Goal: Task Accomplishment & Management: Manage account settings

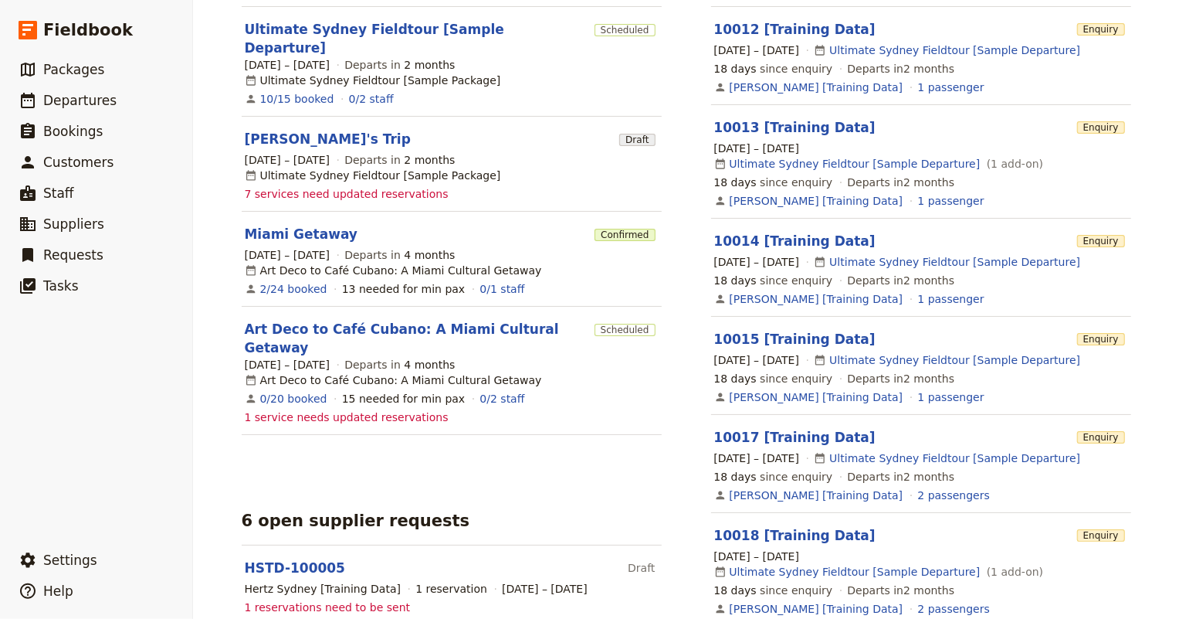
scroll to position [421, 0]
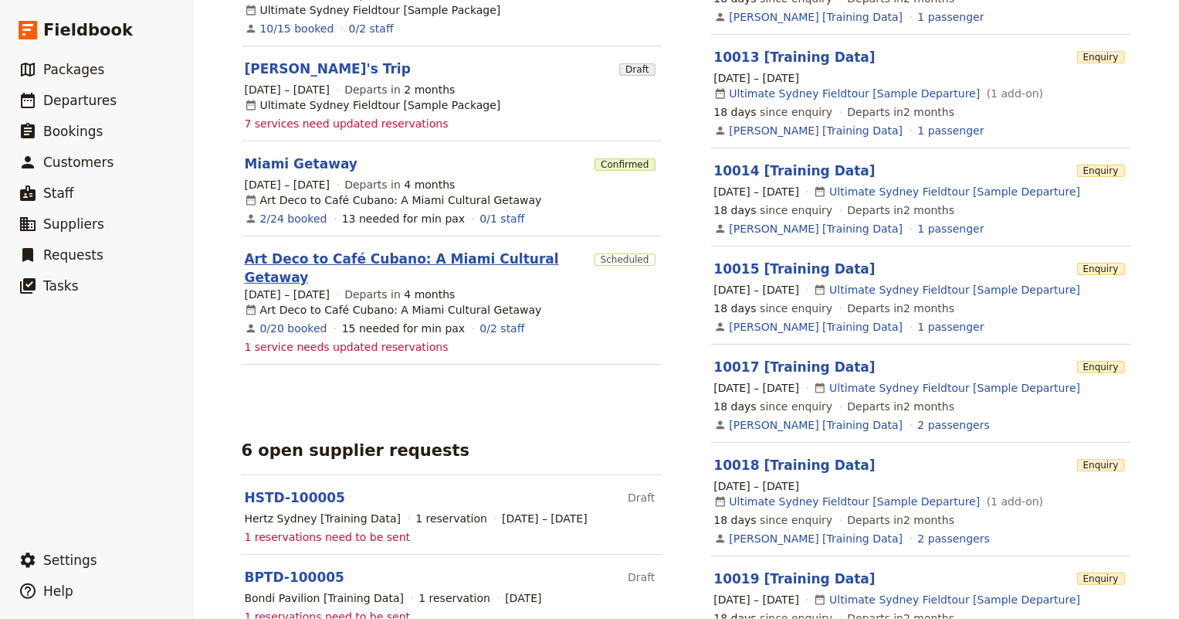
click at [478, 249] on link "Art Deco to Café Cubano: A Miami Cultural Getaway" at bounding box center [417, 267] width 344 height 37
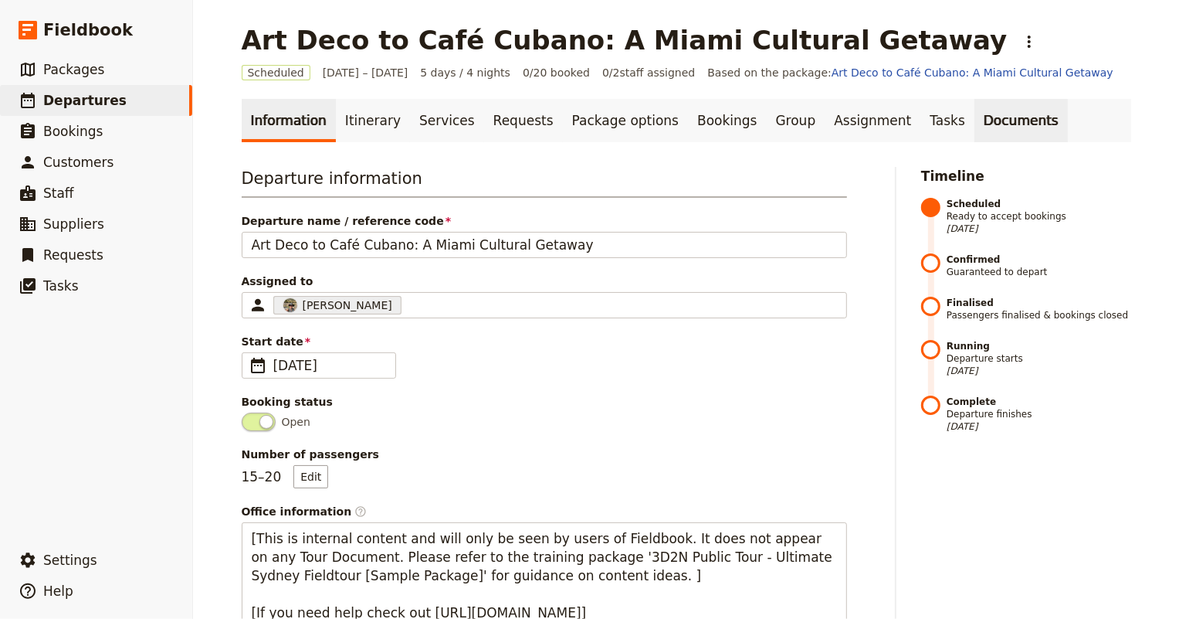
click at [974, 121] on link "Documents" at bounding box center [1020, 120] width 93 height 43
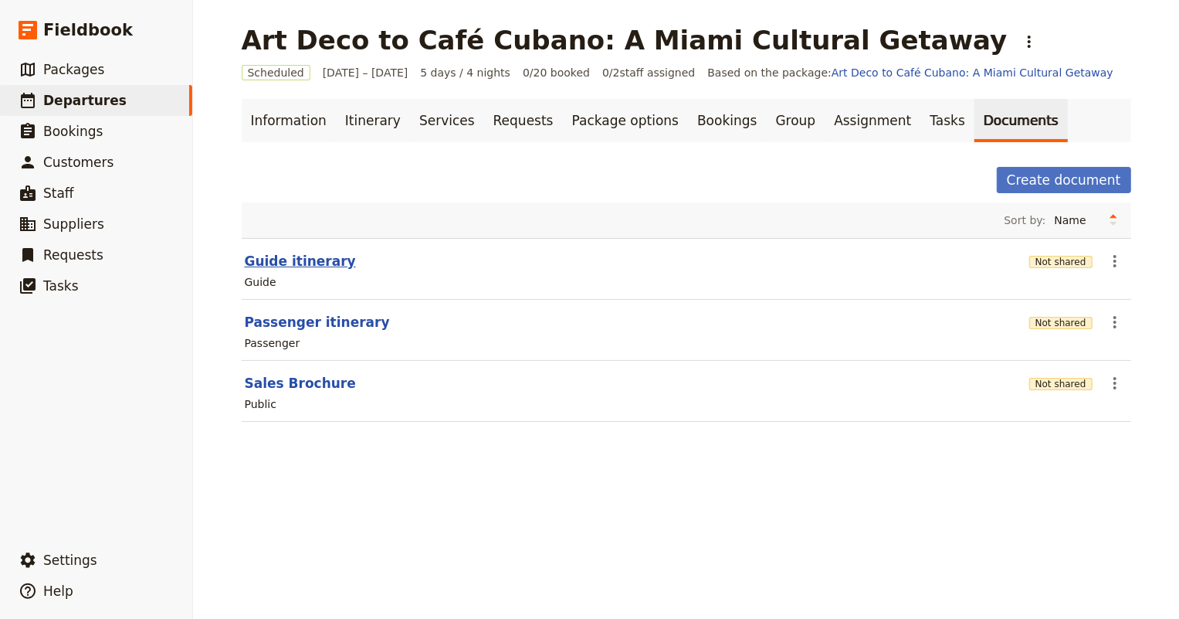
click at [277, 256] on button "Guide itinerary" at bounding box center [300, 261] width 111 height 19
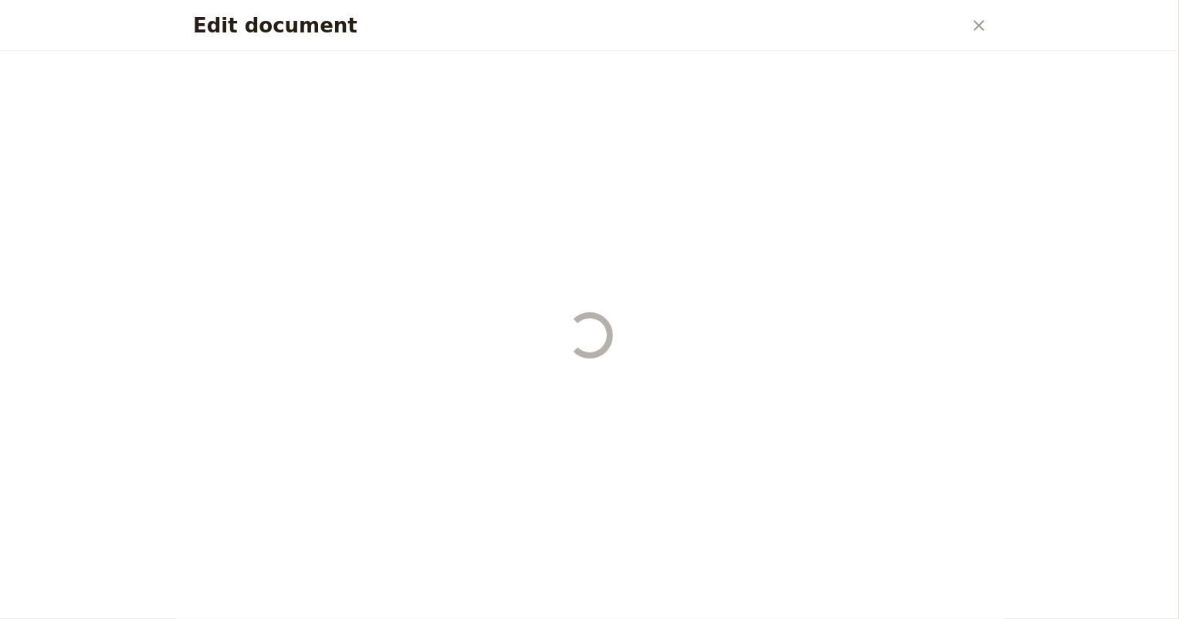
select select "STAFF"
select select "RUN_SHEET"
select select "DEFAULT"
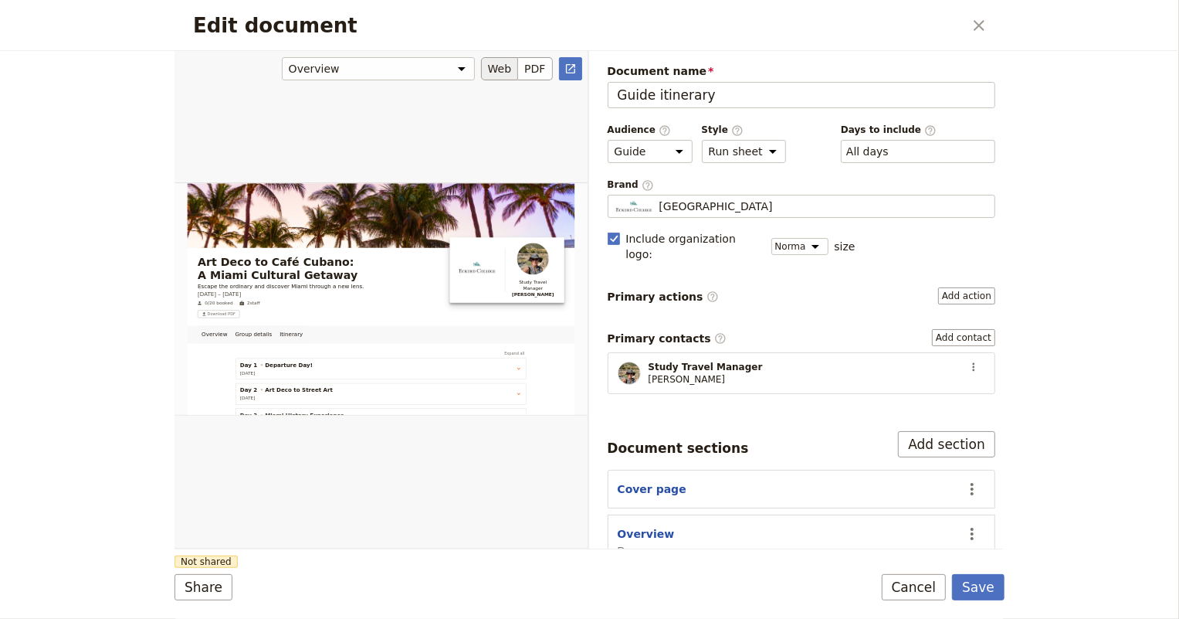
click at [495, 73] on button "Web" at bounding box center [500, 68] width 38 height 23
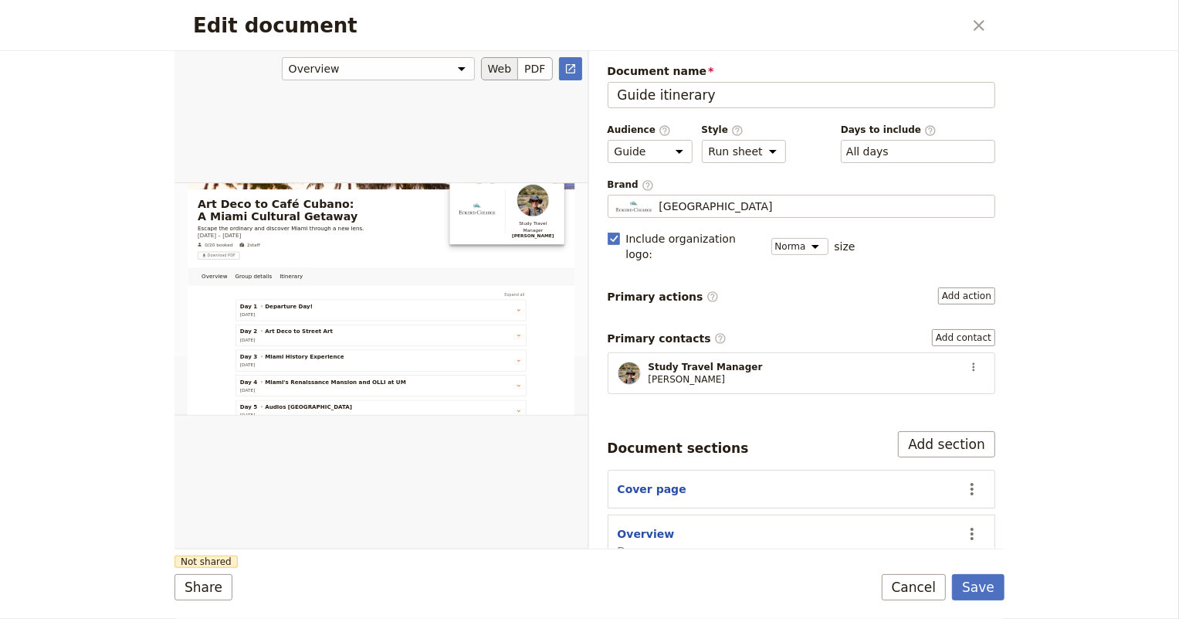
scroll to position [209, 0]
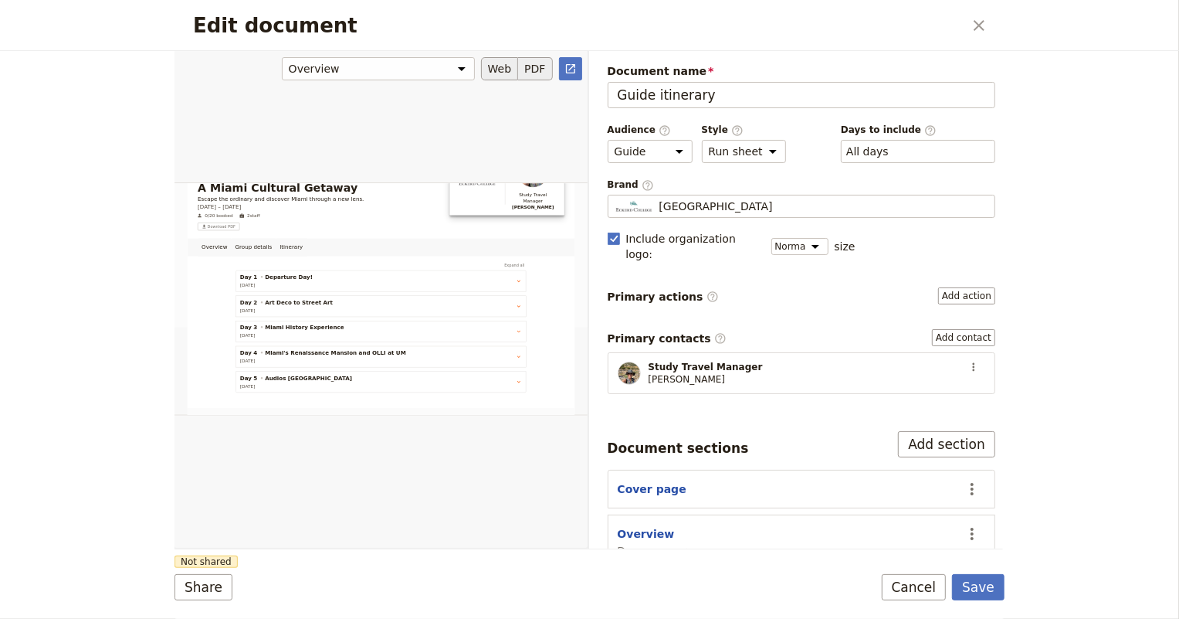
click at [543, 72] on button "PDF" at bounding box center [535, 68] width 34 height 23
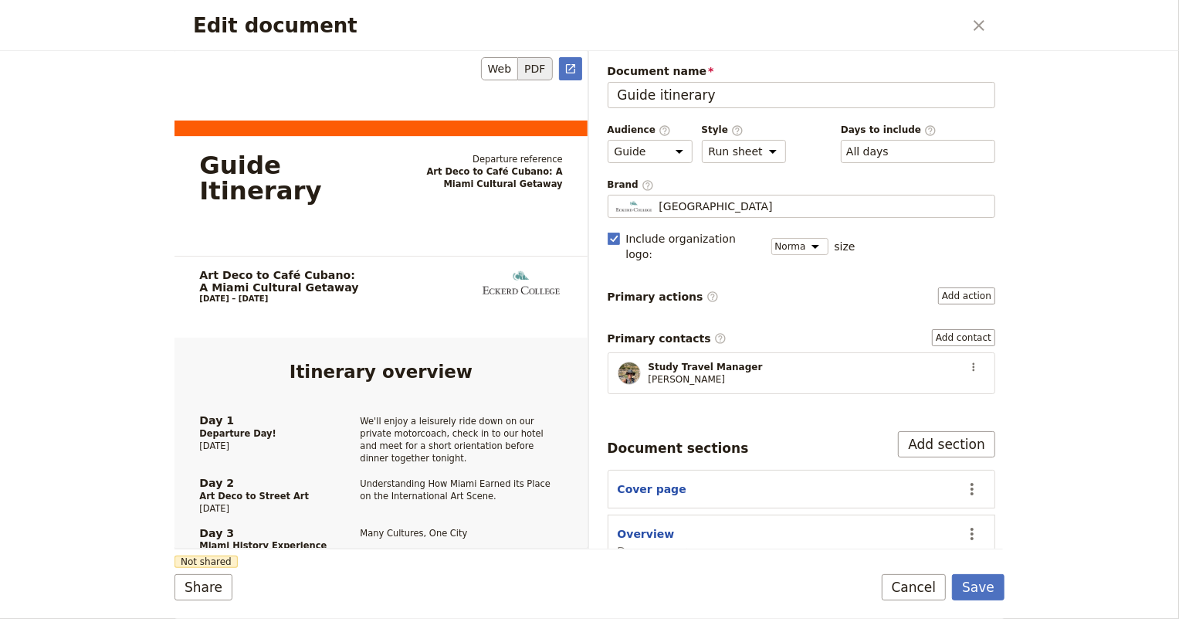
scroll to position [140, 0]
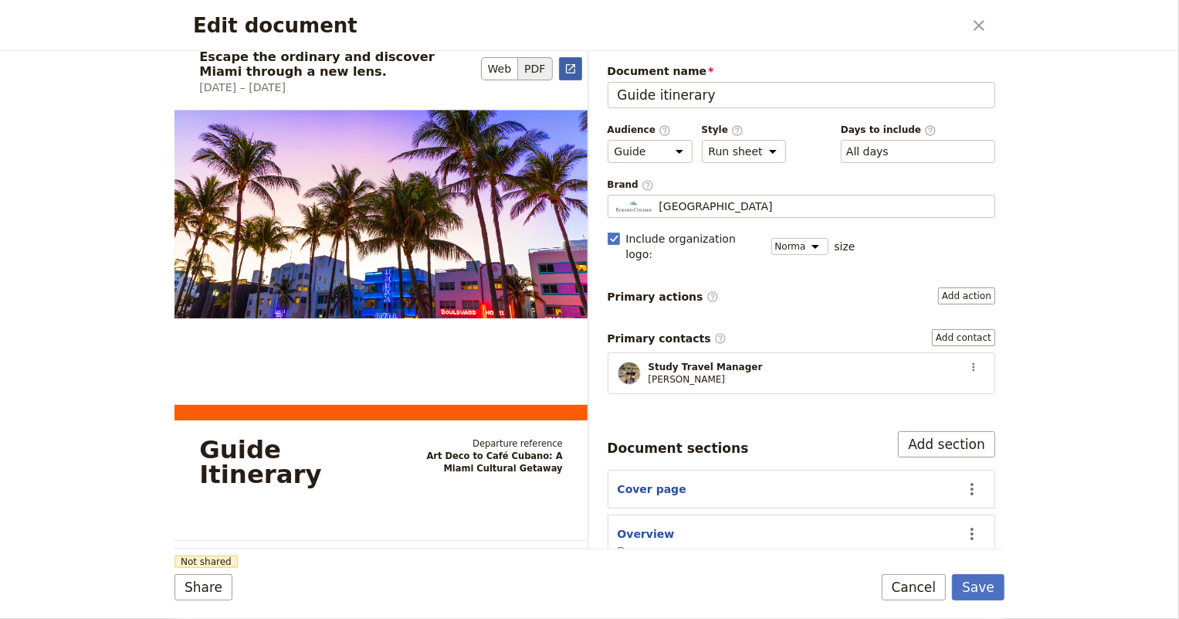
click at [574, 66] on icon "Open full preview" at bounding box center [570, 68] width 9 height 9
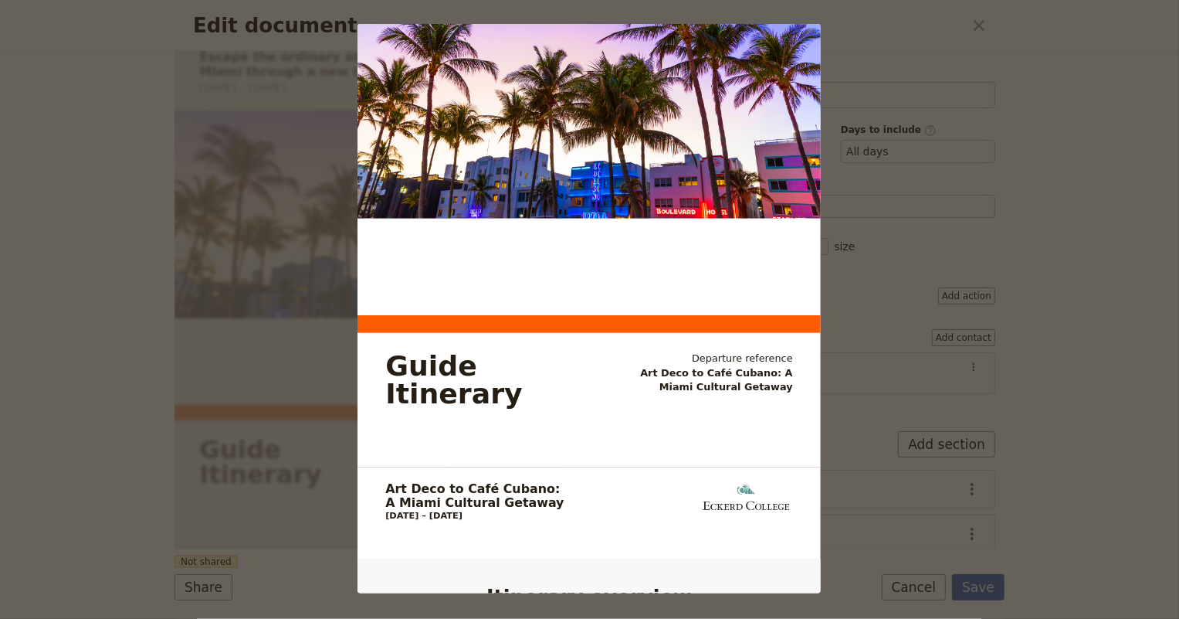
scroll to position [0, 0]
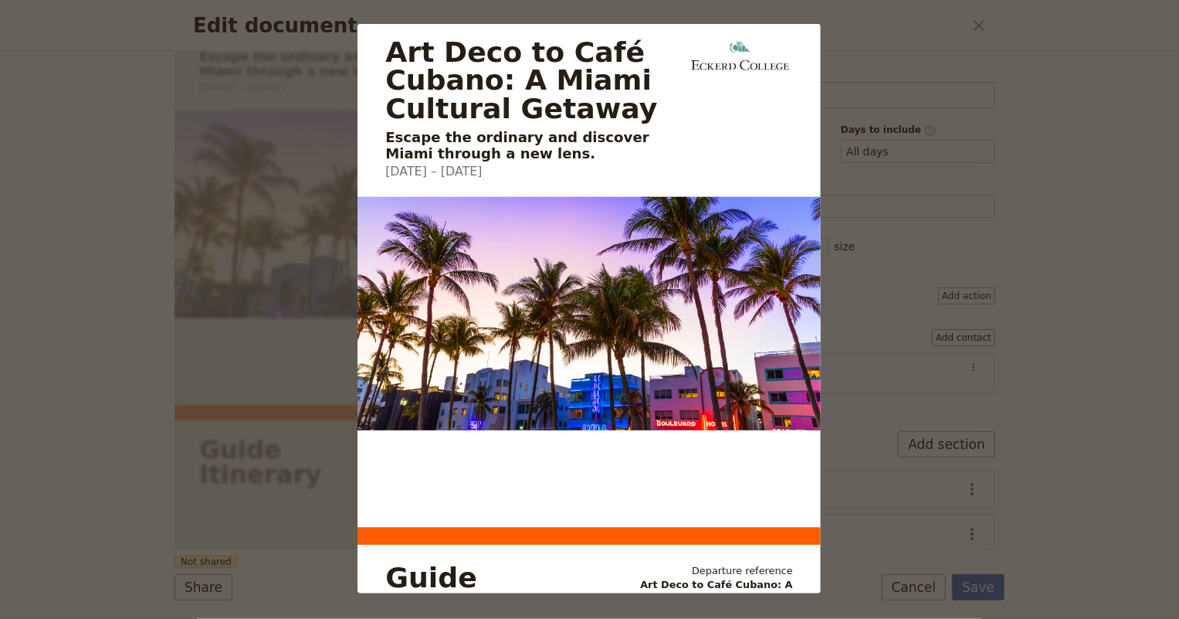
click at [892, 40] on div "Art Deco to Café Cubano: A Miami Cultural Getaway Escape the ordinary and disco…" at bounding box center [589, 309] width 1179 height 619
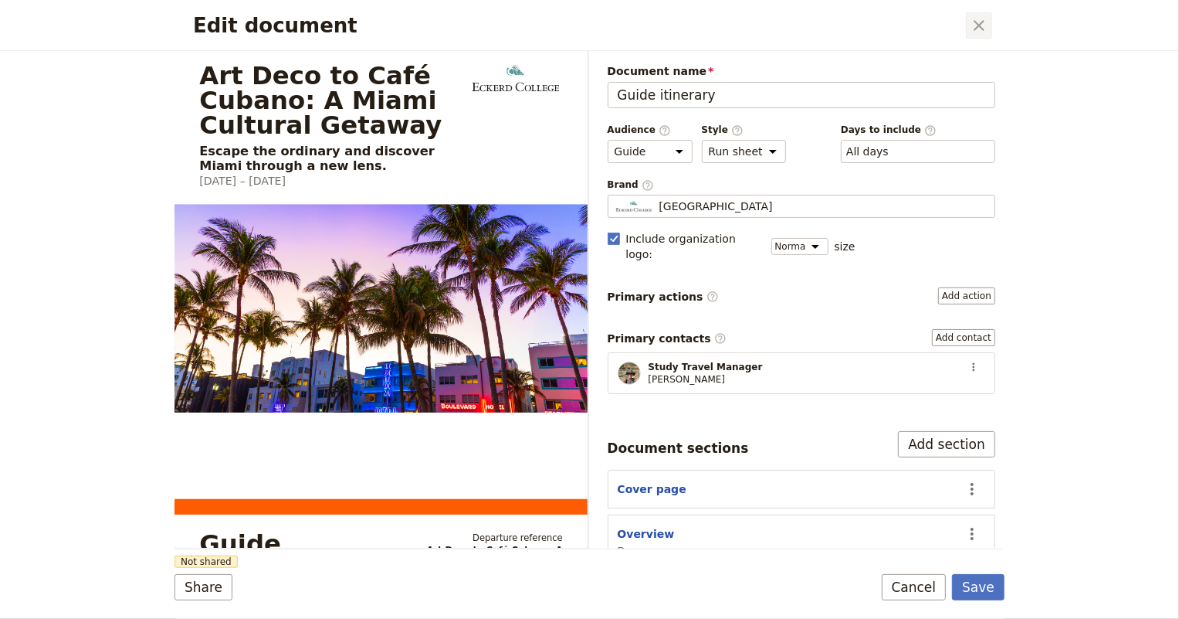
click at [974, 20] on icon "Close dialog" at bounding box center [979, 25] width 11 height 11
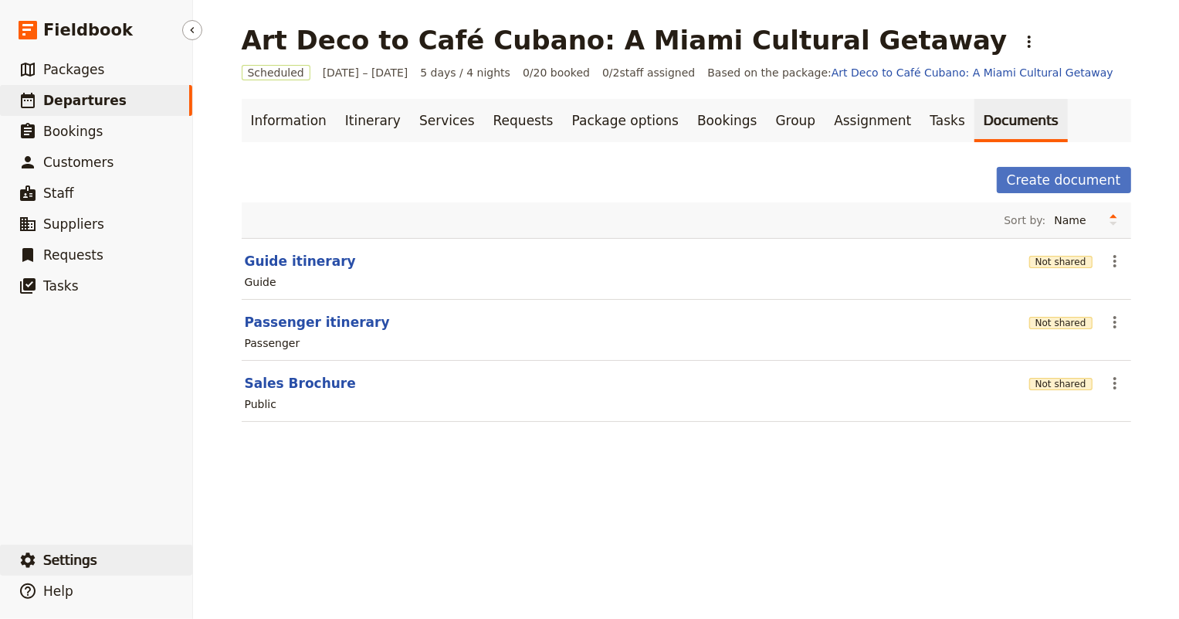
click at [57, 567] on span "Settings" at bounding box center [70, 559] width 54 height 15
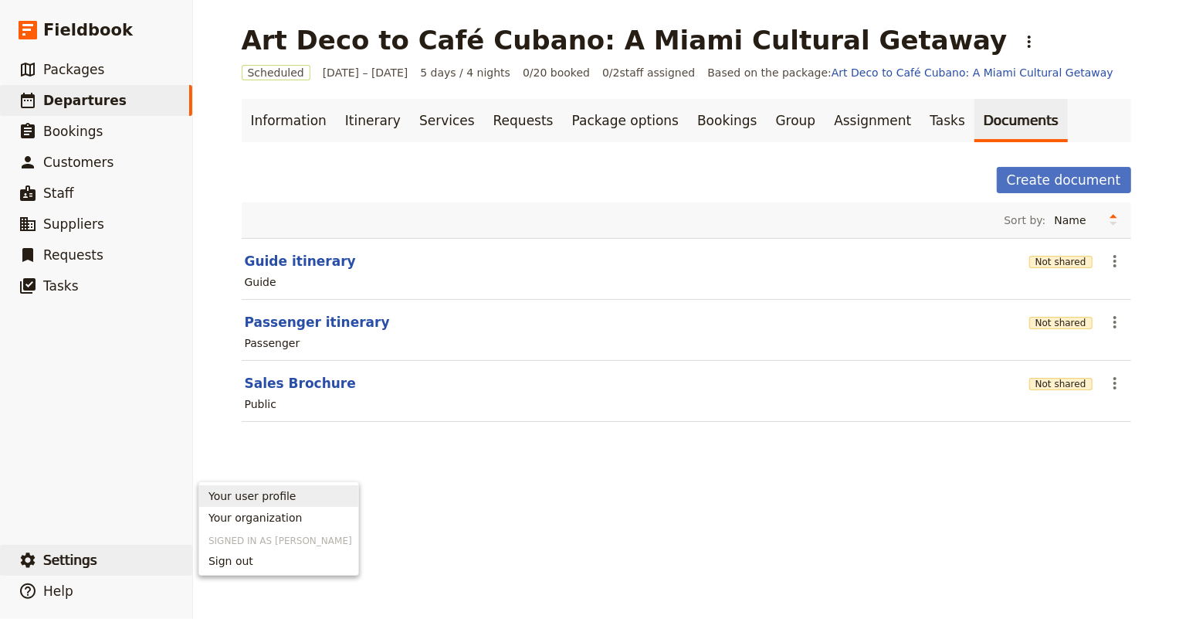
click at [272, 498] on span "Your user profile" at bounding box center [252, 495] width 88 height 15
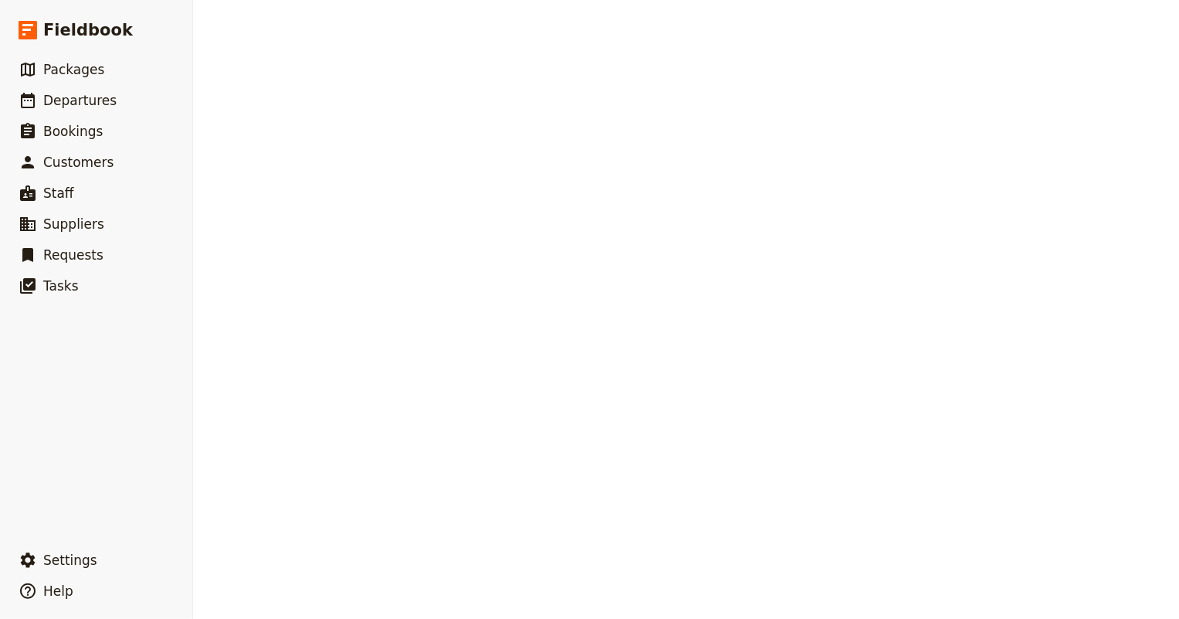
select select "MDY"
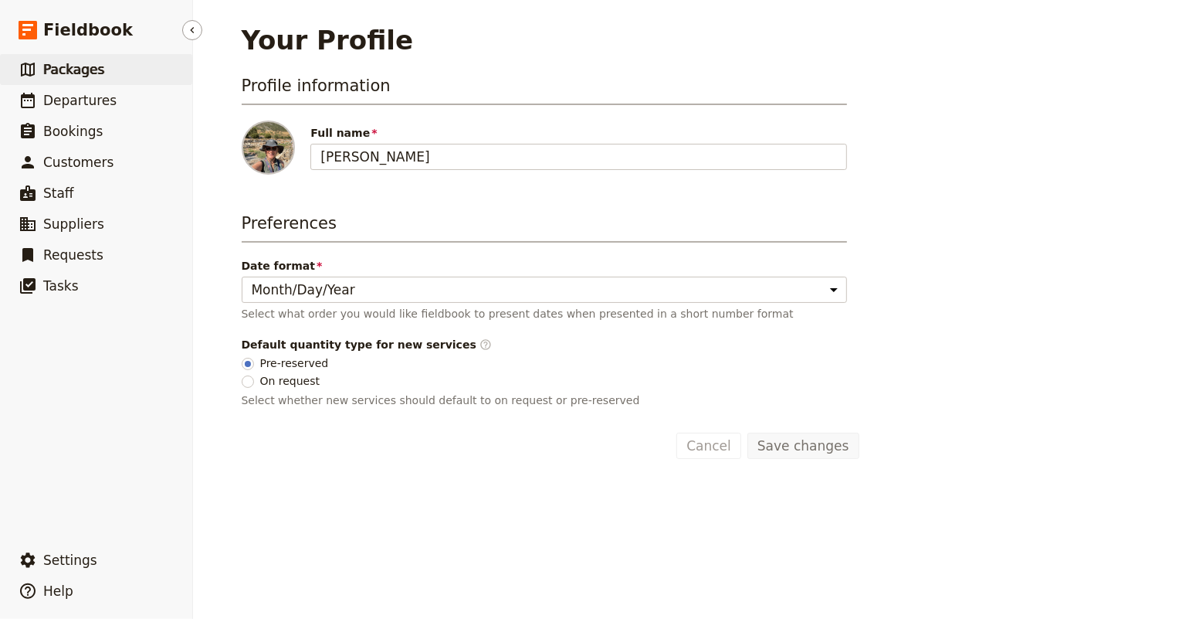
click at [56, 72] on span "Packages" at bounding box center [73, 69] width 61 height 15
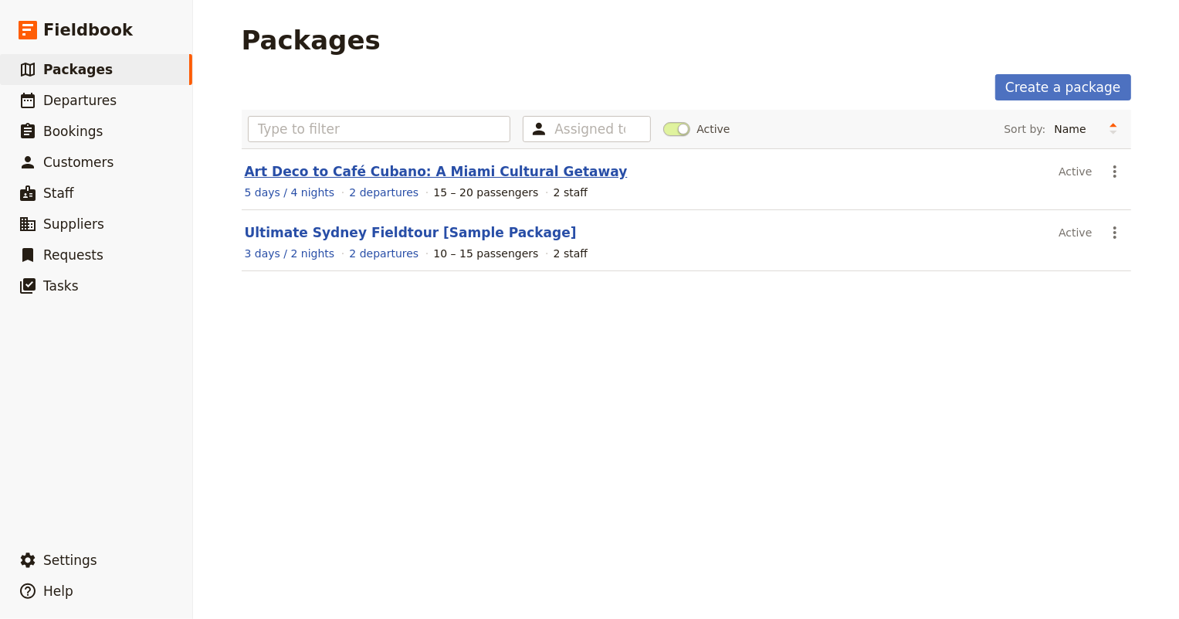
click at [370, 173] on link "Art Deco to Café Cubano: A Miami Cultural Getaway" at bounding box center [436, 171] width 383 height 15
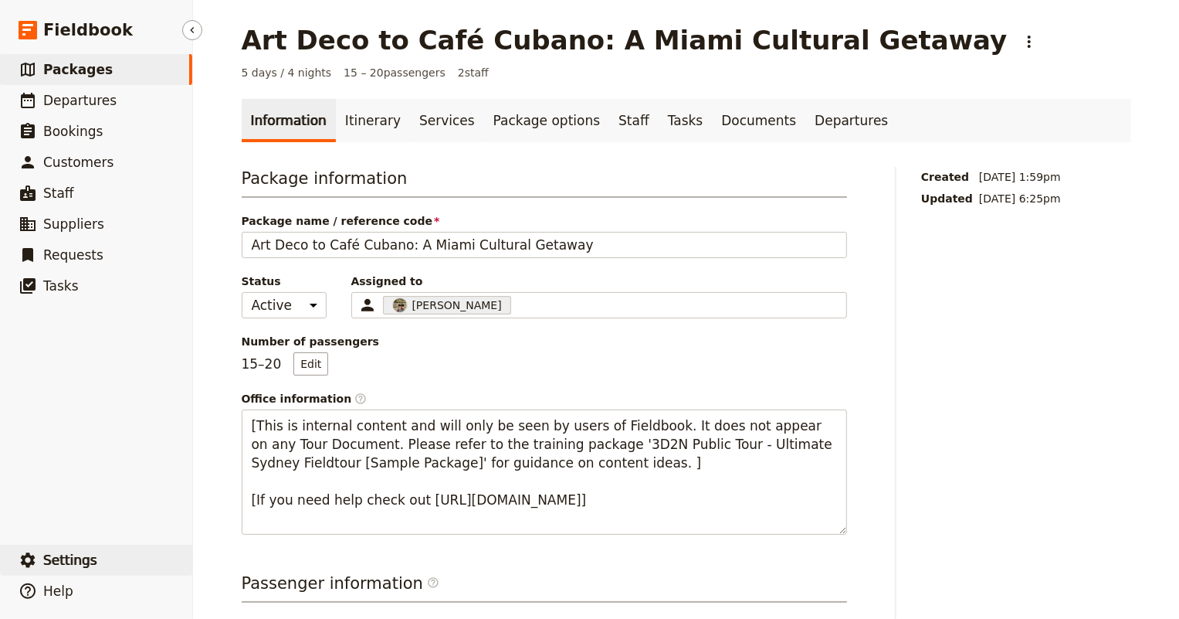
click at [72, 562] on span "Settings" at bounding box center [70, 559] width 54 height 15
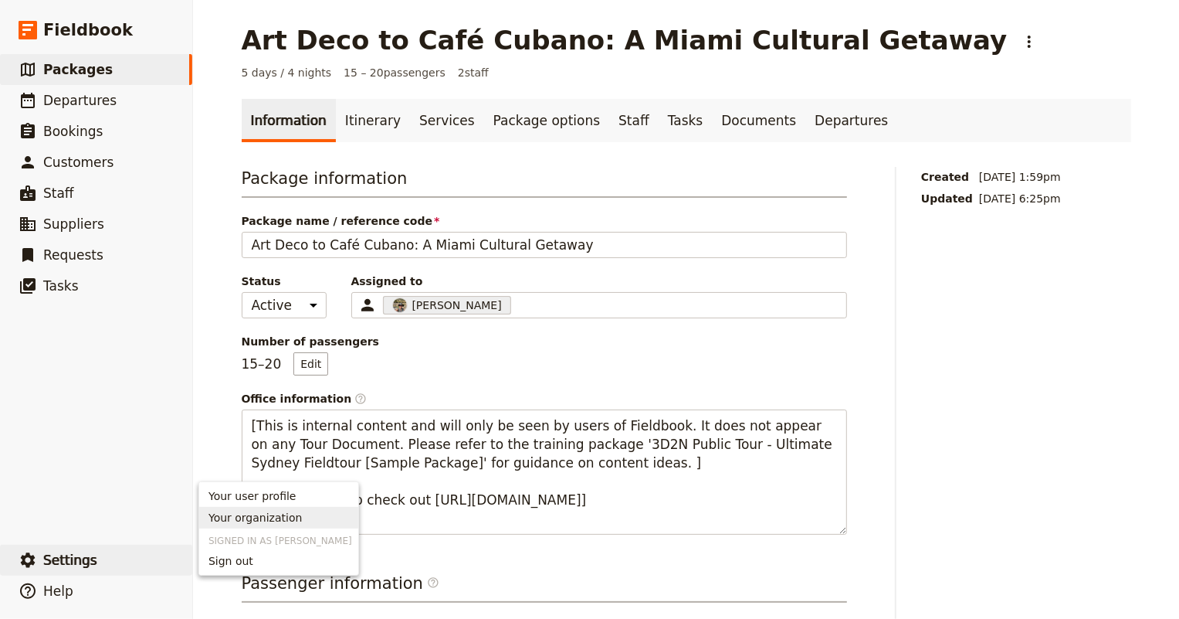
click at [215, 515] on span "Your organization" at bounding box center [254, 517] width 93 height 15
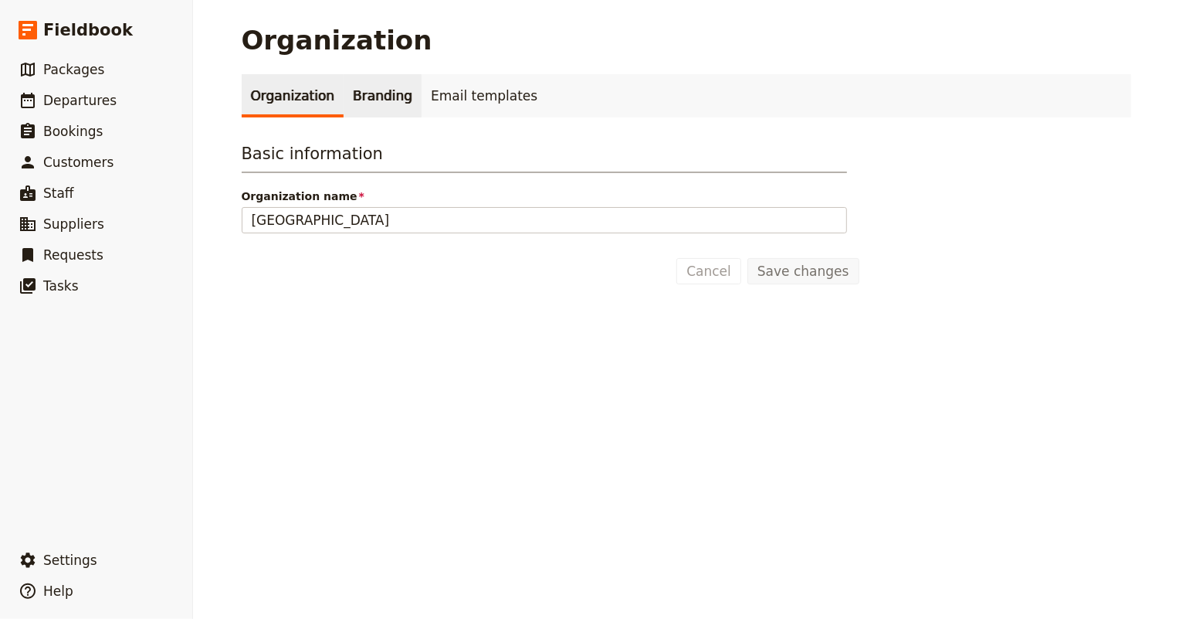
click at [362, 90] on link "Branding" at bounding box center [383, 95] width 78 height 43
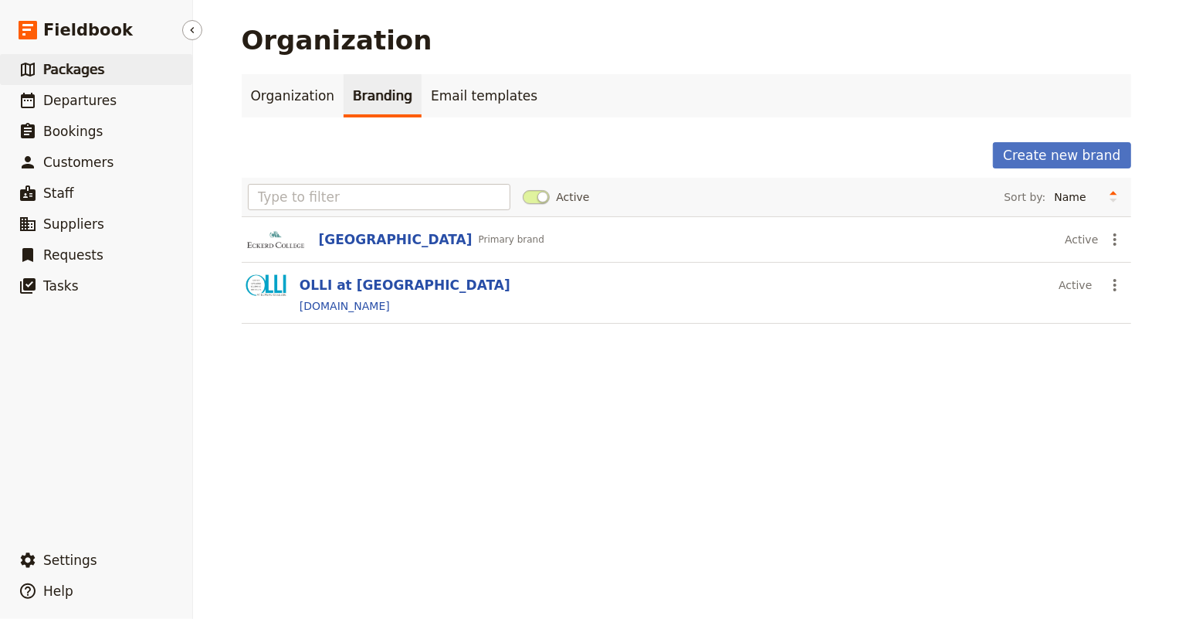
click at [56, 73] on span "Packages" at bounding box center [73, 69] width 61 height 15
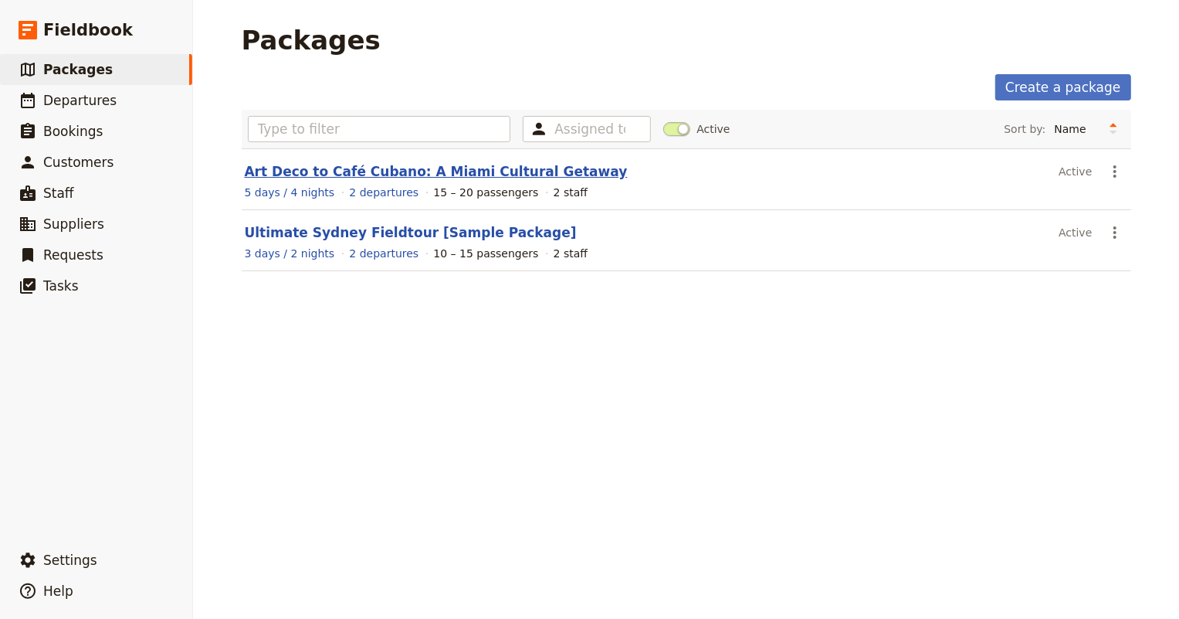
click at [434, 173] on link "Art Deco to Café Cubano: A Miami Cultural Getaway" at bounding box center [436, 171] width 383 height 15
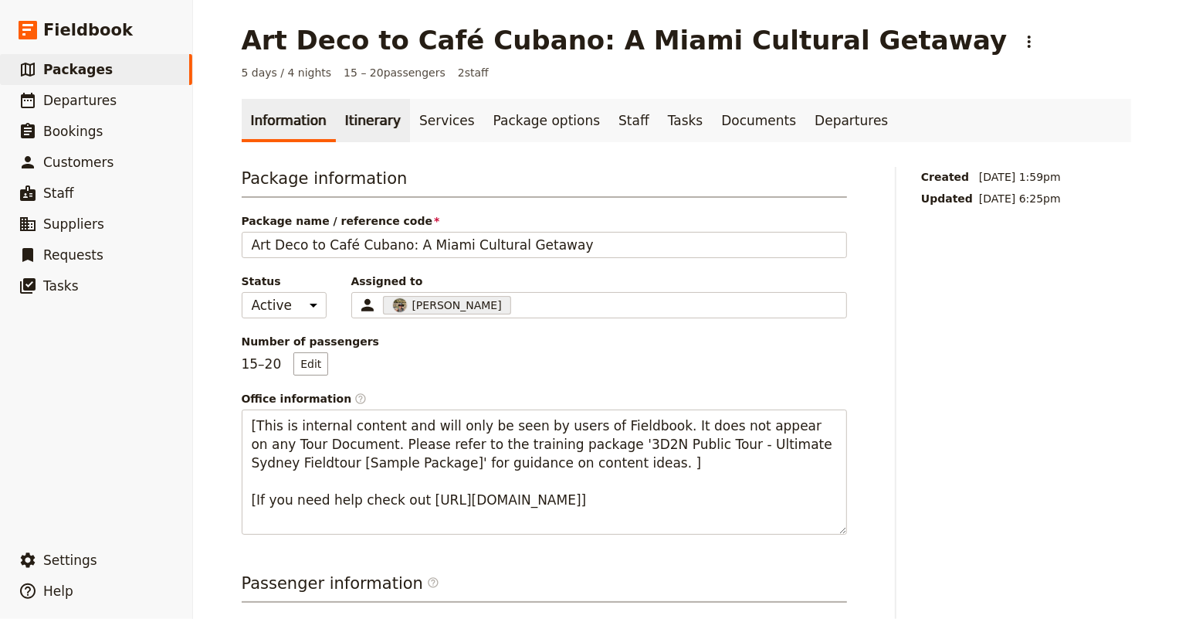
click at [368, 126] on link "Itinerary" at bounding box center [373, 120] width 74 height 43
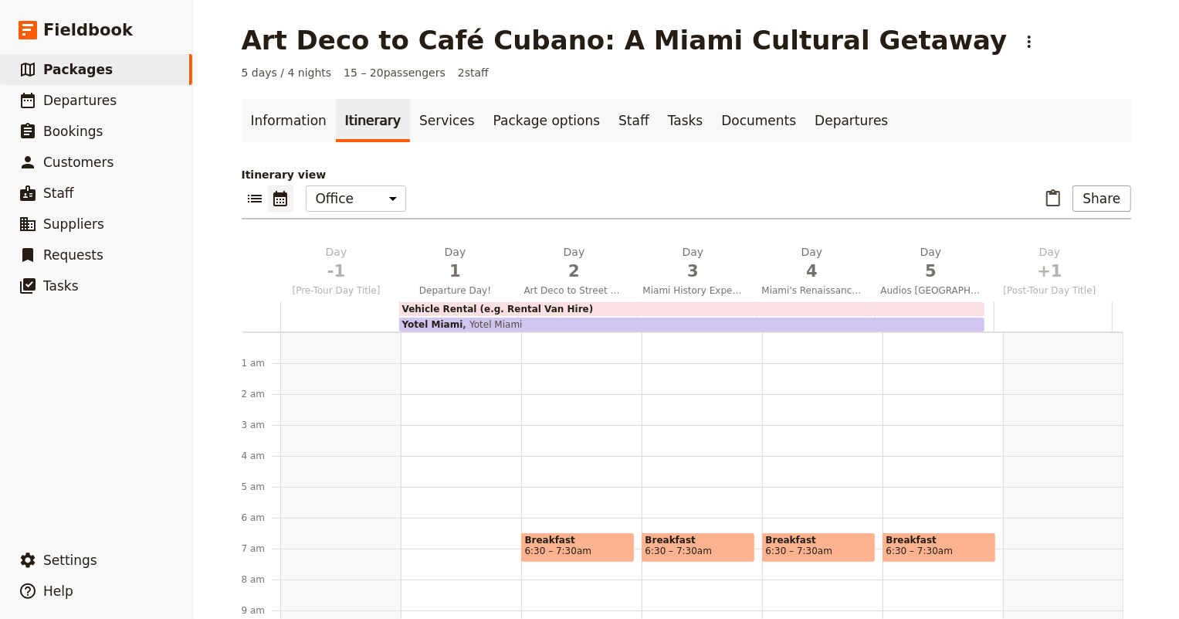
scroll to position [185, 0]
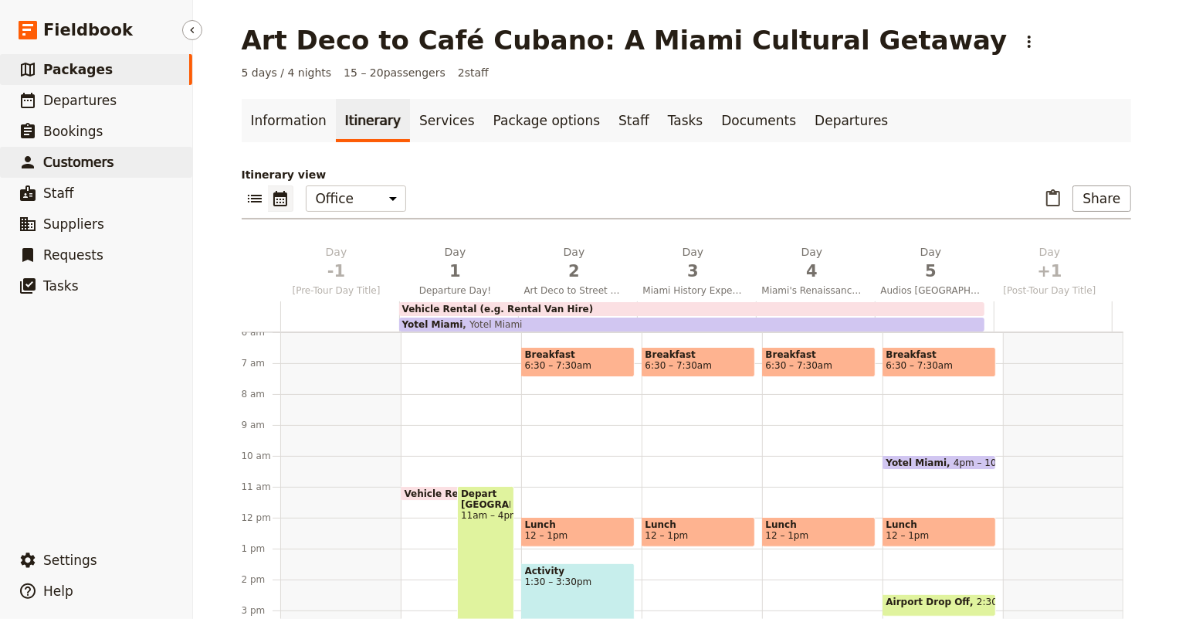
click at [77, 158] on span "Customers" at bounding box center [78, 161] width 70 height 15
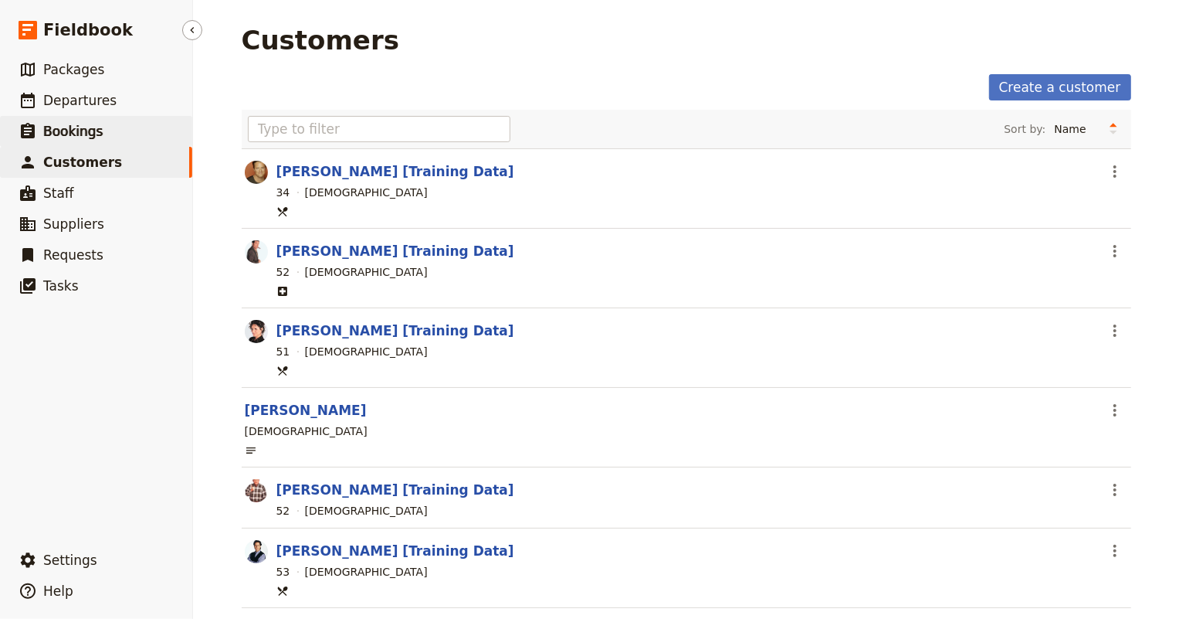
click at [76, 131] on span "Bookings" at bounding box center [72, 131] width 59 height 15
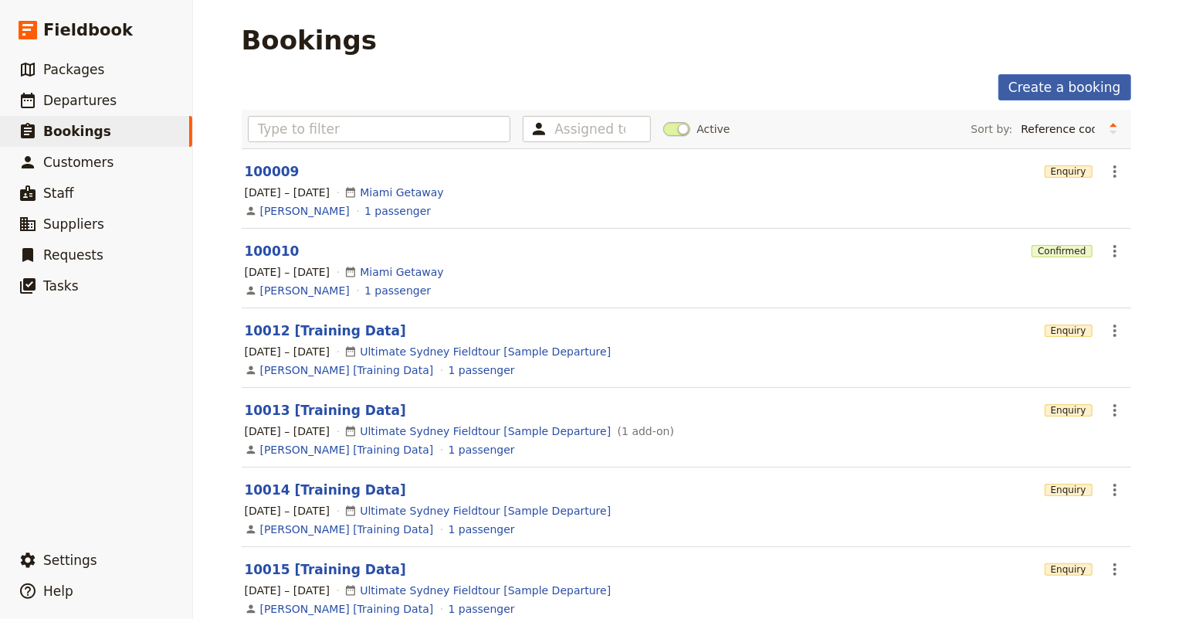
click at [1046, 90] on link "Create a booking" at bounding box center [1064, 87] width 132 height 26
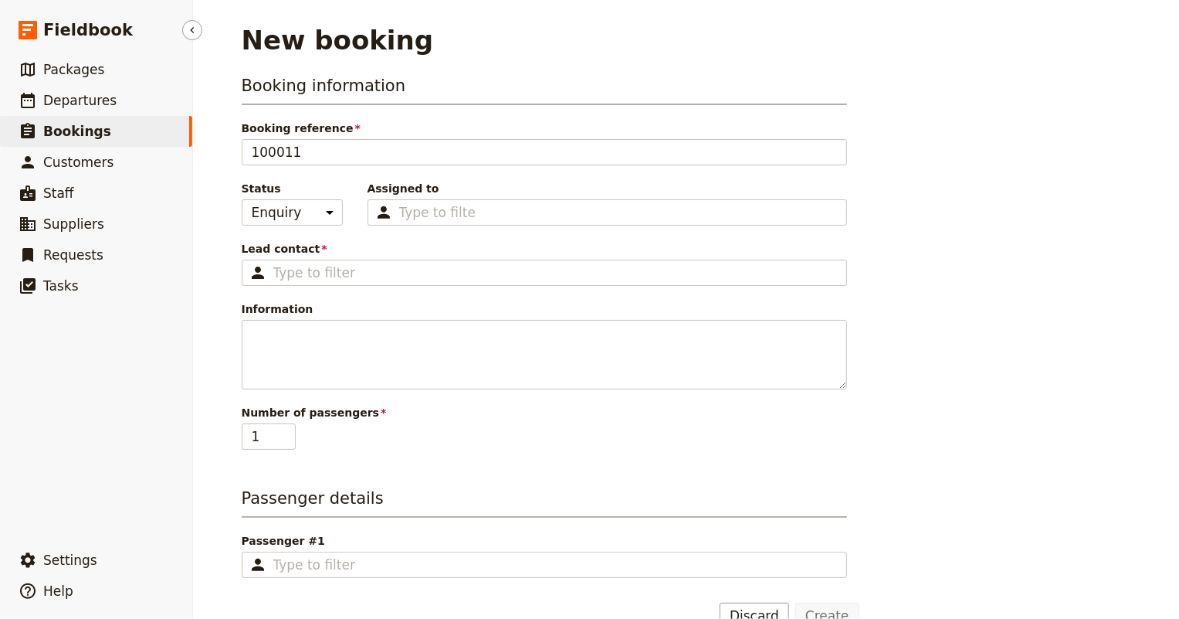
click at [139, 127] on link "​ Bookings" at bounding box center [96, 131] width 192 height 31
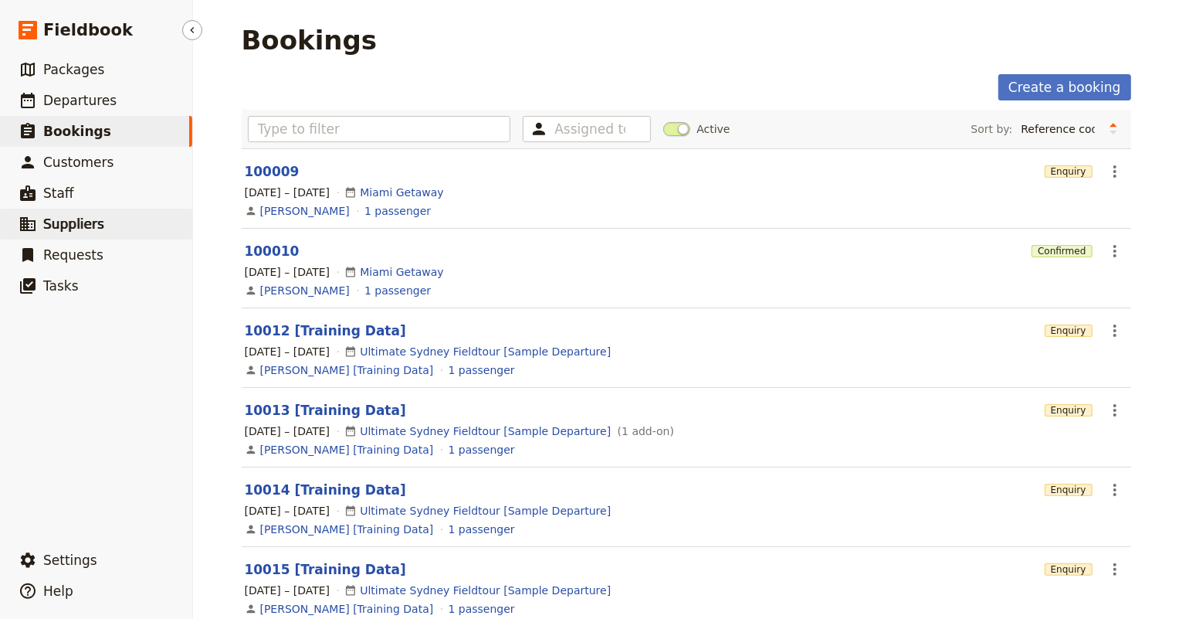
click at [56, 224] on span "Suppliers" at bounding box center [73, 223] width 61 height 15
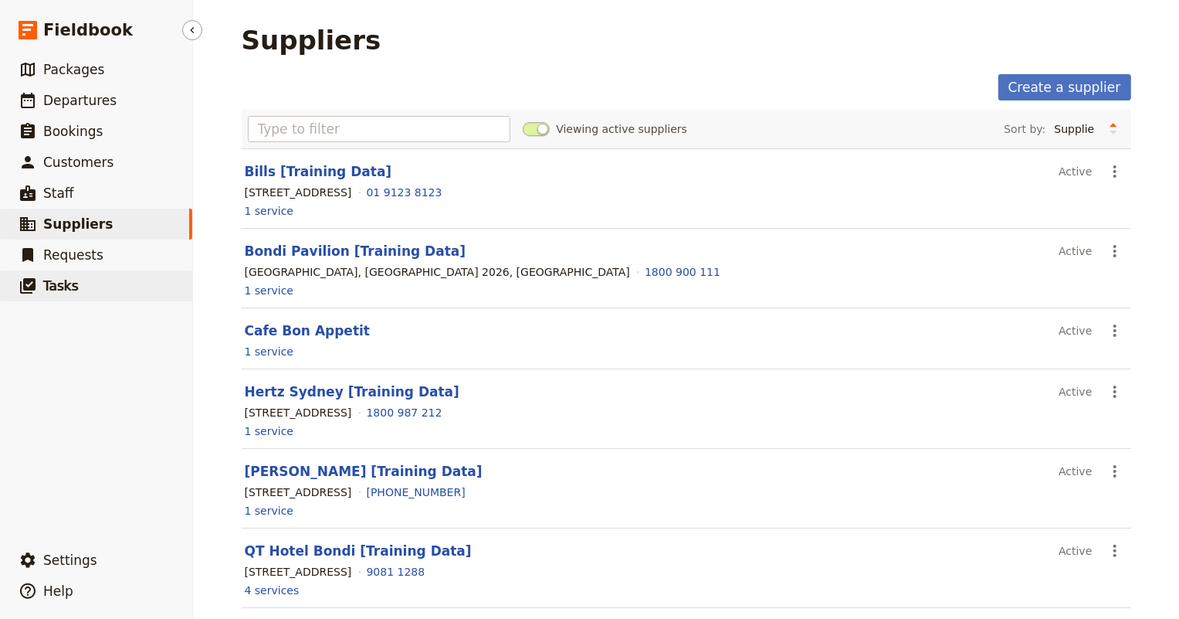
click at [66, 278] on span "Tasks" at bounding box center [61, 285] width 36 height 15
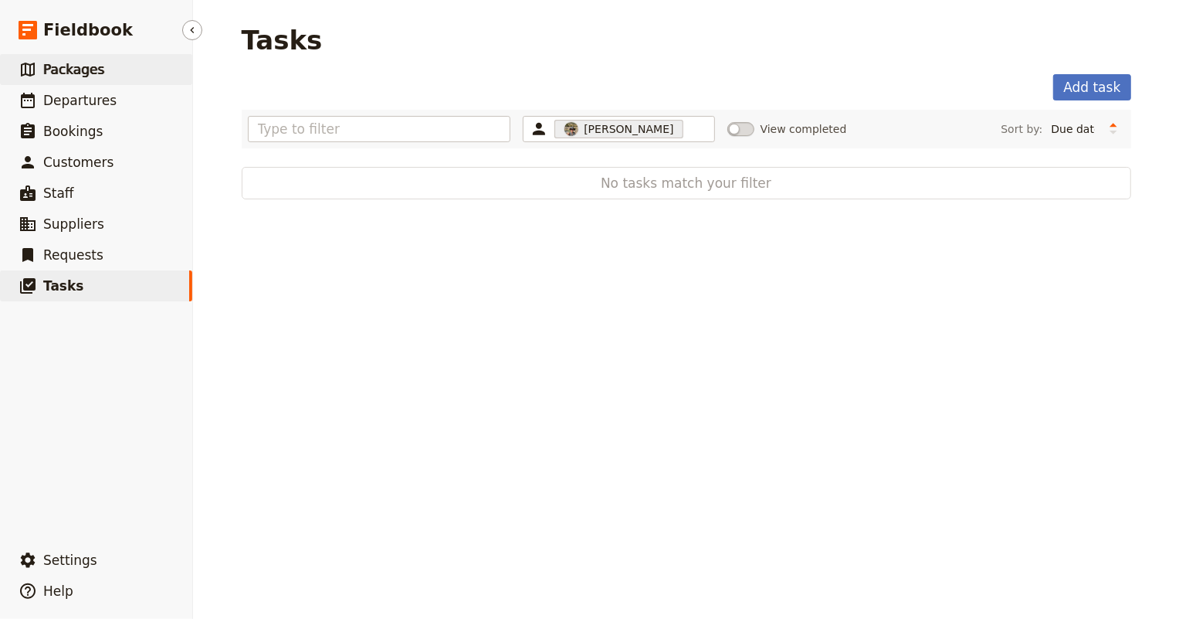
click at [59, 67] on span "Packages" at bounding box center [73, 69] width 61 height 15
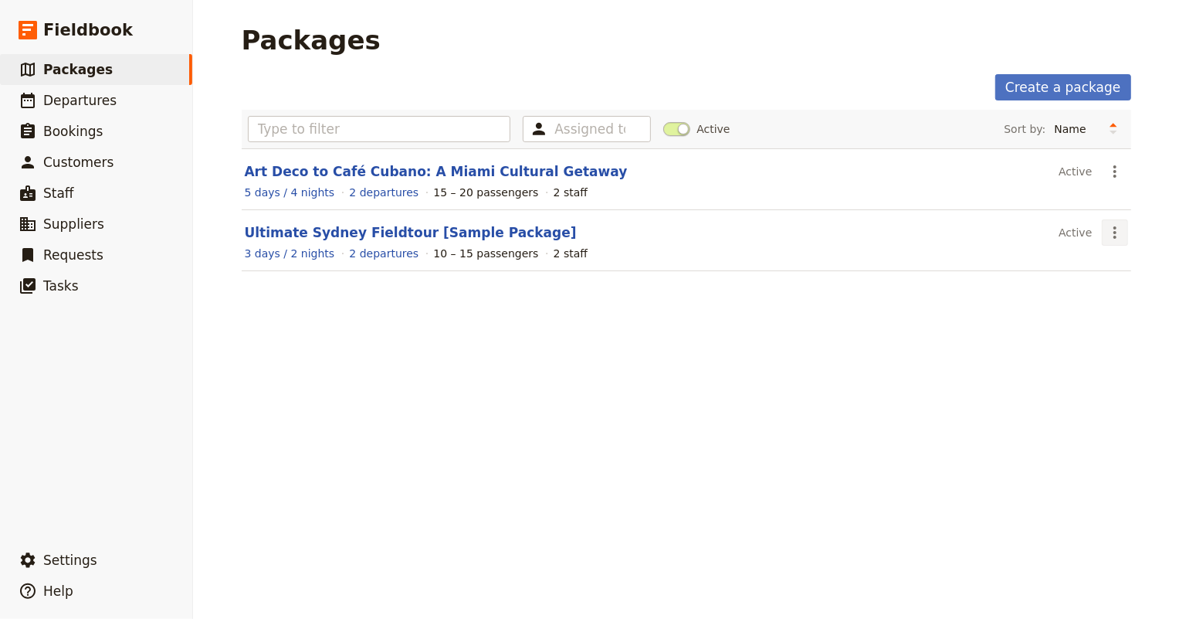
click at [1113, 236] on icon "Actions" at bounding box center [1114, 232] width 3 height 12
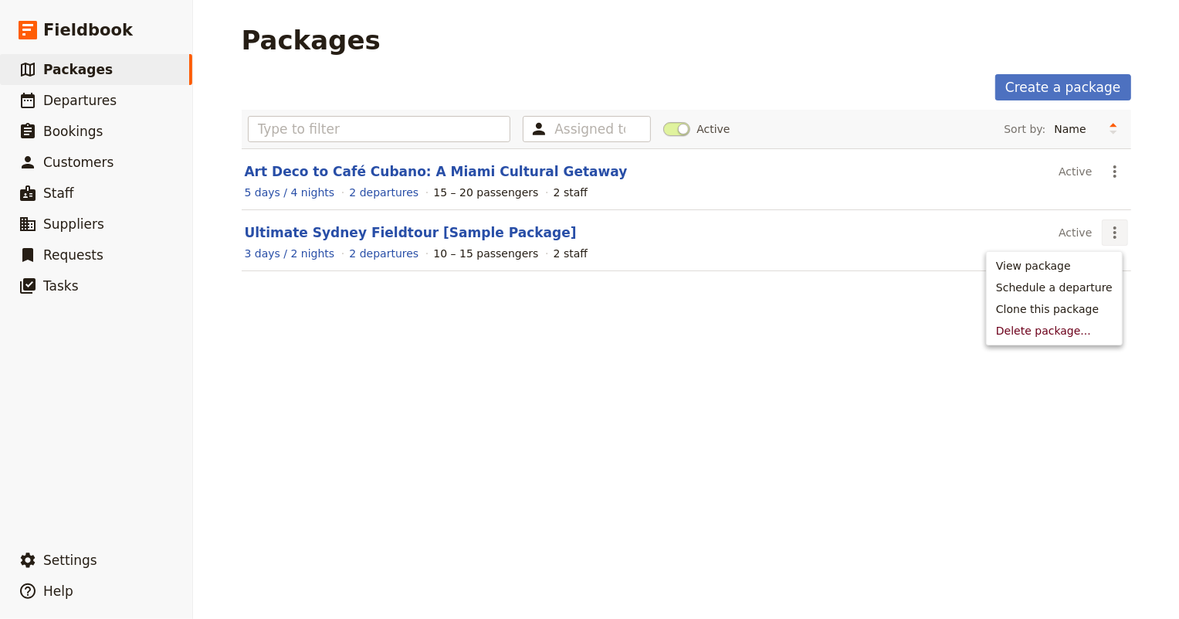
click at [716, 347] on div "Packages Create a package Assigned to Active Sort by: Name Number of departures…" at bounding box center [686, 309] width 986 height 619
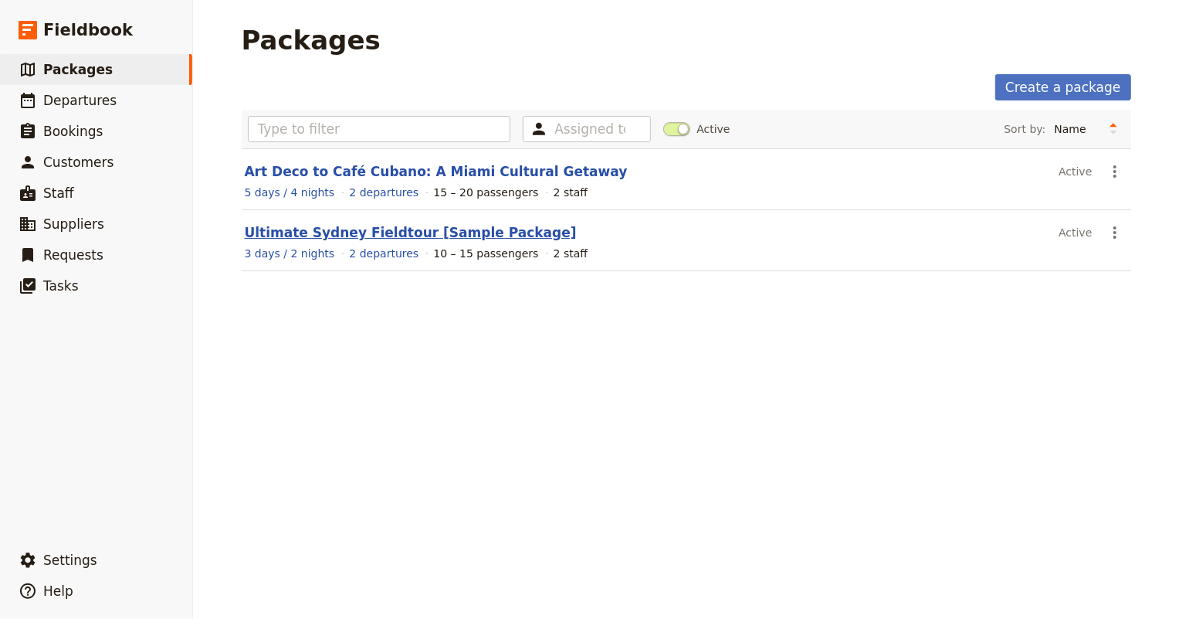
click at [391, 237] on link "Ultimate Sydney Fieldtour [Sample Package]" at bounding box center [411, 232] width 332 height 15
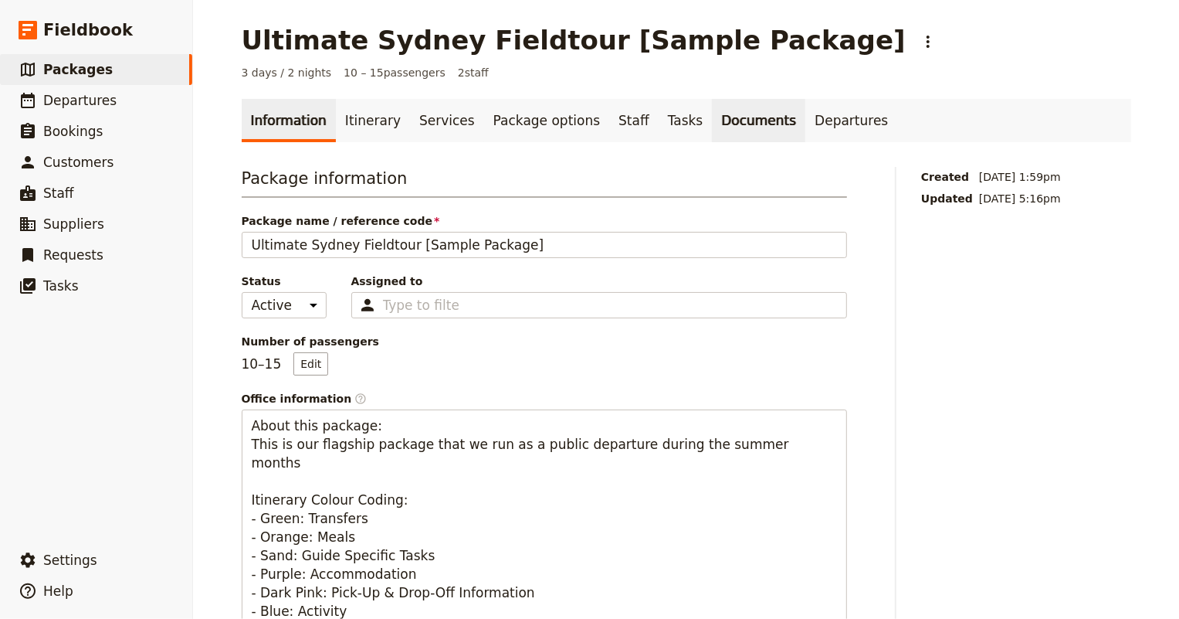
click at [712, 120] on link "Documents" at bounding box center [758, 120] width 93 height 43
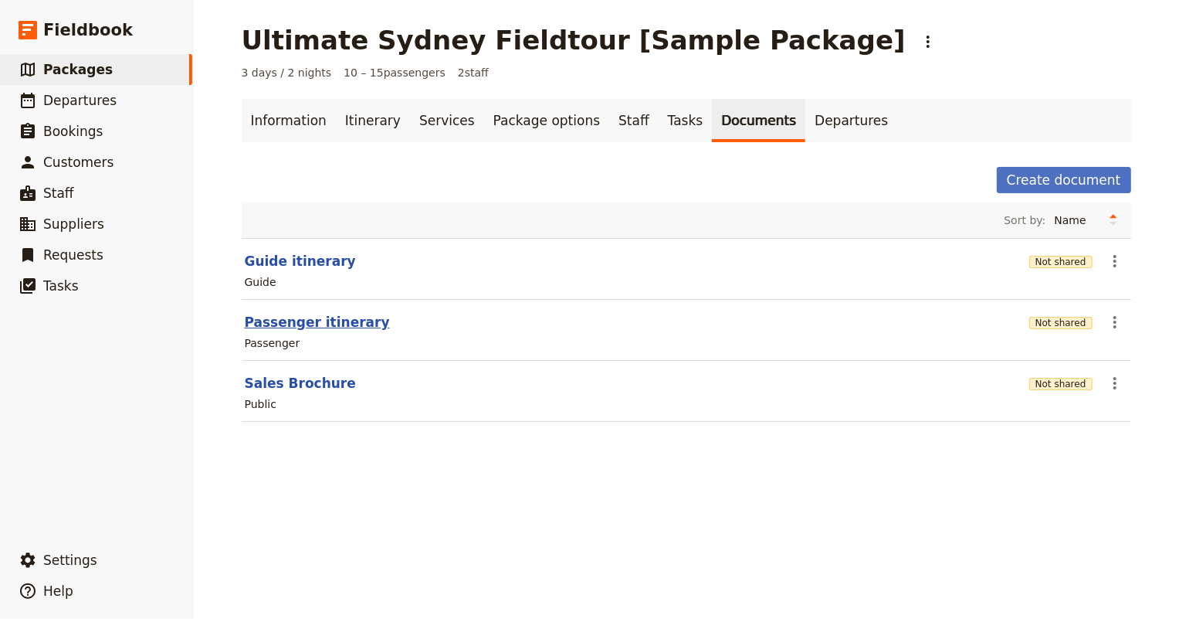
click at [270, 325] on button "Passenger itinerary" at bounding box center [317, 322] width 145 height 19
select select "PASSENGER"
select select "RUN_SHEET"
select select "DEFAULT"
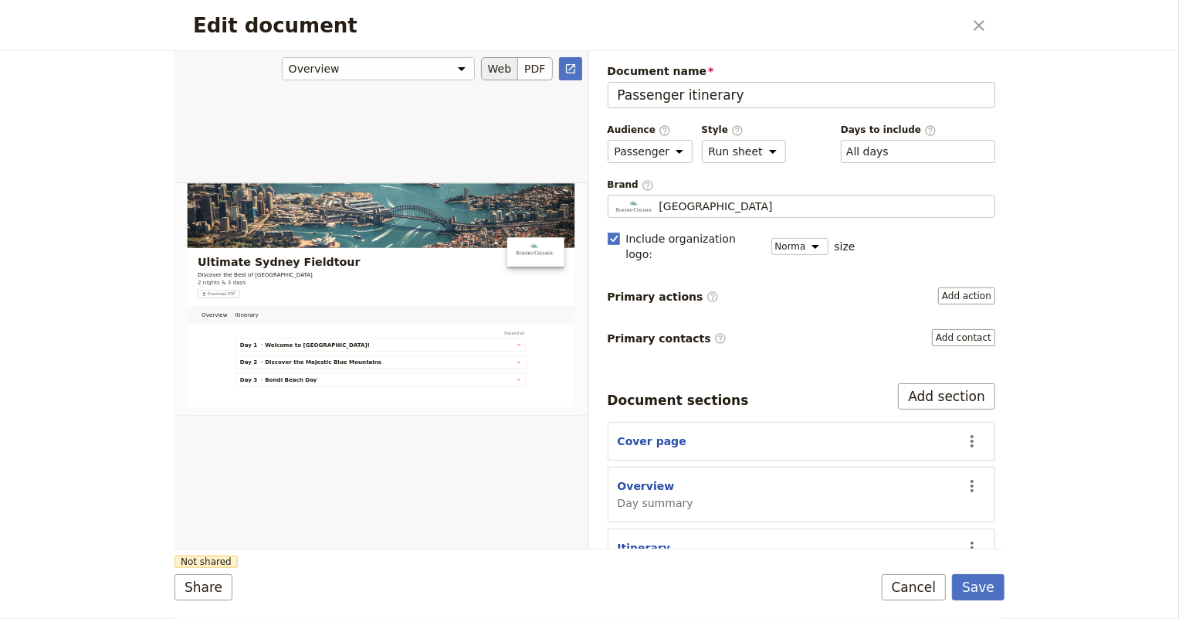
click at [497, 69] on button "Web" at bounding box center [500, 68] width 38 height 23
click at [571, 66] on icon "Open full preview" at bounding box center [570, 69] width 12 height 12
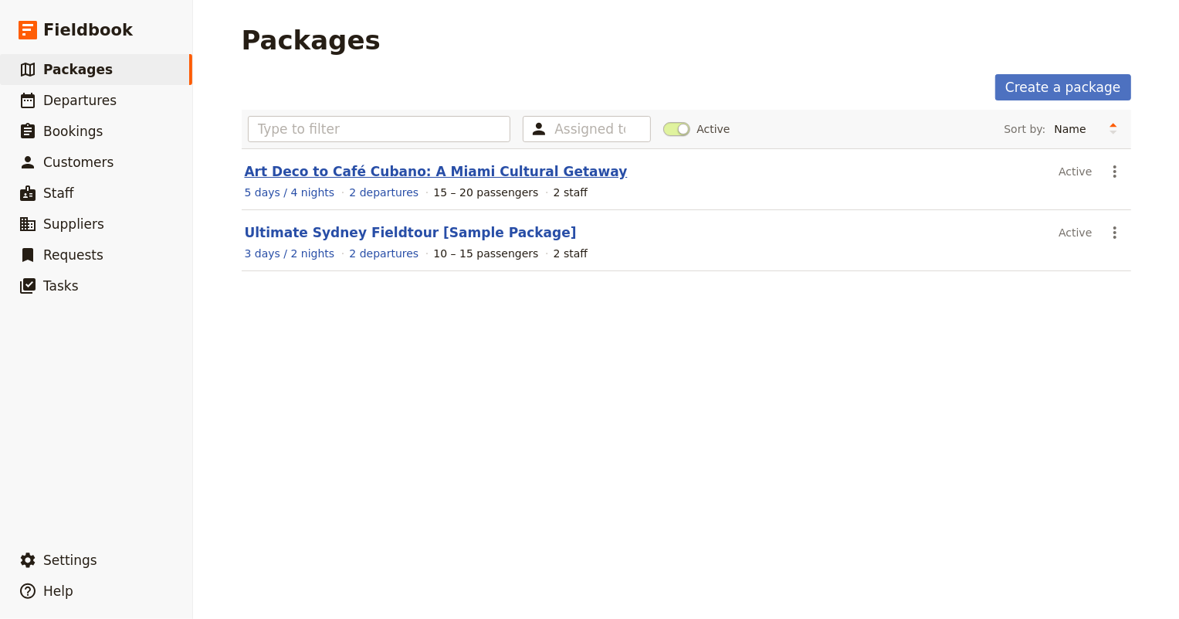
click at [331, 171] on link "Art Deco to Café Cubano: A Miami Cultural Getaway" at bounding box center [436, 171] width 383 height 15
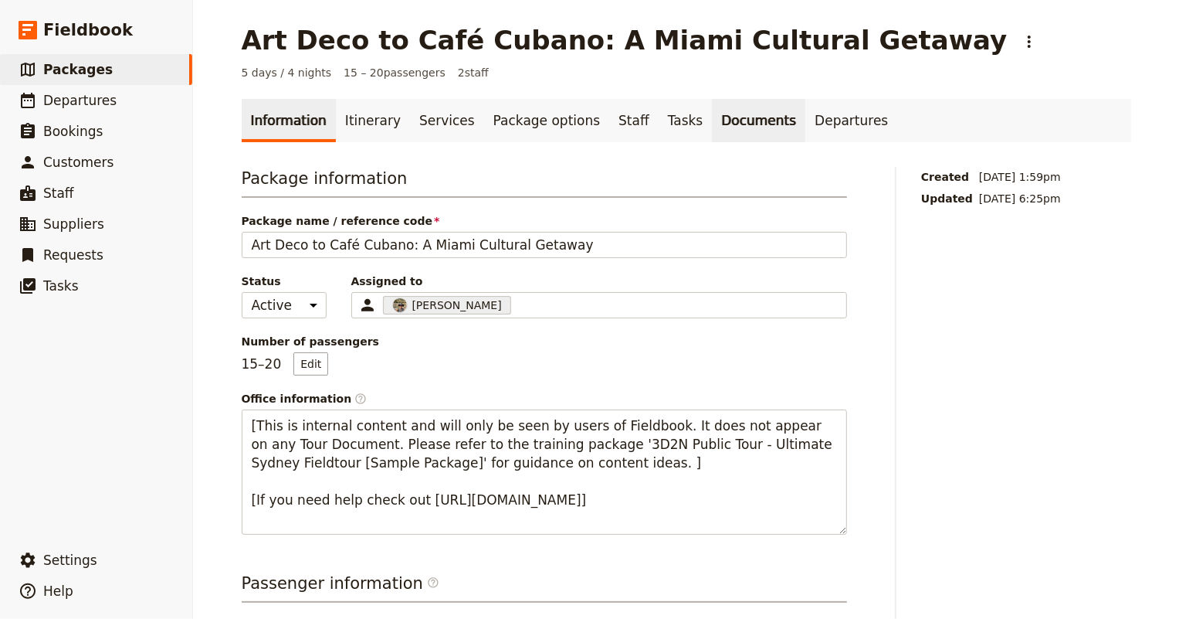
click at [712, 125] on link "Documents" at bounding box center [758, 120] width 93 height 43
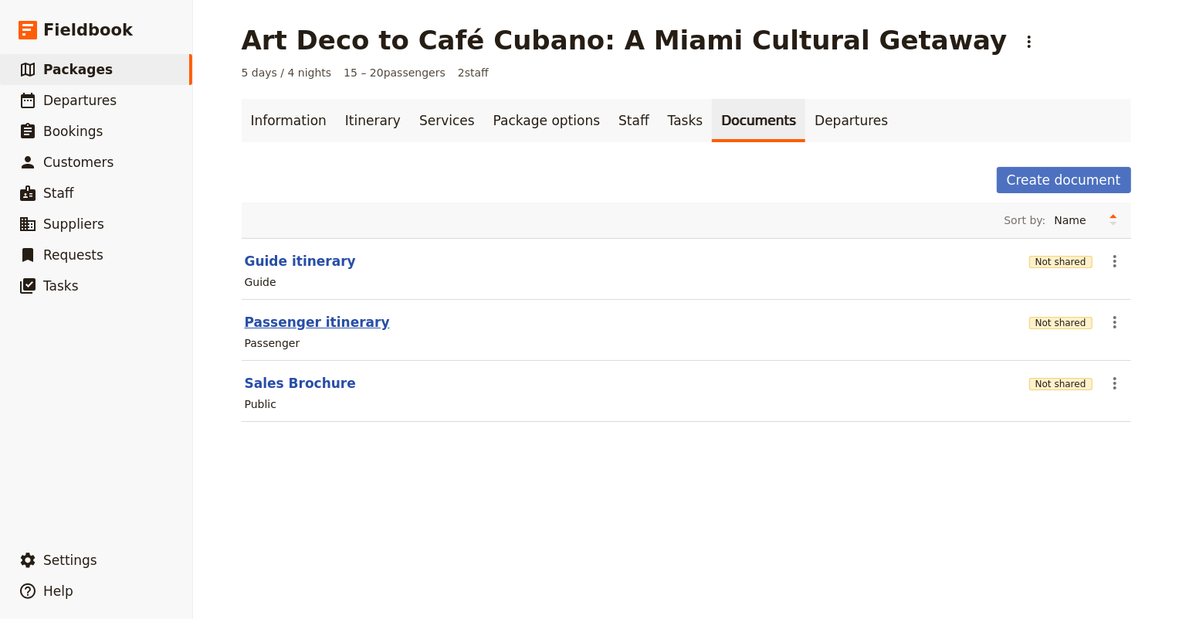
click at [310, 323] on button "Passenger itinerary" at bounding box center [317, 322] width 145 height 19
select select "PASSENGER"
select select "RUN_SHEET"
select select "DEFAULT"
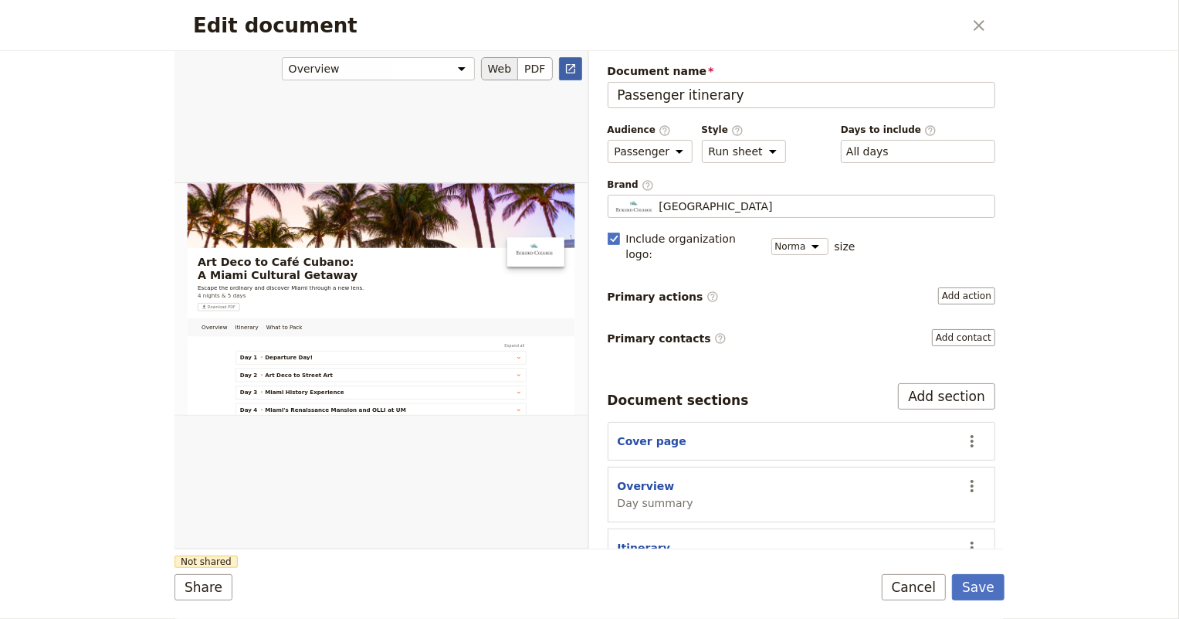
click at [571, 68] on icon "Open full preview" at bounding box center [570, 69] width 12 height 12
click at [106, 188] on div "Edit document ​ Overview Itinerary What to Pack Web PDF ​ Document name Passeng…" at bounding box center [589, 309] width 1179 height 619
click at [757, 147] on select "Brochure Run sheet" at bounding box center [744, 151] width 84 height 23
click at [704, 212] on fieldset "Eckerd College Eckerd College" at bounding box center [802, 206] width 388 height 23
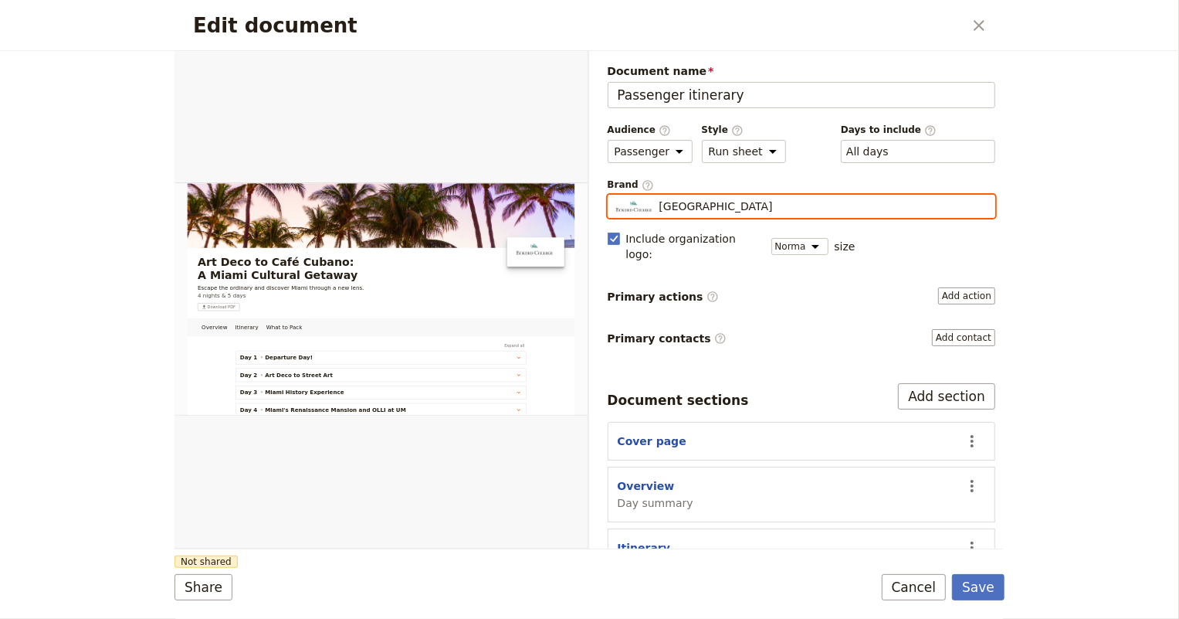
click at [615, 195] on input "Eckerd College" at bounding box center [614, 195] width 1 height 1
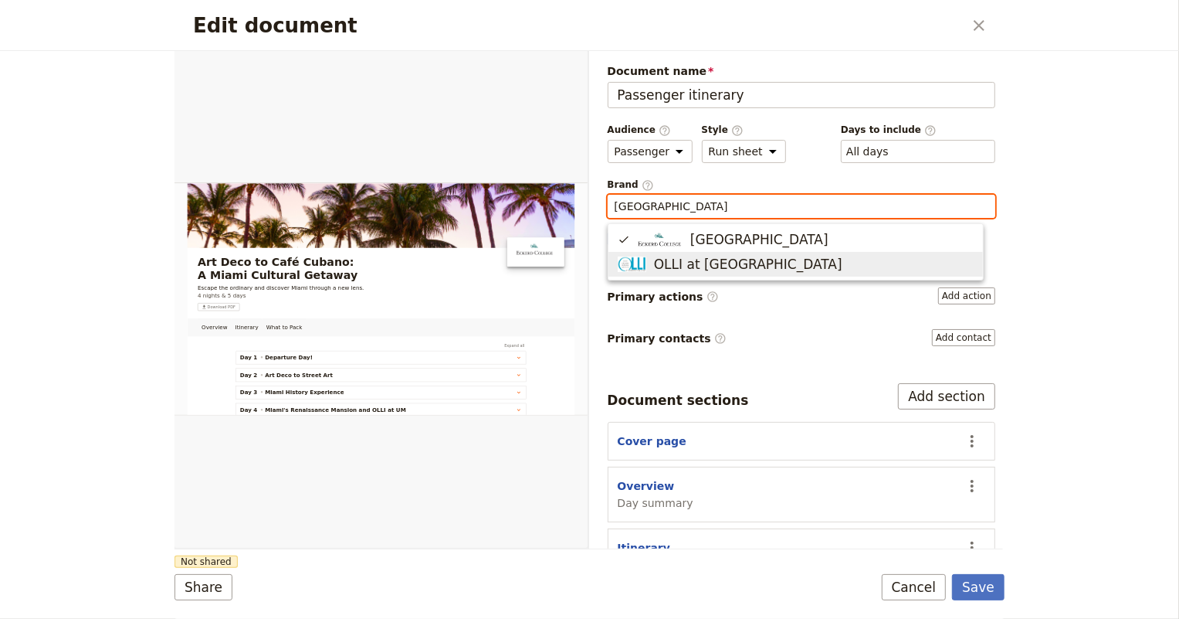
click at [703, 260] on span "OLLI at Eckerd College" at bounding box center [748, 264] width 188 height 19
type input "OLLI at Eckerd College"
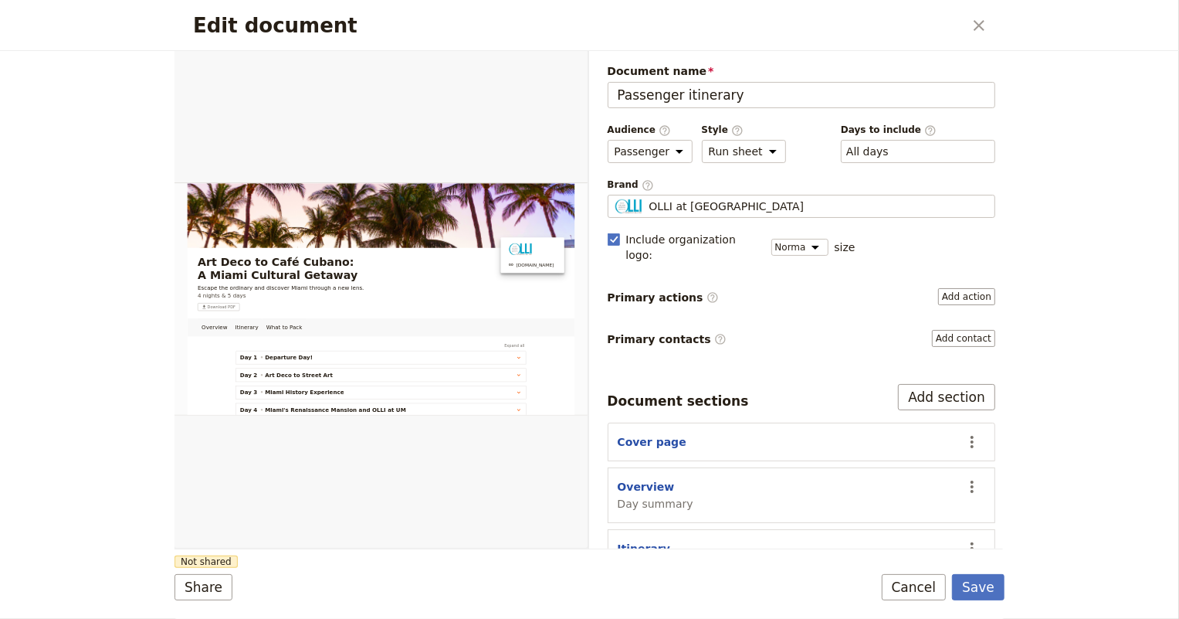
click at [733, 258] on div "Document name Passenger itinerary Preview Audience ​ Public Passenger Guide Sty…" at bounding box center [802, 346] width 388 height 566
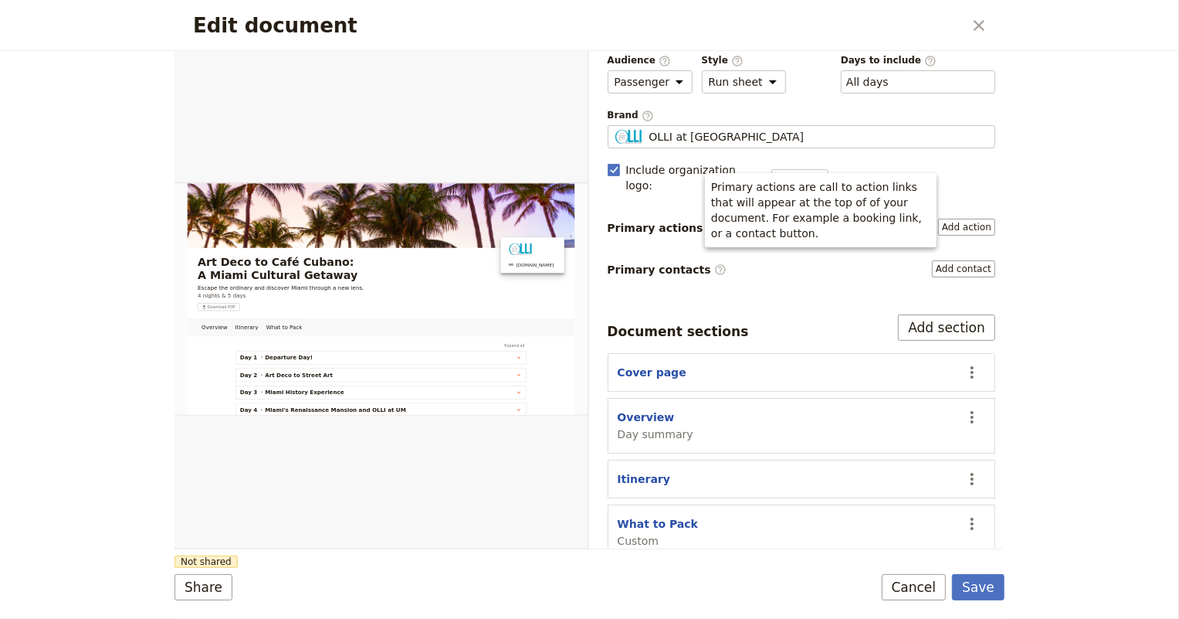
click at [707, 222] on icon "Edit document" at bounding box center [713, 228] width 12 height 12
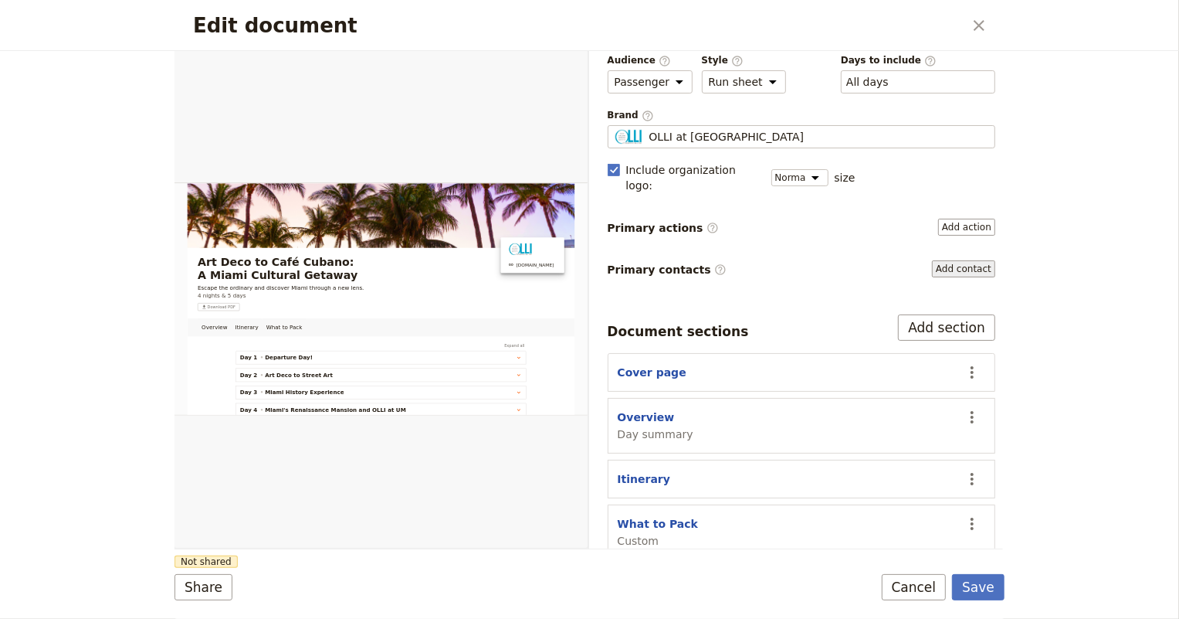
click at [944, 260] on button "Add contact" at bounding box center [963, 268] width 63 height 17
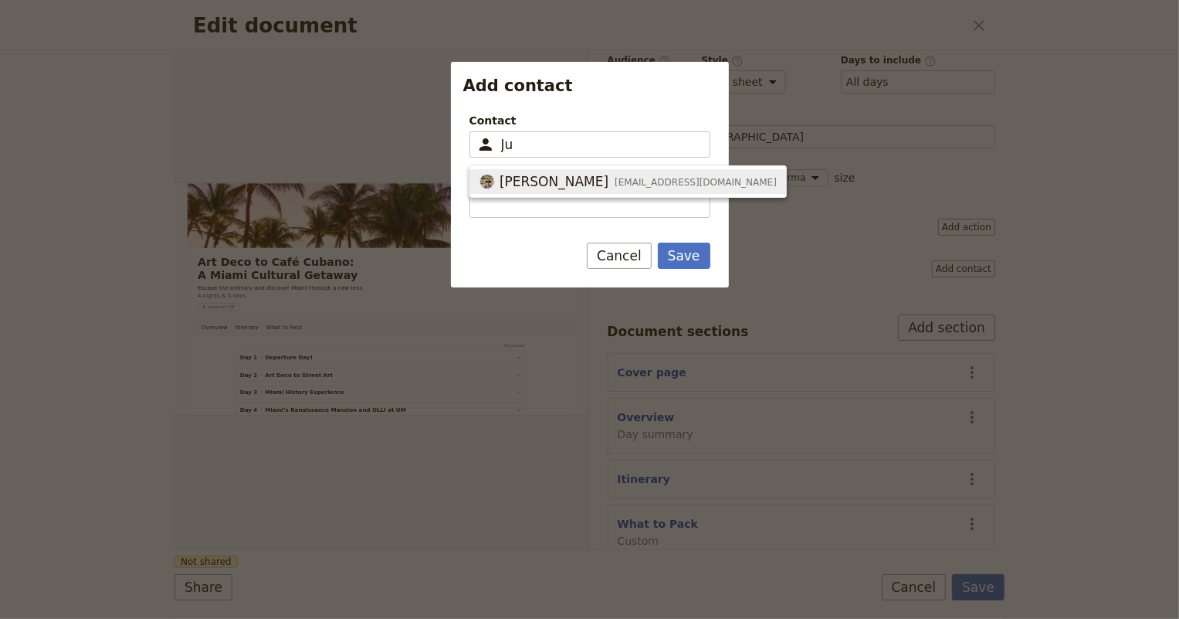
click at [615, 181] on span "tiltonjd@eckerd.edu" at bounding box center [696, 182] width 162 height 12
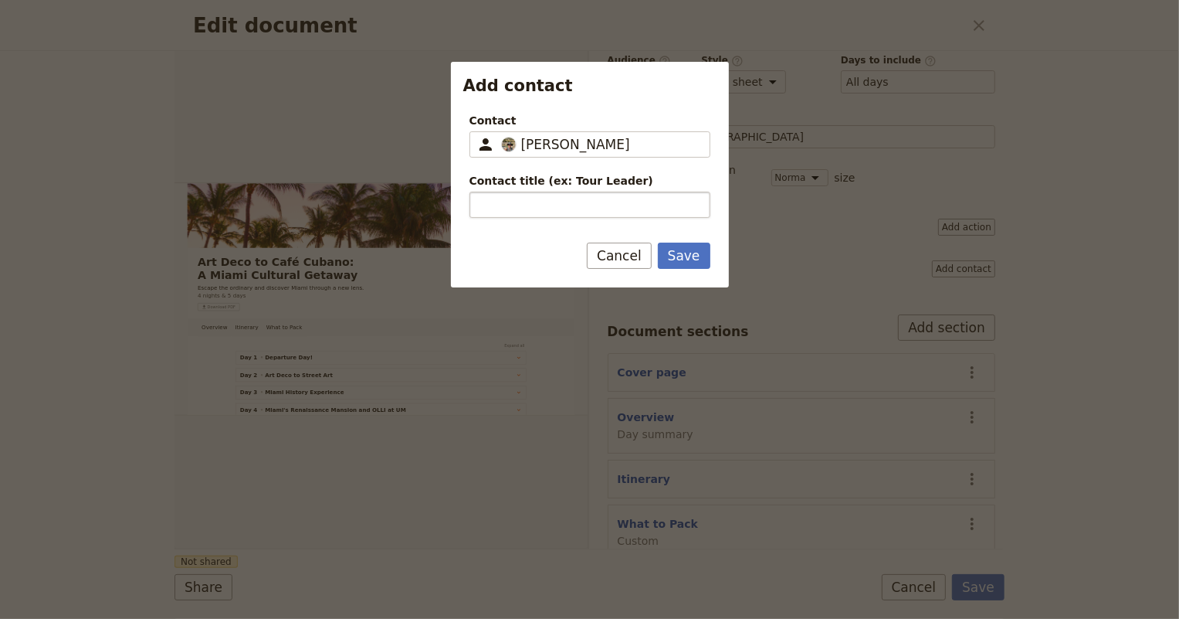
type input "Judith Tilton"
click at [554, 198] on input "Contact title (ex: Tour Leader)" at bounding box center [589, 205] width 241 height 26
type input "Tour Leader"
click at [686, 256] on button "Save" at bounding box center [684, 255] width 53 height 26
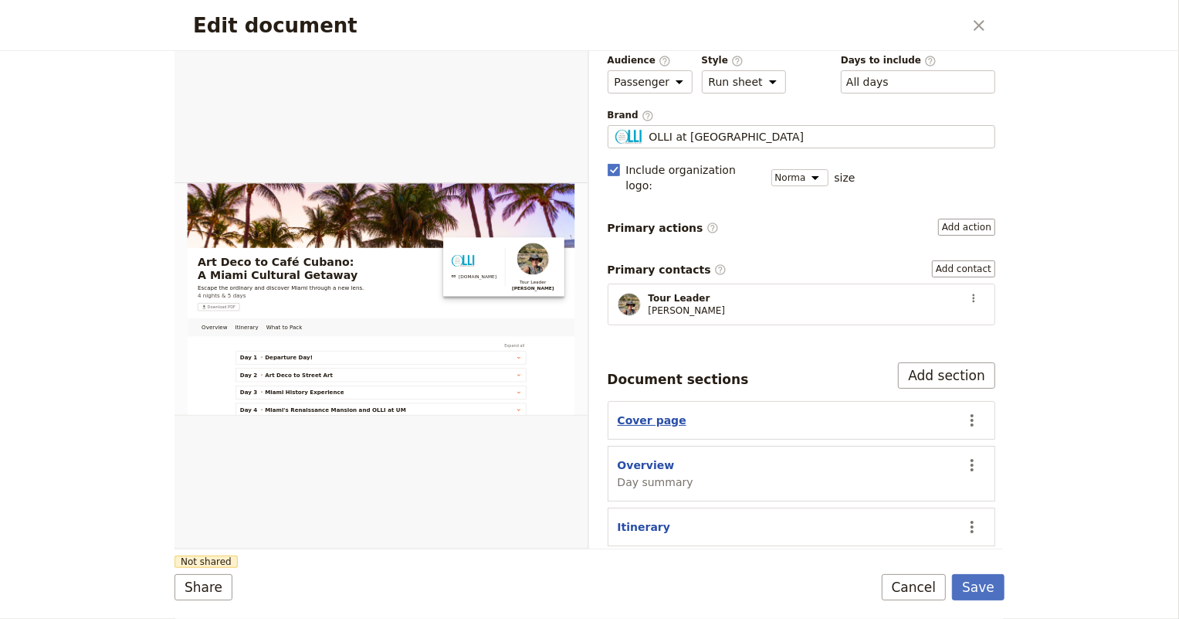
click at [648, 412] on button "Cover page" at bounding box center [652, 419] width 69 height 15
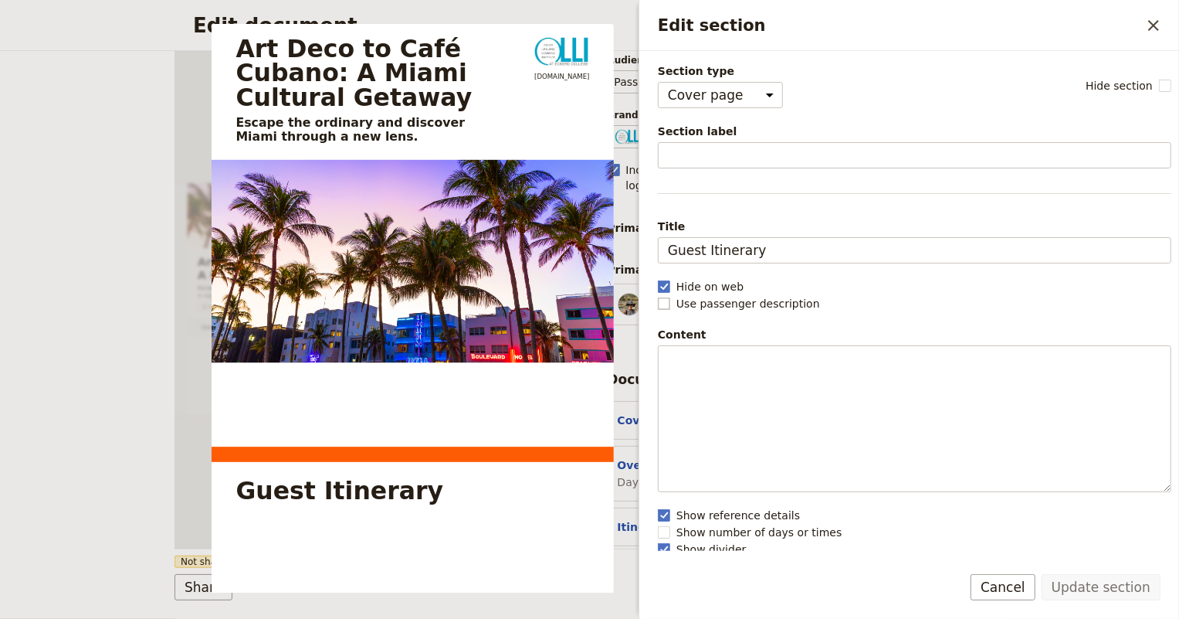
click at [666, 304] on rect "Edit section" at bounding box center [664, 303] width 12 height 12
click at [658, 296] on input "Use passenger description" at bounding box center [657, 295] width 1 height 1
checkbox input "true"
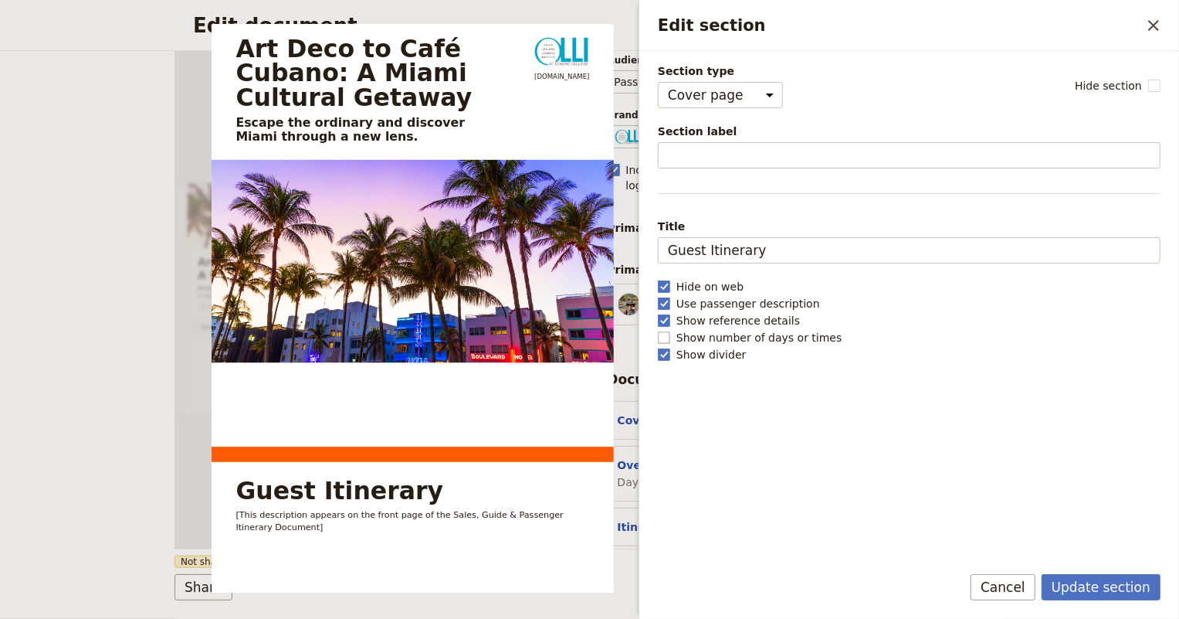
click at [666, 337] on rect "Edit section" at bounding box center [664, 337] width 12 height 12
click at [658, 330] on input "Show number of days or times" at bounding box center [657, 329] width 1 height 1
checkbox input "true"
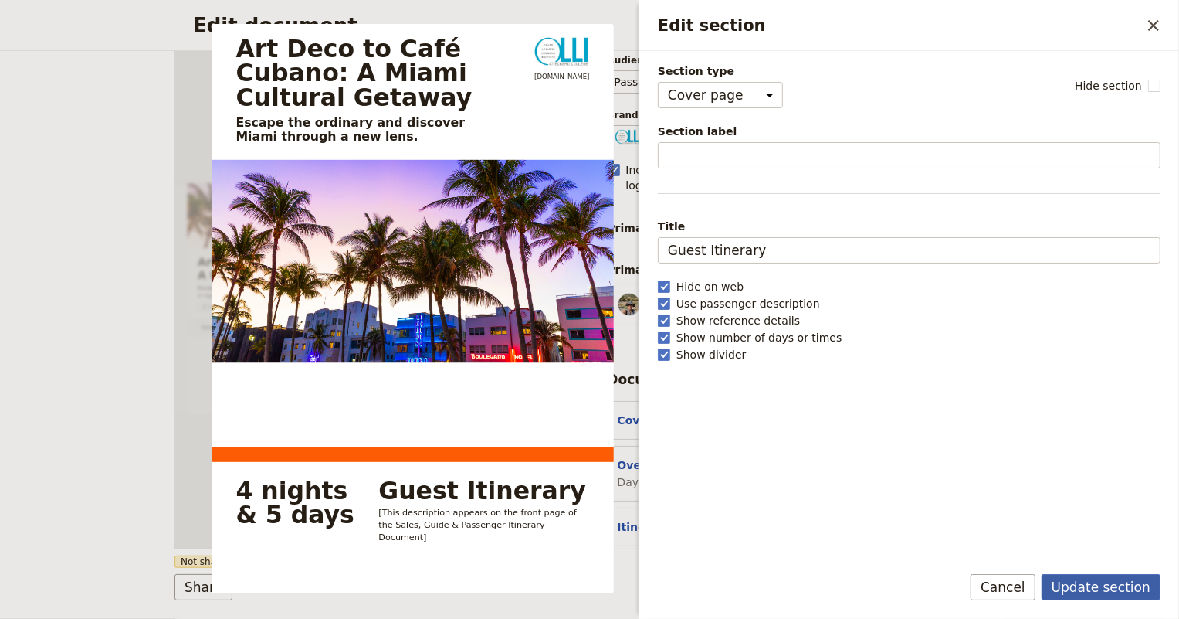
click at [1120, 584] on button "Update section" at bounding box center [1101, 587] width 119 height 26
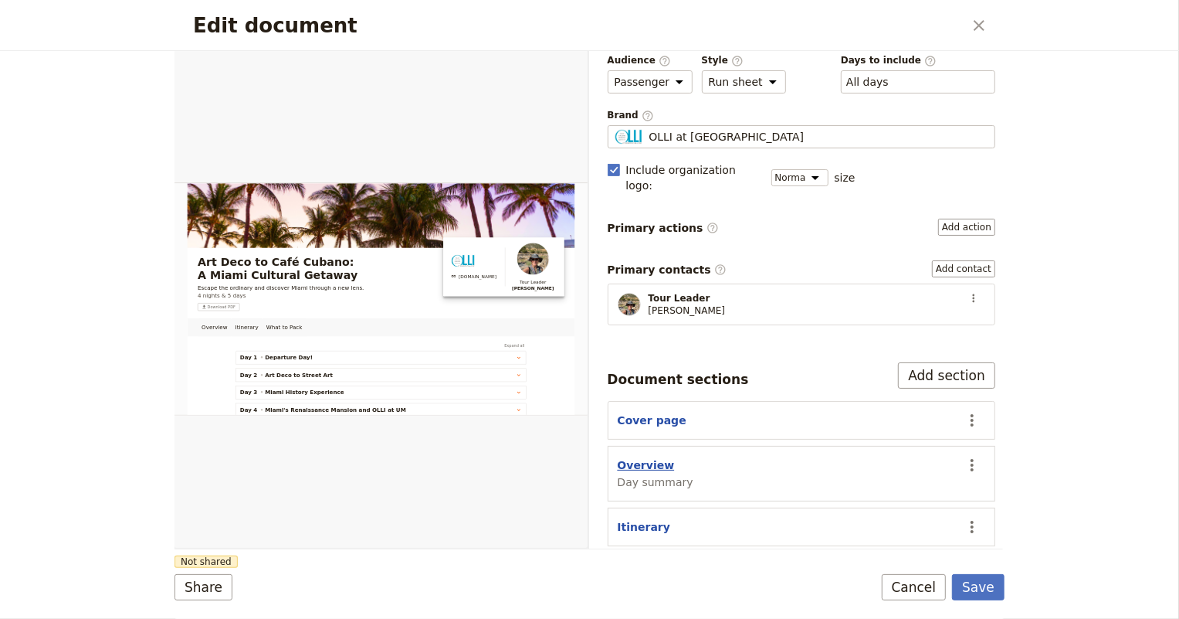
click at [646, 457] on button "Overview" at bounding box center [646, 464] width 57 height 15
select select "DAY_SUMMARY"
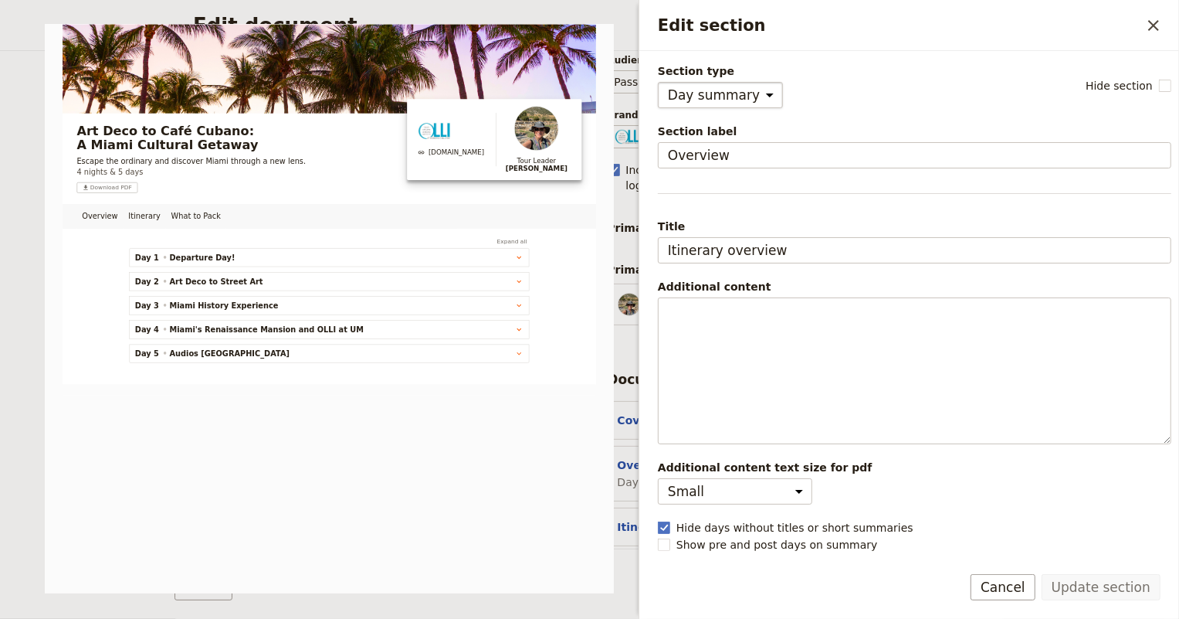
click at [739, 102] on select "Cover page Day summary Itinerary Custom" at bounding box center [720, 95] width 125 height 26
click at [791, 490] on select "Small Medium" at bounding box center [735, 491] width 154 height 26
select select "default"
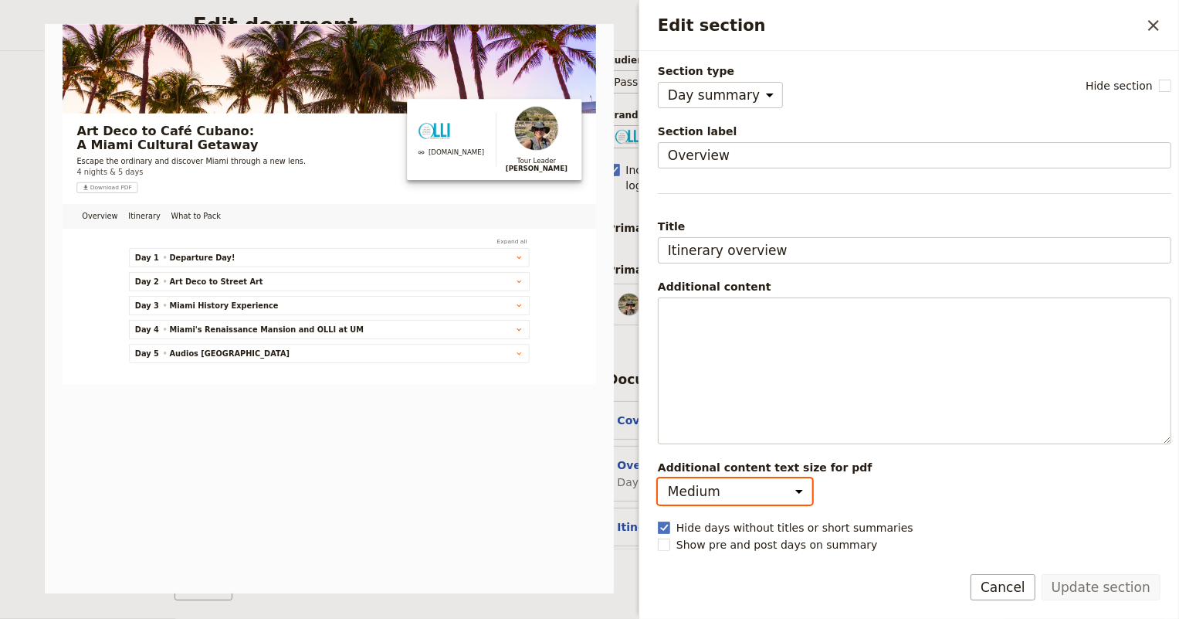
click at [658, 478] on select "Small Medium" at bounding box center [735, 491] width 154 height 26
click at [868, 492] on div "Additional content text size for pdf Small Medium" at bounding box center [915, 481] width 514 height 45
click at [663, 526] on rect "Edit section" at bounding box center [664, 527] width 12 height 12
click at [658, 520] on input "Hide days without titles or short summaries" at bounding box center [657, 519] width 1 height 1
checkbox input "false"
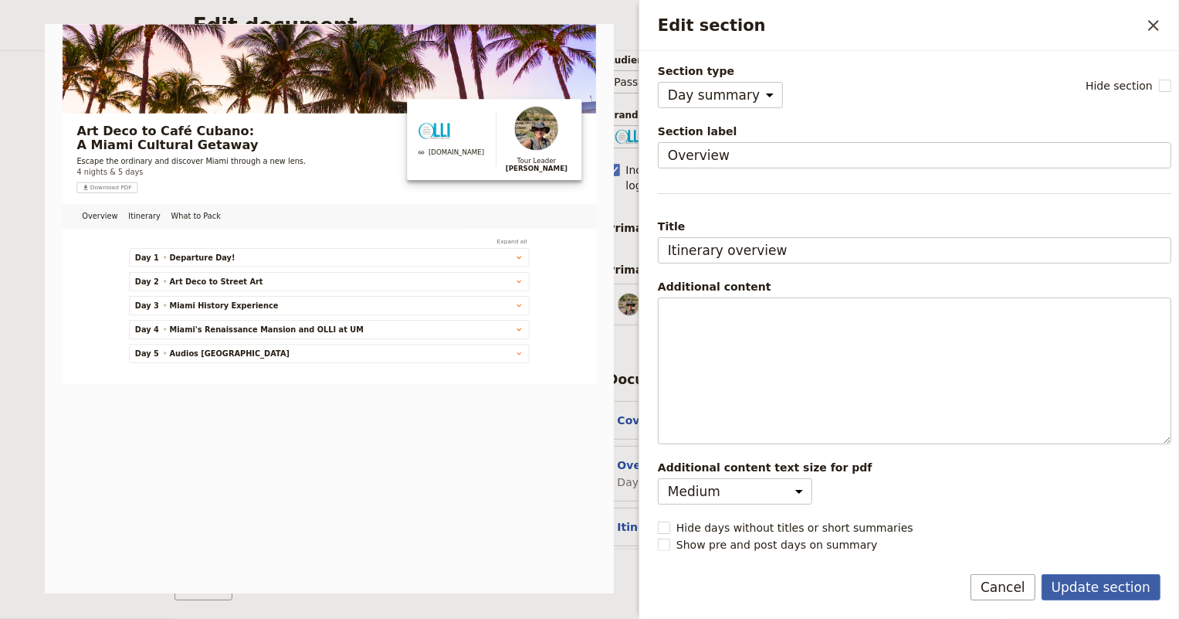
click at [1092, 588] on button "Update section" at bounding box center [1101, 587] width 119 height 26
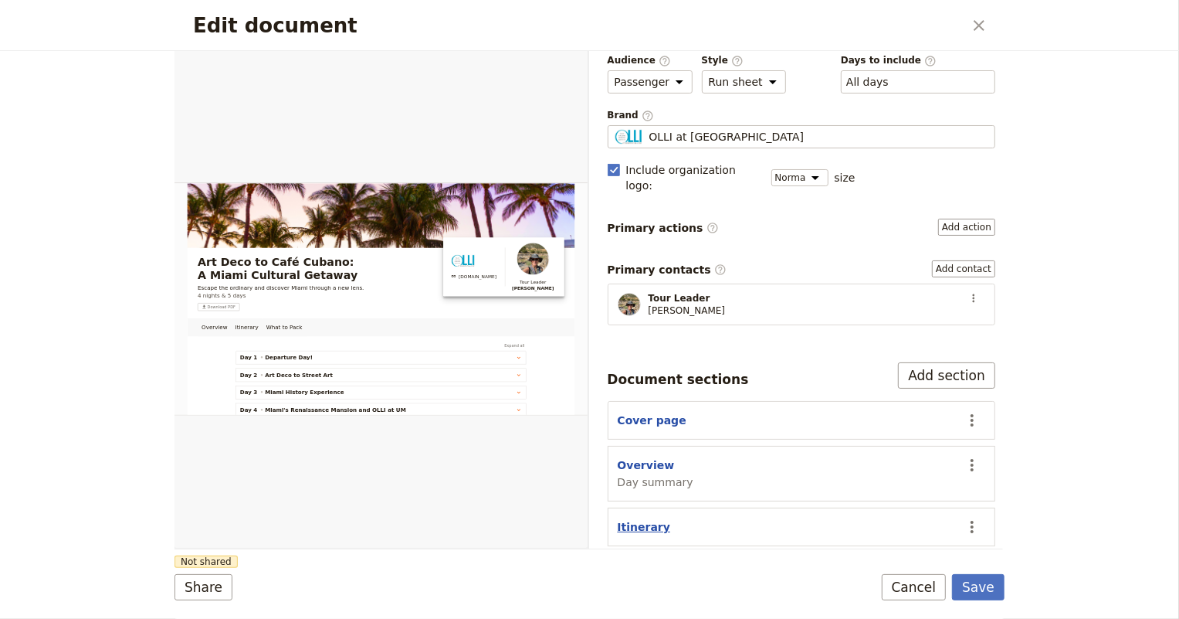
click at [642, 519] on button "Itinerary" at bounding box center [644, 526] width 53 height 15
select select "ITINERARY"
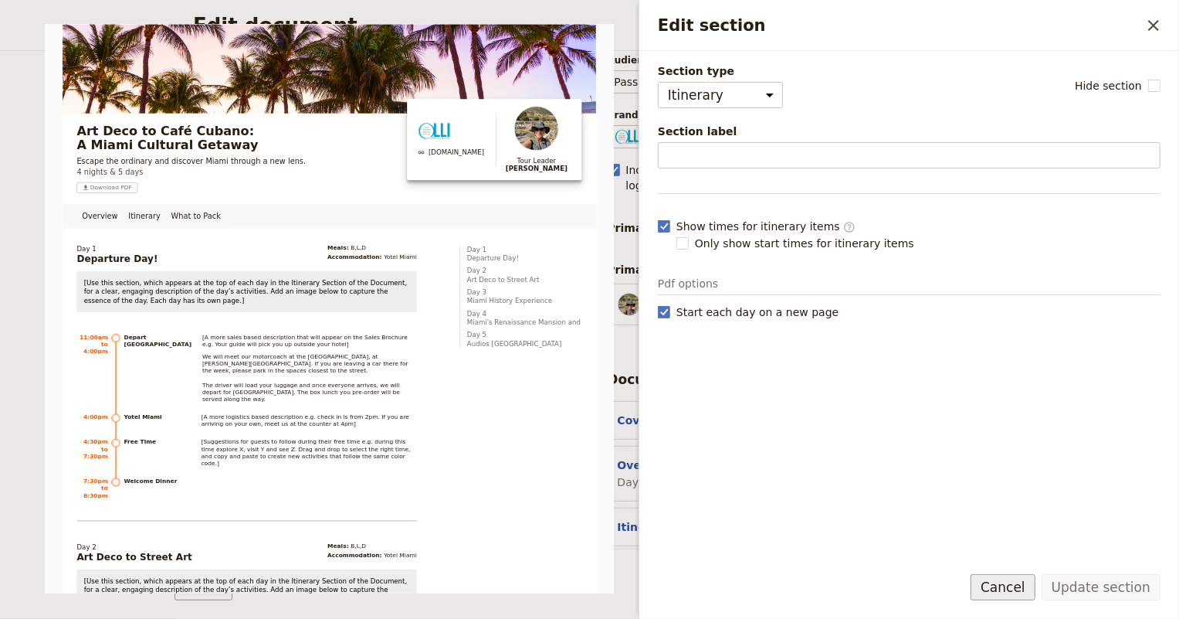
click at [1013, 582] on button "Cancel" at bounding box center [1003, 587] width 65 height 26
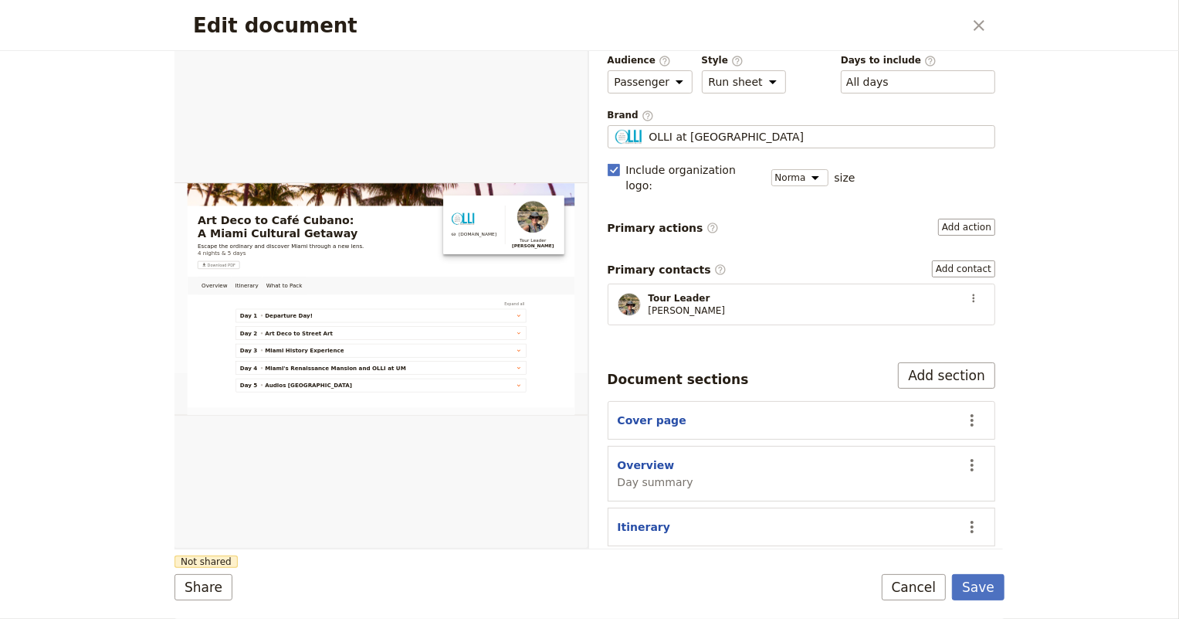
scroll to position [117, 0]
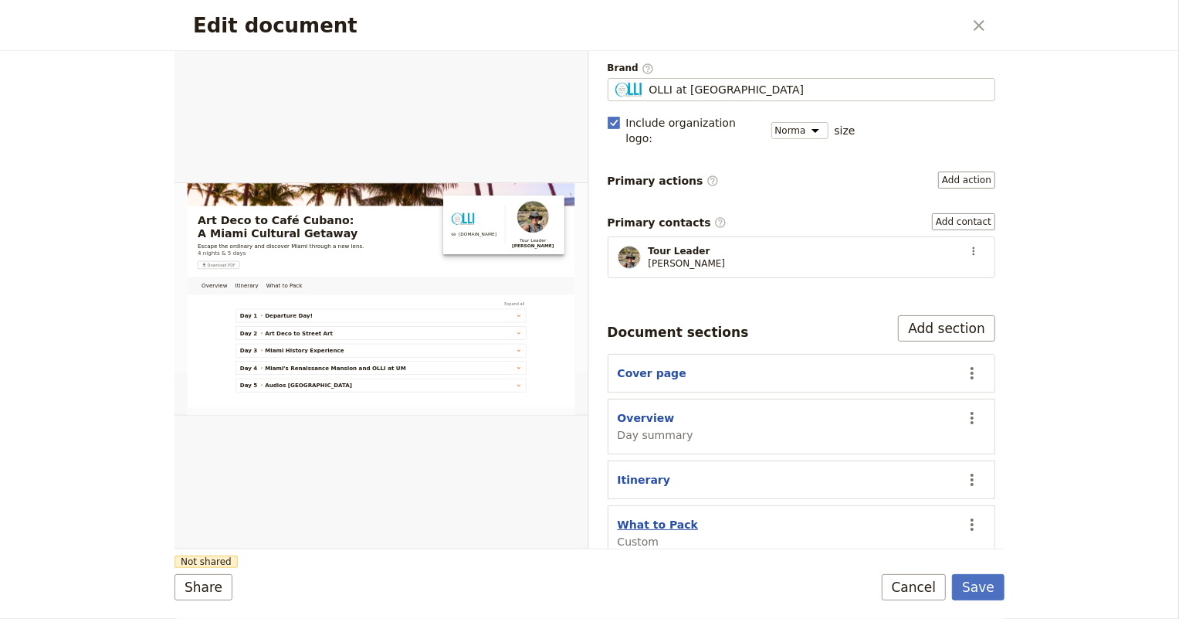
click at [666, 517] on button "What to Pack" at bounding box center [658, 524] width 81 height 15
select select "CUSTOM"
select select "default"
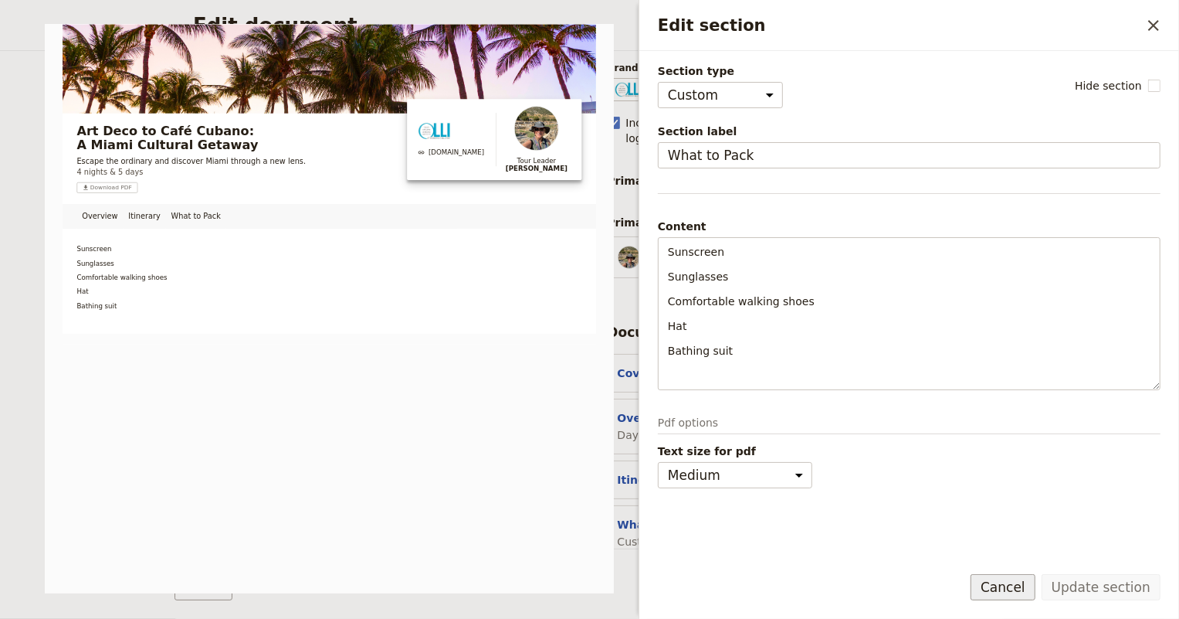
click at [1013, 581] on button "Cancel" at bounding box center [1003, 587] width 65 height 26
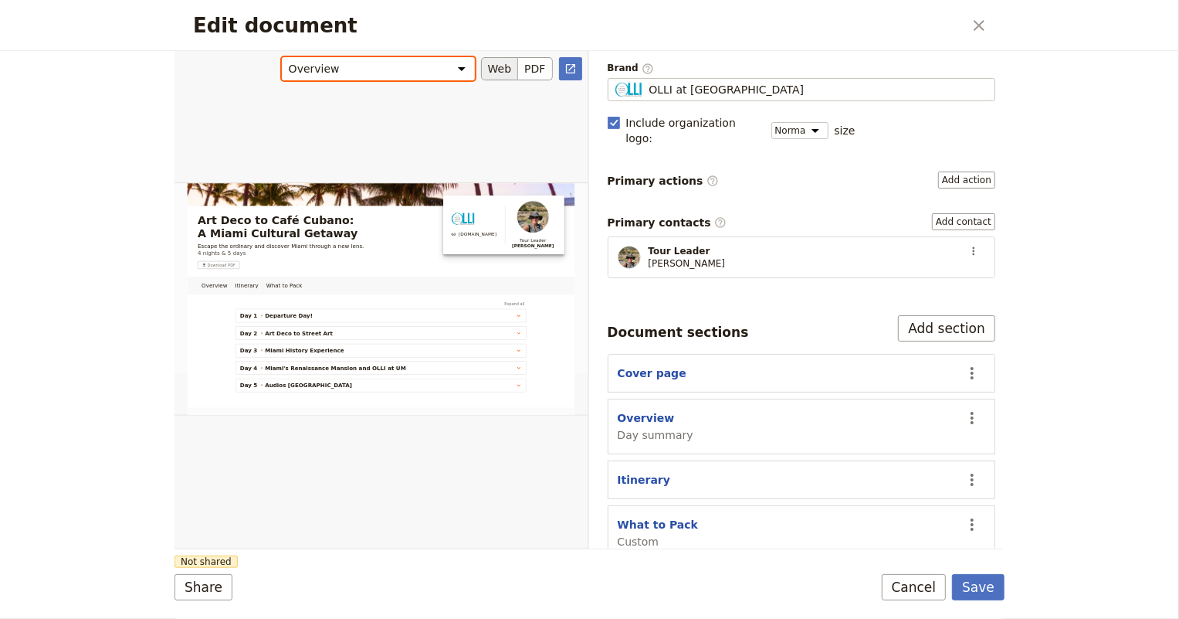
click at [395, 63] on select "Overview Itinerary What to Pack" at bounding box center [378, 68] width 193 height 23
select select "688baf0bd96320893589314f"
click at [284, 57] on select "Overview Itinerary What to Pack" at bounding box center [378, 68] width 193 height 23
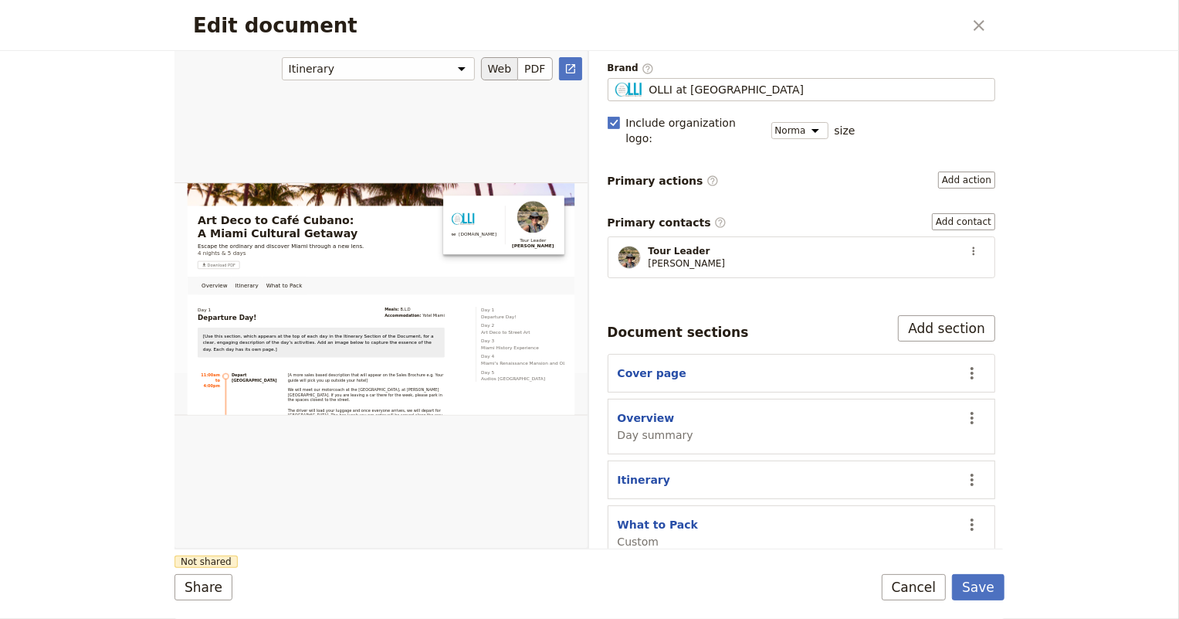
click at [344, 362] on div "Edit document" at bounding box center [381, 298] width 413 height 497
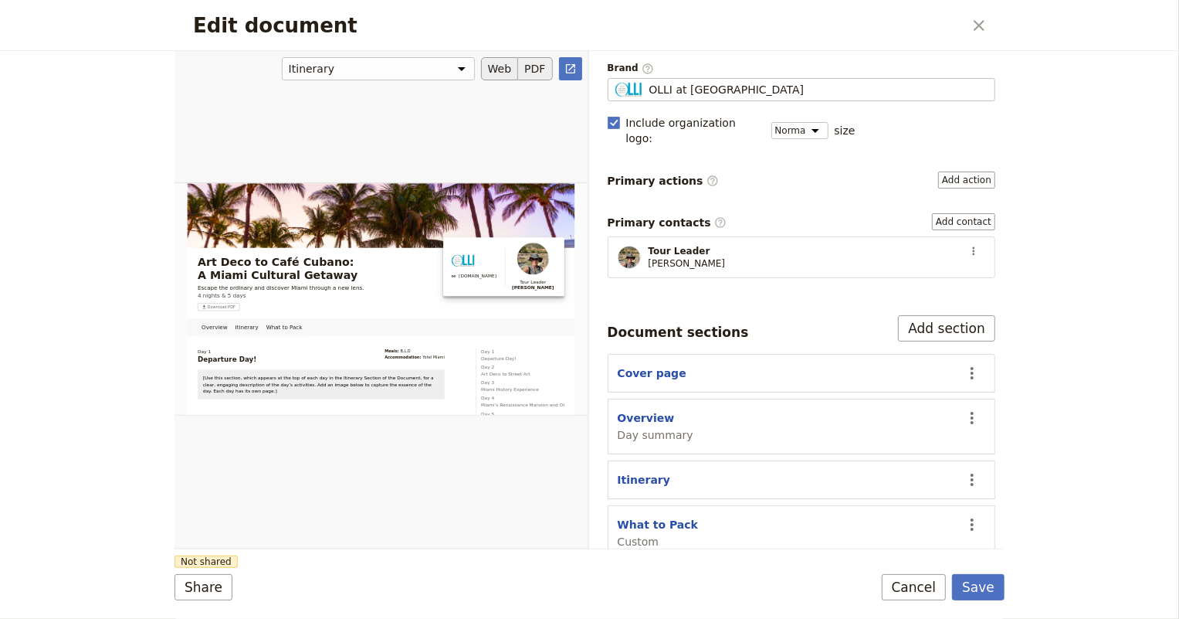
click at [539, 67] on button "PDF" at bounding box center [535, 68] width 34 height 23
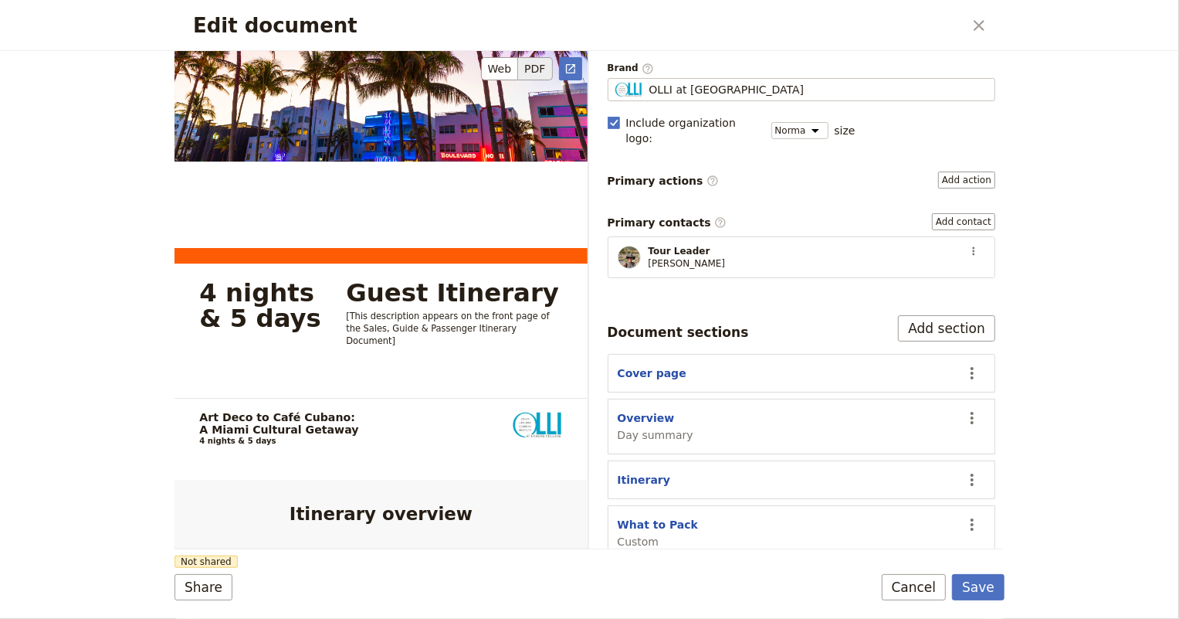
scroll to position [421, 0]
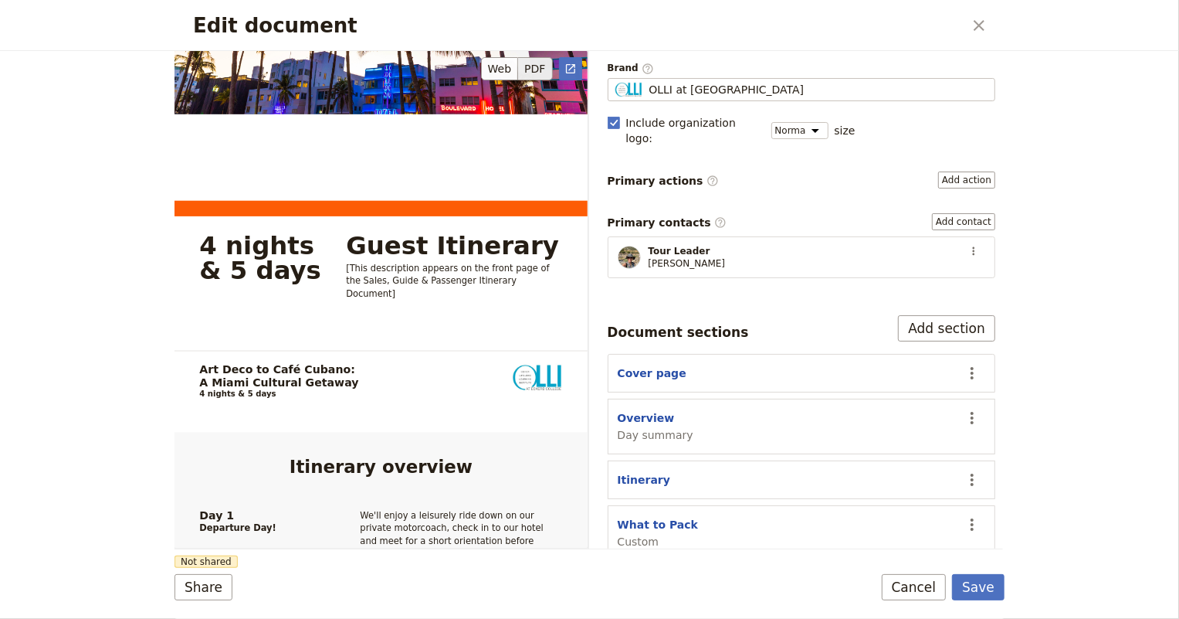
click at [365, 268] on span "[This description appears on the front page of the Sales, Guide & Passenger Iti…" at bounding box center [449, 281] width 206 height 36
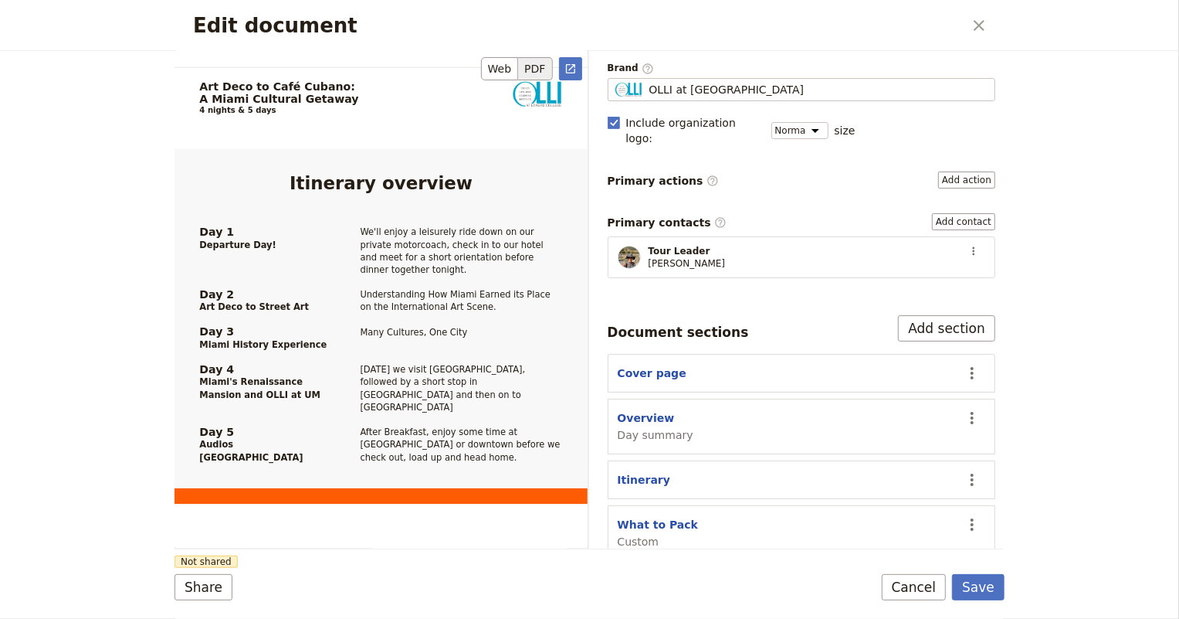
scroll to position [702, 0]
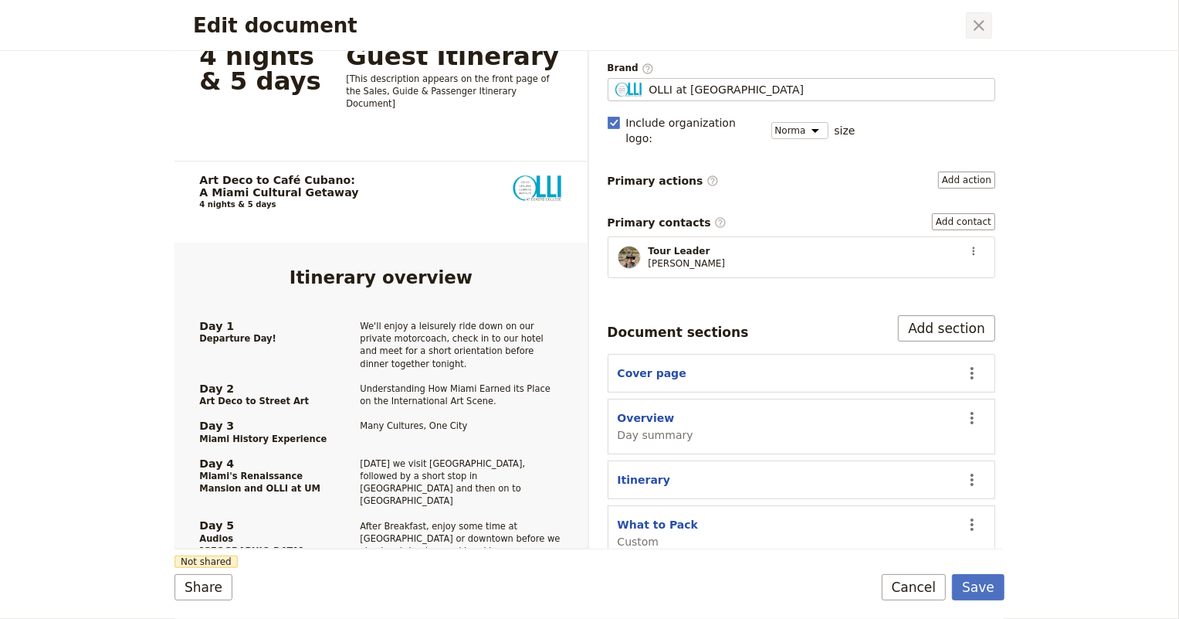
click at [978, 22] on icon "Close dialog" at bounding box center [979, 25] width 19 height 19
click at [924, 591] on button "Cancel" at bounding box center [914, 587] width 65 height 26
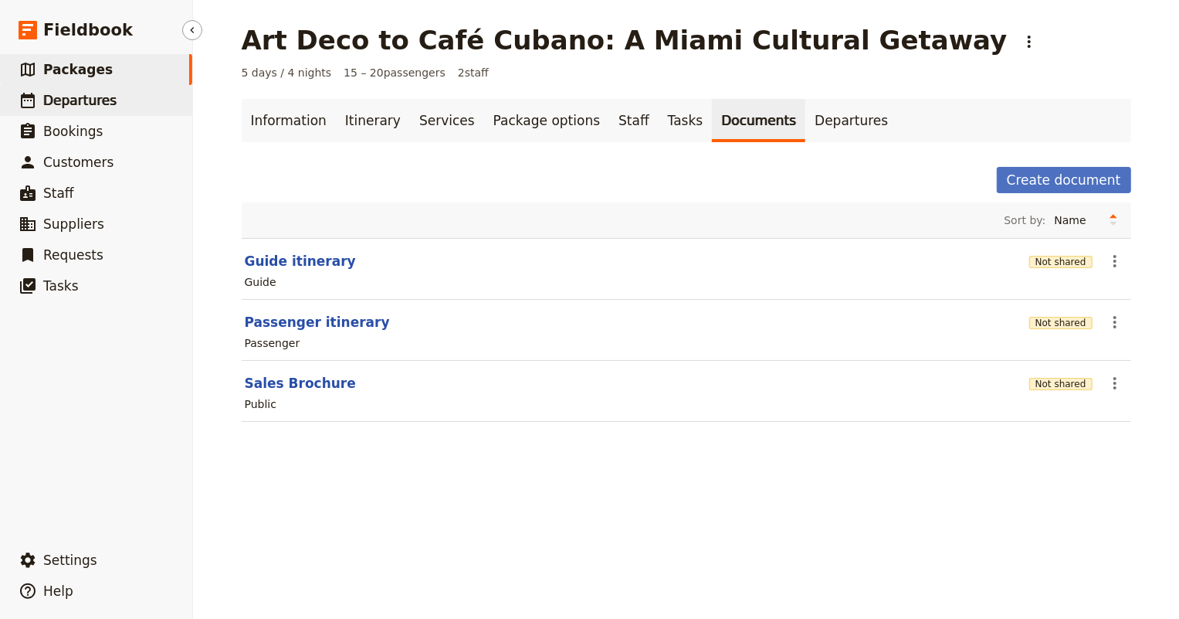
click at [65, 101] on span "Departures" at bounding box center [79, 100] width 73 height 15
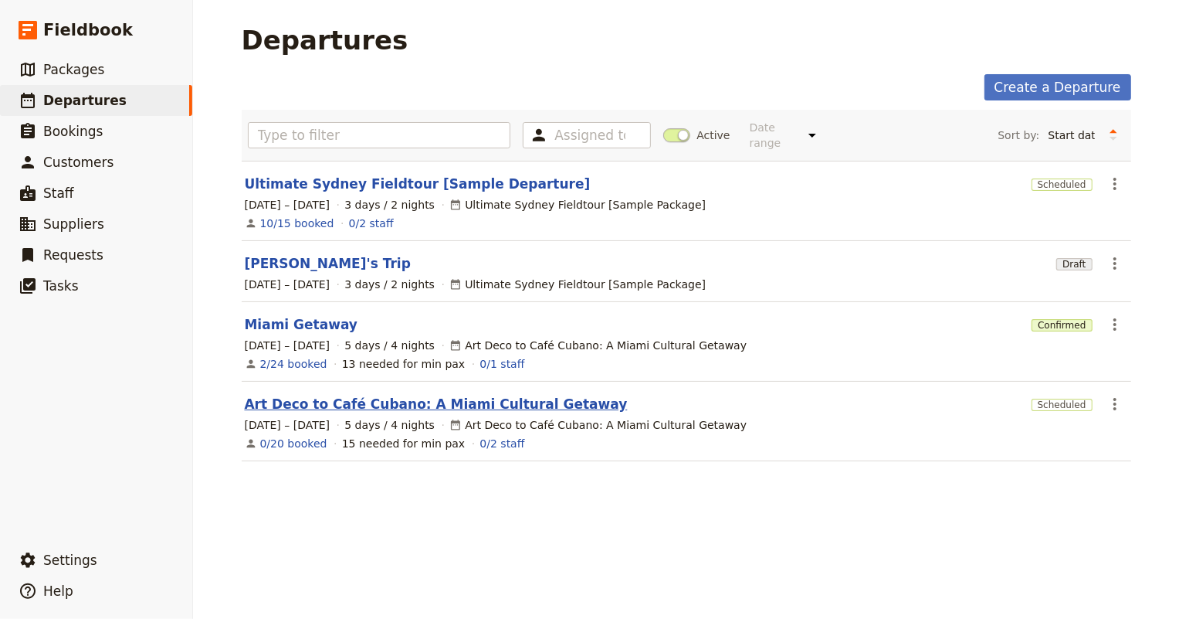
click at [463, 395] on link "Art Deco to Café Cubano: A Miami Cultural Getaway" at bounding box center [436, 404] width 383 height 19
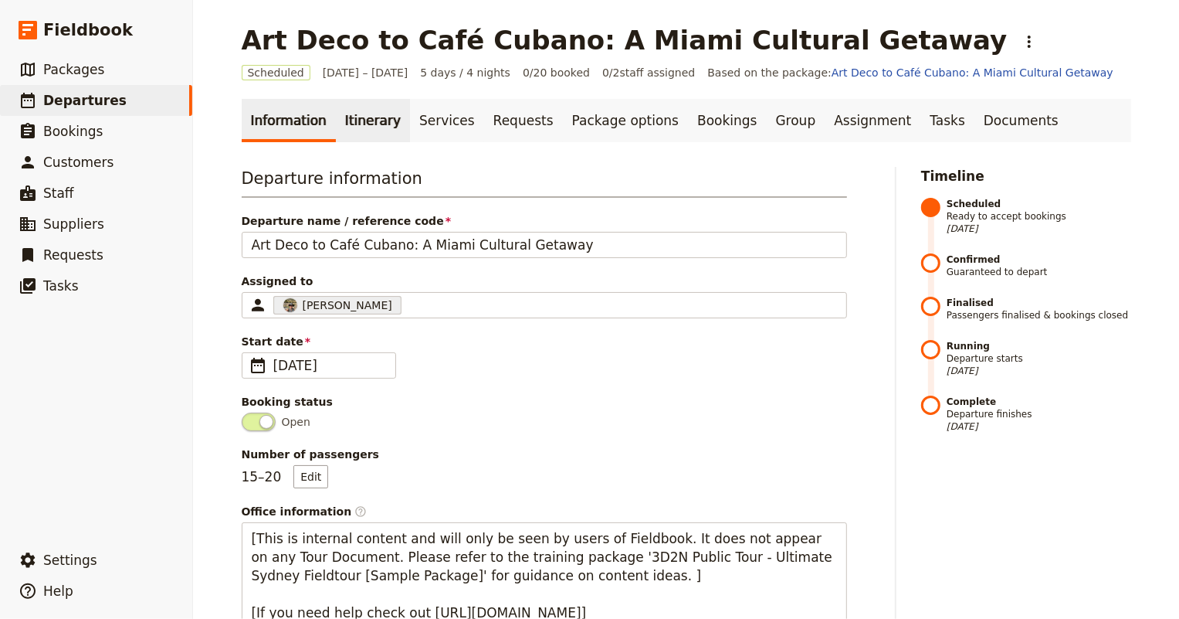
click at [347, 123] on link "Itinerary" at bounding box center [373, 120] width 74 height 43
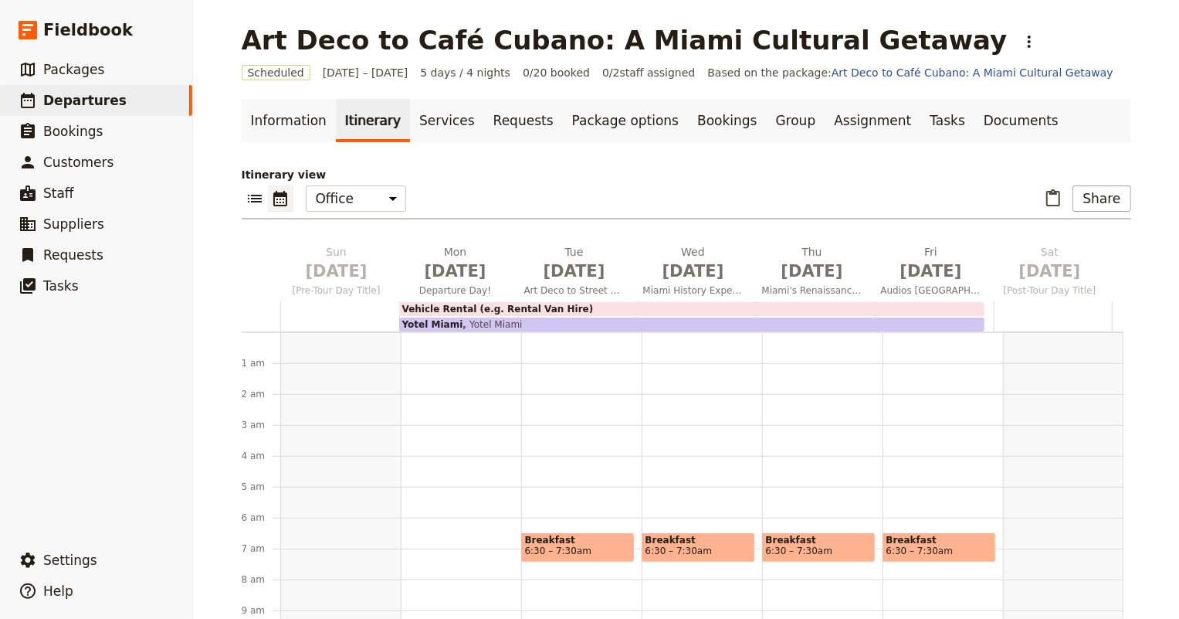
scroll to position [185, 0]
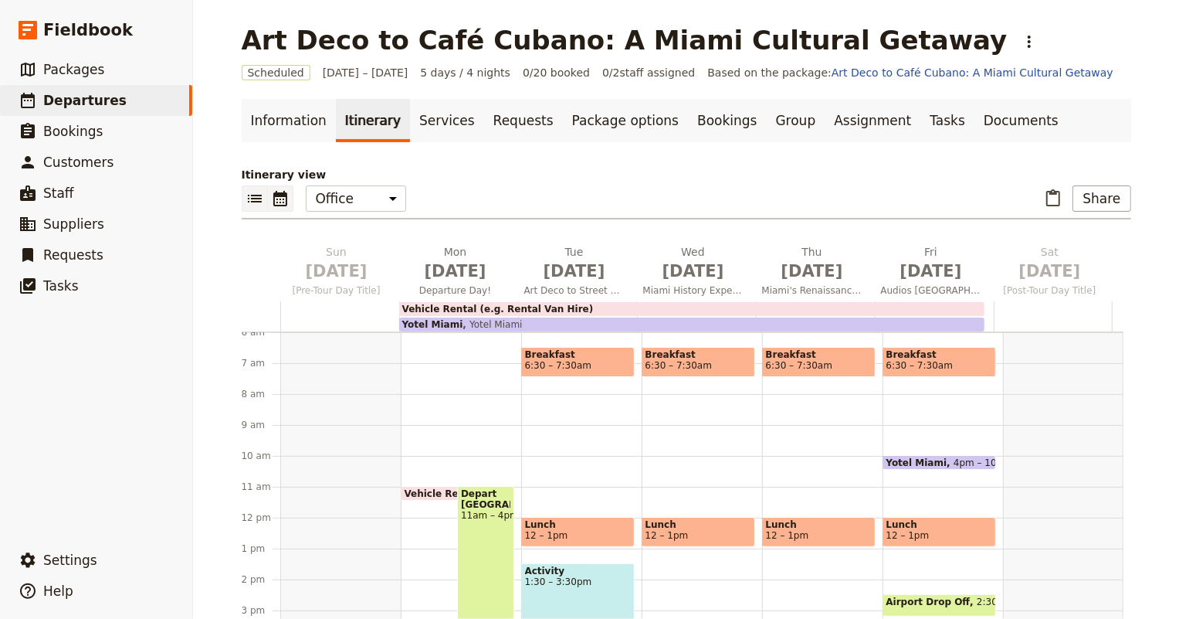
click at [256, 196] on icon "List view" at bounding box center [255, 198] width 19 height 19
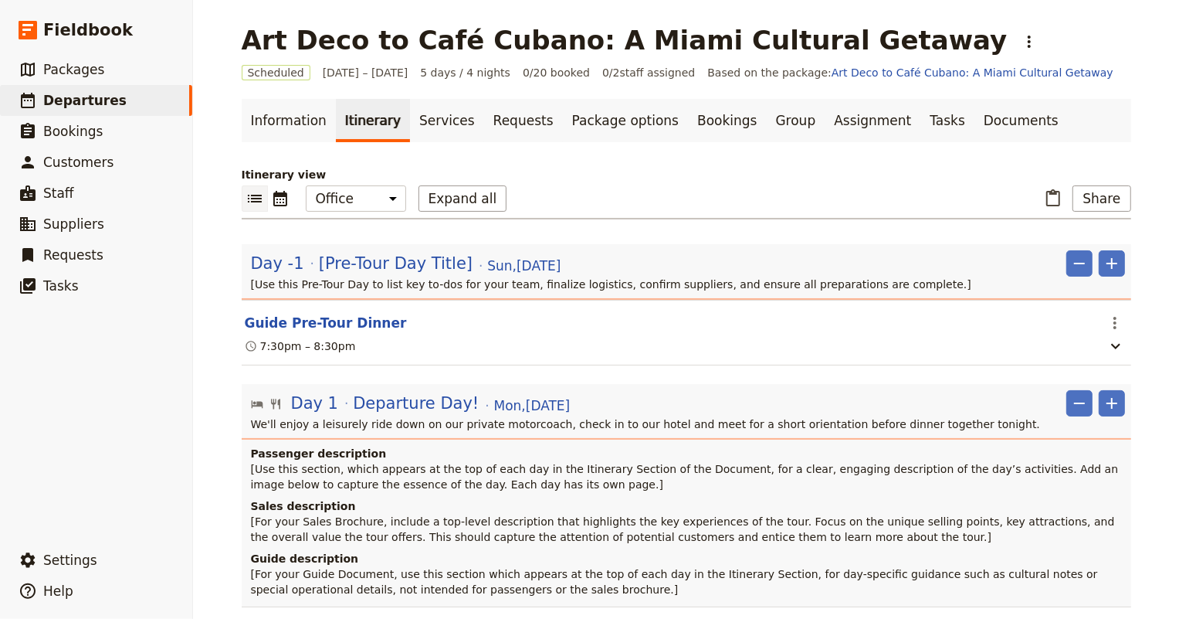
scroll to position [69, 0]
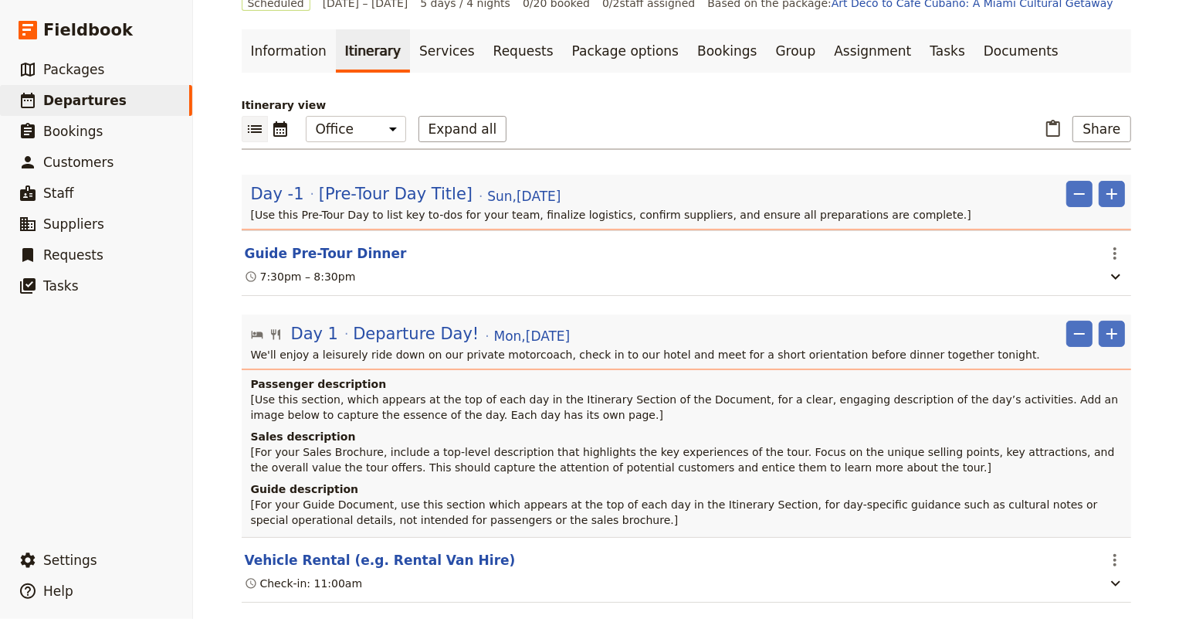
click at [502, 215] on p "[Use this Pre-Tour Day to list key to-dos for your team, finalize logistics, co…" at bounding box center [688, 214] width 874 height 15
click at [408, 196] on span "[Pre-Tour Day Title]" at bounding box center [396, 193] width 154 height 23
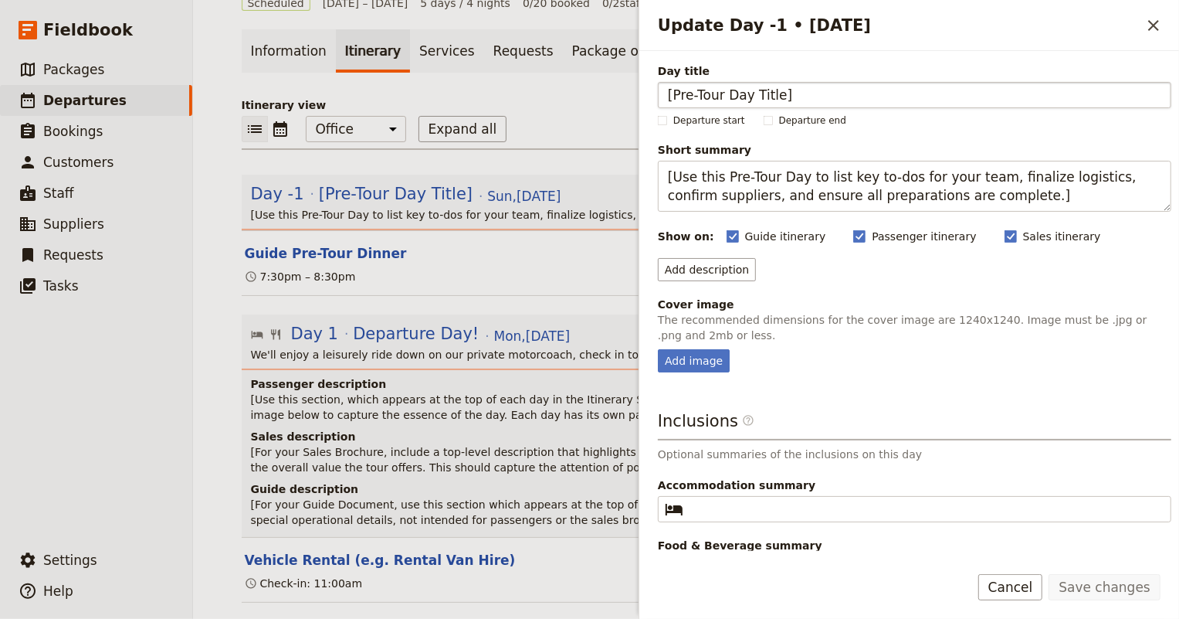
drag, startPoint x: 828, startPoint y: 92, endPoint x: 665, endPoint y: 97, distance: 163.0
click at [665, 97] on input "[Pre-Tour Day Title]" at bounding box center [915, 95] width 514 height 26
type input "D"
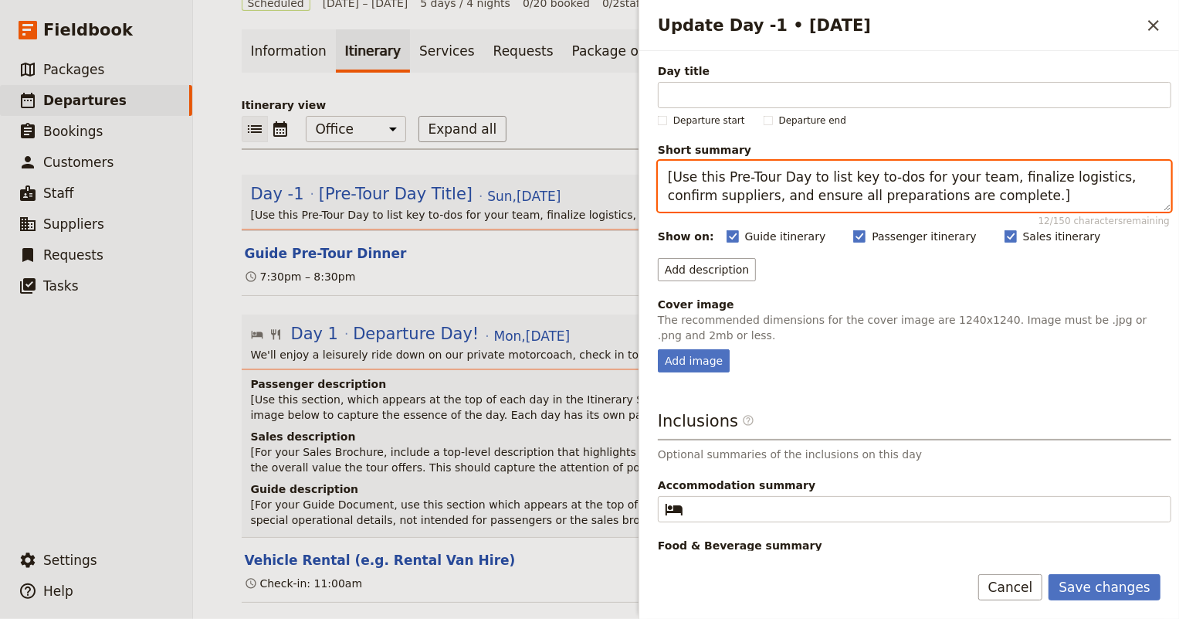
click at [866, 181] on textarea "[Use this Pre-Tour Day to list key to-dos for your team, finalize logistics, co…" at bounding box center [915, 186] width 514 height 51
drag, startPoint x: 985, startPoint y: 196, endPoint x: 660, endPoint y: 166, distance: 325.7
click at [660, 166] on textarea "[Use this Pre-Tour Day to list key to-dos for your team, finalize logistics, co…" at bounding box center [915, 186] width 514 height 51
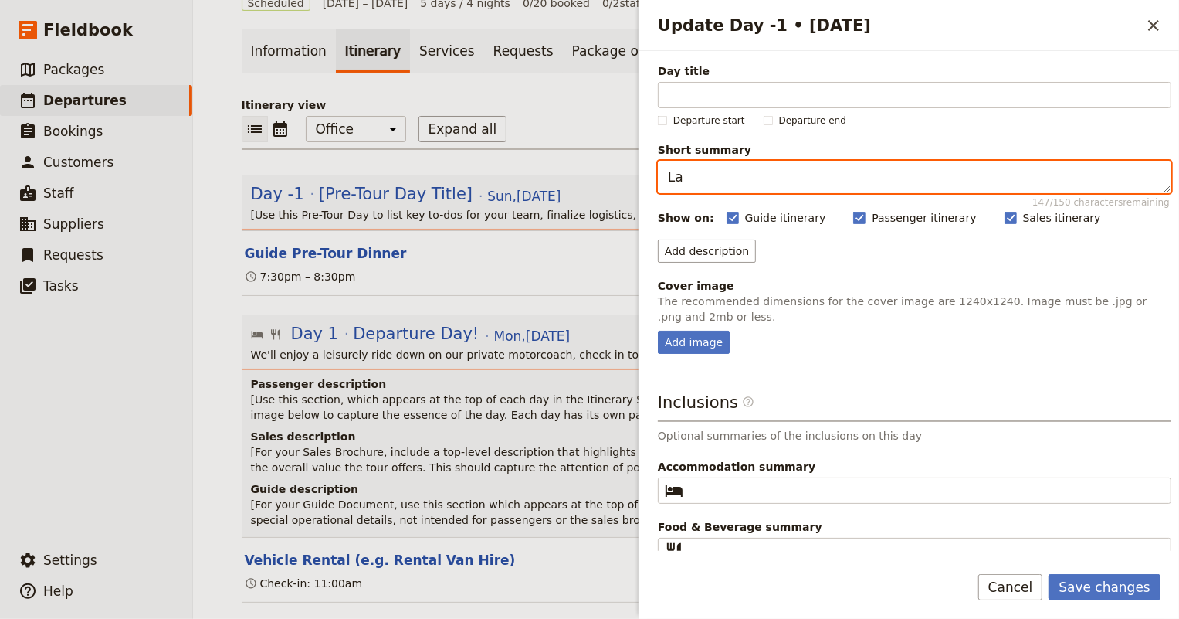
type textarea "L"
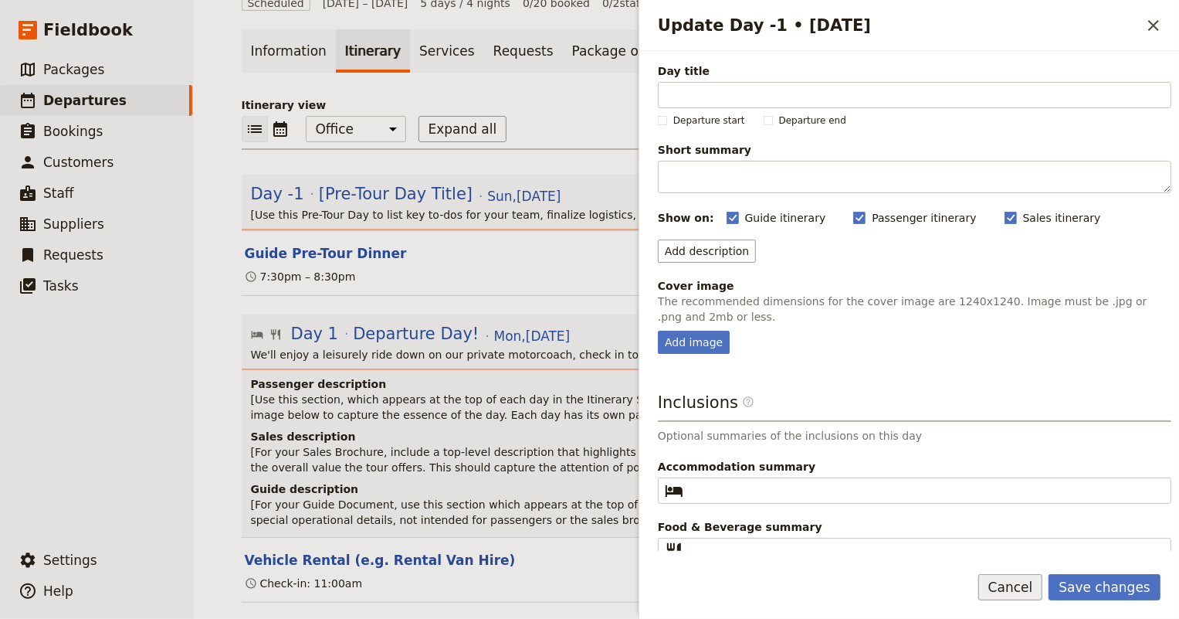
click at [1027, 587] on button "Cancel" at bounding box center [1010, 587] width 65 height 26
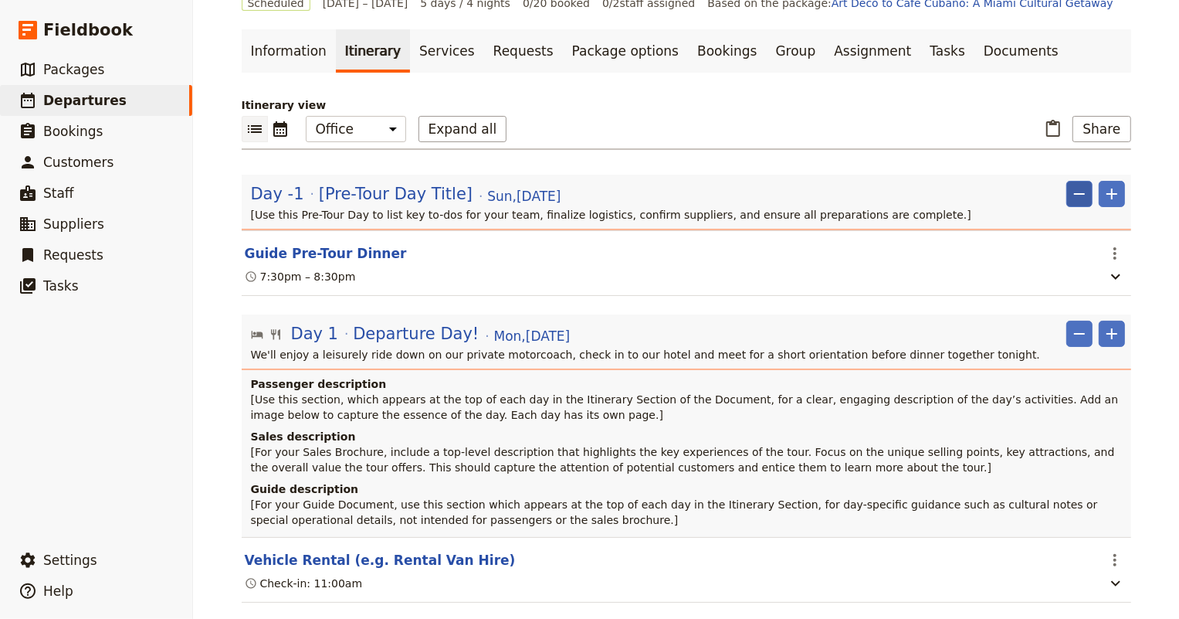
click at [1070, 186] on icon "Remove" at bounding box center [1079, 194] width 19 height 19
click at [1056, 223] on span "Remove day" at bounding box center [1043, 226] width 67 height 15
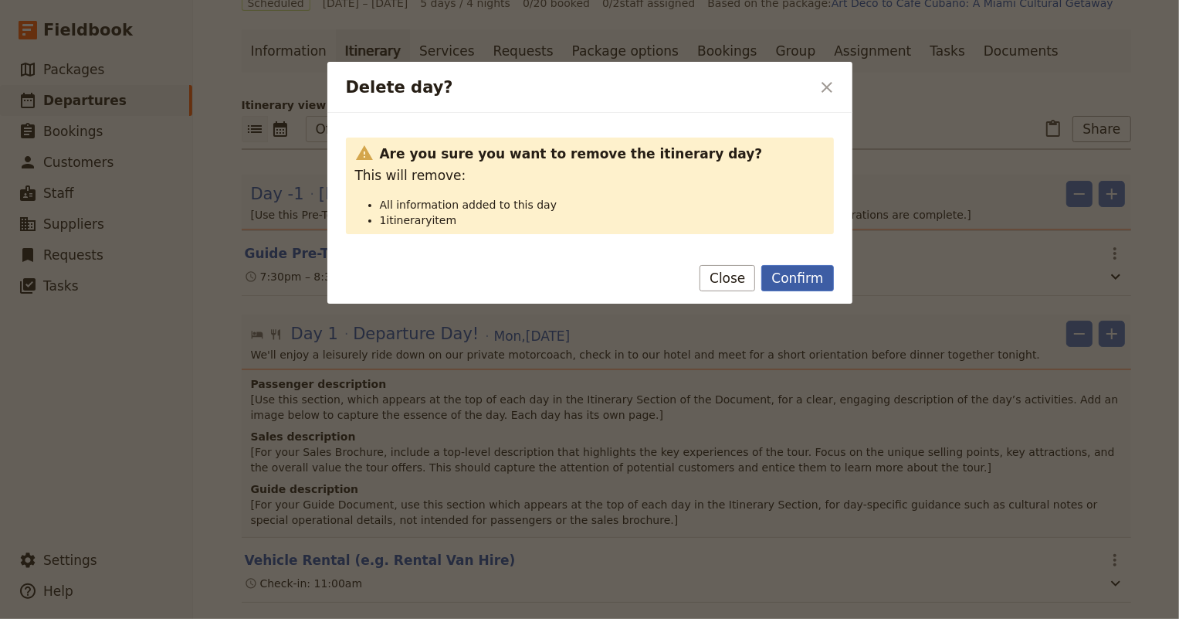
click at [801, 276] on button "Confirm" at bounding box center [797, 278] width 72 height 26
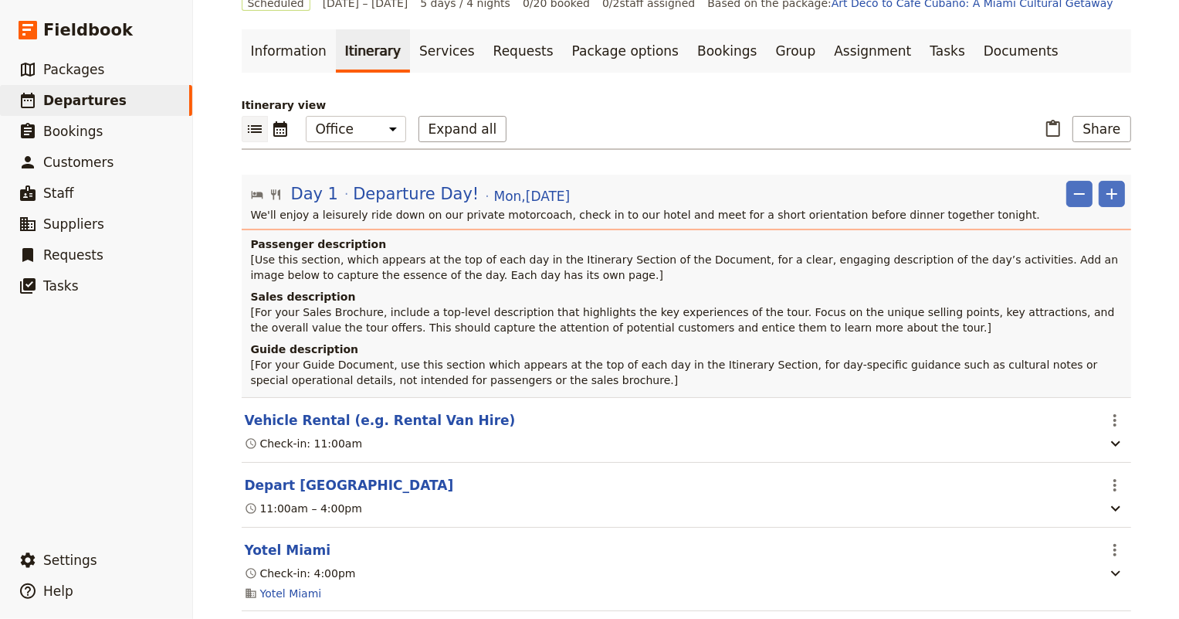
click at [615, 252] on p "[Use this section, which appears at the top of each day in the Itinerary Sectio…" at bounding box center [688, 267] width 874 height 31
click at [442, 279] on p "[Use this section, which appears at the top of each day in the Itinerary Sectio…" at bounding box center [688, 267] width 874 height 31
click at [399, 195] on span "Departure Day!" at bounding box center [416, 193] width 126 height 23
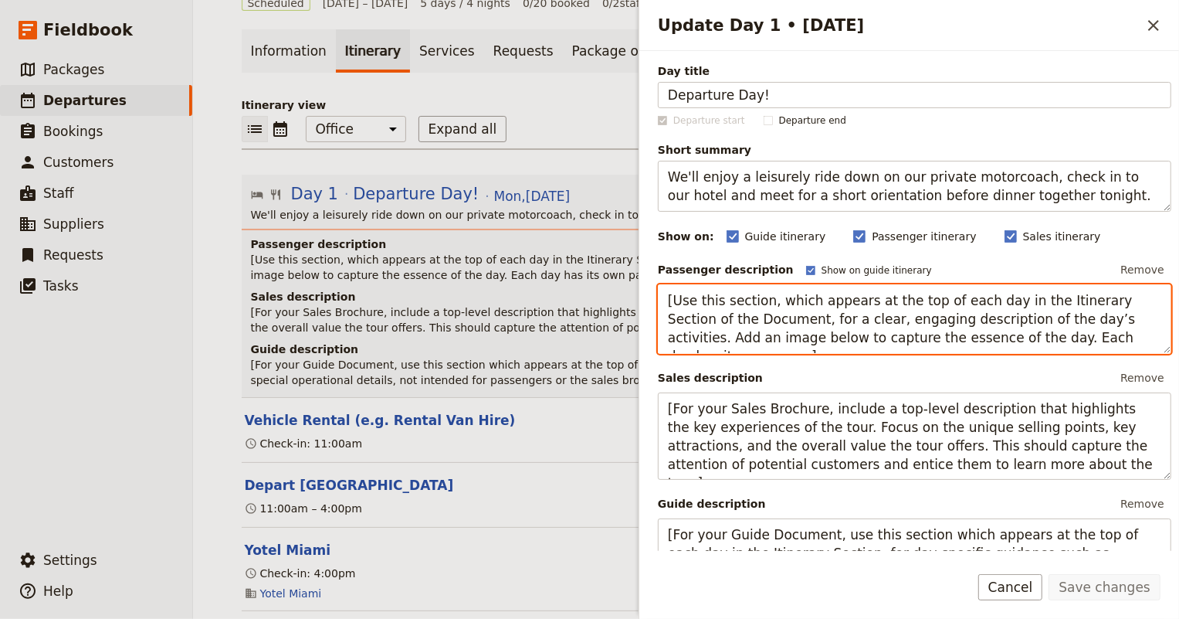
click at [886, 324] on textarea "[Use this section, which appears at the top of each day in the Itinerary Sectio…" at bounding box center [915, 318] width 514 height 69
drag, startPoint x: 1129, startPoint y: 339, endPoint x: 655, endPoint y: 301, distance: 475.6
click at [655, 301] on div "Day title Departure Day! Departure start Departure end Short summary We'll enjo…" at bounding box center [909, 301] width 540 height 500
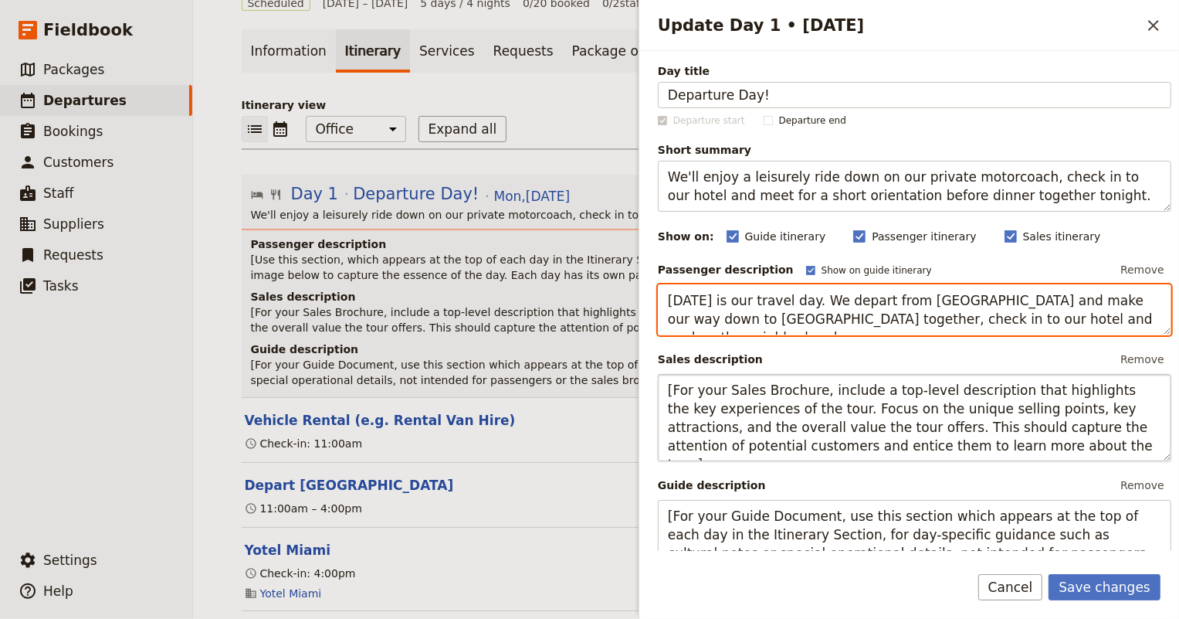
type textarea "Today is our travel day. We depart from Eckerd and make our way down to Miami t…"
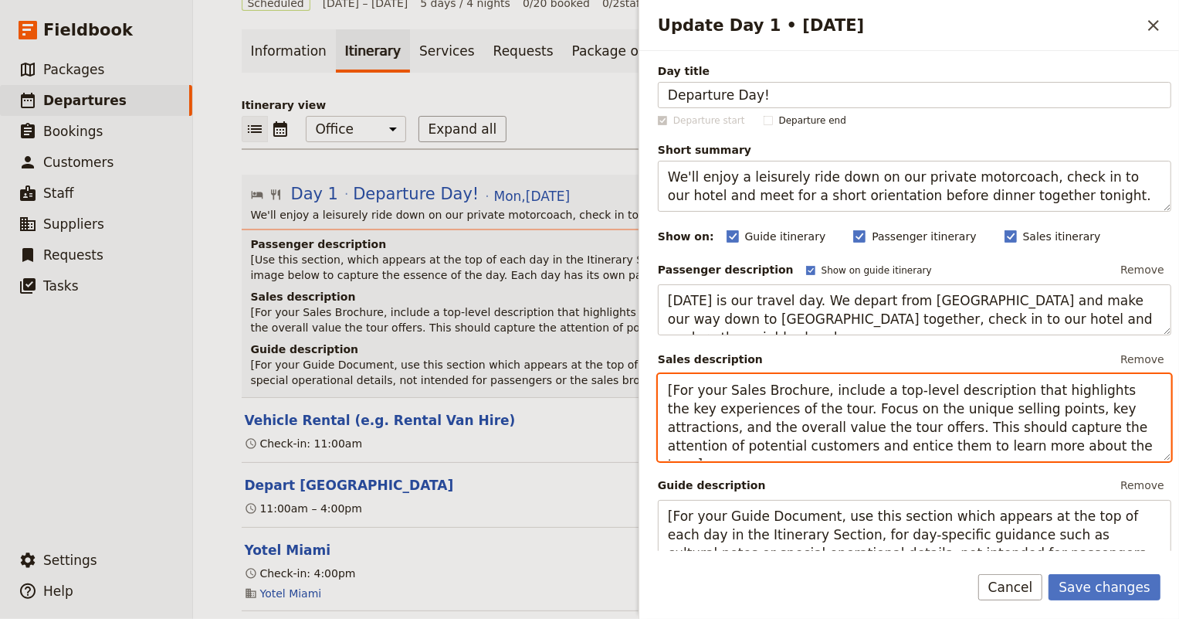
drag, startPoint x: 1013, startPoint y: 441, endPoint x: 657, endPoint y: 381, distance: 361.0
click at [658, 381] on textarea "[For your Sales Brochure, include a top-level description that highlights the k…" at bounding box center [915, 418] width 514 height 88
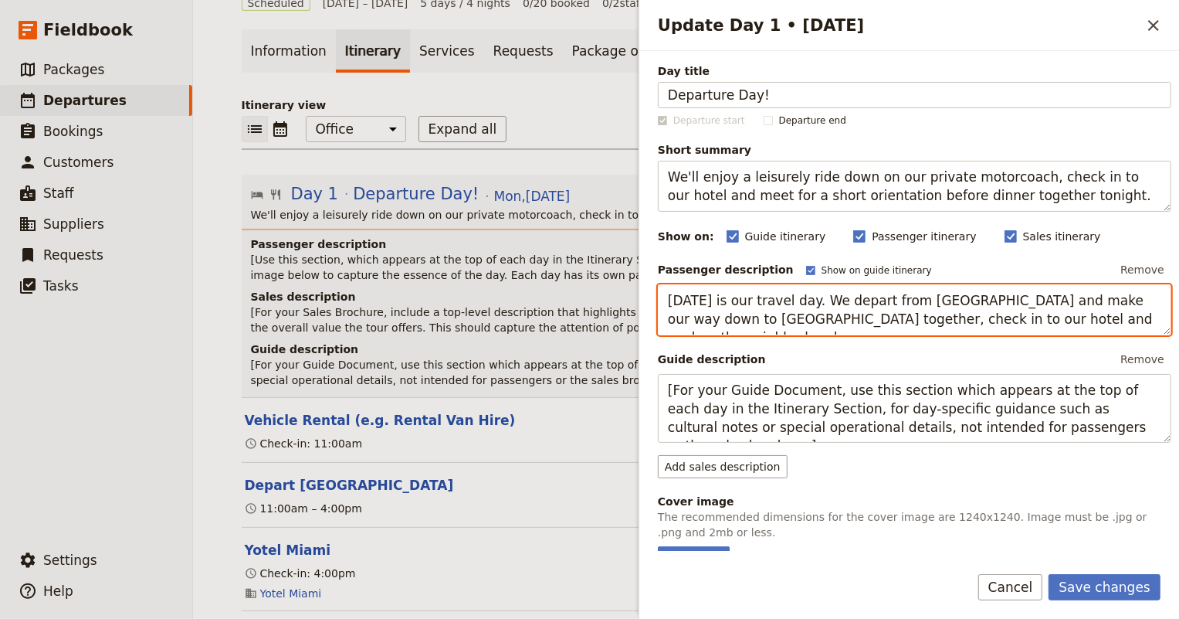
drag, startPoint x: 1039, startPoint y: 317, endPoint x: 656, endPoint y: 300, distance: 383.4
click at [656, 300] on div "Day title Departure Day! Departure start Departure end Short summary We'll enjo…" at bounding box center [909, 301] width 540 height 500
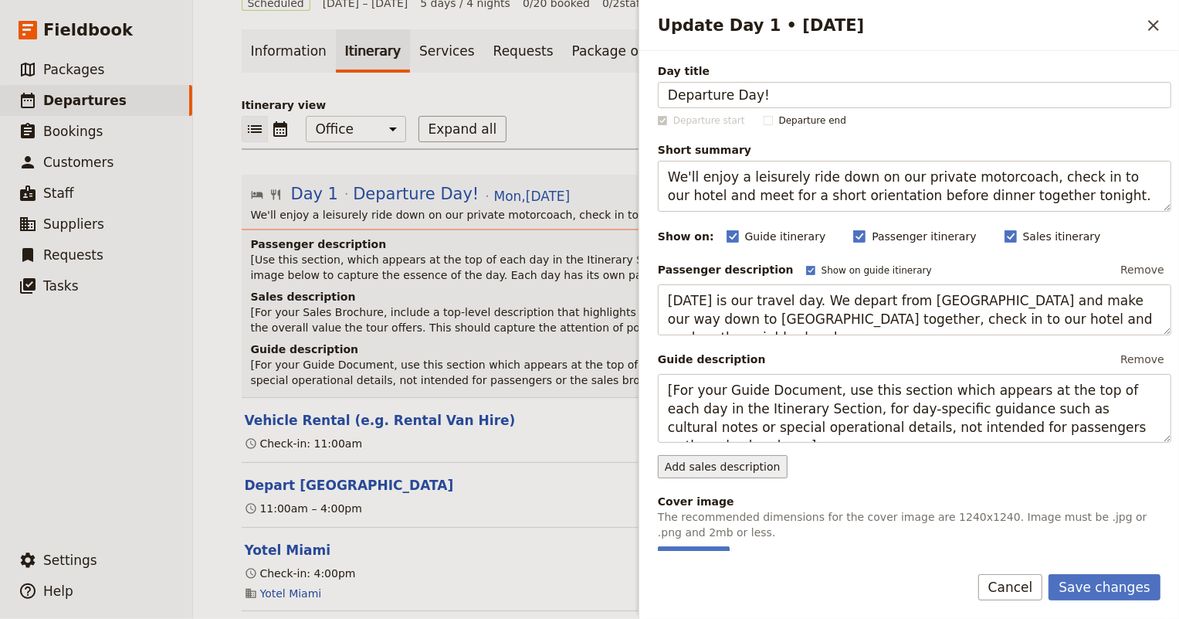
click at [717, 473] on button "Add sales description" at bounding box center [723, 466] width 130 height 23
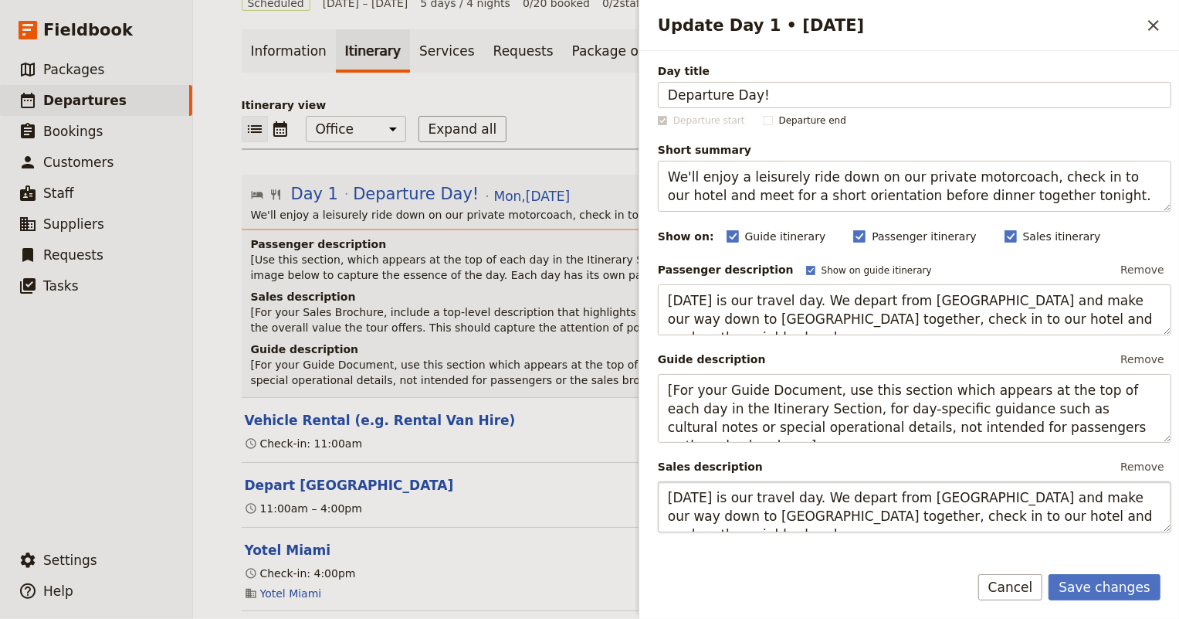
click at [772, 510] on textarea "Today is our travel day. We depart from Eckerd and make our way down to Miami t…" at bounding box center [915, 506] width 514 height 51
click at [941, 496] on textarea "Today is our travel day. We depart from Eckerd and make our way down to Miami t…" at bounding box center [915, 506] width 514 height 51
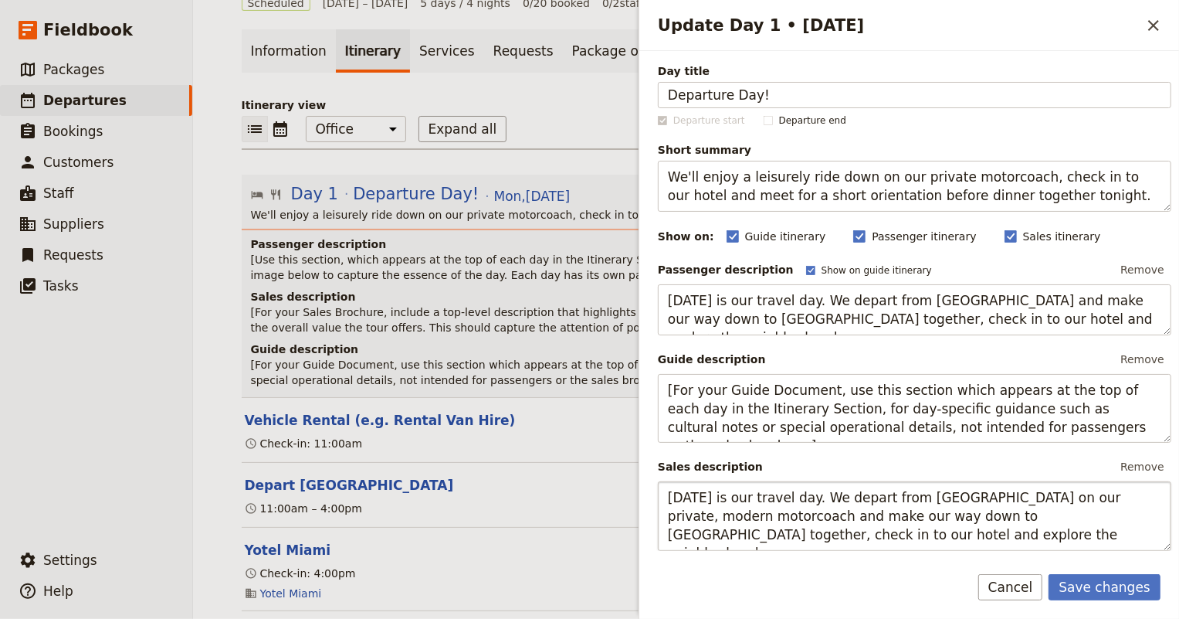
click at [923, 517] on textarea "Today is our travel day. We depart from Eckerd on our private, modern motorcoac…" at bounding box center [915, 515] width 514 height 69
type textarea "Today is our travel day. We depart from Eckerd on our private, modern motorcoac…"
click at [1135, 350] on button "Remove" at bounding box center [1142, 358] width 58 height 23
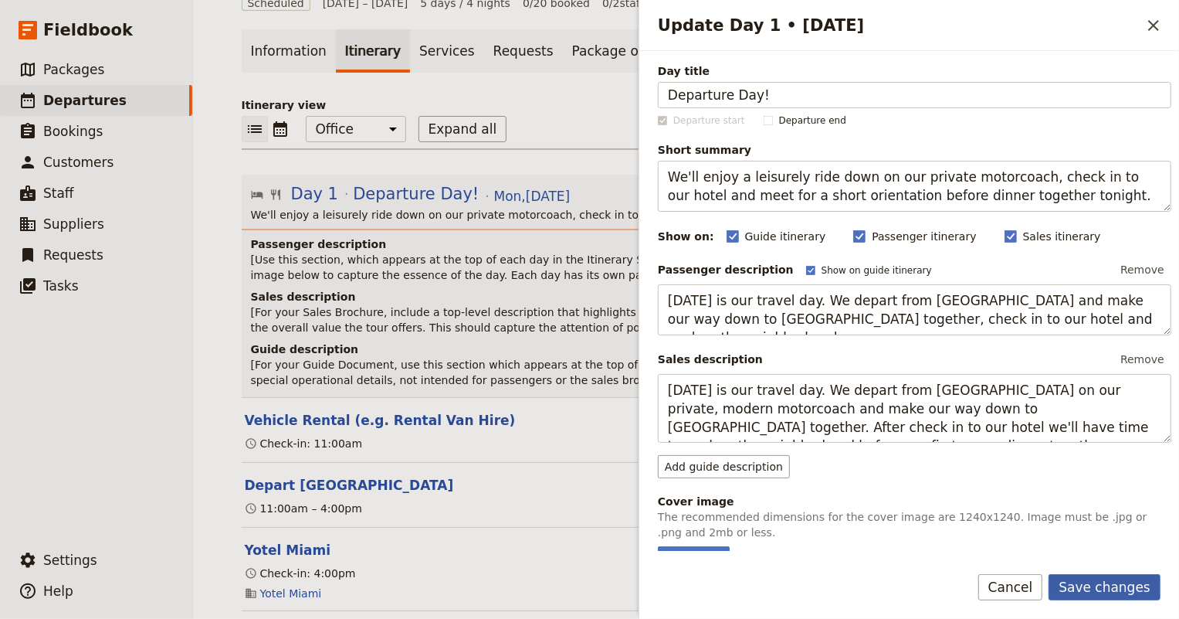
click at [1118, 587] on button "Save changes" at bounding box center [1105, 587] width 112 height 26
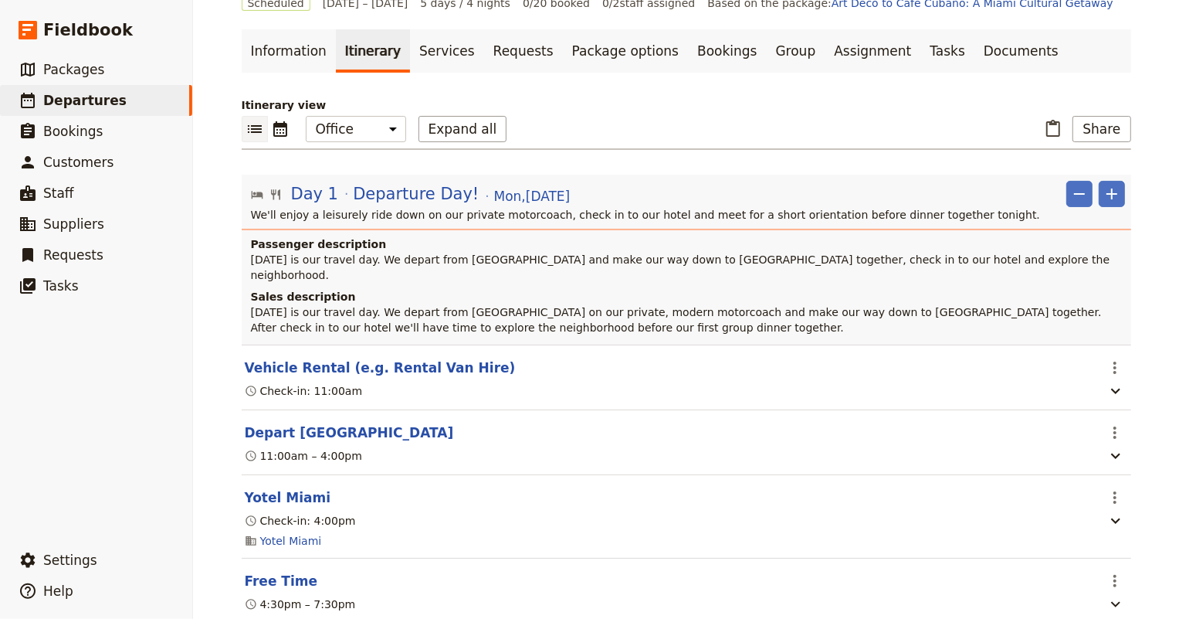
click at [524, 264] on p "Today is our travel day. We depart from Eckerd and make our way down to Miami t…" at bounding box center [688, 267] width 874 height 31
click at [356, 192] on span "Departure Day!" at bounding box center [416, 193] width 126 height 23
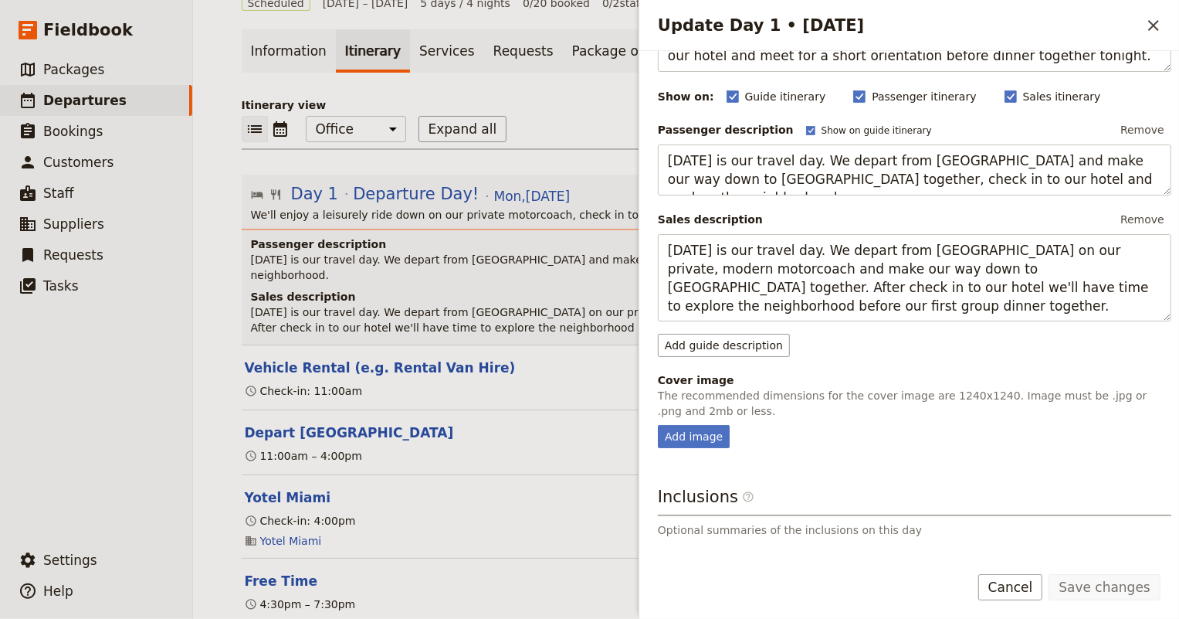
scroll to position [210, 0]
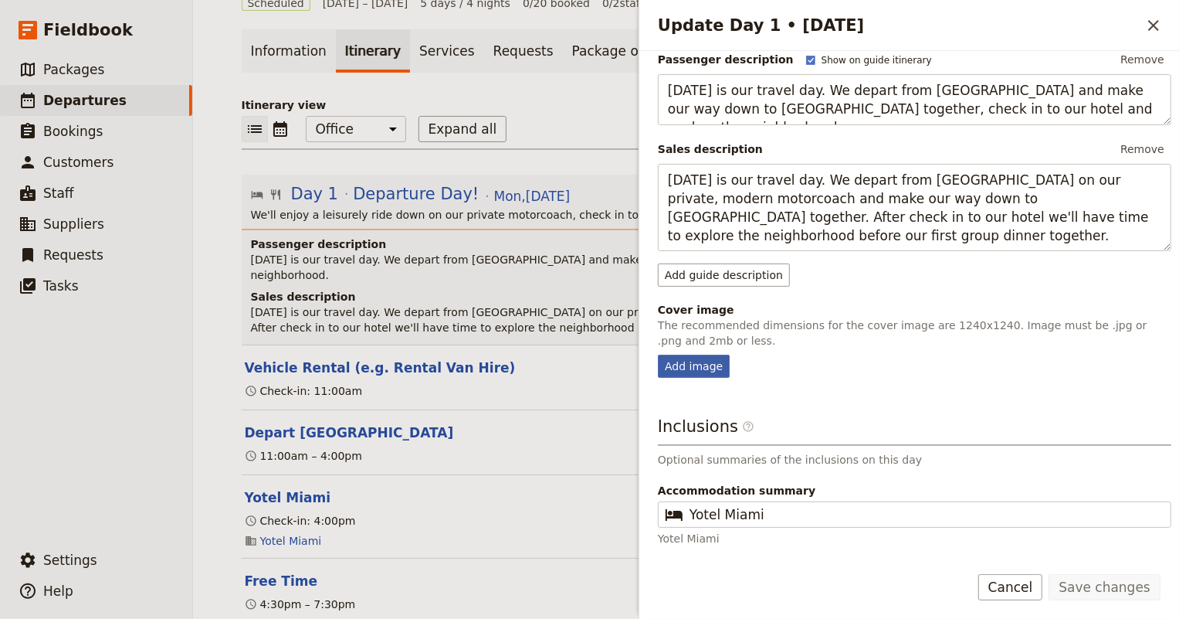
click at [696, 367] on div "Add image" at bounding box center [694, 365] width 72 height 23
click at [658, 354] on input "Add image" at bounding box center [657, 354] width 1 height 1
click at [787, 370] on div "Add image" at bounding box center [915, 365] width 514 height 23
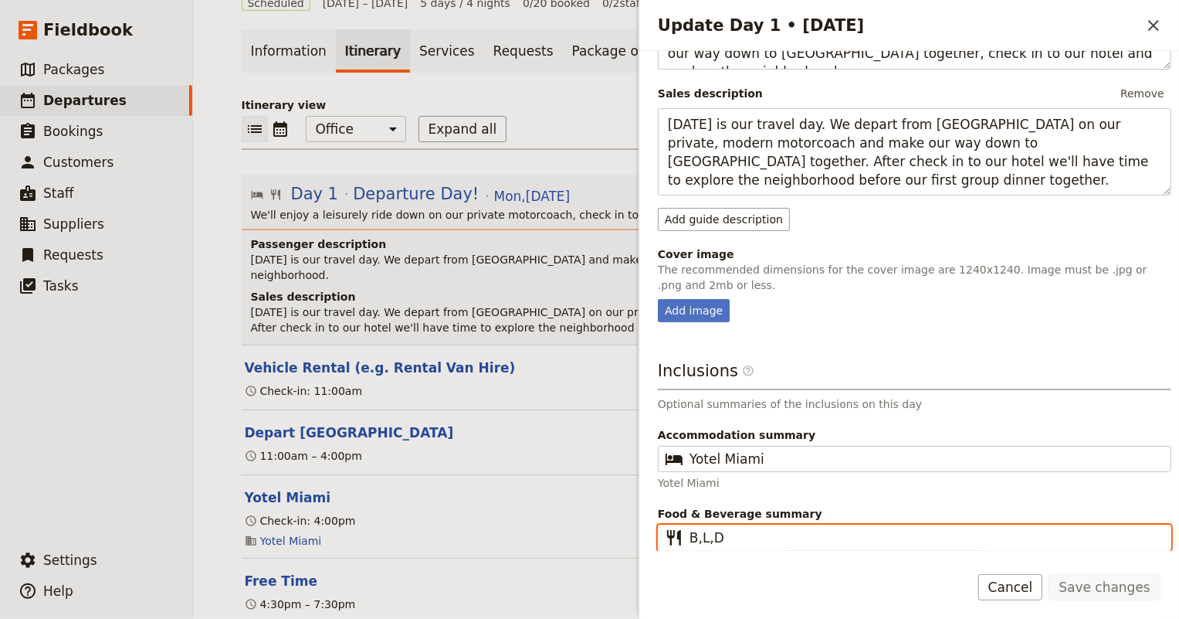
click at [749, 537] on input "B,L,D" at bounding box center [926, 537] width 472 height 19
click at [699, 530] on input "B,L,D" at bounding box center [926, 537] width 472 height 19
type input "L,D"
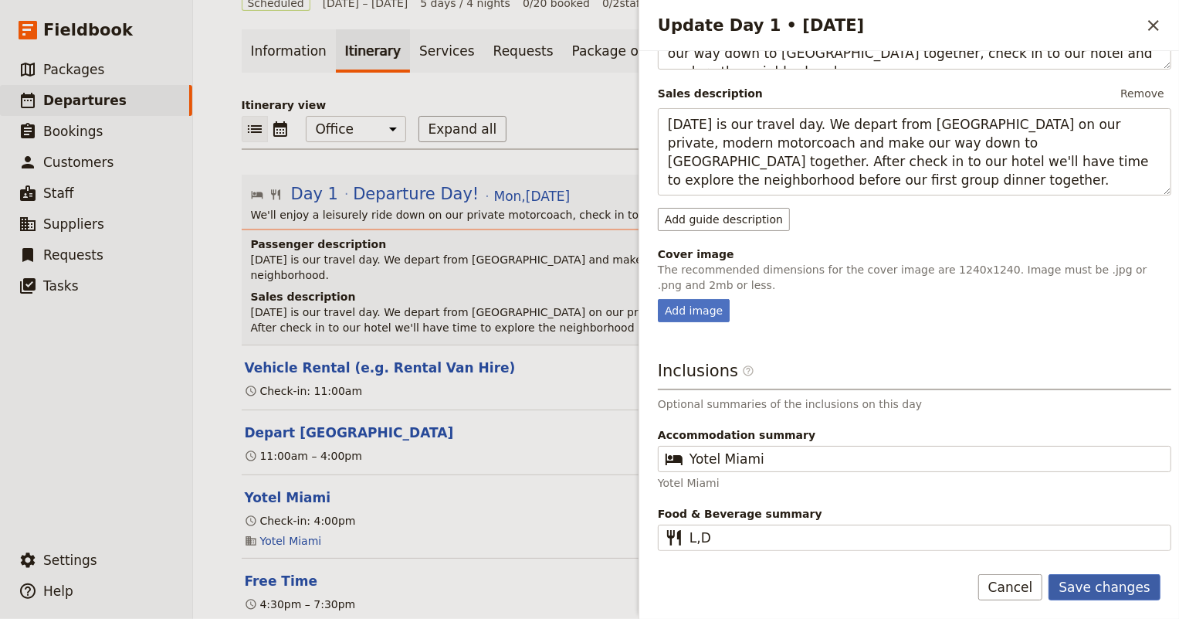
click at [1131, 585] on button "Save changes" at bounding box center [1105, 587] width 112 height 26
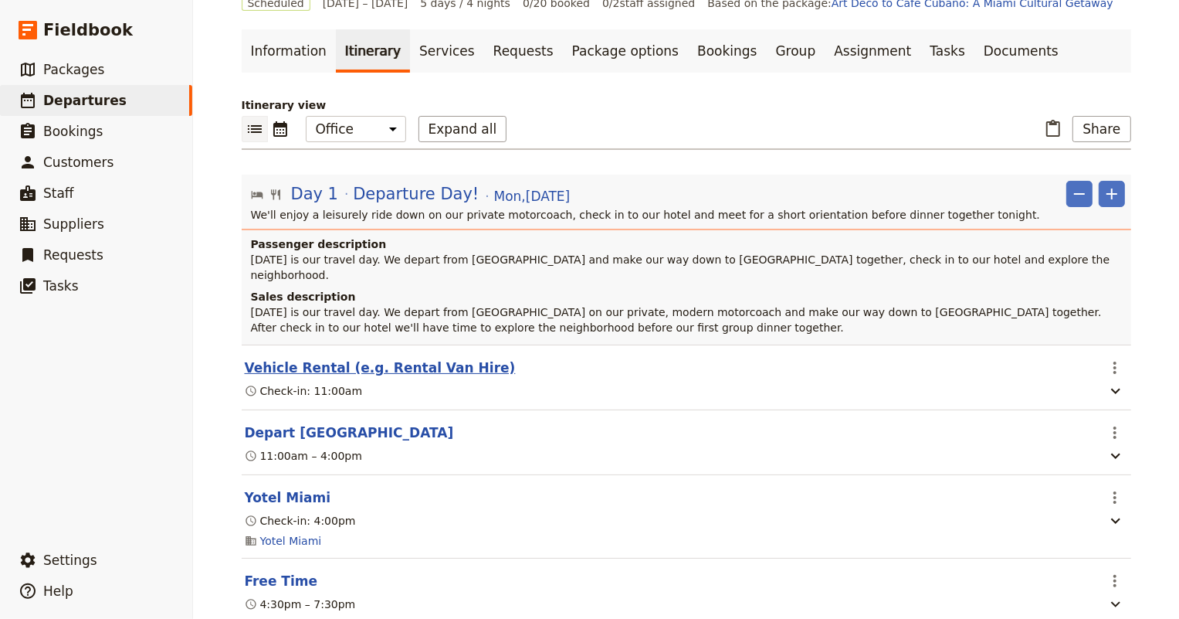
click at [269, 358] on button "Vehicle Rental (e.g. Rental Van Hire)" at bounding box center [380, 367] width 271 height 19
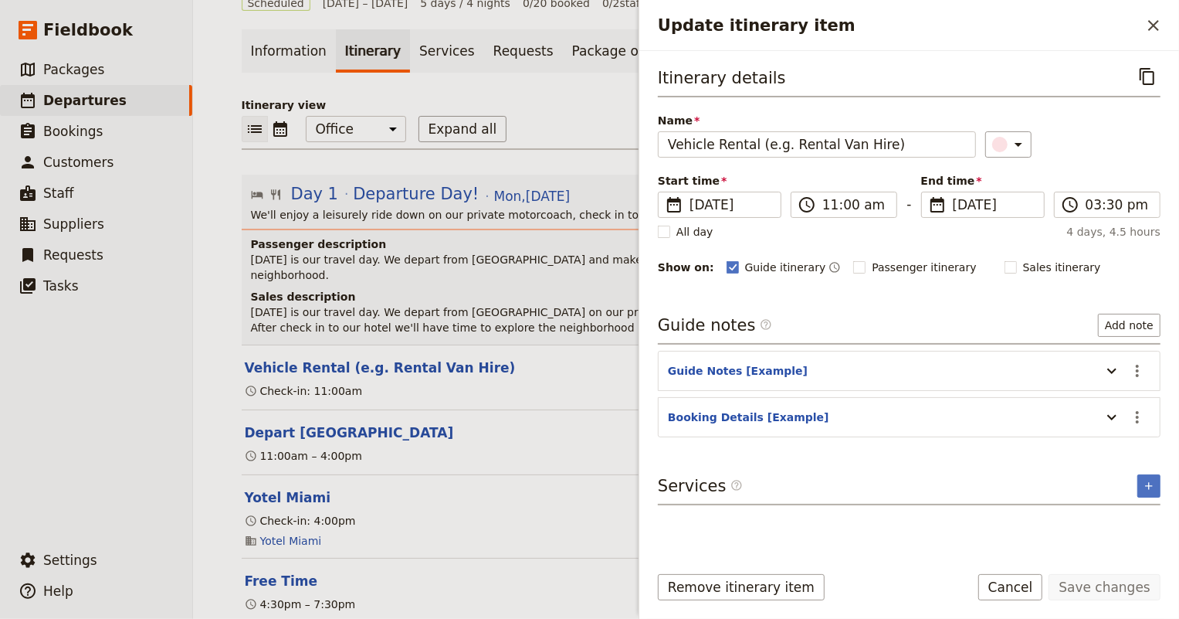
click at [612, 423] on header "Depart St. Petersburg" at bounding box center [670, 432] width 851 height 19
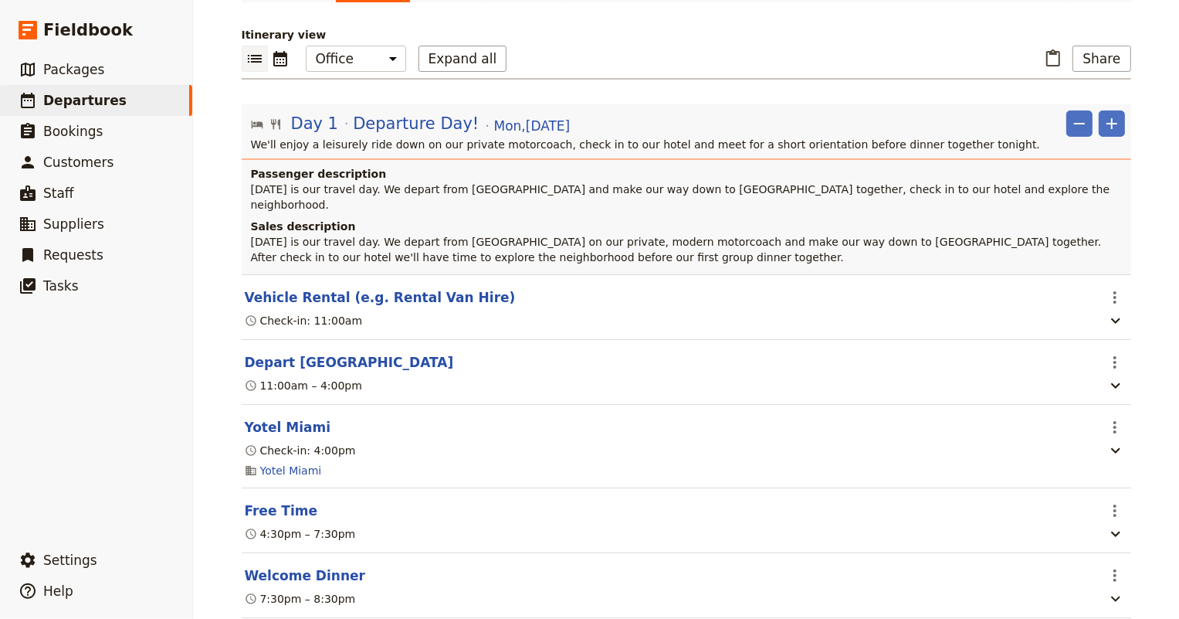
scroll to position [210, 0]
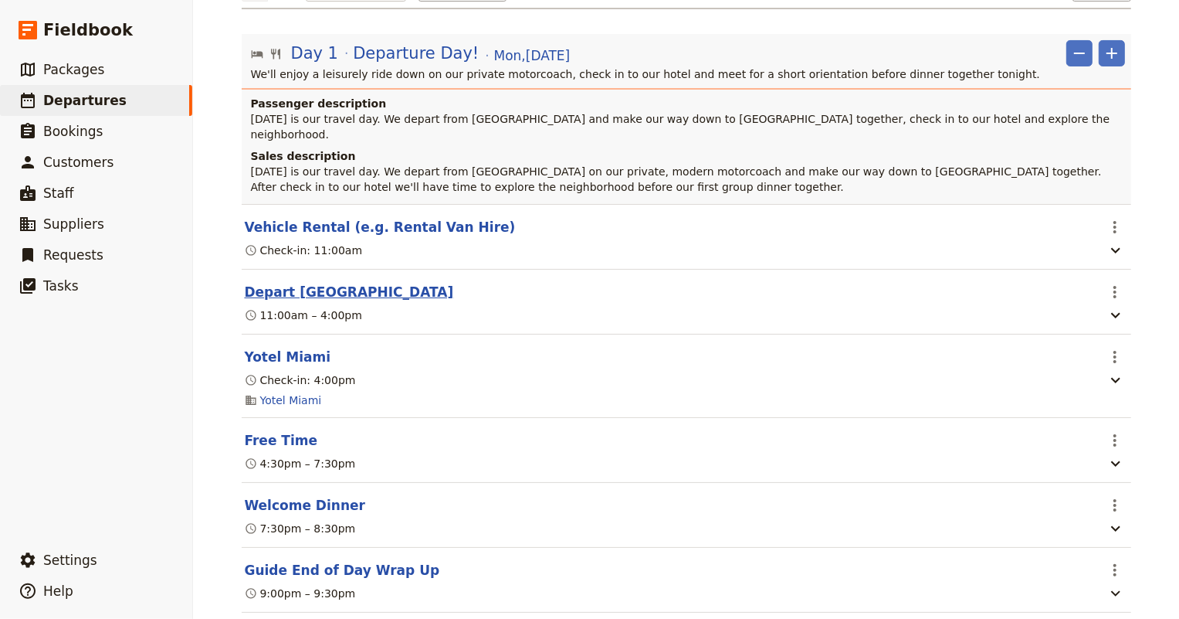
click at [330, 283] on button "Depart St. Petersburg" at bounding box center [349, 292] width 209 height 19
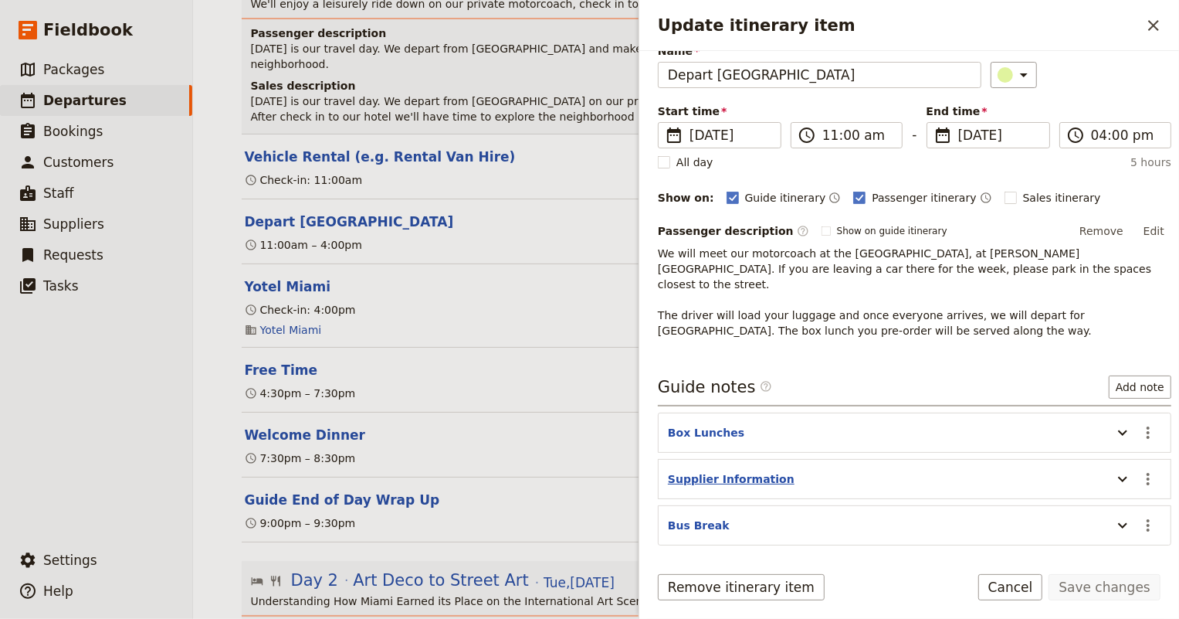
scroll to position [114, 0]
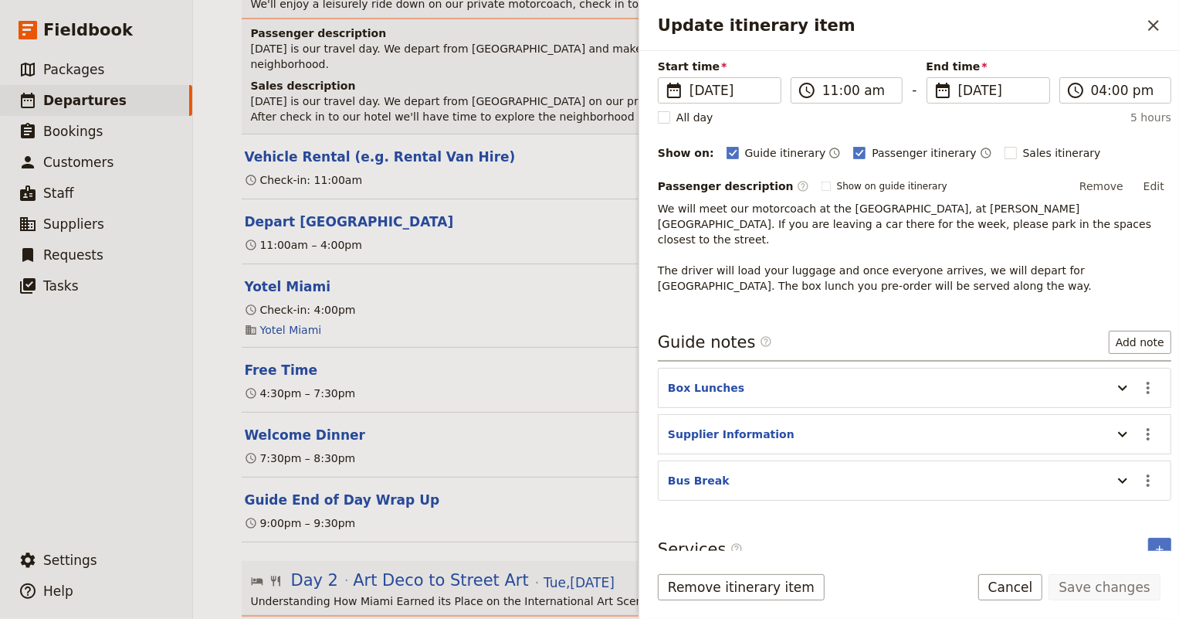
click at [494, 425] on header "Welcome Dinner" at bounding box center [670, 434] width 851 height 19
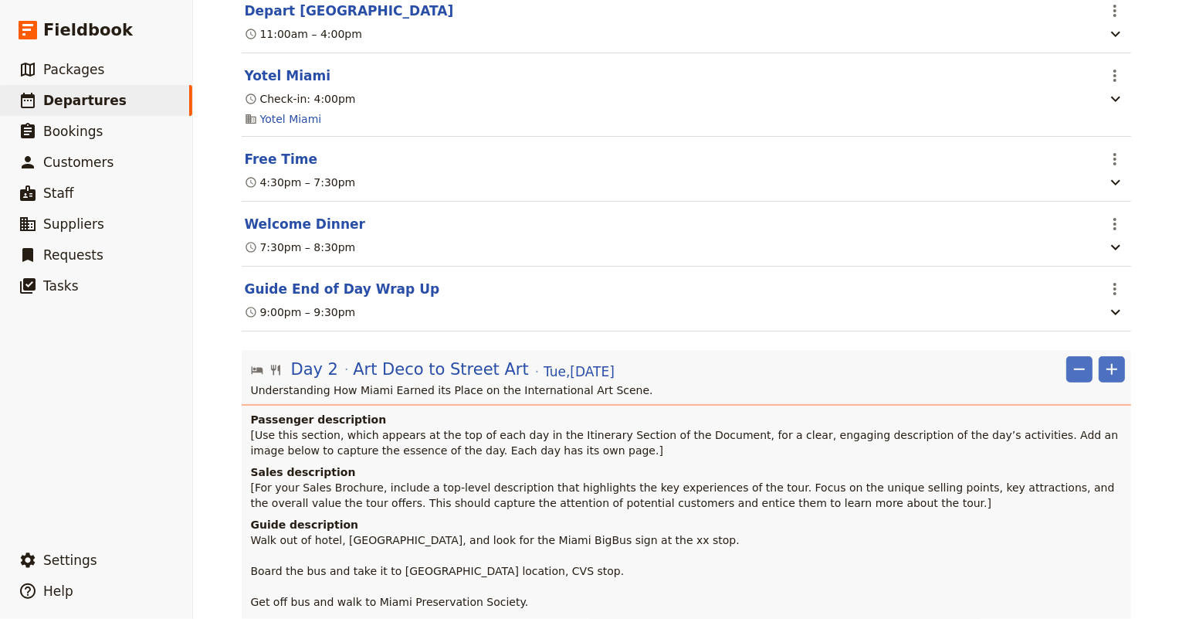
scroll to position [561, 0]
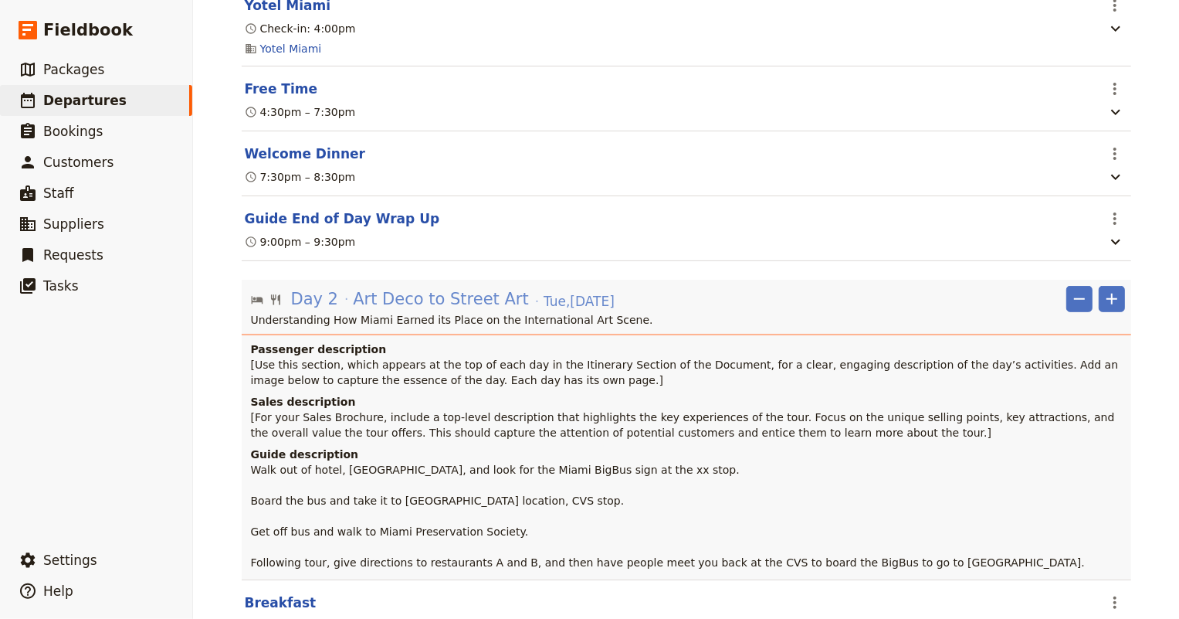
click at [393, 287] on span "Art Deco to Street Art" at bounding box center [441, 298] width 176 height 23
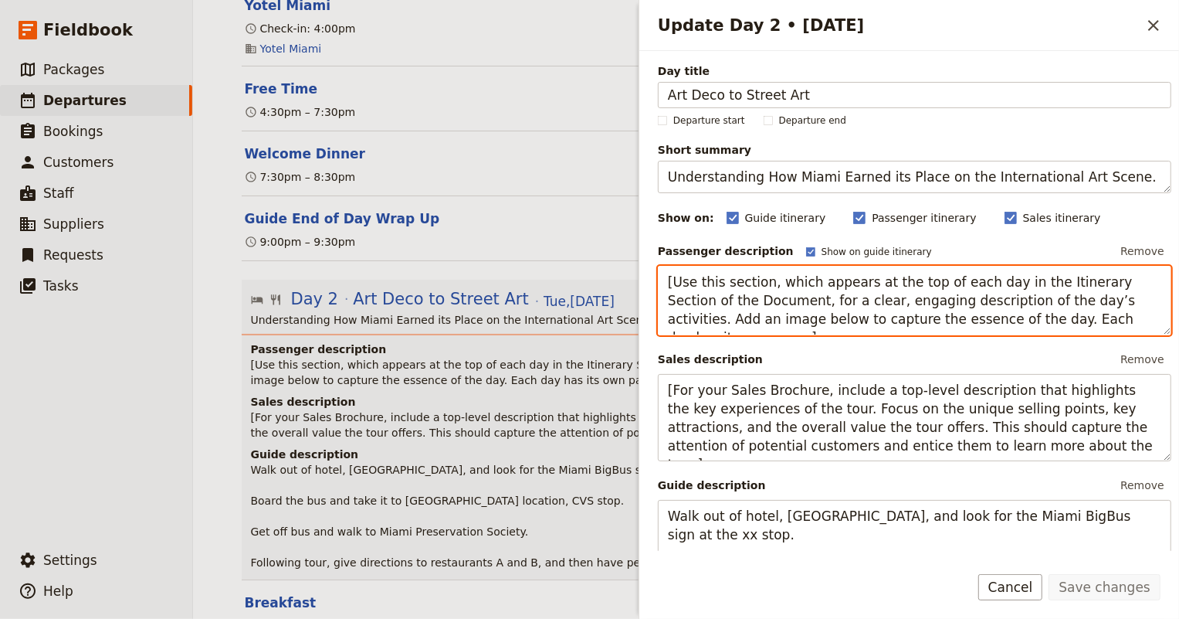
drag, startPoint x: 666, startPoint y: 285, endPoint x: 1135, endPoint y: 318, distance: 469.9
click at [1135, 318] on textarea "[Use this section, which appears at the top of each day in the Itinerary Sectio…" at bounding box center [915, 300] width 514 height 69
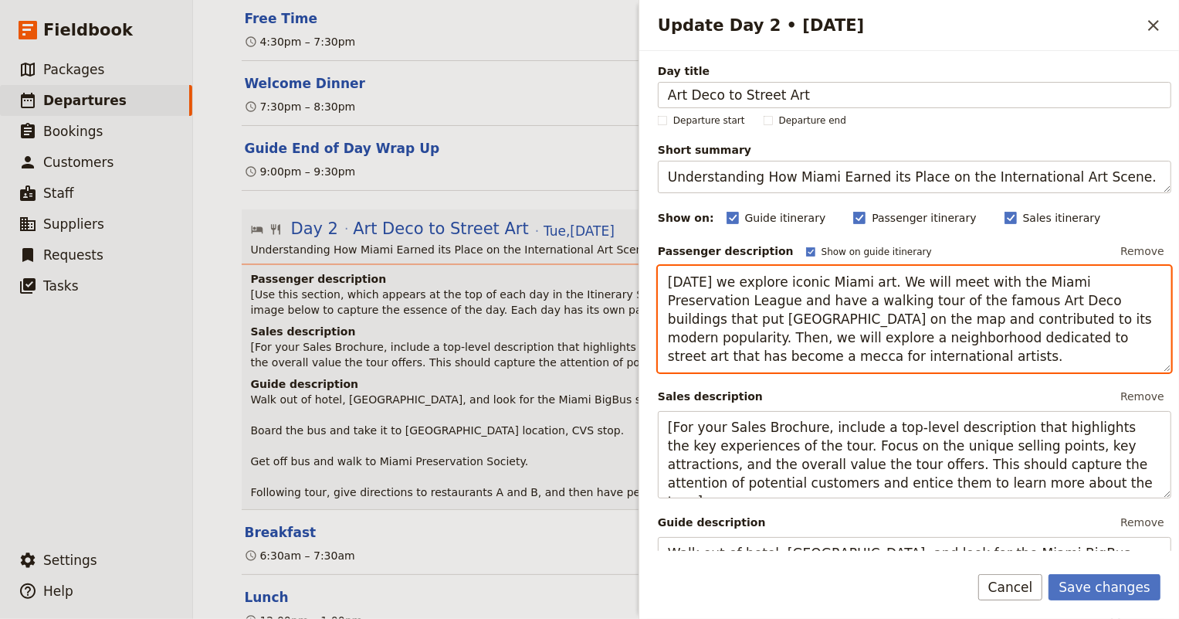
scroll to position [69, 0]
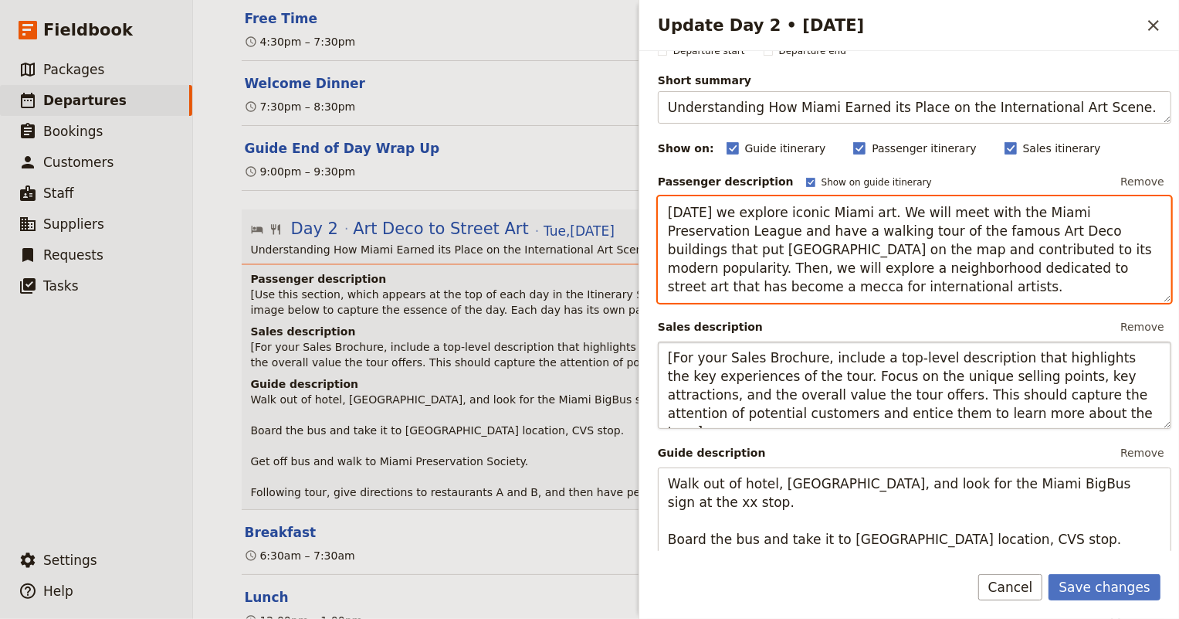
type textarea "Today we explore iconic Miami art. We will meet with the Miami Preservation Lea…"
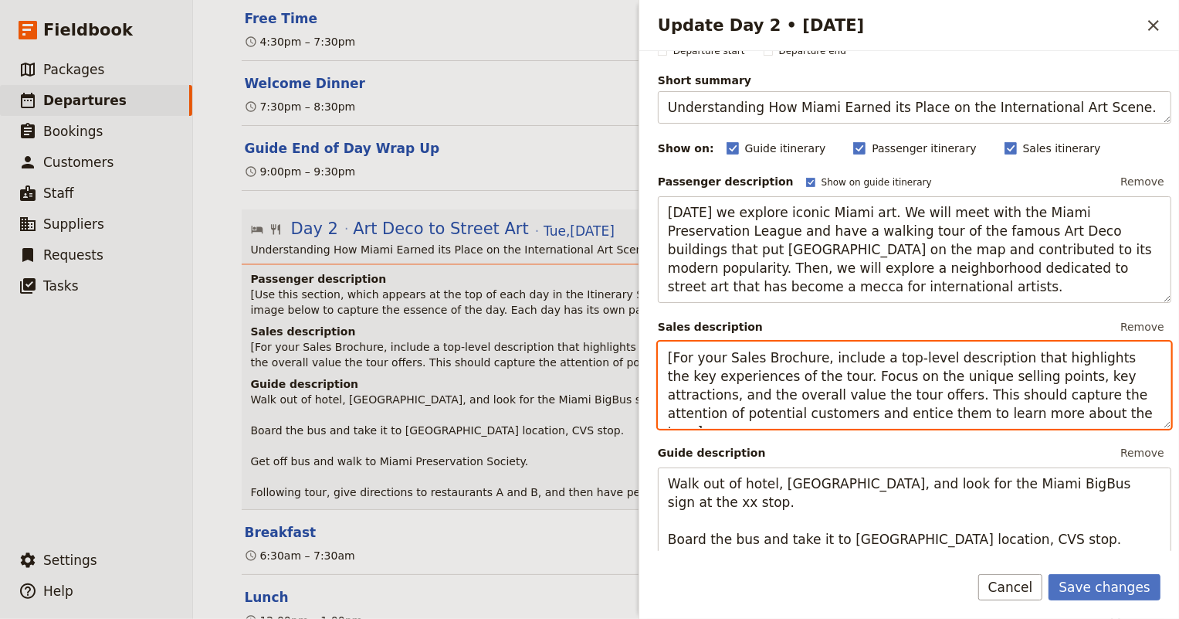
click at [880, 364] on textarea "[For your Sales Brochure, include a top-level description that highlights the k…" at bounding box center [915, 385] width 514 height 88
drag, startPoint x: 1005, startPoint y: 409, endPoint x: 629, endPoint y: 349, distance: 380.8
click at [629, 349] on div "Art Deco to Café Cubano: A Miami Cultural Getaway ​ Scheduled 8 – 12 Dec 2025 5…" at bounding box center [686, 309] width 986 height 619
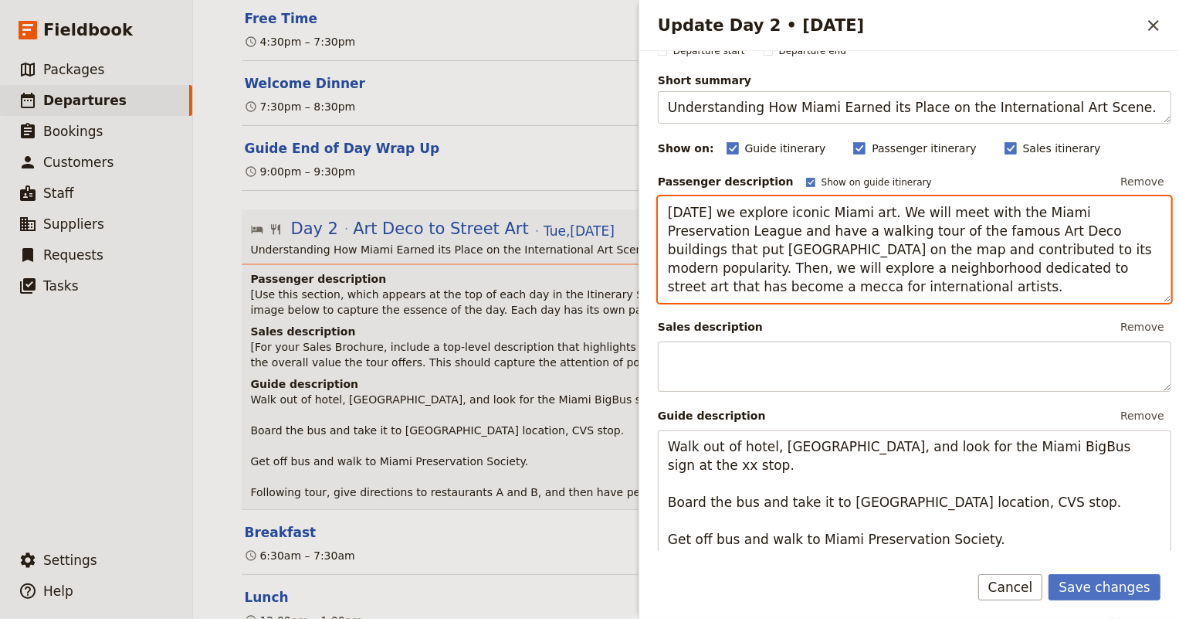
click at [785, 276] on textarea "Today we explore iconic Miami art. We will meet with the Miami Preservation Lea…" at bounding box center [915, 249] width 514 height 107
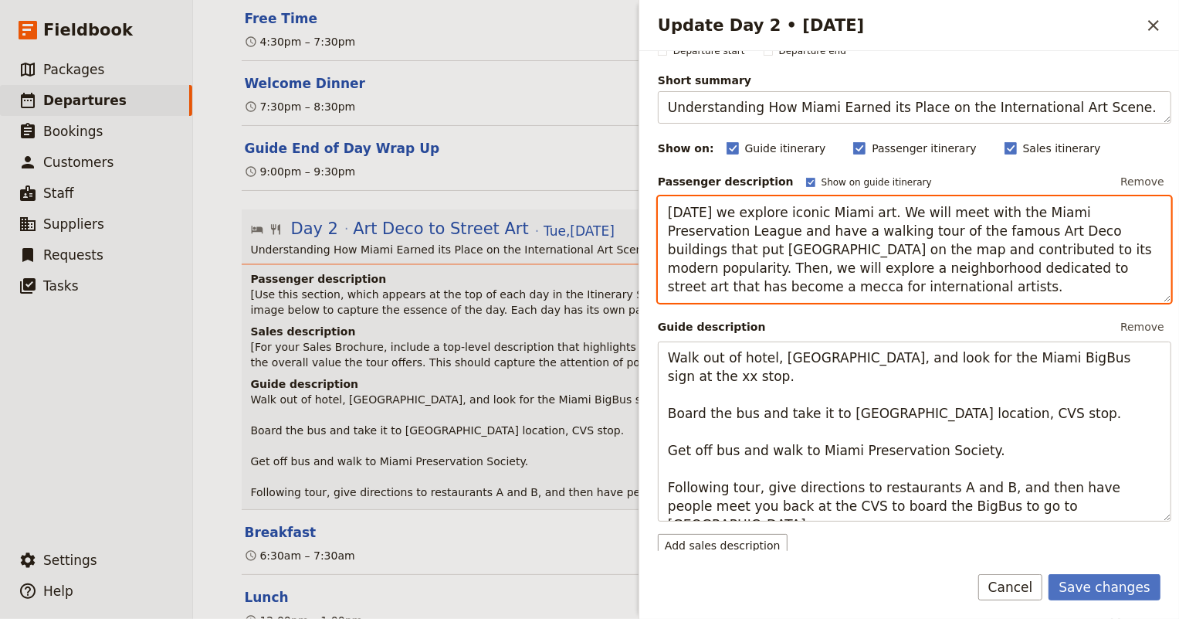
click at [662, 216] on textarea "Today we explore iconic Miami art. We will meet with the Miami Preservation Lea…" at bounding box center [915, 249] width 514 height 107
drag, startPoint x: 662, startPoint y: 212, endPoint x: 745, endPoint y: 286, distance: 111.6
click at [745, 286] on textarea "Today we explore iconic Miami art. We will meet with the Miami Preservation Lea…" at bounding box center [915, 249] width 514 height 107
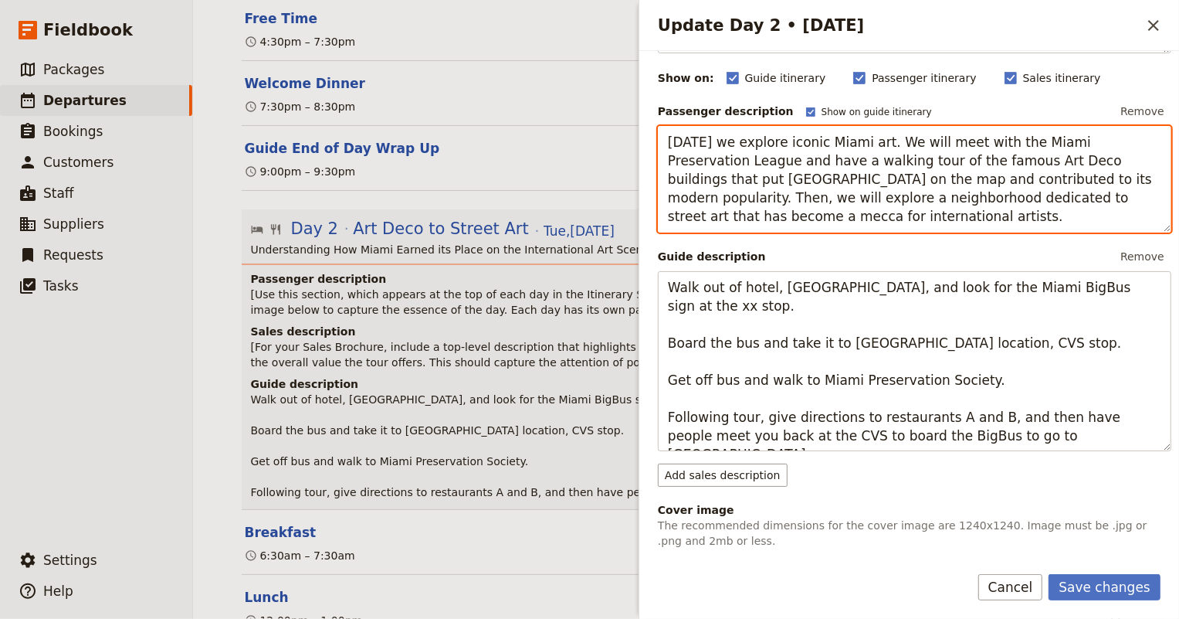
scroll to position [210, 0]
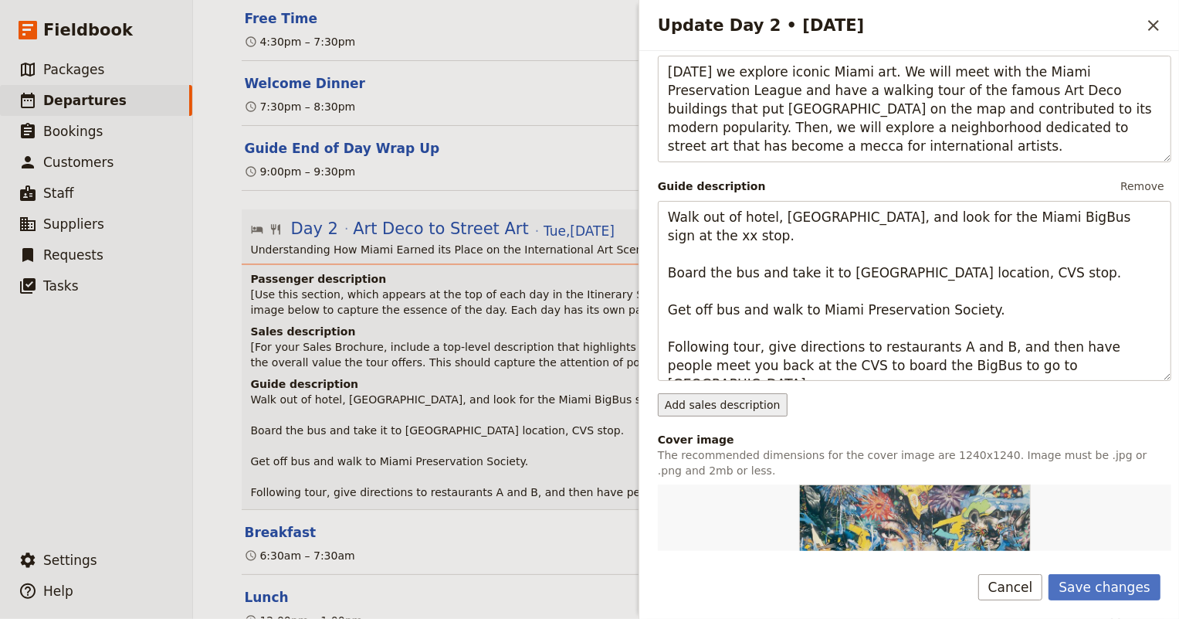
click at [756, 402] on button "Add sales description" at bounding box center [723, 404] width 130 height 23
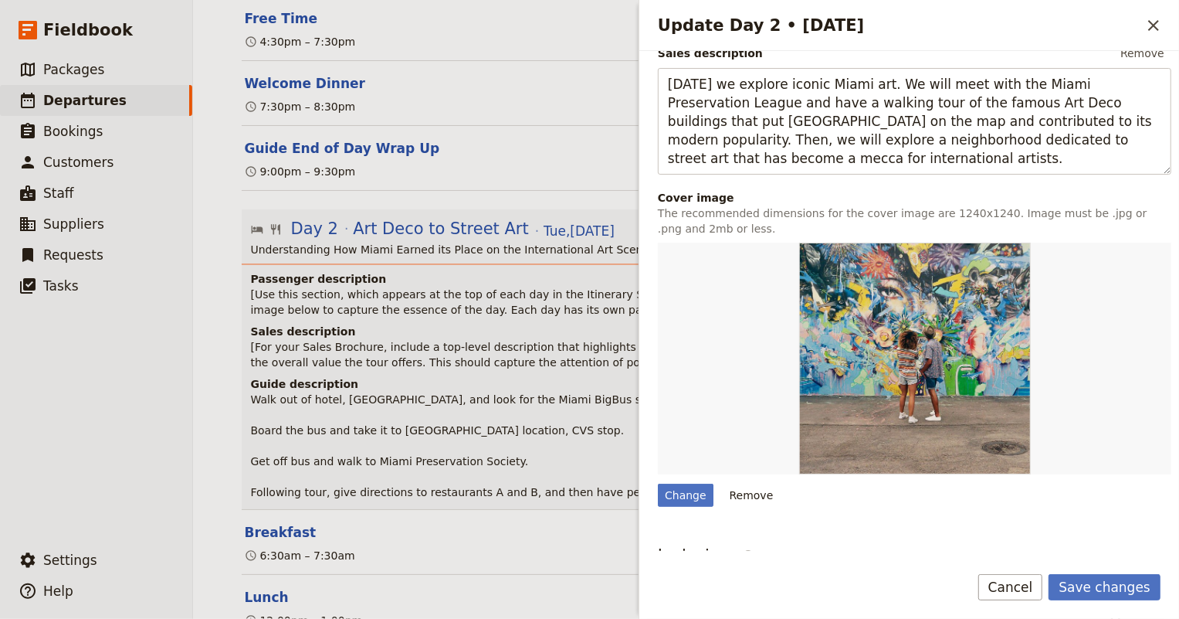
scroll to position [632, 0]
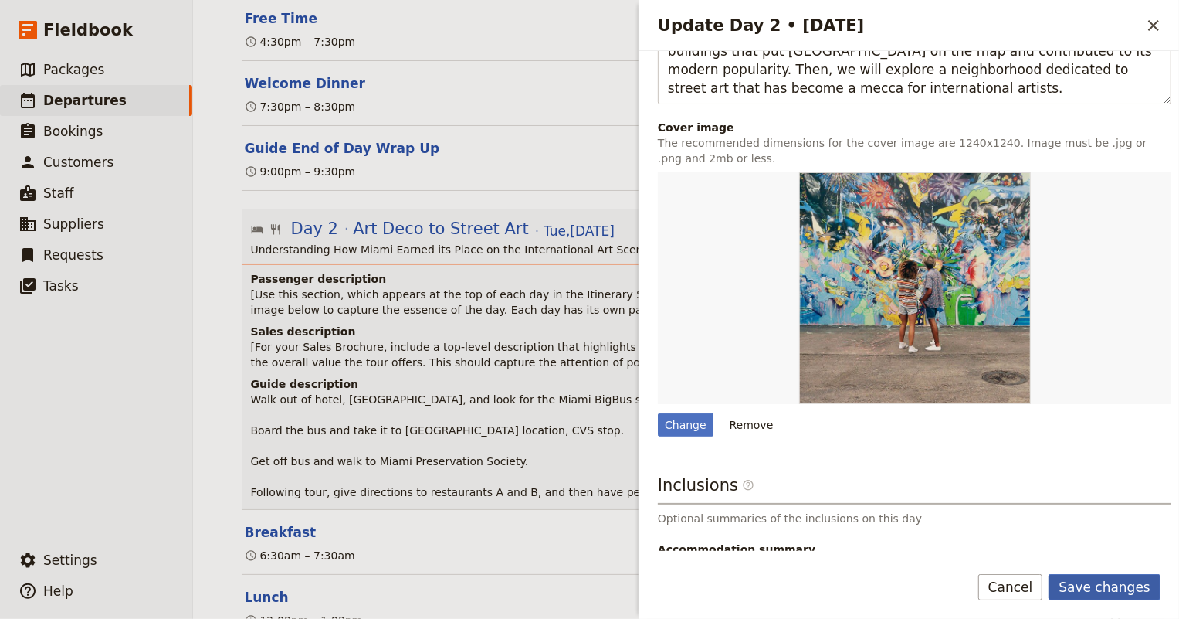
type textarea "Today we explore iconic Miami art. We will meet with the Miami Preservation Lea…"
click at [1115, 581] on button "Save changes" at bounding box center [1105, 587] width 112 height 26
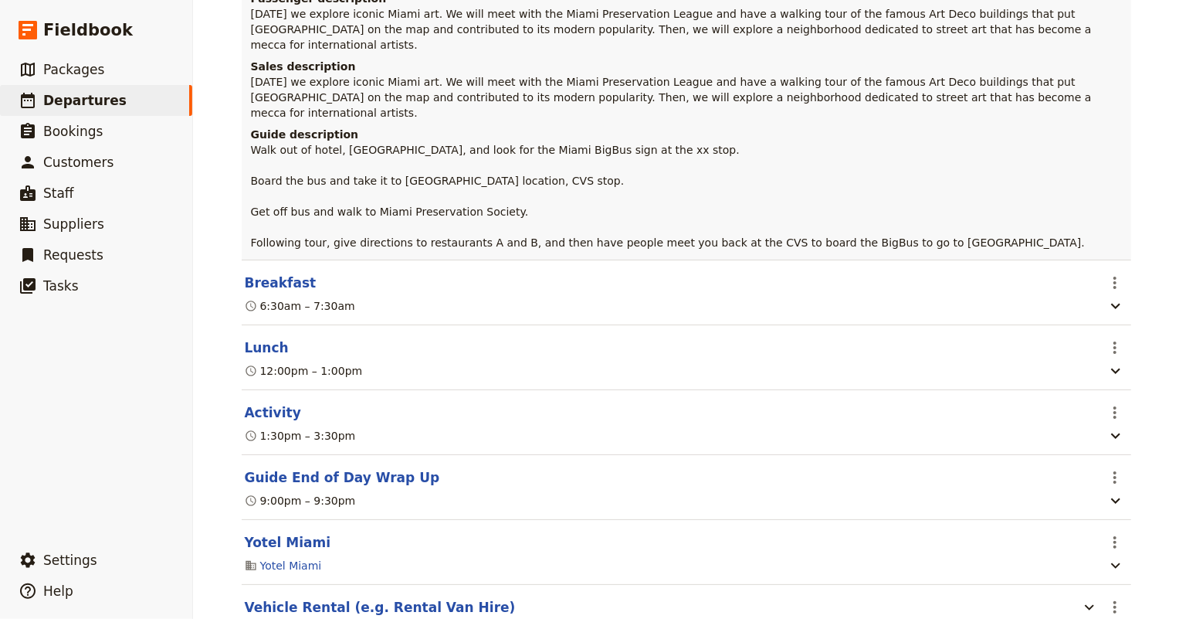
scroll to position [842, 0]
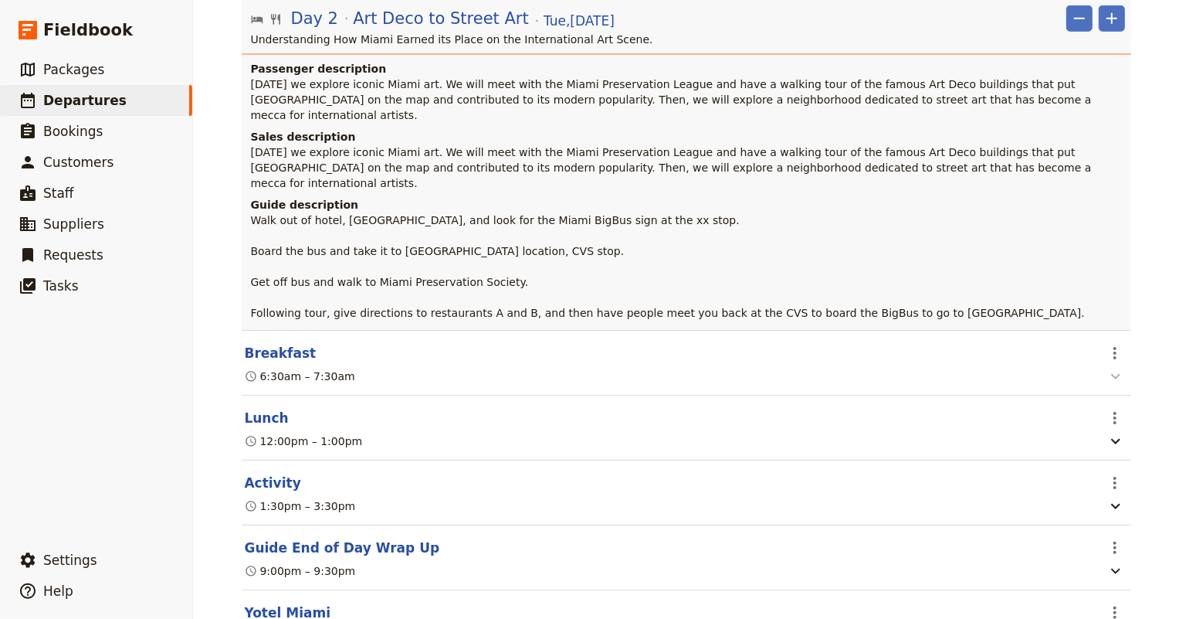
click at [1113, 367] on icon "button" at bounding box center [1116, 376] width 19 height 19
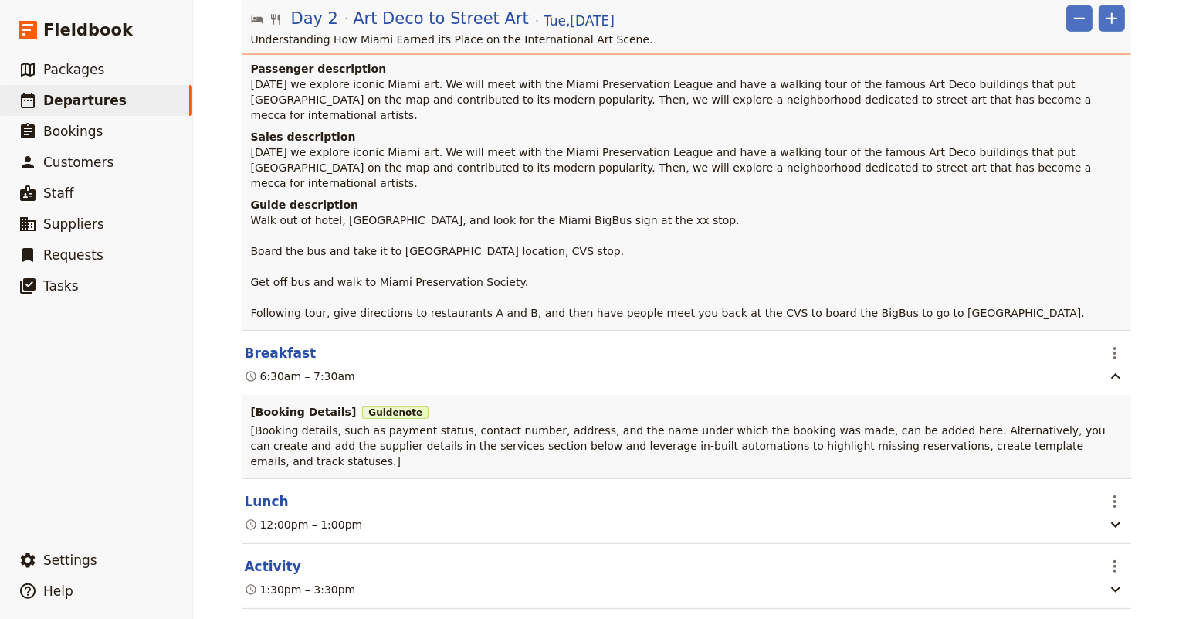
click at [265, 344] on button "Breakfast" at bounding box center [281, 353] width 72 height 19
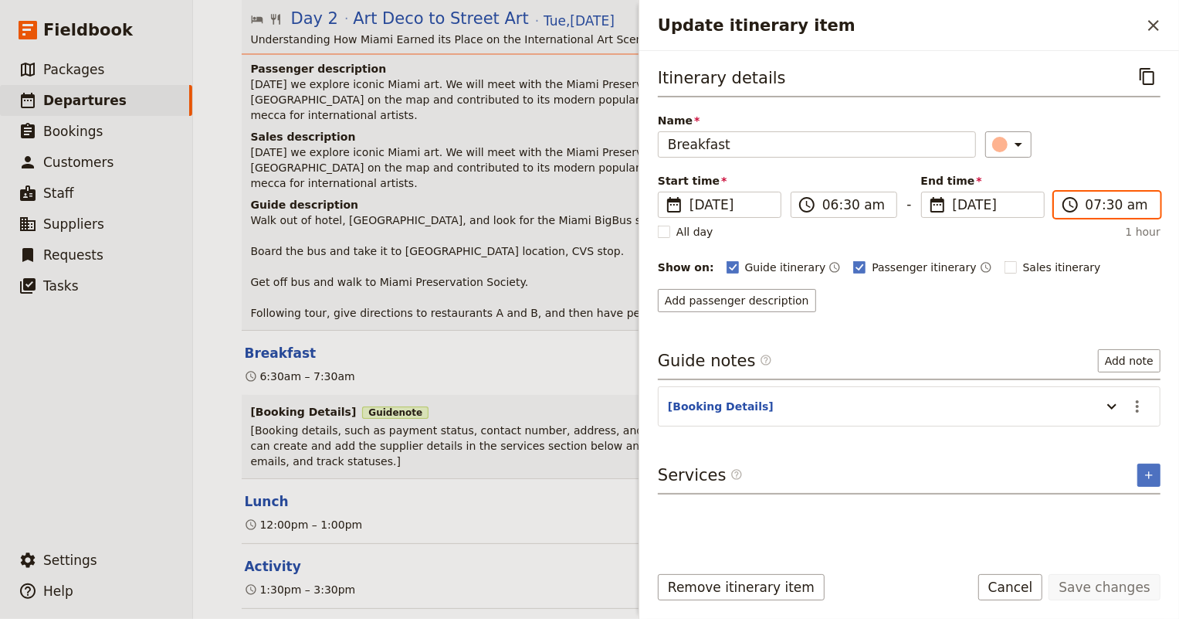
click at [1089, 201] on input "07:30 am" at bounding box center [1118, 204] width 65 height 19
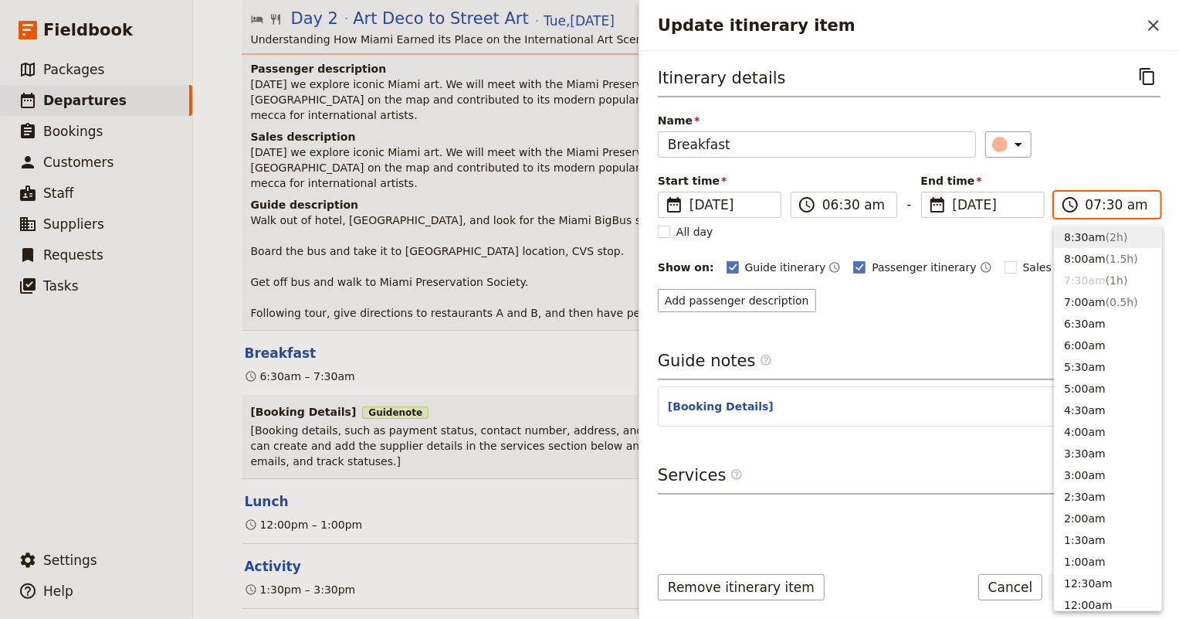
scroll to position [581, 0]
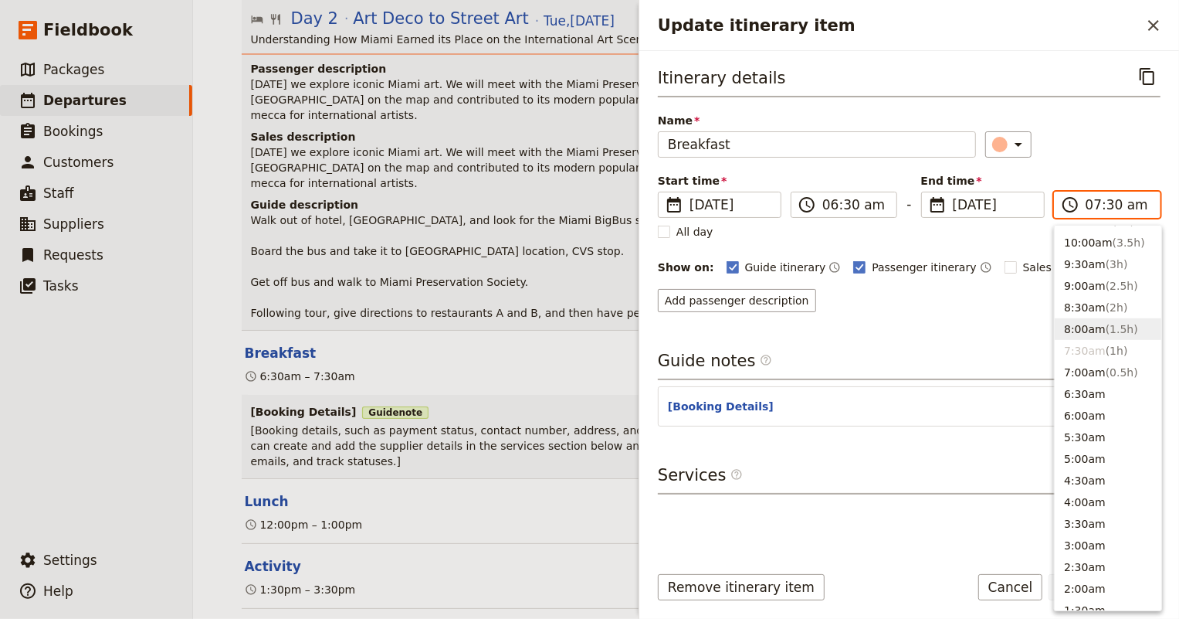
click at [1089, 326] on button "8:00am ( 1.5h )" at bounding box center [1108, 329] width 107 height 22
type input "08:00 am"
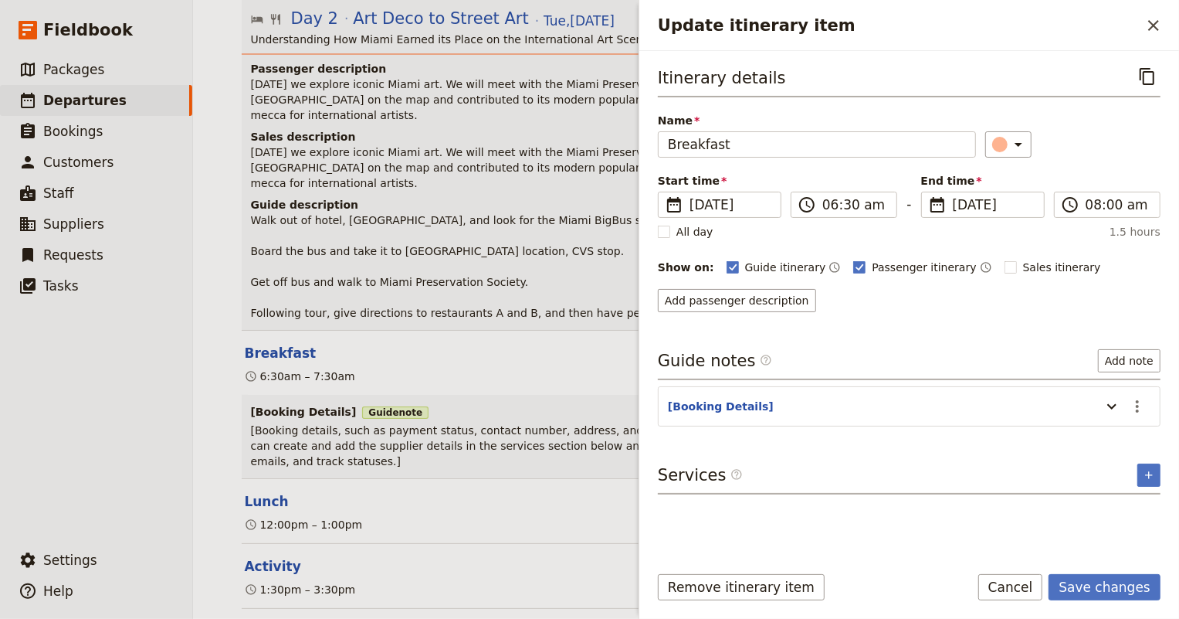
click at [945, 326] on div "Itinerary details ​ Name Breakfast ​ Start time ​ 9 Dec 2025 12/09/2025 2025-12…" at bounding box center [909, 306] width 503 height 486
click at [762, 300] on button "Add passenger description" at bounding box center [737, 300] width 158 height 23
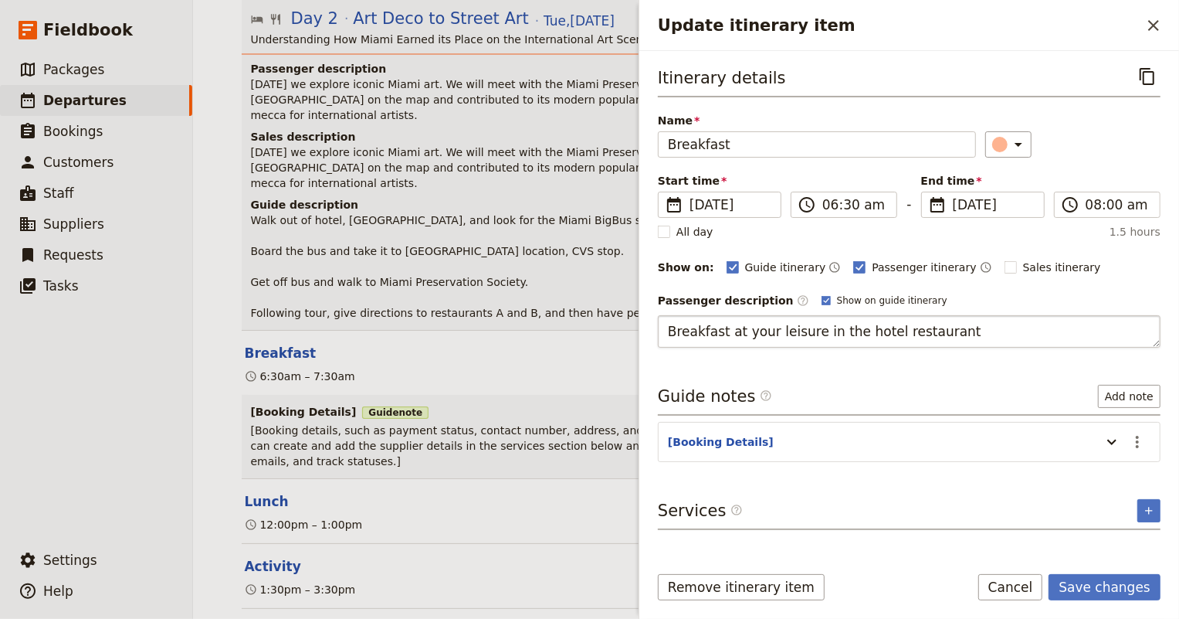
type textarea "Breakfast at your leisure in the hotel restaurant."
click at [729, 264] on polygon "Update itinerary item" at bounding box center [733, 266] width 8 height 8
click at [726, 259] on input "Guide itinerary" at bounding box center [726, 259] width 1 height 1
checkbox input "false"
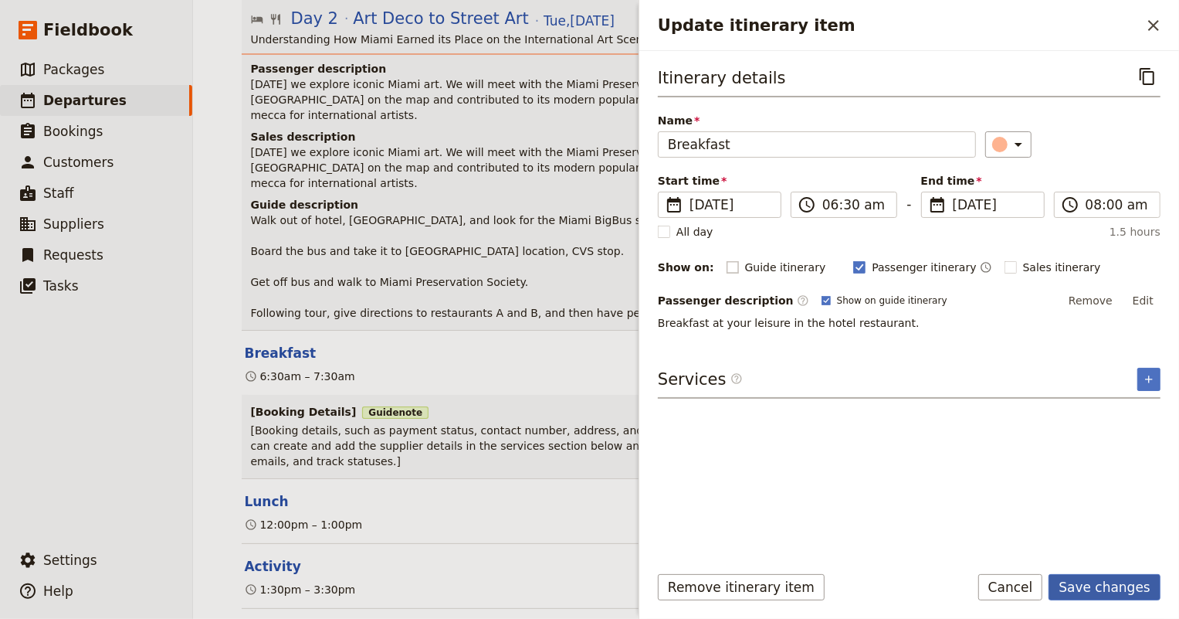
click at [1117, 593] on button "Save changes" at bounding box center [1105, 587] width 112 height 26
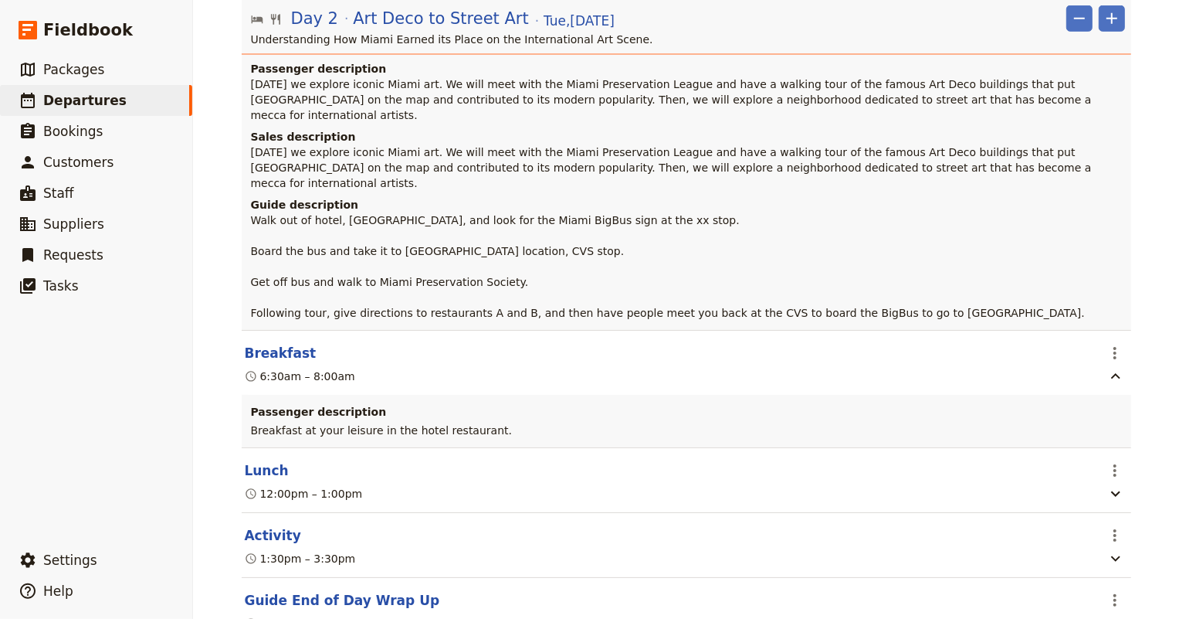
scroll to position [912, 0]
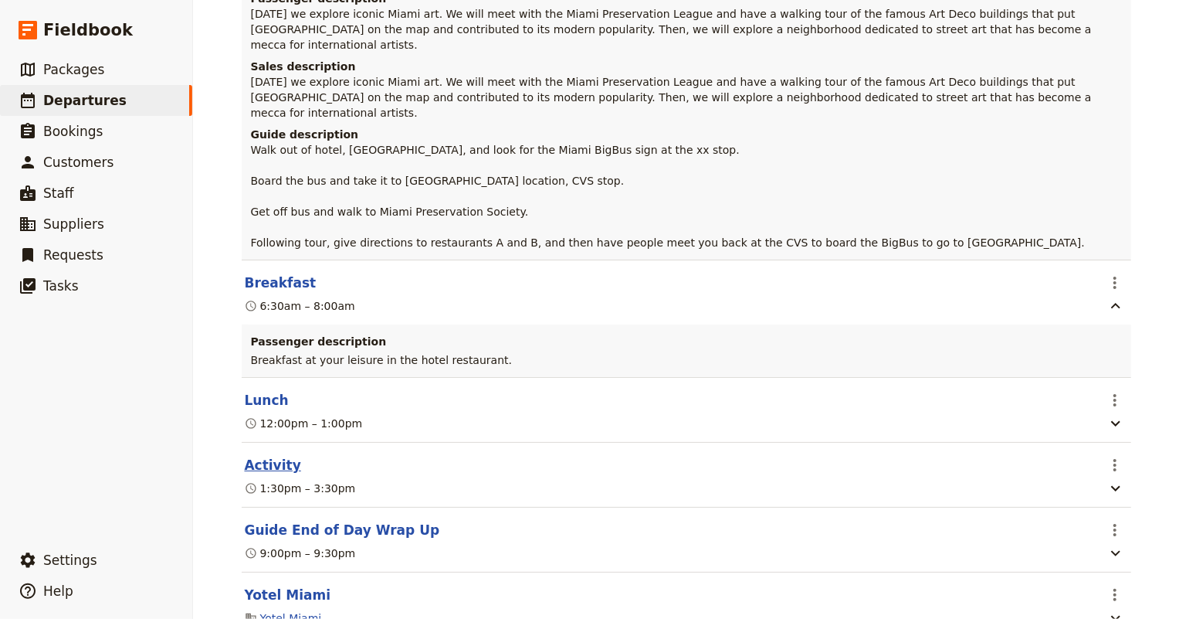
click at [255, 456] on button "Activity" at bounding box center [273, 465] width 56 height 19
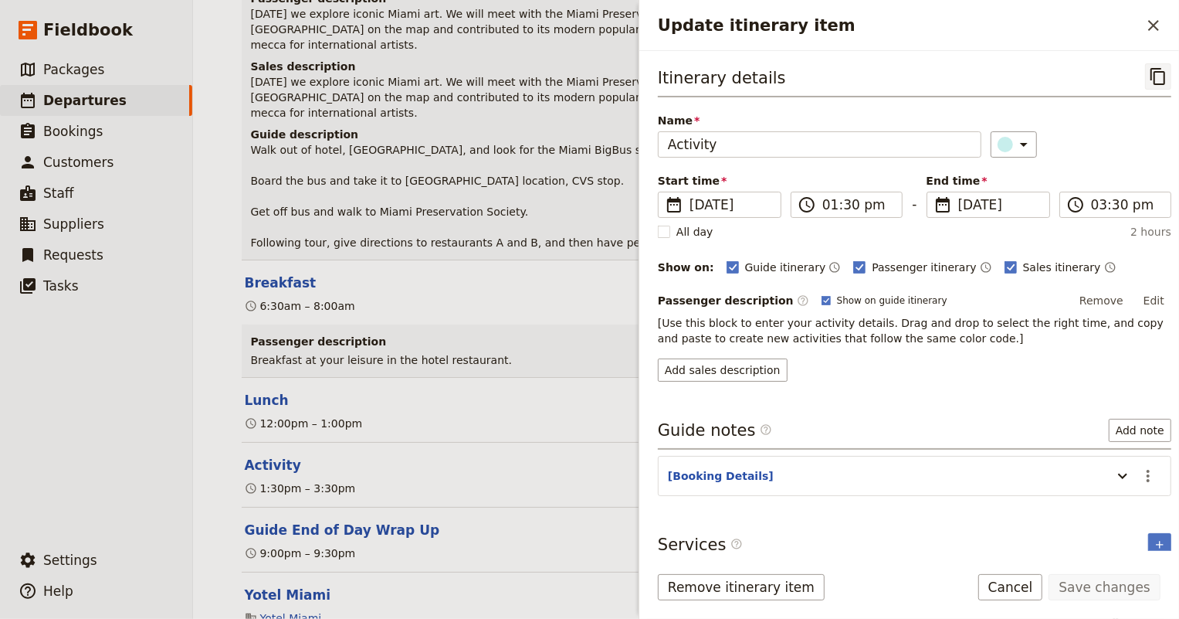
click at [1150, 76] on icon "Copy itinerary item" at bounding box center [1158, 76] width 19 height 19
click at [378, 391] on header "Lunch" at bounding box center [670, 400] width 851 height 19
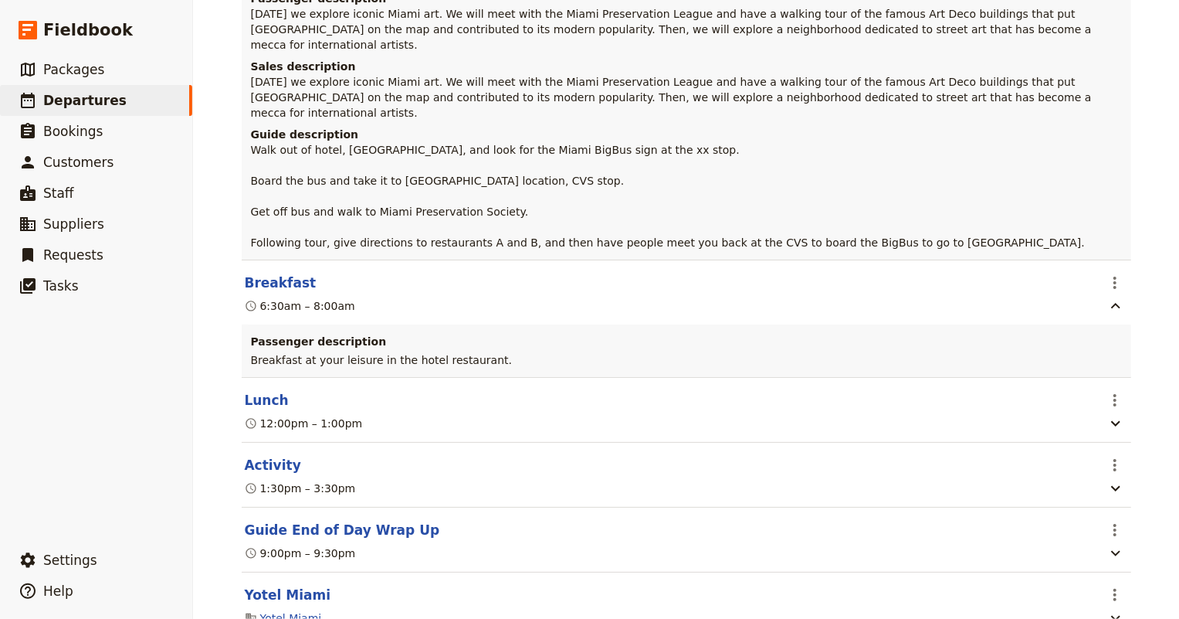
scroll to position [982, 0]
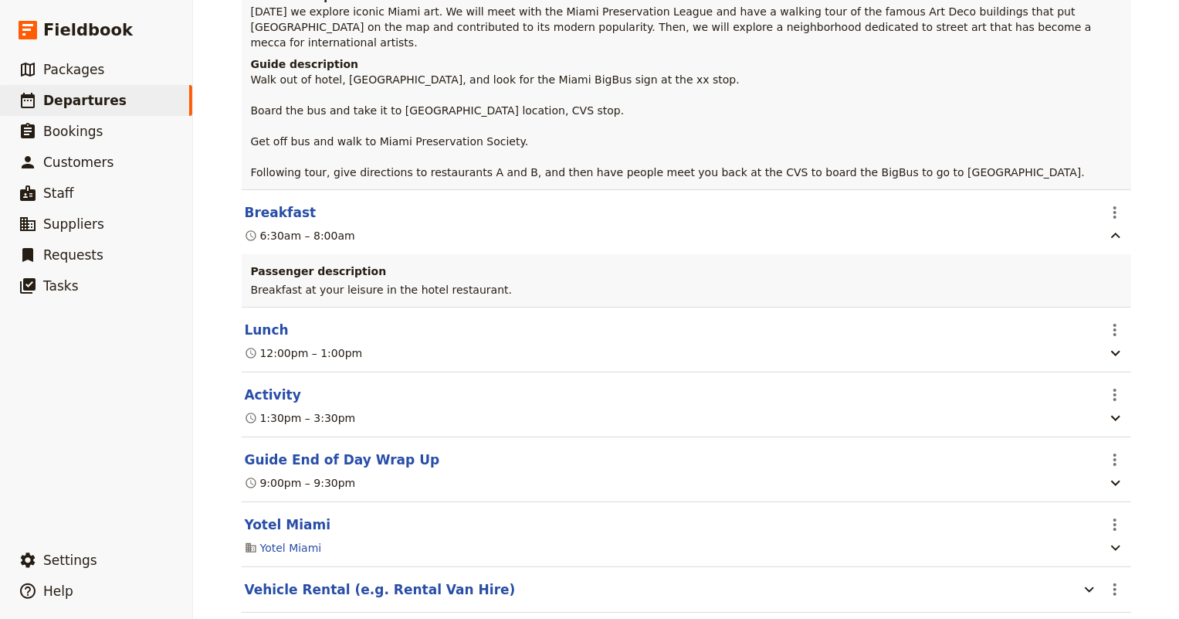
click at [379, 307] on section "Lunch ​ 12:00pm – 1:00pm" at bounding box center [687, 339] width 890 height 65
drag, startPoint x: 1107, startPoint y: 354, endPoint x: 1092, endPoint y: 286, distance: 69.7
click at [1092, 286] on section "Day 2 Art Deco to Street Art Tue , 9 Dec 2025 ​ ​ Understanding How Miami Earne…" at bounding box center [687, 236] width 890 height 754
click at [1113, 388] on icon "Actions" at bounding box center [1114, 394] width 3 height 12
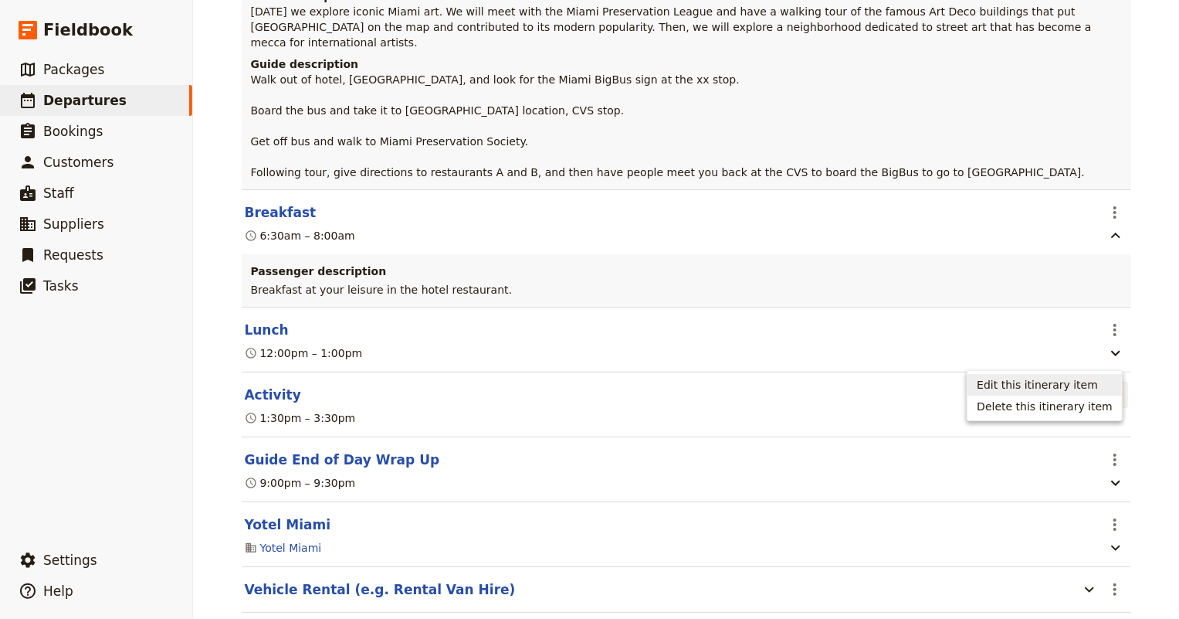
click at [1049, 381] on span "Edit this itinerary item" at bounding box center [1037, 384] width 121 height 15
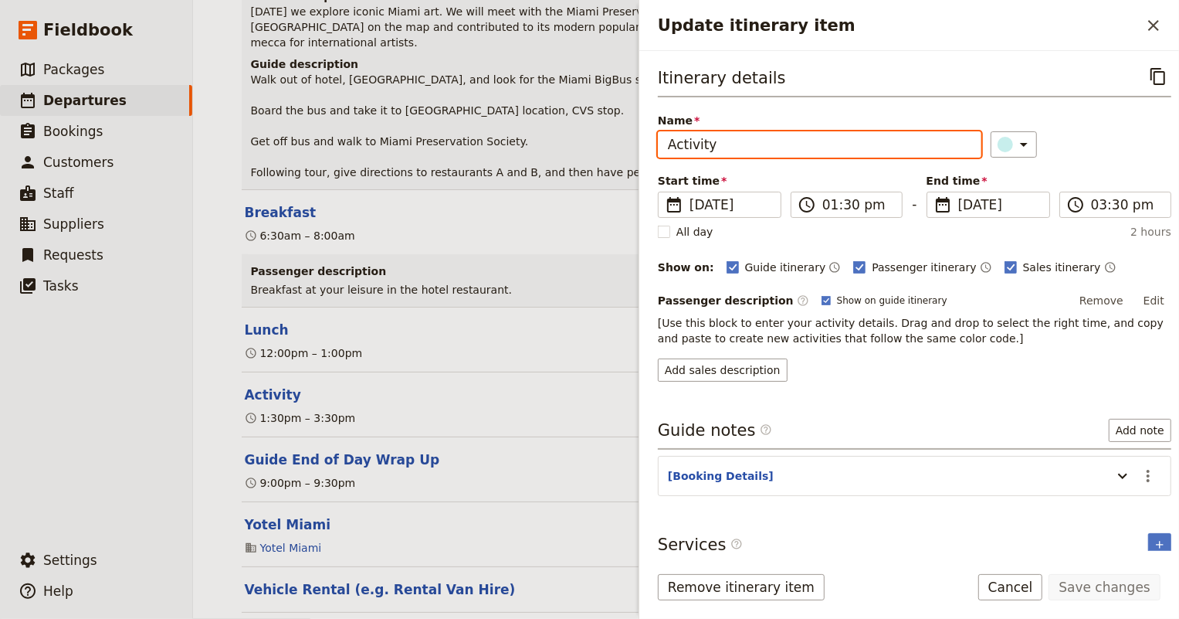
drag, startPoint x: 725, startPoint y: 139, endPoint x: 633, endPoint y: 139, distance: 91.9
click at [633, 139] on div "Art Deco to Café Cubano: A Miami Cultural Getaway ​ Scheduled 8 – 12 Dec 2025 5…" at bounding box center [686, 309] width 986 height 619
type input "Depart by BigBus Miami"
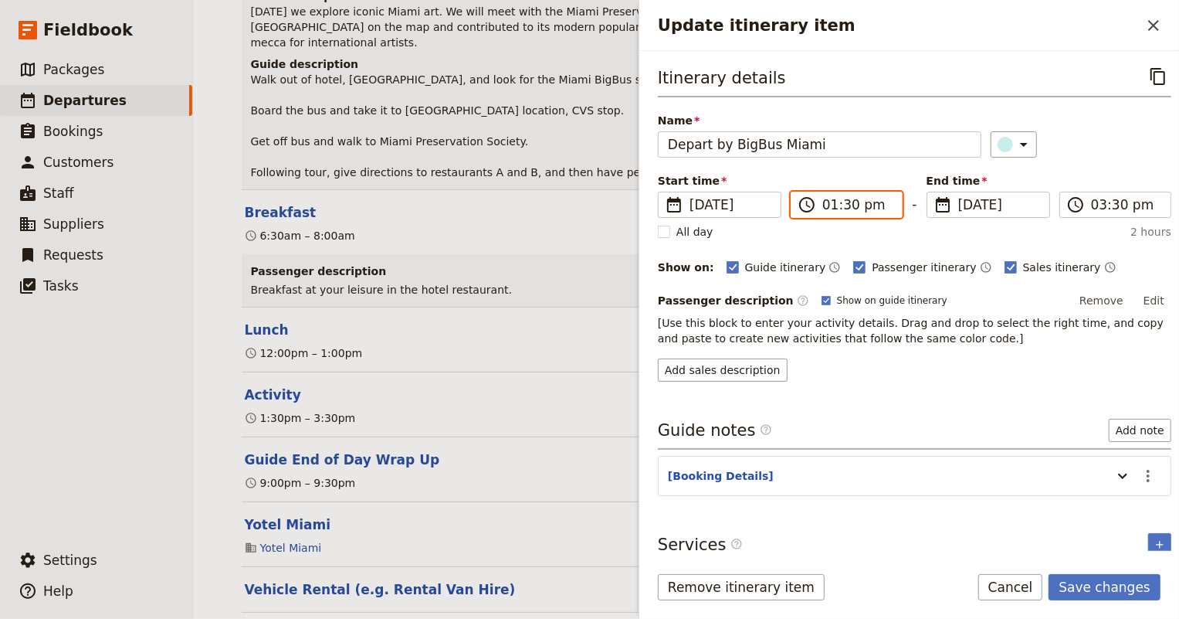
click at [836, 203] on input "01:30 pm" at bounding box center [857, 204] width 70 height 19
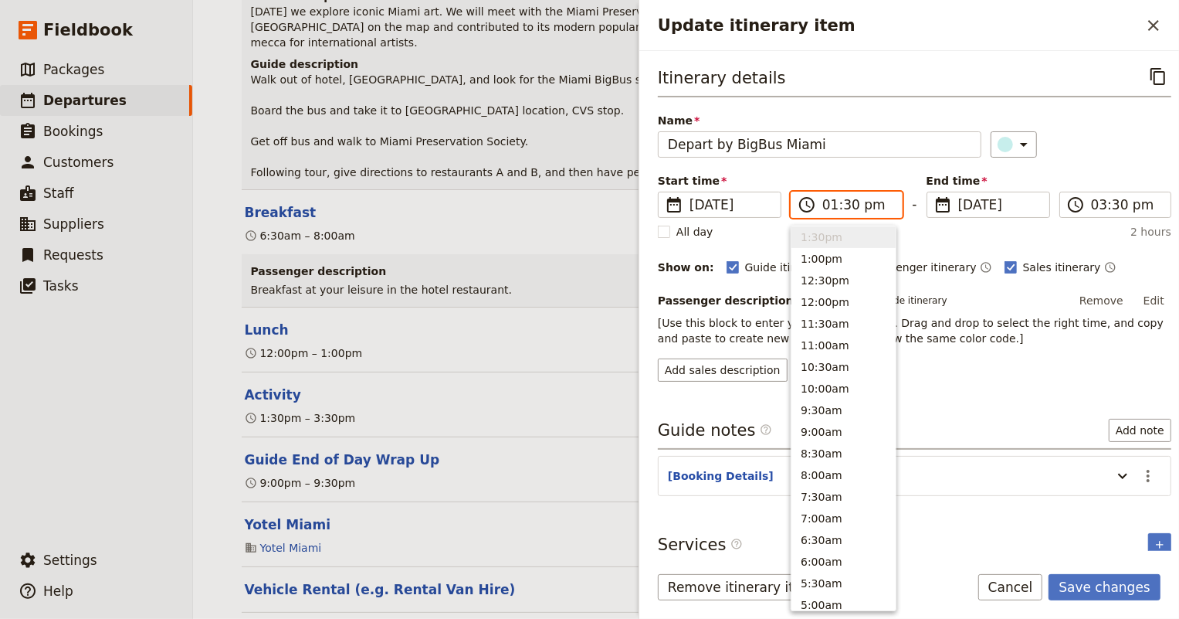
scroll to position [0, 0]
click at [825, 434] on button "9:00am" at bounding box center [843, 432] width 104 height 22
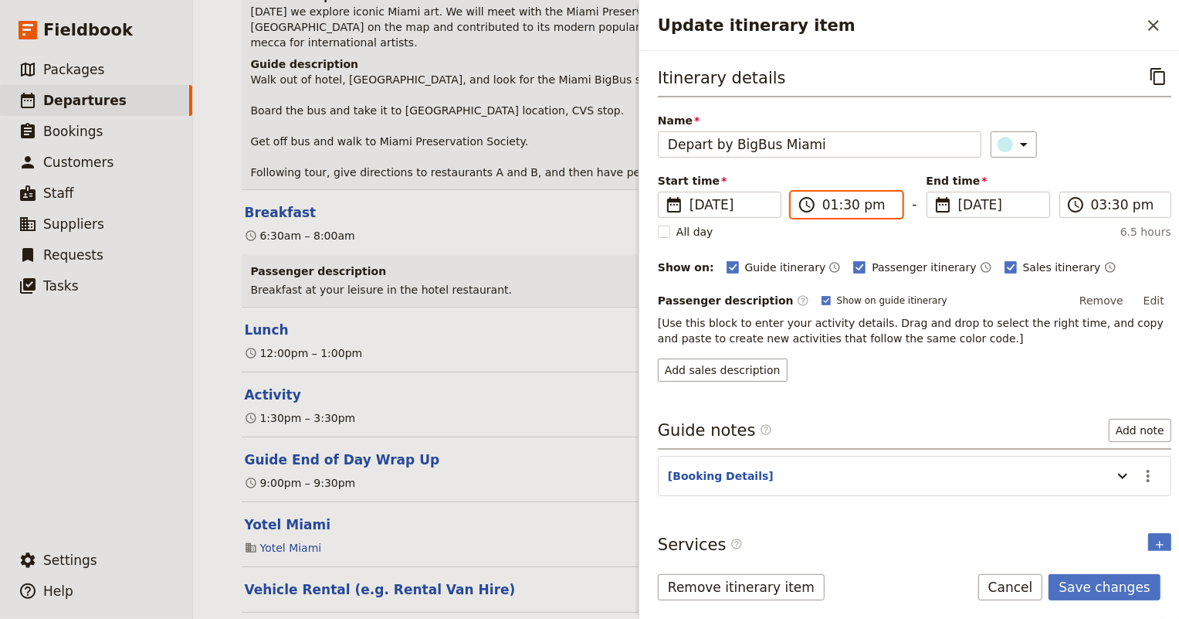
type input "09:00 am"
click at [1005, 264] on rect "Update itinerary item" at bounding box center [1011, 267] width 12 height 12
click at [1004, 259] on input "Sales itinerary" at bounding box center [1004, 259] width 1 height 1
checkbox input "false"
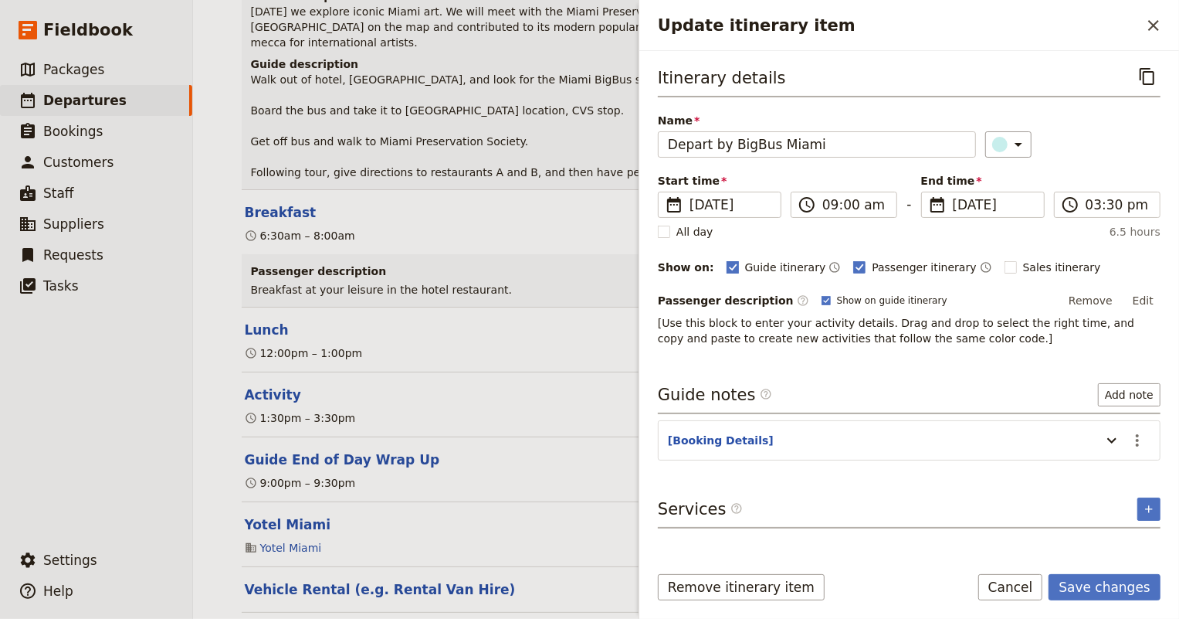
click at [727, 269] on rect "Update itinerary item" at bounding box center [733, 267] width 12 height 12
click at [726, 259] on input "Guide itinerary" at bounding box center [726, 259] width 1 height 1
checkbox input "false"
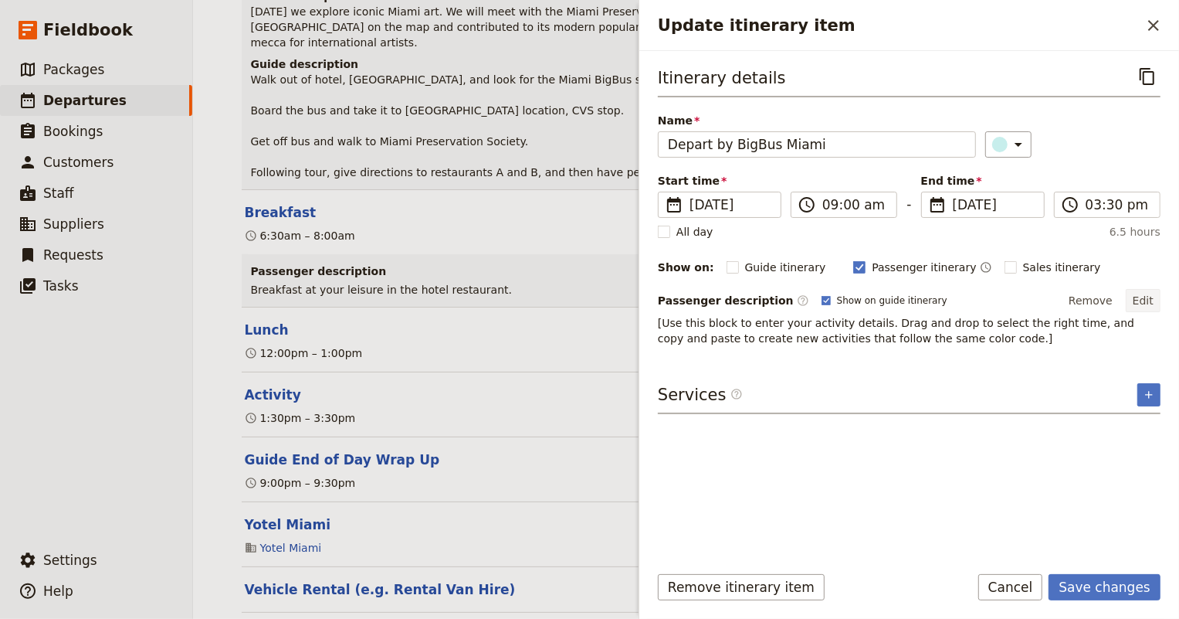
click at [1146, 297] on button "Edit" at bounding box center [1143, 300] width 35 height 23
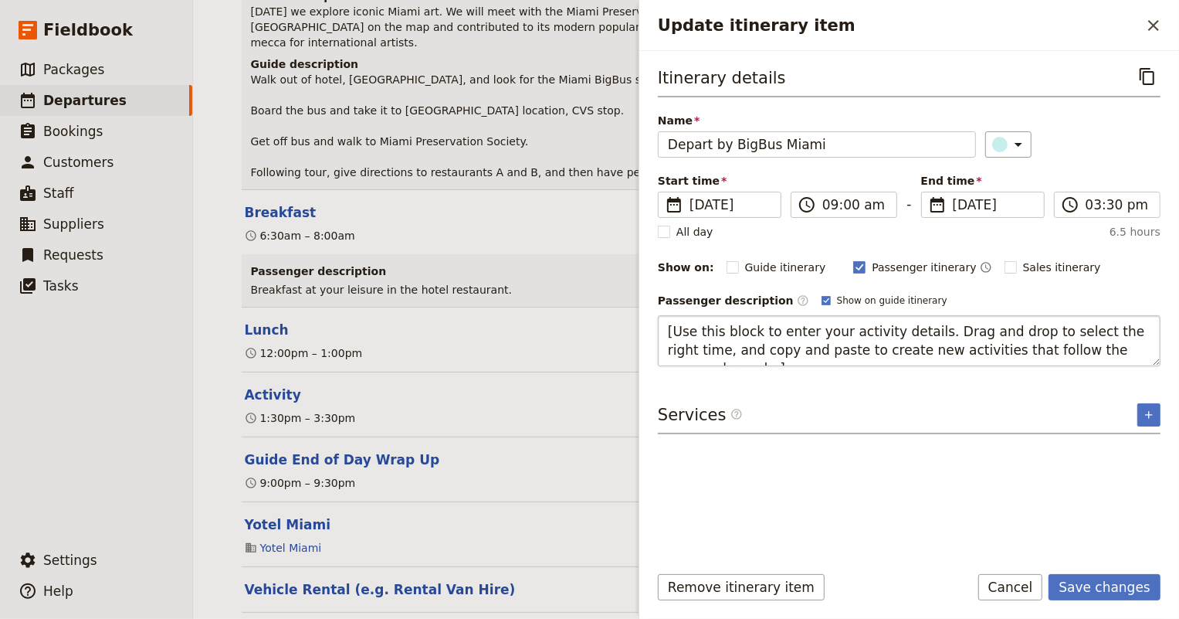
click at [737, 335] on textarea "[Use this block to enter your activity details. Drag and drop to select the rig…" at bounding box center [909, 340] width 503 height 51
drag, startPoint x: 711, startPoint y: 358, endPoint x: 660, endPoint y: 317, distance: 64.9
click at [660, 317] on textarea "[Use this block to enter your activity details. Drag and drop to select the rig…" at bounding box center [909, 340] width 503 height 51
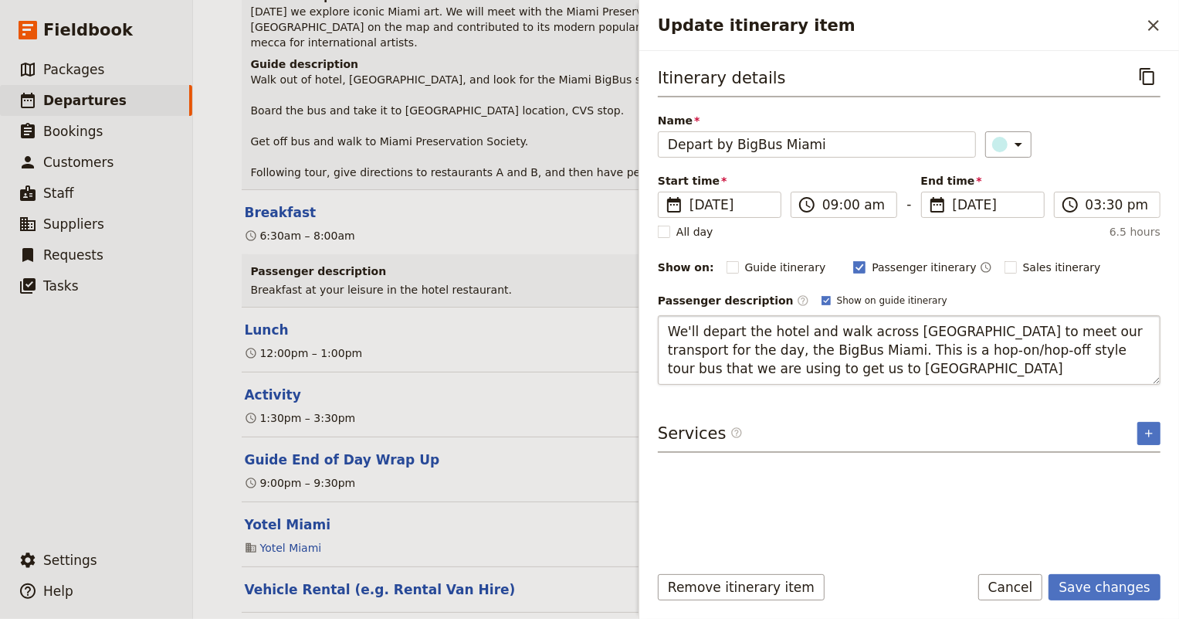
type textarea "We'll depart the hotel and walk across Biscayne Blvd to meet our transport for …"
click at [1152, 434] on div "Itinerary details ​ Name Depart by BigBus Miami ​ Start time ​ 9 Dec 2025 12/09…" at bounding box center [909, 306] width 503 height 486
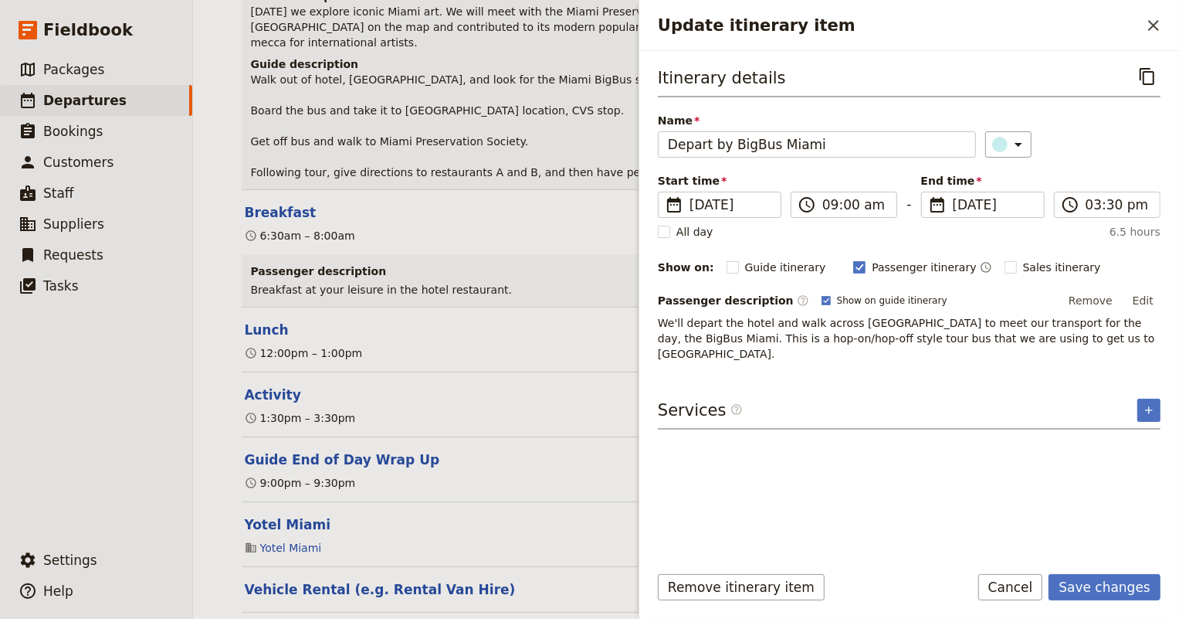
click at [726, 347] on div "Itinerary details ​ Name Depart by BigBus Miami ​ Start time ​ 9 Dec 2025 12/09…" at bounding box center [909, 306] width 503 height 486
click at [1151, 406] on icon "Add service inclusion" at bounding box center [1148, 409] width 7 height 7
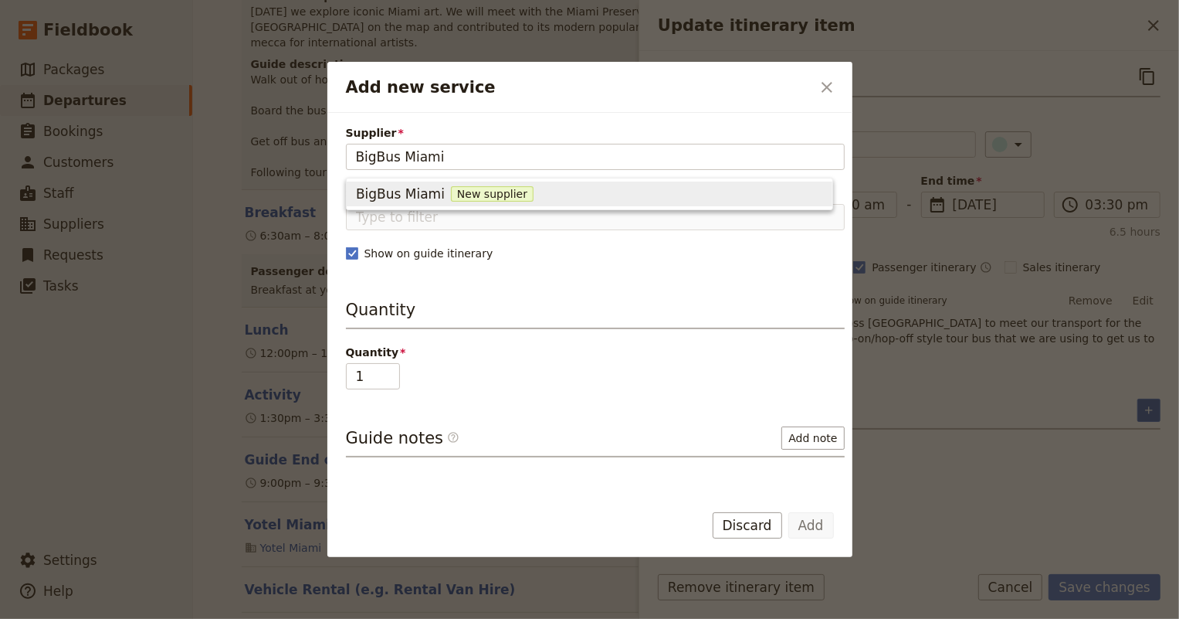
type input "BigBus Miami"
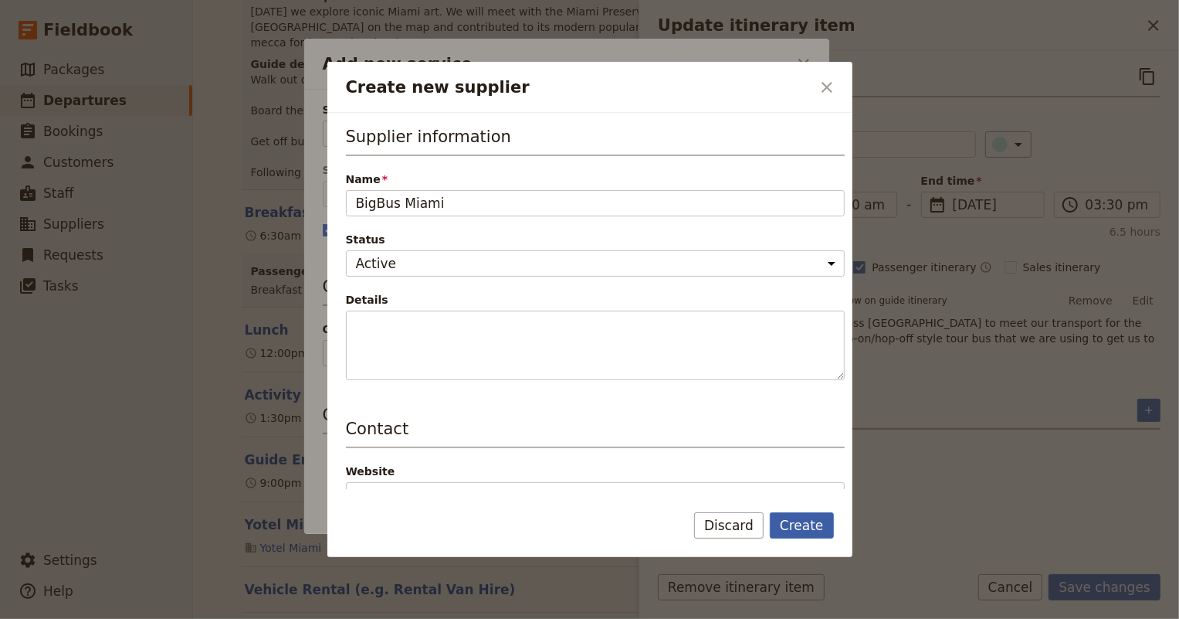
click at [824, 524] on button "Create" at bounding box center [802, 525] width 64 height 26
type input "BigBus Miami"
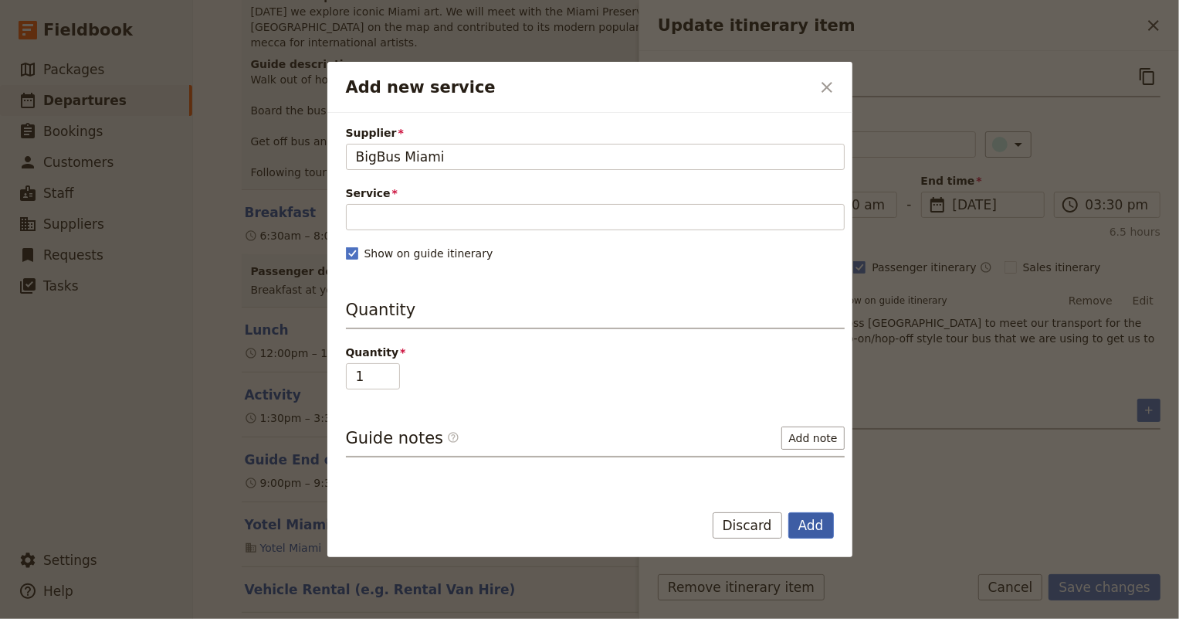
click at [819, 529] on button "Add" at bounding box center [811, 525] width 46 height 26
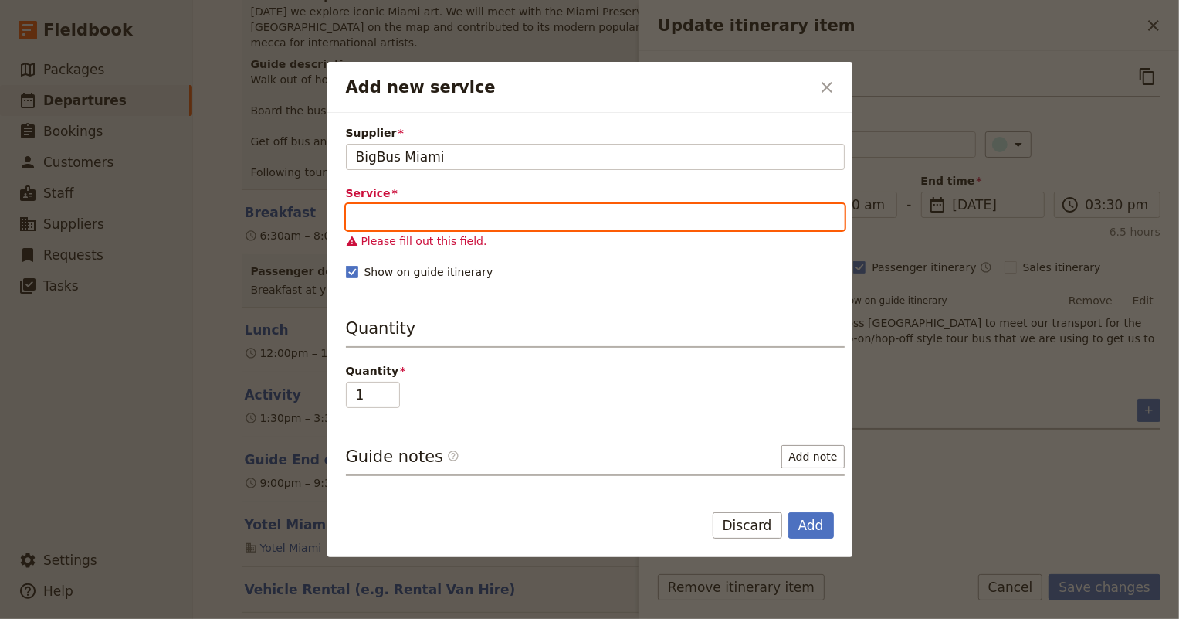
click at [372, 209] on input "Service" at bounding box center [595, 217] width 499 height 26
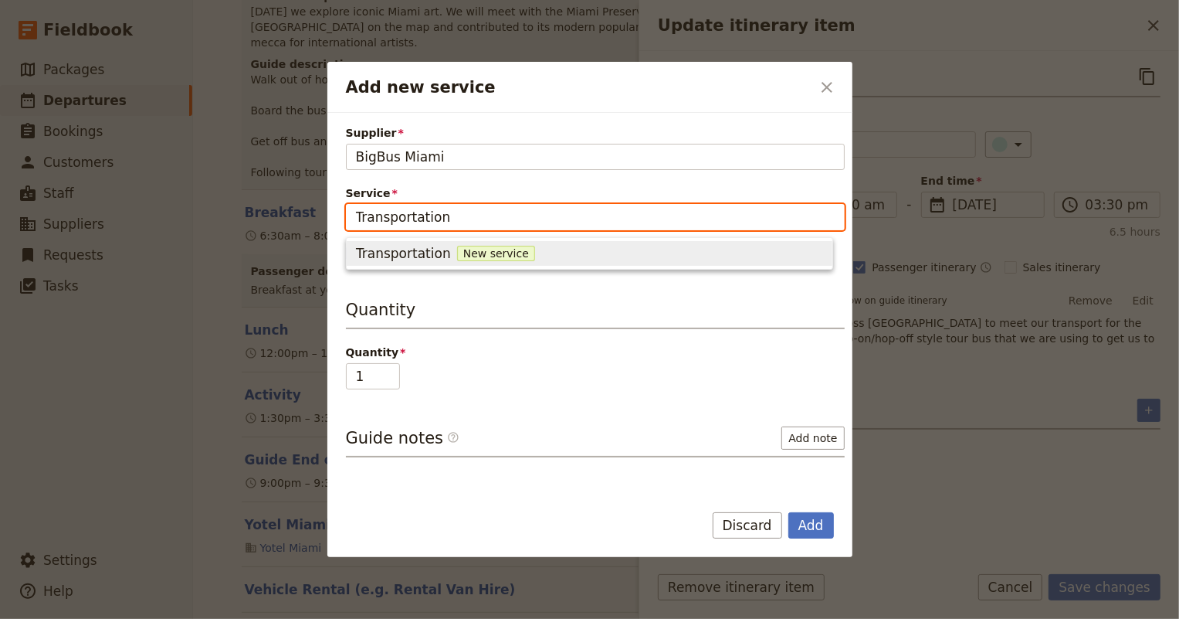
type input "Transportation"
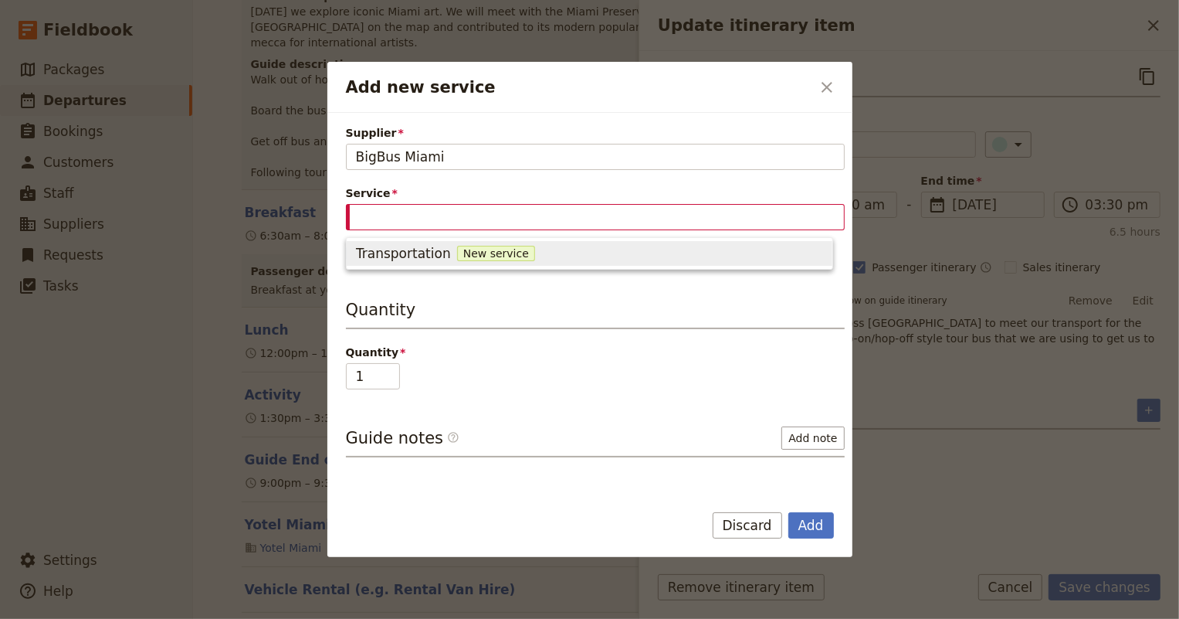
click at [439, 316] on h3 "Quantity" at bounding box center [595, 313] width 499 height 31
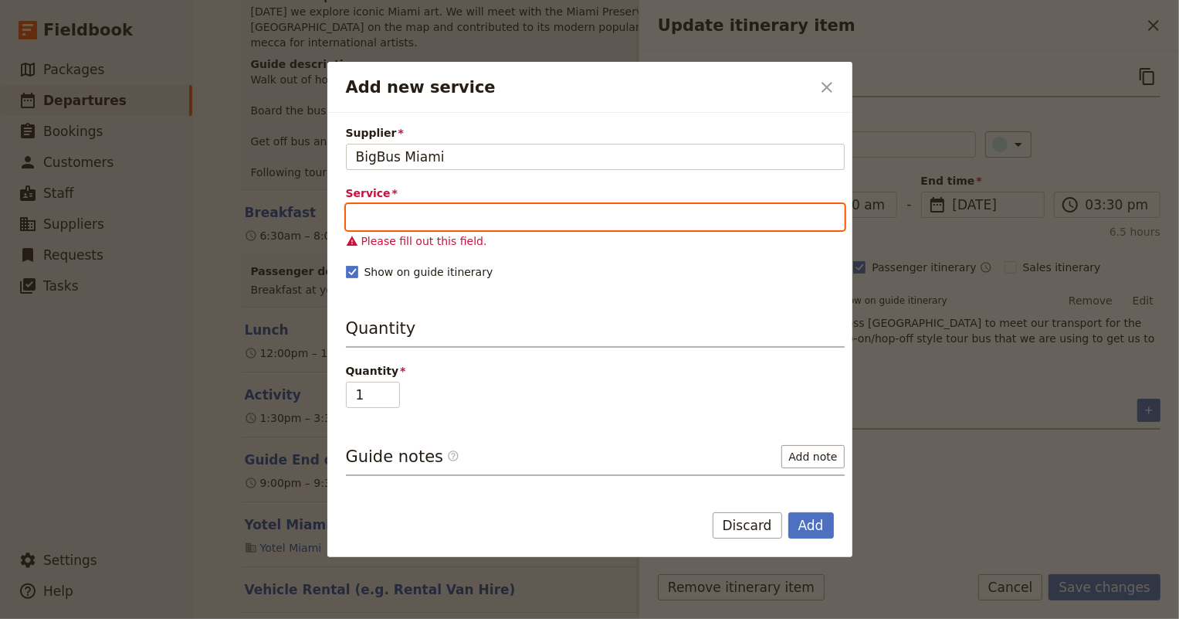
click at [390, 225] on input "Service" at bounding box center [595, 217] width 499 height 26
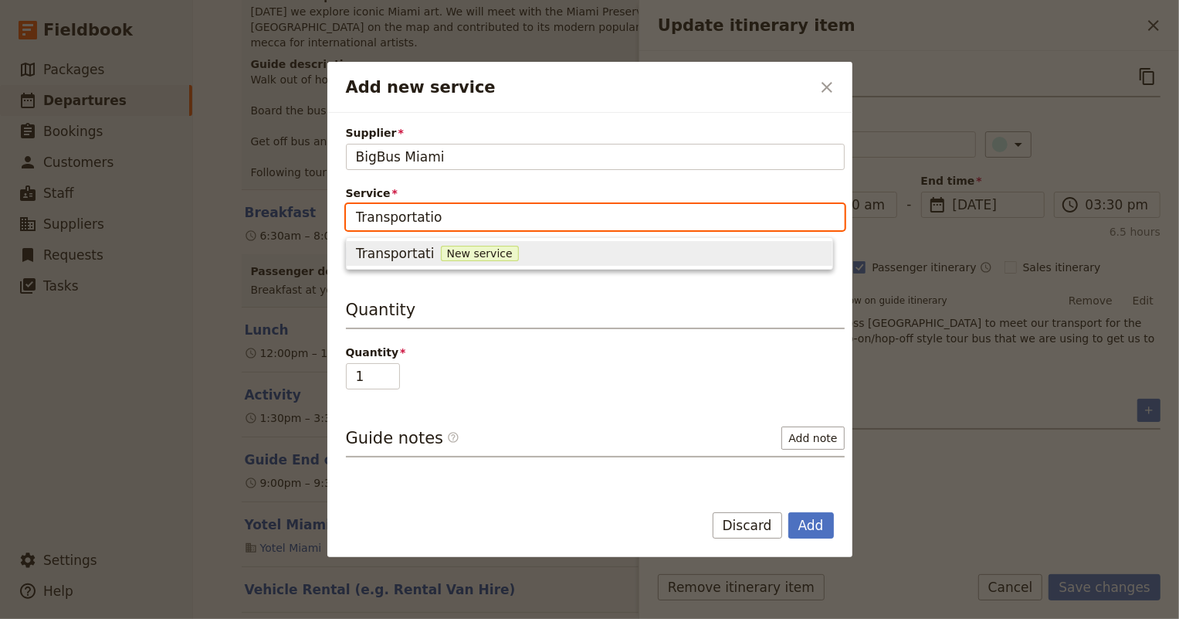
type input "Transportation"
click at [493, 249] on span "New service" at bounding box center [496, 253] width 78 height 15
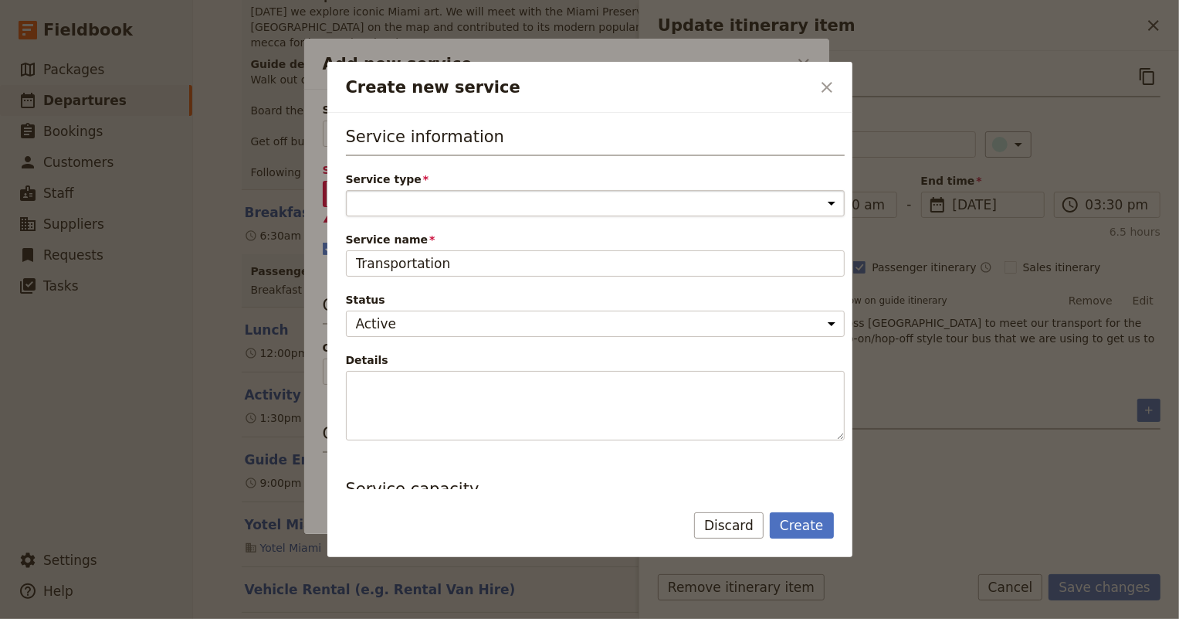
click at [421, 204] on select "Accommodation Activity Transport Flight Food and beverage Other" at bounding box center [595, 203] width 499 height 26
select select "TransportService"
click at [346, 190] on select "Accommodation Activity Transport Flight Food and beverage Other" at bounding box center [595, 203] width 499 height 26
click at [472, 238] on span "Service name" at bounding box center [595, 239] width 499 height 15
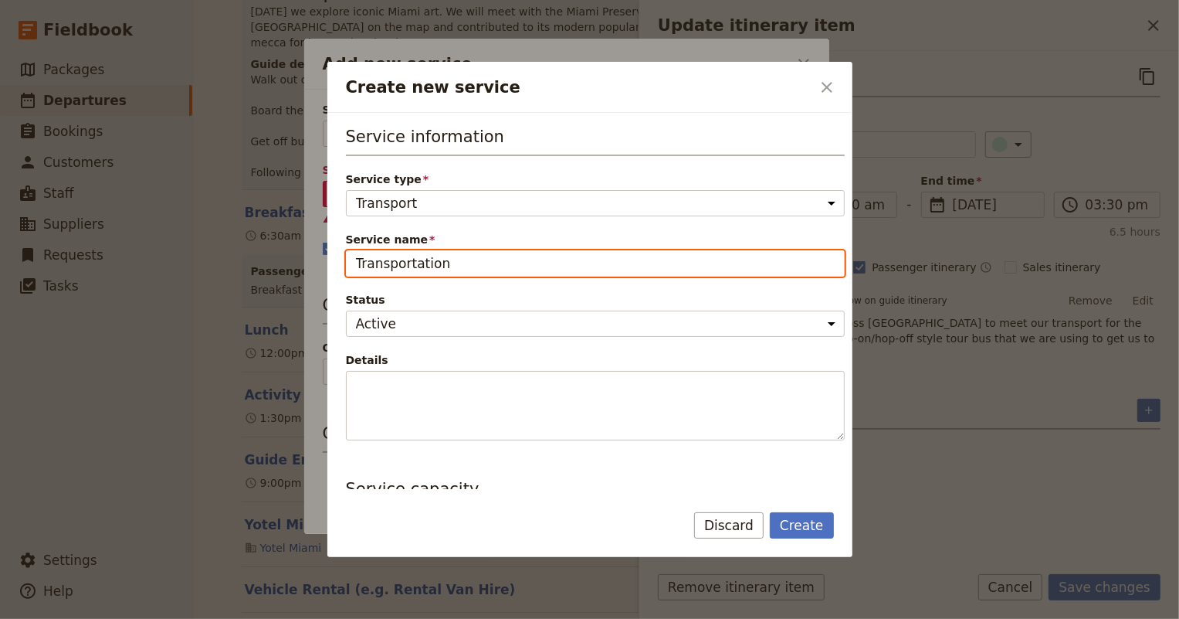
click at [472, 250] on input "Transportation" at bounding box center [595, 263] width 499 height 26
click at [459, 256] on input "Transportation" at bounding box center [595, 263] width 499 height 26
type input "BigBus Miami"
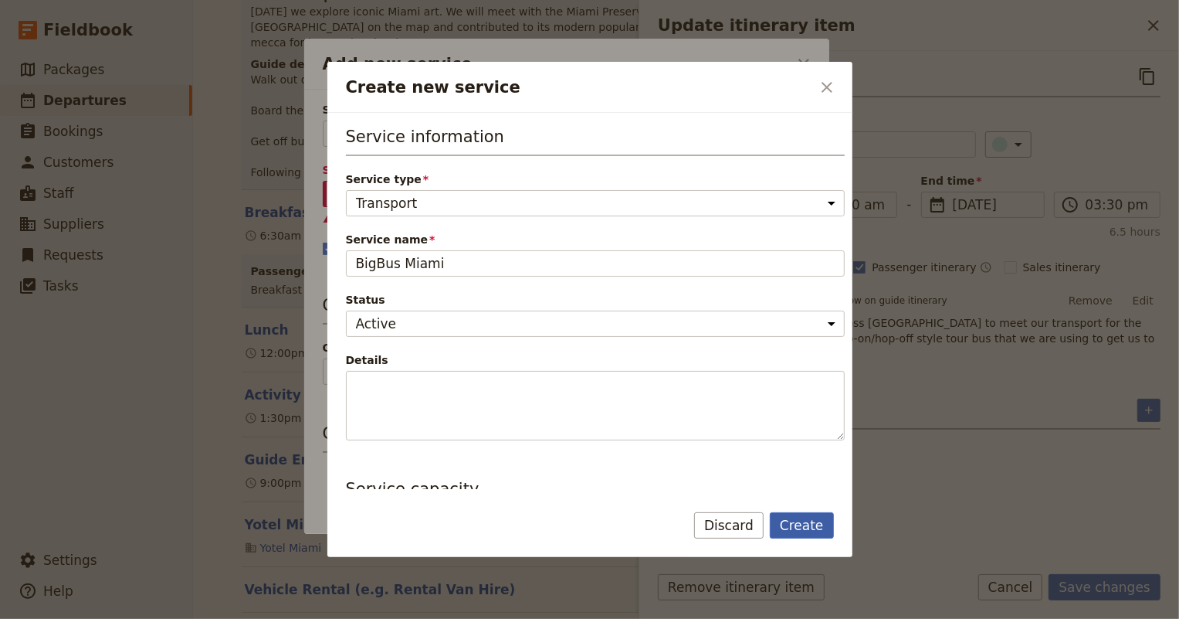
click at [808, 523] on button "Create" at bounding box center [802, 525] width 64 height 26
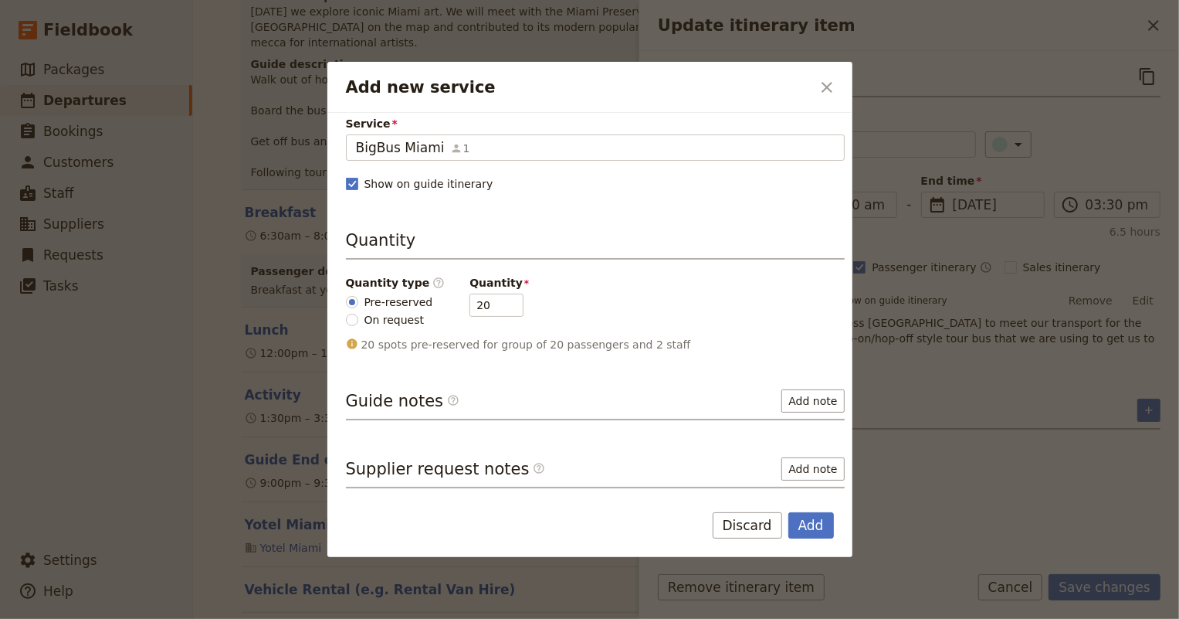
scroll to position [137, 0]
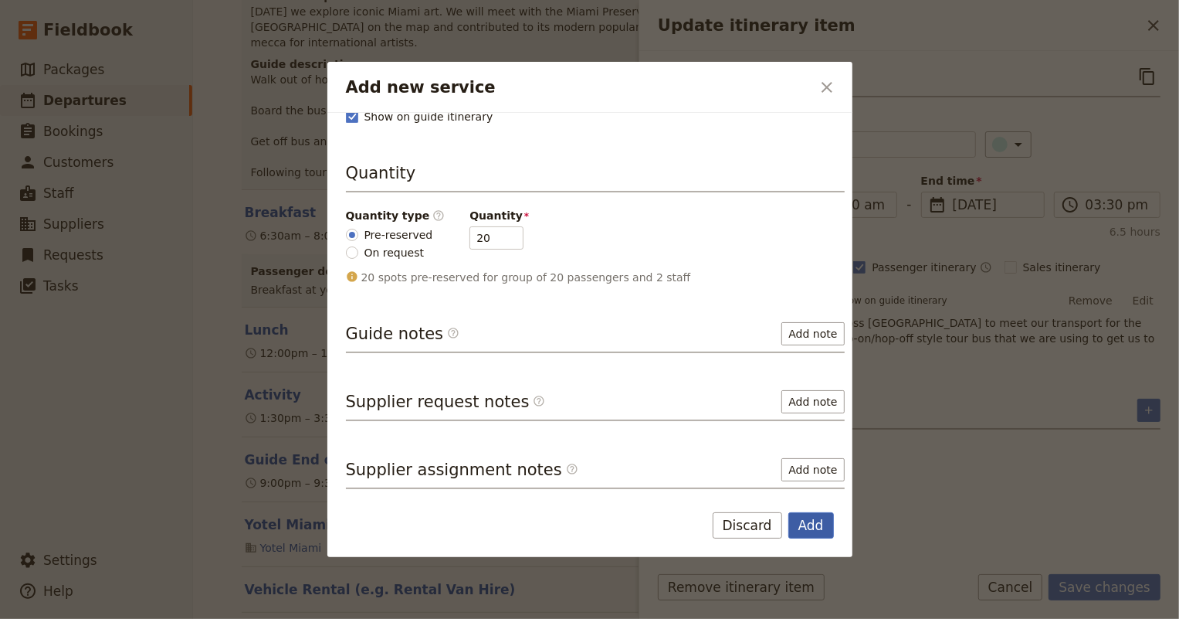
click at [810, 524] on button "Add" at bounding box center [811, 525] width 46 height 26
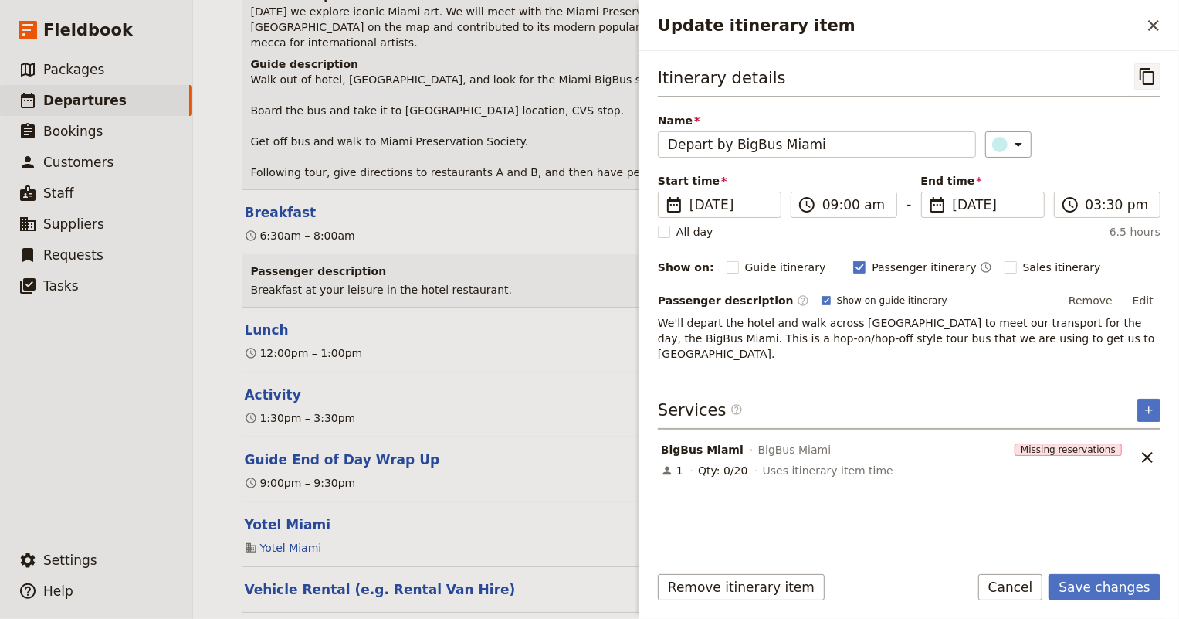
click at [1143, 74] on icon "Copy itinerary item" at bounding box center [1147, 76] width 15 height 17
click at [1090, 578] on button "Save changes" at bounding box center [1105, 587] width 112 height 26
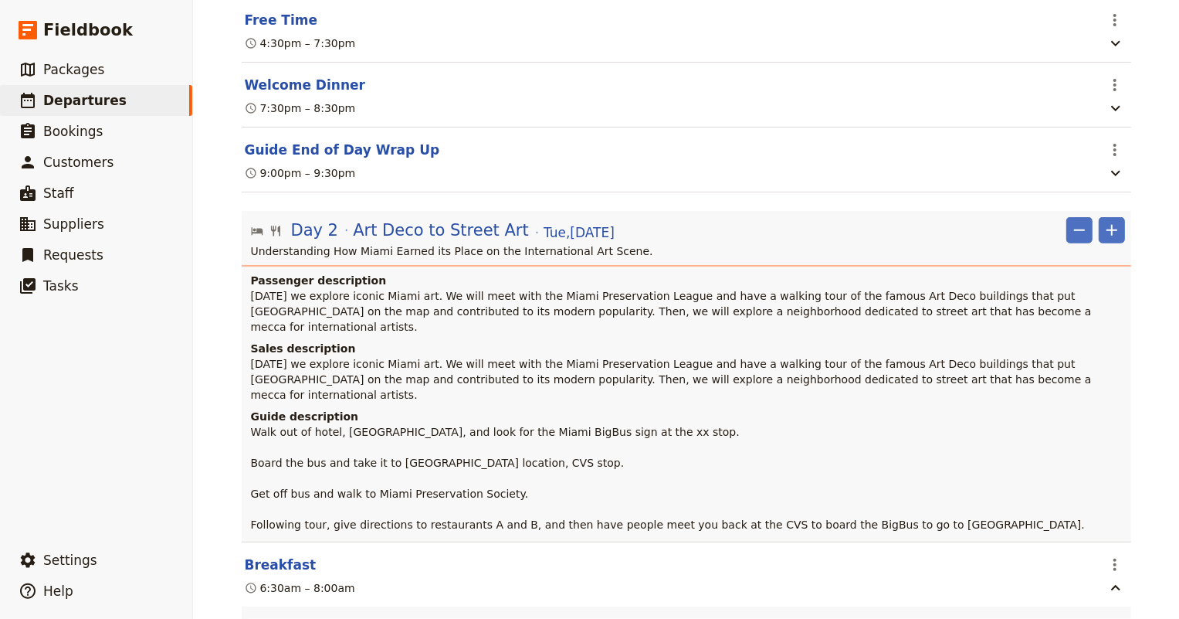
scroll to position [689, 0]
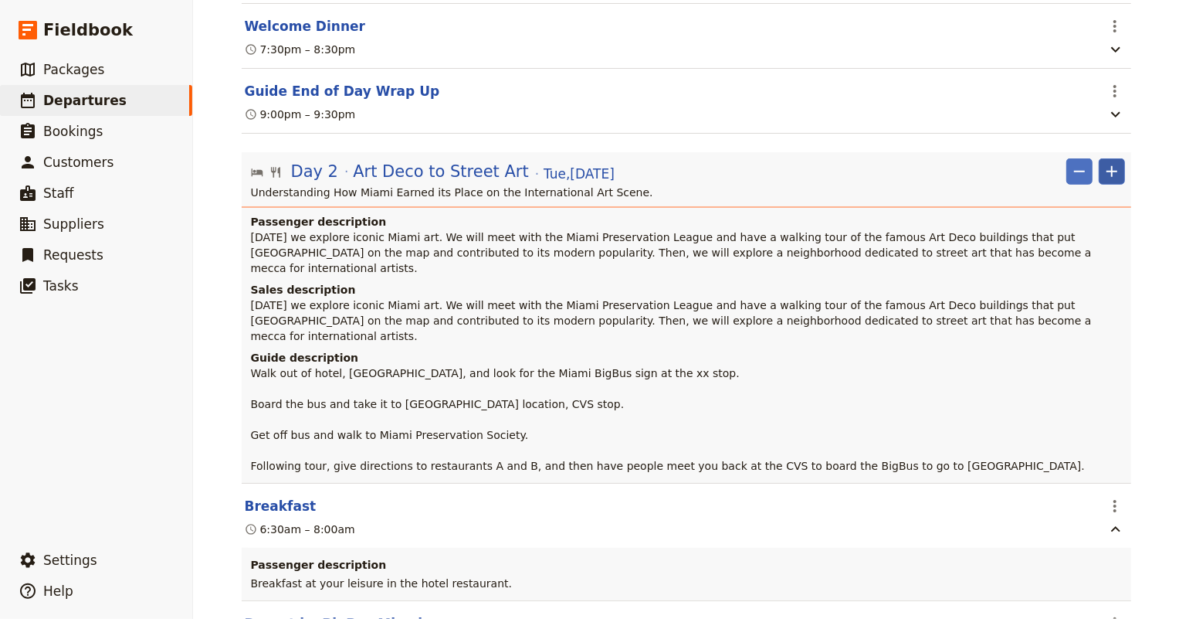
click at [1109, 166] on icon "Add" at bounding box center [1112, 171] width 11 height 11
click at [1088, 190] on span "Add itinerary item" at bounding box center [1061, 191] width 98 height 15
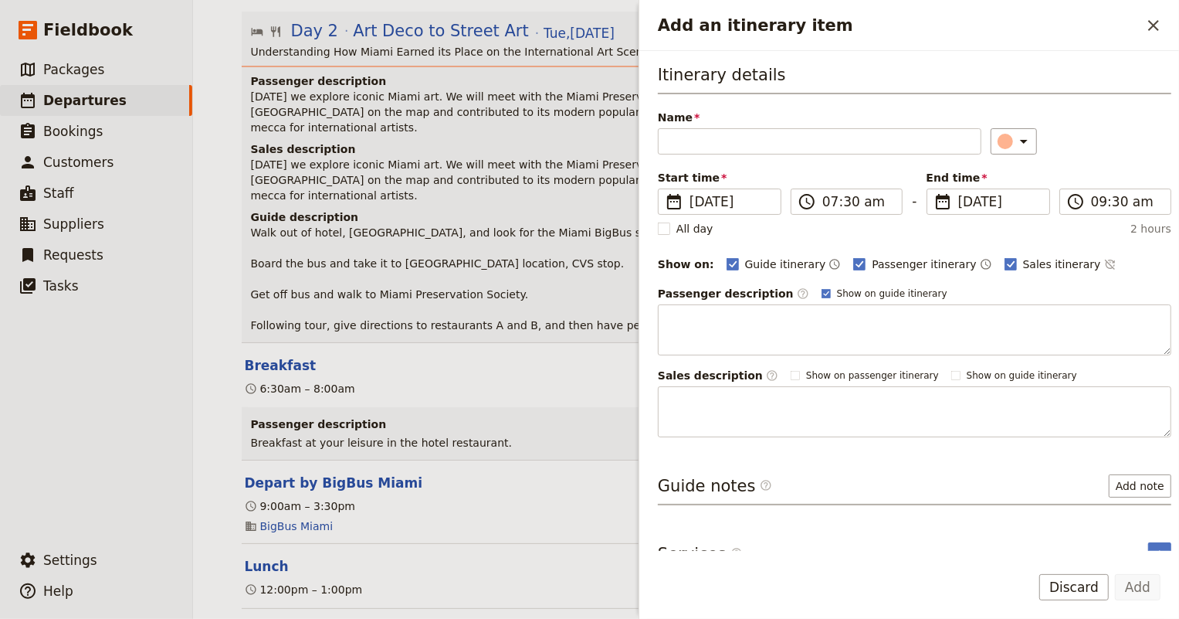
scroll to position [900, 0]
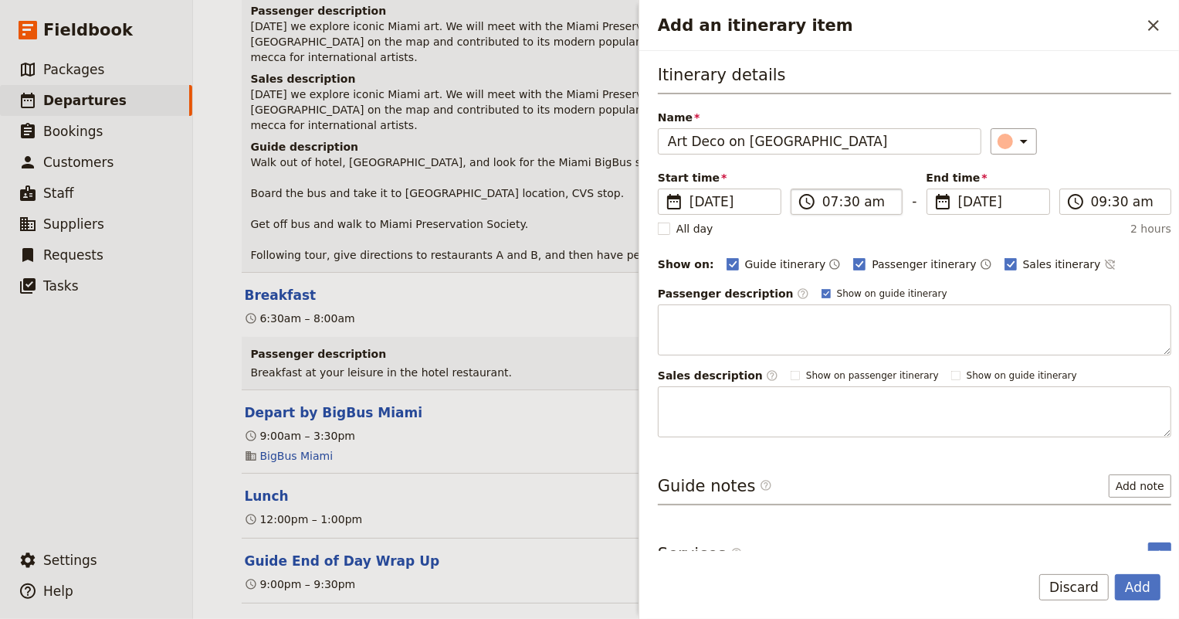
type input "Art Deco on South Beach"
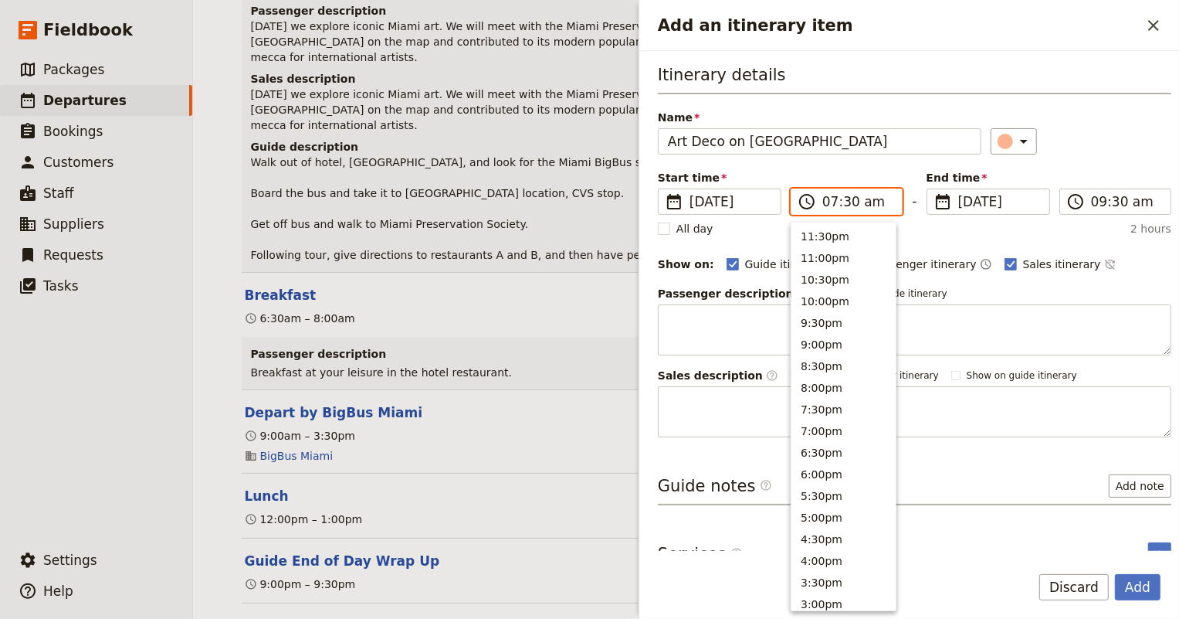
click at [832, 201] on input "07:30 am" at bounding box center [857, 201] width 70 height 19
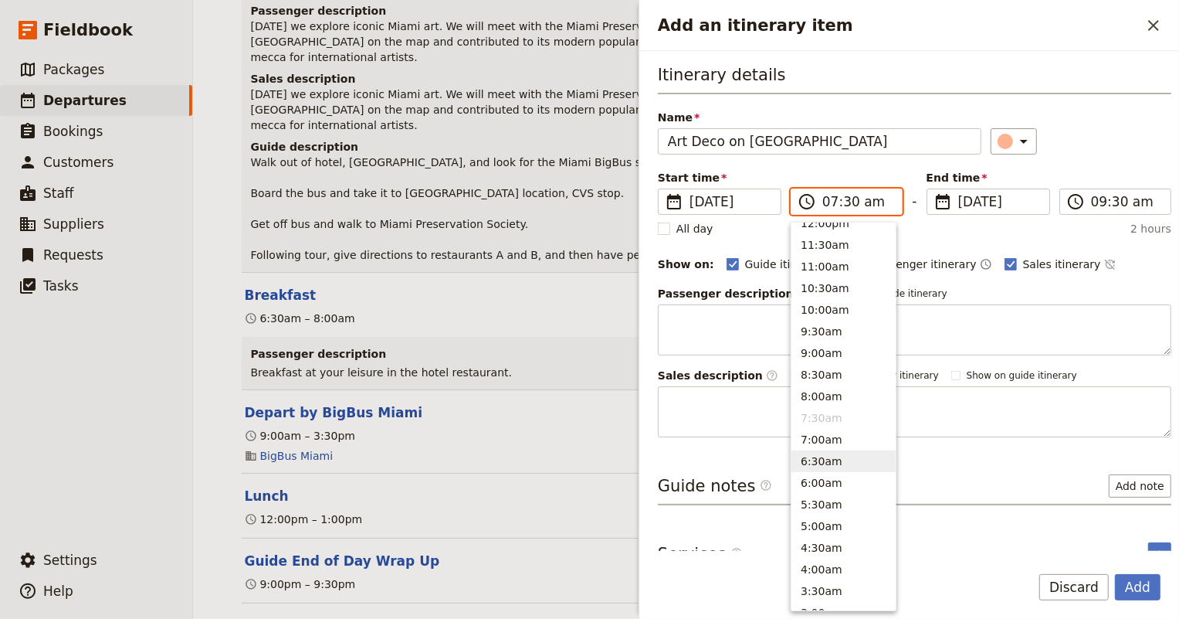
scroll to position [440, 0]
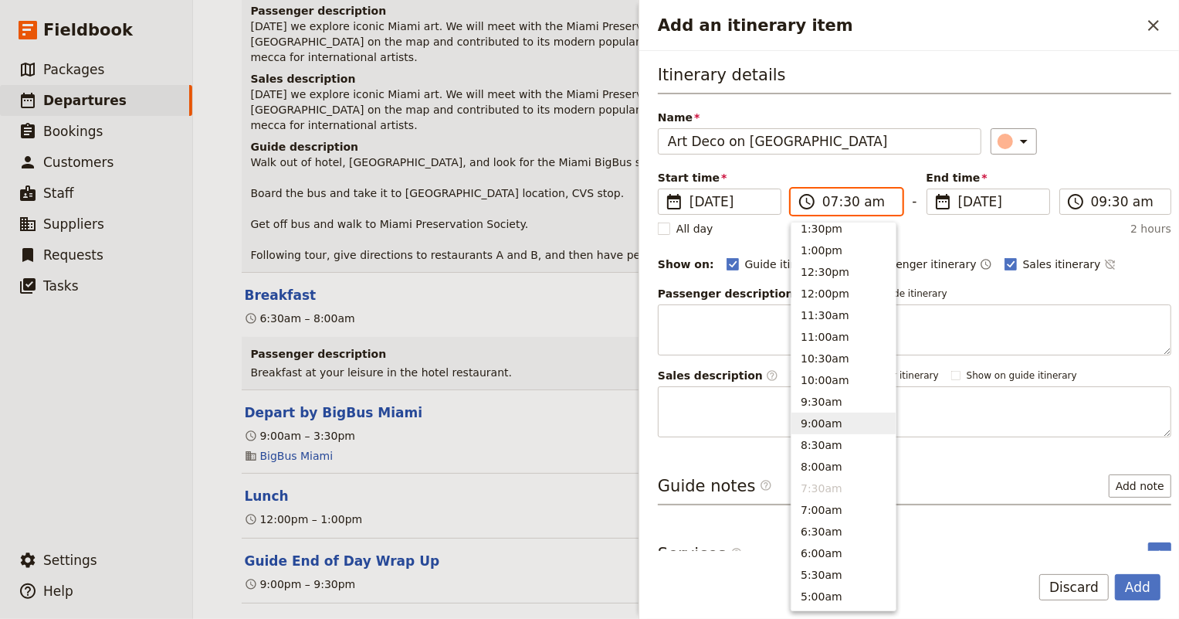
click at [822, 419] on button "9:00am" at bounding box center [843, 423] width 104 height 22
type input "09:00 am"
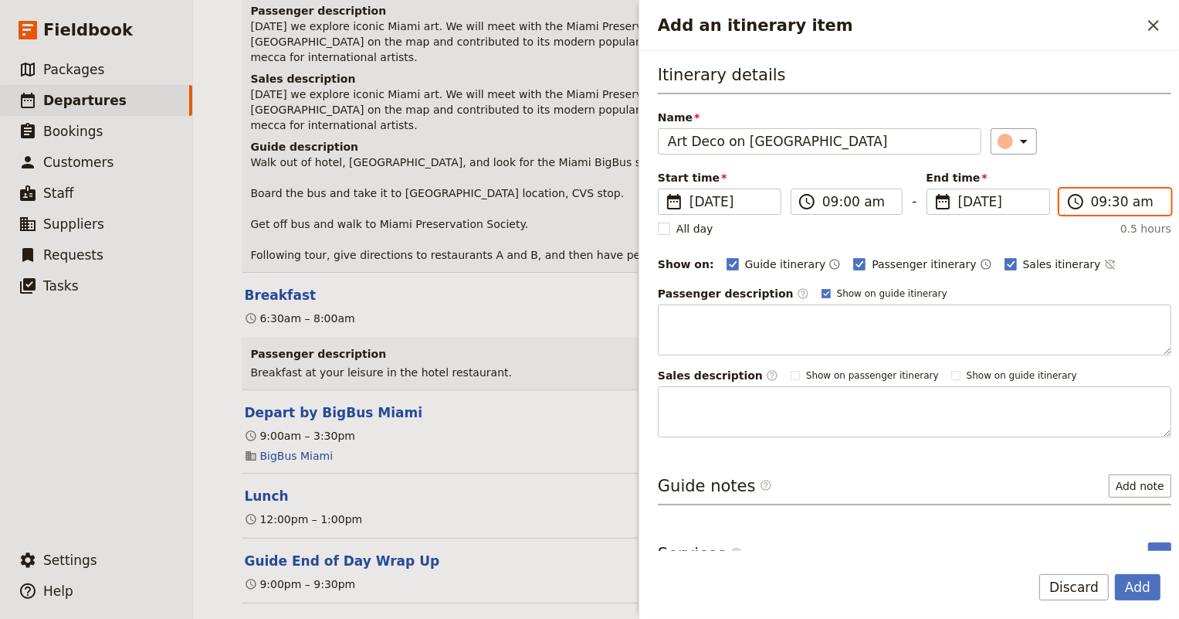
click at [1096, 202] on input "09:30 am" at bounding box center [1126, 201] width 70 height 19
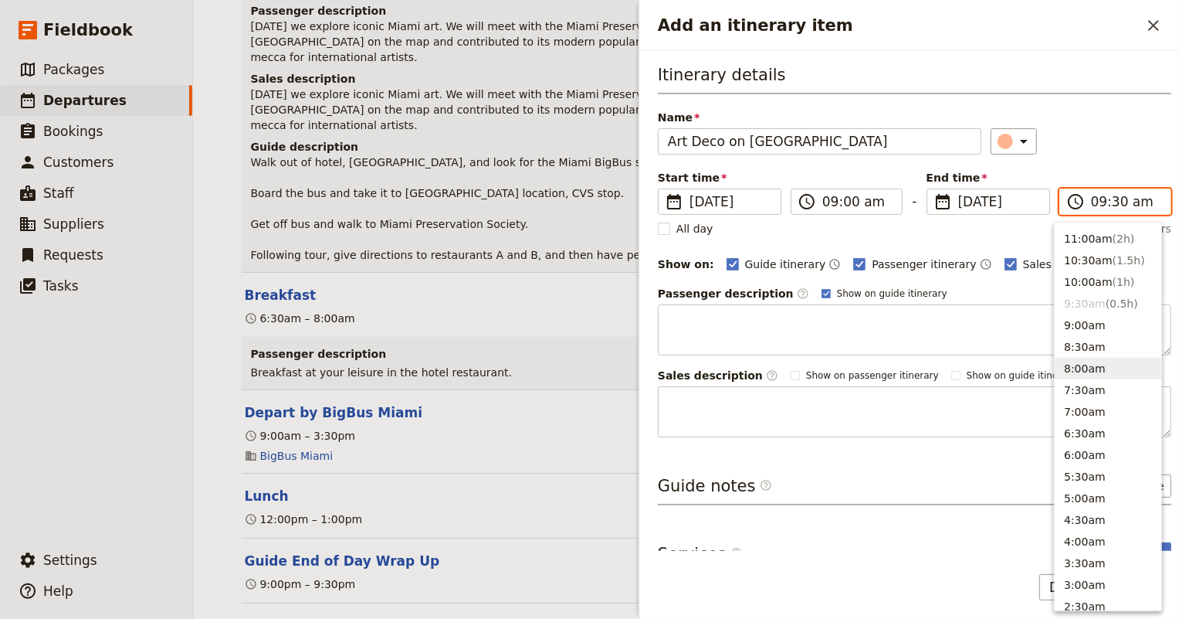
scroll to position [468, 0]
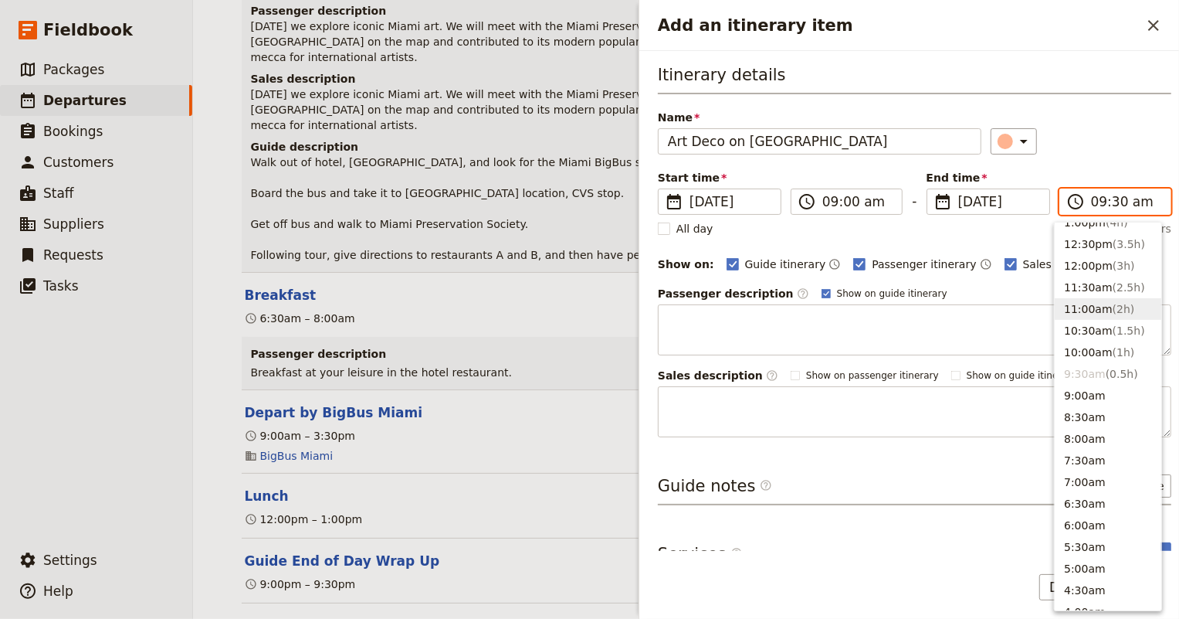
click at [1093, 299] on button "11:00am ( 2h )" at bounding box center [1108, 309] width 107 height 22
type input "11:00 am"
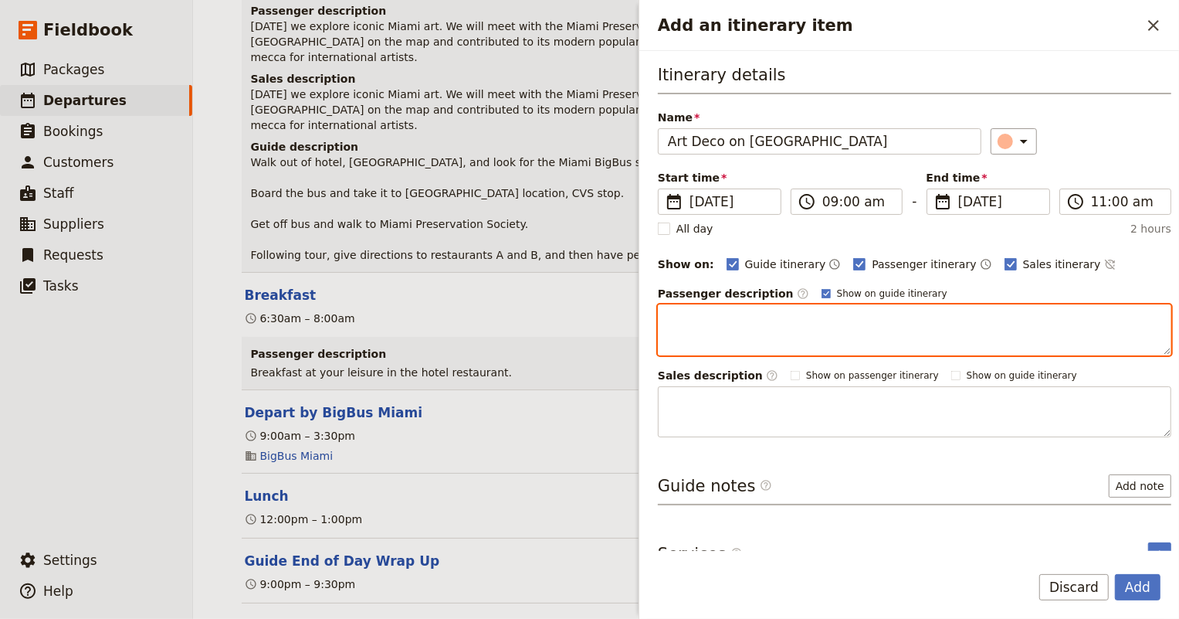
click at [773, 311] on textarea "Add an itinerary item" at bounding box center [915, 329] width 514 height 51
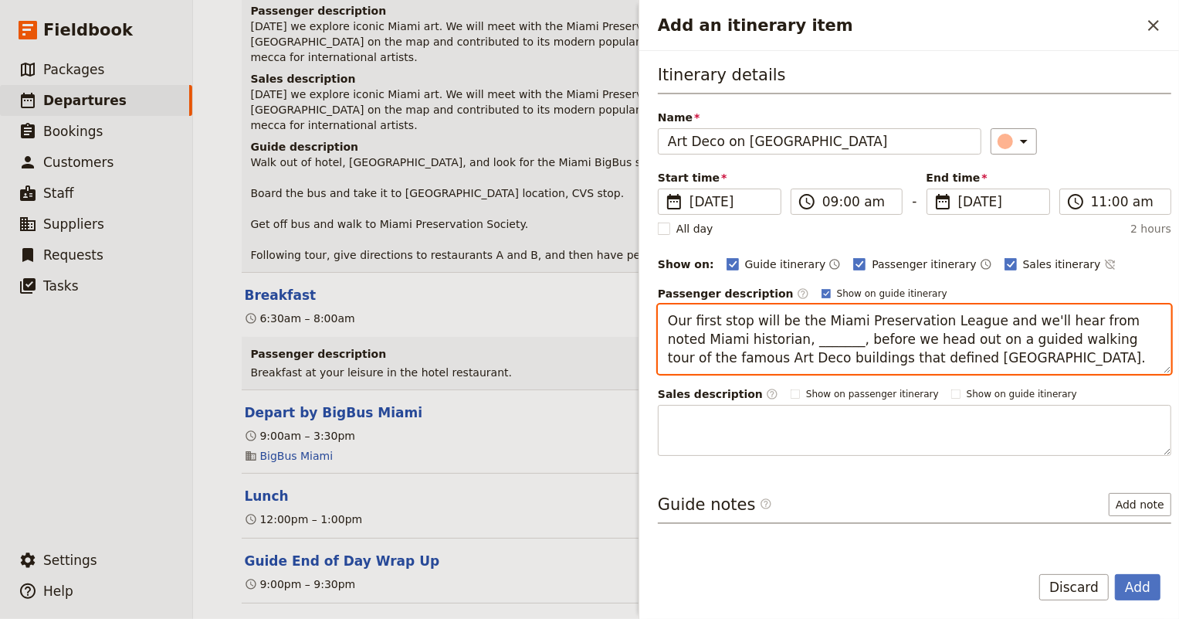
drag, startPoint x: 934, startPoint y: 356, endPoint x: 630, endPoint y: 325, distance: 305.8
click at [630, 325] on div "Art Deco to Café Cubano: A Miami Cultural Getaway ​ Scheduled 8 – 12 Dec 2025 5…" at bounding box center [686, 309] width 986 height 619
type textarea "Our first stop will be the Miami Preservation League and we'll hear from noted …"
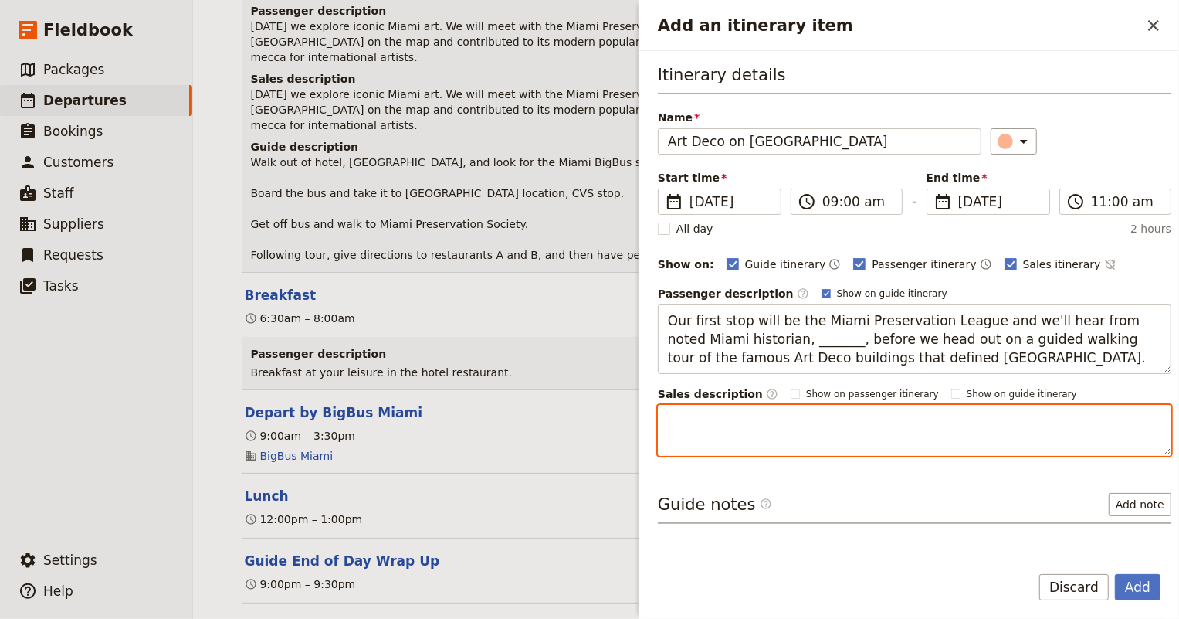
click at [708, 425] on textarea "Add an itinerary item" at bounding box center [915, 430] width 514 height 51
paste textarea "Our first stop will be the Miami Preservation League and we'll hear from noted …"
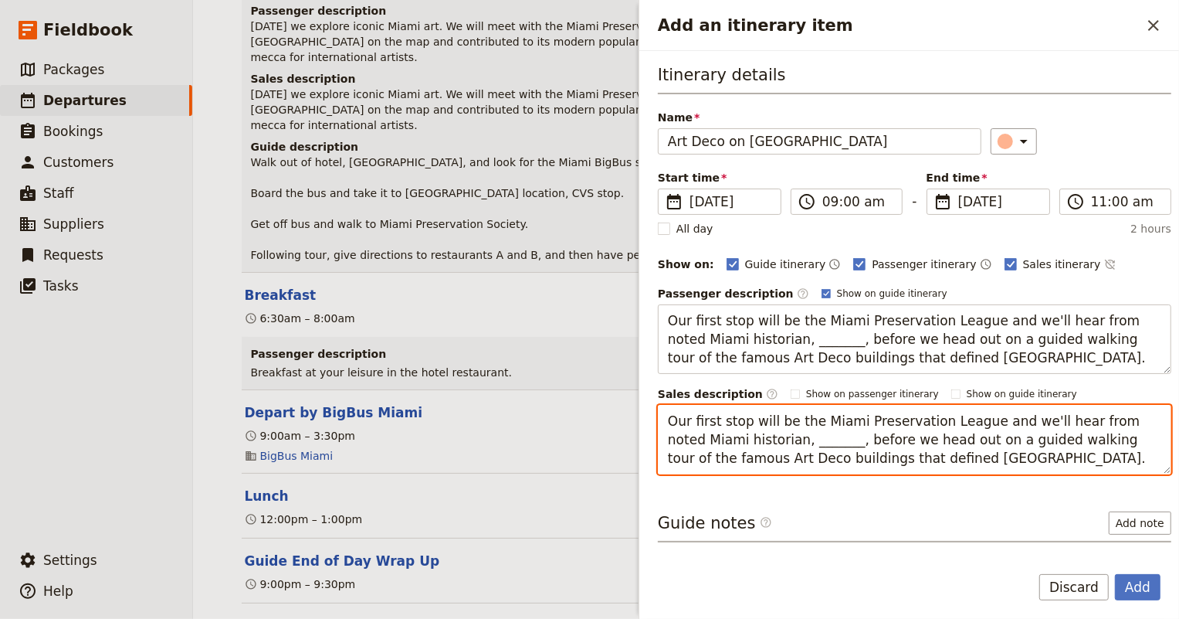
scroll to position [58, 0]
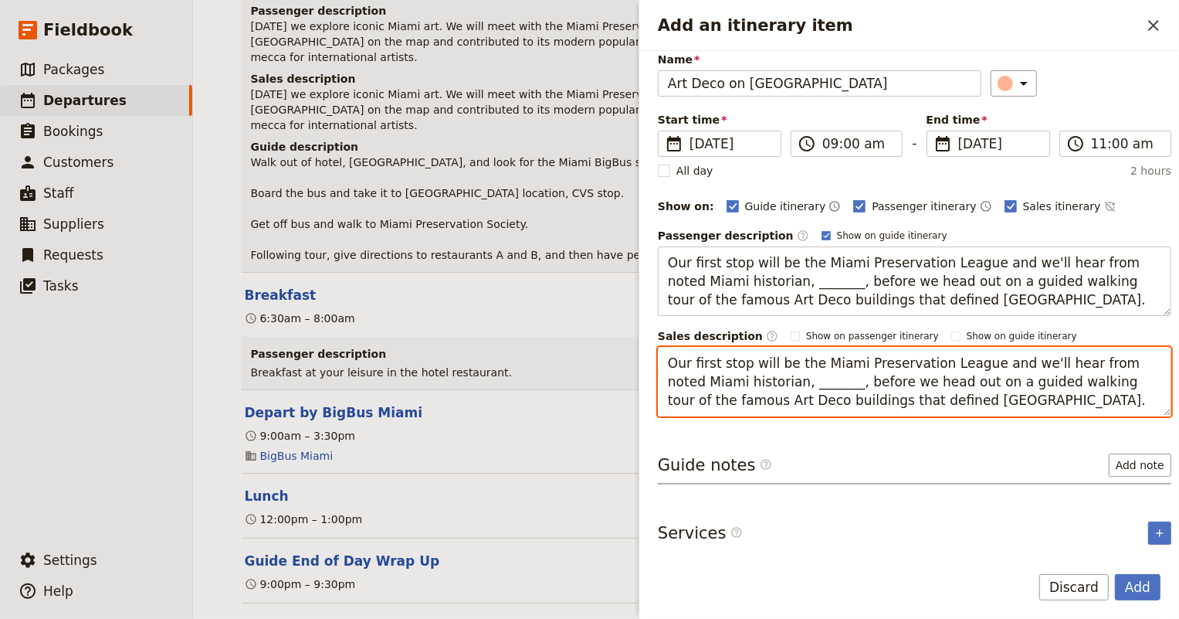
type textarea "Our first stop will be the Miami Preservation League and we'll hear from noted …"
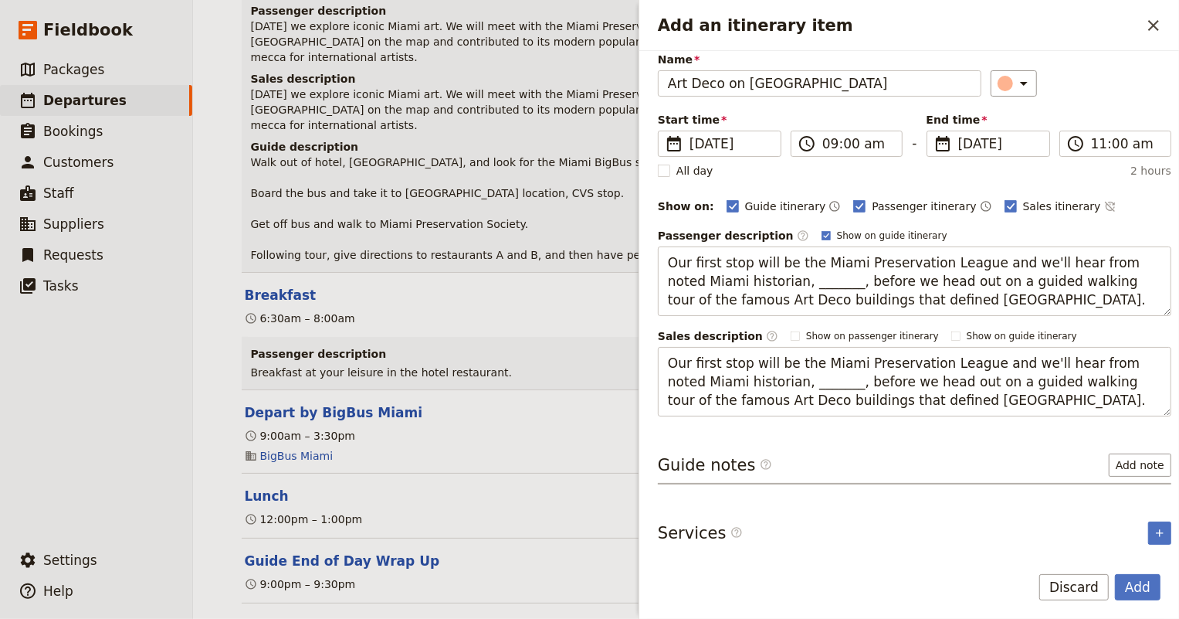
click at [813, 473] on div "Guide notes ​ Add note" at bounding box center [915, 468] width 514 height 31
click at [1143, 586] on button "Add" at bounding box center [1138, 587] width 46 height 26
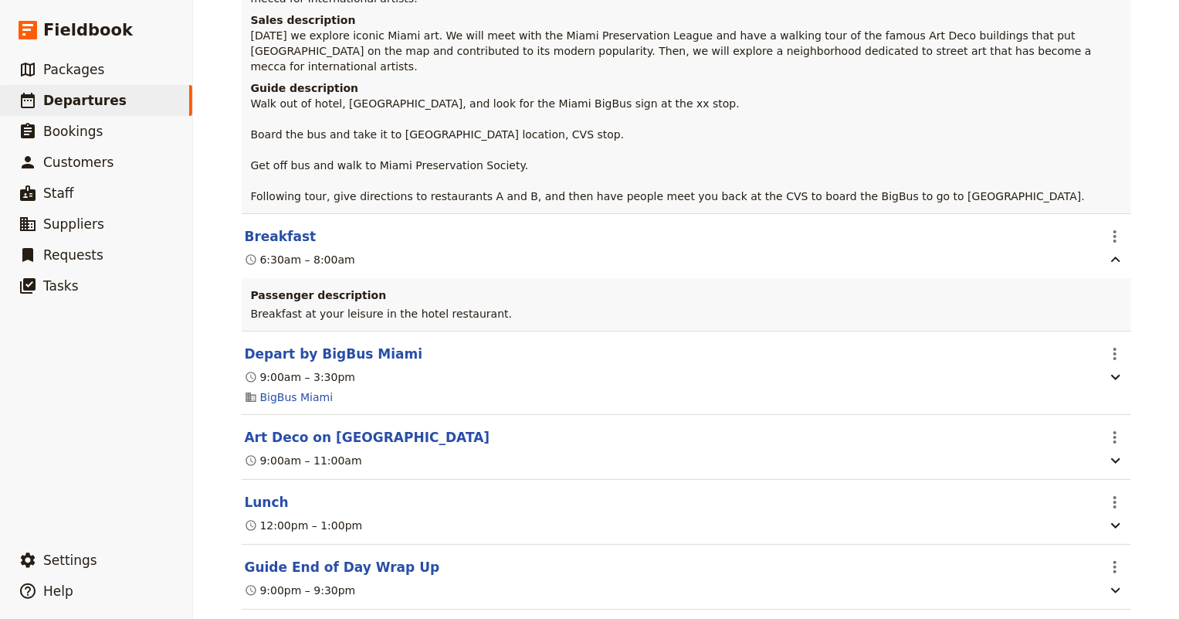
scroll to position [1029, 0]
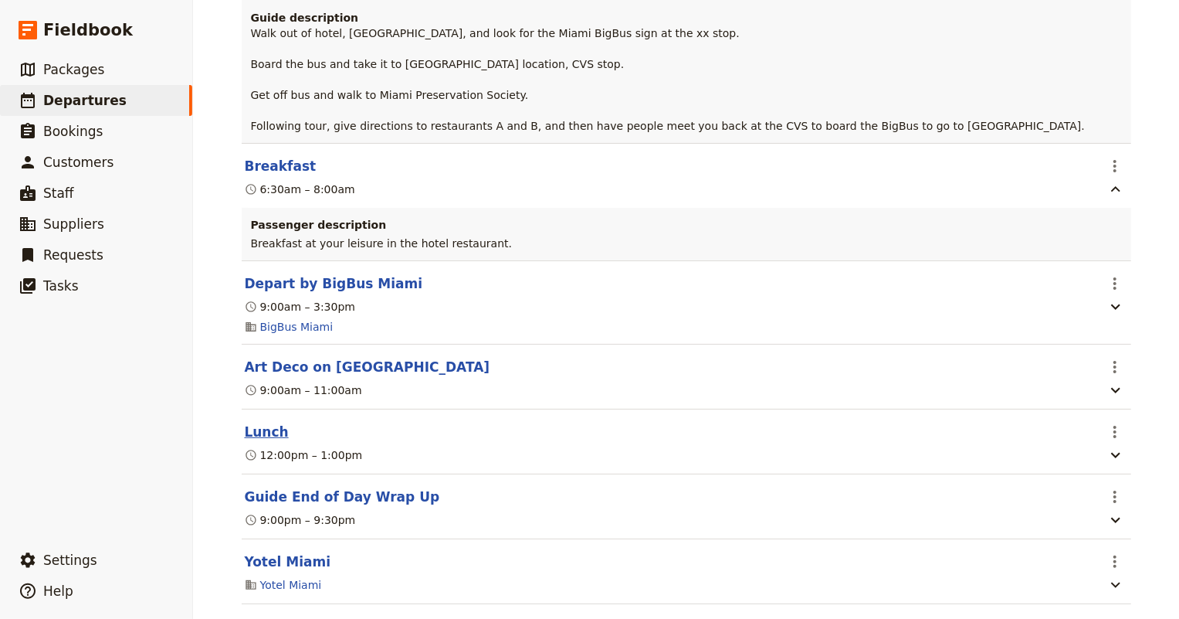
click at [246, 422] on button "Lunch" at bounding box center [267, 431] width 44 height 19
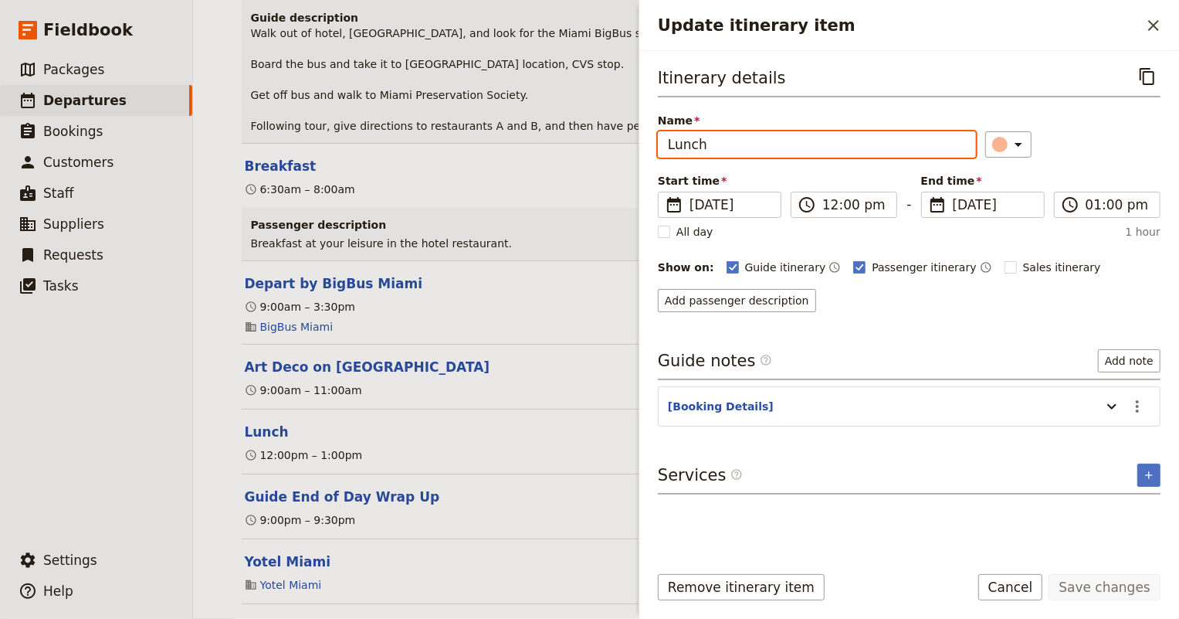
click at [735, 144] on input "Lunch" at bounding box center [817, 144] width 318 height 26
click at [856, 113] on span "Name" at bounding box center [817, 120] width 318 height 15
click at [856, 131] on input "Lunch" at bounding box center [817, 144] width 318 height 26
click at [856, 113] on span "Name" at bounding box center [817, 120] width 318 height 15
click at [856, 131] on input "Lunch" at bounding box center [817, 144] width 318 height 26
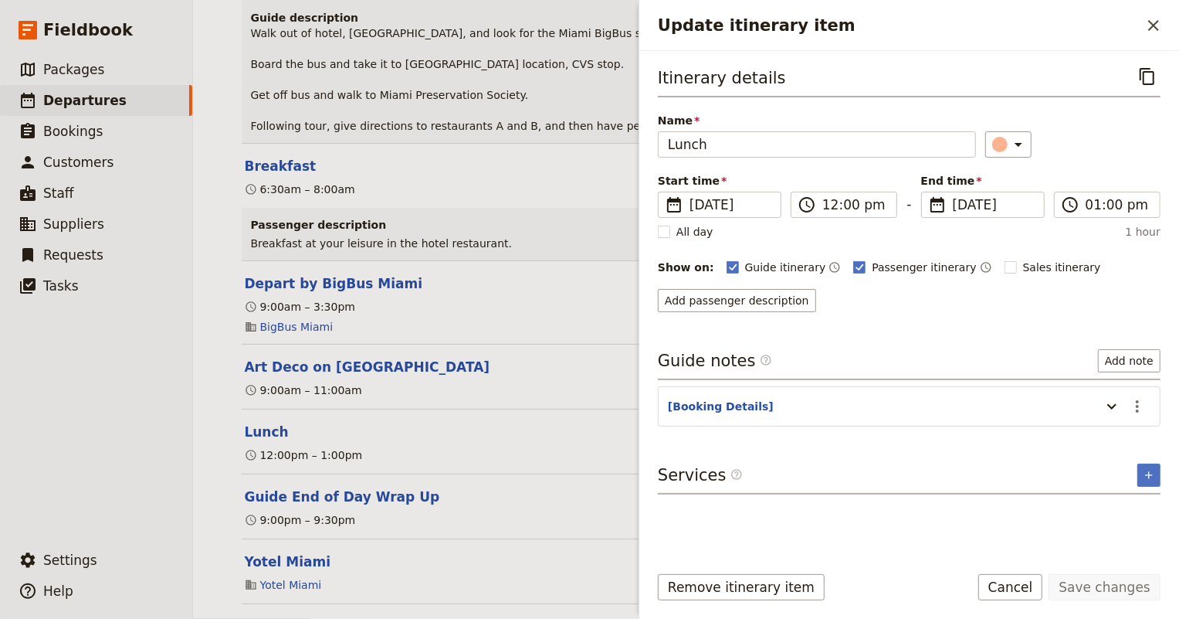
click at [1020, 318] on div "Itinerary details ​ Name Lunch ​ Start time ​ 9 Dec 2025 12/09/2025 2025-12-09 …" at bounding box center [909, 306] width 503 height 486
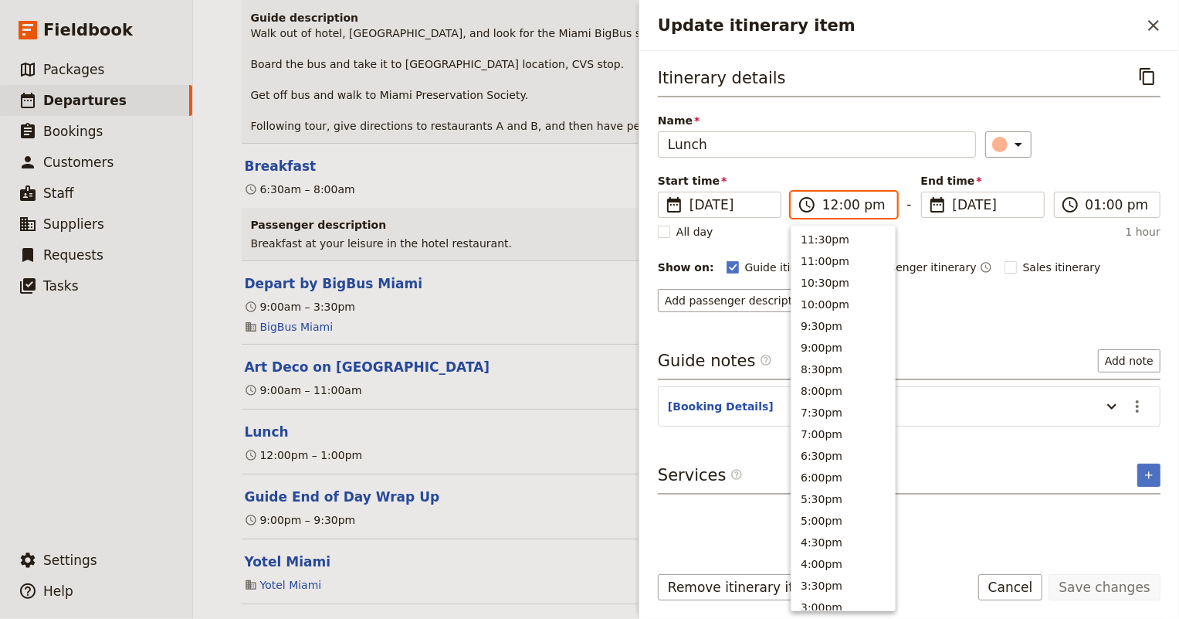
click at [834, 203] on input "12:00 pm" at bounding box center [854, 204] width 65 height 19
click at [829, 256] on button "11:30am" at bounding box center [842, 258] width 103 height 22
type input "11:30 am"
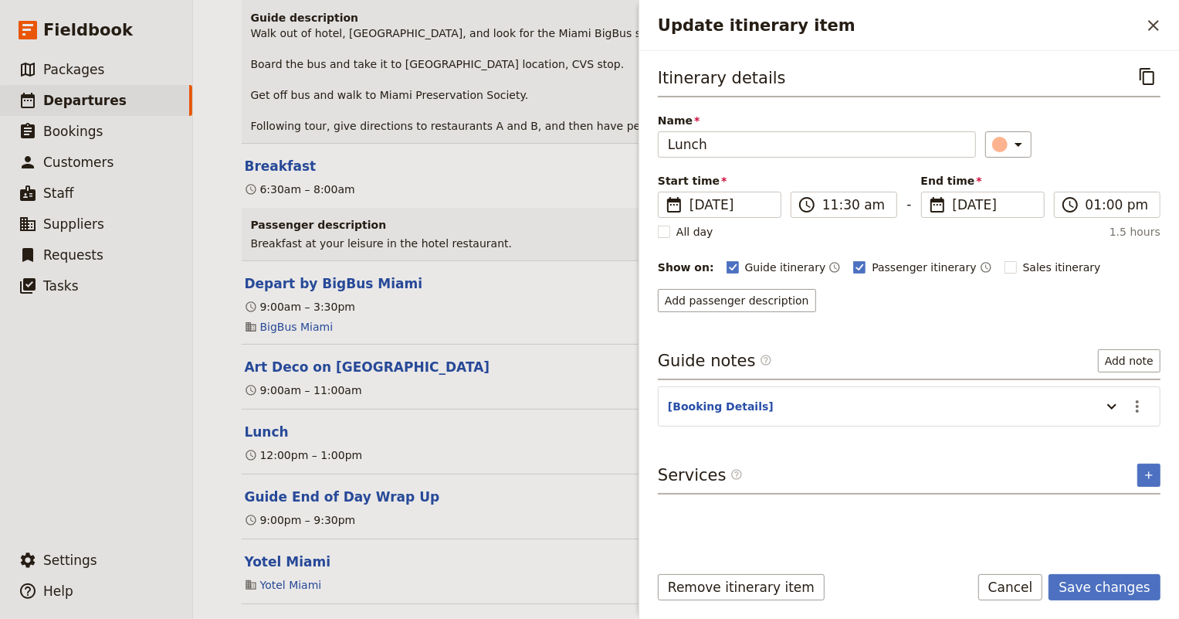
click at [1003, 236] on div "All day 1.5 hours" at bounding box center [909, 231] width 503 height 15
click at [1120, 595] on button "Save changes" at bounding box center [1105, 587] width 112 height 26
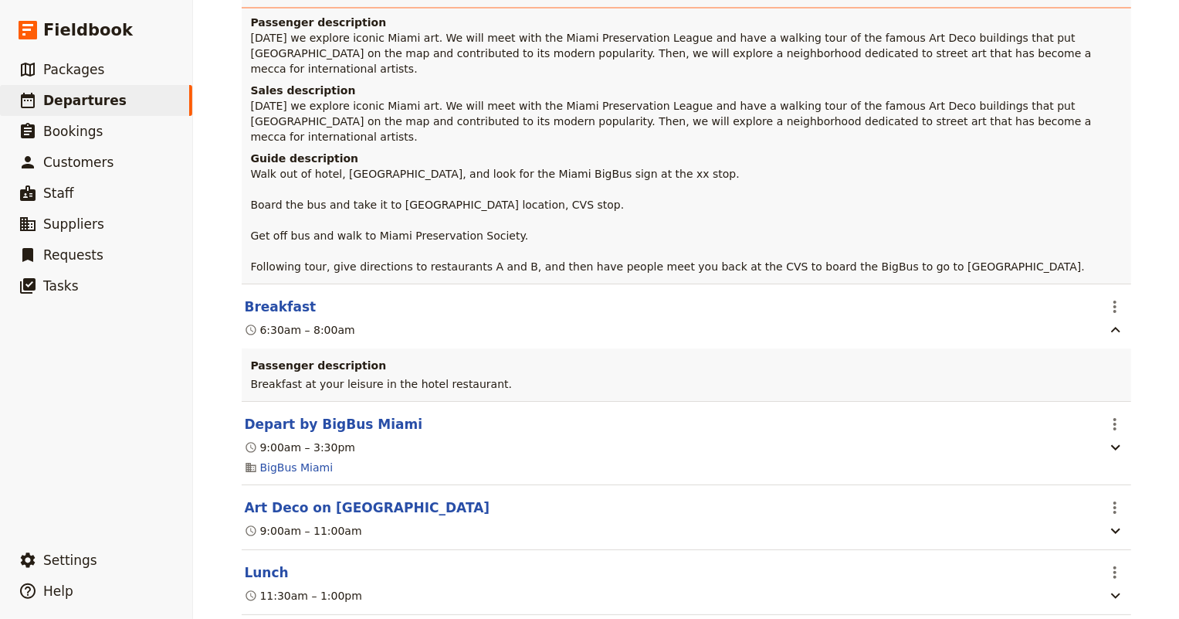
scroll to position [819, 0]
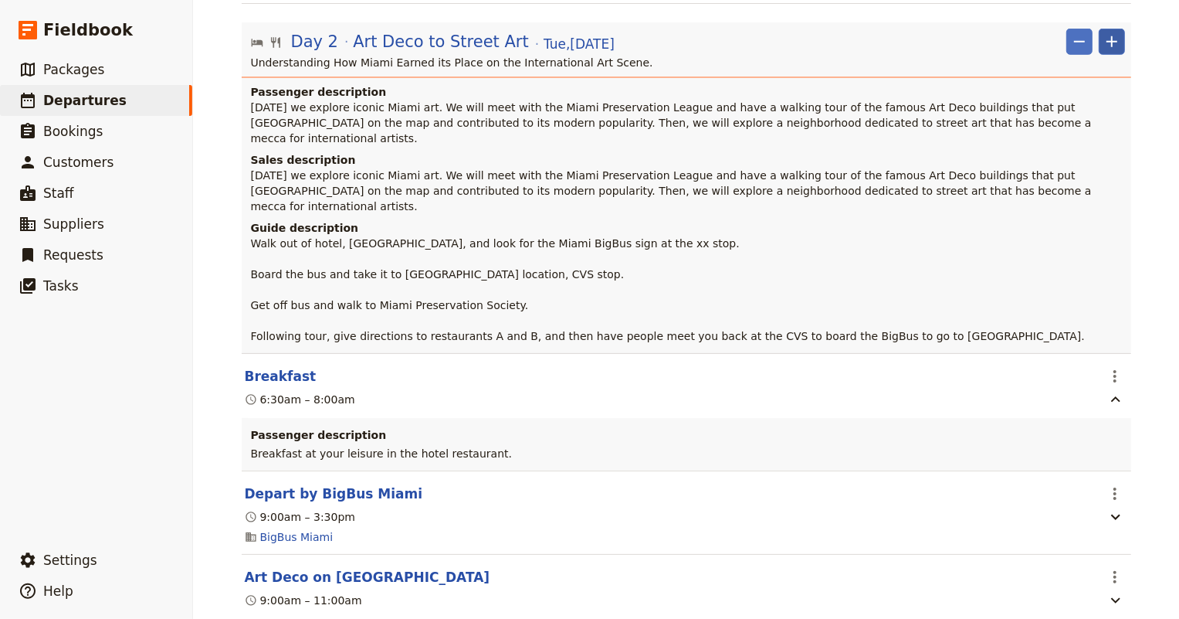
click at [1103, 33] on icon "Add" at bounding box center [1112, 41] width 19 height 19
click at [1063, 58] on span "Add itinerary item" at bounding box center [1061, 62] width 98 height 15
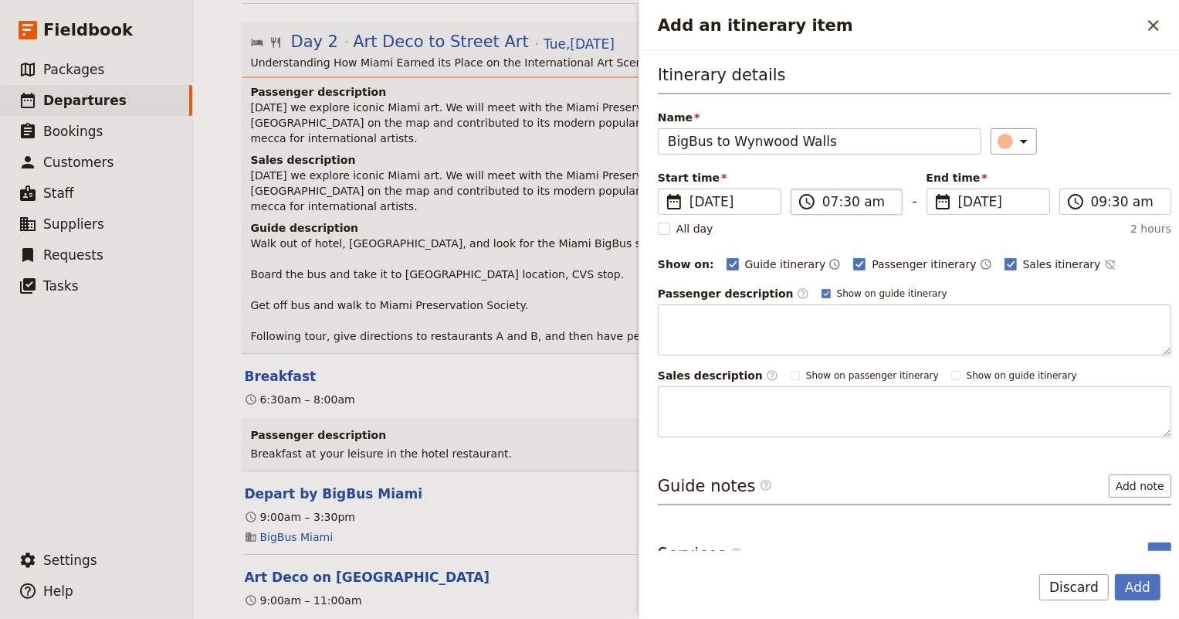
type input "BigBus to Wynwood Walls"
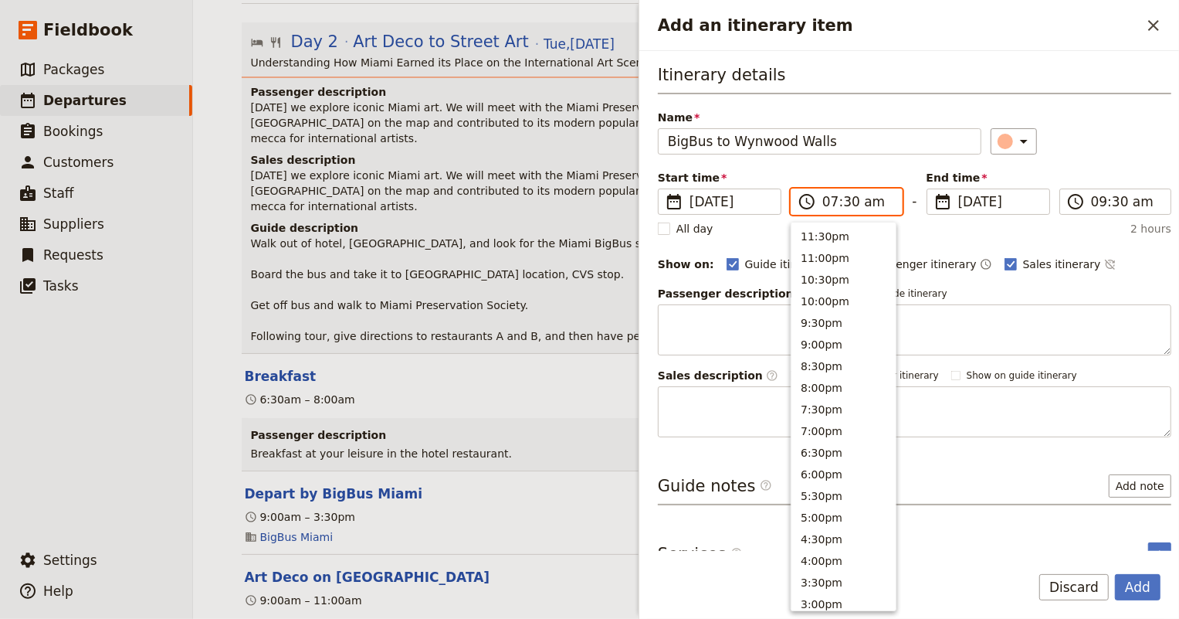
click at [840, 198] on input "07:30 am" at bounding box center [857, 201] width 70 height 19
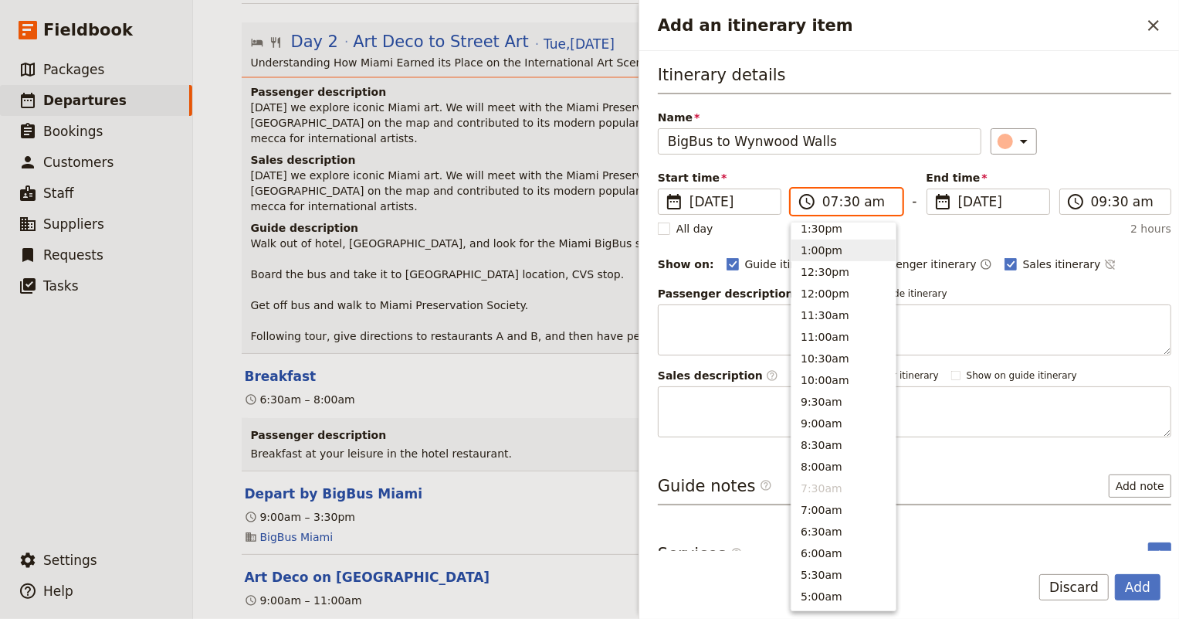
click at [823, 250] on button "1:00pm" at bounding box center [843, 250] width 104 height 22
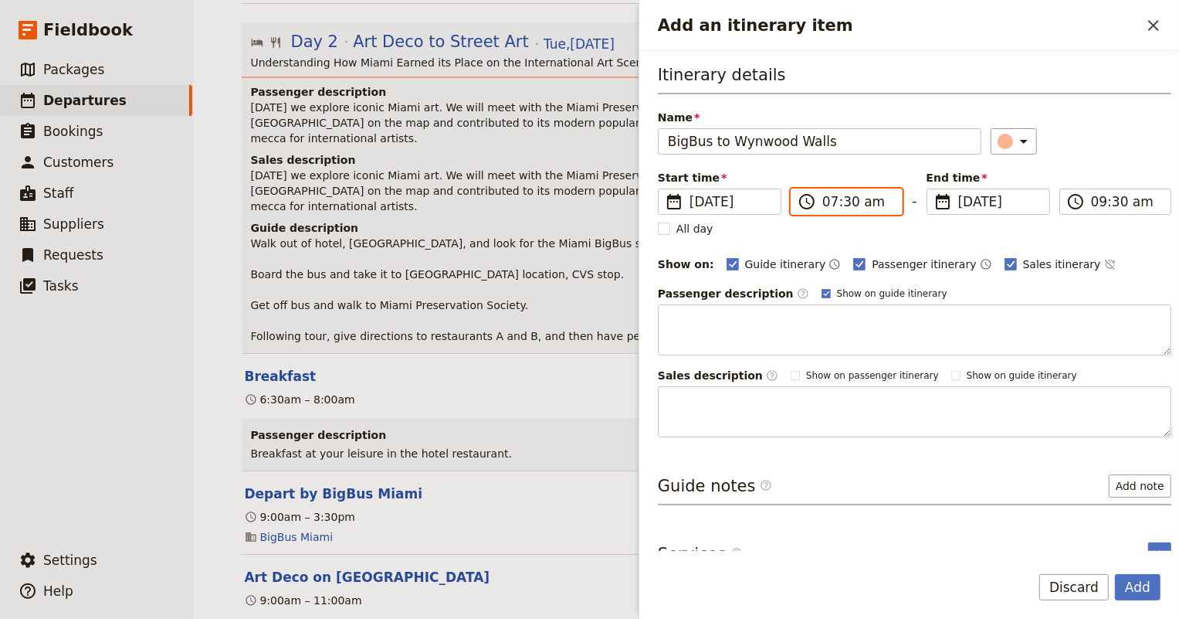
type input "01:00 pm"
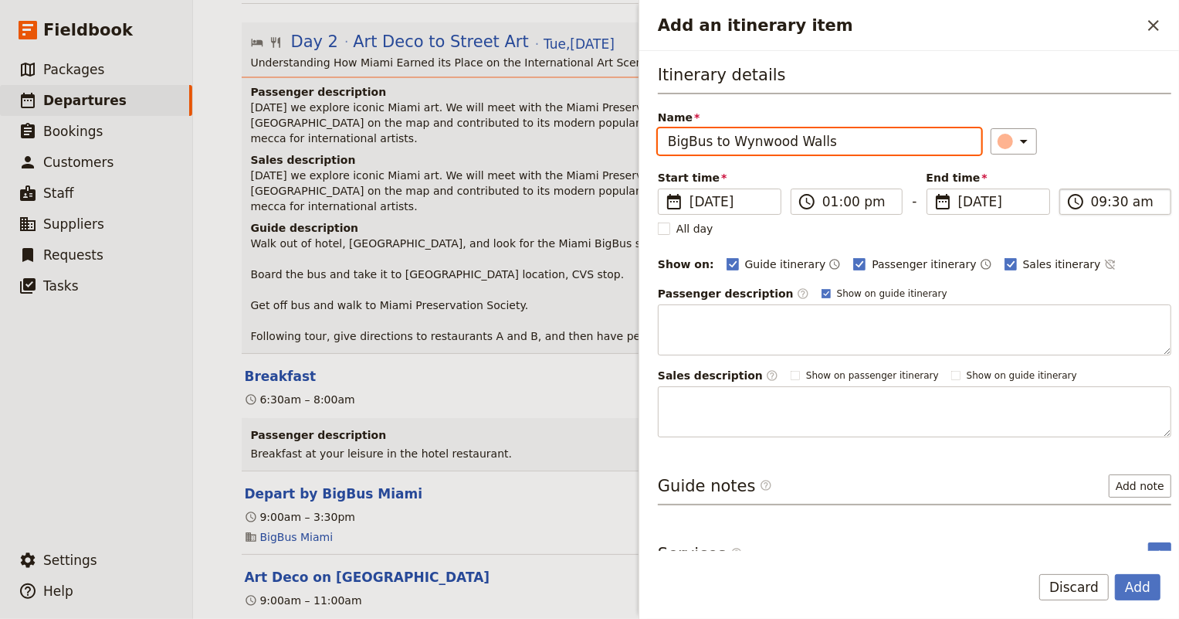
click at [1124, 202] on input "09:30 am" at bounding box center [1126, 201] width 70 height 19
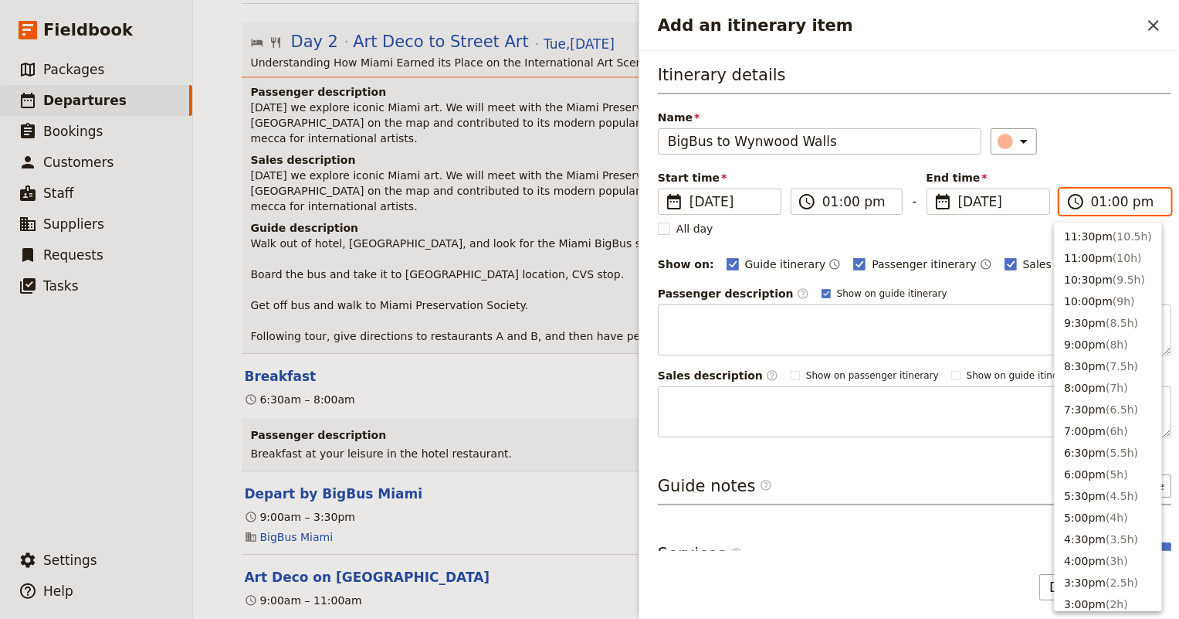
scroll to position [456, 0]
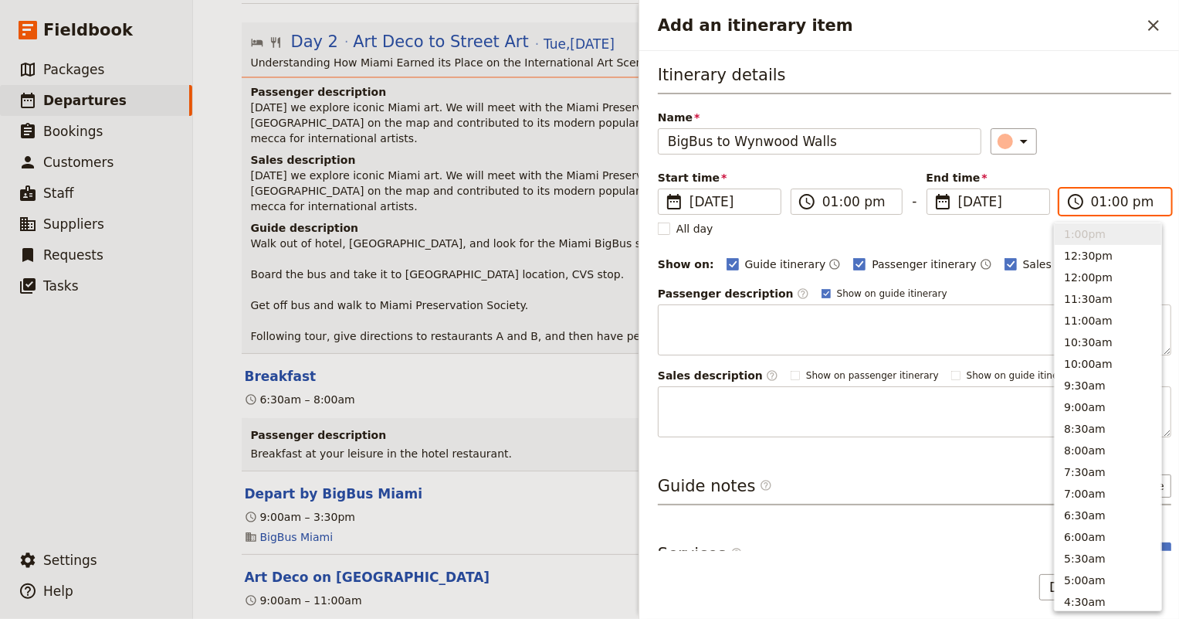
click at [1110, 202] on input "01:00 pm" at bounding box center [1126, 201] width 70 height 19
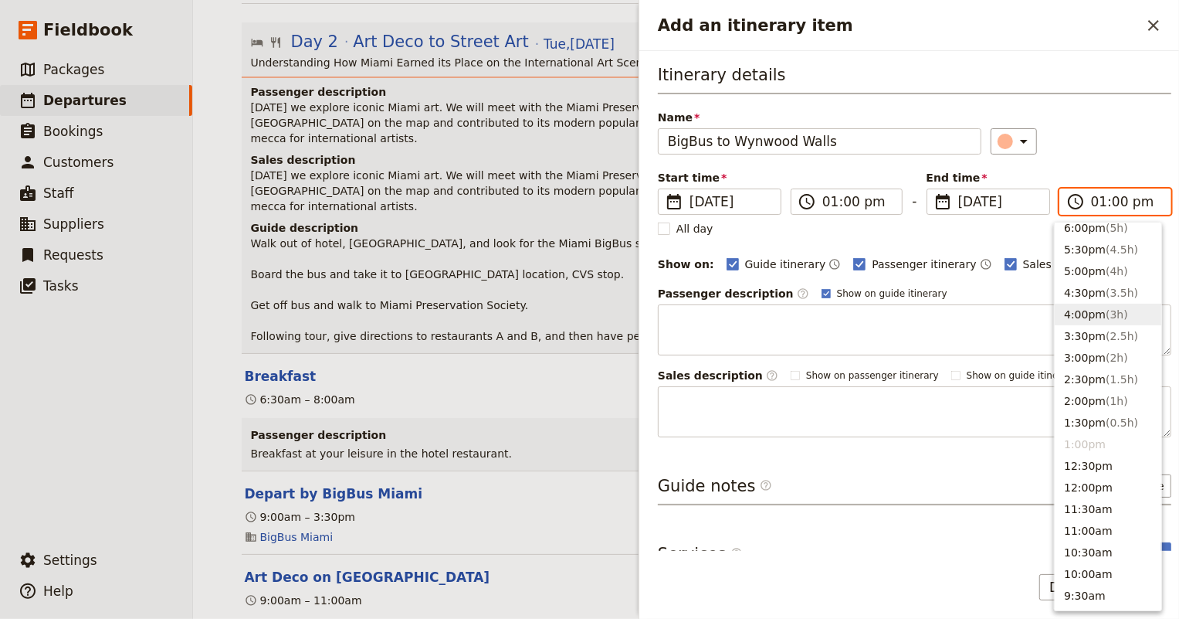
scroll to position [176, 0]
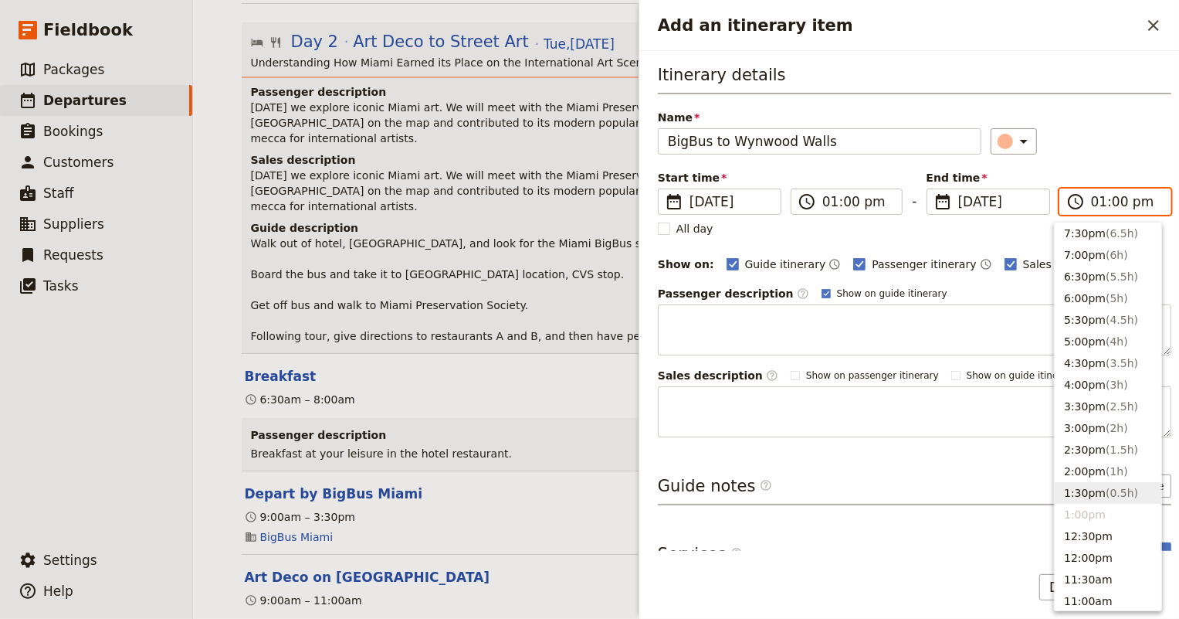
click at [1090, 497] on button "1:30pm ( 0.5h )" at bounding box center [1108, 493] width 107 height 22
type input "01:30 pm"
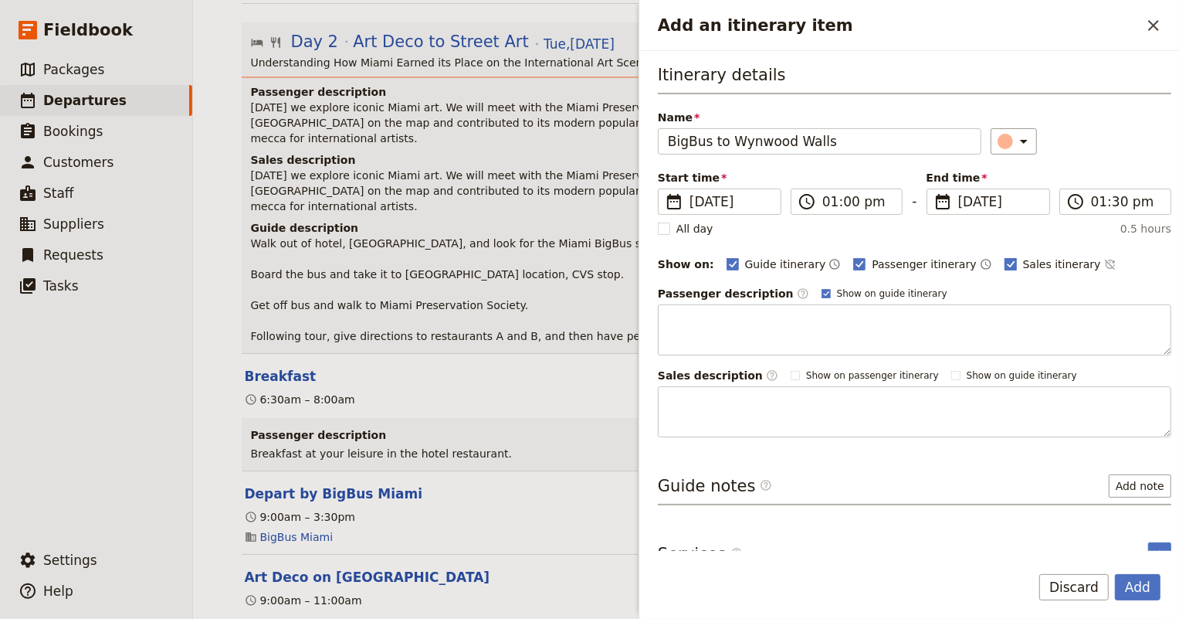
click at [1005, 263] on rect "Add an itinerary item" at bounding box center [1011, 264] width 12 height 12
click at [1004, 256] on input "Sales itinerary" at bounding box center [1004, 256] width 1 height 1
checkbox input "false"
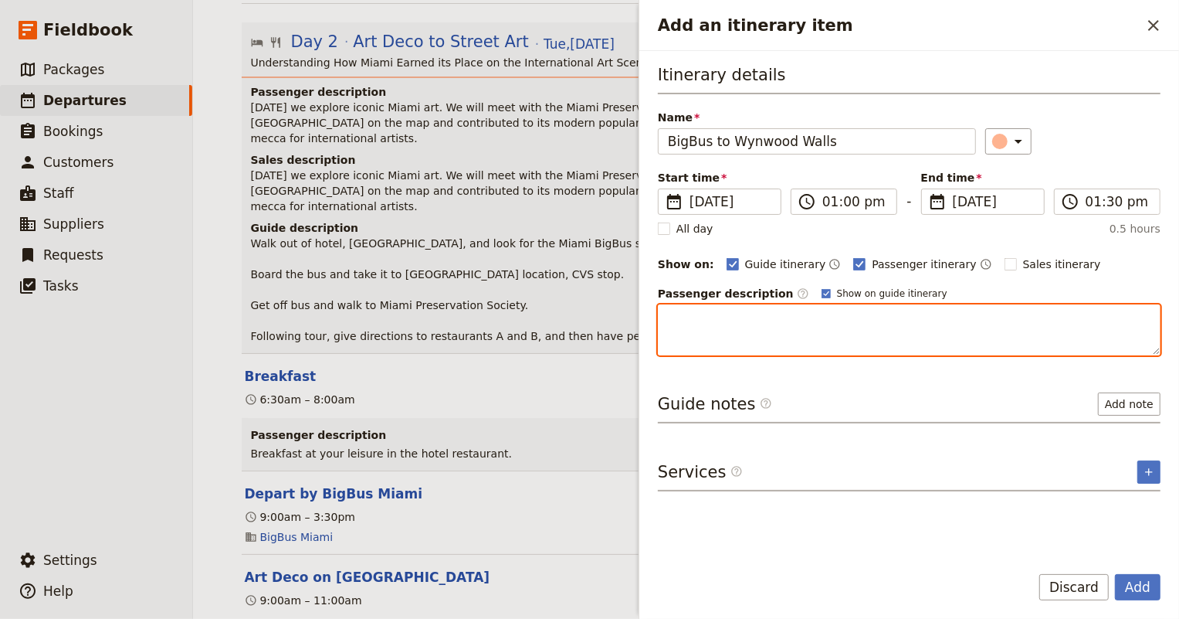
click at [846, 319] on textarea "Add an itinerary item" at bounding box center [909, 329] width 503 height 51
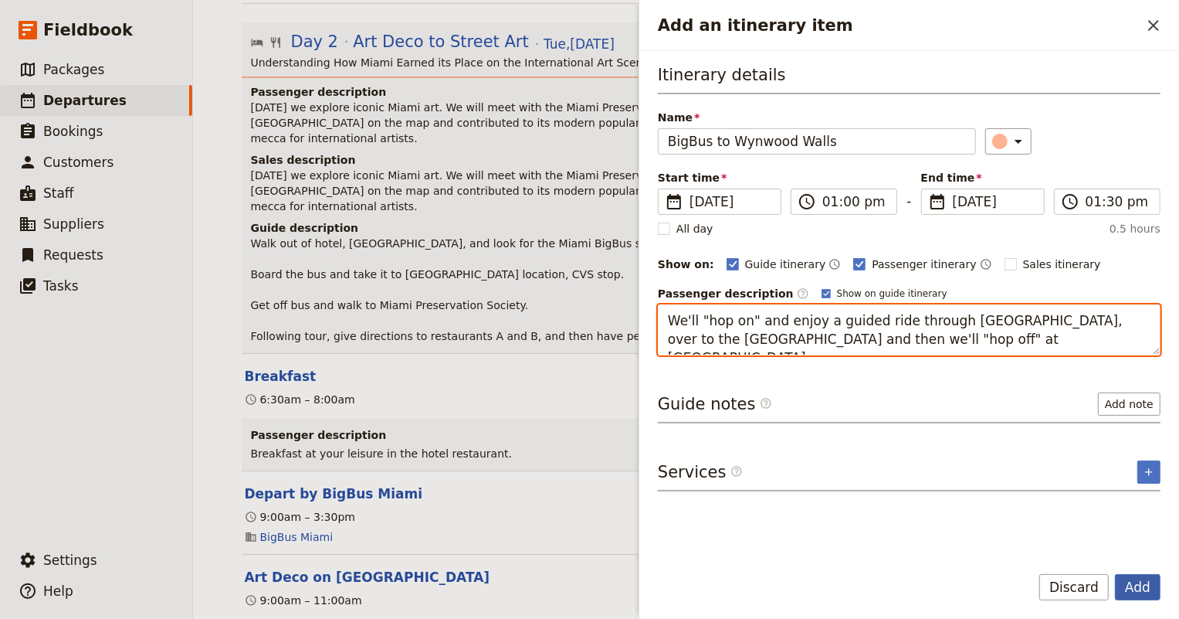
type textarea "We'll "hop on" and enjoy a guided ride through Miami Beach, over to the Design …"
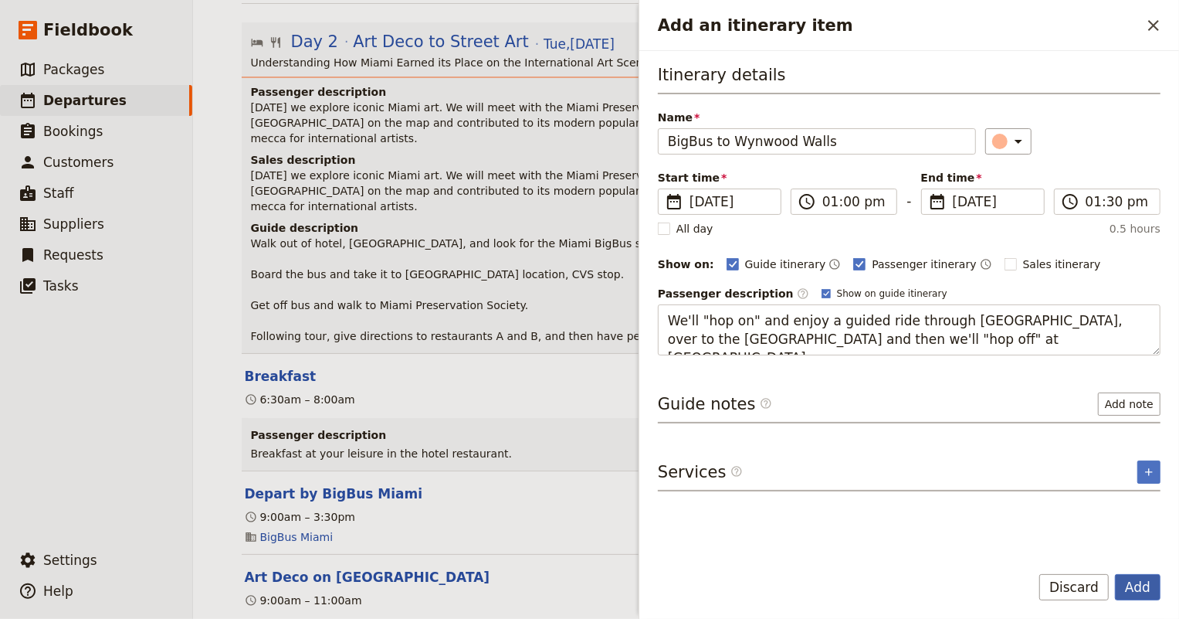
click at [1152, 585] on button "Add" at bounding box center [1138, 587] width 46 height 26
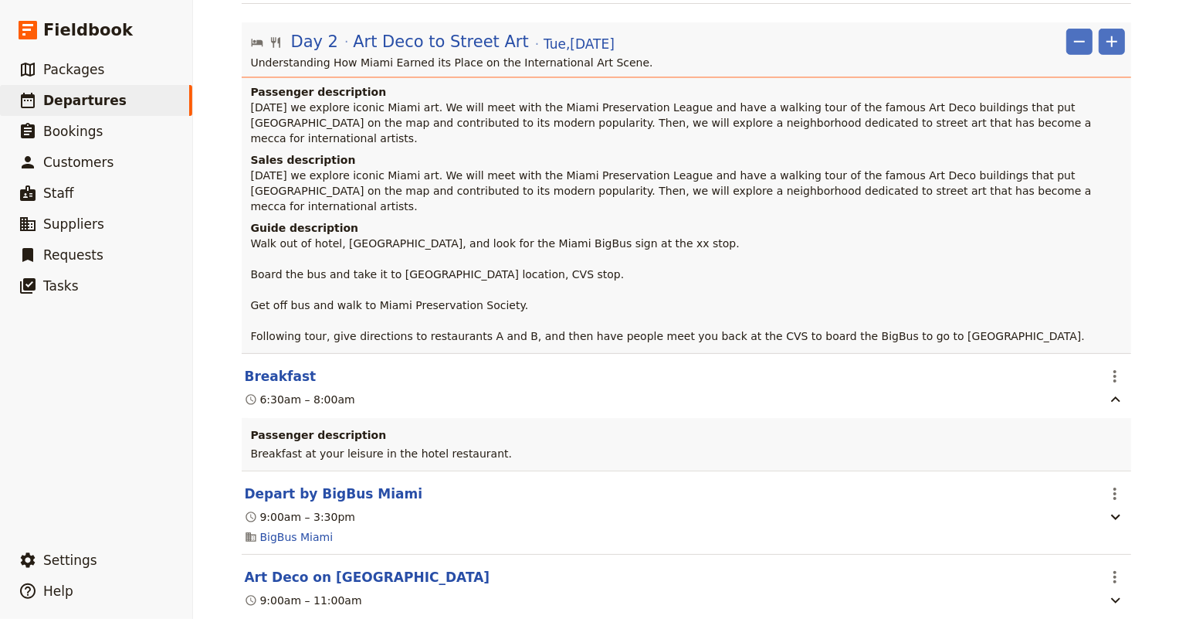
scroll to position [748, 0]
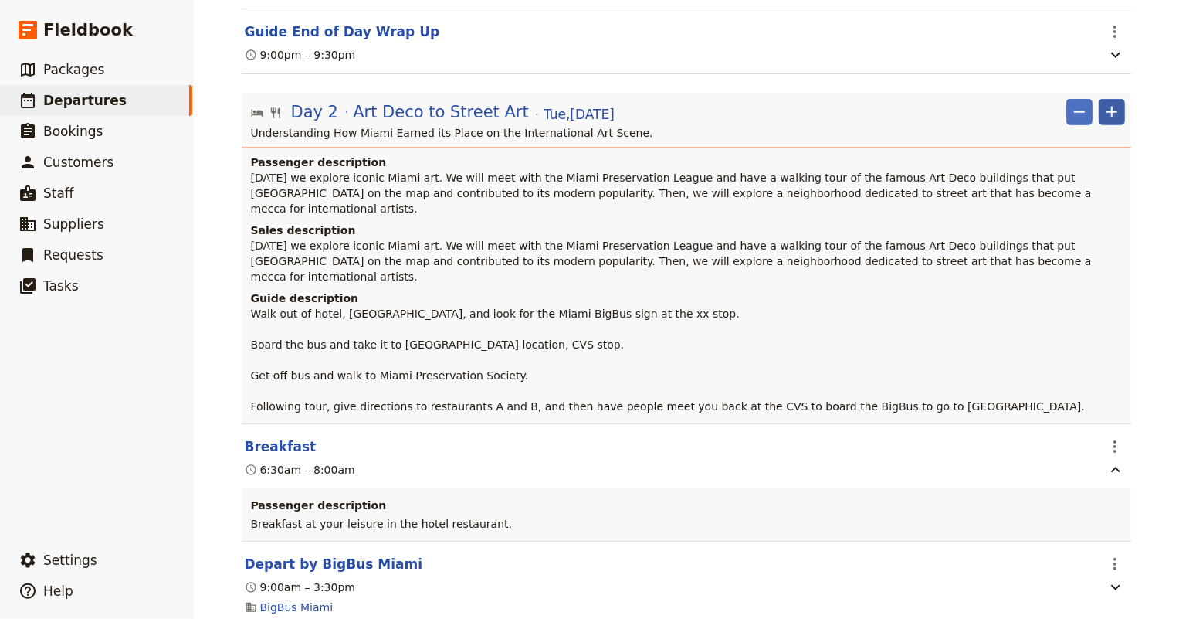
click at [1112, 103] on icon "Add" at bounding box center [1112, 112] width 19 height 19
click at [1082, 128] on span "Add itinerary item" at bounding box center [1061, 131] width 98 height 15
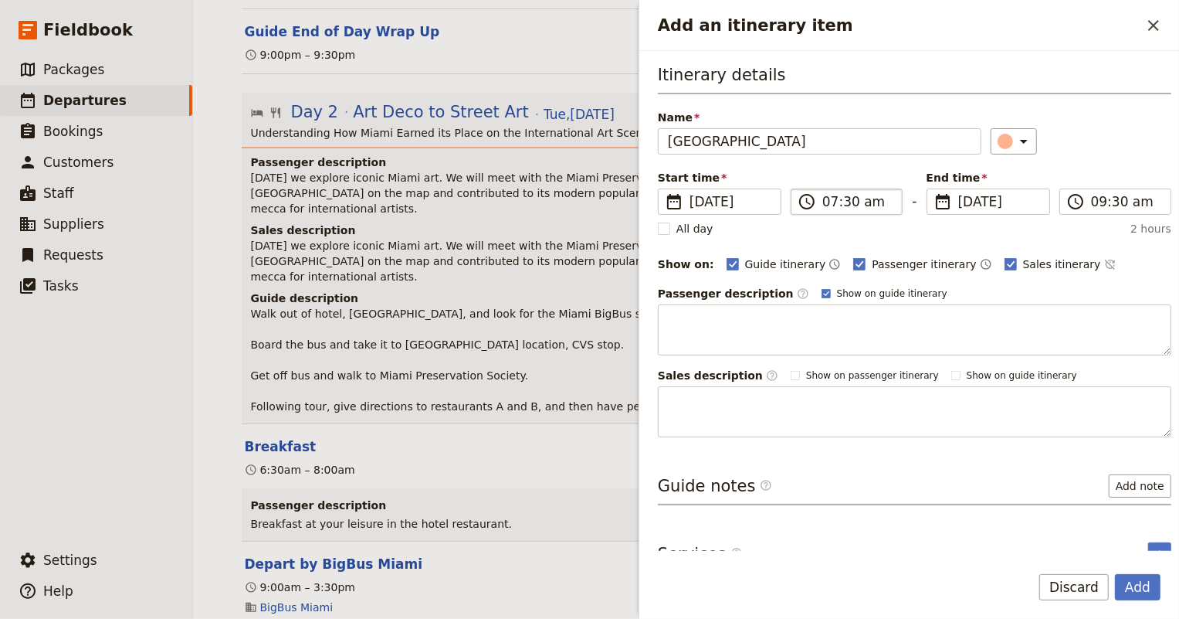
type input "Wynwood Walls Museum and Gallery"
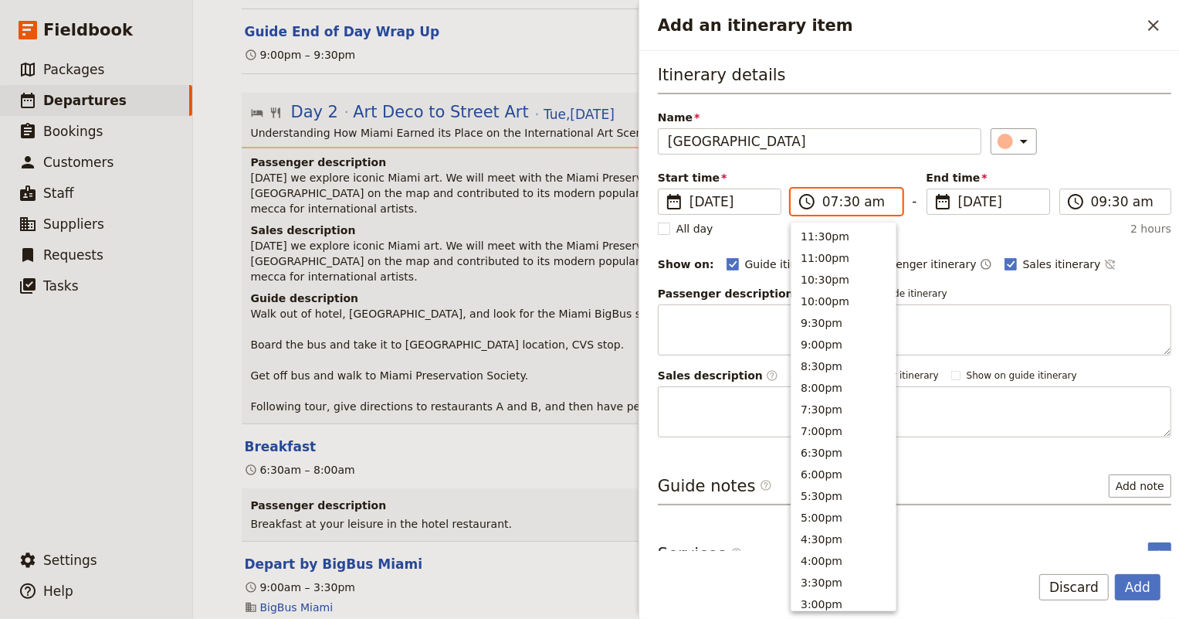
click at [822, 198] on input "07:30 am" at bounding box center [857, 201] width 70 height 19
click at [828, 226] on button "1:30pm" at bounding box center [843, 233] width 104 height 22
type input "01:30 pm"
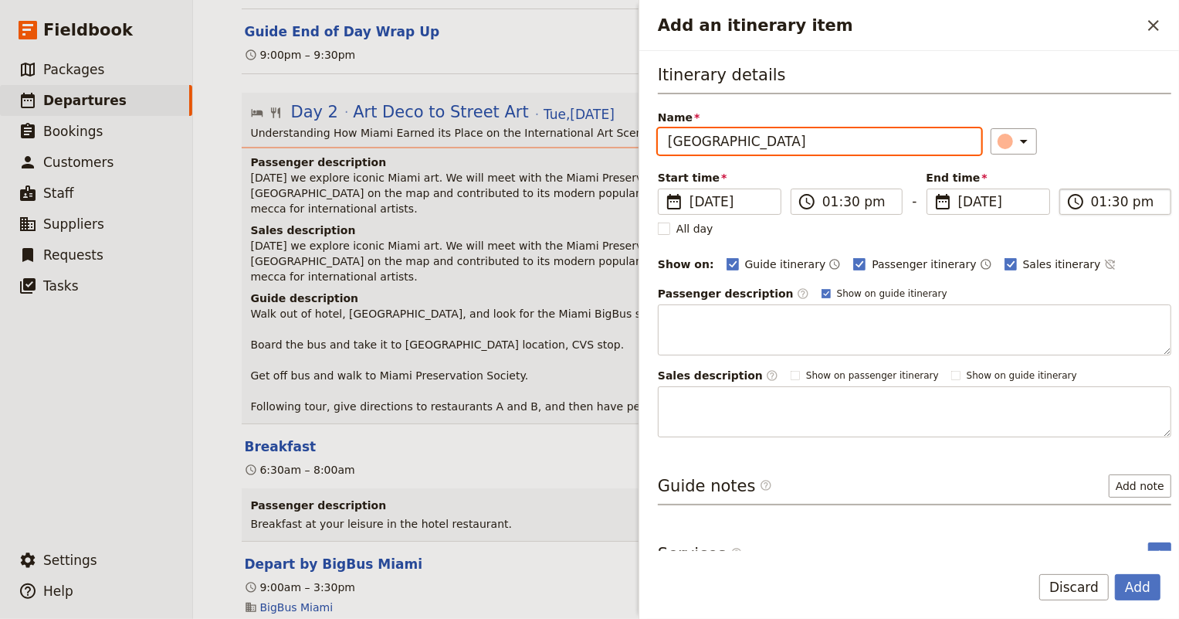
click at [1109, 195] on input "01:30 pm" at bounding box center [1126, 201] width 70 height 19
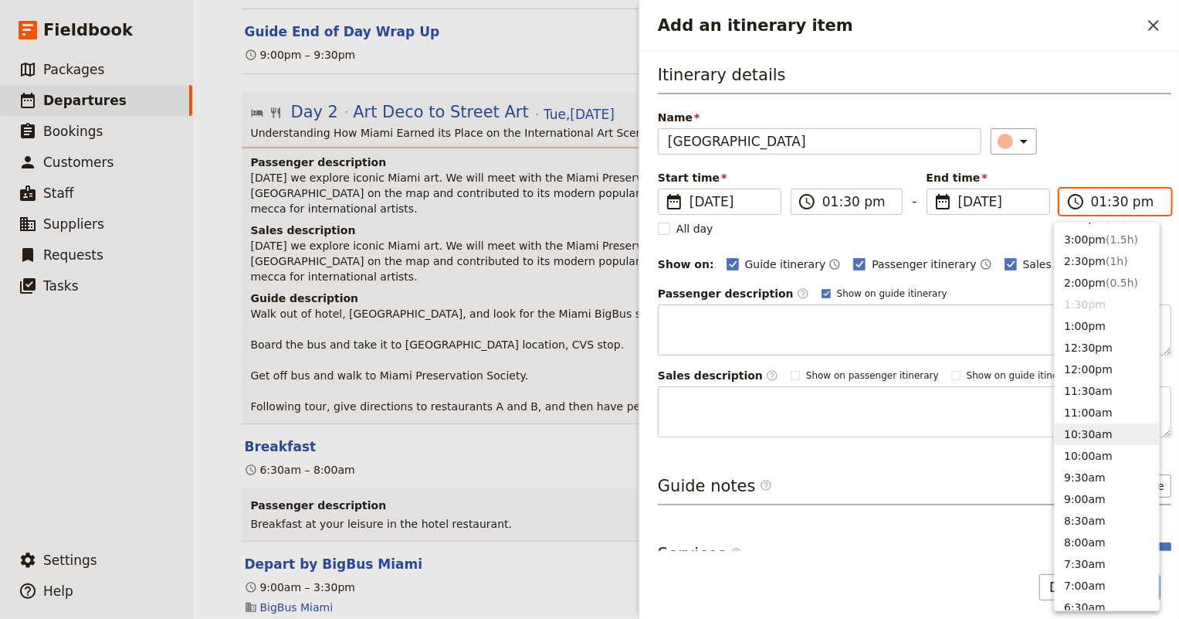
scroll to position [294, 0]
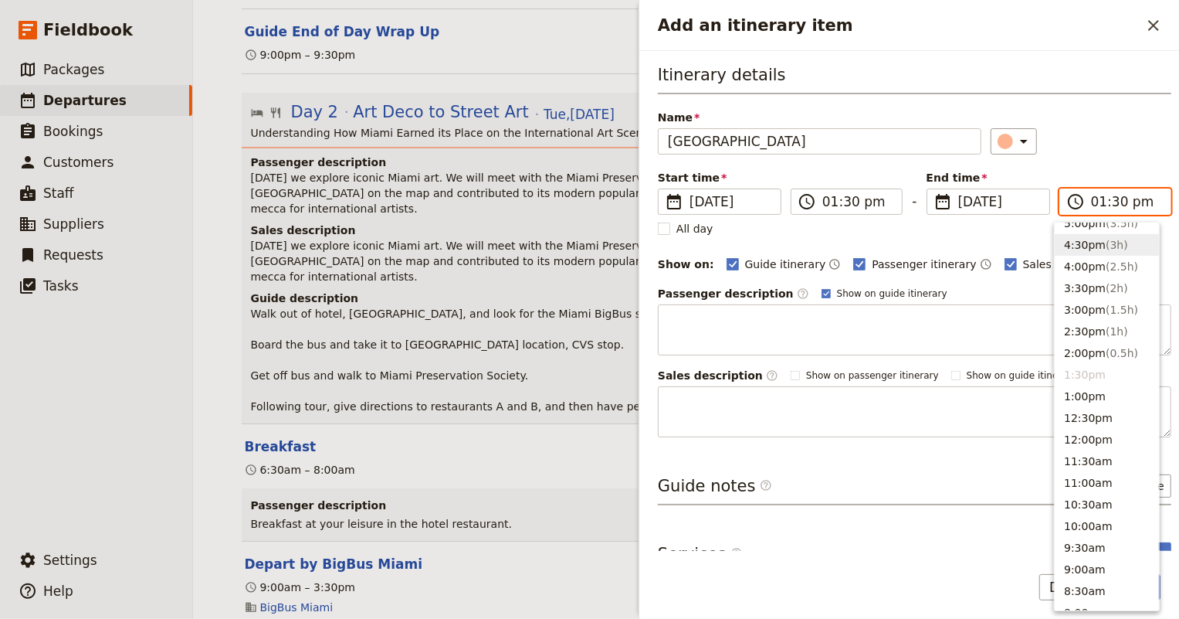
click at [1091, 238] on button "4:30pm ( 3h )" at bounding box center [1107, 245] width 104 height 22
type input "04:30 pm"
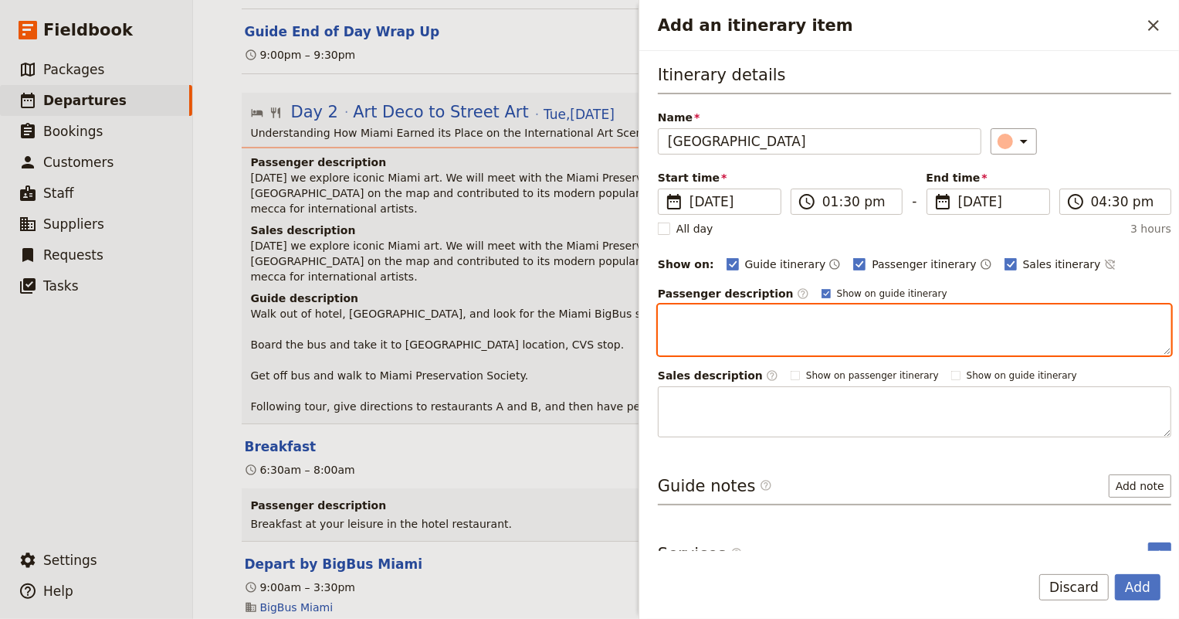
click at [749, 317] on textarea "Add an itinerary item" at bounding box center [915, 329] width 514 height 51
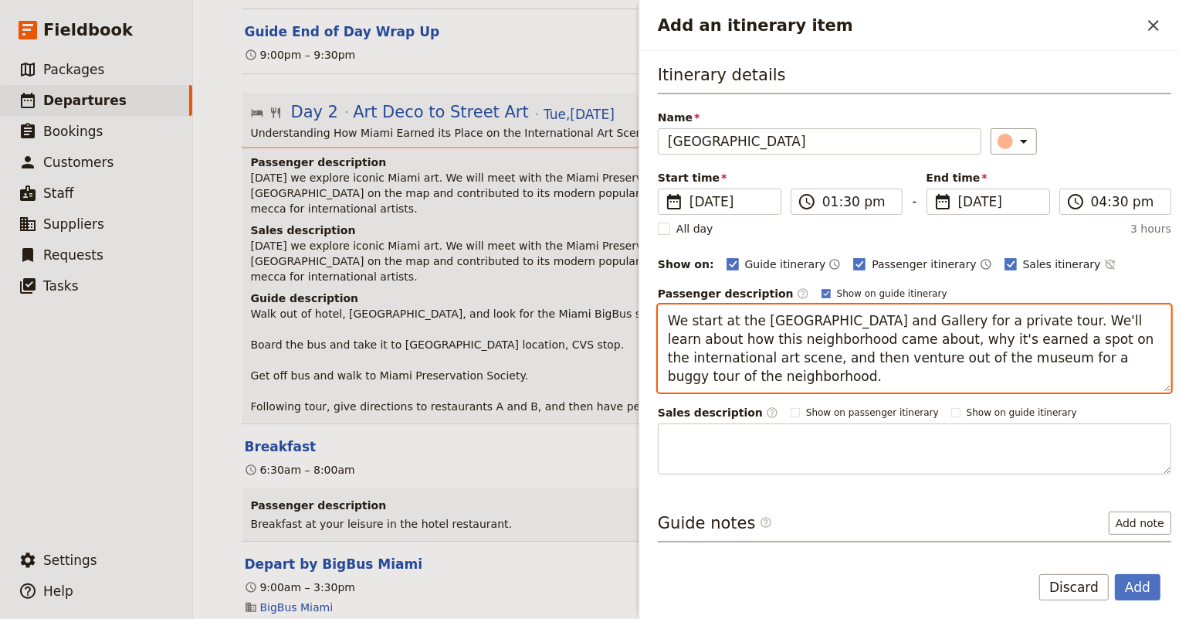
click at [803, 387] on textarea "We start at the Wynwood Walls Museum and Gallery for a private tour. We'll lear…" at bounding box center [915, 348] width 514 height 88
click at [671, 316] on textarea "We start at the Wynwood Walls Museum and Gallery for a private tour. We'll lear…" at bounding box center [915, 348] width 514 height 88
type textarea "We start at the Wynwood Walls Museum and Gallery for a private tour. We'll lear…"
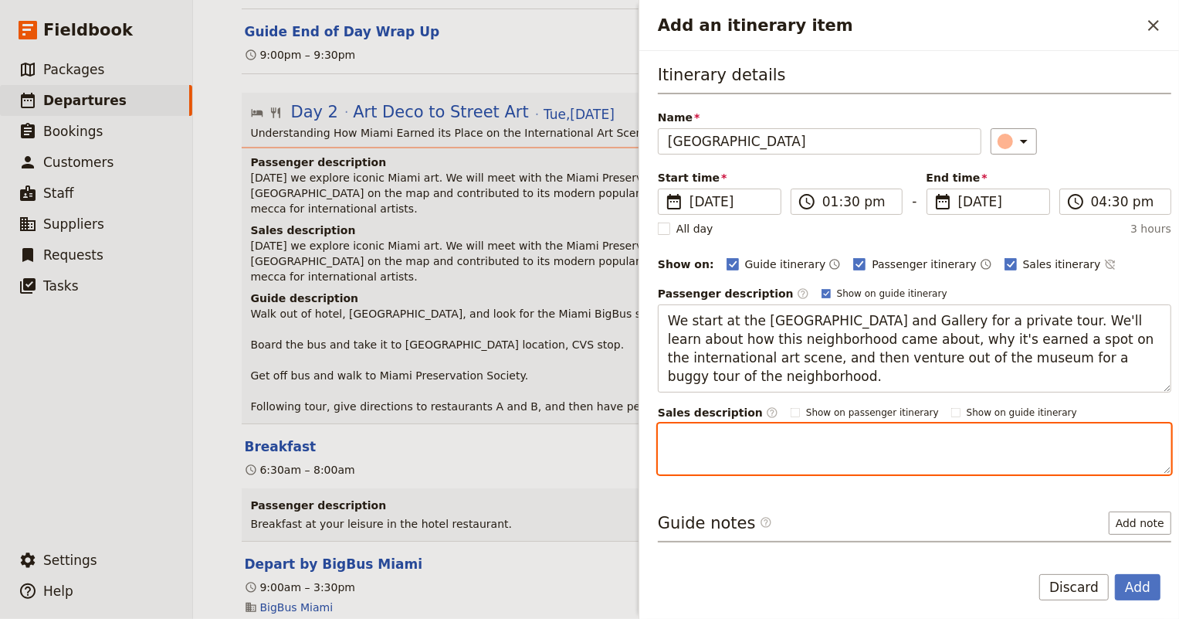
click at [705, 441] on textarea "Add an itinerary item" at bounding box center [915, 448] width 514 height 51
paste textarea "We start at the Wynwood Walls Museum and Gallery for a private tour. We'll lear…"
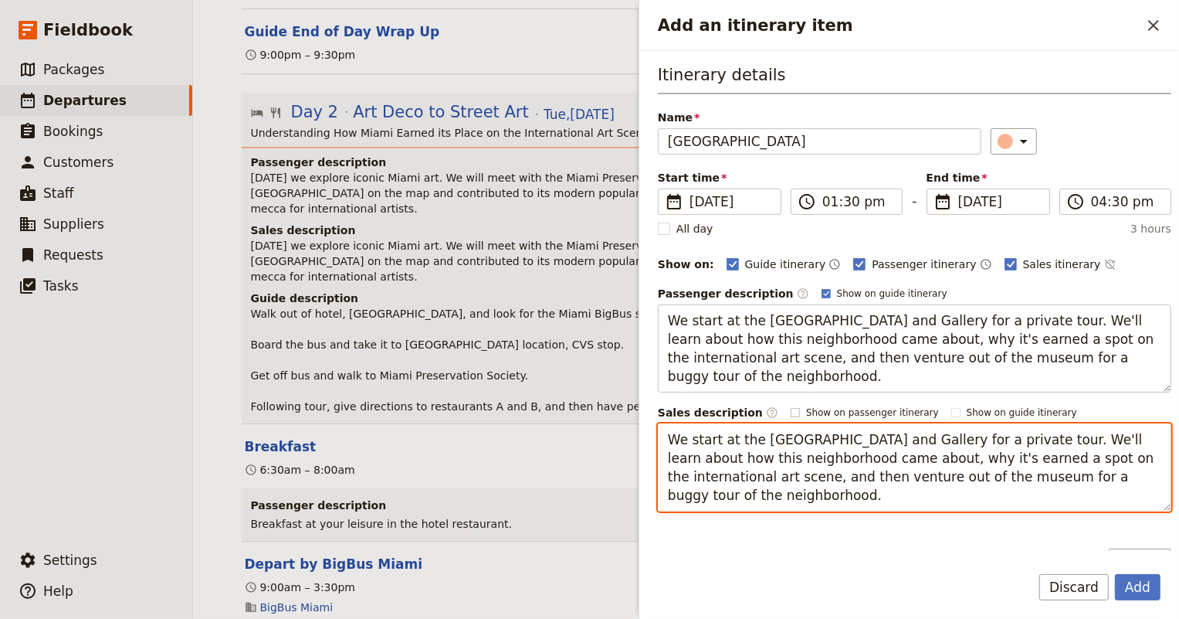
type textarea "We start at the Wynwood Walls Museum and Gallery for a private tour. We'll lear…"
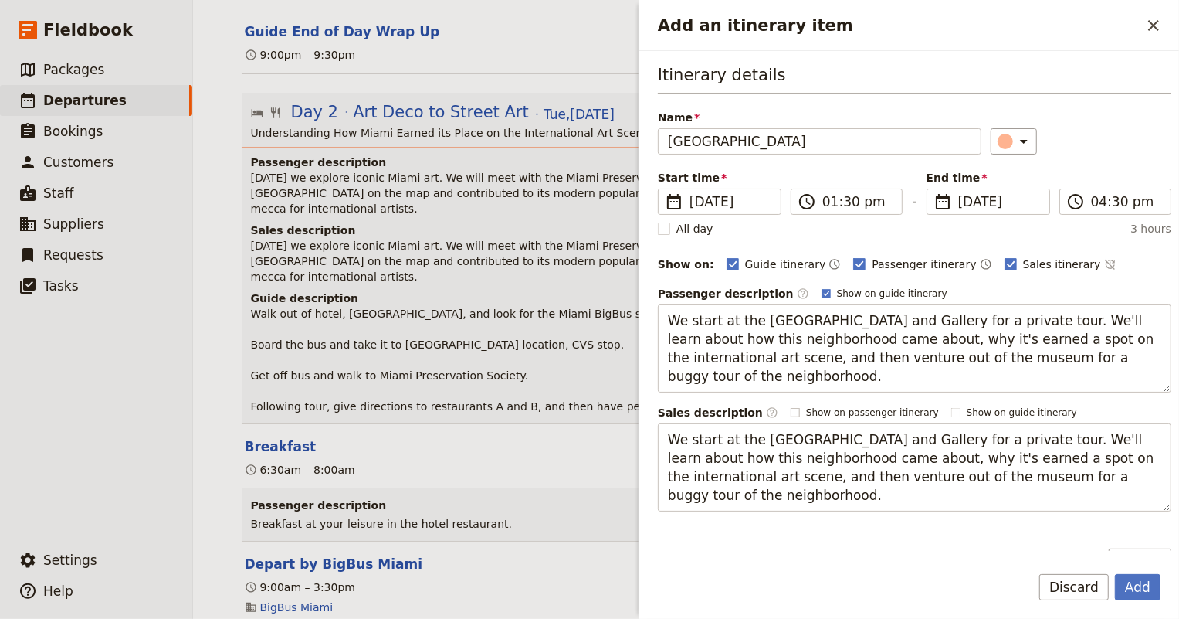
click at [791, 409] on label "Show on passenger itinerary" at bounding box center [865, 412] width 148 height 12
click at [790, 406] on input "Show on passenger itinerary" at bounding box center [790, 405] width 1 height 1
click at [792, 412] on polygon "Add an itinerary item" at bounding box center [795, 411] width 6 height 6
click at [790, 406] on input "Show on passenger itinerary" at bounding box center [790, 405] width 1 height 1
checkbox input "false"
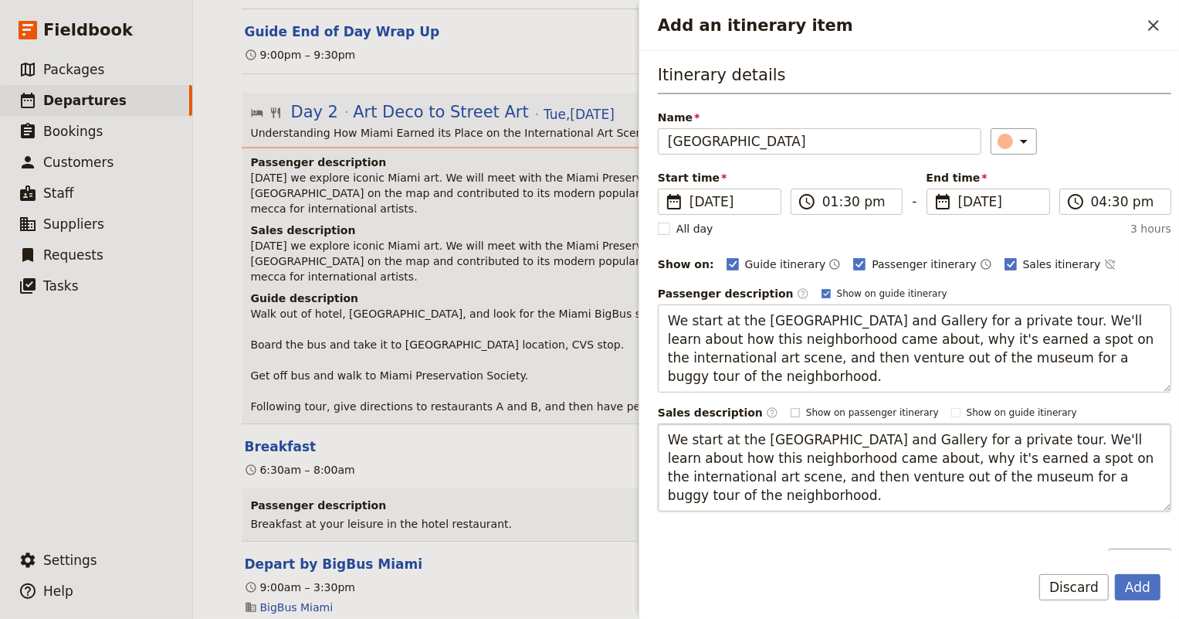
click at [1155, 588] on button "Add" at bounding box center [1138, 587] width 46 height 26
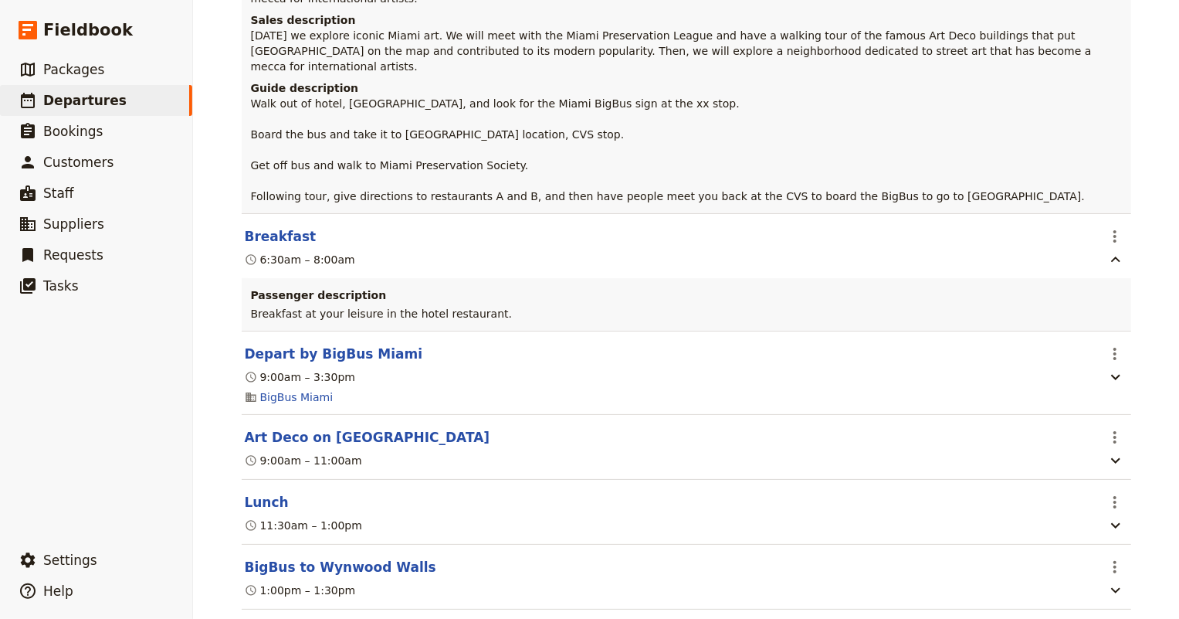
scroll to position [819, 0]
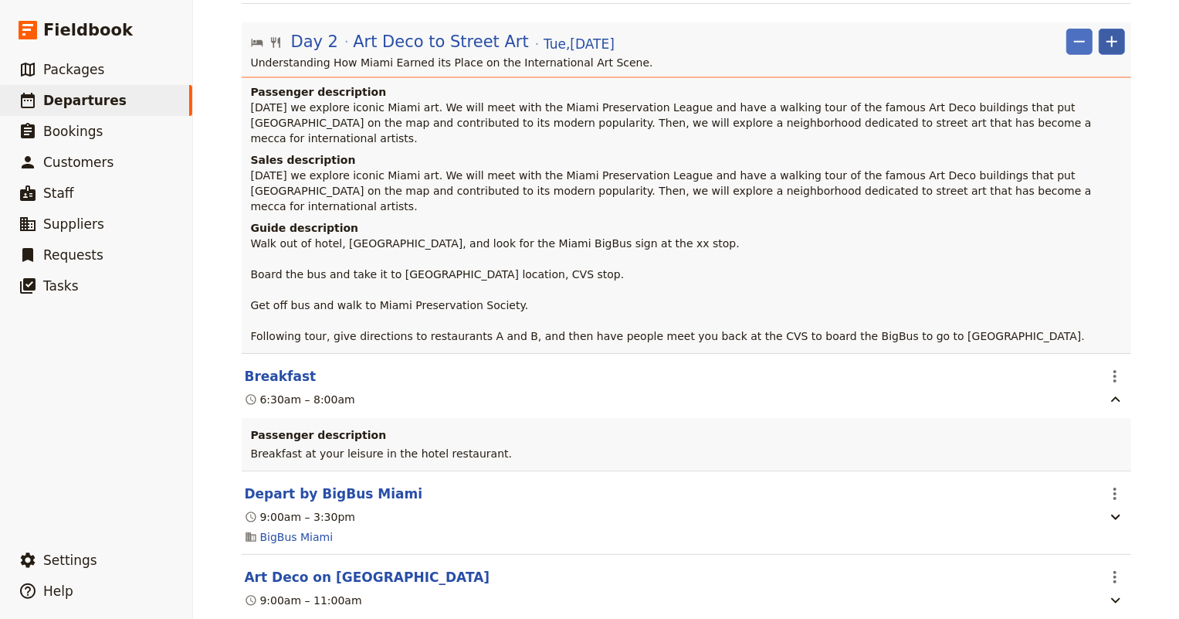
click at [1104, 32] on icon "Add" at bounding box center [1112, 41] width 19 height 19
click at [1047, 57] on span "Add itinerary item" at bounding box center [1061, 62] width 98 height 15
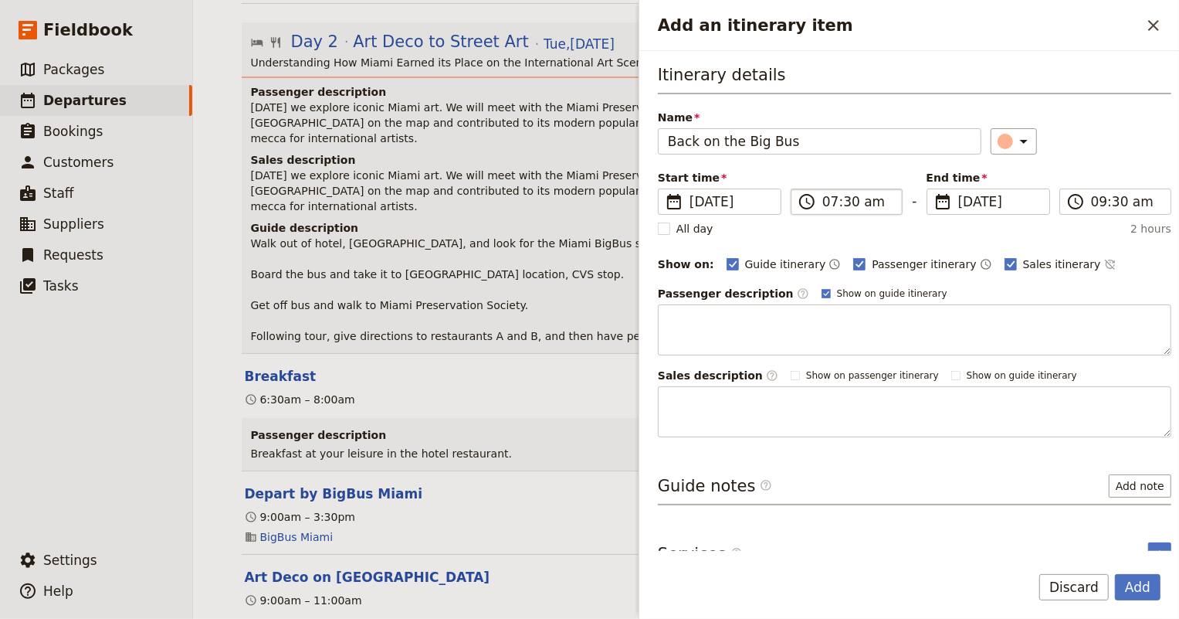
type input "Back on the Big Bus"
click at [832, 196] on input "07:30 am" at bounding box center [857, 201] width 70 height 19
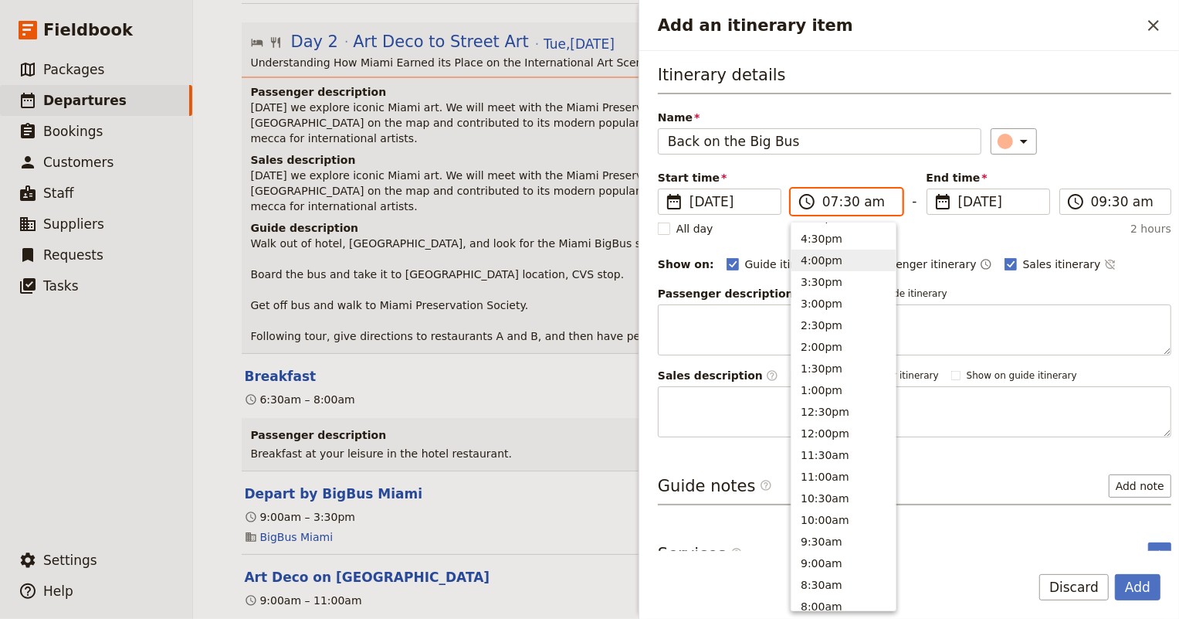
scroll to position [230, 0]
click at [825, 285] on button "5:00pm" at bounding box center [843, 287] width 104 height 22
type input "05:00 pm"
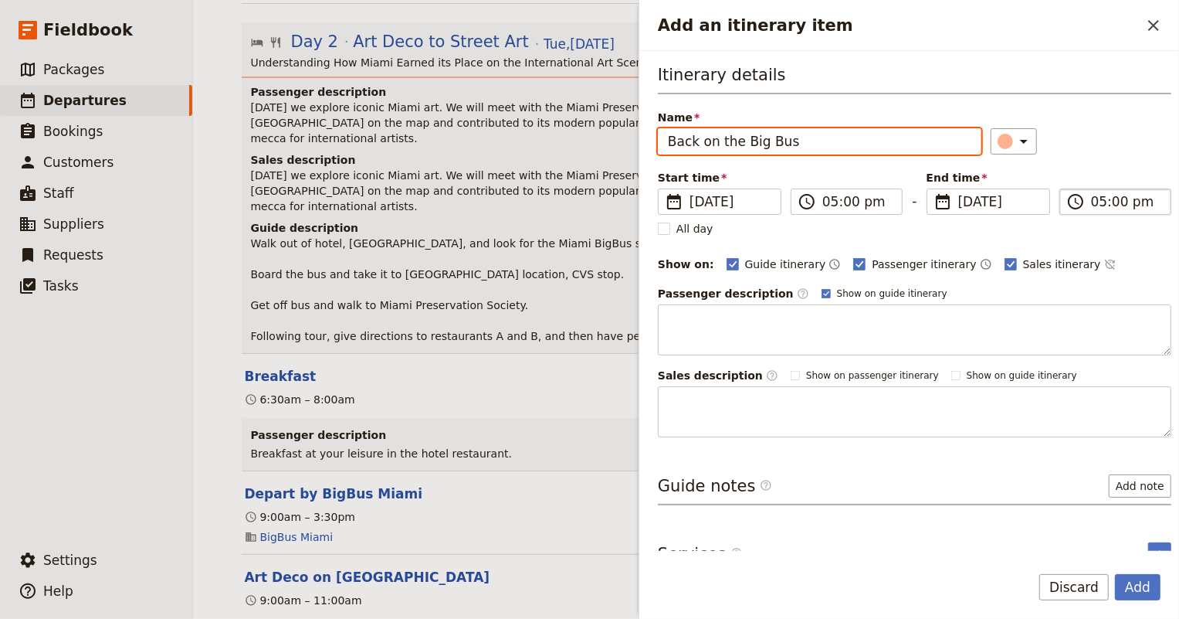
click at [1091, 199] on input "05:00 pm" at bounding box center [1126, 201] width 70 height 19
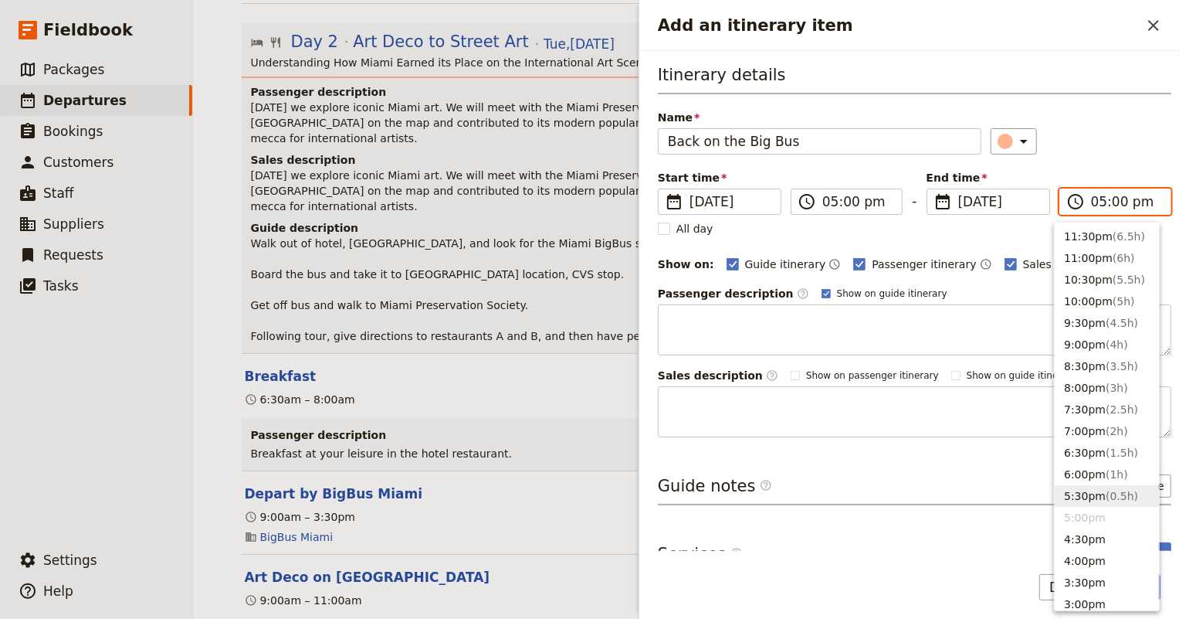
click at [1108, 501] on span "( 0.5h )" at bounding box center [1122, 496] width 32 height 12
type input "05:30 pm"
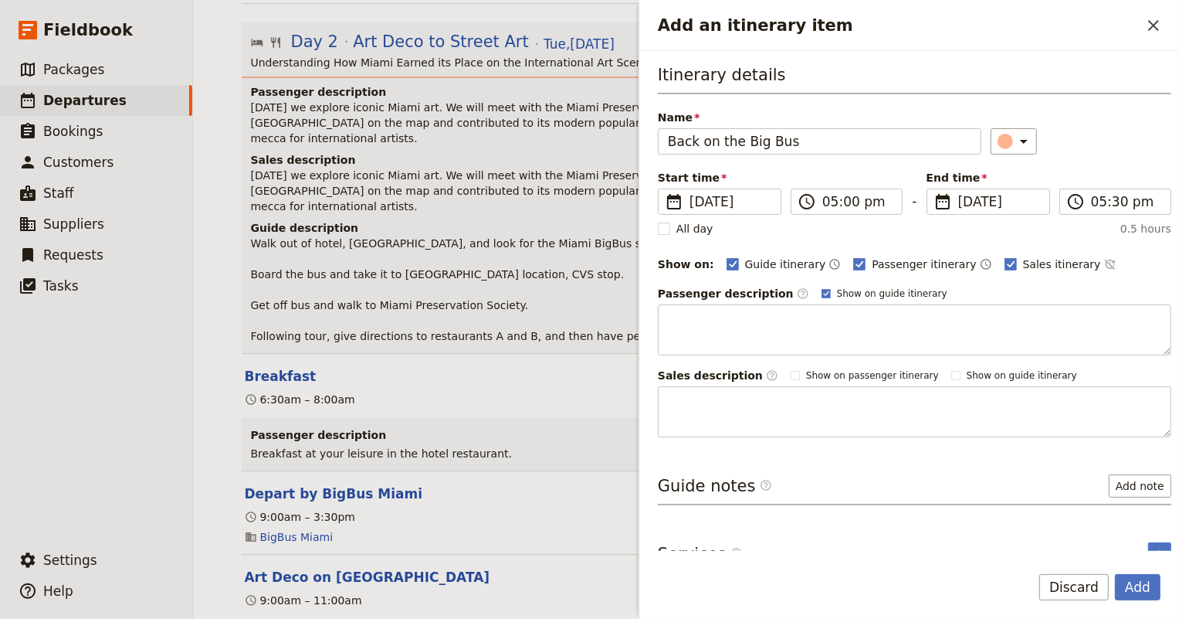
click at [822, 225] on div "All day 0.5 hours" at bounding box center [915, 228] width 514 height 15
click at [1005, 261] on rect "Add an itinerary item" at bounding box center [1011, 264] width 12 height 12
click at [1004, 256] on input "Sales itinerary" at bounding box center [1004, 256] width 1 height 1
checkbox input "false"
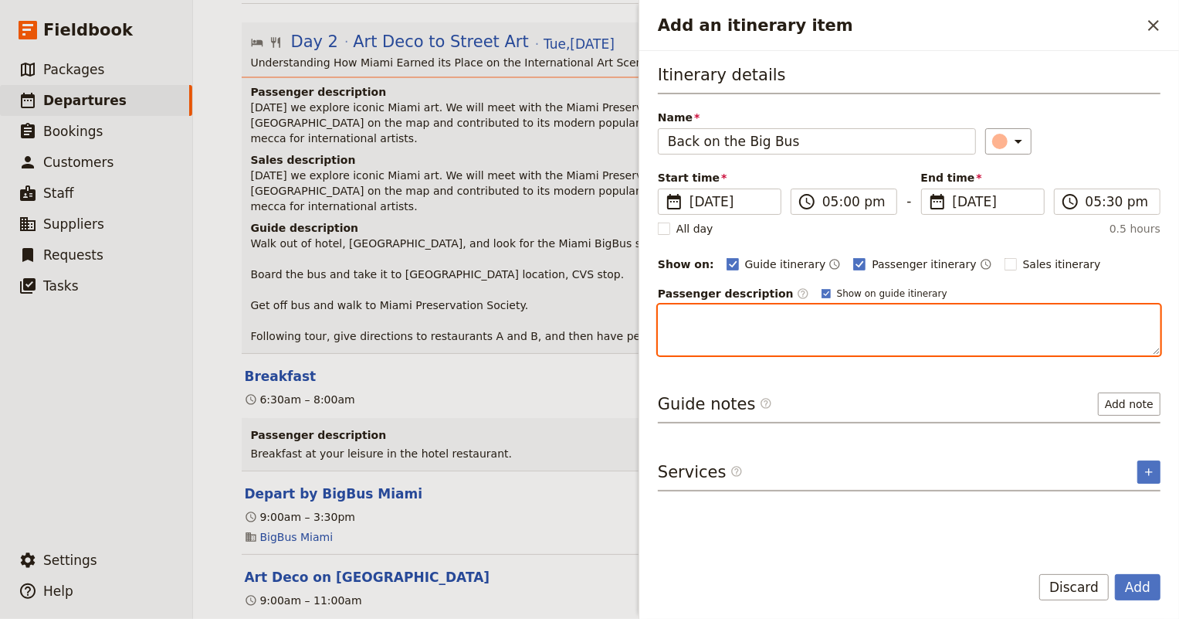
click at [742, 328] on textarea "Add an itinerary item" at bounding box center [909, 329] width 503 height 51
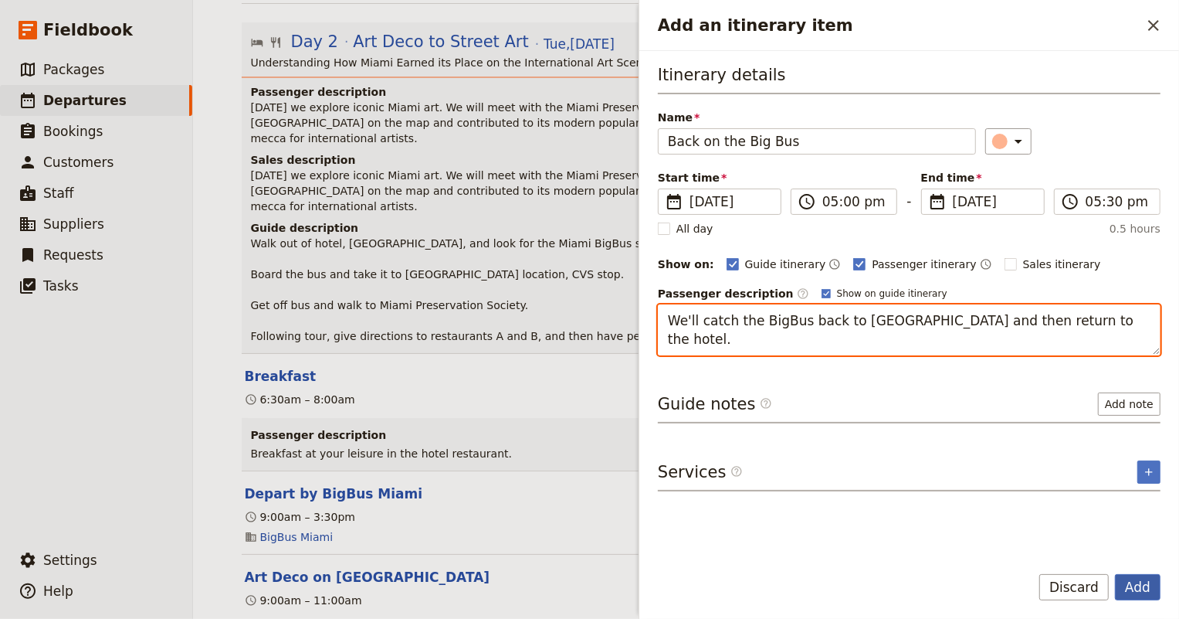
type textarea "We'll catch the BigBus back to Bayside and then return to the hotel."
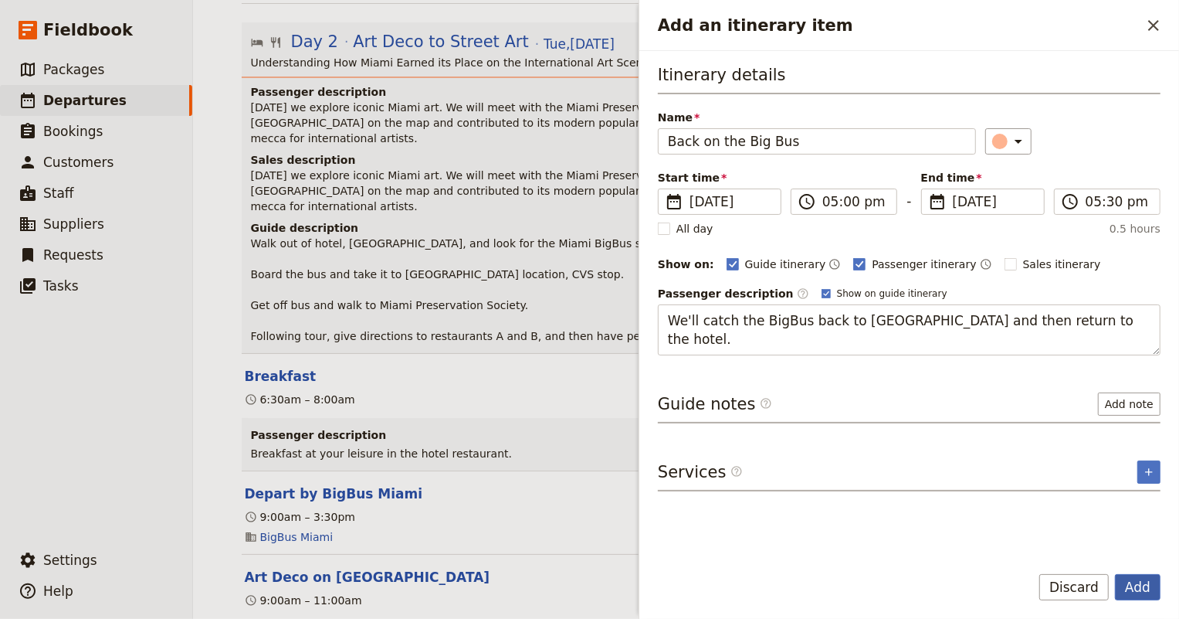
click at [1144, 588] on button "Add" at bounding box center [1138, 587] width 46 height 26
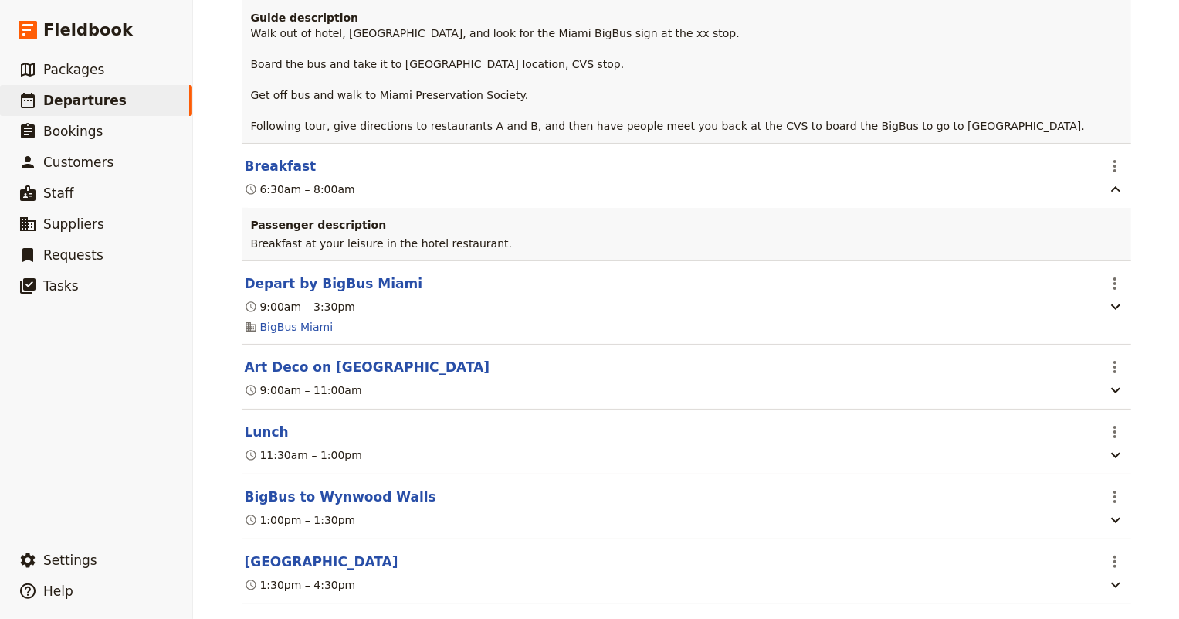
scroll to position [819, 0]
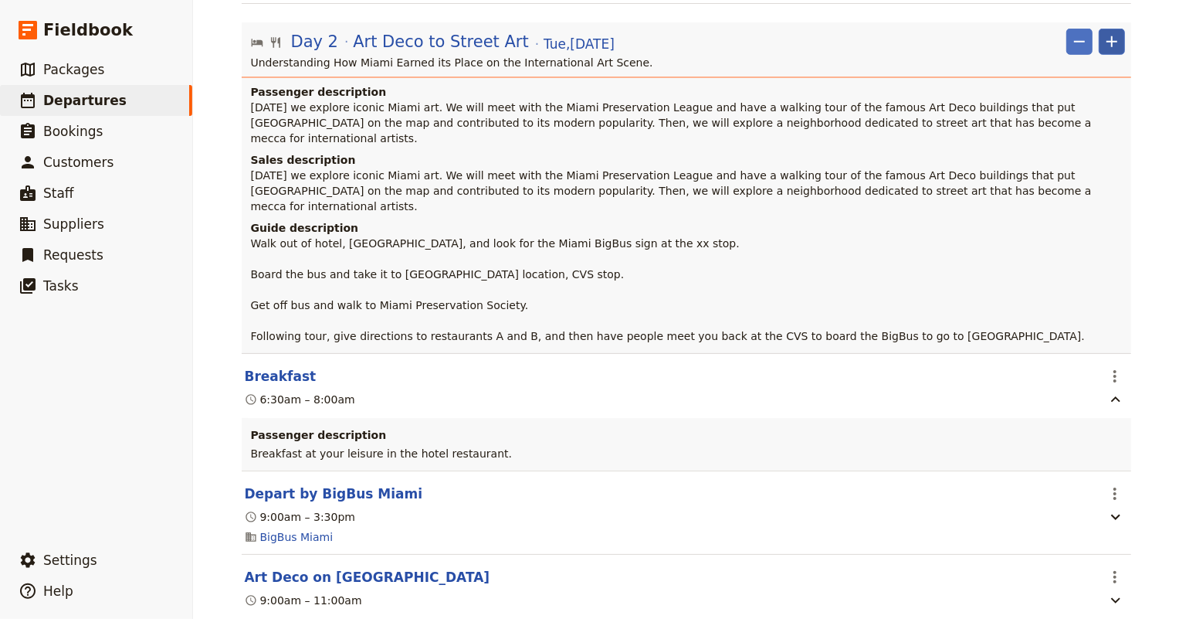
click at [1108, 36] on icon "Add" at bounding box center [1112, 41] width 11 height 11
click at [1057, 56] on span "Add itinerary item" at bounding box center [1061, 62] width 98 height 15
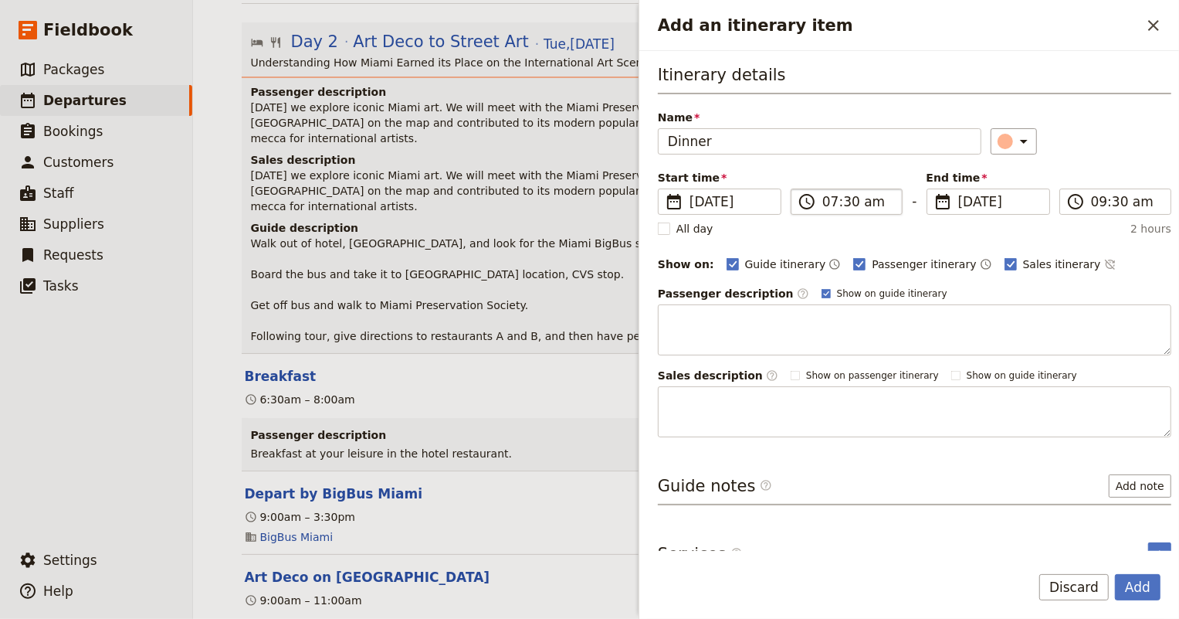
type input "Dinner"
click at [825, 199] on input "07:30 am" at bounding box center [857, 201] width 70 height 19
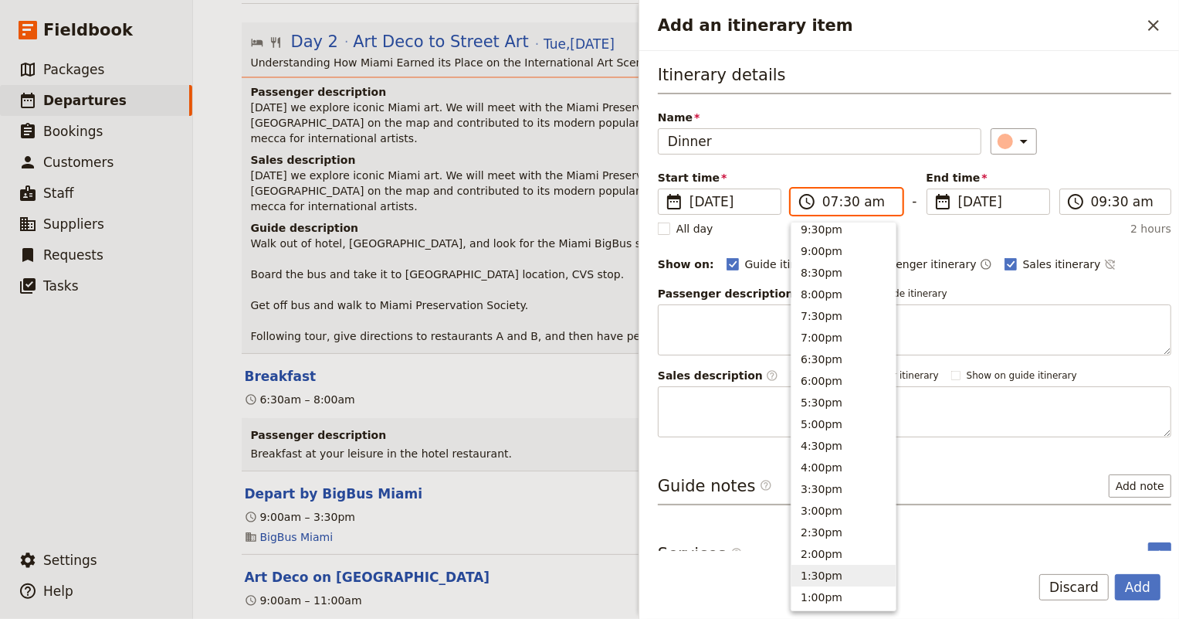
scroll to position [23, 0]
click at [828, 403] on button "7:00pm" at bounding box center [843, 408] width 104 height 22
type input "07:00 pm"
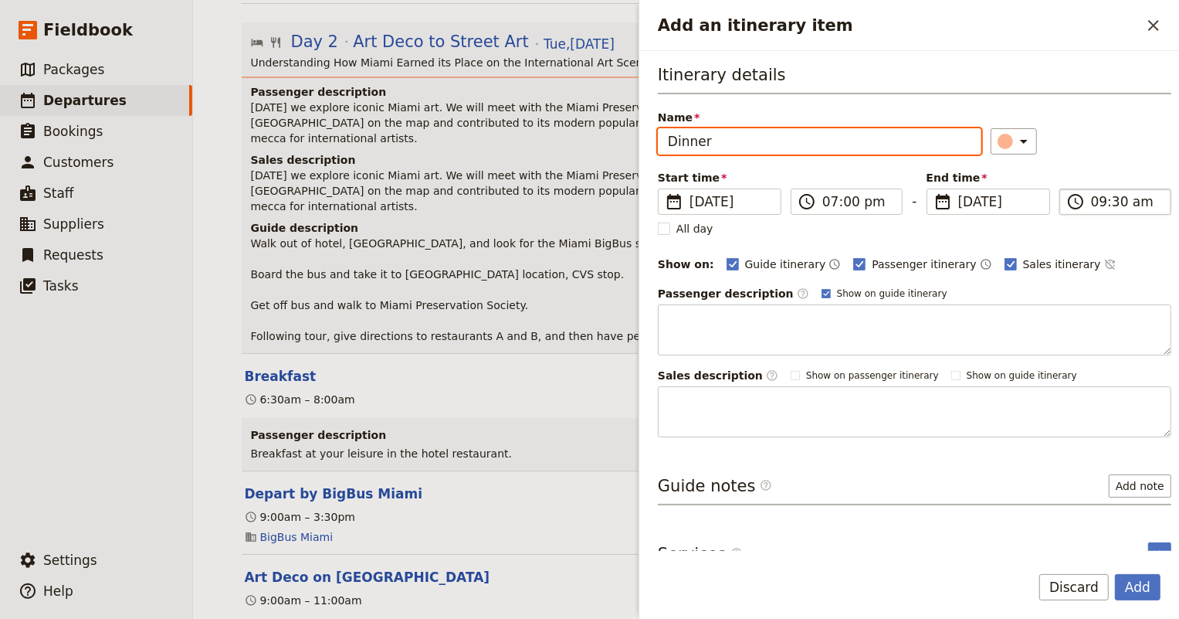
click at [1091, 200] on input "09:30 am" at bounding box center [1126, 201] width 70 height 19
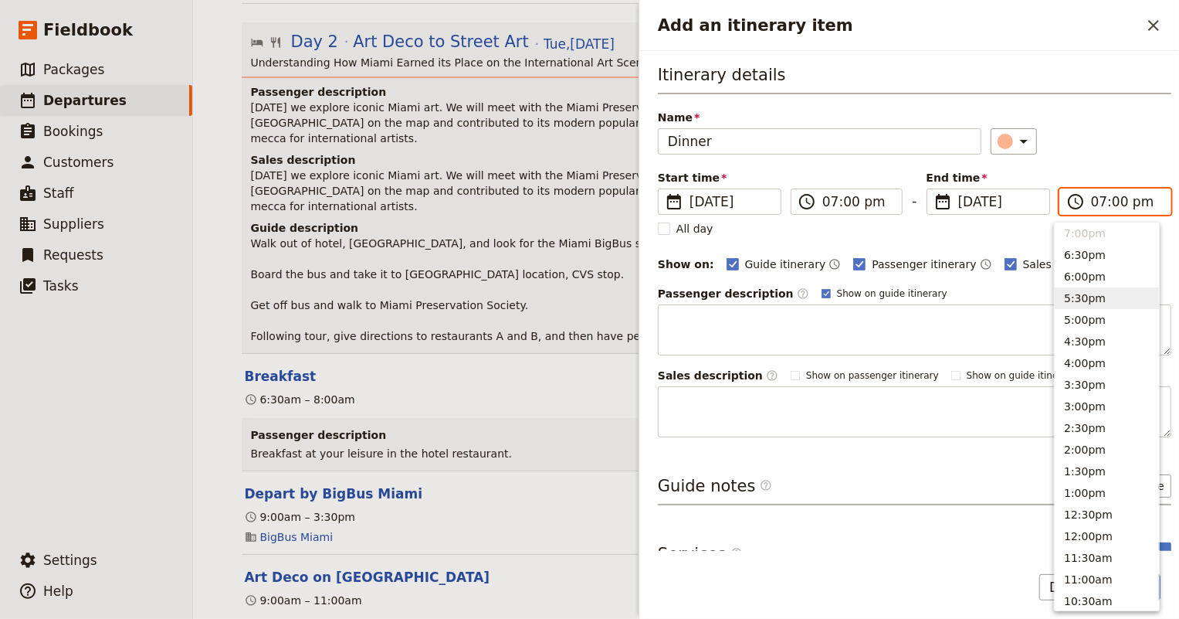
scroll to position [57, 0]
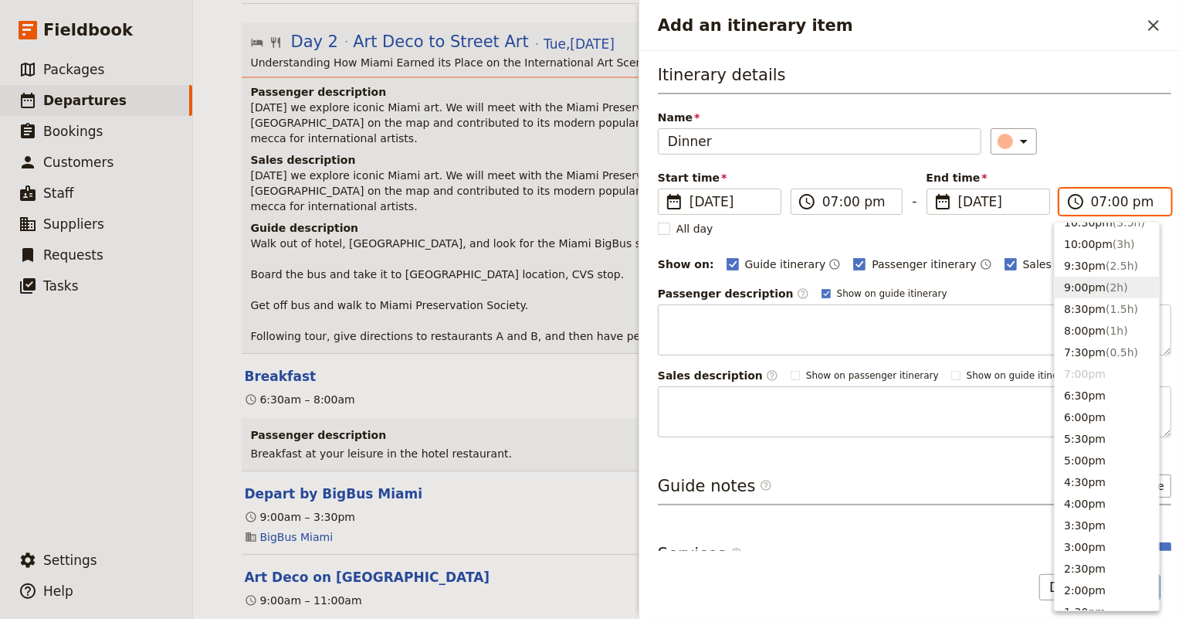
click at [1080, 286] on button "9:00pm ( 2h )" at bounding box center [1107, 287] width 104 height 22
type input "09:00 pm"
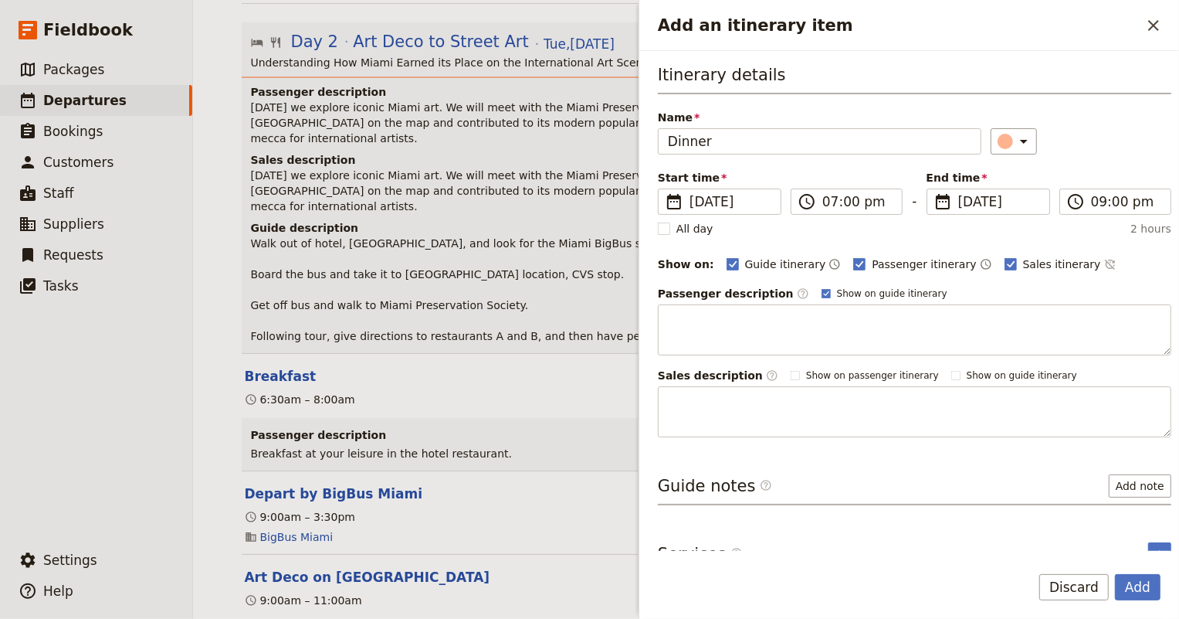
click at [775, 235] on div "All day 2 hours" at bounding box center [915, 228] width 514 height 15
click at [1005, 261] on rect "Add an itinerary item" at bounding box center [1011, 264] width 12 height 12
click at [1004, 256] on input "Sales itinerary" at bounding box center [1004, 256] width 1 height 1
checkbox input "false"
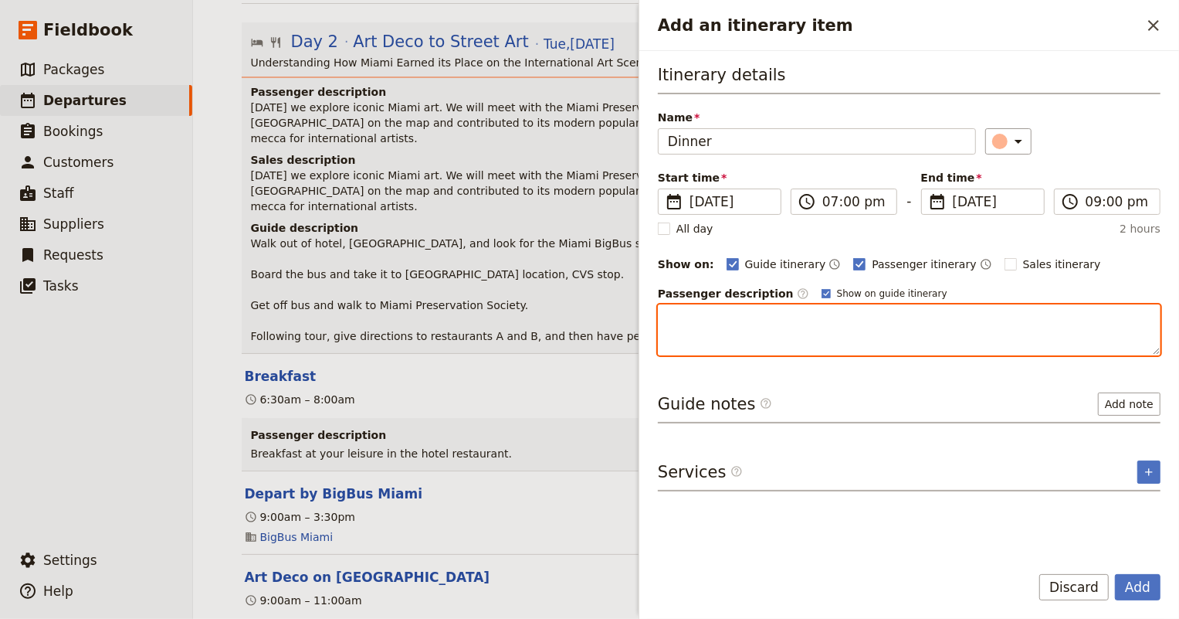
click at [786, 320] on textarea "Add an itinerary item" at bounding box center [909, 329] width 503 height 51
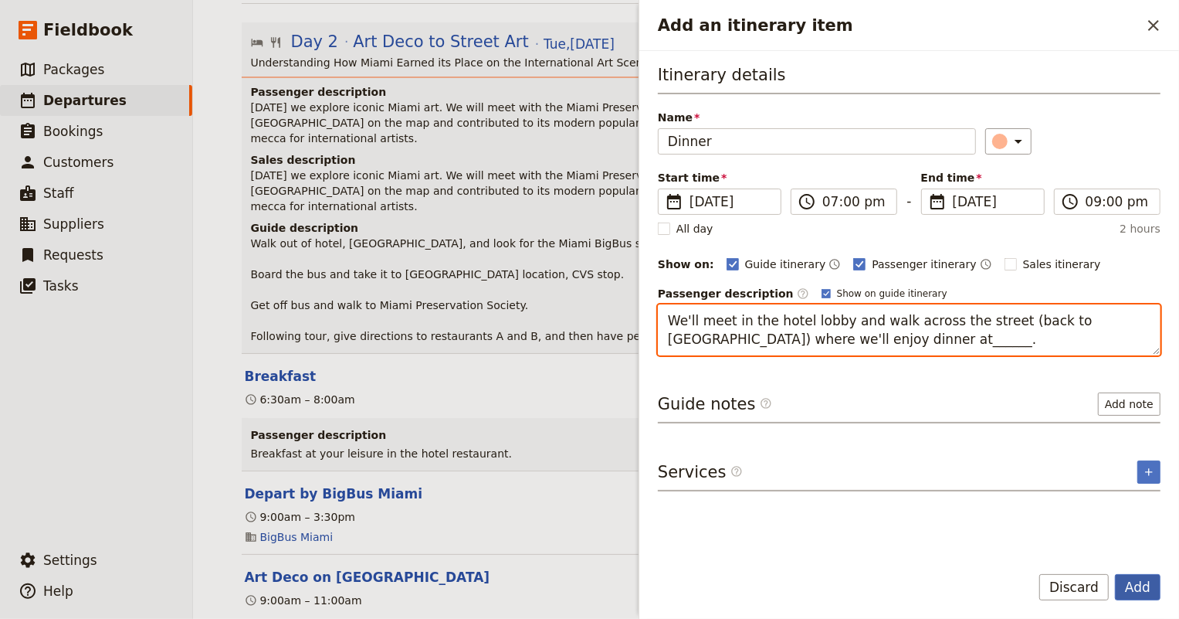
type textarea "We'll meet in the hotel lobby and walk across the street (back to Bayside) wher…"
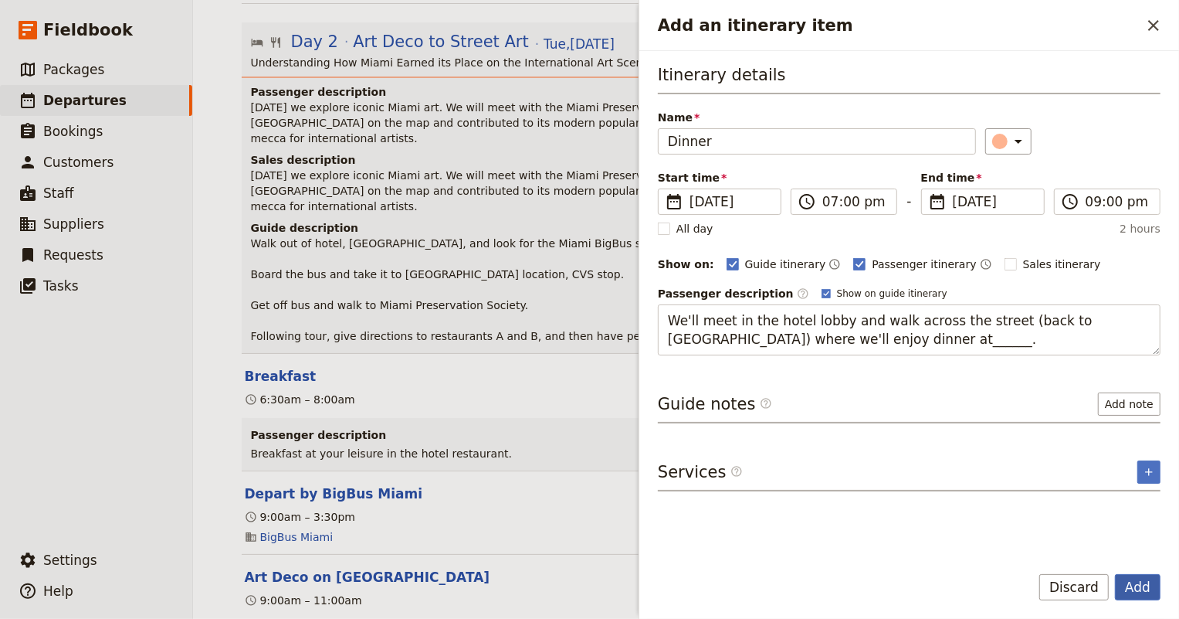
click at [1143, 585] on button "Add" at bounding box center [1138, 587] width 46 height 26
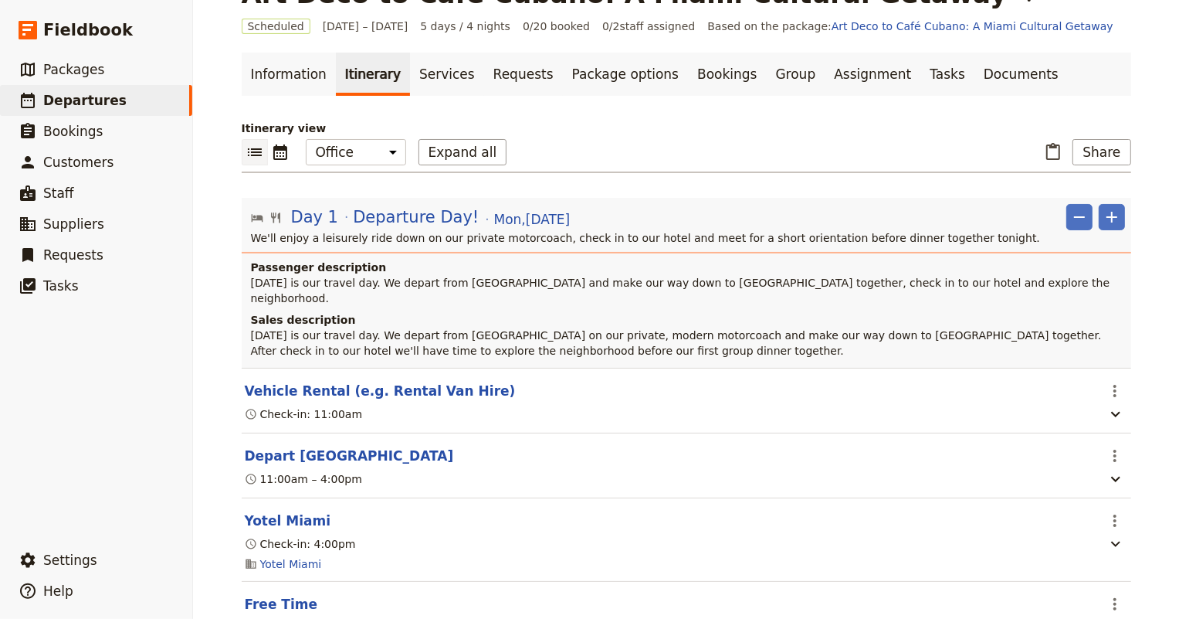
scroll to position [0, 0]
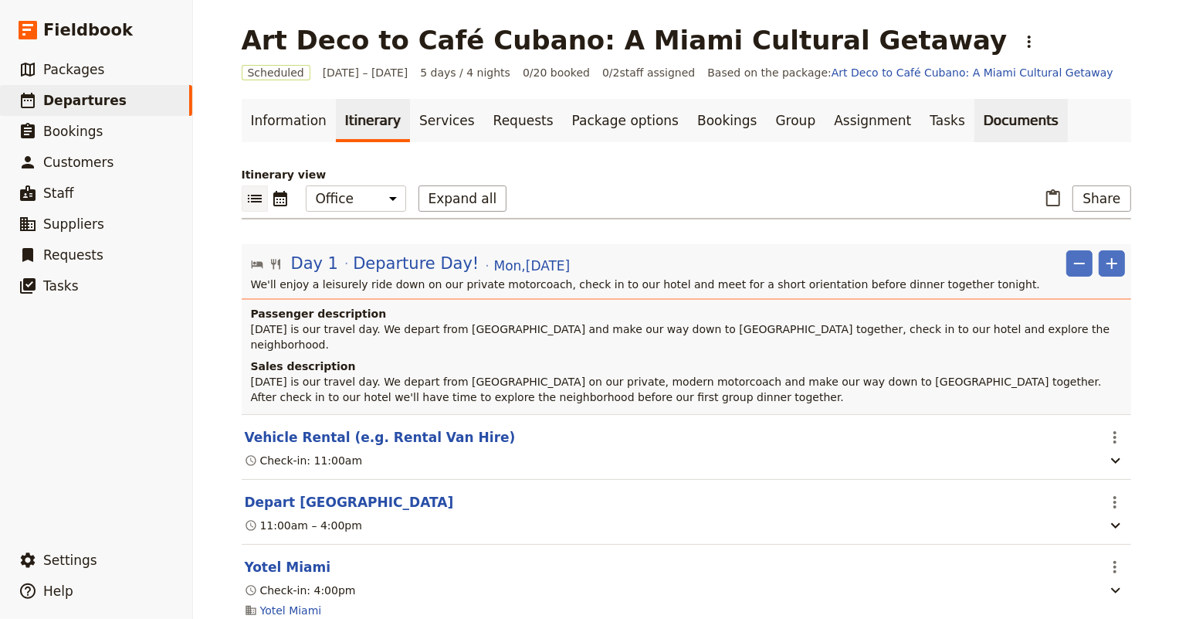
click at [974, 114] on link "Documents" at bounding box center [1020, 120] width 93 height 43
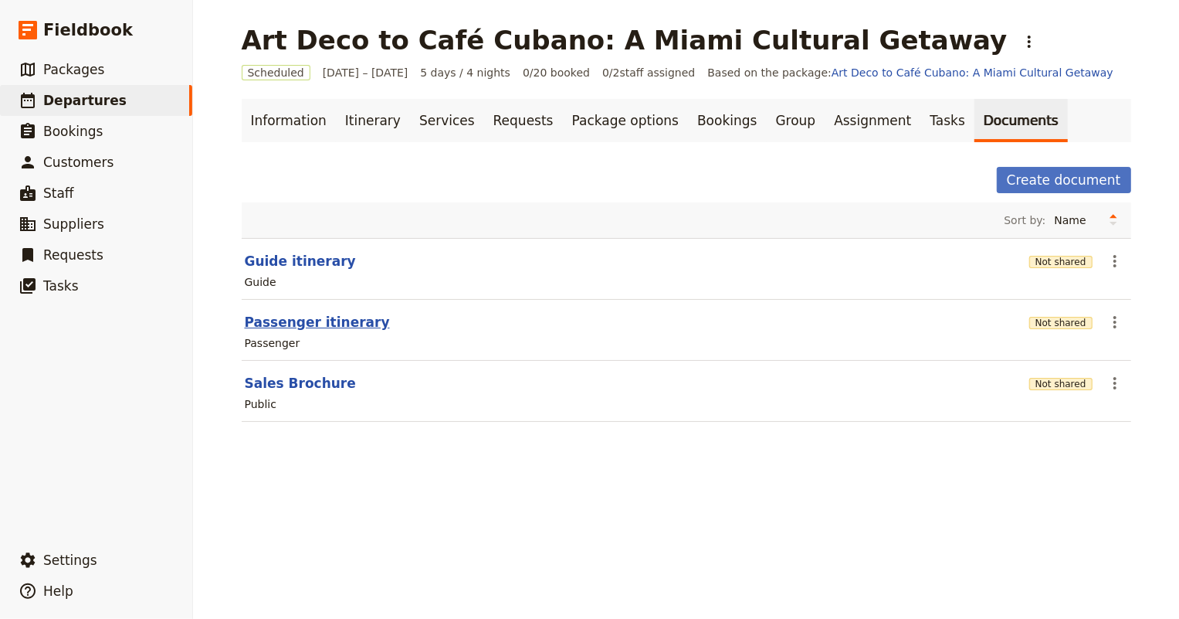
click at [247, 326] on button "Passenger itinerary" at bounding box center [317, 322] width 145 height 19
select select "PASSENGER"
select select "RUN_SHEET"
select select "DEFAULT"
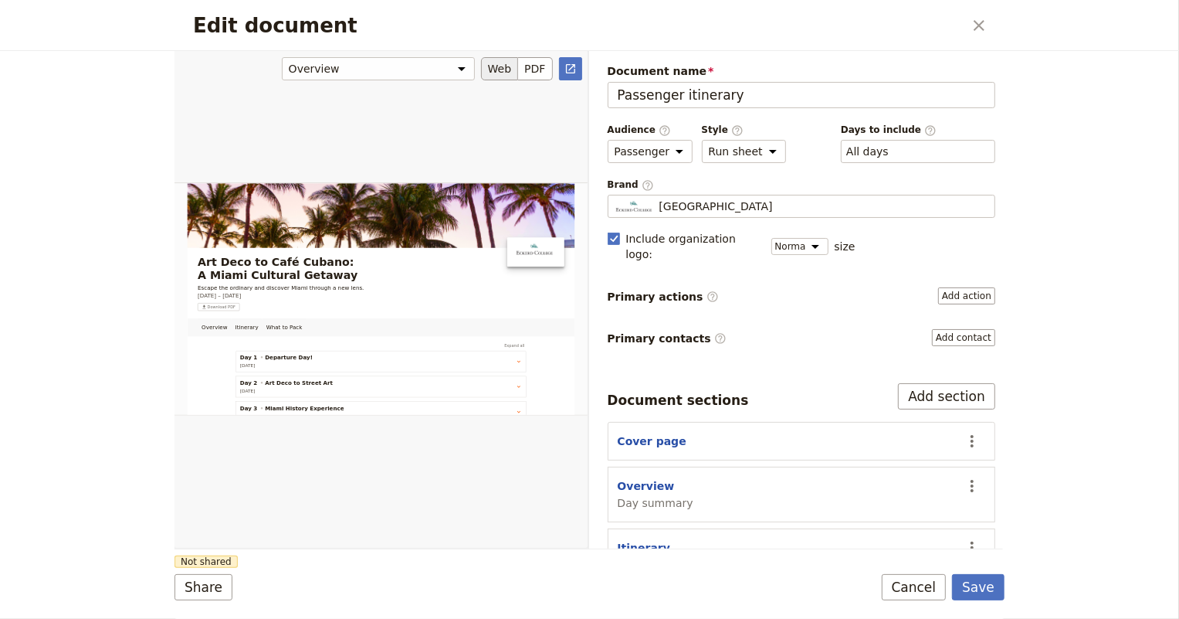
click at [502, 66] on button "Web" at bounding box center [500, 68] width 38 height 23
click at [573, 64] on icon "Open full preview" at bounding box center [570, 68] width 9 height 9
click at [738, 199] on div "Eckerd College" at bounding box center [802, 205] width 375 height 15
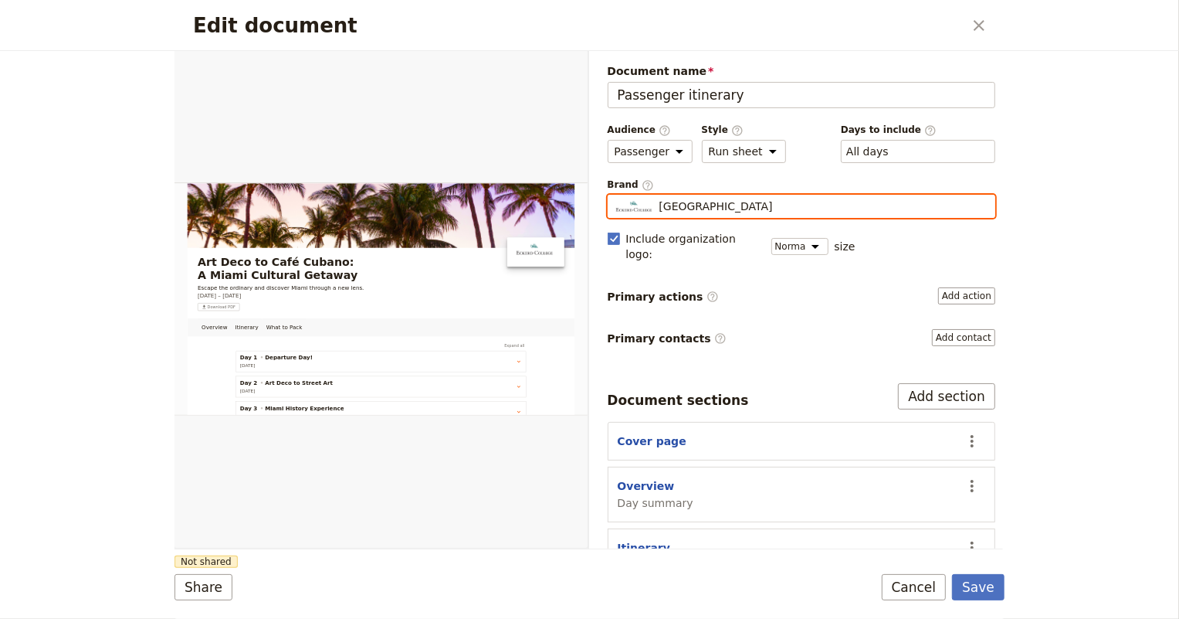
click at [615, 195] on input "Eckerd College" at bounding box center [614, 195] width 1 height 1
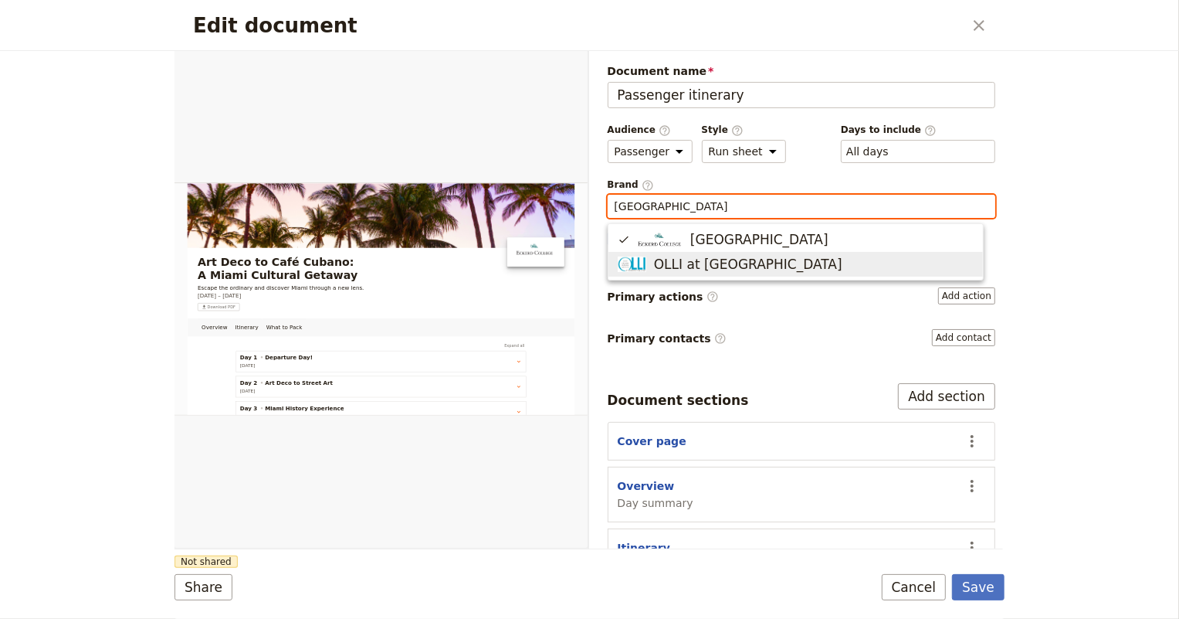
click at [735, 266] on span "OLLI at Eckerd College" at bounding box center [748, 264] width 188 height 19
type input "OLLI at Eckerd College"
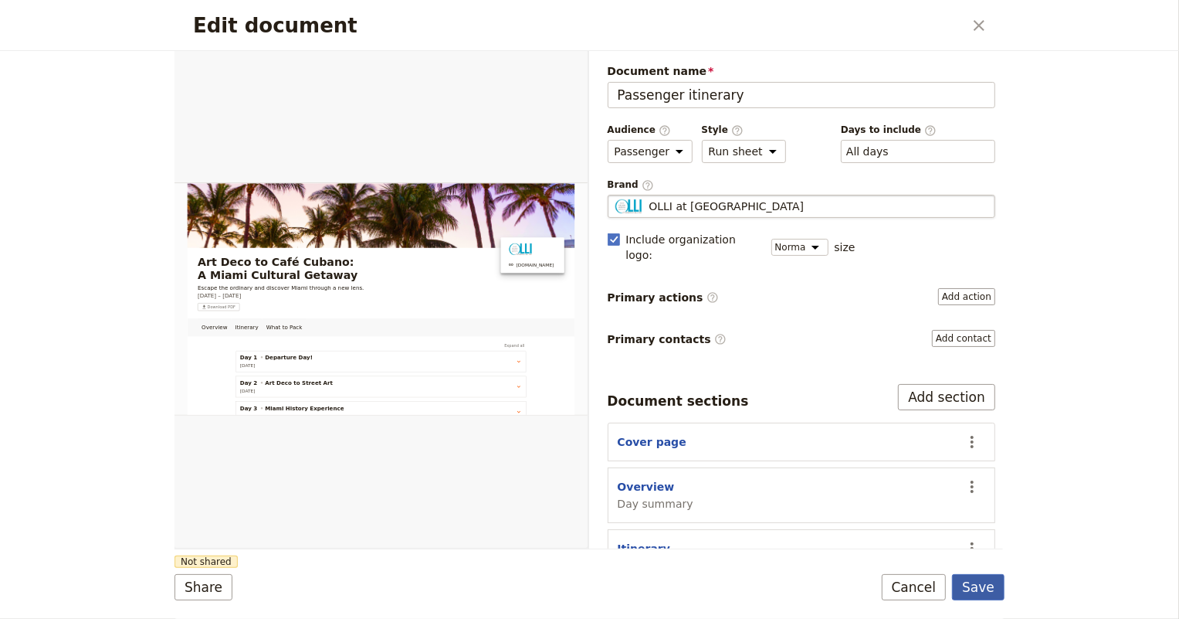
click at [981, 581] on button "Save" at bounding box center [978, 587] width 53 height 26
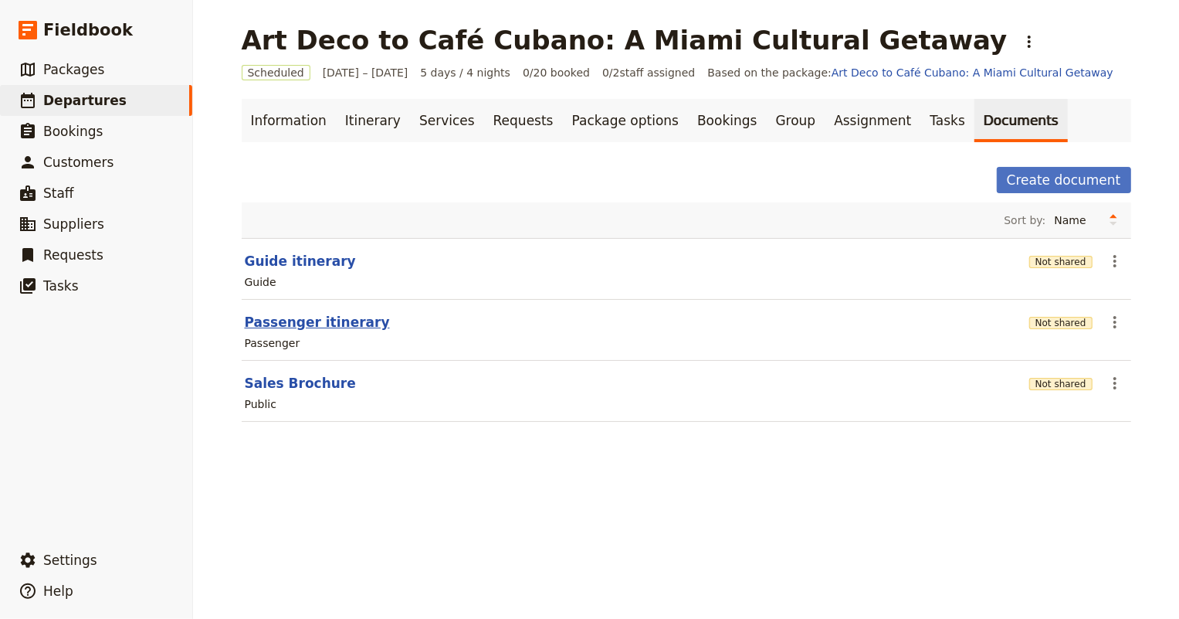
click at [292, 323] on button "Passenger itinerary" at bounding box center [317, 322] width 145 height 19
select select "PASSENGER"
select select "RUN_SHEET"
select select "DEFAULT"
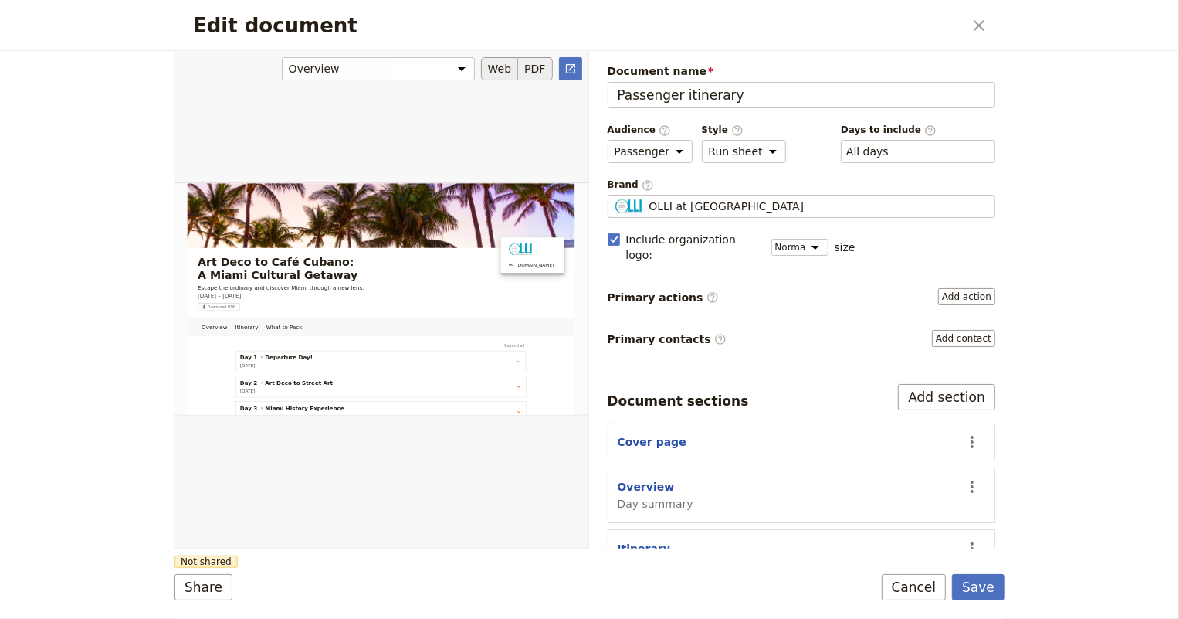
click at [536, 66] on button "PDF" at bounding box center [535, 68] width 34 height 23
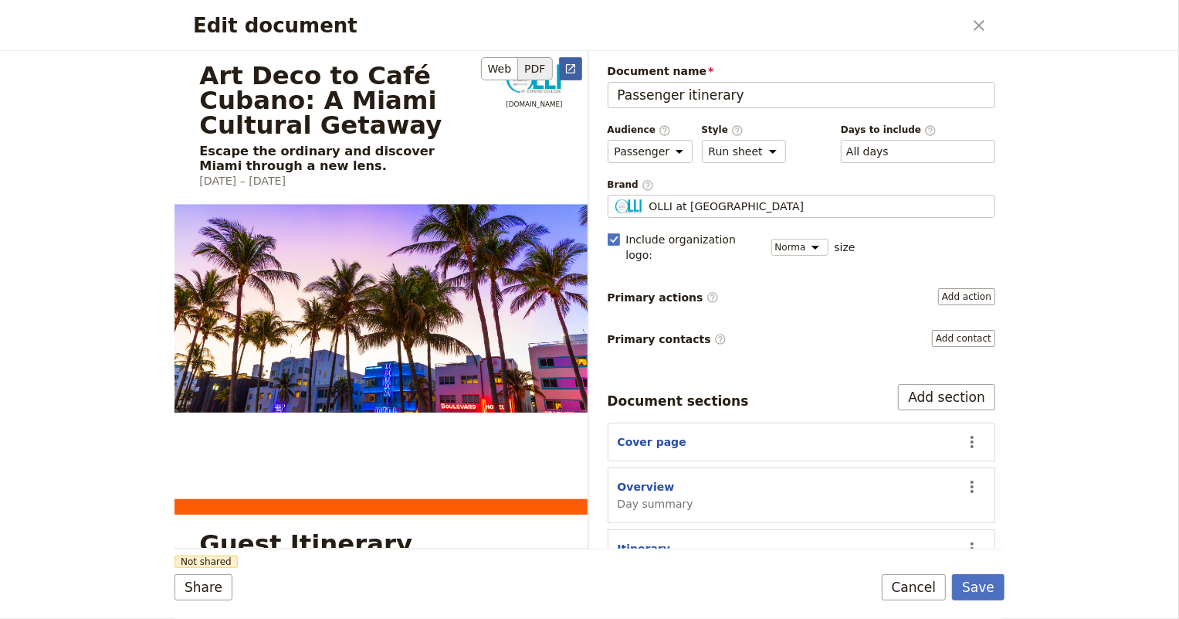
click at [568, 64] on icon "Open full preview" at bounding box center [570, 68] width 9 height 9
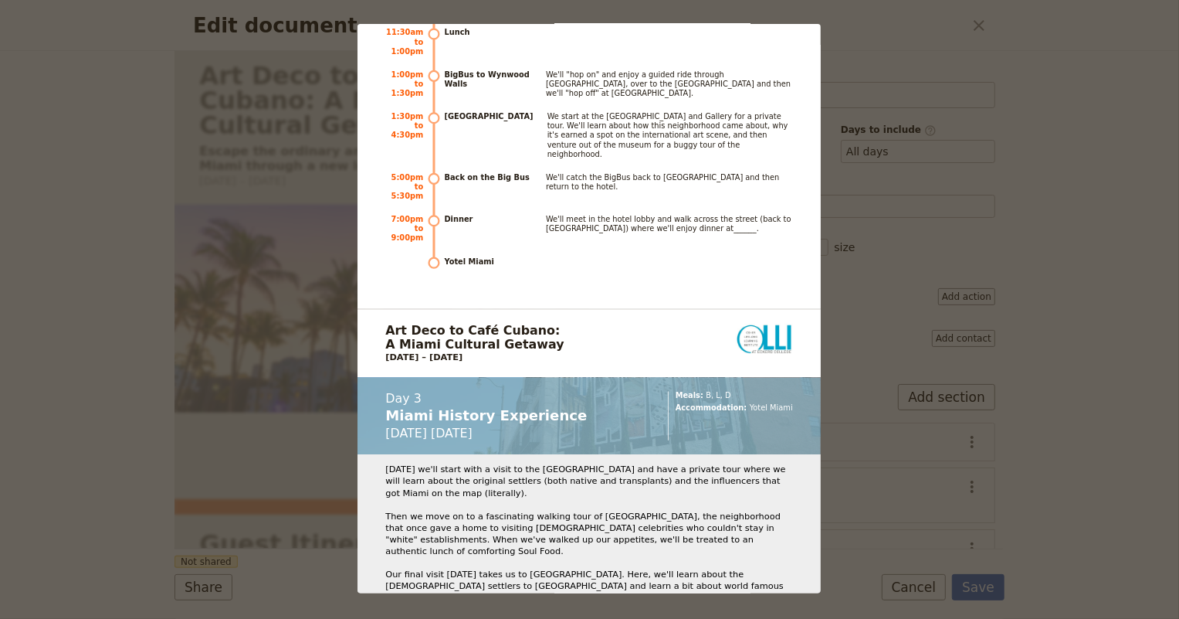
scroll to position [3018, 0]
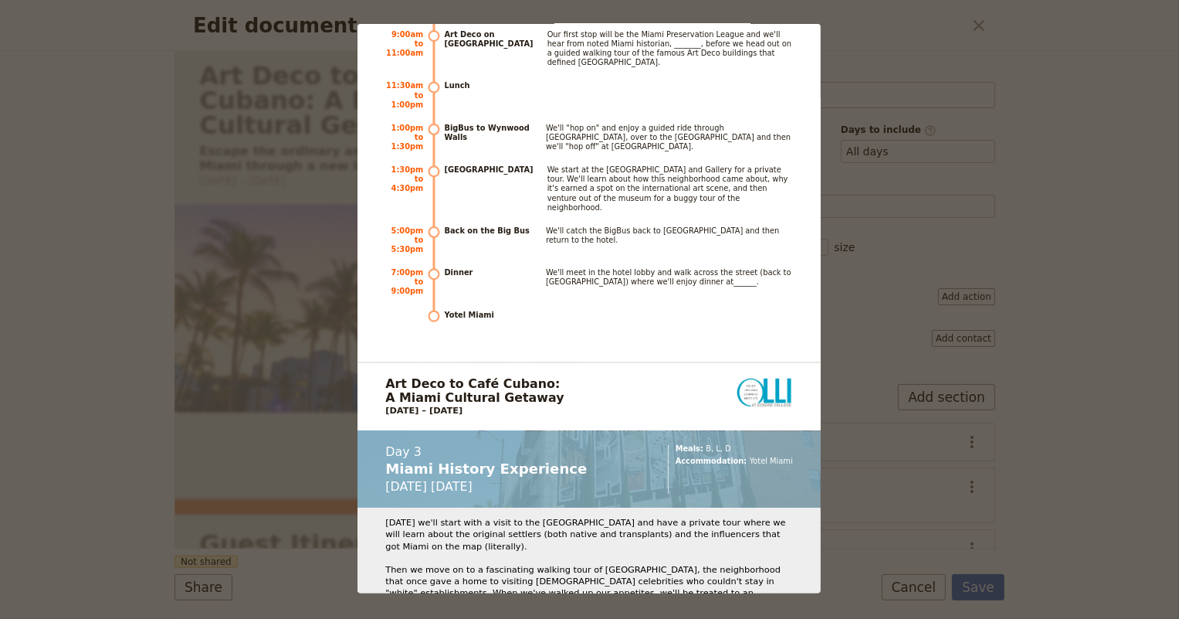
click at [934, 39] on div "Art Deco to Café Cubano: A Miami Cultural Getaway Escape the ordinary and disco…" at bounding box center [589, 309] width 1179 height 619
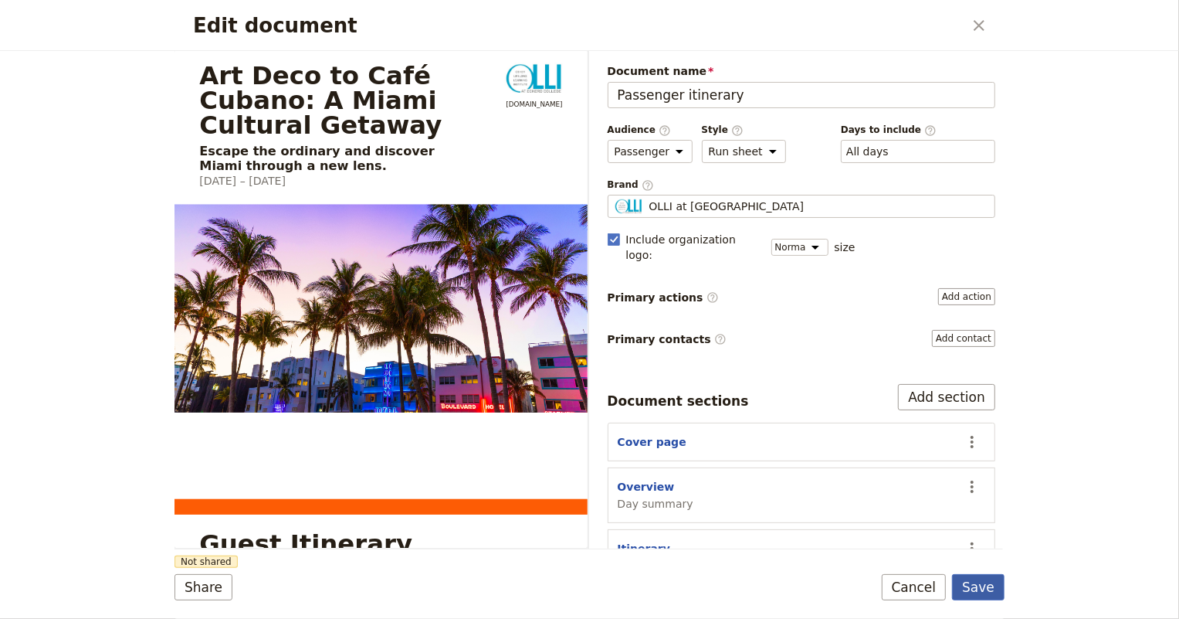
click at [976, 586] on button "Save" at bounding box center [978, 587] width 53 height 26
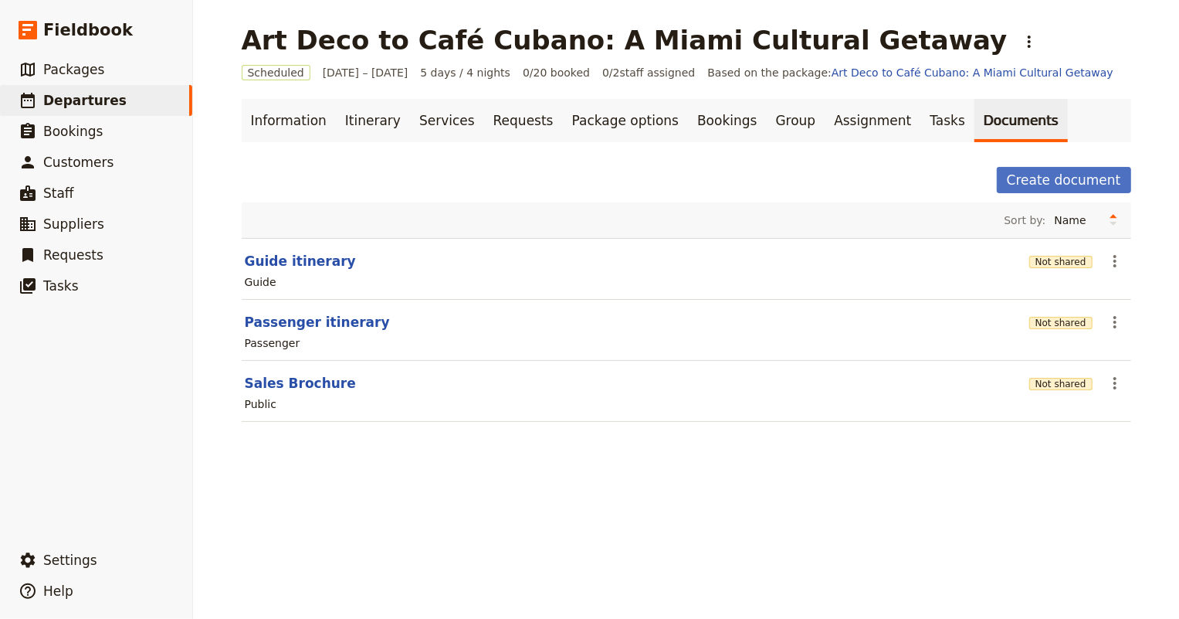
click at [978, 23] on main "Art Deco to Café Cubano: A Miami Cultural Getaway ​ Scheduled 8 – 12 Dec 2025 5…" at bounding box center [686, 232] width 927 height 465
click at [351, 120] on link "Itinerary" at bounding box center [373, 120] width 74 height 43
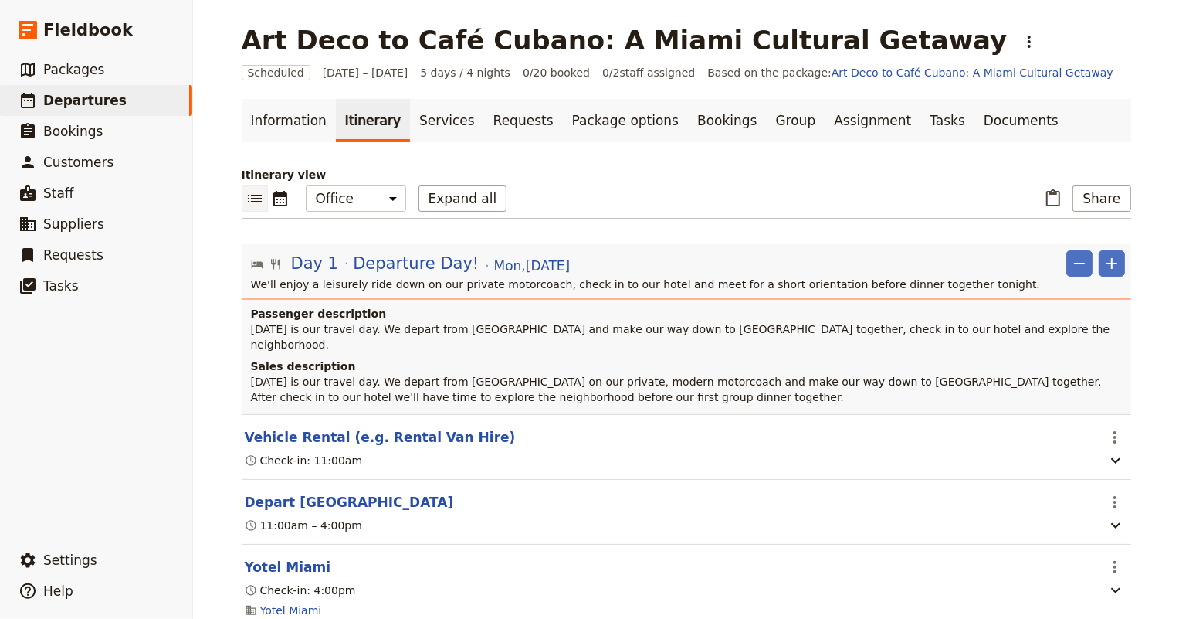
click at [370, 280] on p "We'll enjoy a leisurely ride down on our private motorcoach, check in to our ho…" at bounding box center [688, 283] width 874 height 15
click at [370, 259] on span "Departure Day!" at bounding box center [416, 263] width 126 height 23
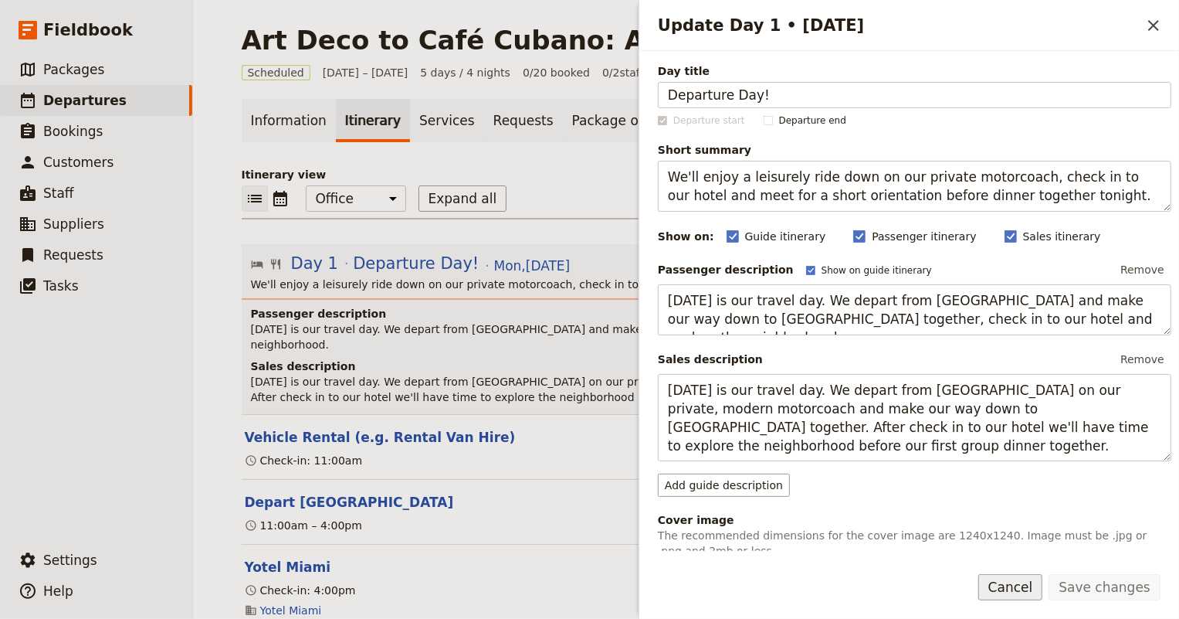
click at [1035, 585] on button "Cancel" at bounding box center [1010, 587] width 65 height 26
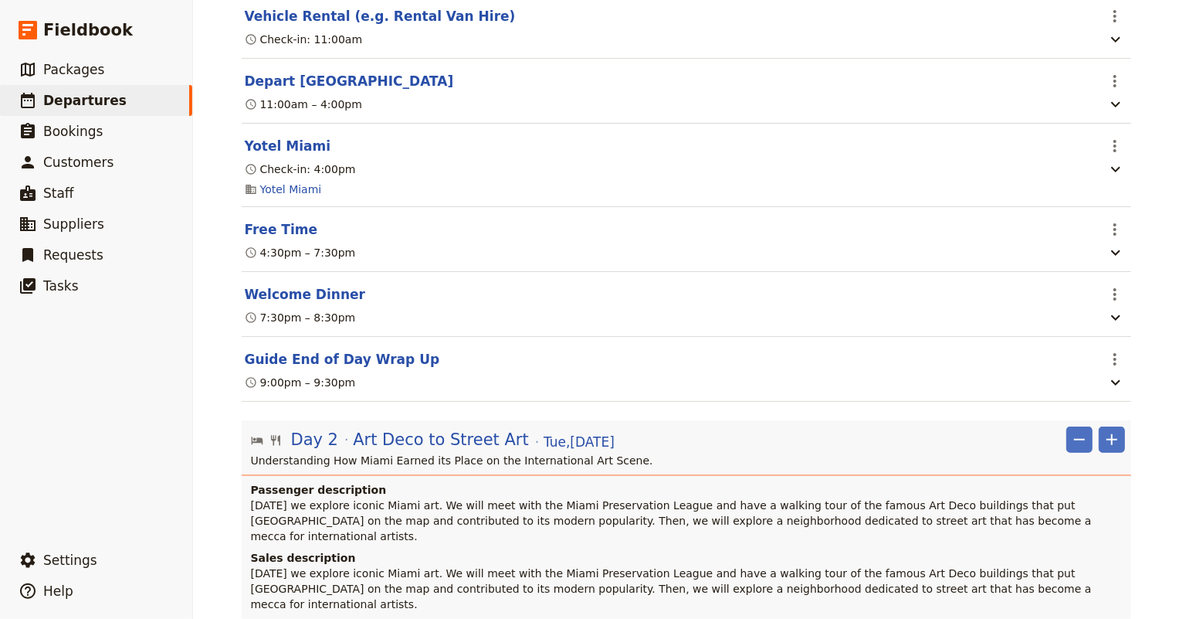
scroll to position [561, 0]
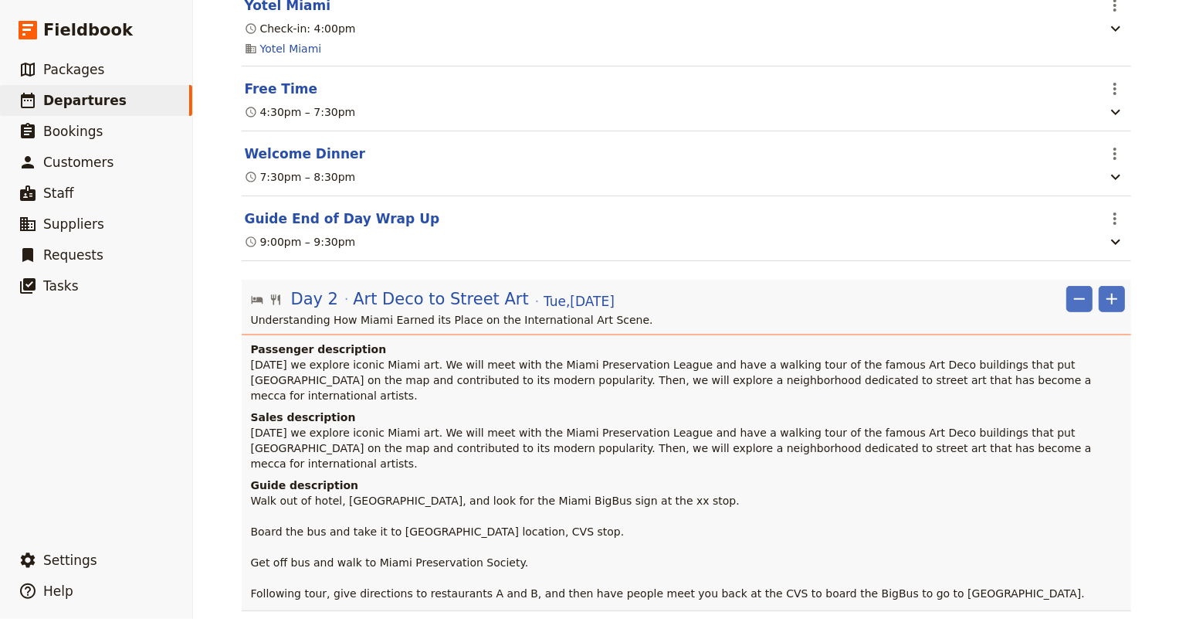
click at [448, 357] on p "Today we explore iconic Miami art. We will meet with the Miami Preservation Lea…" at bounding box center [688, 380] width 874 height 46
click at [297, 357] on p "Today we explore iconic Miami art. We will meet with the Miami Preservation Lea…" at bounding box center [688, 380] width 874 height 46
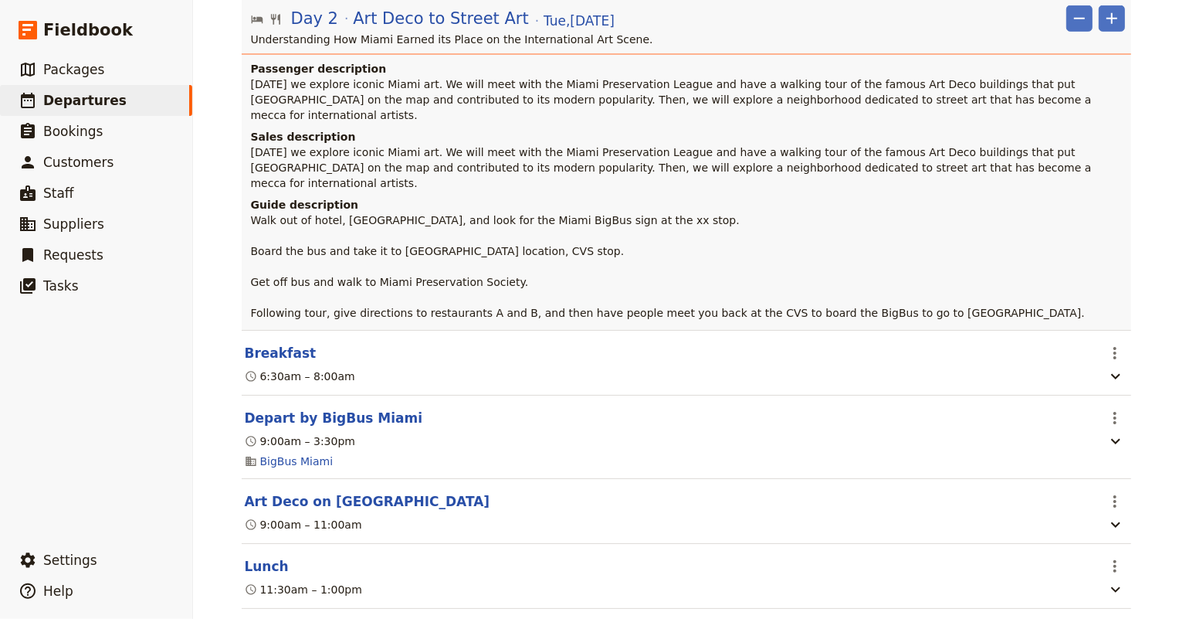
scroll to position [632, 0]
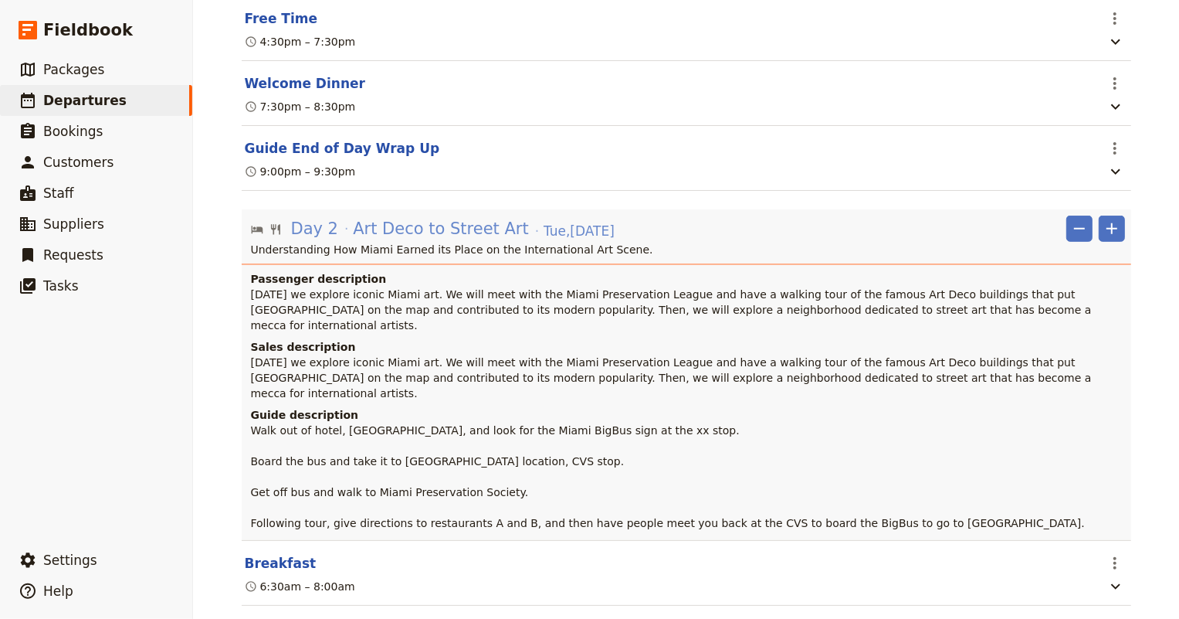
click at [373, 217] on span "Art Deco to Street Art" at bounding box center [441, 228] width 176 height 23
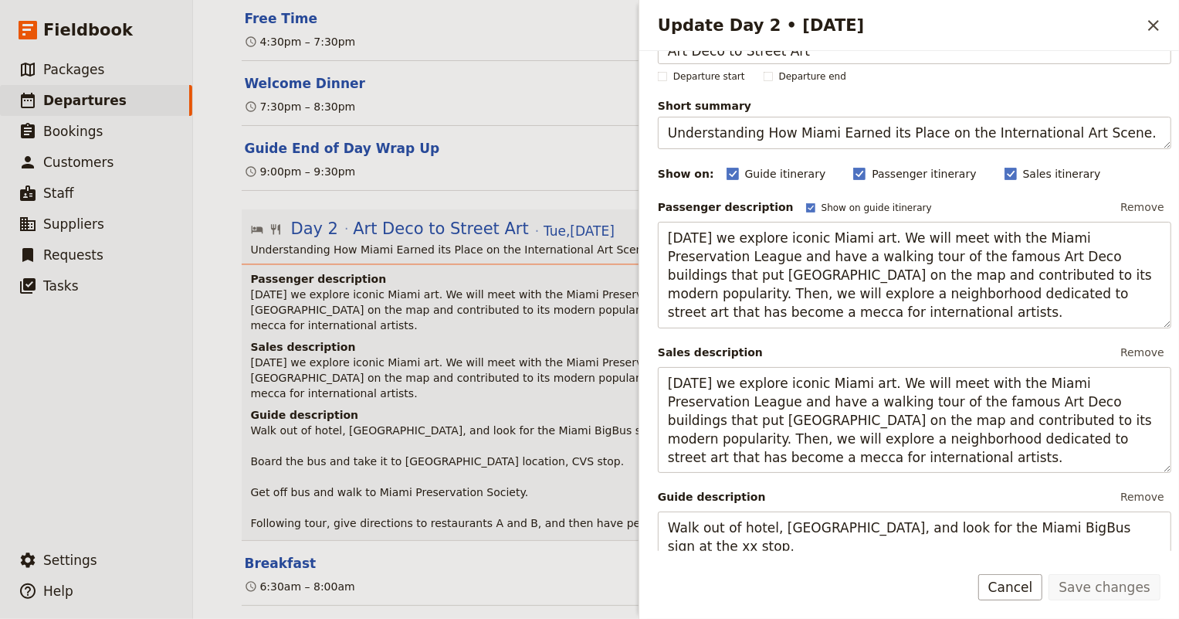
scroll to position [0, 0]
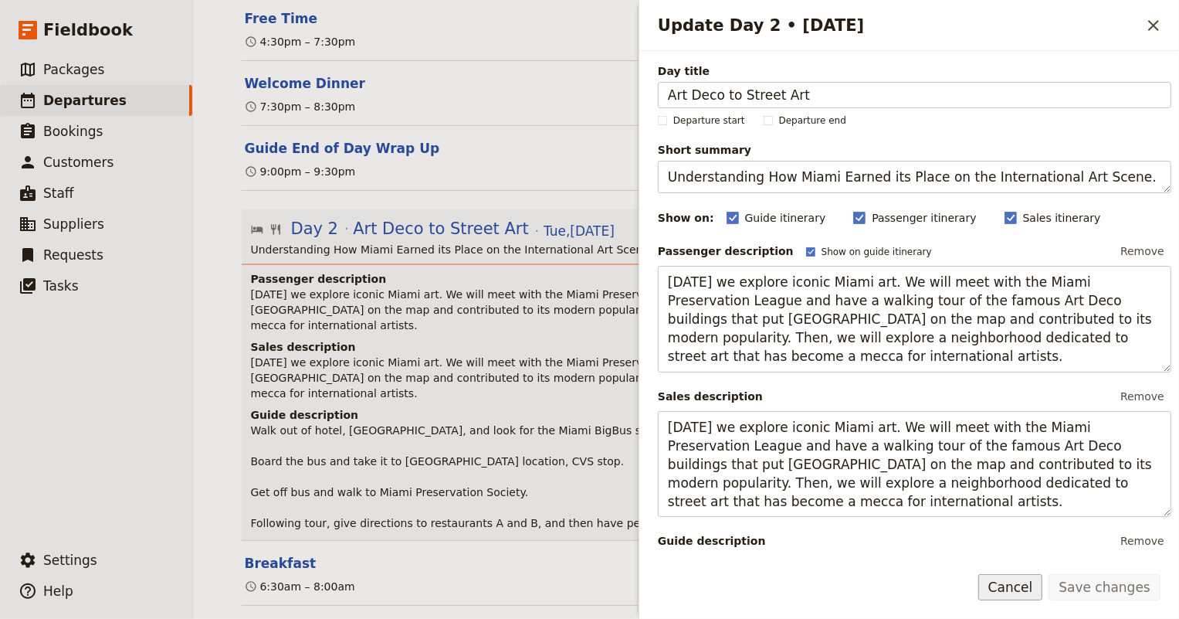
click at [1008, 595] on button "Cancel" at bounding box center [1010, 587] width 65 height 26
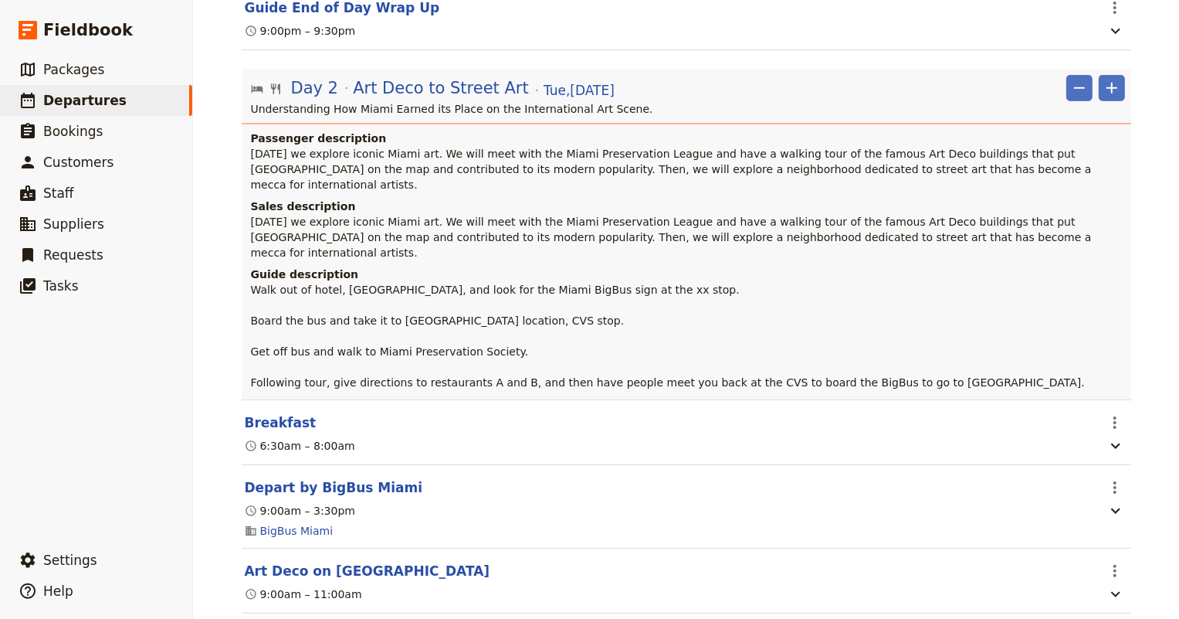
scroll to position [632, 0]
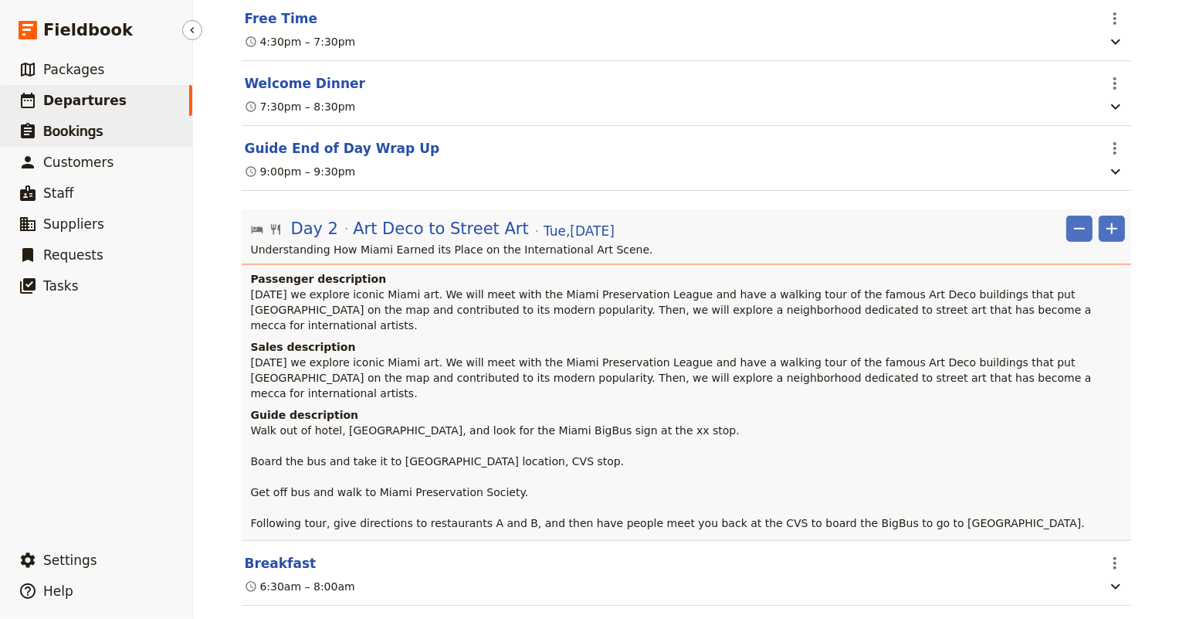
click at [83, 133] on span "Bookings" at bounding box center [72, 131] width 59 height 15
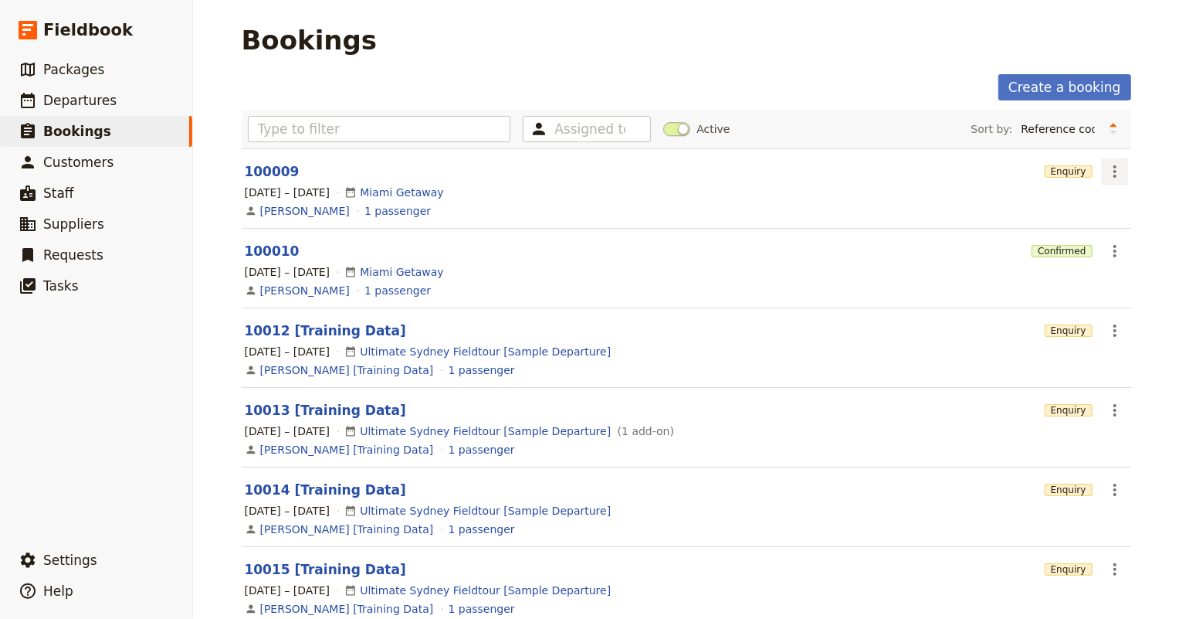
click at [1109, 178] on icon "Actions" at bounding box center [1115, 171] width 19 height 19
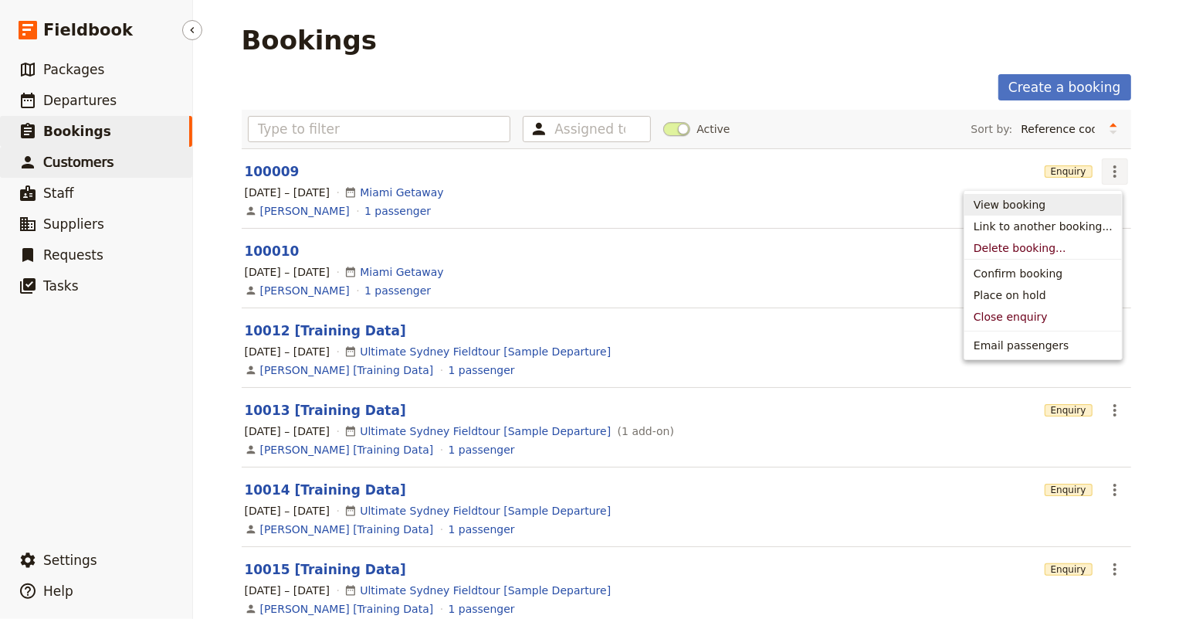
click at [82, 166] on span "Customers" at bounding box center [78, 161] width 70 height 15
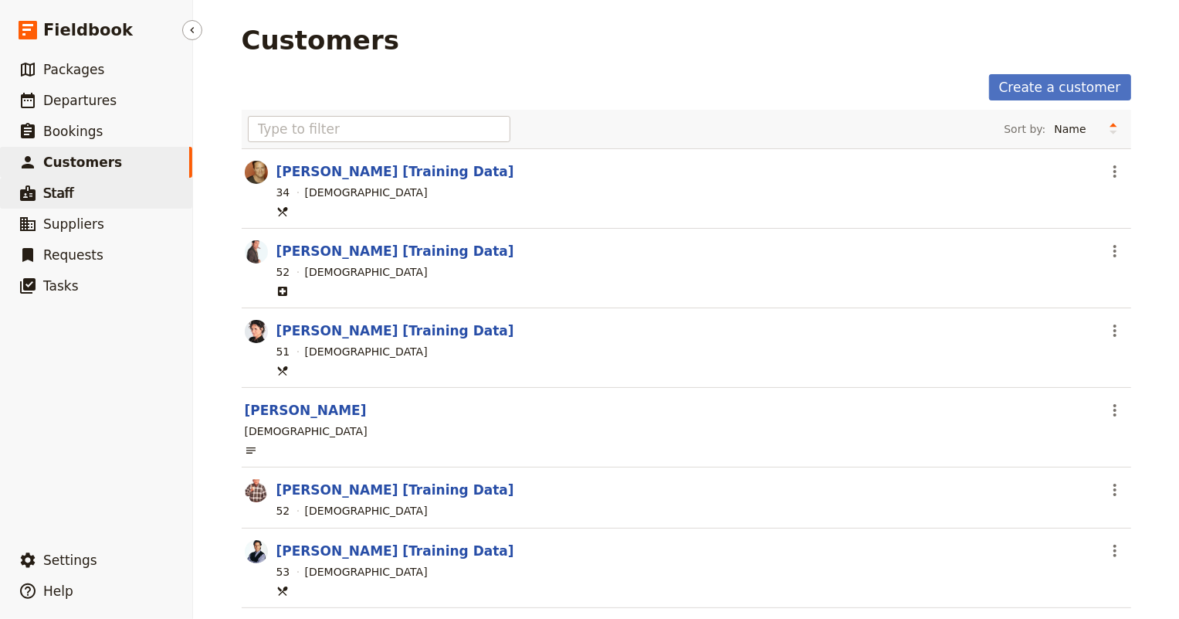
click at [73, 192] on link "​ Staff" at bounding box center [96, 193] width 192 height 31
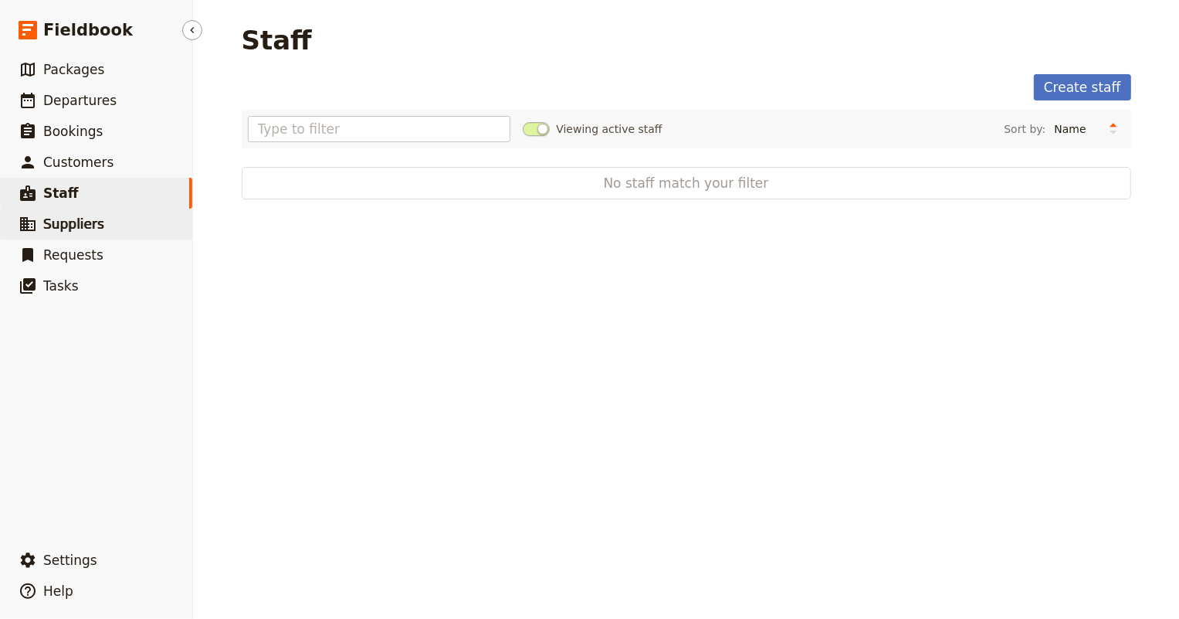
click at [62, 229] on span "Suppliers" at bounding box center [73, 223] width 61 height 15
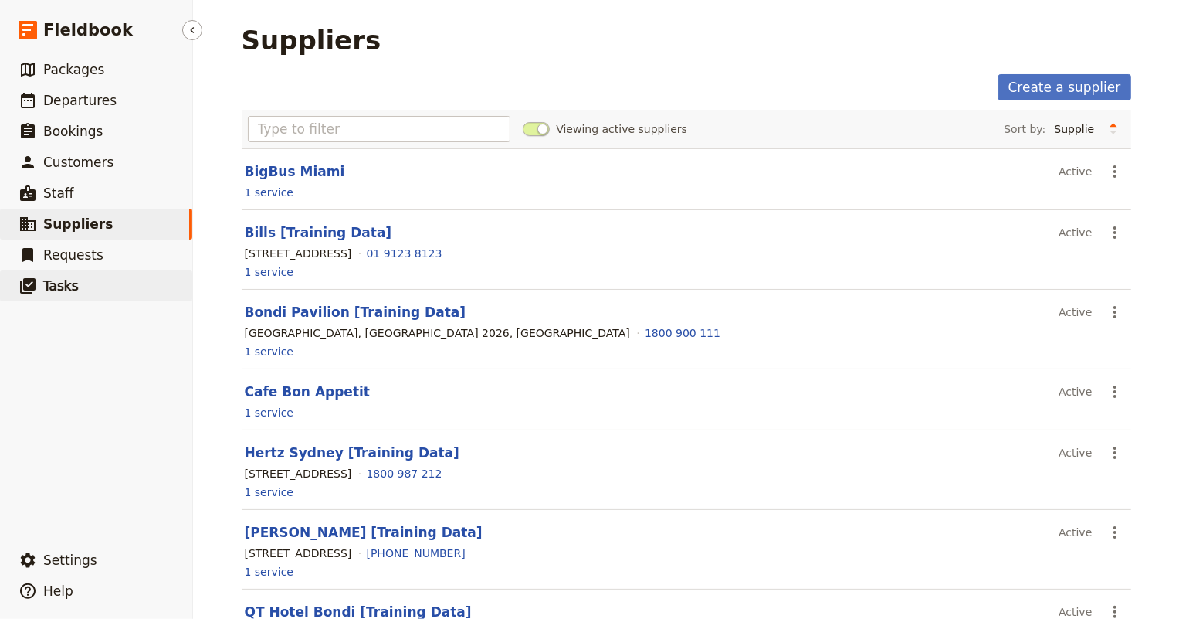
click at [58, 287] on span "Tasks" at bounding box center [61, 285] width 36 height 15
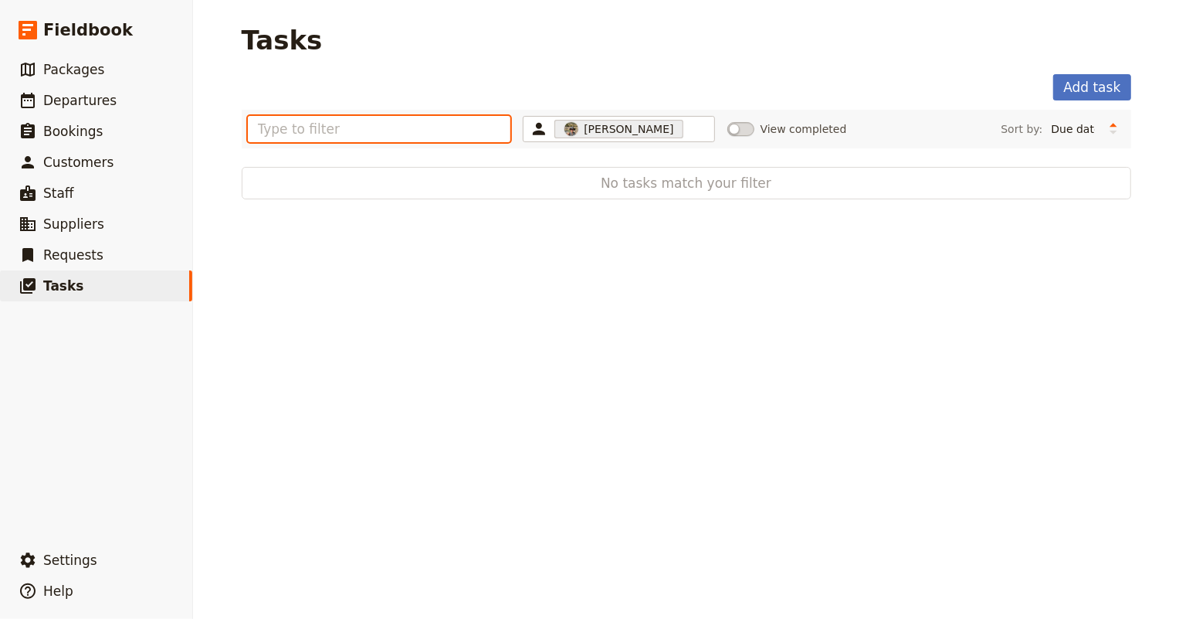
click at [293, 124] on input "text" at bounding box center [379, 129] width 263 height 26
click at [1087, 81] on button "Add task" at bounding box center [1091, 87] width 77 height 26
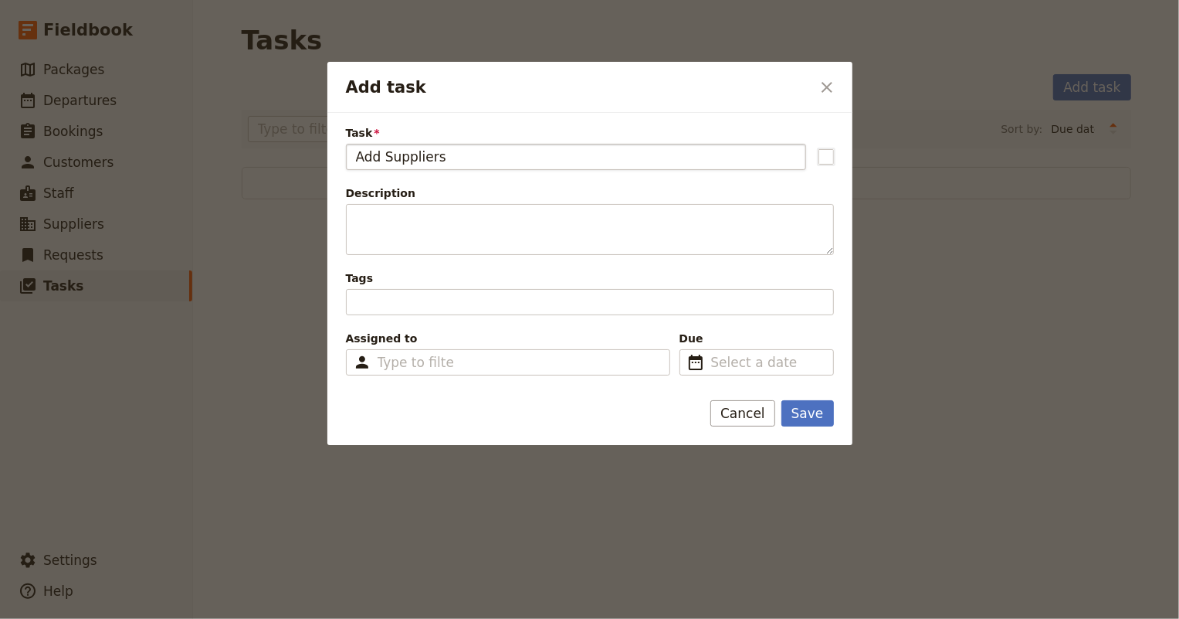
type input "Add Suppliers"
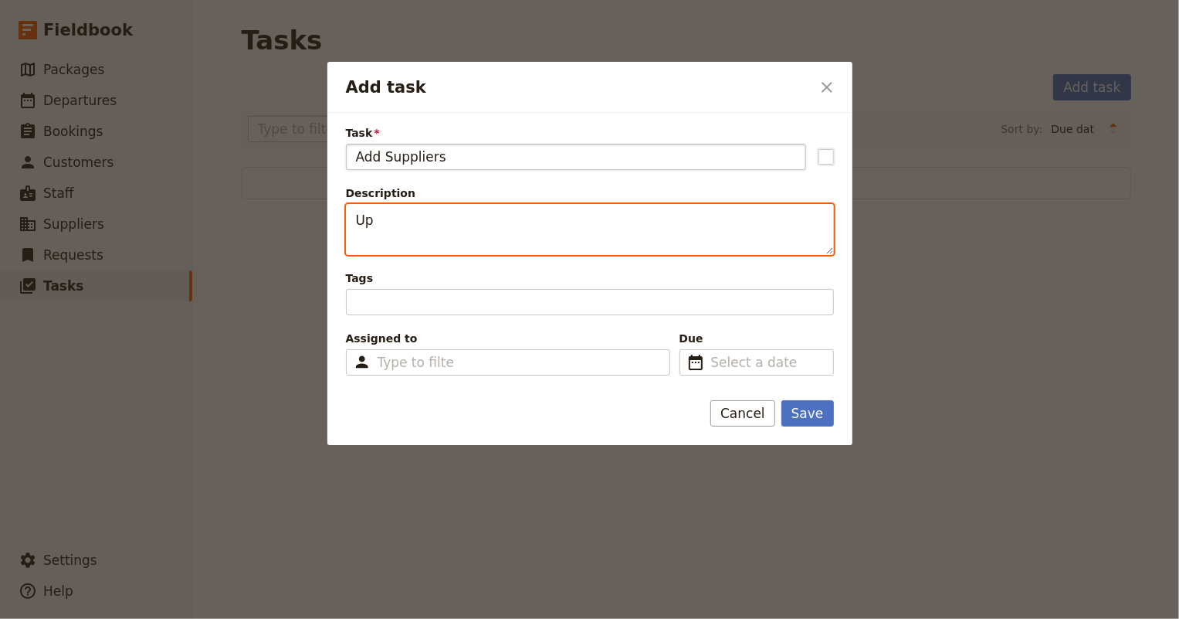
type textarea "U"
type textarea "Update with all Miami vendors"
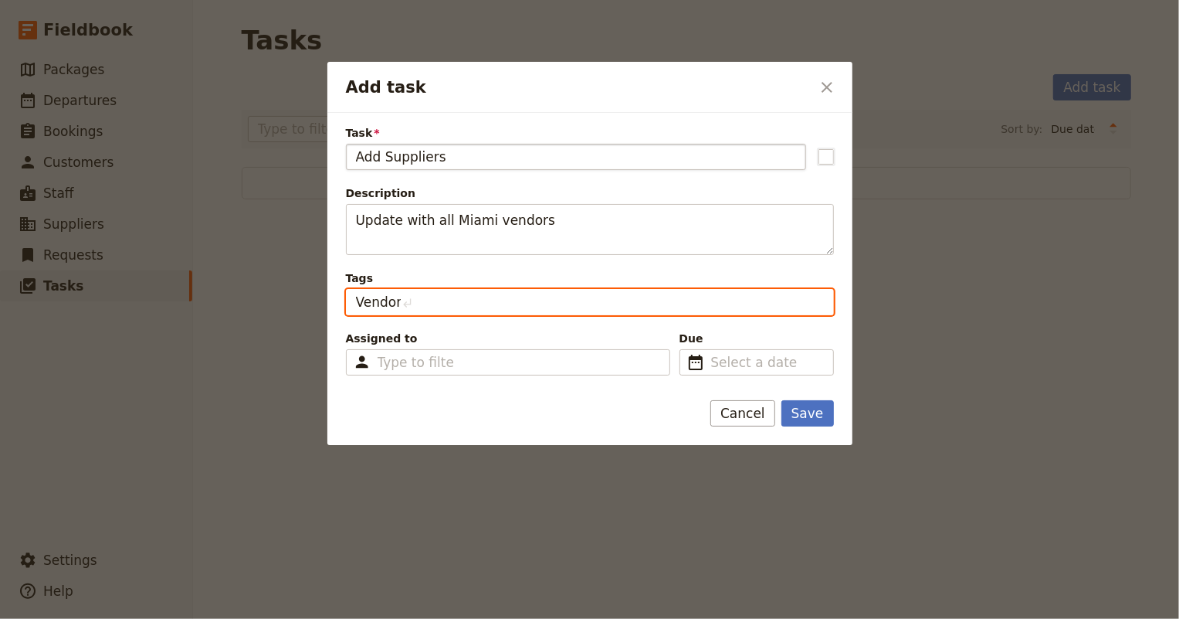
type input "Vendors"
type input "suppliers"
type input "Vendors, suppliers"
type input "contacts"
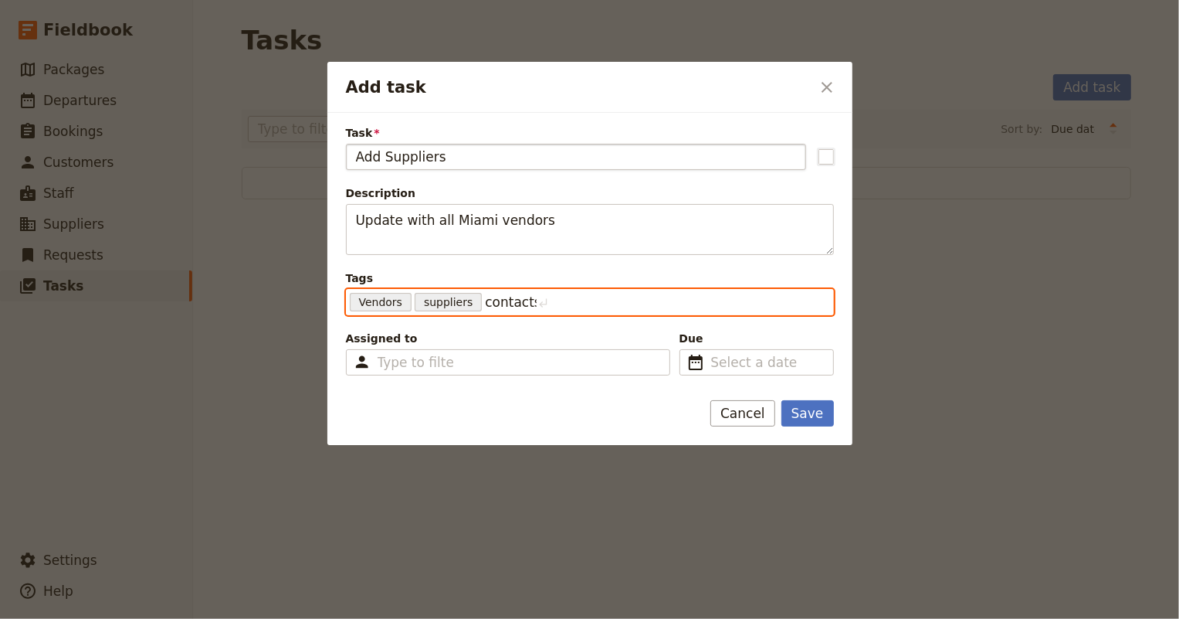
type input "Vendors, suppliers, contacts"
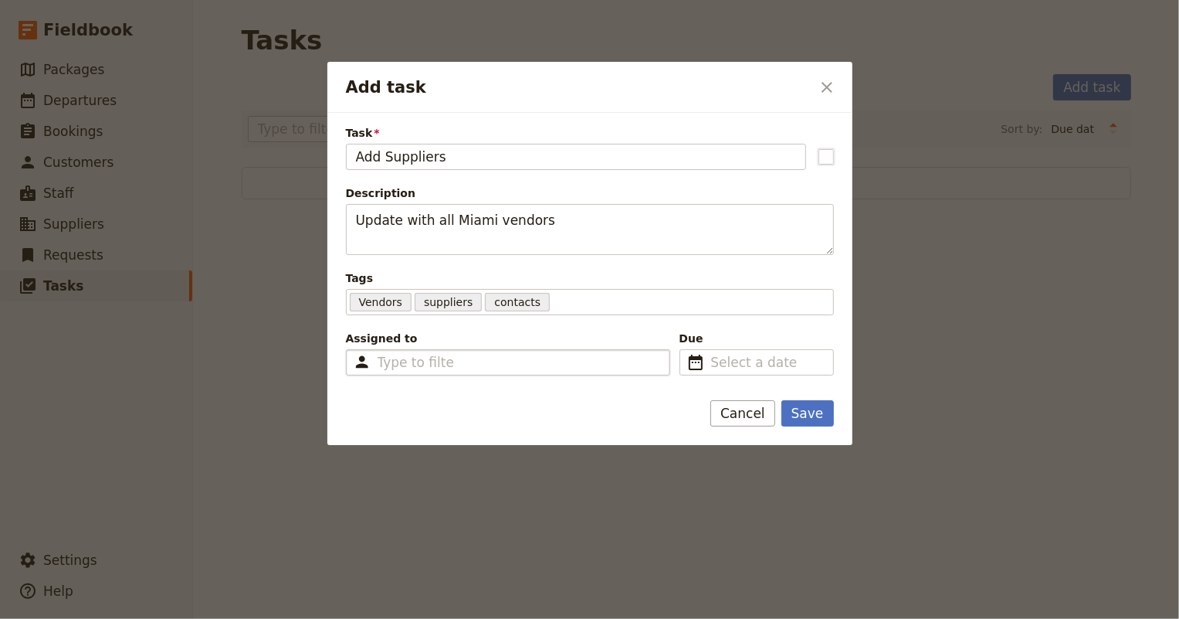
click at [510, 370] on div "Type to filter" at bounding box center [508, 362] width 324 height 26
click at [453, 370] on input "Assigned to Type to filter" at bounding box center [416, 362] width 76 height 19
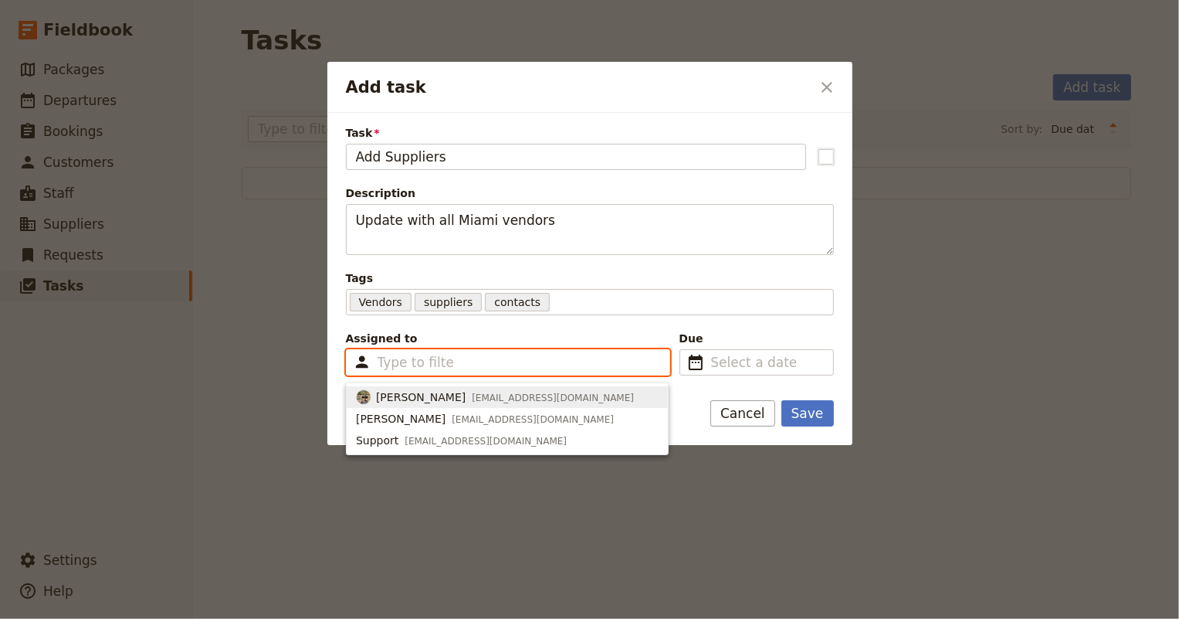
click at [507, 391] on span "tiltonjd@eckerd.edu" at bounding box center [553, 397] width 162 height 12
type input "688baf0ed96320893589315e"
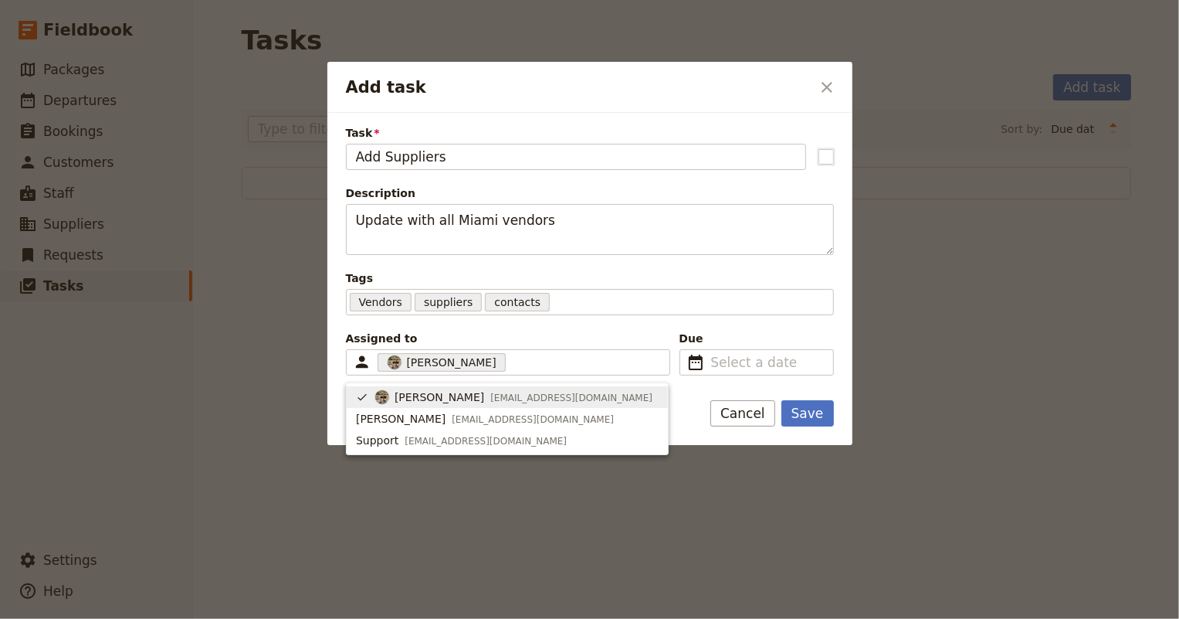
click at [610, 333] on span "Assigned to" at bounding box center [508, 337] width 324 height 15
click at [512, 353] on input "Assigned to Judith Tilton 688baf0ed96320893589315e" at bounding box center [510, 362] width 3 height 19
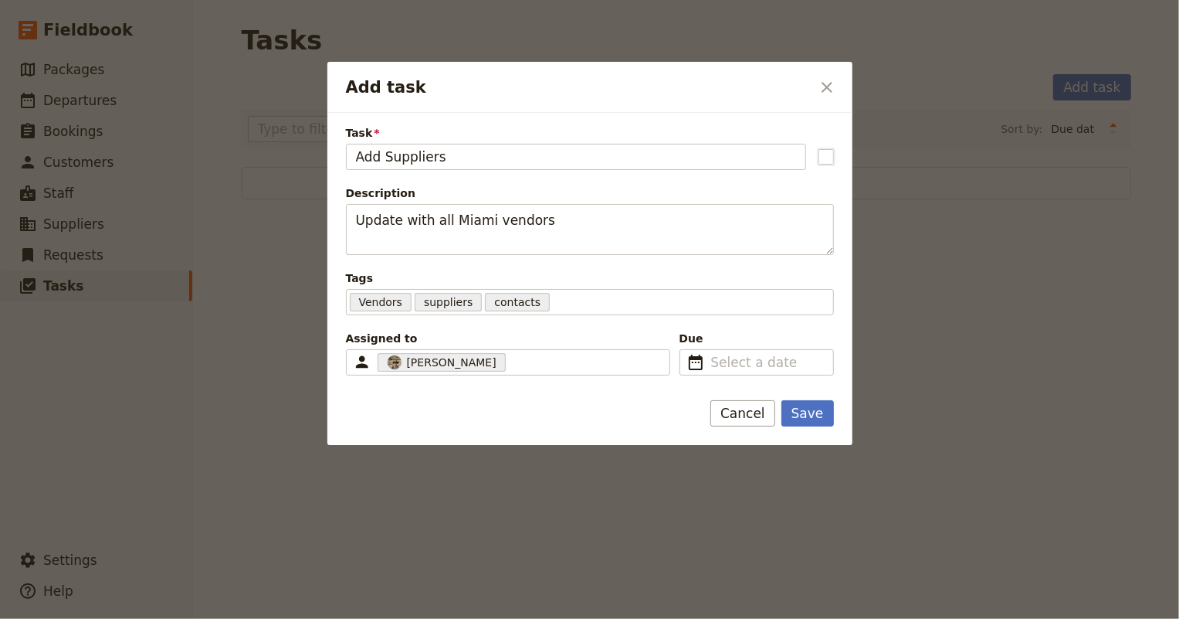
click at [716, 332] on span "Due" at bounding box center [757, 337] width 154 height 15
click at [716, 353] on input "Due ​" at bounding box center [767, 362] width 113 height 19
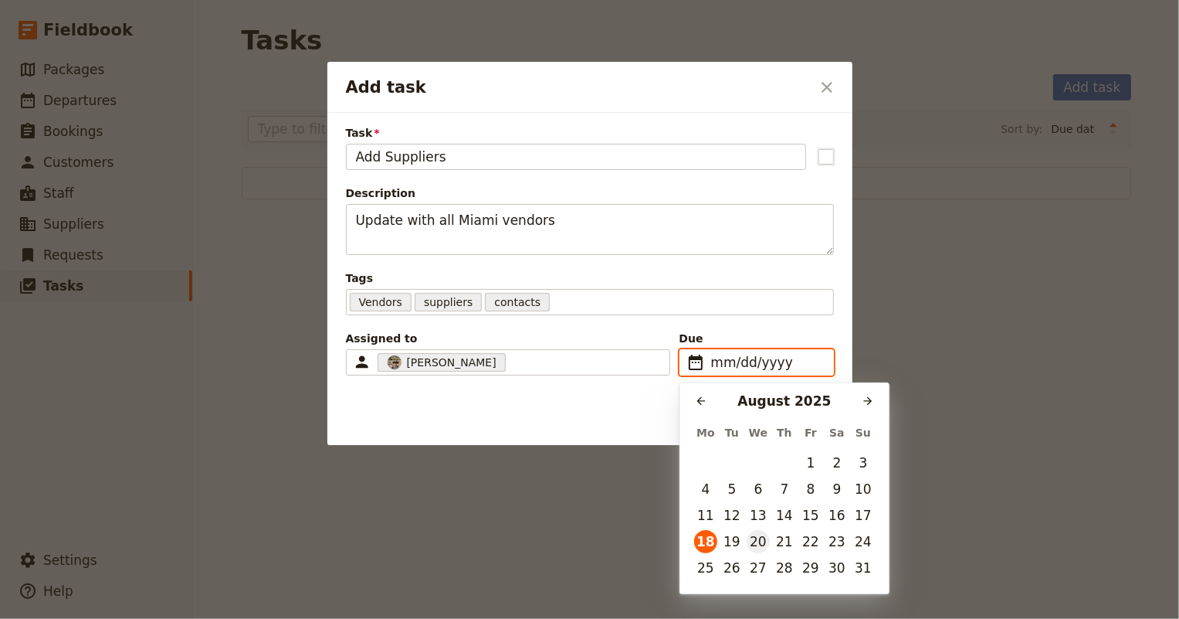
click at [764, 536] on button "20" at bounding box center [758, 541] width 23 height 23
type input "08/20/2025"
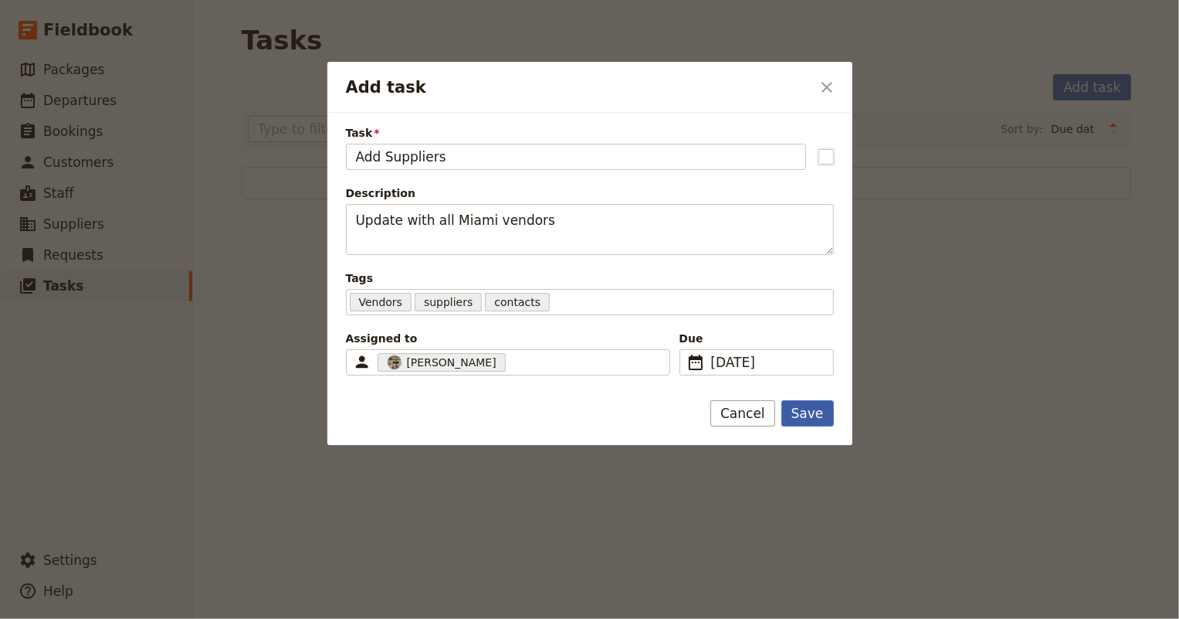
click at [805, 416] on button "Save" at bounding box center [807, 413] width 53 height 26
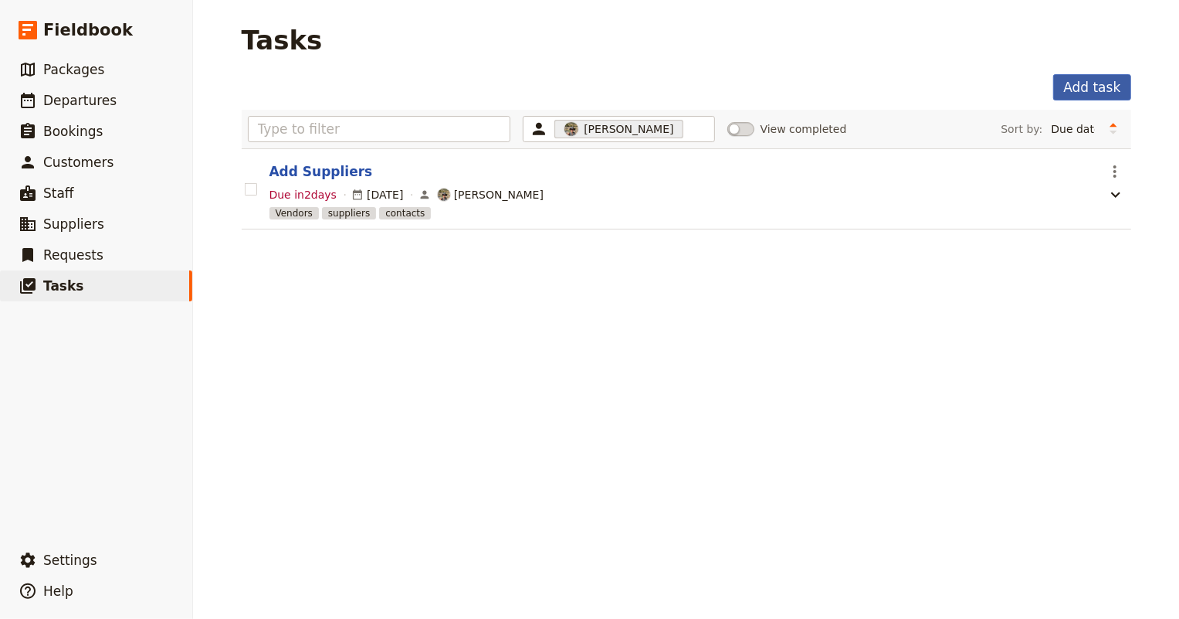
click at [1082, 93] on button "Add task" at bounding box center [1091, 87] width 77 height 26
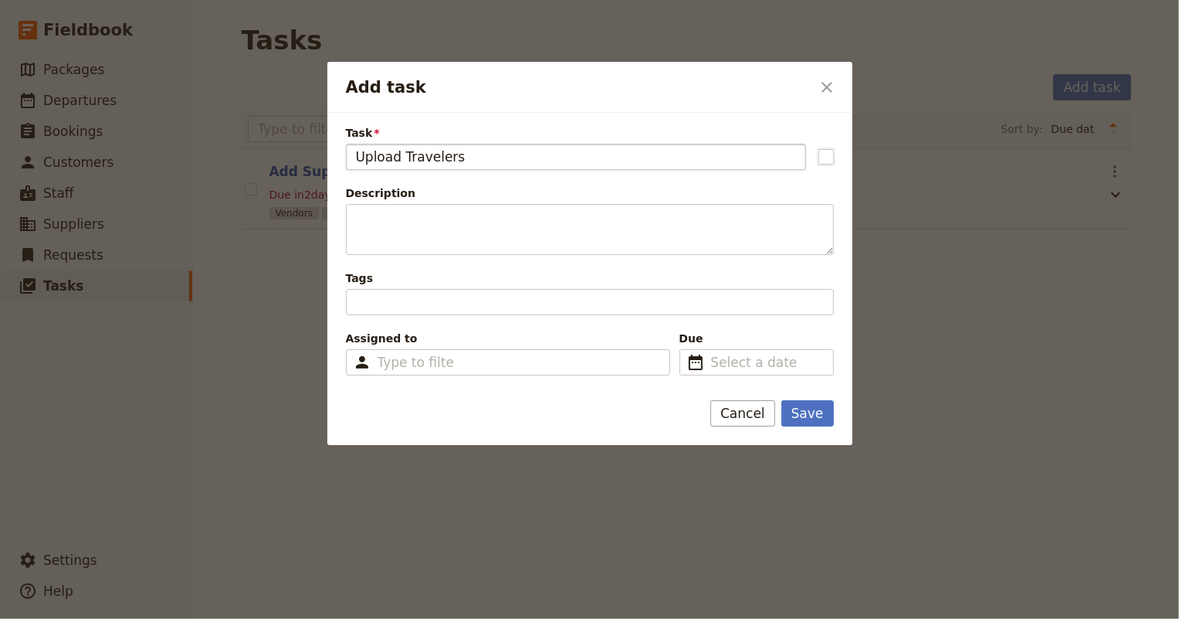
type input "Upload Travelers"
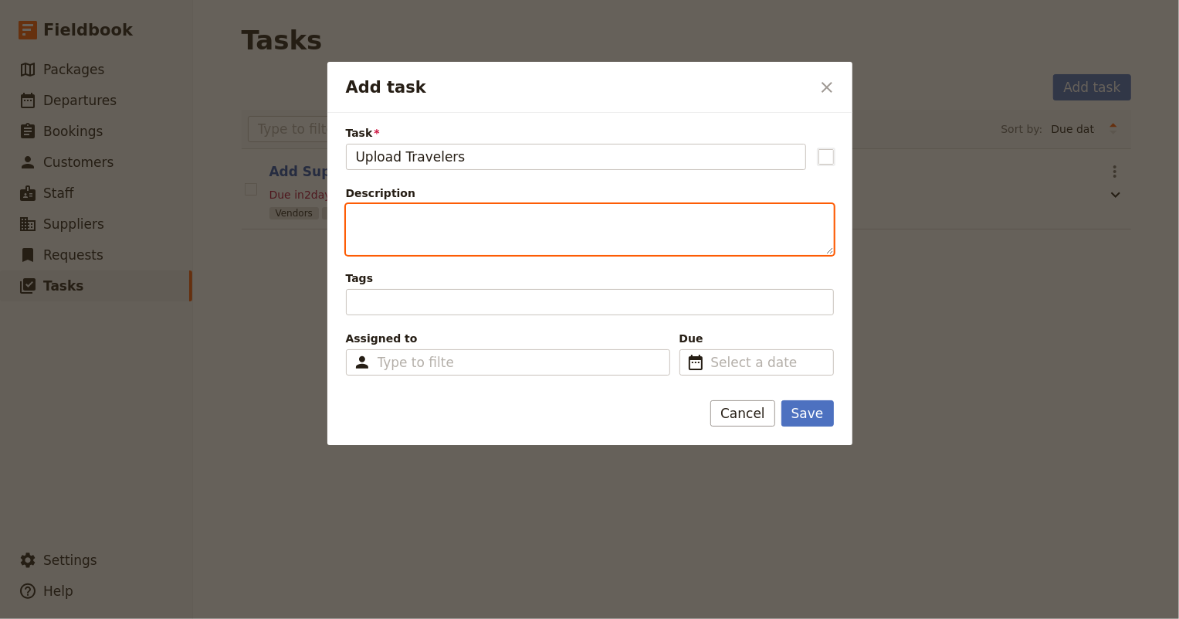
click at [425, 208] on textarea "Description" at bounding box center [590, 229] width 488 height 51
type textarea "Upload travelers"
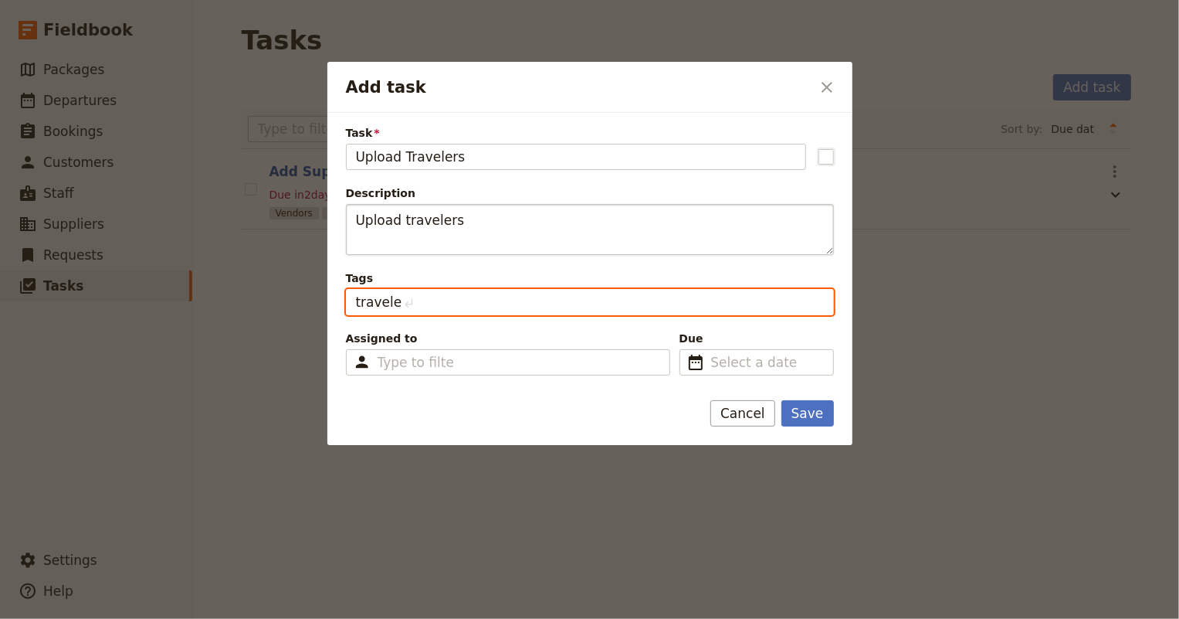
type input "travelers"
type input "passengers"
type input "travelers, passengers"
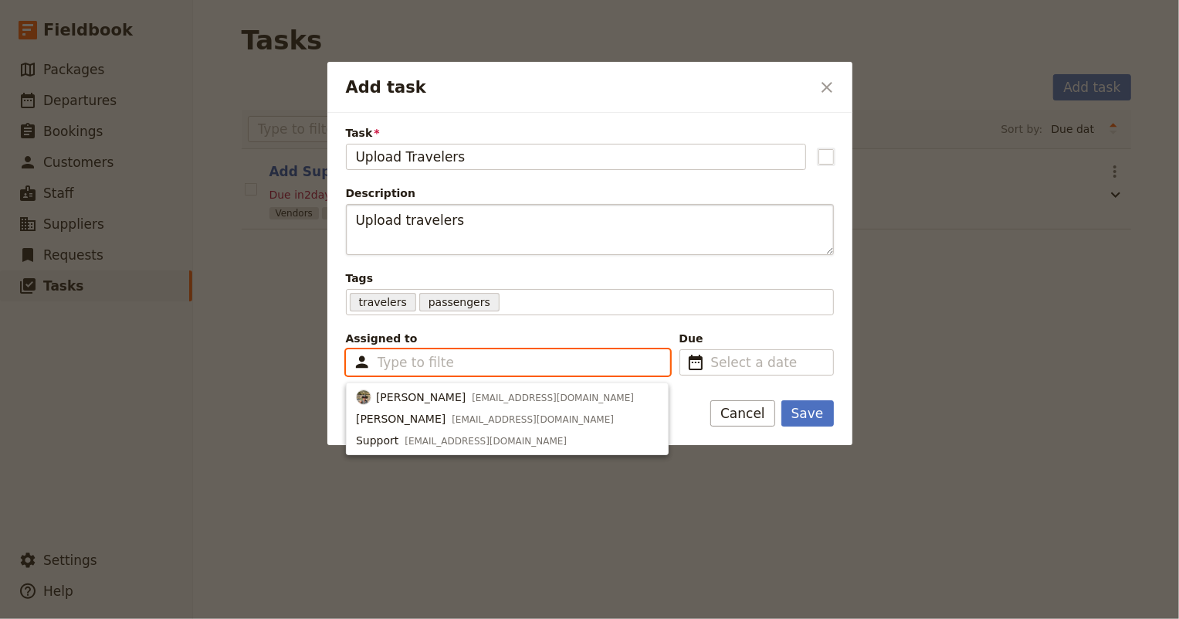
type input "J"
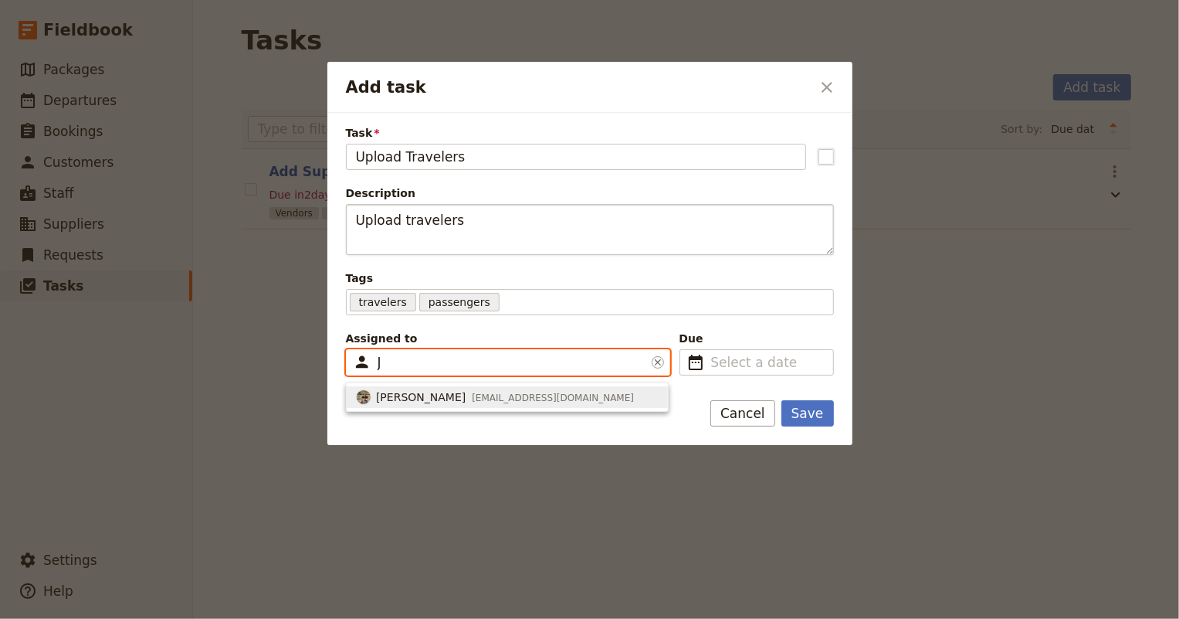
type input "688baf0ed96320893589315e"
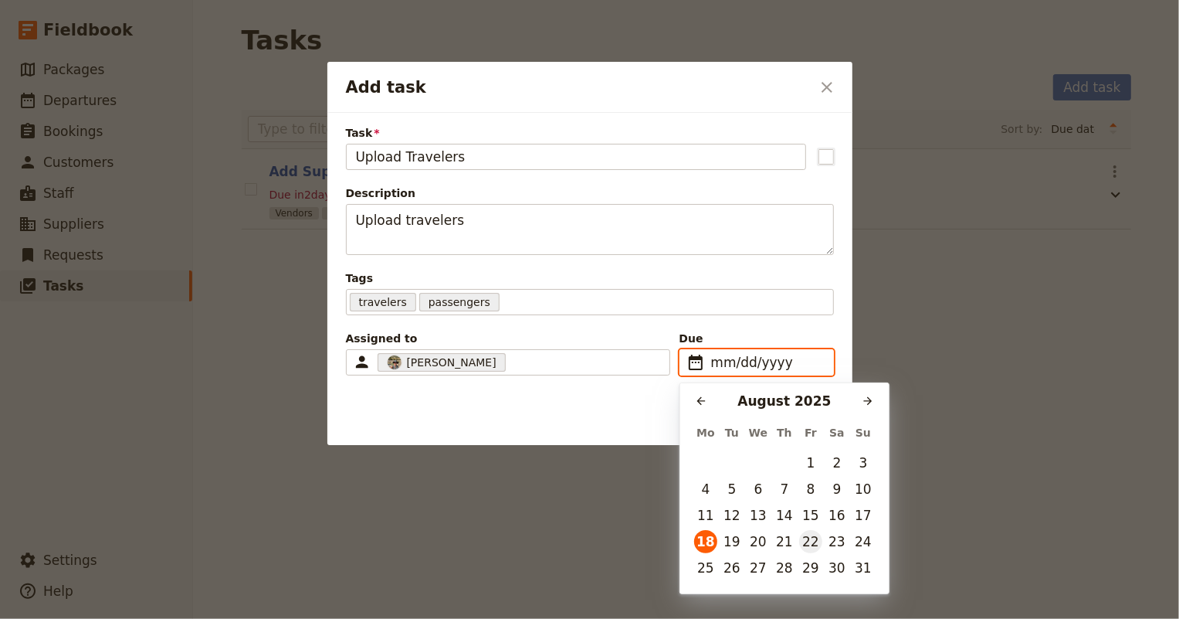
click at [804, 540] on button "22" at bounding box center [810, 541] width 23 height 23
type input "08/22/2025"
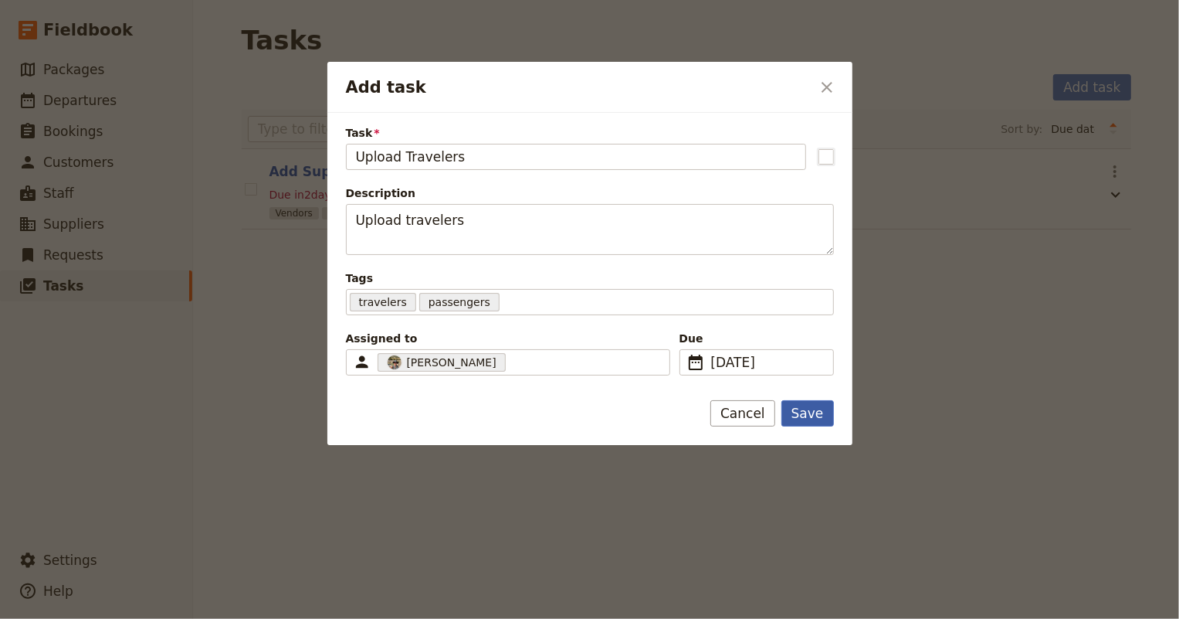
click at [812, 412] on button "Save" at bounding box center [807, 413] width 53 height 26
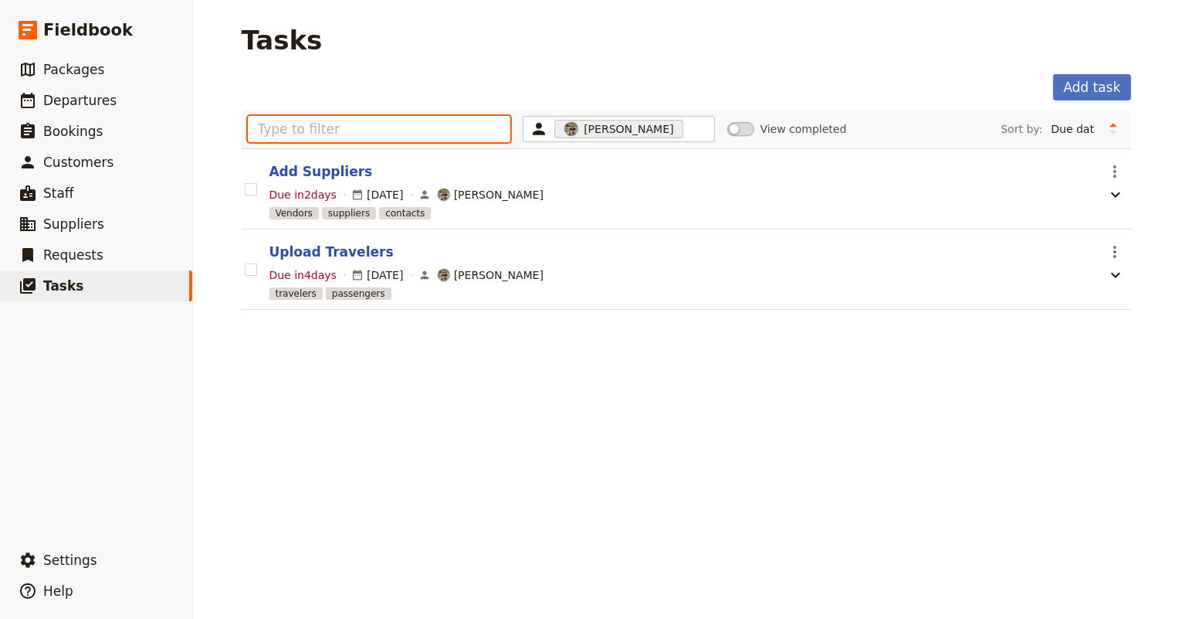
click at [398, 137] on input "text" at bounding box center [379, 129] width 263 height 26
click at [1088, 83] on button "Add task" at bounding box center [1091, 87] width 77 height 26
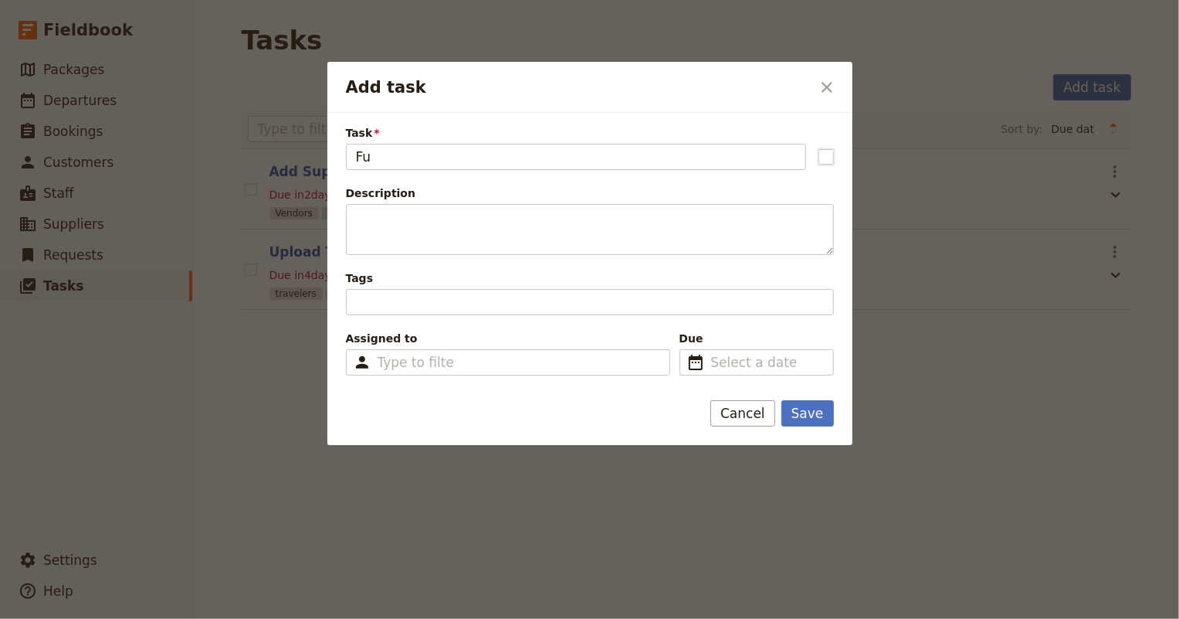
type input "F"
type input "Finish Itinerary Details"
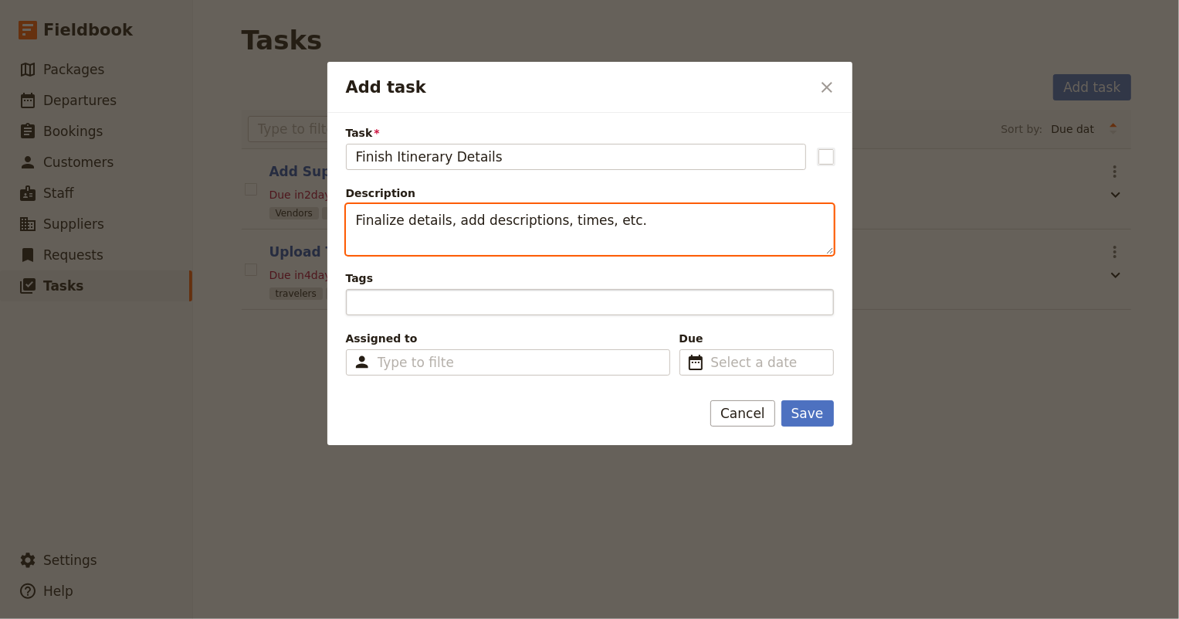
type textarea "Finalize details, add descriptions, times, etc."
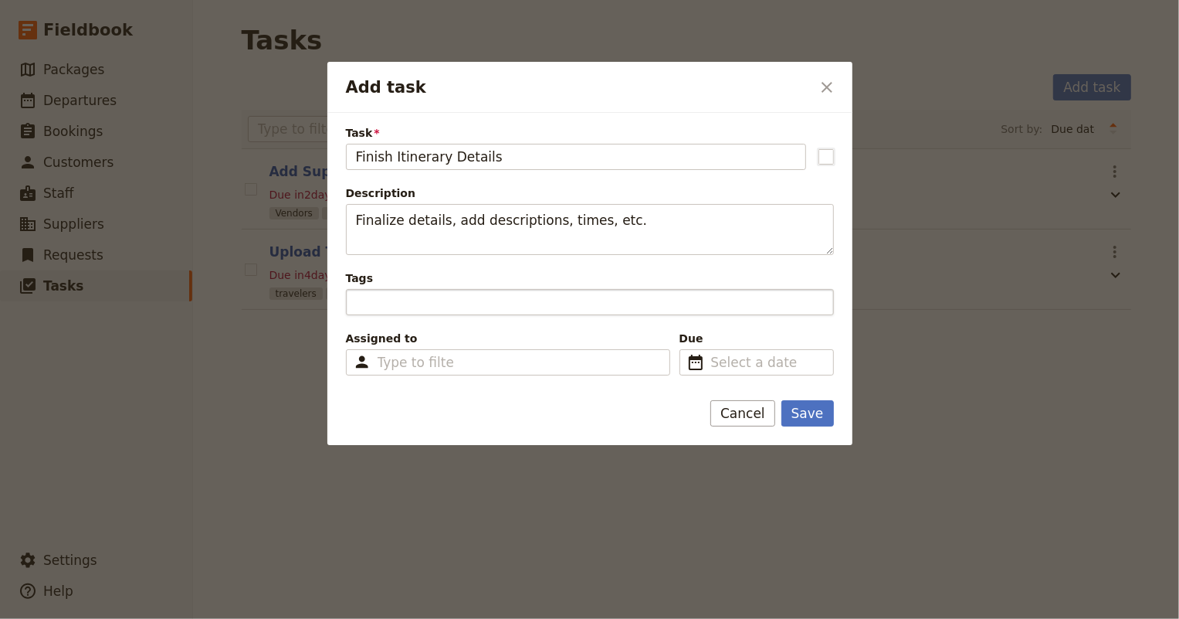
click at [371, 309] on div "Add task" at bounding box center [590, 302] width 488 height 26
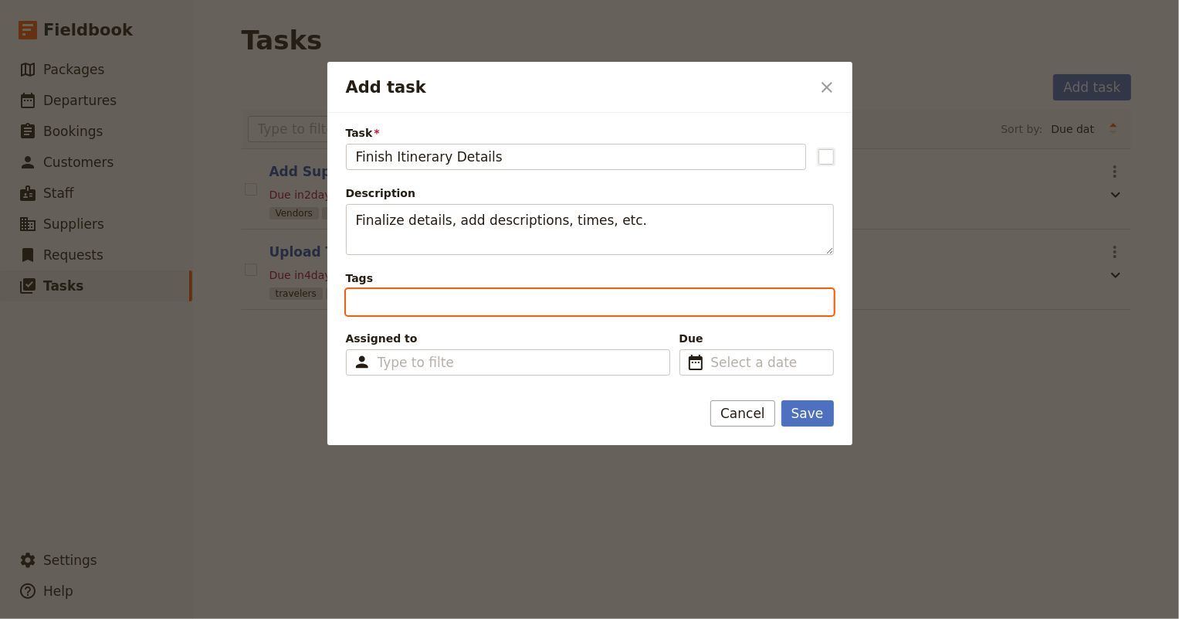
click at [359, 309] on input "Tags" at bounding box center [357, 302] width 3 height 19
type input "itinerarty"
click at [378, 302] on span "itinerarty" at bounding box center [384, 302] width 69 height 19
click at [421, 302] on input "Tags itinerarty itinerarty" at bounding box center [422, 302] width 3 height 19
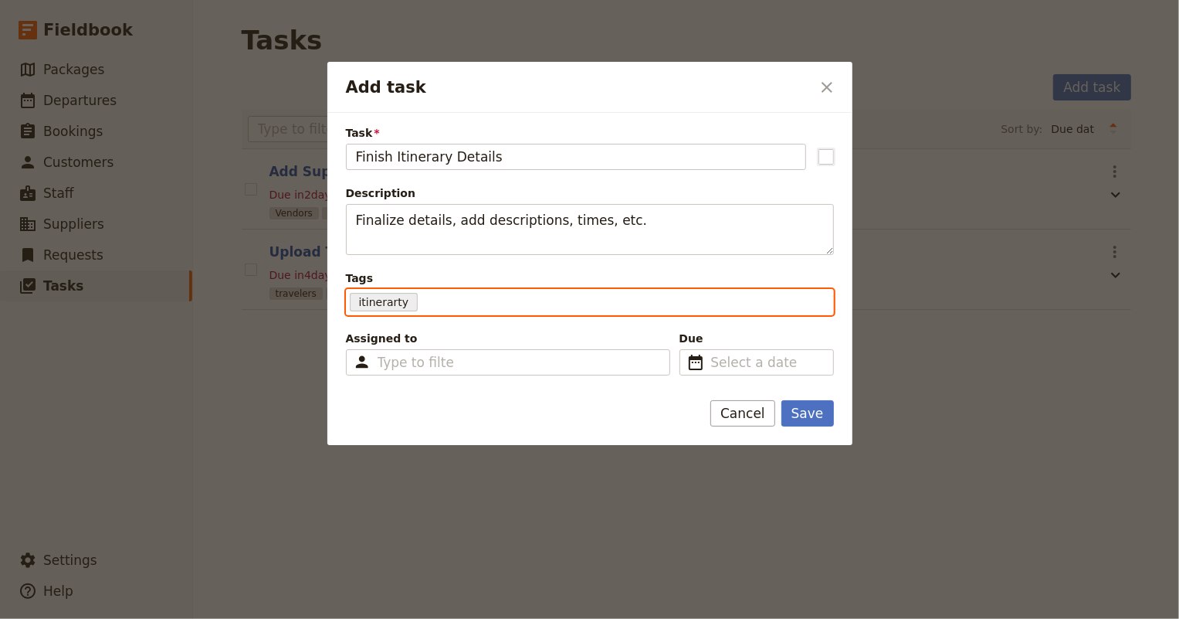
click at [398, 301] on span "itinerarty" at bounding box center [384, 302] width 69 height 19
click at [421, 301] on input "Tags itinerarty itinerarty" at bounding box center [422, 302] width 3 height 19
type input "itinerary"
type input "schedule"
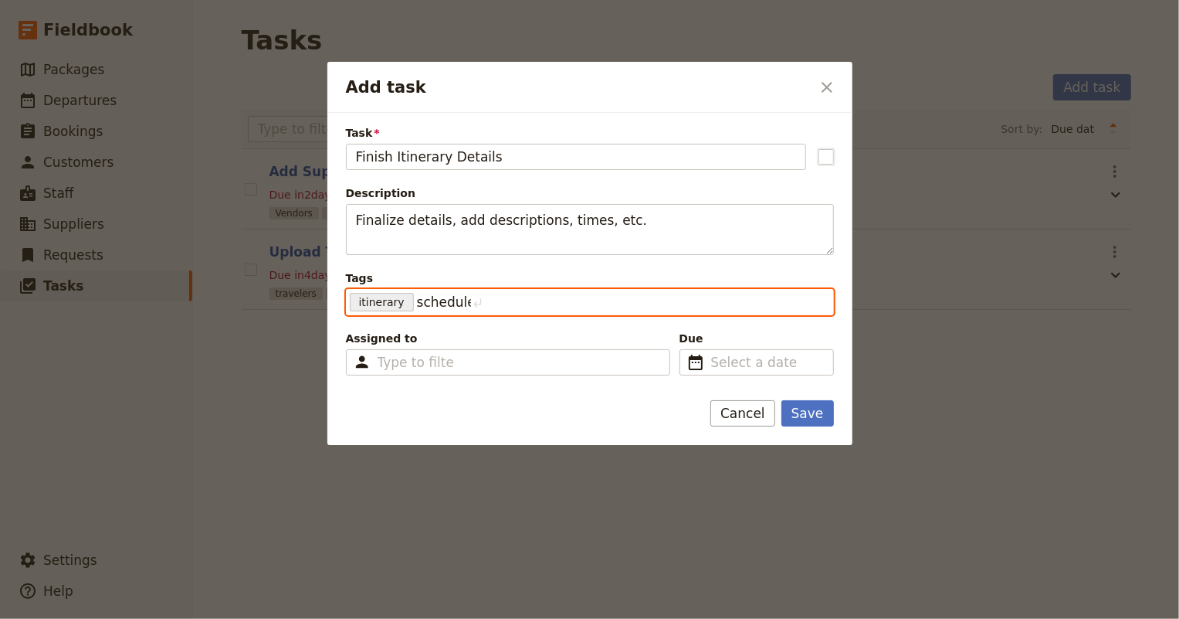
type input "itinerary, schedule"
type input "locations"
type input "itinerary, schedule, locations"
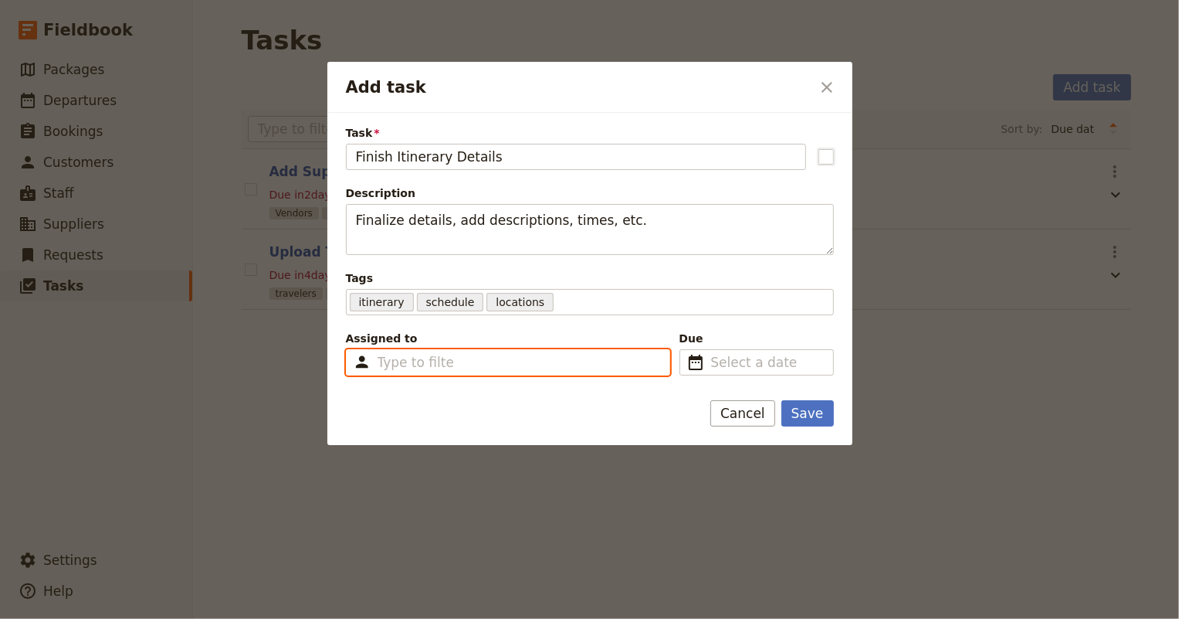
click at [431, 360] on input "Assigned to Type to filter" at bounding box center [416, 362] width 76 height 19
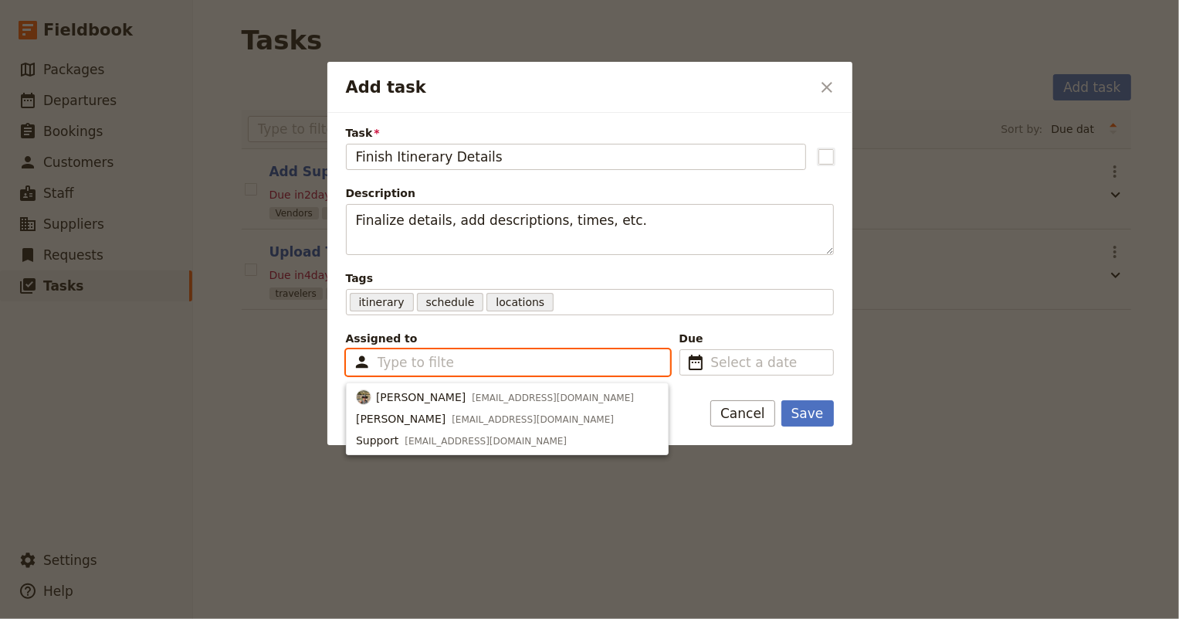
type input "j"
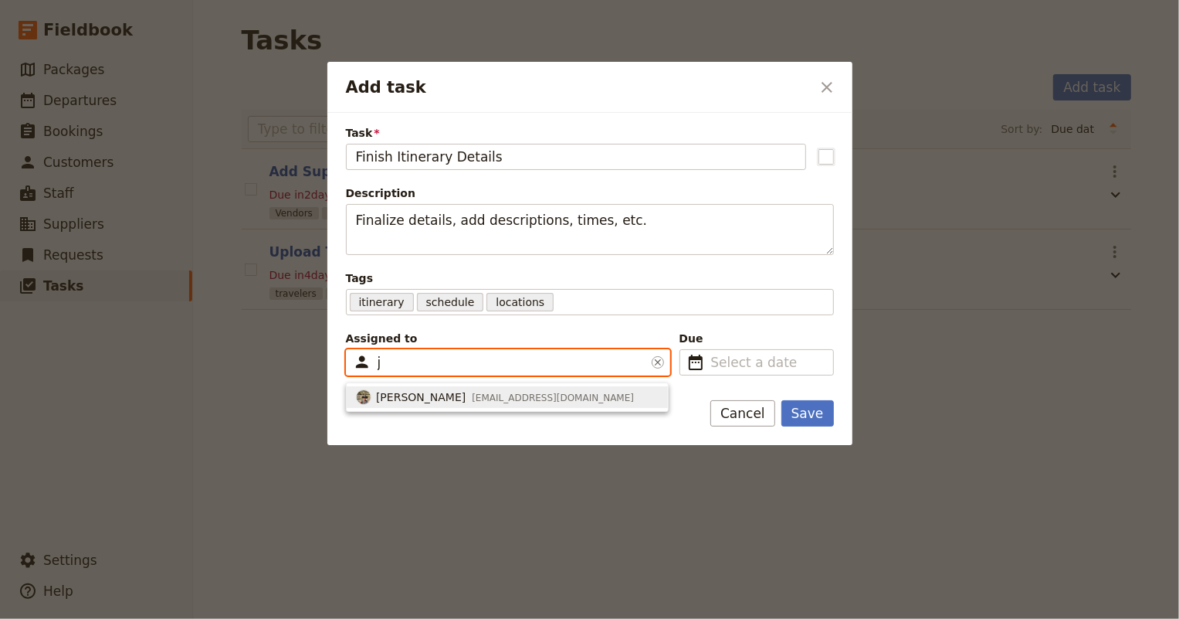
type input "688baf0ed96320893589315e"
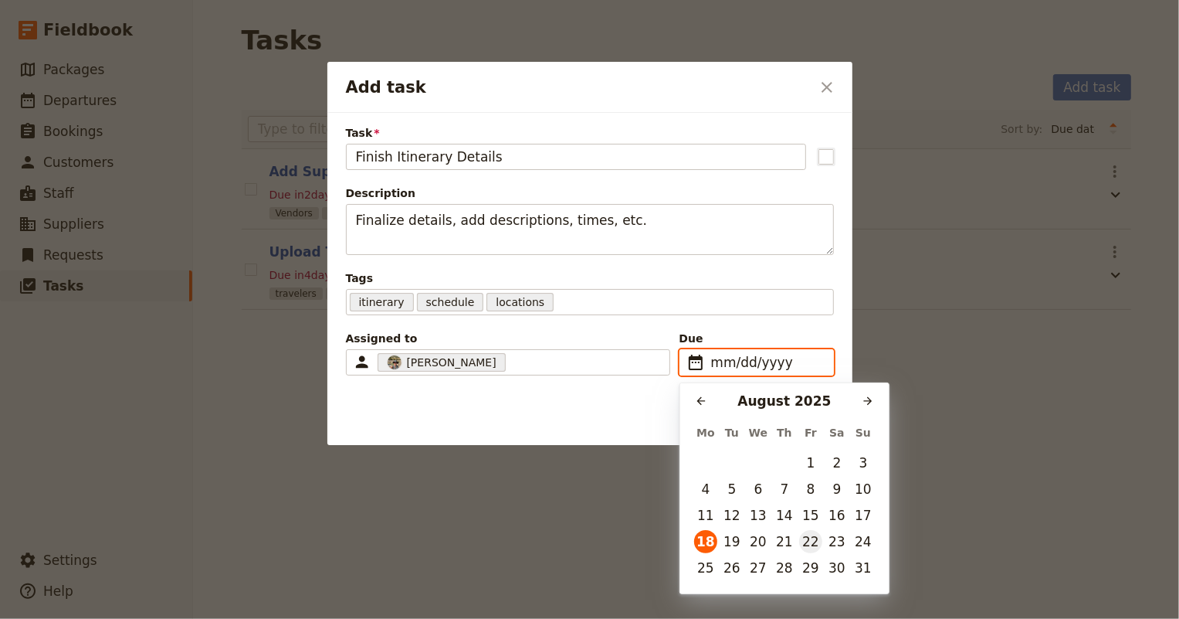
click at [809, 540] on button "22" at bounding box center [810, 541] width 23 height 23
type input "08/22/2025"
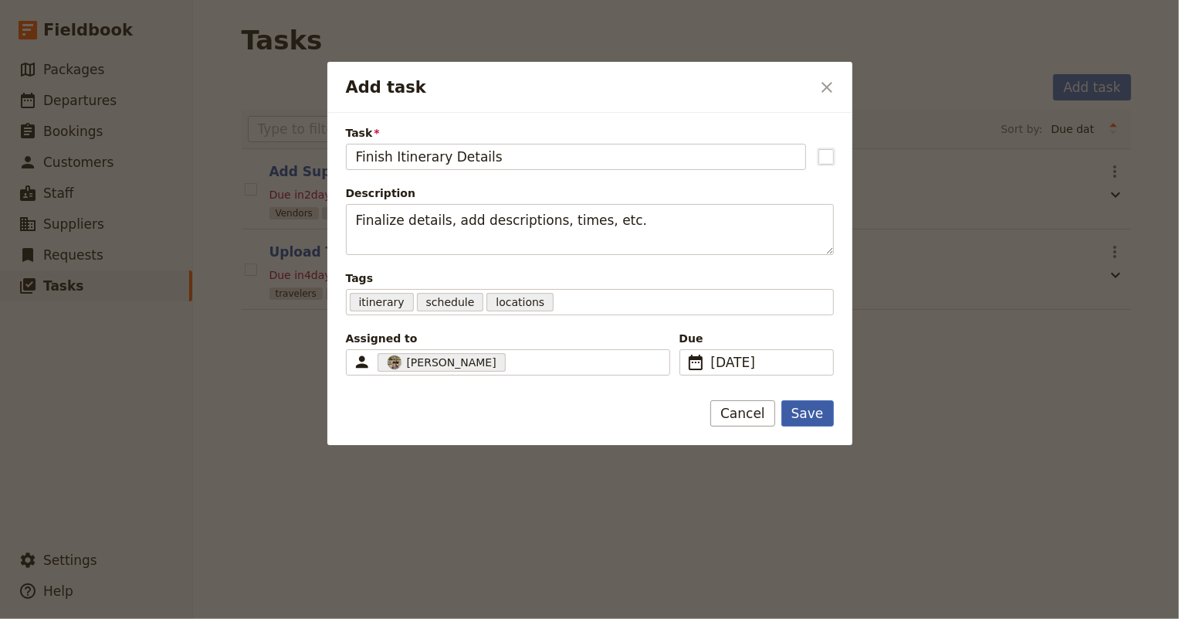
click at [818, 413] on button "Save" at bounding box center [807, 413] width 53 height 26
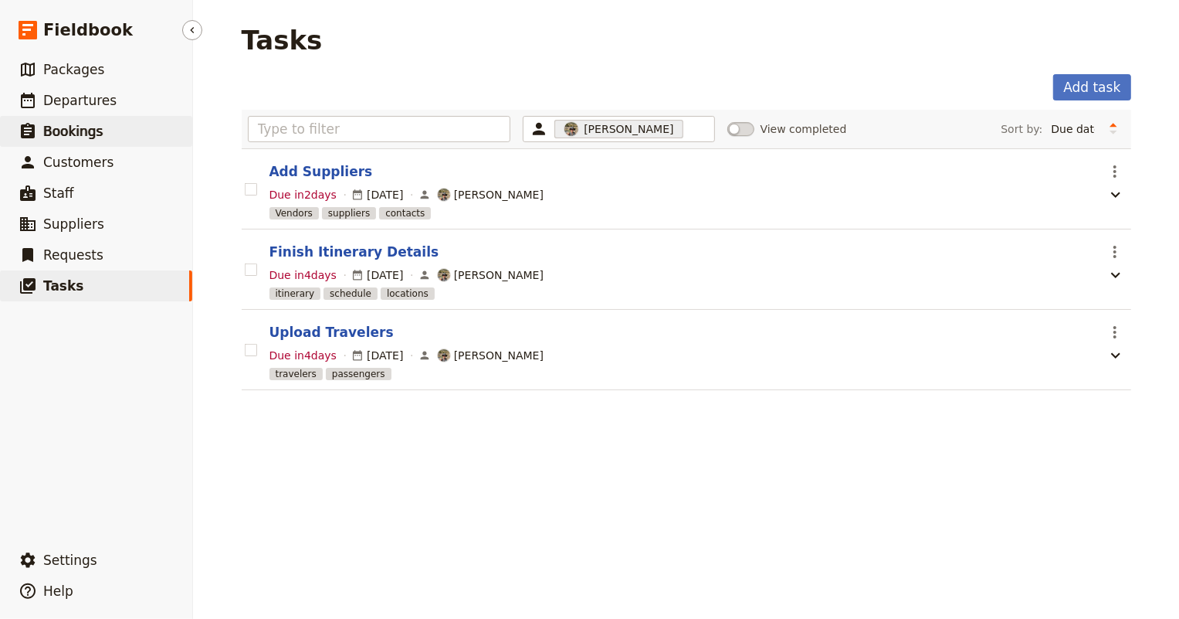
click at [70, 131] on span "Bookings" at bounding box center [72, 131] width 59 height 15
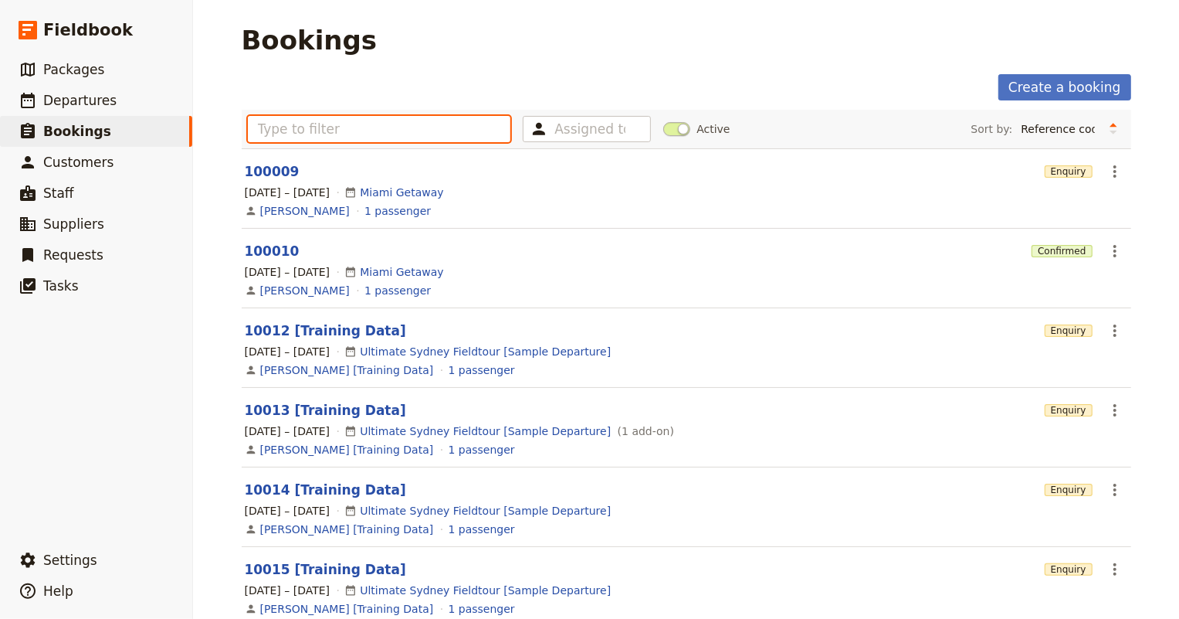
click at [389, 129] on input "text" at bounding box center [379, 129] width 263 height 26
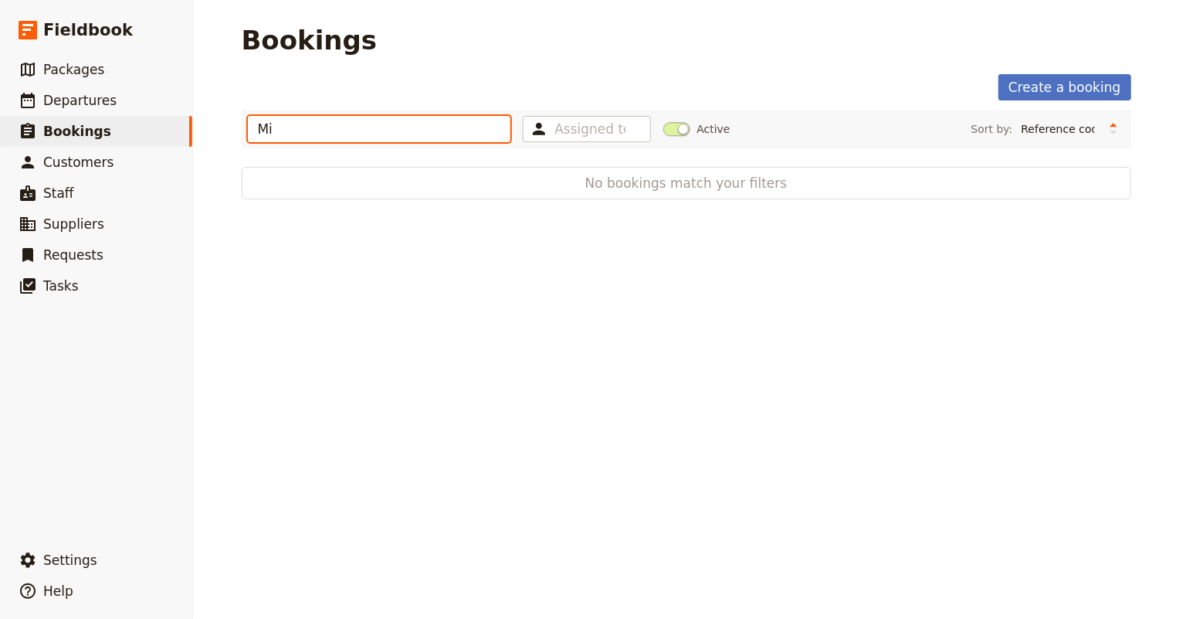
type input "M"
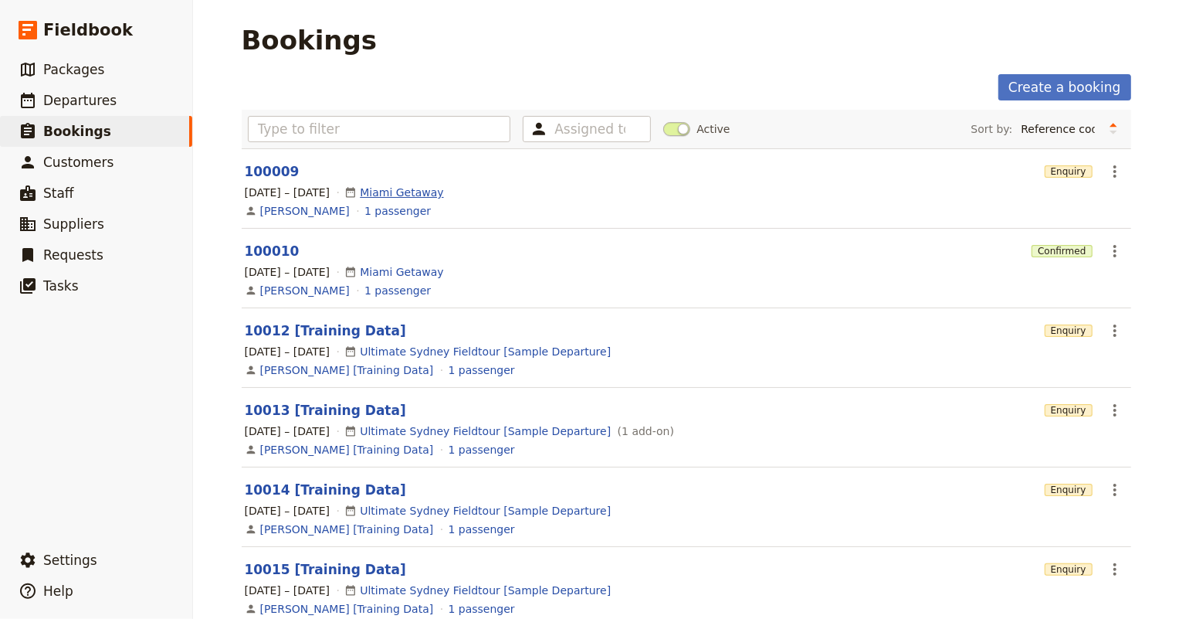
click at [402, 191] on link "Miami Getaway" at bounding box center [401, 192] width 83 height 15
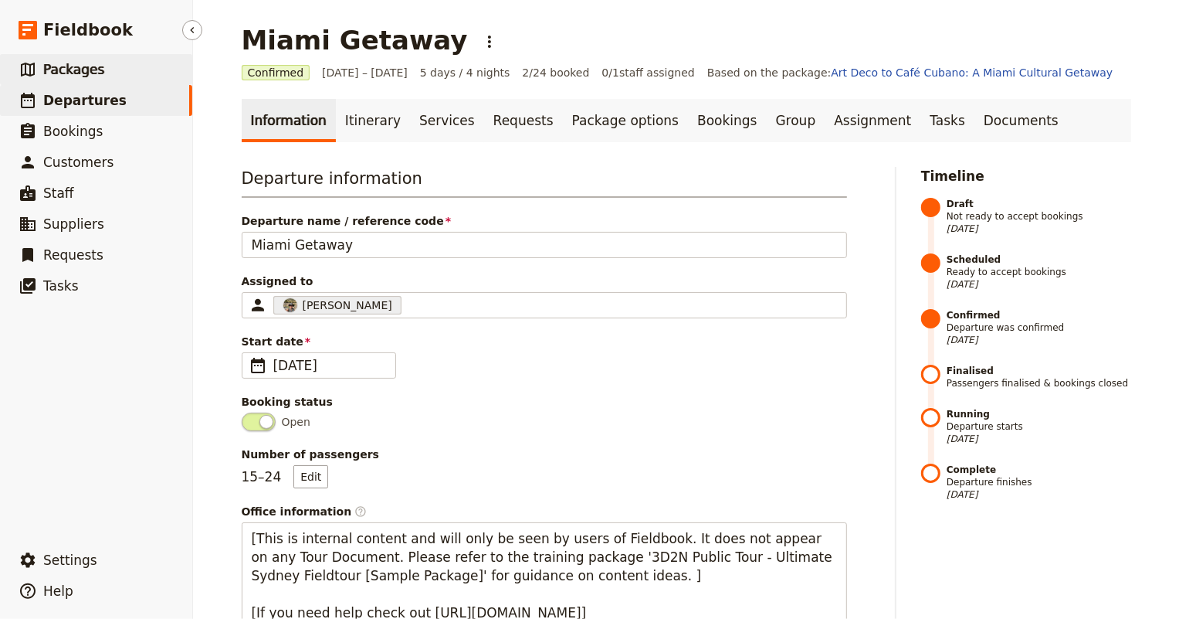
click at [54, 71] on span "Packages" at bounding box center [73, 69] width 61 height 15
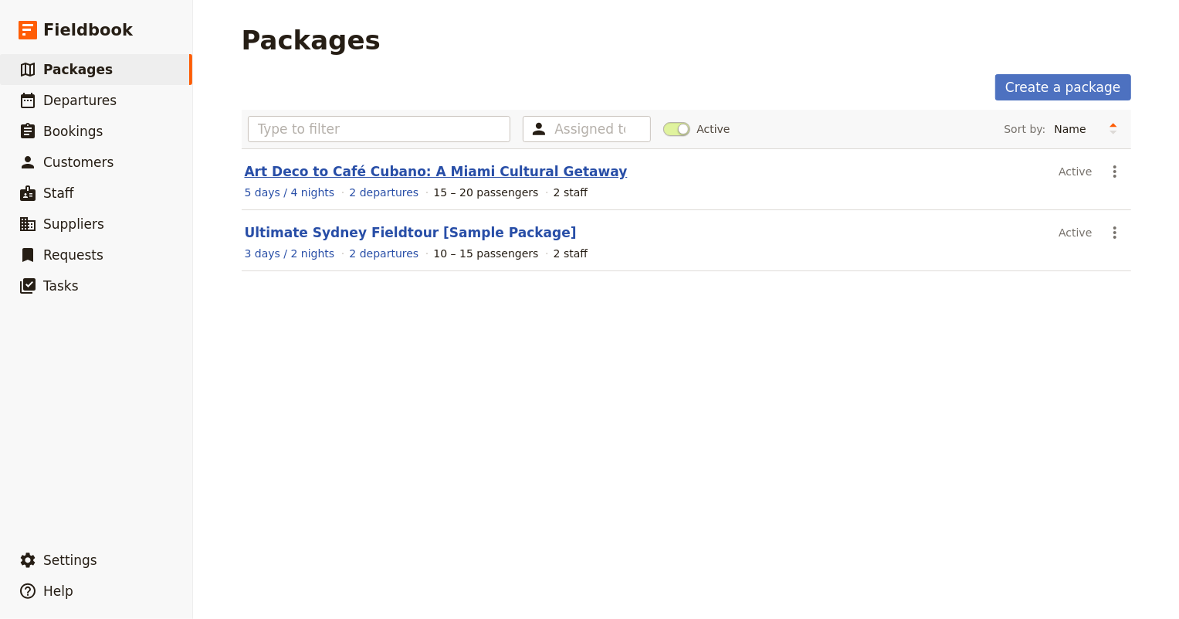
click at [444, 171] on link "Art Deco to Café Cubano: A Miami Cultural Getaway" at bounding box center [436, 171] width 383 height 15
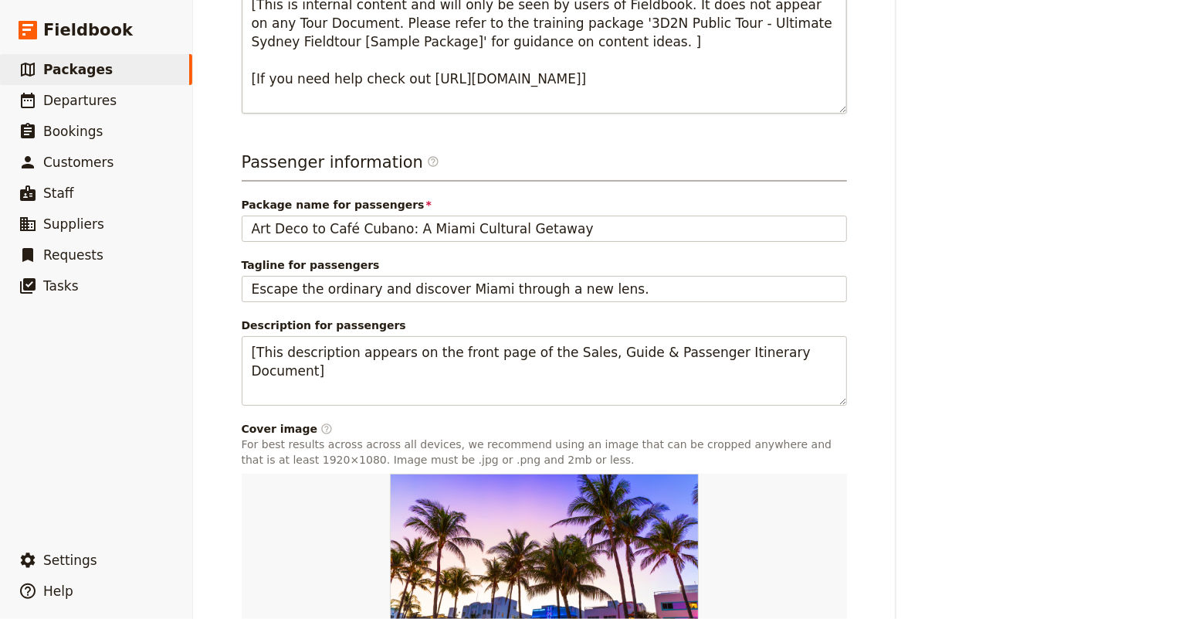
scroll to position [491, 0]
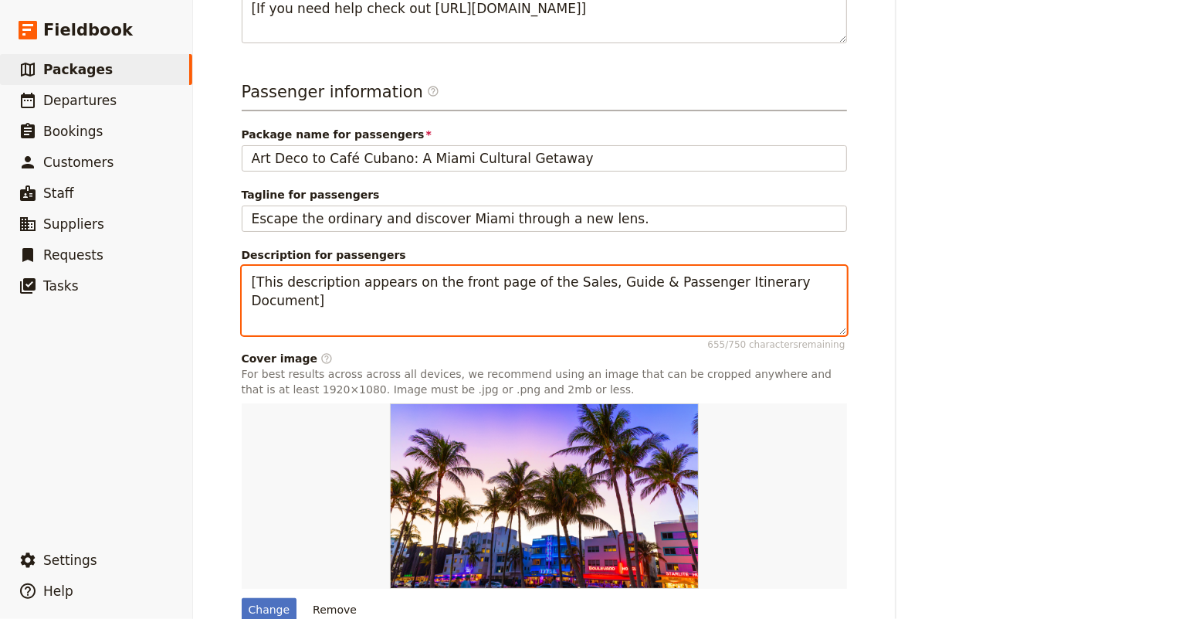
click at [405, 282] on textarea "[This description appears on the front page of the Sales, Guide & Passenger Iti…" at bounding box center [544, 300] width 605 height 69
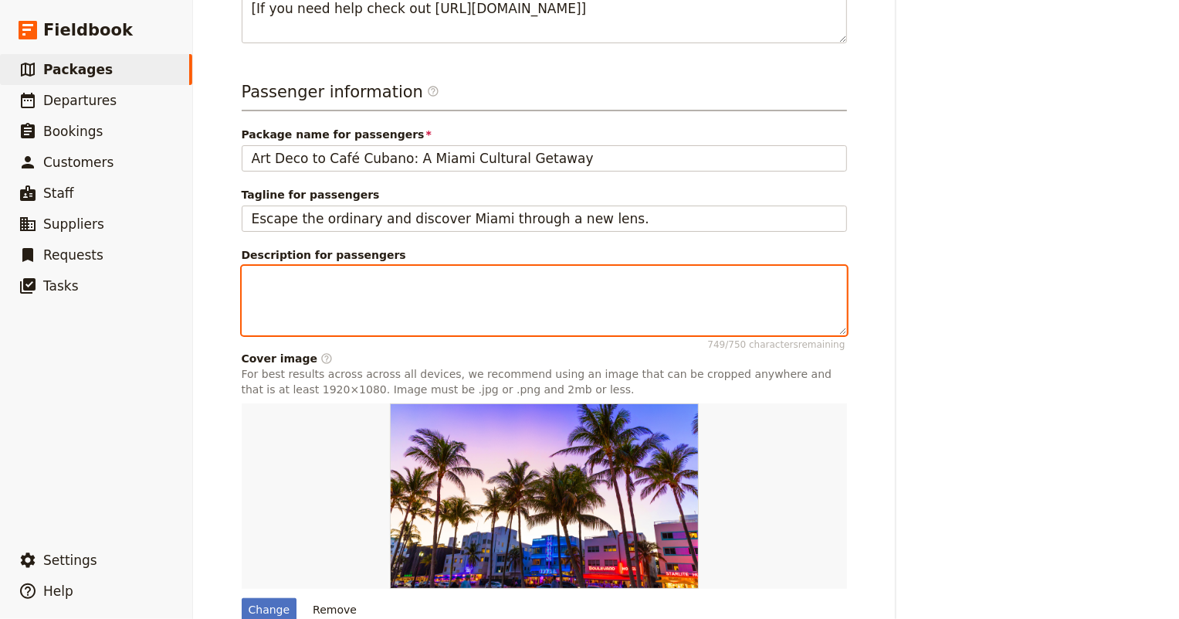
click at [242, 277] on textarea "Description for passengers 749 / 750 characters remaining" at bounding box center [544, 300] width 605 height 69
paste textarea "Get ready to immerse yourself in the color, flavor, and cultural complexity of …"
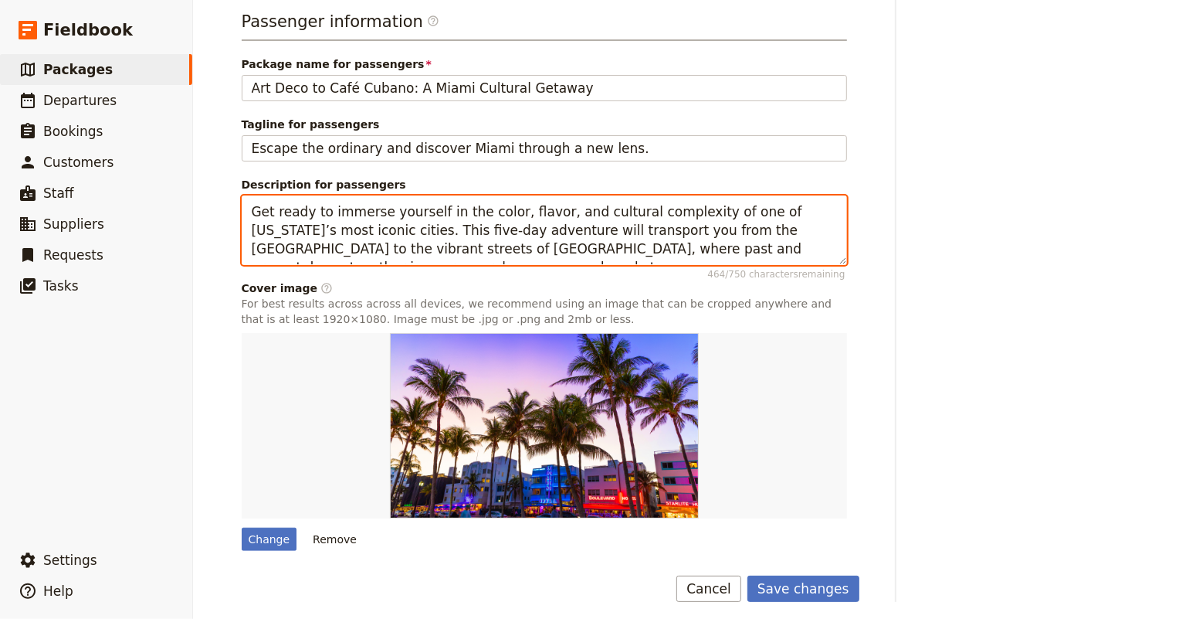
scroll to position [567, 0]
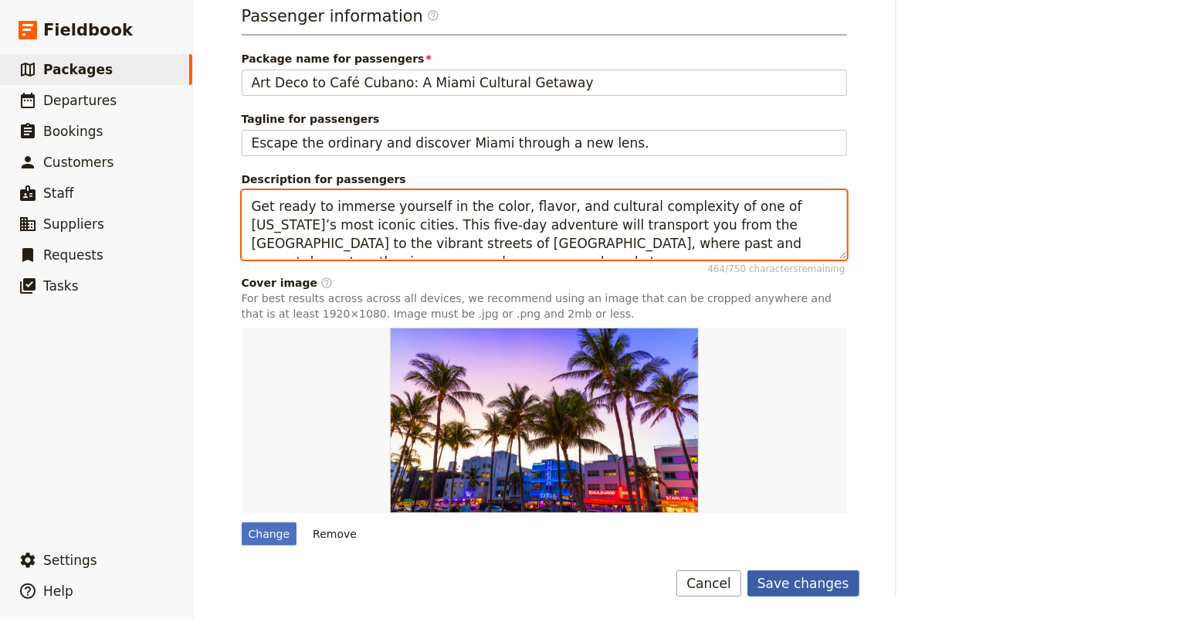
type textarea "Get ready to immerse yourself in the color, flavor, and cultural complexity of …"
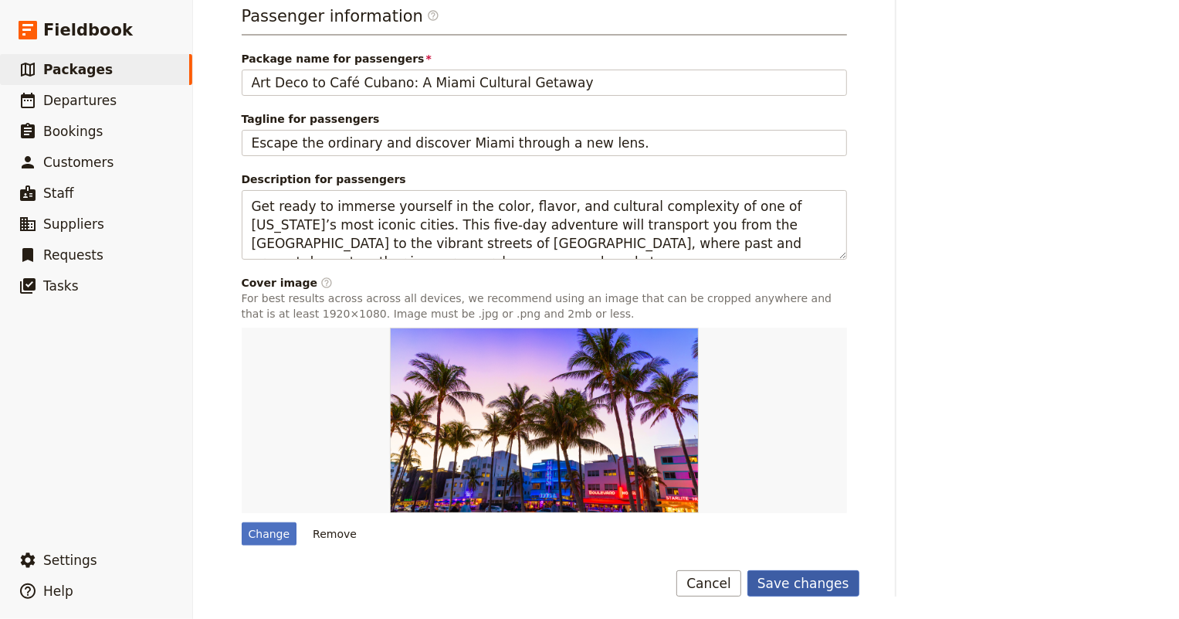
click at [809, 578] on button "Save changes" at bounding box center [803, 583] width 112 height 26
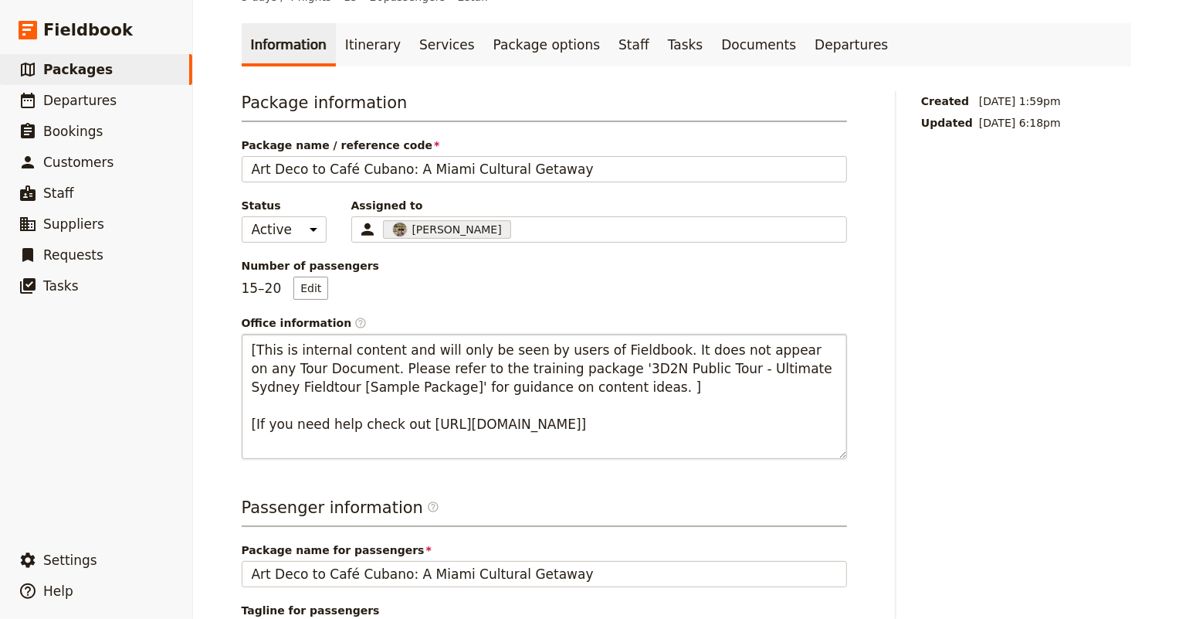
scroll to position [0, 0]
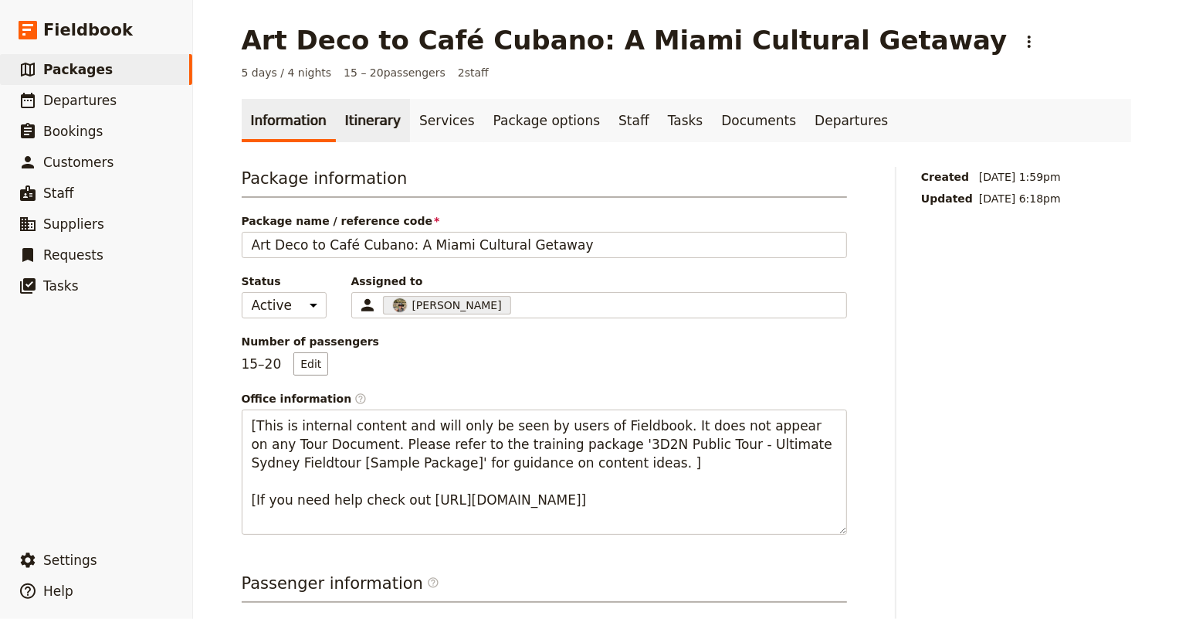
click at [345, 124] on link "Itinerary" at bounding box center [373, 120] width 74 height 43
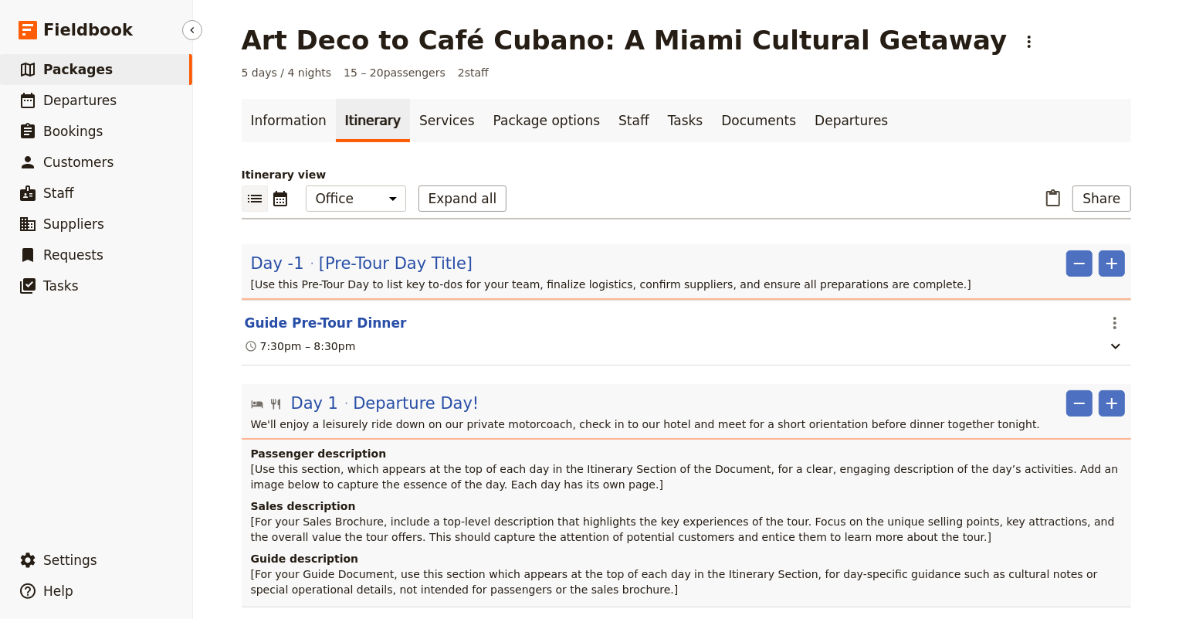
click at [83, 69] on span "Packages" at bounding box center [77, 69] width 69 height 15
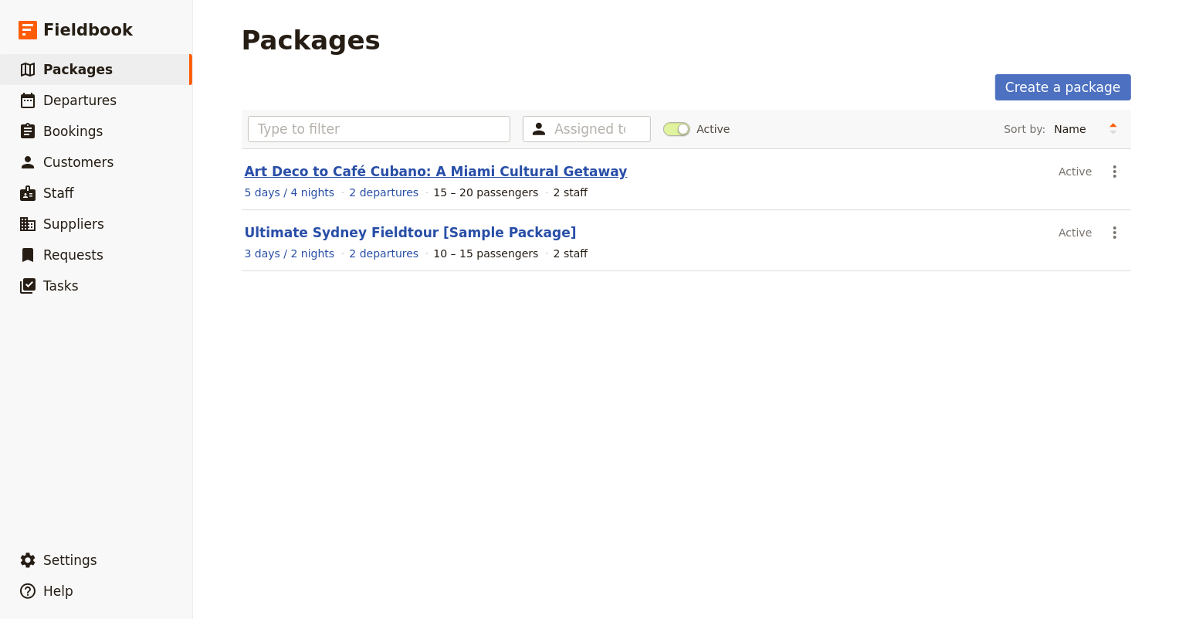
click at [333, 168] on link "Art Deco to Café Cubano: A Miami Cultural Getaway" at bounding box center [436, 171] width 383 height 15
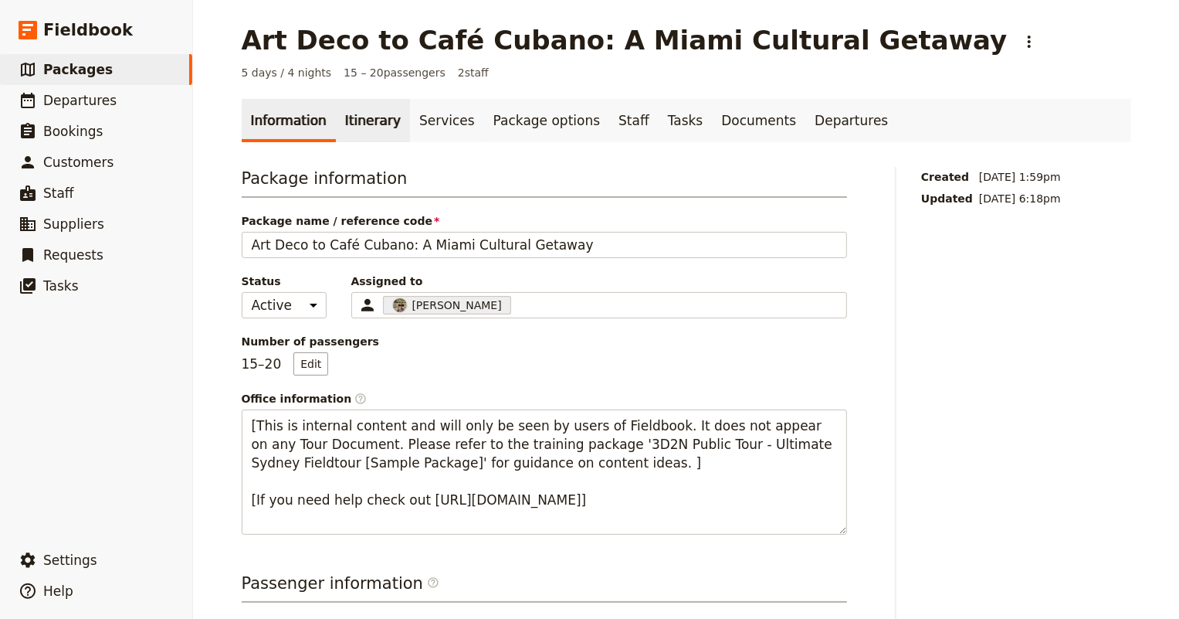
click at [342, 126] on link "Itinerary" at bounding box center [373, 120] width 74 height 43
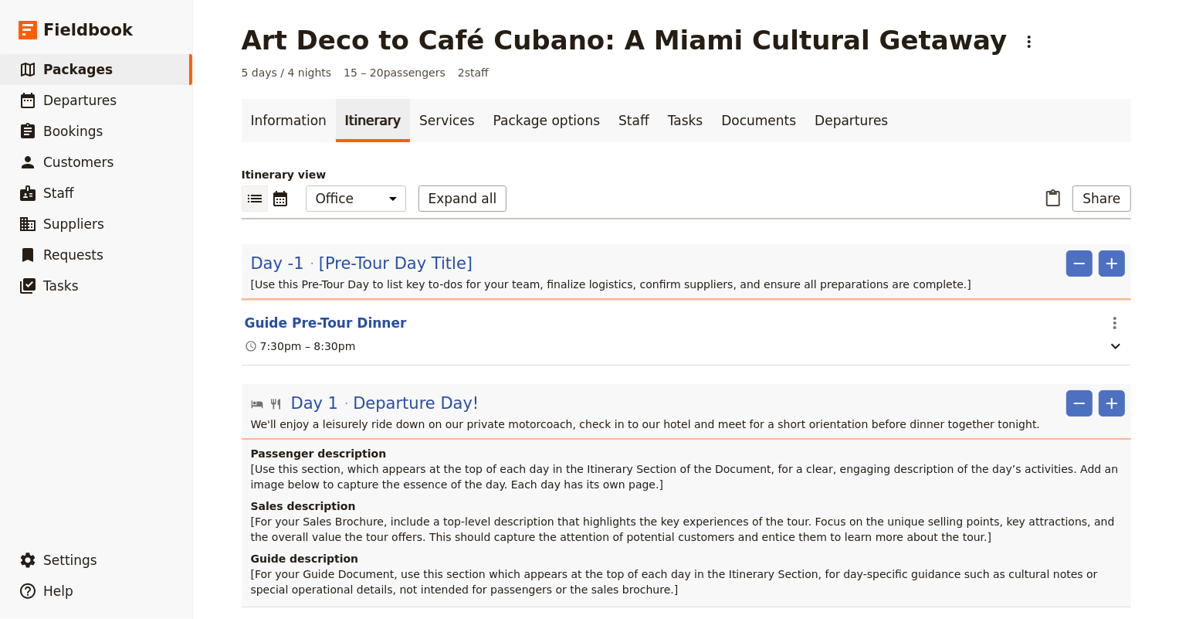
click at [344, 70] on span "15 – 20 passengers" at bounding box center [395, 72] width 102 height 15
click at [282, 118] on link "Information" at bounding box center [289, 120] width 94 height 43
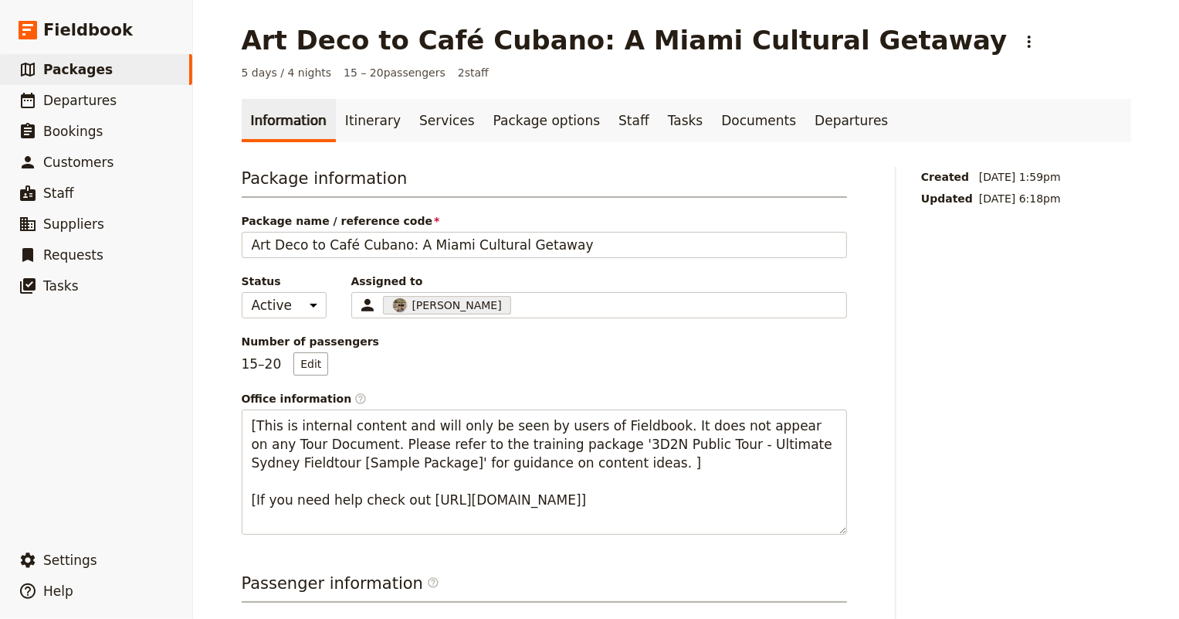
click at [458, 73] on span "2 staff" at bounding box center [473, 72] width 31 height 15
click at [369, 120] on link "Itinerary" at bounding box center [373, 120] width 74 height 43
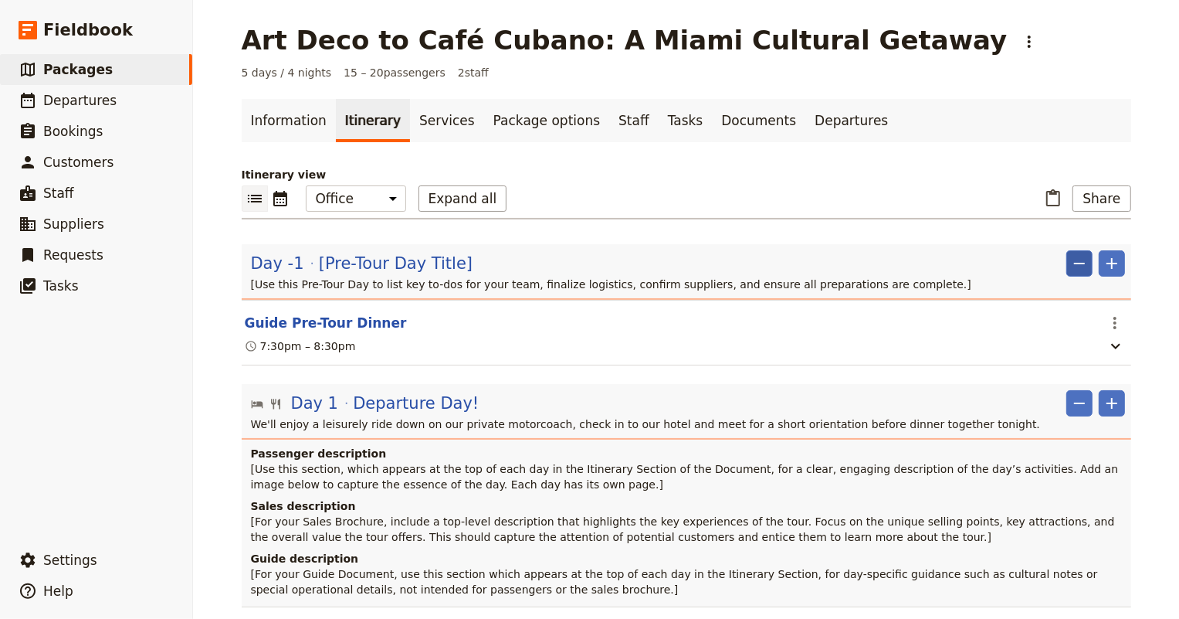
click at [1076, 266] on icon "Remove" at bounding box center [1079, 263] width 19 height 19
click at [1058, 301] on span "Remove day" at bounding box center [1043, 296] width 67 height 15
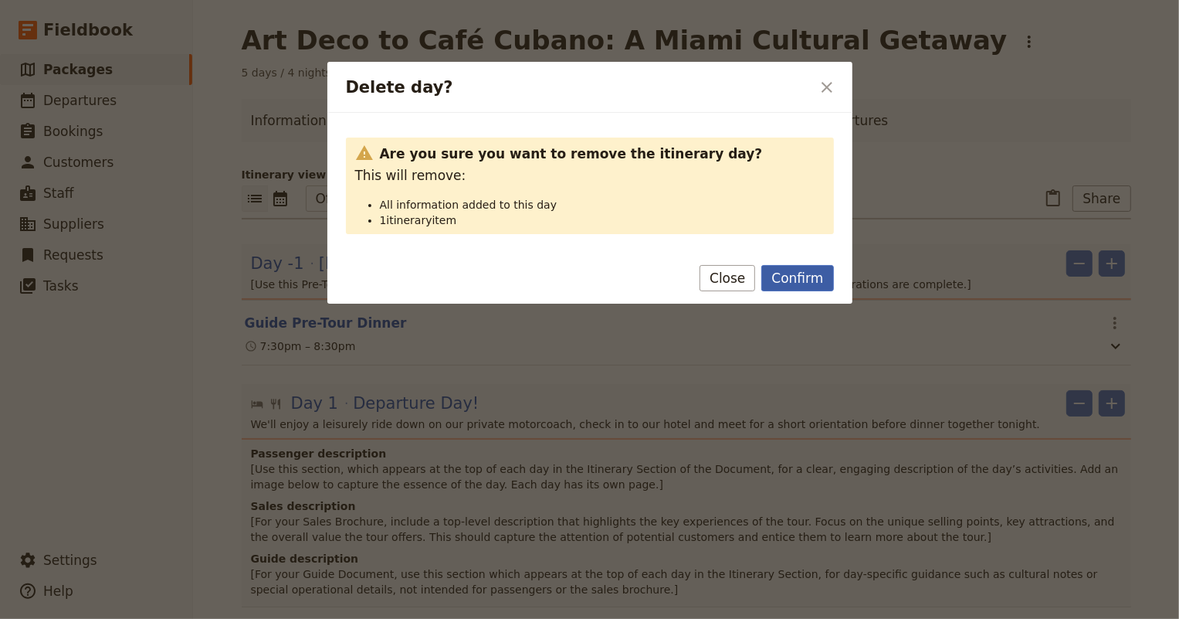
click at [806, 275] on button "Confirm" at bounding box center [797, 278] width 72 height 26
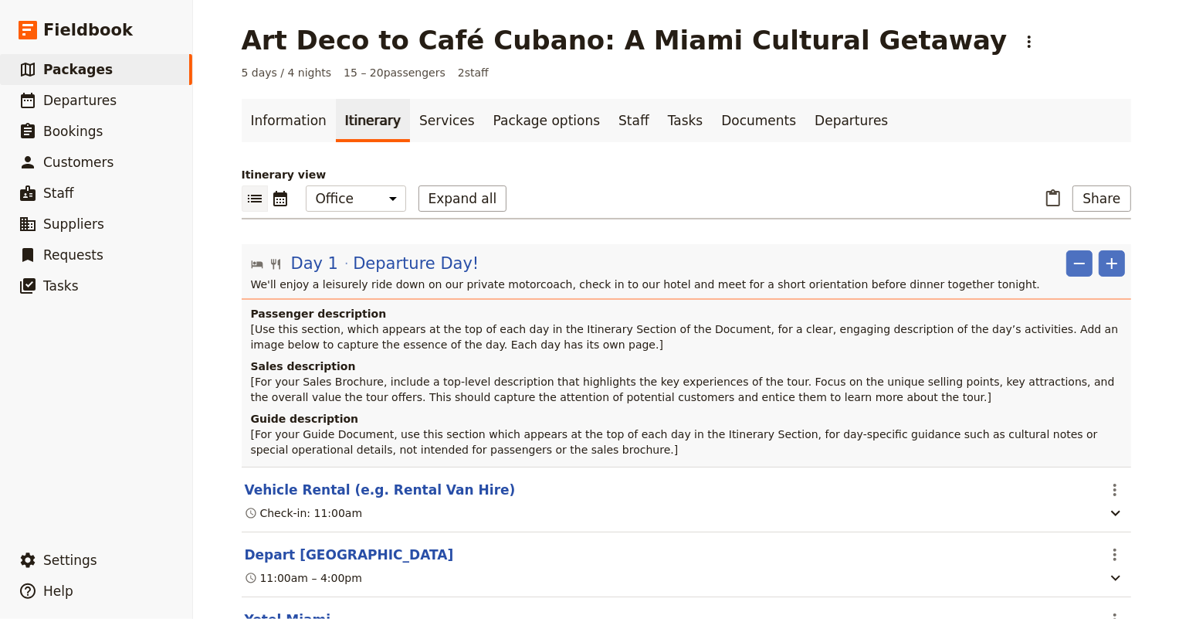
scroll to position [69, 0]
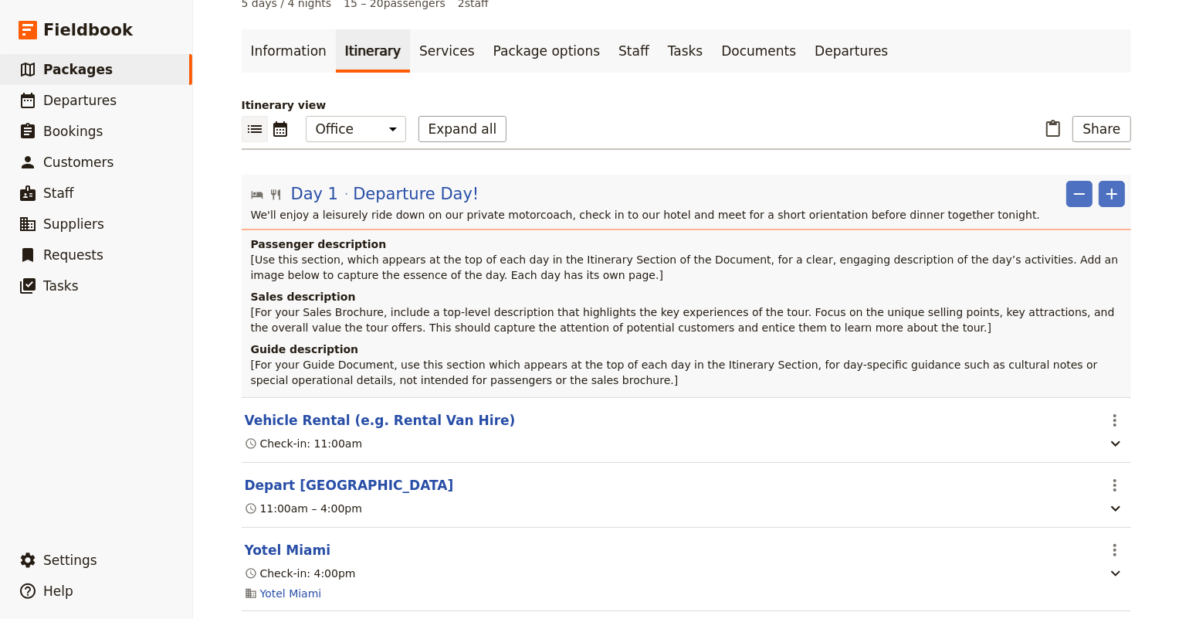
click at [544, 273] on p "[Use this section, which appears at the top of each day in the Itinerary Sectio…" at bounding box center [688, 267] width 874 height 31
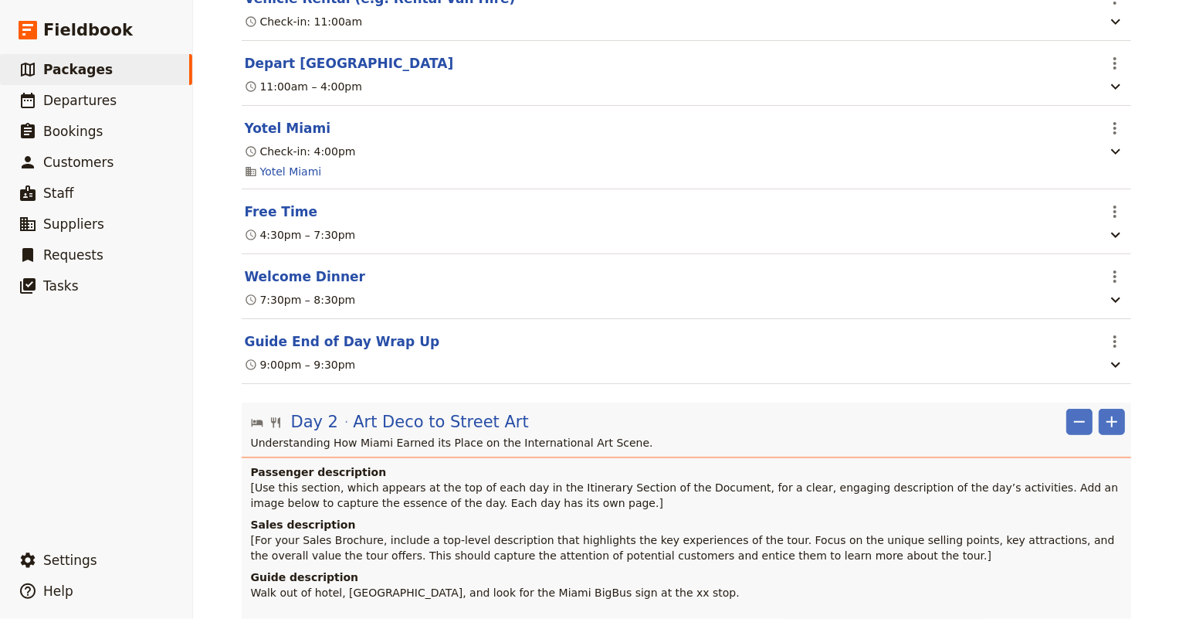
scroll to position [140, 0]
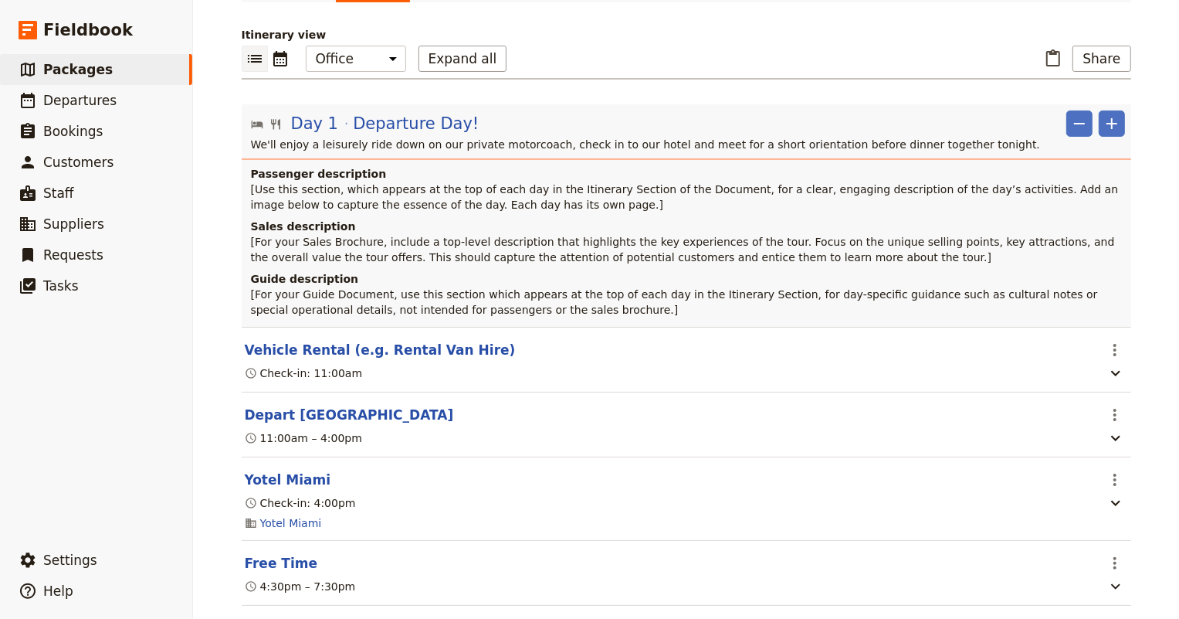
click at [510, 199] on p "[Use this section, which appears at the top of each day in the Itinerary Sectio…" at bounding box center [688, 196] width 874 height 31
click at [90, 100] on span "Departures" at bounding box center [79, 100] width 73 height 15
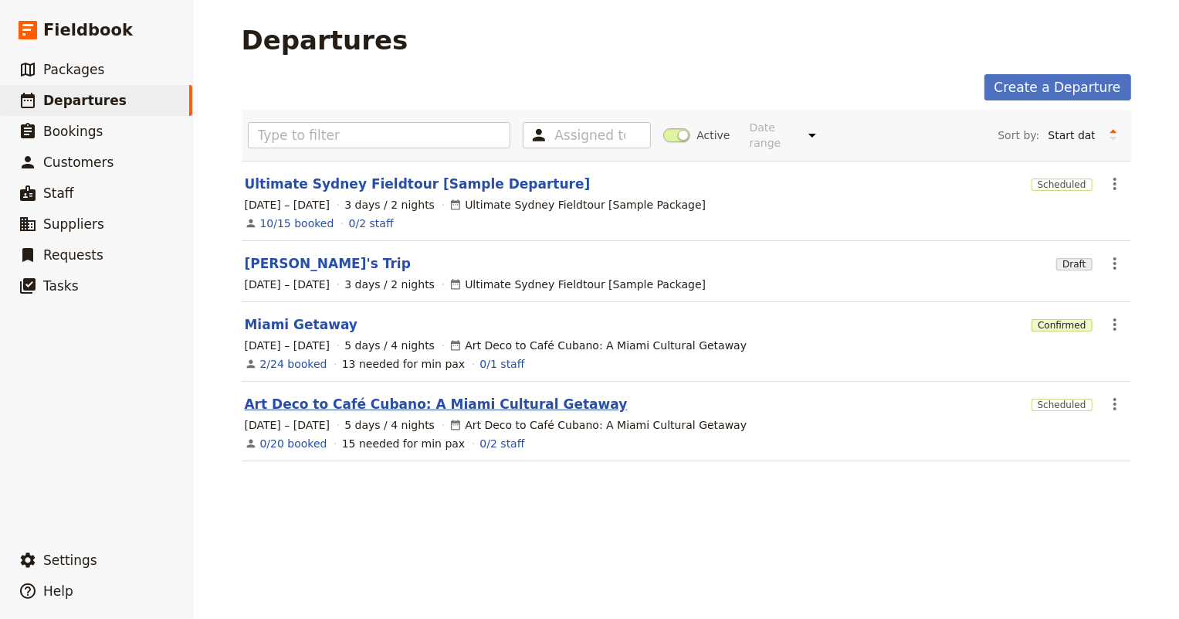
click at [322, 395] on link "Art Deco to Café Cubano: A Miami Cultural Getaway" at bounding box center [436, 404] width 383 height 19
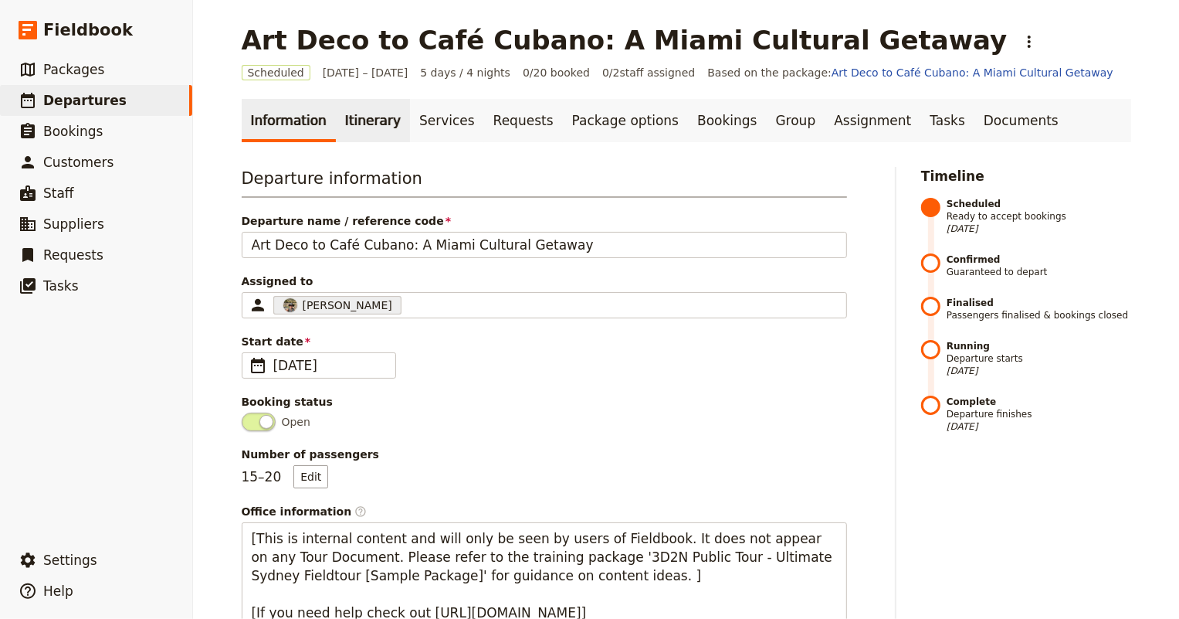
click at [348, 116] on link "Itinerary" at bounding box center [373, 120] width 74 height 43
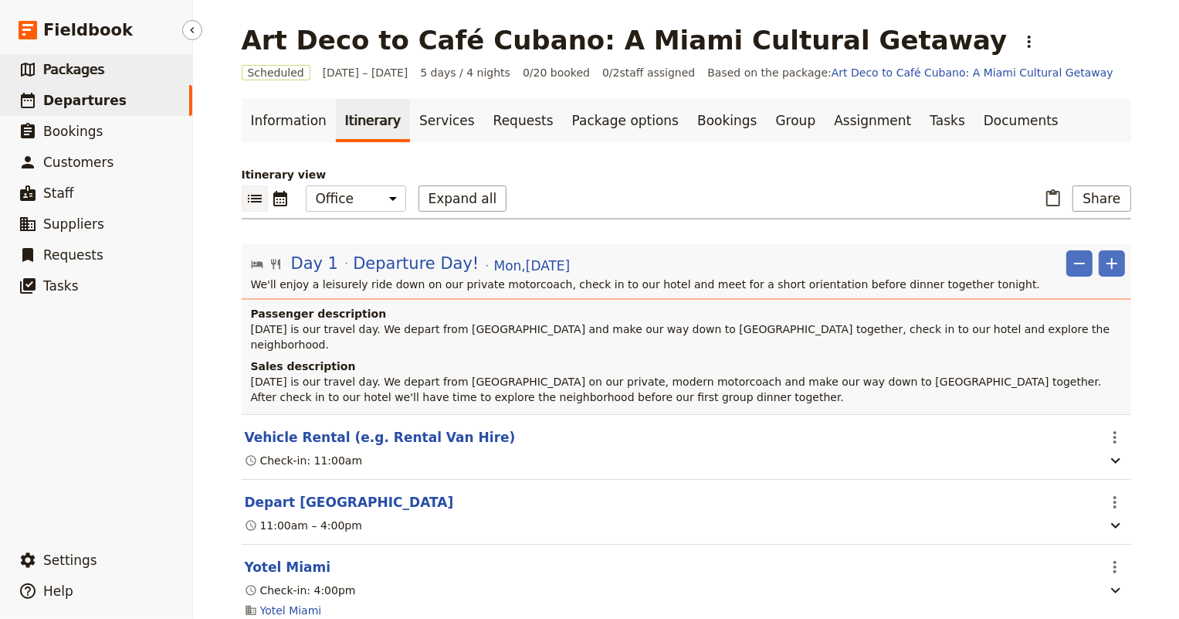
click at [57, 70] on span "Packages" at bounding box center [73, 69] width 61 height 15
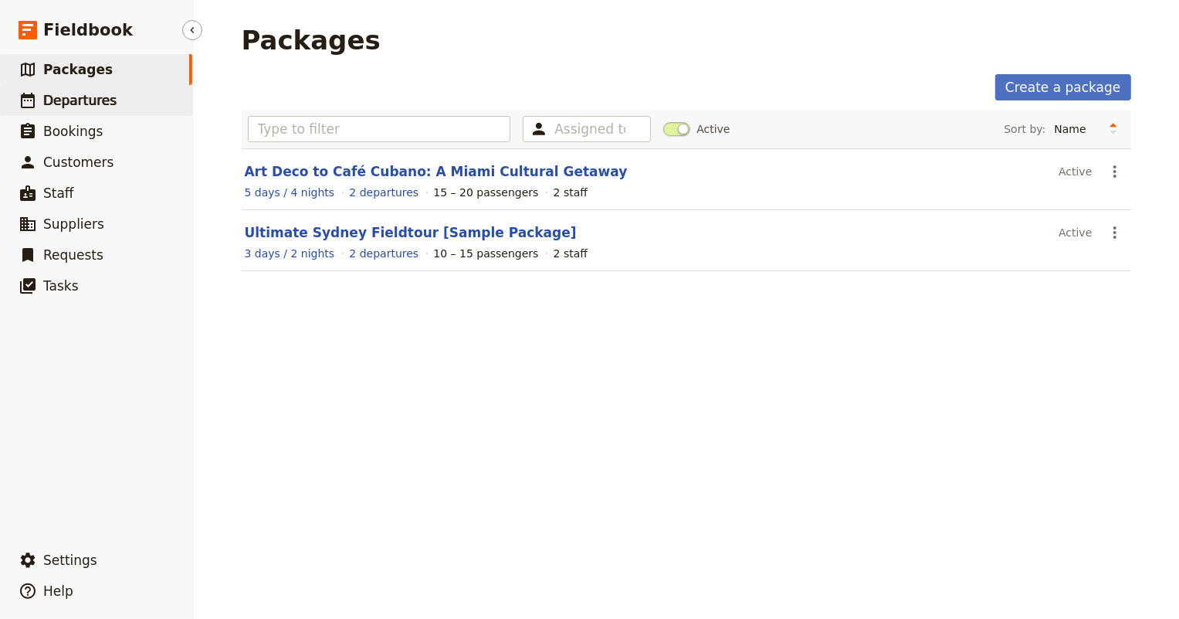
click at [63, 97] on span "Departures" at bounding box center [79, 100] width 73 height 15
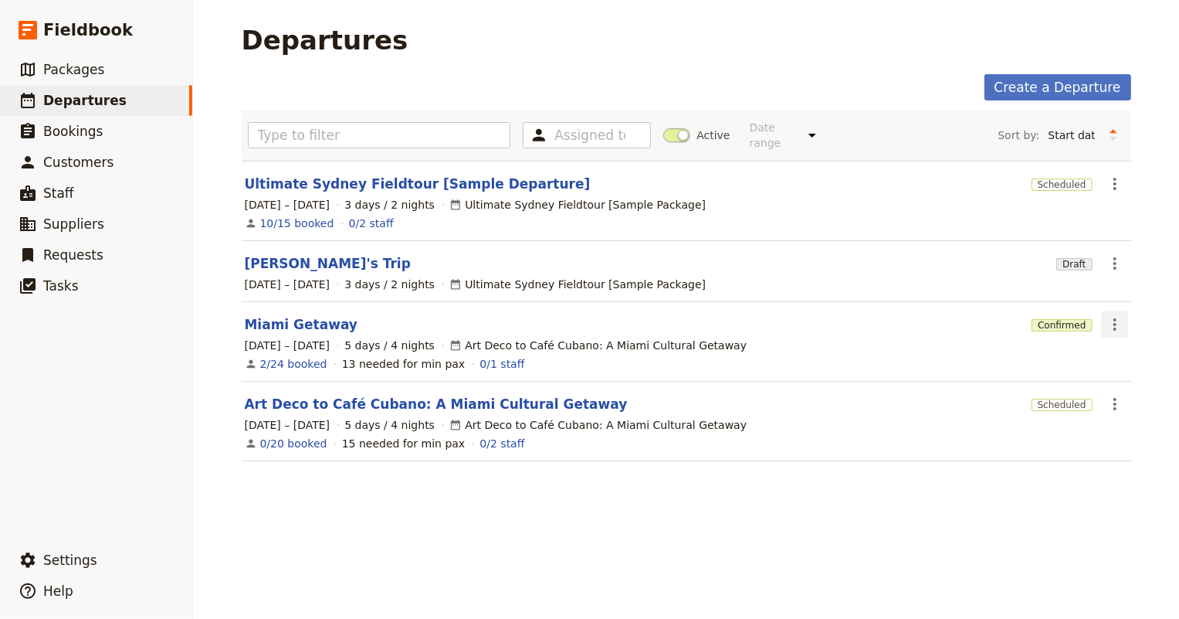
click at [1112, 318] on icon "Actions" at bounding box center [1115, 324] width 19 height 19
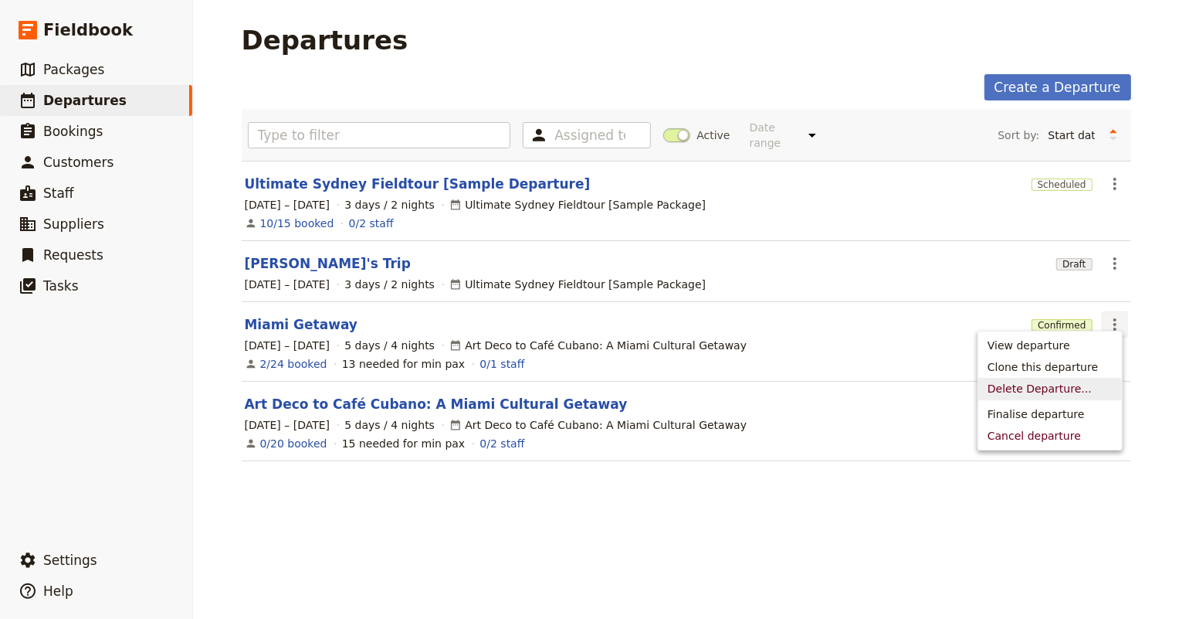
click at [1039, 386] on span "Delete Departure..." at bounding box center [1040, 388] width 104 height 15
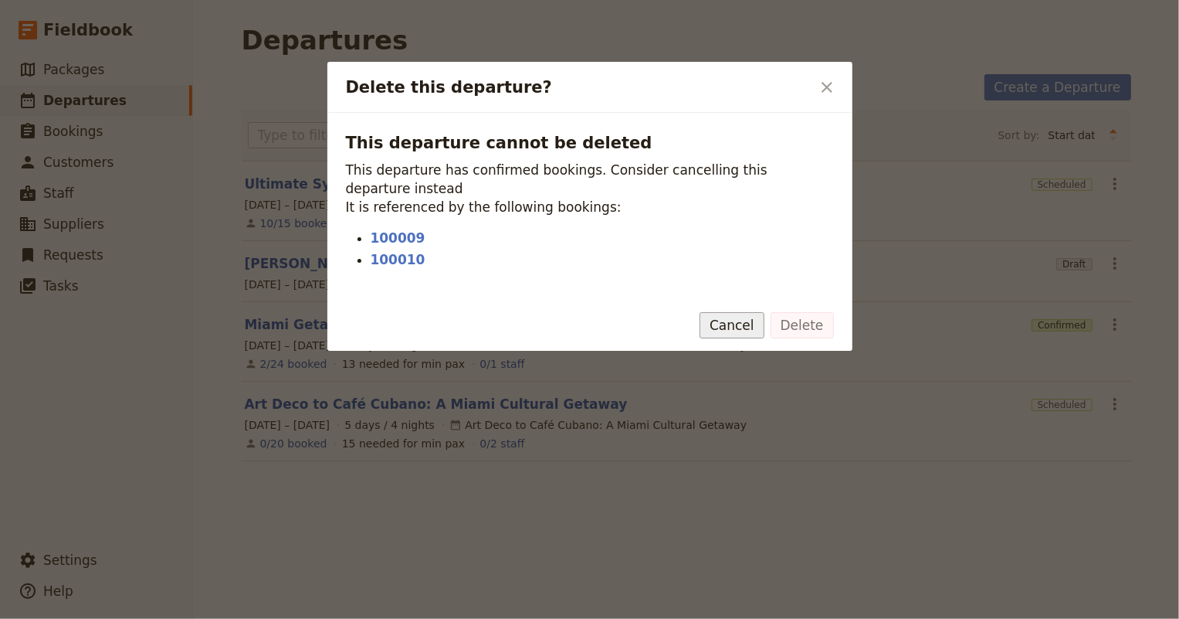
click at [754, 312] on button "Cancel" at bounding box center [732, 325] width 65 height 26
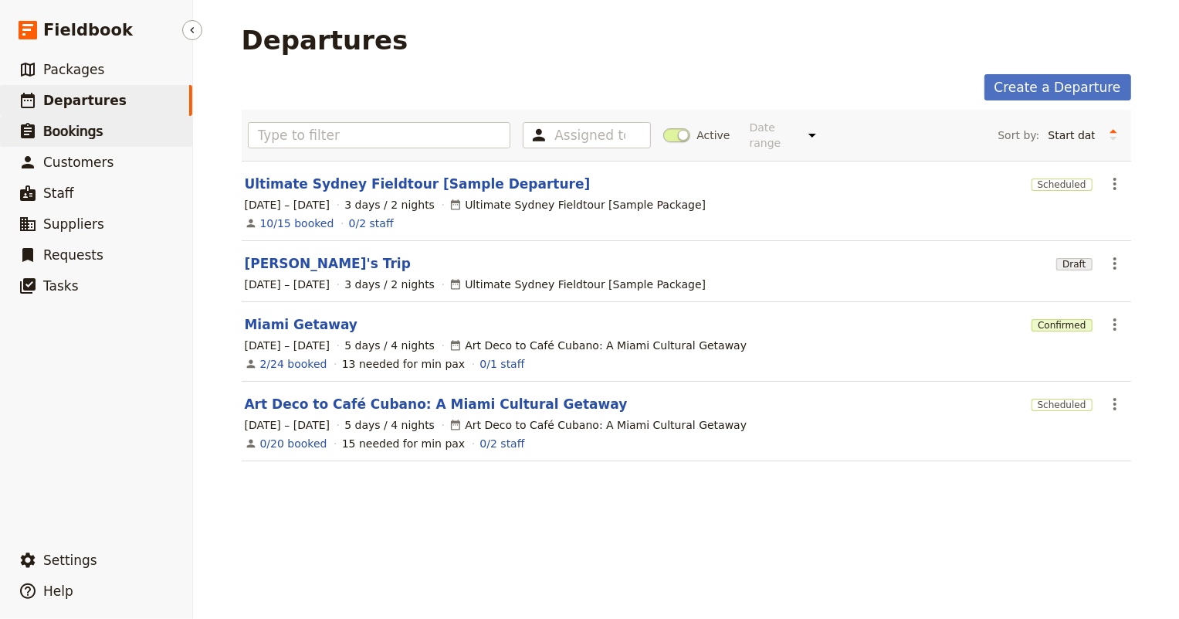
click at [59, 129] on span "Bookings" at bounding box center [72, 131] width 59 height 15
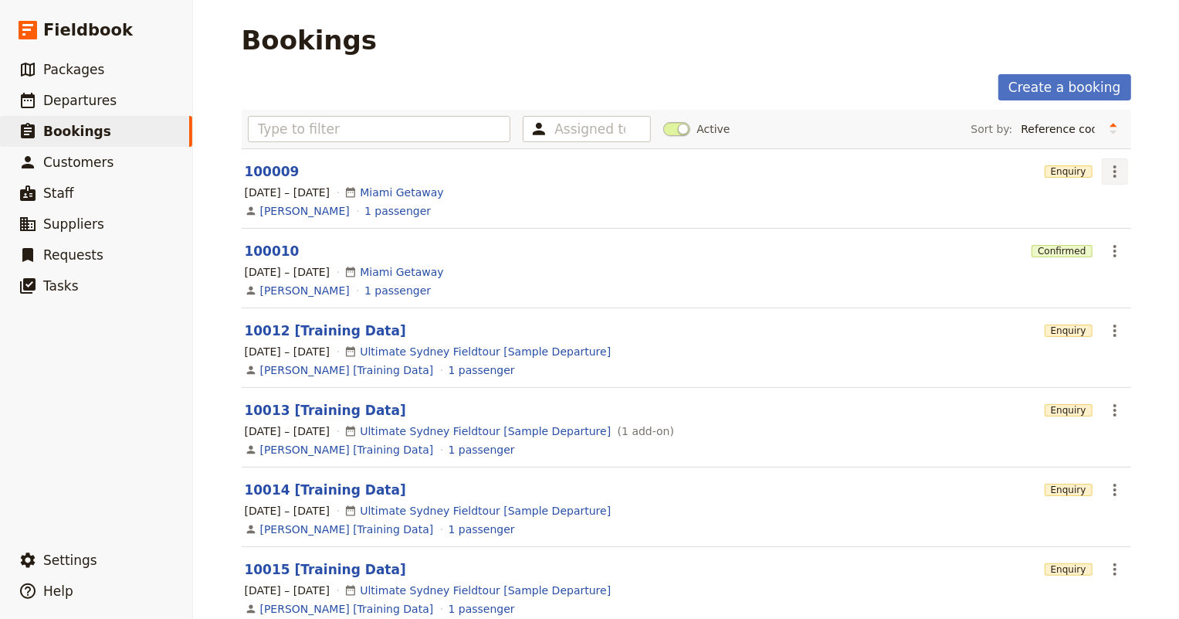
click at [1106, 172] on icon "Actions" at bounding box center [1115, 171] width 19 height 19
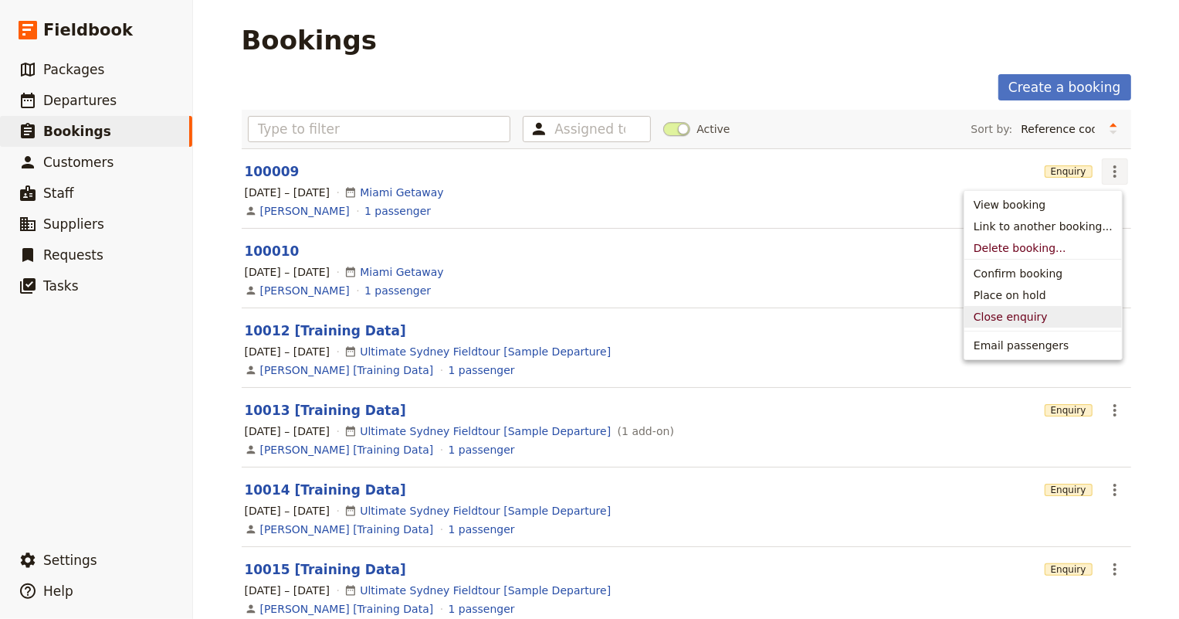
click at [1010, 317] on span "Close enquiry" at bounding box center [1011, 316] width 74 height 15
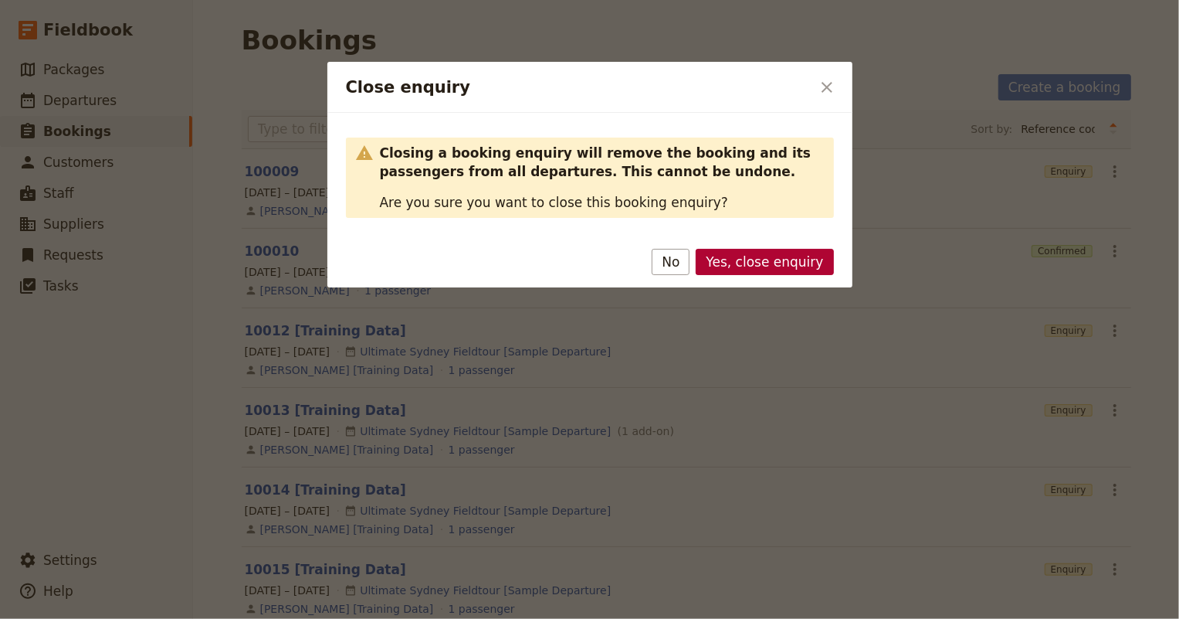
click at [781, 263] on button "Yes, close enquiry" at bounding box center [764, 262] width 137 height 26
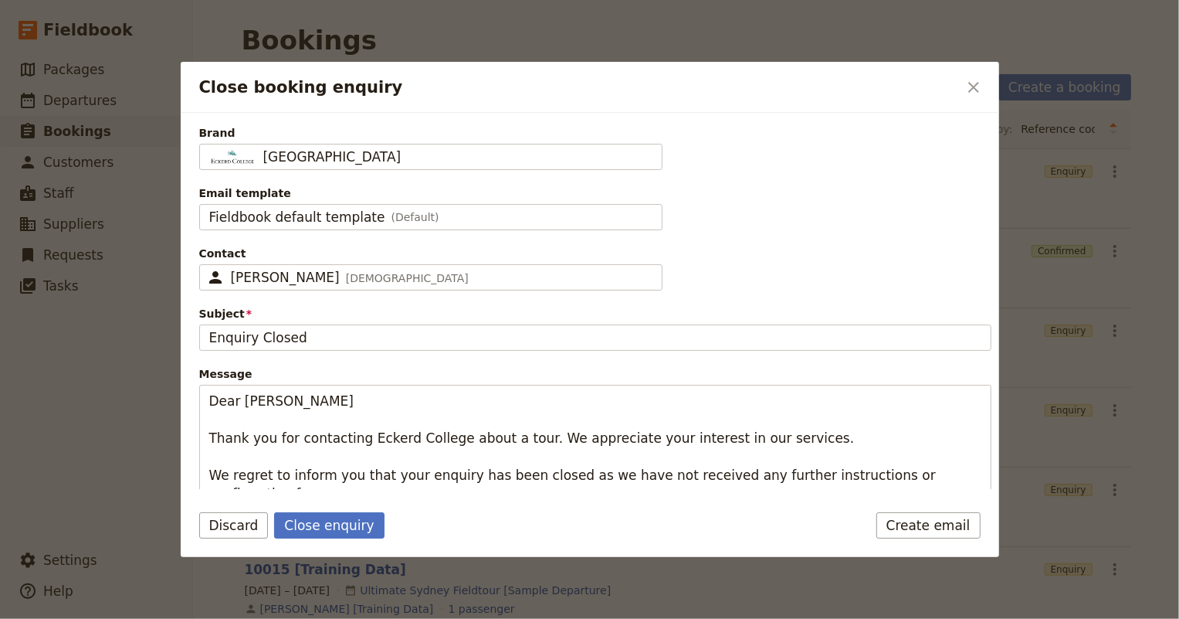
scroll to position [132, 0]
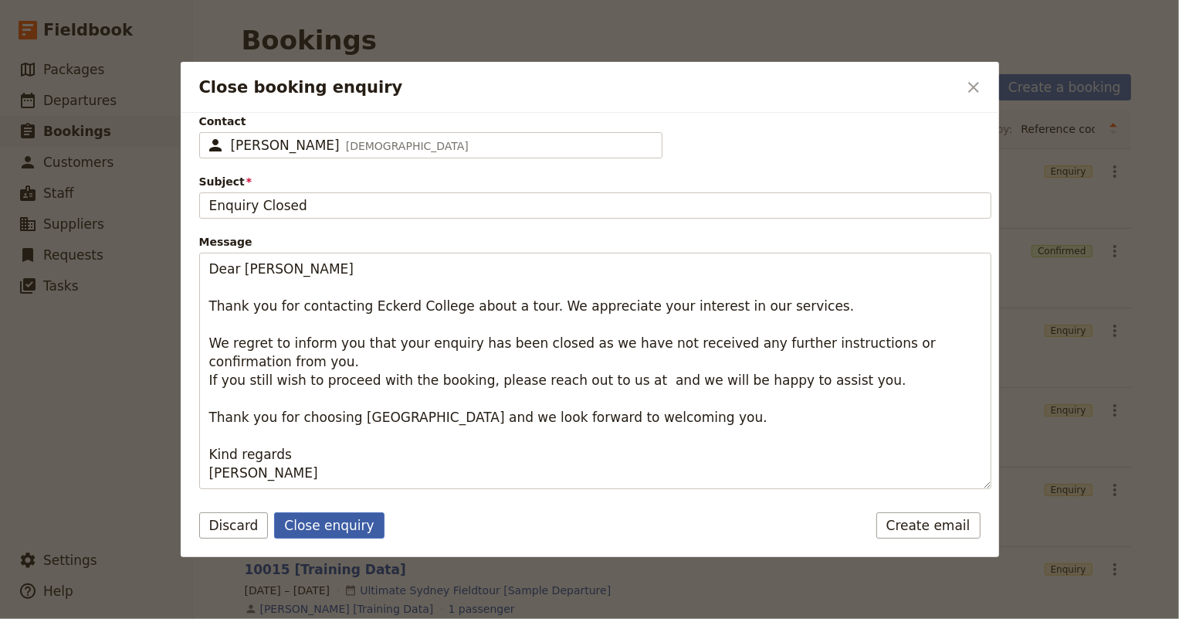
click at [314, 520] on button "Close enquiry" at bounding box center [329, 525] width 110 height 26
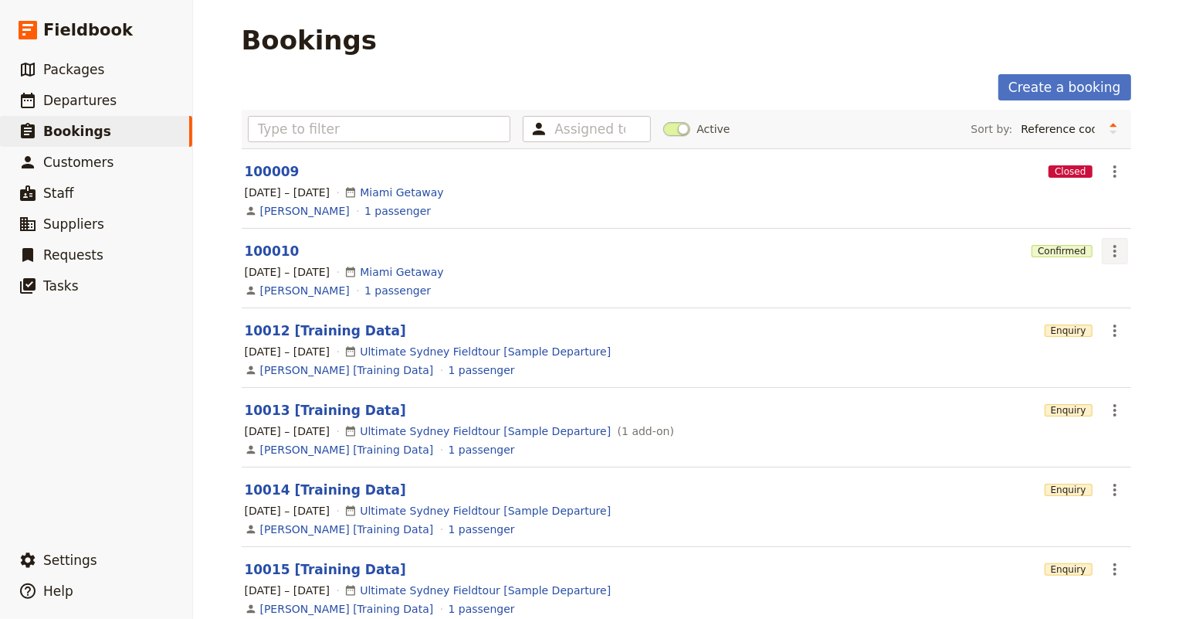
click at [1110, 253] on icon "Actions" at bounding box center [1115, 251] width 19 height 19
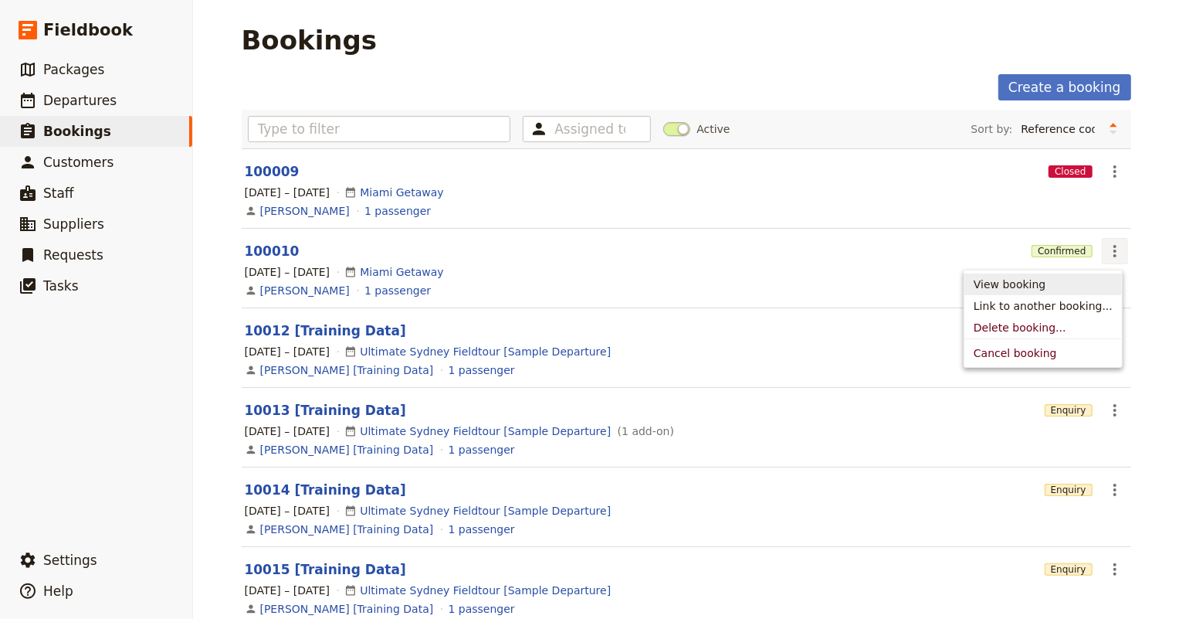
click at [1039, 286] on span "View booking" at bounding box center [1010, 283] width 72 height 15
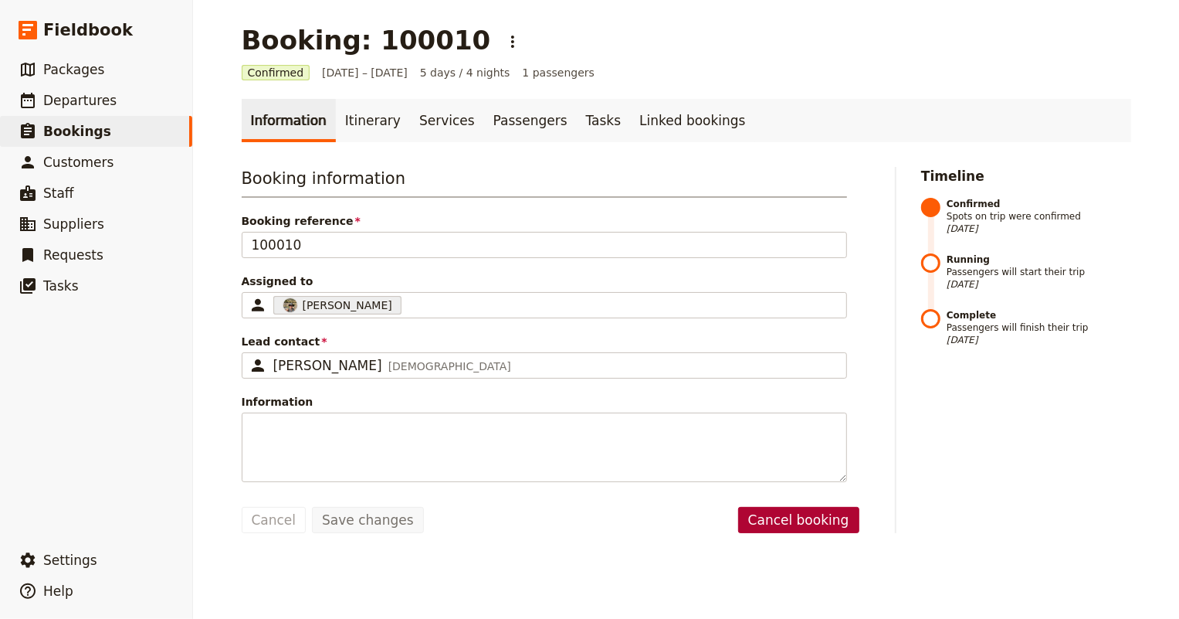
click at [808, 520] on button "Cancel booking" at bounding box center [798, 520] width 121 height 26
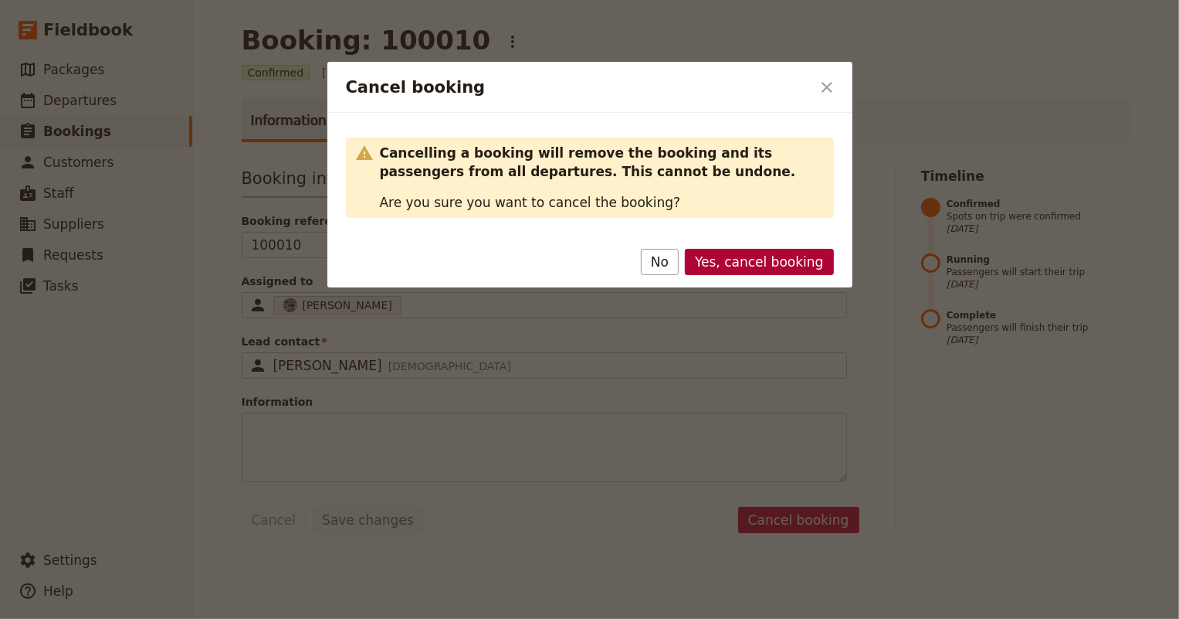
click at [778, 255] on button "Yes, cancel booking" at bounding box center [759, 262] width 148 height 26
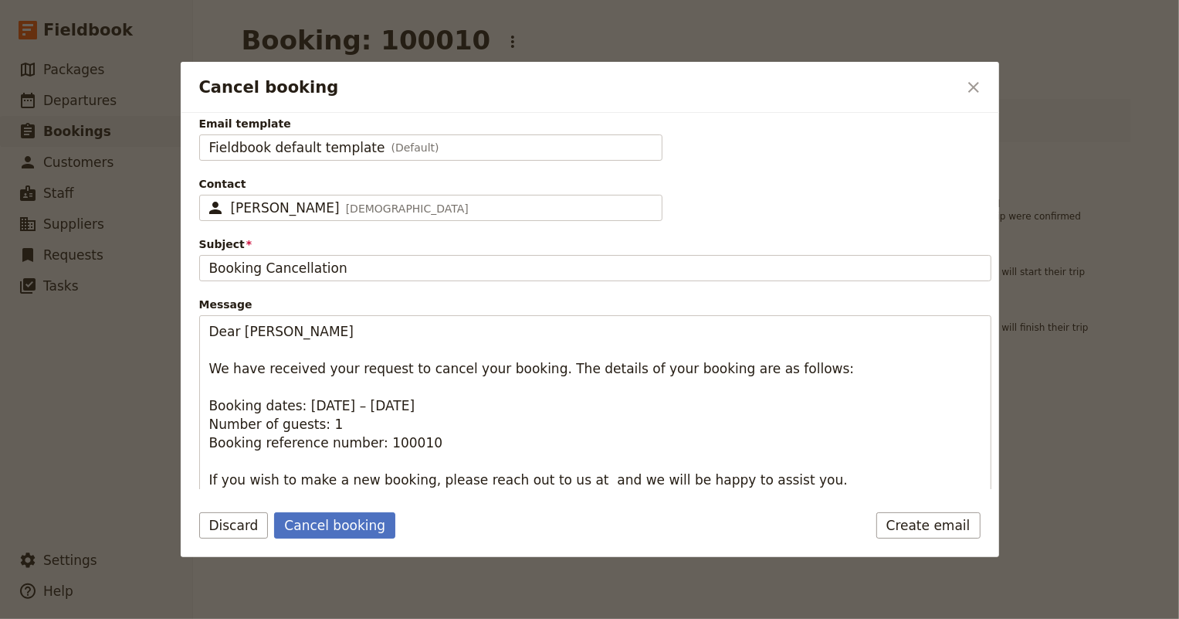
scroll to position [132, 0]
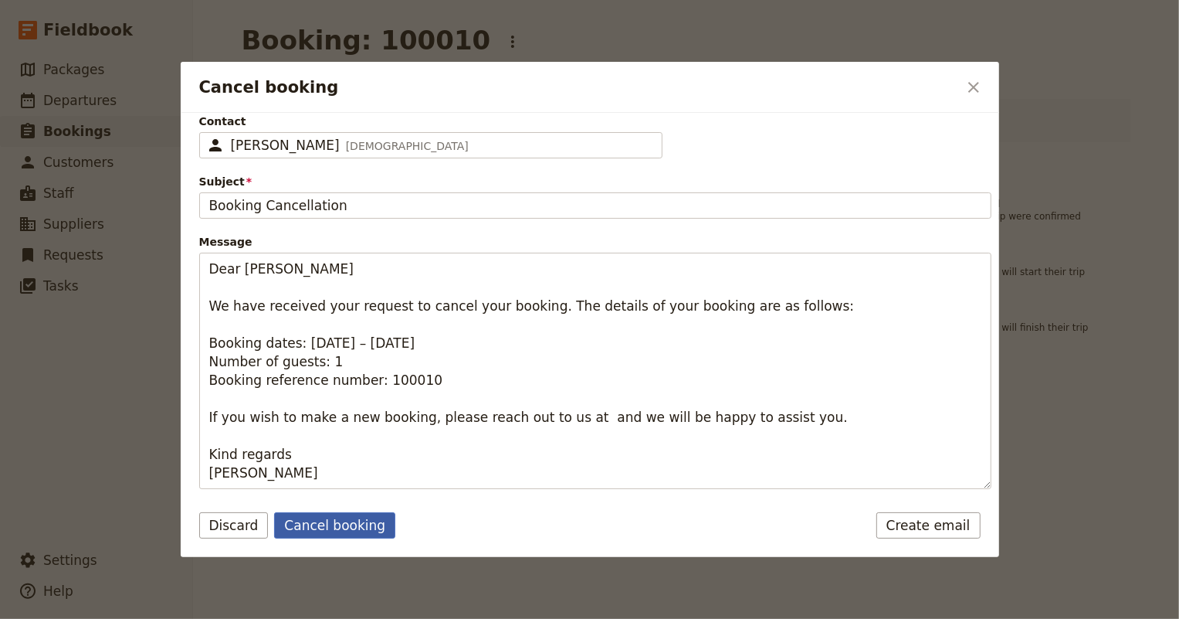
click at [294, 524] on button "Cancel booking" at bounding box center [334, 525] width 121 height 26
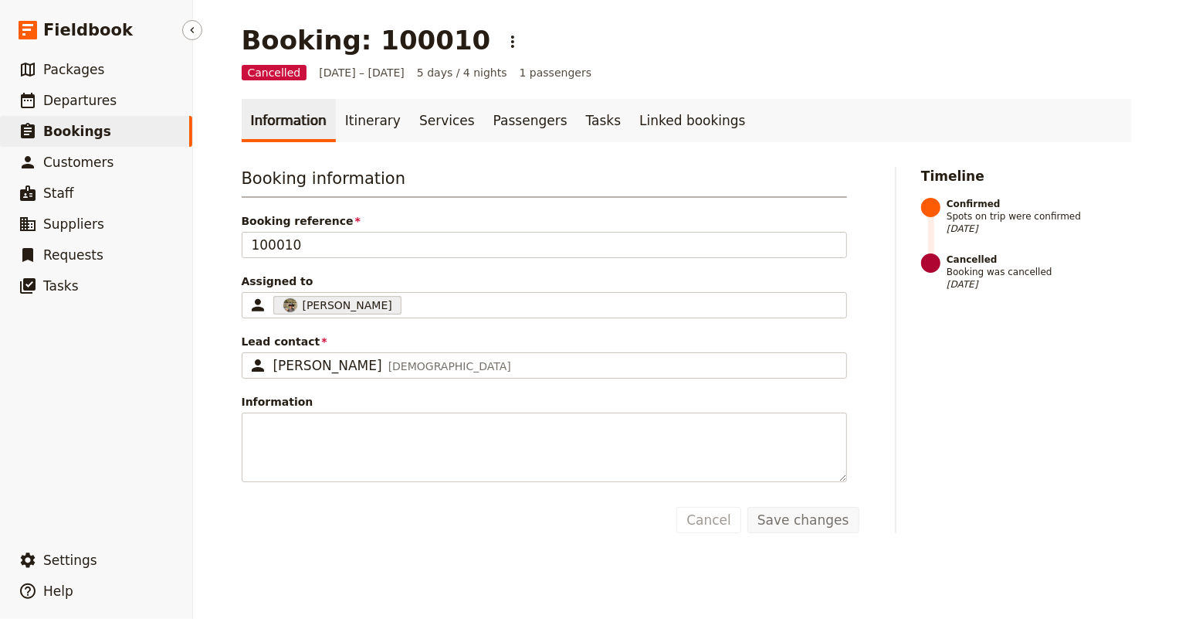
click at [96, 135] on span "Bookings" at bounding box center [77, 131] width 68 height 15
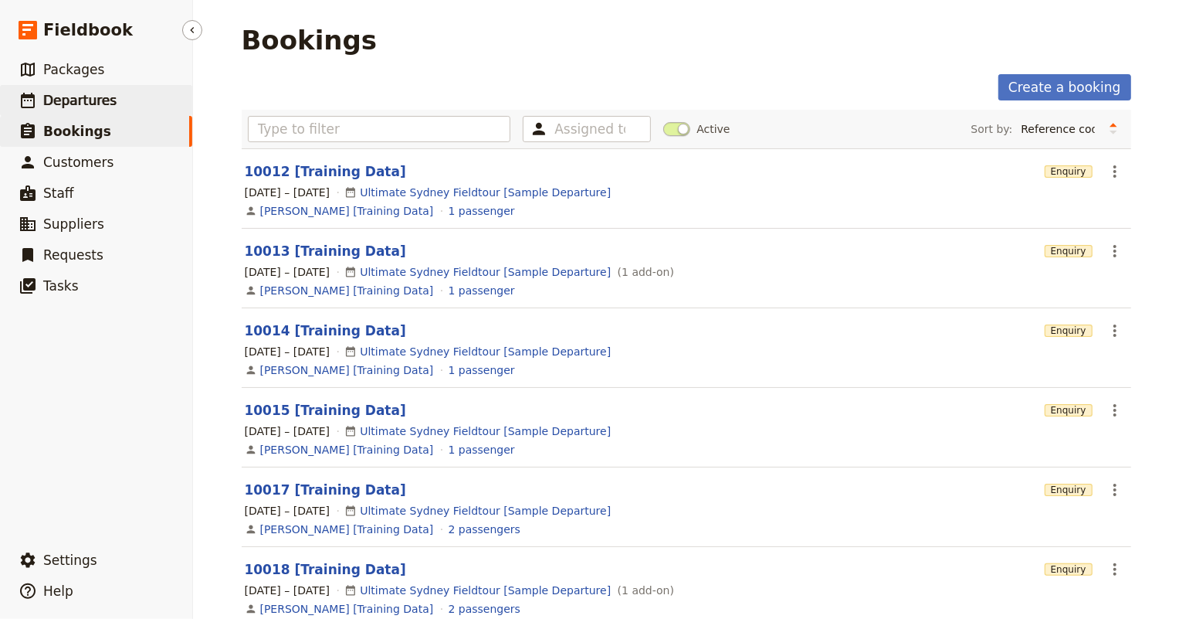
click at [59, 109] on span "Departures" at bounding box center [79, 100] width 73 height 19
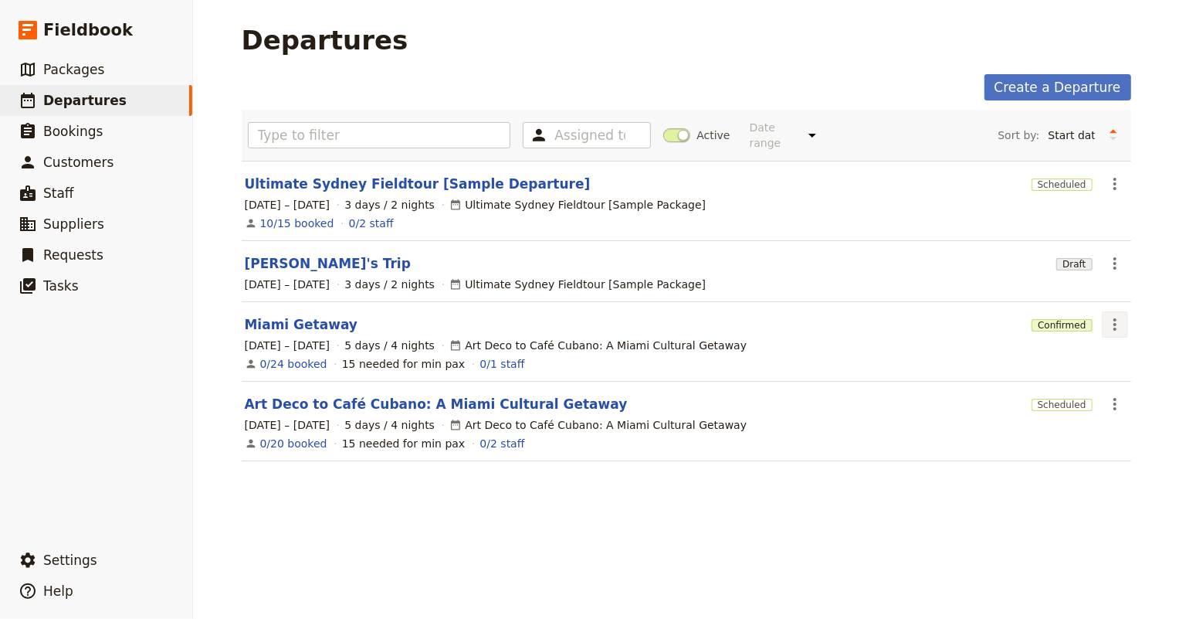
click at [1113, 318] on icon "Actions" at bounding box center [1114, 324] width 3 height 12
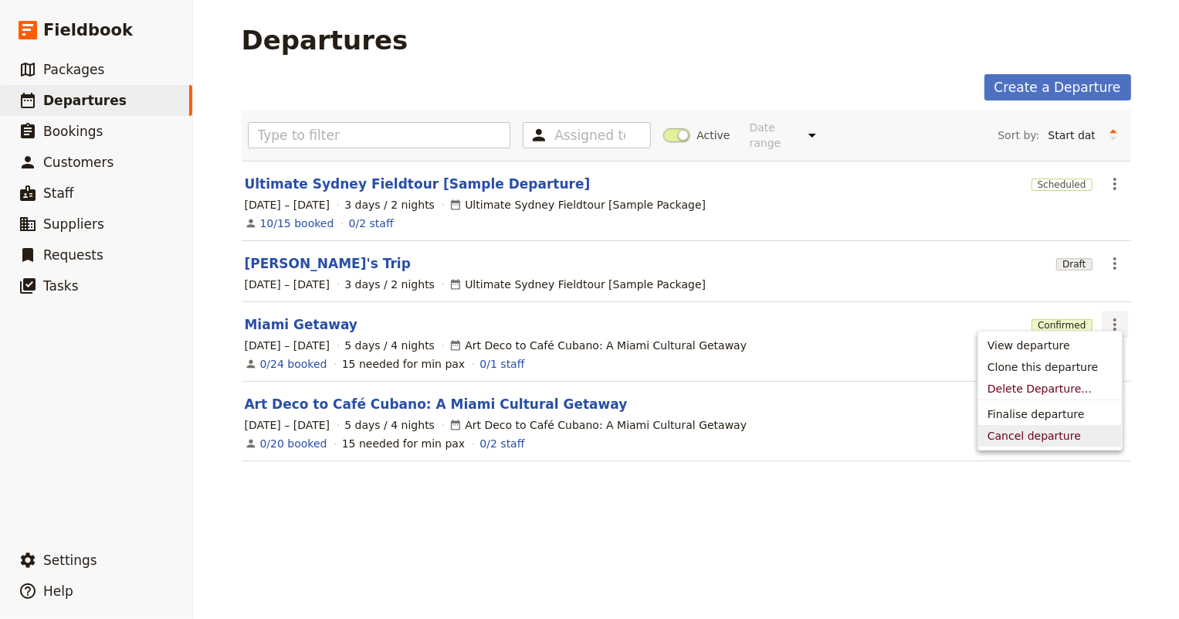
click at [1047, 429] on span "Cancel departure" at bounding box center [1034, 435] width 93 height 15
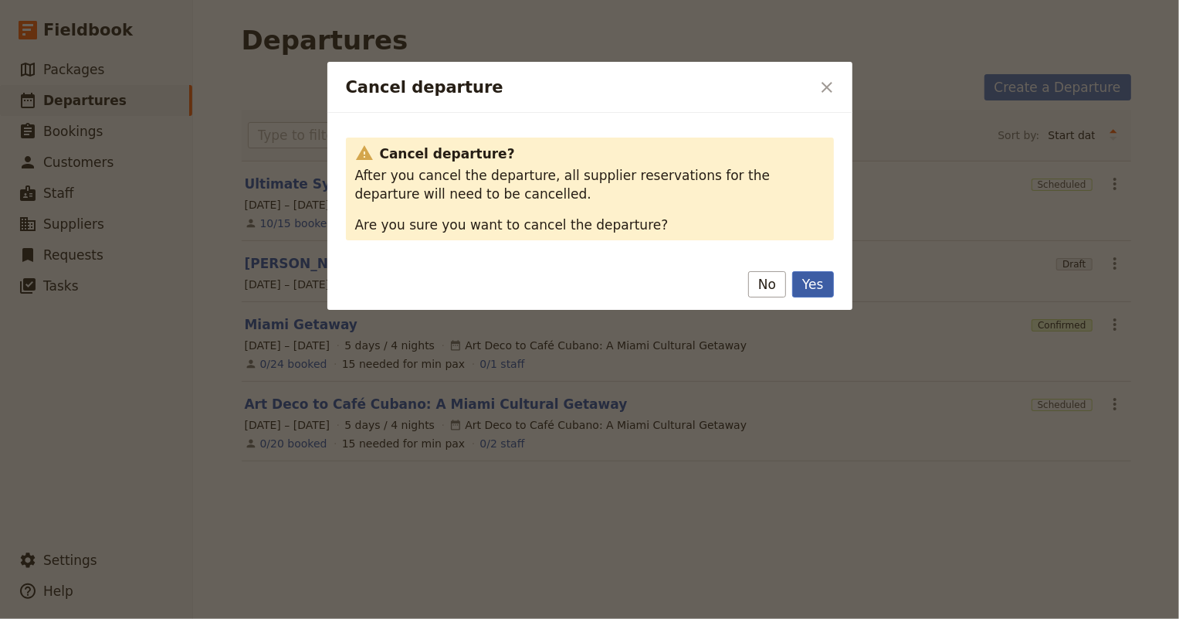
click at [815, 278] on button "Yes" at bounding box center [812, 284] width 41 height 26
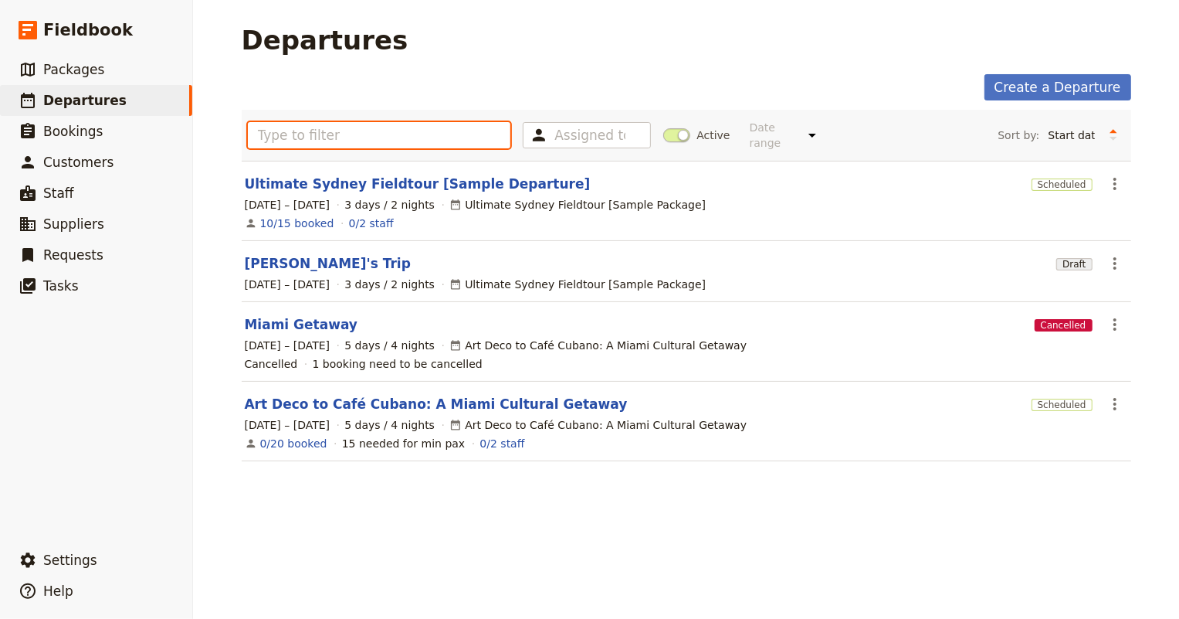
click at [354, 130] on input "text" at bounding box center [379, 135] width 263 height 26
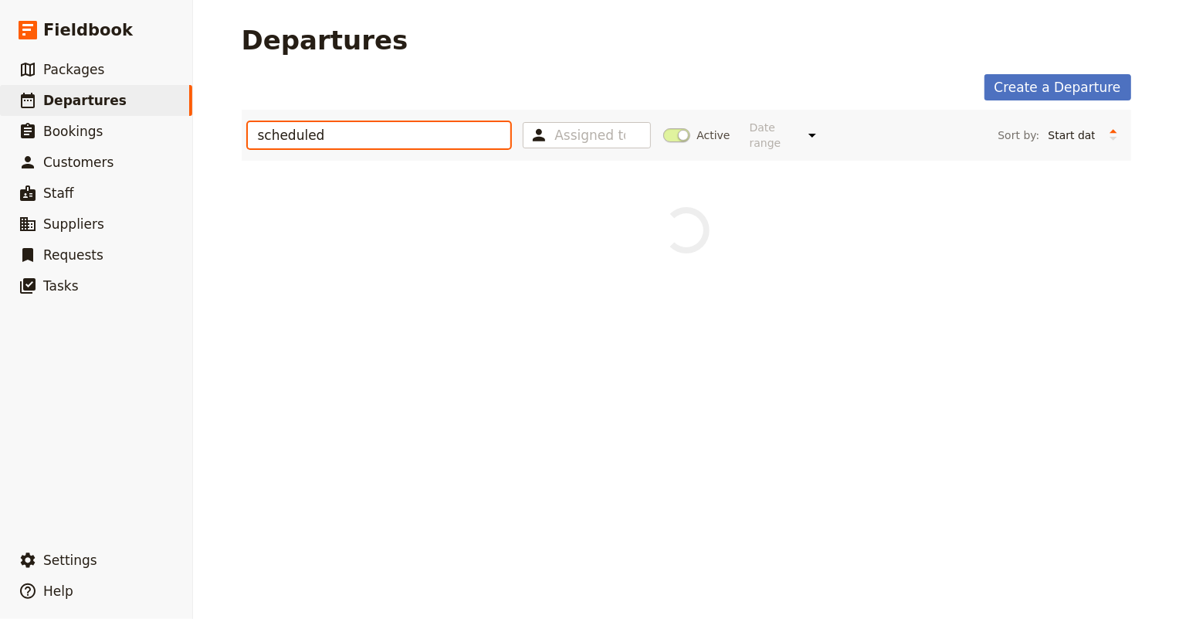
type input "scheduled"
drag, startPoint x: 328, startPoint y: 126, endPoint x: 208, endPoint y: 122, distance: 120.5
click at [208, 122] on div "Departures Create a Departure scheduled Assigned to Active Date range This week…" at bounding box center [686, 309] width 986 height 619
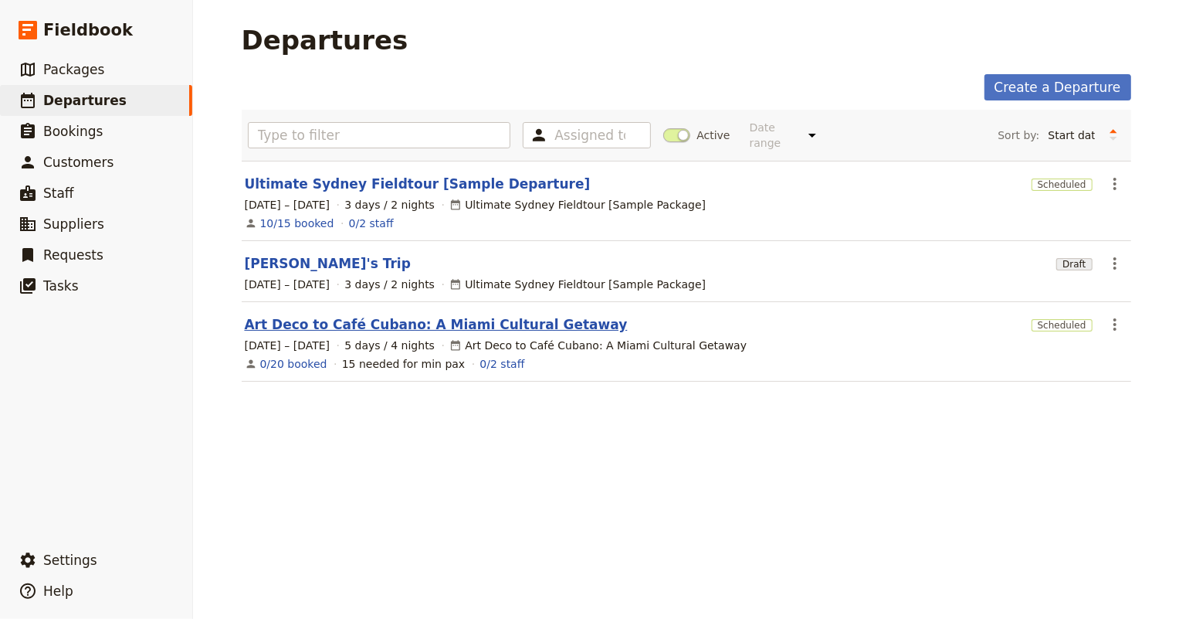
click at [505, 315] on link "Art Deco to Café Cubano: A Miami Cultural Getaway" at bounding box center [436, 324] width 383 height 19
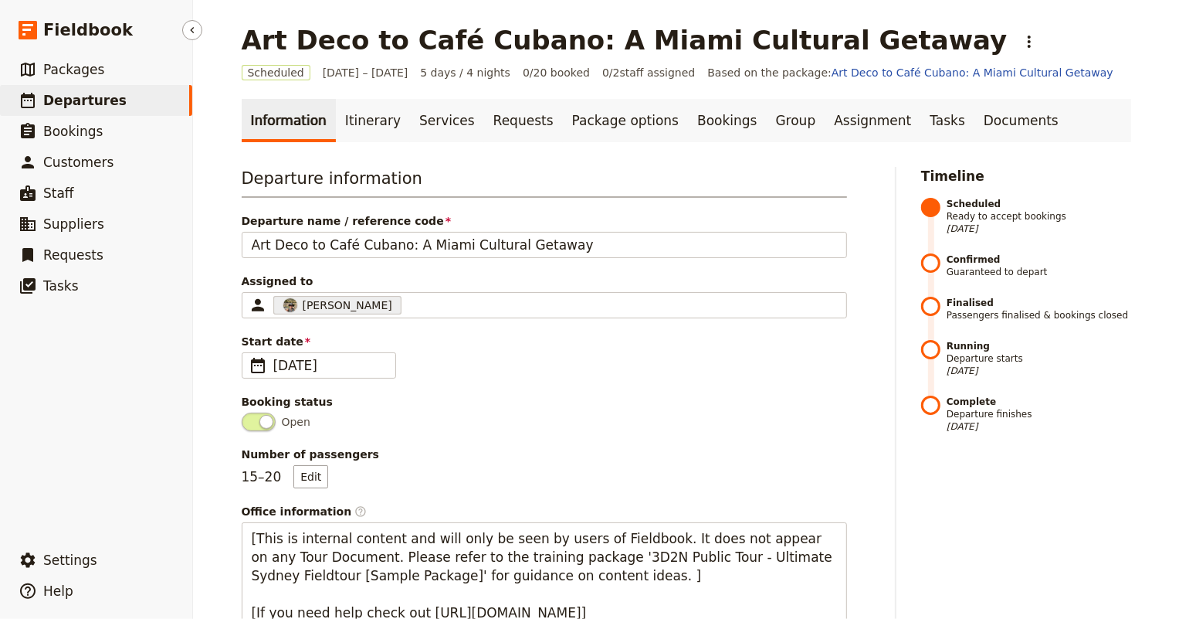
click at [97, 103] on span "Departures" at bounding box center [84, 100] width 83 height 15
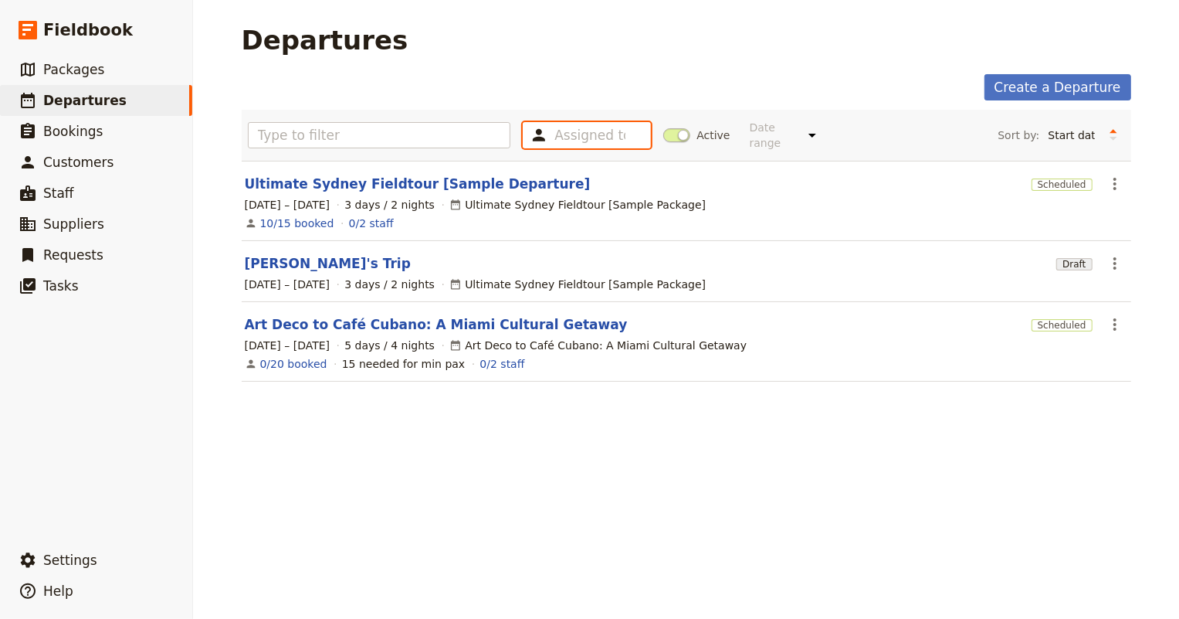
click at [554, 131] on input "text" at bounding box center [589, 135] width 71 height 19
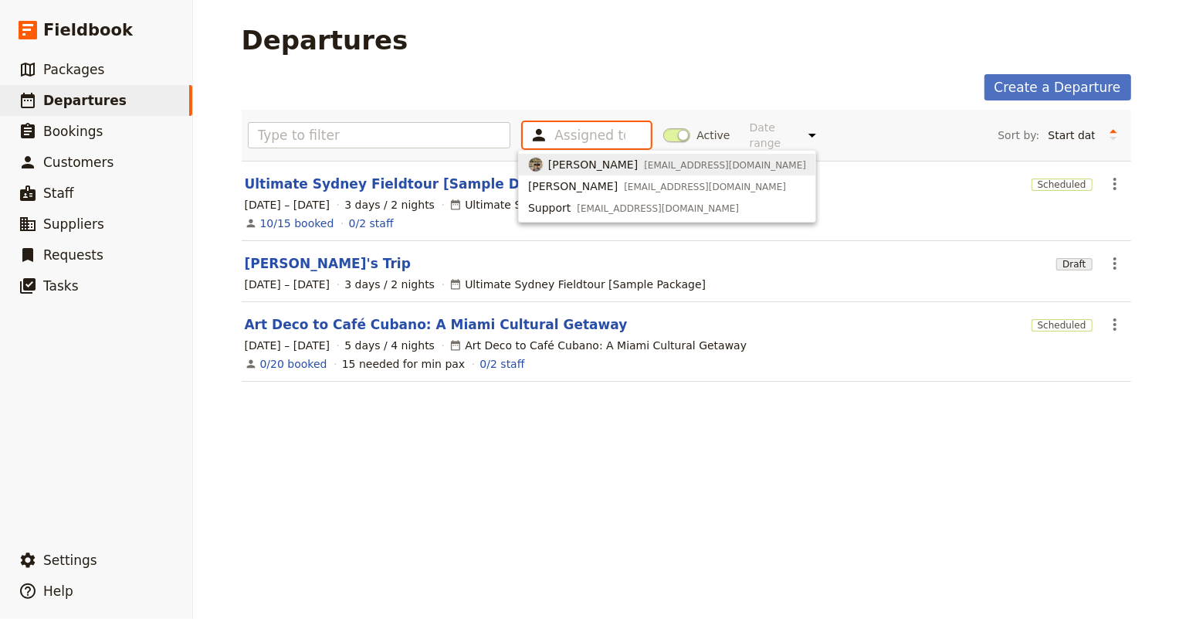
click at [557, 163] on span "Judith Tilton" at bounding box center [593, 164] width 90 height 15
type input "688baf0ed96320893589315e"
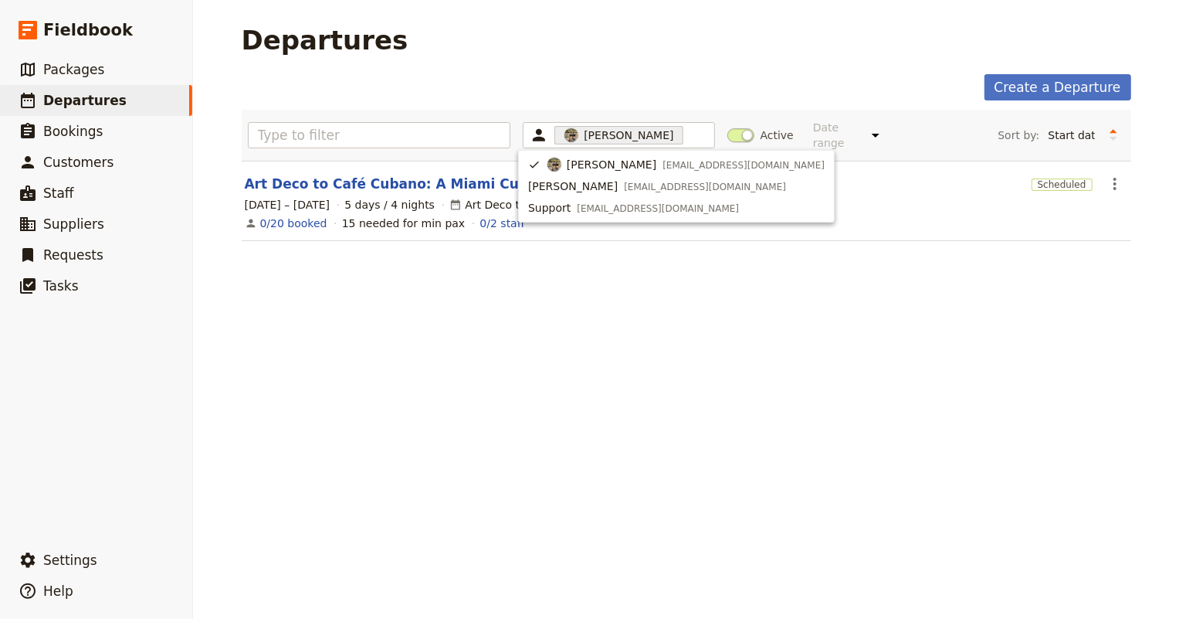
click at [326, 261] on main "Departures Create a Departure Judith Tilton 688baf0ed96320893589315e Active Dat…" at bounding box center [686, 142] width 927 height 284
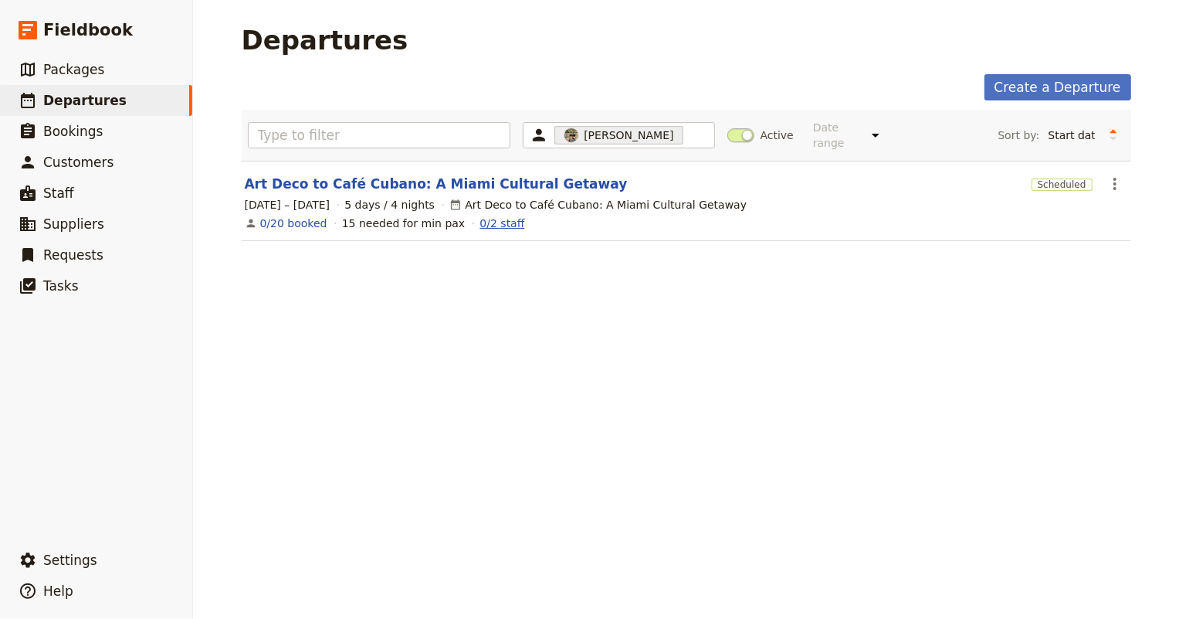
click at [480, 215] on link "0/2 staff" at bounding box center [502, 222] width 45 height 15
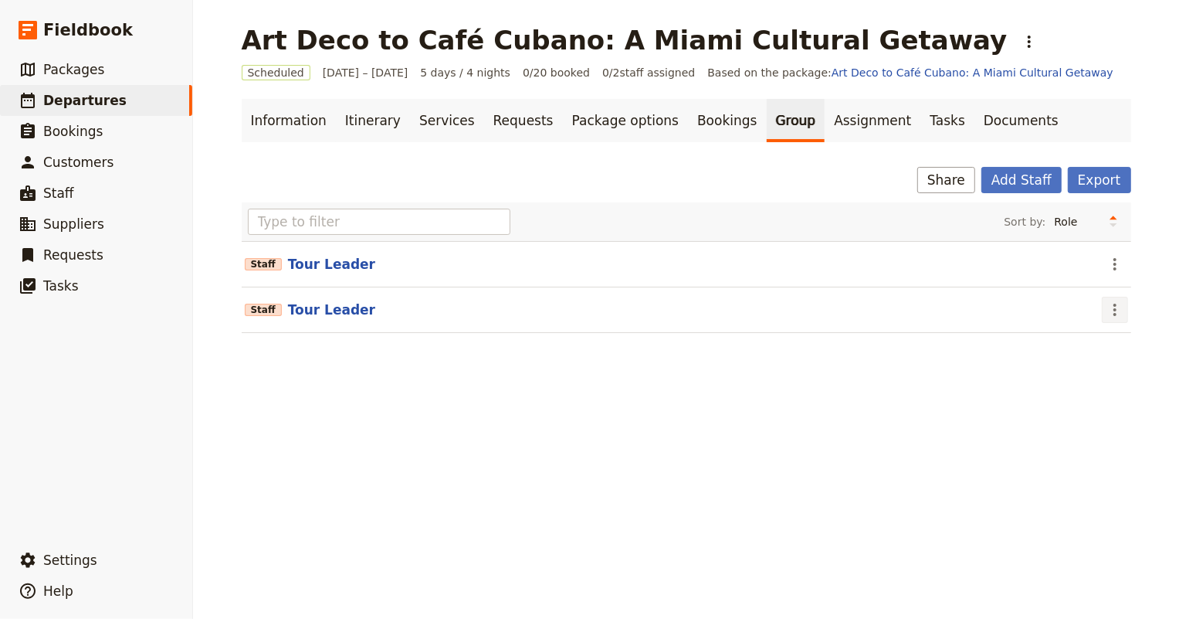
click at [1113, 307] on icon "Actions" at bounding box center [1115, 309] width 19 height 19
click at [1093, 361] on span "Remove staff" at bounding box center [1077, 364] width 71 height 15
click at [544, 172] on div "Share Add Staff Export" at bounding box center [687, 180] width 890 height 26
click at [688, 122] on link "Bookings" at bounding box center [727, 120] width 78 height 43
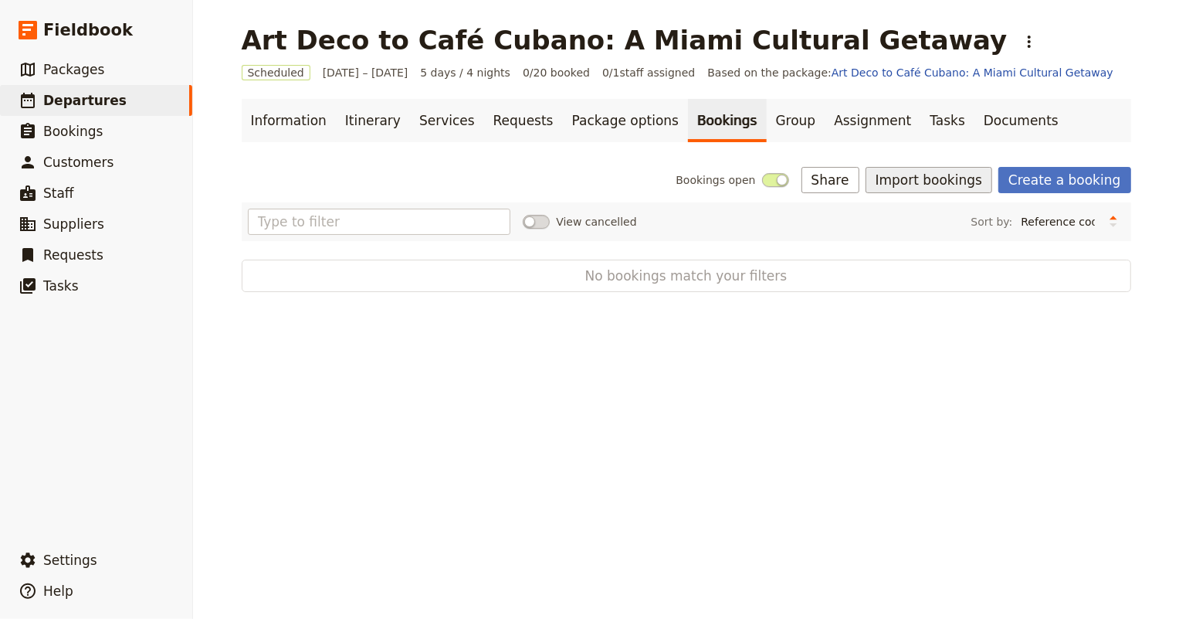
click at [937, 173] on button "Import bookings" at bounding box center [929, 180] width 127 height 26
click at [940, 236] on span "Download booking import template" at bounding box center [984, 235] width 192 height 15
click at [767, 124] on link "Group" at bounding box center [796, 120] width 59 height 43
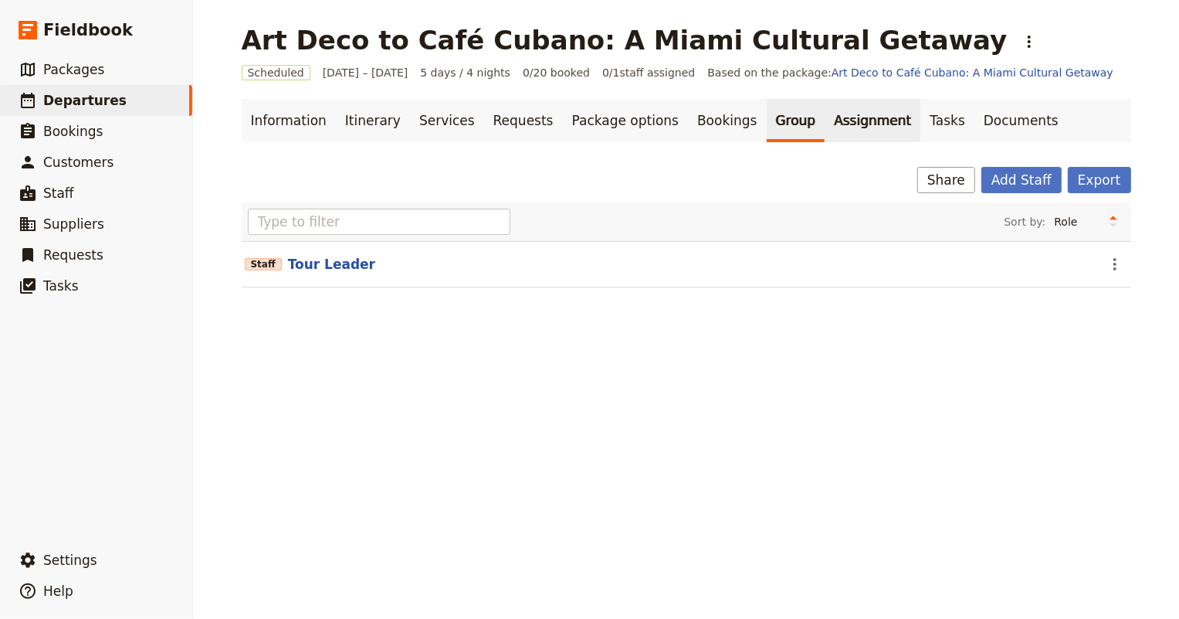
click at [825, 120] on link "Assignment" at bounding box center [873, 120] width 96 height 43
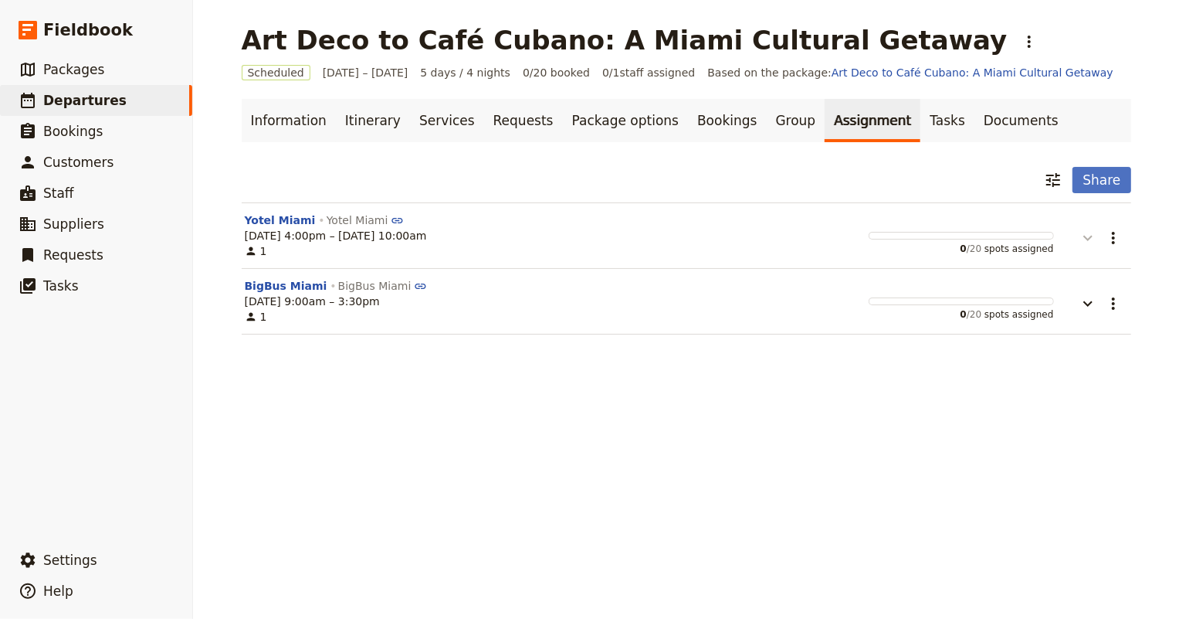
click at [1079, 239] on icon "button" at bounding box center [1088, 238] width 19 height 19
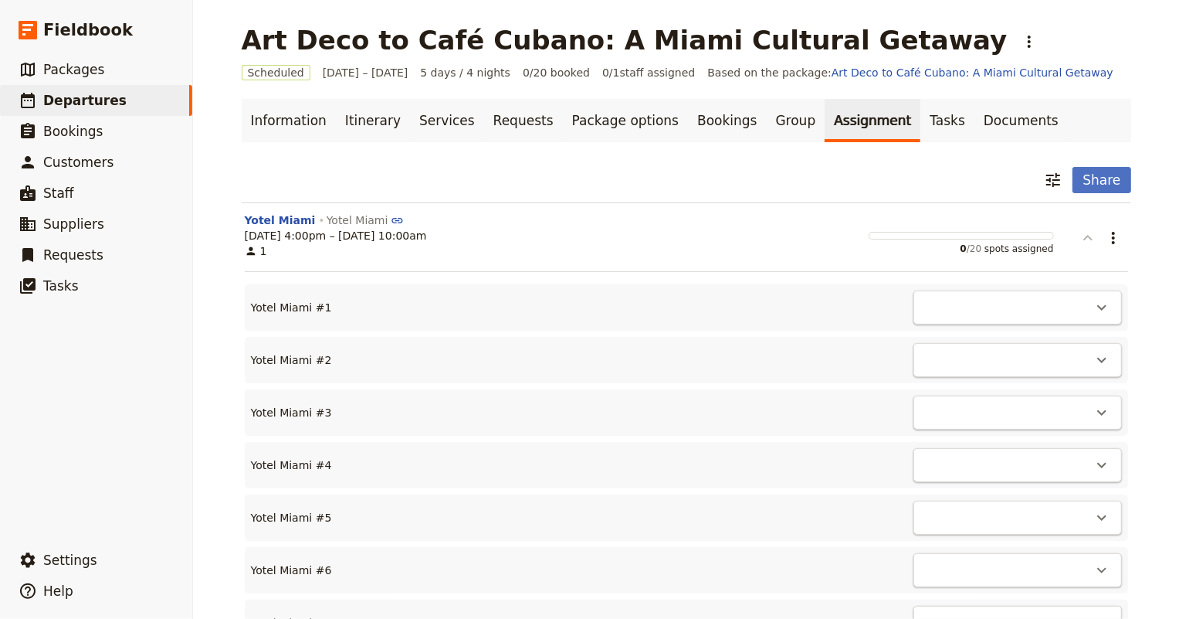
click at [1079, 239] on icon "button" at bounding box center [1088, 238] width 19 height 19
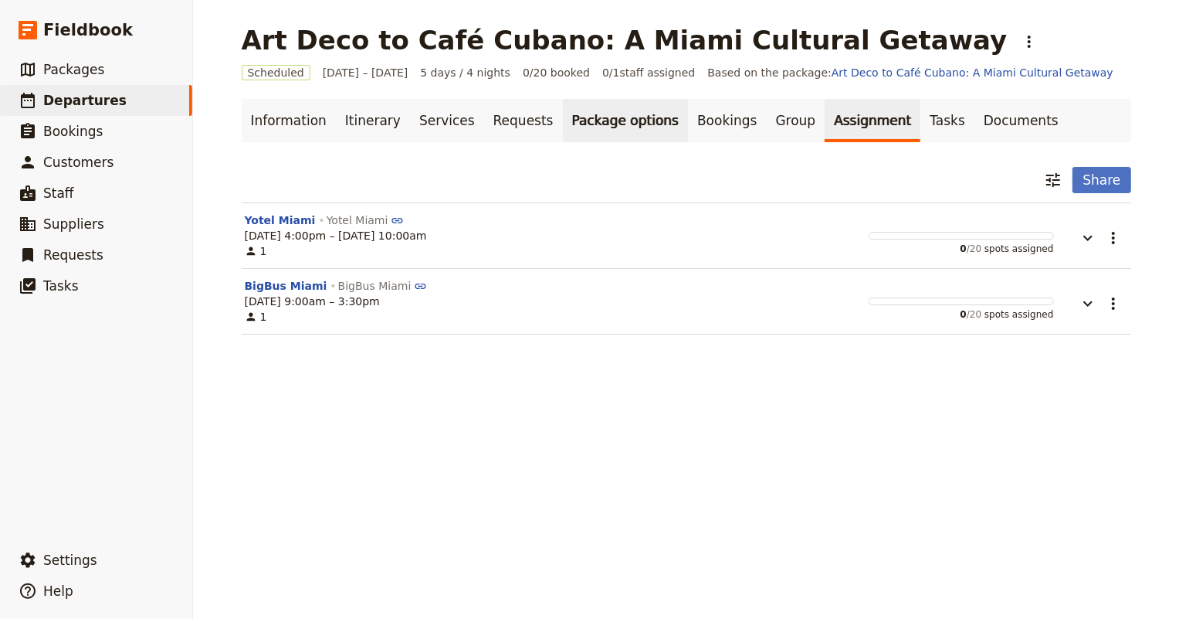
click at [581, 128] on link "Package options" at bounding box center [625, 120] width 125 height 43
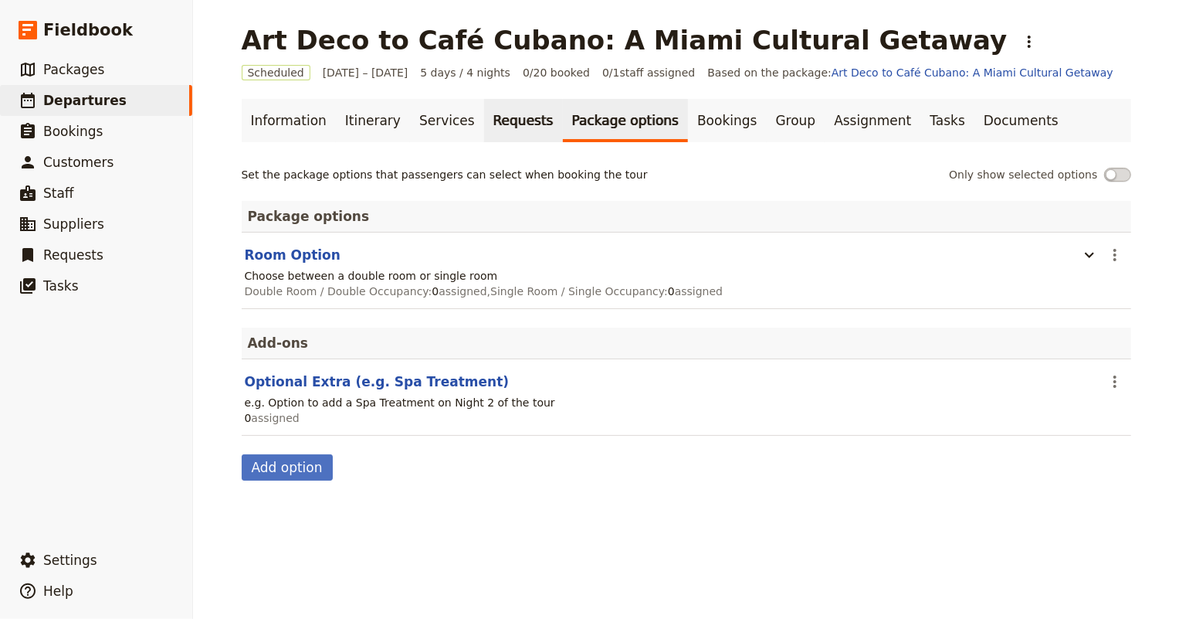
click at [491, 124] on link "Requests" at bounding box center [523, 120] width 79 height 43
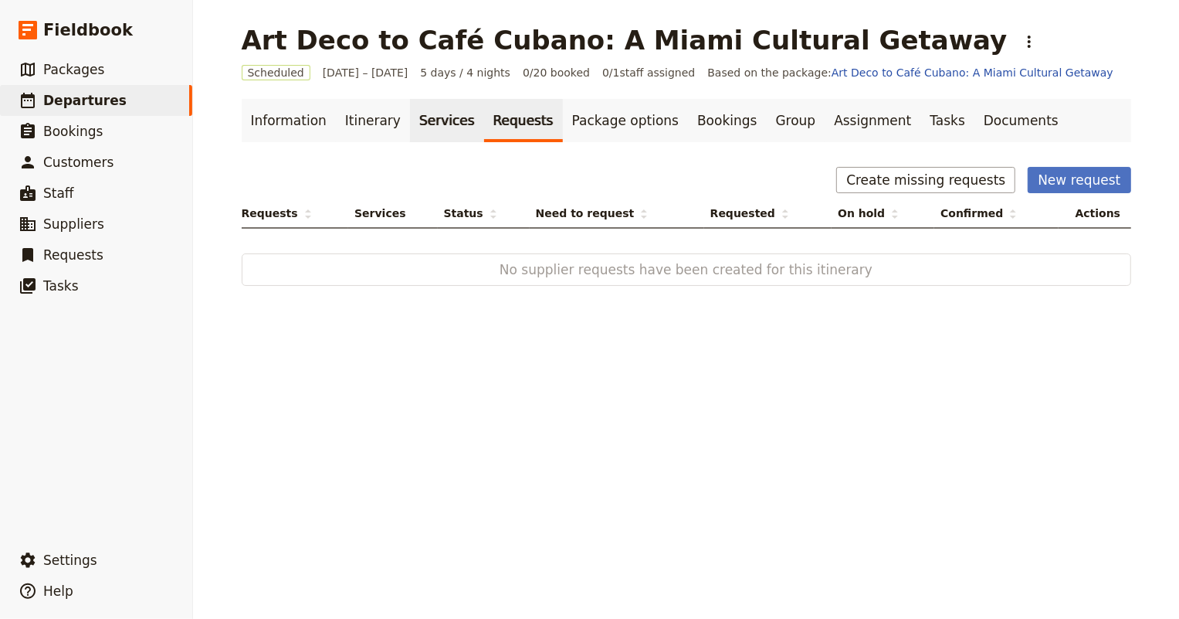
click at [410, 120] on link "Services" at bounding box center [447, 120] width 74 height 43
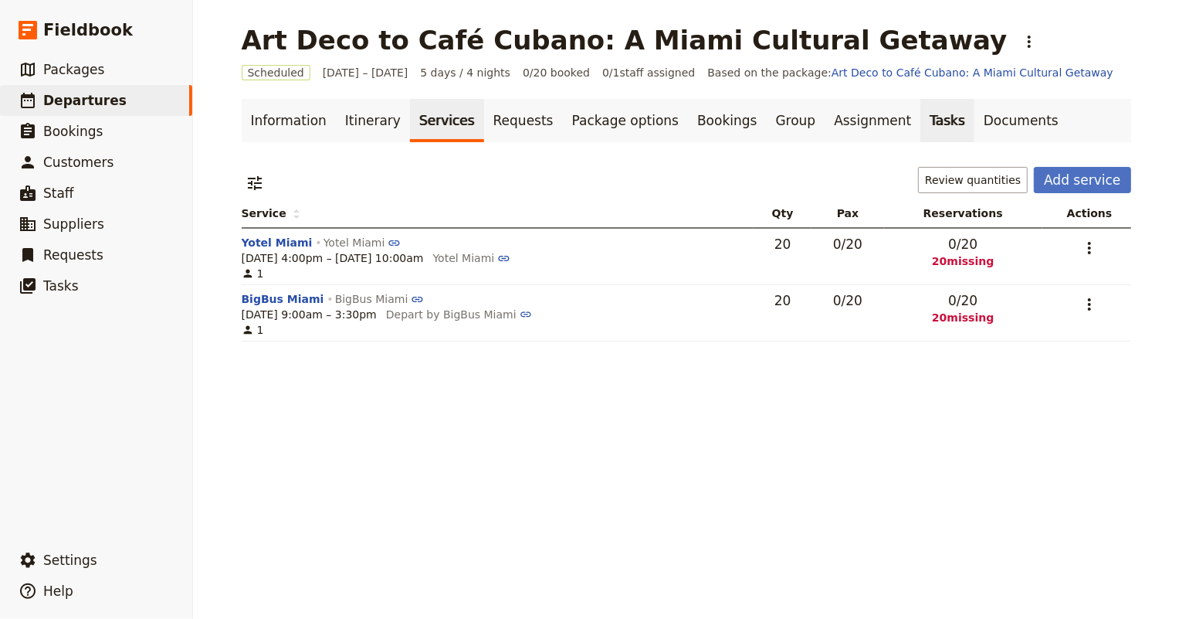
click at [920, 119] on link "Tasks" at bounding box center [947, 120] width 54 height 43
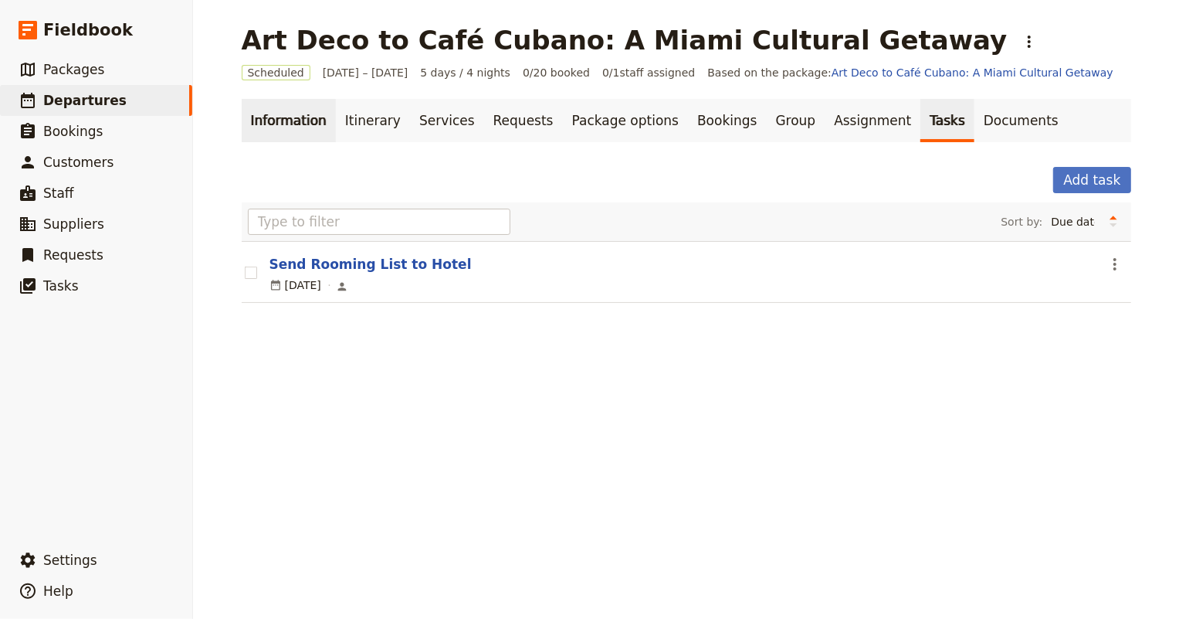
click at [294, 123] on link "Information" at bounding box center [289, 120] width 94 height 43
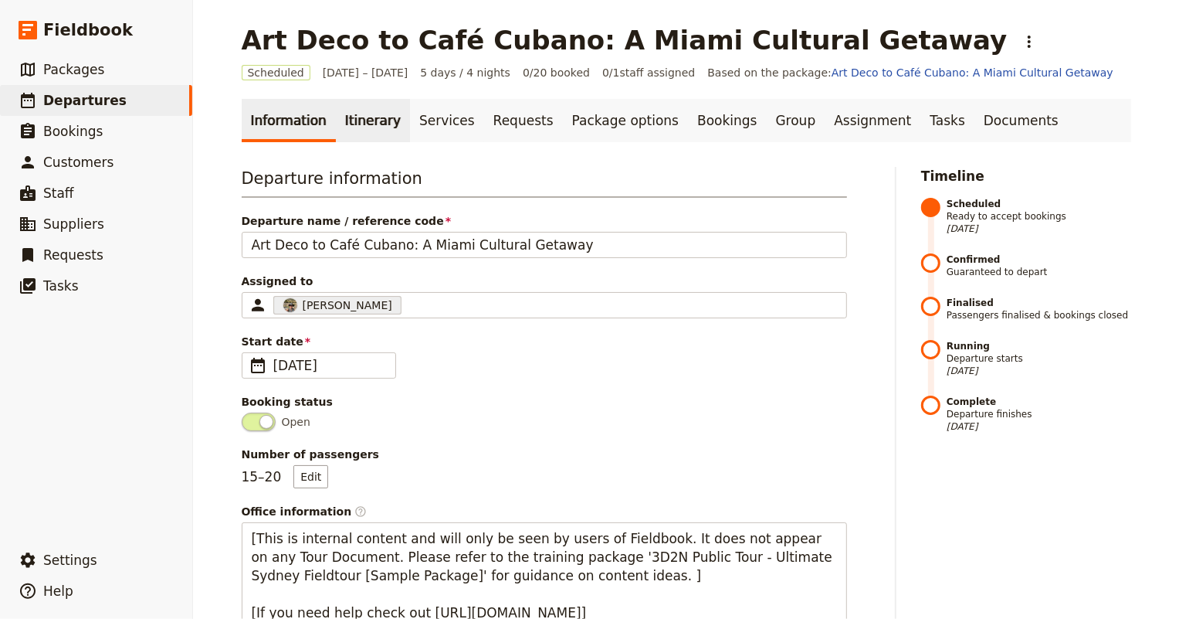
click at [357, 114] on link "Itinerary" at bounding box center [373, 120] width 74 height 43
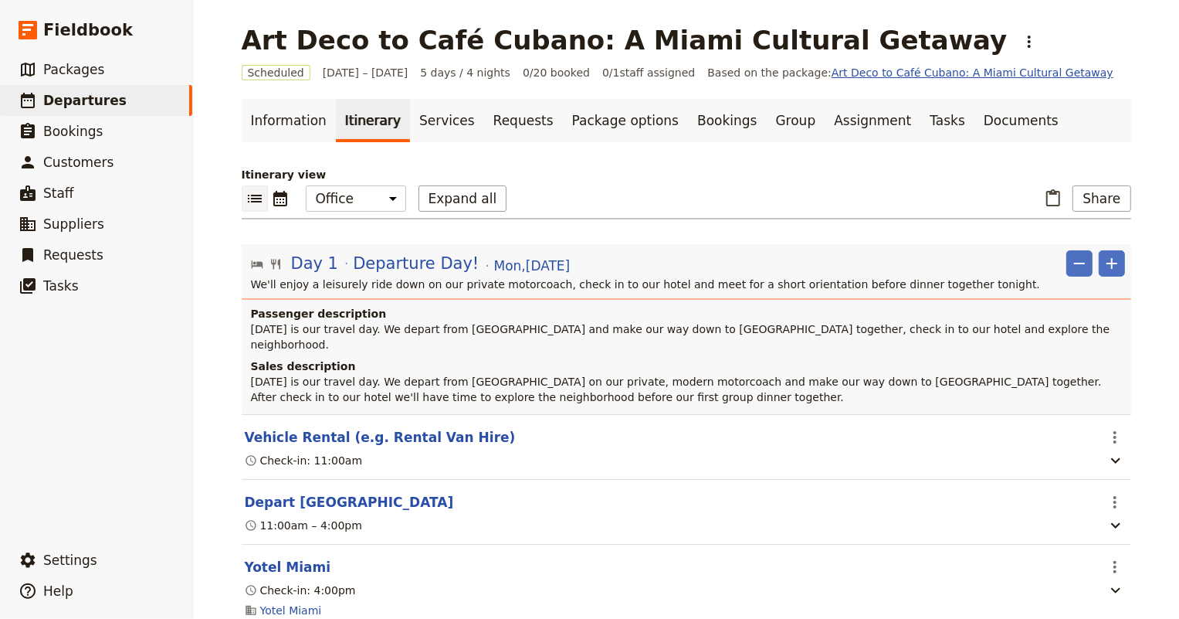
click at [837, 73] on link "Art Deco to Café Cubano: A Miami Cultural Getaway" at bounding box center [973, 72] width 282 height 12
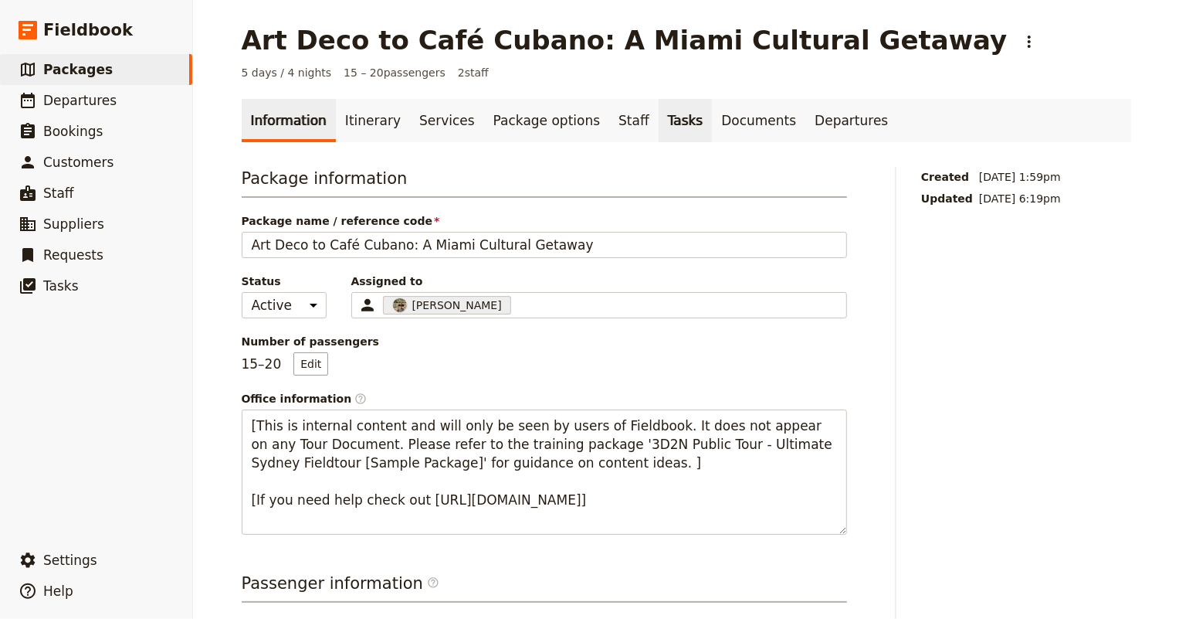
click at [659, 124] on link "Tasks" at bounding box center [686, 120] width 54 height 43
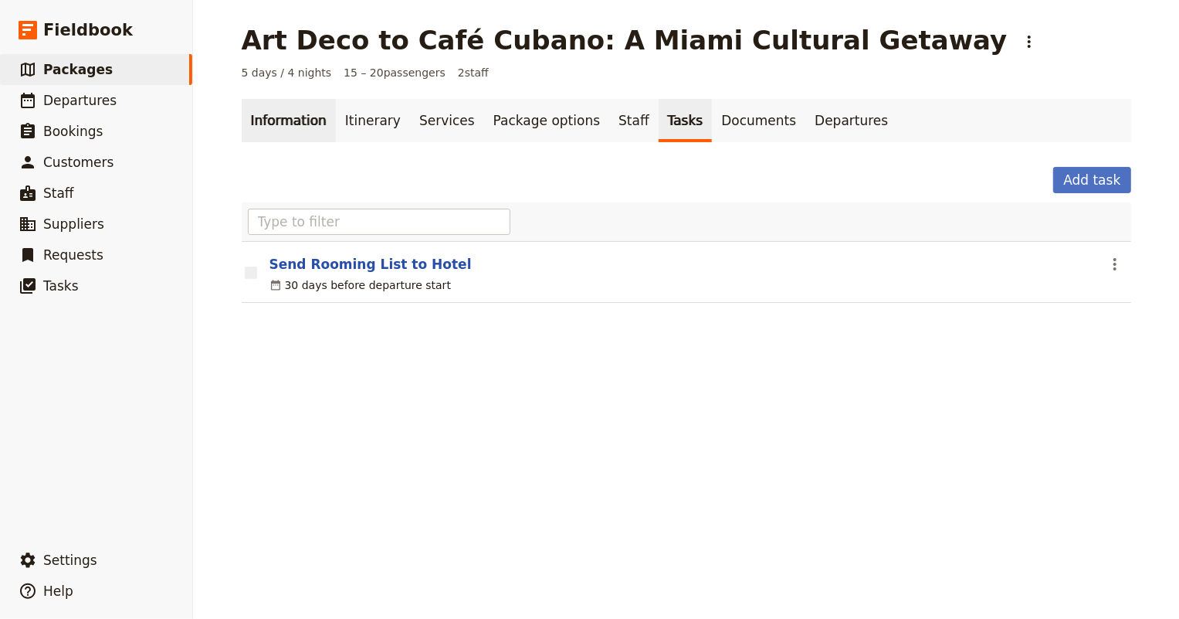
click at [247, 124] on link "Information" at bounding box center [289, 120] width 94 height 43
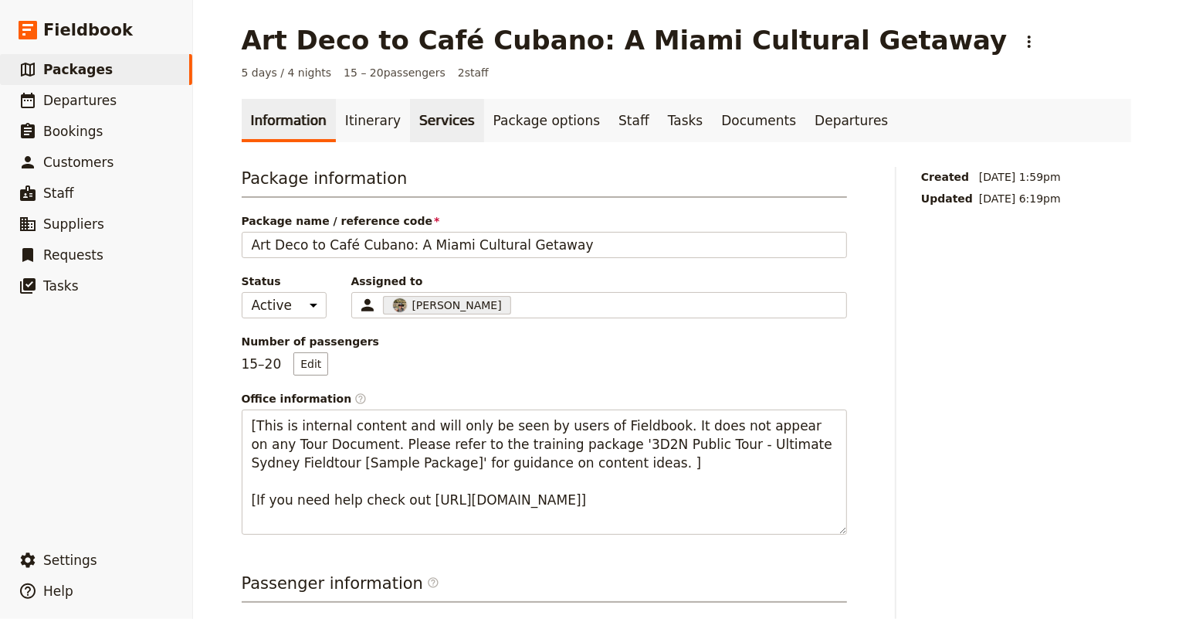
click at [412, 123] on link "Services" at bounding box center [447, 120] width 74 height 43
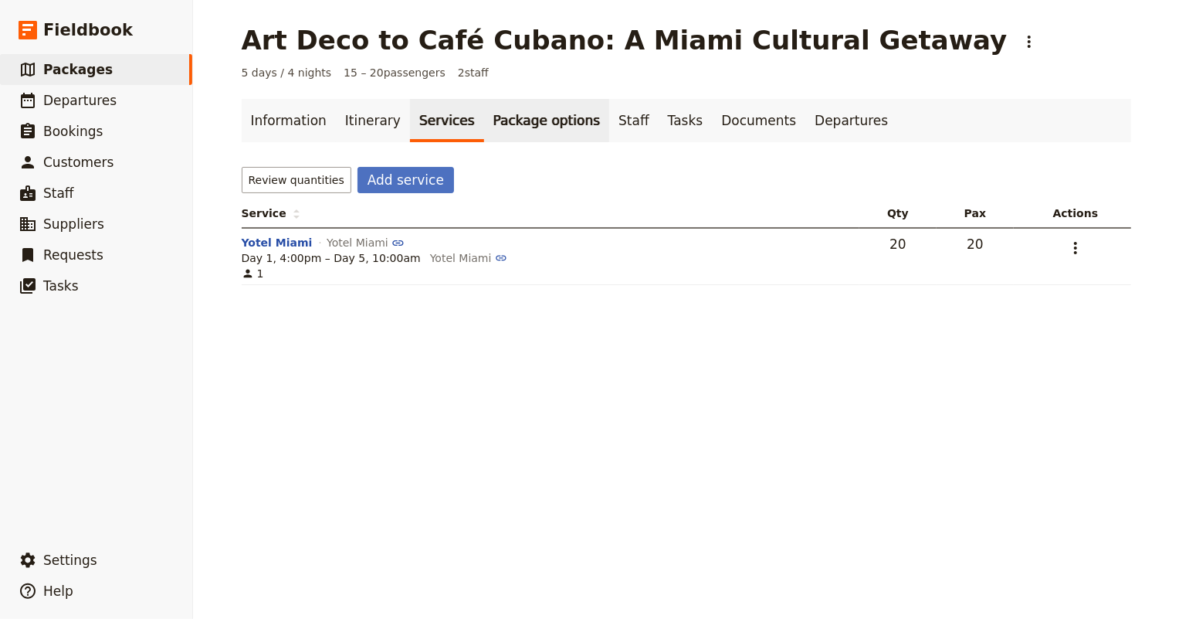
click at [509, 126] on link "Package options" at bounding box center [546, 120] width 125 height 43
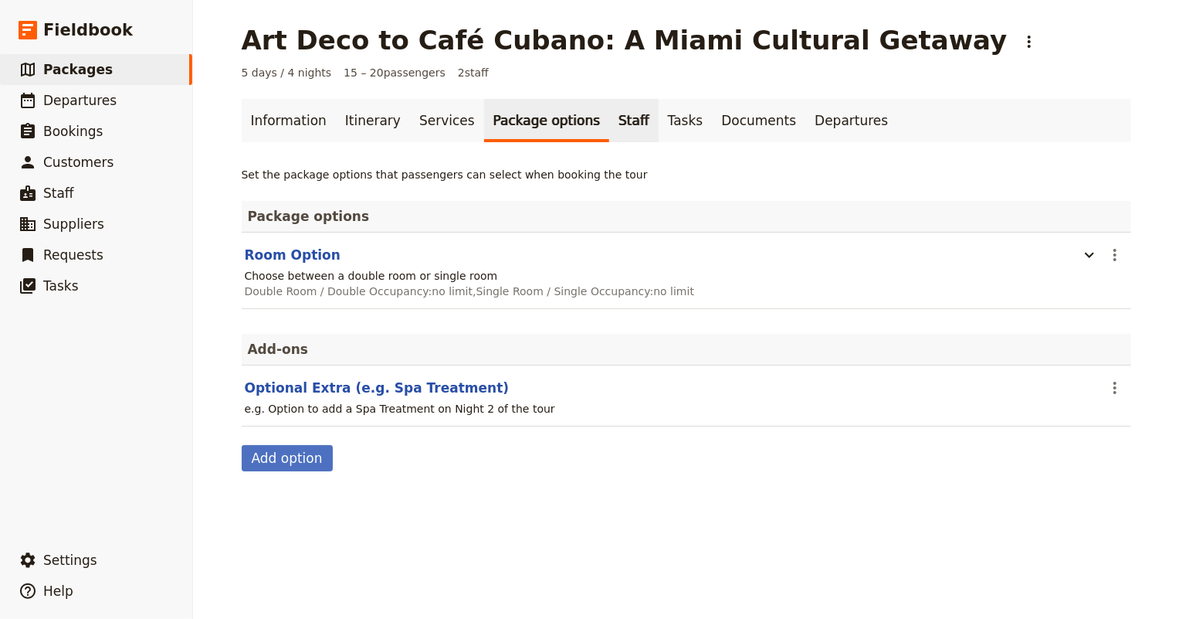
click at [609, 124] on link "Staff" at bounding box center [633, 120] width 49 height 43
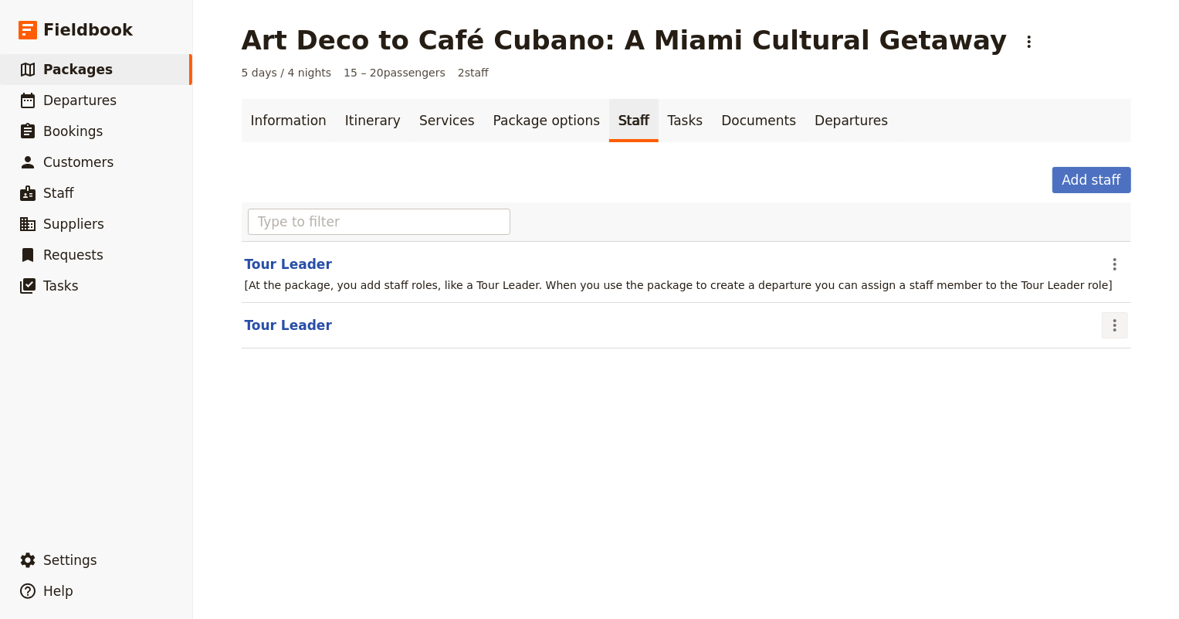
click at [1113, 324] on icon "Actions" at bounding box center [1115, 325] width 19 height 19
click at [1090, 378] on span "Remove staff" at bounding box center [1077, 379] width 71 height 15
click at [1106, 263] on icon "Actions" at bounding box center [1115, 264] width 19 height 19
click at [1073, 293] on span "Edit staff" at bounding box center [1066, 297] width 49 height 15
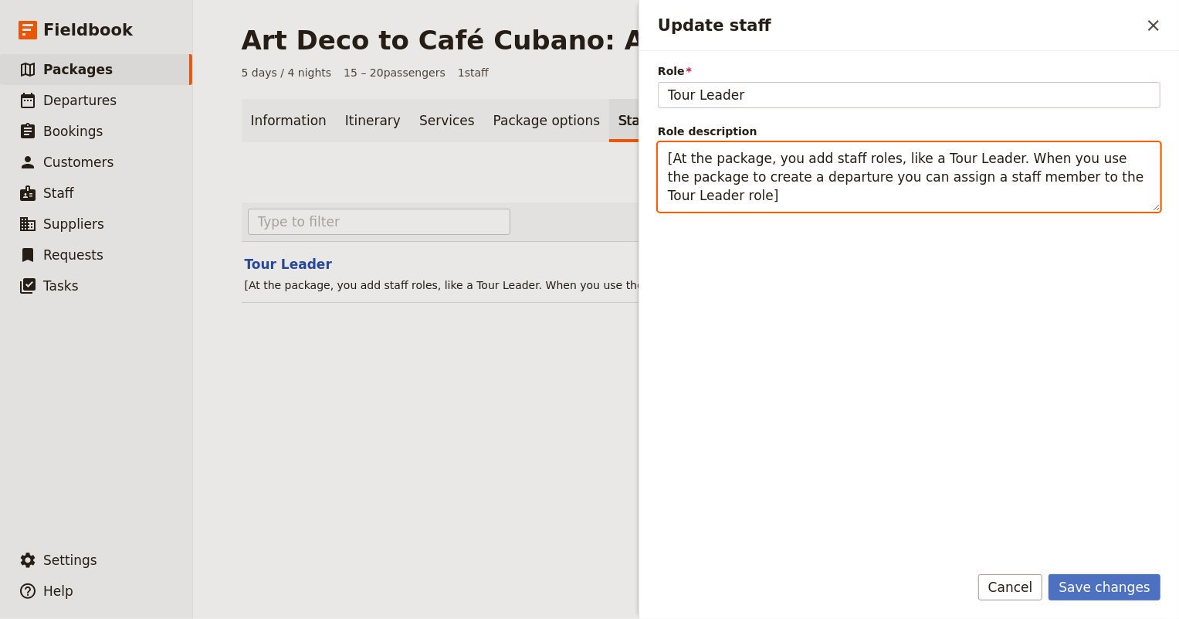
click at [779, 169] on textarea "[At the package, you add staff roles, like a Tour Leader. When you use the pack…" at bounding box center [909, 176] width 503 height 69
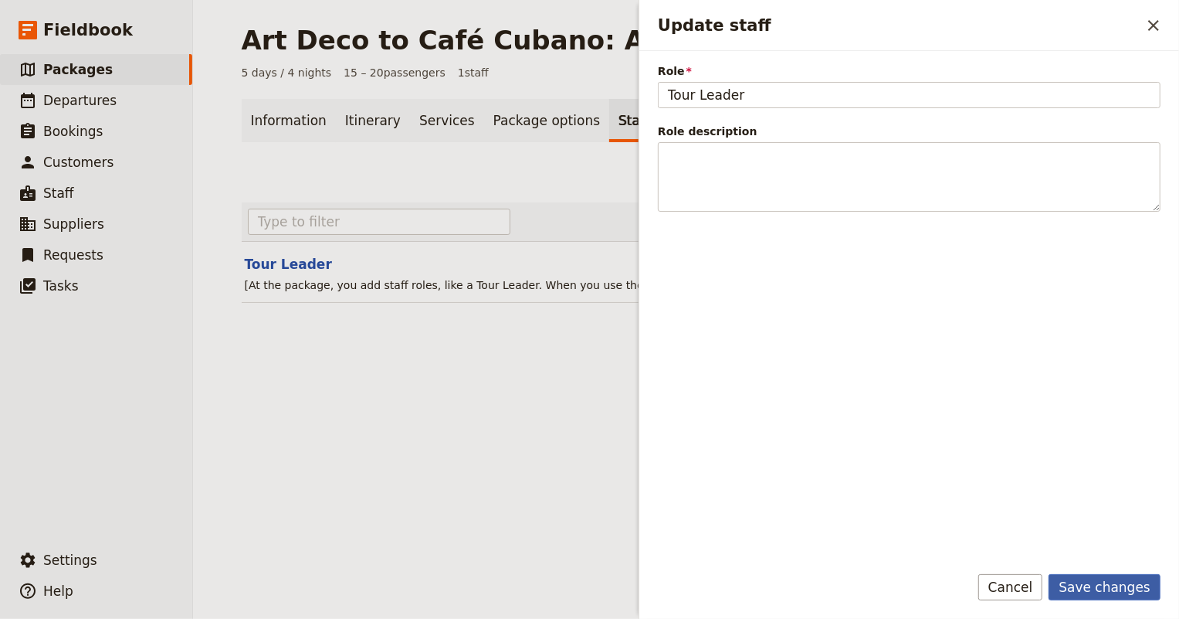
click at [1098, 585] on button "Save changes" at bounding box center [1105, 587] width 112 height 26
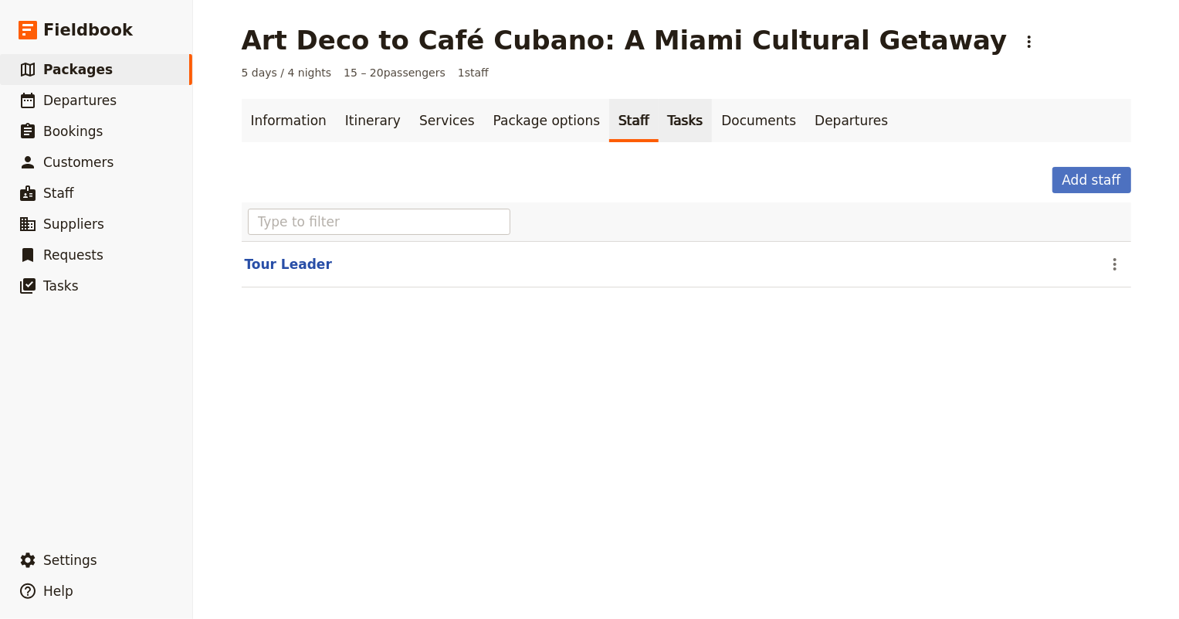
click at [659, 121] on link "Tasks" at bounding box center [686, 120] width 54 height 43
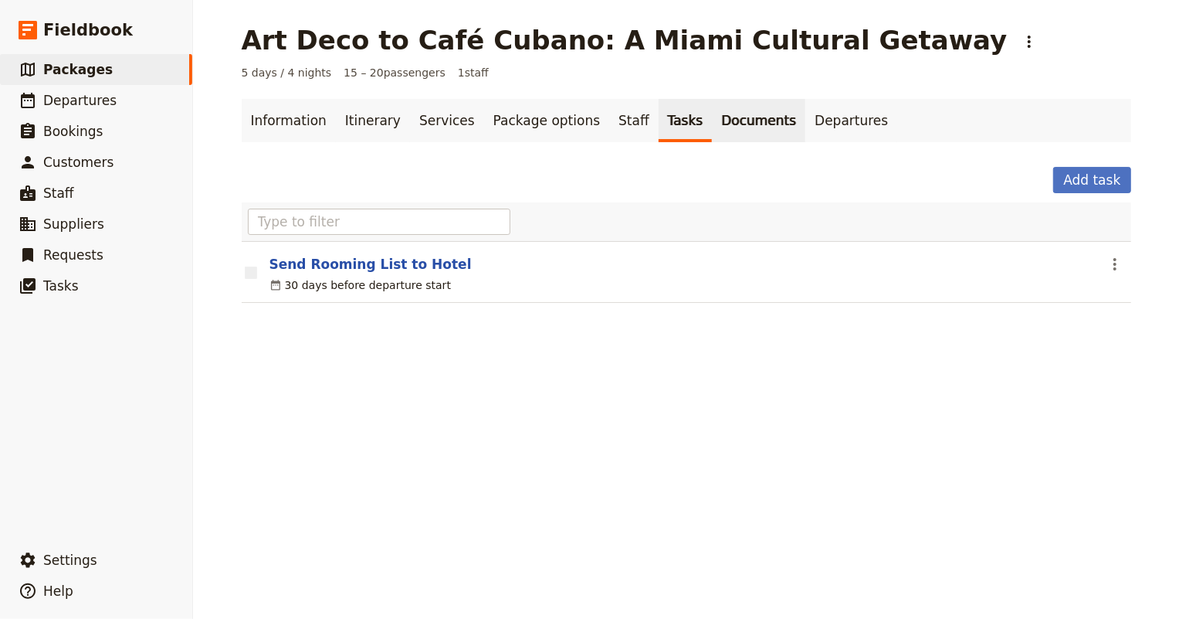
click at [712, 117] on link "Documents" at bounding box center [758, 120] width 93 height 43
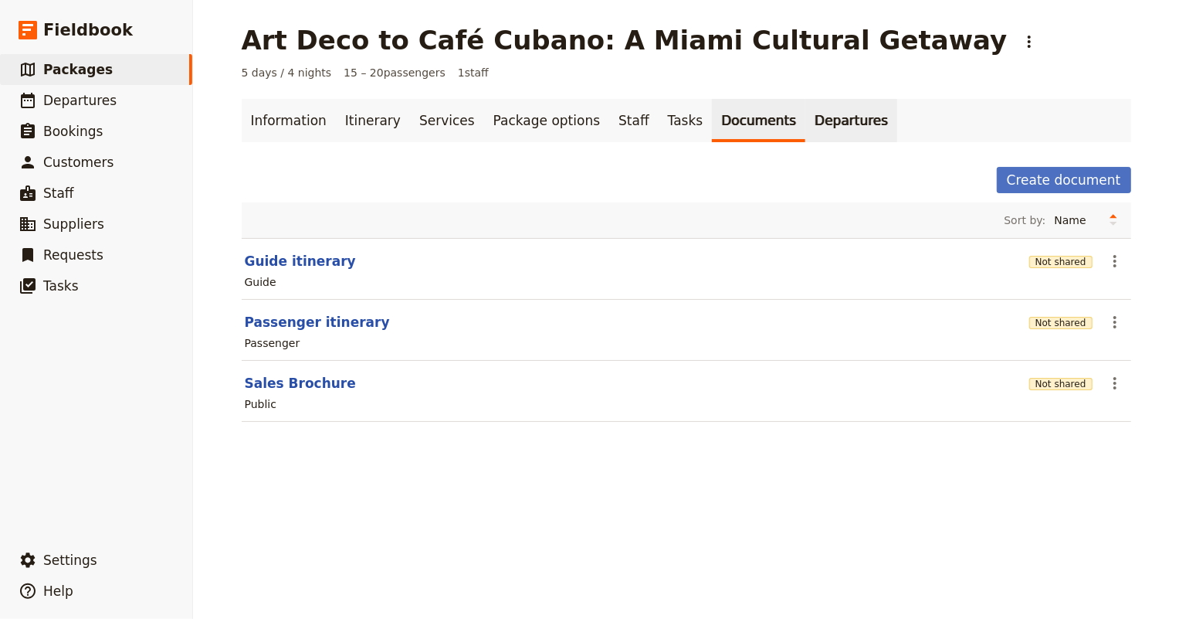
click at [805, 116] on link "Departures" at bounding box center [851, 120] width 92 height 43
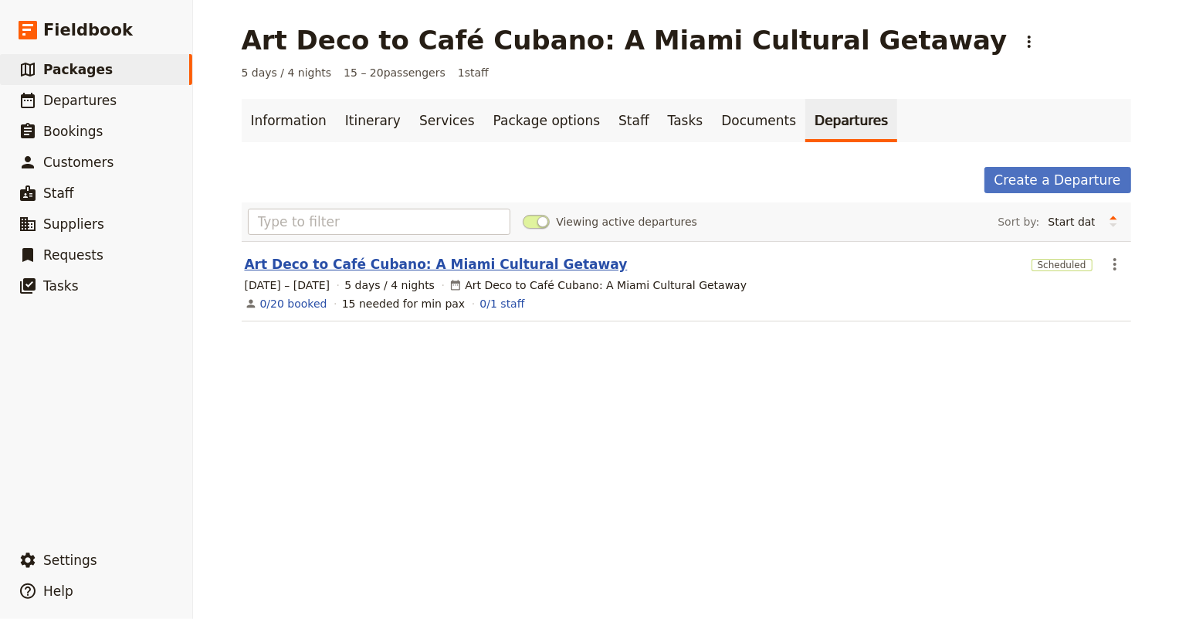
click at [473, 262] on link "Art Deco to Café Cubano: A Miami Cultural Getaway" at bounding box center [436, 264] width 383 height 19
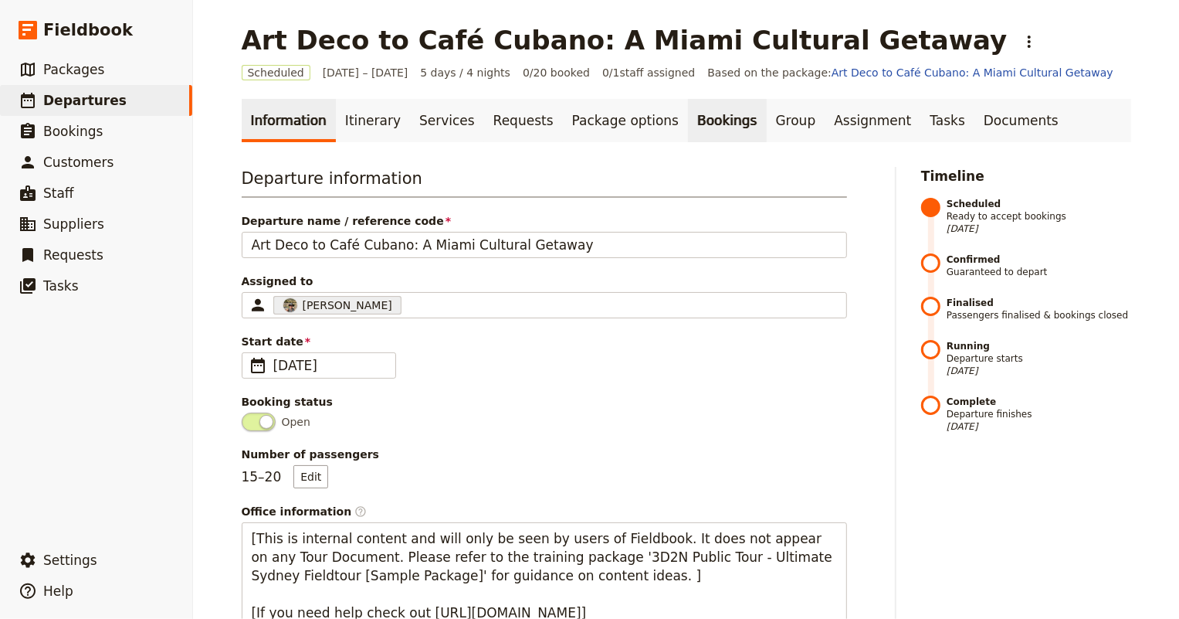
click at [688, 121] on link "Bookings" at bounding box center [727, 120] width 78 height 43
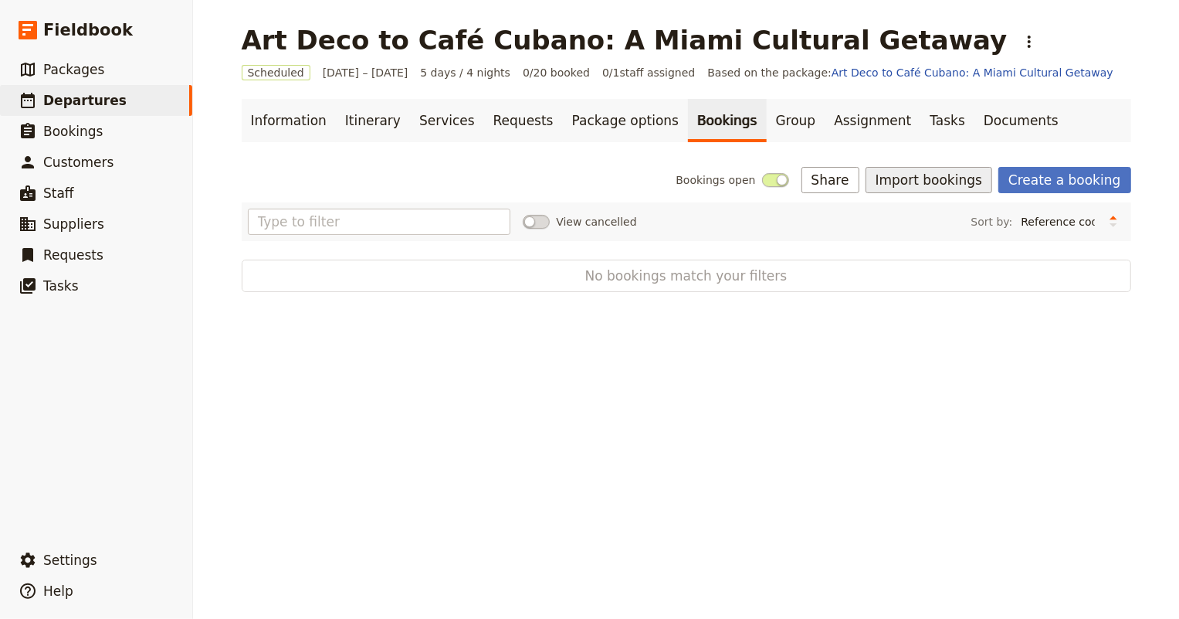
click at [932, 181] on button "Import bookings" at bounding box center [929, 180] width 127 height 26
click at [930, 211] on span "Import Bookings" at bounding box center [932, 213] width 89 height 15
select select "MDY"
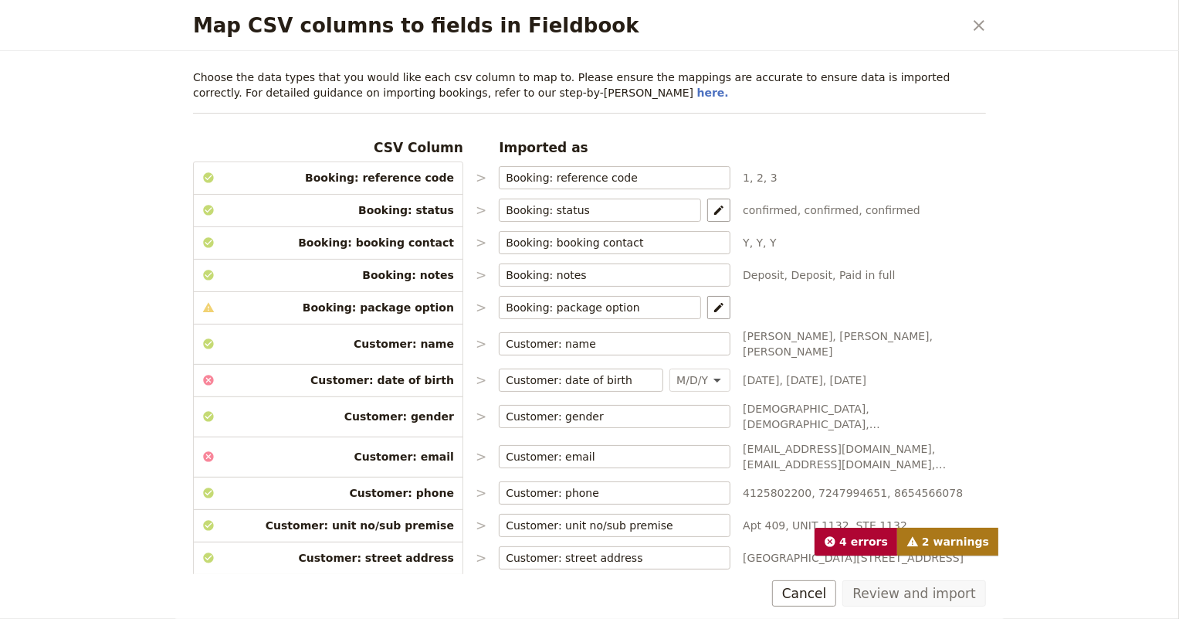
click at [362, 177] on span "Booking: reference code" at bounding box center [328, 177] width 270 height 15
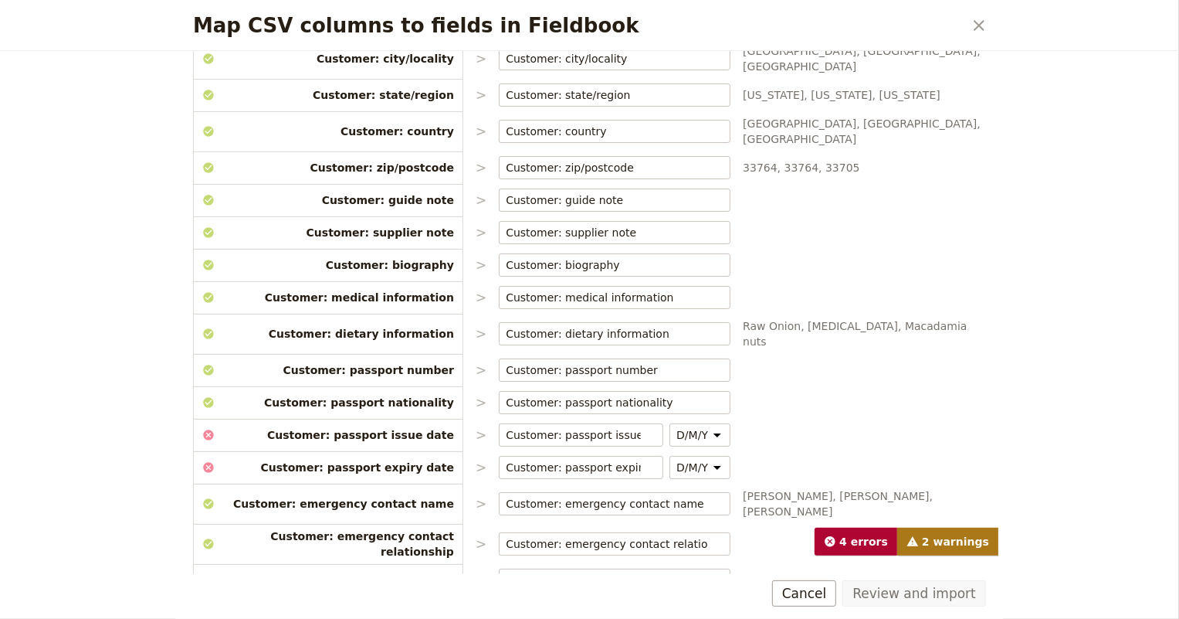
scroll to position [676, 0]
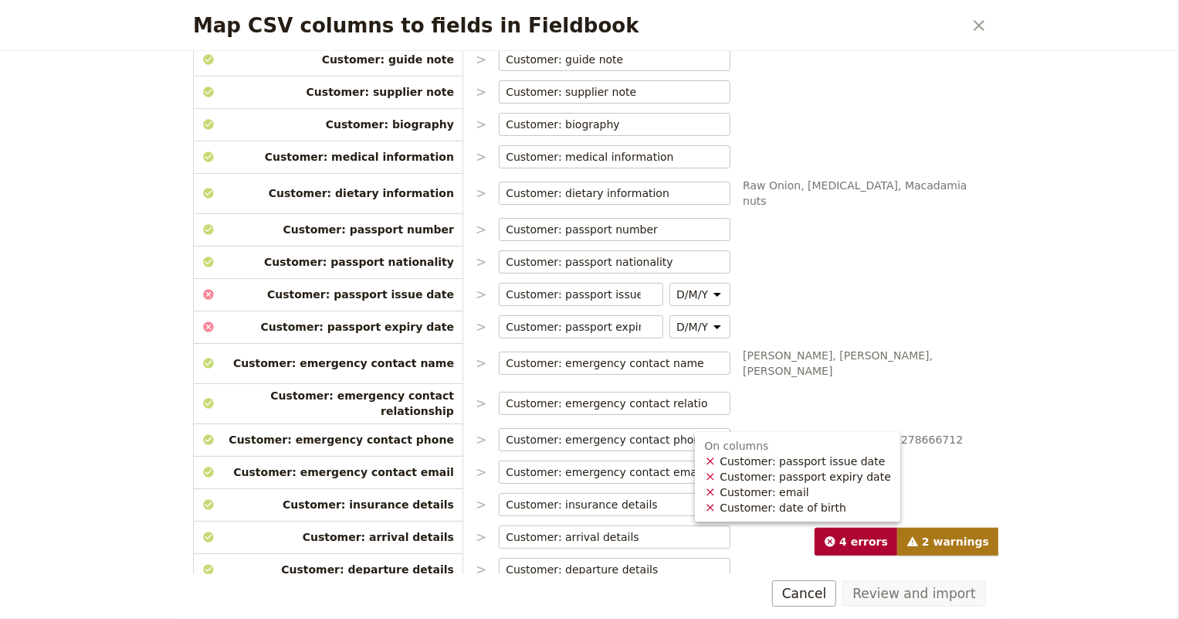
click at [836, 541] on icon "Map CSV columns to fields in Fieldbook" at bounding box center [830, 541] width 12 height 12
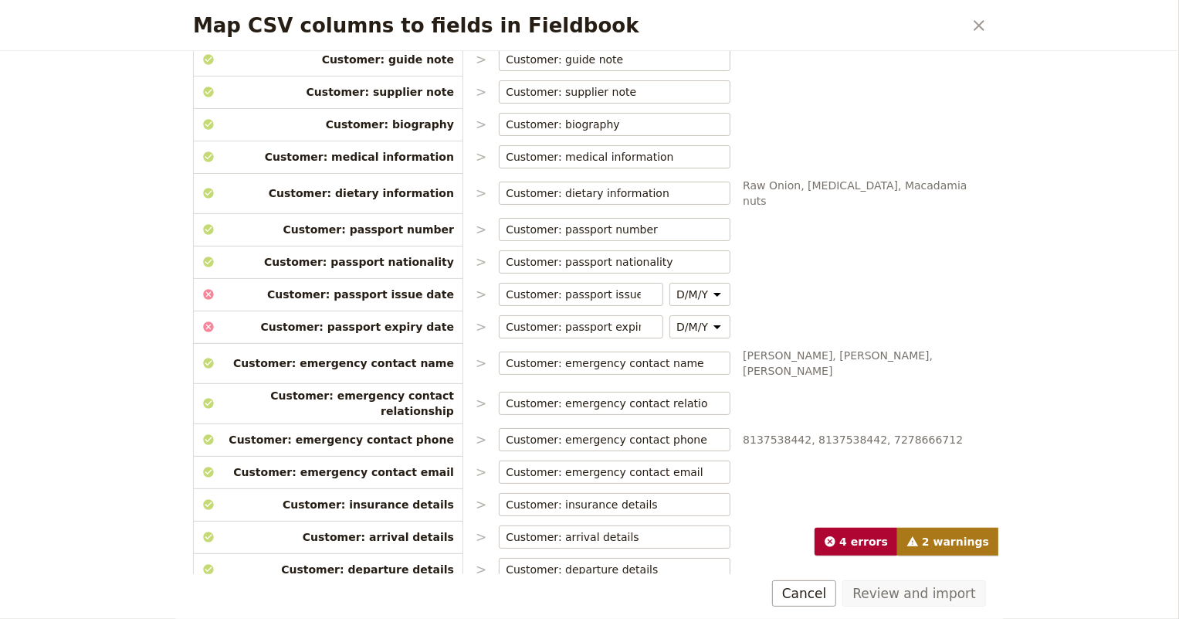
click at [208, 498] on icon "Map CSV columns to fields in Fieldbook" at bounding box center [208, 504] width 12 height 12
click at [711, 499] on icon "Clear input" at bounding box center [717, 505] width 12 height 12
click at [476, 220] on p ">" at bounding box center [481, 229] width 11 height 19
click at [711, 224] on icon "Clear input" at bounding box center [717, 230] width 12 height 12
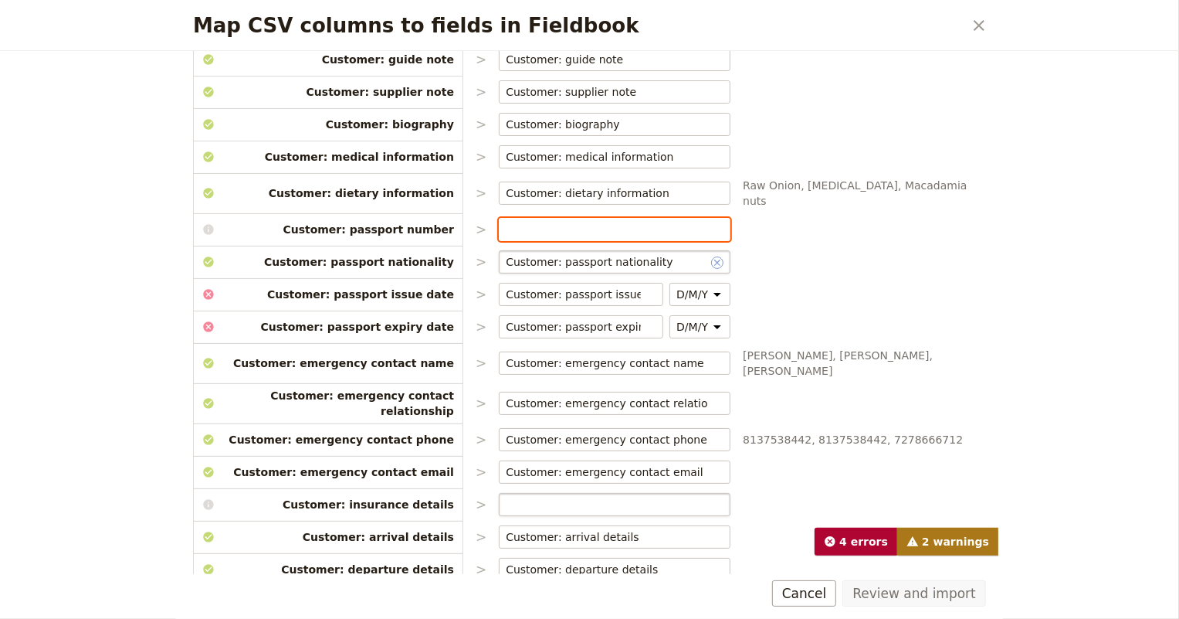
click at [711, 256] on icon "Clear input" at bounding box center [717, 262] width 12 height 12
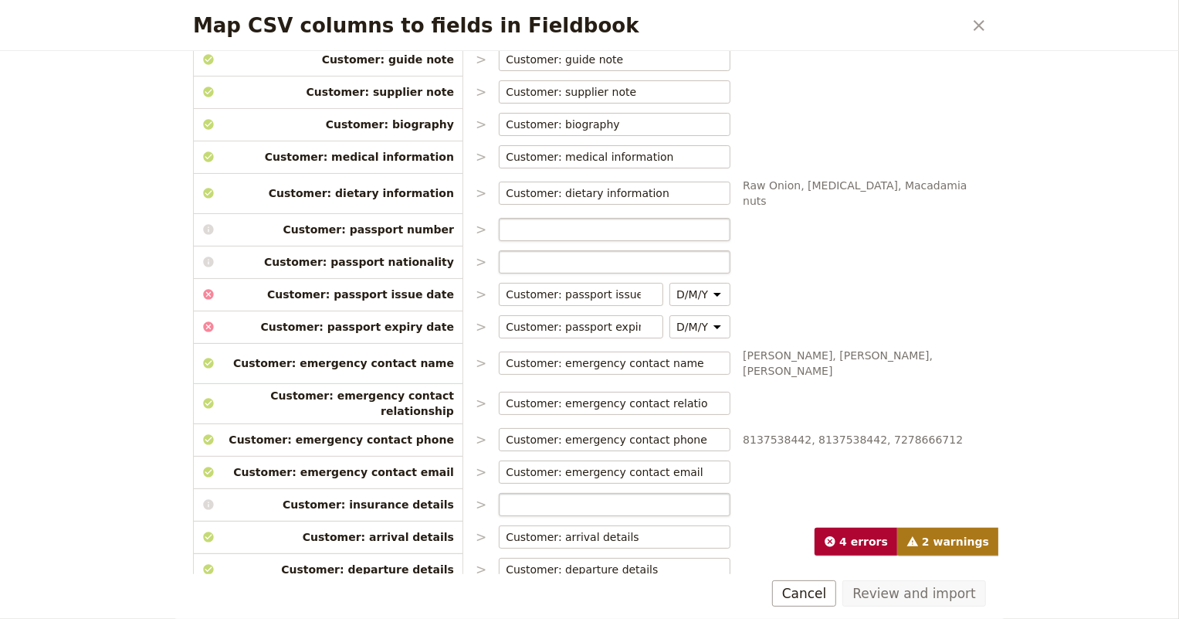
click at [476, 285] on p ">" at bounding box center [481, 294] width 11 height 19
click at [517, 286] on input "Customer: passport issue date" at bounding box center [573, 293] width 135 height 15
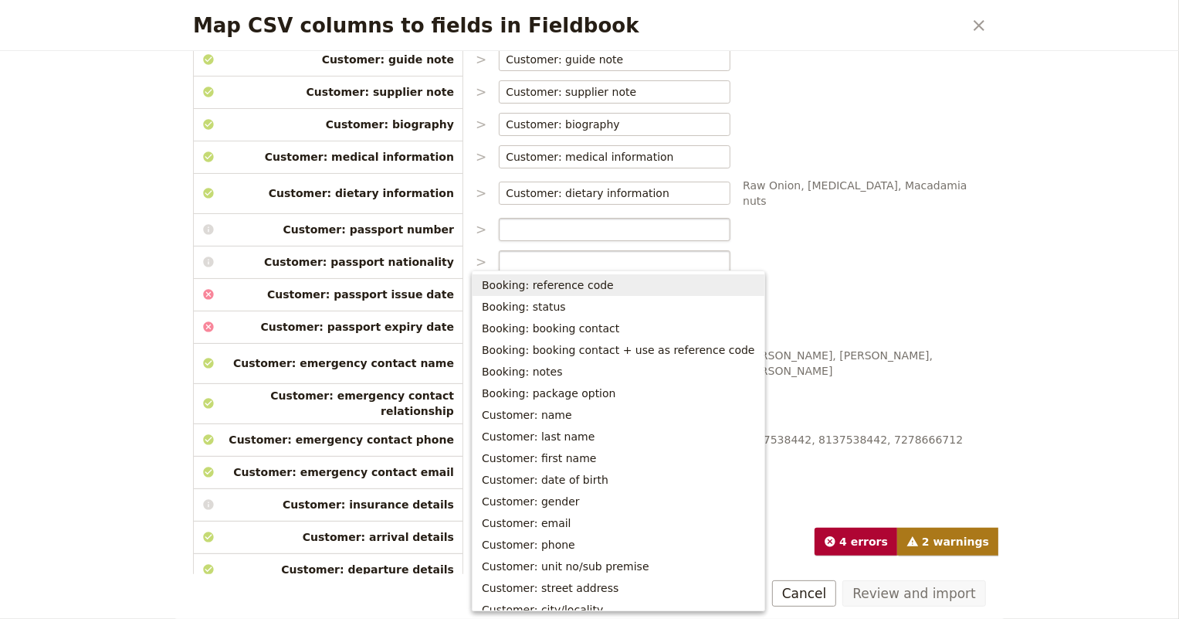
click at [644, 289] on icon "Clear input" at bounding box center [650, 295] width 12 height 12
click at [780, 243] on div "CSV Column Imported as Booking: reference code > Booking: reference code ​ 1, 2…" at bounding box center [589, 22] width 793 height 1118
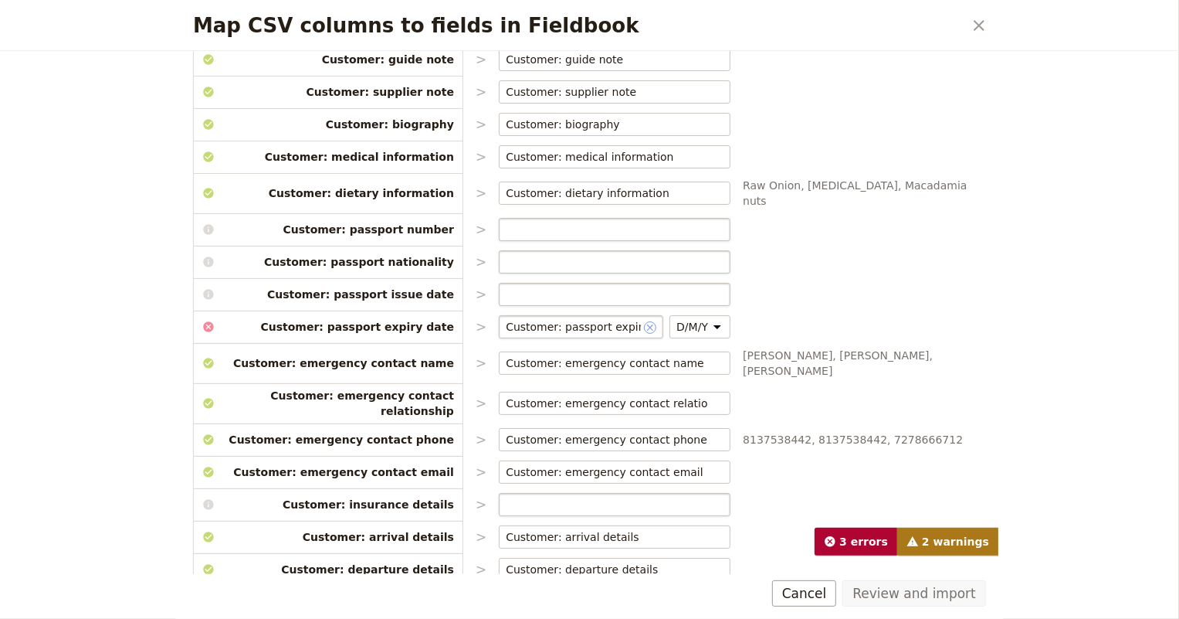
click at [644, 321] on icon "Clear input" at bounding box center [650, 327] width 12 height 12
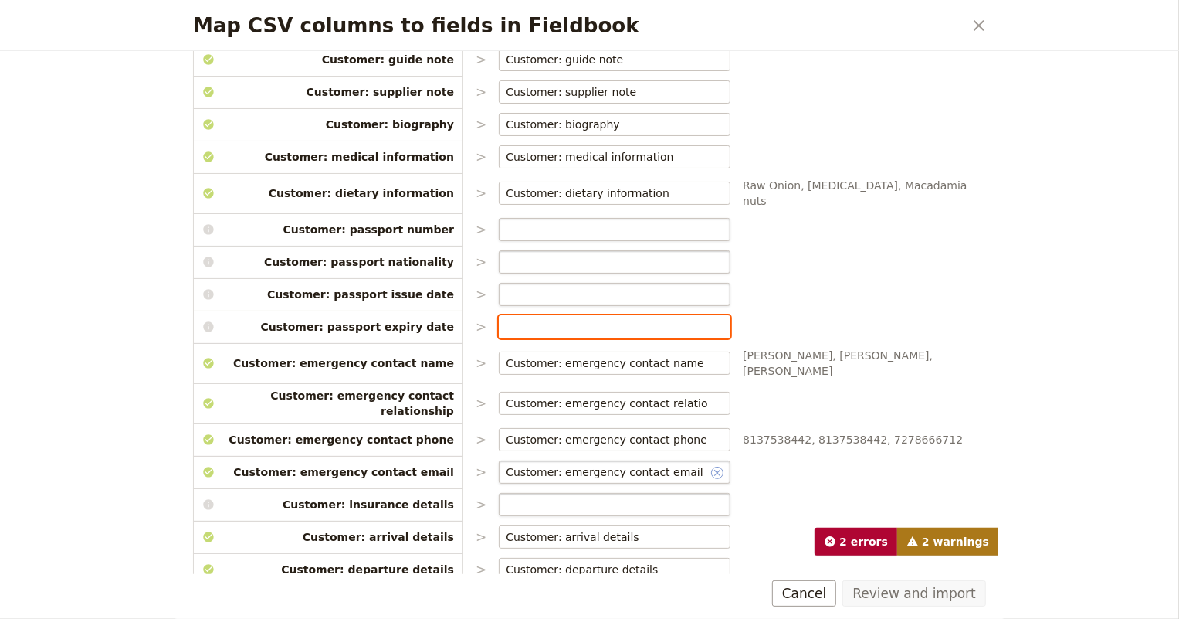
click at [711, 466] on icon "Clear input" at bounding box center [717, 472] width 12 height 12
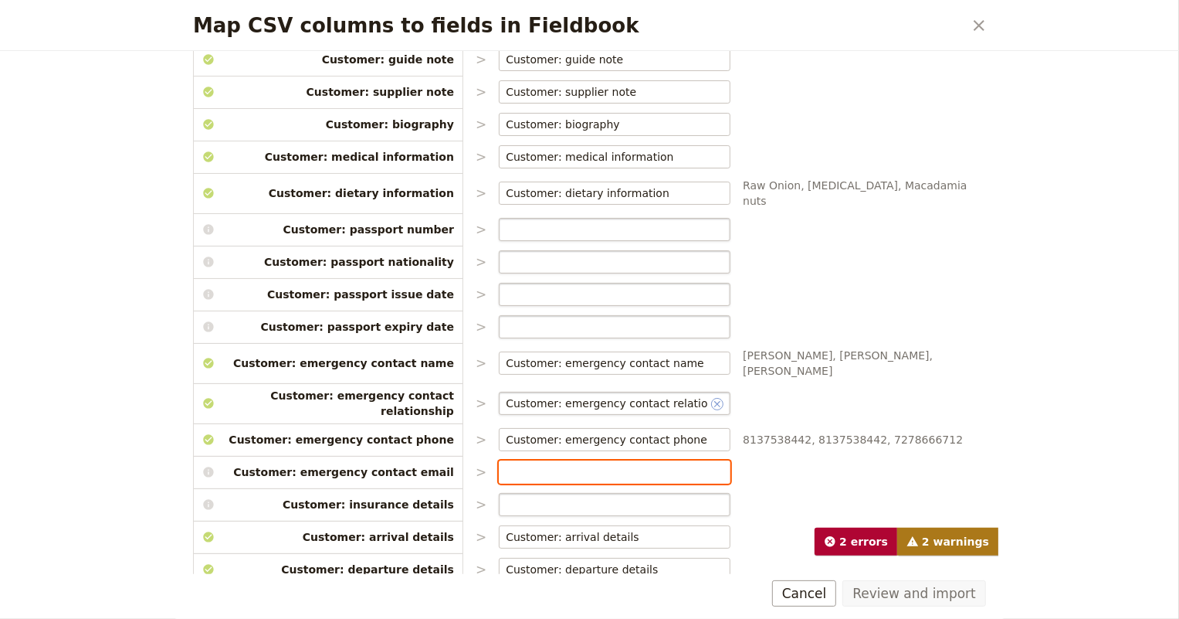
click at [711, 398] on icon "Clear input" at bounding box center [717, 404] width 12 height 12
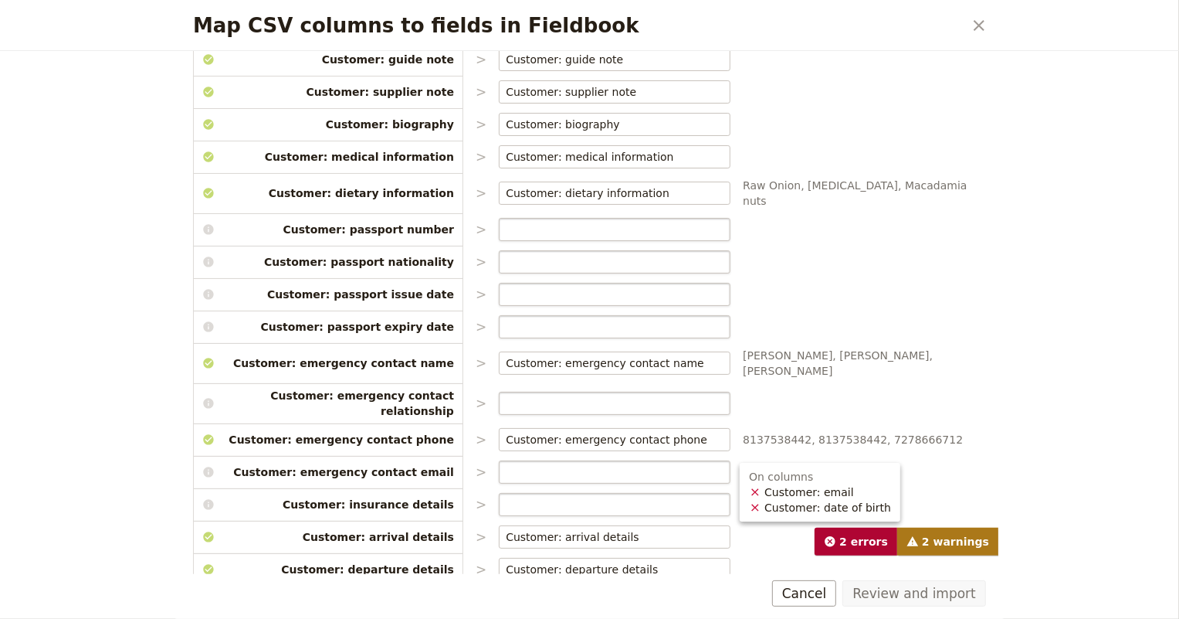
click at [852, 543] on span "2 errors" at bounding box center [856, 541] width 83 height 28
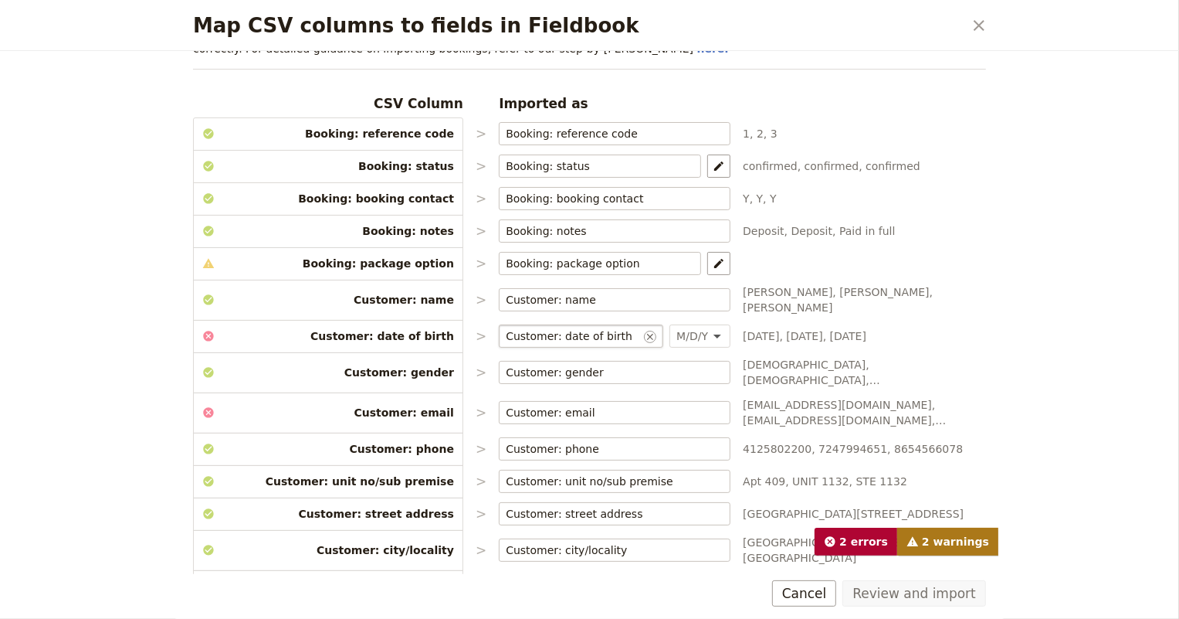
scroll to position [114, 0]
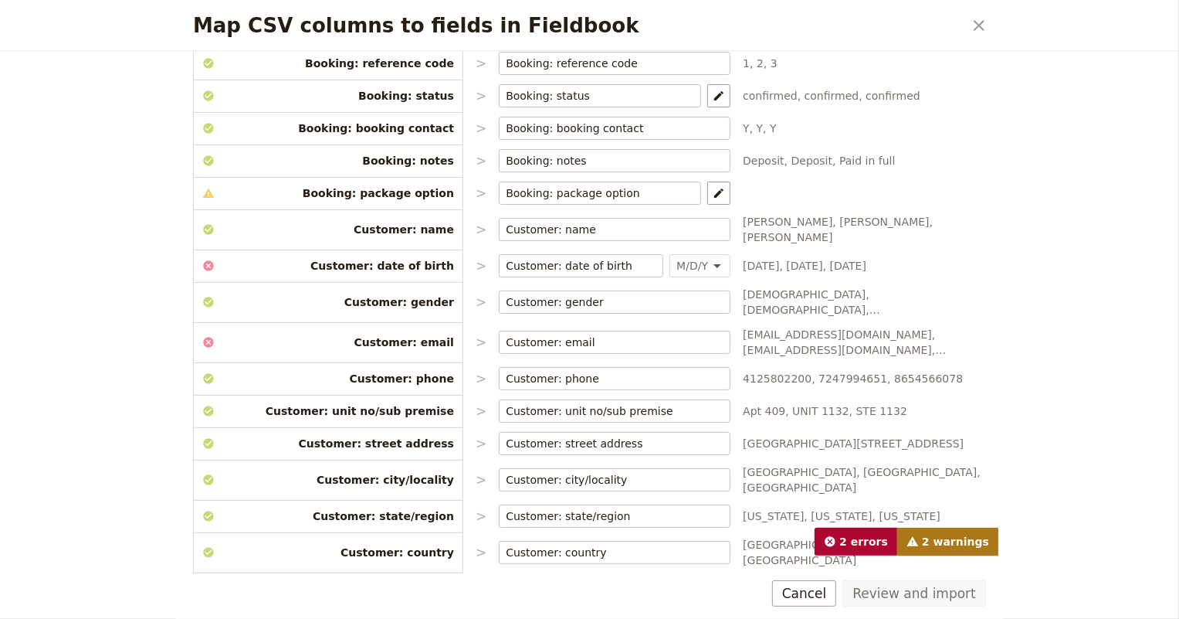
click at [787, 328] on span "hwbaxter14@gmail.com, jdbaxter16@gmail.com, maryboldon@att.net" at bounding box center [864, 342] width 243 height 31
click at [372, 334] on span "Customer: email" at bounding box center [328, 341] width 270 height 15
click at [809, 327] on span "hwbaxter14@gmail.com, jdbaxter16@gmail.com, maryboldon@att.net" at bounding box center [864, 342] width 243 height 31
click at [934, 541] on span "2 warnings" at bounding box center [947, 541] width 101 height 28
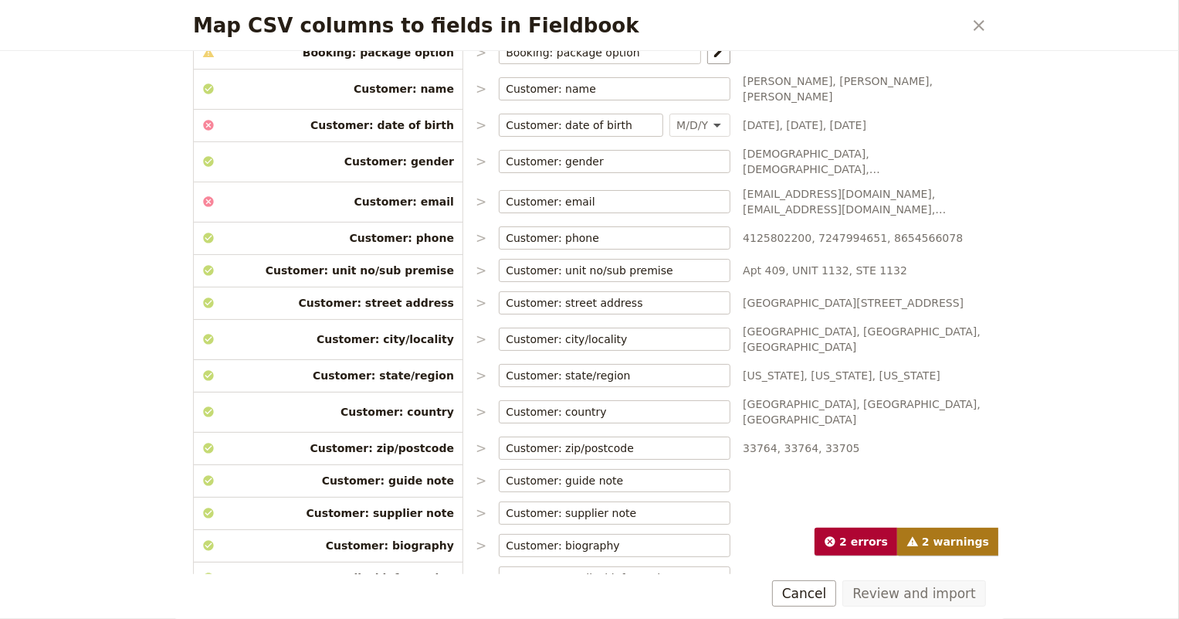
scroll to position [324, 0]
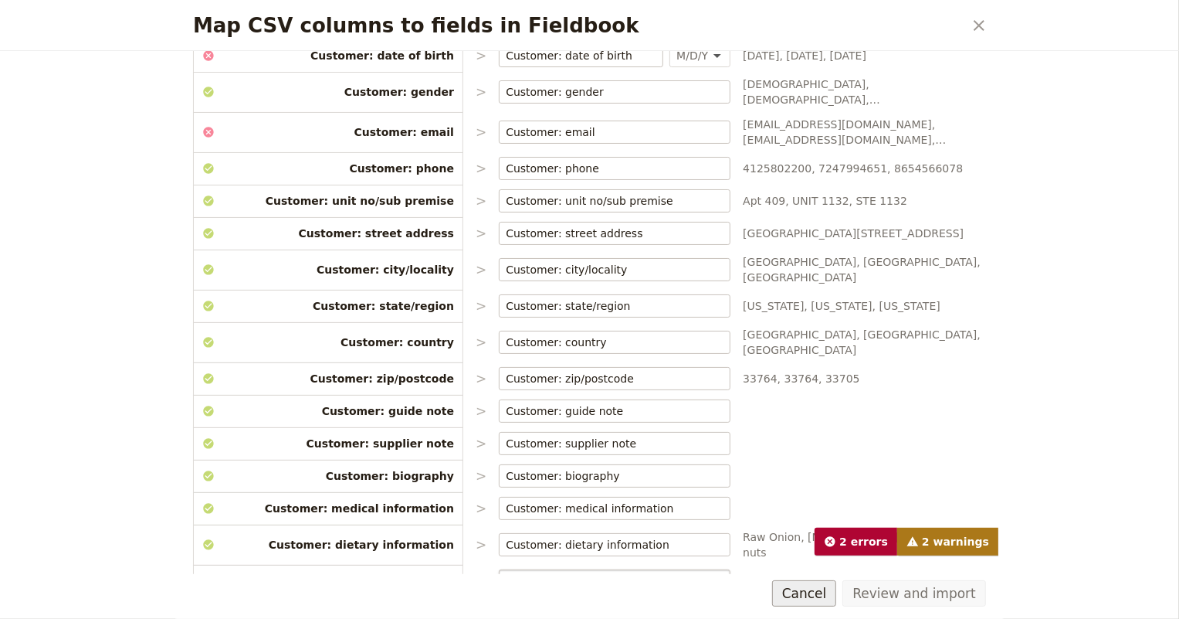
click at [826, 588] on button "Cancel" at bounding box center [804, 593] width 65 height 26
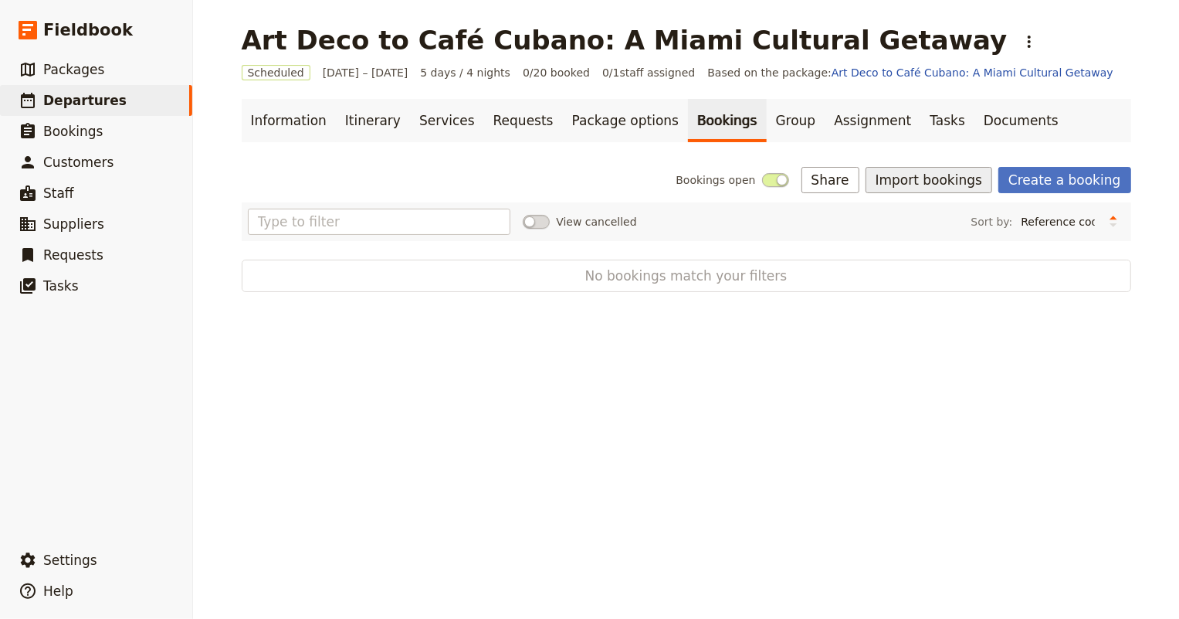
click at [924, 176] on button "Import bookings" at bounding box center [929, 180] width 127 height 26
click at [926, 212] on span "Import Bookings" at bounding box center [932, 213] width 89 height 15
select select "MDY"
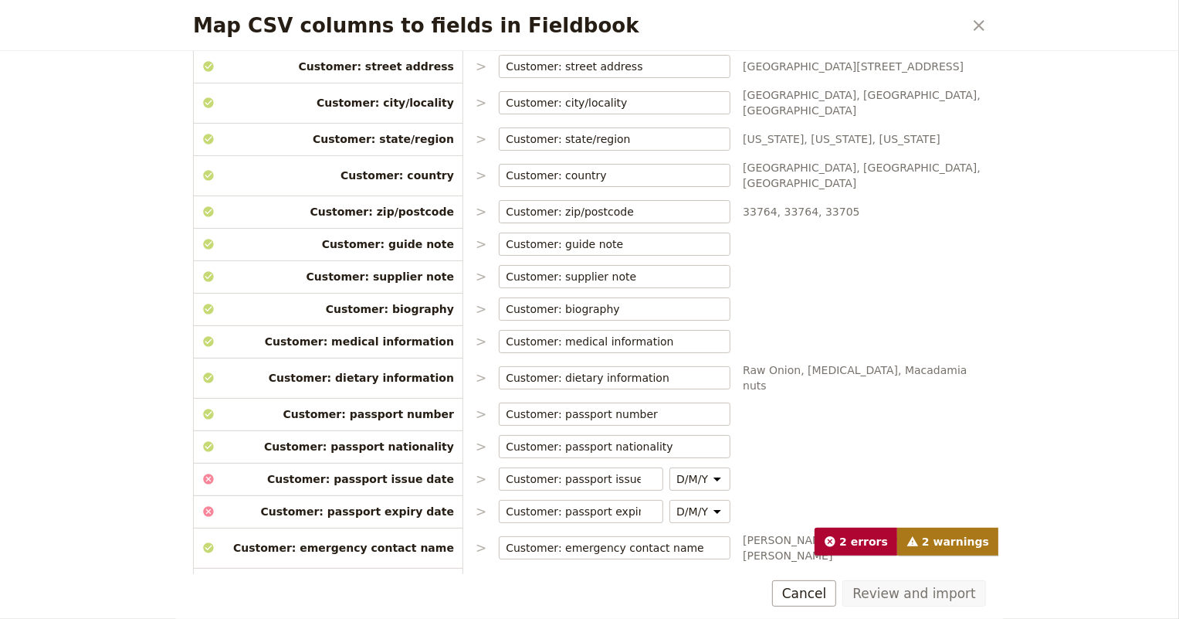
scroll to position [561, 0]
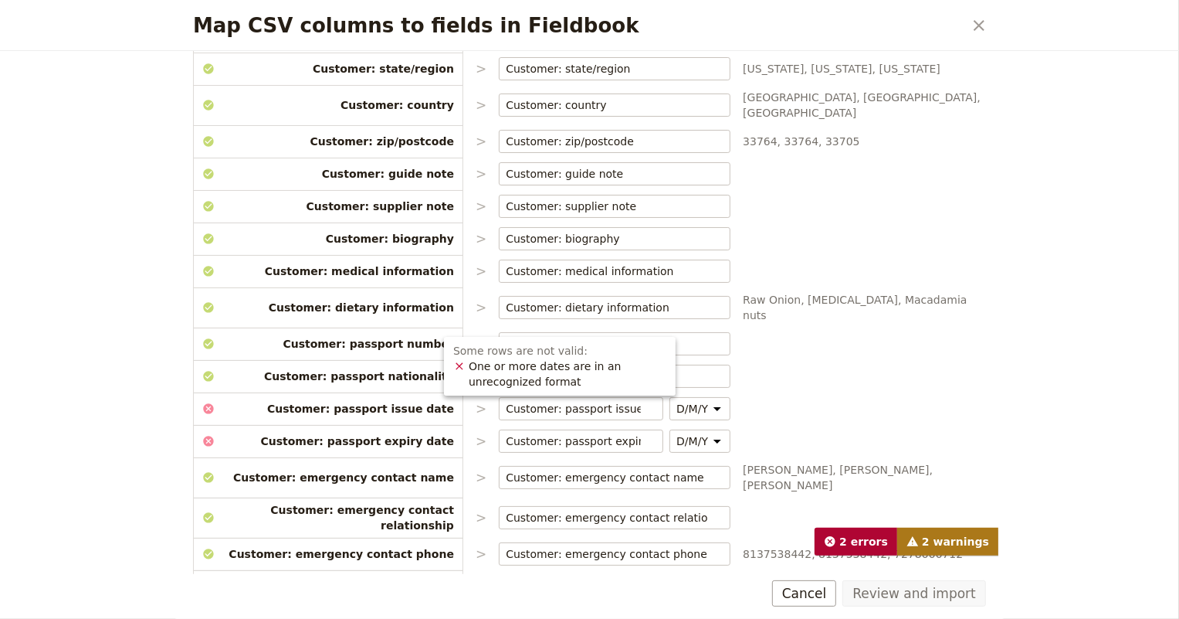
click at [448, 367] on div "Some rows are not valid: One or more dates are in an unrecognized format" at bounding box center [560, 366] width 232 height 59
click at [462, 363] on icon at bounding box center [459, 365] width 7 height 7
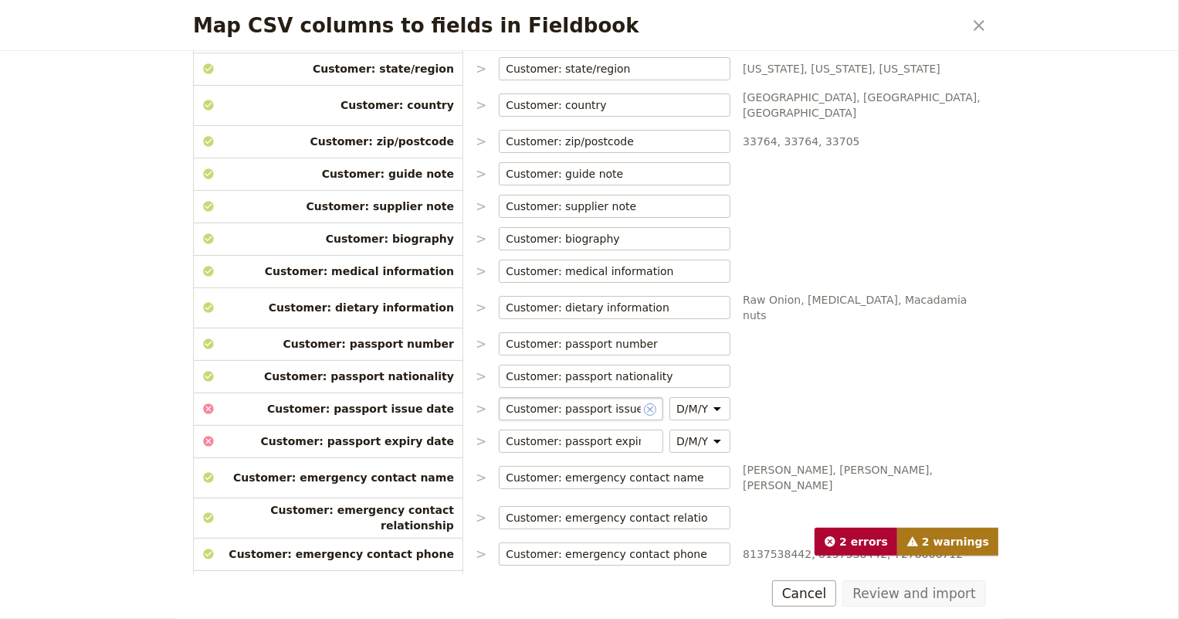
click at [644, 403] on icon "Clear input" at bounding box center [650, 409] width 12 height 12
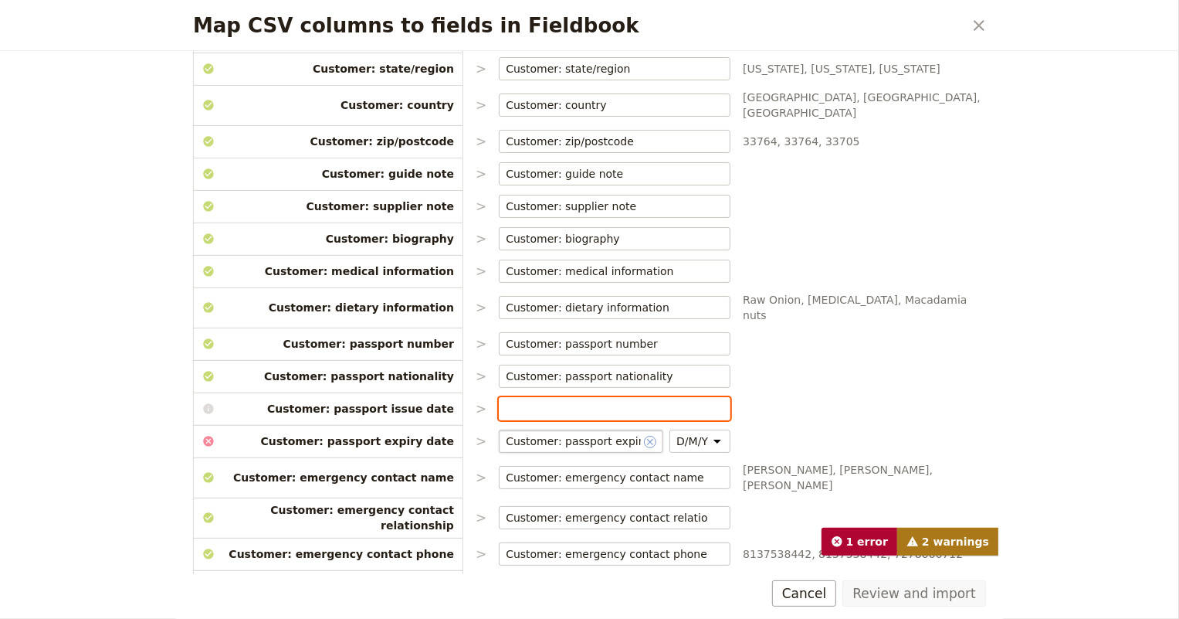
click at [644, 436] on icon "Clear input" at bounding box center [650, 442] width 12 height 12
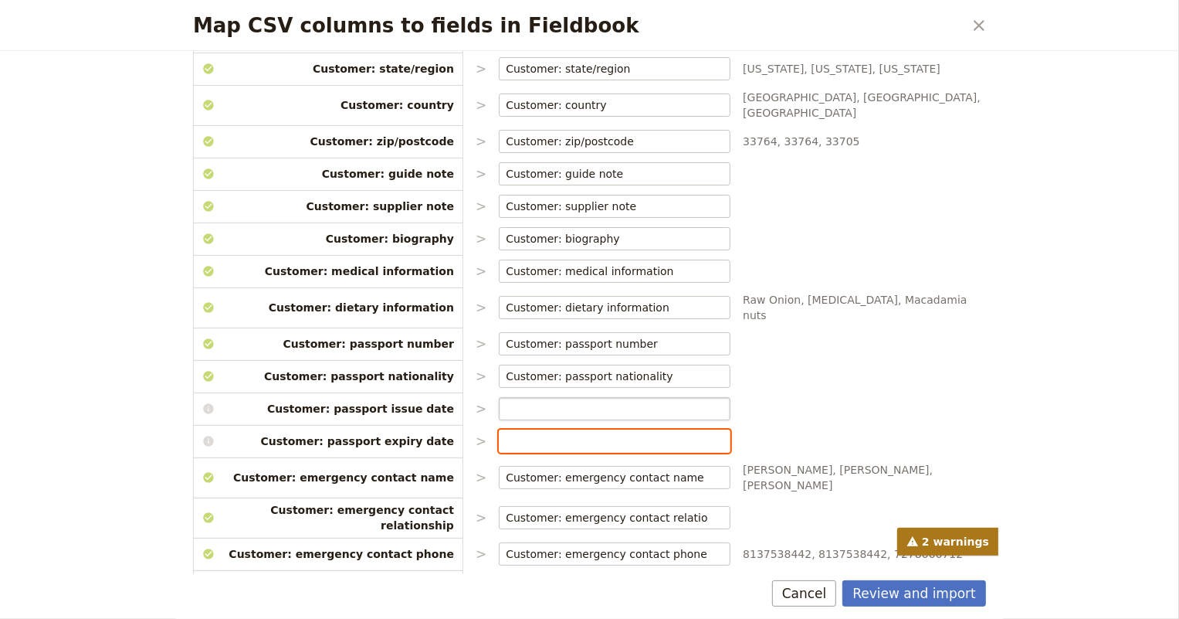
scroll to position [632, 0]
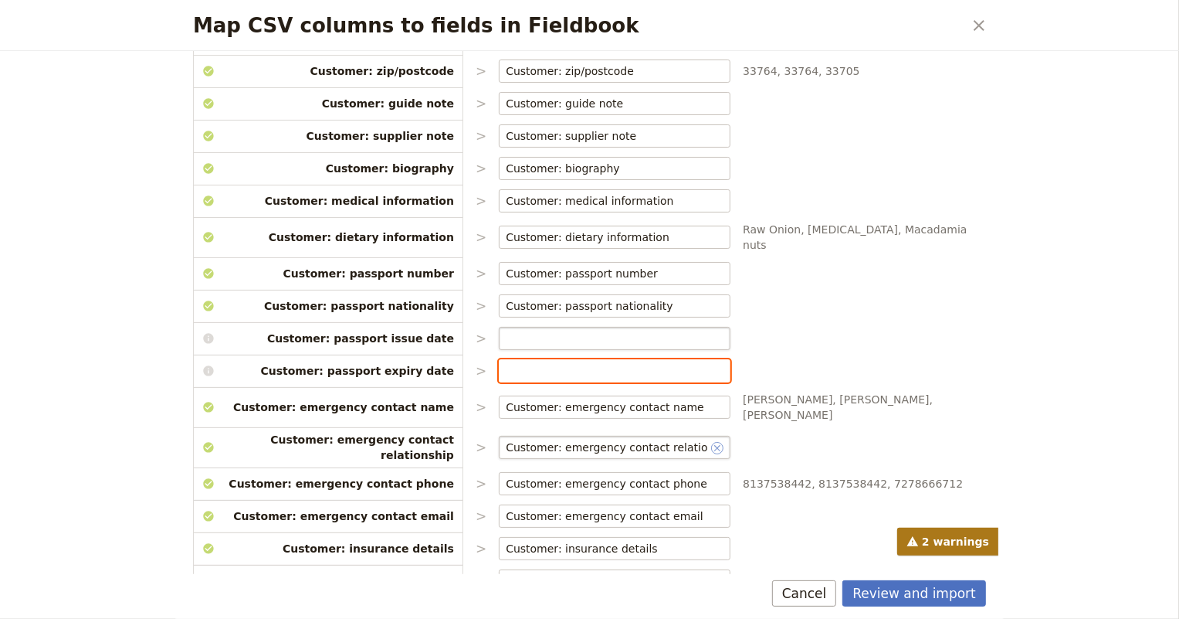
click at [711, 442] on icon "Clear input" at bounding box center [717, 448] width 12 height 12
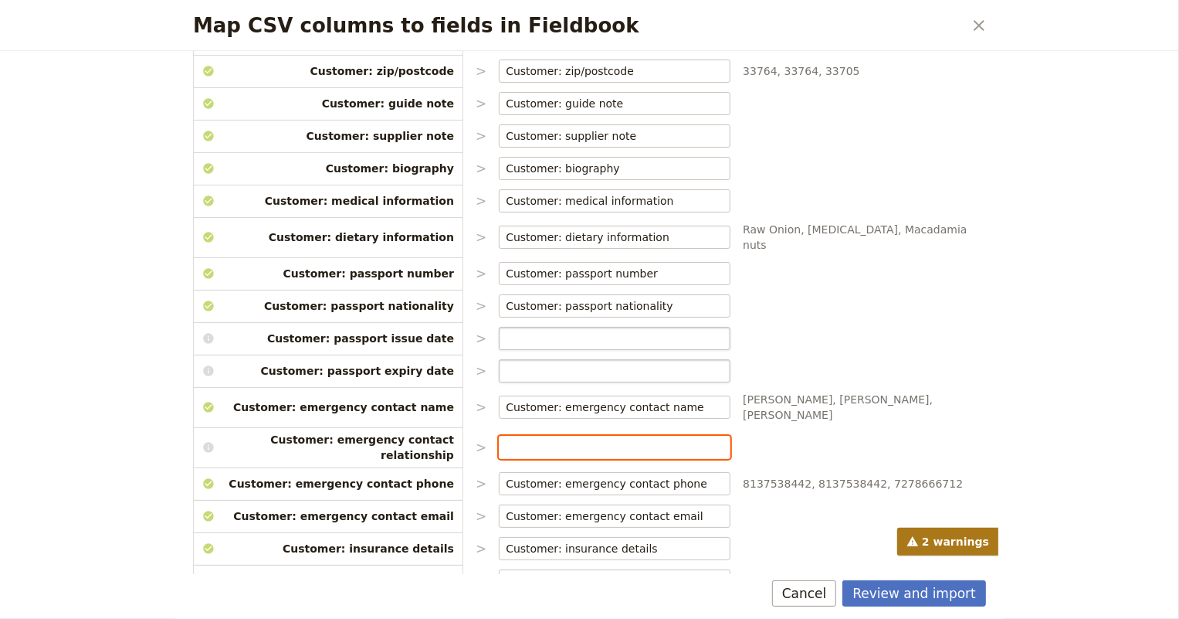
scroll to position [676, 0]
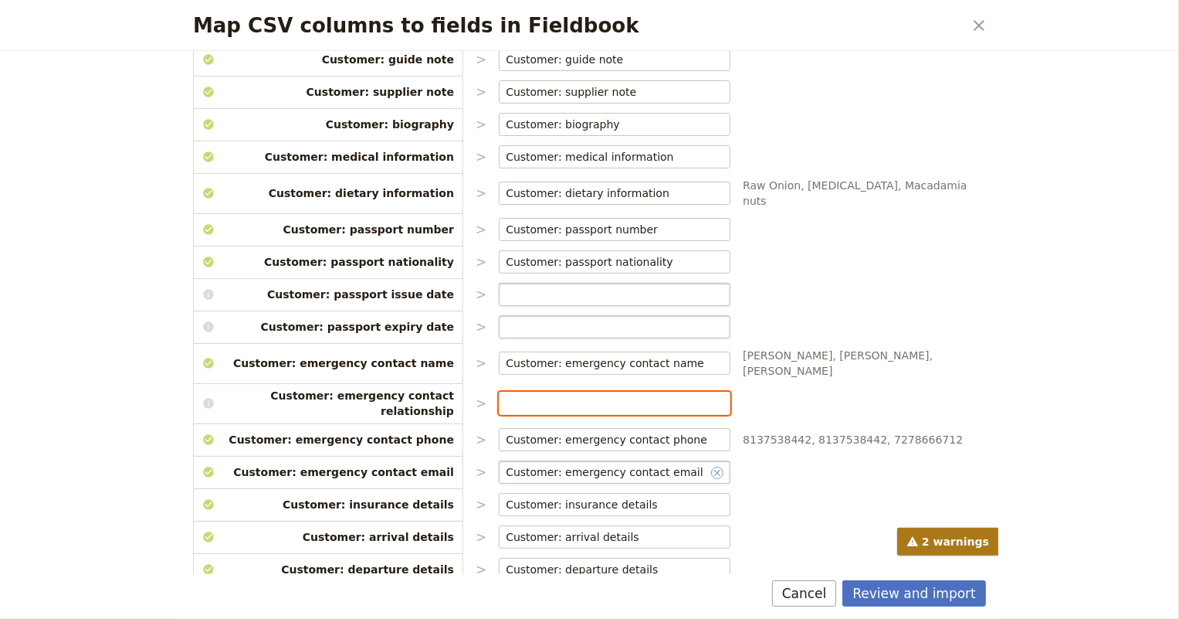
click at [711, 466] on icon "Clear input" at bounding box center [717, 472] width 12 height 12
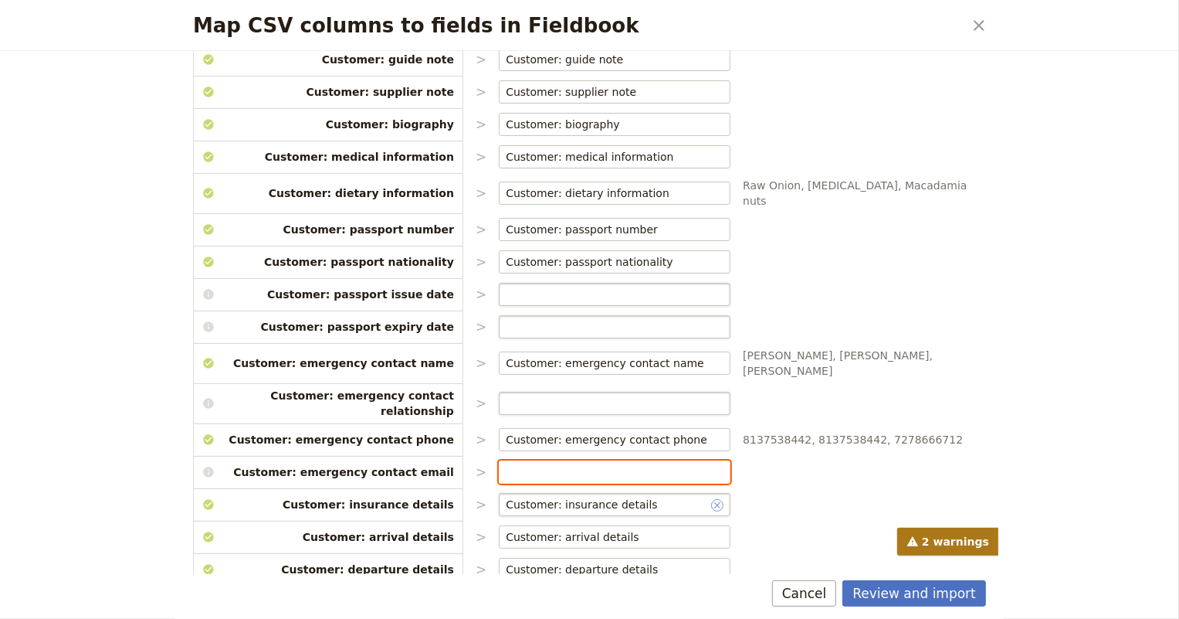
click at [711, 499] on icon "Clear input" at bounding box center [717, 505] width 12 height 12
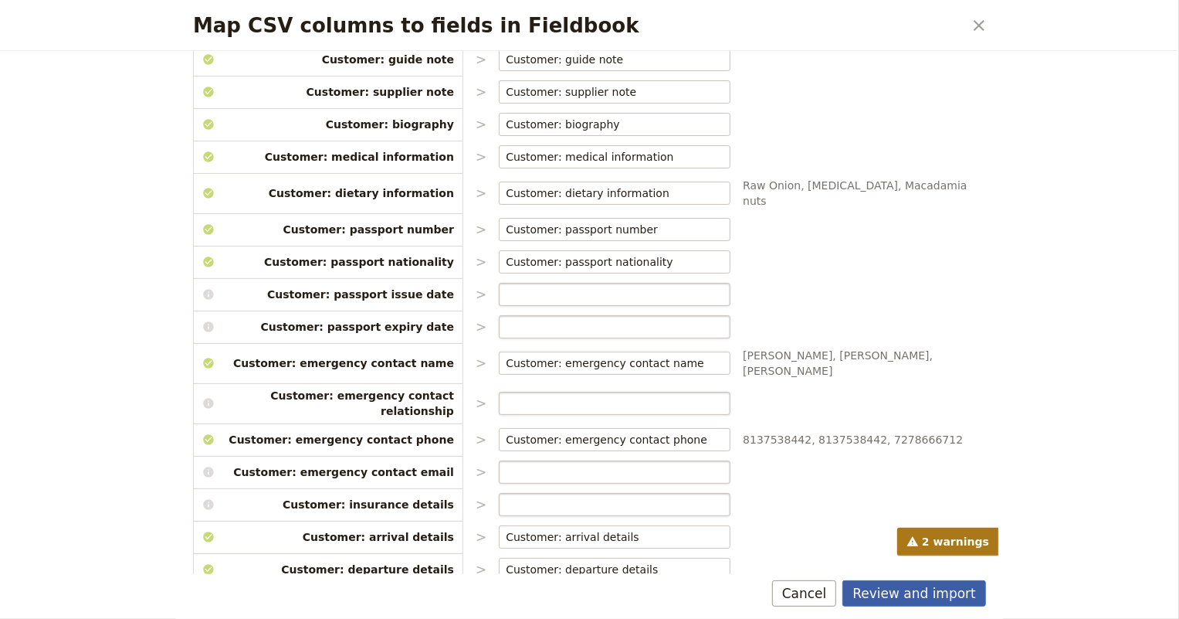
click at [934, 595] on button "Review and import" at bounding box center [914, 593] width 144 height 26
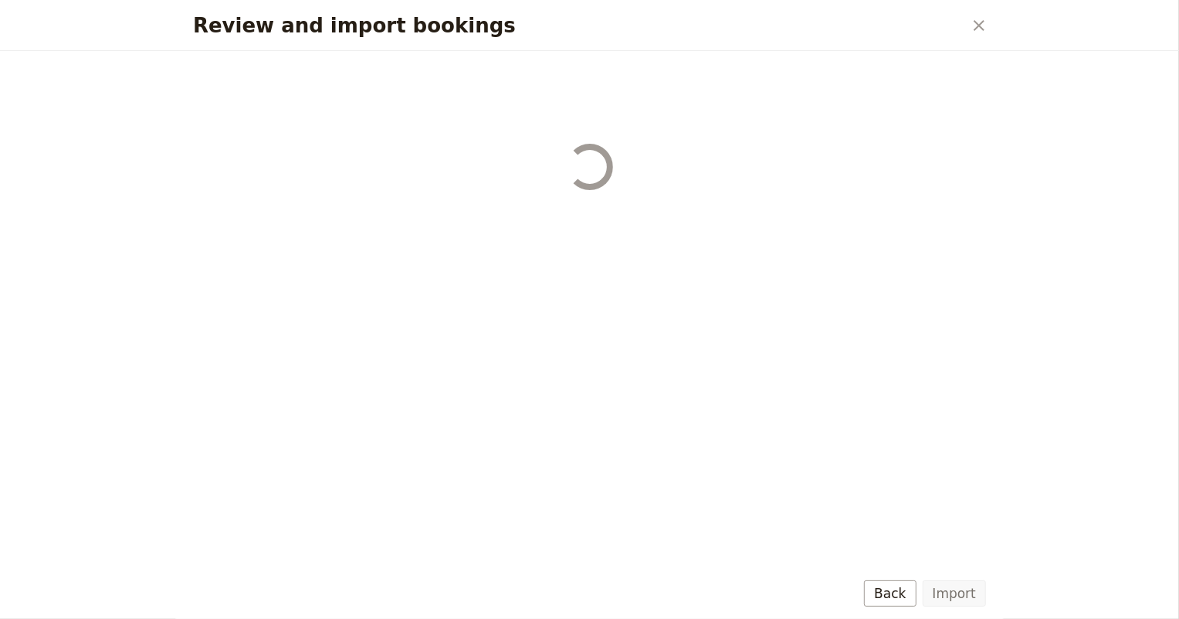
scroll to position [0, 0]
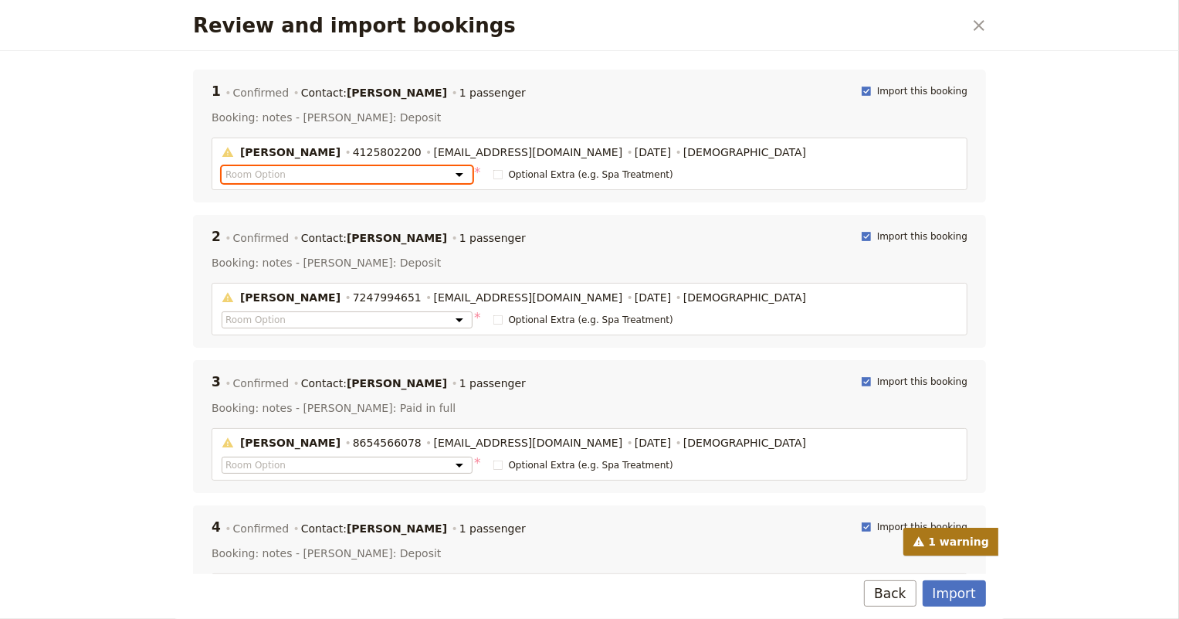
click at [231, 169] on select "Room Option Room Option: Double Room / Double Occupancy Room Option: Single Roo…" at bounding box center [347, 174] width 251 height 17
select select "6893d74f693eff1ecfff2f2a"
click at [222, 166] on select "Room Option Room Option: Double Room / Double Occupancy Room Option: Single Roo…" at bounding box center [347, 174] width 251 height 17
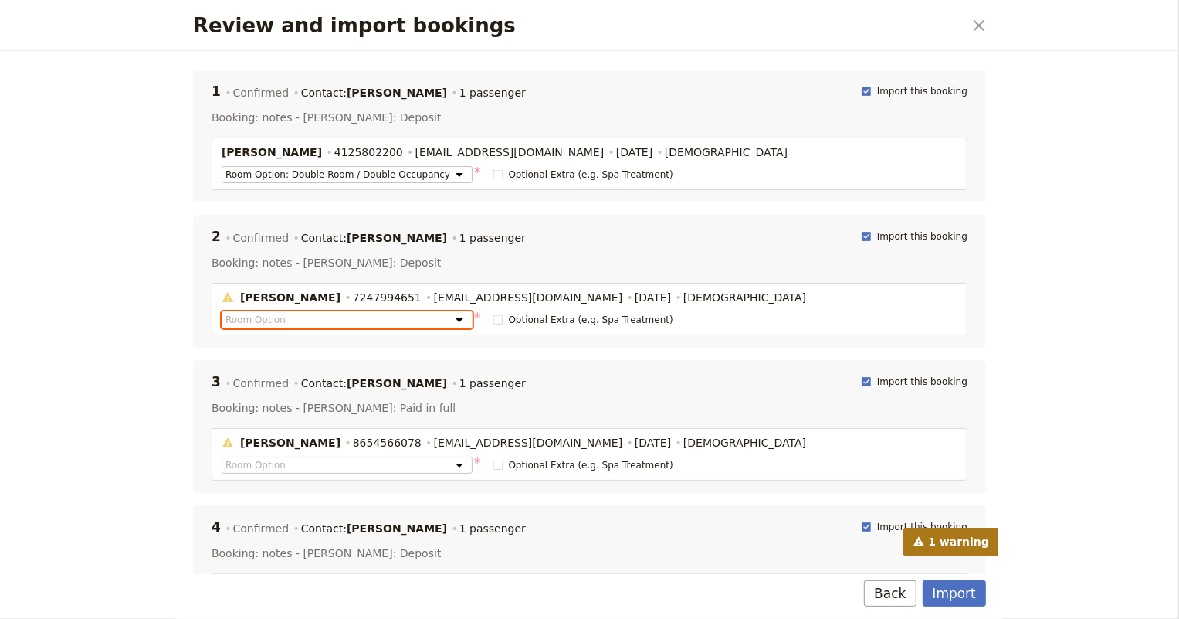
click at [254, 323] on select "Room Option Room Option: Double Room / Double Occupancy Room Option: Single Roo…" at bounding box center [347, 319] width 251 height 17
select select "6893d74f693eff1ecfff2f2a"
click at [222, 311] on select "Room Option Room Option: Double Room / Double Occupancy Room Option: Single Roo…" at bounding box center [347, 319] width 251 height 17
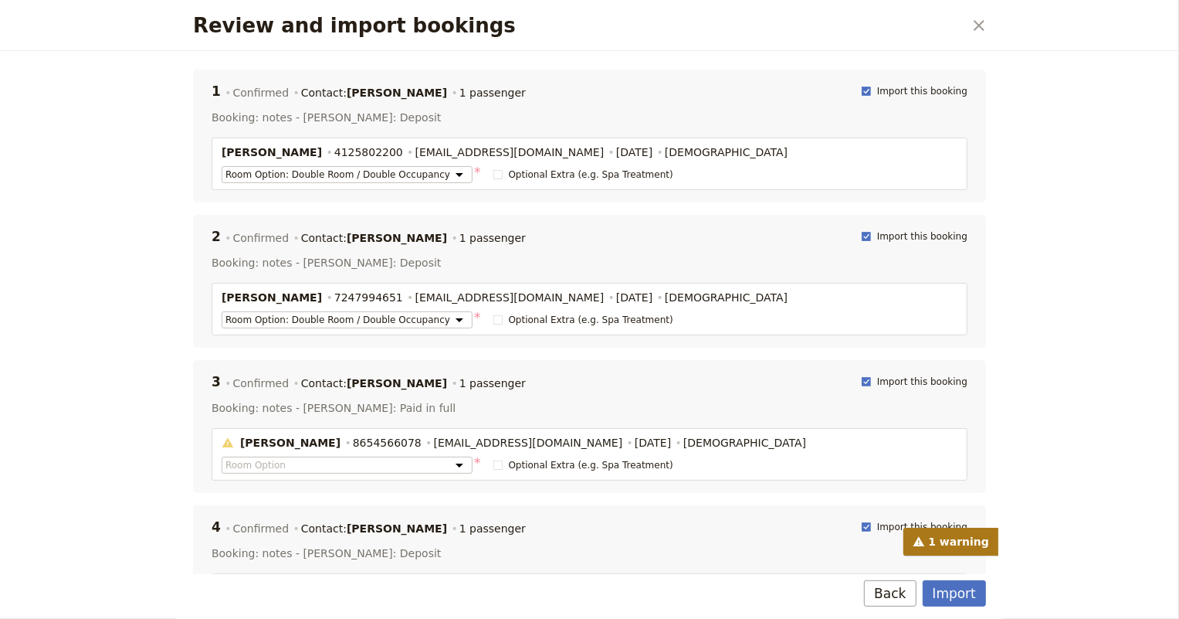
click at [168, 269] on div "Review and import bookings ​ 1 Confirmed Contact: Hugh Baxter 1 passenger Impor…" at bounding box center [589, 309] width 1179 height 619
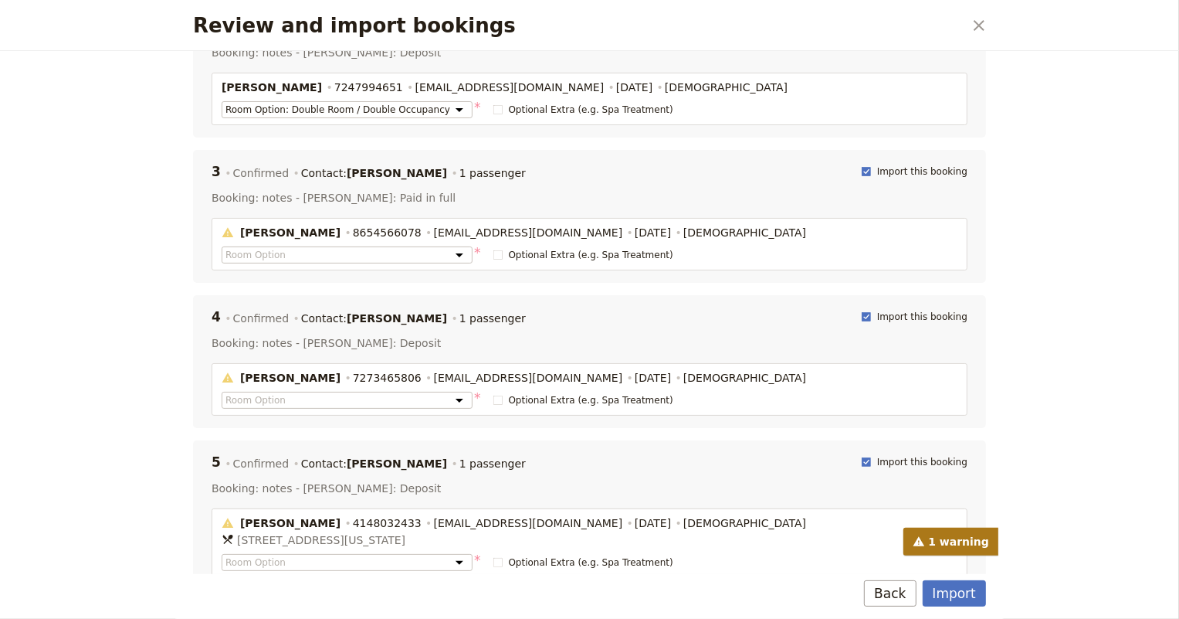
scroll to position [280, 0]
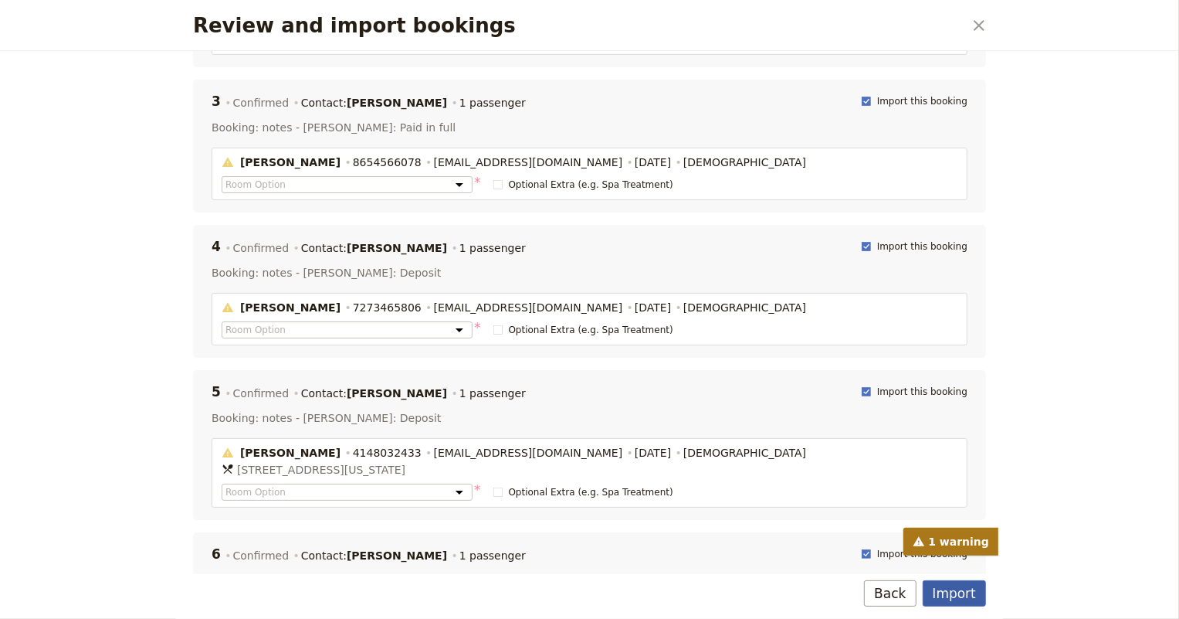
click at [947, 595] on button "Import" at bounding box center [954, 593] width 63 height 26
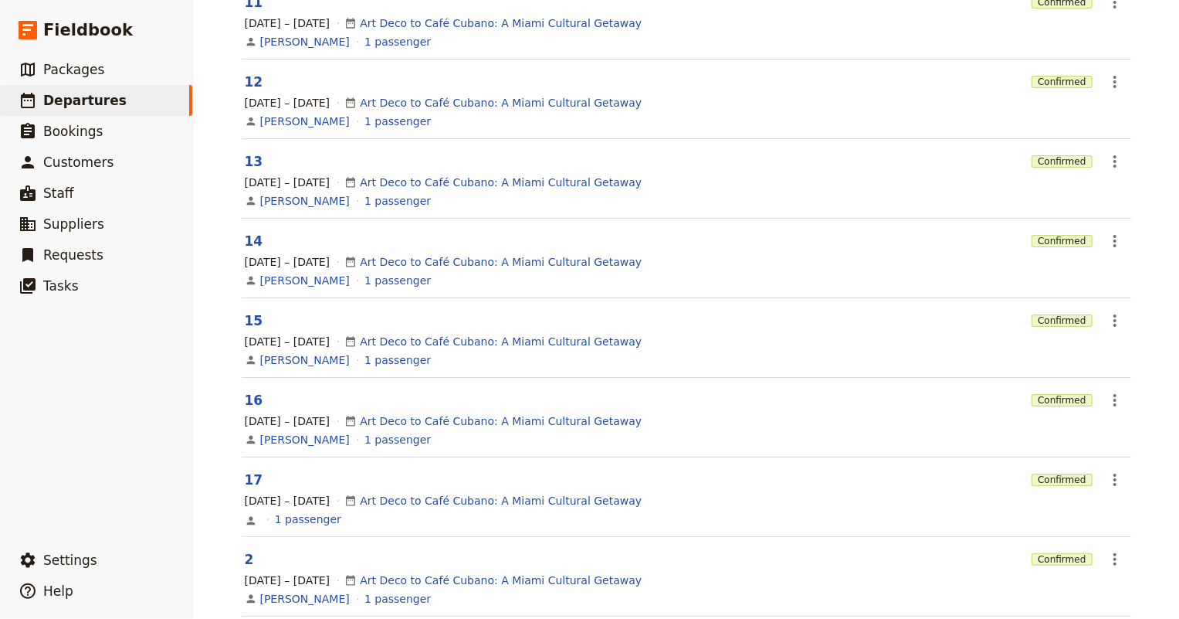
scroll to position [493, 0]
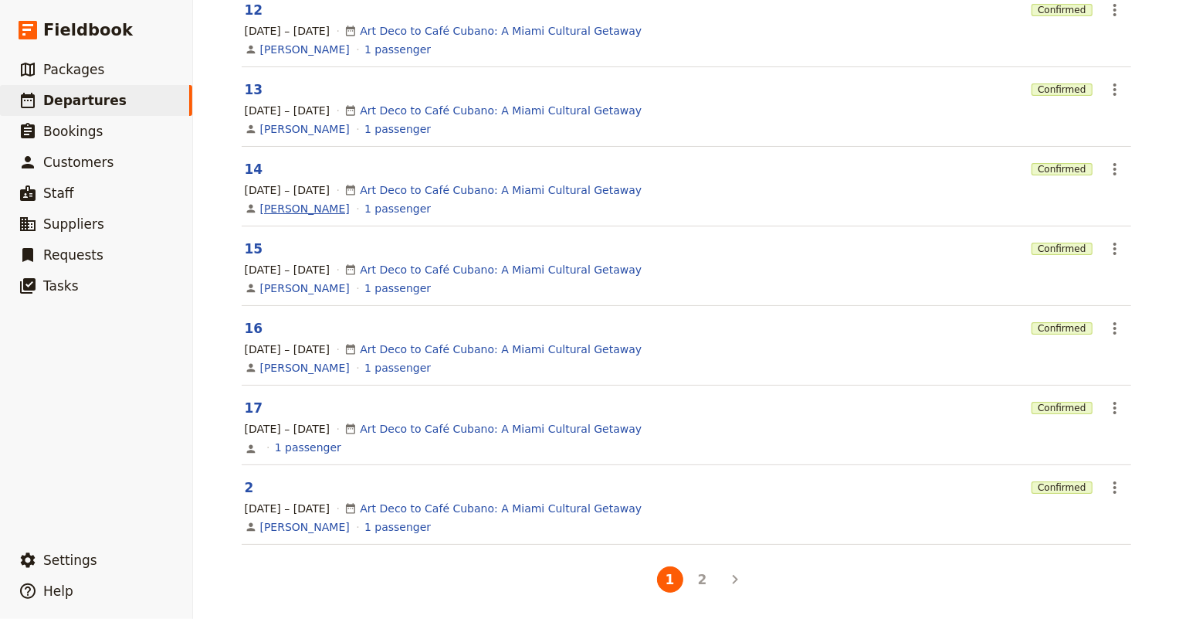
click at [293, 205] on link "Diane Wetherbee" at bounding box center [305, 208] width 90 height 15
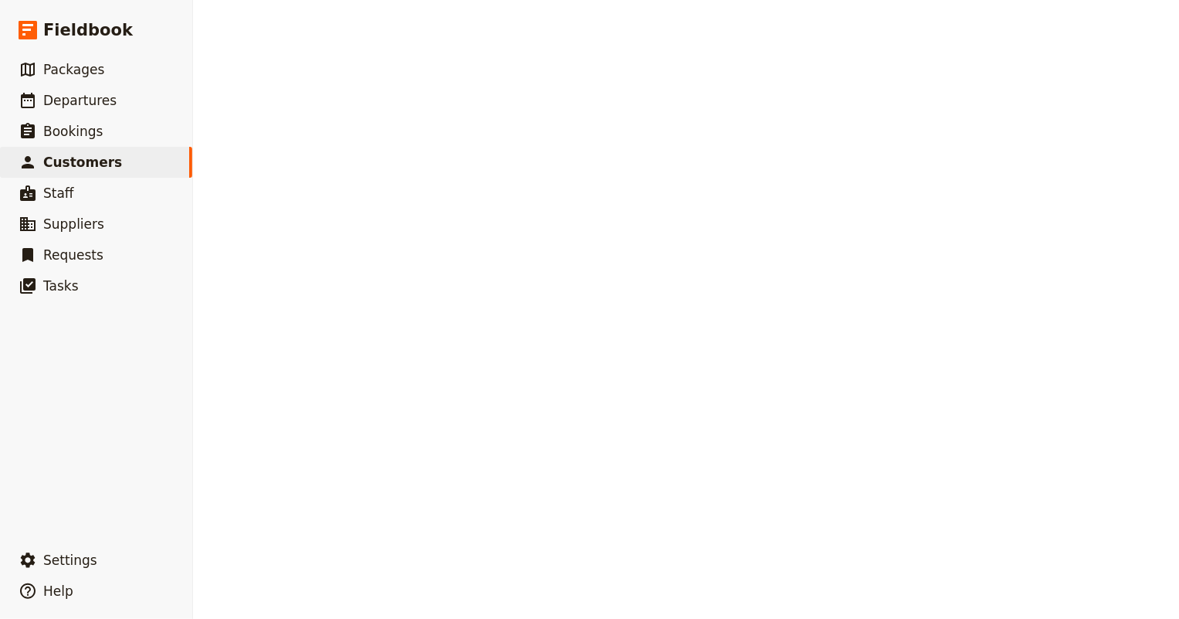
select select "FEMALE"
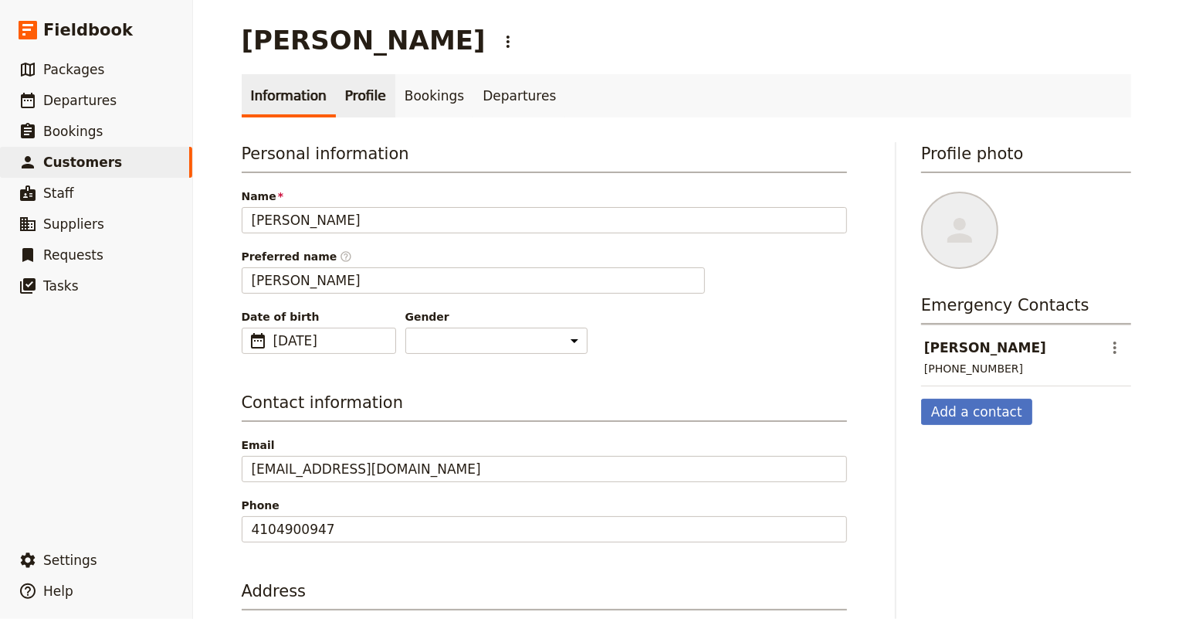
click at [341, 91] on link "Profile" at bounding box center [365, 95] width 59 height 43
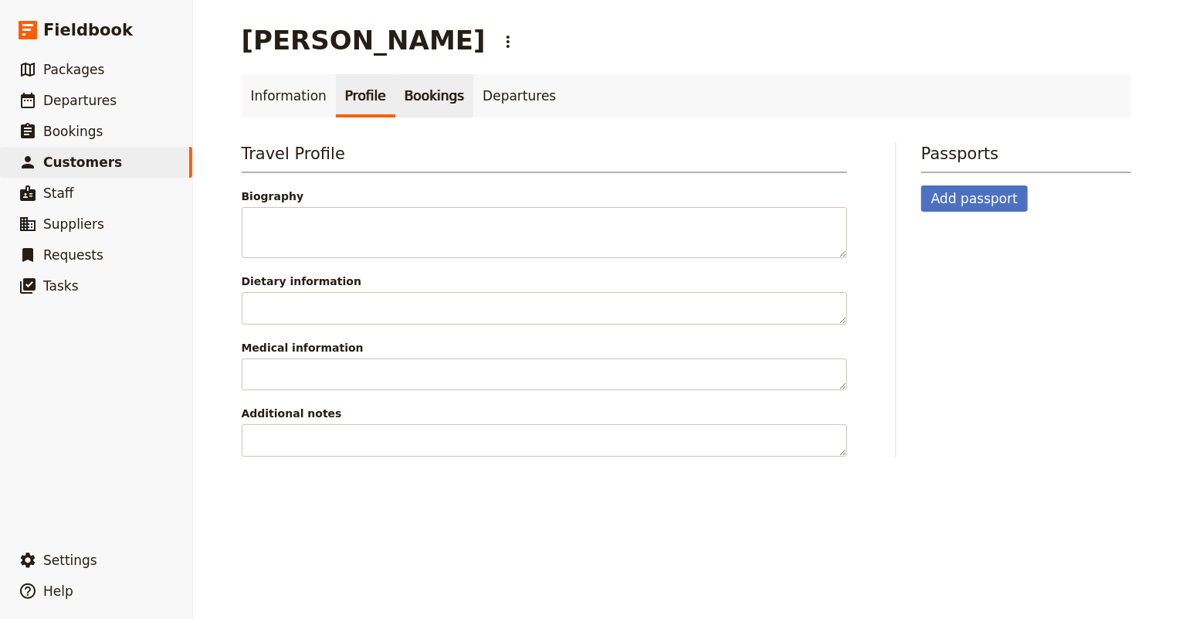
click at [409, 91] on link "Bookings" at bounding box center [434, 95] width 78 height 43
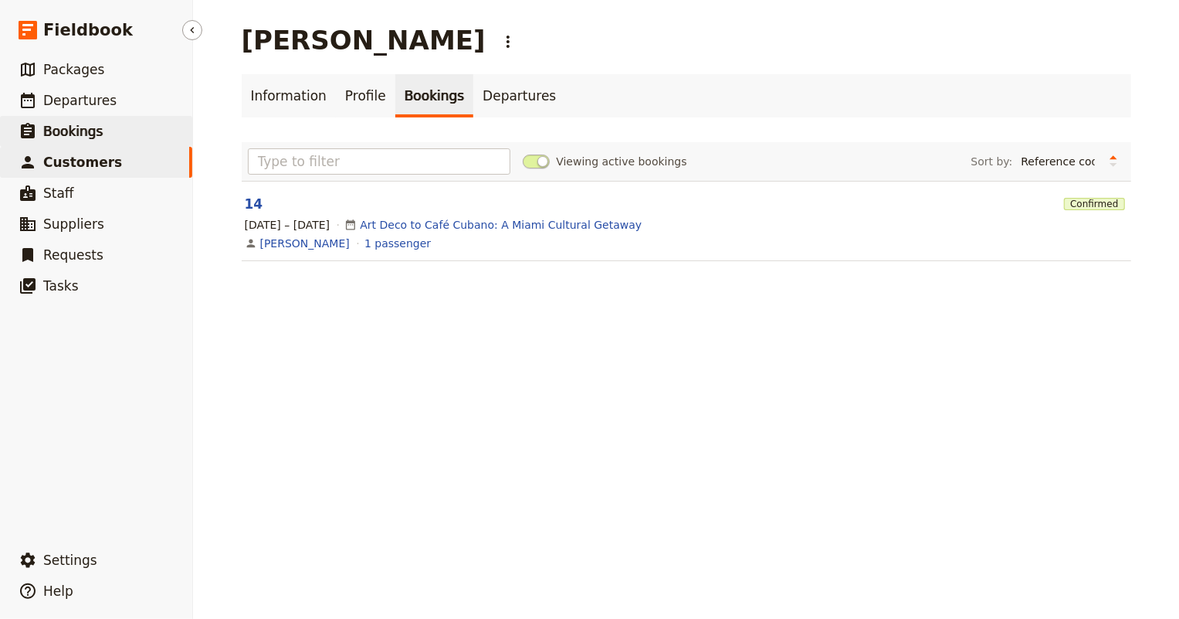
click at [71, 131] on span "Bookings" at bounding box center [72, 131] width 59 height 15
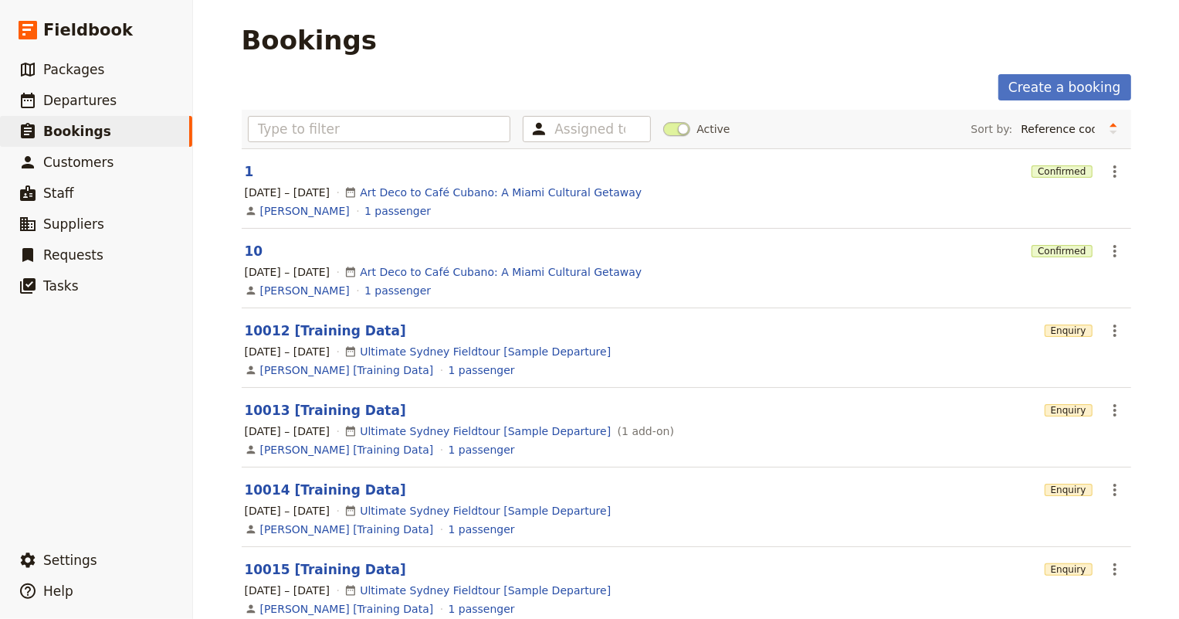
click at [283, 258] on header "10" at bounding box center [635, 251] width 781 height 19
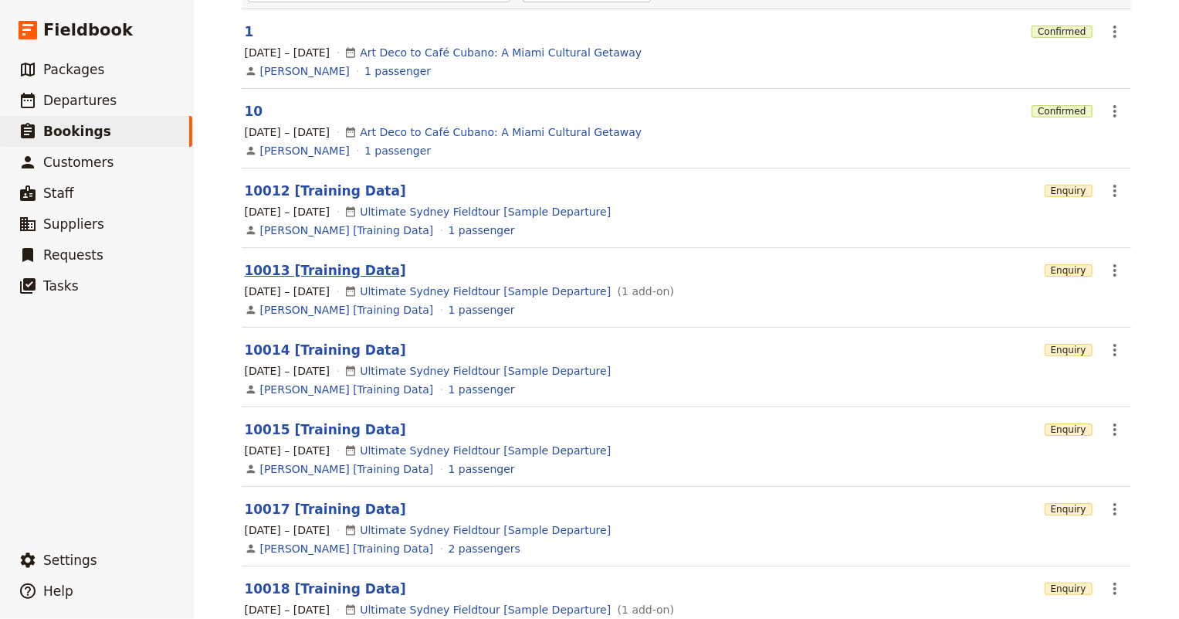
click at [331, 274] on link "10013 [Training Data]" at bounding box center [325, 270] width 161 height 15
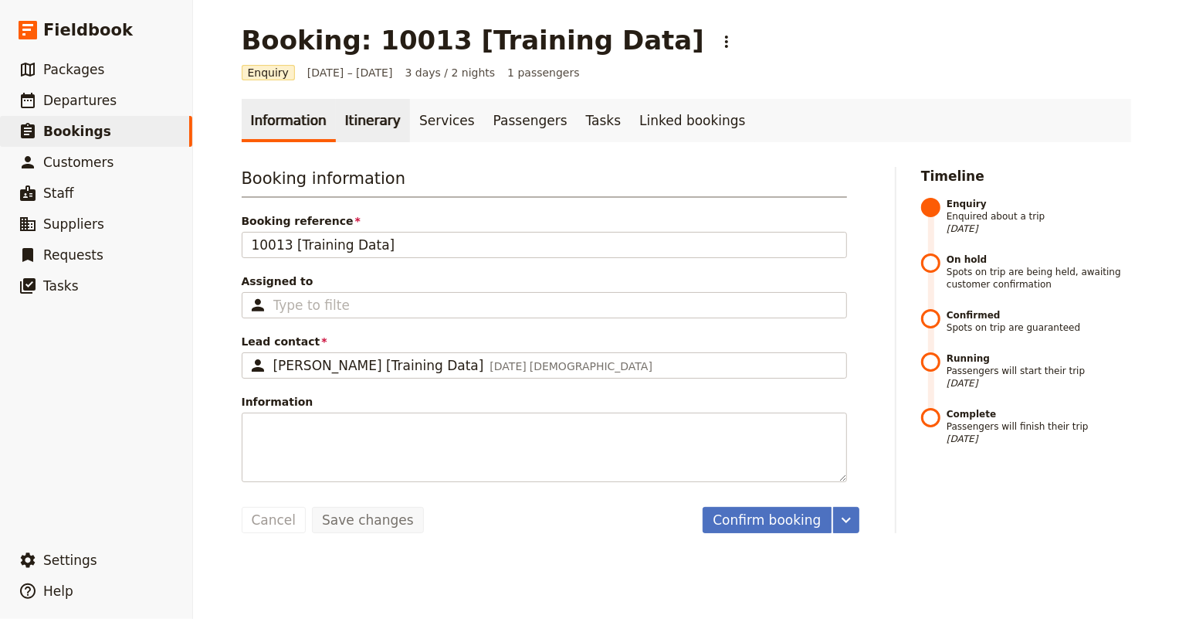
click at [362, 119] on link "Itinerary" at bounding box center [373, 120] width 74 height 43
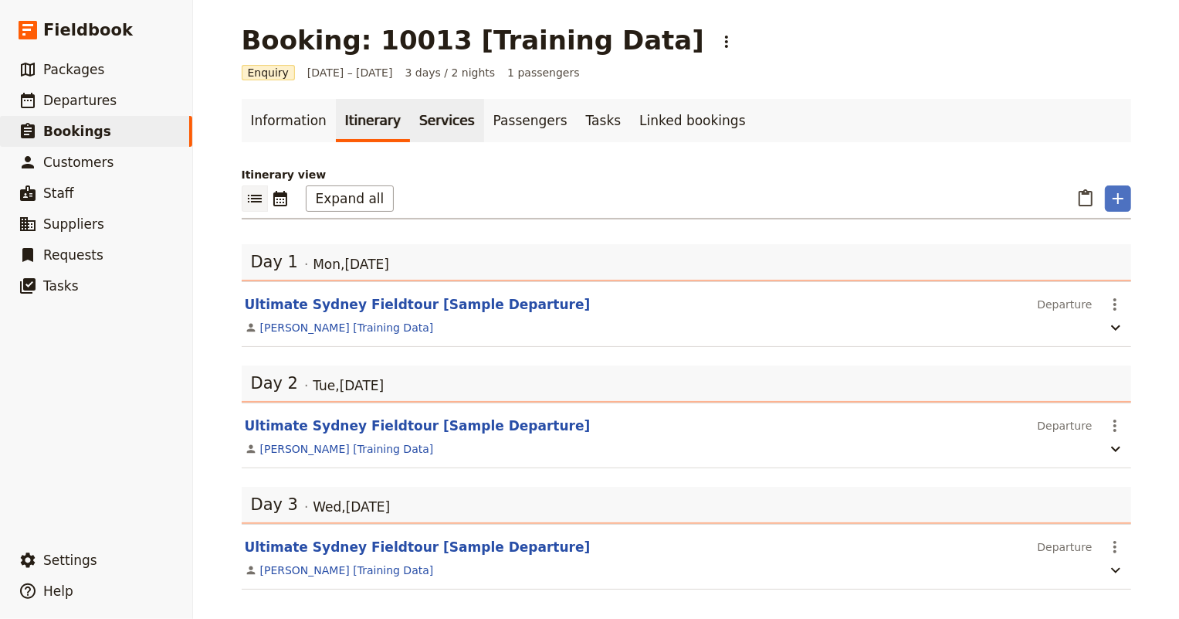
click at [429, 121] on link "Services" at bounding box center [447, 120] width 74 height 43
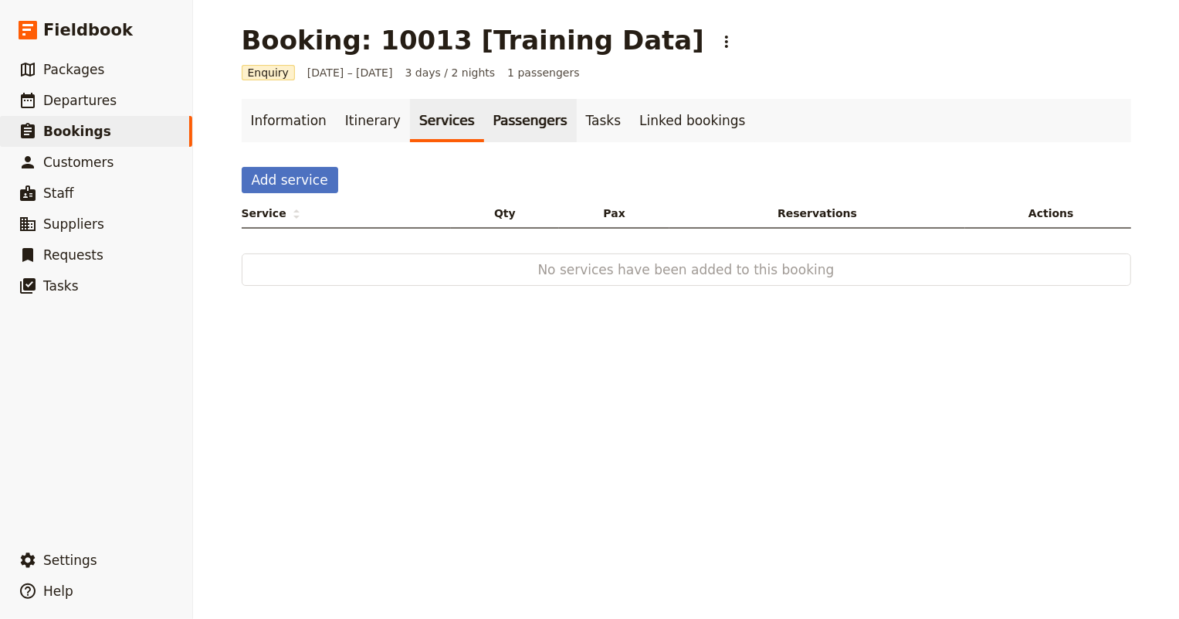
click at [484, 119] on link "Passengers" at bounding box center [530, 120] width 93 height 43
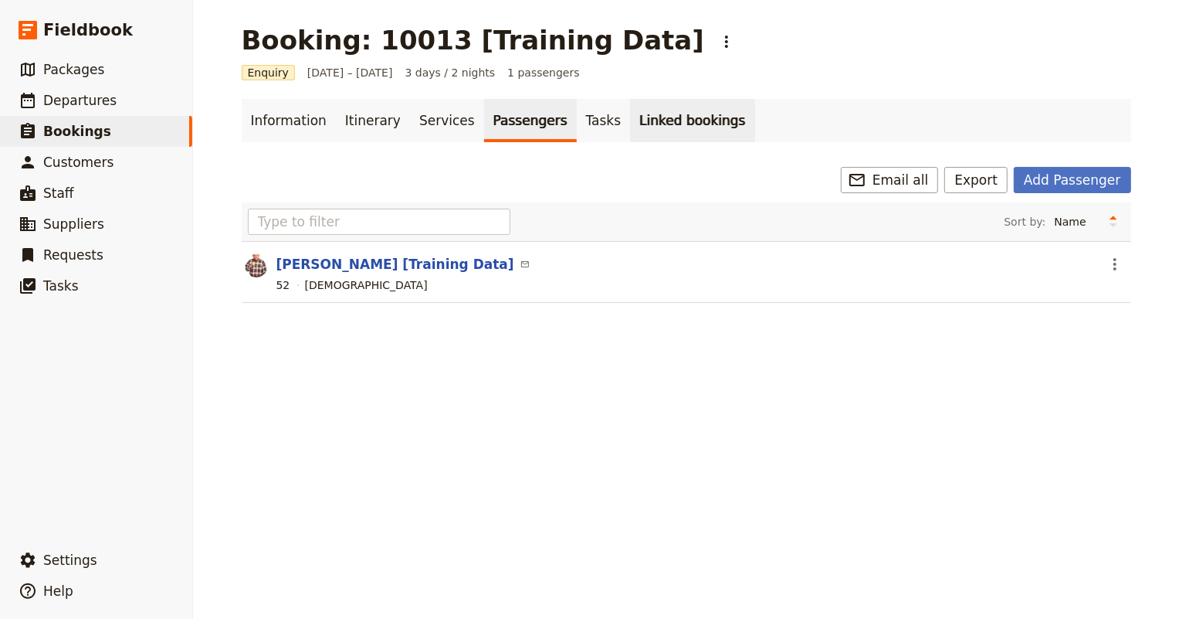
click at [630, 119] on link "Linked bookings" at bounding box center [692, 120] width 124 height 43
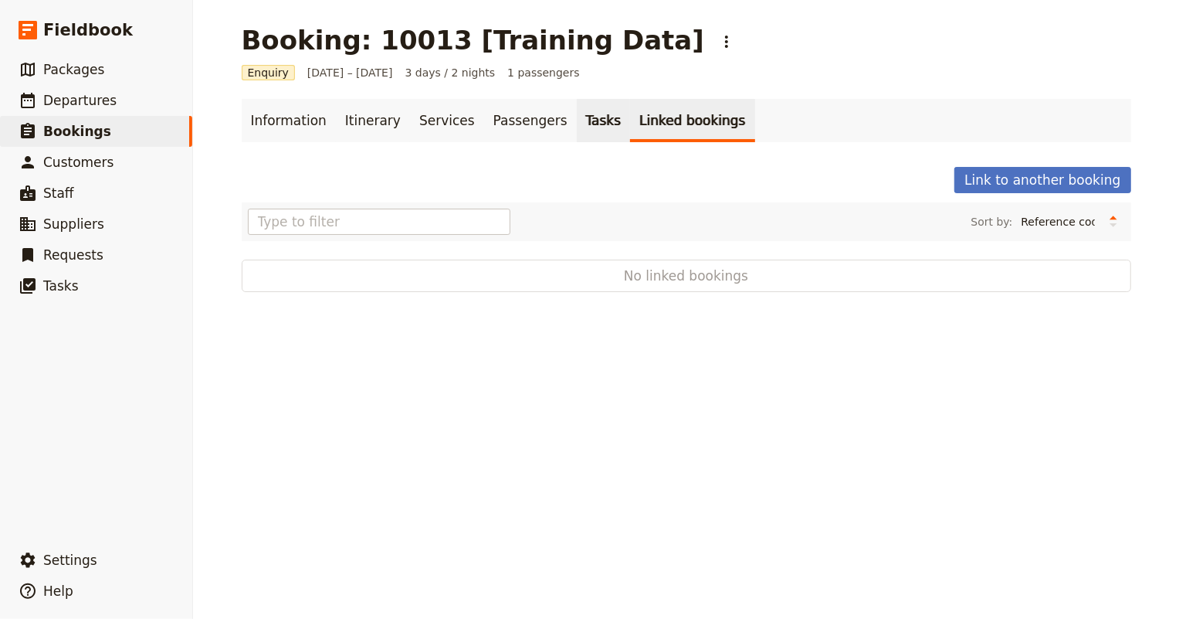
click at [577, 121] on link "Tasks" at bounding box center [604, 120] width 54 height 43
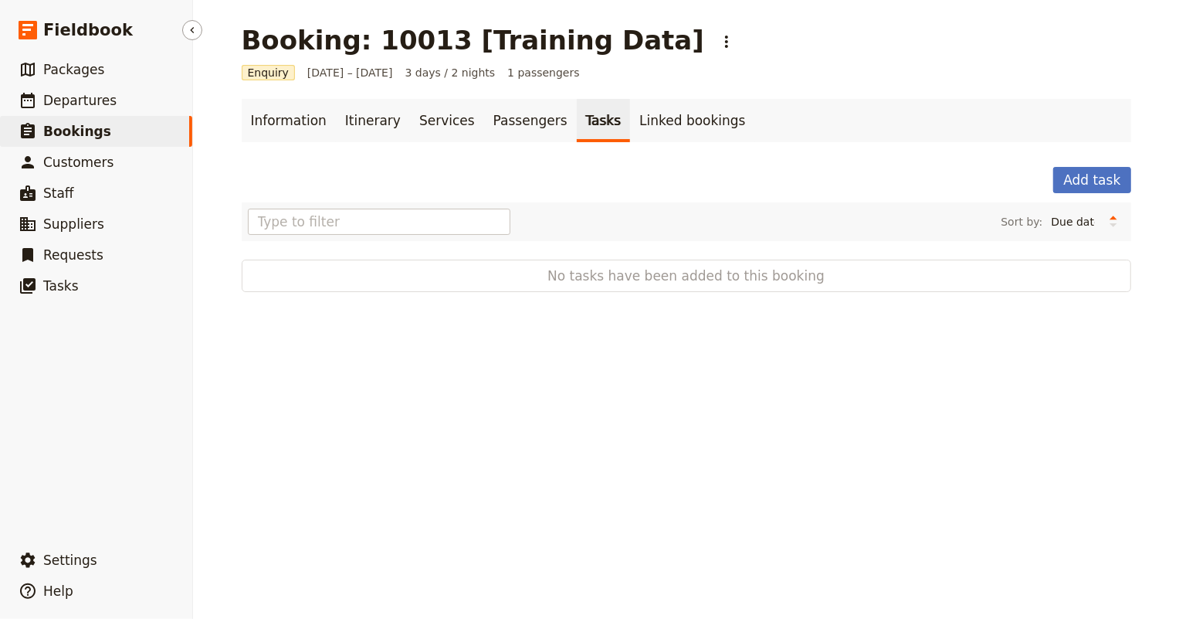
click at [77, 130] on span "Bookings" at bounding box center [77, 131] width 68 height 15
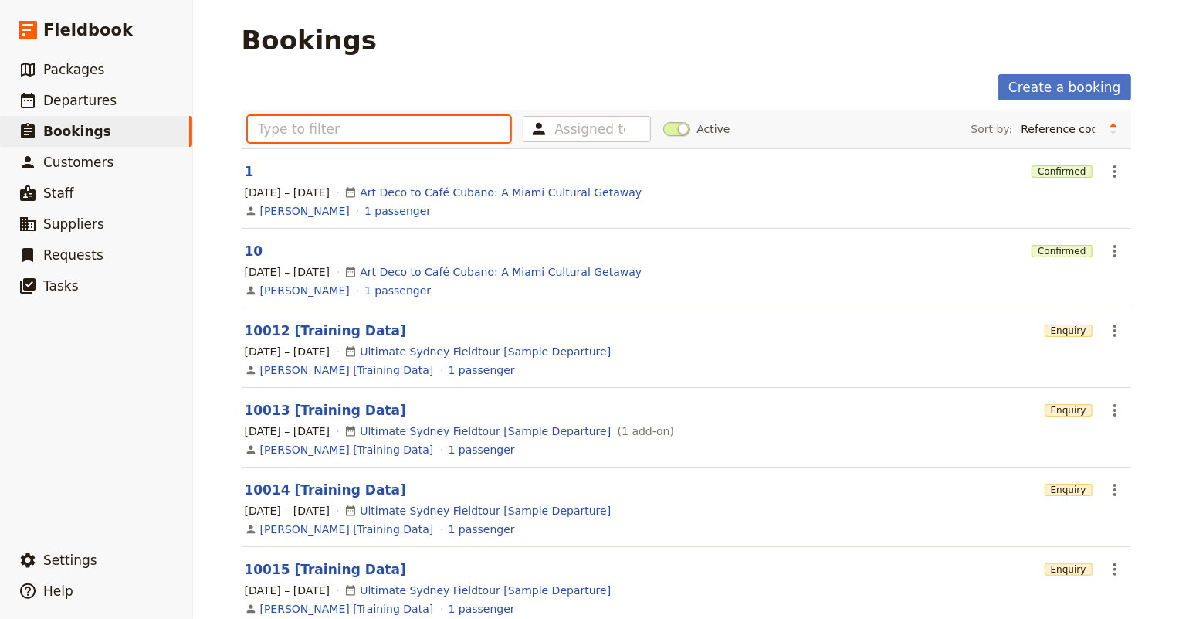
click at [429, 124] on input "text" at bounding box center [379, 129] width 263 height 26
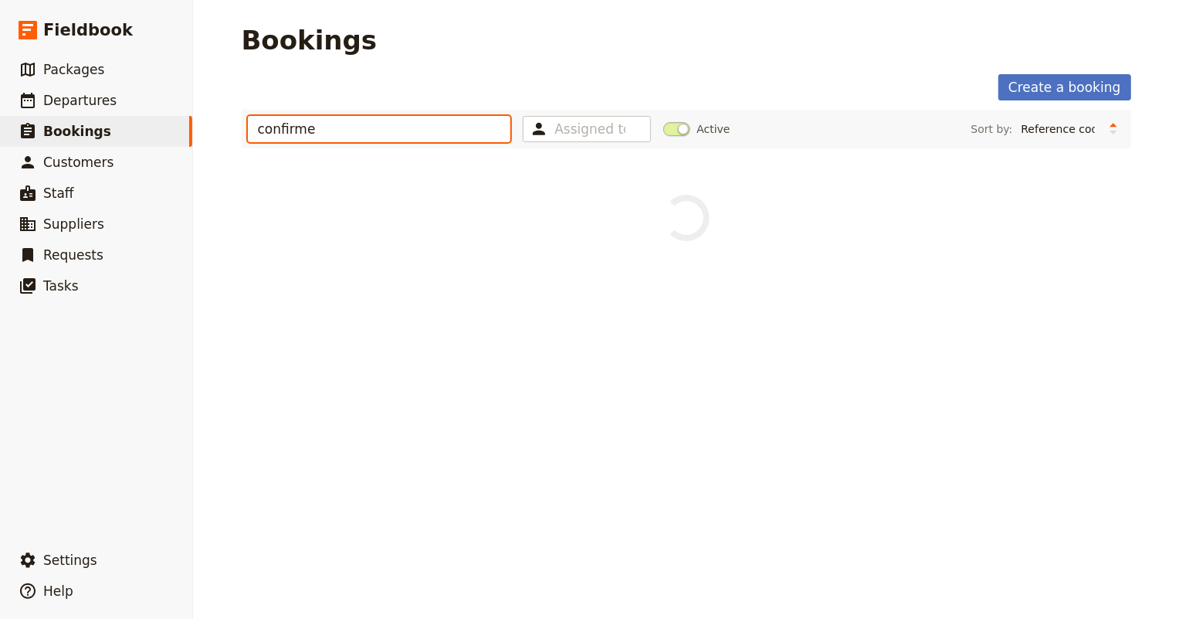
type input "confirmed"
drag, startPoint x: 380, startPoint y: 128, endPoint x: 183, endPoint y: 135, distance: 197.0
click at [183, 135] on div "Fieldbook ​ ​ Fieldbook ​ ​ Packages ​ Departures ​ Bookings ​ Customers ​ Staf…" at bounding box center [589, 309] width 1179 height 619
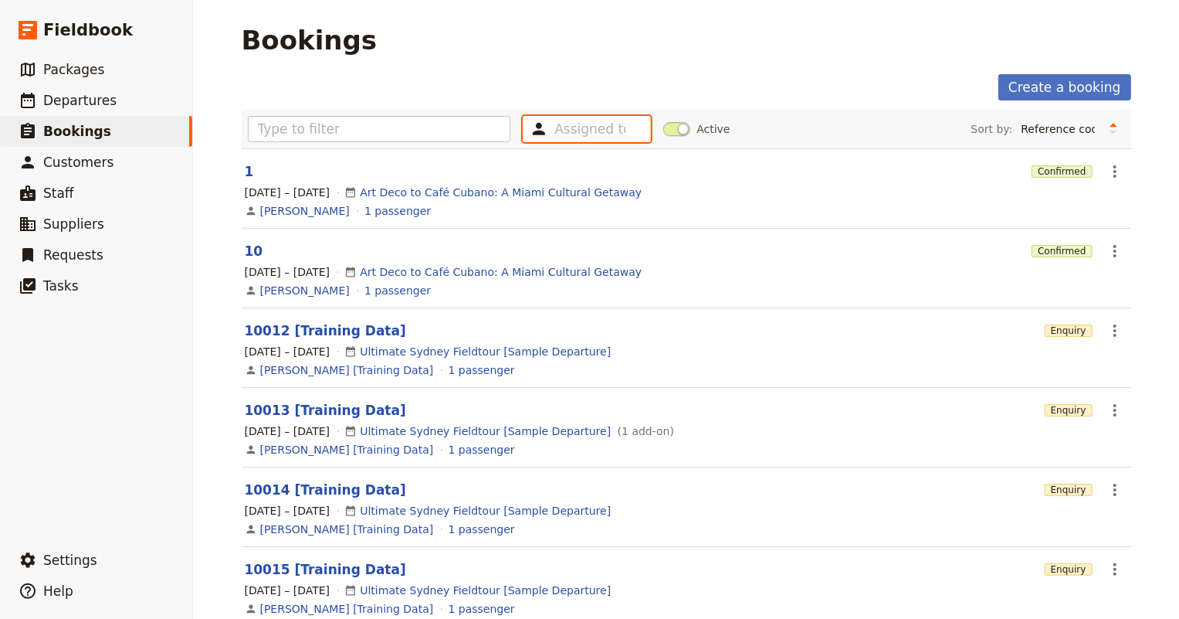
click at [559, 127] on input "text" at bounding box center [589, 129] width 71 height 19
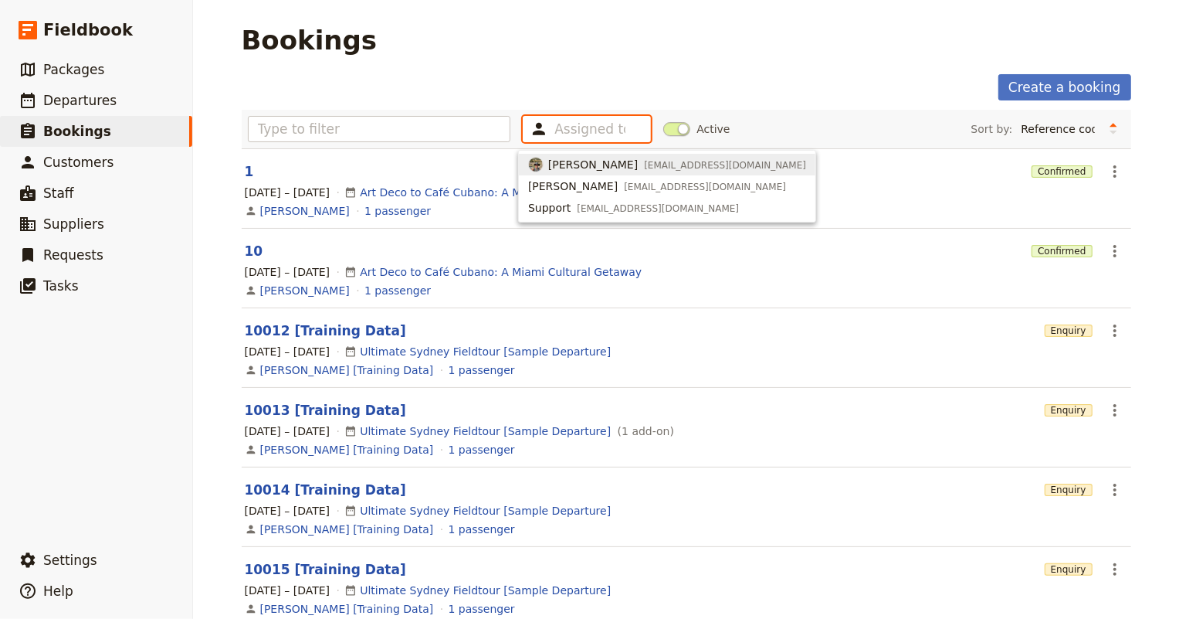
click at [578, 161] on span "Judith Tilton" at bounding box center [593, 164] width 90 height 15
type input "688baf0ed96320893589315e"
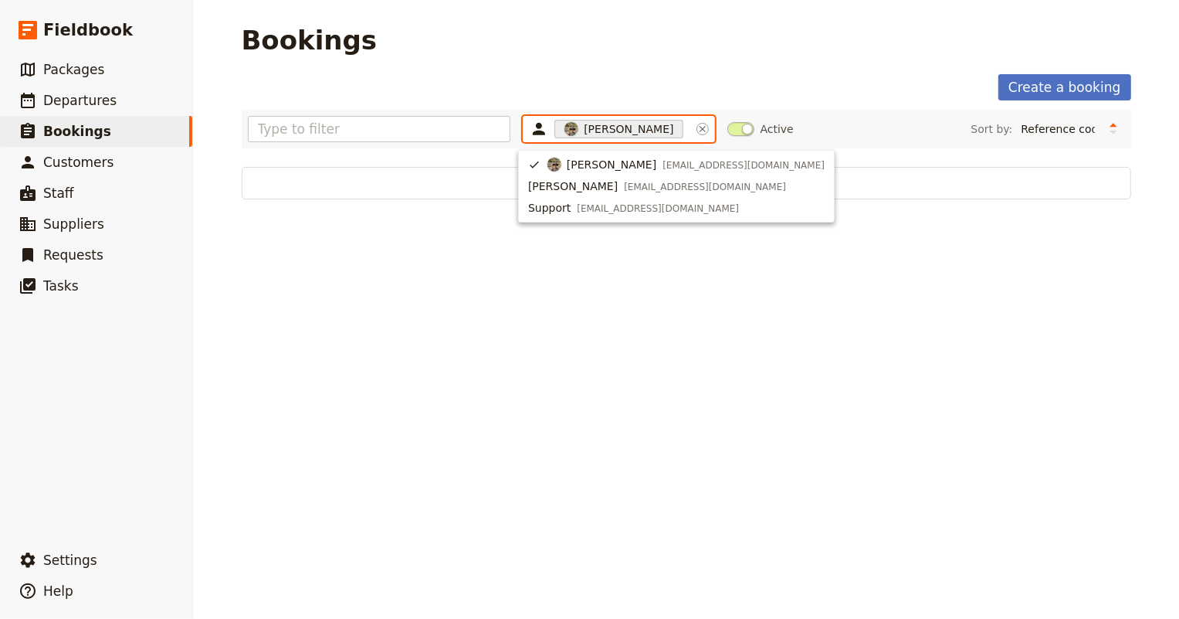
click at [578, 161] on span "Judith Tilton" at bounding box center [612, 164] width 90 height 15
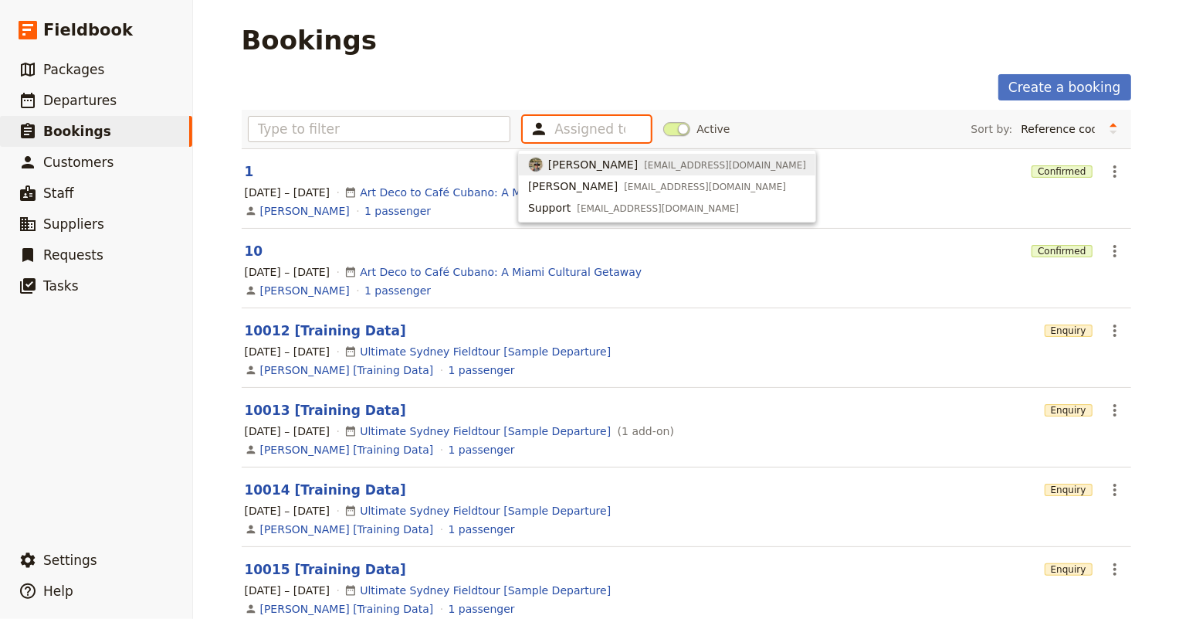
scroll to position [69, 0]
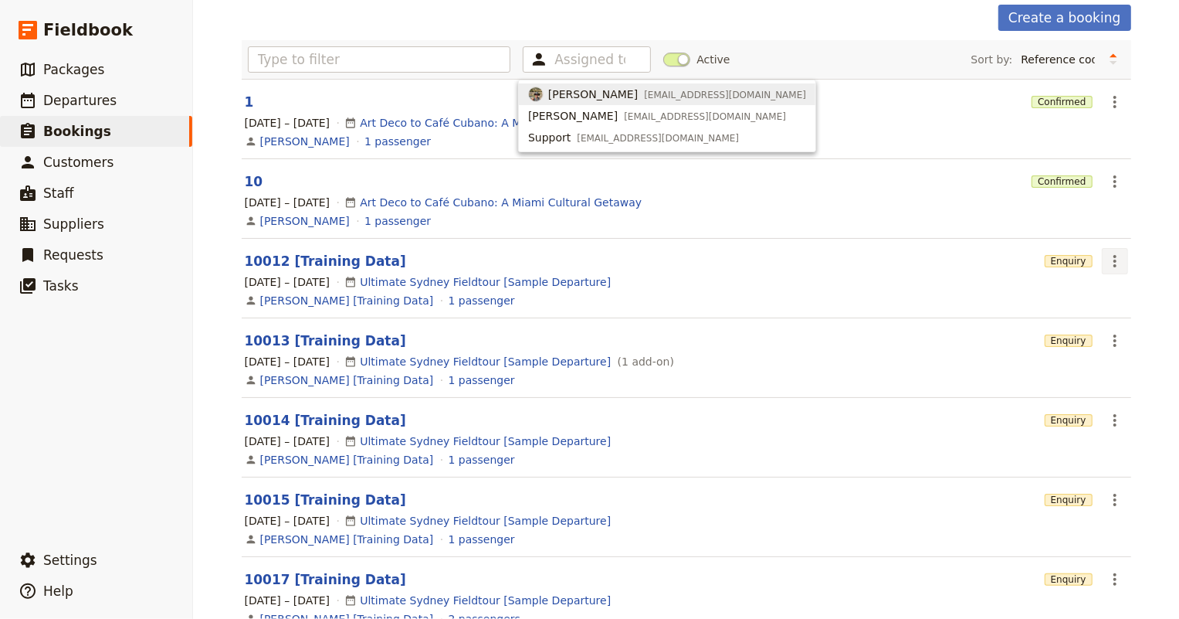
click at [1113, 263] on icon "Actions" at bounding box center [1114, 261] width 3 height 12
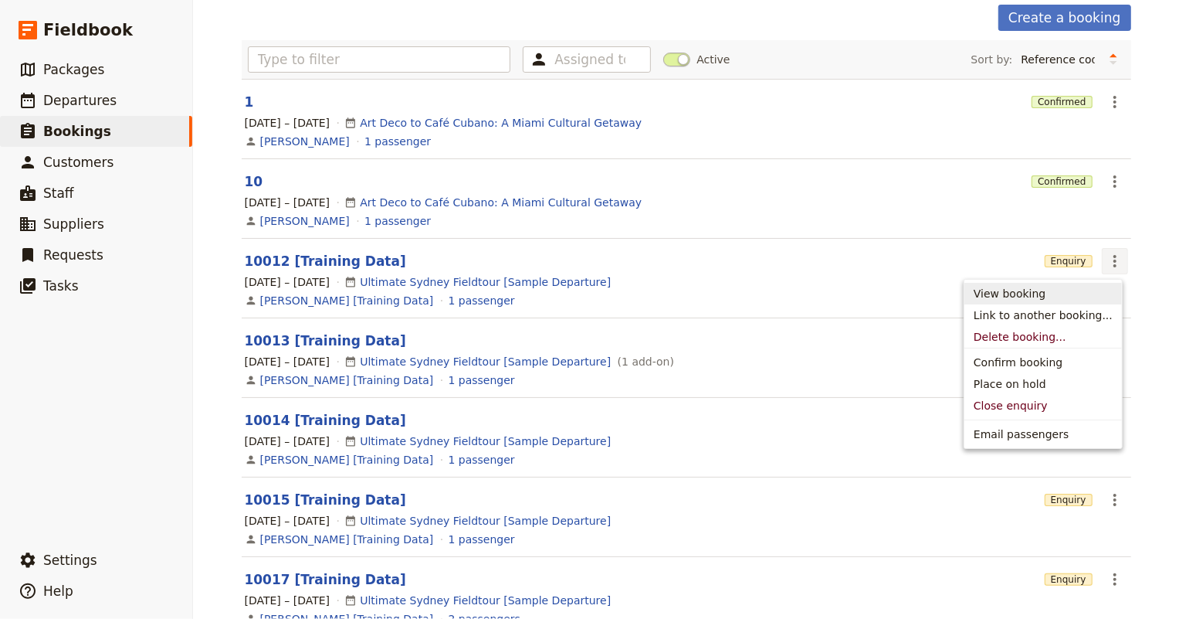
click at [622, 231] on section "10 Confirmed ​ 8 – 12 Dec 2025 Art Deco to Café Cubano: A Miami Cultural Getawa…" at bounding box center [687, 199] width 890 height 80
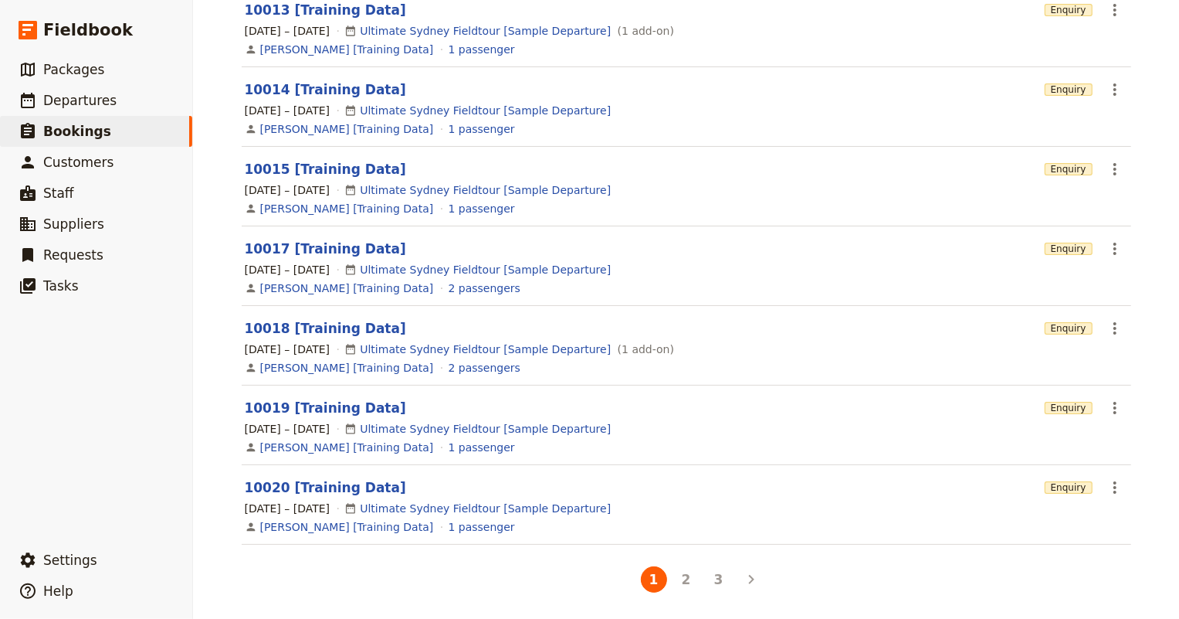
scroll to position [0, 0]
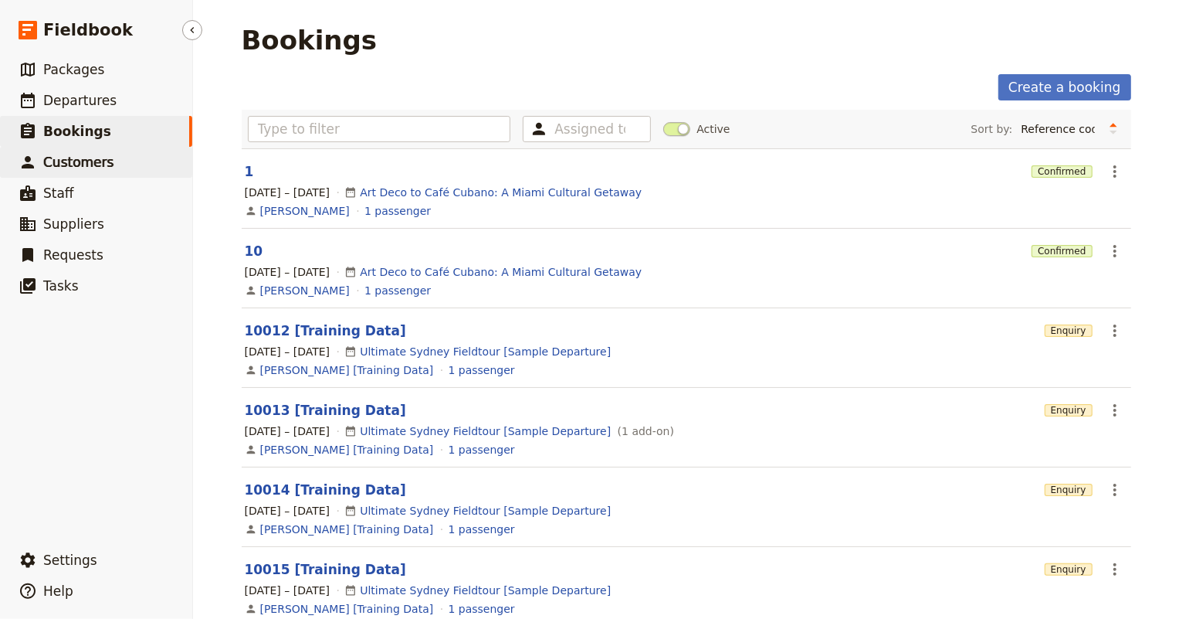
click at [63, 168] on span "Customers" at bounding box center [78, 161] width 70 height 15
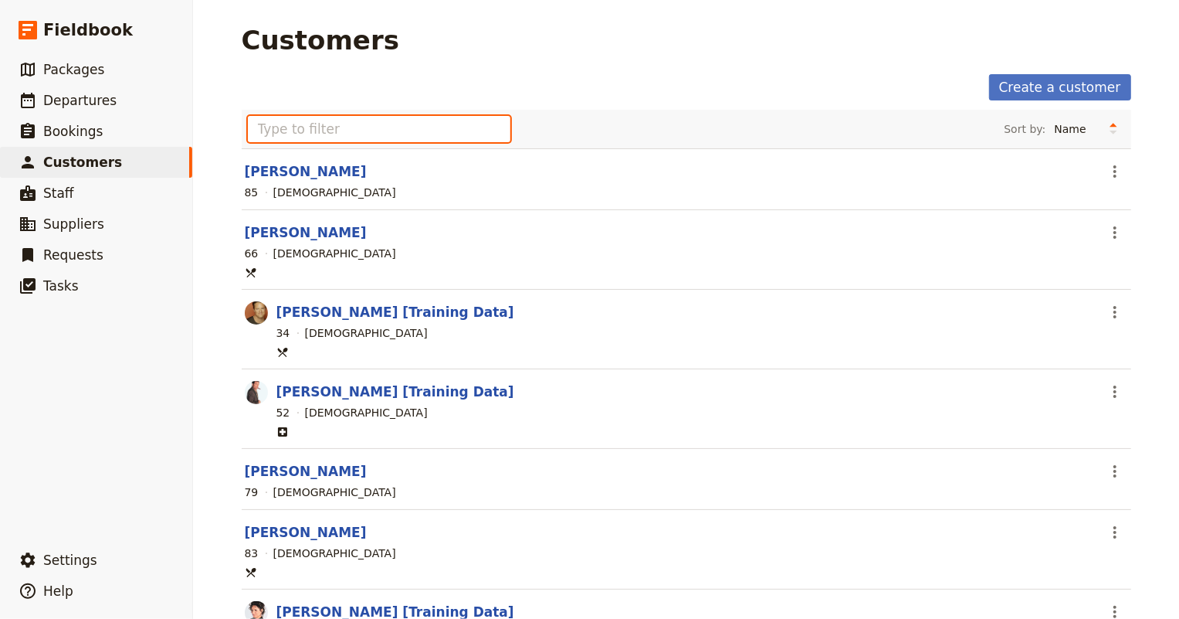
click at [334, 134] on input "text" at bounding box center [379, 129] width 263 height 26
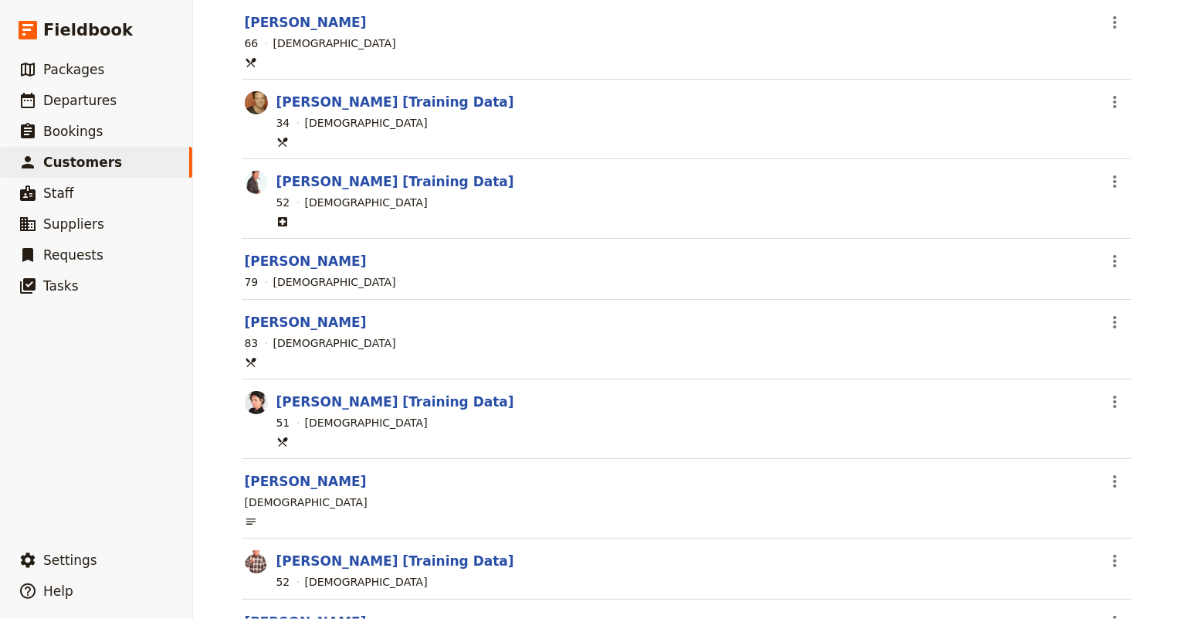
scroll to position [280, 0]
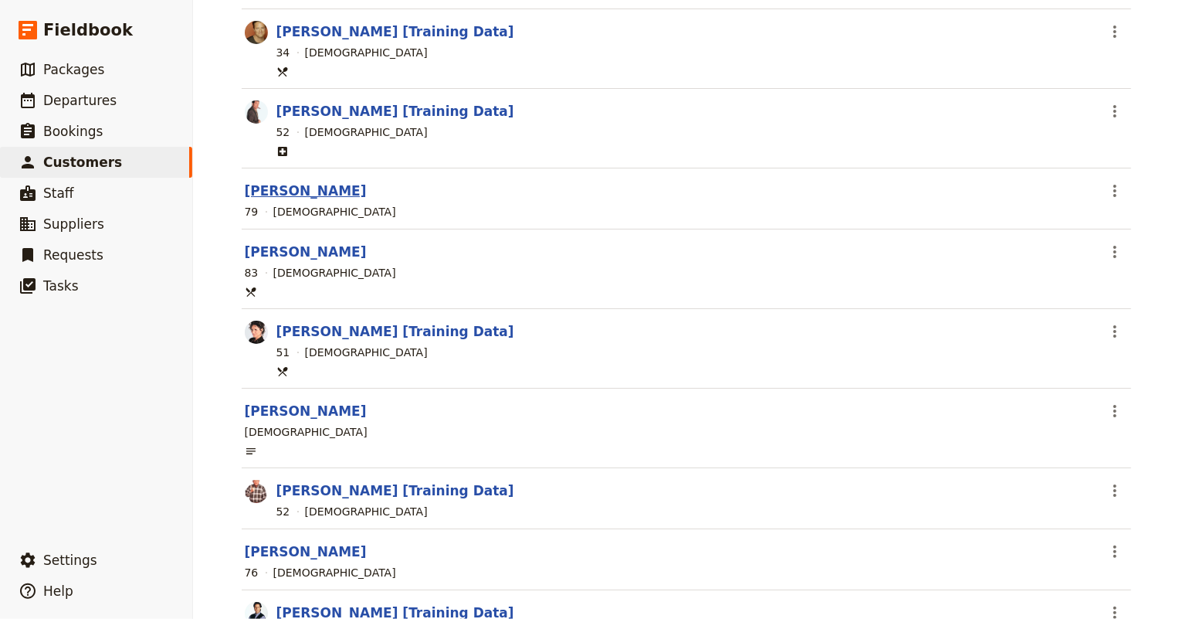
click at [303, 188] on link "Diane Wetherbee" at bounding box center [306, 190] width 122 height 15
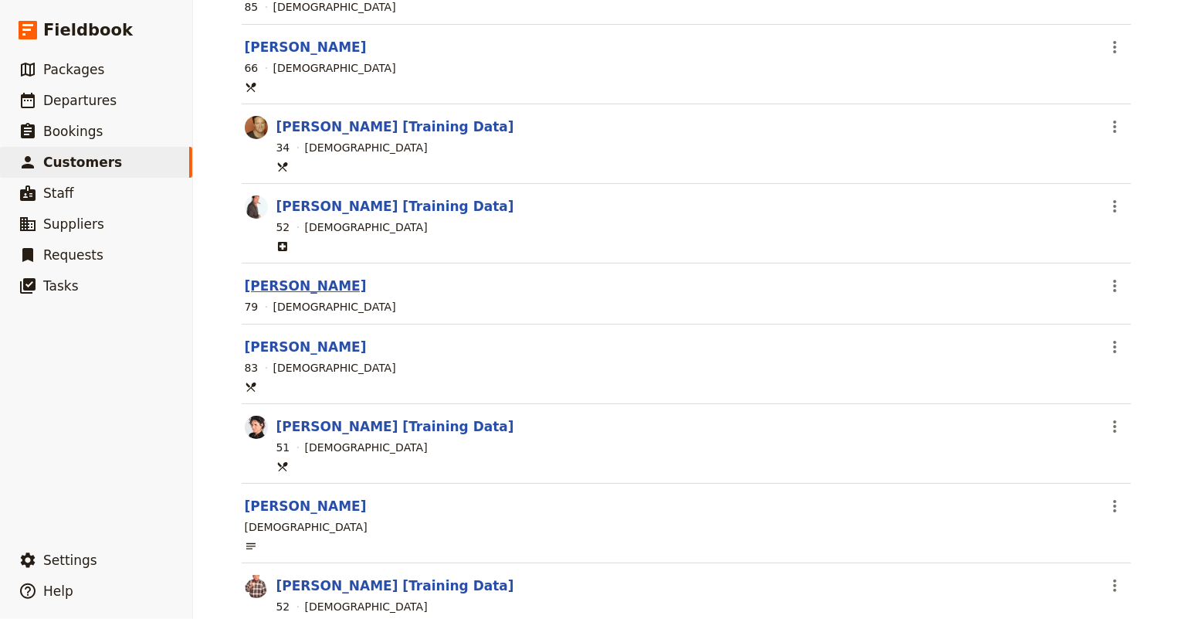
select select "FEMALE"
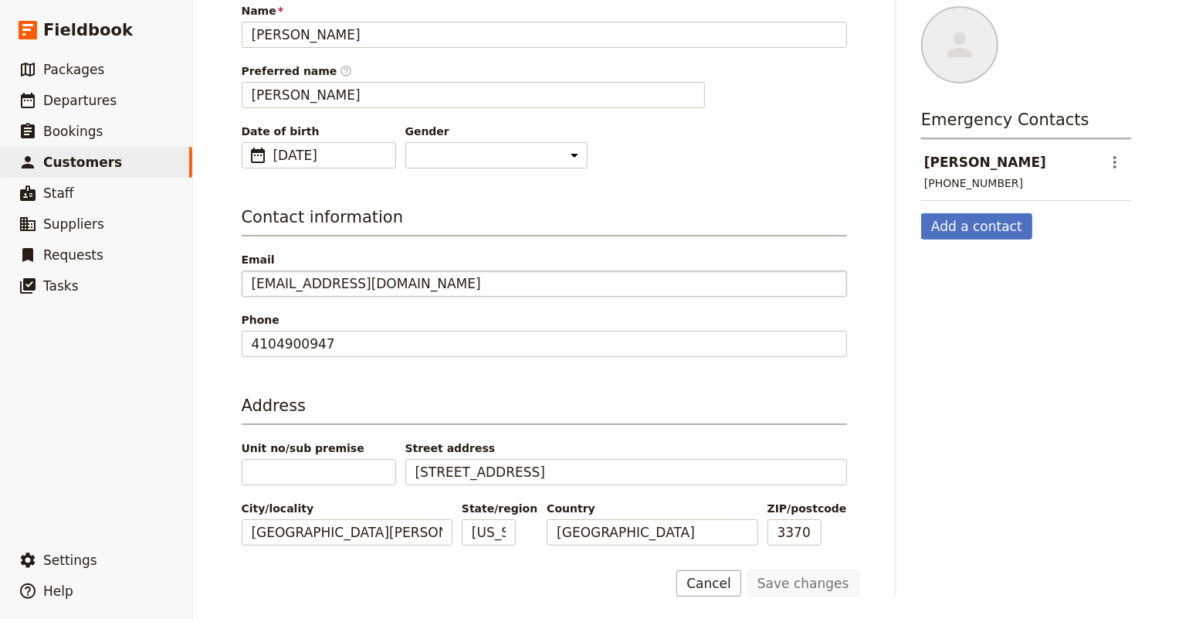
scroll to position [0, 0]
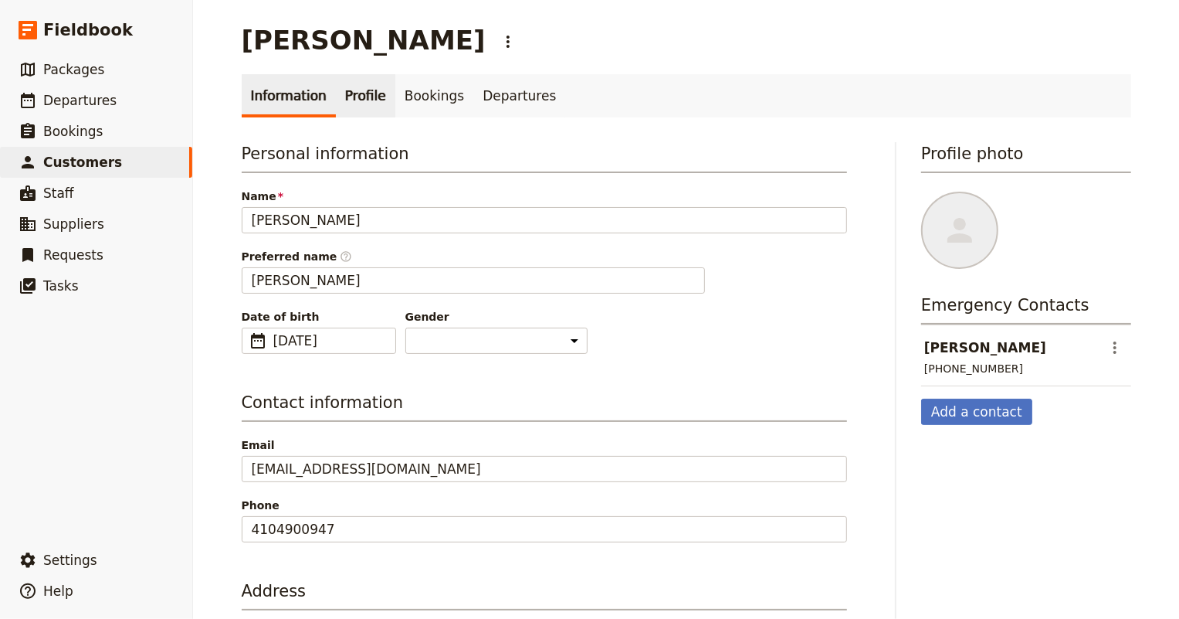
click at [362, 101] on link "Profile" at bounding box center [365, 95] width 59 height 43
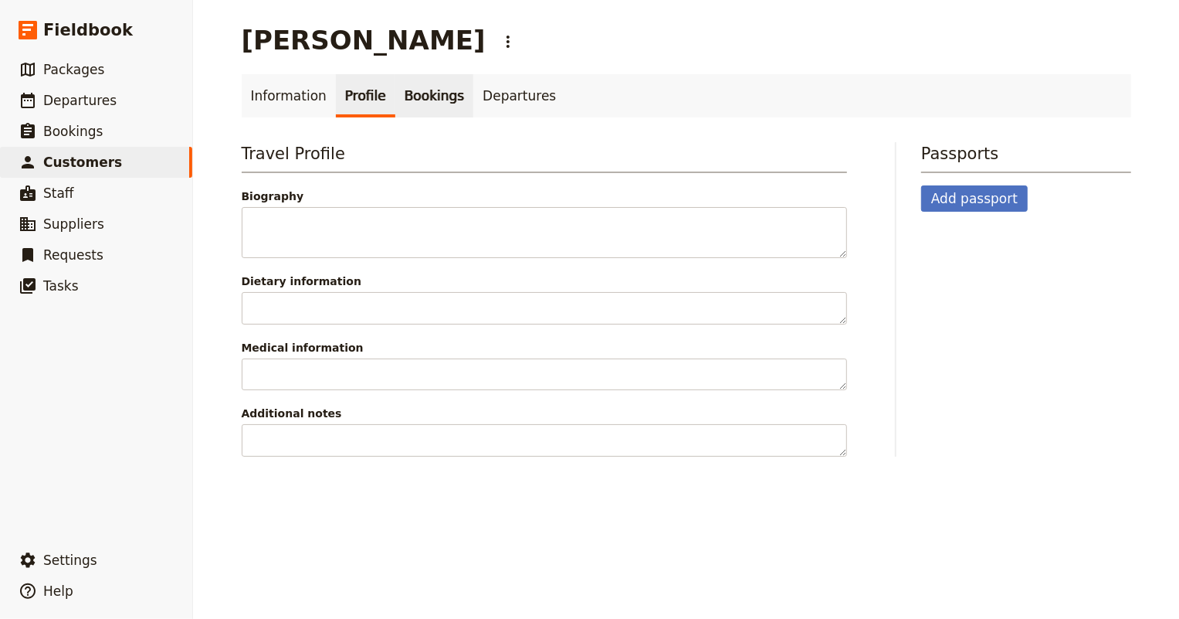
click at [425, 94] on link "Bookings" at bounding box center [434, 95] width 78 height 43
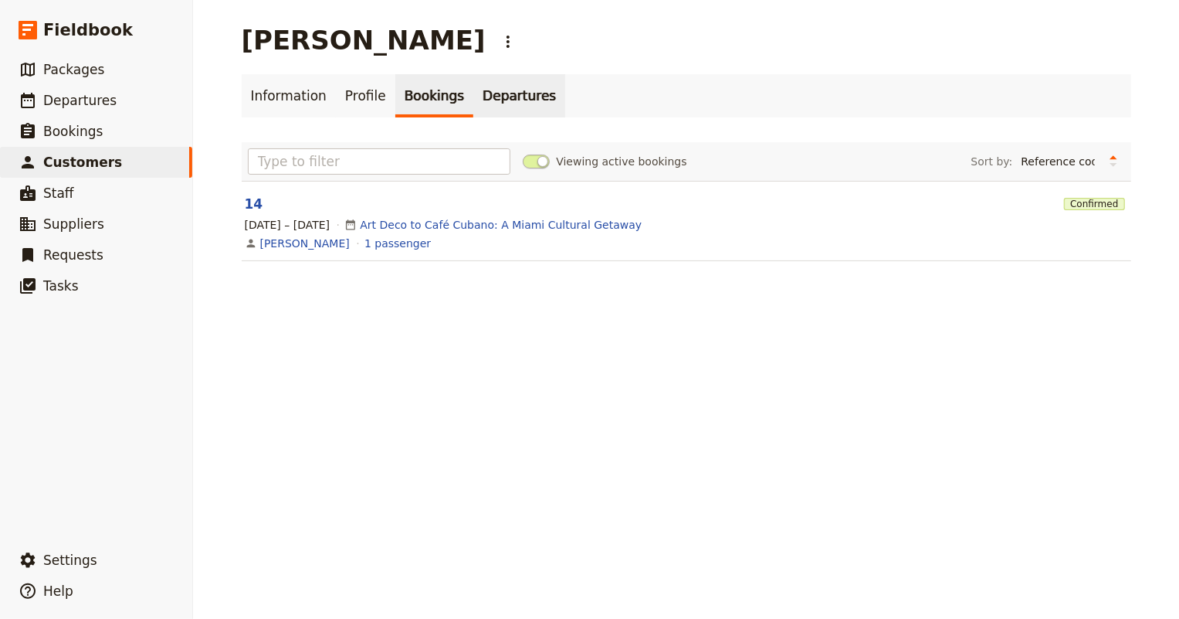
click at [473, 96] on link "Departures" at bounding box center [519, 95] width 92 height 43
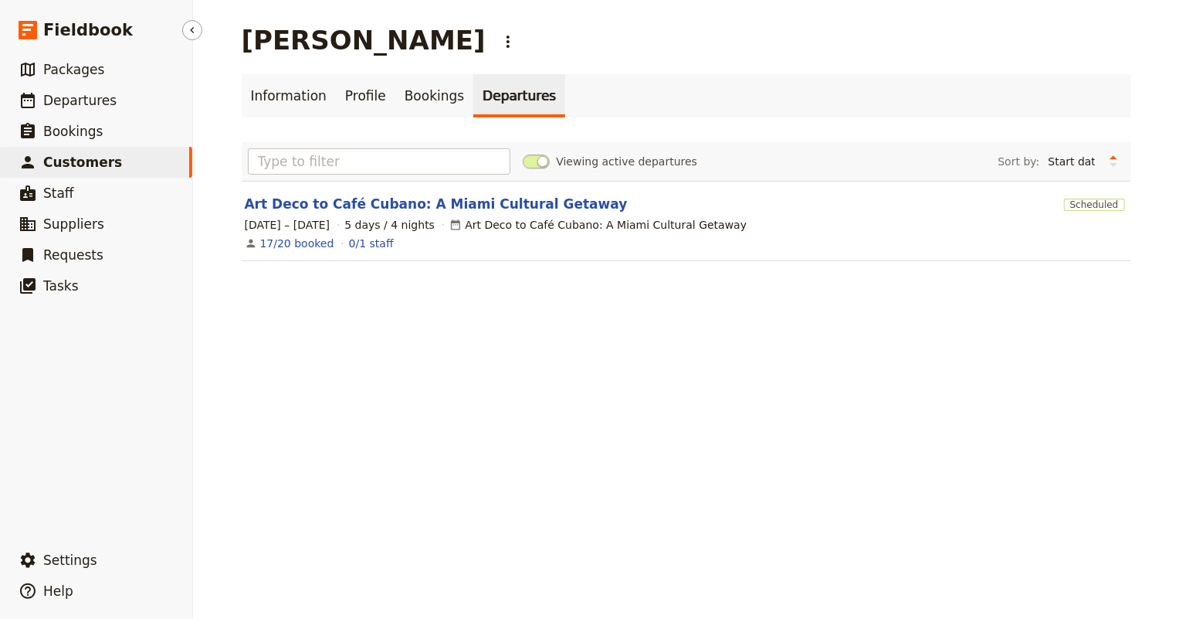
click at [89, 158] on span "Customers" at bounding box center [82, 161] width 79 height 15
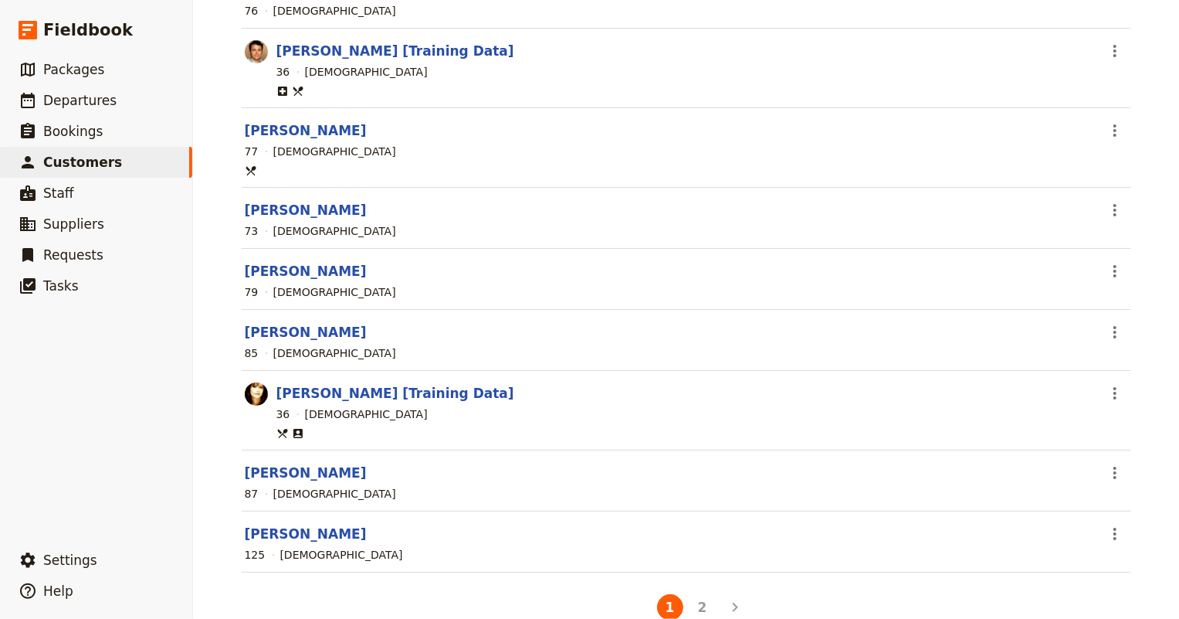
scroll to position [1006, 0]
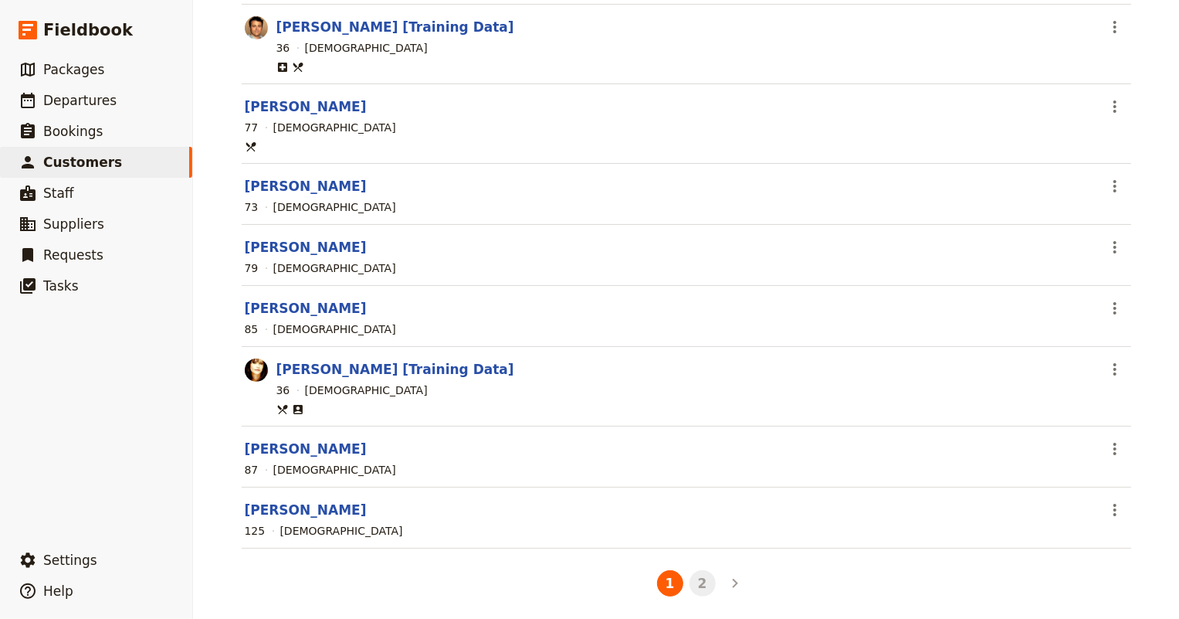
click at [696, 576] on button "2" at bounding box center [703, 583] width 26 height 26
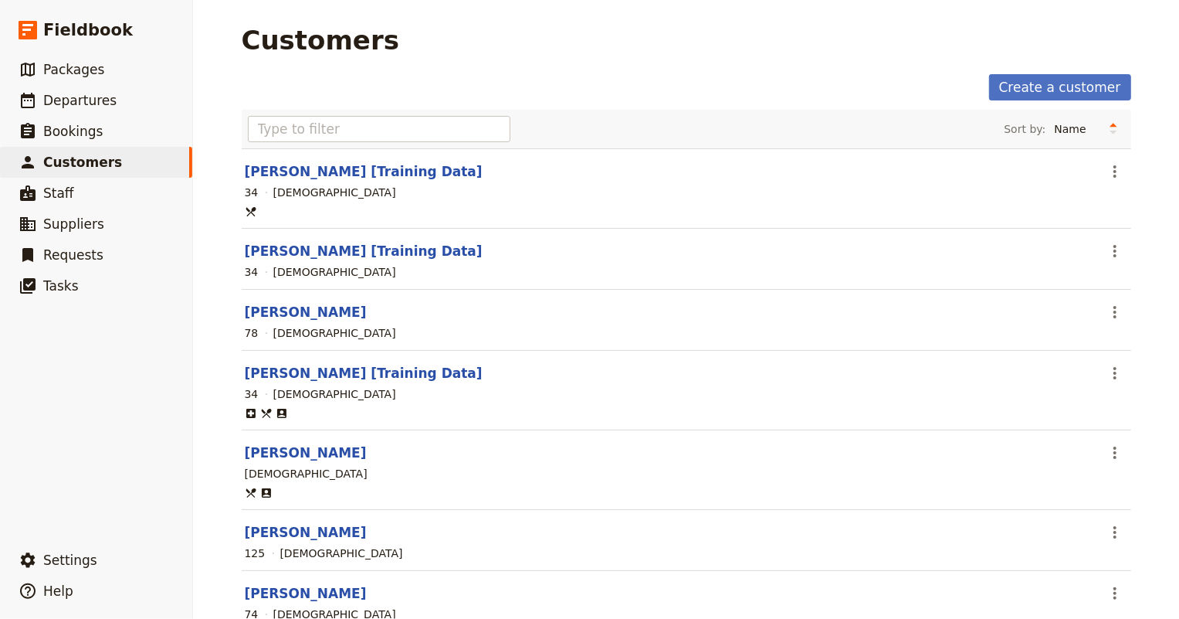
scroll to position [69, 0]
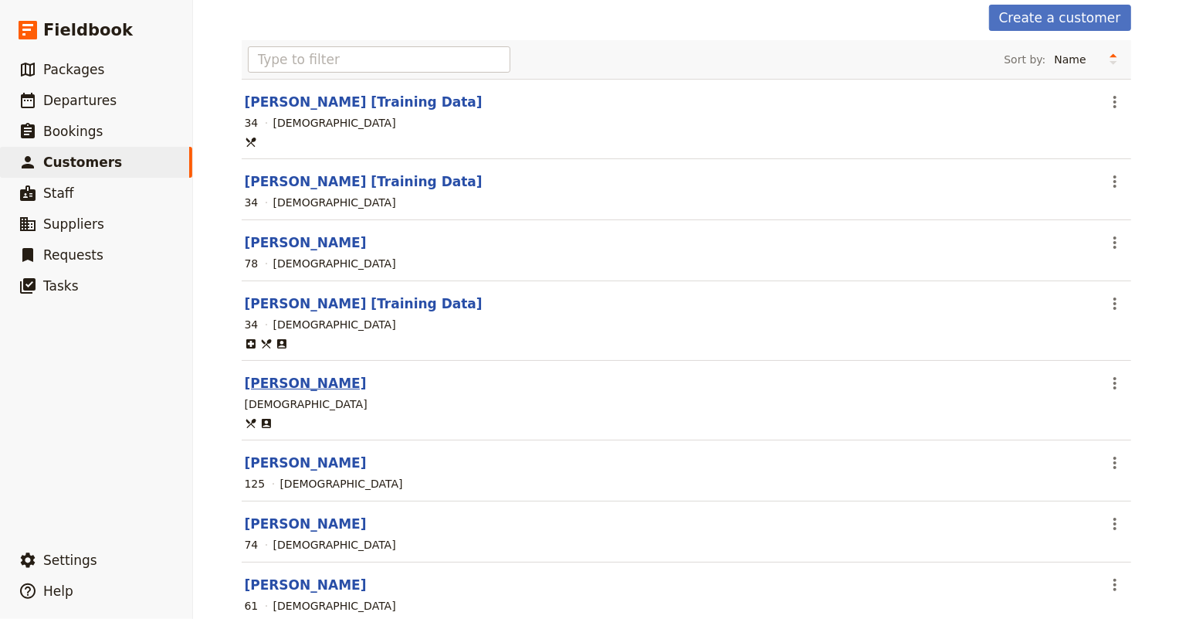
click at [260, 385] on link "Sue Mannon" at bounding box center [306, 382] width 122 height 15
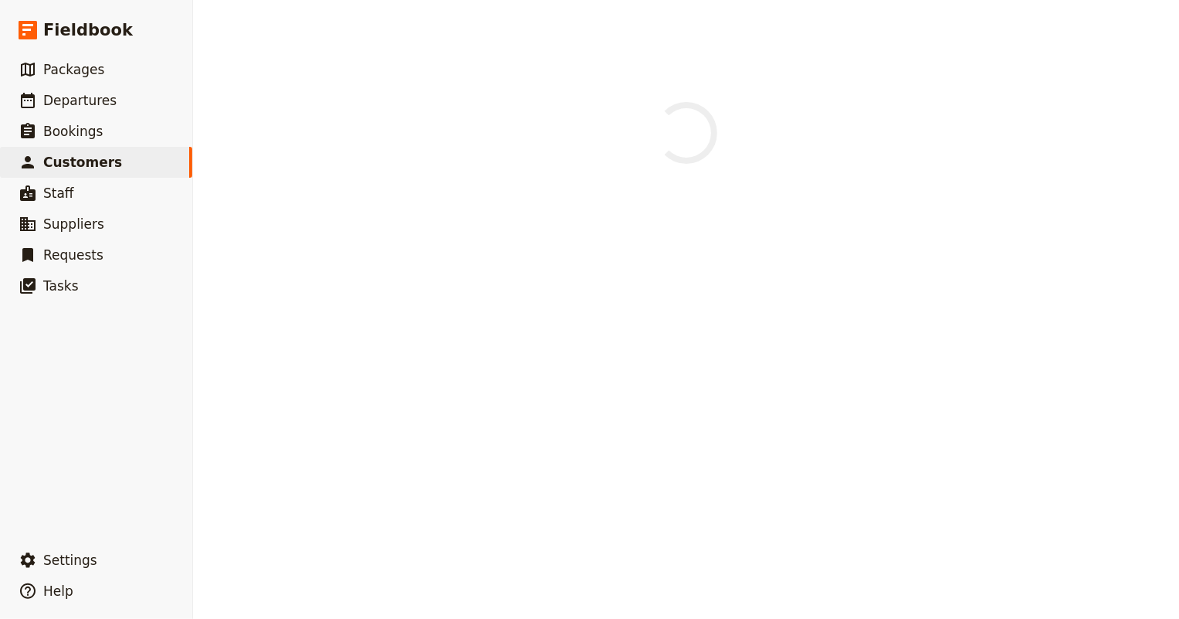
select select "FEMALE"
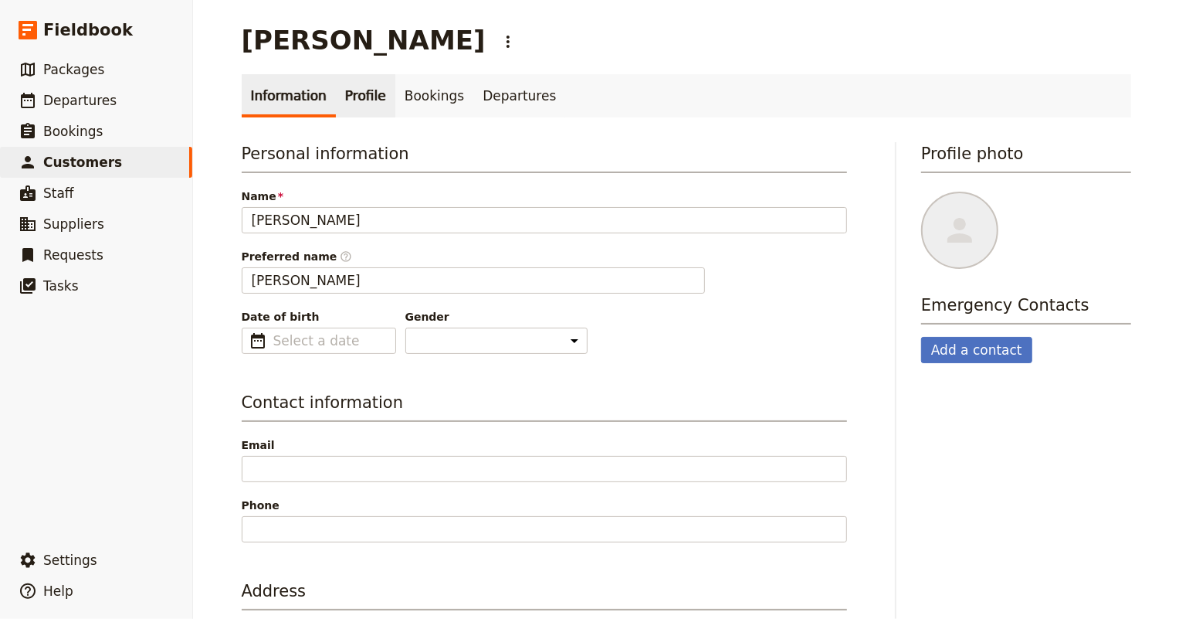
click at [347, 97] on link "Profile" at bounding box center [365, 95] width 59 height 43
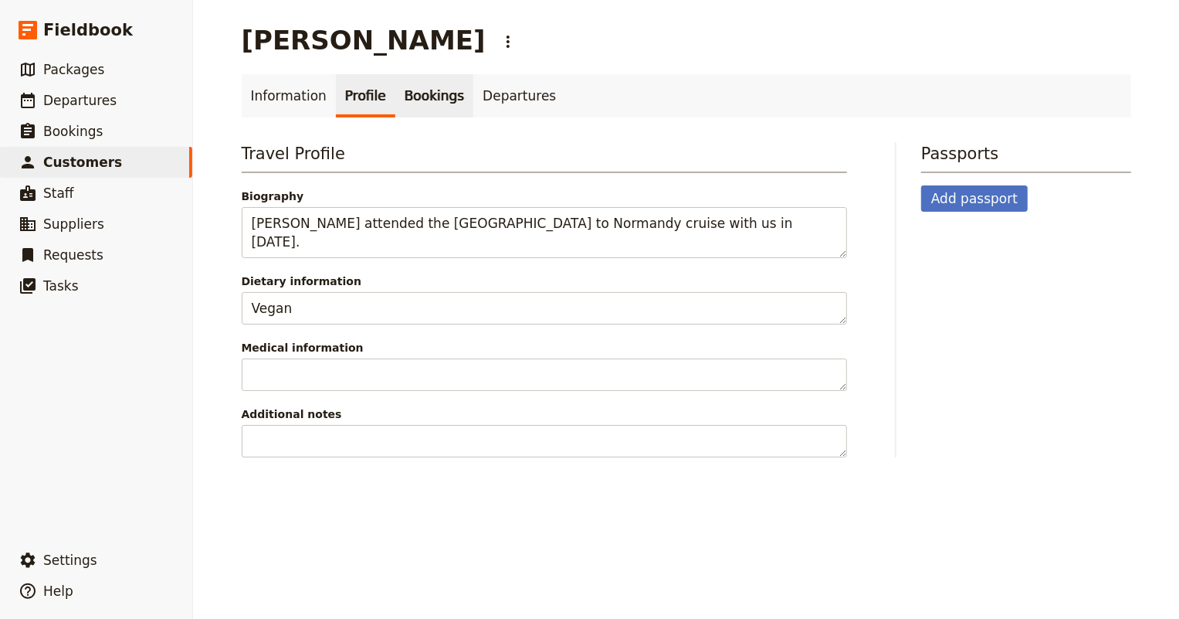
click at [409, 97] on link "Bookings" at bounding box center [434, 95] width 78 height 43
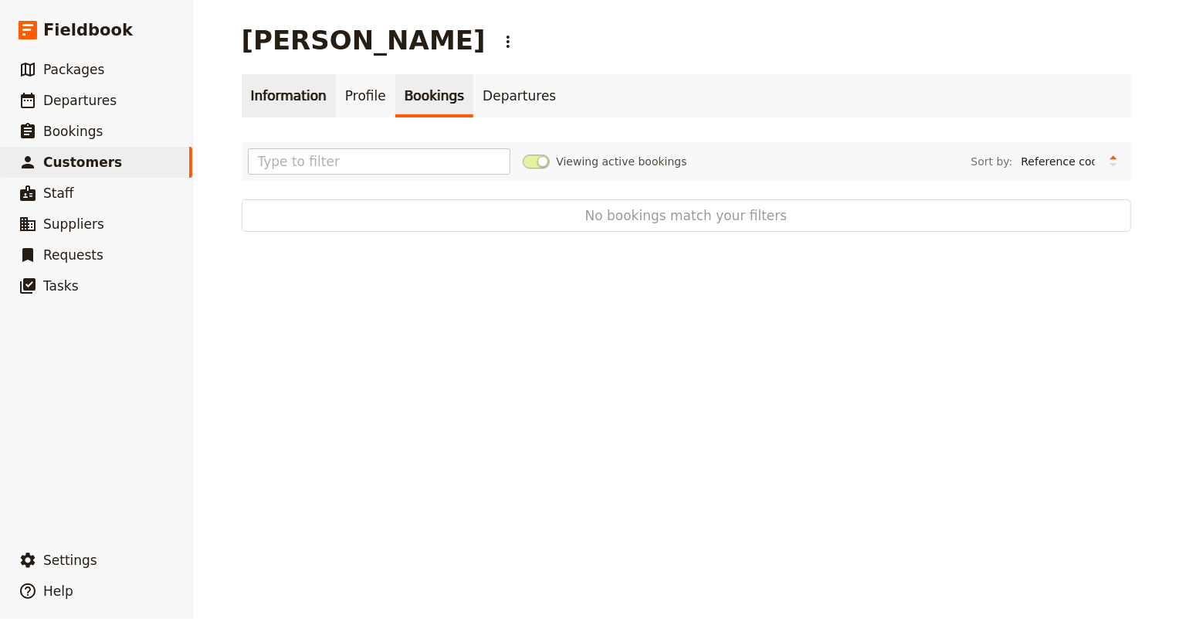
click at [258, 97] on link "Information" at bounding box center [289, 95] width 94 height 43
select select "FEMALE"
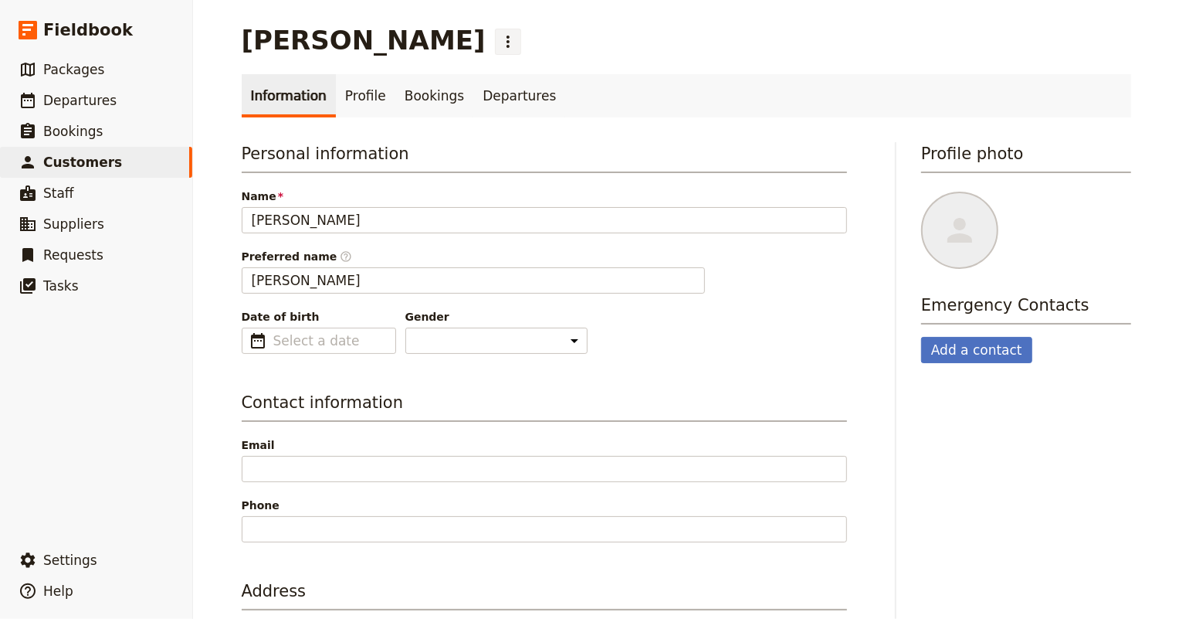
click at [499, 42] on icon "Actions" at bounding box center [508, 41] width 19 height 19
click at [425, 79] on span "Delete person..." at bounding box center [449, 75] width 86 height 15
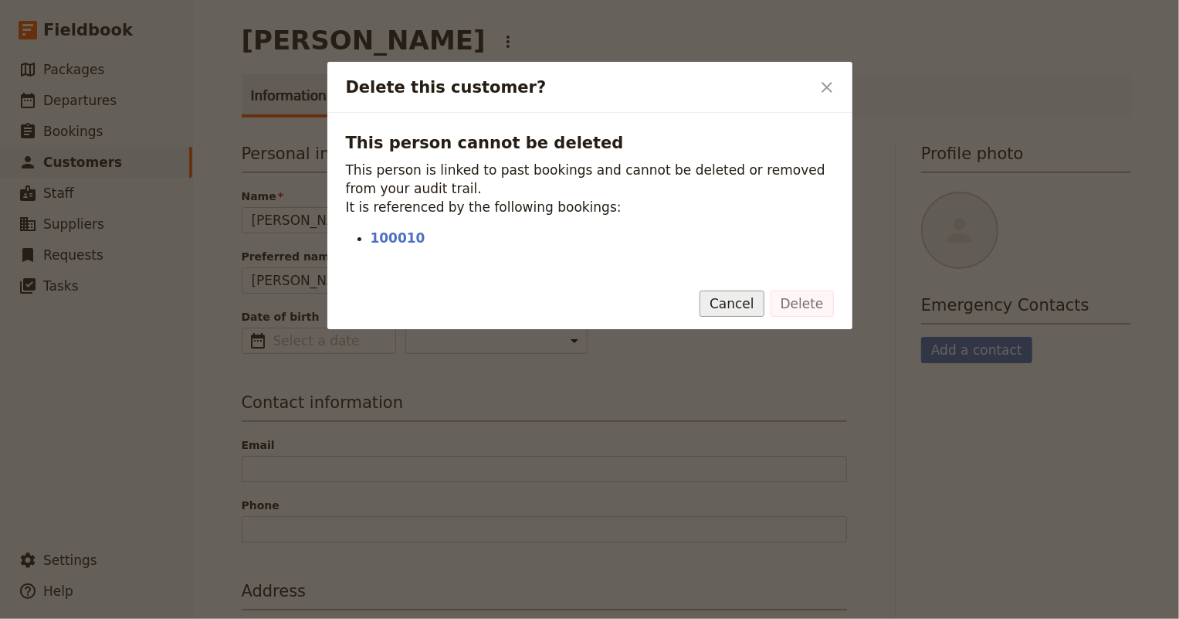
click at [753, 301] on button "Cancel" at bounding box center [732, 303] width 65 height 26
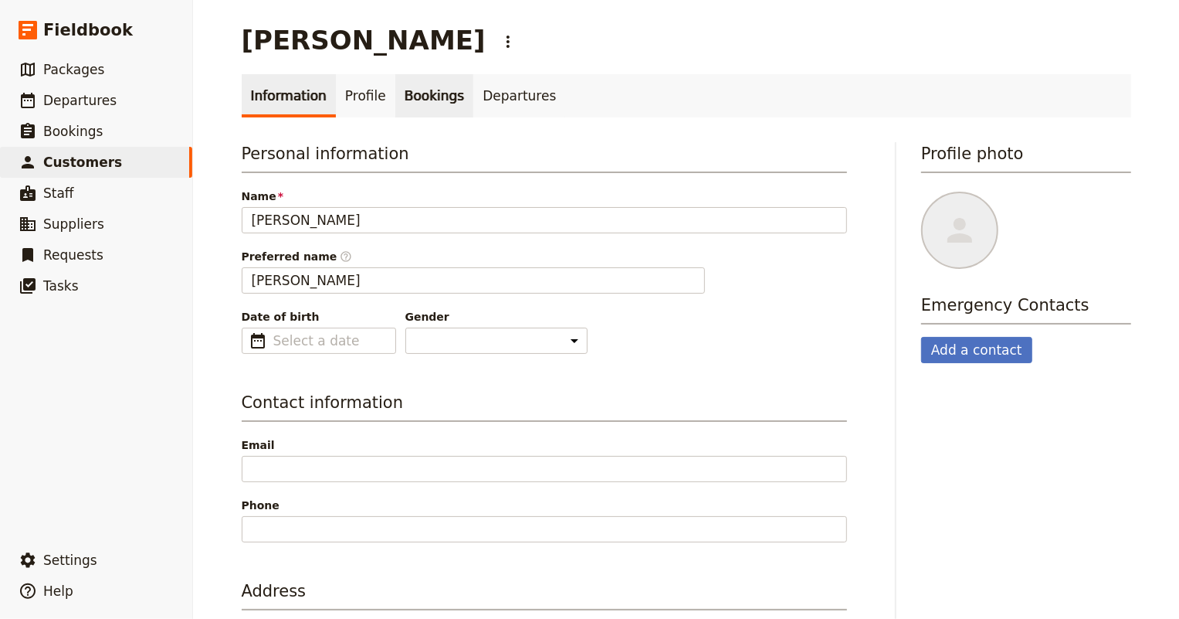
click at [408, 89] on link "Bookings" at bounding box center [434, 95] width 78 height 43
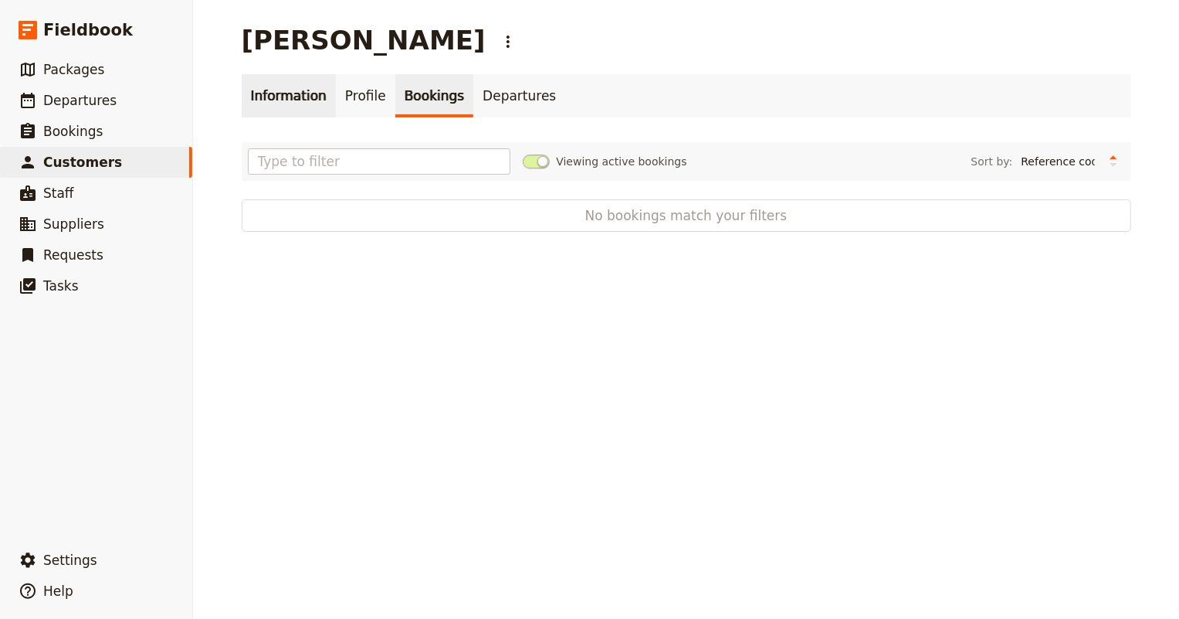
click at [282, 91] on link "Information" at bounding box center [289, 95] width 94 height 43
select select "FEMALE"
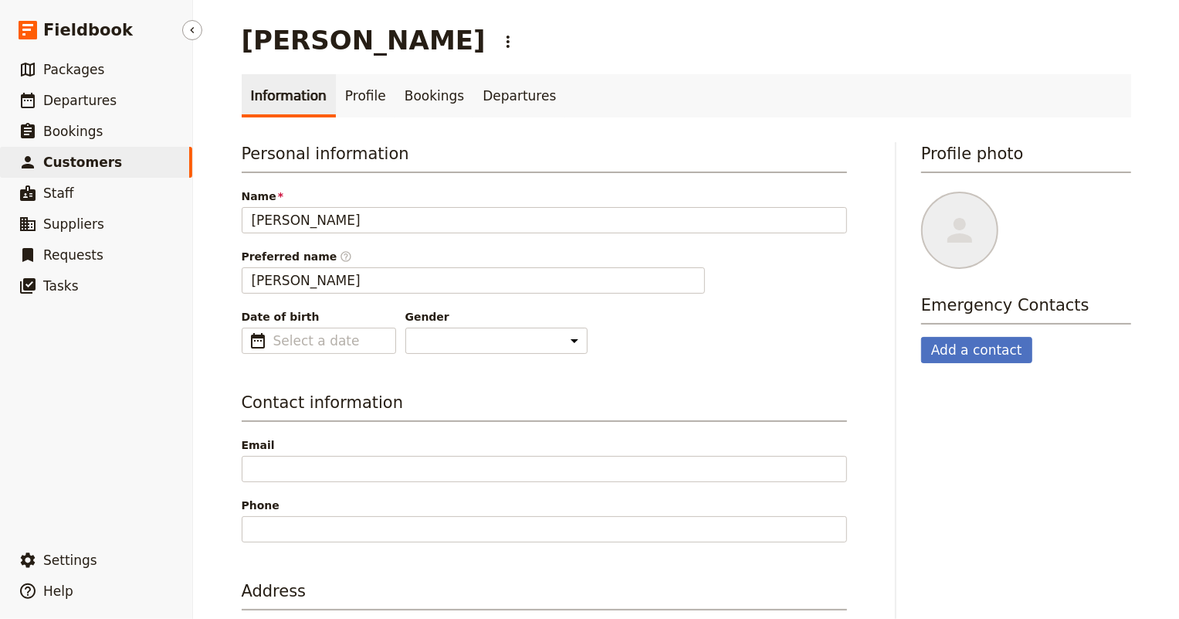
click at [78, 162] on span "Customers" at bounding box center [82, 161] width 79 height 15
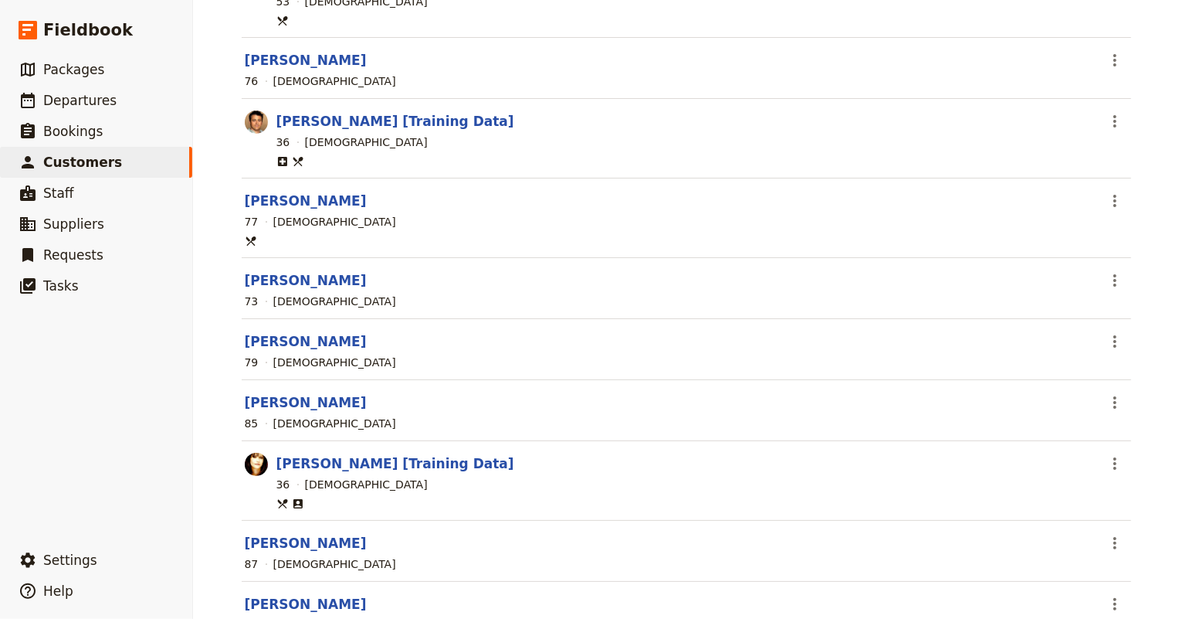
scroll to position [1006, 0]
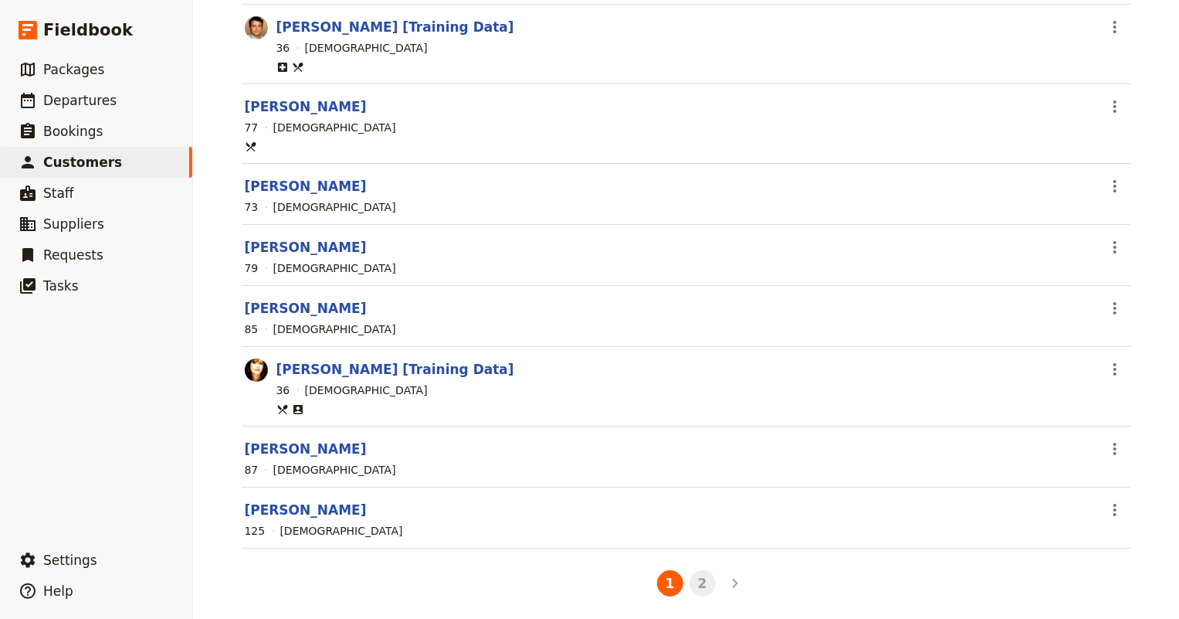
click at [694, 578] on button "2" at bounding box center [703, 583] width 26 height 26
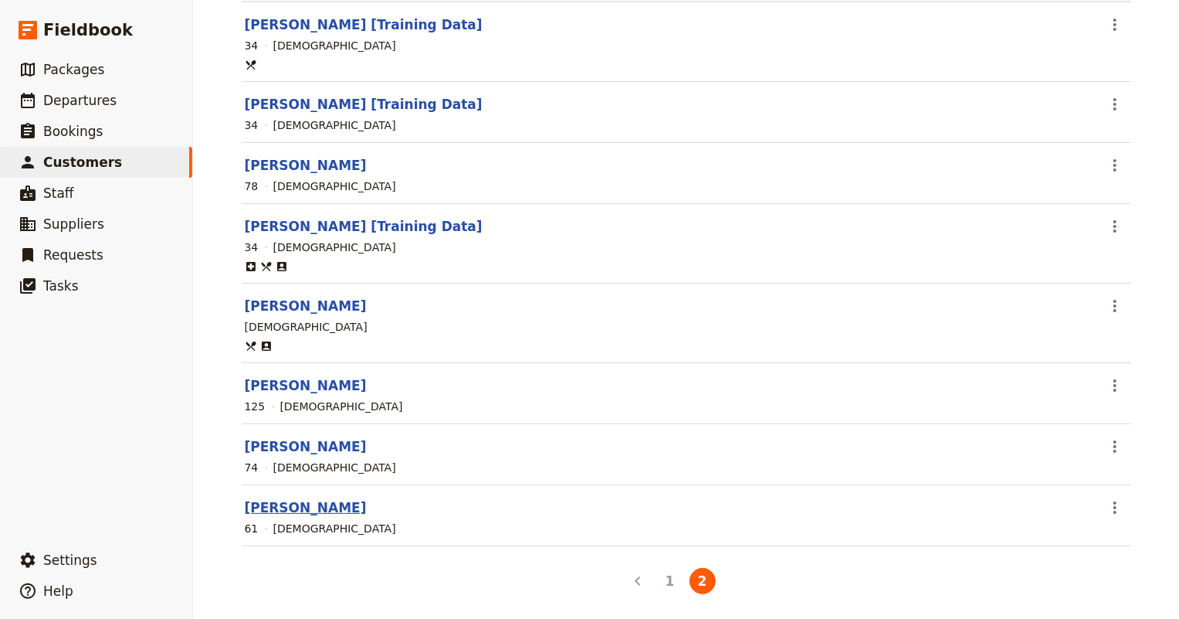
click at [271, 503] on link "Teresa Walker" at bounding box center [306, 507] width 122 height 15
select select "FEMALE"
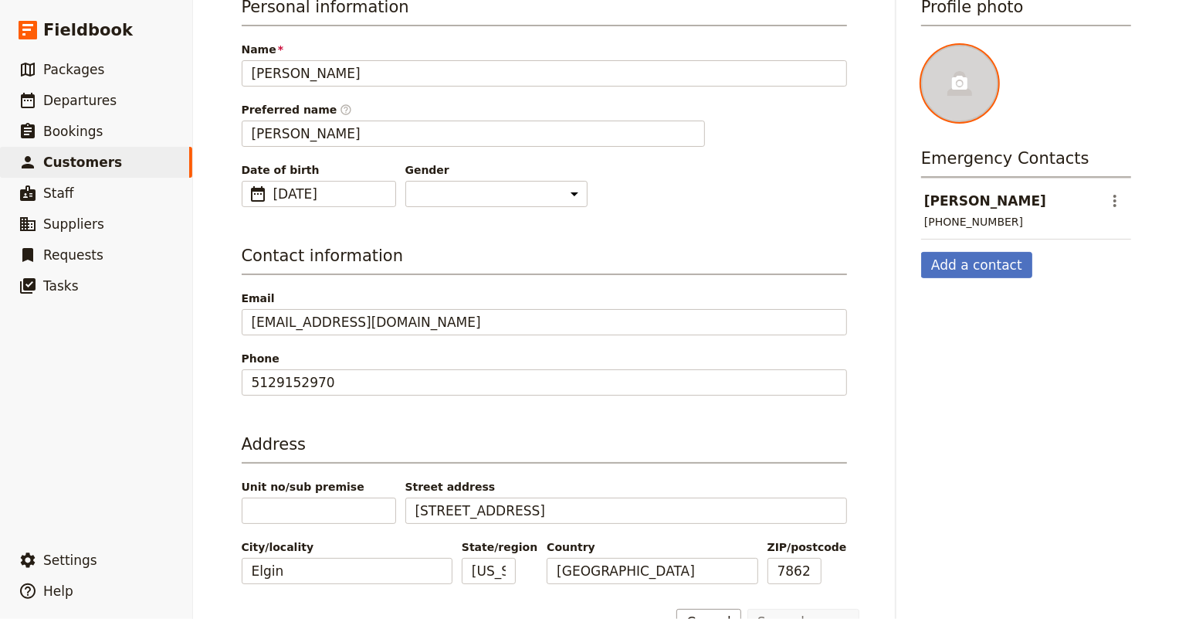
click at [944, 73] on div at bounding box center [959, 83] width 77 height 77
click at [921, 45] on input "file" at bounding box center [920, 44] width 1 height 1
drag, startPoint x: 956, startPoint y: 95, endPoint x: 948, endPoint y: 99, distance: 8.6
click at [948, 99] on div at bounding box center [959, 83] width 77 height 77
click at [921, 45] on input "file" at bounding box center [920, 44] width 1 height 1
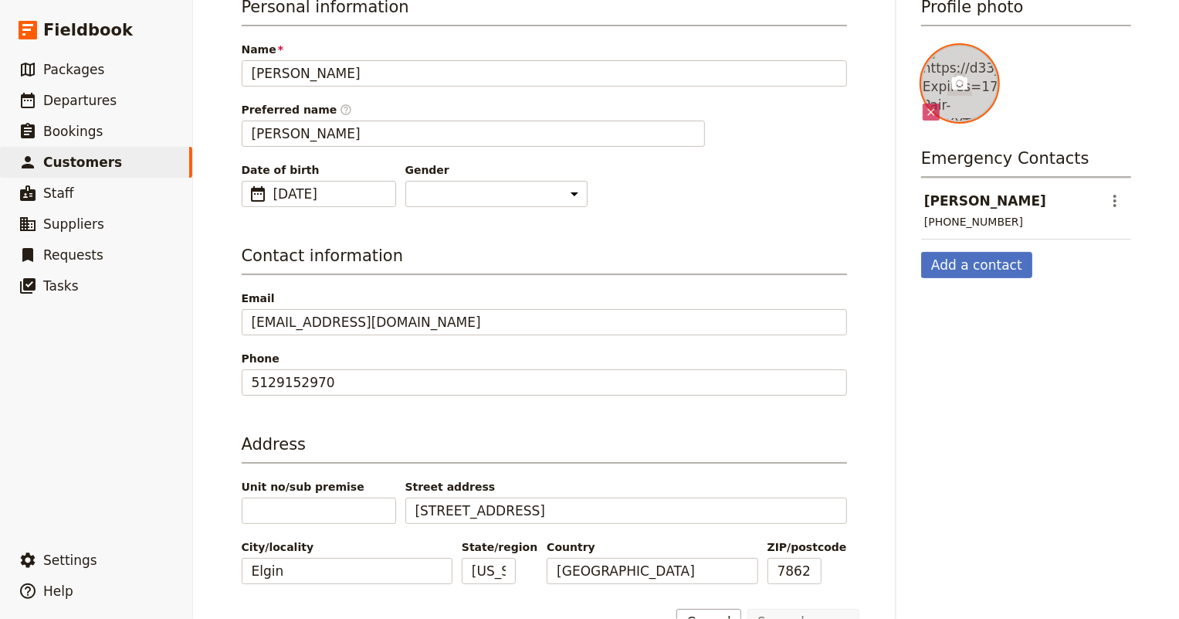
click at [951, 74] on icon at bounding box center [960, 83] width 19 height 19
click at [921, 45] on input "file" at bounding box center [920, 44] width 1 height 1
type input "C:\fakepath\Teresa with Borges.JPG"
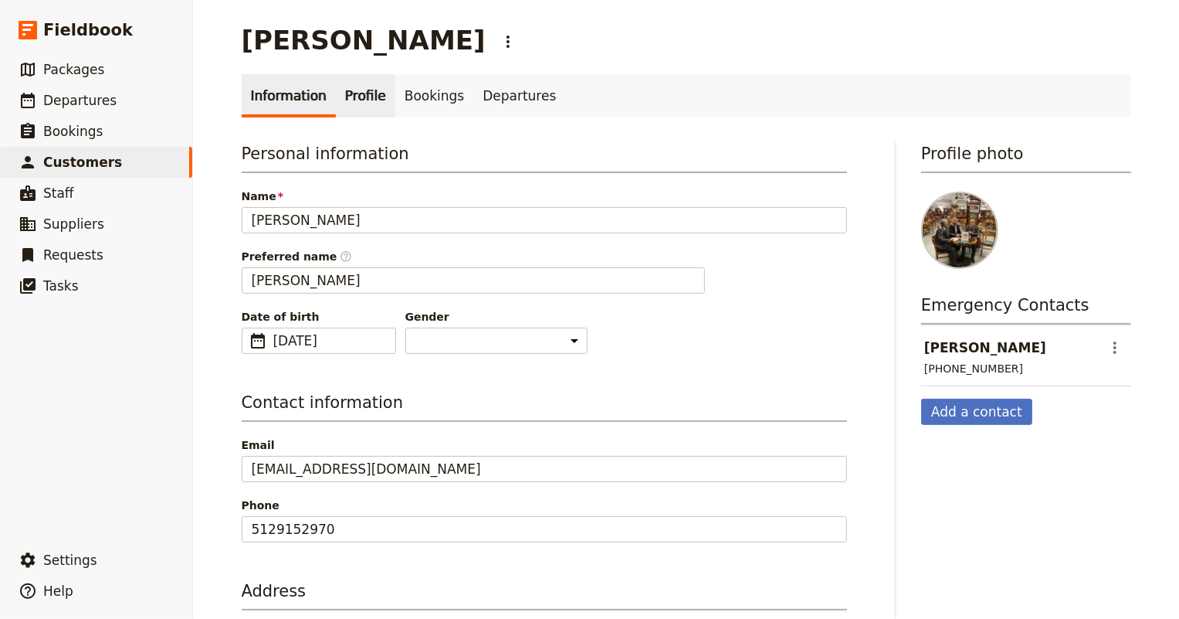
click at [344, 100] on link "Profile" at bounding box center [365, 95] width 59 height 43
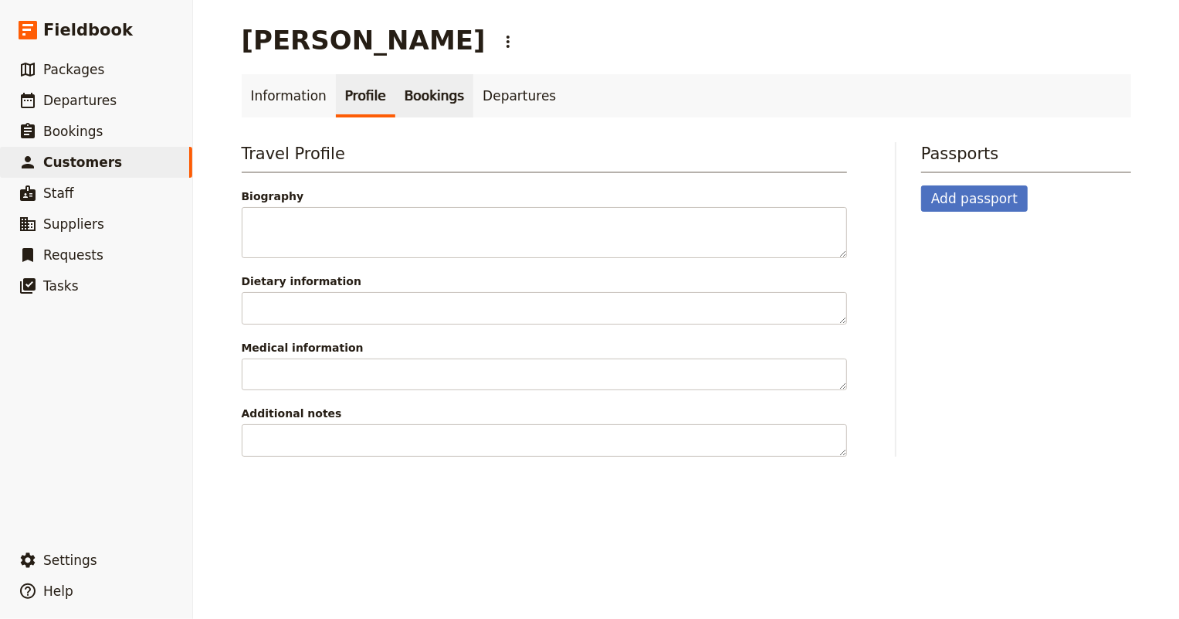
click at [410, 100] on link "Bookings" at bounding box center [434, 95] width 78 height 43
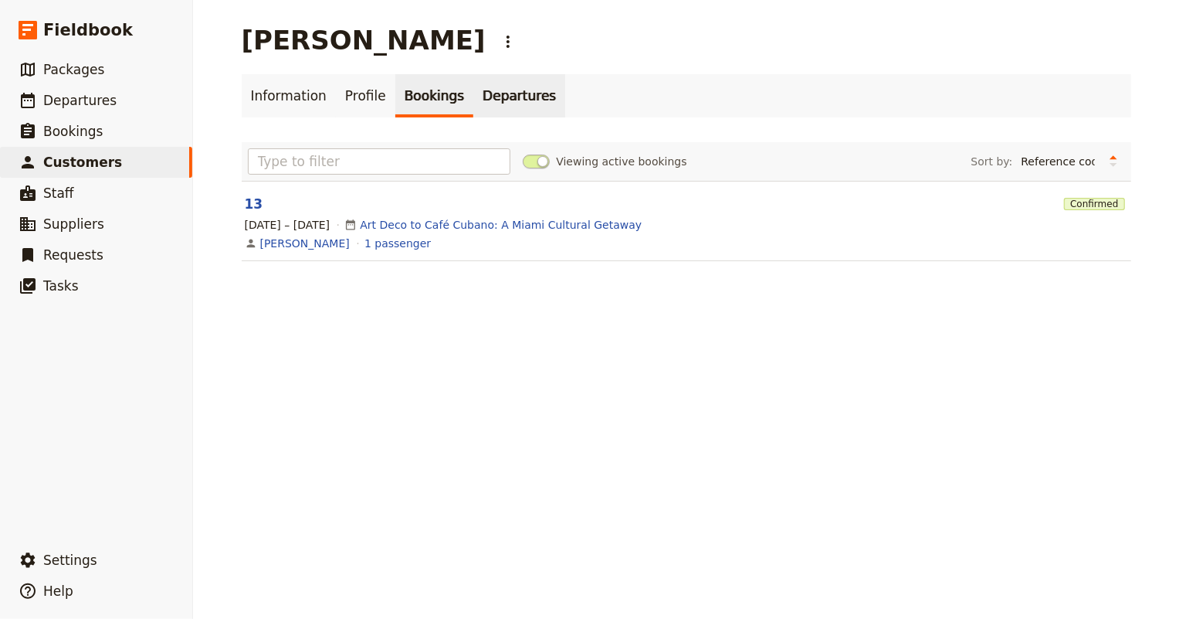
click at [510, 94] on link "Departures" at bounding box center [519, 95] width 92 height 43
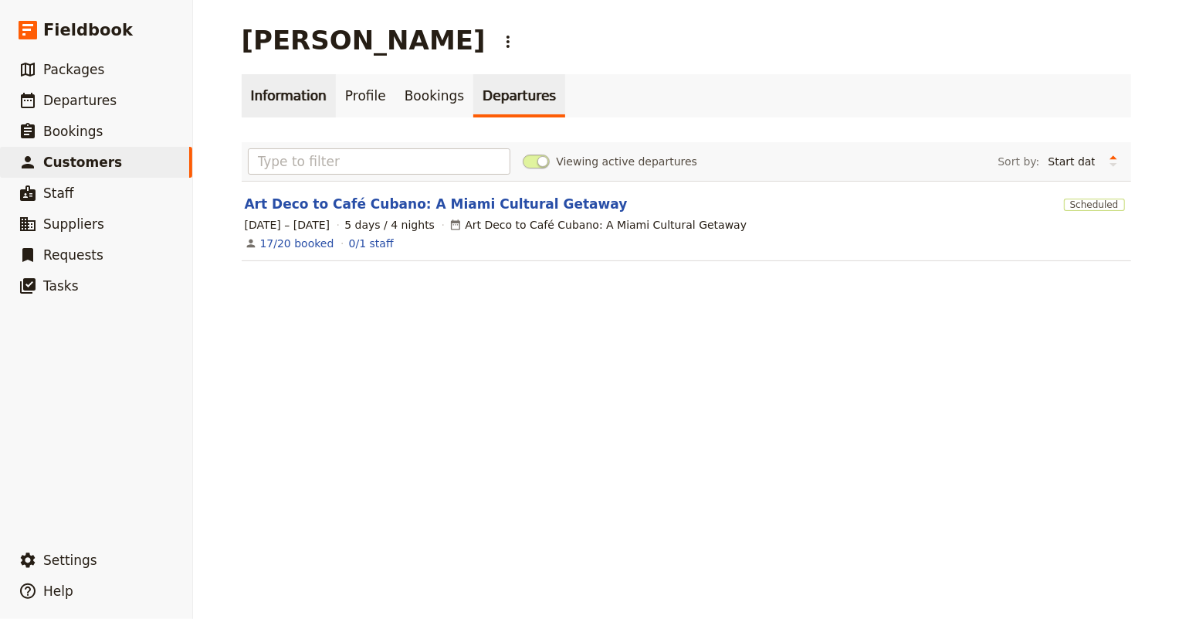
click at [276, 94] on link "Information" at bounding box center [289, 95] width 94 height 43
select select "FEMALE"
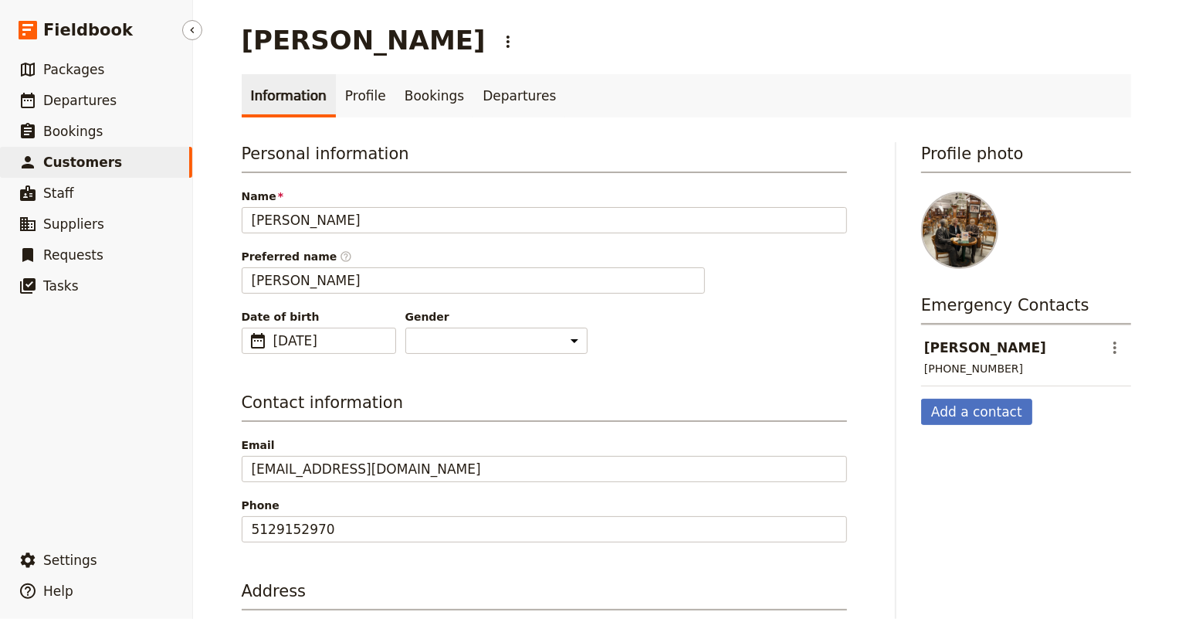
click at [74, 168] on span "Customers" at bounding box center [82, 161] width 79 height 15
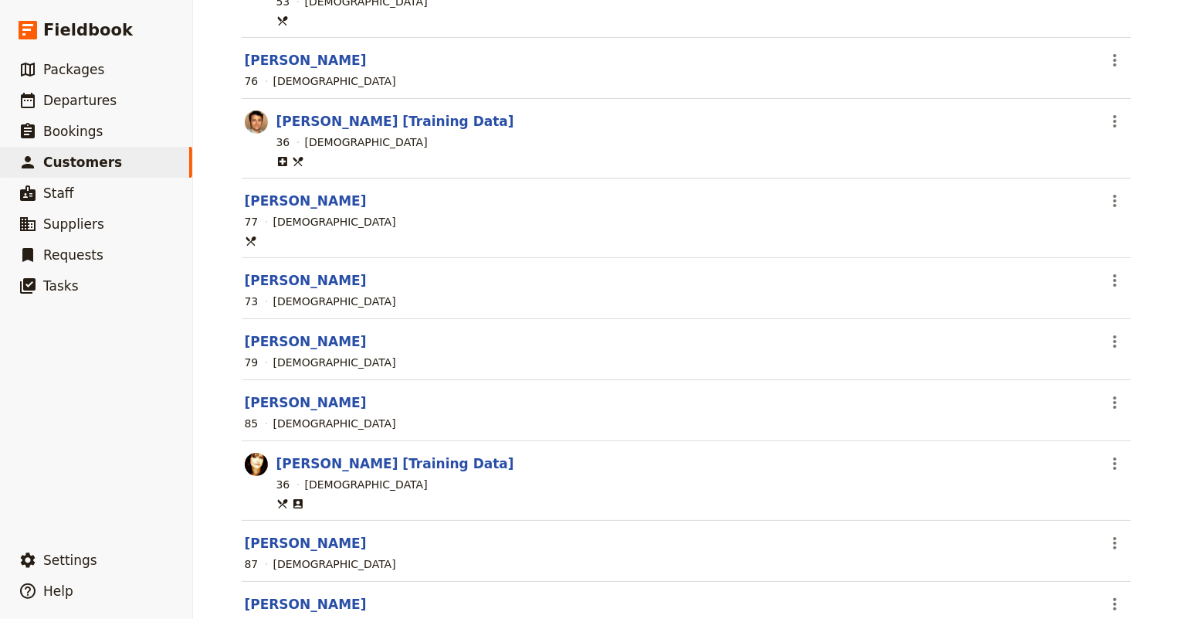
scroll to position [1006, 0]
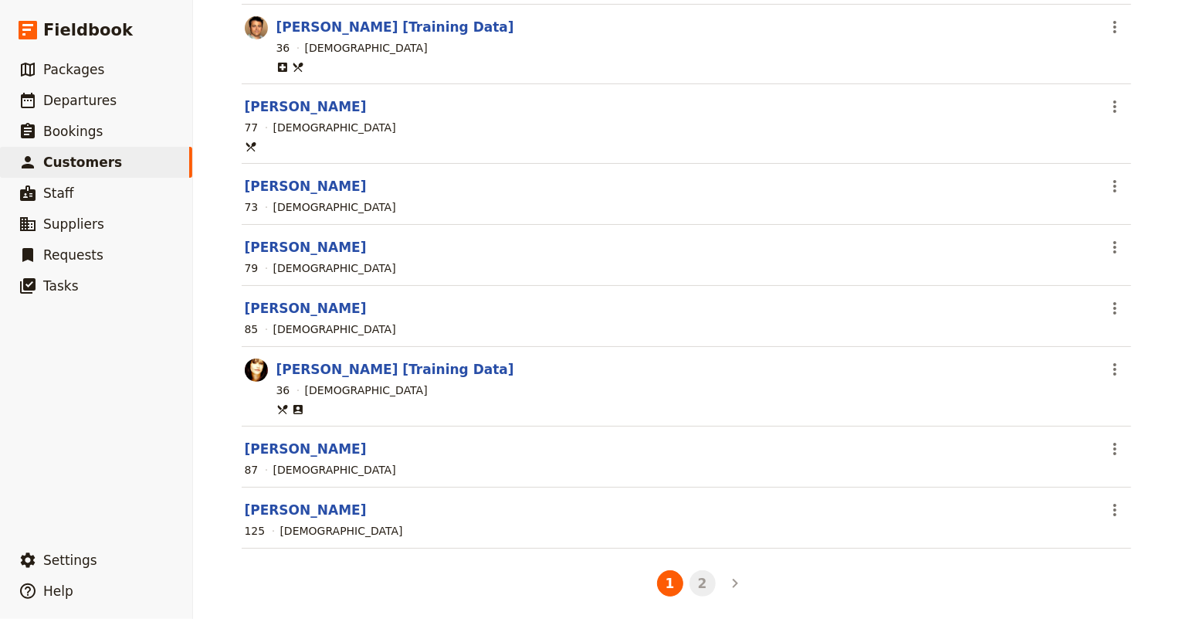
click at [702, 578] on button "2" at bounding box center [703, 583] width 26 height 26
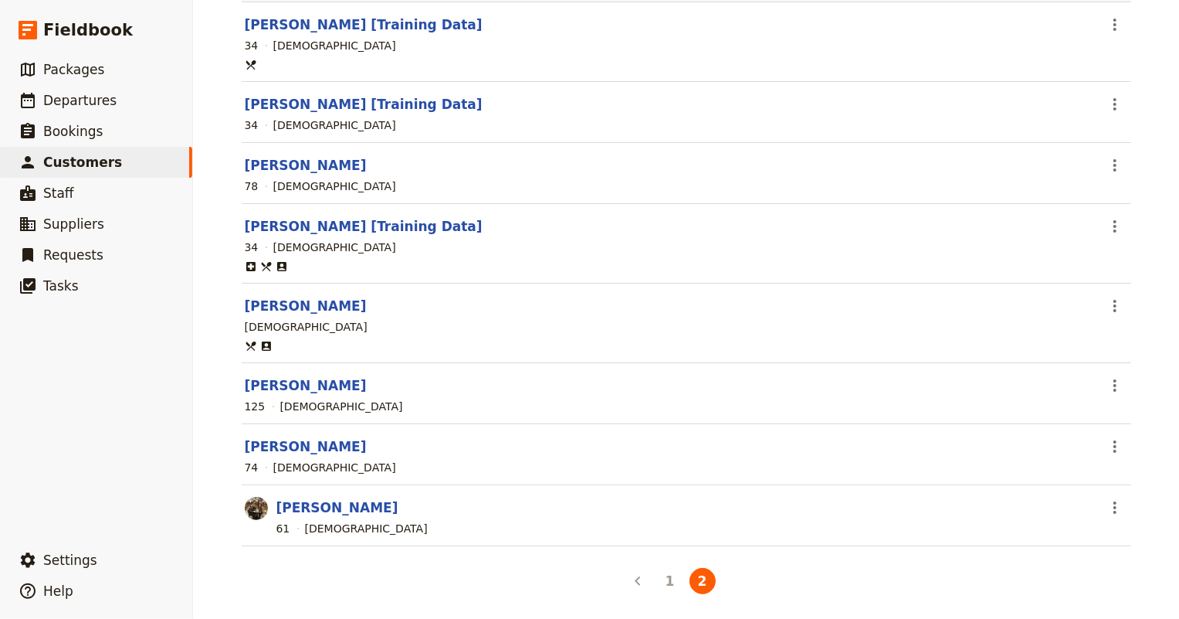
scroll to position [0, 0]
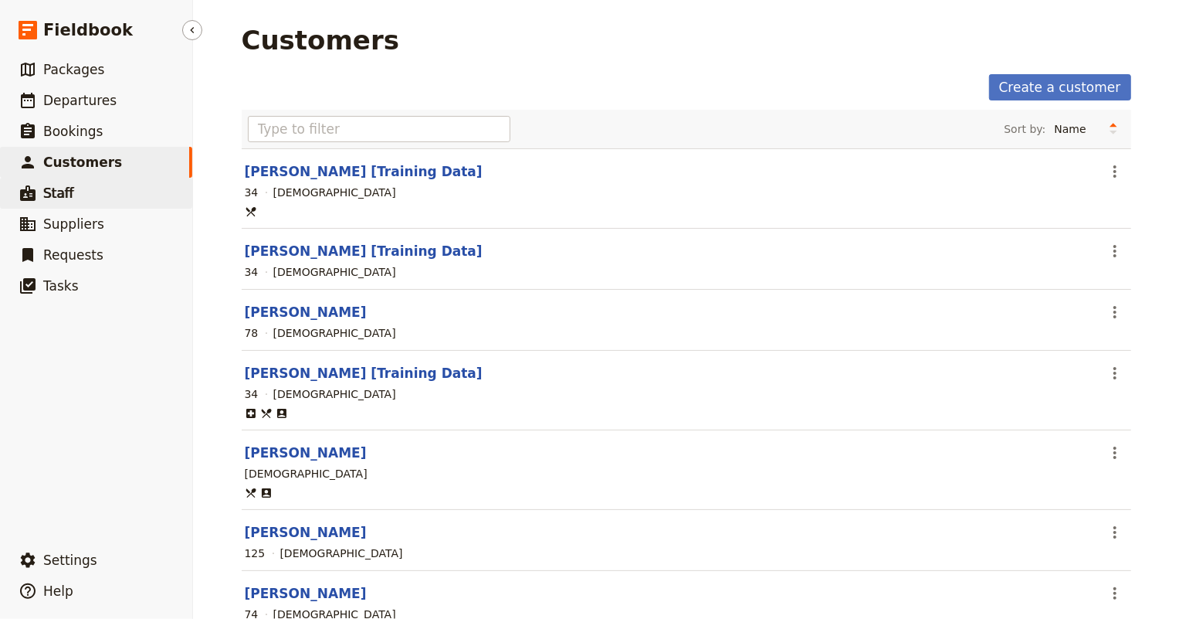
click at [50, 192] on span "Staff" at bounding box center [58, 192] width 31 height 15
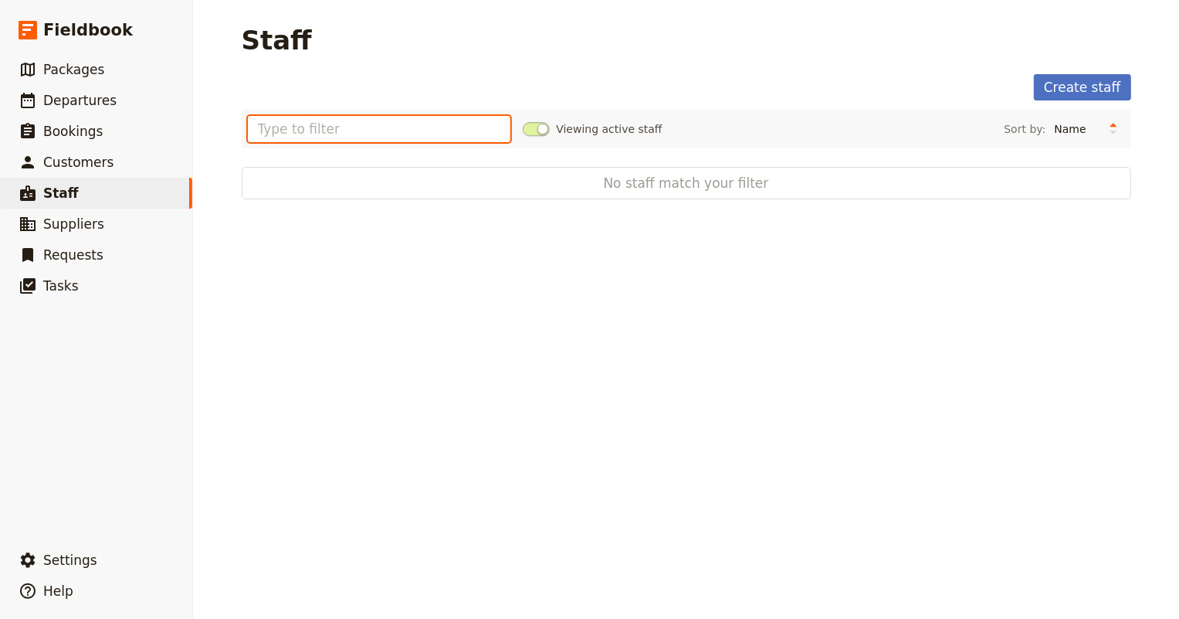
click at [303, 131] on input "text" at bounding box center [379, 129] width 263 height 26
type input "judith"
drag, startPoint x: 303, startPoint y: 131, endPoint x: 242, endPoint y: 129, distance: 60.3
click at [248, 129] on input "judith" at bounding box center [379, 129] width 263 height 26
click at [247, 80] on div "Create staff" at bounding box center [687, 87] width 890 height 26
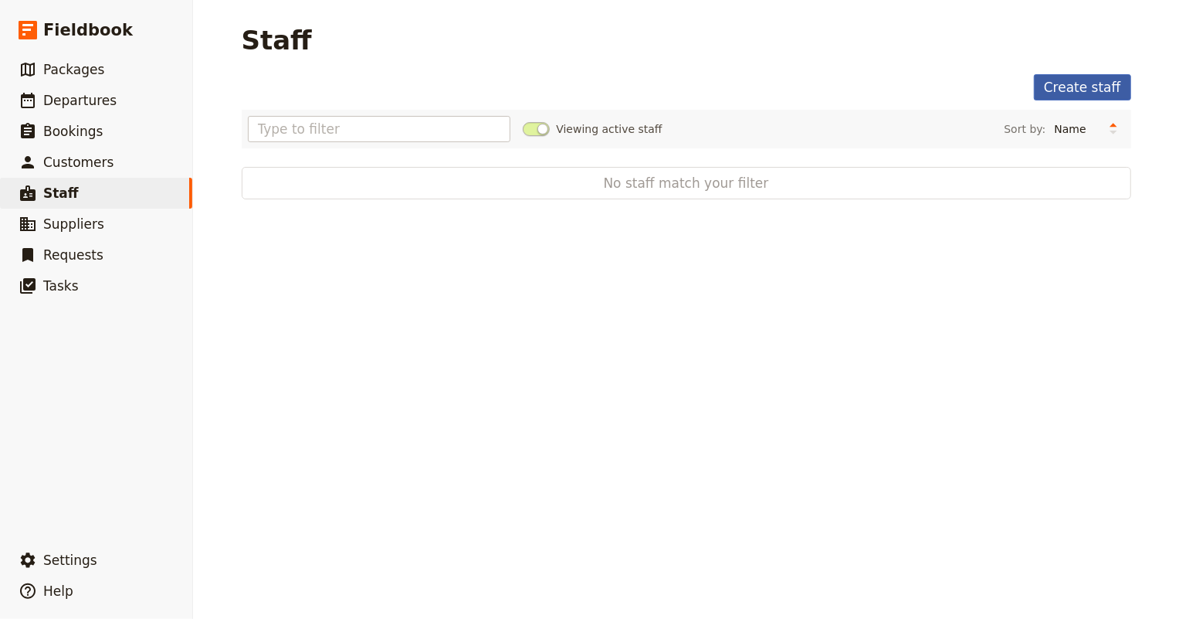
click at [1076, 89] on link "Create staff" at bounding box center [1082, 87] width 97 height 26
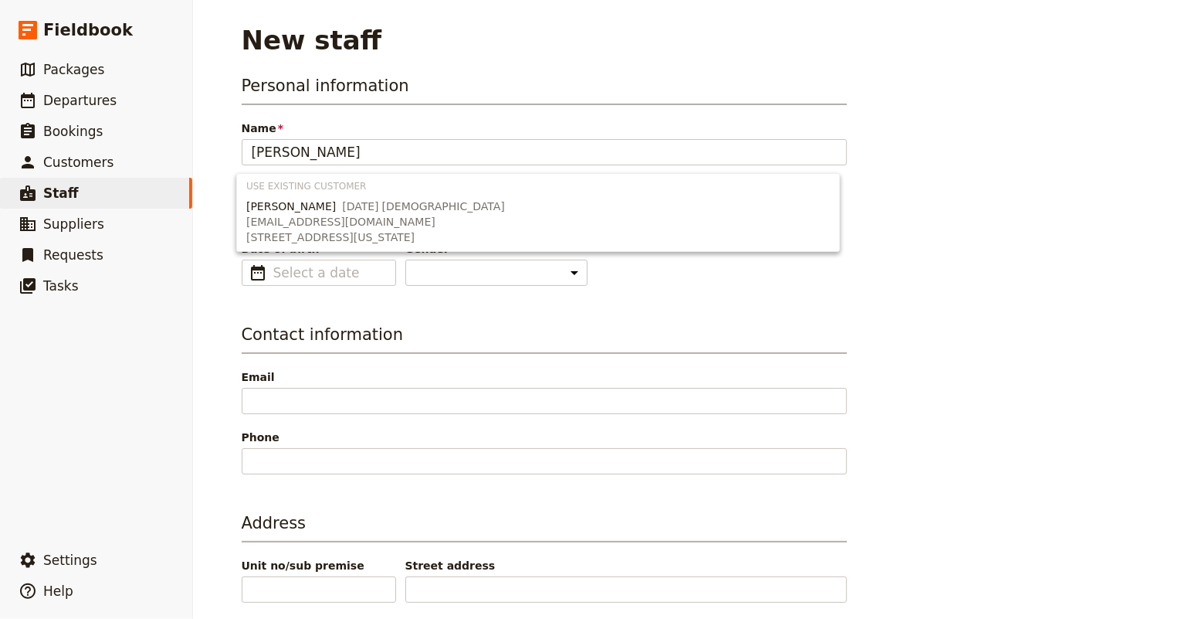
type input "Judith Tilton"
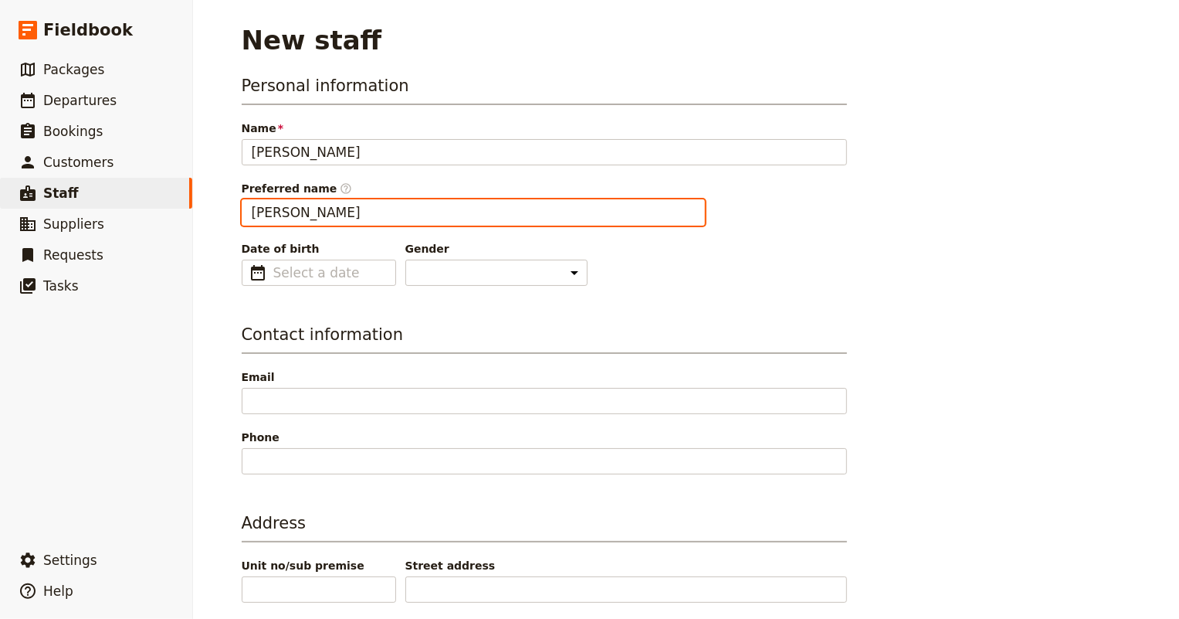
click at [285, 219] on input "Judith" at bounding box center [473, 212] width 463 height 26
type input "Judy"
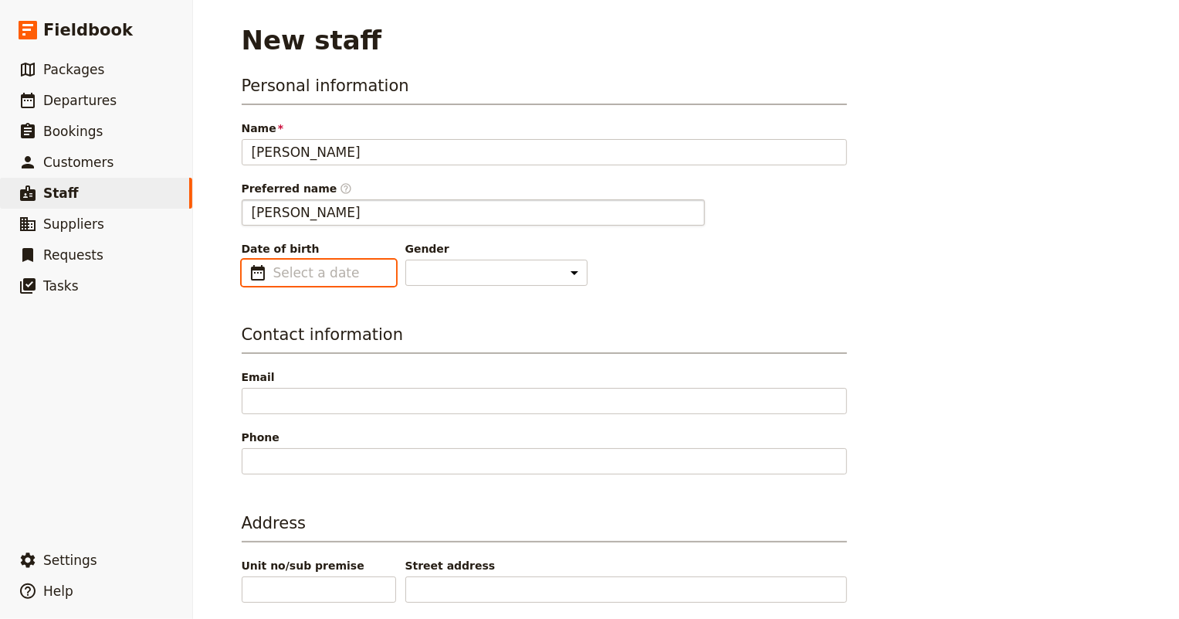
type input "mm/dd/yyyy"
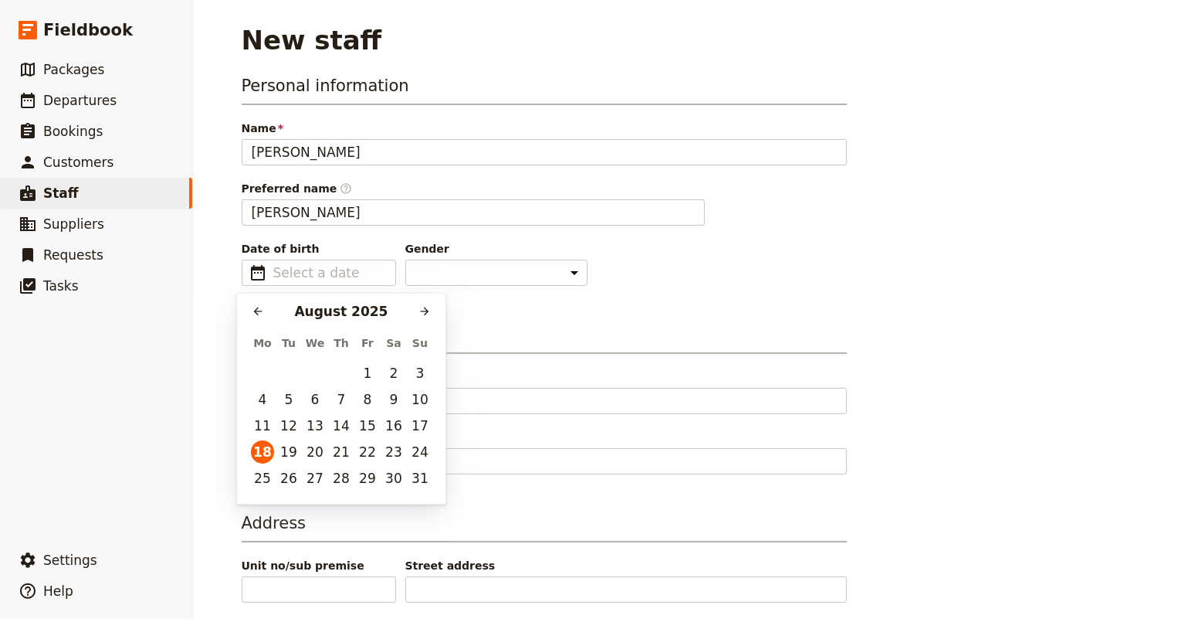
click at [559, 259] on div "Date of birth ​ Gender Male Female Other" at bounding box center [544, 263] width 605 height 45
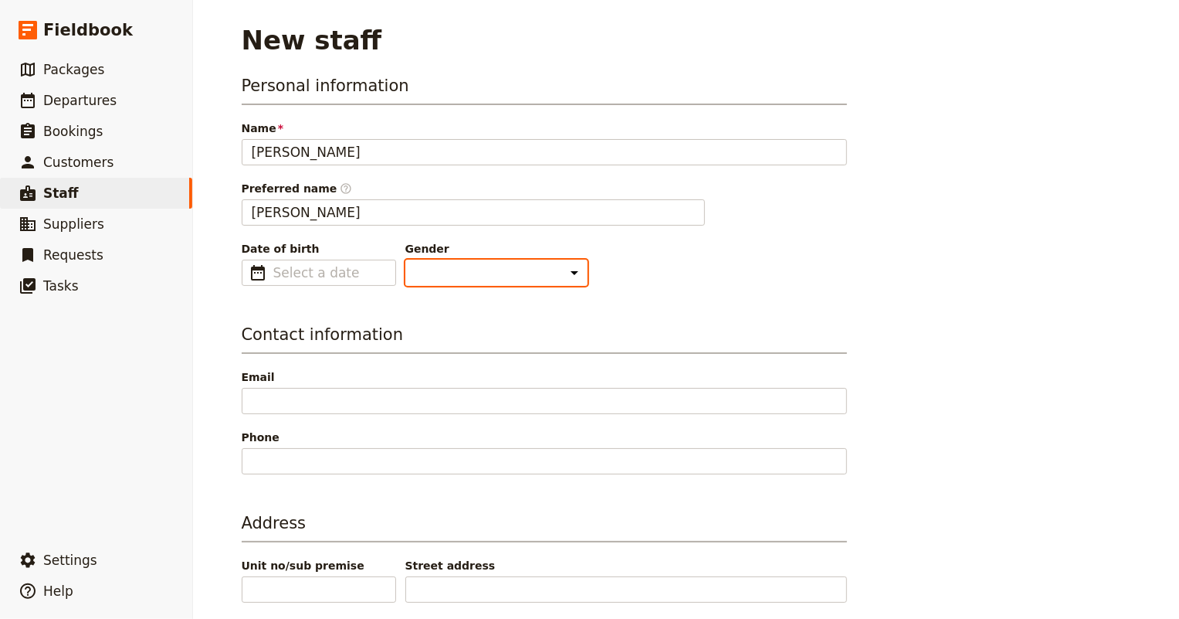
click at [464, 272] on select "Male Female Other" at bounding box center [496, 272] width 182 height 26
select select "FEMALE"
click at [405, 259] on select "Male Female Other" at bounding box center [496, 272] width 182 height 26
click at [524, 291] on div "Personal information Name Judith Tilton Preferred name ​ Judy Date of birth ​ G…" at bounding box center [544, 602] width 605 height 1056
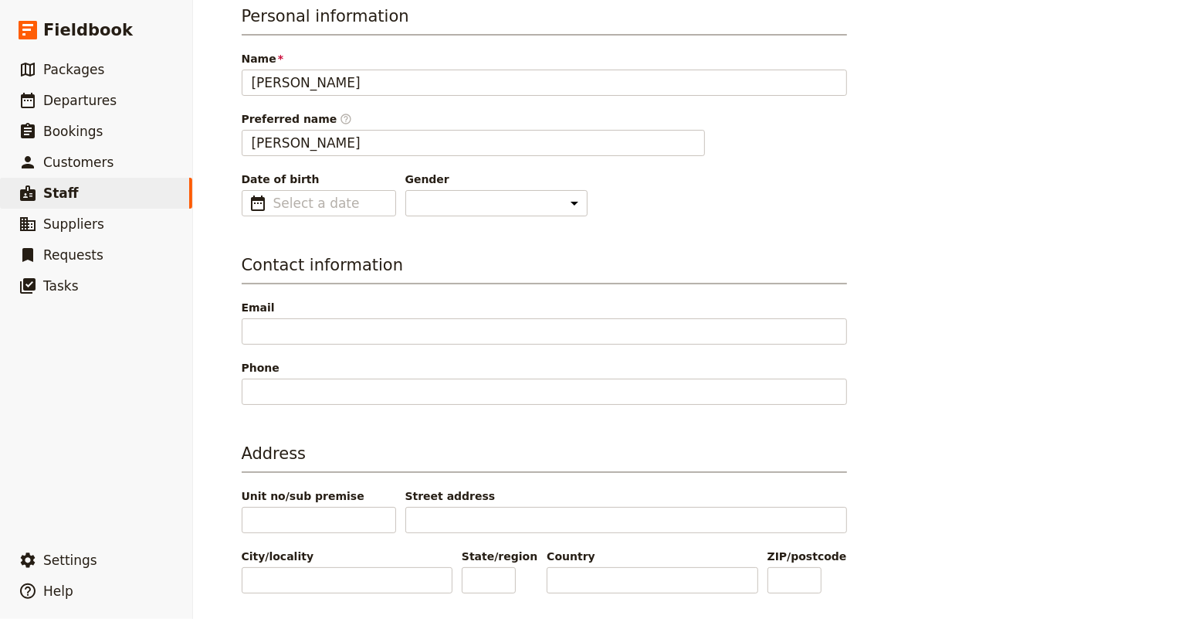
scroll to position [140, 0]
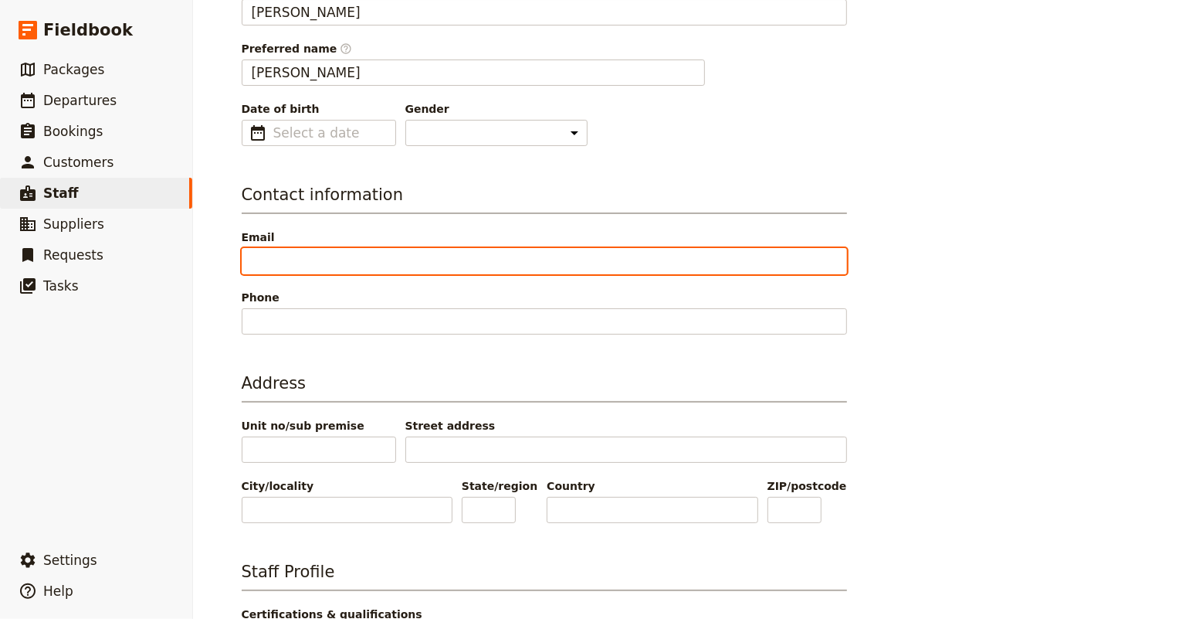
click at [400, 253] on input "Email" at bounding box center [544, 261] width 605 height 26
type input "tiltonjd@eckerd.edu"
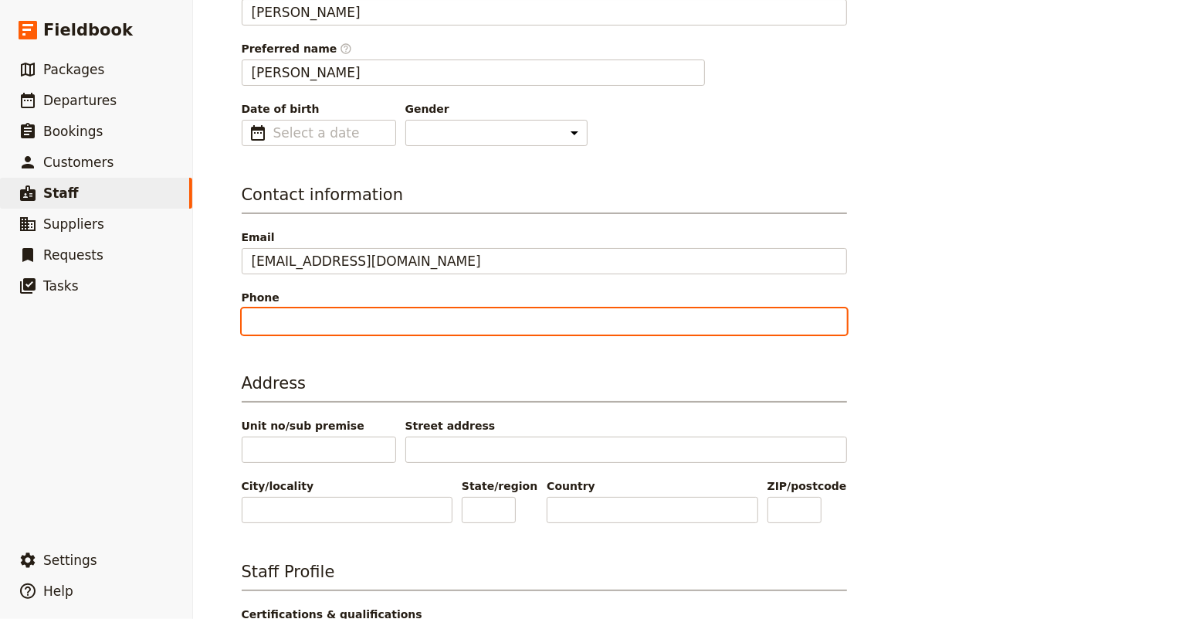
type input "8134162442"
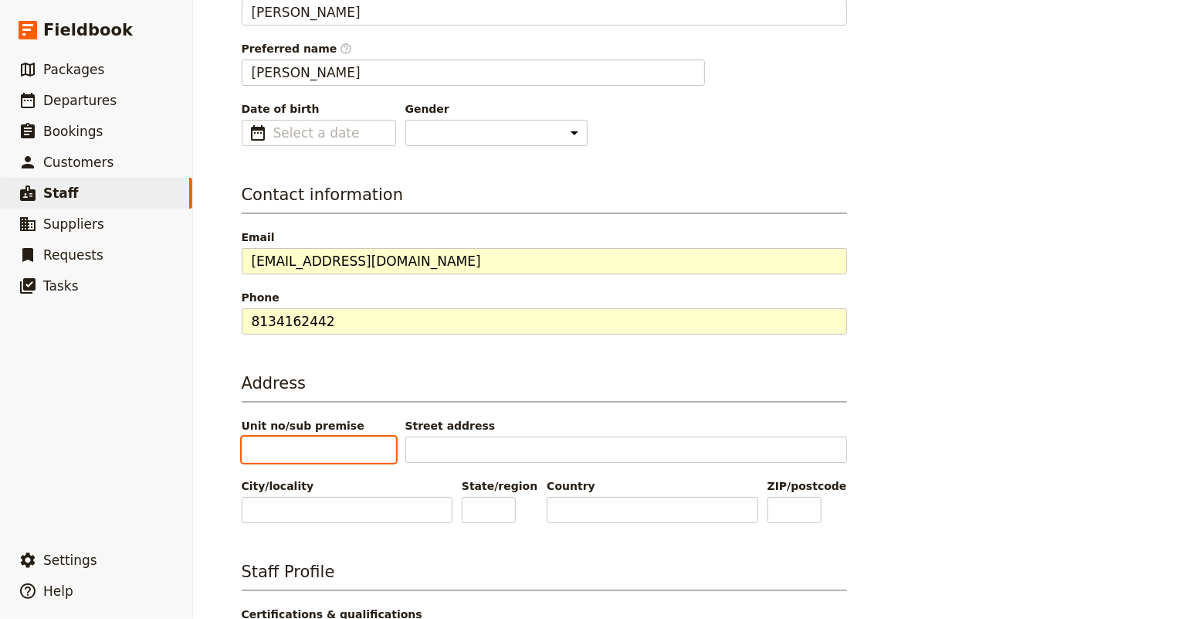
type input "5705 80th St N, Unit 110"
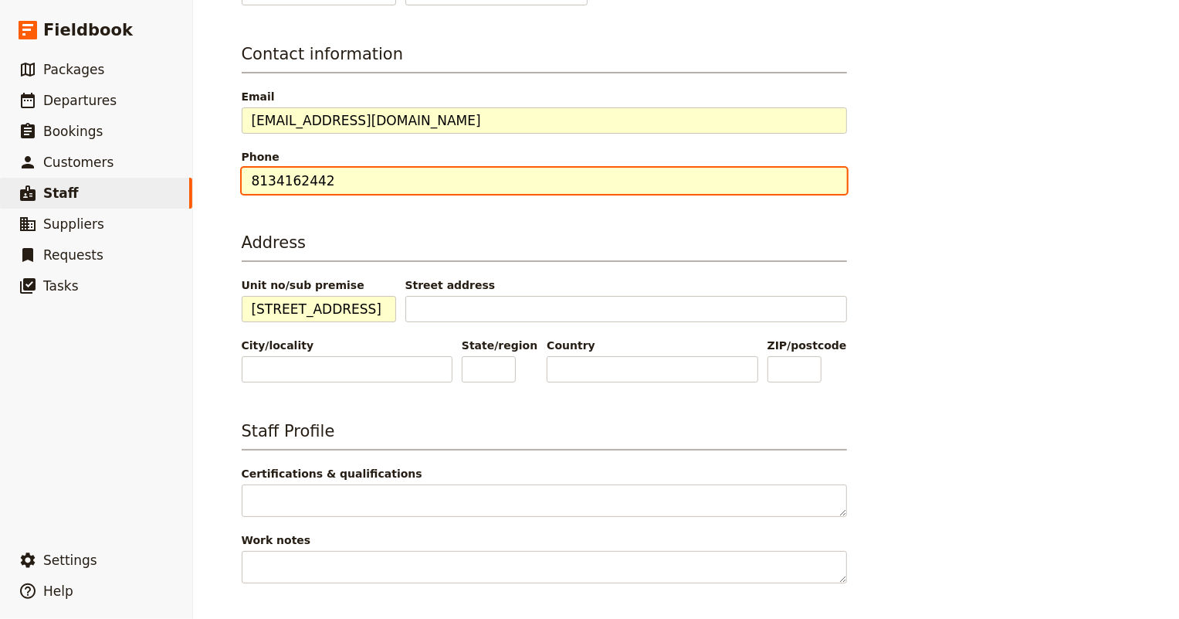
click at [395, 175] on input "8134162442" at bounding box center [544, 181] width 605 height 26
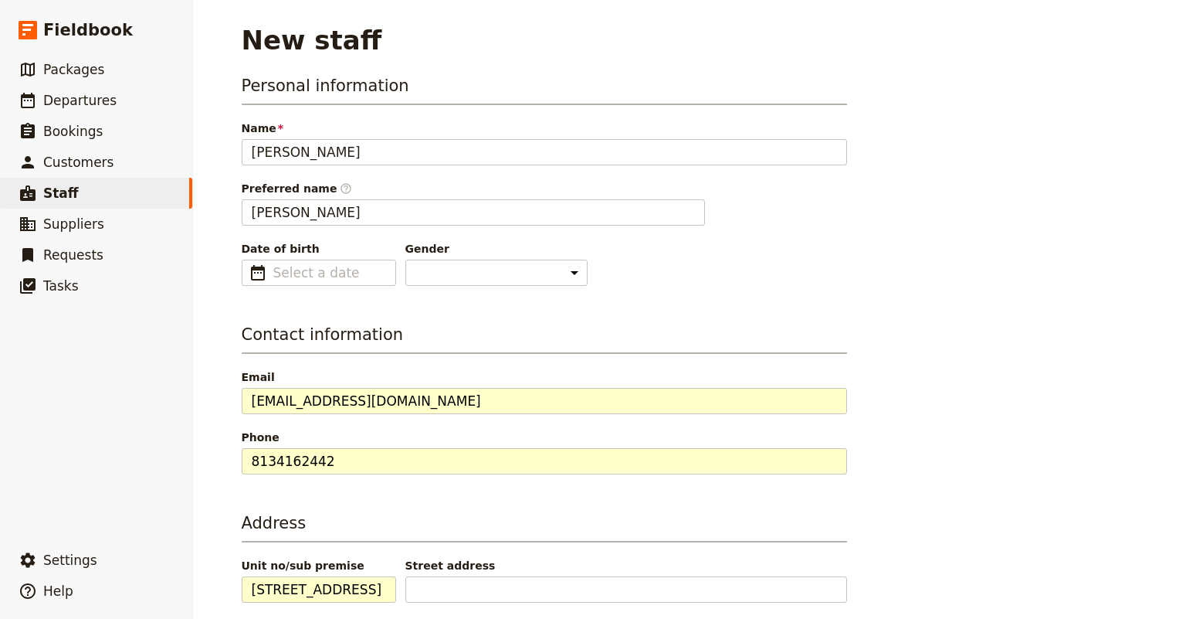
select select "[DEMOGRAPHIC_DATA]"
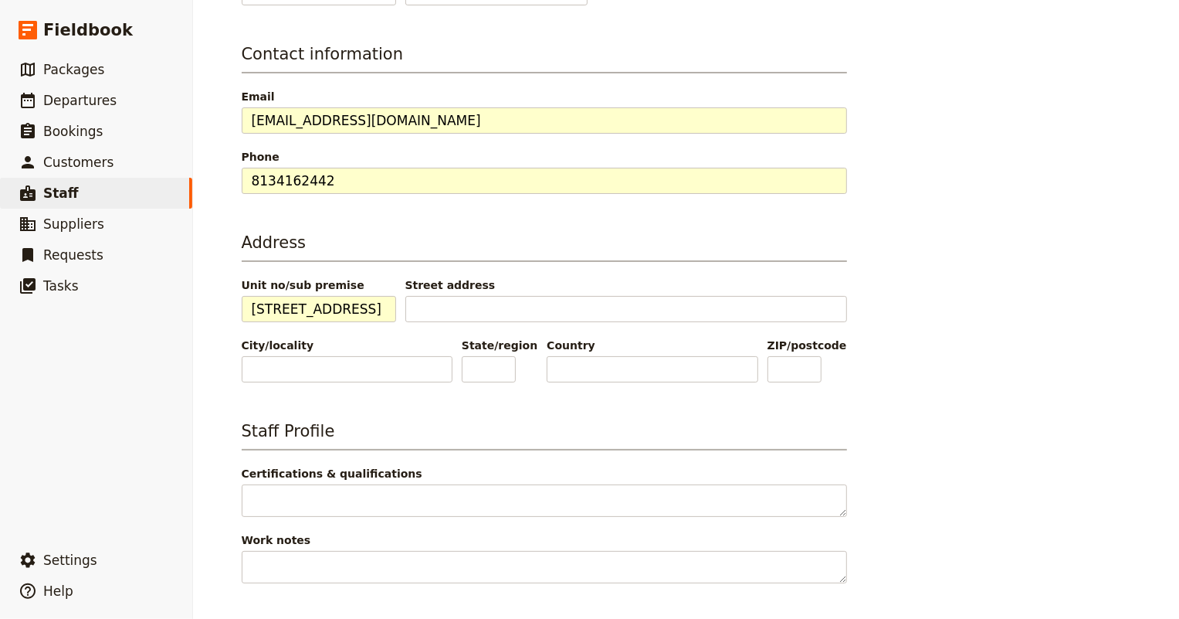
click at [395, 175] on input "8134162442" at bounding box center [544, 181] width 605 height 26
click at [807, 239] on h3 "Address" at bounding box center [544, 246] width 605 height 31
click at [301, 300] on input "[STREET_ADDRESS]" at bounding box center [319, 309] width 154 height 26
type input "[GEOGRAPHIC_DATA] [STREET_ADDRESS] S"
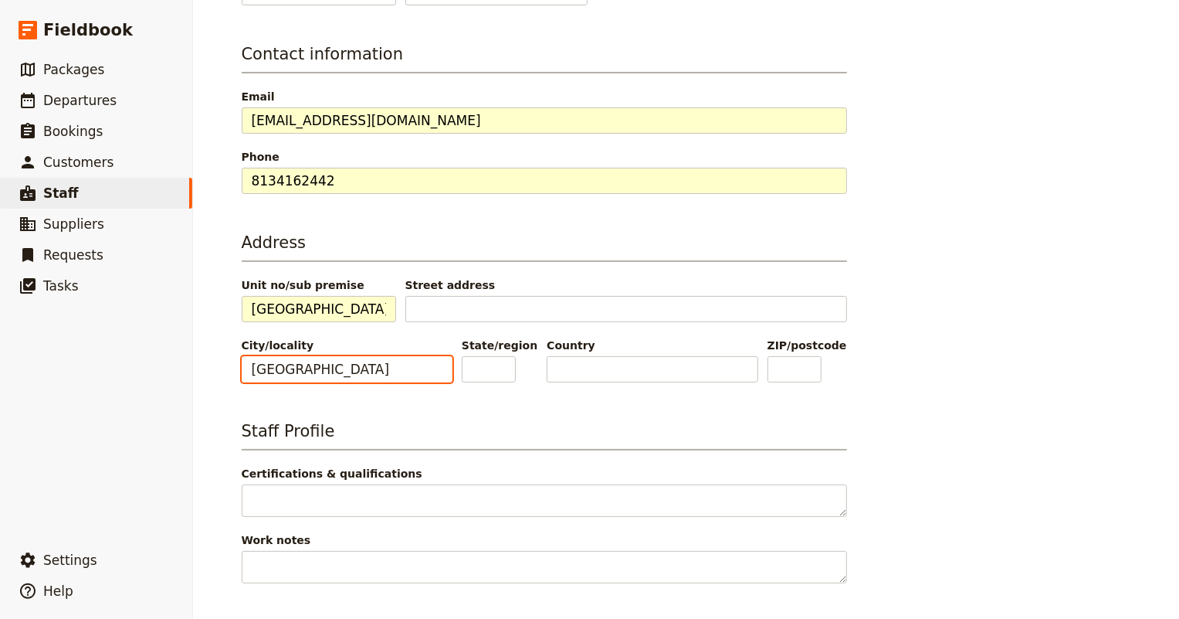
type input "[GEOGRAPHIC_DATA]"
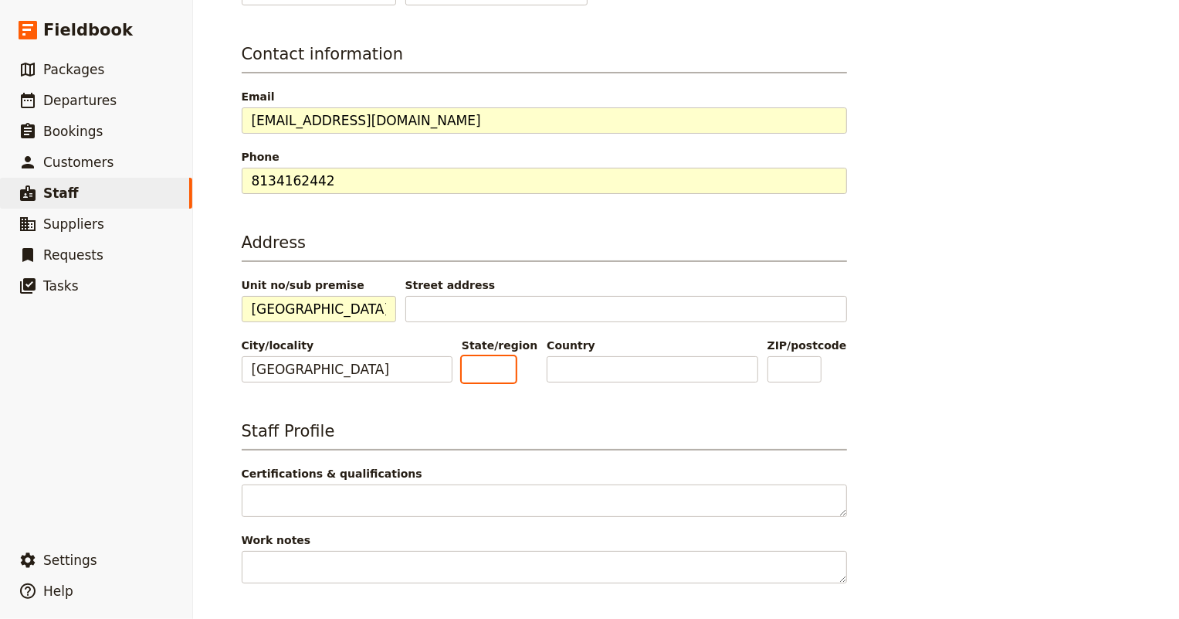
type input "[US_STATE]"
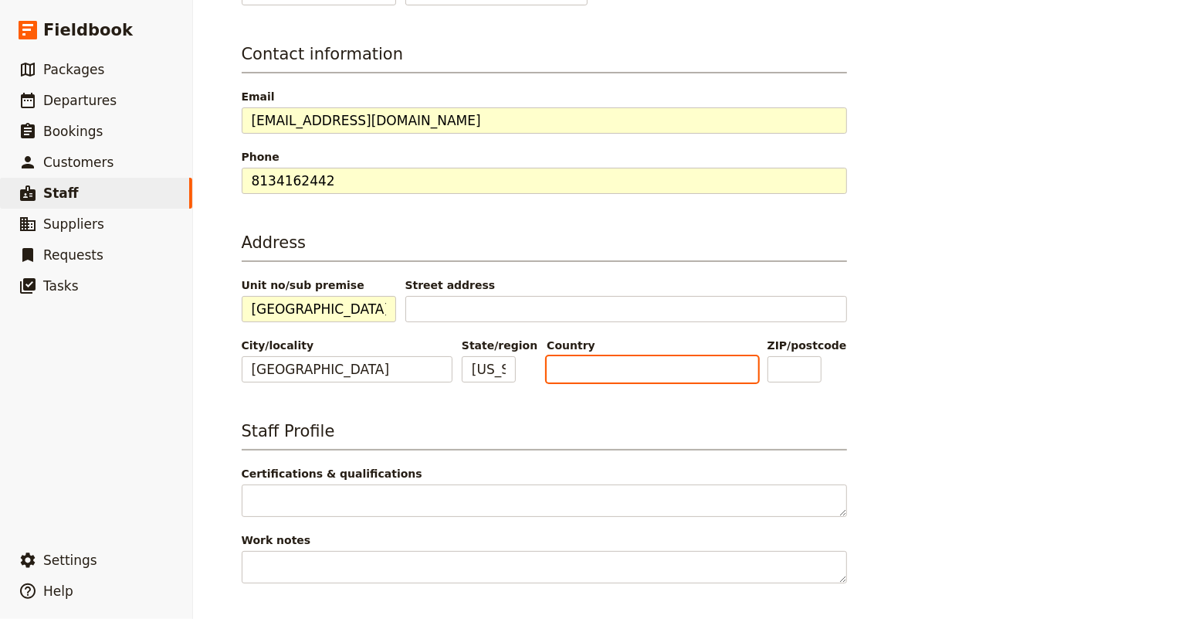
type input "[GEOGRAPHIC_DATA]"
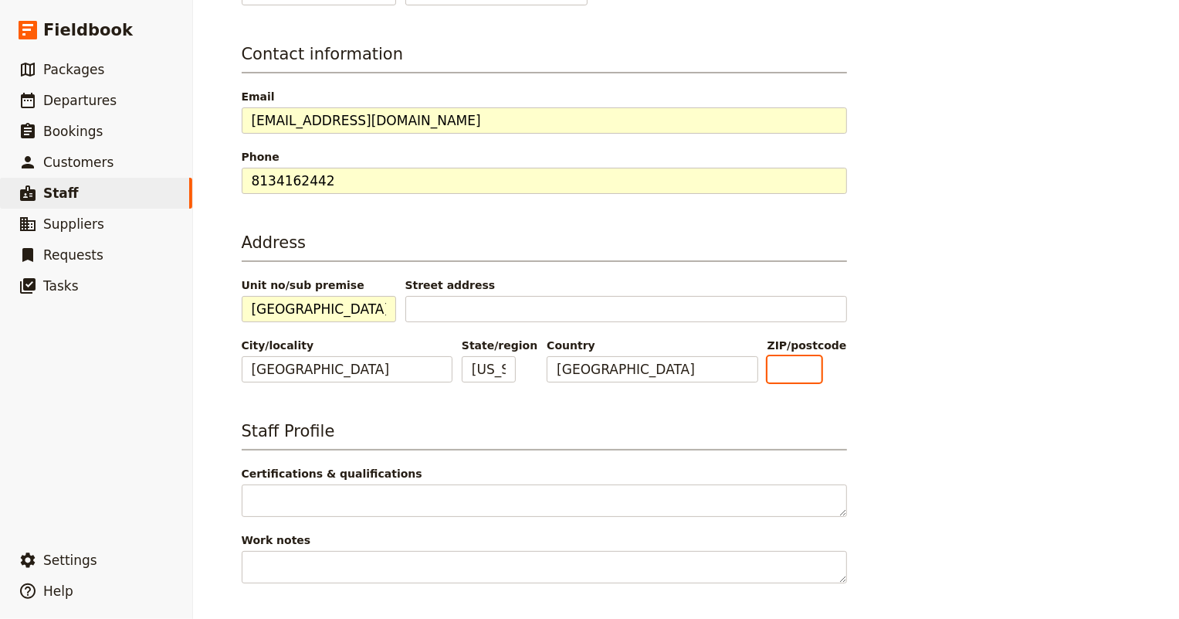
type input "33711"
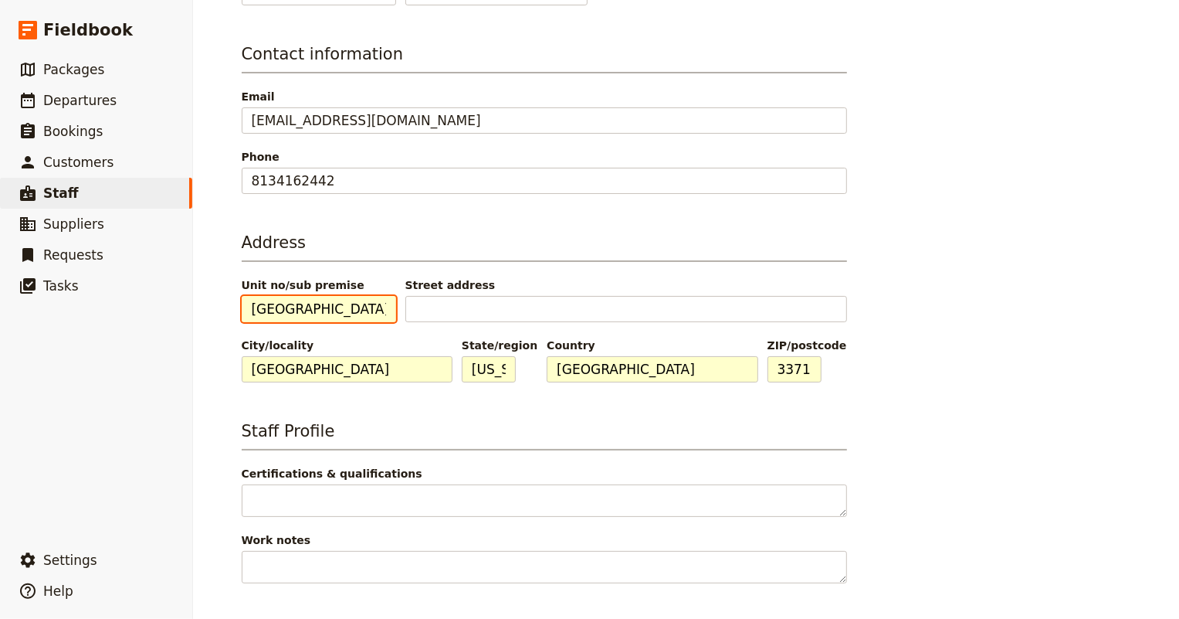
click at [340, 304] on input "[GEOGRAPHIC_DATA] [STREET_ADDRESS] S" at bounding box center [319, 309] width 154 height 26
click at [334, 305] on input "Eckerd College 4200 54th Ave. S" at bounding box center [319, 309] width 154 height 26
drag, startPoint x: 330, startPoint y: 307, endPoint x: 372, endPoint y: 309, distance: 41.7
click at [372, 309] on input "Eckerd College 4200 54th Ave. S" at bounding box center [319, 309] width 154 height 26
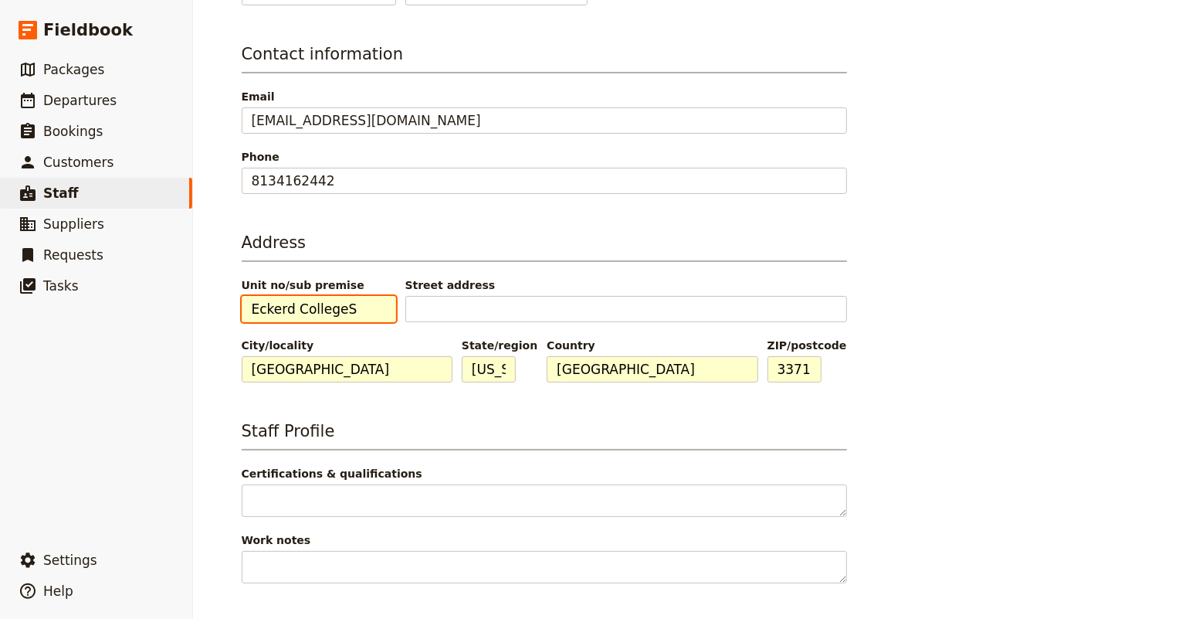
scroll to position [0, 0]
type input "Eckerd CollegeS"
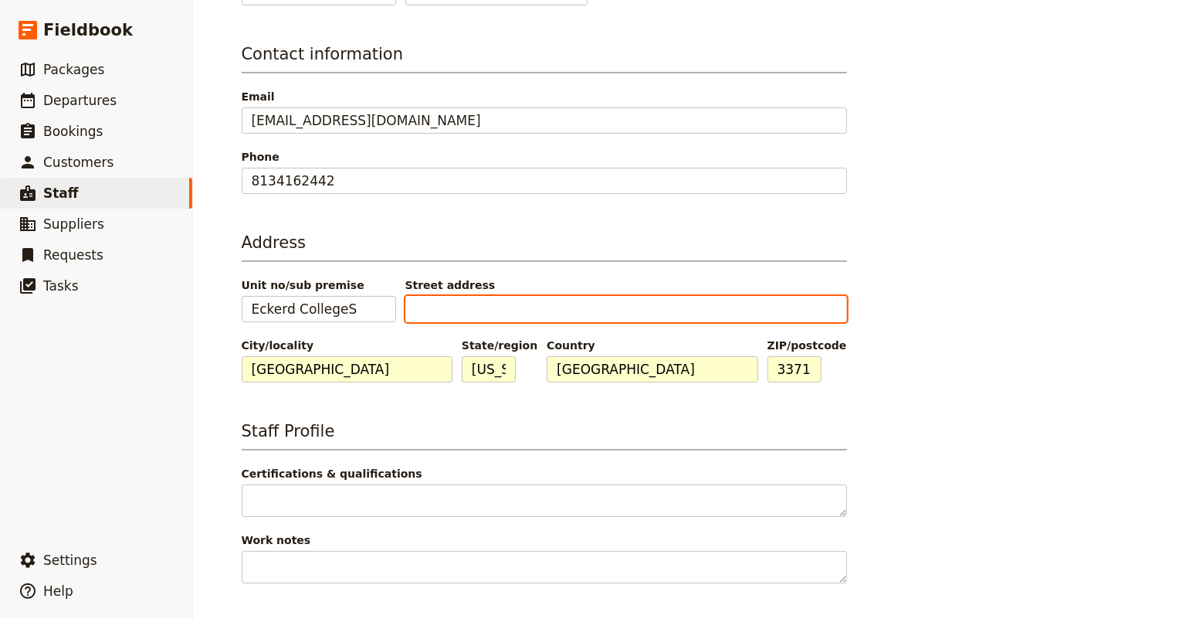
click at [463, 310] on input "Street address" at bounding box center [626, 309] width 442 height 26
paste input "4200 54th Ave."
type input "4200 54th Ave."
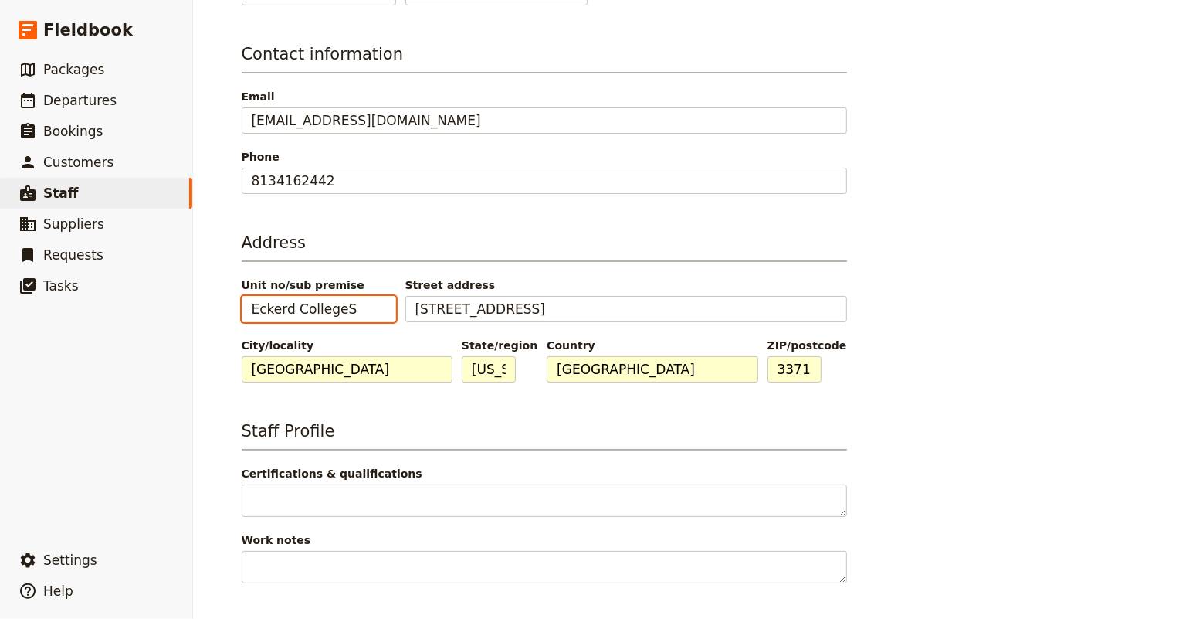
click at [349, 304] on input "Eckerd CollegeS" at bounding box center [319, 309] width 154 height 26
drag, startPoint x: 349, startPoint y: 304, endPoint x: 334, endPoint y: 306, distance: 14.8
click at [334, 306] on input "Eckerd CollegeS" at bounding box center [319, 309] width 154 height 26
type input "Eckerd College"
click at [903, 283] on div "Personal information Name Judith Tilton Preferred name ​ Judy Date of birth ​ G…" at bounding box center [687, 347] width 890 height 1107
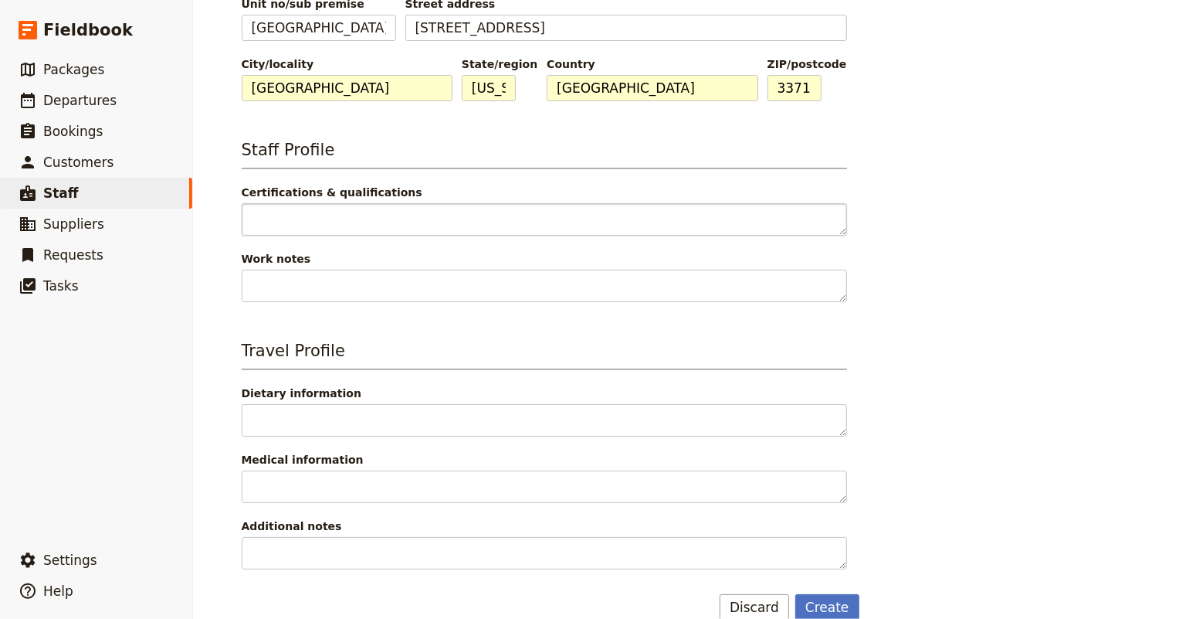
scroll to position [585, 0]
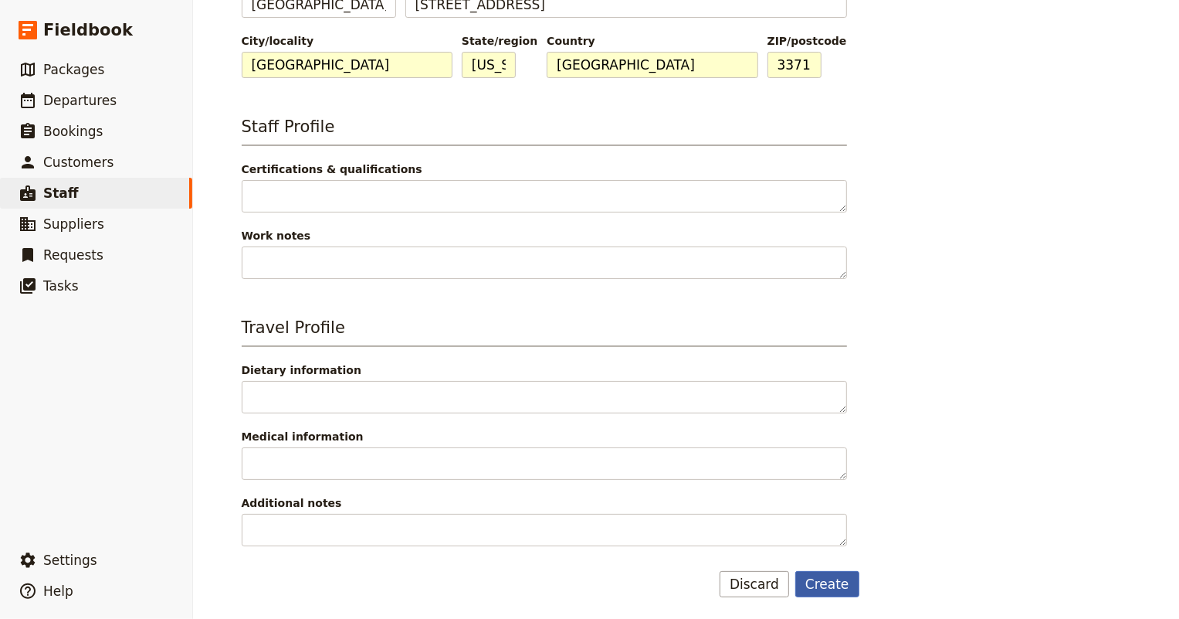
click at [835, 581] on button "Create" at bounding box center [827, 584] width 64 height 26
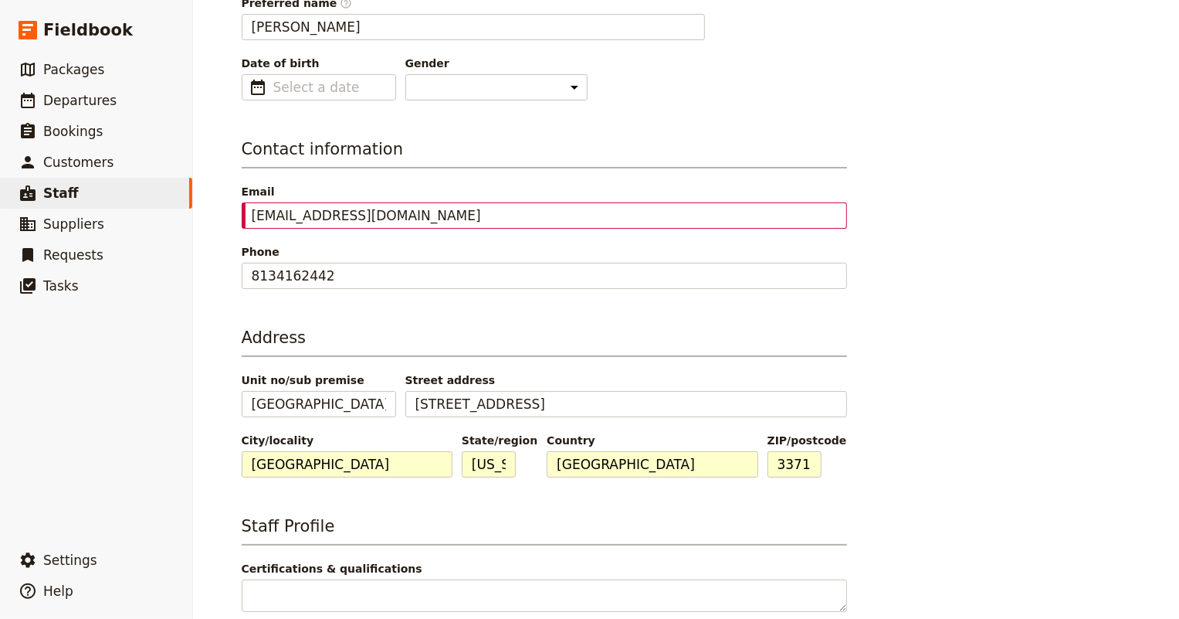
select select "FEMALE"
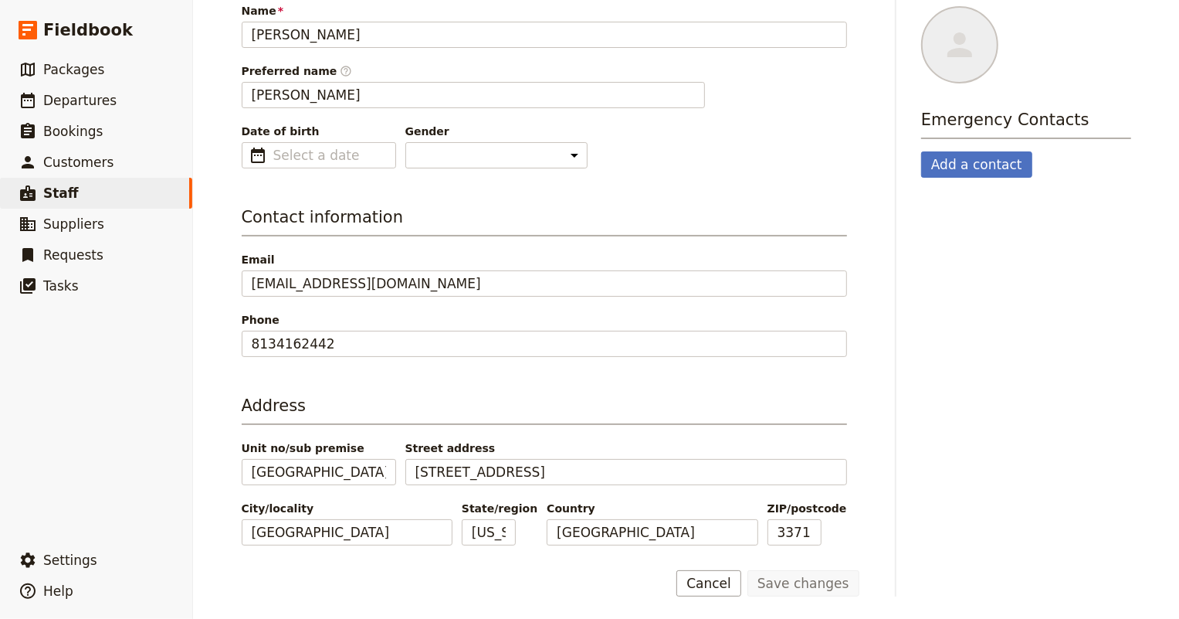
scroll to position [0, 0]
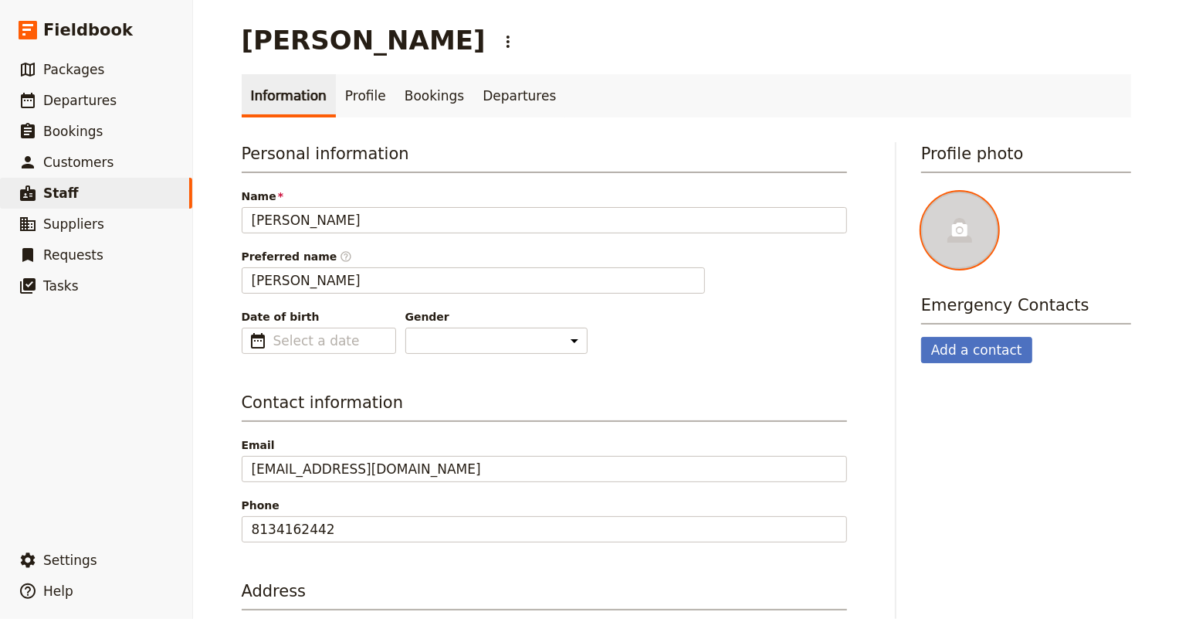
click at [952, 232] on icon at bounding box center [960, 230] width 19 height 19
click at [921, 192] on input "file" at bounding box center [920, 191] width 1 height 1
type input "C:\fakepath\JDT Turkey Small.JPG"
click at [354, 93] on link "Profile" at bounding box center [365, 95] width 59 height 43
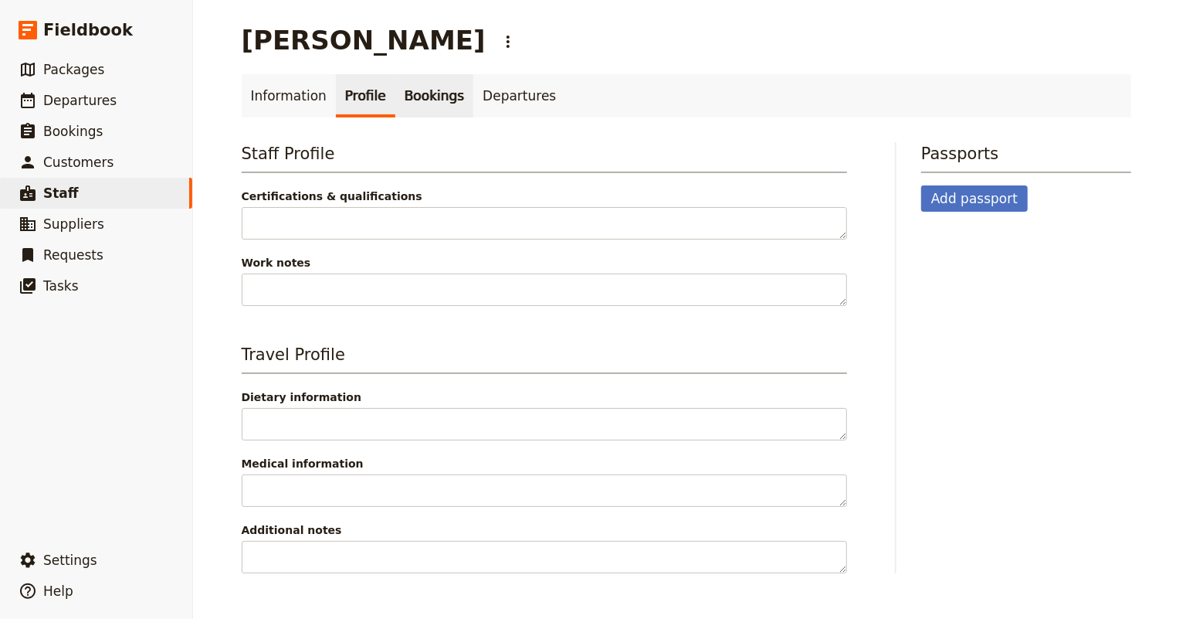
click at [402, 90] on link "Bookings" at bounding box center [434, 95] width 78 height 43
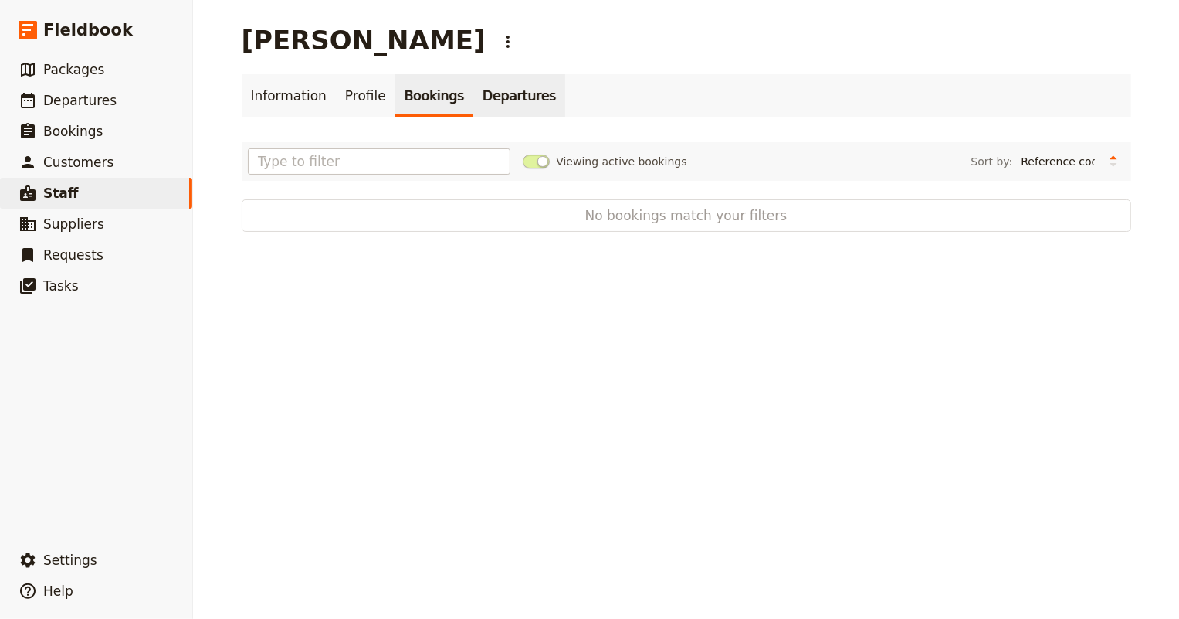
click at [474, 92] on link "Departures" at bounding box center [519, 95] width 92 height 43
click at [289, 96] on link "Information" at bounding box center [289, 95] width 94 height 43
select select "FEMALE"
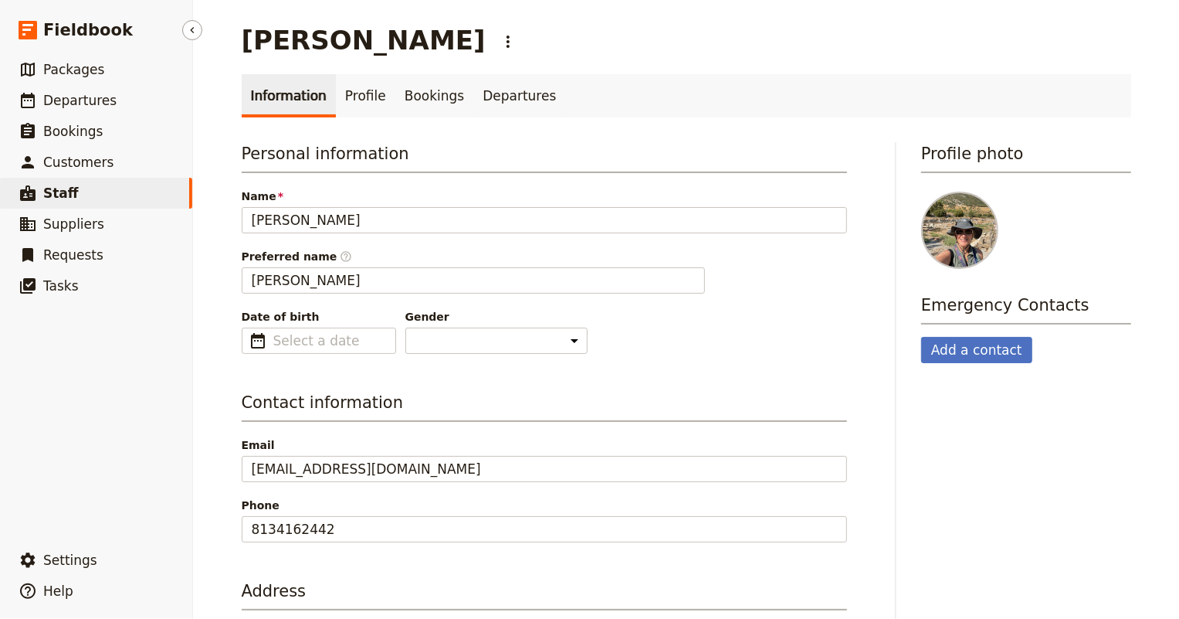
click at [69, 201] on span "Staff" at bounding box center [61, 192] width 36 height 15
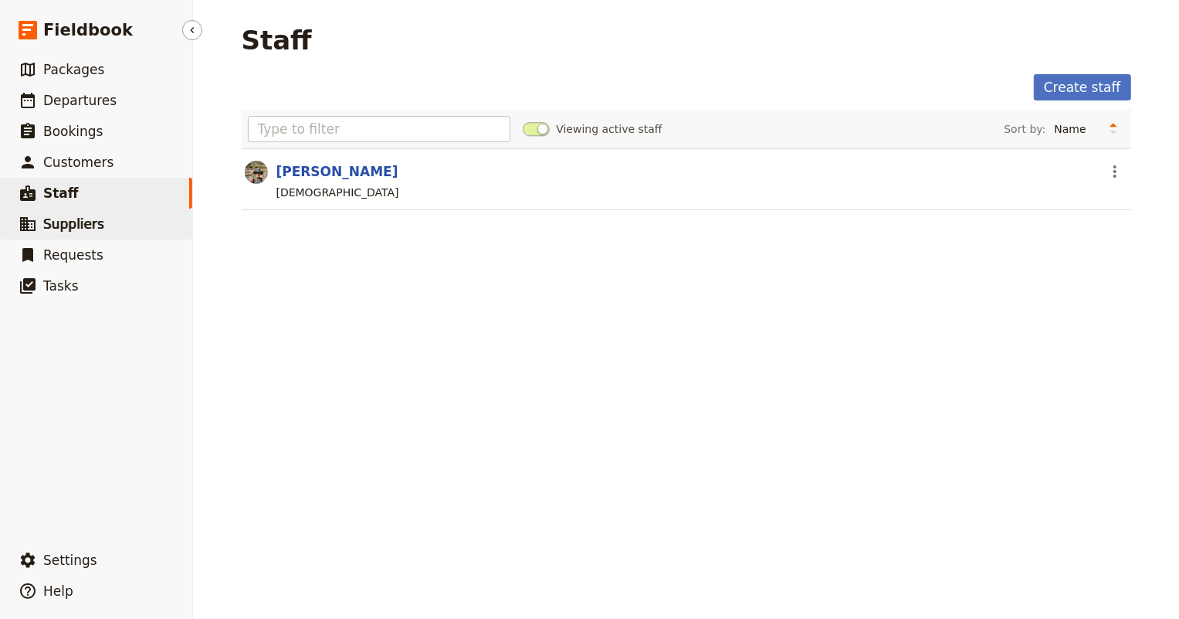
click at [69, 224] on span "Suppliers" at bounding box center [73, 223] width 61 height 15
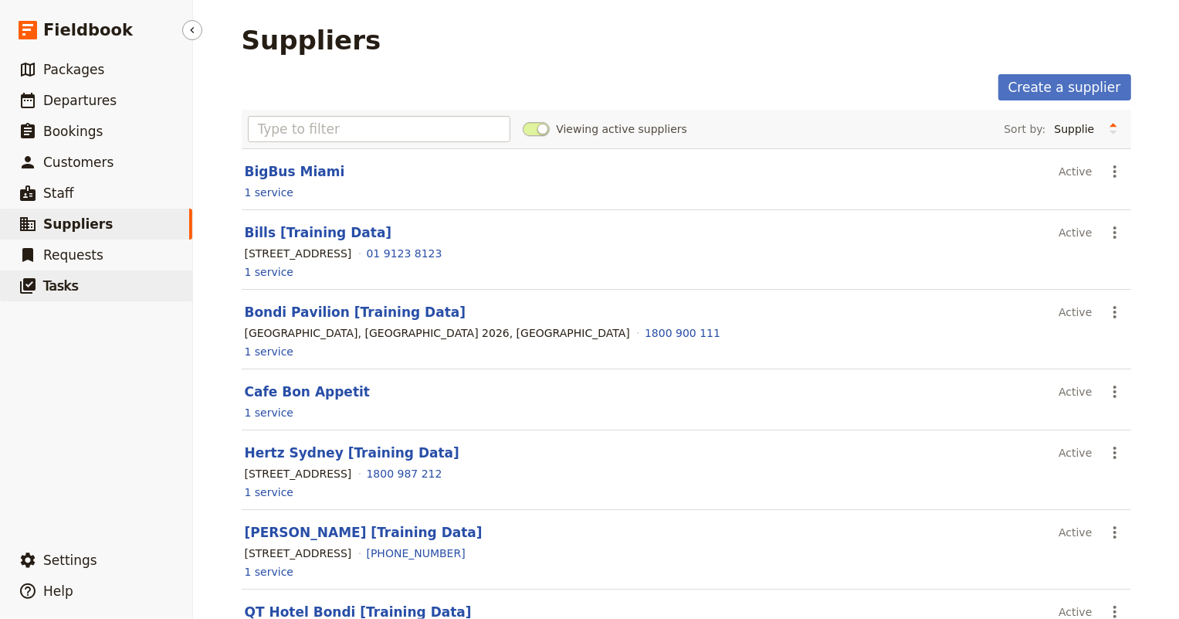
click at [54, 283] on span "Tasks" at bounding box center [61, 285] width 36 height 15
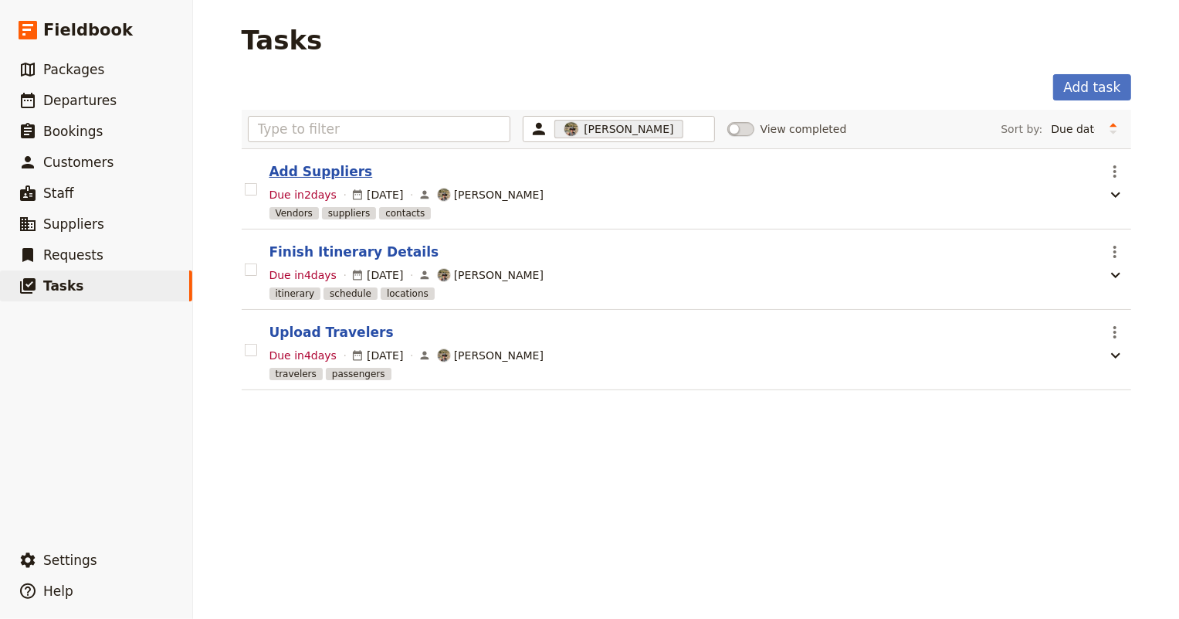
click at [306, 172] on button "Add Suppliers" at bounding box center [320, 171] width 103 height 19
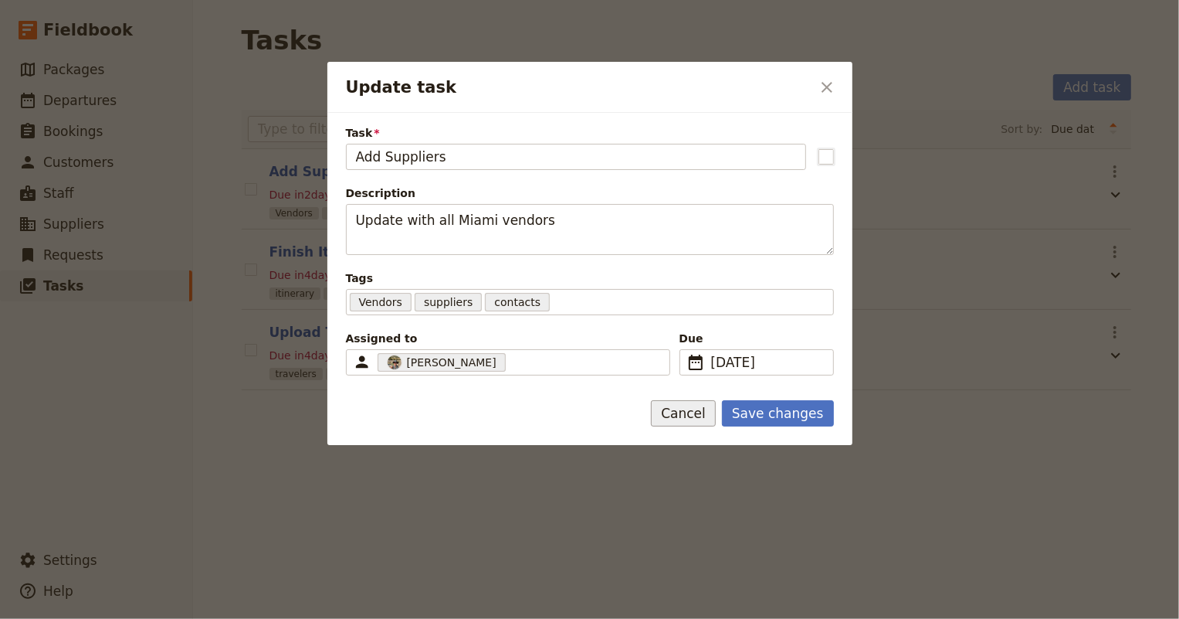
click at [702, 413] on button "Cancel" at bounding box center [683, 413] width 65 height 26
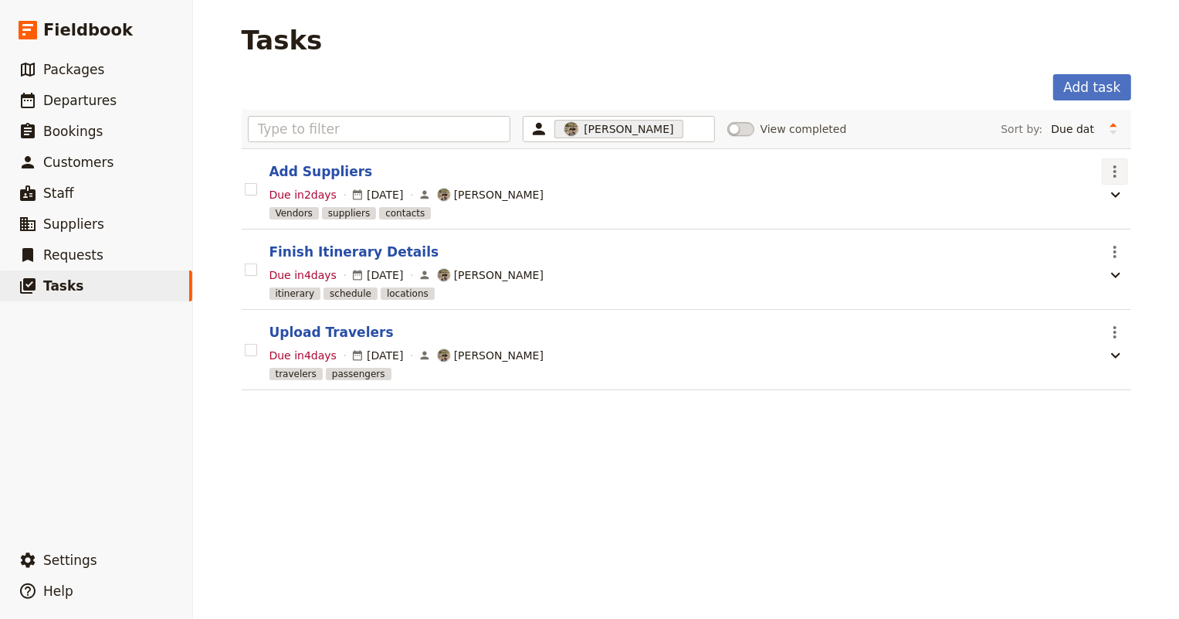
click at [1115, 169] on icon "Actions" at bounding box center [1115, 171] width 19 height 19
click at [772, 189] on div "Due in 2 days 20 Aug 2025 Judith Tilton" at bounding box center [682, 194] width 829 height 19
click at [1107, 201] on icon "button" at bounding box center [1116, 194] width 19 height 19
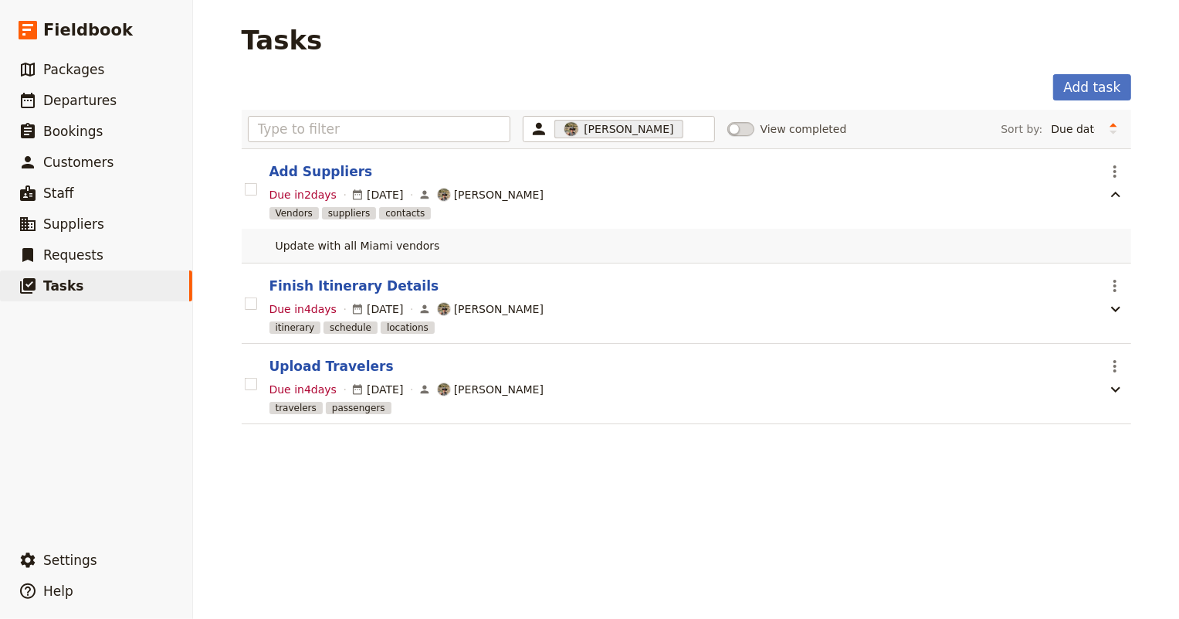
click at [753, 207] on div "Vendors suppliers contacts" at bounding box center [682, 212] width 829 height 15
click at [899, 297] on section "Finish Itinerary Details ​ Due in 4 days 22 Aug 2025 Judith Tilton itinerary sc…" at bounding box center [687, 303] width 890 height 80
click at [1113, 309] on icon "button" at bounding box center [1116, 309] width 19 height 19
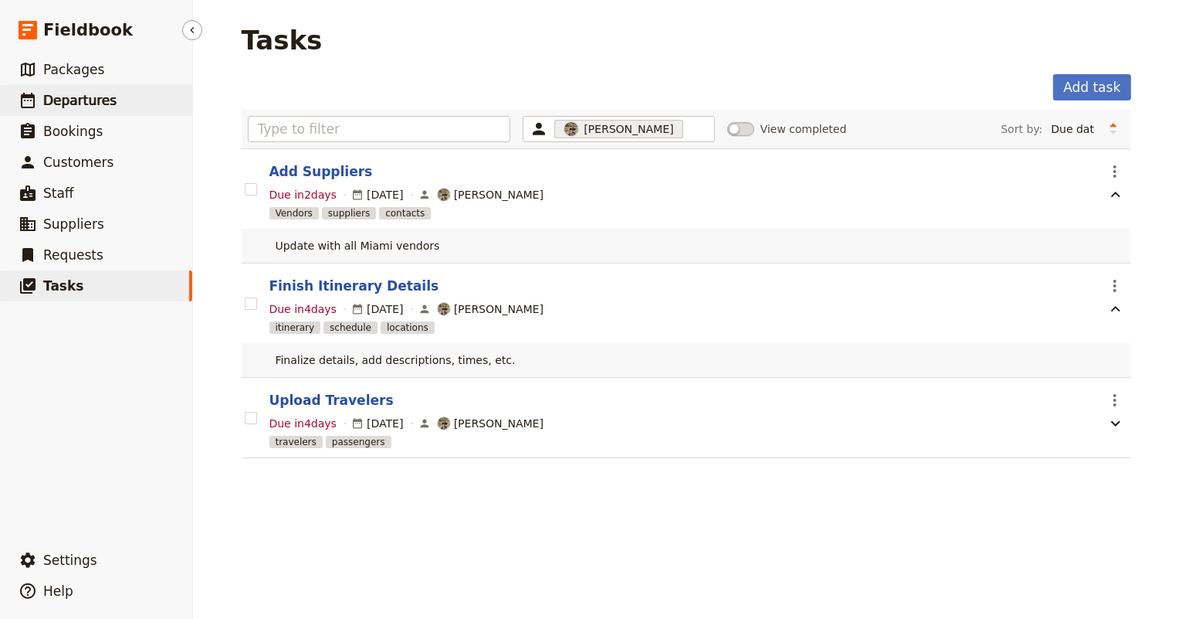
click at [61, 95] on span "Departures" at bounding box center [79, 100] width 73 height 15
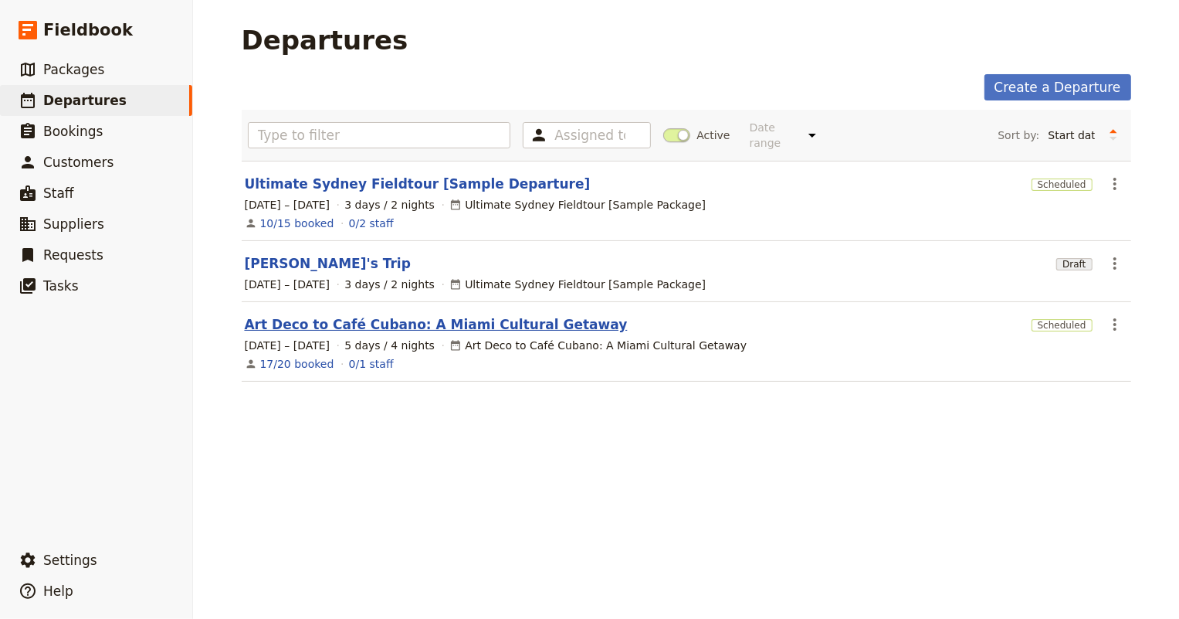
click at [306, 315] on link "Art Deco to Café Cubano: A Miami Cultural Getaway" at bounding box center [436, 324] width 383 height 19
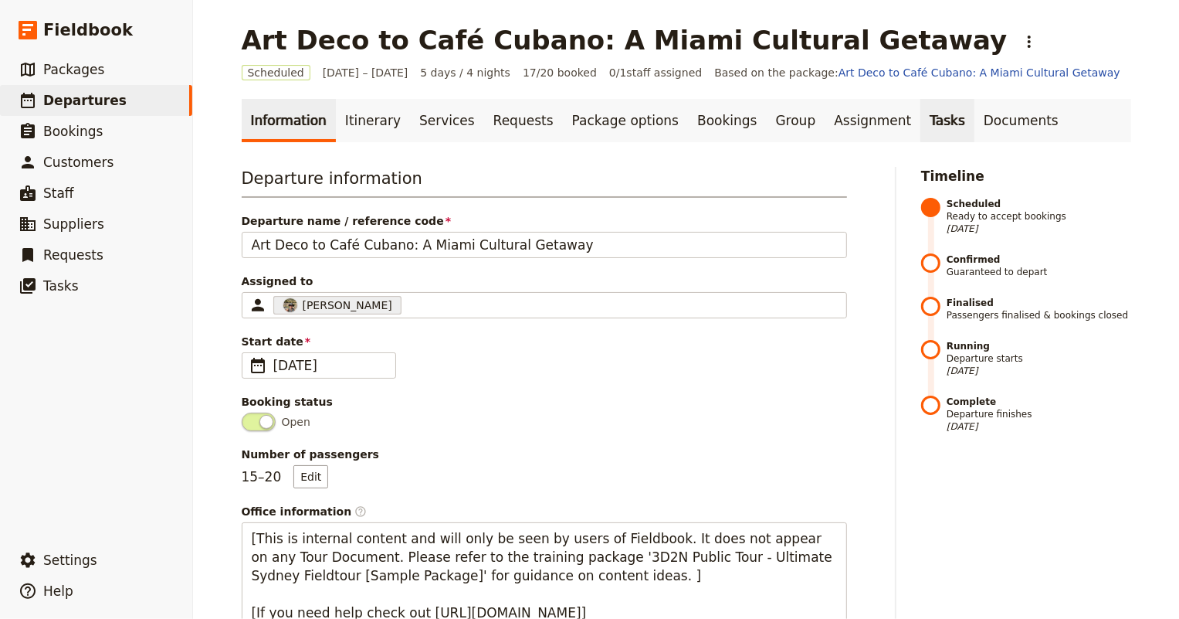
click at [920, 124] on link "Tasks" at bounding box center [947, 120] width 54 height 43
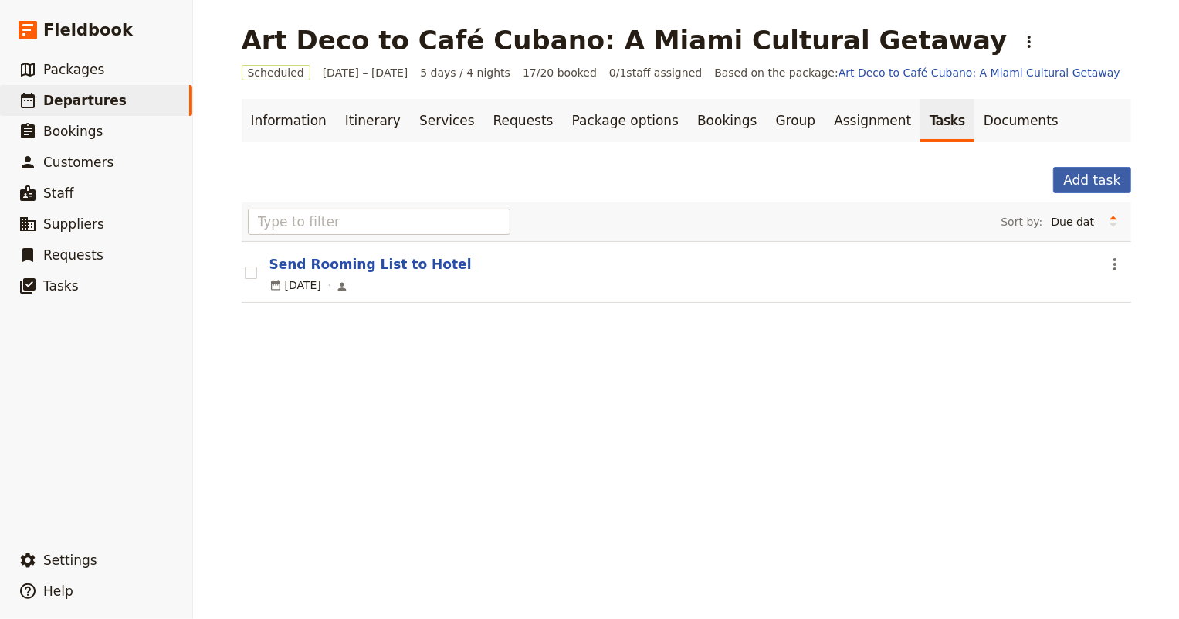
click at [1073, 171] on button "Add task" at bounding box center [1091, 180] width 77 height 26
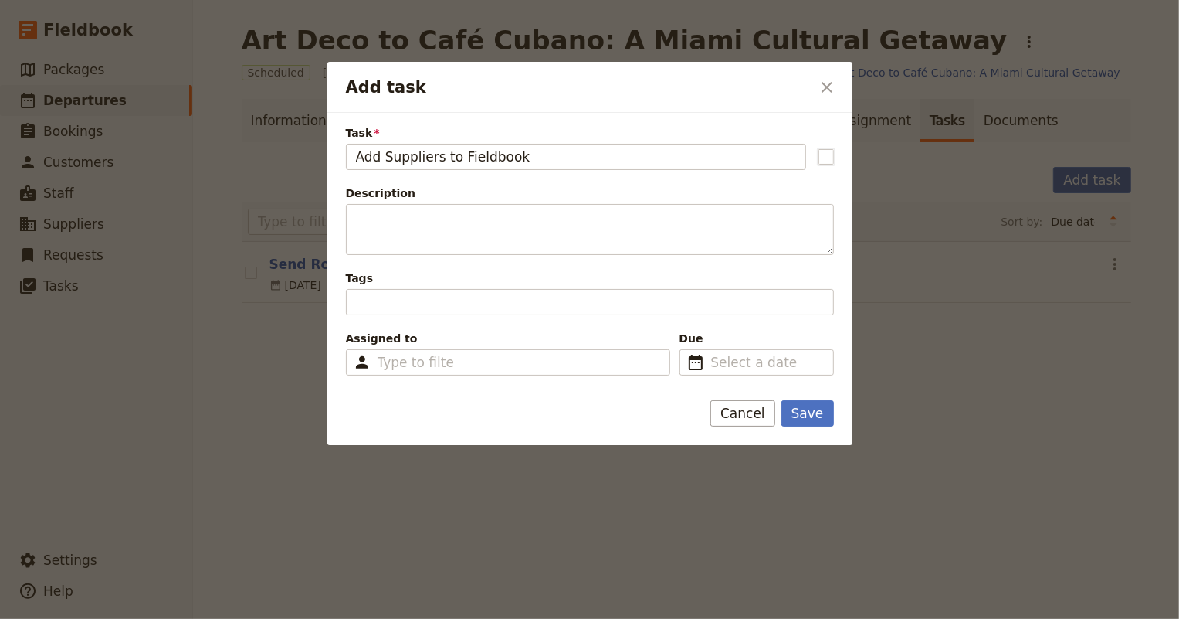
type input "Add Suppliers to Fieldbook"
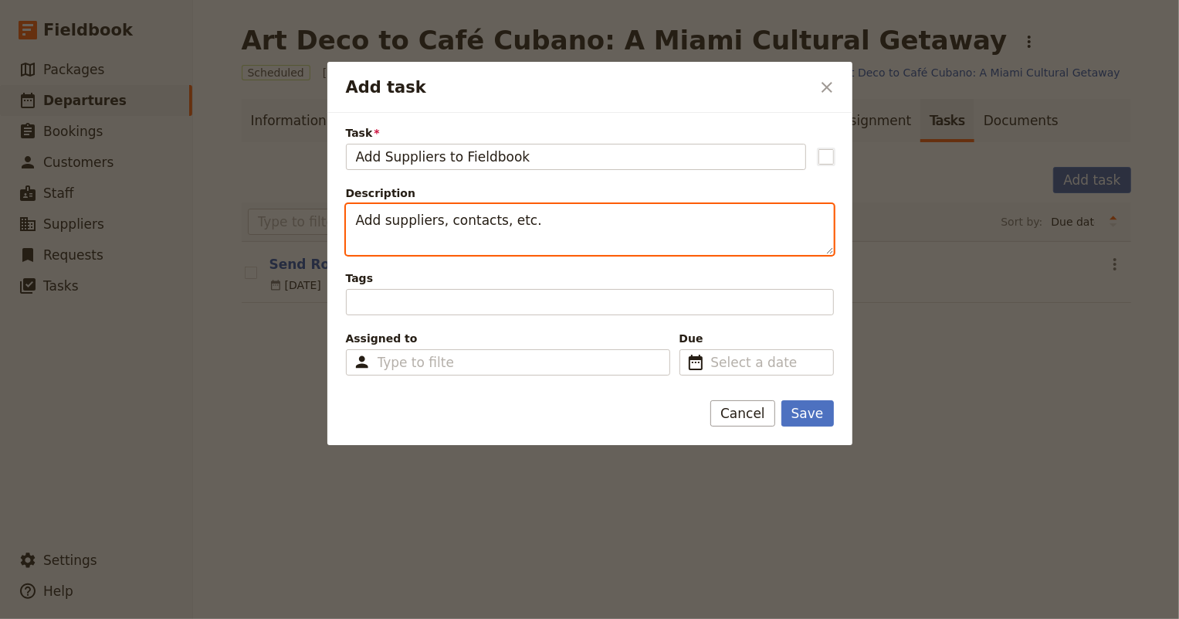
type textarea "Add suppliers, contacts, etc."
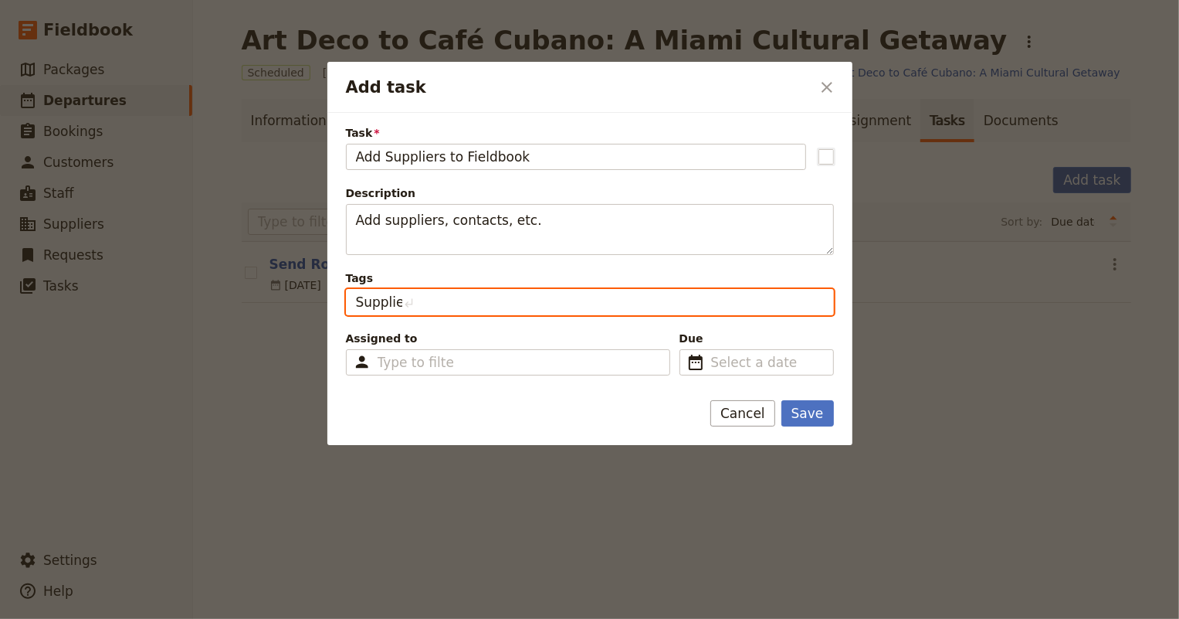
type input "Suppliers"
type input "contacts"
type input "Suppliers, contacts"
type input "vendors"
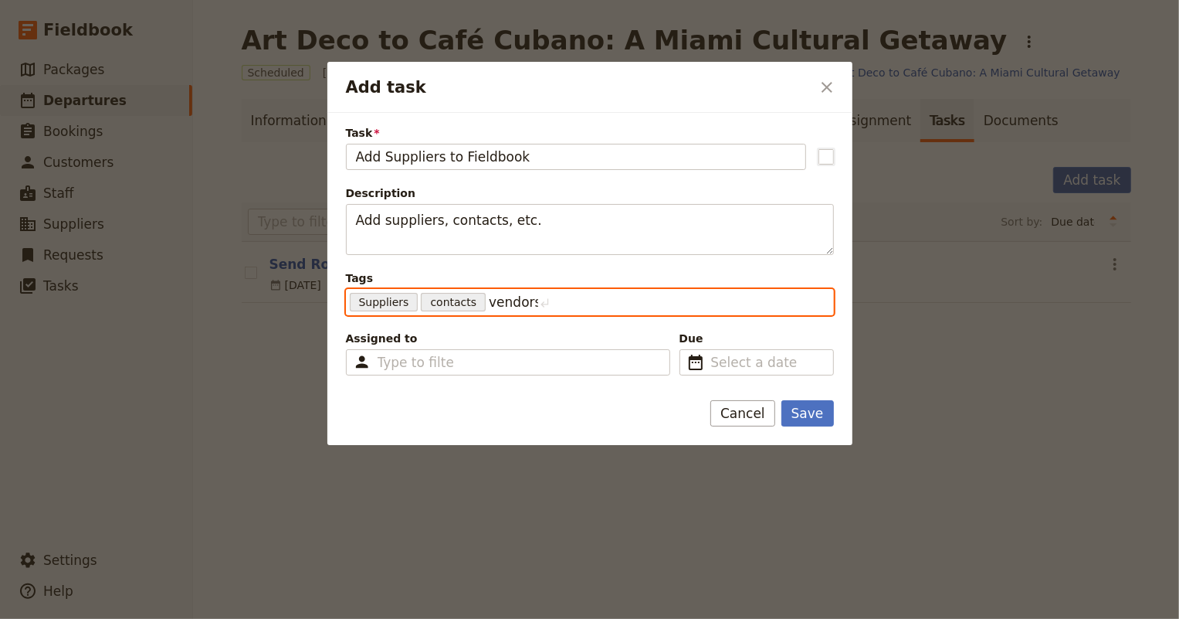
type input "Suppliers, contacts, vendors"
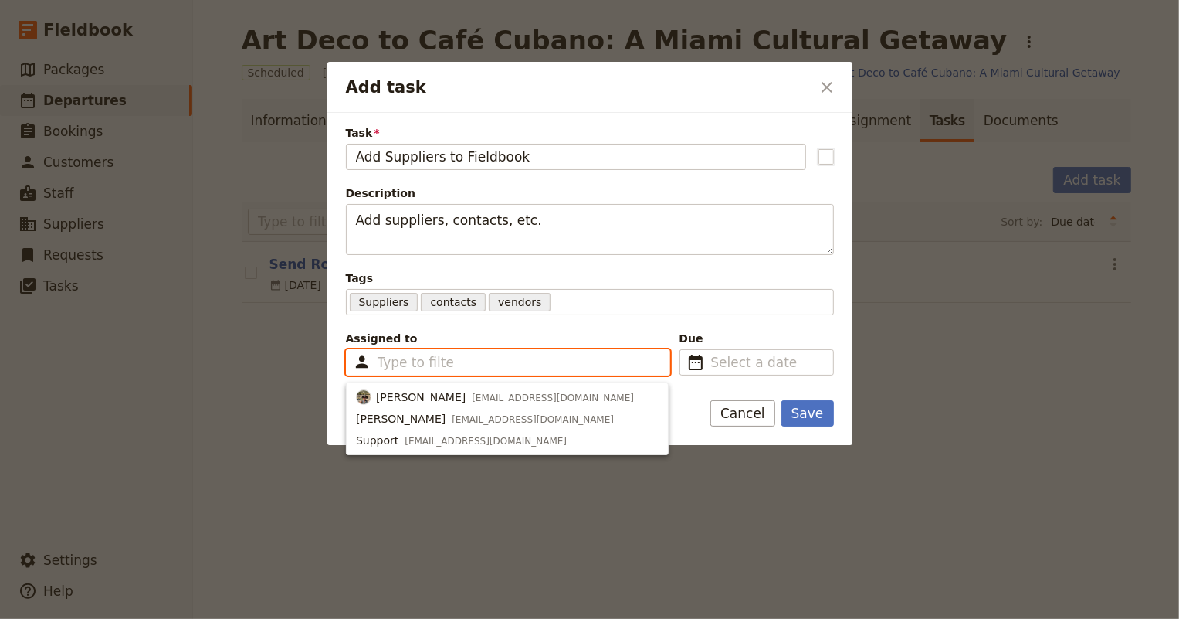
click at [431, 360] on input "Assigned to Type to filter" at bounding box center [416, 362] width 76 height 19
click at [425, 395] on span "Judith Tilton" at bounding box center [421, 396] width 90 height 15
type input "688baf0ed96320893589315e"
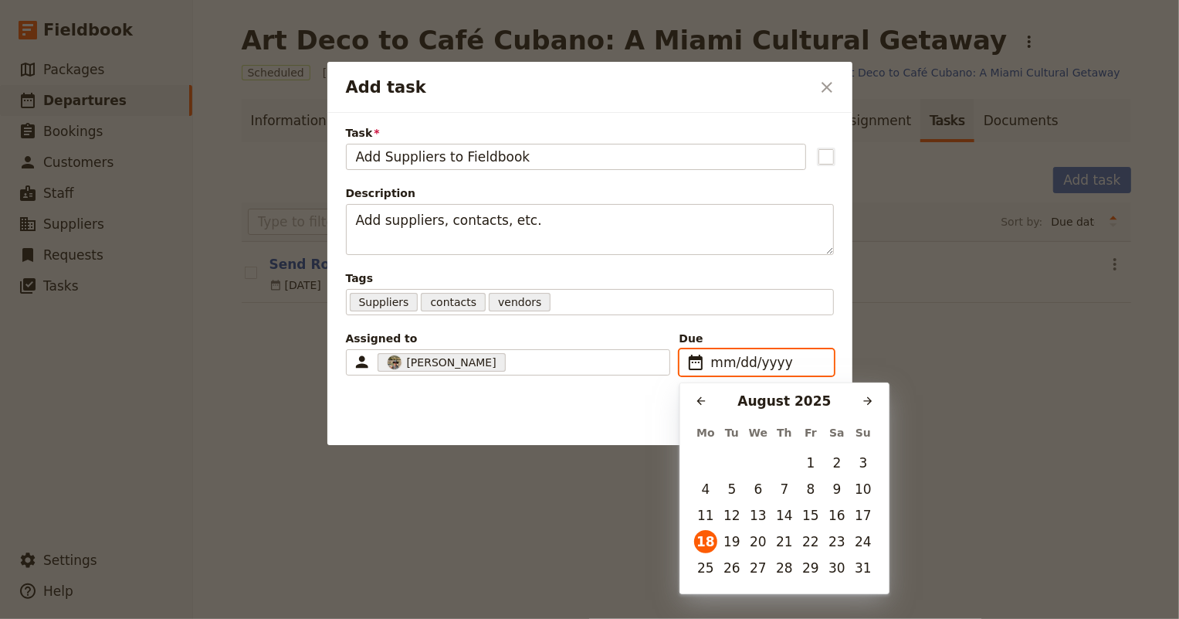
click at [737, 368] on input "mm/dd/yyyy" at bounding box center [767, 362] width 113 height 19
click at [751, 541] on button "20" at bounding box center [758, 541] width 23 height 23
type input "08/20/2025"
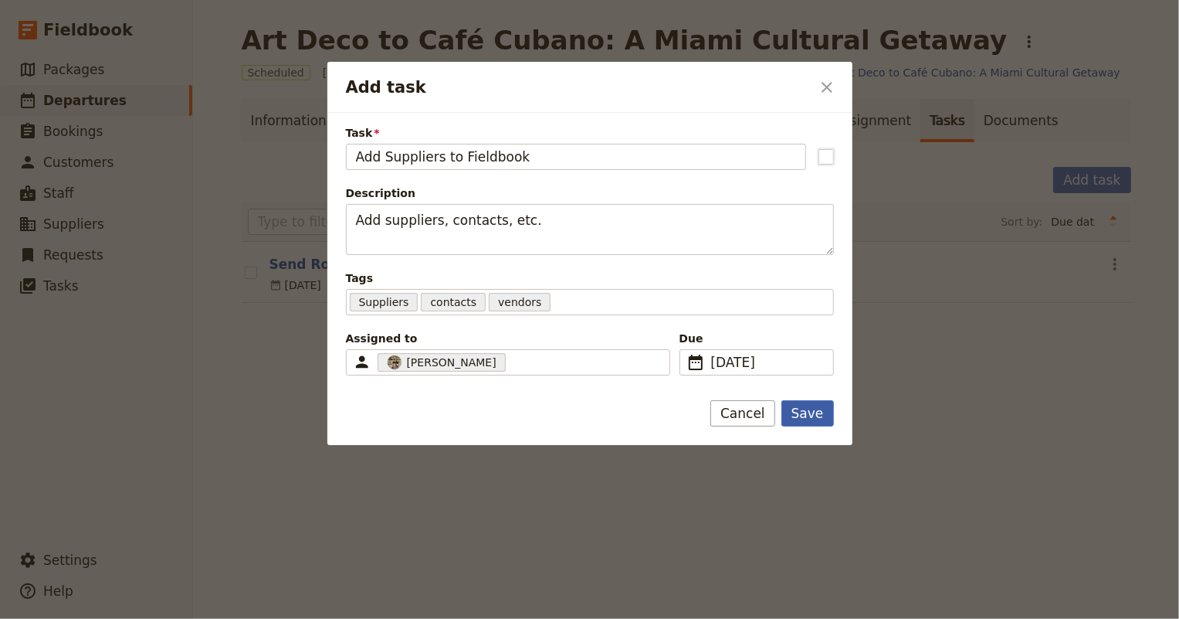
click at [811, 407] on button "Save" at bounding box center [807, 413] width 53 height 26
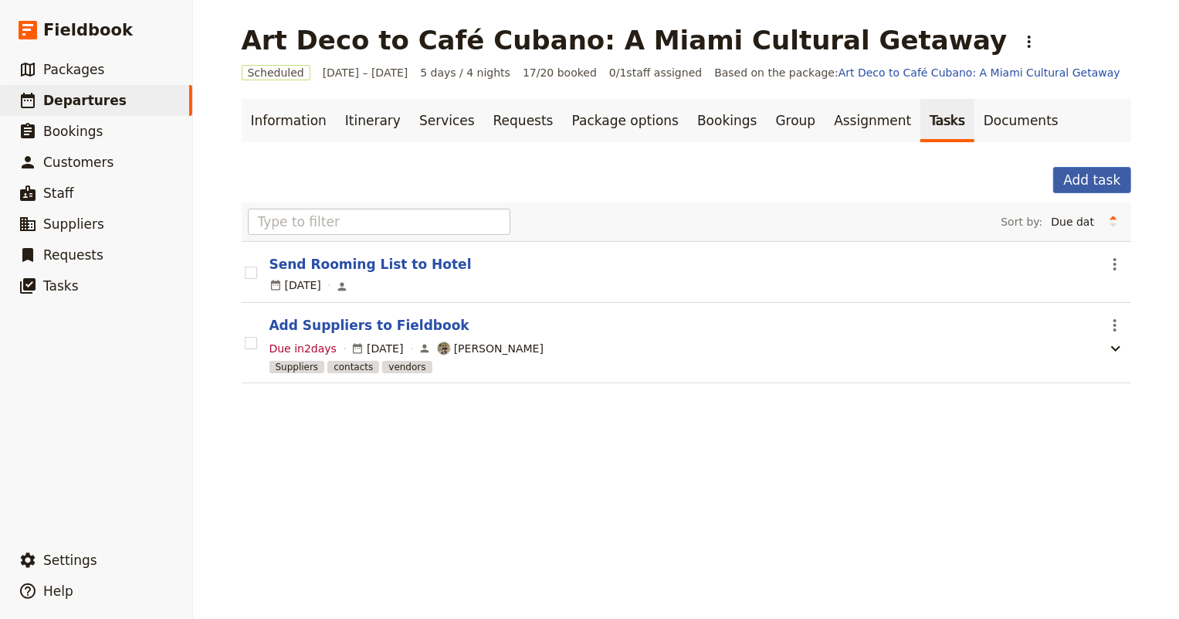
click at [1082, 178] on button "Add task" at bounding box center [1091, 180] width 77 height 26
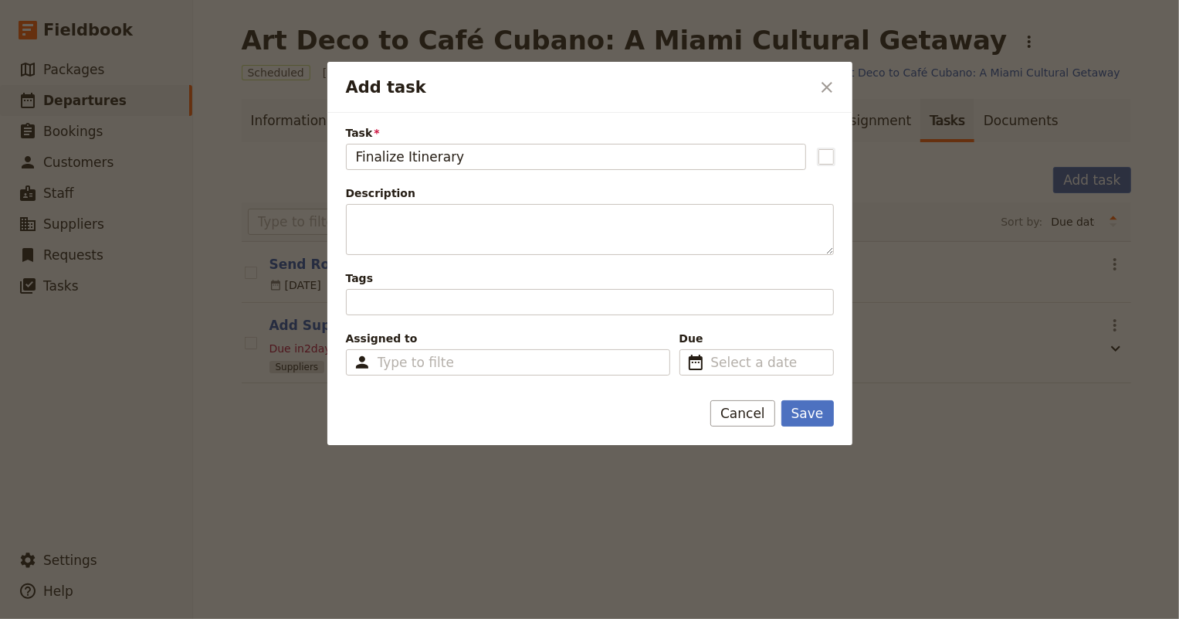
type input "Finalize Itinerary"
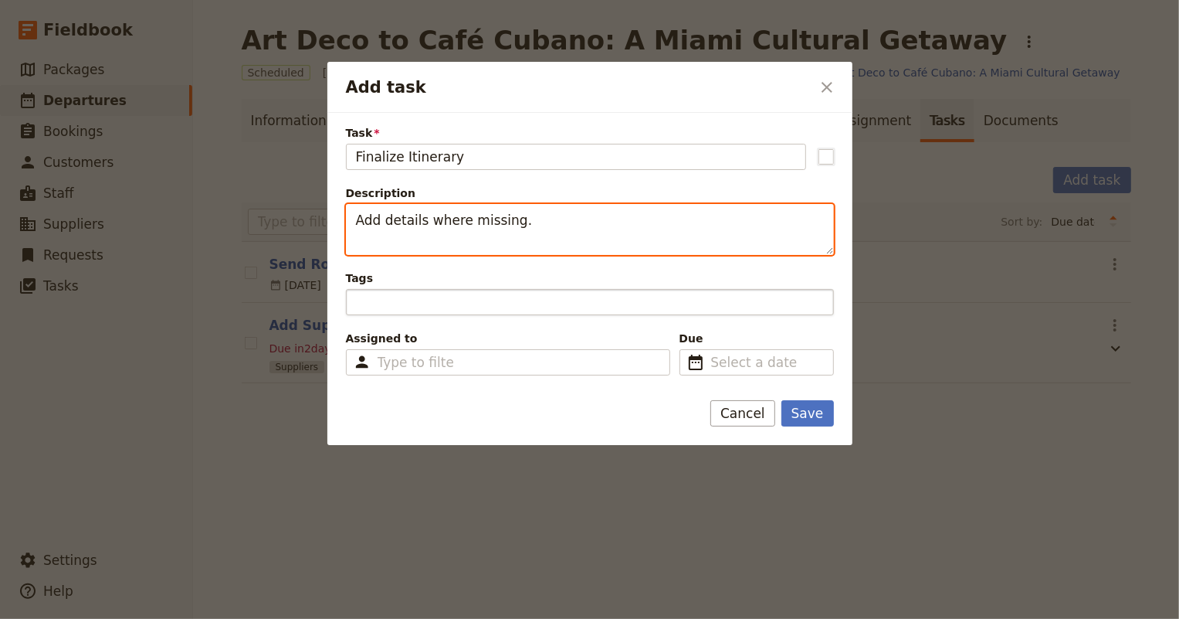
type textarea "Add details where missing."
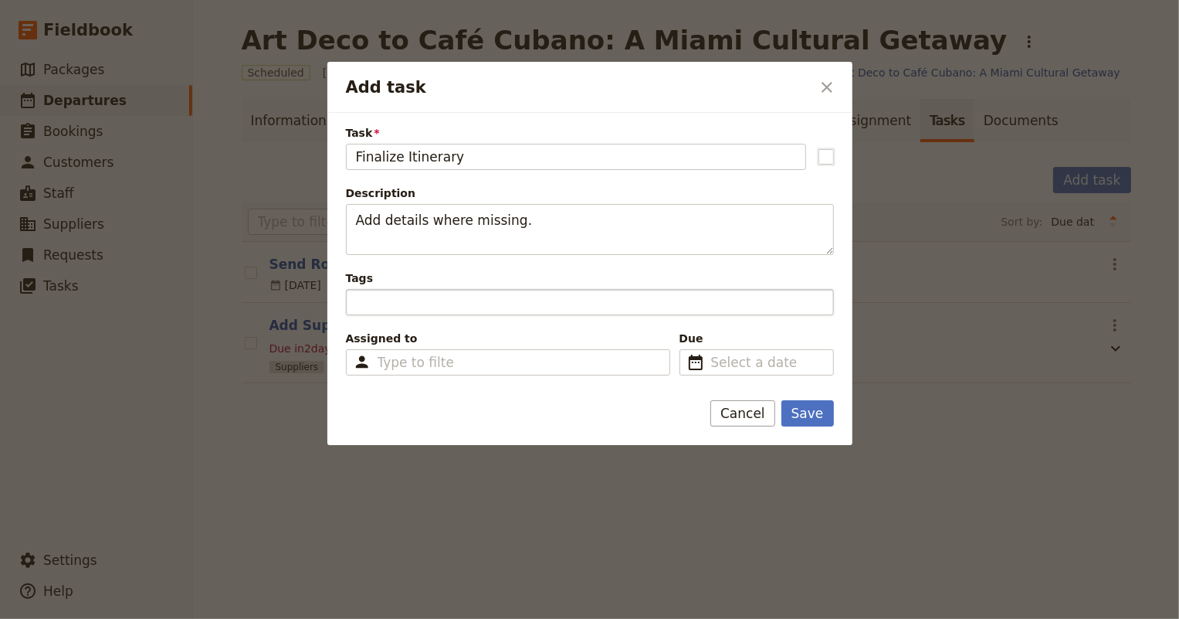
click at [407, 302] on div "Add task" at bounding box center [590, 302] width 488 height 26
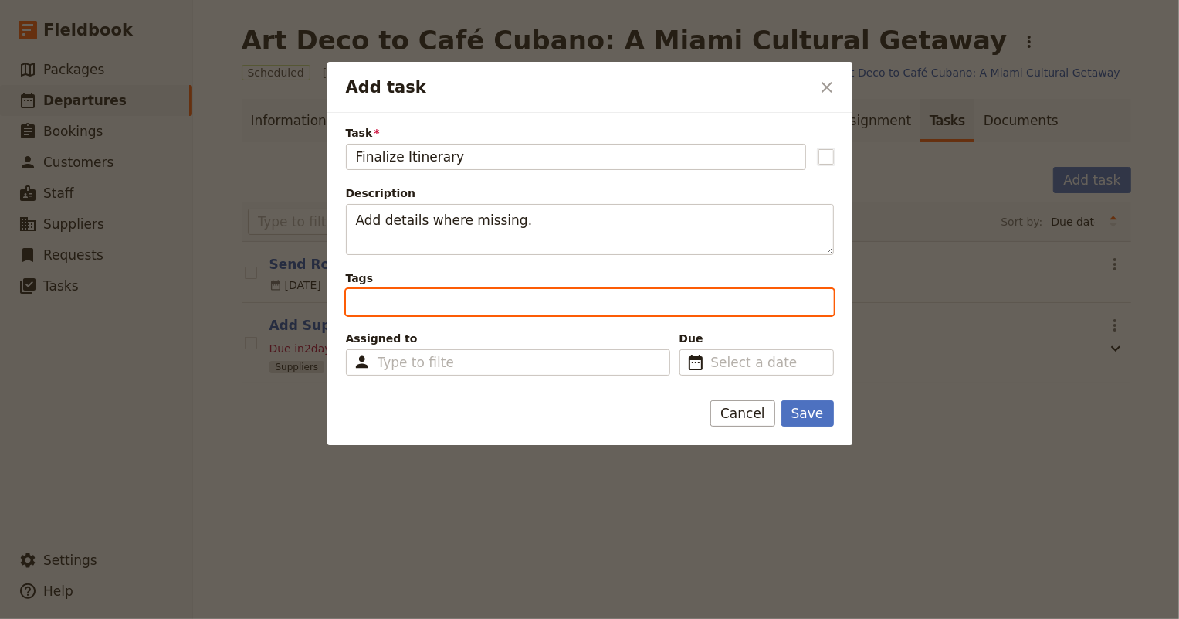
click at [359, 302] on input "Tags" at bounding box center [357, 302] width 3 height 19
type input "itinerary"
type input "schedule"
type input "itinerary, schedule"
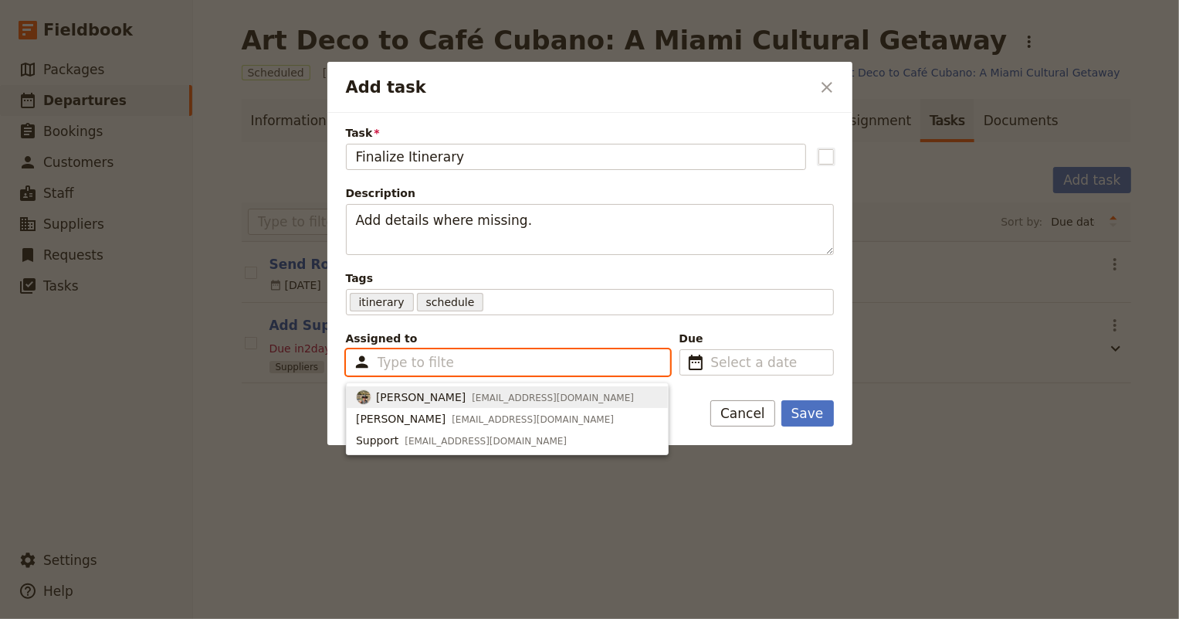
click at [386, 390] on span "Judith Tilton" at bounding box center [421, 396] width 90 height 15
type input "688baf0ed96320893589315e"
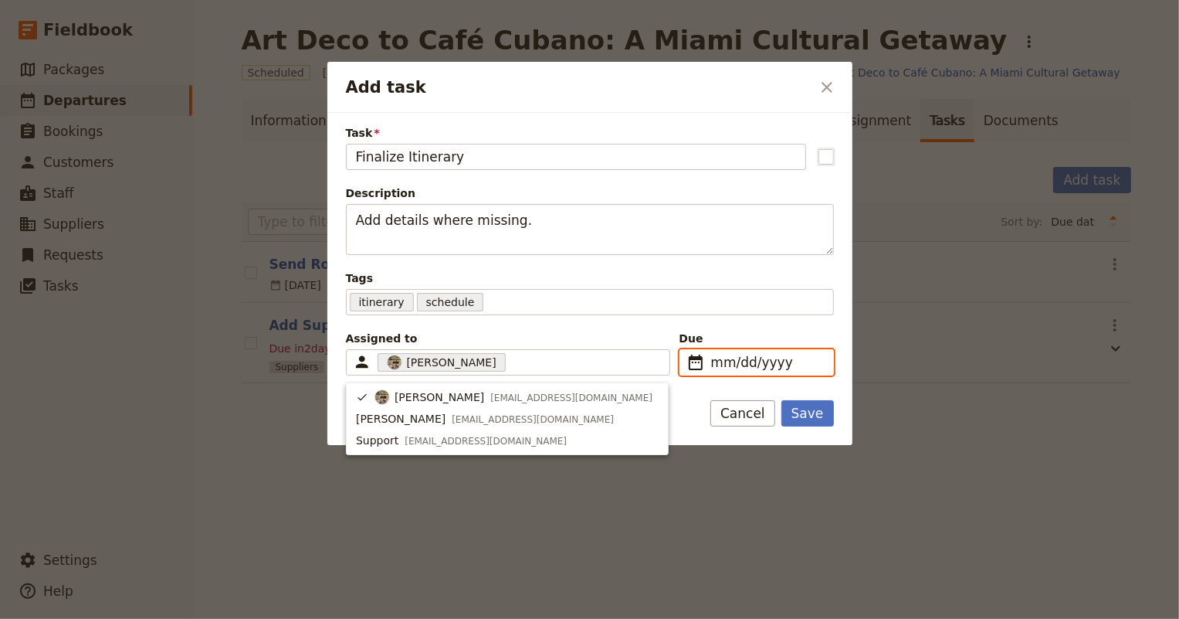
click at [790, 354] on input "mm/dd/yyyy" at bounding box center [767, 362] width 113 height 19
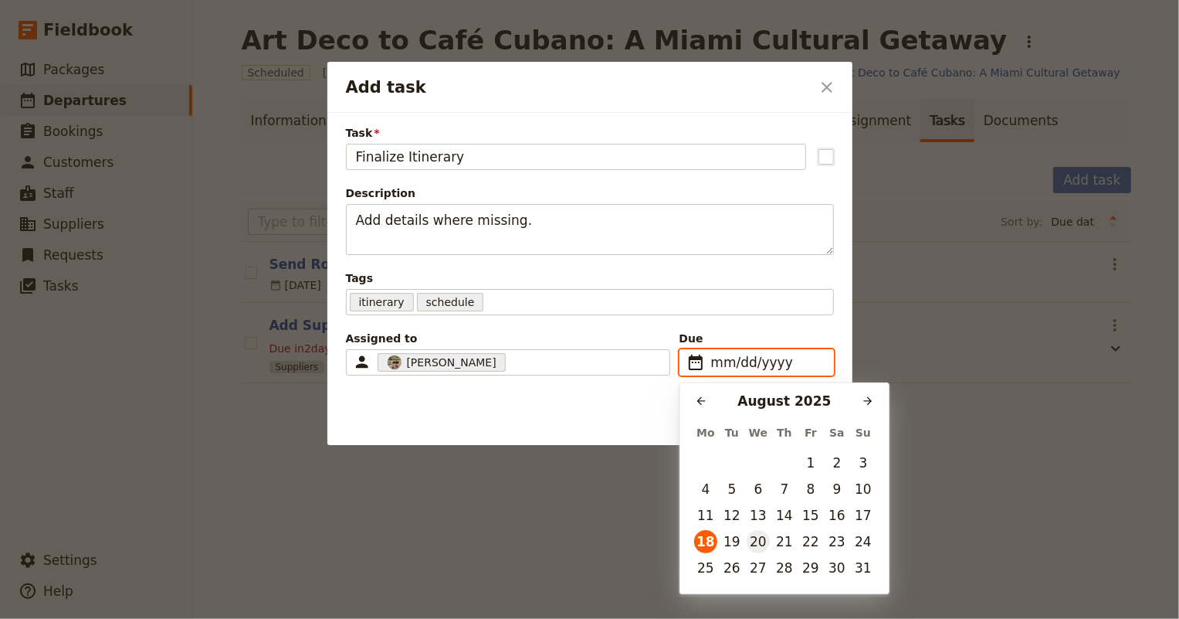
click at [754, 541] on button "20" at bounding box center [758, 541] width 23 height 23
type input "08/20/2025"
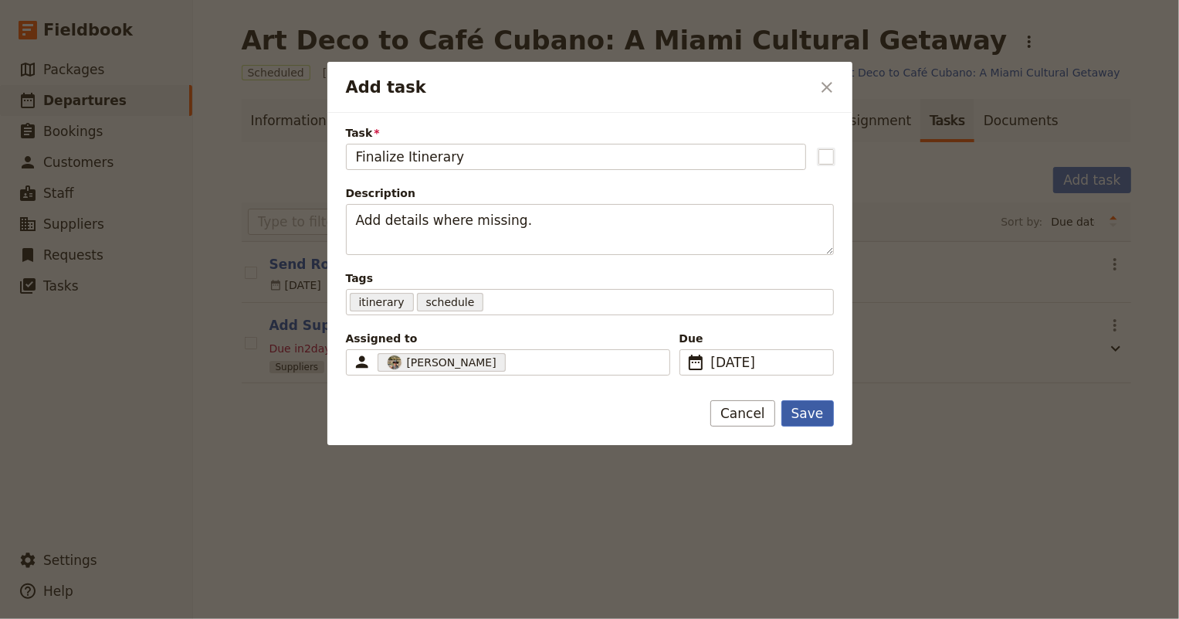
click at [815, 417] on button "Save" at bounding box center [807, 413] width 53 height 26
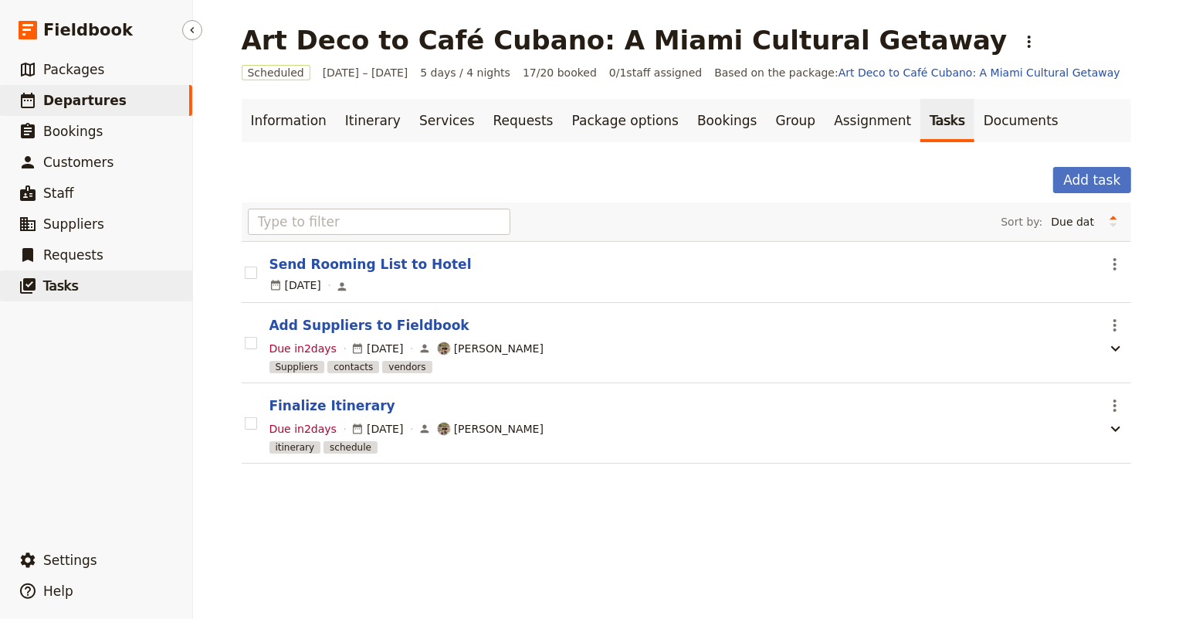
click at [53, 284] on span "Tasks" at bounding box center [61, 285] width 36 height 15
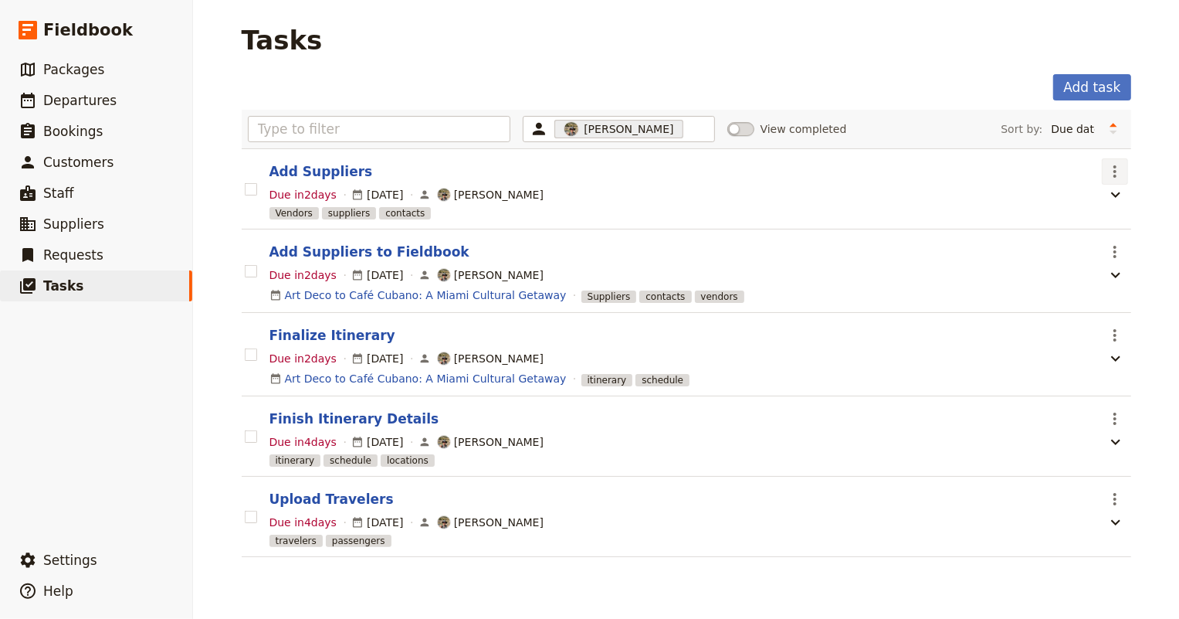
click at [1110, 178] on icon "Actions" at bounding box center [1115, 171] width 19 height 19
click at [1080, 226] on span "Remove task" at bounding box center [1077, 226] width 70 height 15
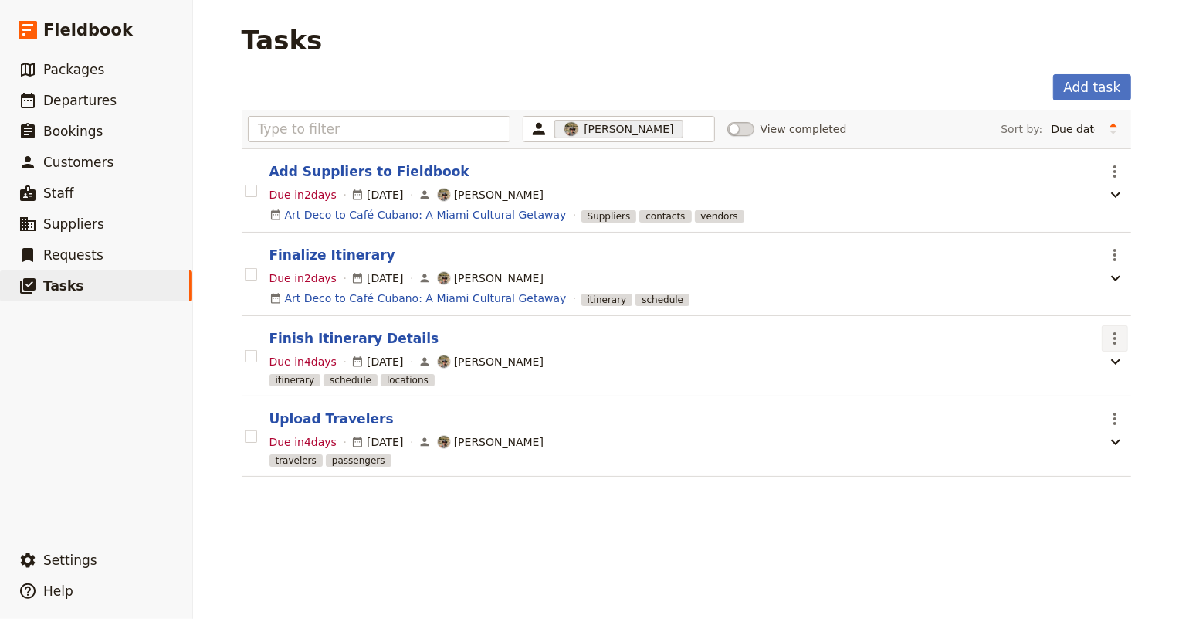
click at [1106, 339] on icon "Actions" at bounding box center [1115, 338] width 19 height 19
click at [1070, 390] on span "Remove task" at bounding box center [1077, 393] width 70 height 15
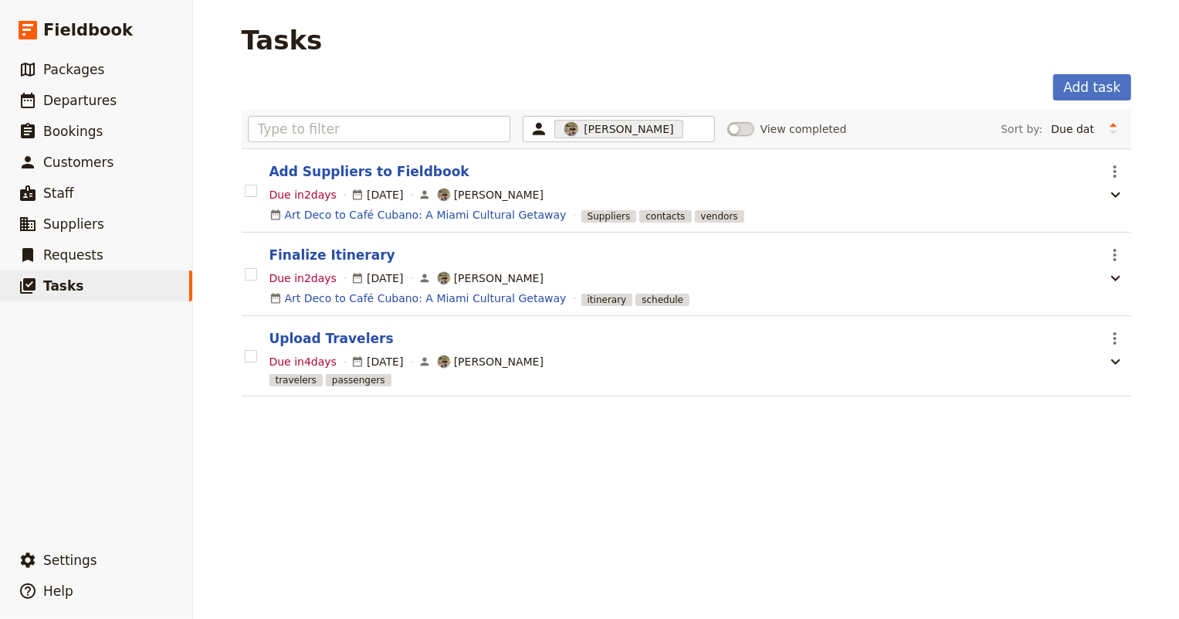
click at [252, 364] on section "Upload Travelers ​ Due in 4 days 22 Aug 2025 Judith Tilton travelers passengers" at bounding box center [687, 356] width 890 height 80
click at [247, 359] on rect at bounding box center [251, 356] width 12 height 12
click at [245, 348] on input "checkbox" at bounding box center [244, 347] width 1 height 1
checkbox input "true"
click at [405, 440] on div "Tasks Add task Judith Tilton 688baf0ed96320893589315e View completed Sort by: D…" at bounding box center [686, 309] width 986 height 619
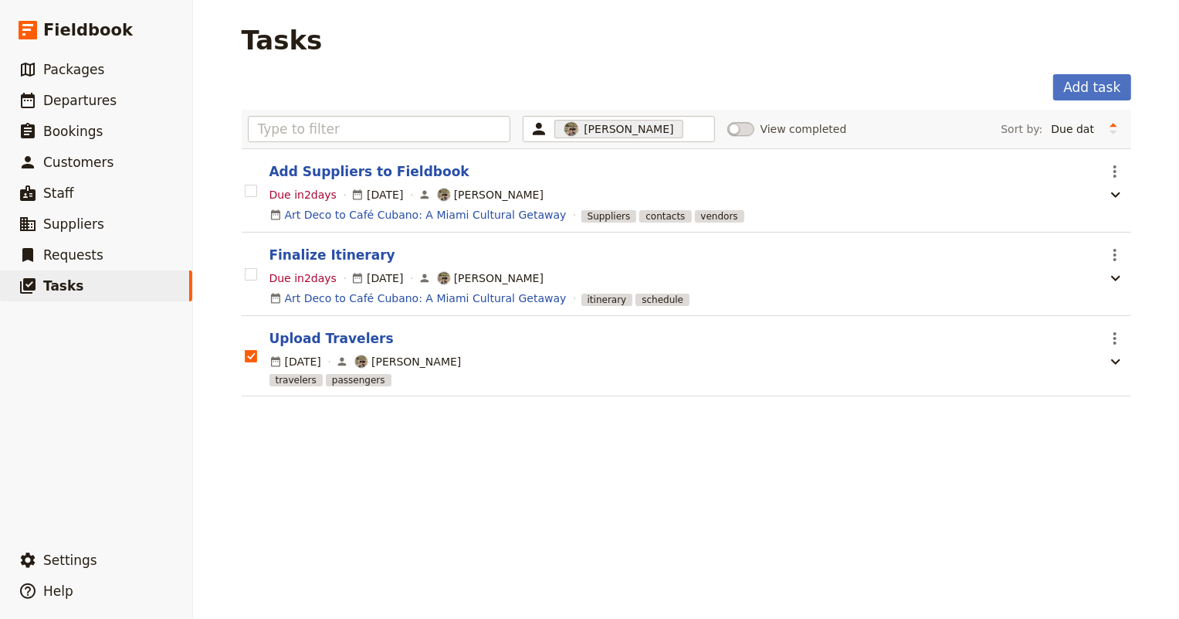
click at [727, 130] on span at bounding box center [740, 129] width 27 height 14
click at [727, 121] on input "View completed" at bounding box center [727, 121] width 0 height 0
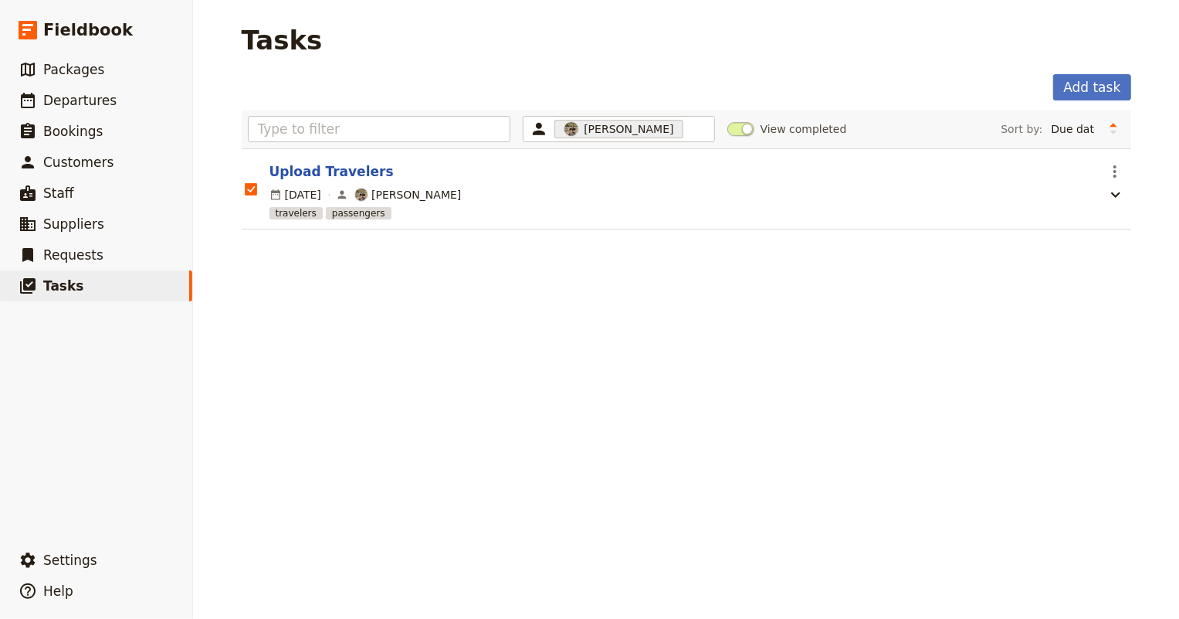
click at [727, 131] on span at bounding box center [740, 129] width 27 height 14
click at [727, 121] on input "View completed" at bounding box center [727, 121] width 0 height 0
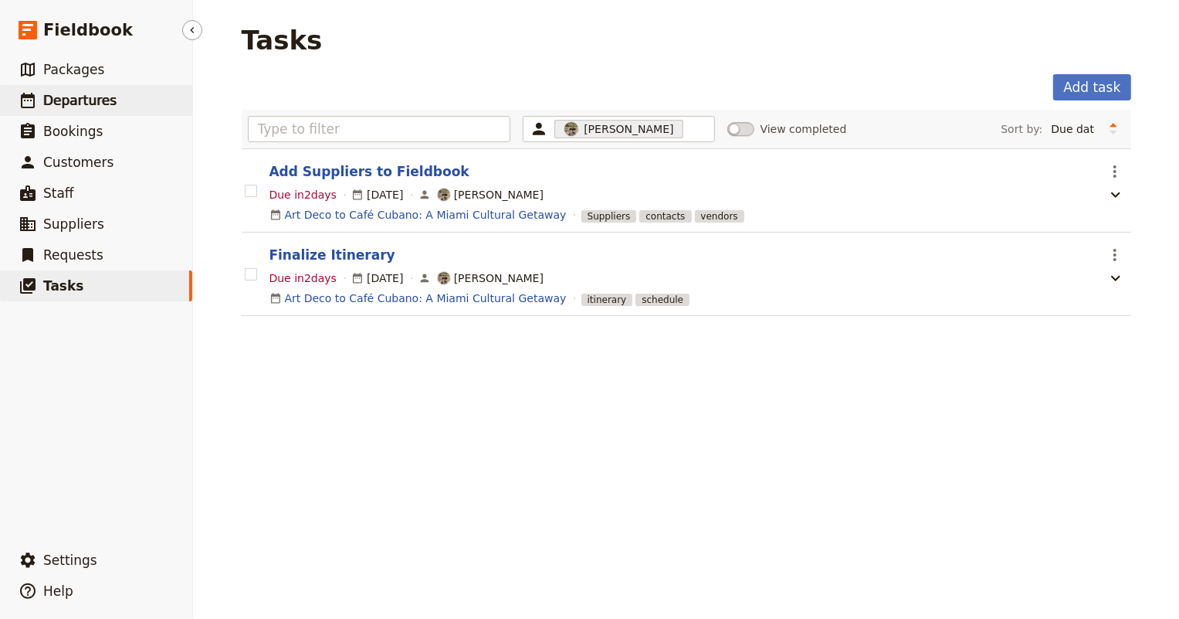
click at [60, 100] on span "Departures" at bounding box center [79, 100] width 73 height 15
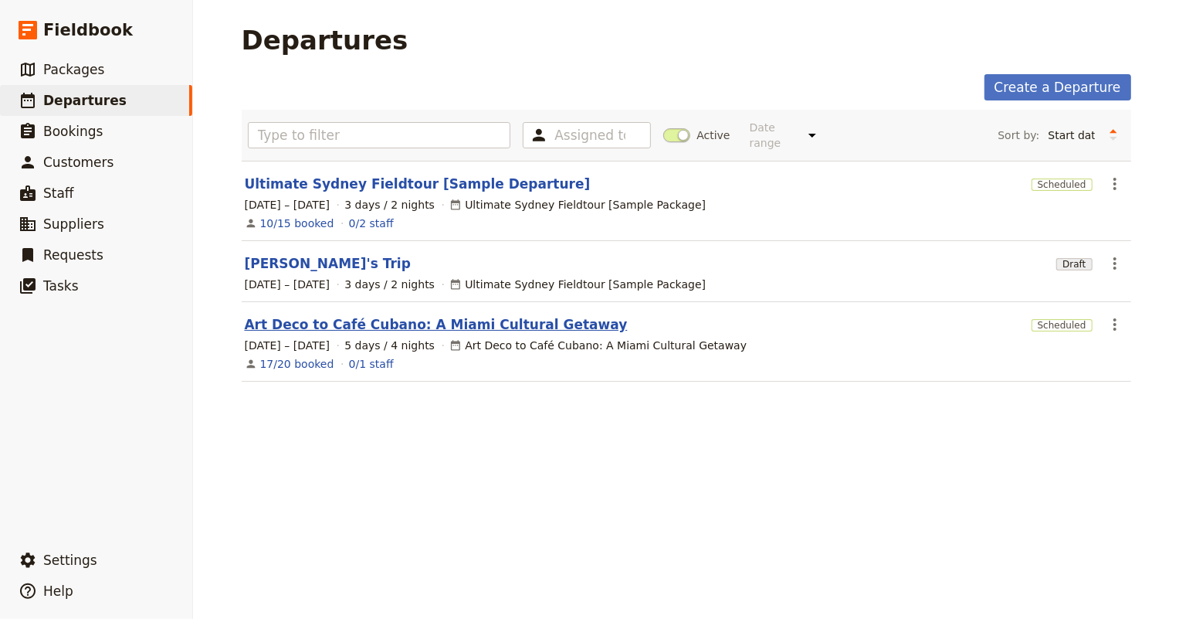
click at [415, 316] on link "Art Deco to Café Cubano: A Miami Cultural Getaway" at bounding box center [436, 324] width 383 height 19
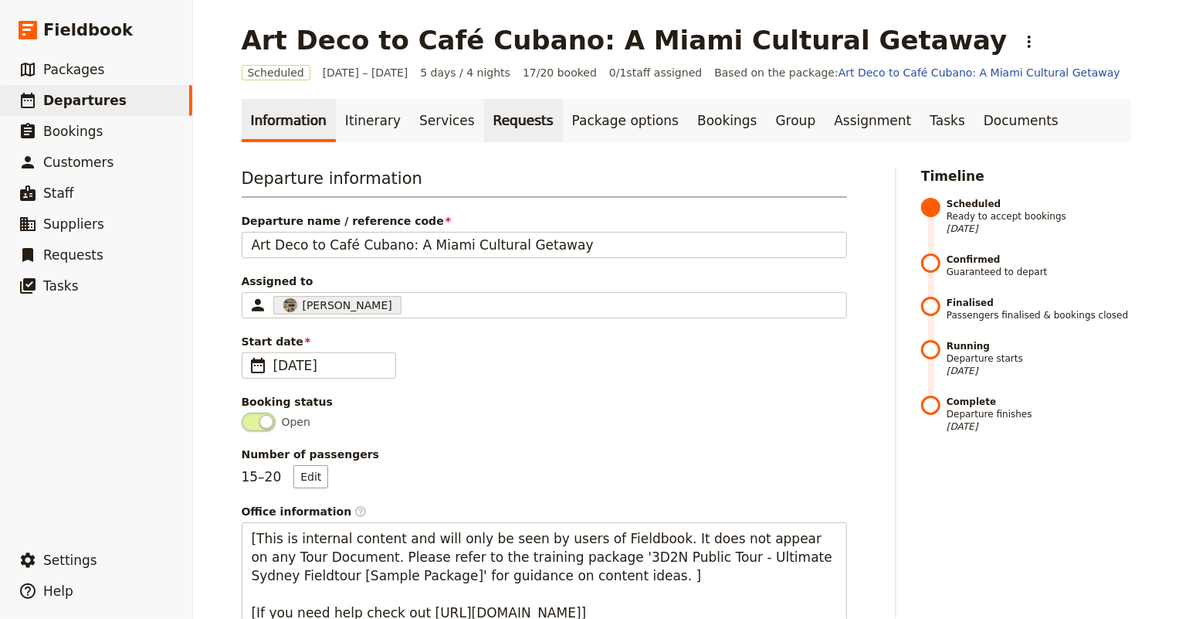
click at [484, 125] on link "Requests" at bounding box center [523, 120] width 79 height 43
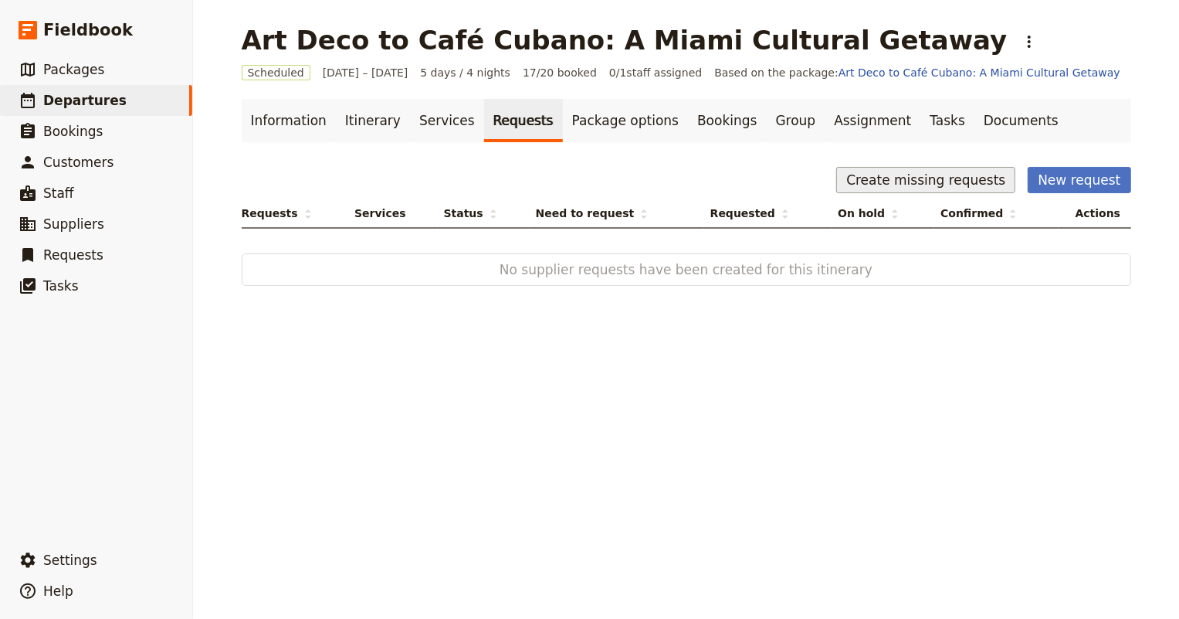
click at [919, 186] on button "Create missing requests" at bounding box center [925, 180] width 179 height 26
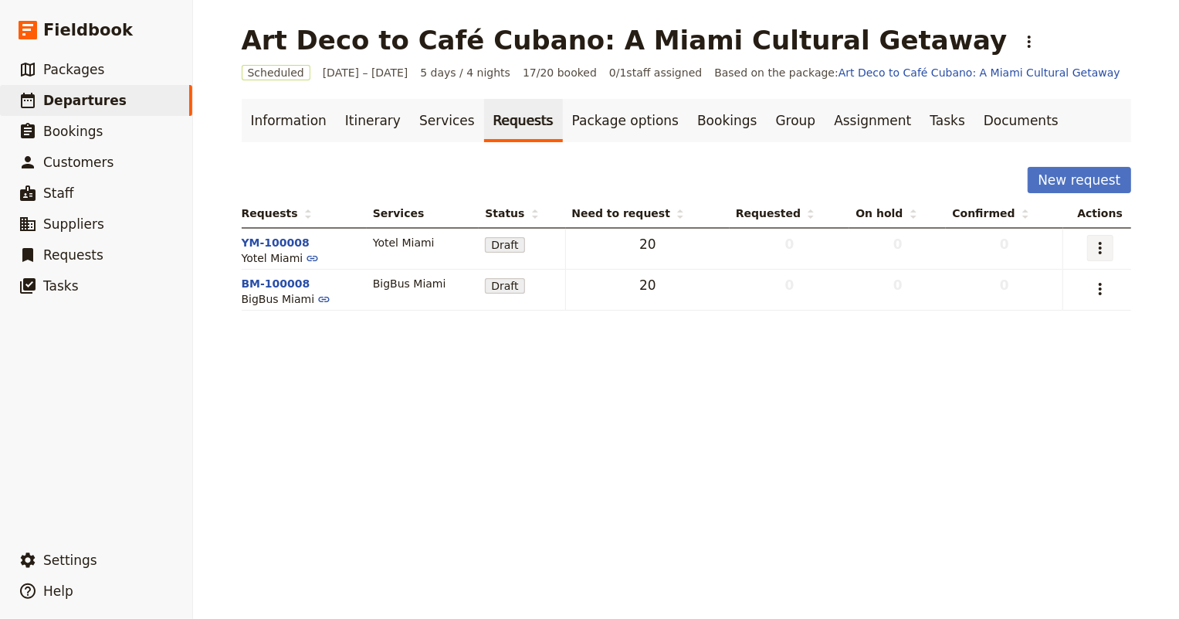
click at [1099, 246] on icon "Actions" at bounding box center [1100, 248] width 3 height 12
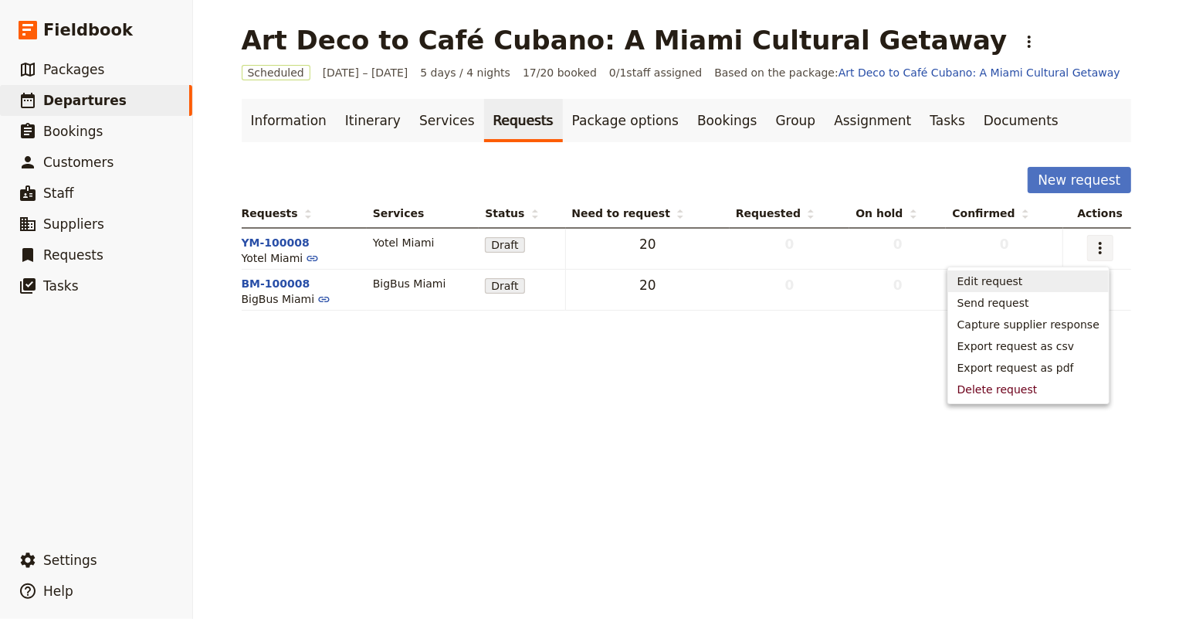
click at [1023, 281] on span "Edit request" at bounding box center [991, 280] width 66 height 15
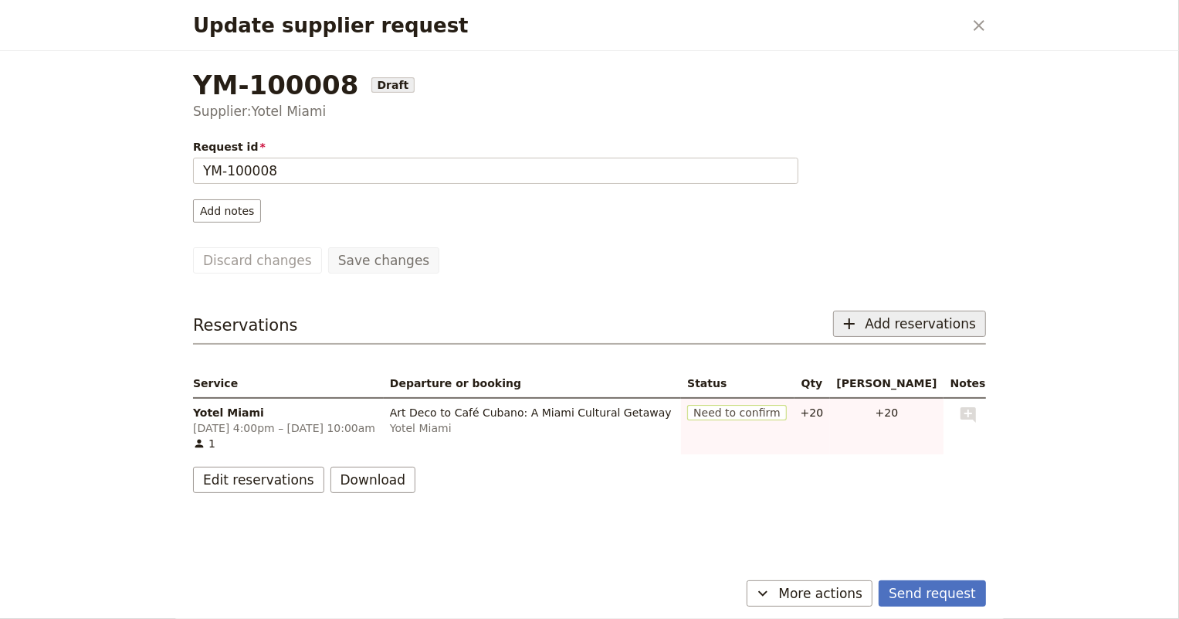
click at [896, 320] on span "Add reservations" at bounding box center [920, 323] width 111 height 19
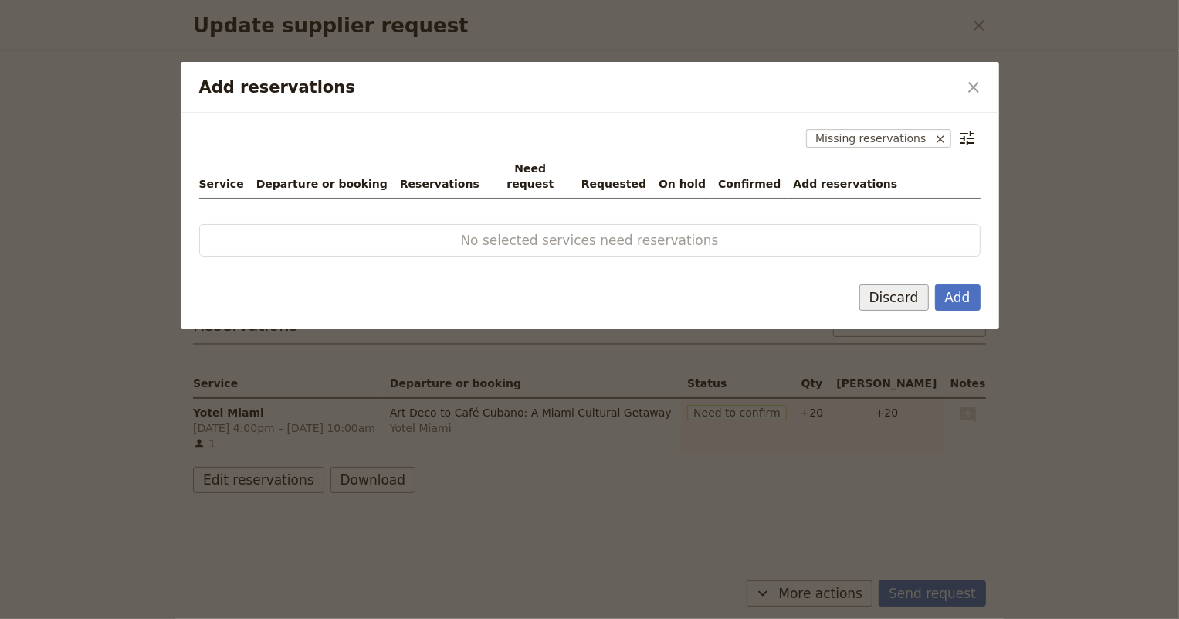
click at [907, 286] on button "Discard" at bounding box center [893, 297] width 69 height 26
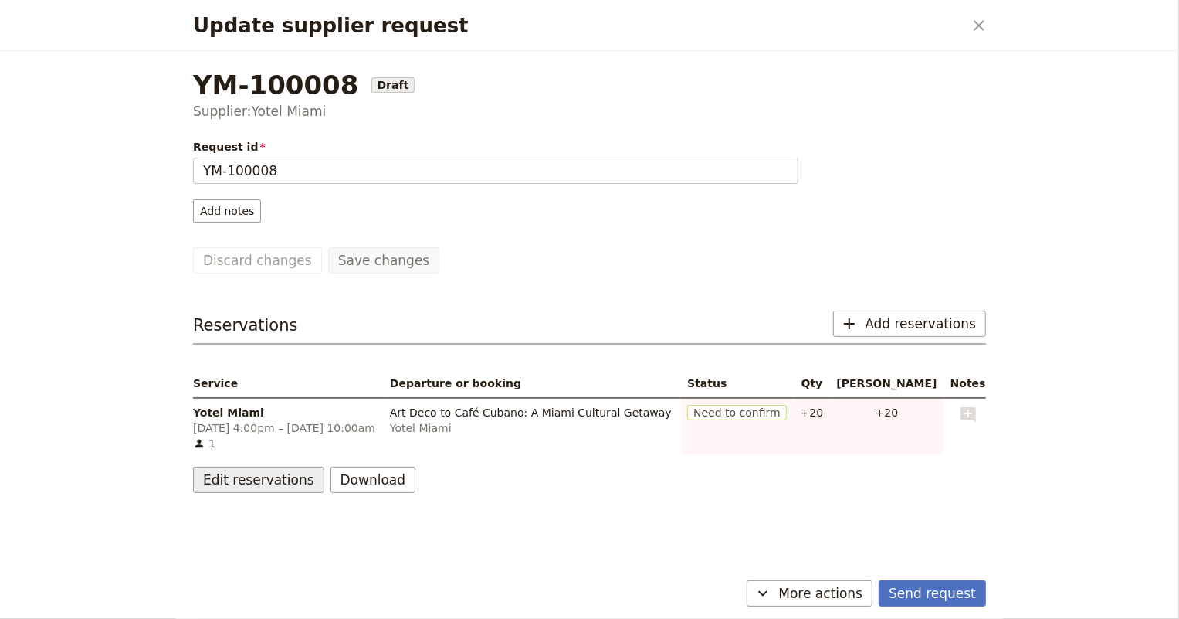
click at [218, 479] on button "Edit reservations" at bounding box center [258, 479] width 131 height 26
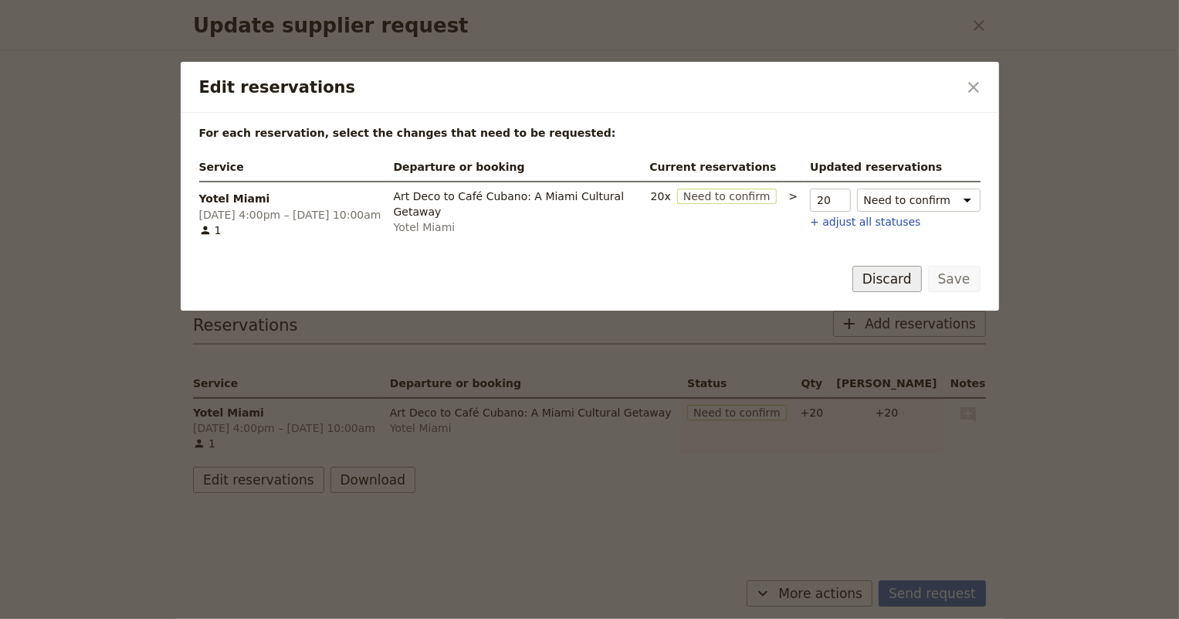
click at [900, 280] on button "Discard" at bounding box center [886, 279] width 69 height 26
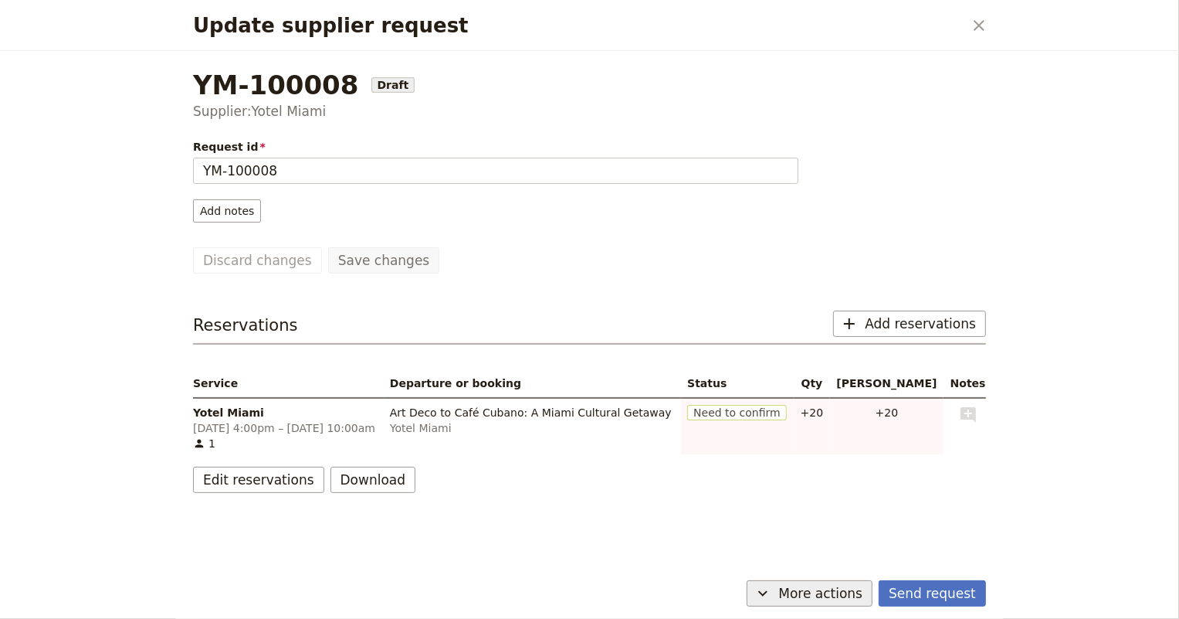
click at [771, 588] on icon "Update supplier request" at bounding box center [763, 593] width 19 height 19
click at [771, 537] on span "Capture supplier response" at bounding box center [801, 537] width 142 height 15
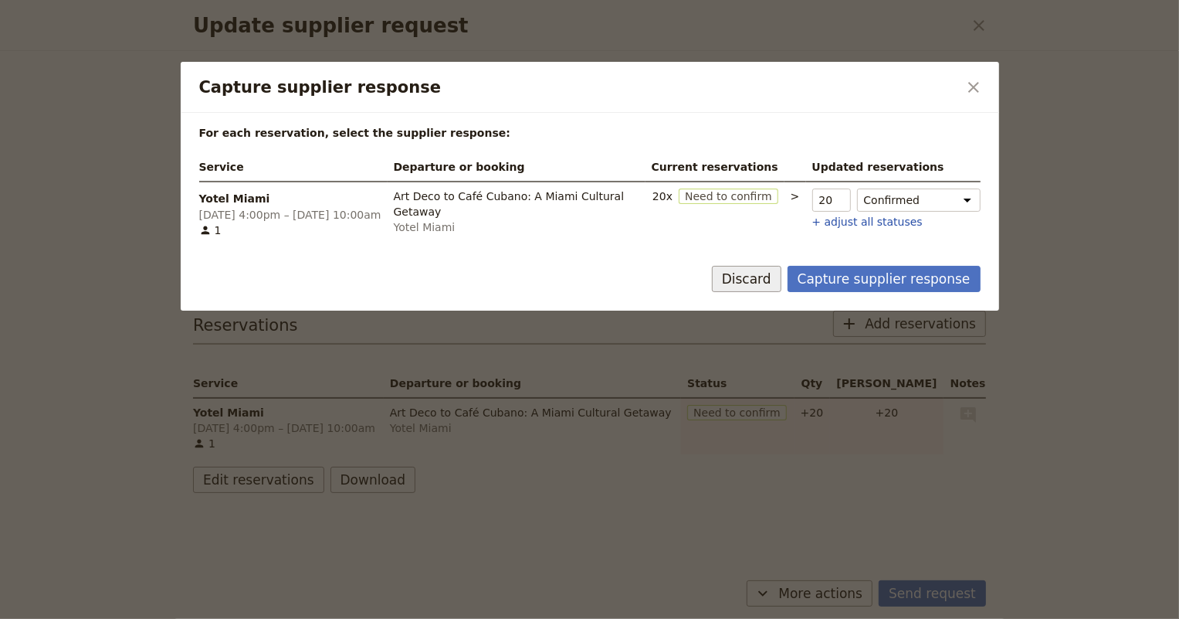
click at [760, 278] on button "Discard" at bounding box center [746, 279] width 69 height 26
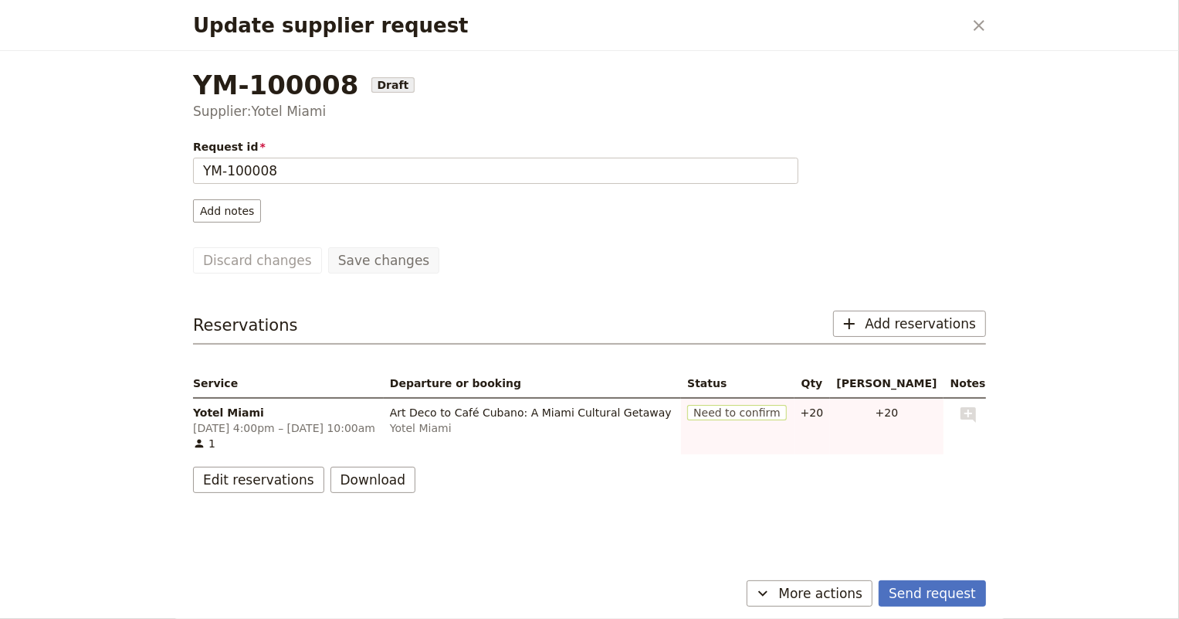
click at [517, 473] on div "Edit reservations Download" at bounding box center [589, 479] width 793 height 26
click at [988, 22] on icon "Close dialog" at bounding box center [979, 25] width 19 height 19
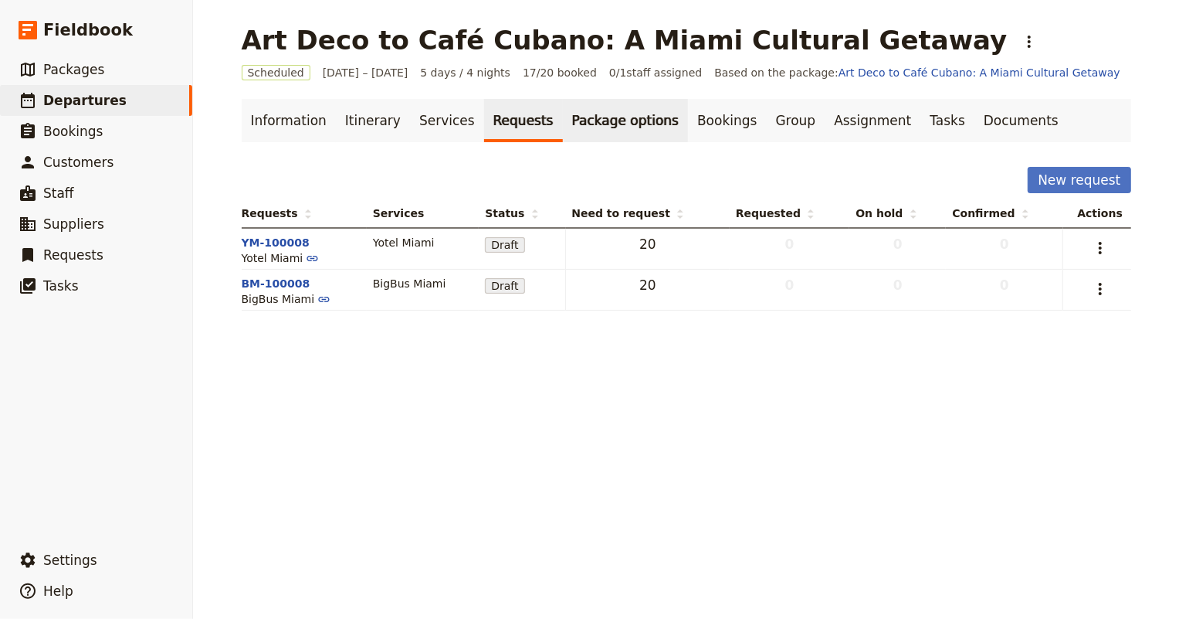
click at [587, 124] on link "Package options" at bounding box center [625, 120] width 125 height 43
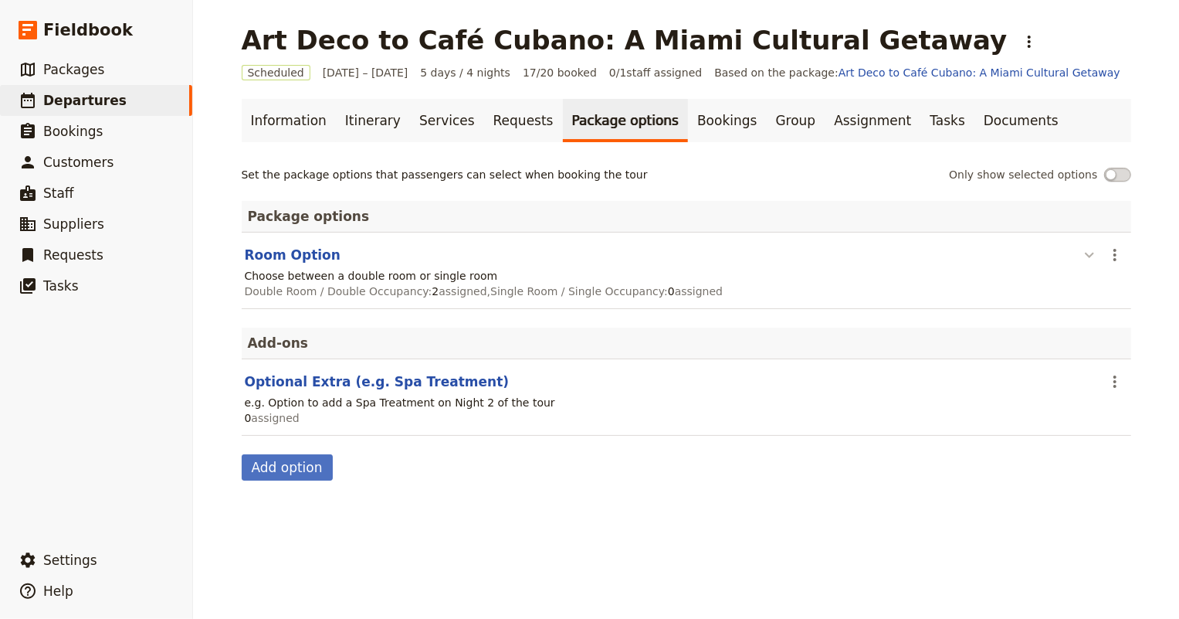
click at [1081, 255] on icon "button" at bounding box center [1089, 255] width 19 height 19
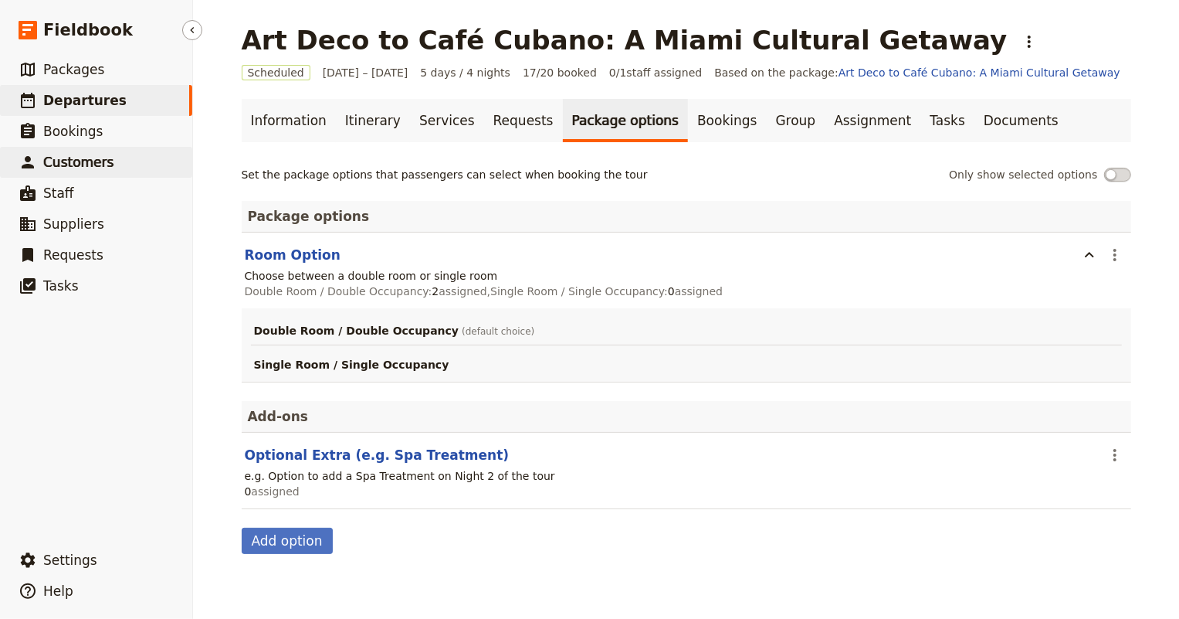
click at [52, 155] on span "Customers" at bounding box center [78, 161] width 70 height 15
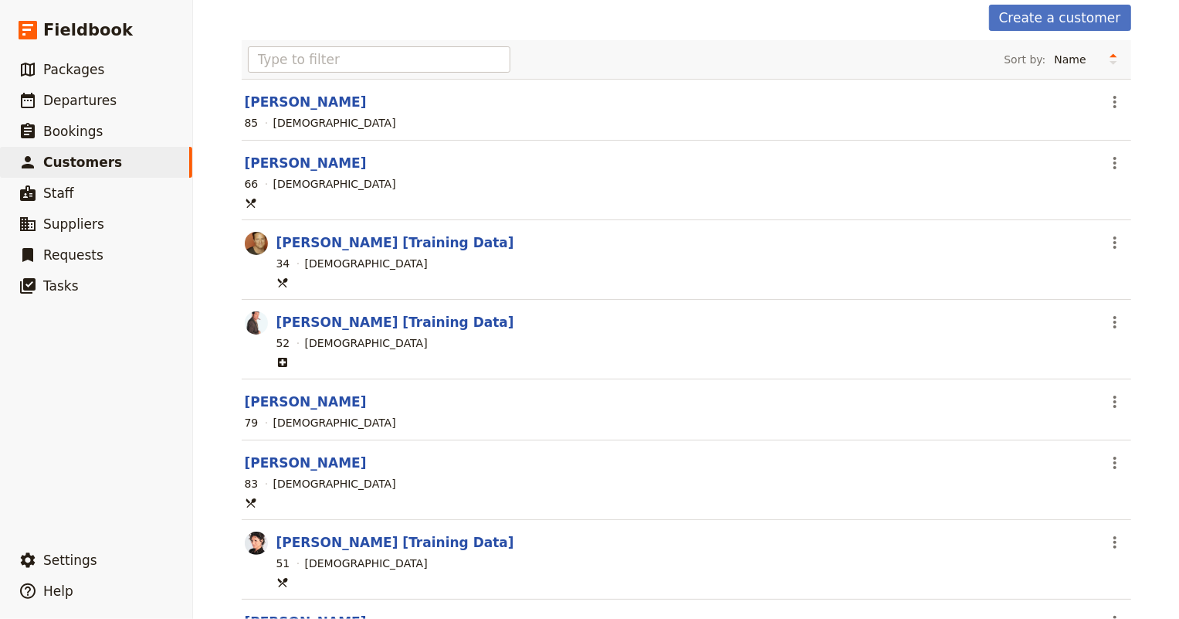
scroll to position [210, 0]
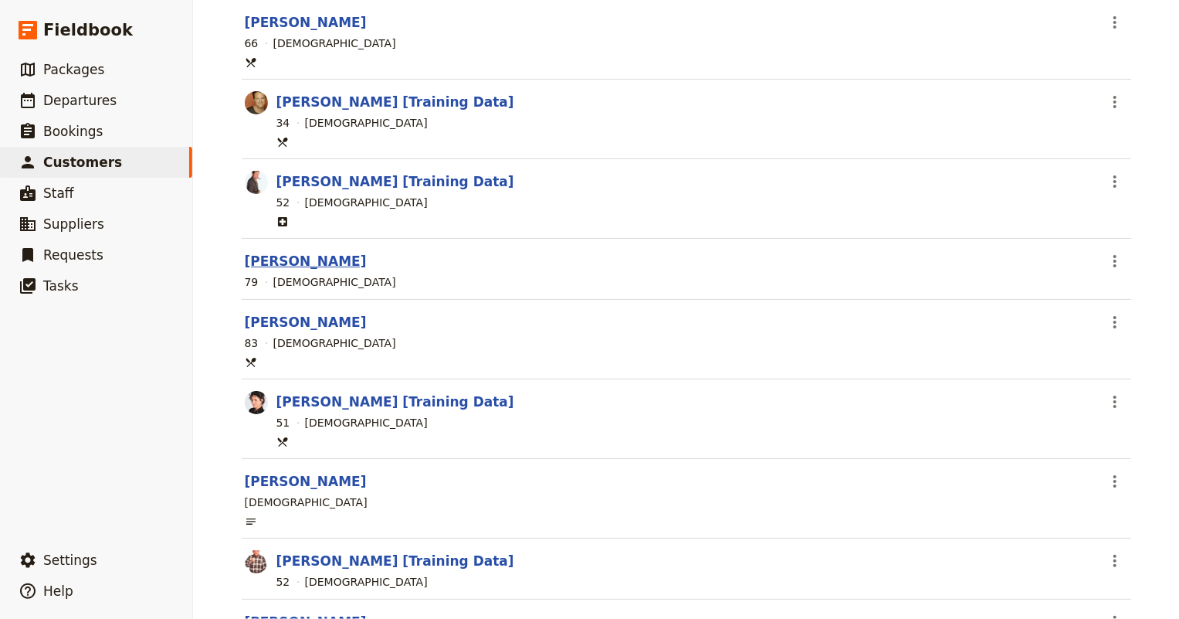
click at [317, 258] on link "Diane Wetherbee" at bounding box center [306, 260] width 122 height 15
select select "FEMALE"
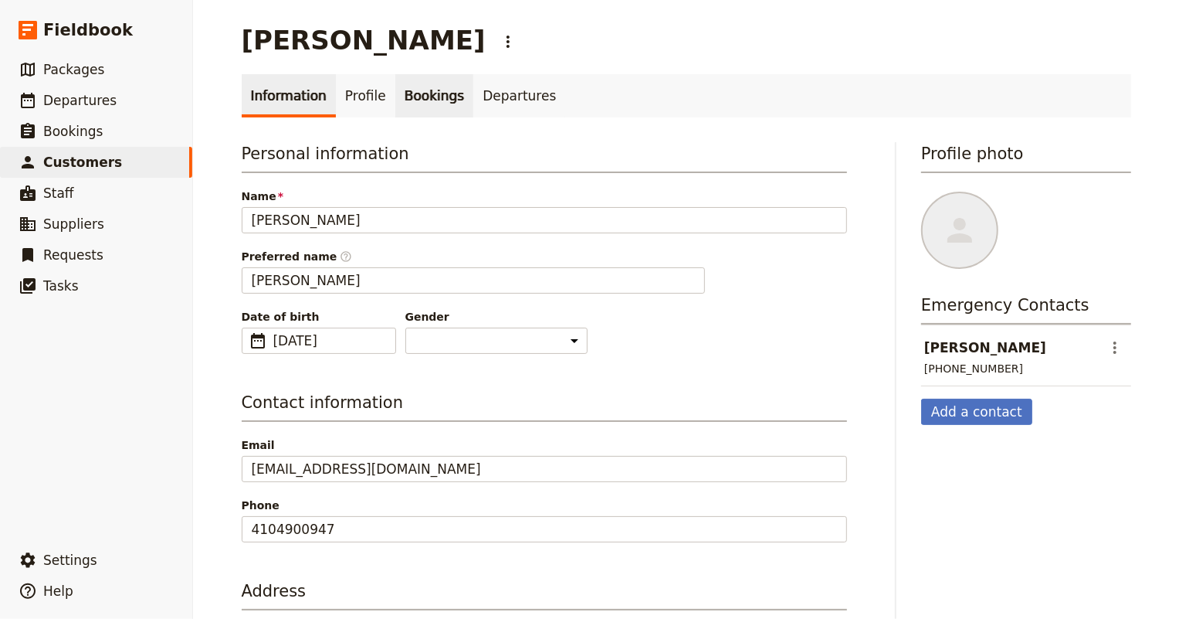
click at [407, 103] on link "Bookings" at bounding box center [434, 95] width 78 height 43
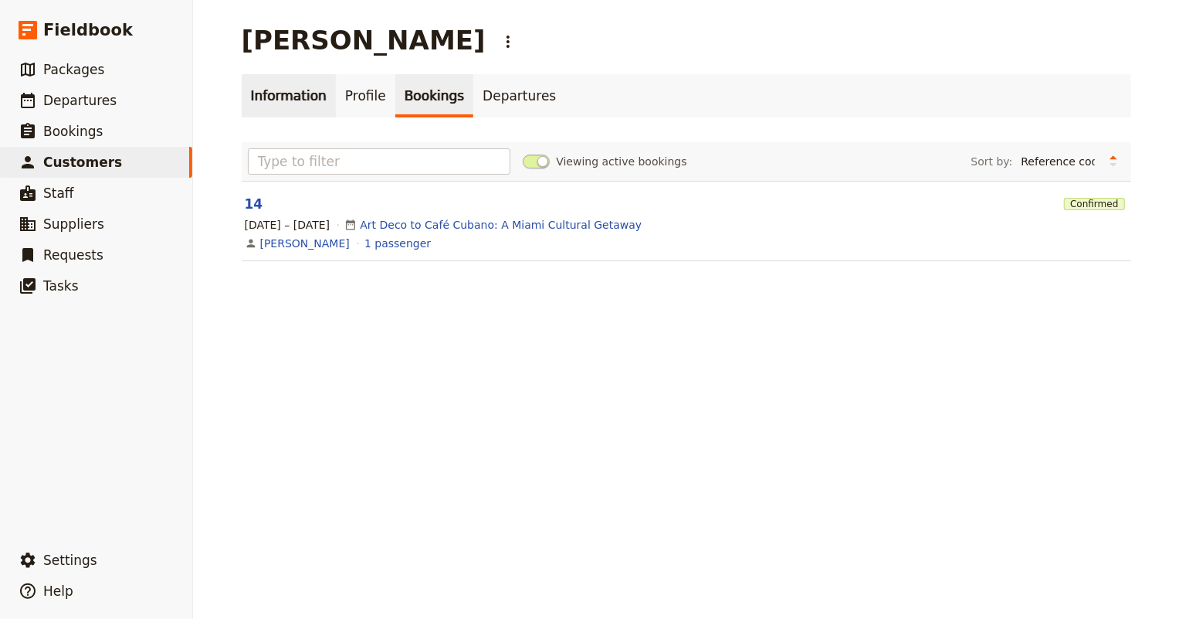
click at [279, 98] on link "Information" at bounding box center [289, 95] width 94 height 43
select select "FEMALE"
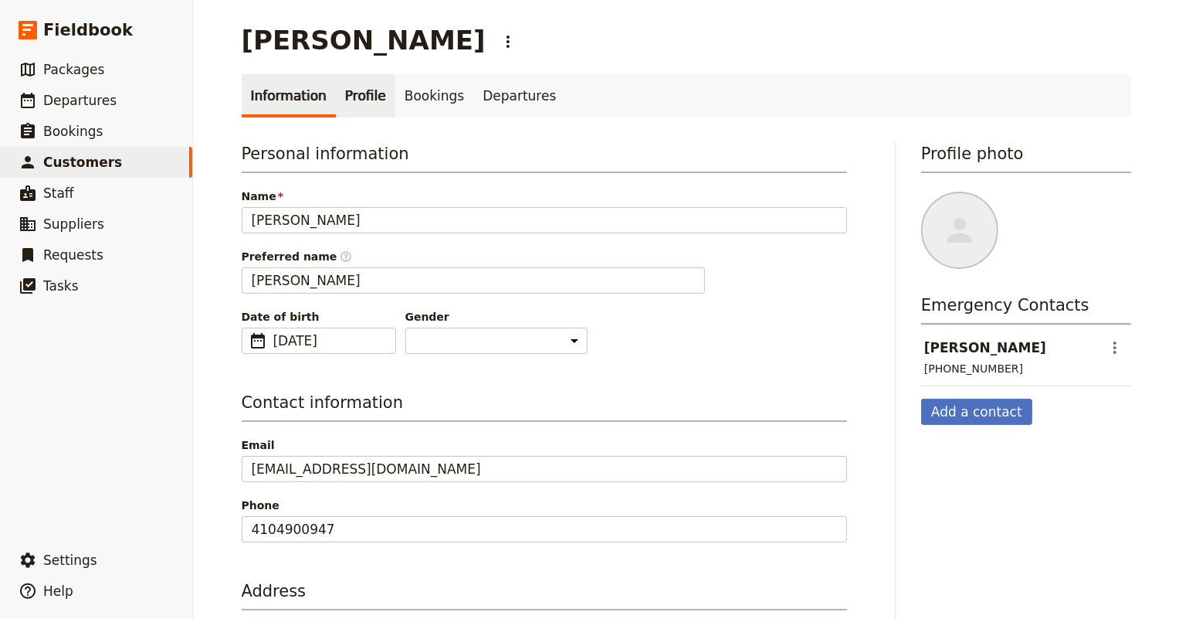
click at [347, 95] on link "Profile" at bounding box center [365, 95] width 59 height 43
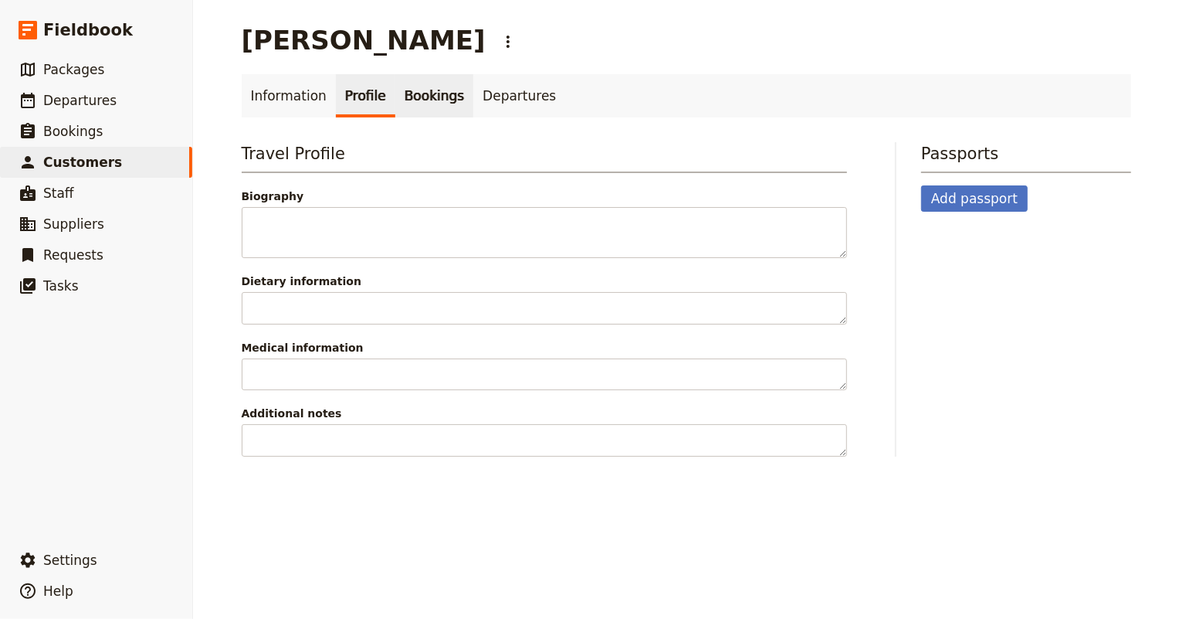
click at [409, 95] on link "Bookings" at bounding box center [434, 95] width 78 height 43
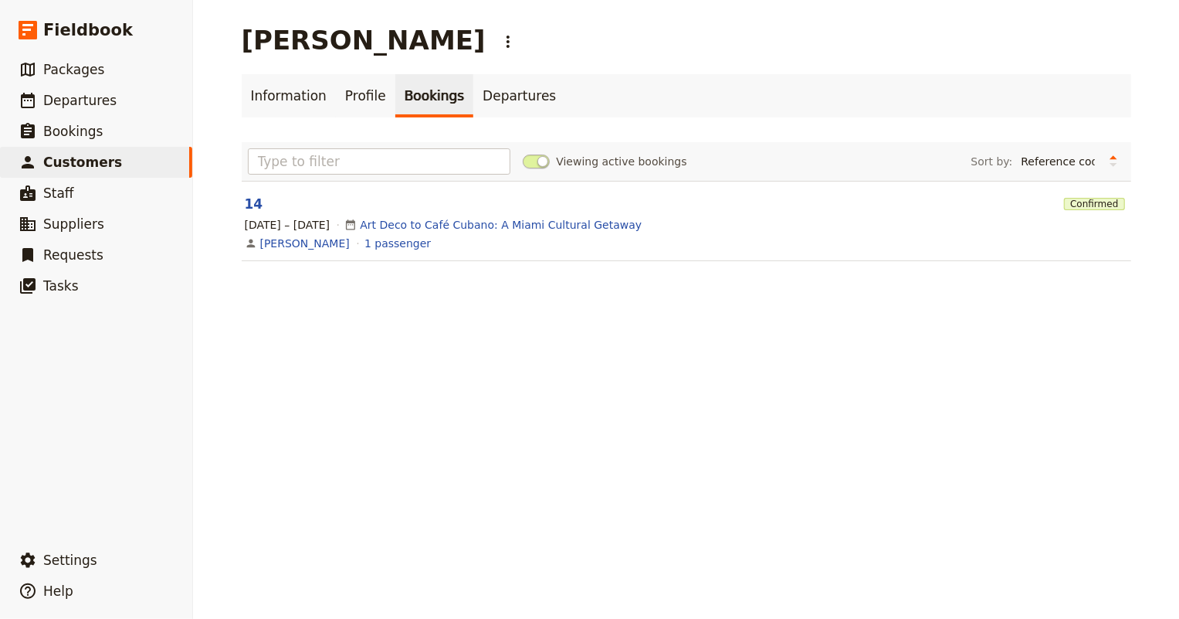
click at [446, 232] on div "8 – 12 Dec 2025 Art Deco to Café Cubano: A Miami Cultural Getaway" at bounding box center [686, 224] width 886 height 19
click at [444, 229] on link "Art Deco to Café Cubano: A Miami Cultural Getaway" at bounding box center [501, 224] width 282 height 15
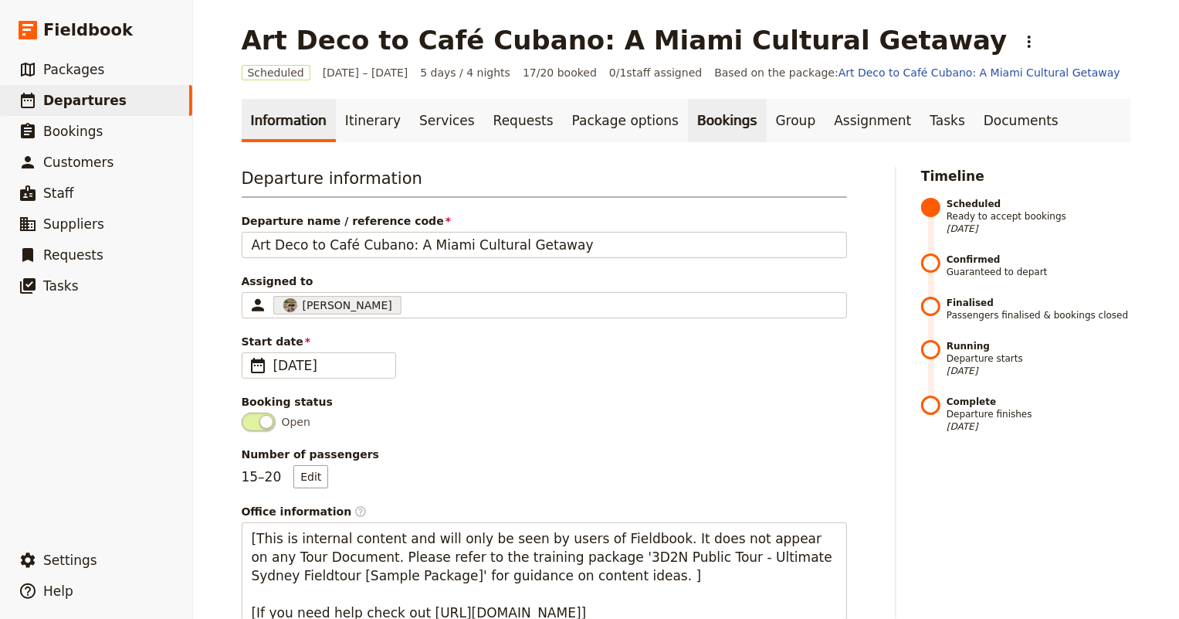
click at [688, 124] on link "Bookings" at bounding box center [727, 120] width 78 height 43
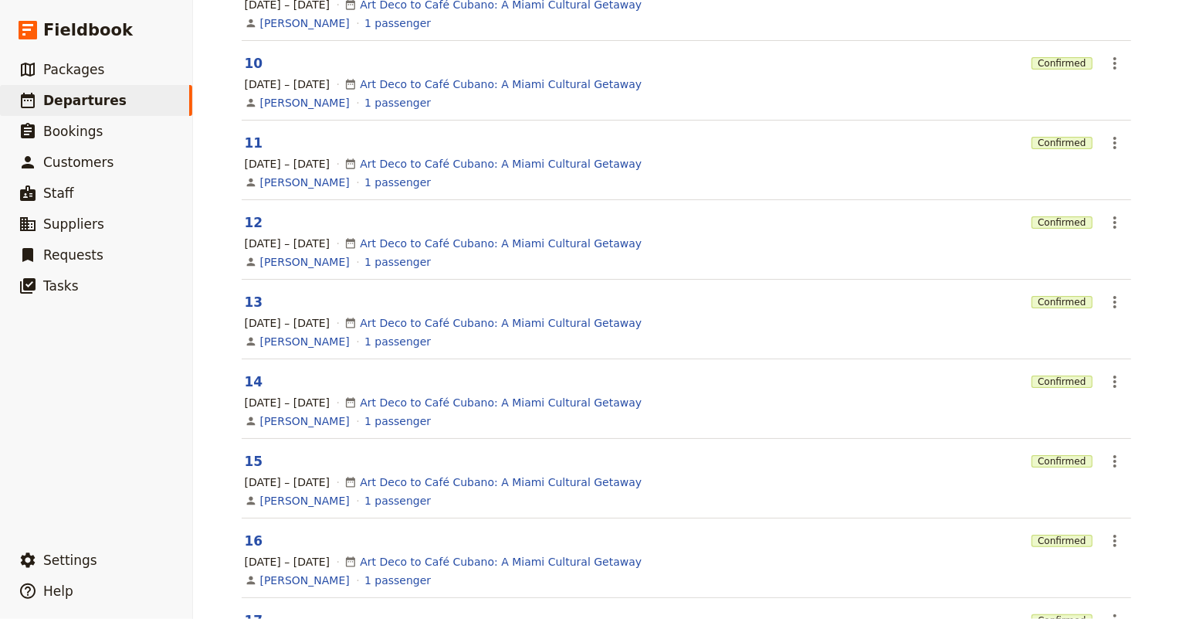
scroll to position [351, 0]
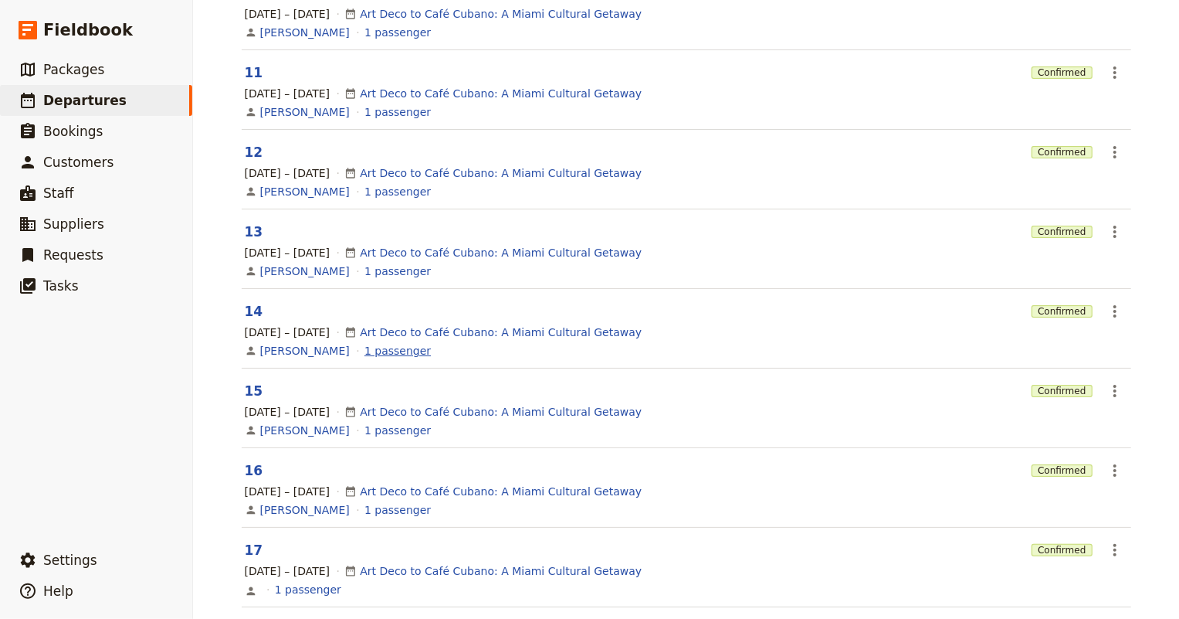
click at [398, 351] on link "1 passenger" at bounding box center [397, 350] width 66 height 15
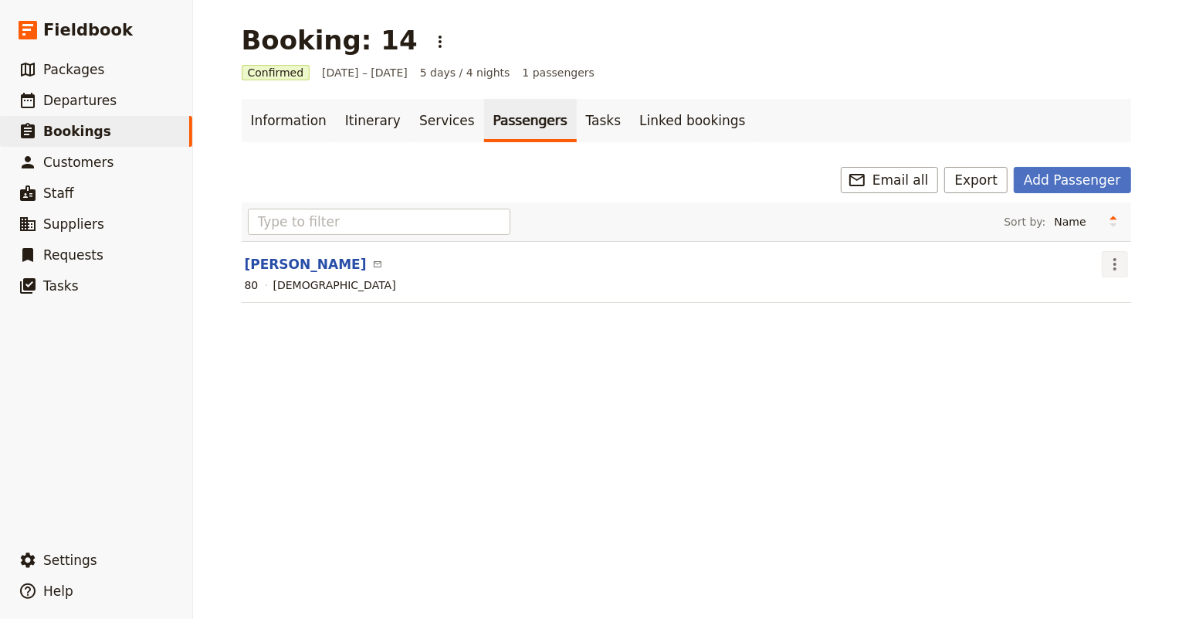
click at [1110, 253] on button "​" at bounding box center [1115, 264] width 26 height 26
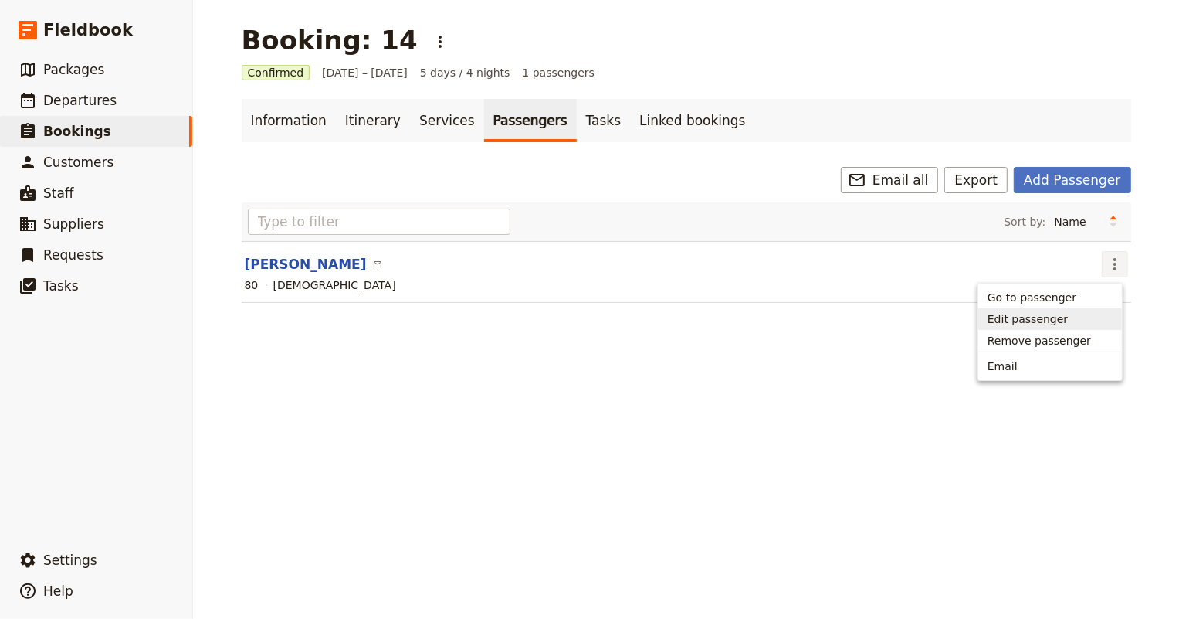
click at [1049, 314] on span "Edit passenger" at bounding box center [1028, 318] width 80 height 15
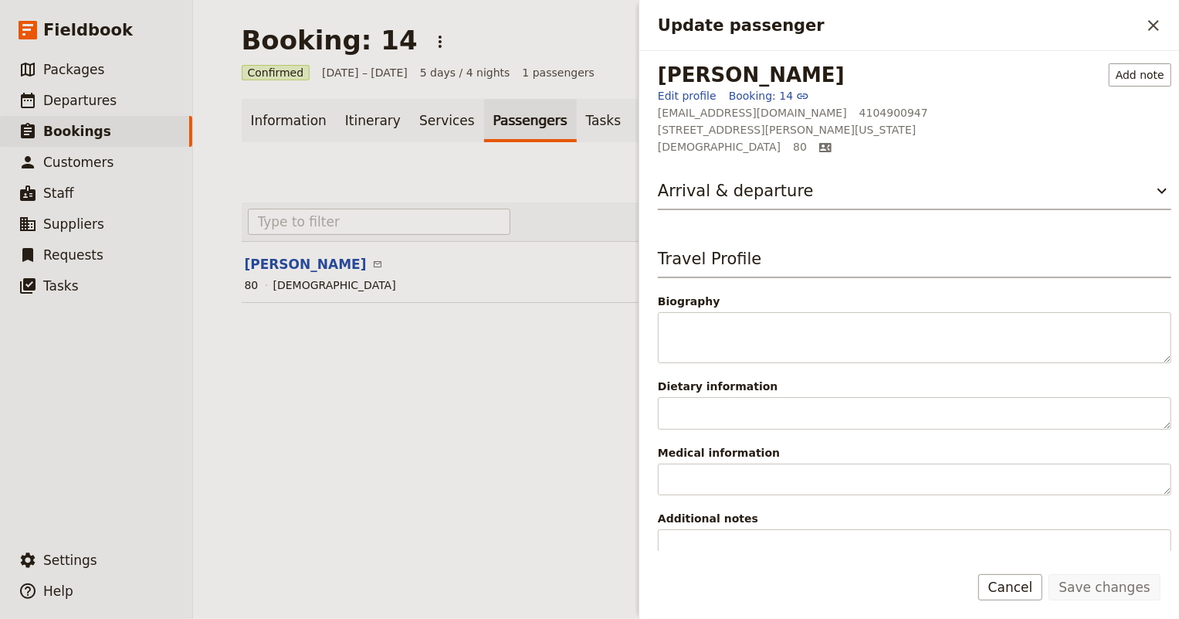
click at [514, 432] on div "Booking: 14 ​ Confirmed 8 – 12 Dec 2025 5 days / 4 nights 1 passengers Informat…" at bounding box center [686, 309] width 986 height 619
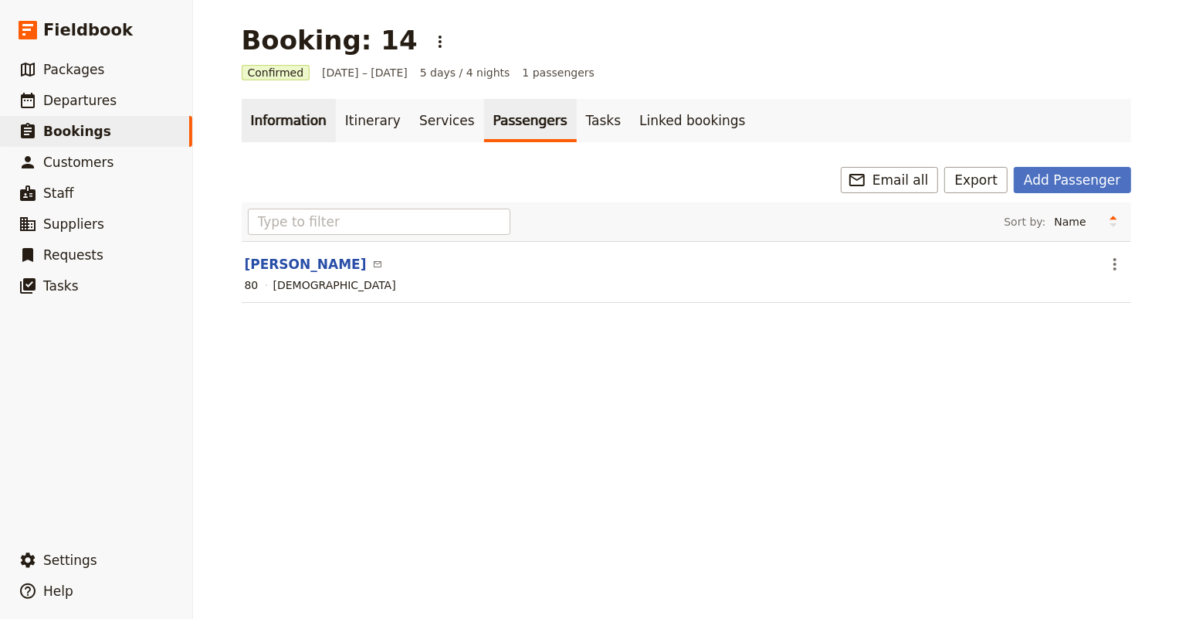
click at [293, 122] on link "Information" at bounding box center [289, 120] width 94 height 43
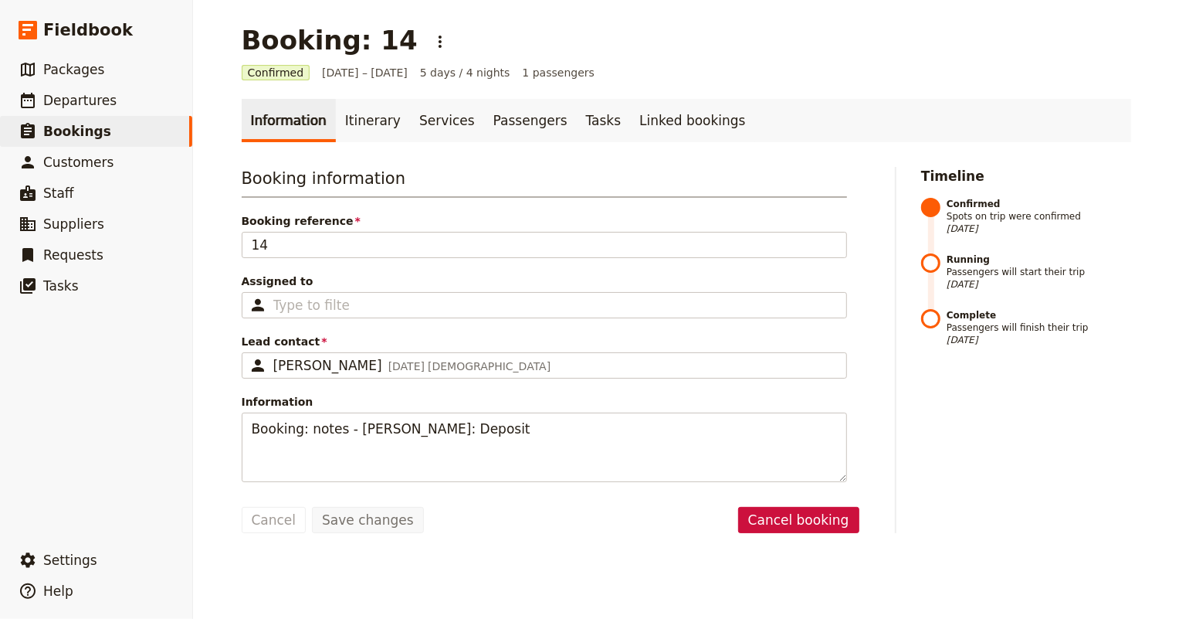
click at [723, 134] on ul "Information Itinerary Services Passengers Tasks Linked bookings" at bounding box center [687, 120] width 890 height 43
click at [120, 134] on link "​ Bookings" at bounding box center [96, 131] width 192 height 31
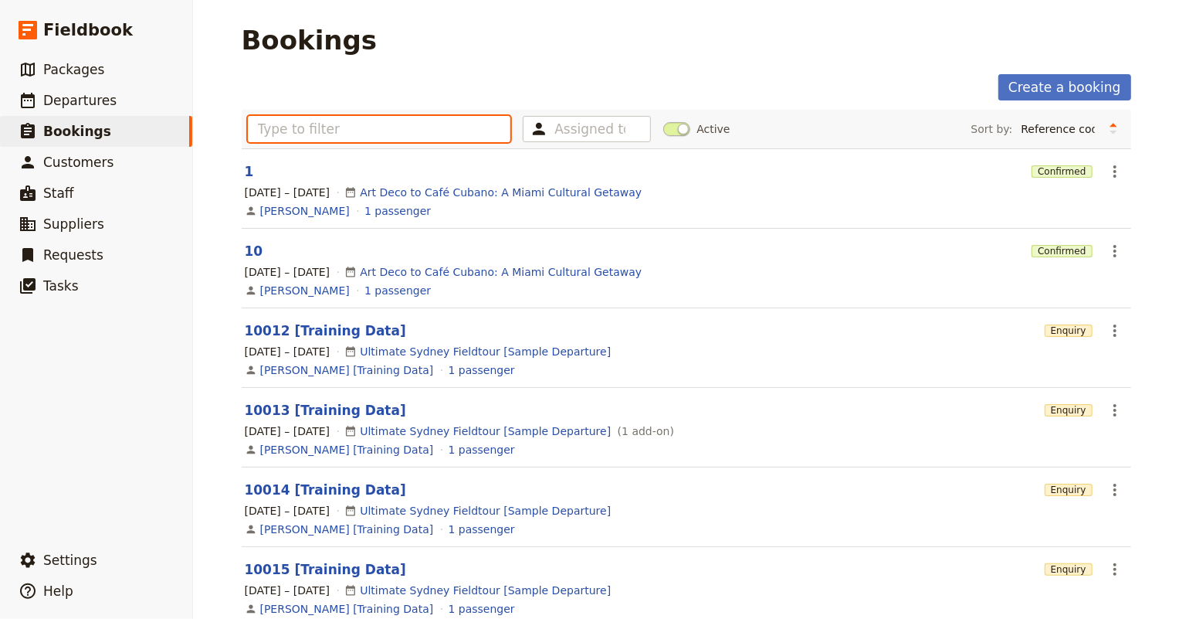
click at [420, 127] on input "text" at bounding box center [379, 129] width 263 height 26
click at [429, 97] on div "Create a booking" at bounding box center [687, 87] width 890 height 26
click at [663, 129] on span at bounding box center [676, 129] width 27 height 14
click at [663, 121] on input "Active" at bounding box center [663, 121] width 0 height 0
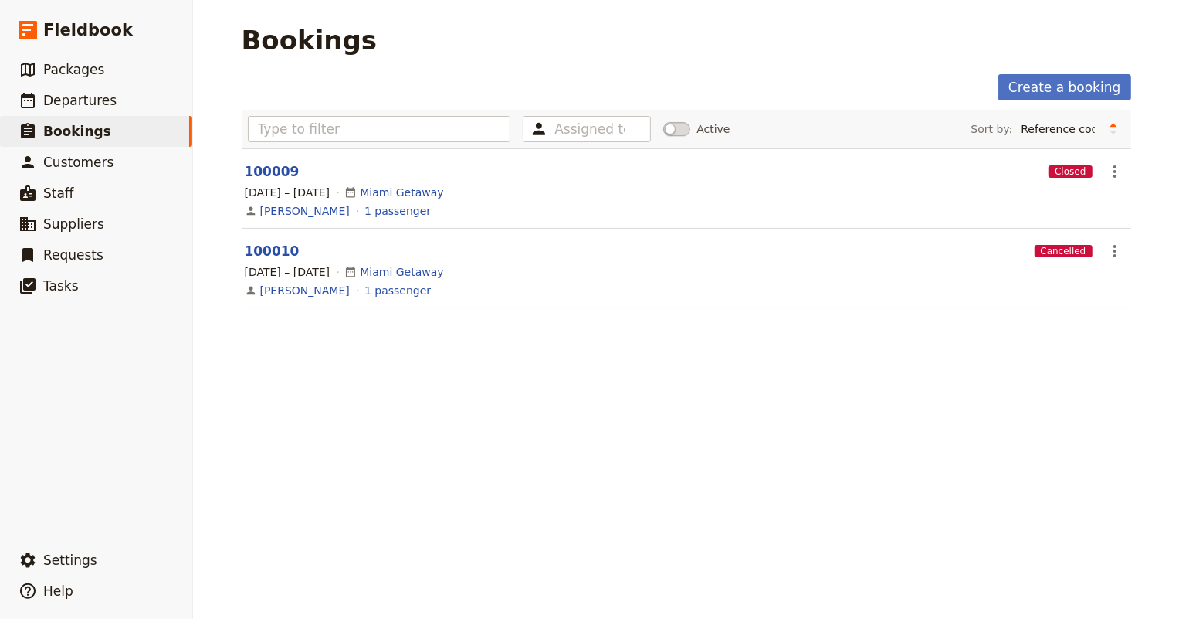
click at [670, 129] on span at bounding box center [676, 129] width 27 height 14
click at [663, 121] on input "Active" at bounding box center [663, 121] width 0 height 0
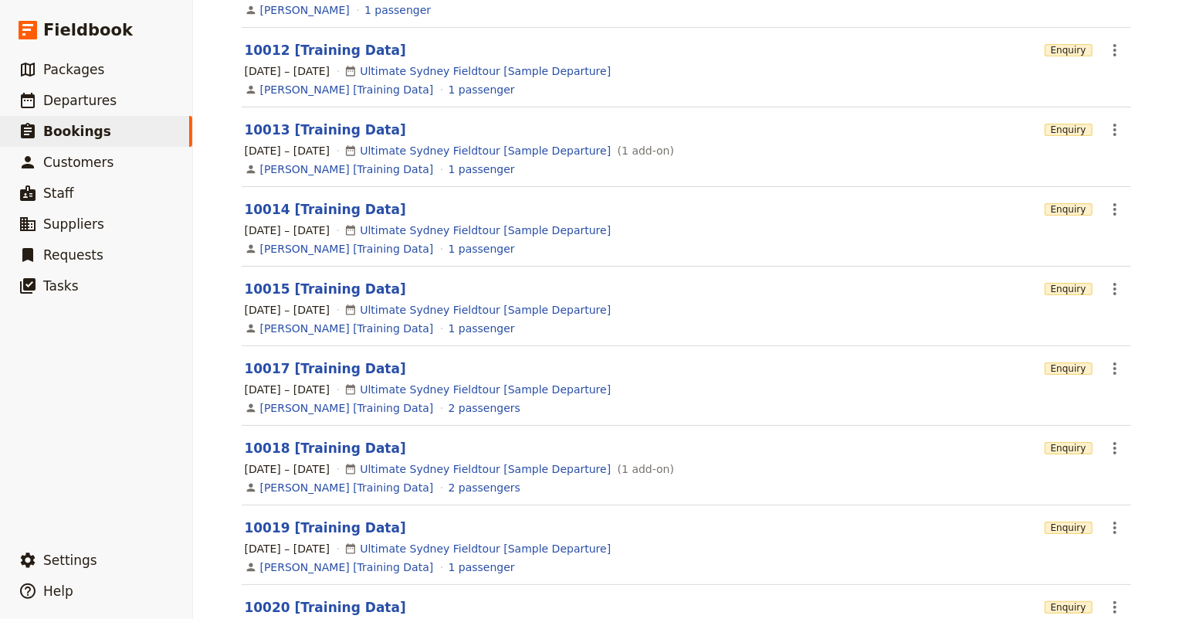
scroll to position [400, 0]
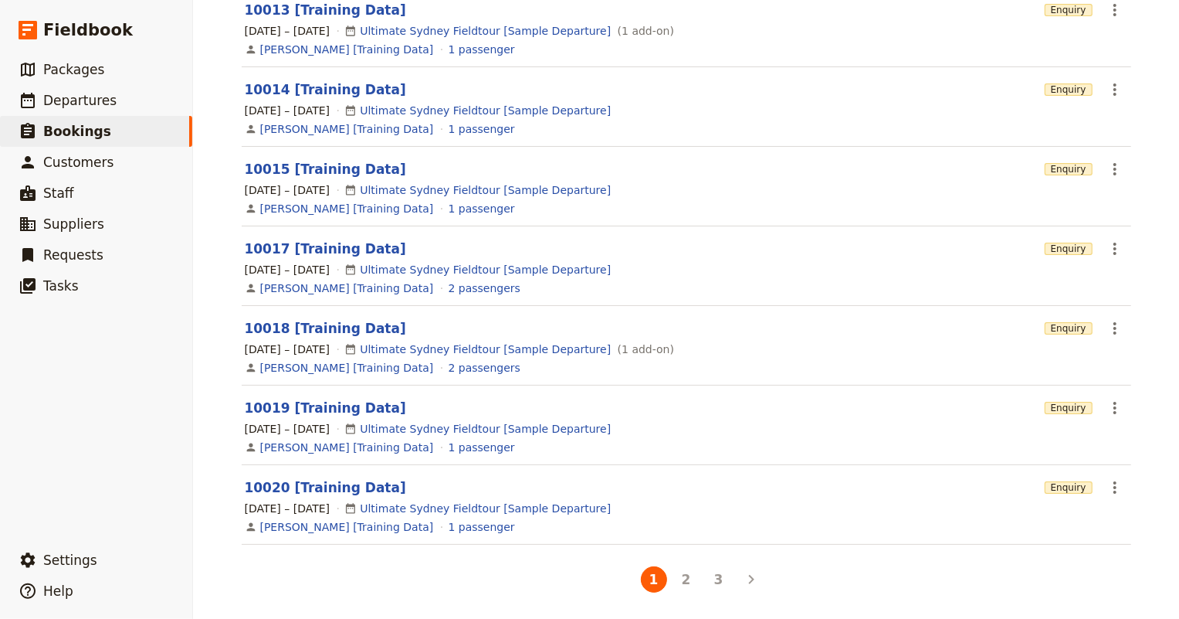
click at [651, 312] on section "10018 [Training Data] Enquiry ​ 6 – 8 Oct 2025 Ultimate Sydney Fieldtour [Sampl…" at bounding box center [687, 346] width 890 height 80
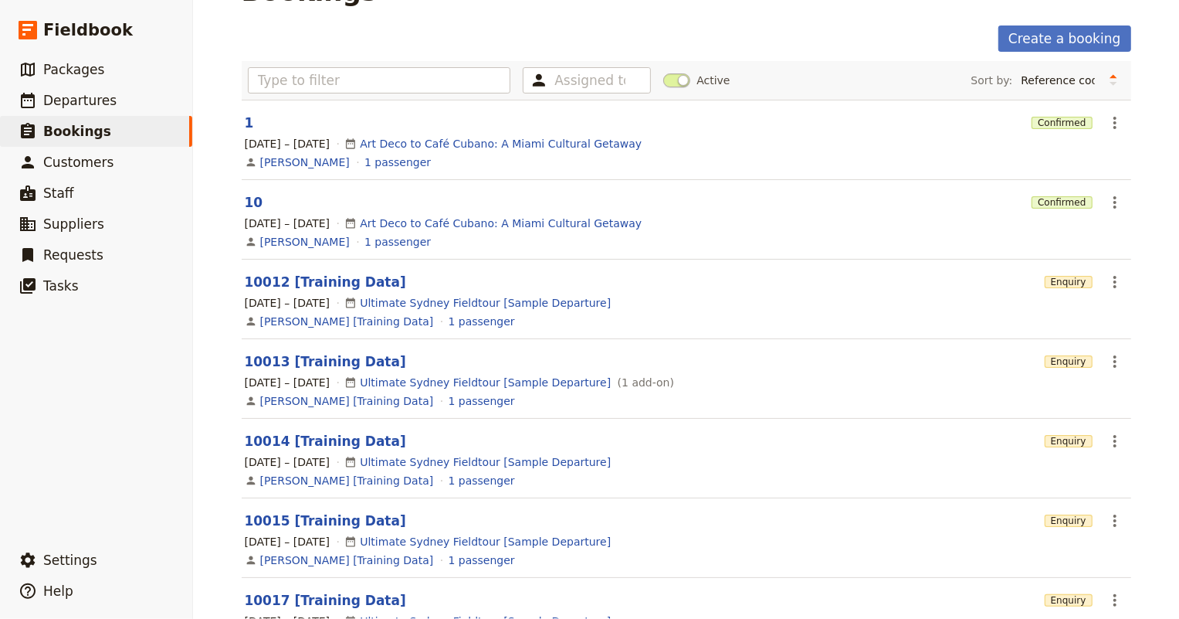
scroll to position [0, 0]
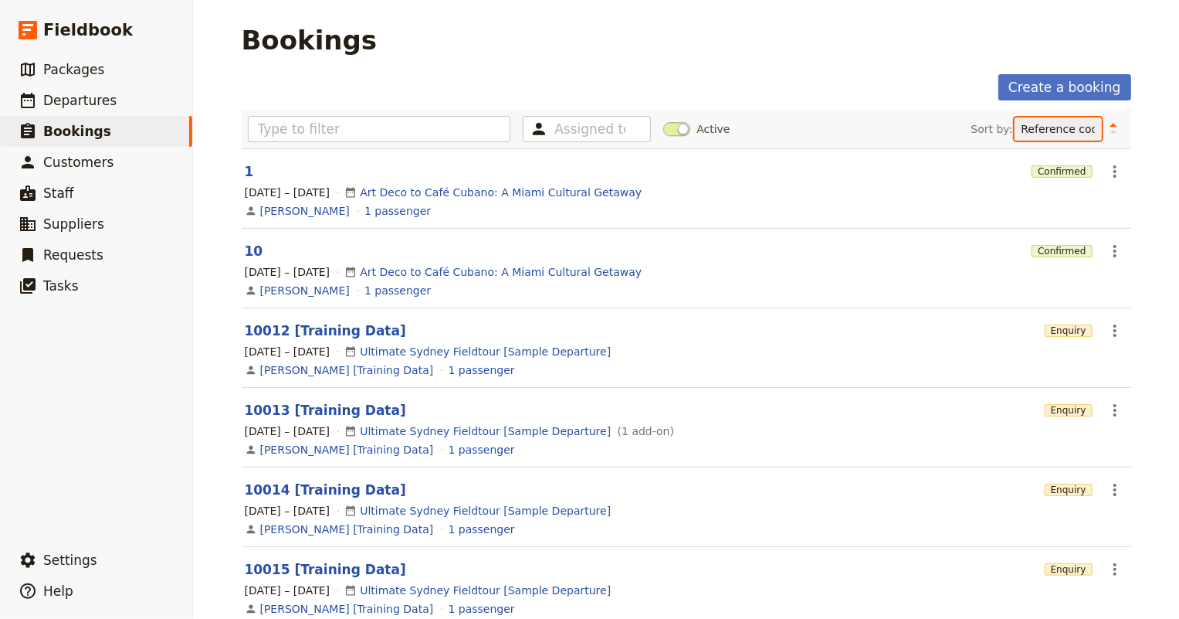
click at [1066, 127] on select "Reference code Contact Status PAX Most recently updated Most recently created" at bounding box center [1058, 128] width 87 height 23
click at [1015, 117] on select "Reference code Contact Status PAX Most recently updated Most recently created" at bounding box center [1058, 128] width 87 height 23
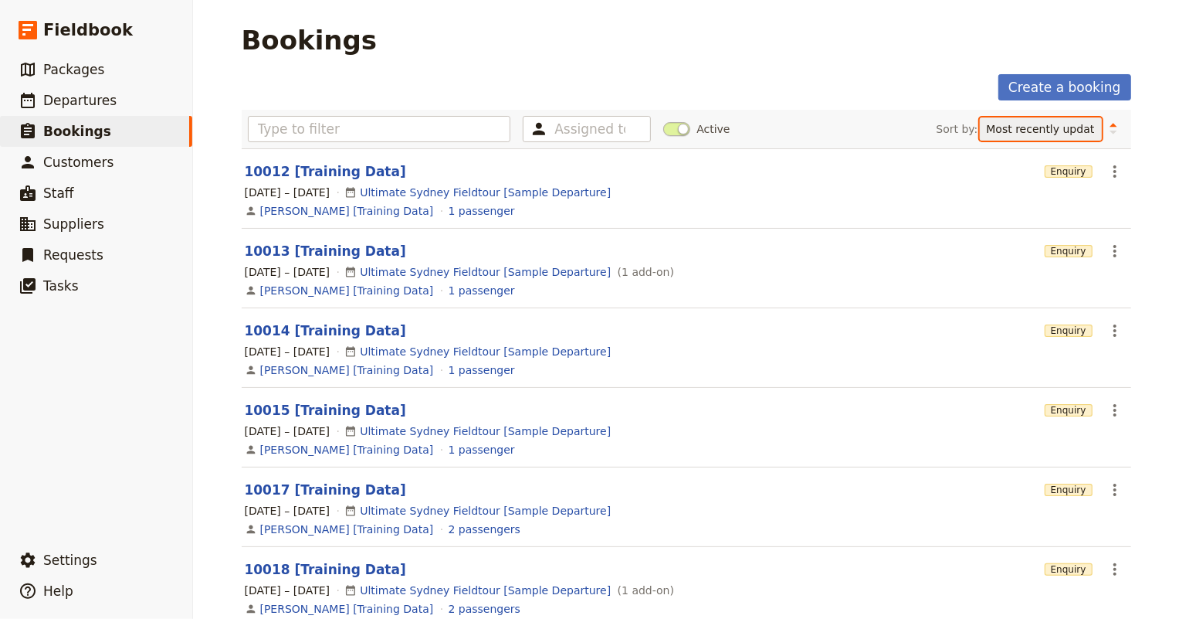
click at [1049, 129] on select "Reference code Contact Status PAX Most recently updated Most recently created" at bounding box center [1041, 128] width 122 height 23
click at [980, 117] on select "Reference code Contact Status PAX Most recently updated Most recently created" at bounding box center [1041, 128] width 122 height 23
click at [1028, 134] on select "Reference code Contact Status PAX Most recently updated Most recently created" at bounding box center [1043, 128] width 117 height 23
click at [1042, 117] on select "Reference code Contact Status PAX Most recently updated Most recently created" at bounding box center [1043, 128] width 117 height 23
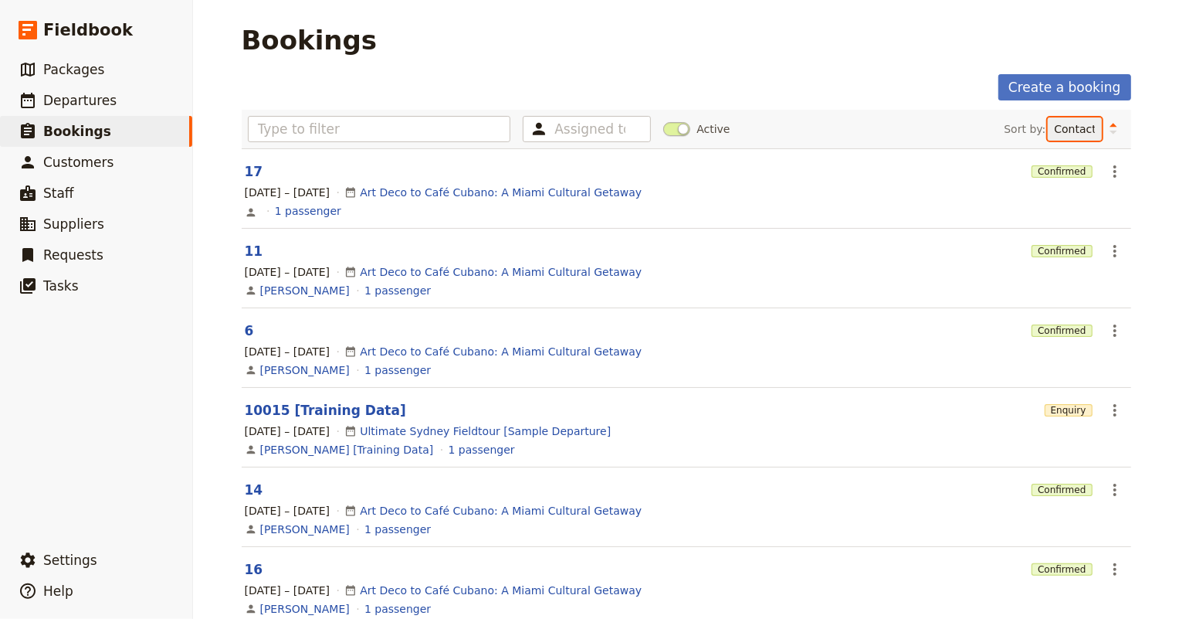
click at [1059, 123] on select "Reference code Contact Status PAX Most recently updated Most recently created" at bounding box center [1075, 128] width 54 height 23
select select "STATUS"
click at [1048, 117] on select "Reference code Contact Status PAX Most recently updated Most recently created" at bounding box center [1075, 128] width 54 height 23
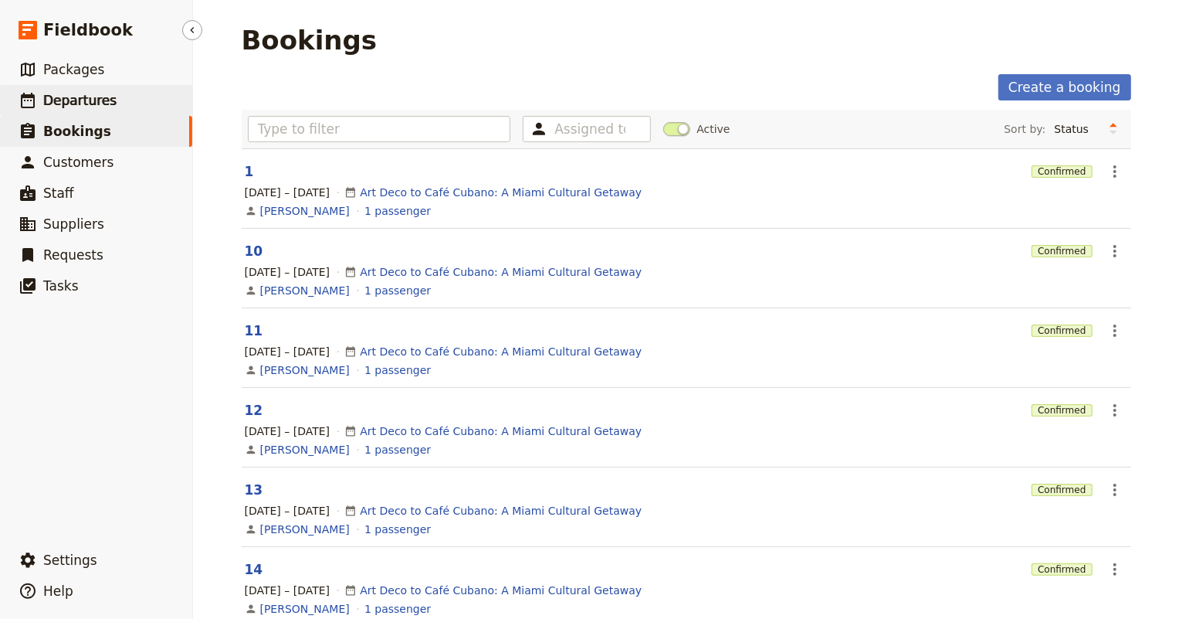
click at [80, 95] on span "Departures" at bounding box center [79, 100] width 73 height 15
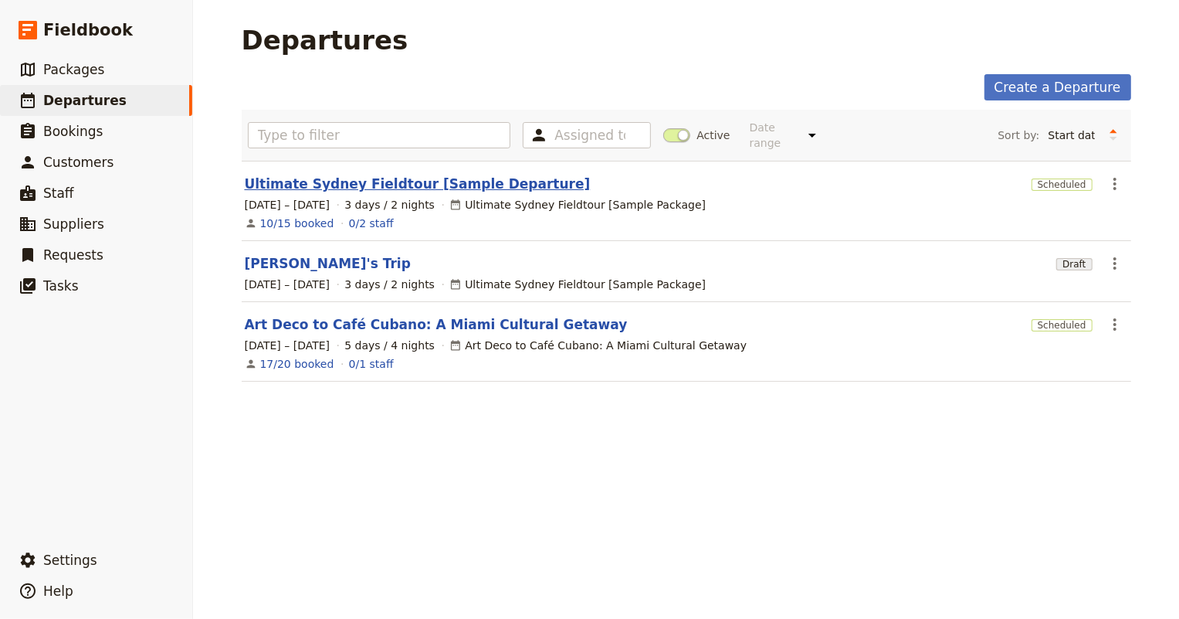
click at [378, 175] on link "Ultimate Sydney Fieldtour [Sample Departure]" at bounding box center [418, 184] width 346 height 19
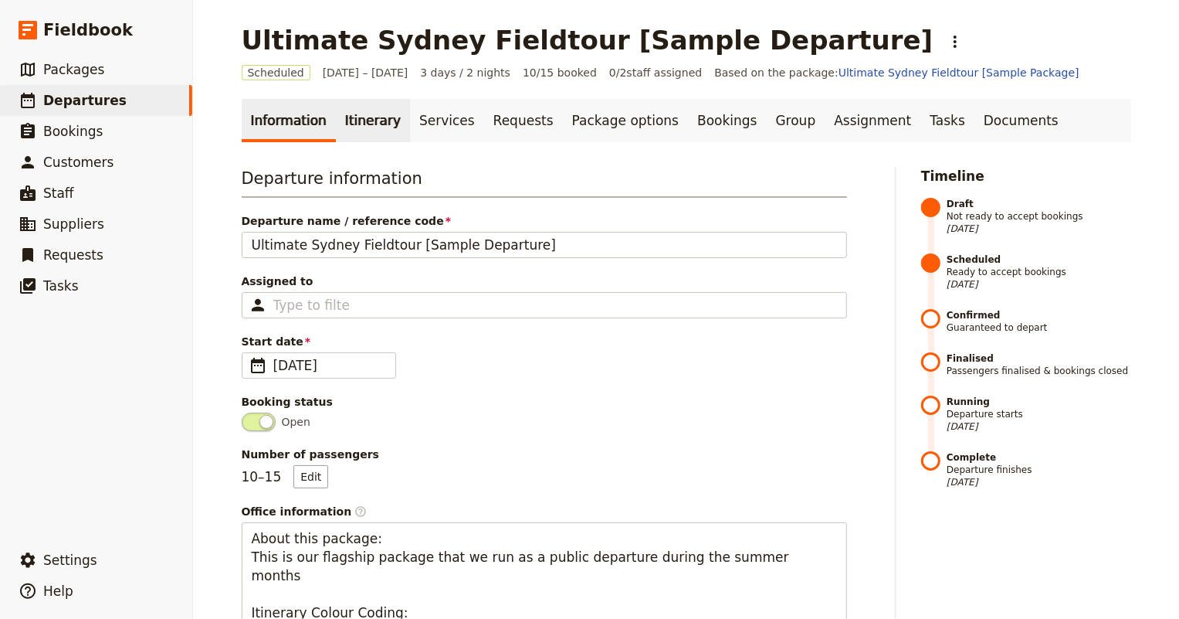
click at [368, 116] on link "Itinerary" at bounding box center [373, 120] width 74 height 43
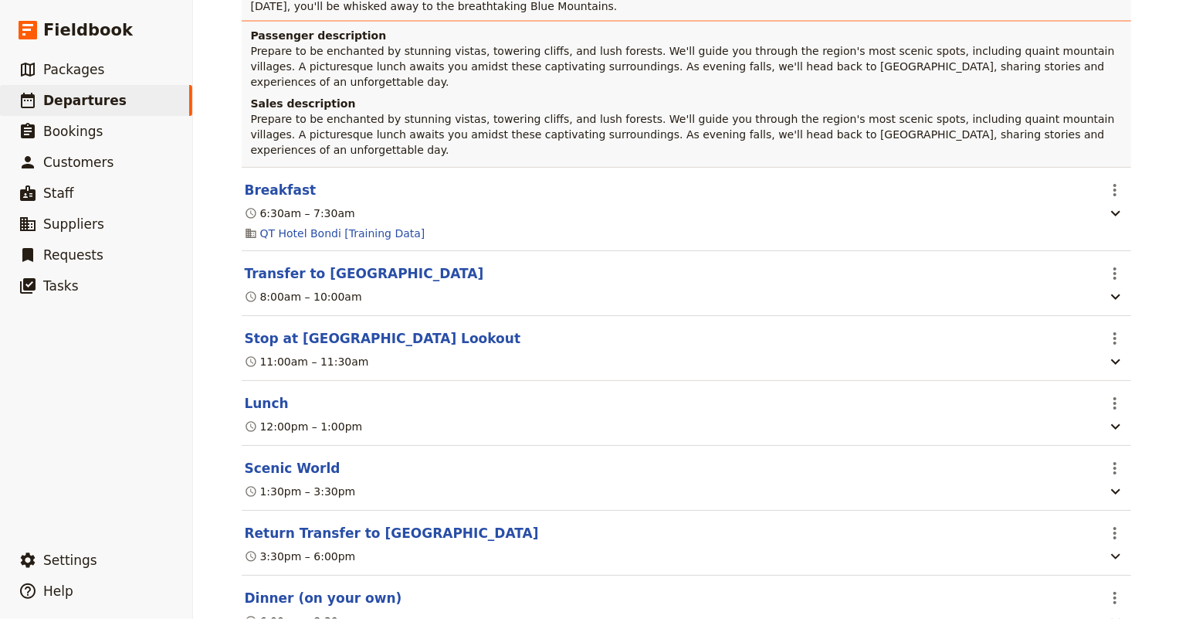
scroll to position [1123, 0]
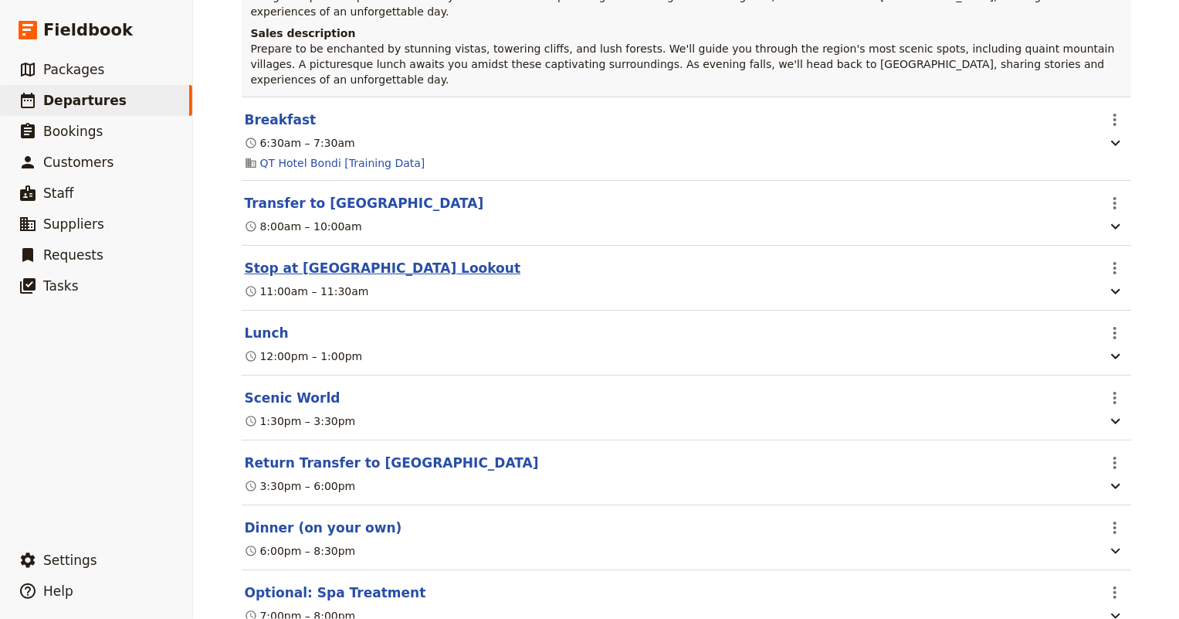
click at [385, 259] on button "Stop at Blue Mountains Lookout" at bounding box center [383, 268] width 276 height 19
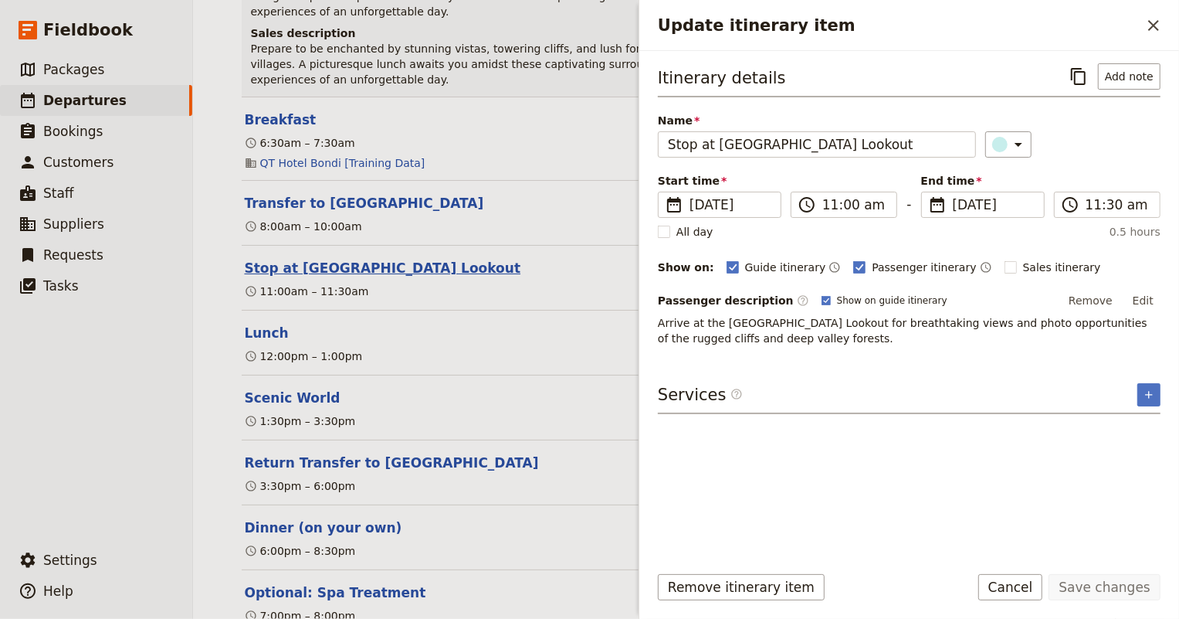
click at [385, 259] on button "Stop at Blue Mountains Lookout" at bounding box center [383, 268] width 276 height 19
click at [459, 248] on section "Stop at Blue Mountains Lookout ​ 11:00am – 11:30am" at bounding box center [687, 278] width 890 height 65
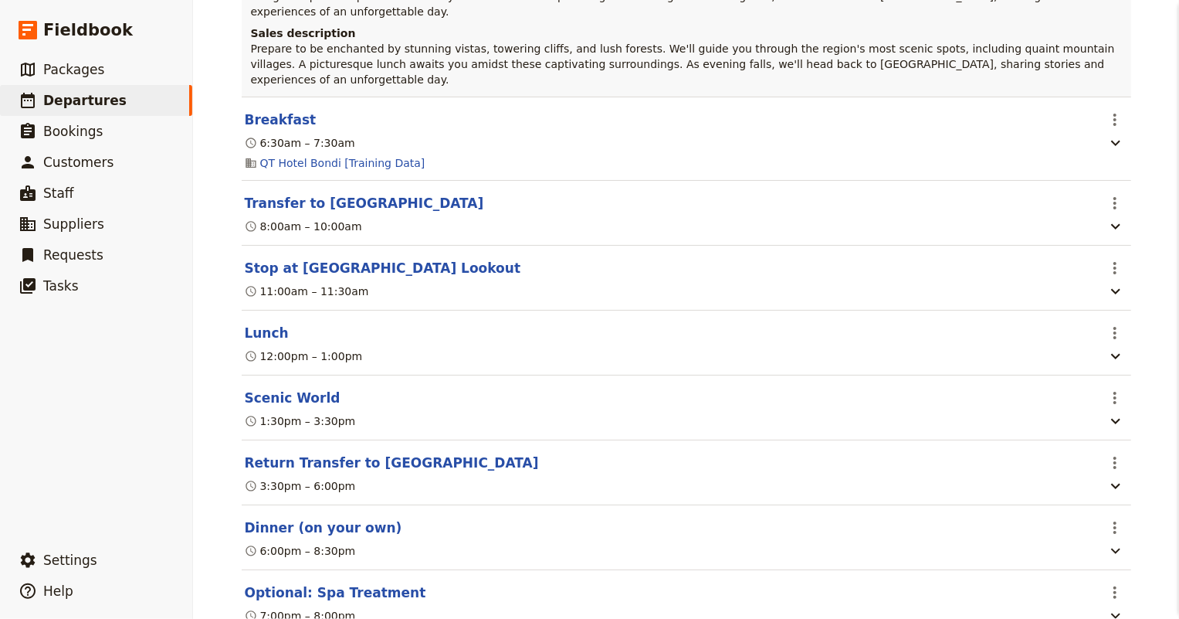
scroll to position [0, 0]
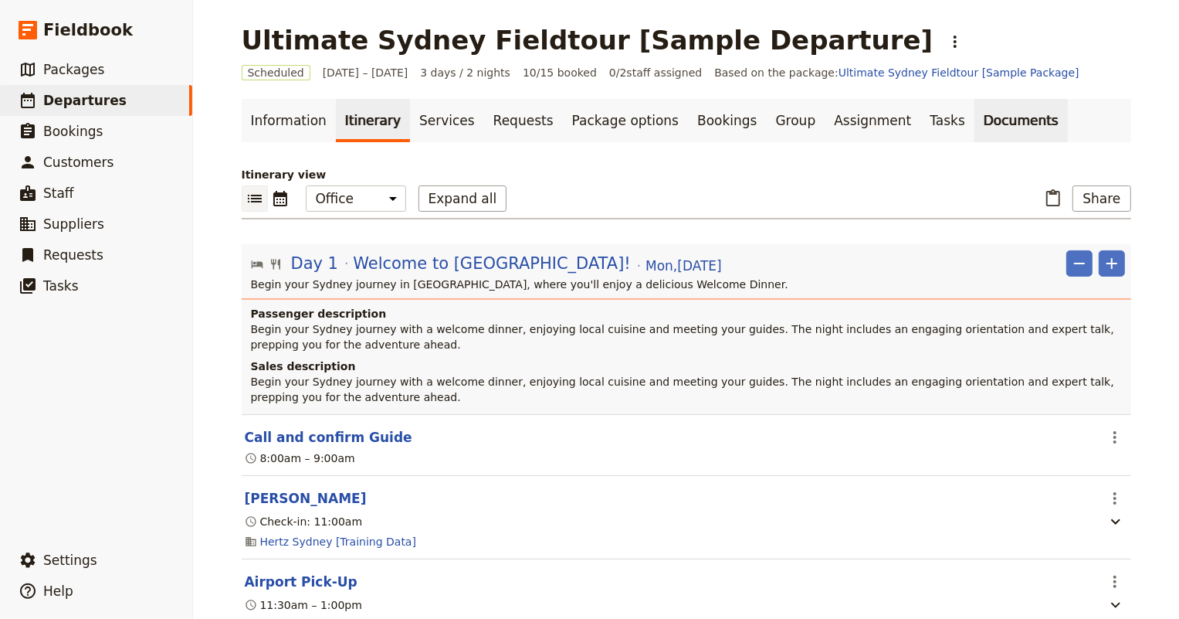
click at [974, 122] on link "Documents" at bounding box center [1020, 120] width 93 height 43
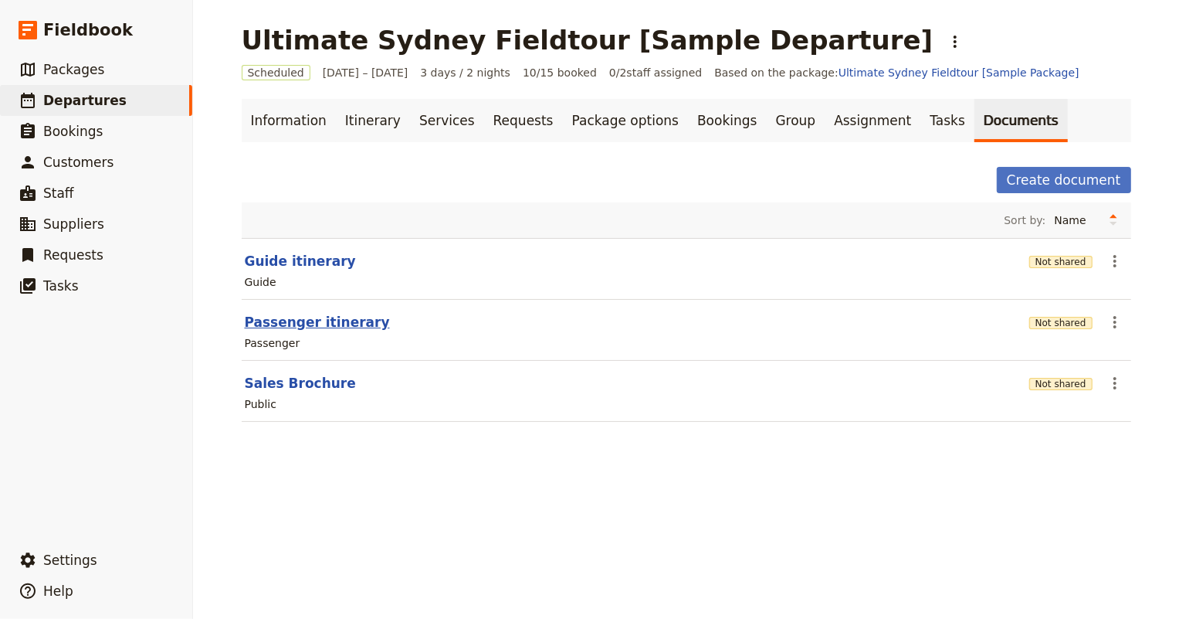
click at [280, 324] on button "Passenger itinerary" at bounding box center [317, 322] width 145 height 19
select select "PASSENGER"
select select "RUN_SHEET"
select select "DEFAULT"
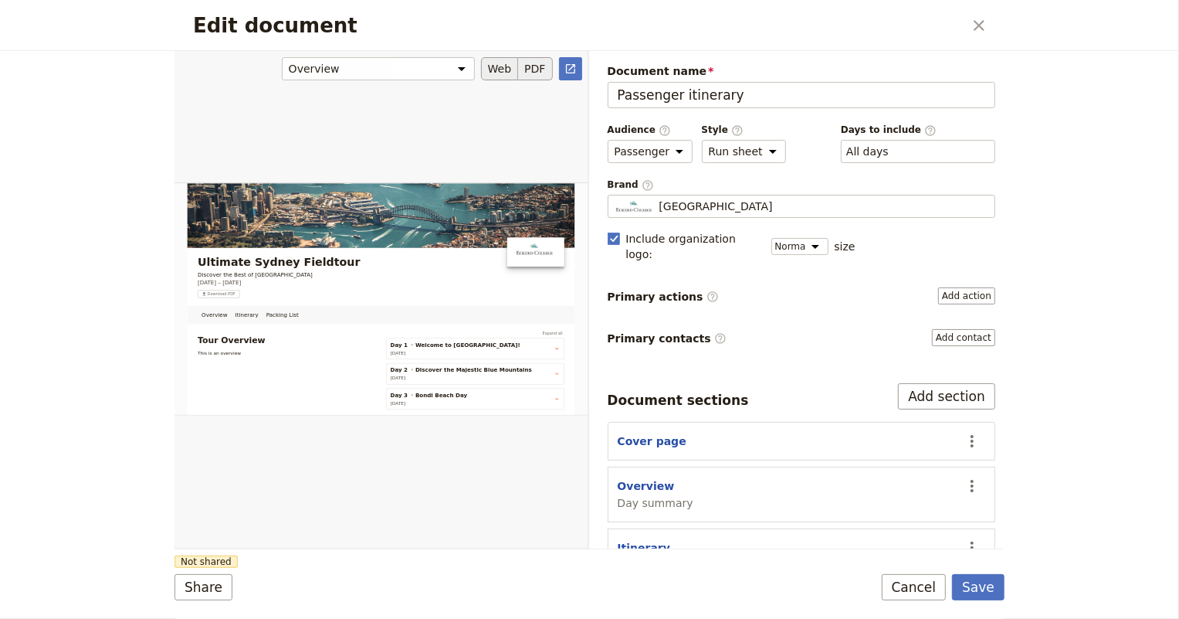
click at [534, 71] on button "PDF" at bounding box center [535, 68] width 34 height 23
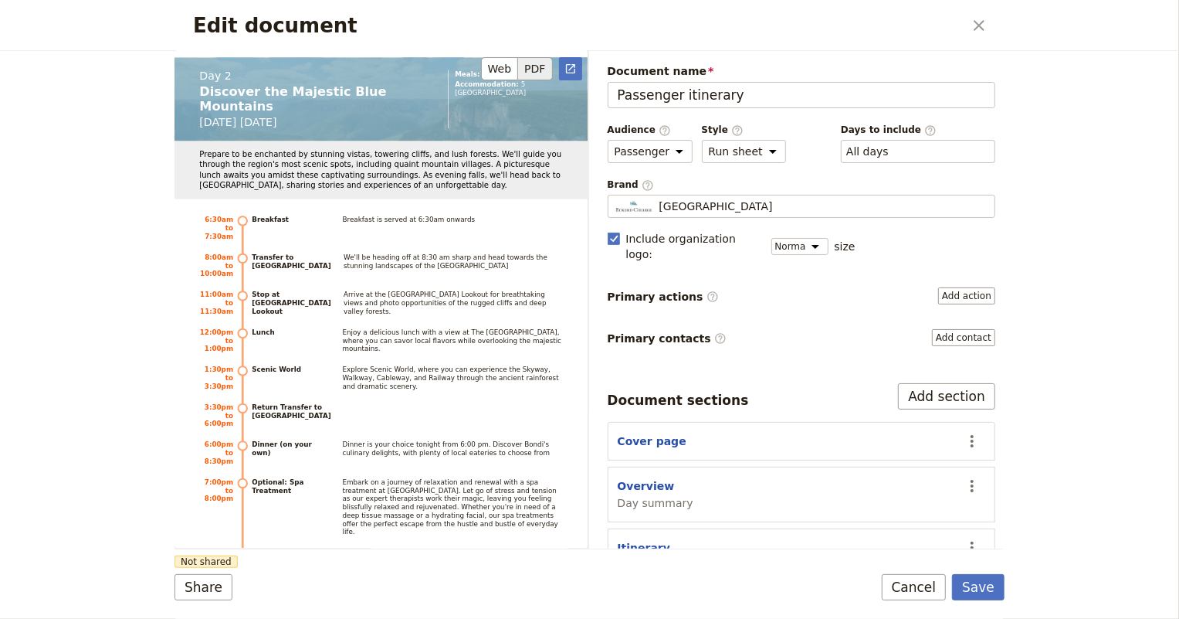
scroll to position [2737, 0]
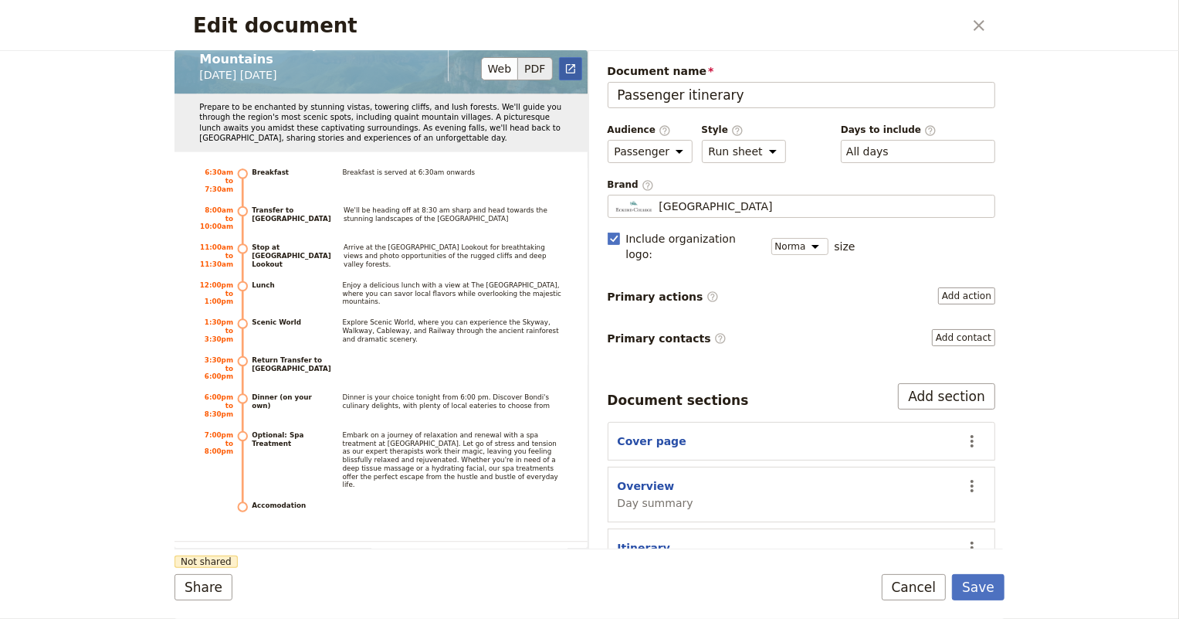
click at [571, 61] on button "​" at bounding box center [570, 68] width 23 height 23
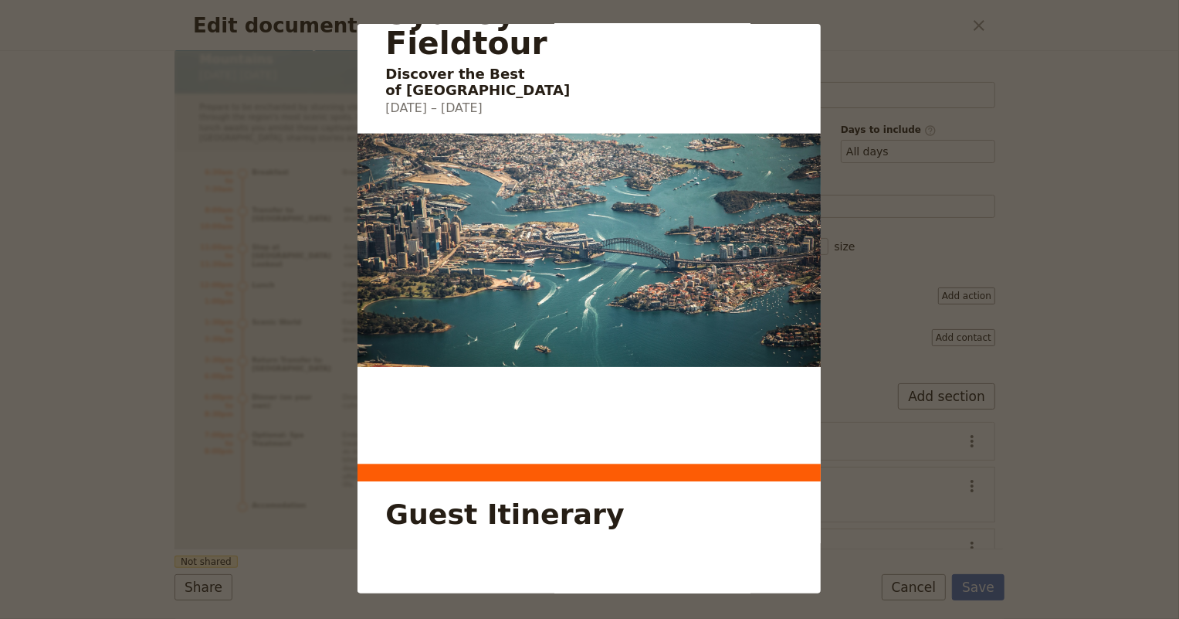
scroll to position [0, 0]
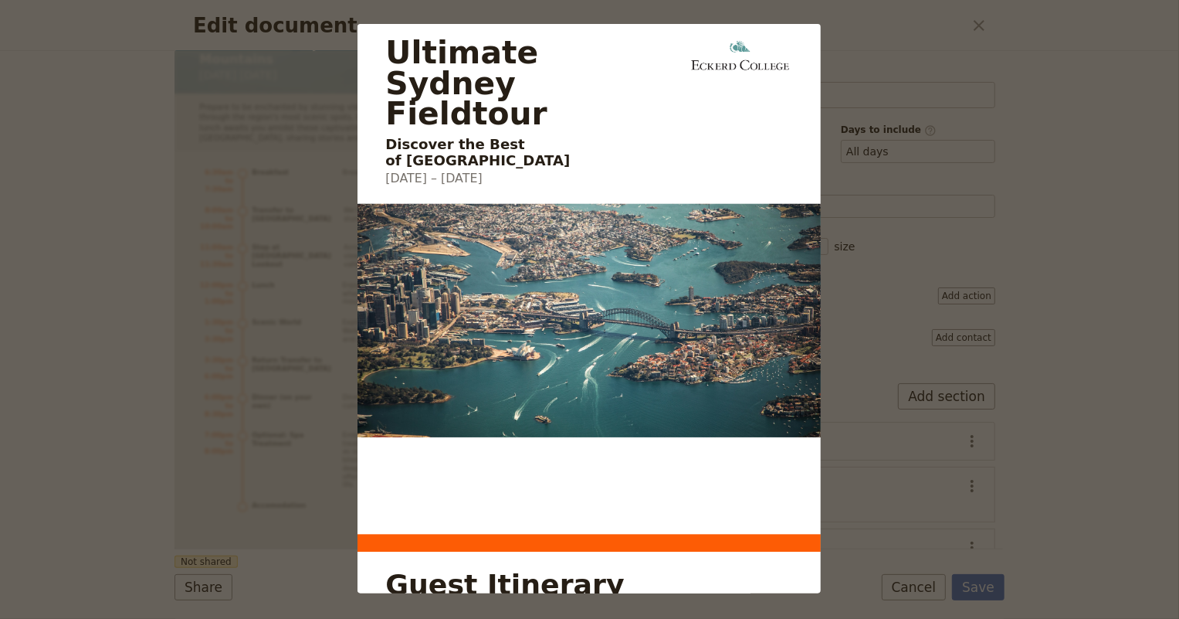
click at [878, 69] on div "Ultimate Sydney Fieldtour Discover the Best of Sydney 6 – 8 October 2025 Guest …" at bounding box center [589, 309] width 1179 height 619
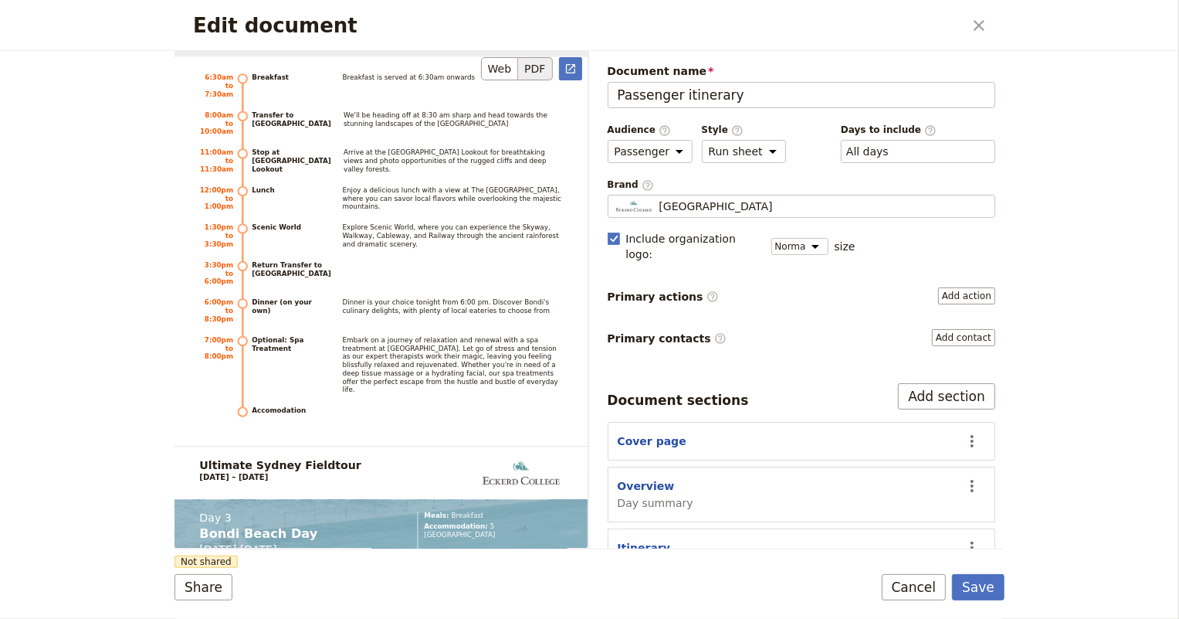
scroll to position [2948, 0]
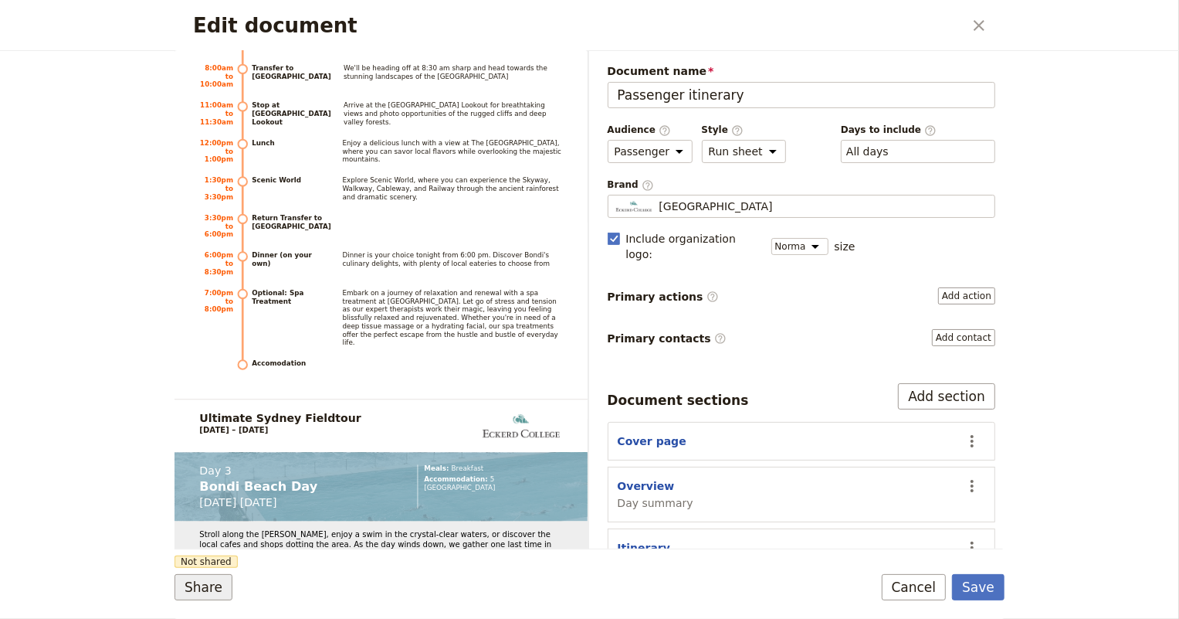
click at [206, 585] on button "Share" at bounding box center [204, 587] width 58 height 26
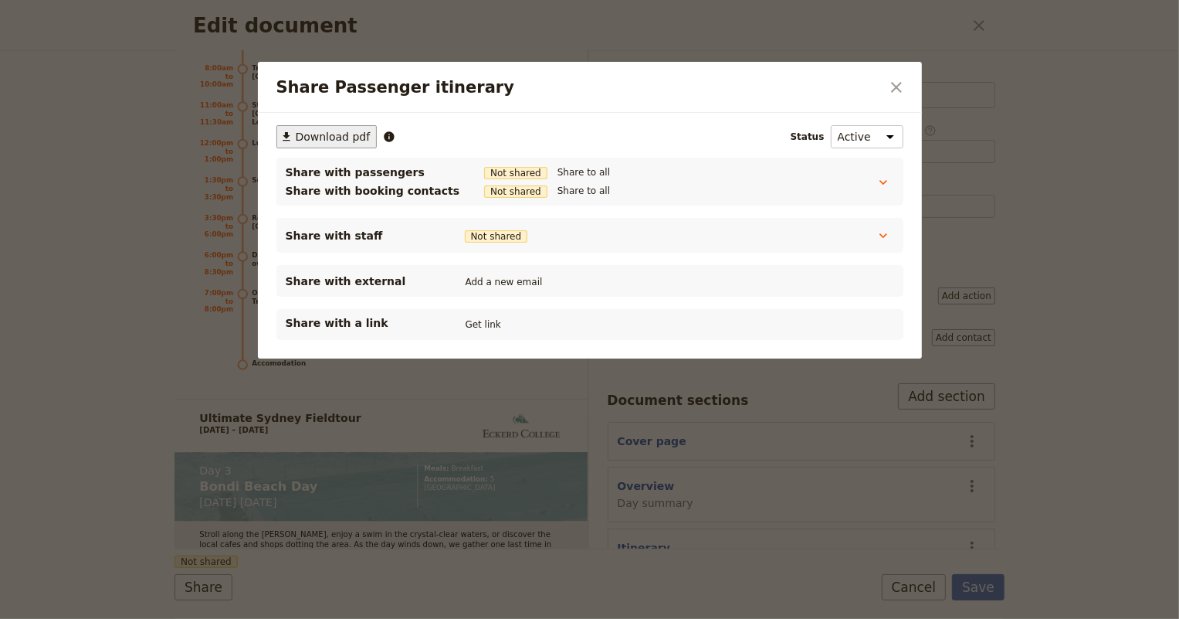
click at [315, 135] on span "Download pdf" at bounding box center [333, 136] width 75 height 15
click at [896, 86] on icon "Close dialog" at bounding box center [896, 87] width 11 height 11
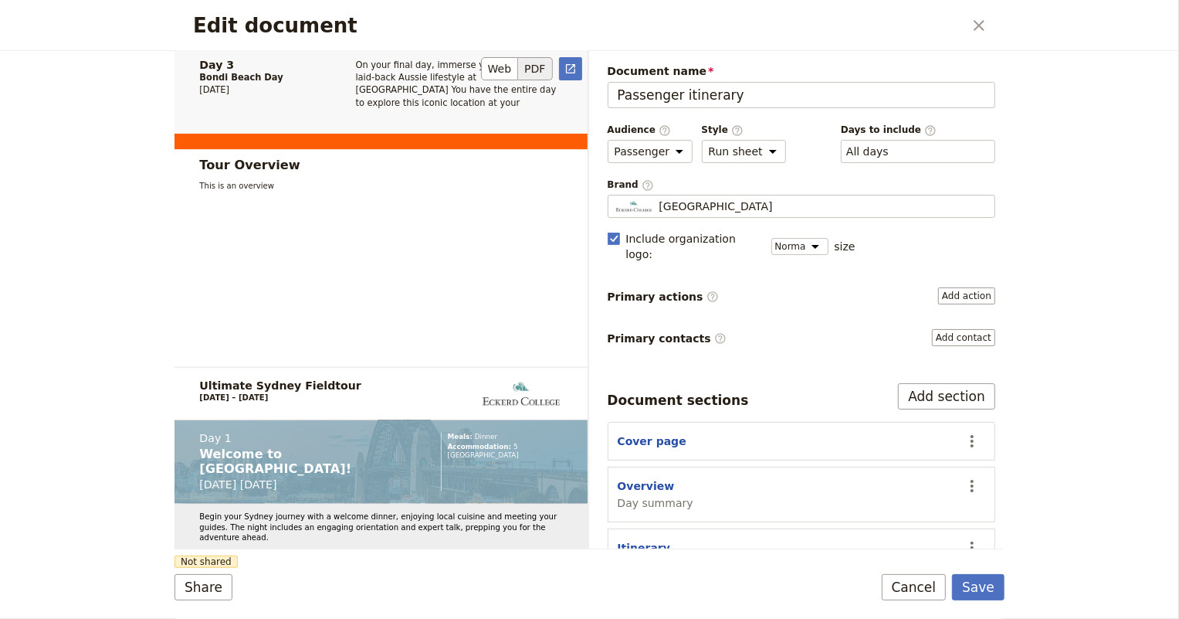
scroll to position [772, 0]
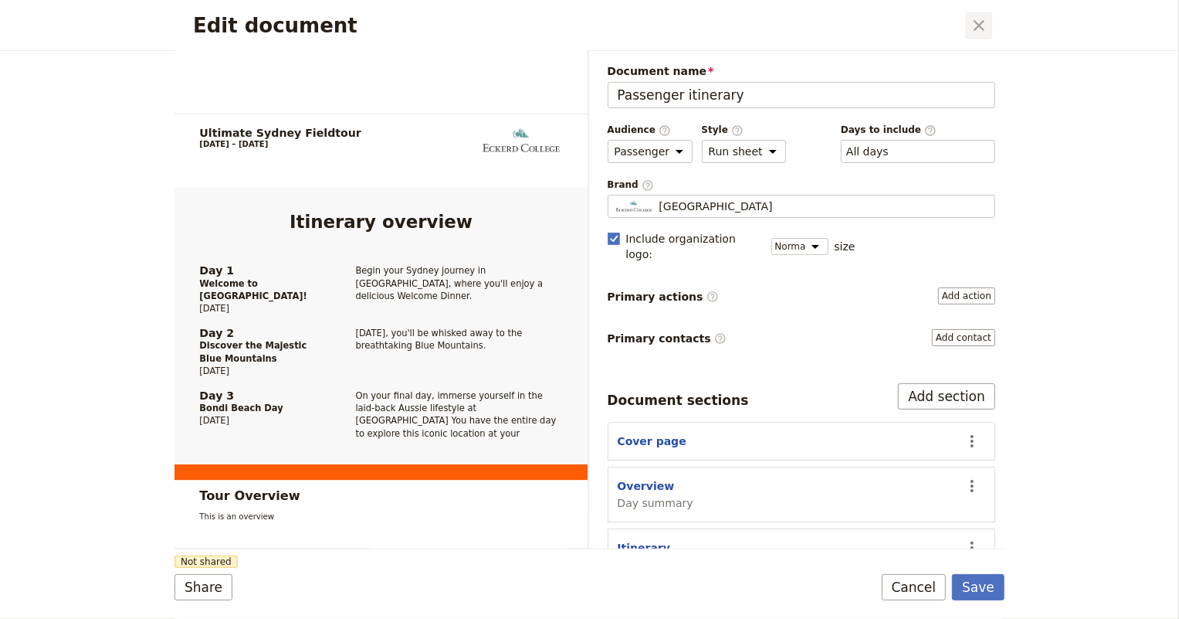
click at [973, 18] on icon "Close dialog" at bounding box center [979, 25] width 19 height 19
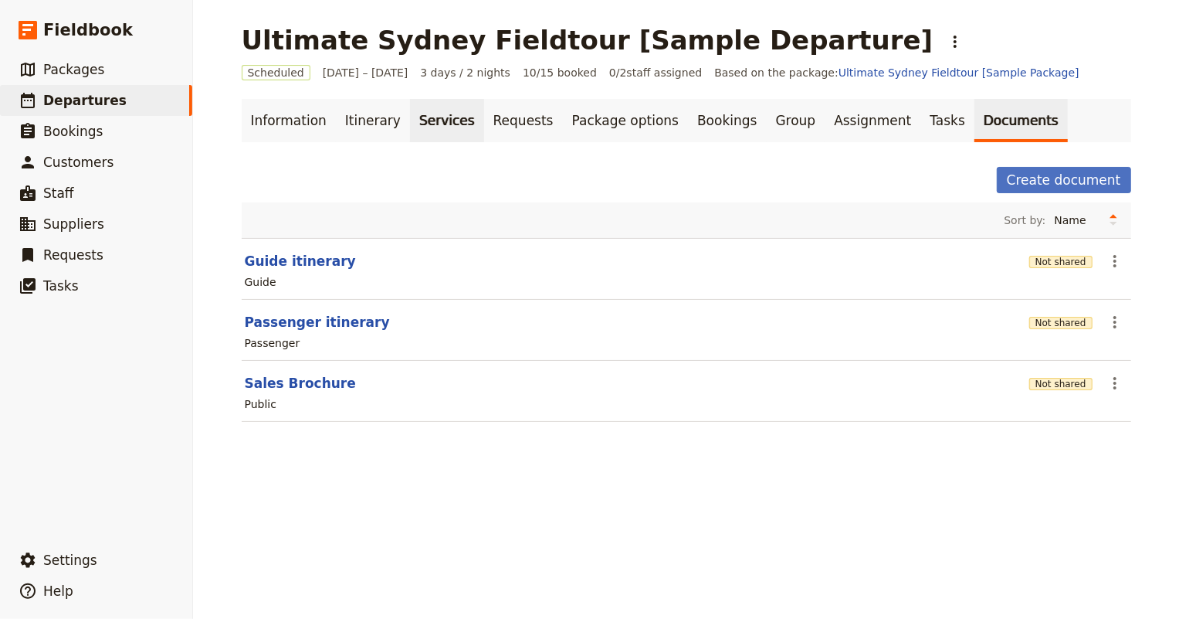
click at [410, 117] on link "Services" at bounding box center [447, 120] width 74 height 43
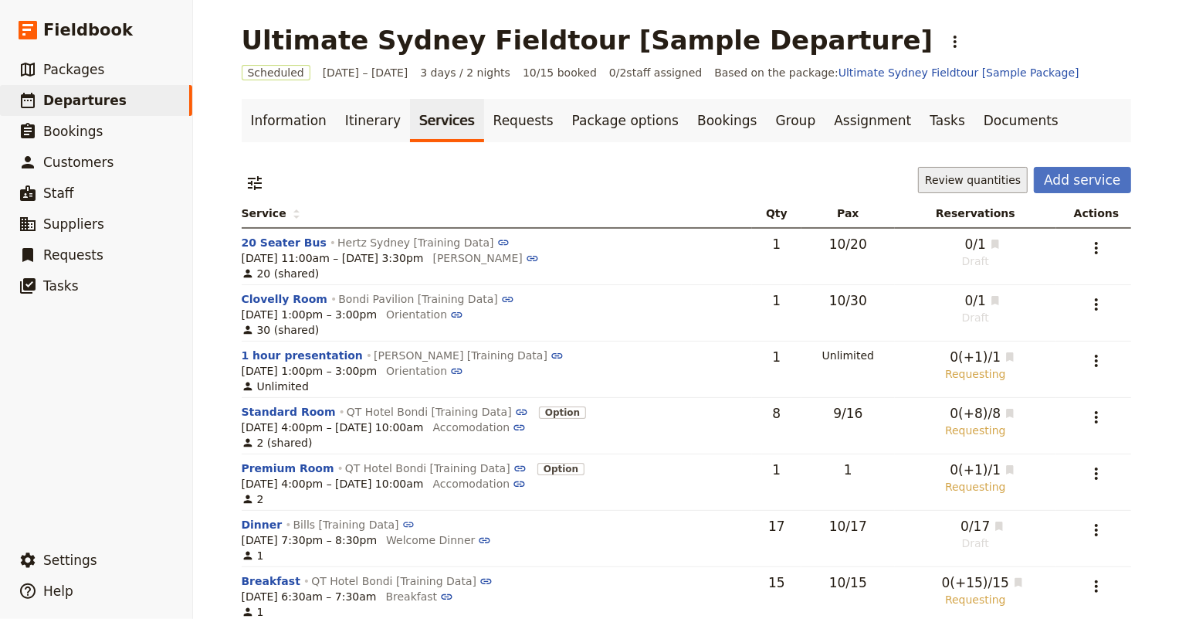
click at [1022, 178] on button "Review quantities" at bounding box center [973, 180] width 110 height 26
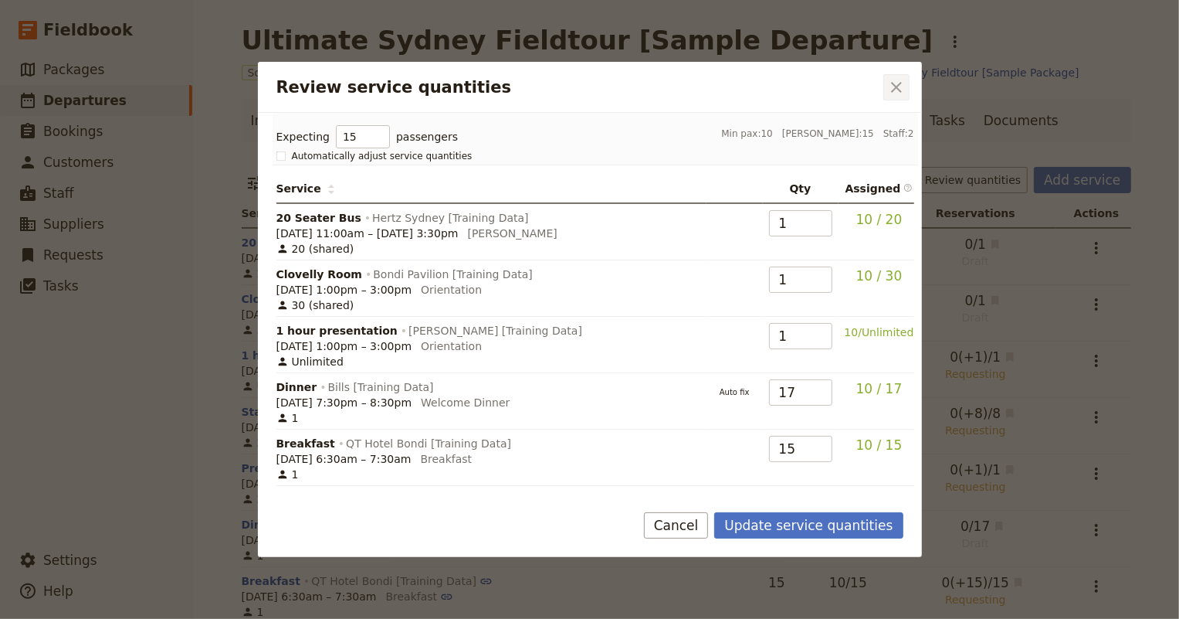
click at [897, 84] on icon "Close dialog" at bounding box center [896, 87] width 19 height 19
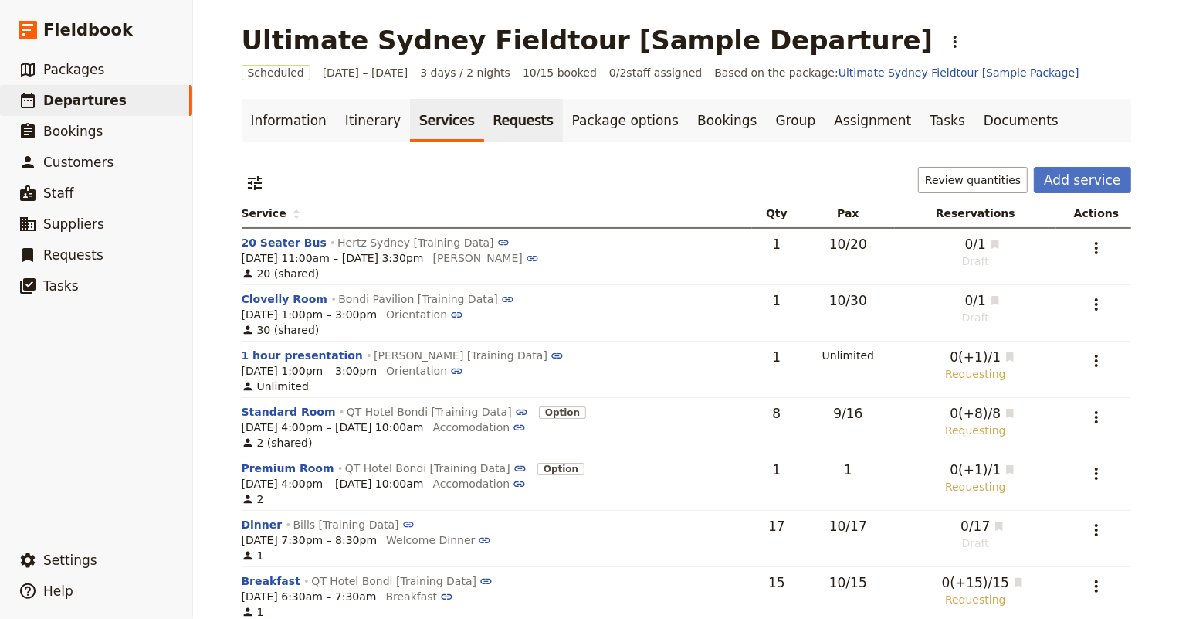
click at [502, 123] on link "Requests" at bounding box center [523, 120] width 79 height 43
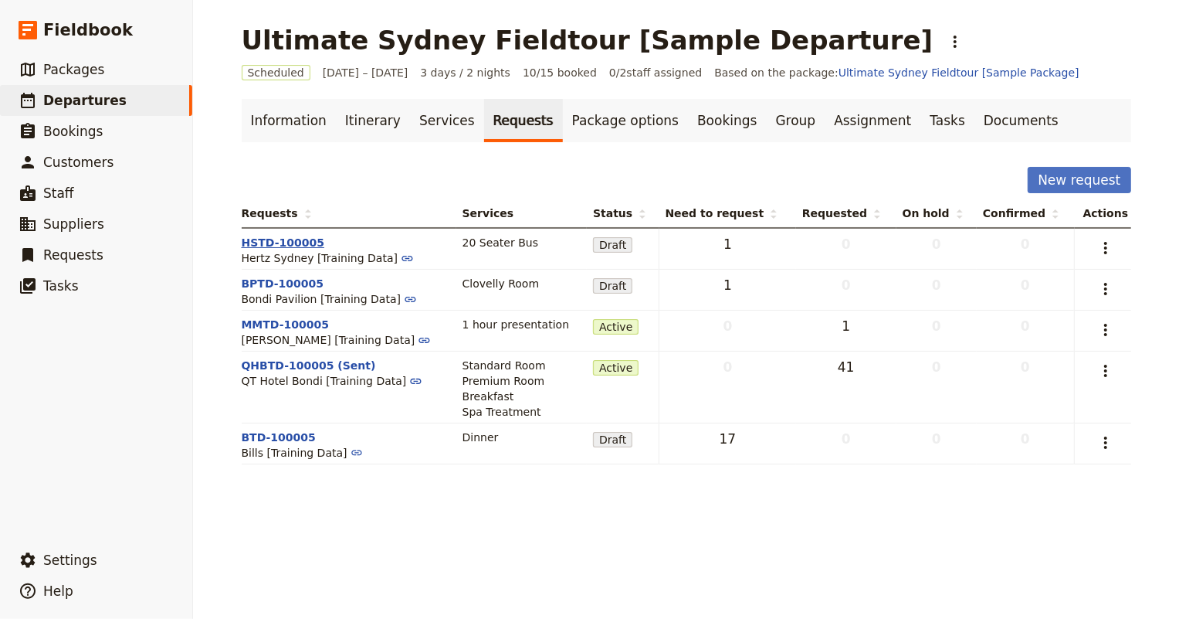
click at [280, 246] on button "HSTD-100005" at bounding box center [283, 242] width 83 height 15
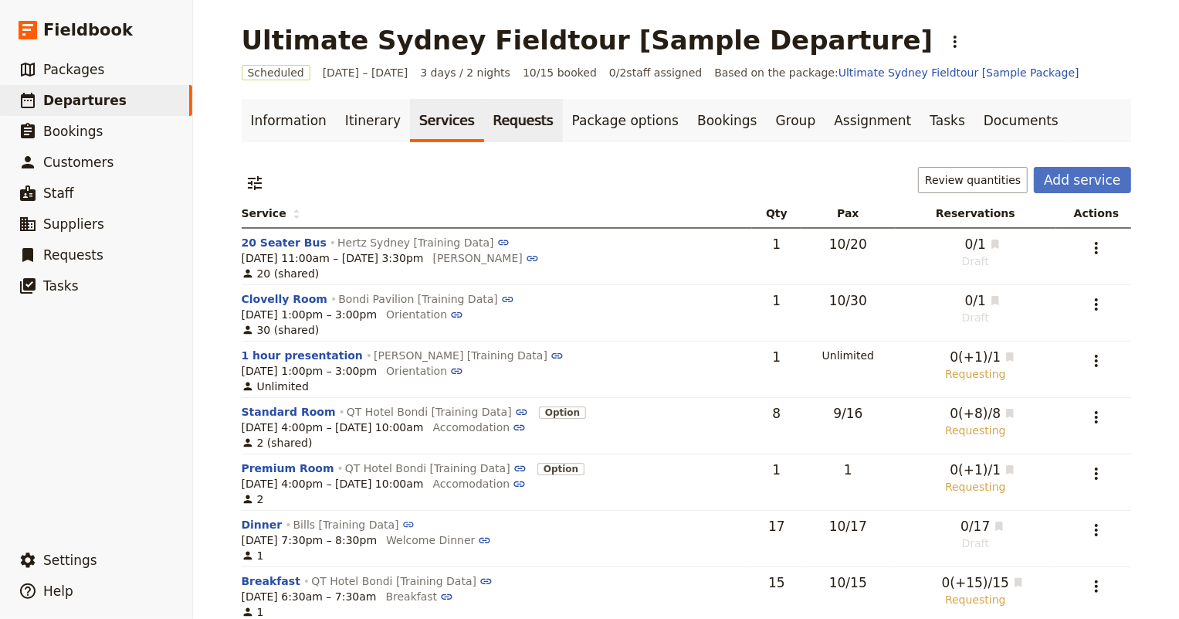
click at [487, 116] on link "Requests" at bounding box center [523, 120] width 79 height 43
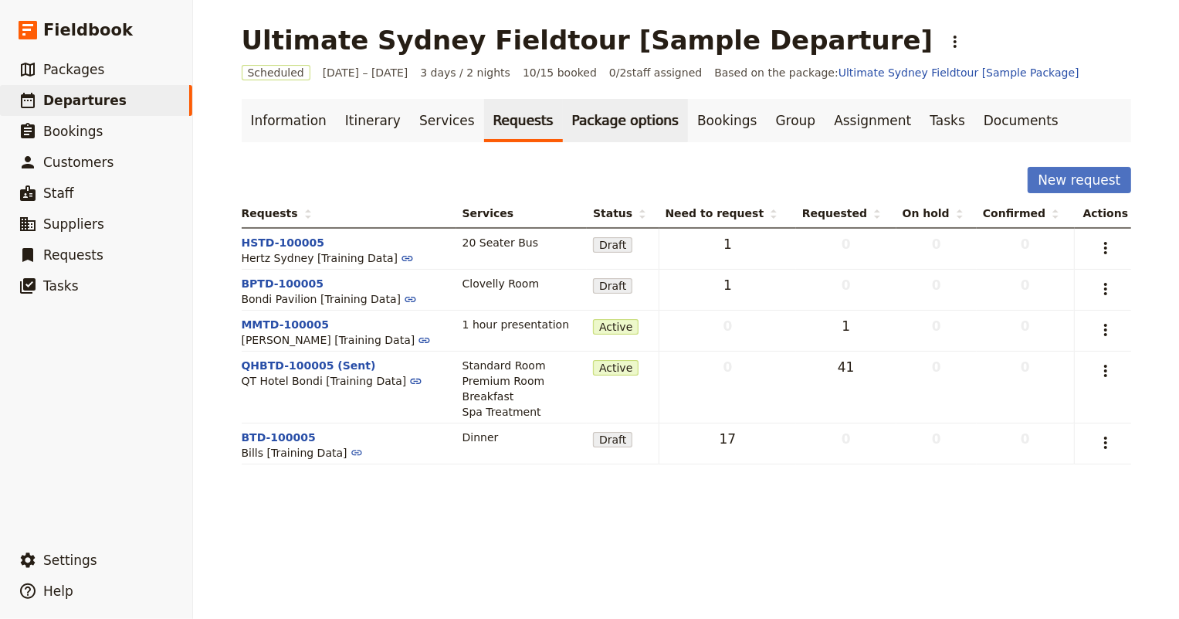
click at [578, 123] on link "Package options" at bounding box center [625, 120] width 125 height 43
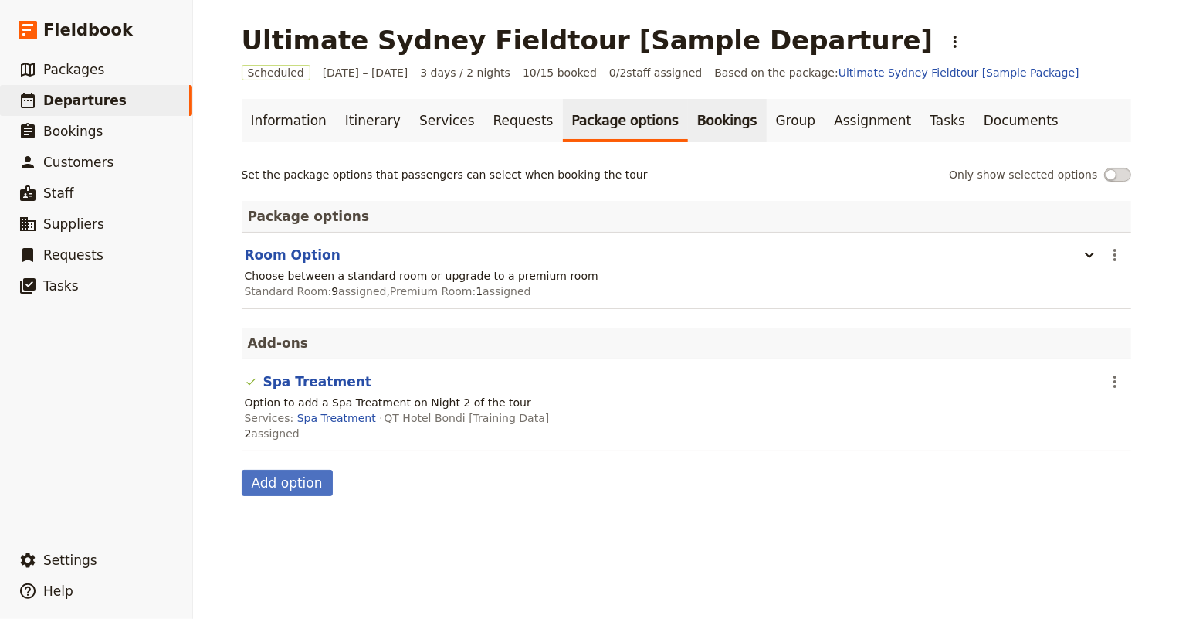
click at [688, 118] on link "Bookings" at bounding box center [727, 120] width 78 height 43
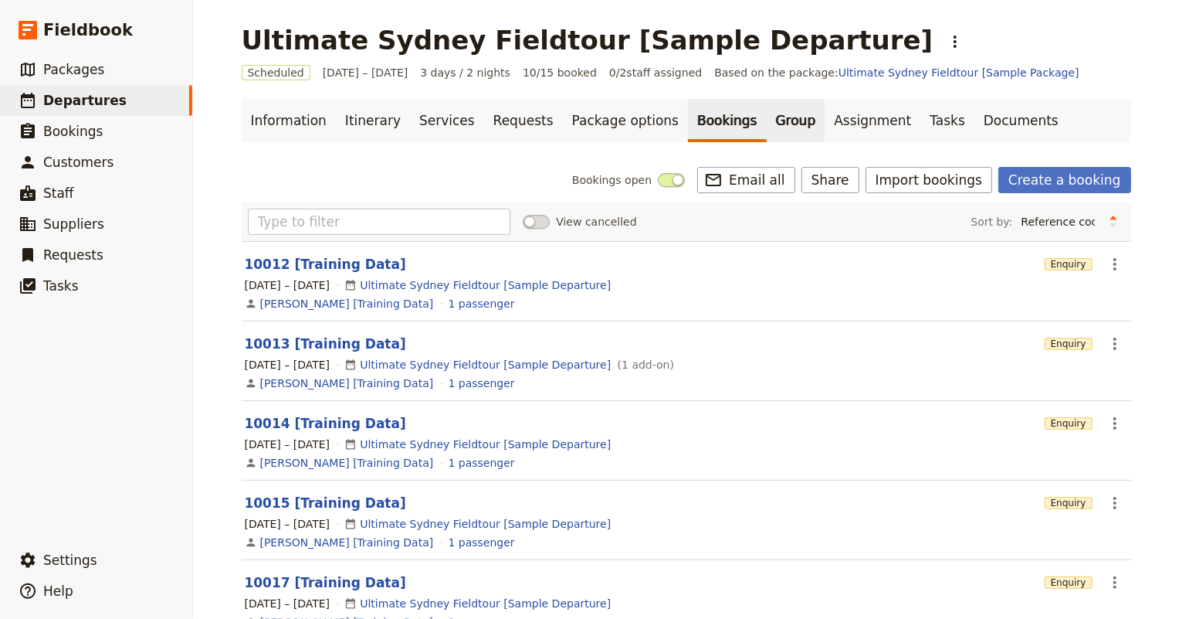
click at [767, 119] on link "Group" at bounding box center [796, 120] width 59 height 43
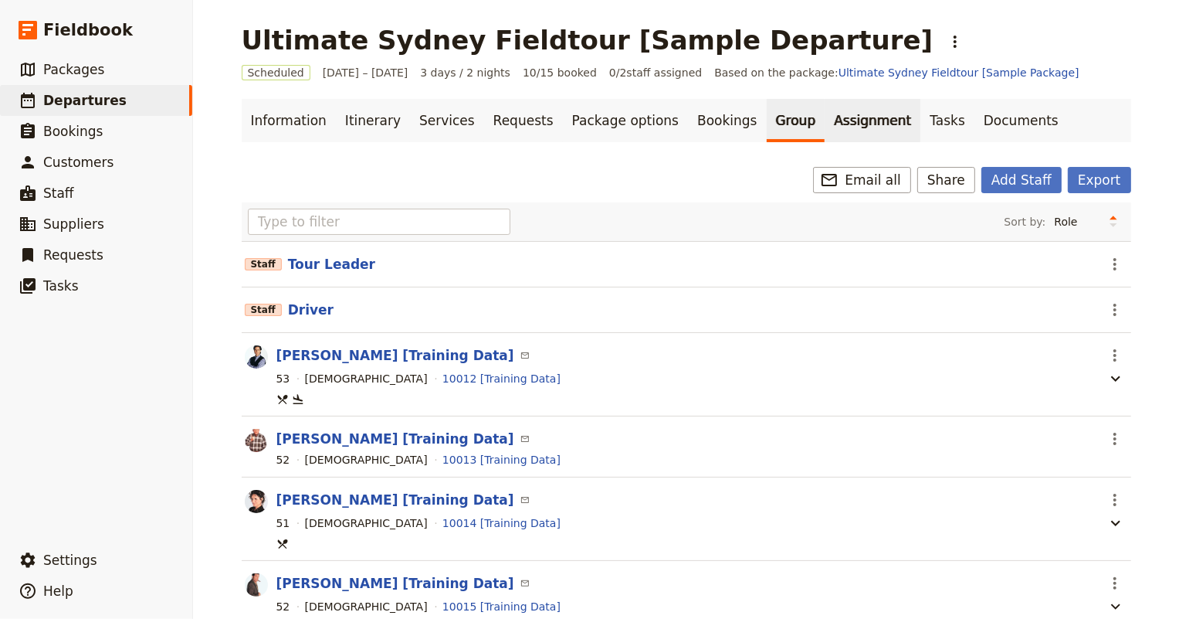
click at [825, 117] on link "Assignment" at bounding box center [873, 120] width 96 height 43
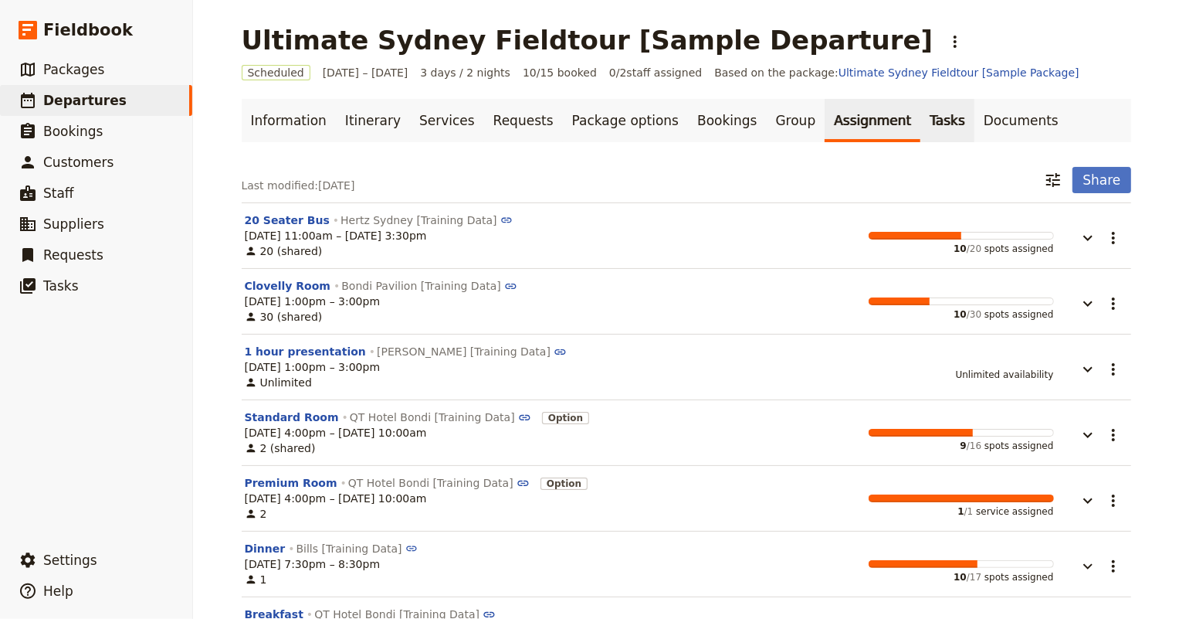
click at [920, 125] on link "Tasks" at bounding box center [947, 120] width 54 height 43
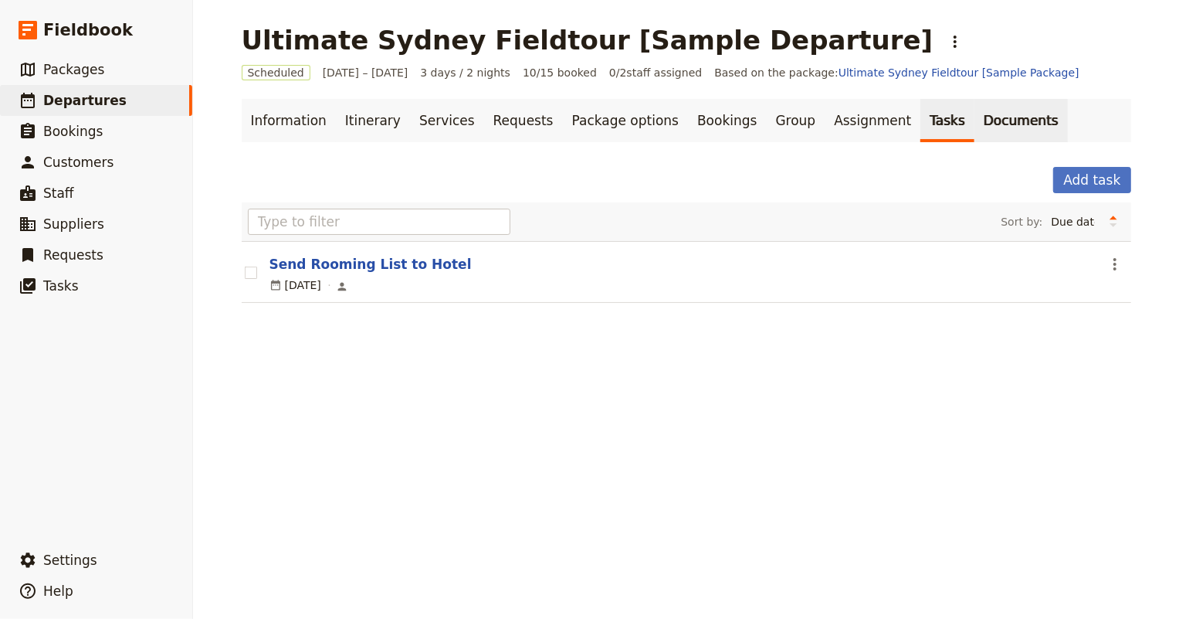
click at [974, 124] on link "Documents" at bounding box center [1020, 120] width 93 height 43
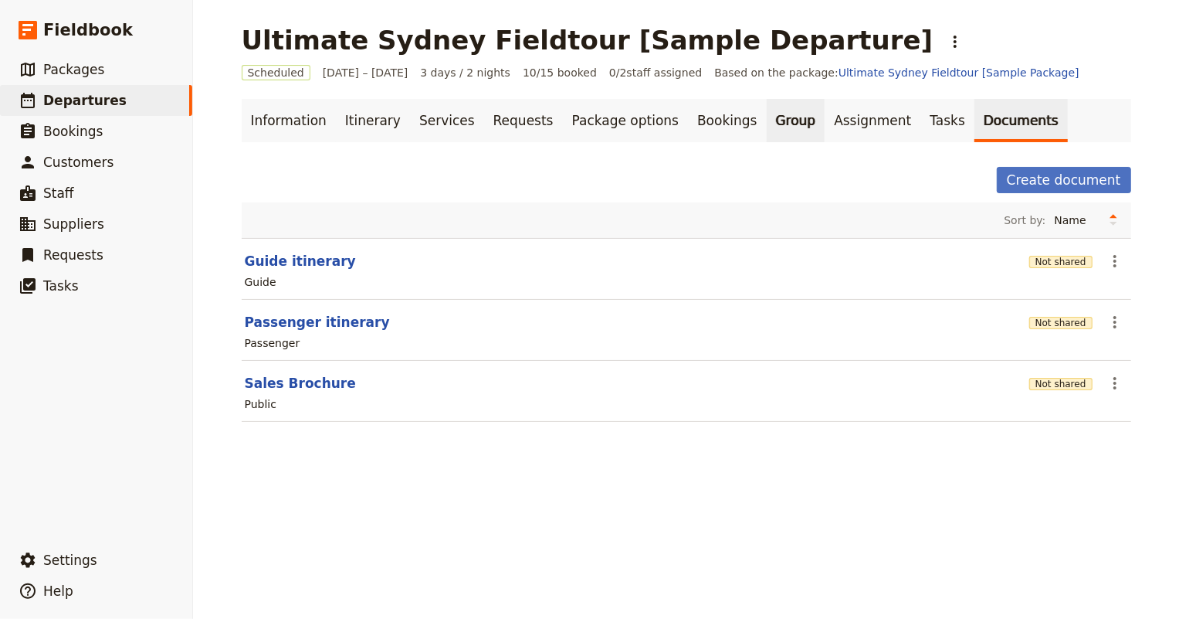
click at [767, 124] on link "Group" at bounding box center [796, 120] width 59 height 43
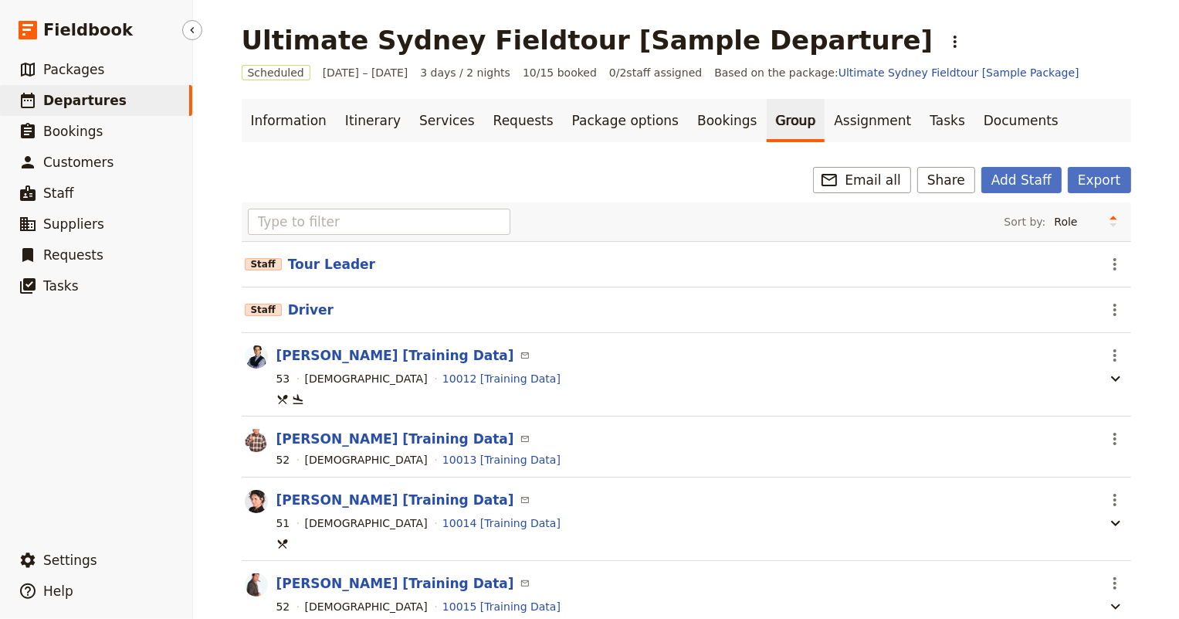
click at [58, 93] on span "Departures" at bounding box center [84, 100] width 83 height 15
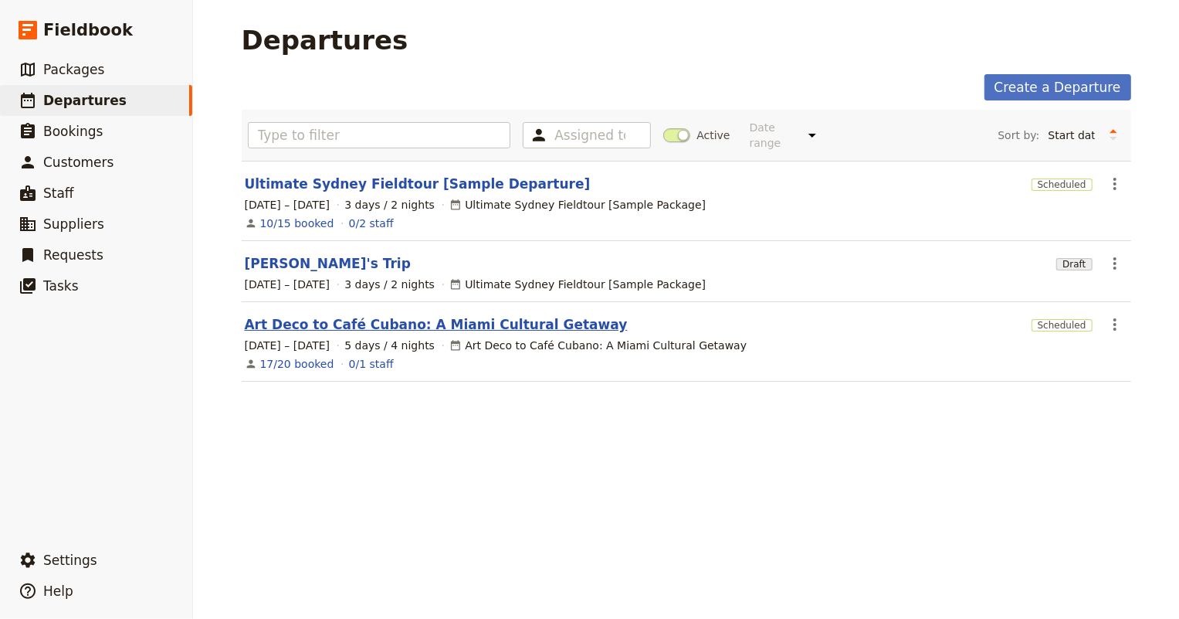
click at [342, 315] on link "Art Deco to Café Cubano: A Miami Cultural Getaway" at bounding box center [436, 324] width 383 height 19
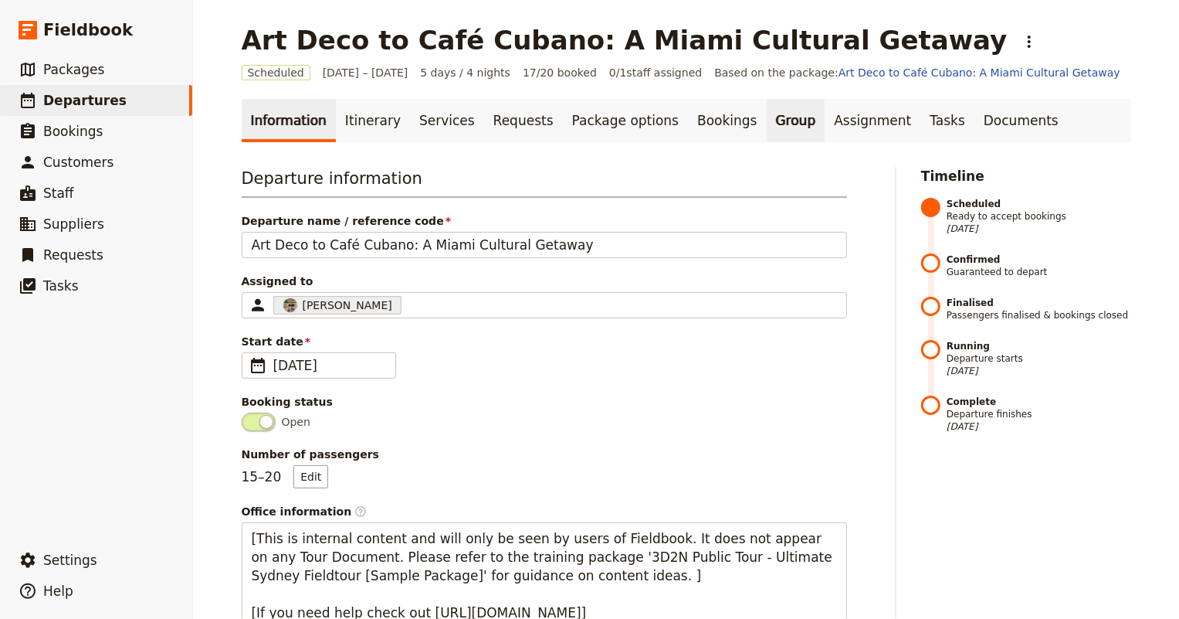
click at [767, 120] on link "Group" at bounding box center [796, 120] width 59 height 43
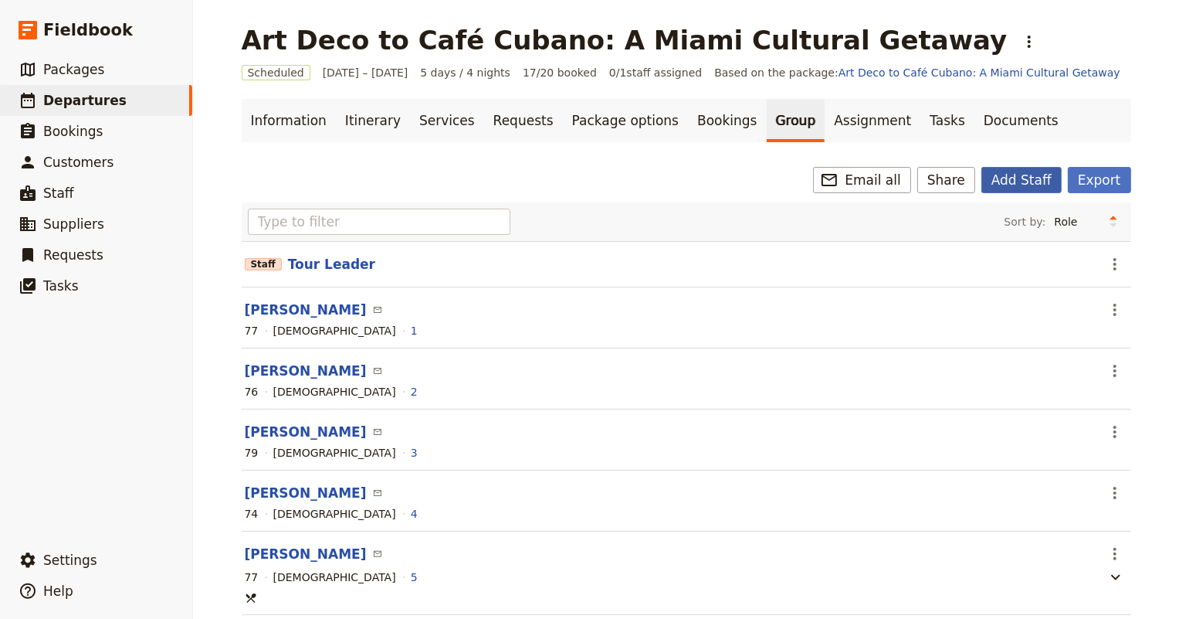
click at [1013, 181] on button "Add Staff" at bounding box center [1021, 180] width 80 height 26
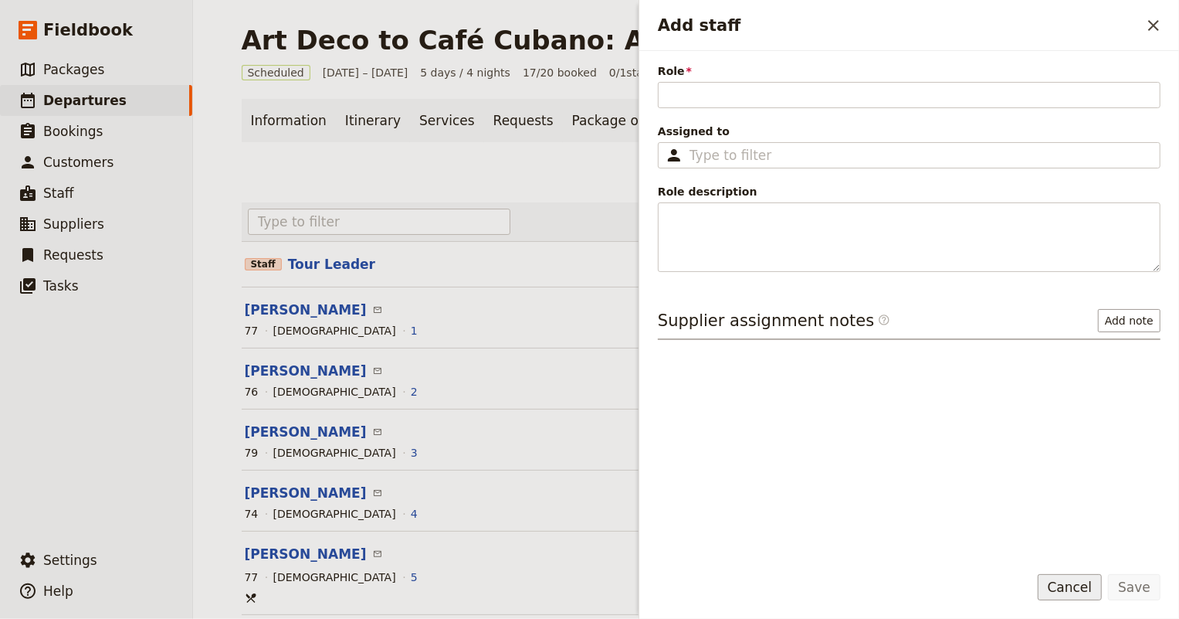
click at [1075, 593] on button "Cancel" at bounding box center [1070, 587] width 65 height 26
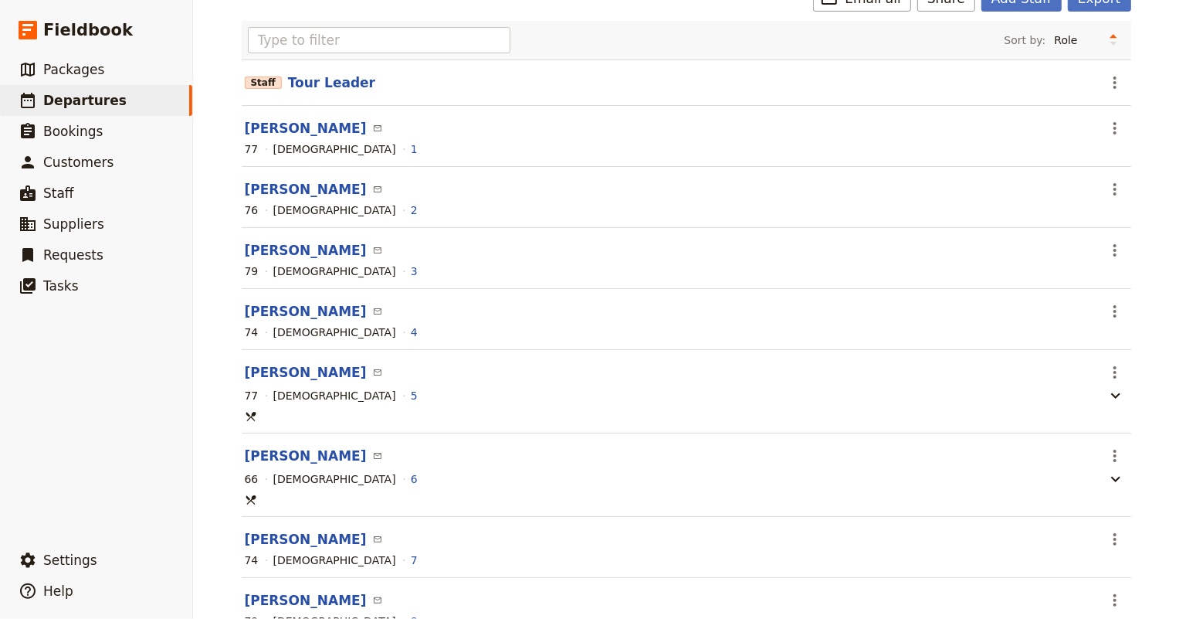
scroll to position [111, 0]
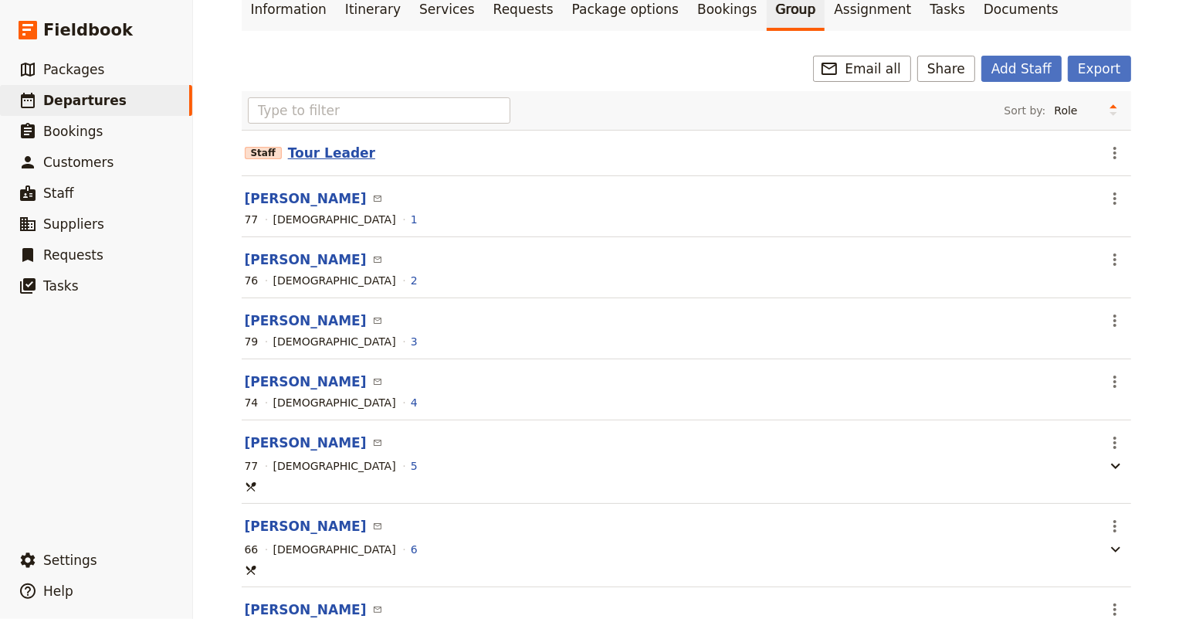
click at [317, 154] on button "Tour Leader" at bounding box center [331, 153] width 87 height 19
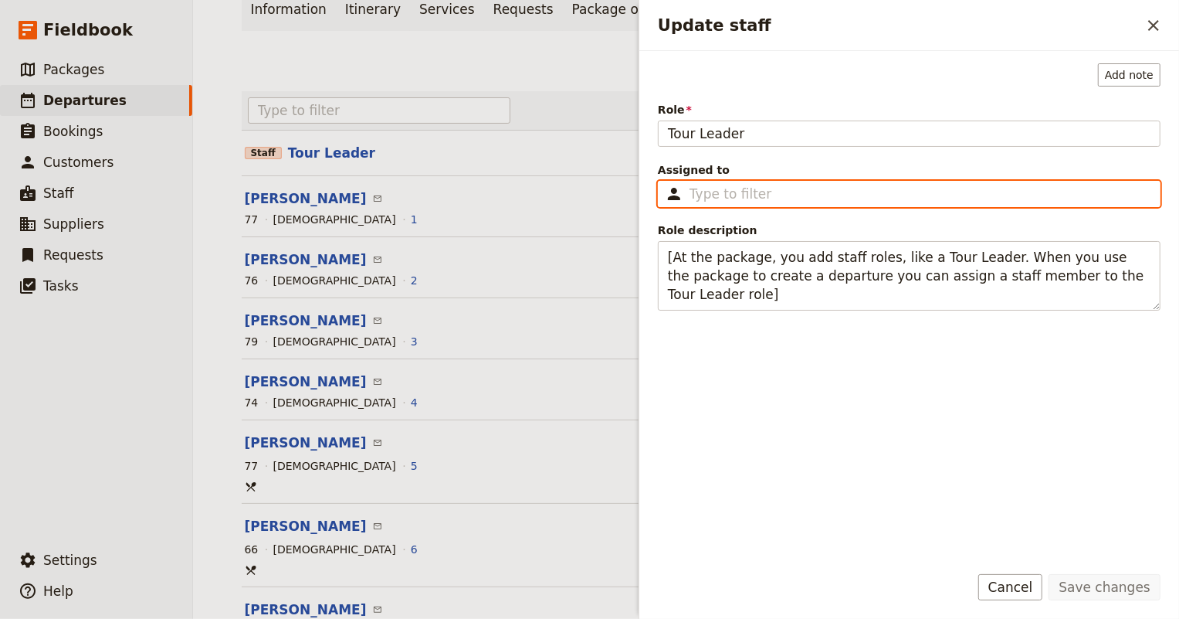
click at [723, 192] on input "Assigned to ​" at bounding box center [920, 194] width 461 height 19
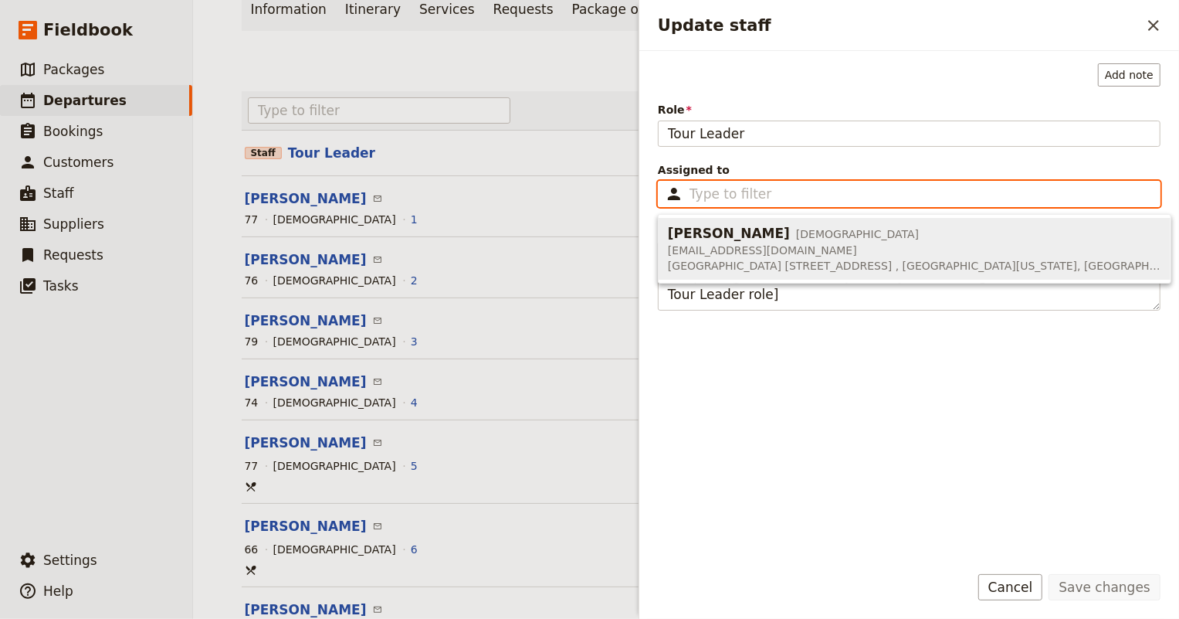
click at [724, 246] on span "tiltonjd@eckerd.edu" at bounding box center [914, 249] width 493 height 15
type input "Judith Tilton"
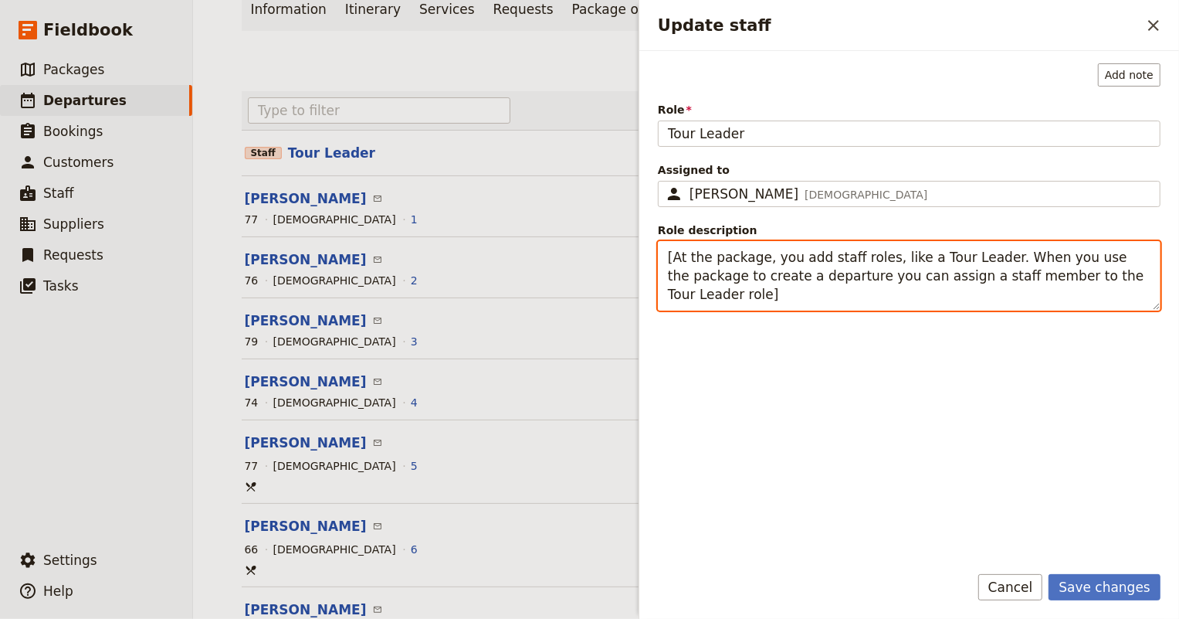
click at [724, 265] on textarea "[At the package, you add staff roles, like a Tour Leader. When you use the pack…" at bounding box center [909, 275] width 503 height 69
drag, startPoint x: 1127, startPoint y: 278, endPoint x: 643, endPoint y: 258, distance: 484.6
click at [643, 258] on div "Add note Role Tour Leader Assigned to ​ Judith Tilton Female Judith Tilton ​ Ro…" at bounding box center [909, 301] width 540 height 500
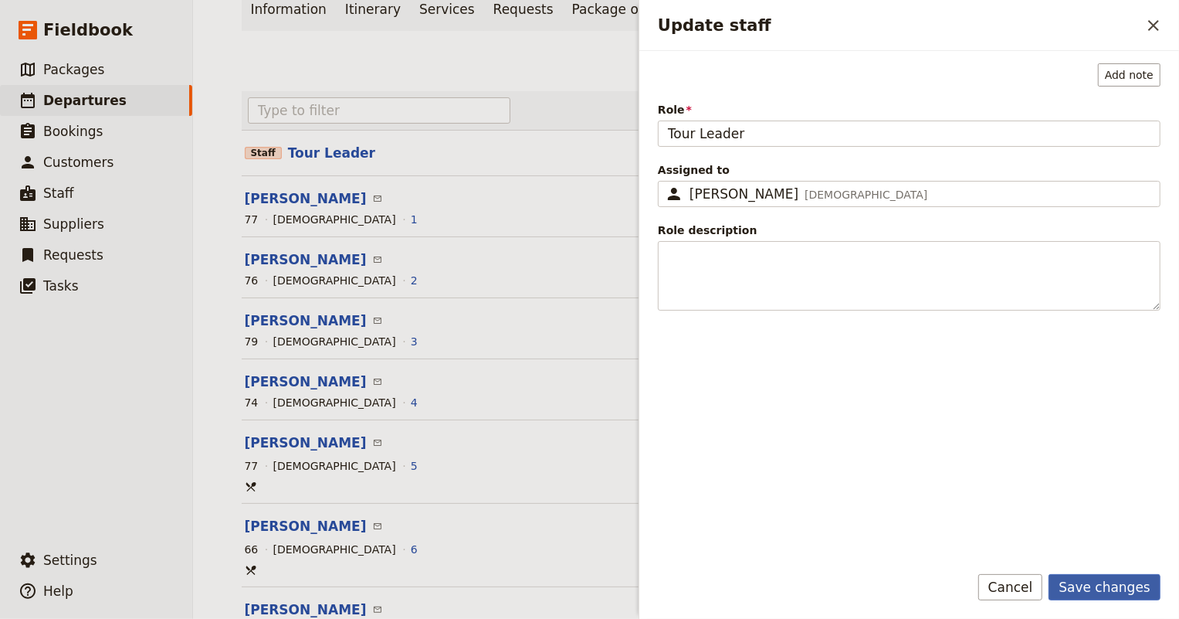
click at [1098, 598] on button "Save changes" at bounding box center [1105, 587] width 112 height 26
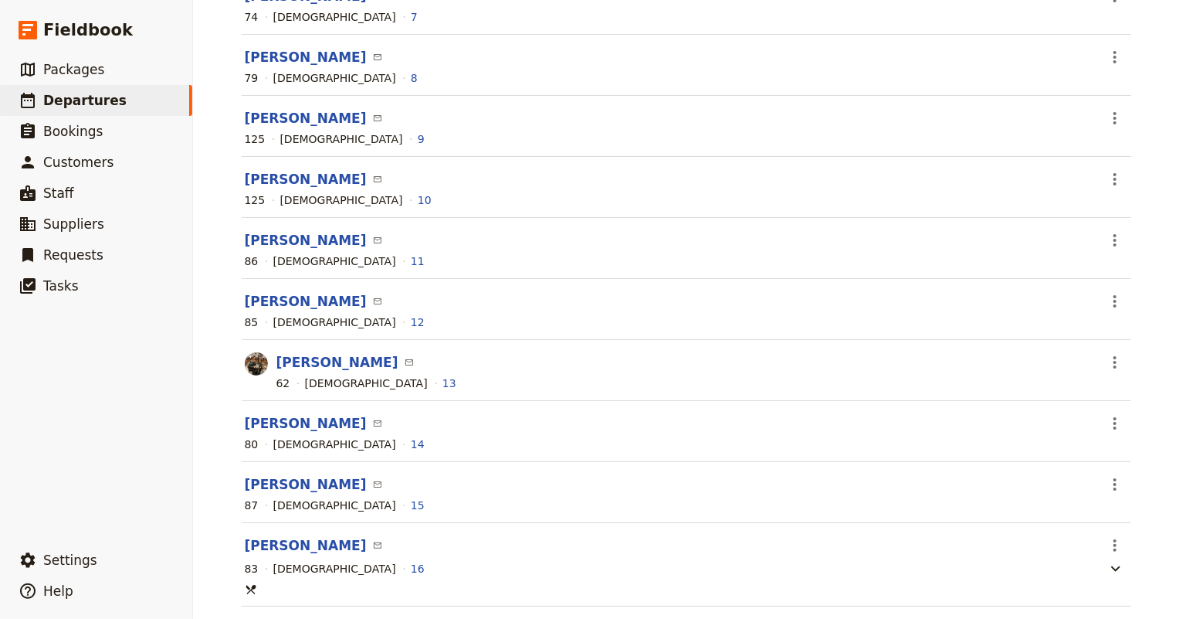
scroll to position [832, 0]
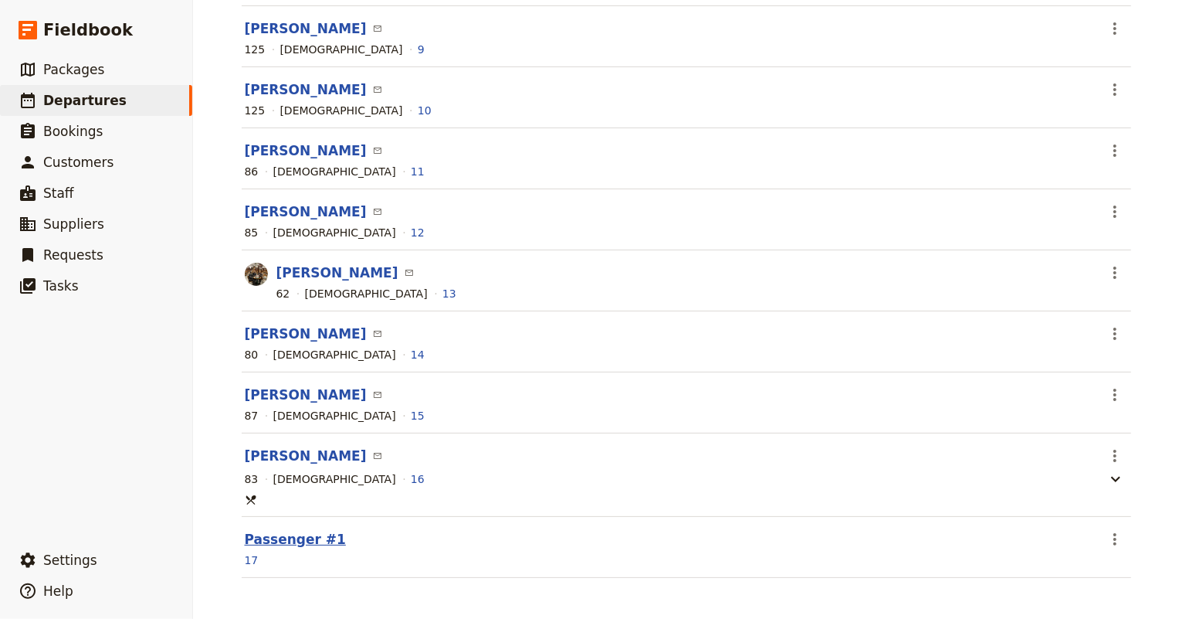
click at [278, 535] on button "Passenger #1" at bounding box center [295, 539] width 101 height 19
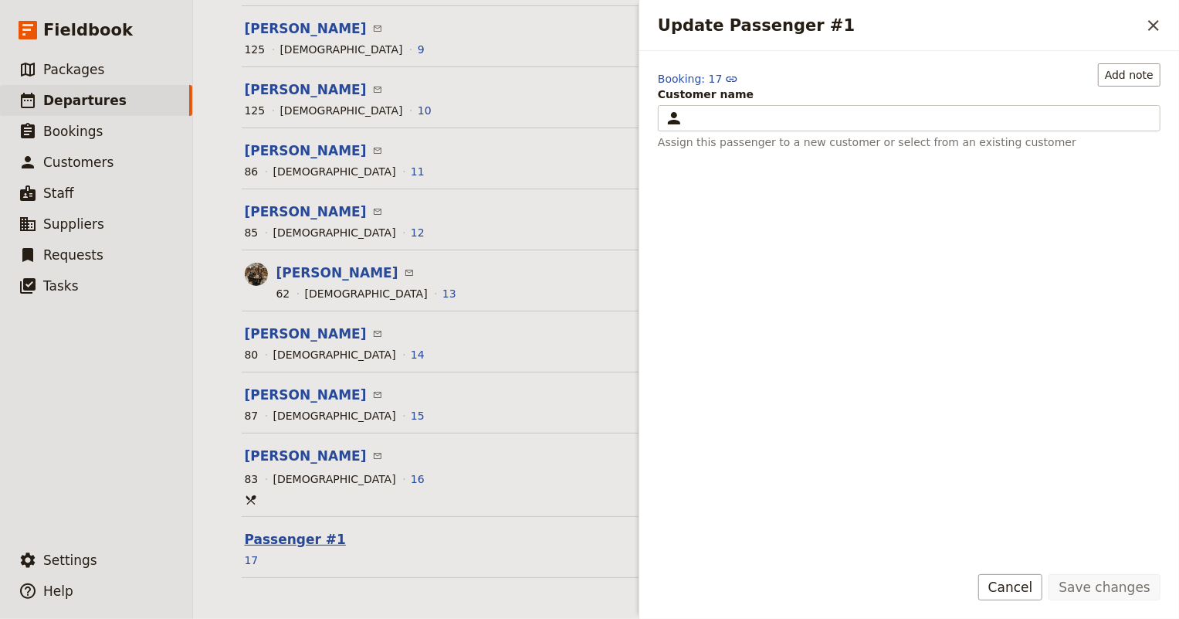
click at [278, 535] on button "Passenger #1" at bounding box center [295, 539] width 101 height 19
click at [1159, 22] on icon "Close drawer" at bounding box center [1153, 25] width 19 height 19
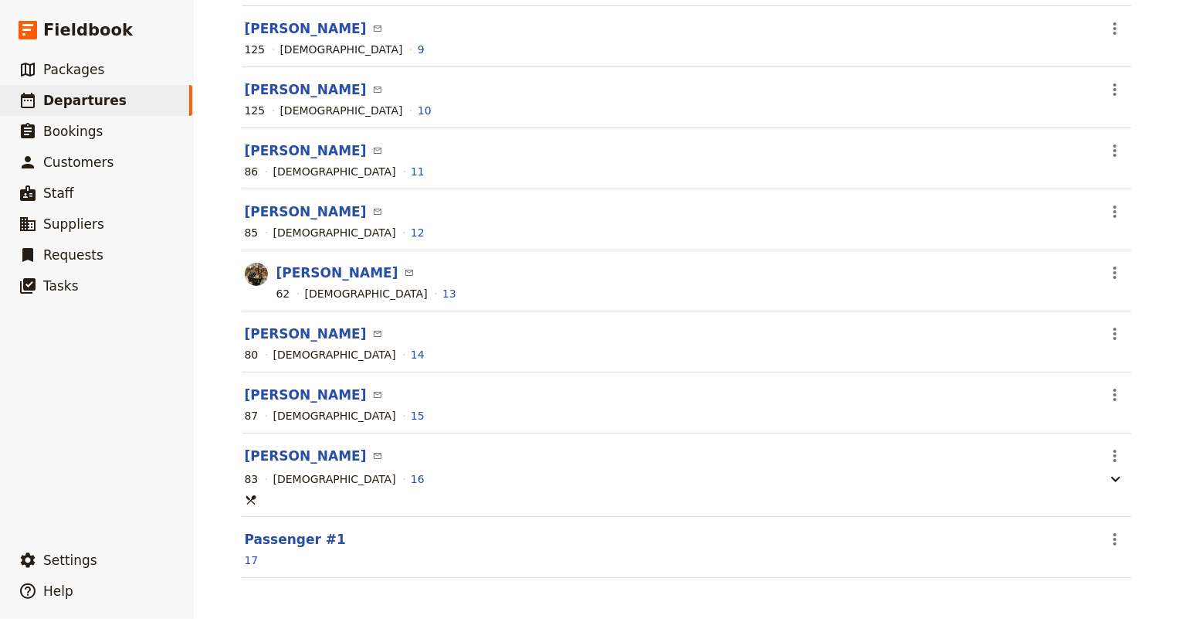
scroll to position [0, 0]
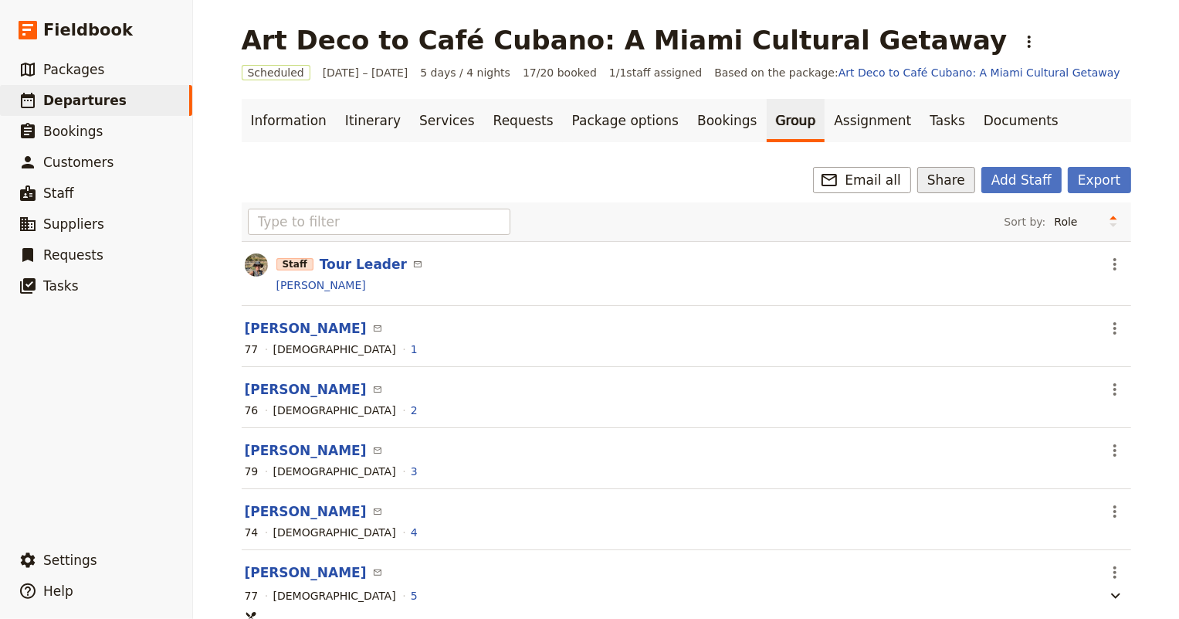
click at [955, 173] on button "Share" at bounding box center [946, 180] width 58 height 26
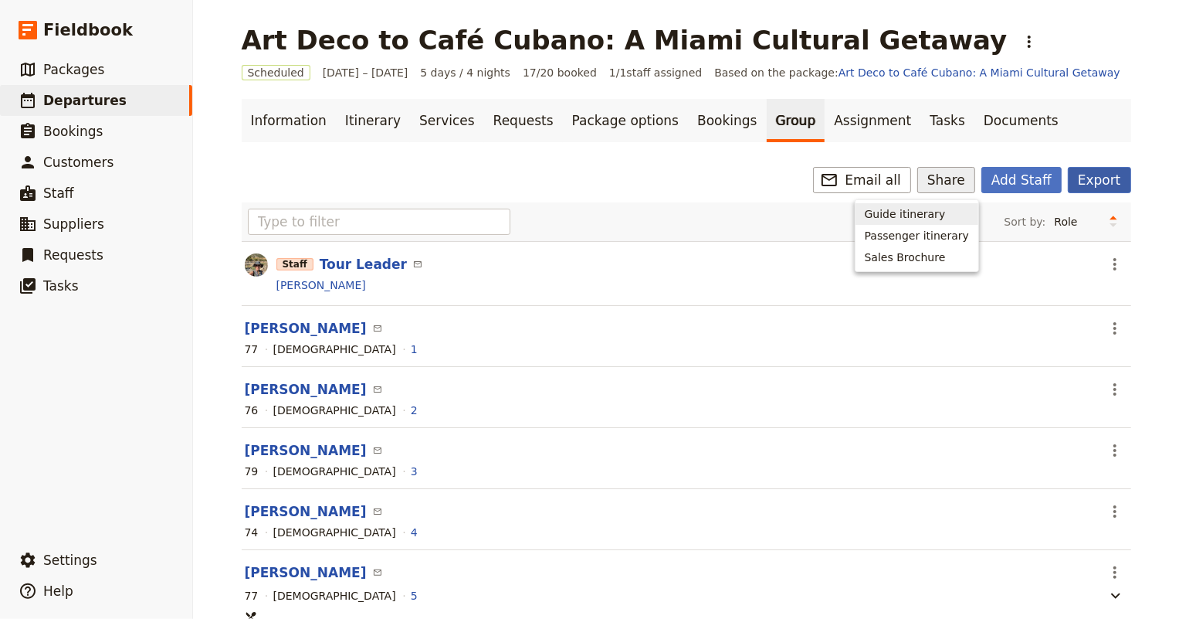
click at [1094, 174] on button "Export" at bounding box center [1099, 180] width 63 height 26
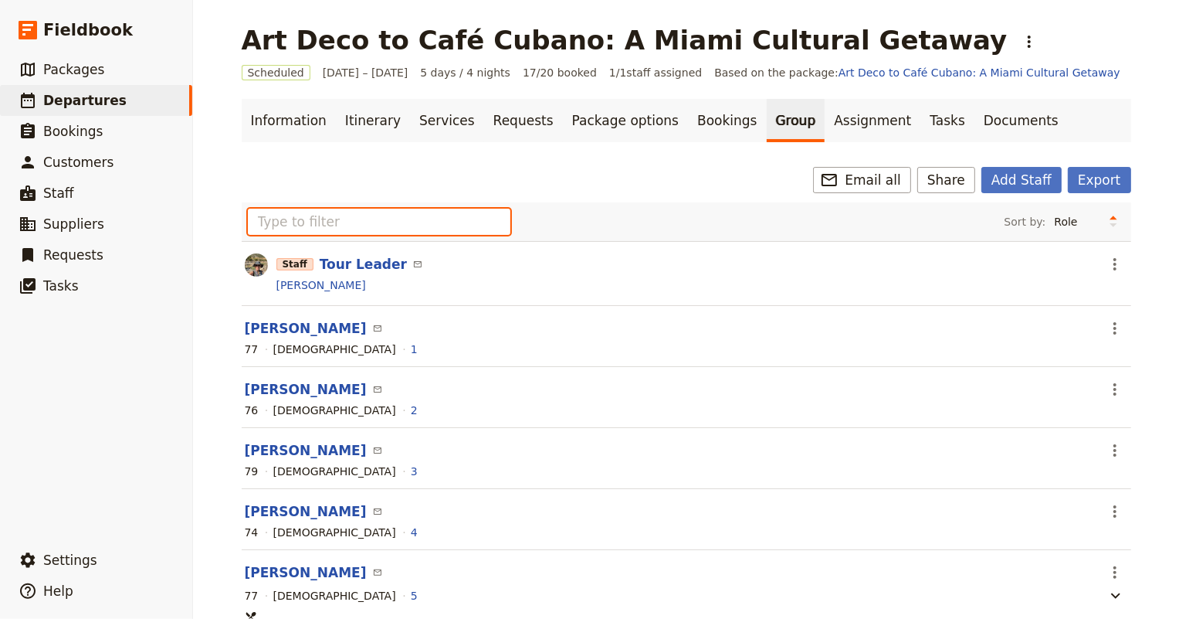
click at [354, 223] on input "text" at bounding box center [379, 221] width 263 height 26
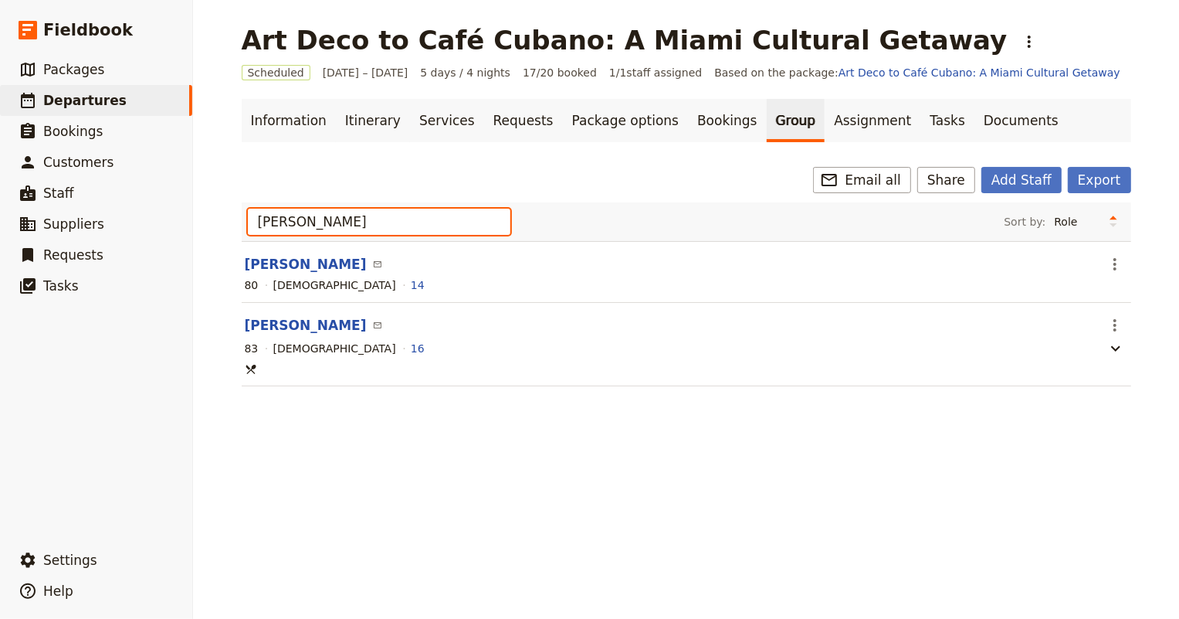
type input "dianne"
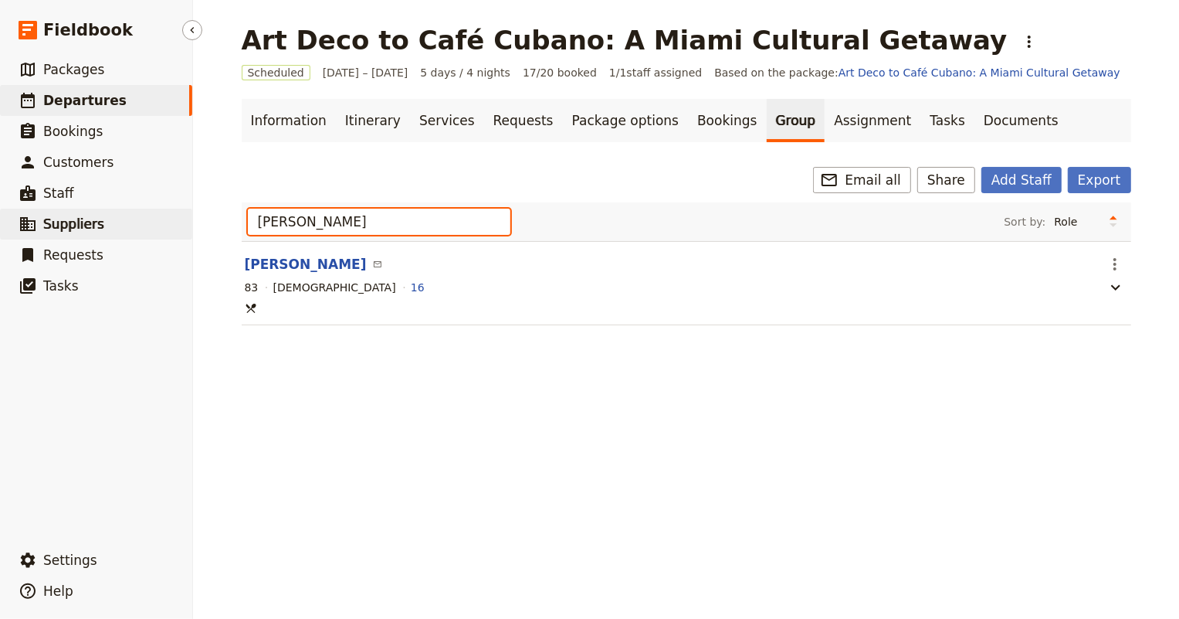
drag, startPoint x: 402, startPoint y: 224, endPoint x: 183, endPoint y: 219, distance: 219.4
click at [183, 219] on div "Fieldbook ​ ​ Fieldbook ​ ​ Packages ​ Departures ​ Bookings ​ Customers ​ Staf…" at bounding box center [589, 309] width 1179 height 619
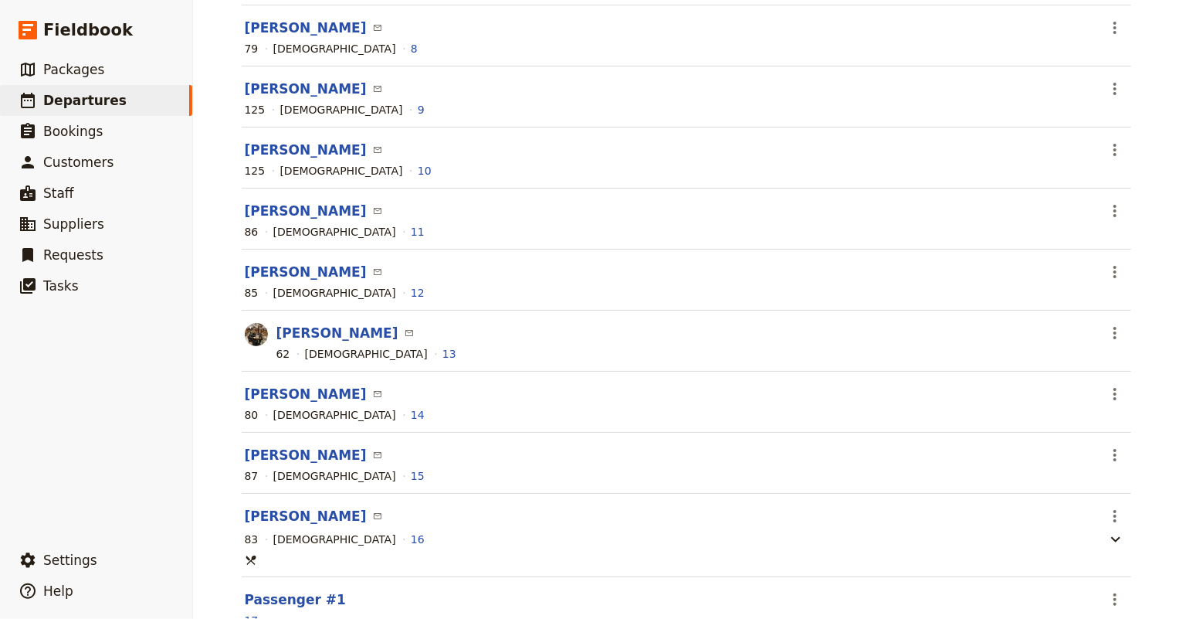
scroll to position [832, 0]
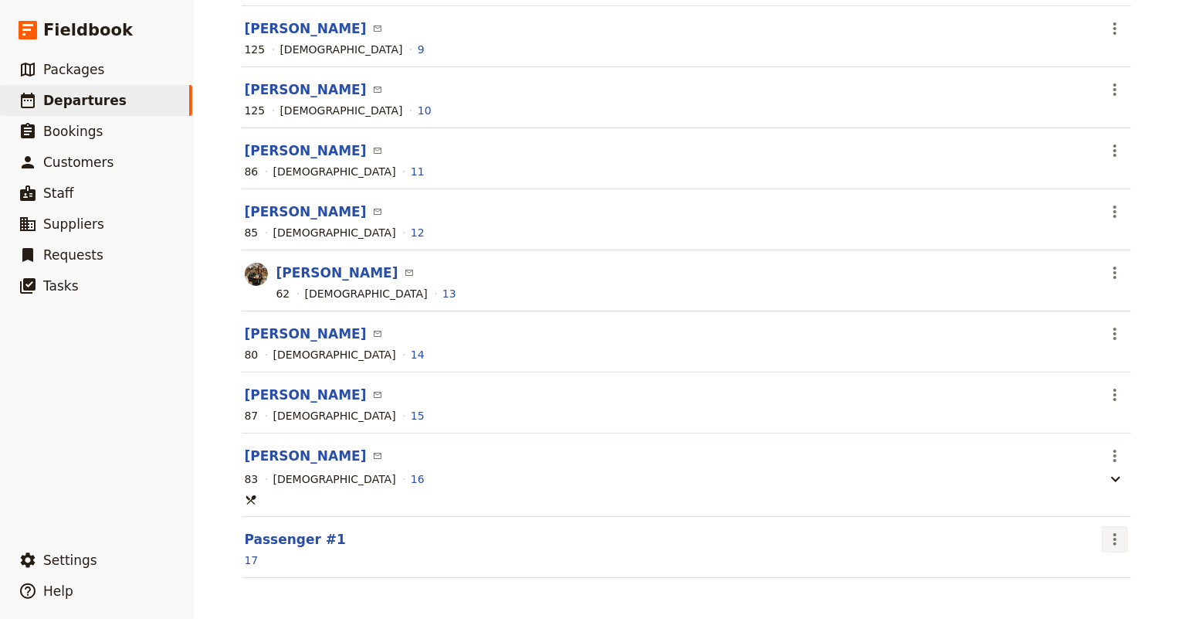
click at [1113, 536] on icon "Actions" at bounding box center [1115, 539] width 19 height 19
click at [1092, 571] on span "Edit passenger" at bounding box center [1072, 570] width 80 height 15
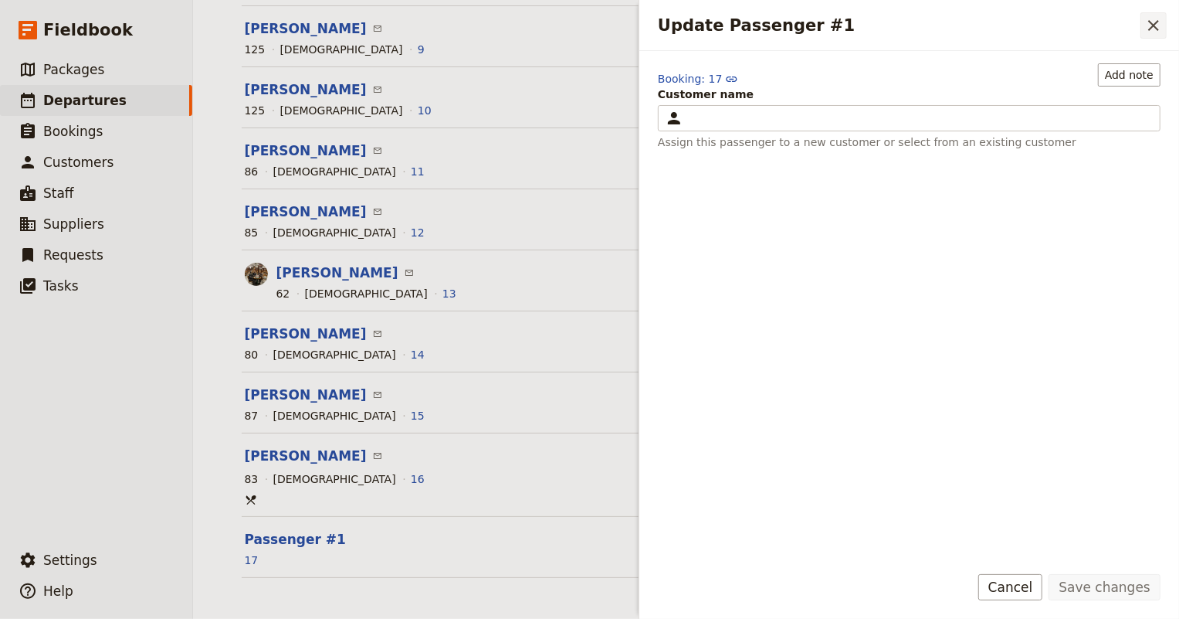
click at [1151, 29] on icon "Close drawer" at bounding box center [1153, 25] width 19 height 19
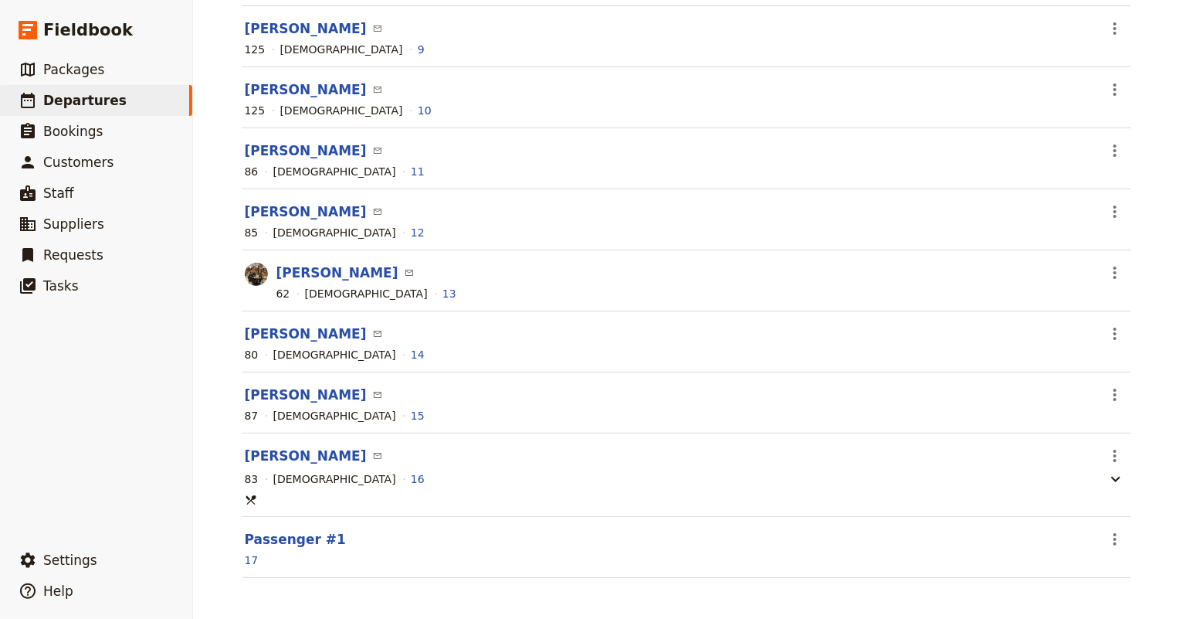
drag, startPoint x: 1110, startPoint y: 541, endPoint x: 788, endPoint y: 546, distance: 321.3
click at [788, 546] on section "Passenger #1 ​ 17" at bounding box center [687, 547] width 890 height 61
click at [286, 541] on button "Passenger #1" at bounding box center [295, 539] width 101 height 19
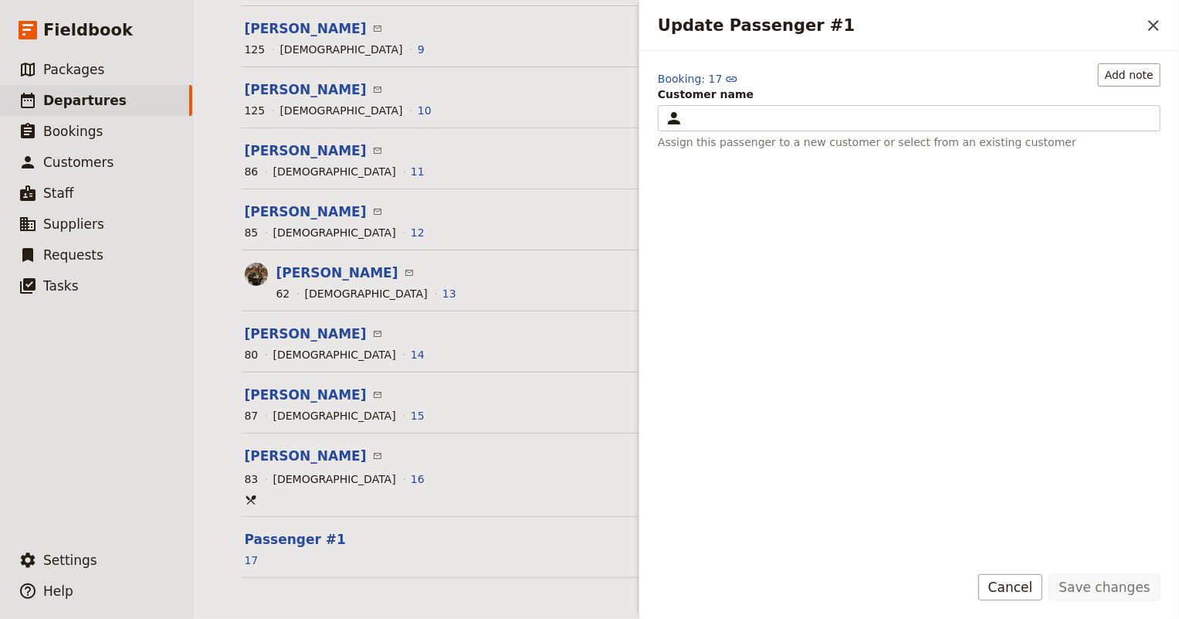
click at [706, 86] on span "Customer name" at bounding box center [909, 93] width 503 height 15
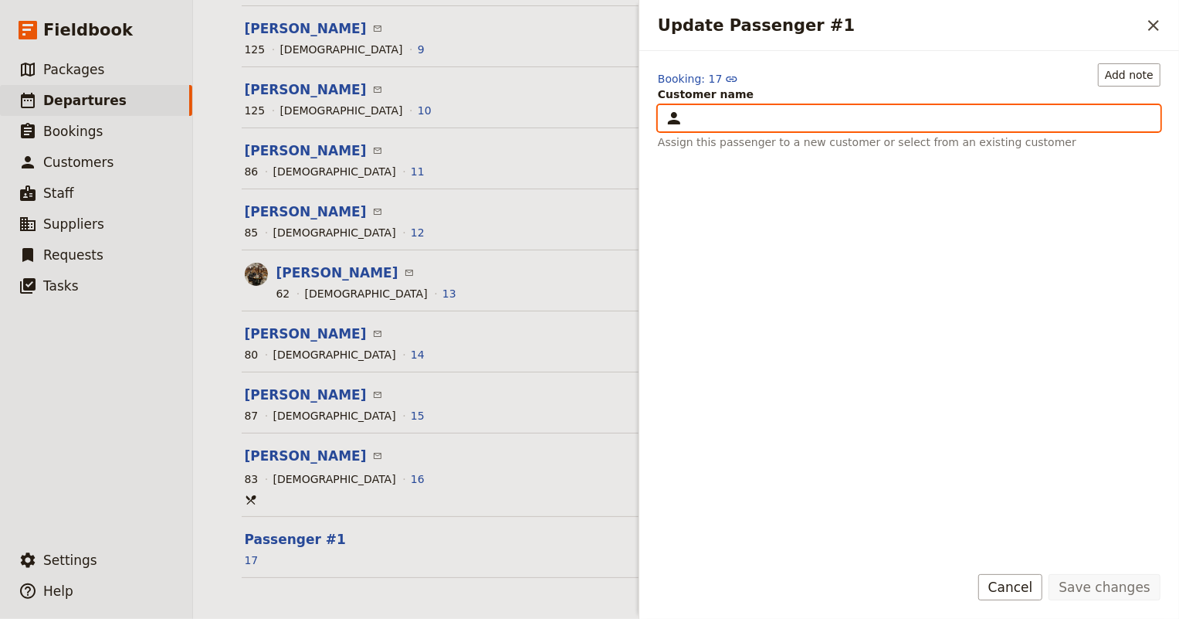
click at [665, 105] on input "Customer name ​" at bounding box center [664, 105] width 1 height 1
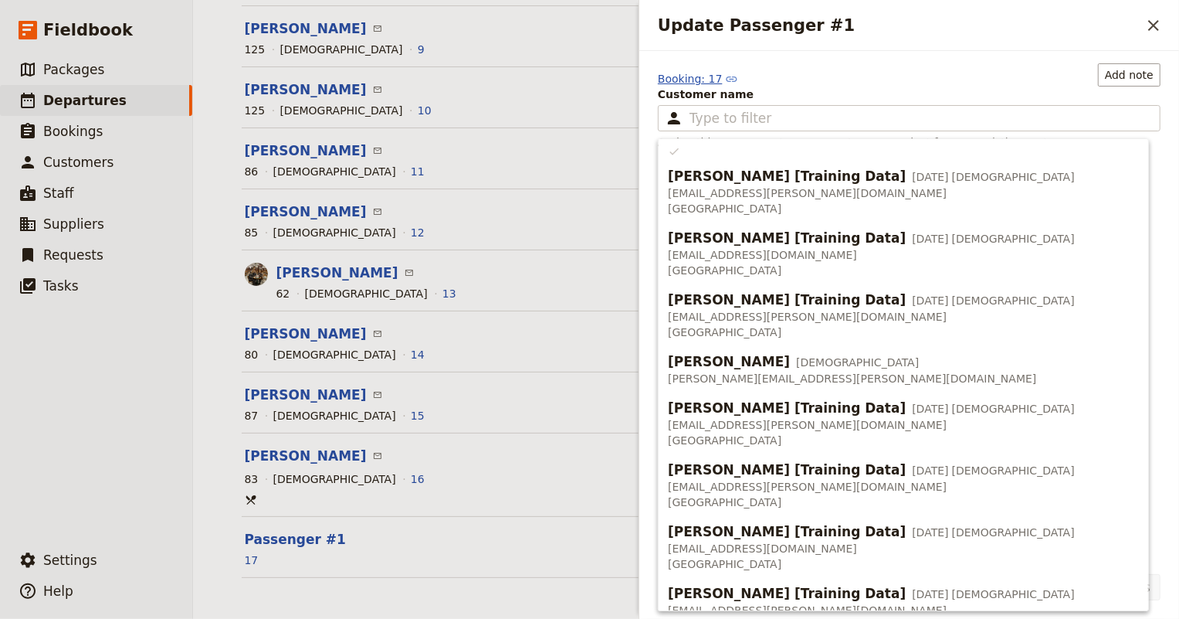
click at [727, 81] on icon "Update Passenger #1" at bounding box center [732, 78] width 11 height 5
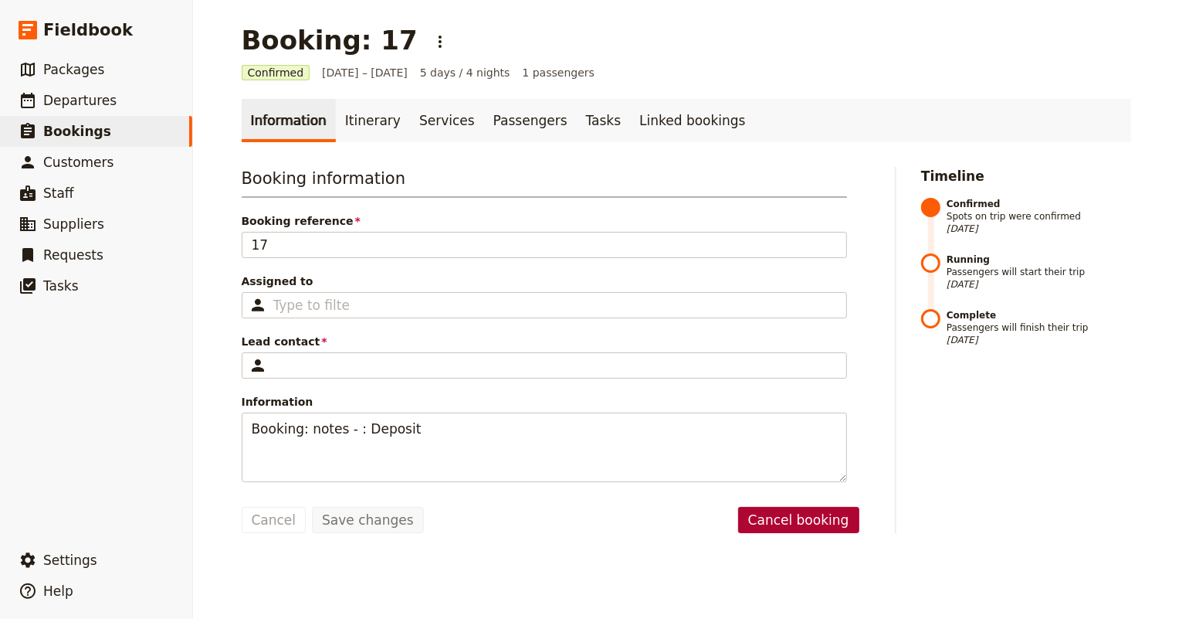
click at [826, 517] on button "Cancel booking" at bounding box center [798, 520] width 121 height 26
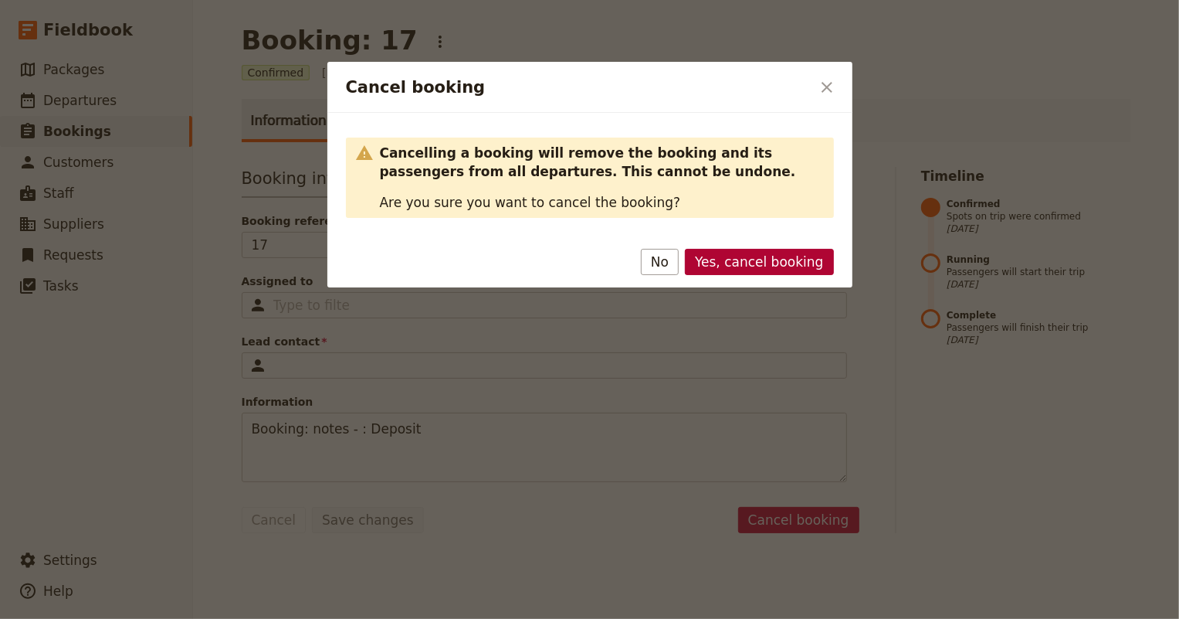
click at [798, 259] on button "Yes, cancel booking" at bounding box center [759, 262] width 148 height 26
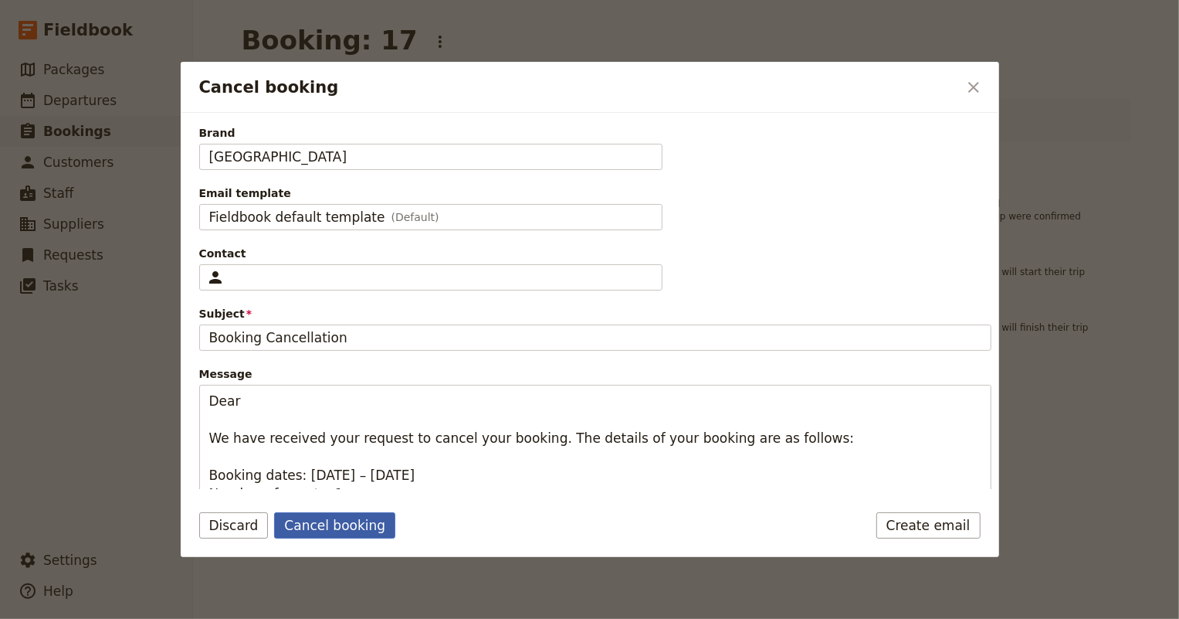
click at [321, 526] on button "Cancel booking" at bounding box center [334, 525] width 121 height 26
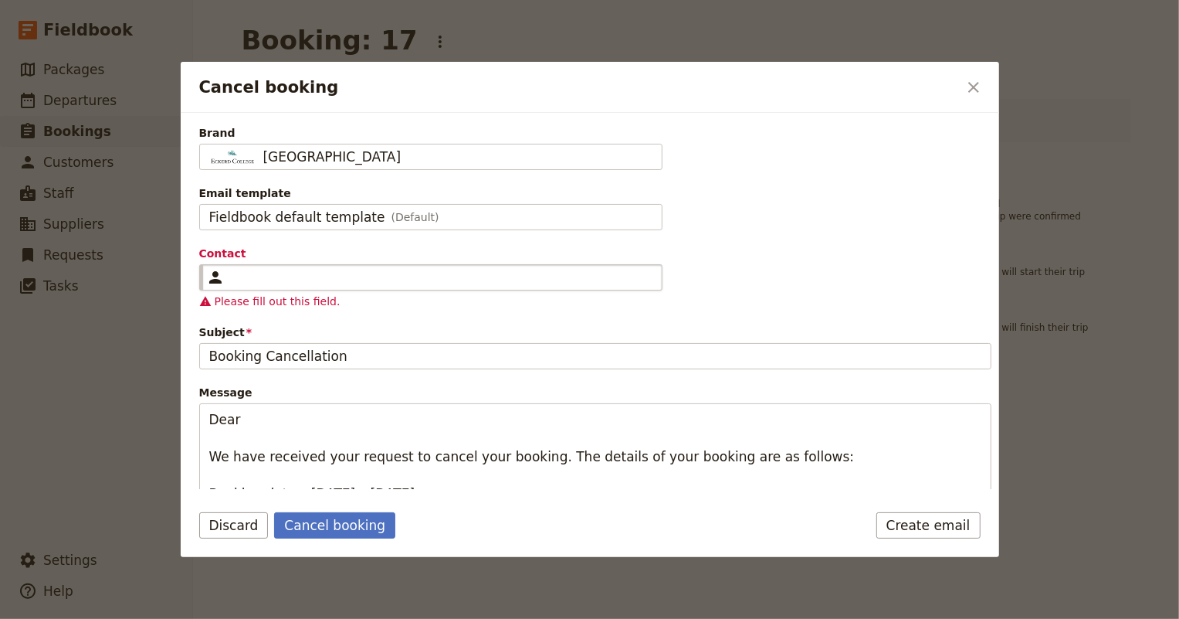
click at [325, 278] on div "Cancel booking" at bounding box center [442, 277] width 422 height 19
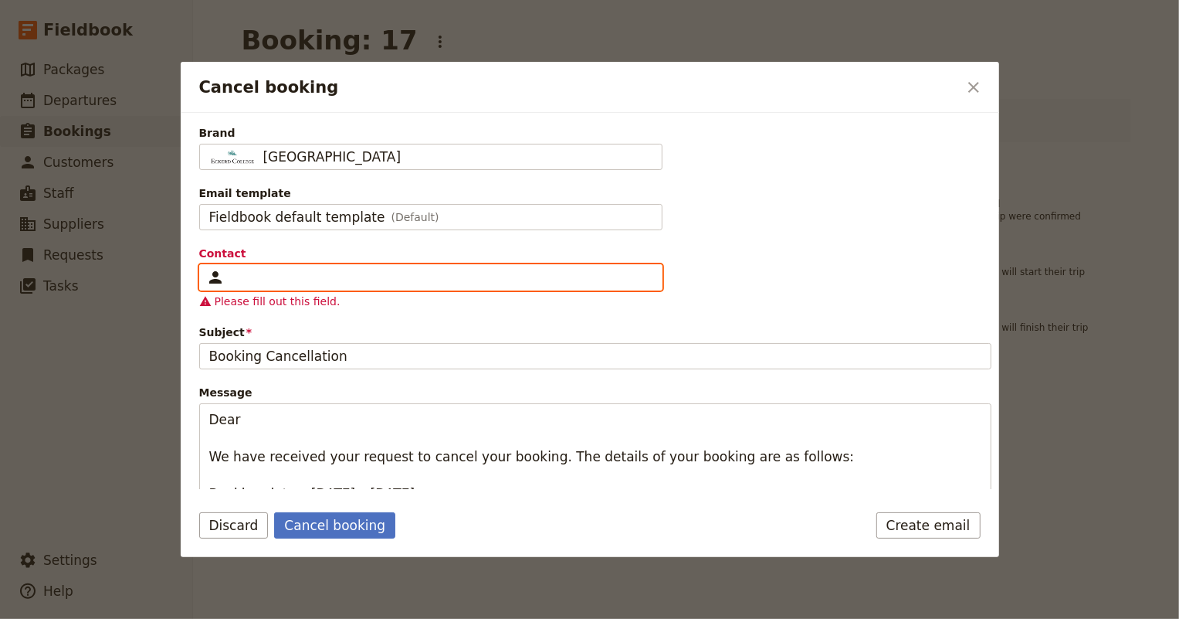
click at [206, 265] on input "Contact ​" at bounding box center [205, 264] width 1 height 1
click at [325, 278] on input "Contact ​" at bounding box center [442, 277] width 422 height 19
type input "j"
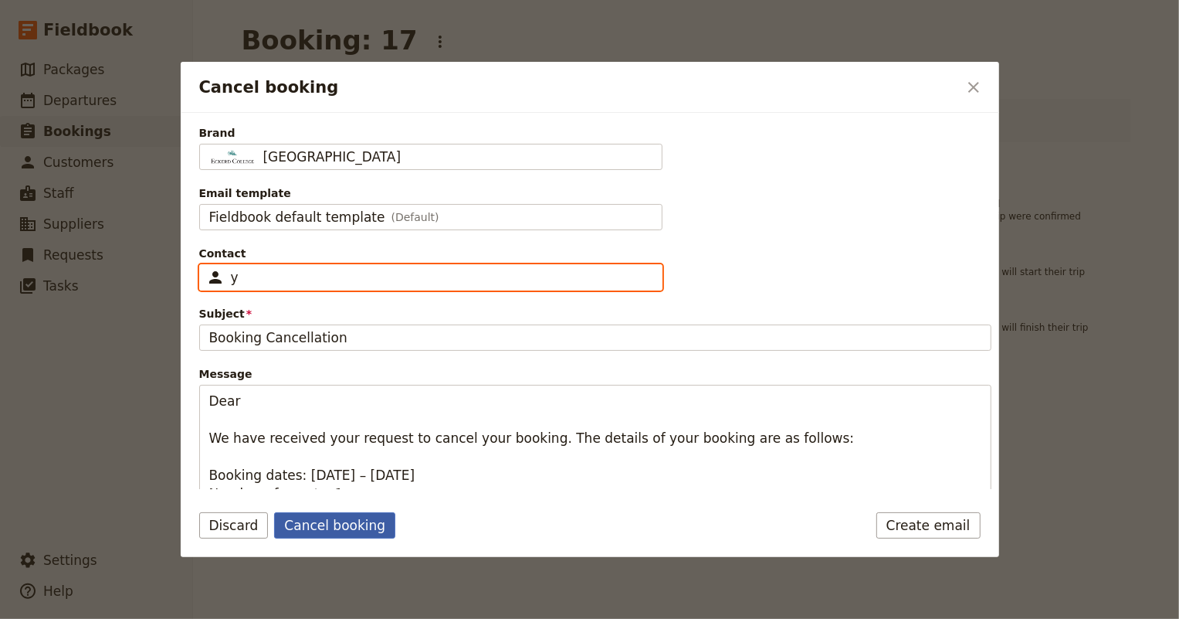
type input "y"
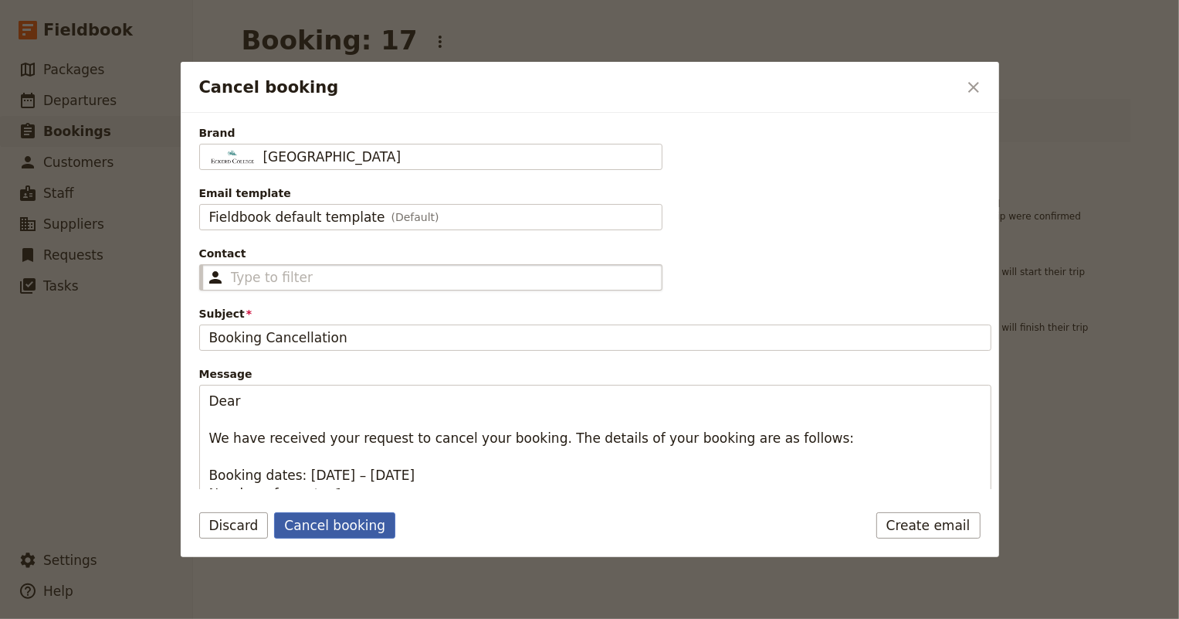
click at [346, 537] on button "Cancel booking" at bounding box center [334, 525] width 121 height 26
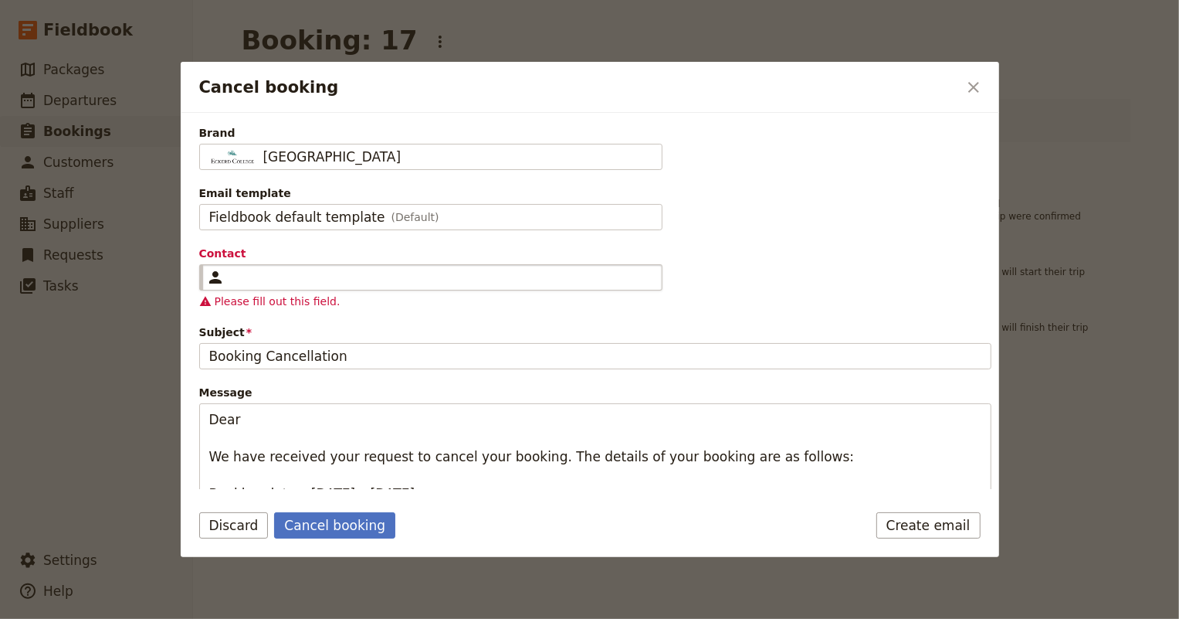
click at [304, 274] on div "Cancel booking" at bounding box center [442, 277] width 422 height 19
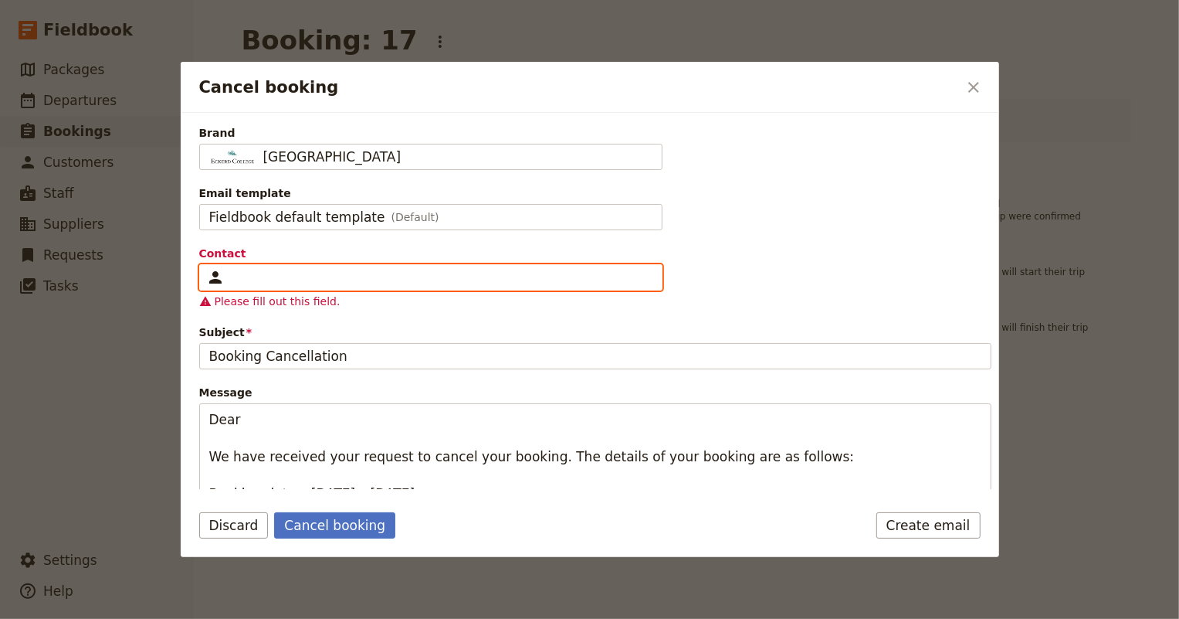
click at [206, 265] on input "Contact ​" at bounding box center [205, 264] width 1 height 1
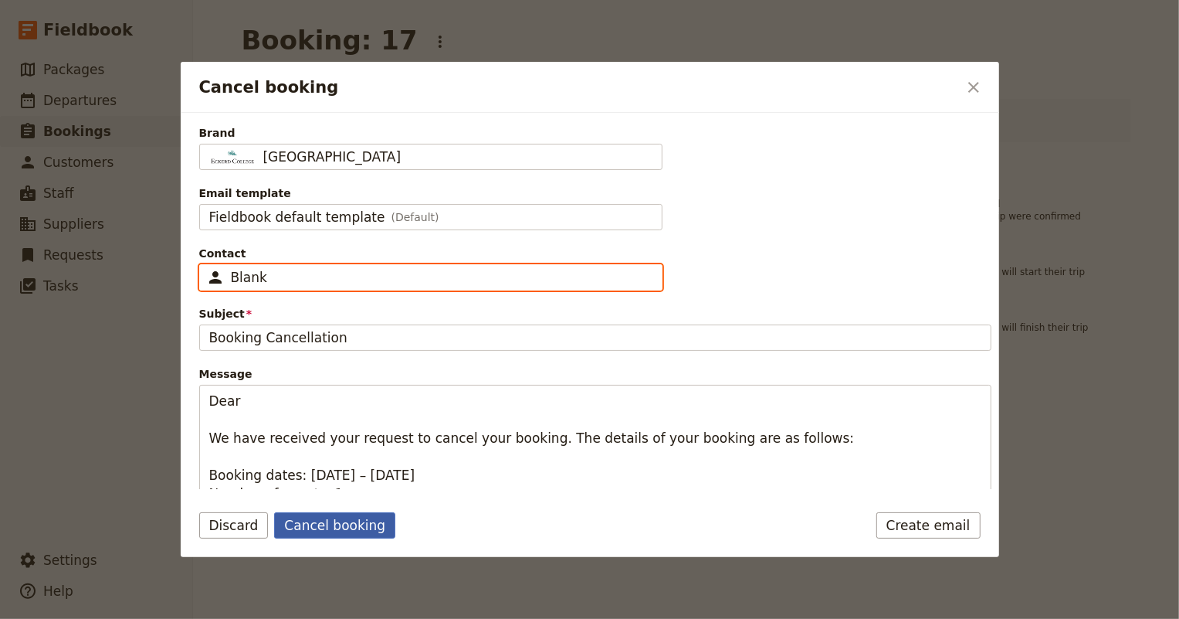
type input "Blank"
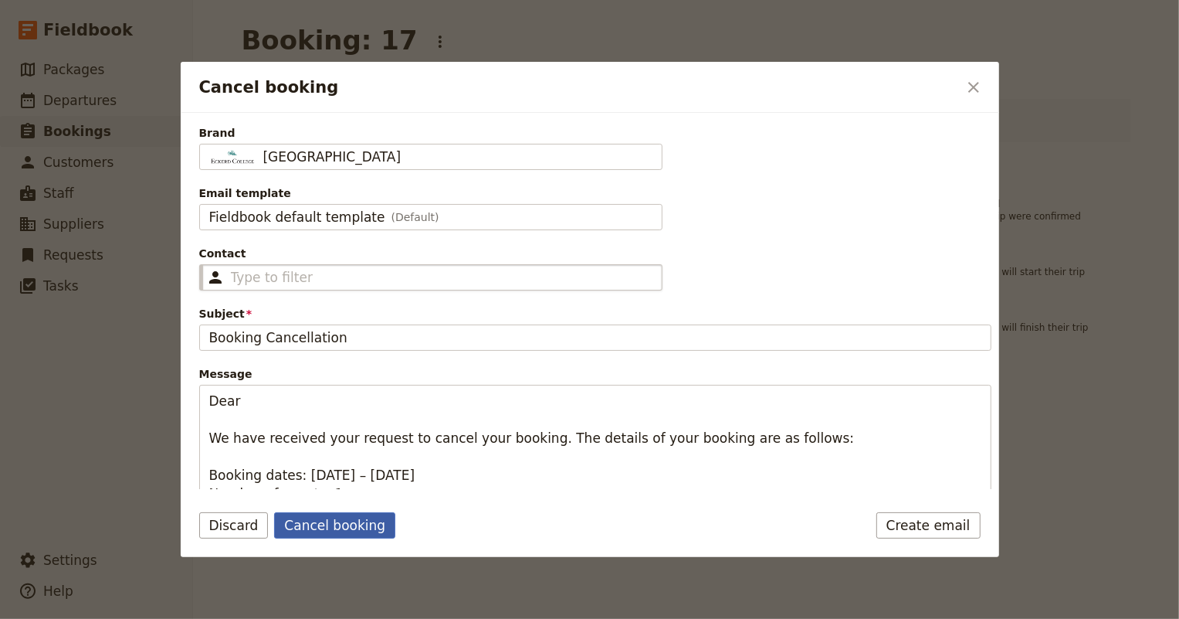
click at [337, 531] on button "Cancel booking" at bounding box center [334, 525] width 121 height 26
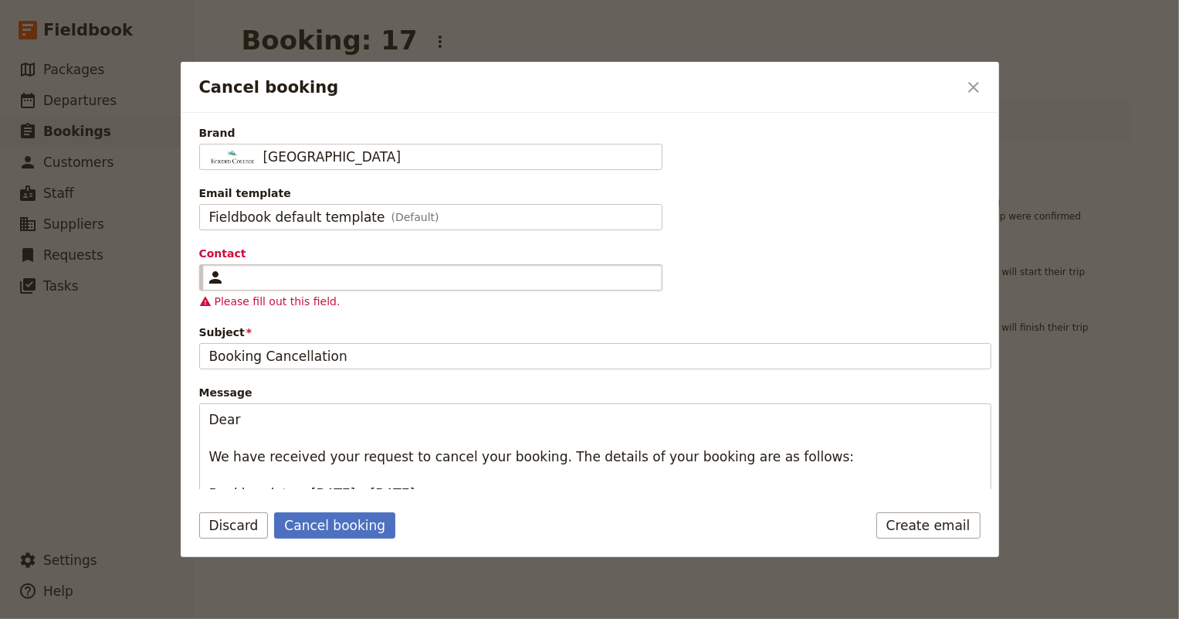
click at [309, 279] on div "Cancel booking" at bounding box center [442, 277] width 422 height 19
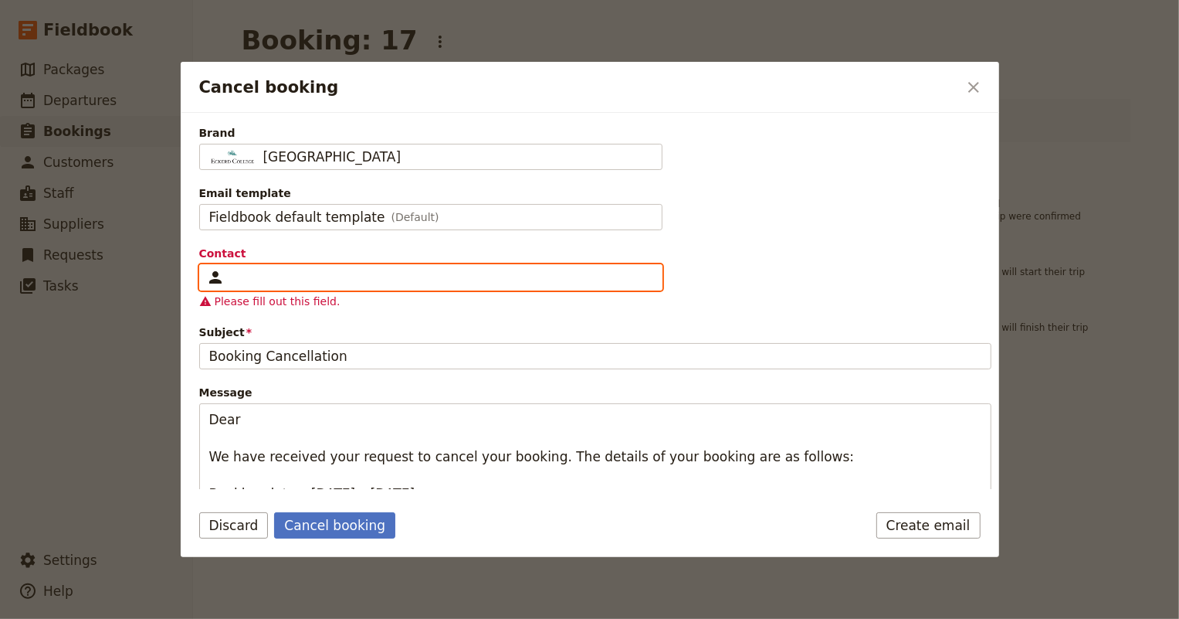
click at [206, 265] on input "Contact ​" at bounding box center [205, 264] width 1 height 1
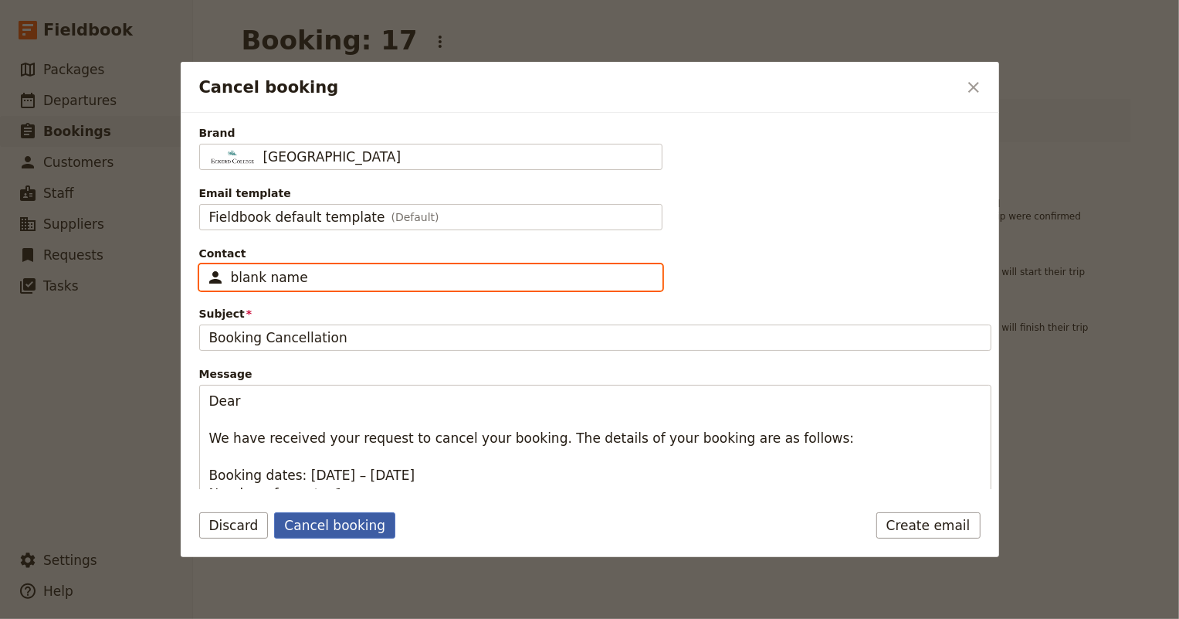
type input "blank name"
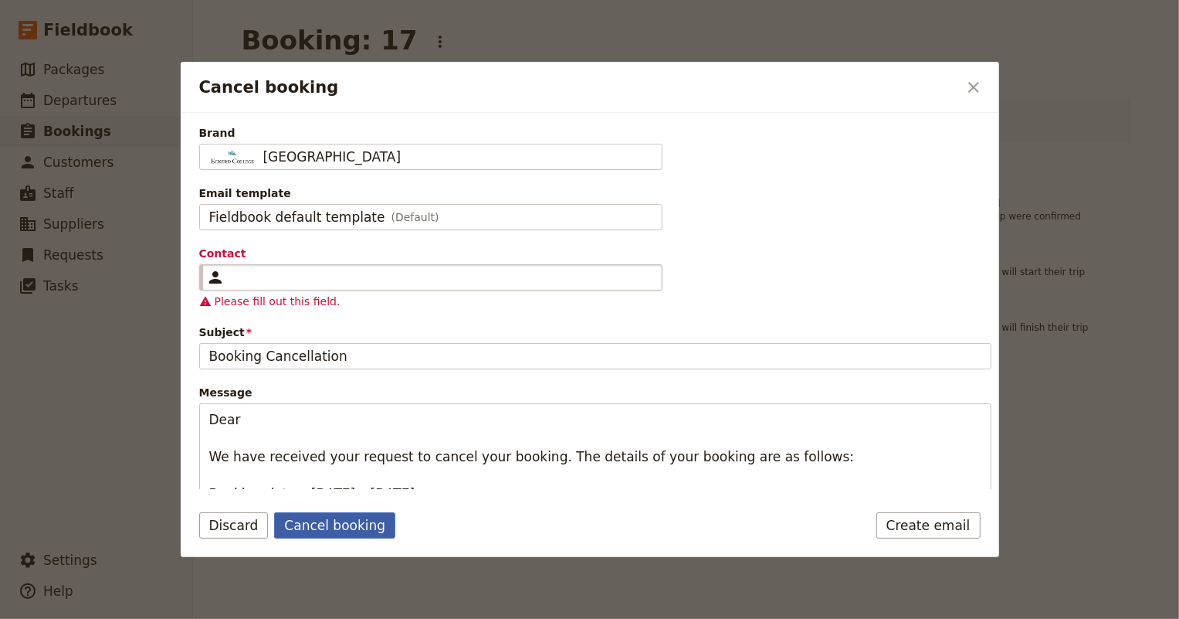
click at [326, 529] on button "Cancel booking" at bounding box center [334, 525] width 121 height 26
click at [324, 273] on div "Cancel booking" at bounding box center [442, 277] width 422 height 19
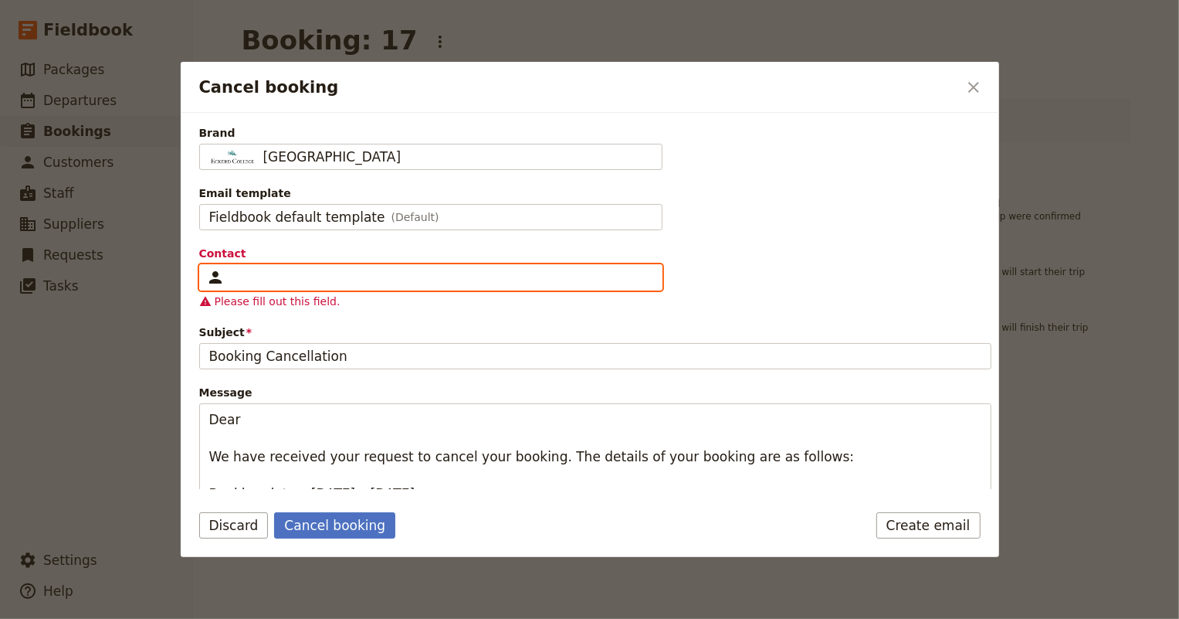
click at [206, 265] on input "Contact ​" at bounding box center [205, 264] width 1 height 1
click at [242, 312] on li at bounding box center [430, 310] width 460 height 19
click at [232, 310] on li at bounding box center [430, 310] width 460 height 19
click at [205, 308] on li at bounding box center [430, 310] width 460 height 19
click at [228, 309] on li at bounding box center [430, 310] width 460 height 19
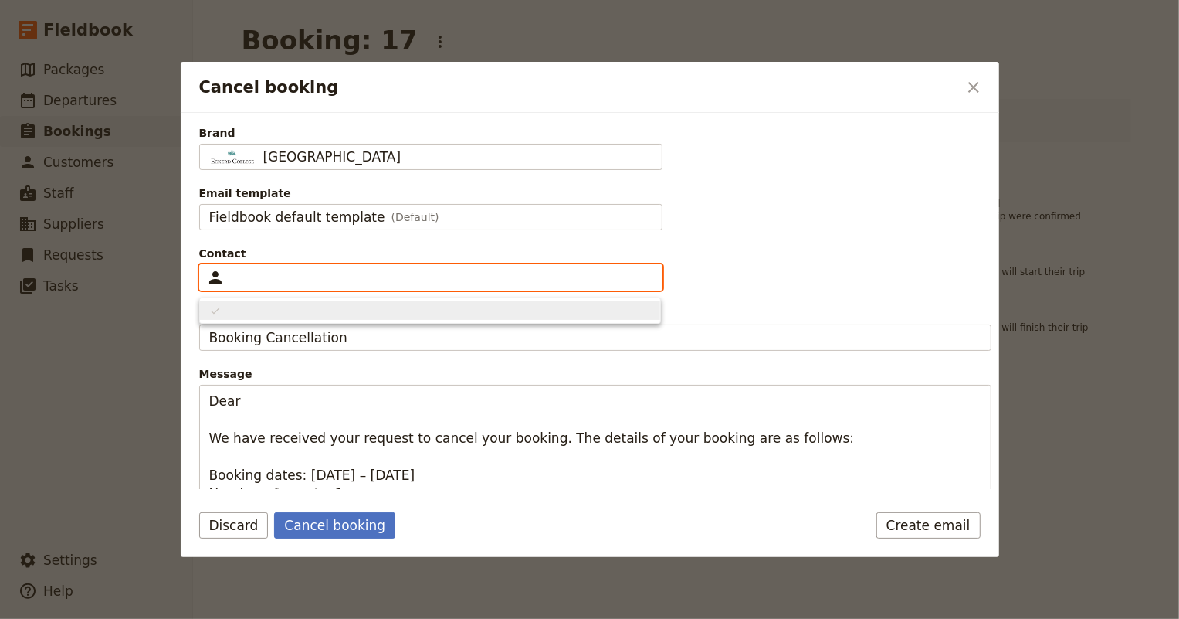
click at [228, 309] on li at bounding box center [430, 310] width 460 height 19
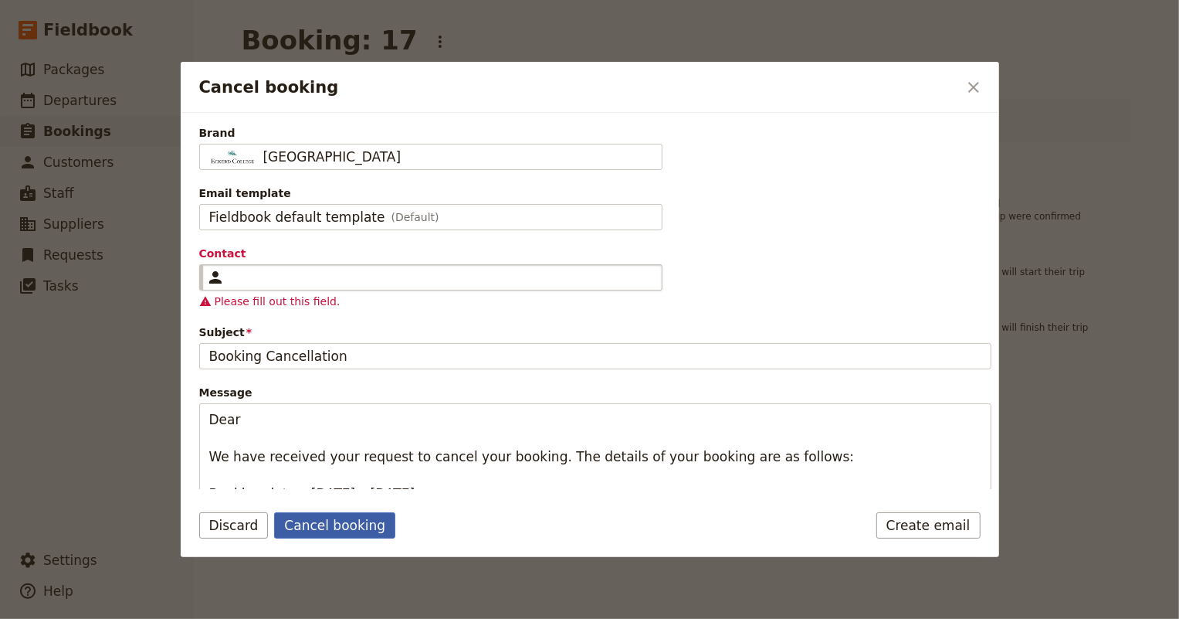
click at [331, 522] on button "Cancel booking" at bounding box center [334, 525] width 121 height 26
click at [702, 503] on form "Brand Eckerd College Eckerd College Email template Fieldbook default template (…" at bounding box center [590, 335] width 819 height 444
click at [222, 530] on button "Discard" at bounding box center [233, 525] width 69 height 26
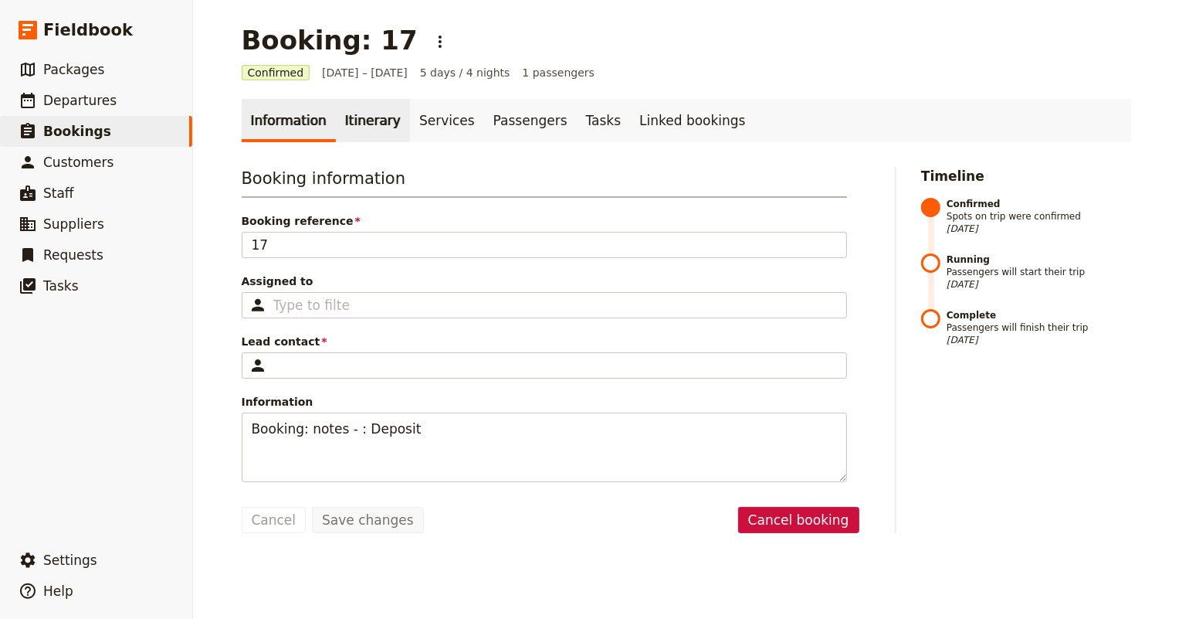
click at [367, 111] on link "Itinerary" at bounding box center [373, 120] width 74 height 43
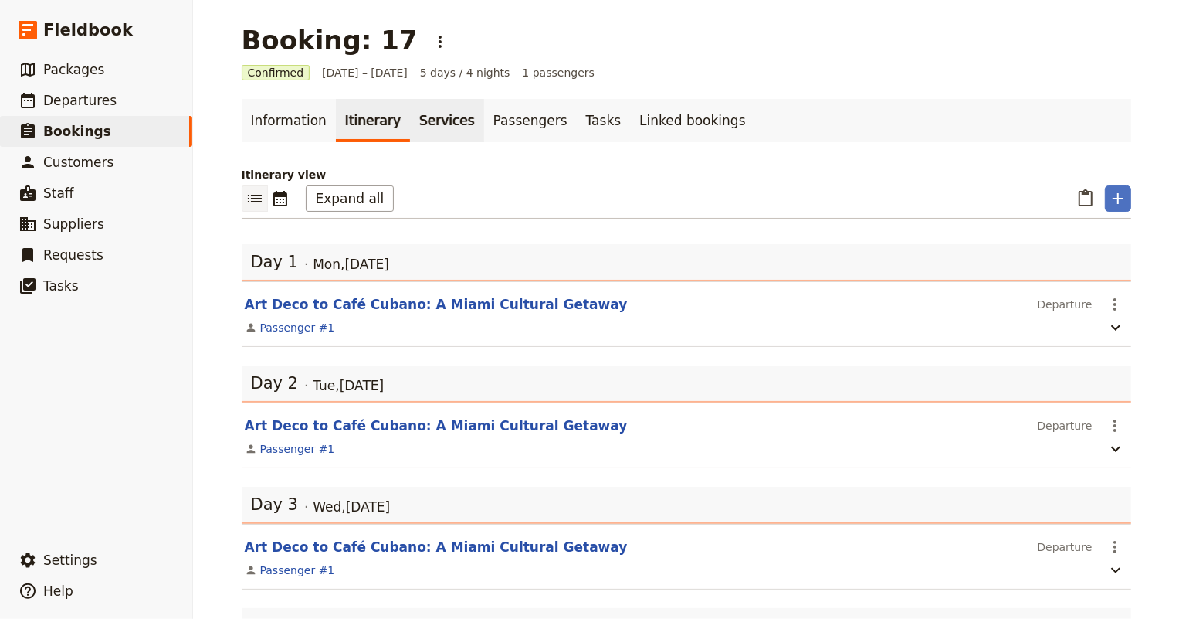
click at [418, 126] on link "Services" at bounding box center [447, 120] width 74 height 43
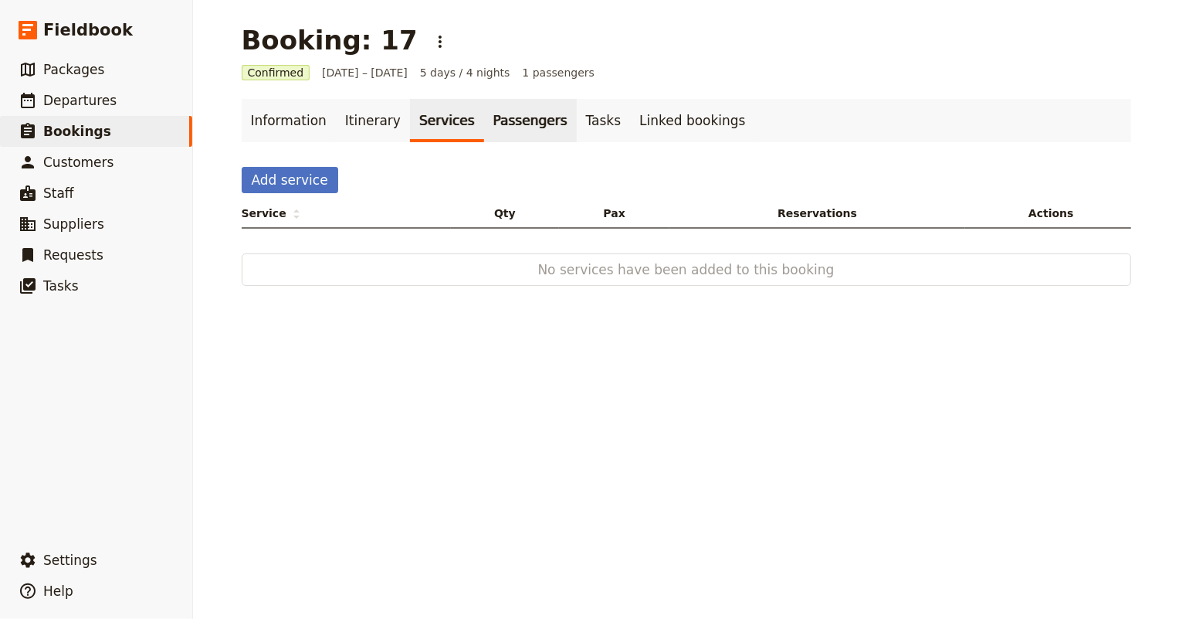
click at [484, 125] on link "Passengers" at bounding box center [530, 120] width 93 height 43
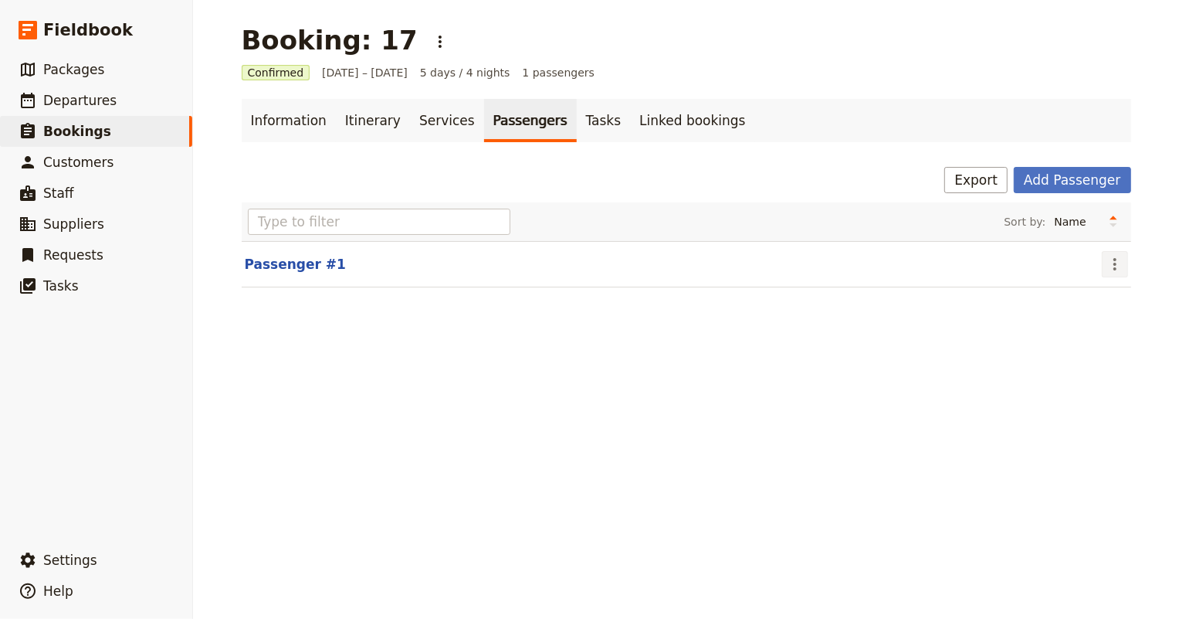
click at [1113, 262] on icon "Actions" at bounding box center [1115, 264] width 19 height 19
click at [1087, 317] on span "Remove passenger" at bounding box center [1060, 318] width 103 height 15
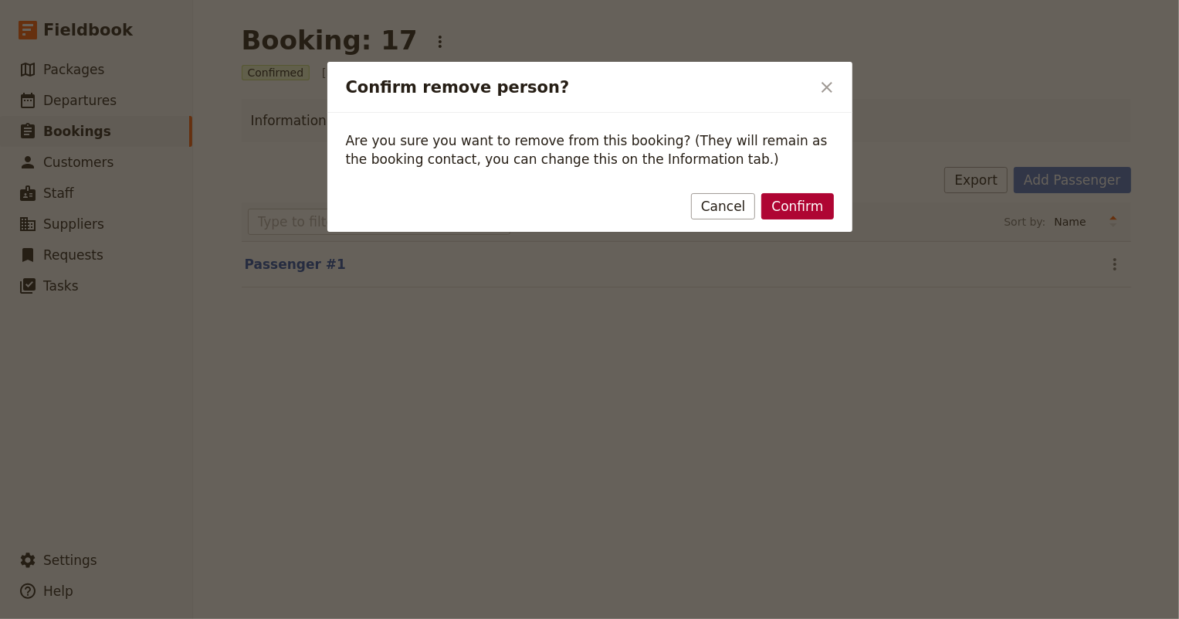
click at [816, 206] on button "Confirm" at bounding box center [797, 206] width 72 height 26
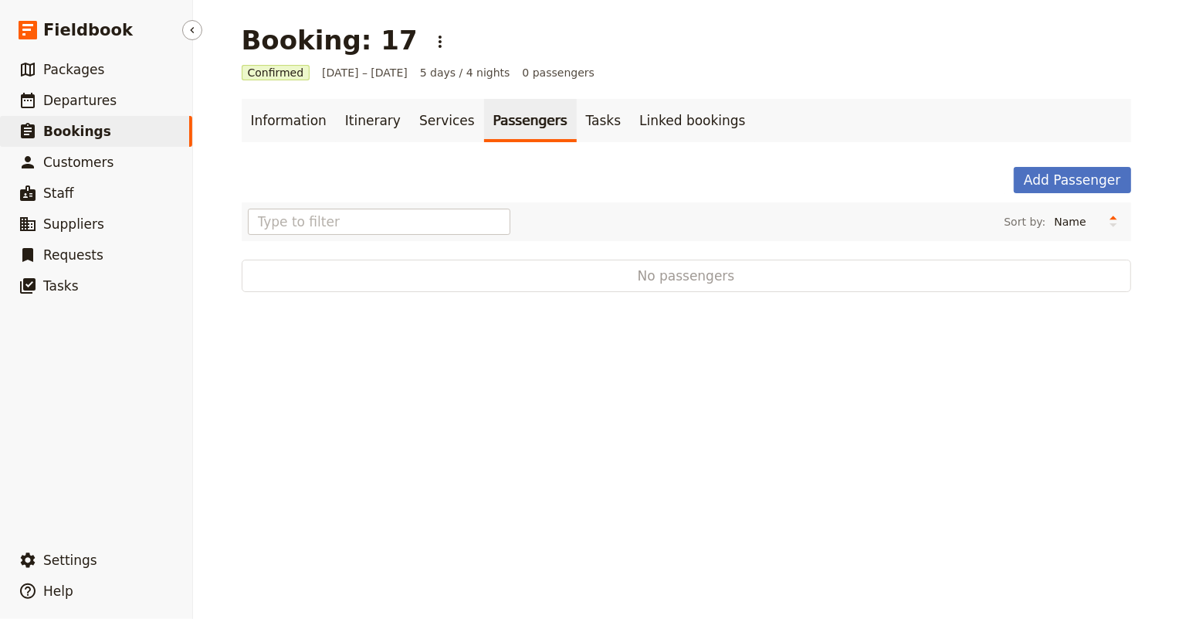
click at [73, 131] on span "Bookings" at bounding box center [77, 131] width 68 height 15
select select "STATUS"
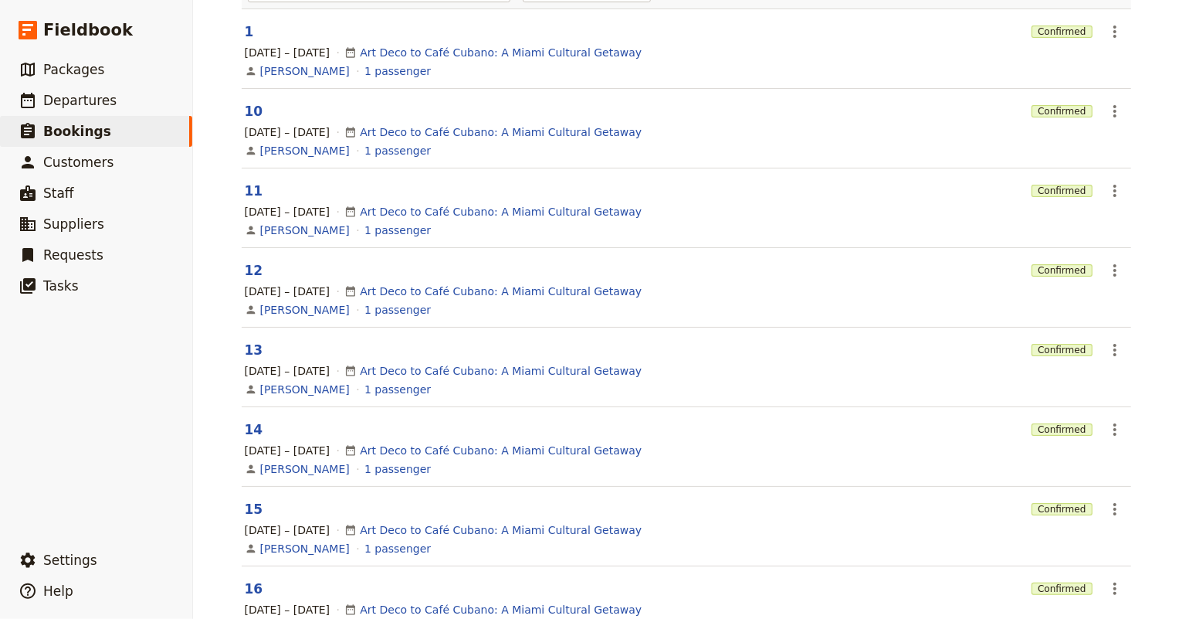
scroll to position [400, 0]
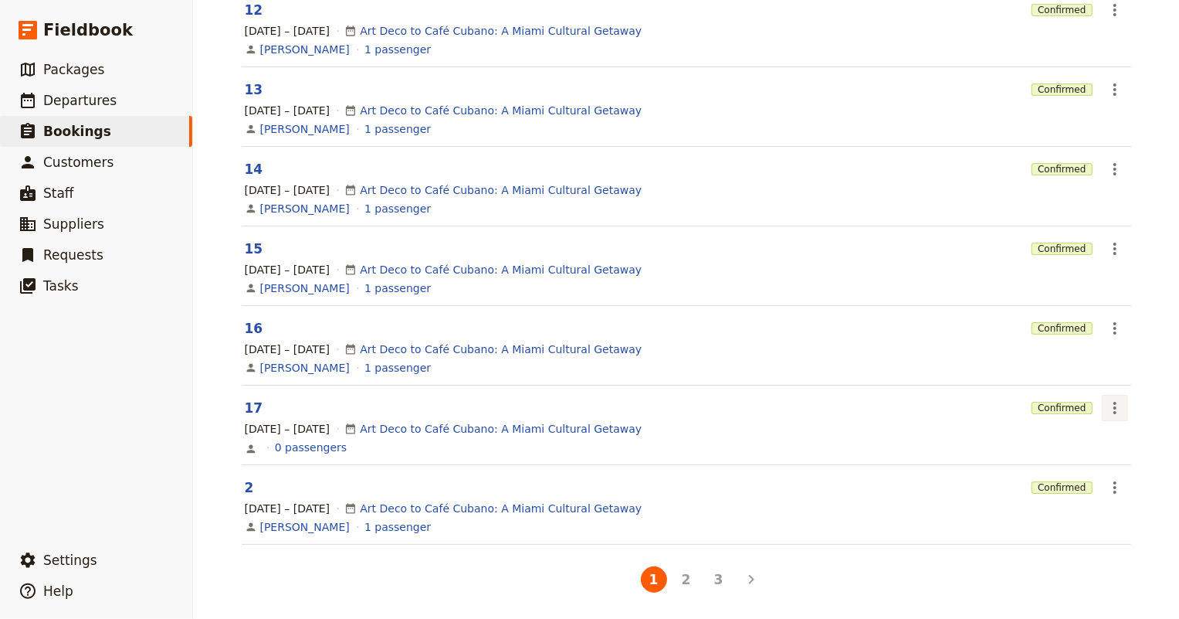
click at [1113, 410] on icon "Actions" at bounding box center [1114, 408] width 3 height 12
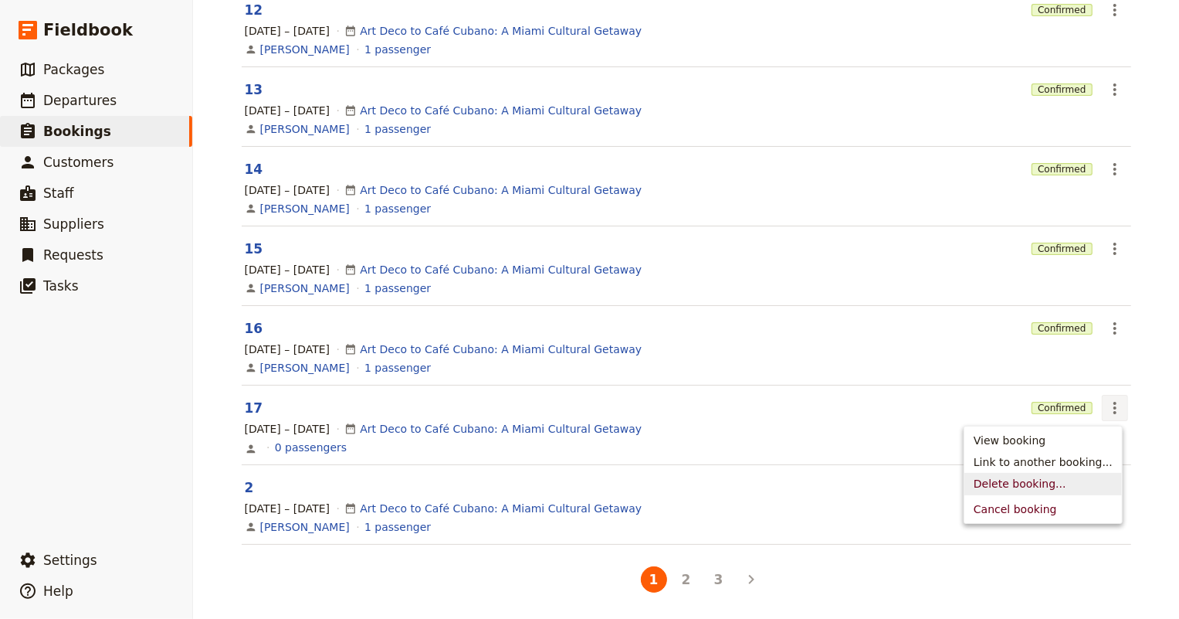
click at [1037, 483] on span "Delete booking..." at bounding box center [1020, 483] width 93 height 15
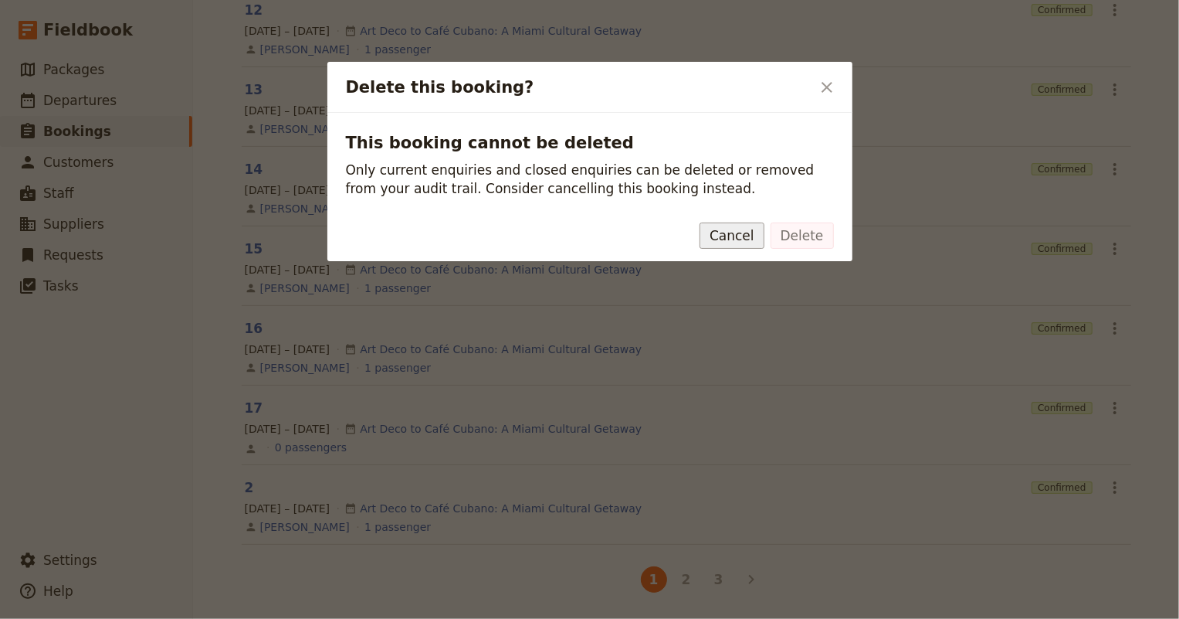
click at [734, 237] on button "Cancel" at bounding box center [732, 235] width 65 height 26
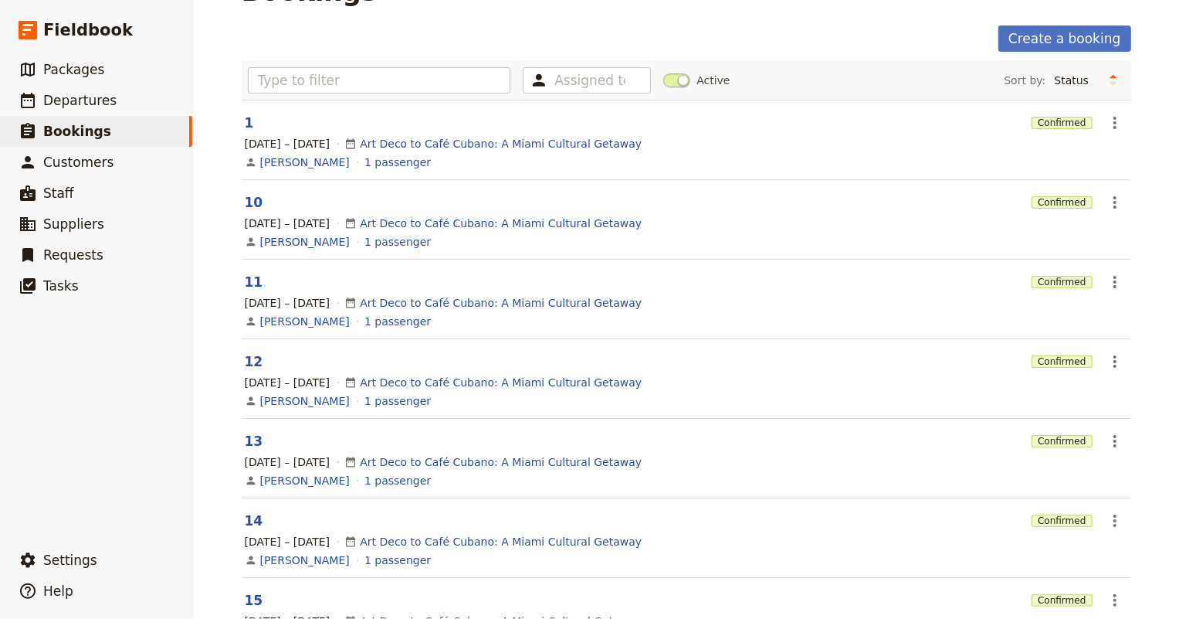
scroll to position [0, 0]
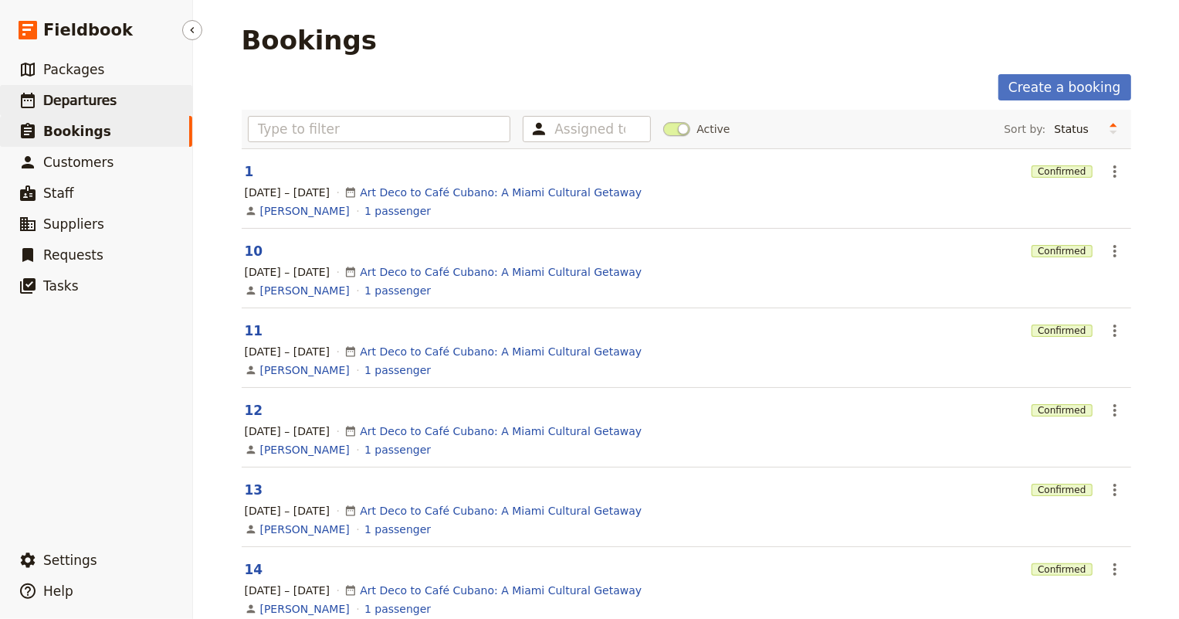
click at [65, 103] on span "Departures" at bounding box center [79, 100] width 73 height 15
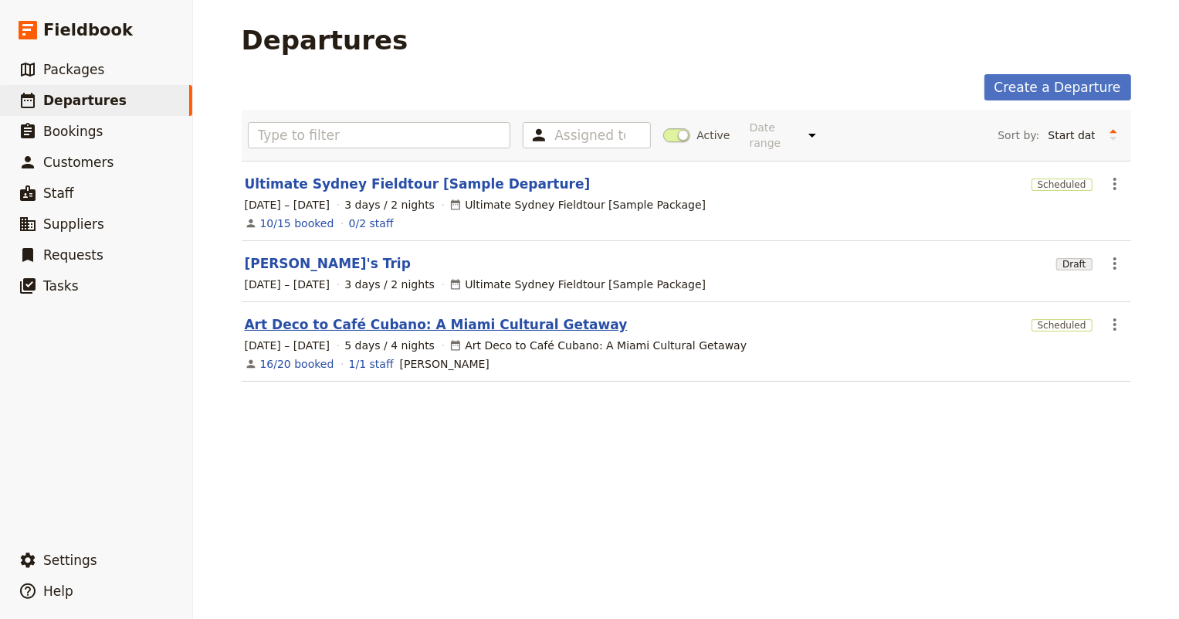
click at [322, 315] on link "Art Deco to Café Cubano: A Miami Cultural Getaway" at bounding box center [436, 324] width 383 height 19
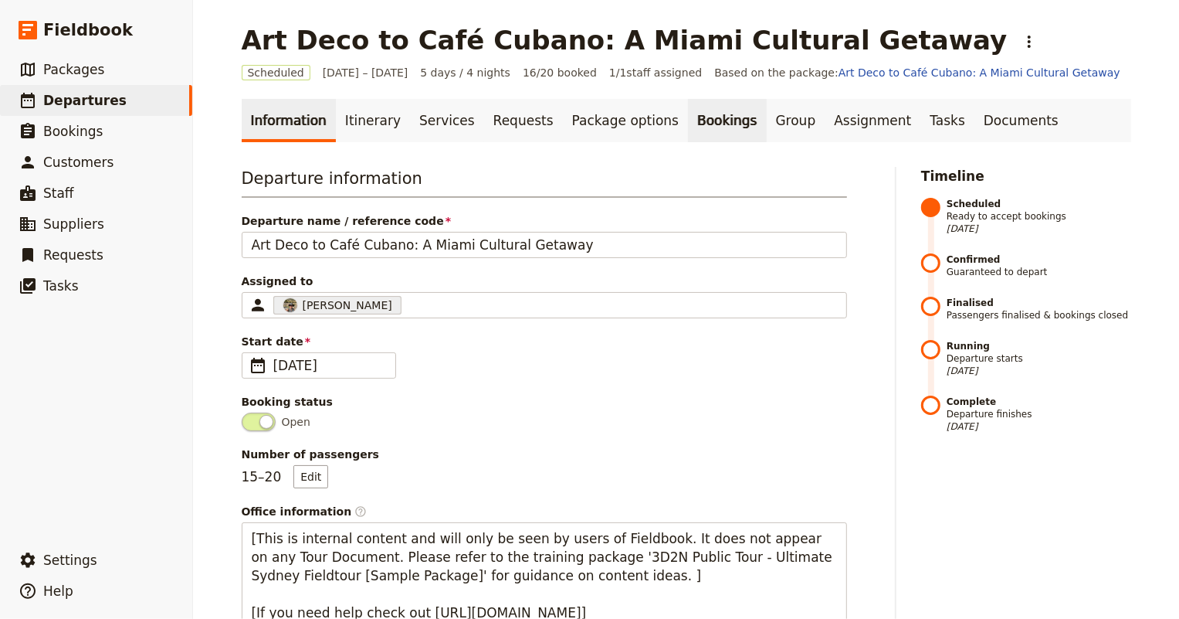
click at [688, 115] on link "Bookings" at bounding box center [727, 120] width 78 height 43
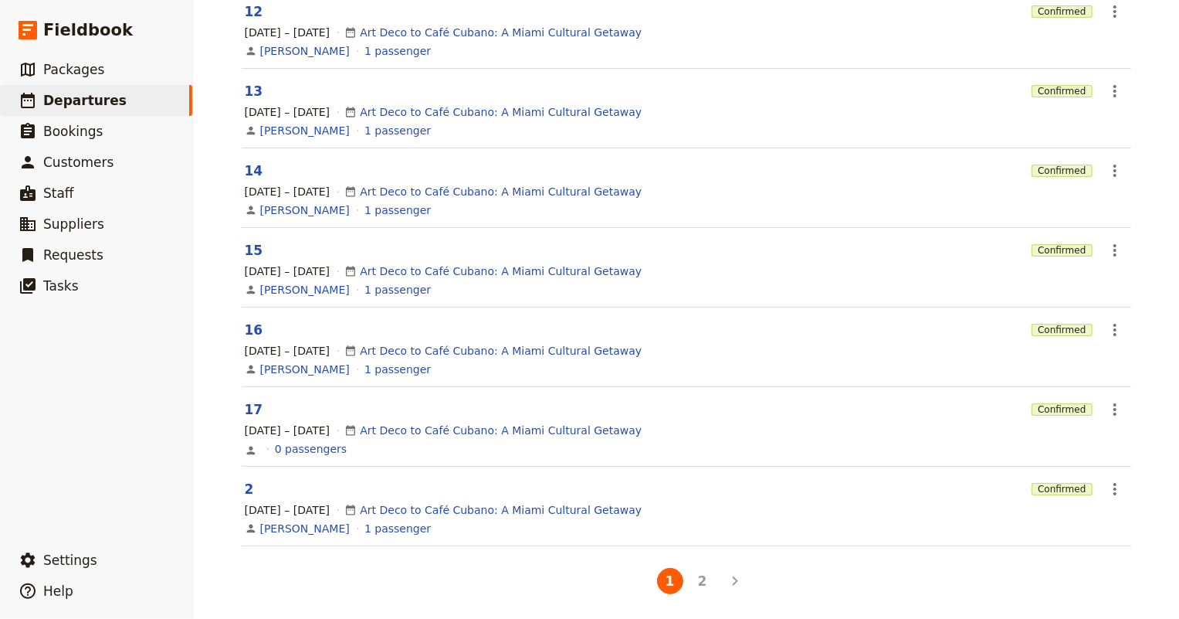
scroll to position [493, 0]
click at [1106, 408] on icon "Actions" at bounding box center [1115, 407] width 19 height 19
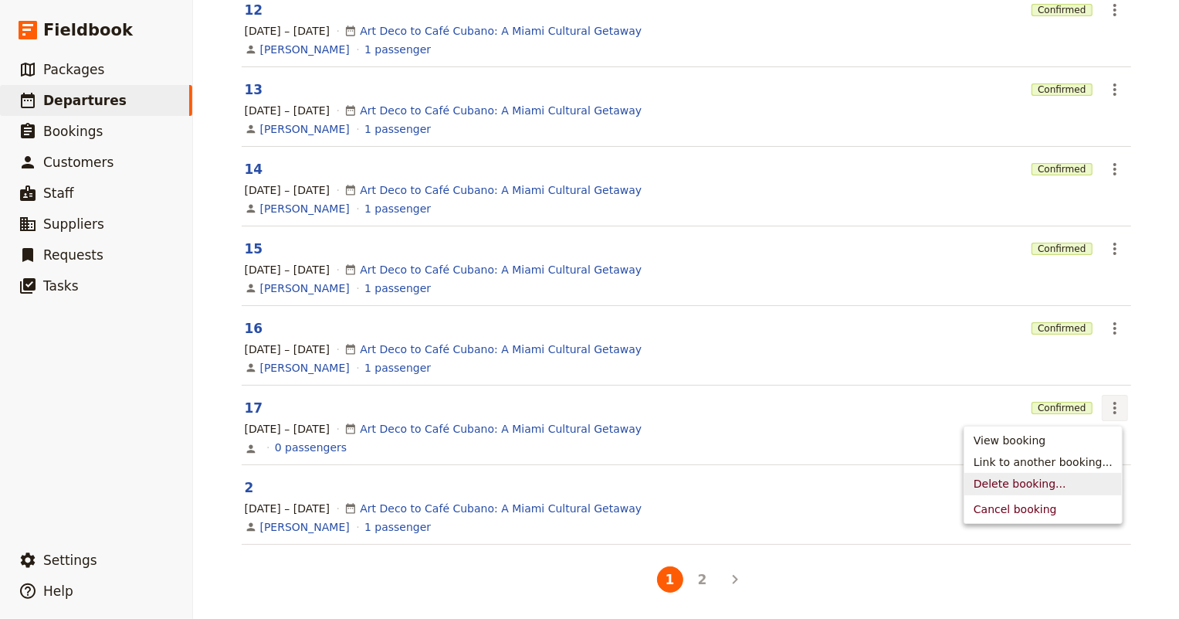
click at [1066, 478] on span "Delete booking..." at bounding box center [1020, 483] width 93 height 15
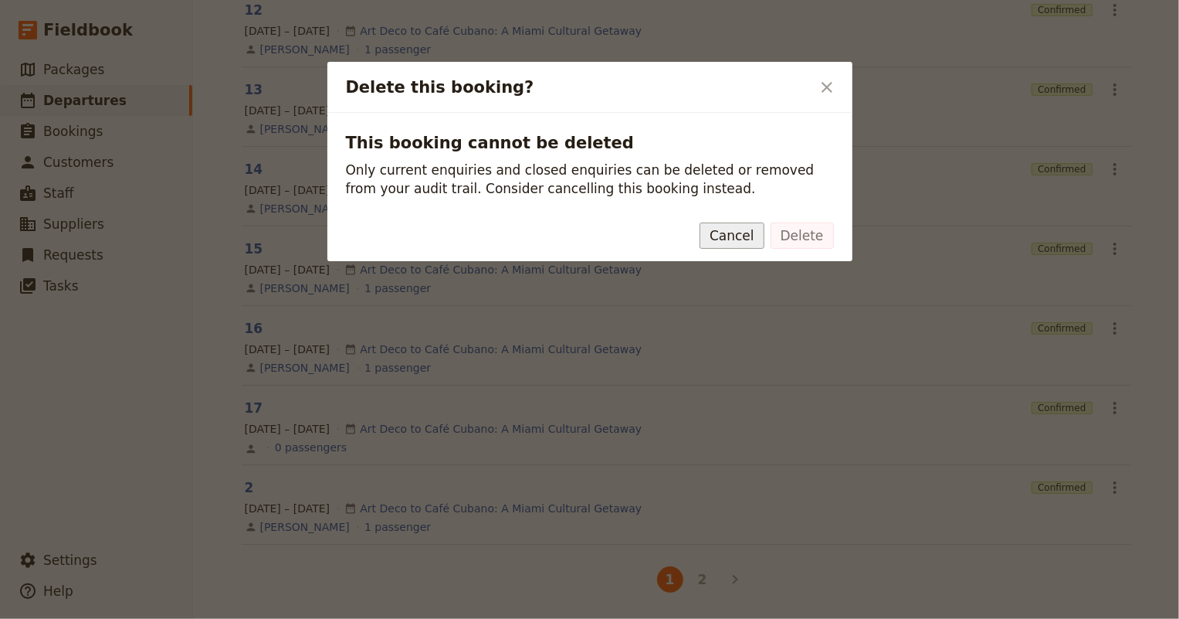
click at [754, 236] on button "Cancel" at bounding box center [732, 235] width 65 height 26
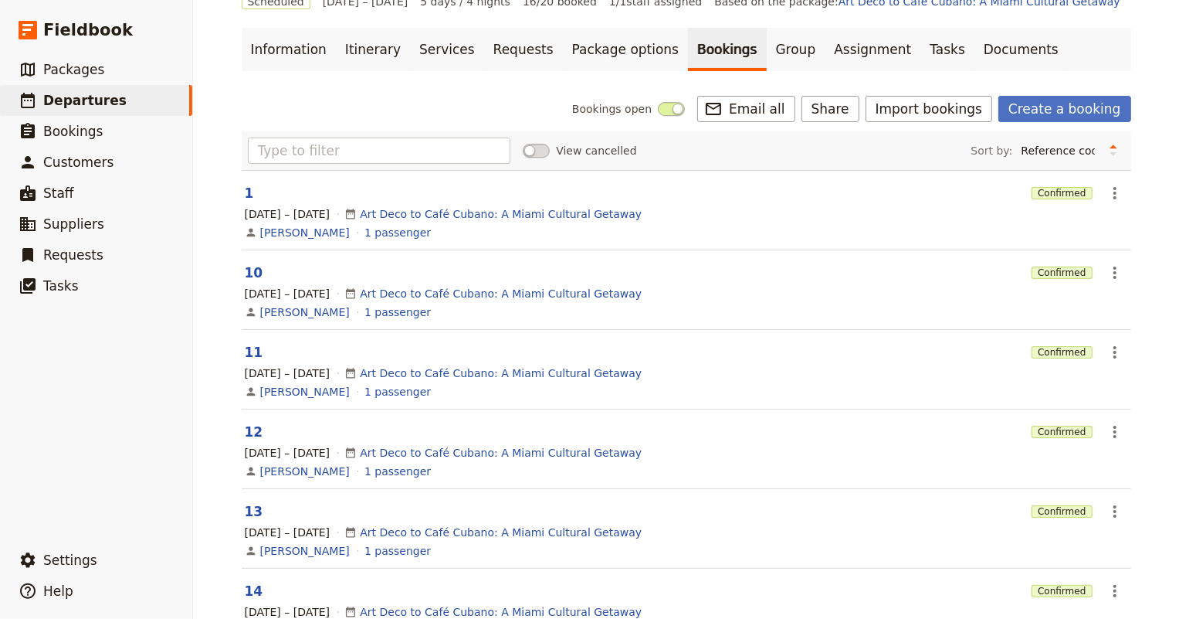
scroll to position [1, 0]
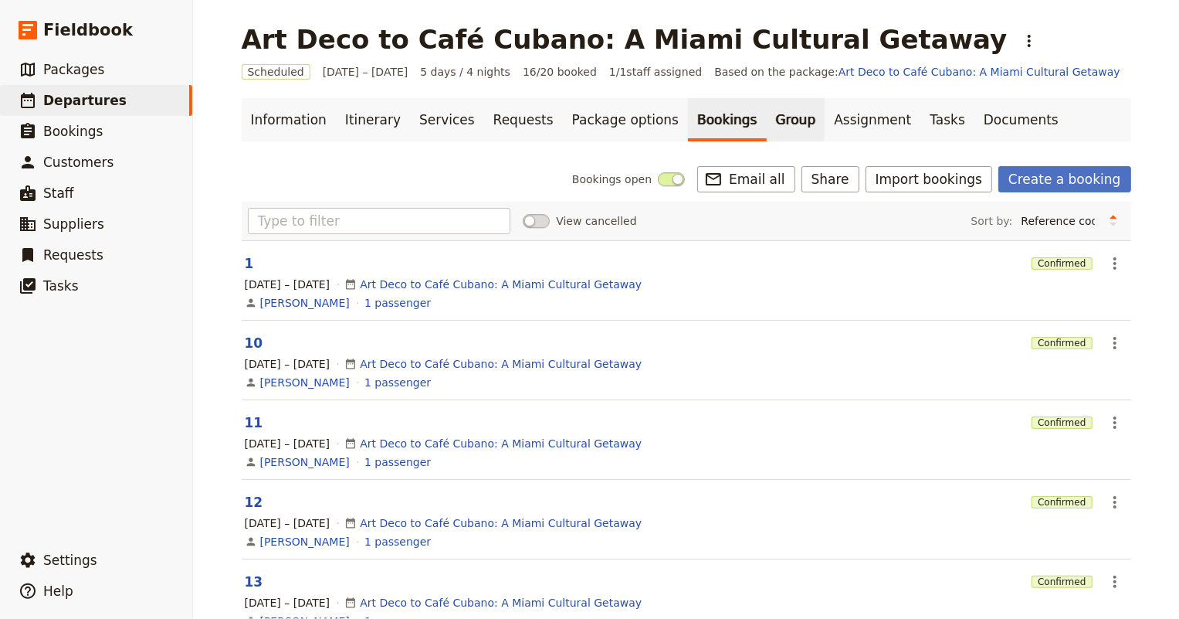
click at [767, 111] on link "Group" at bounding box center [796, 119] width 59 height 43
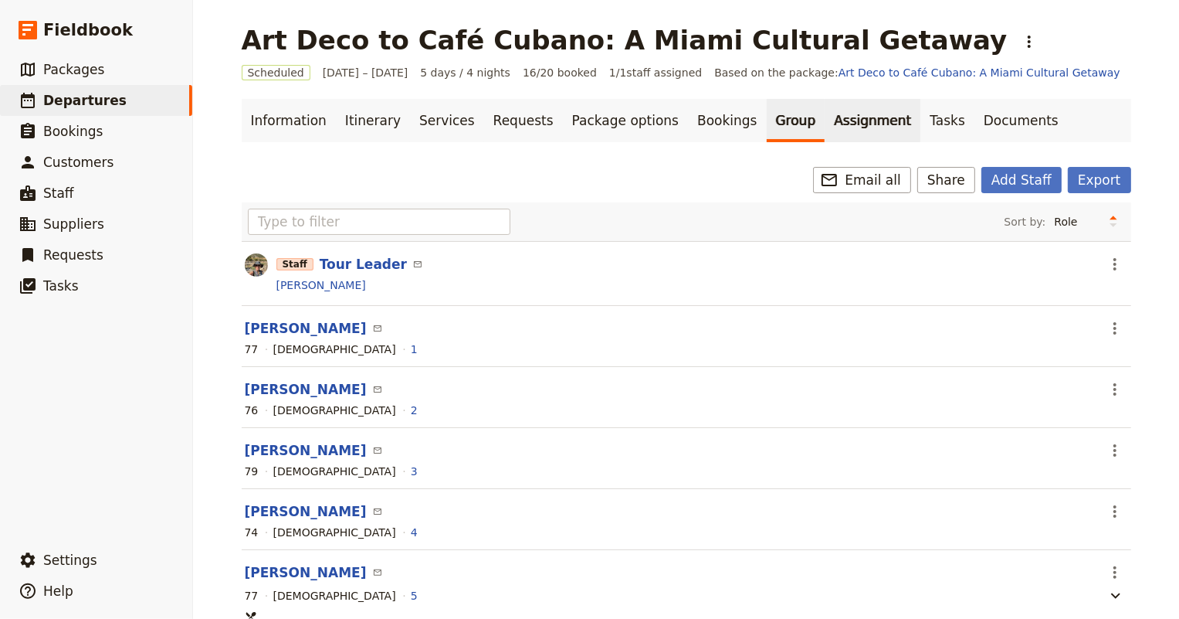
click at [825, 118] on link "Assignment" at bounding box center [873, 120] width 96 height 43
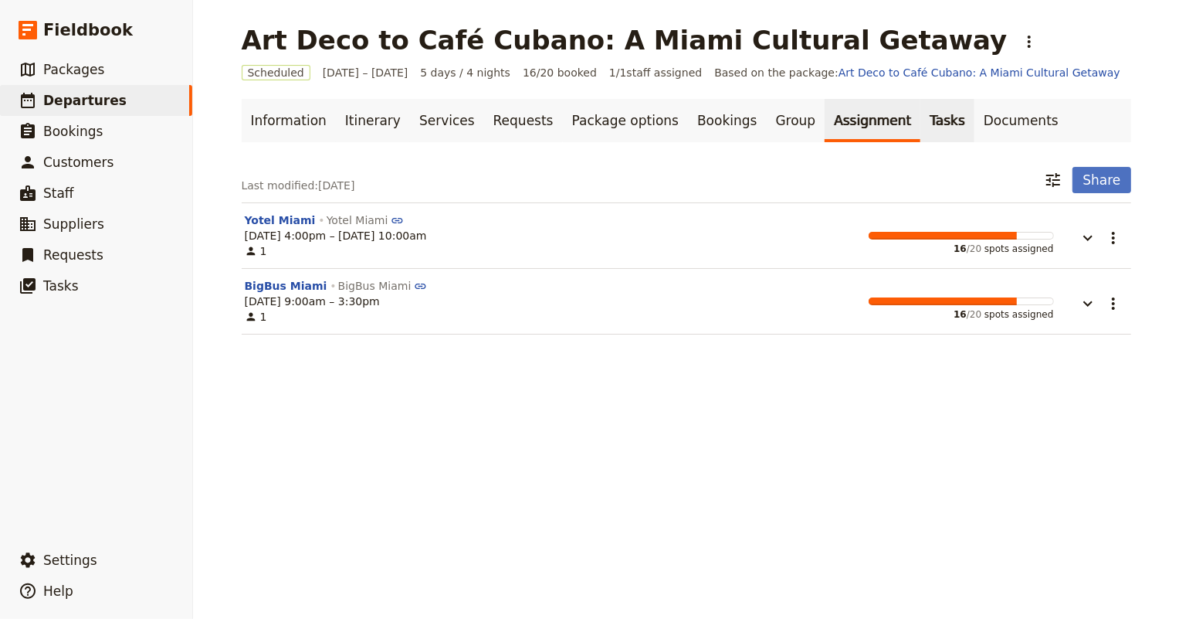
click at [920, 124] on link "Tasks" at bounding box center [947, 120] width 54 height 43
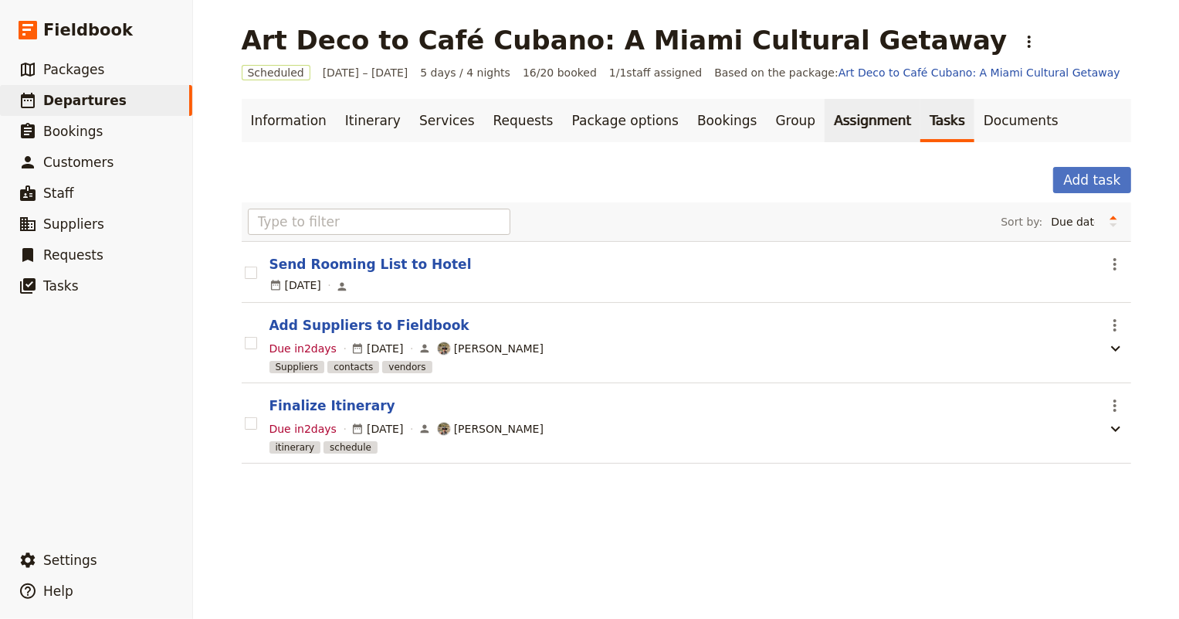
click at [834, 127] on link "Assignment" at bounding box center [873, 120] width 96 height 43
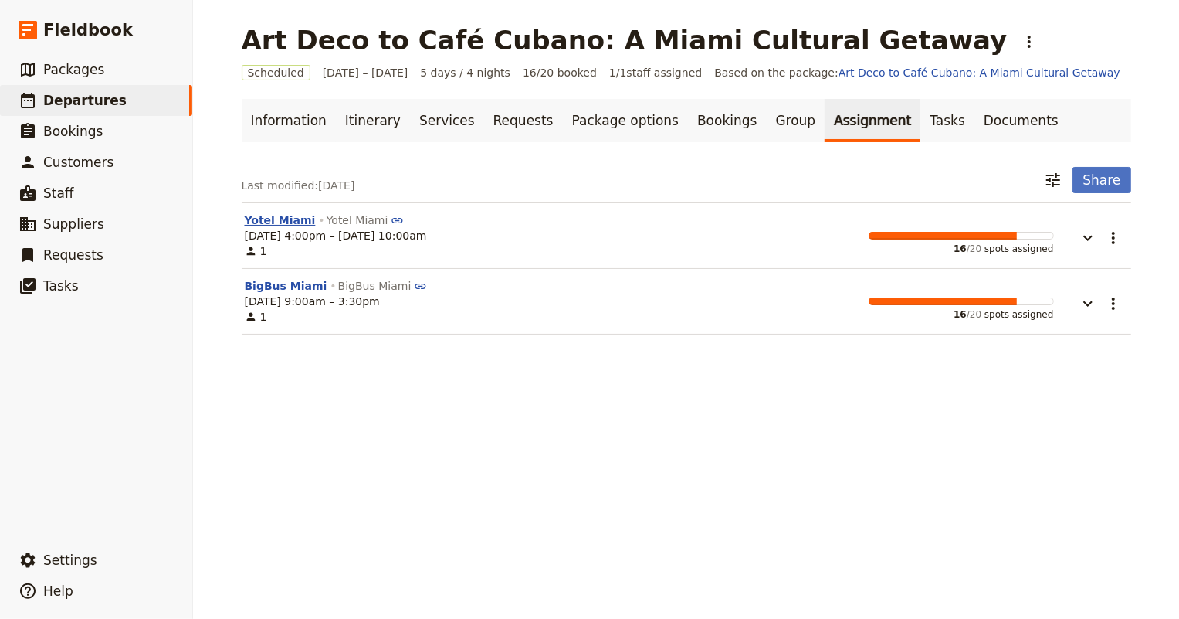
click at [263, 220] on button "Yotel Miami" at bounding box center [280, 219] width 71 height 15
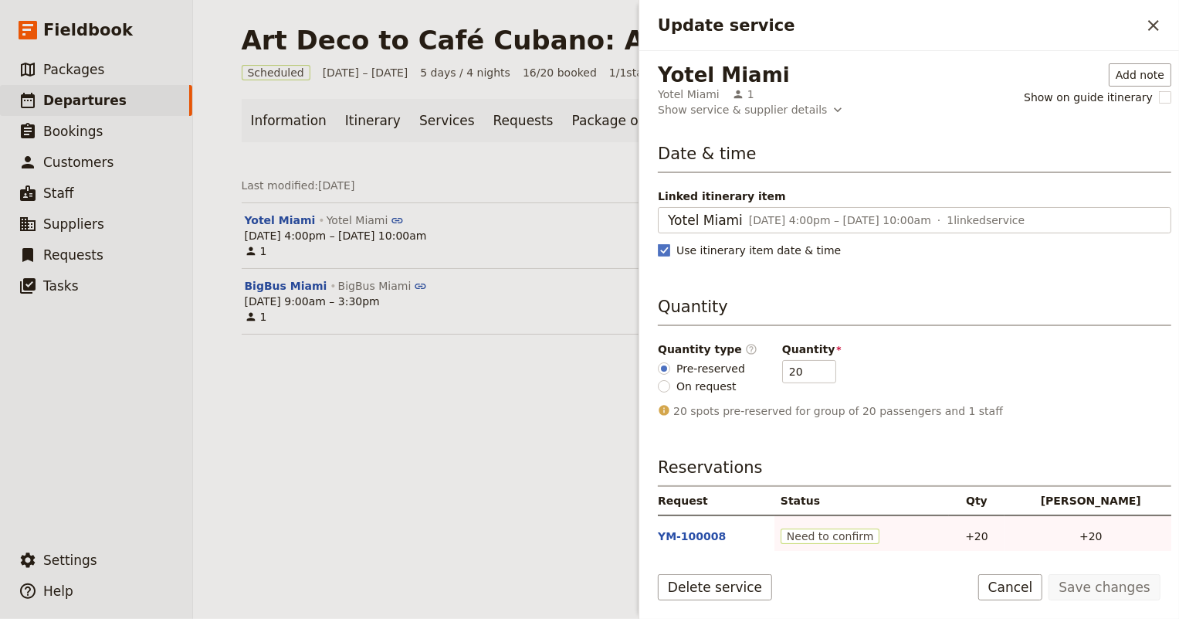
click at [519, 179] on div "Last modified: 18 Aug 2025 ​ Share" at bounding box center [687, 180] width 890 height 26
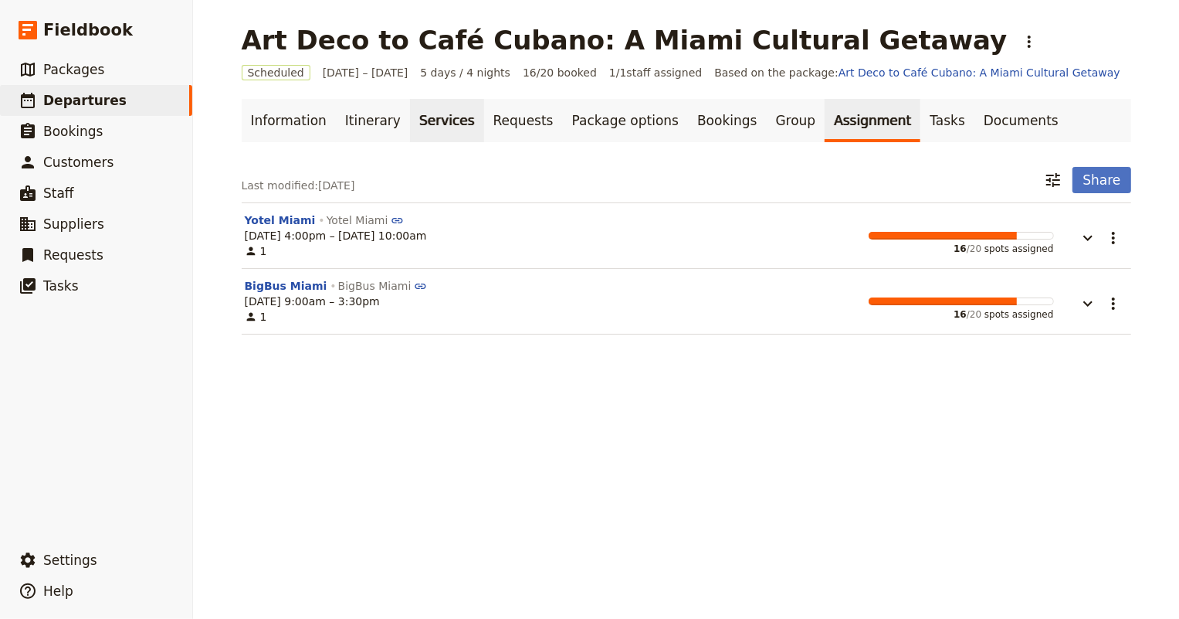
click at [417, 111] on link "Services" at bounding box center [447, 120] width 74 height 43
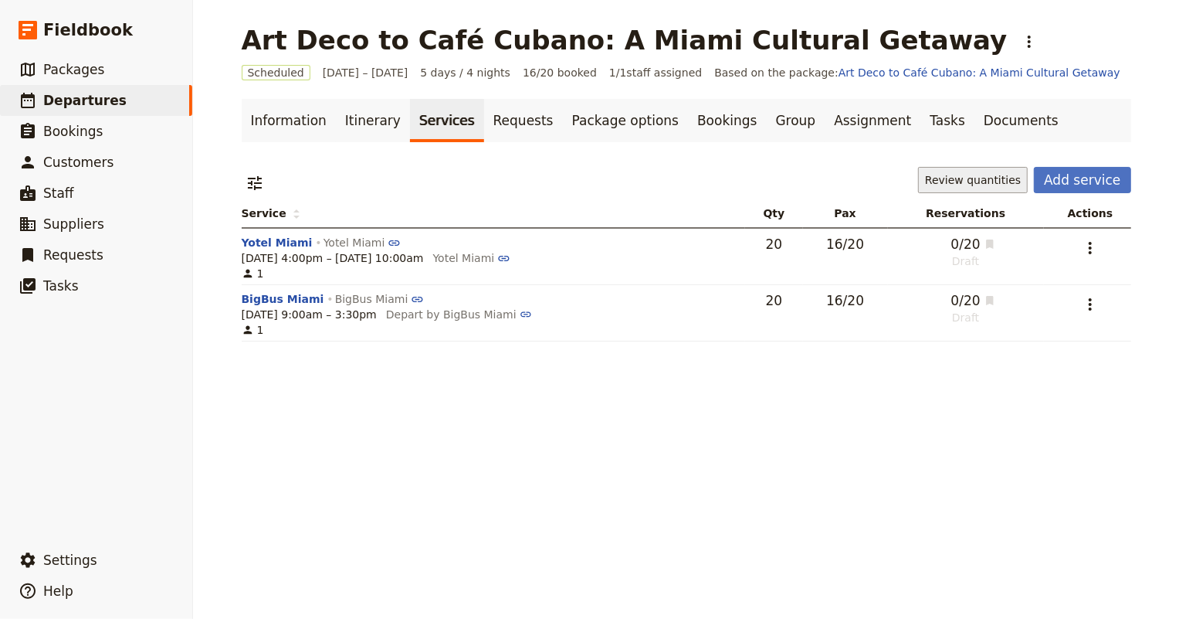
click at [953, 176] on button "Review quantities" at bounding box center [973, 180] width 110 height 26
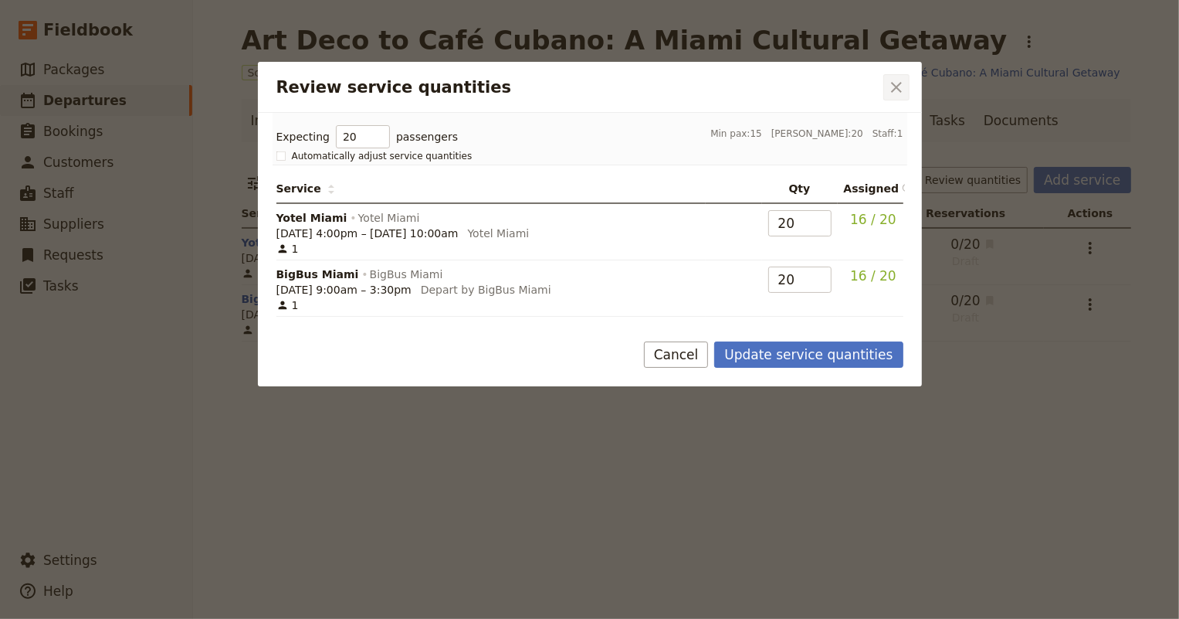
click at [896, 86] on icon "Close dialog" at bounding box center [896, 87] width 11 height 11
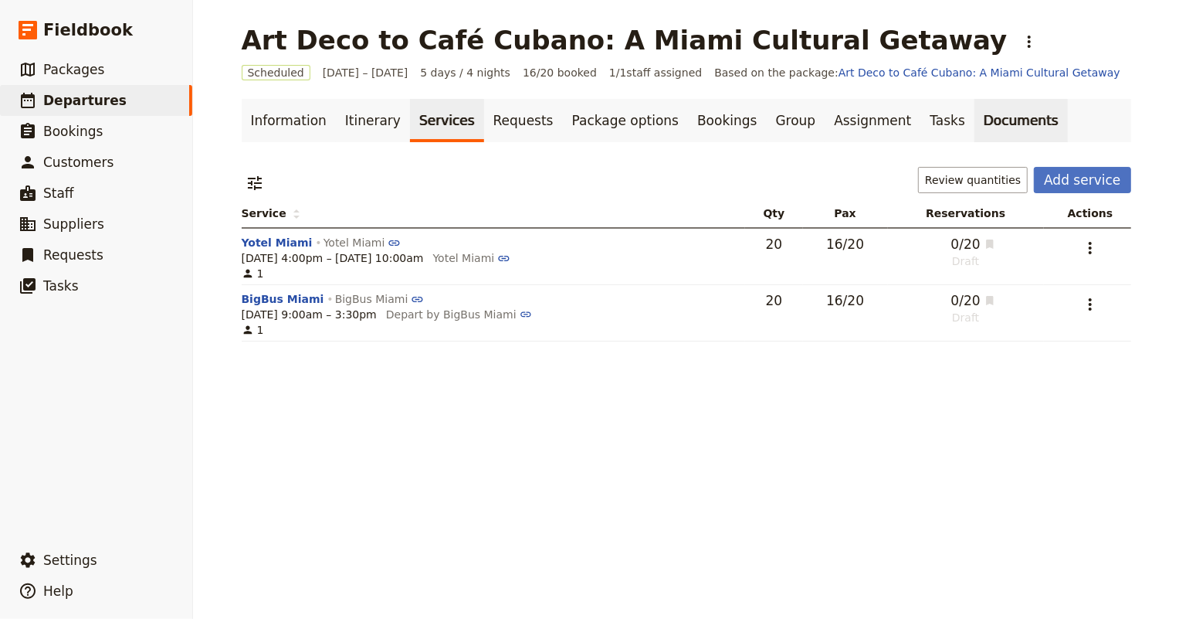
click at [974, 124] on link "Documents" at bounding box center [1020, 120] width 93 height 43
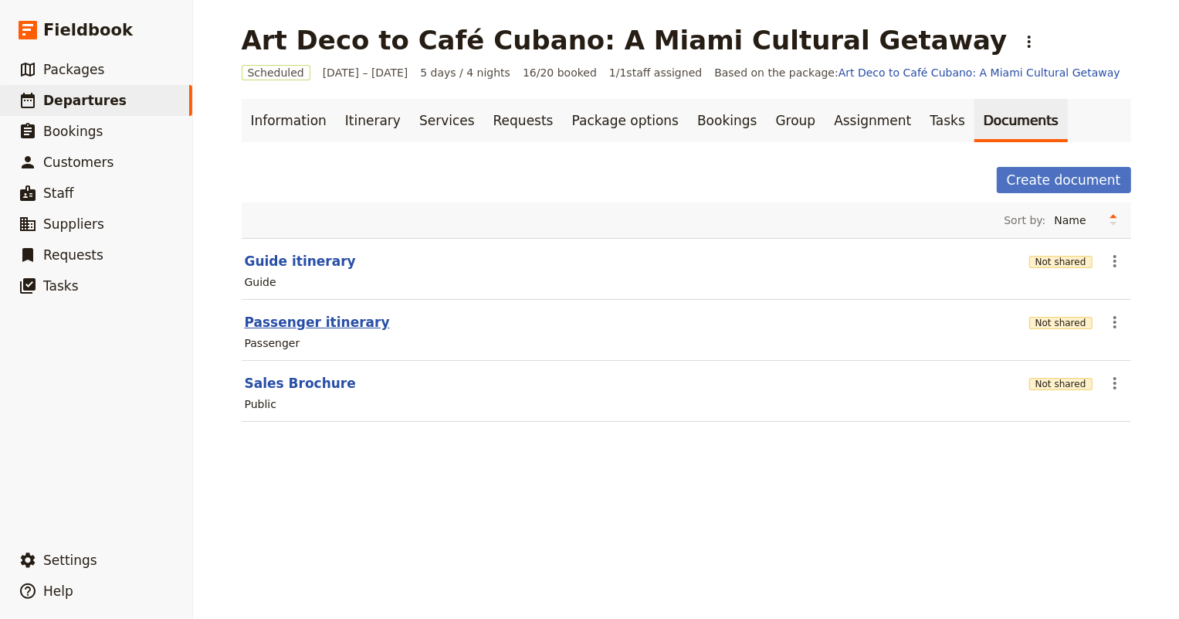
click at [310, 327] on button "Passenger itinerary" at bounding box center [317, 322] width 145 height 19
select select "PASSENGER"
select select "RUN_SHEET"
select select "DEFAULT"
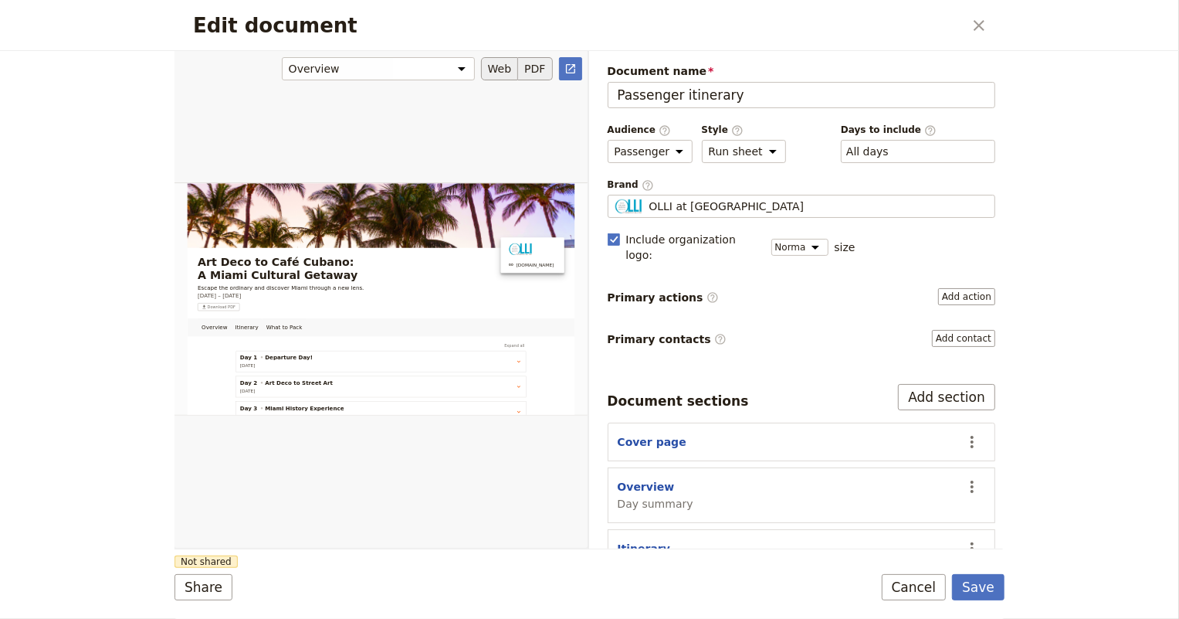
click at [544, 66] on button "PDF" at bounding box center [535, 68] width 34 height 23
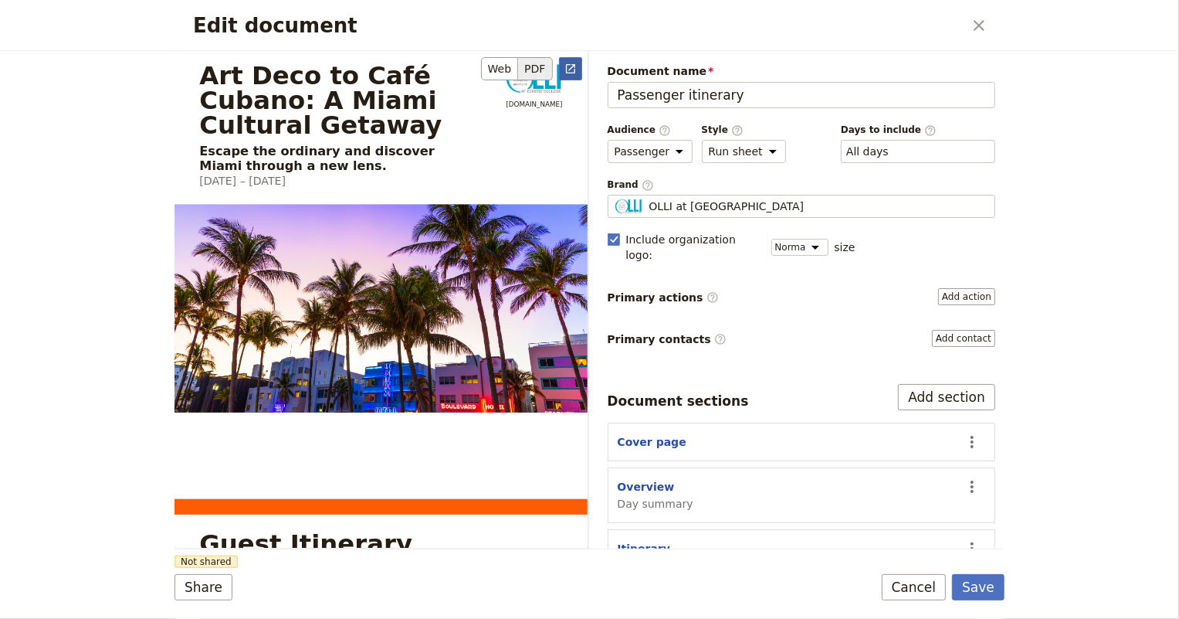
click at [571, 66] on icon "Open full preview" at bounding box center [570, 69] width 12 height 12
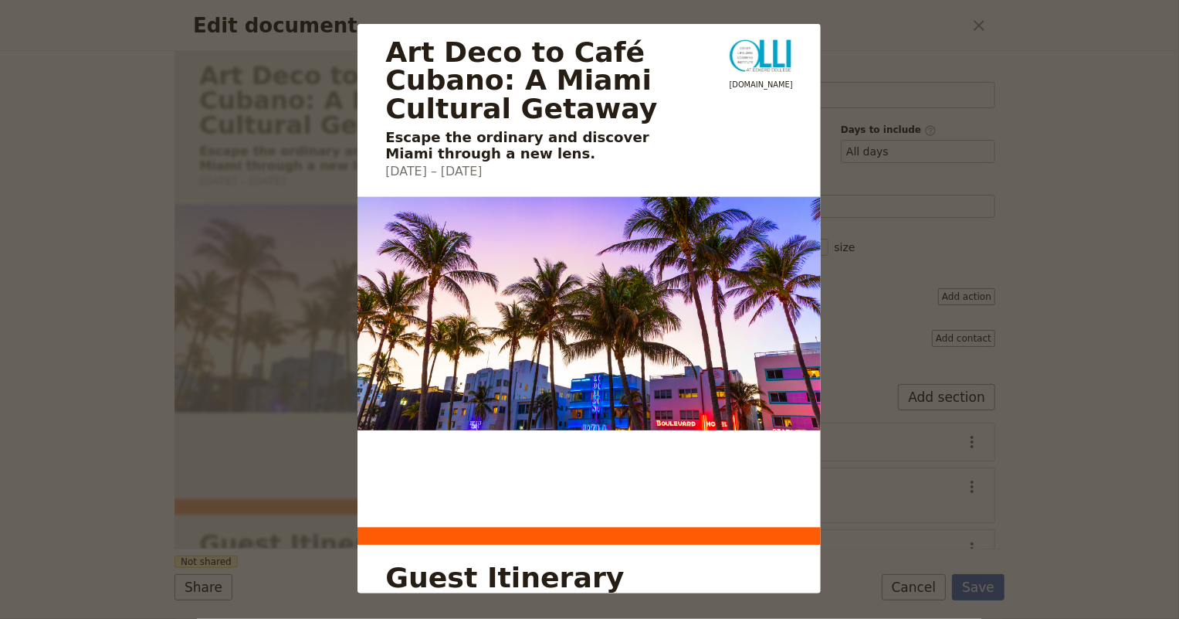
click at [842, 29] on div "Art Deco to Café Cubano: A Miami Cultural Getaway Escape the ordinary and disco…" at bounding box center [589, 309] width 1179 height 619
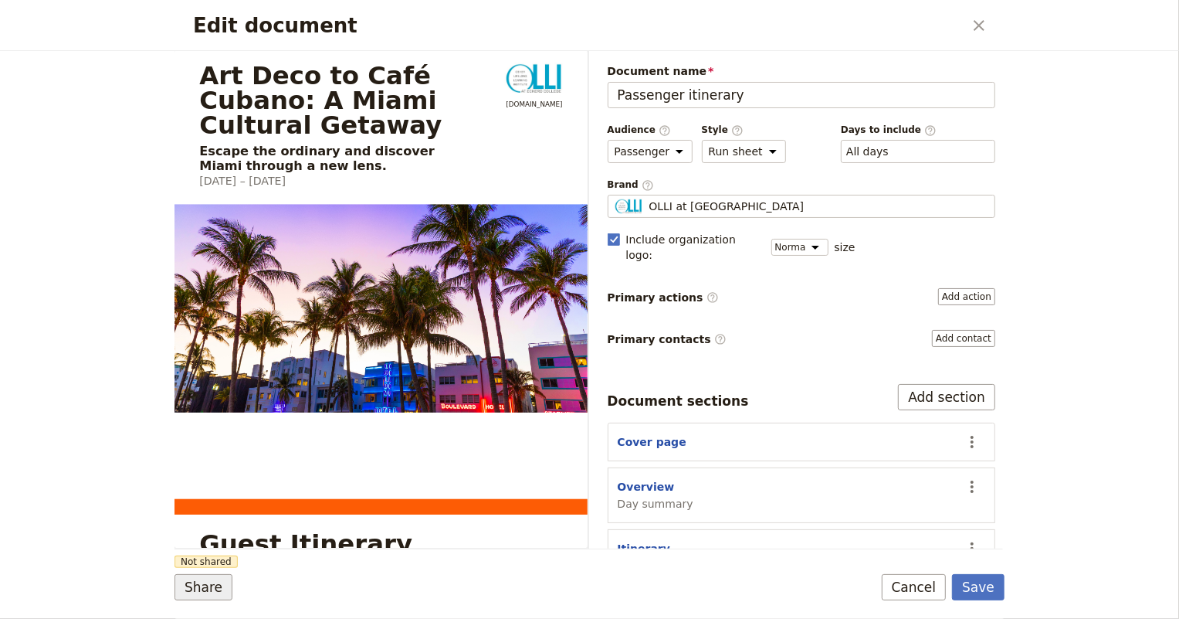
click at [192, 592] on button "Share" at bounding box center [204, 587] width 58 height 26
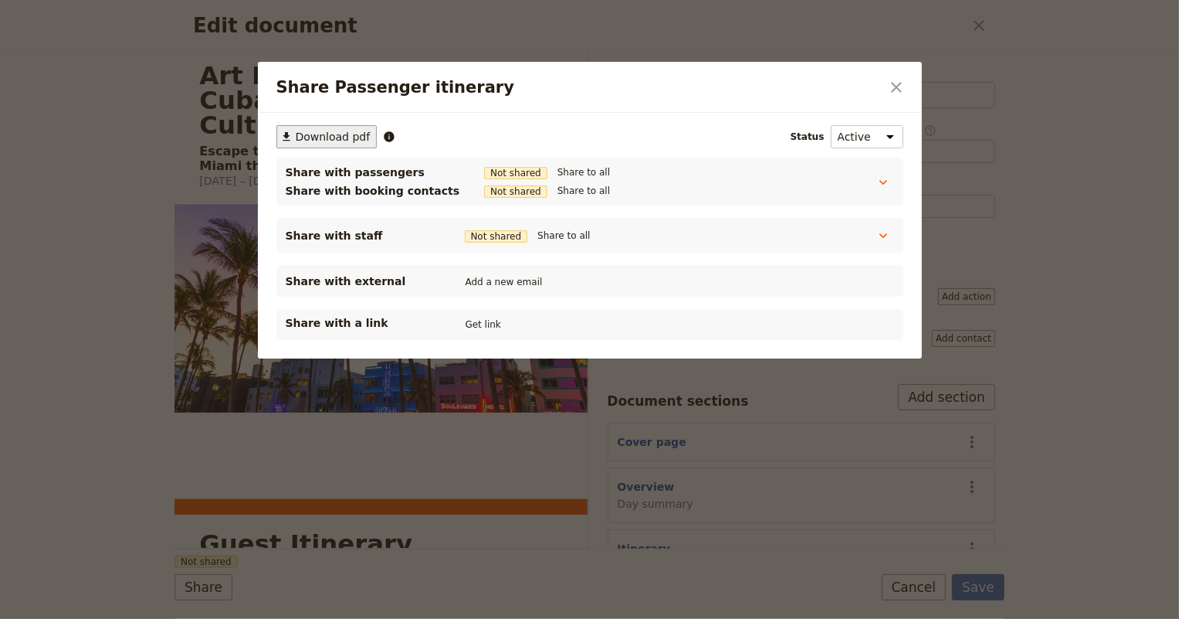
click at [296, 135] on span "Download pdf" at bounding box center [333, 136] width 75 height 15
click at [880, 237] on icon "Share Passenger itinerary" at bounding box center [883, 235] width 15 height 15
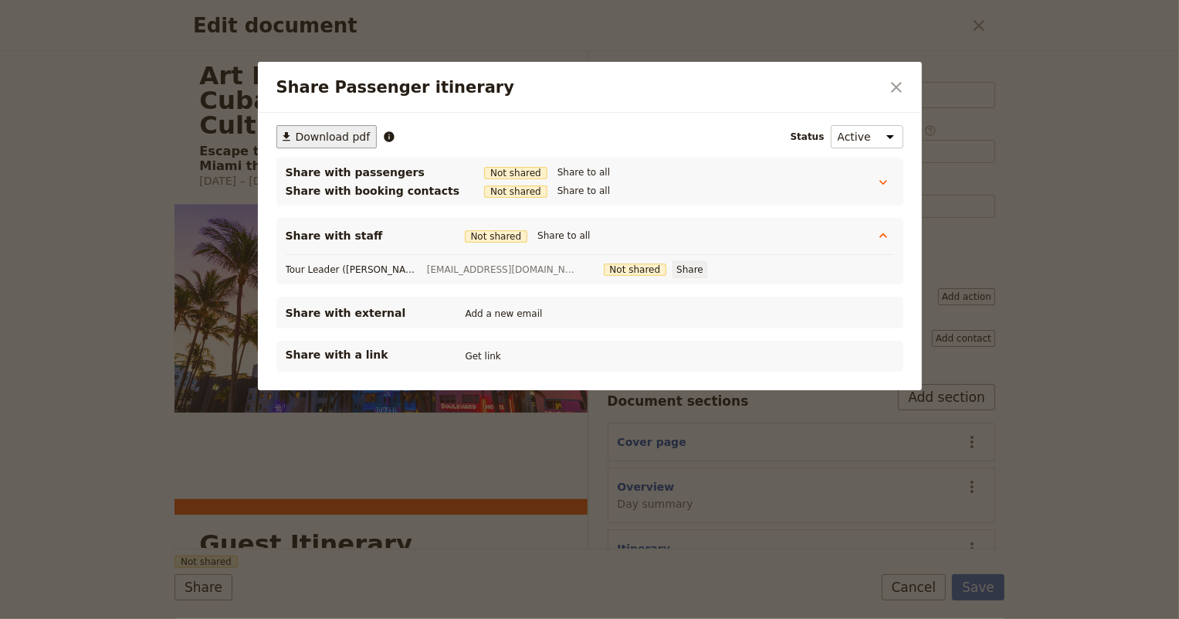
click at [673, 271] on button "Share" at bounding box center [690, 269] width 35 height 17
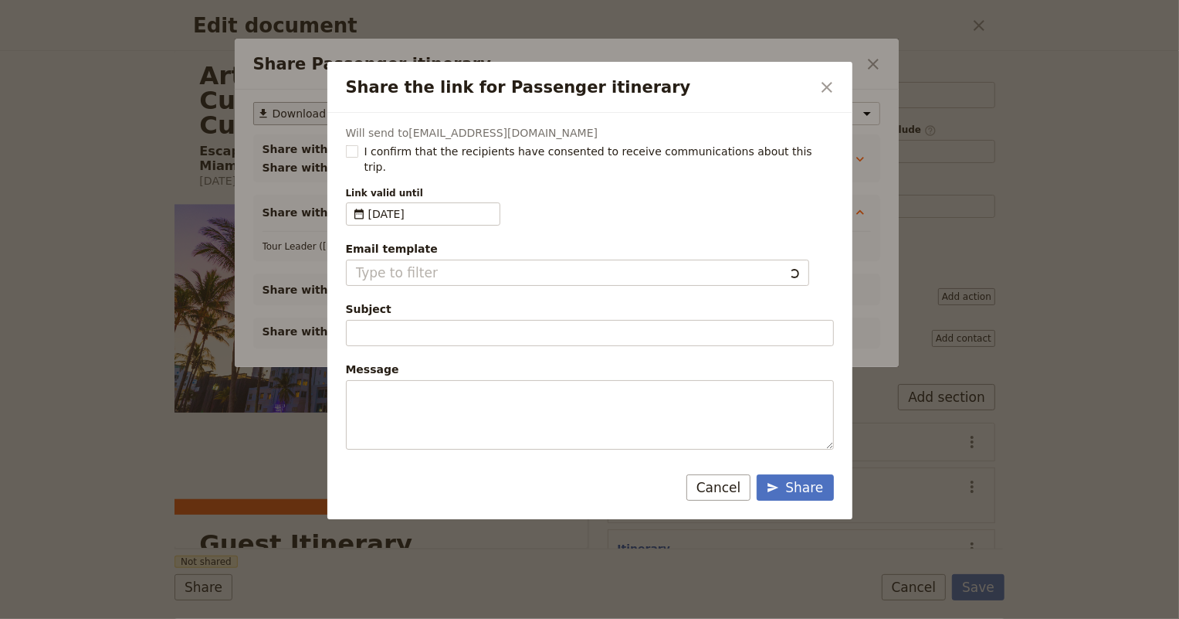
type input "Document shared with you: Passenger itinerary - Art Deco to Café Cubano: A Miam…"
type textarea "Hi {{ contact_name }} Please use this private link to view the following docume…"
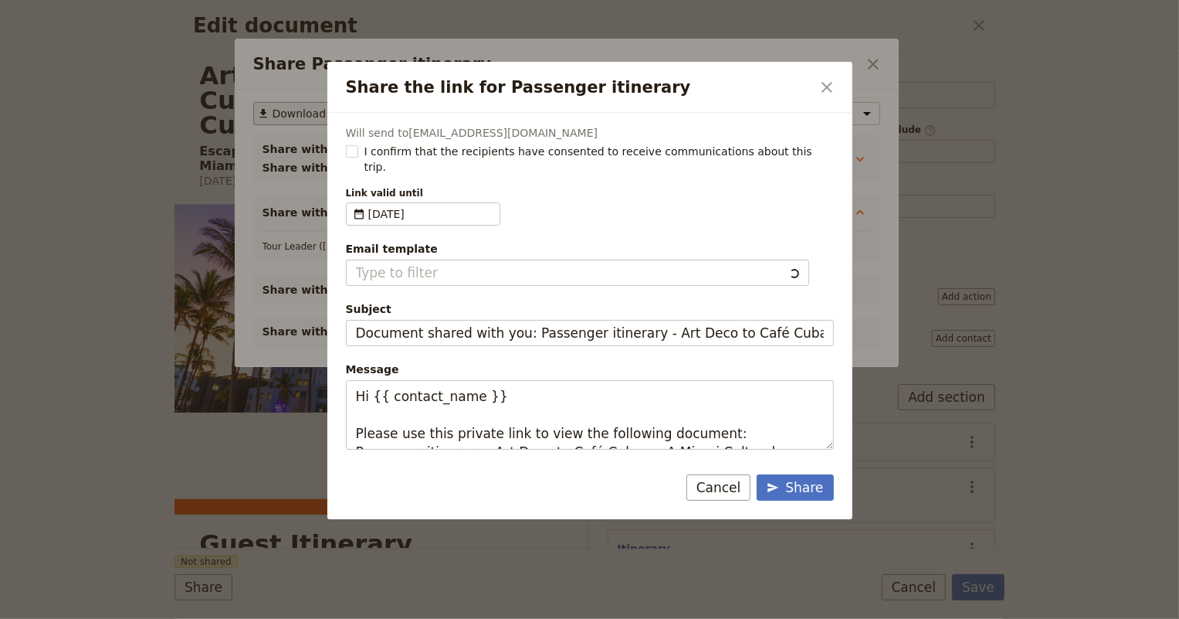
type input "Fieldbook default template"
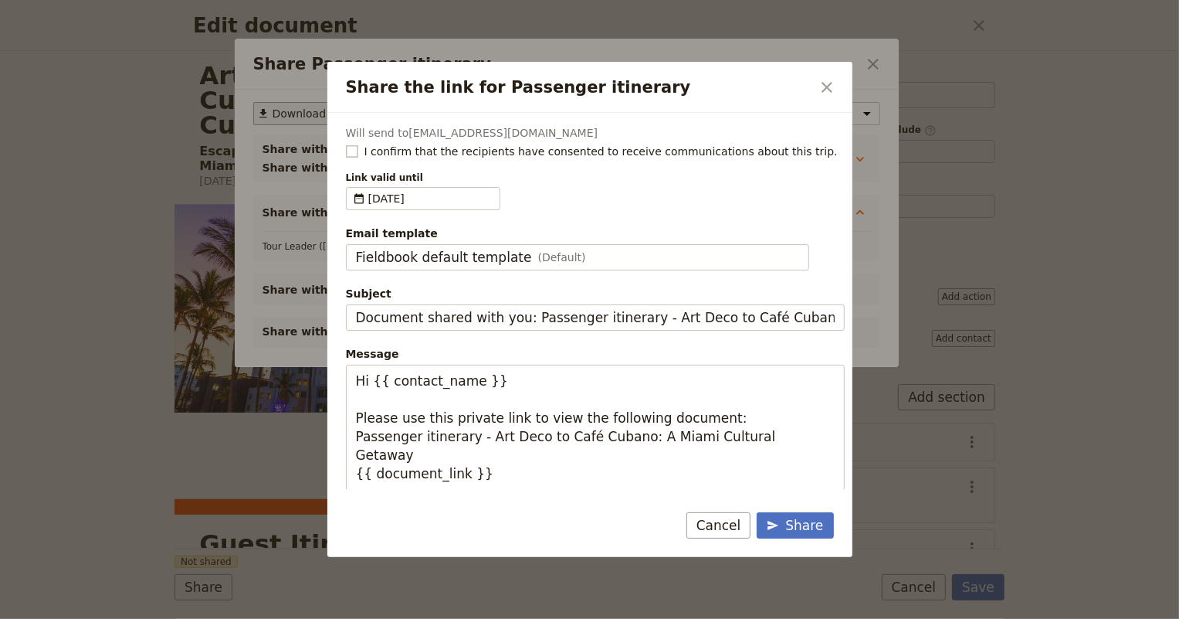
click at [351, 148] on rect "Share the link for Passenger itinerary" at bounding box center [352, 151] width 12 height 12
click at [346, 144] on input "I confirm that the recipients have consented to receive communications about th…" at bounding box center [345, 143] width 1 height 1
checkbox input "true"
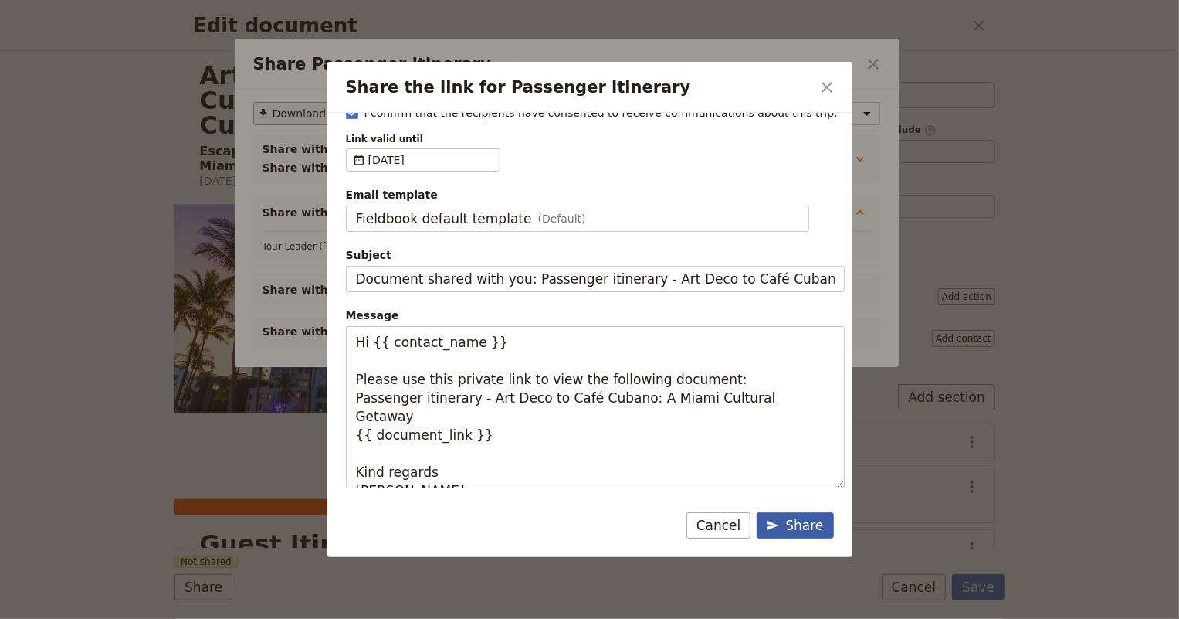
click at [813, 527] on div "Share" at bounding box center [795, 525] width 56 height 19
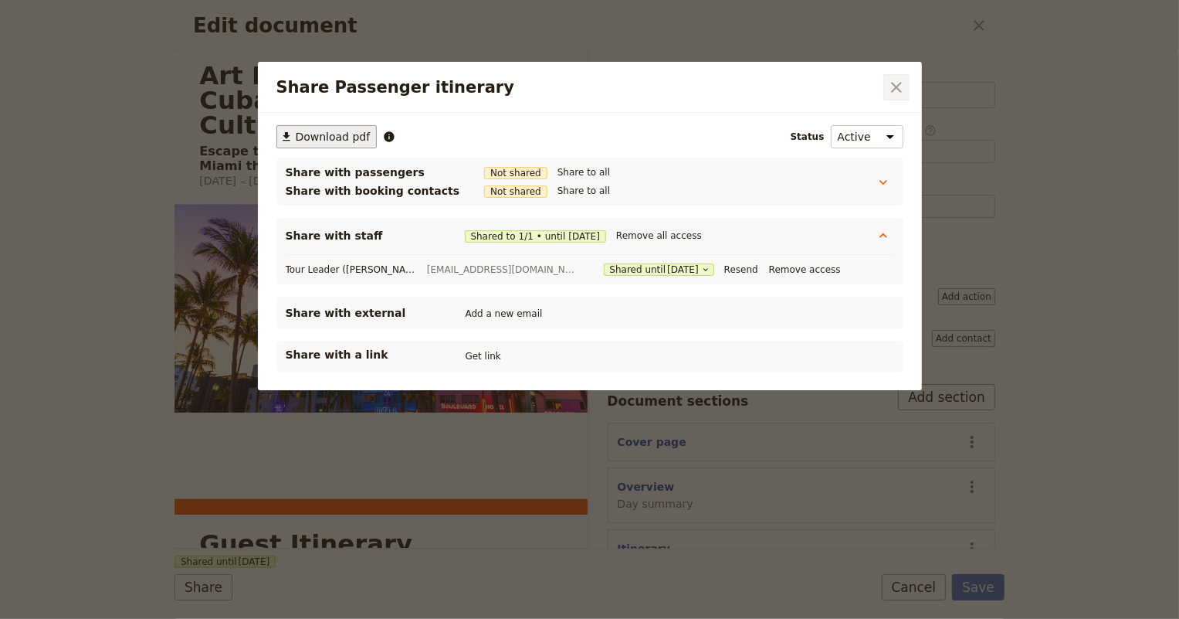
click at [895, 82] on icon "Close dialog" at bounding box center [896, 87] width 19 height 19
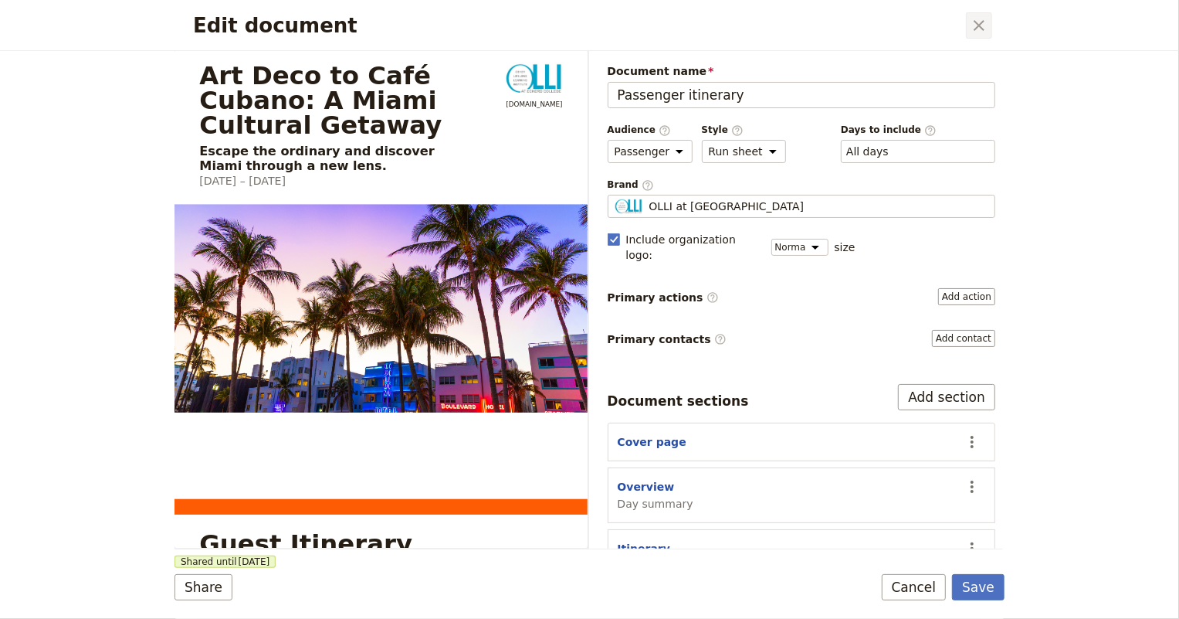
click at [981, 19] on icon "Close dialog" at bounding box center [979, 25] width 19 height 19
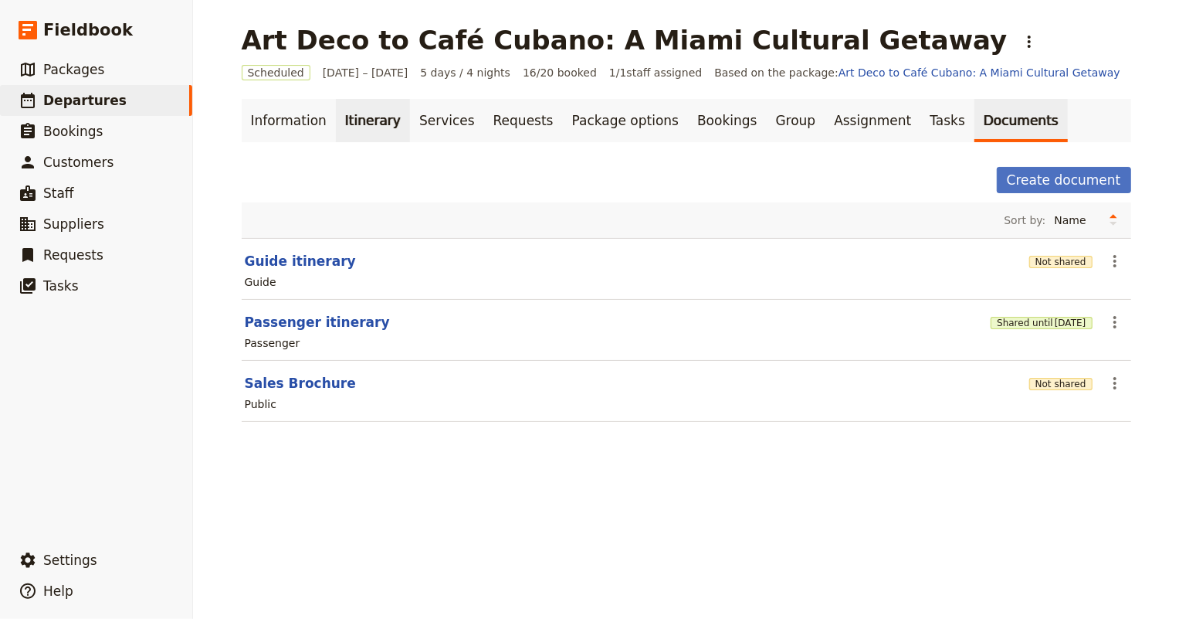
click at [340, 121] on link "Itinerary" at bounding box center [373, 120] width 74 height 43
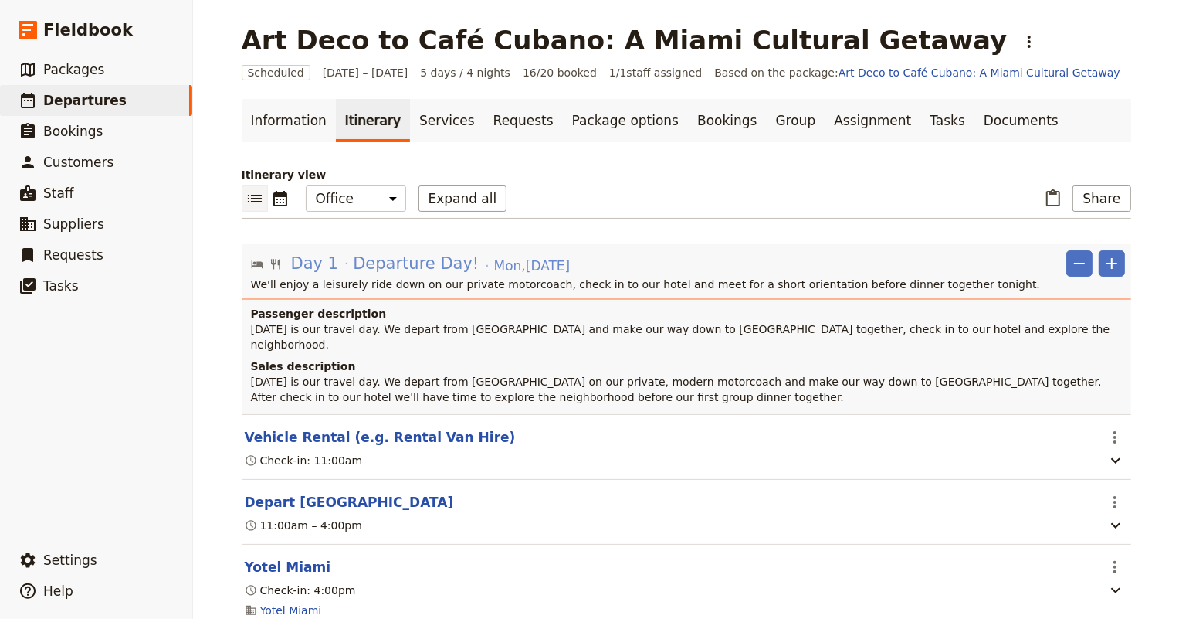
click at [404, 274] on div "Day 1 Departure Day! Mon , 8 Dec 2025" at bounding box center [431, 263] width 283 height 26
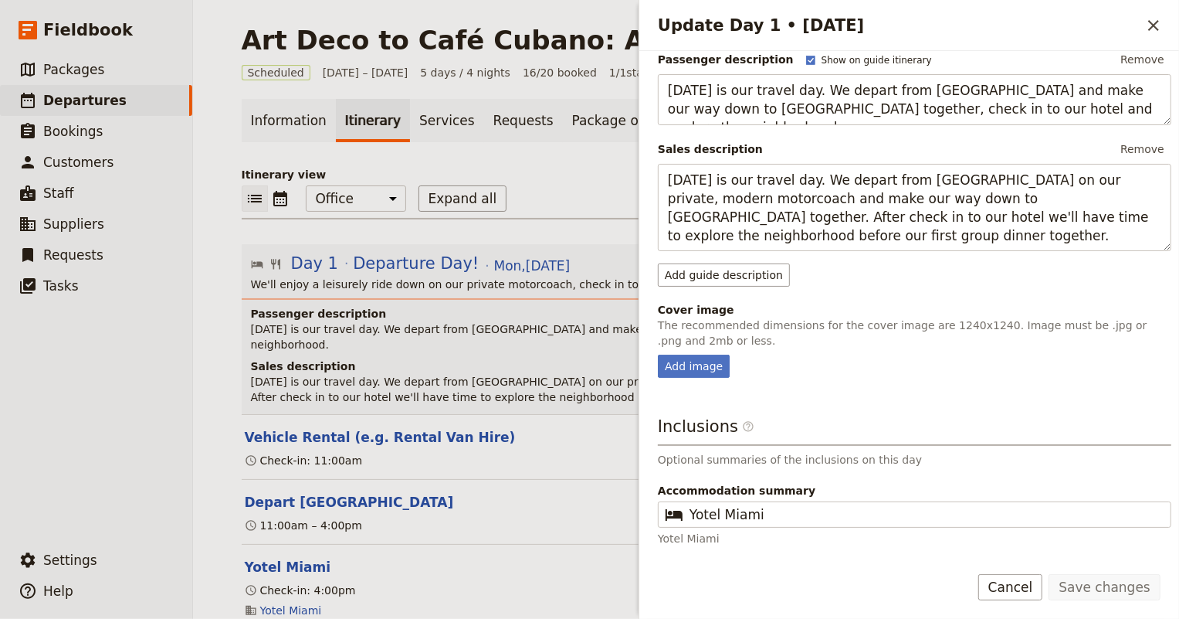
scroll to position [266, 0]
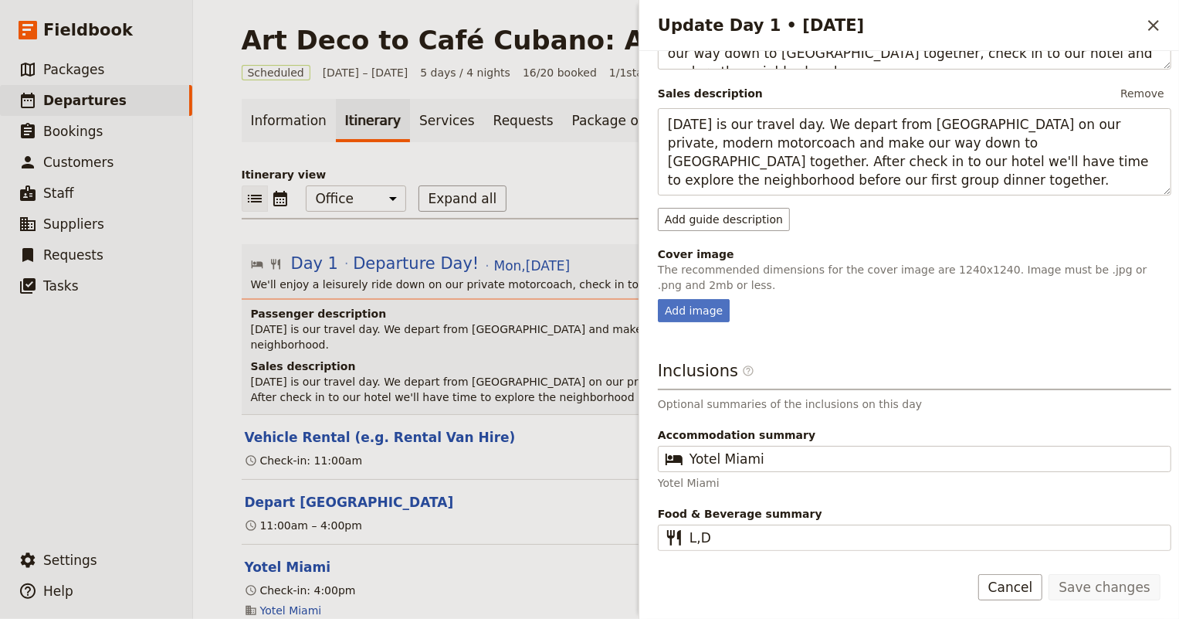
click at [476, 358] on h4 "Sales description" at bounding box center [688, 365] width 874 height 15
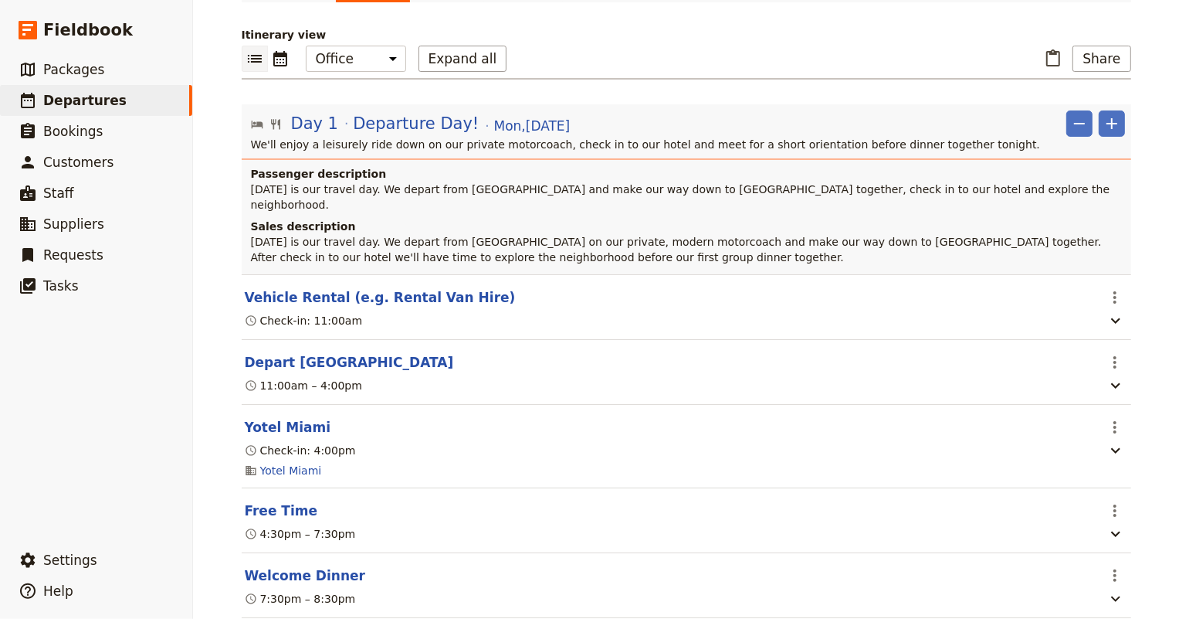
scroll to position [210, 0]
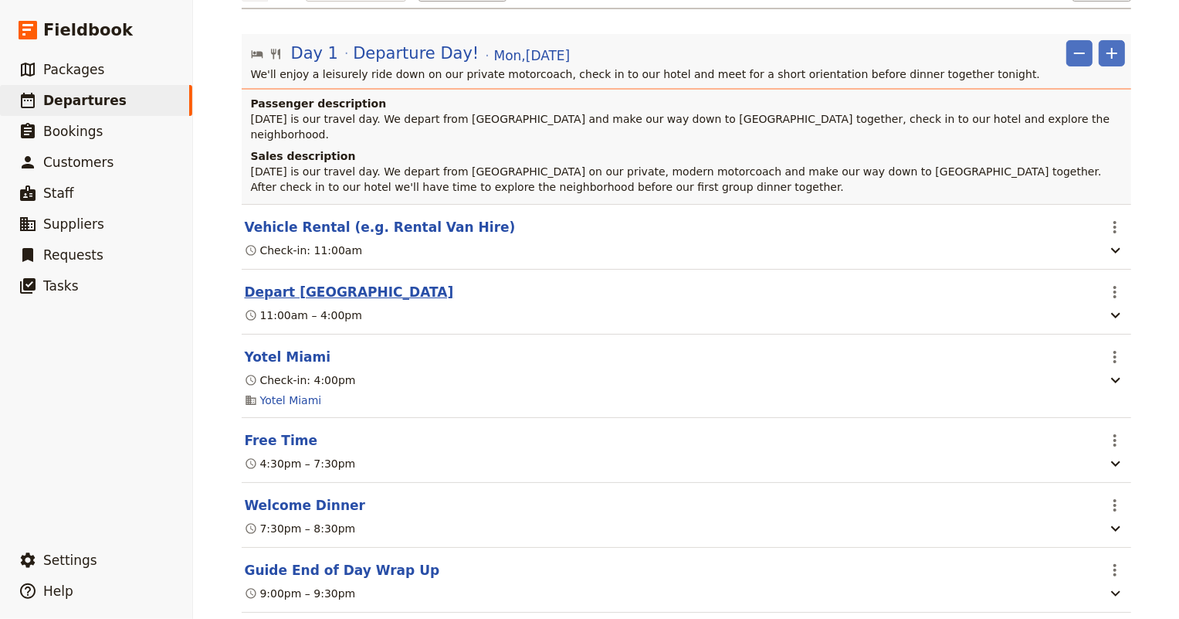
click at [306, 283] on button "Depart St. Petersburg" at bounding box center [349, 292] width 209 height 19
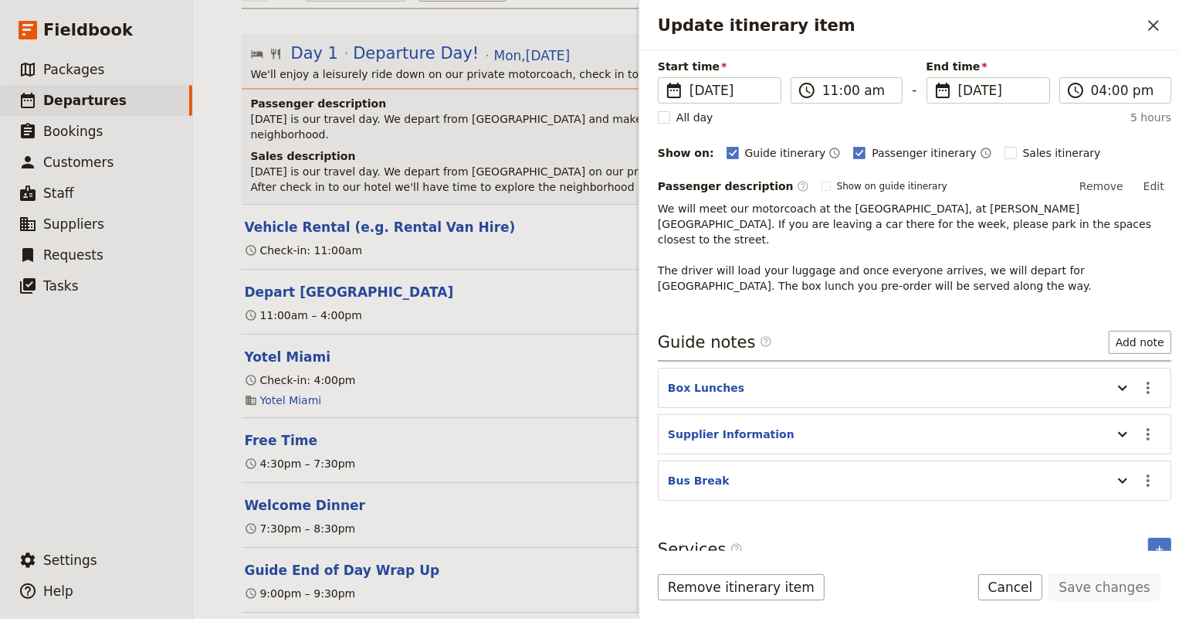
scroll to position [0, 0]
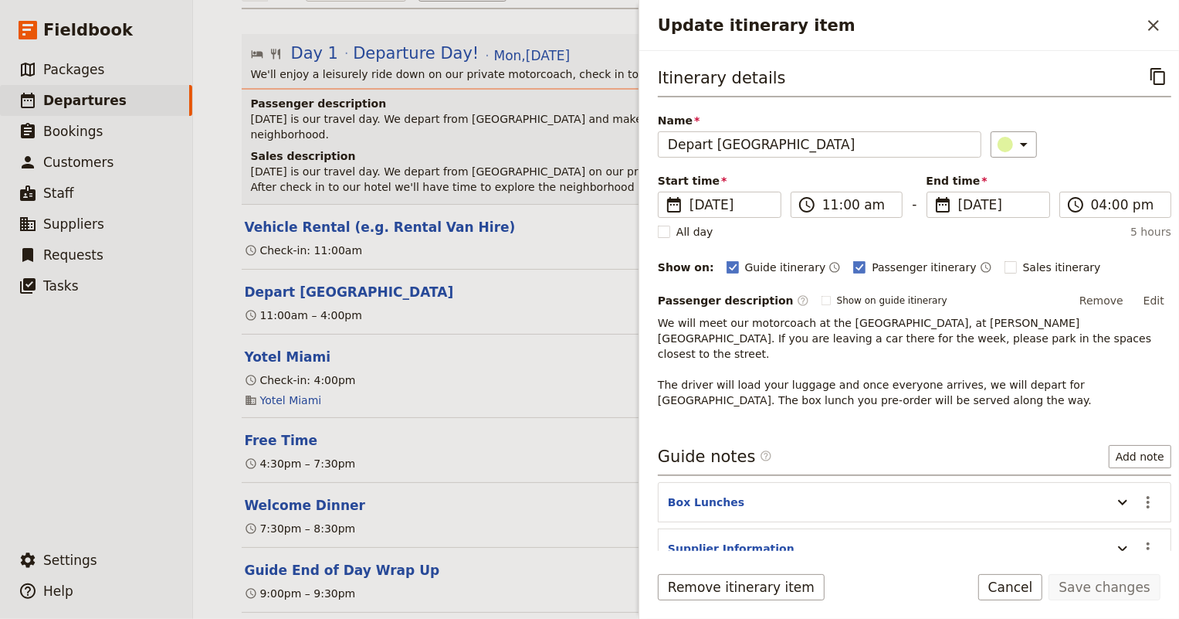
click at [607, 218] on header "Vehicle Rental (e.g. Rental Van Hire)" at bounding box center [670, 227] width 851 height 19
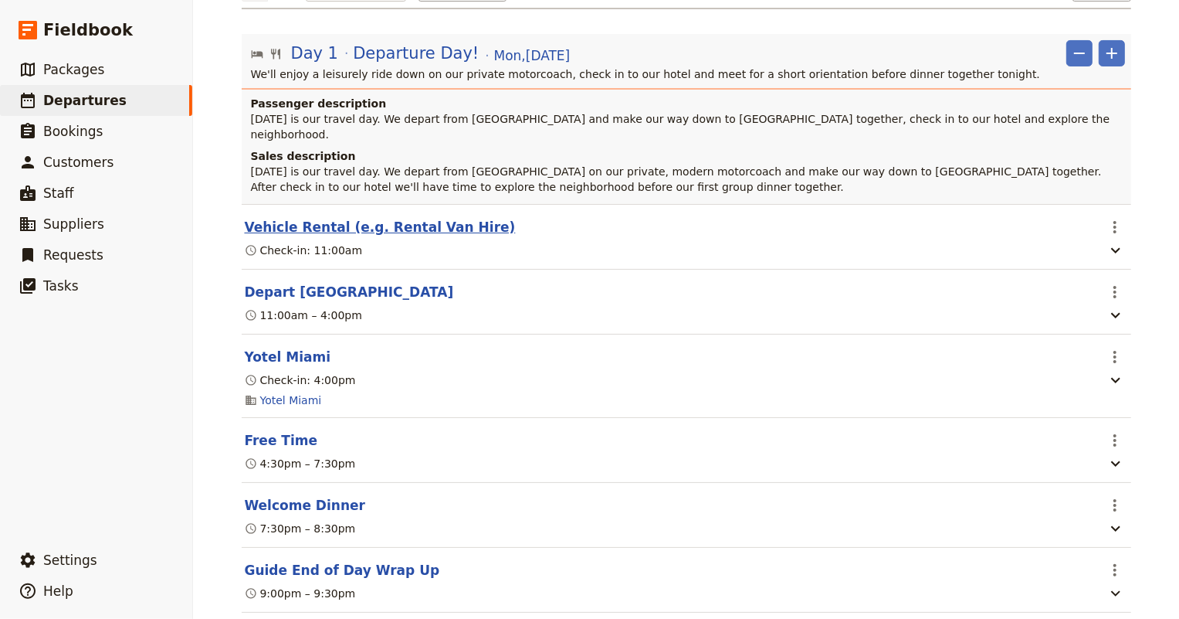
click at [439, 218] on button "Vehicle Rental (e.g. Rental Van Hire)" at bounding box center [380, 227] width 271 height 19
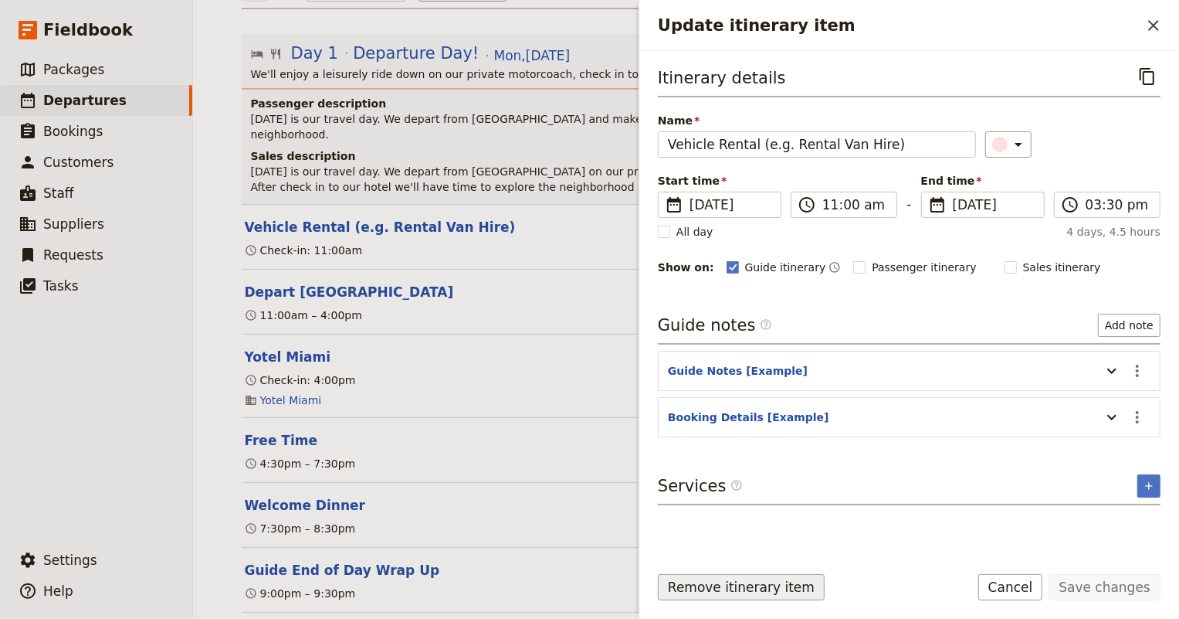
click at [761, 585] on button "Remove itinerary item" at bounding box center [741, 587] width 167 height 26
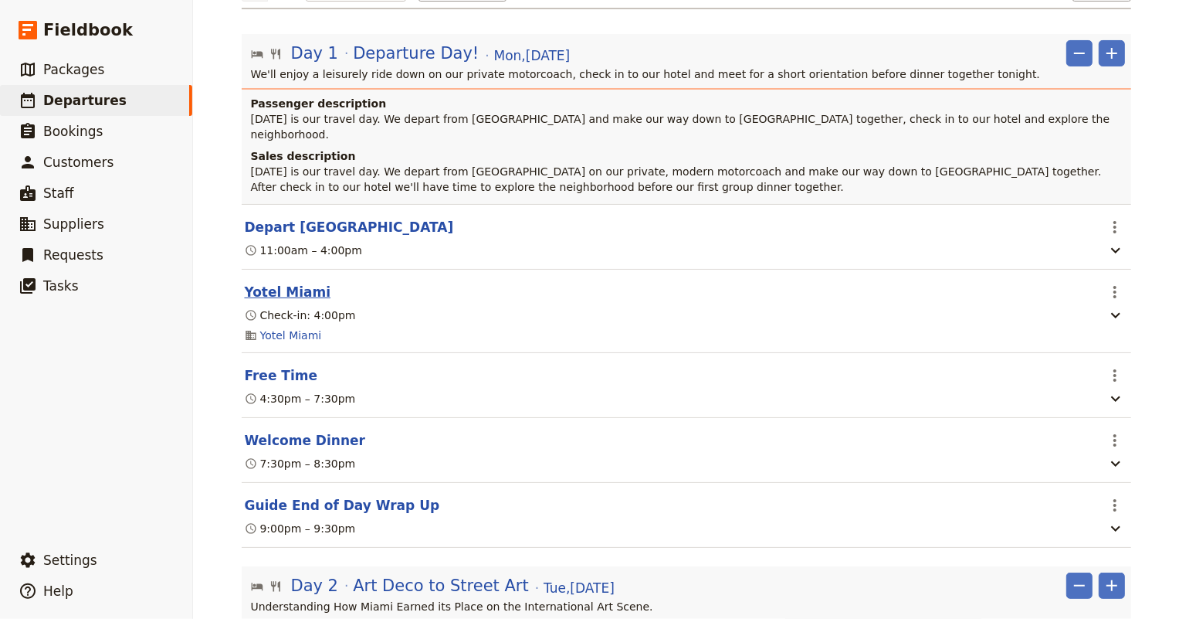
click at [278, 283] on button "Yotel Miami" at bounding box center [288, 292] width 86 height 19
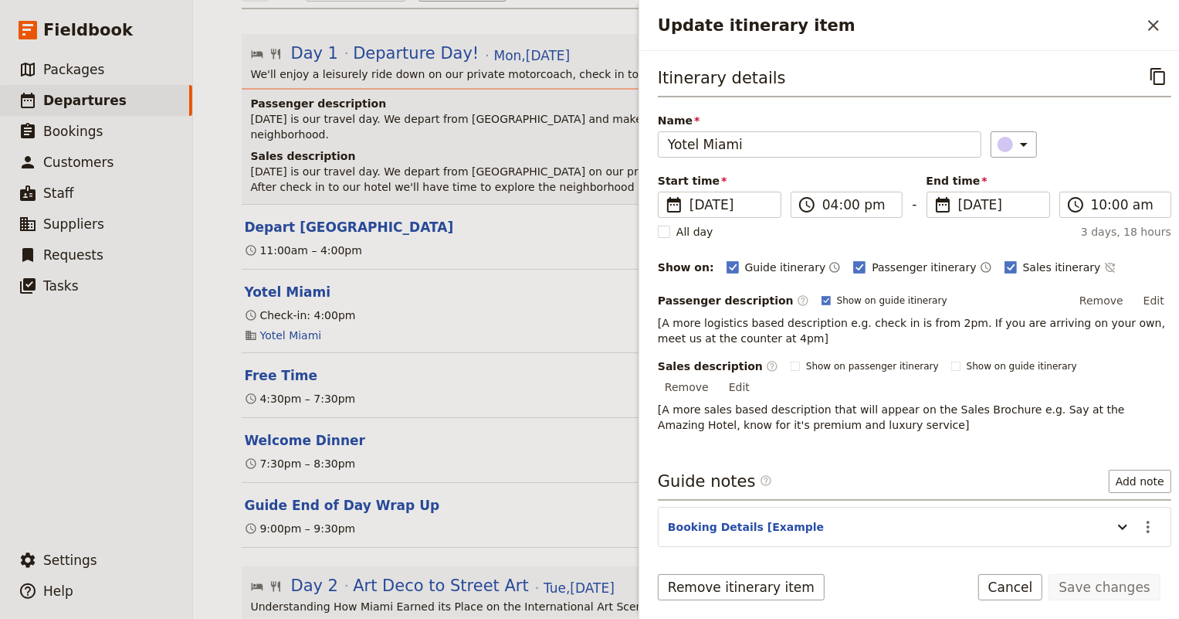
scroll to position [69, 0]
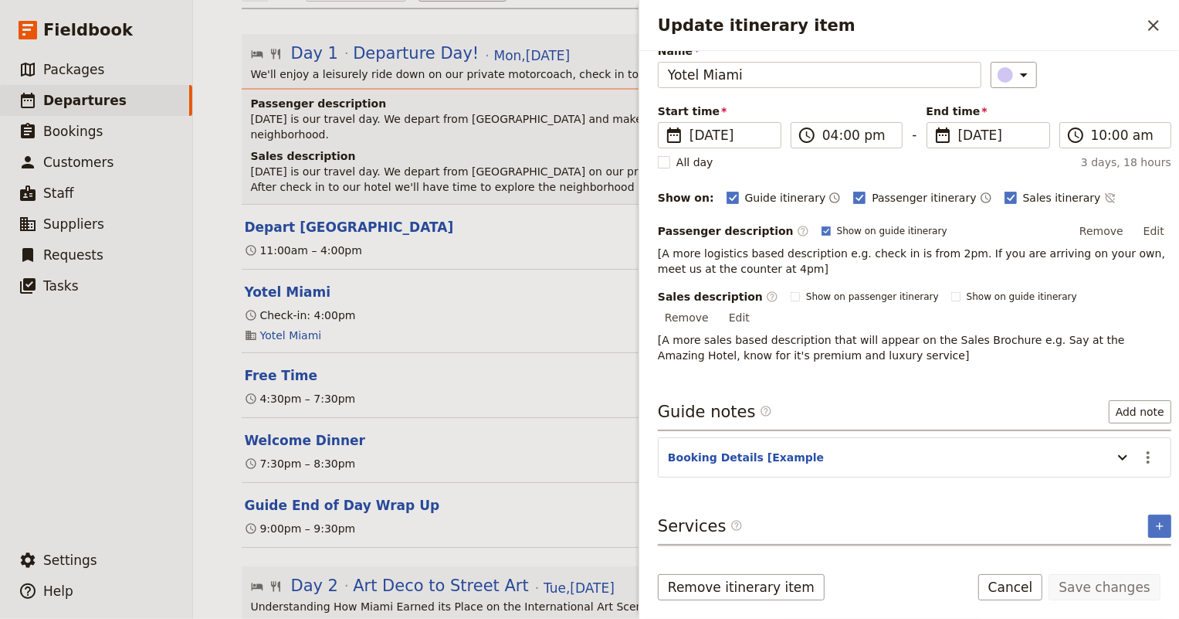
click at [759, 268] on p "[A more logistics based description e.g. check in is from 2pm. If you are arriv…" at bounding box center [915, 261] width 514 height 31
click at [1144, 235] on button "Edit" at bounding box center [1154, 230] width 35 height 23
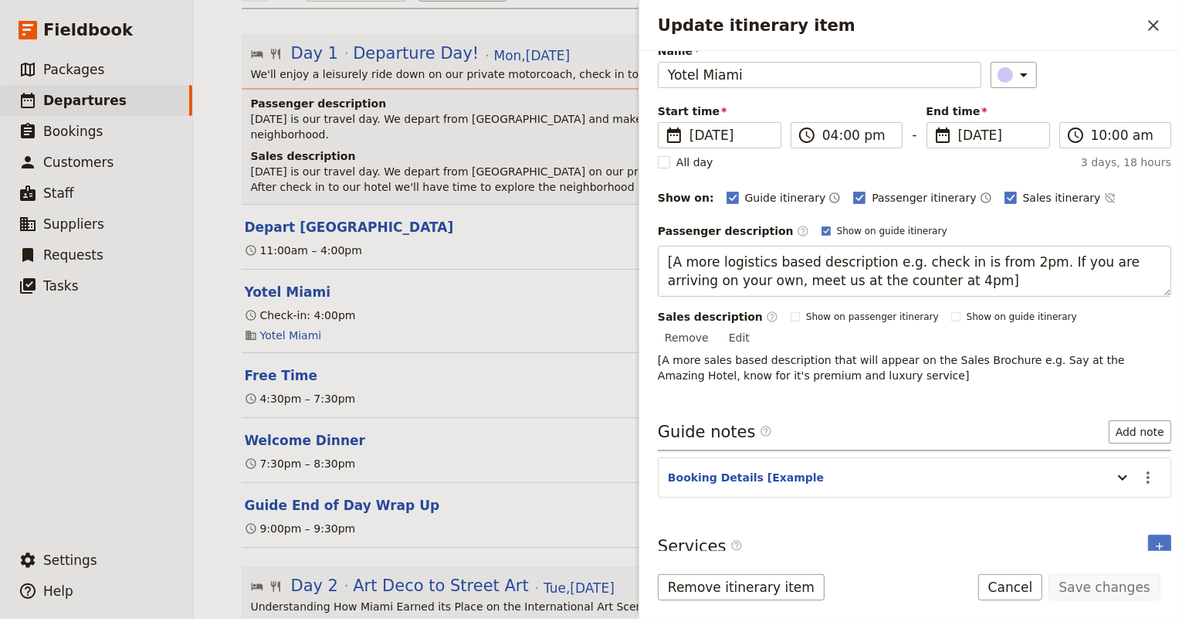
drag, startPoint x: 924, startPoint y: 287, endPoint x: 649, endPoint y: 262, distance: 276.8
click at [649, 262] on div "Itinerary details ​ Name Yotel Miami ​ Start time ​ 8 Dec 2025 12/08/2025 2025-…" at bounding box center [909, 301] width 540 height 500
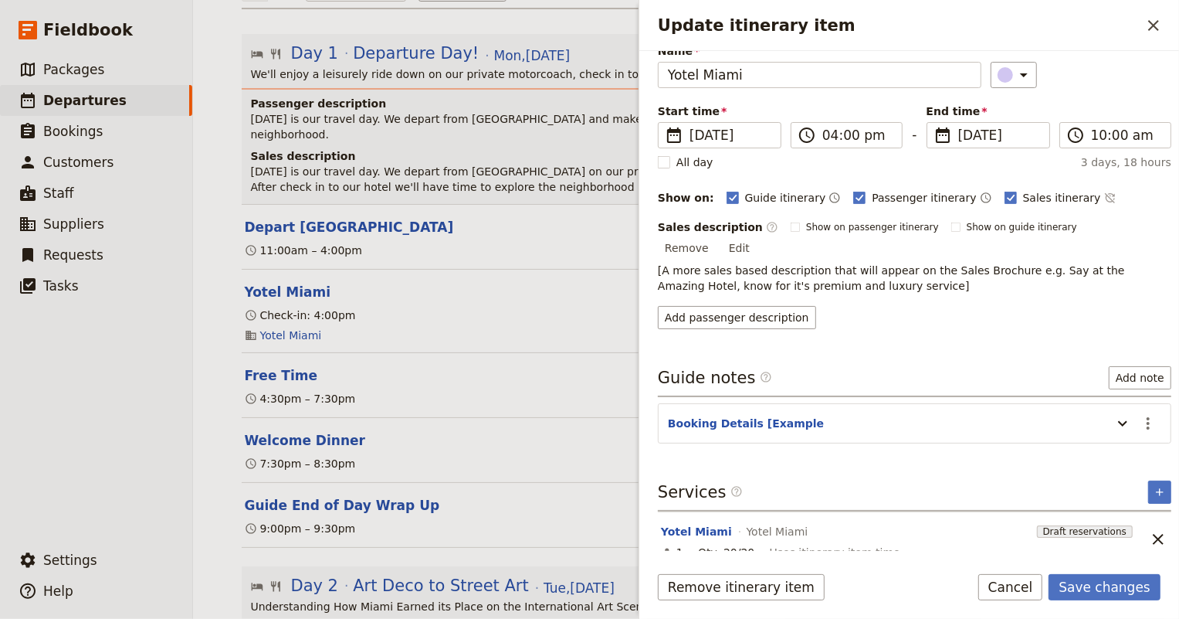
scroll to position [0, 0]
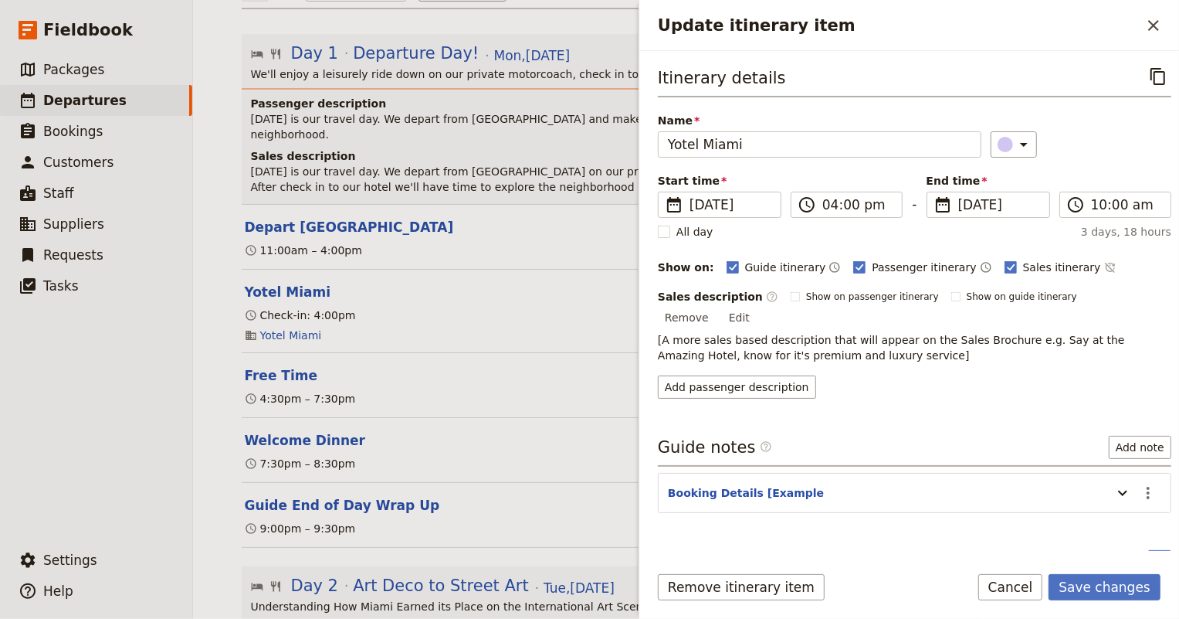
click at [829, 339] on p "[A more sales based description that will appear on the Sales Brochure e.g. Say…" at bounding box center [915, 347] width 514 height 31
click at [757, 306] on button "Edit" at bounding box center [739, 317] width 35 height 23
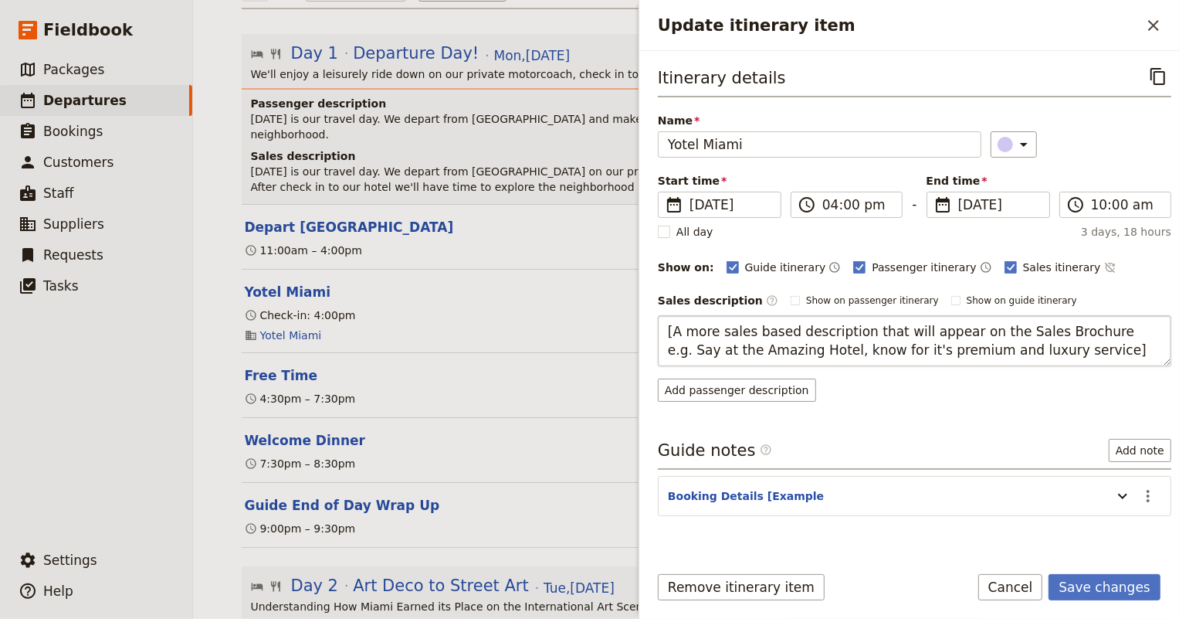
drag, startPoint x: 1021, startPoint y: 348, endPoint x: 663, endPoint y: 330, distance: 358.7
click at [663, 330] on textarea "[A more sales based description that will appear on the Sales Brochure e.g. Say…" at bounding box center [915, 340] width 514 height 51
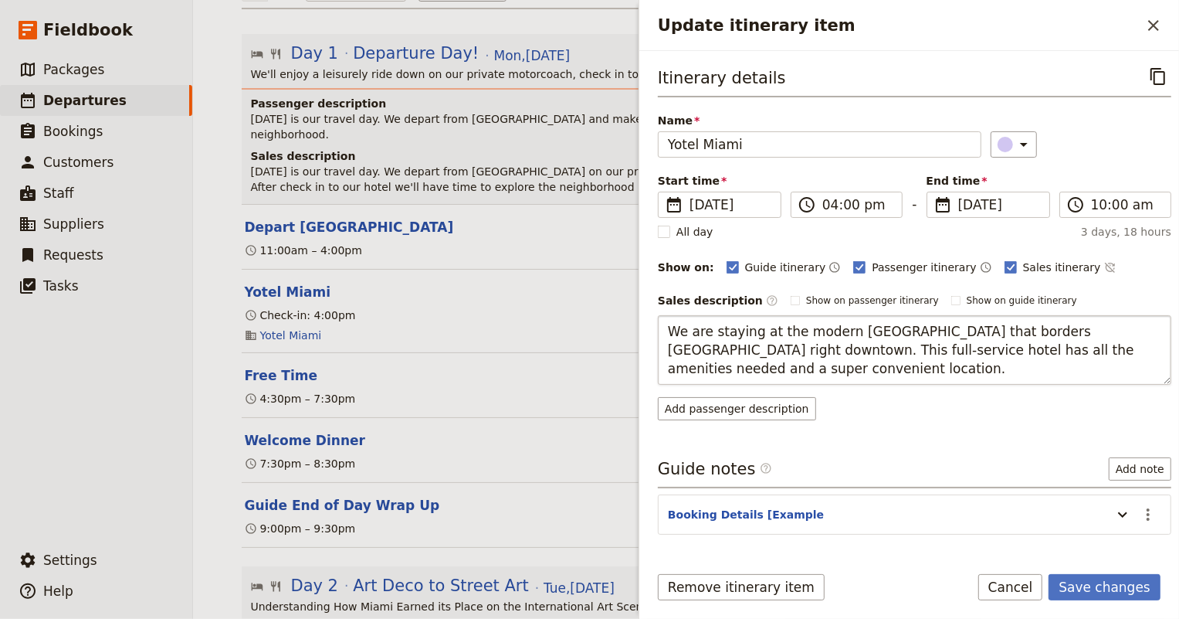
type textarea "We are staying at the modern Yotel Miami that borders Biscayne Blvd right downt…"
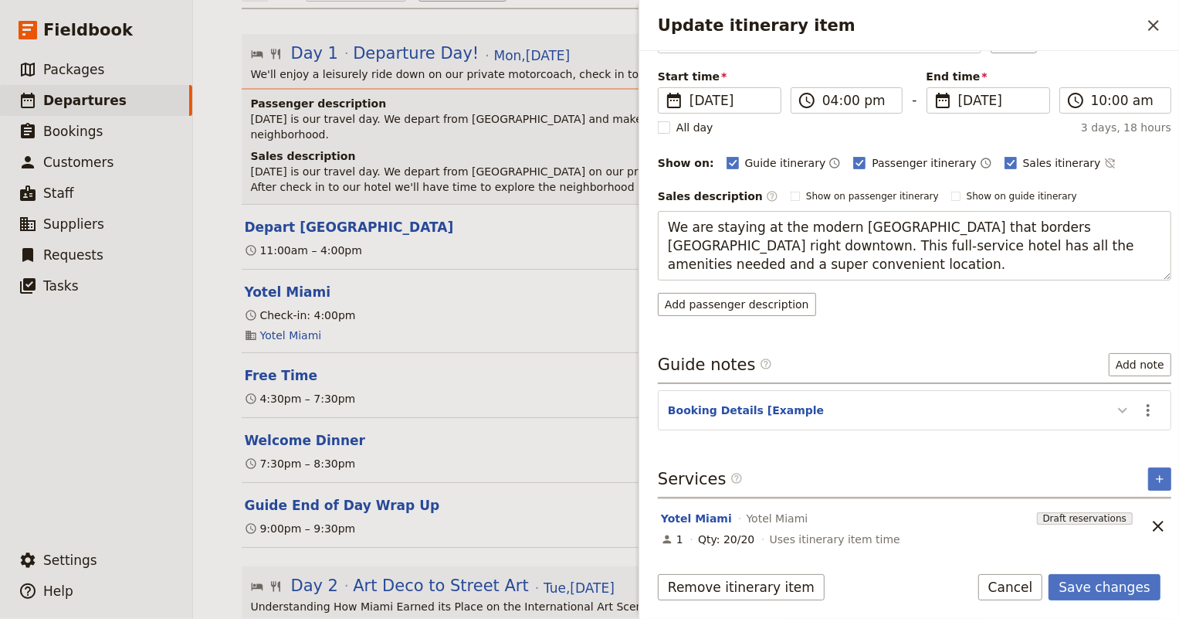
scroll to position [66, 0]
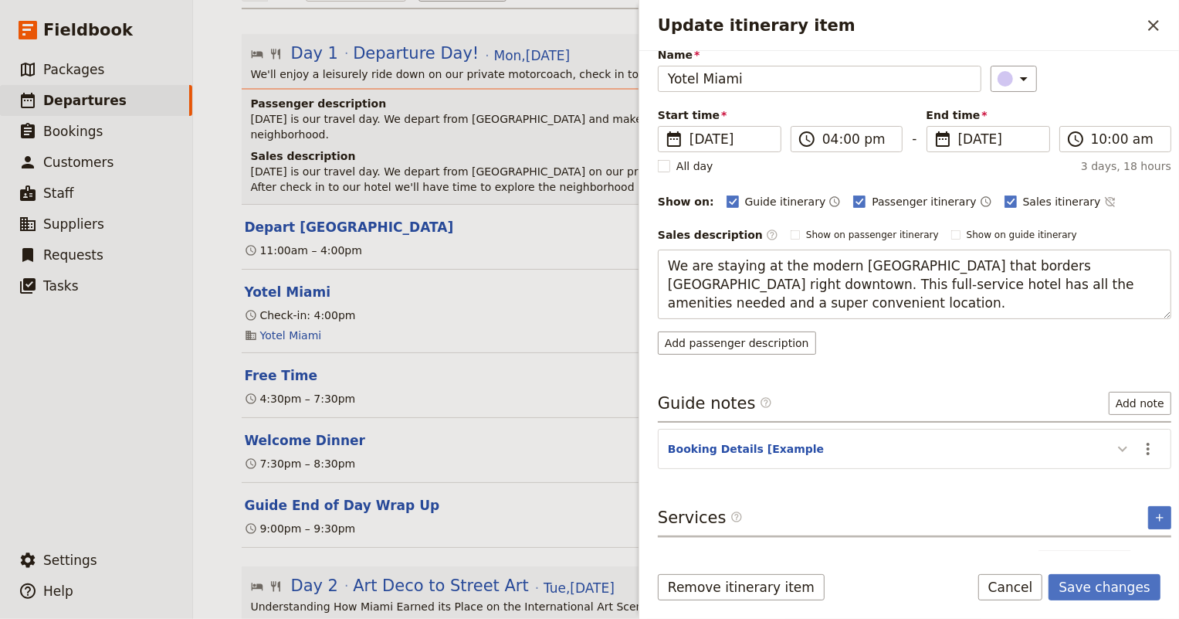
click at [1113, 439] on icon "Update itinerary item" at bounding box center [1122, 448] width 19 height 19
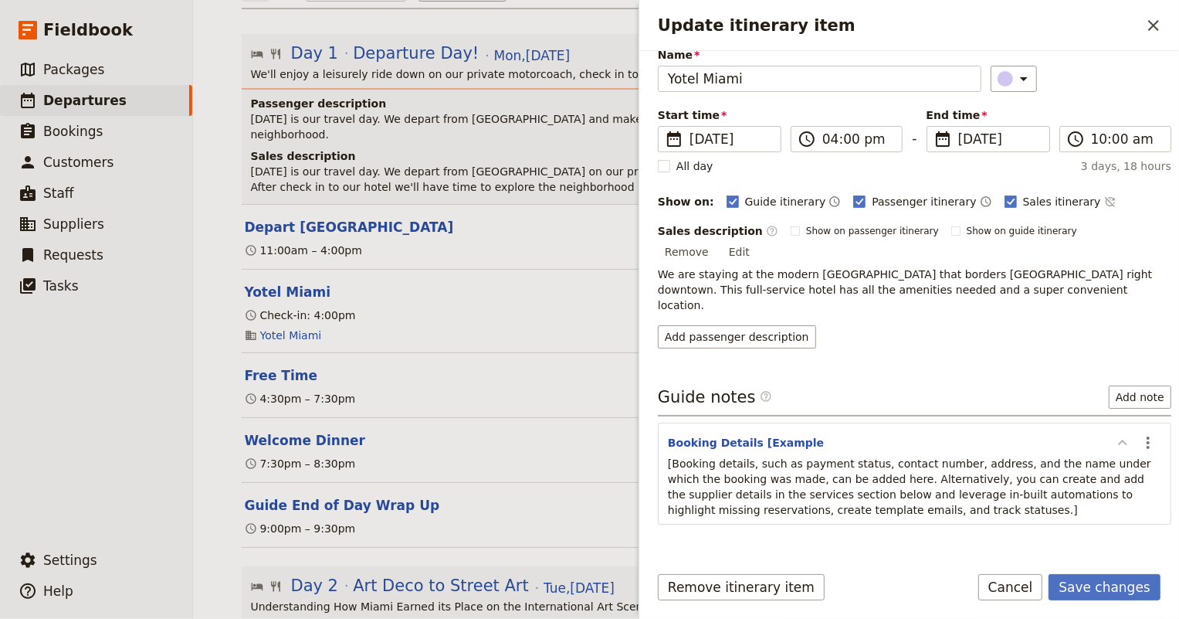
click at [1113, 433] on icon "Update itinerary item" at bounding box center [1122, 442] width 19 height 19
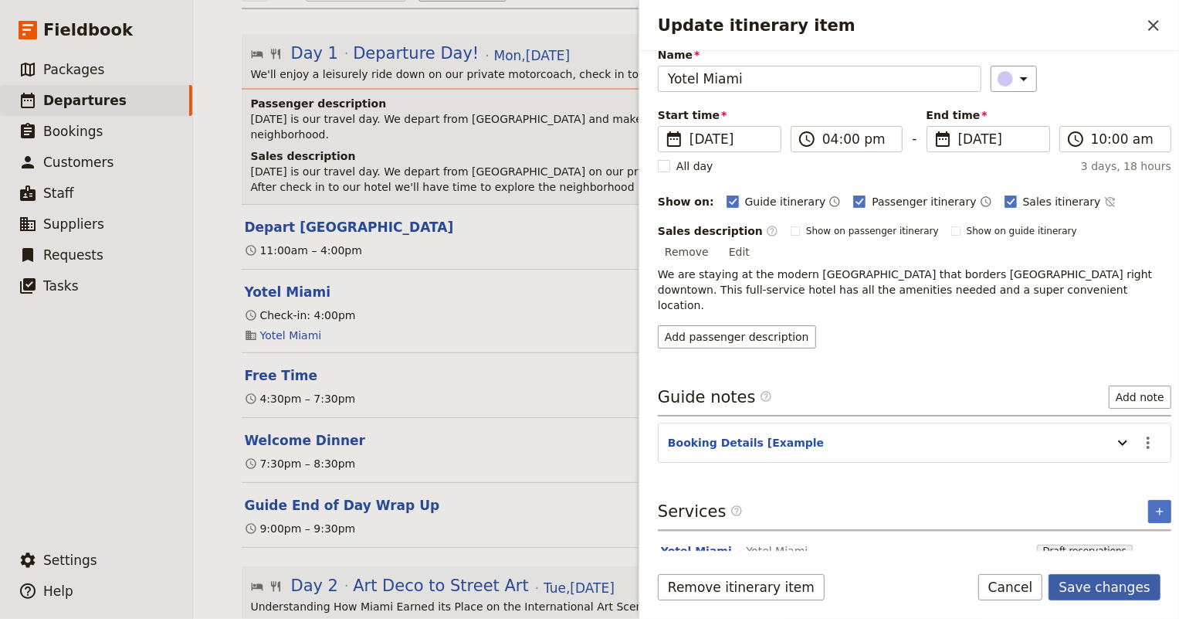
click at [1103, 587] on button "Save changes" at bounding box center [1105, 587] width 112 height 26
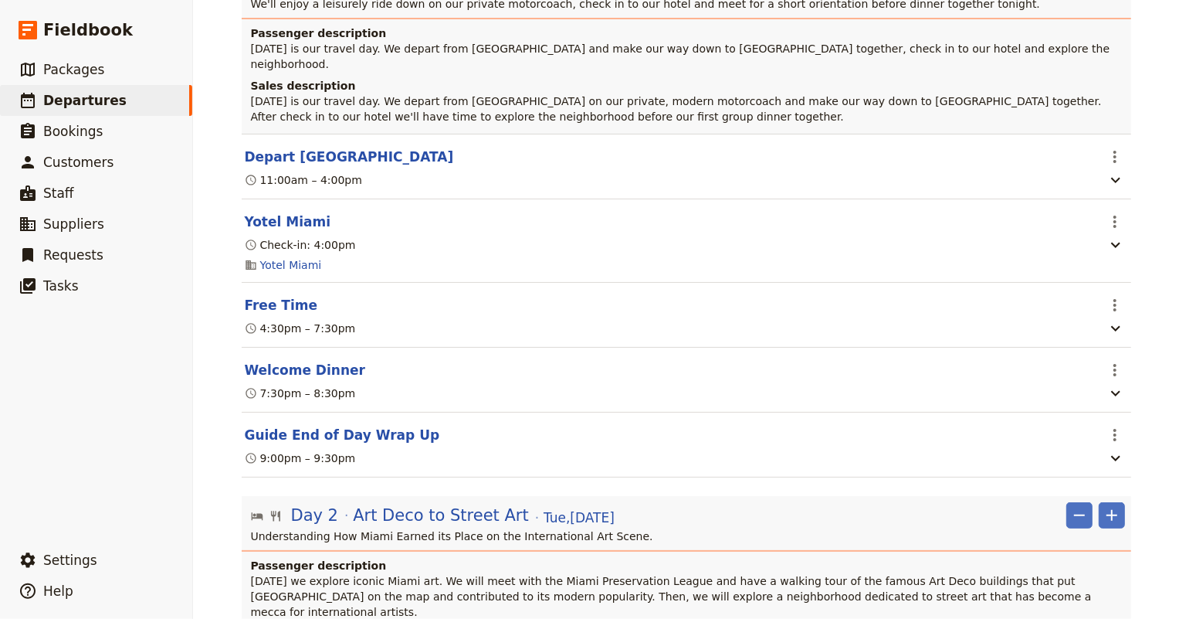
scroll to position [351, 0]
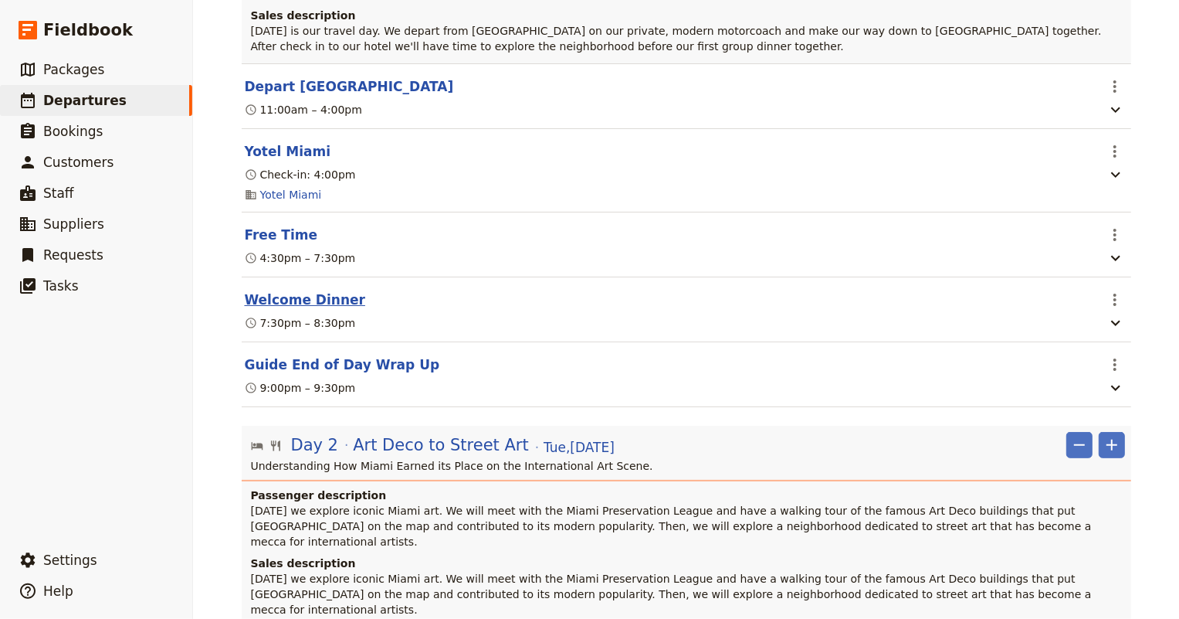
click at [265, 290] on button "Welcome Dinner" at bounding box center [305, 299] width 120 height 19
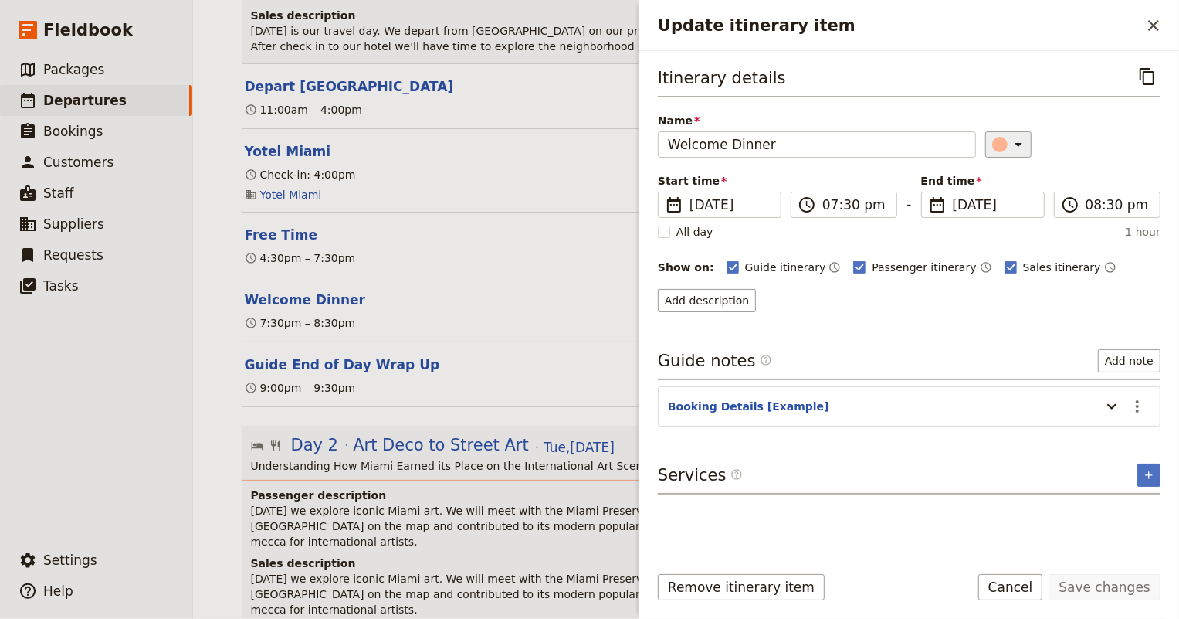
click at [1012, 151] on icon "Update itinerary item" at bounding box center [1018, 144] width 19 height 19
click at [832, 205] on input "07:30 pm" at bounding box center [854, 204] width 65 height 19
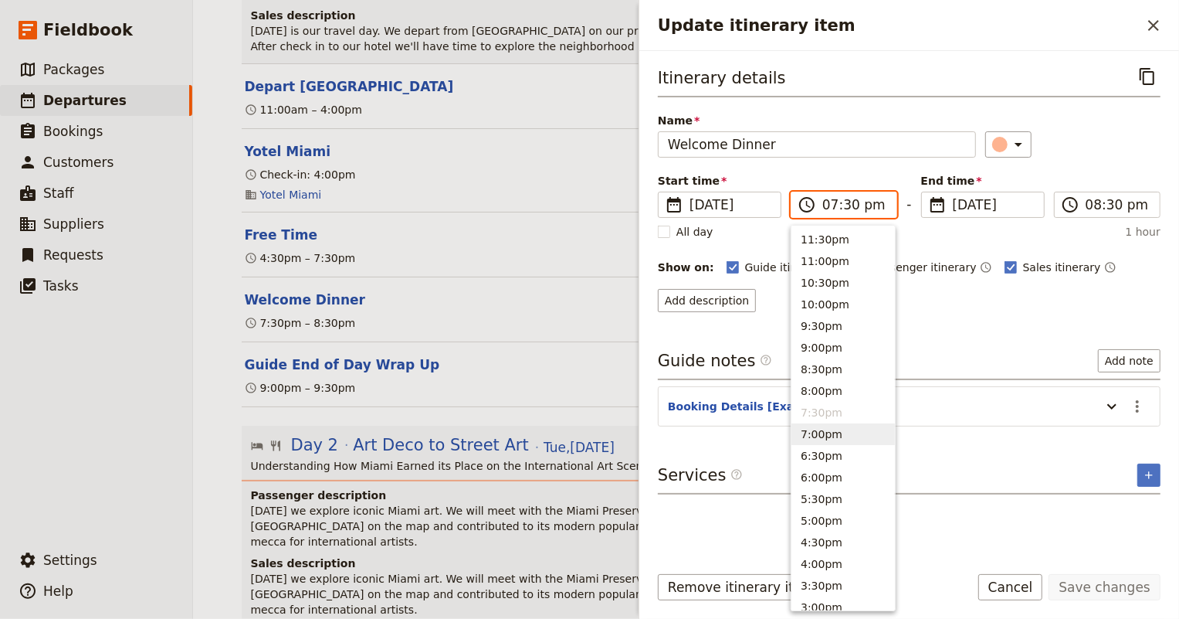
click at [834, 432] on button "7:00pm" at bounding box center [842, 434] width 103 height 22
type input "07:00 pm"
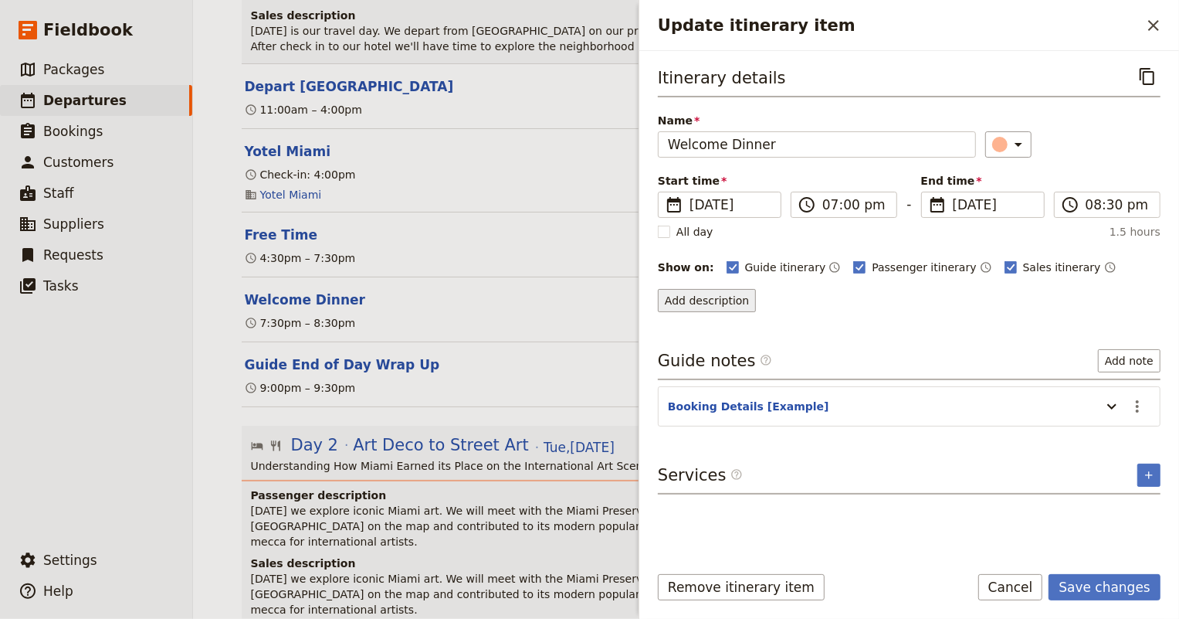
click at [711, 302] on button "Add description" at bounding box center [707, 300] width 98 height 23
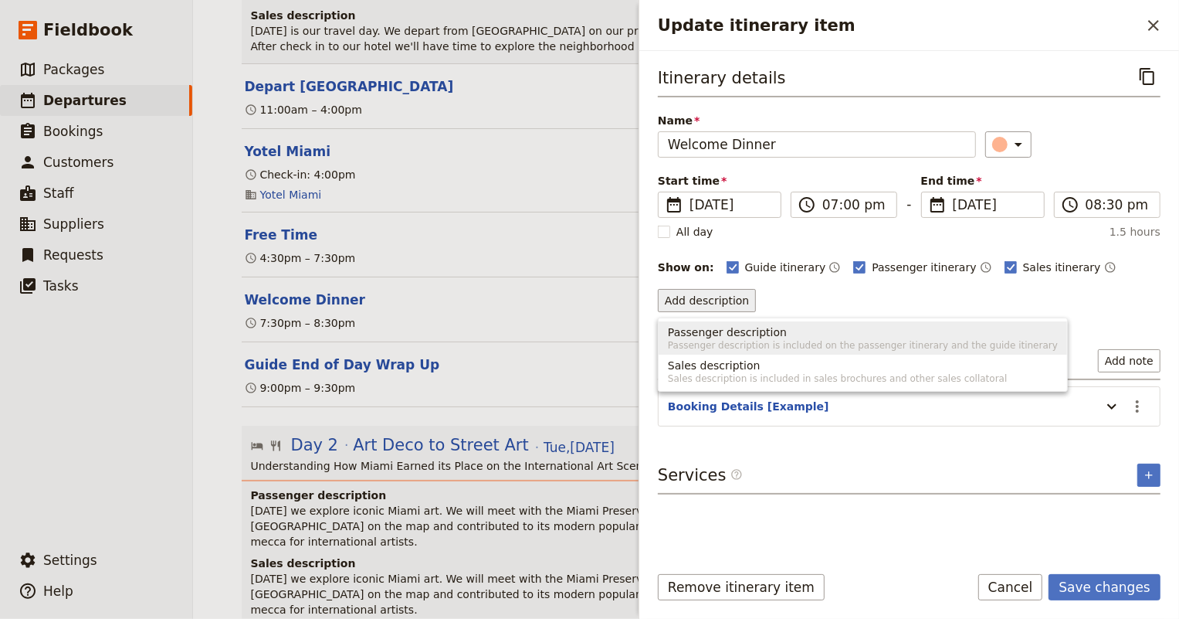
click at [710, 329] on span "Passenger description" at bounding box center [727, 331] width 119 height 15
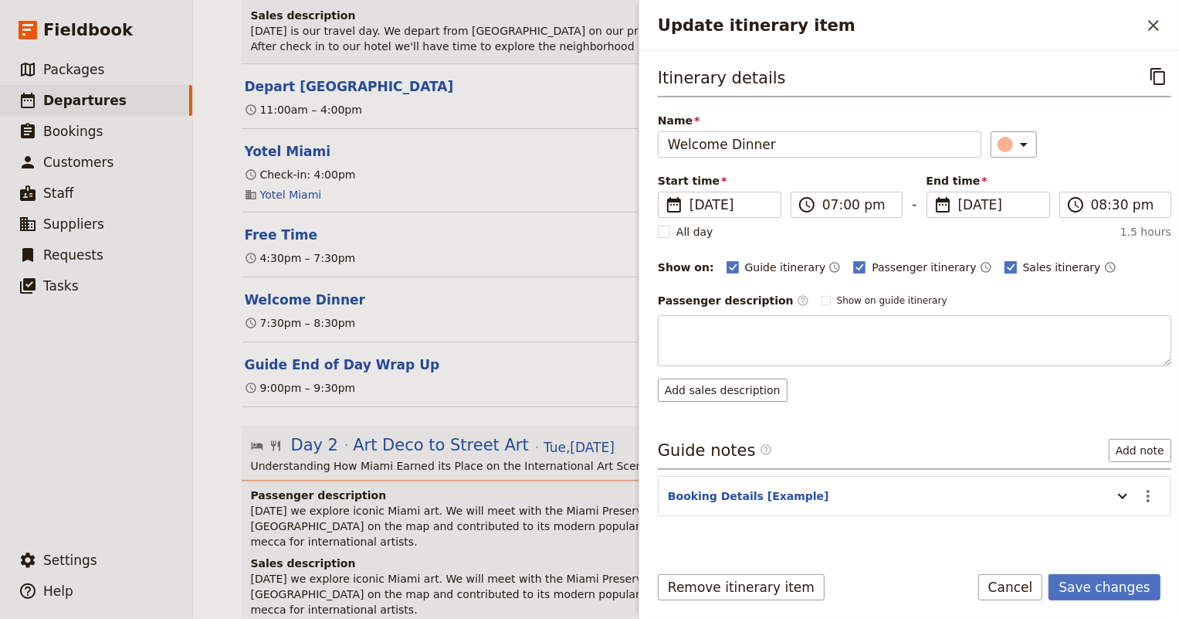
click at [1005, 264] on rect "Update itinerary item" at bounding box center [1011, 267] width 12 height 12
click at [1004, 259] on input "Sales itinerary" at bounding box center [1004, 259] width 1 height 1
checkbox input "false"
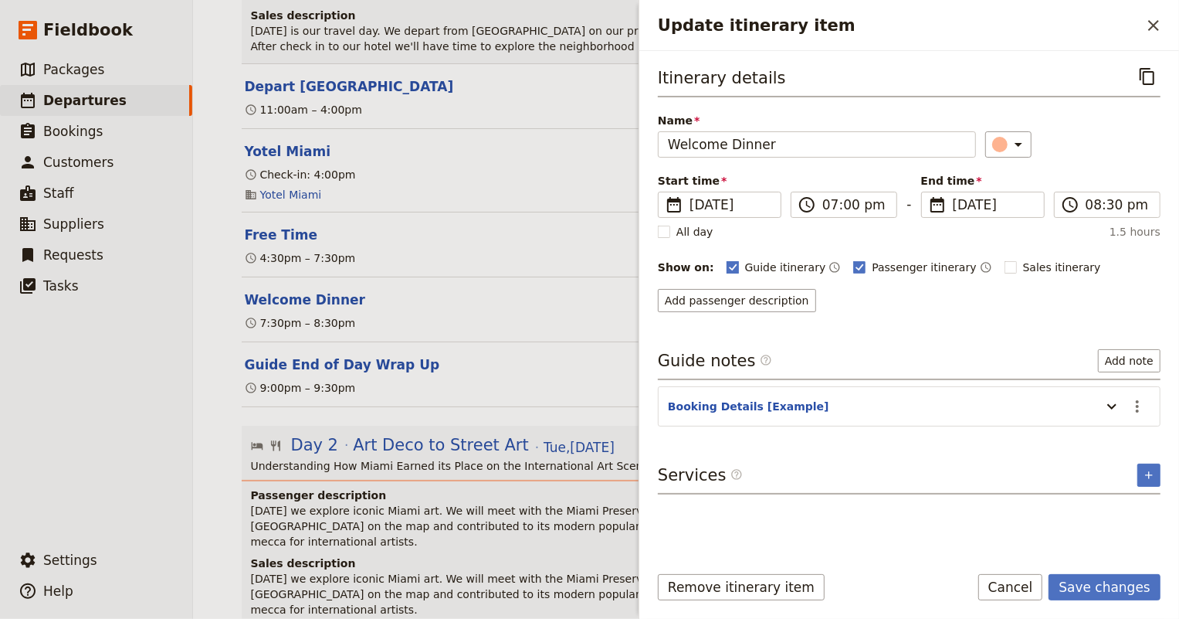
click at [729, 267] on polygon "Update itinerary item" at bounding box center [733, 266] width 8 height 8
click at [726, 259] on input "Guide itinerary" at bounding box center [726, 259] width 1 height 1
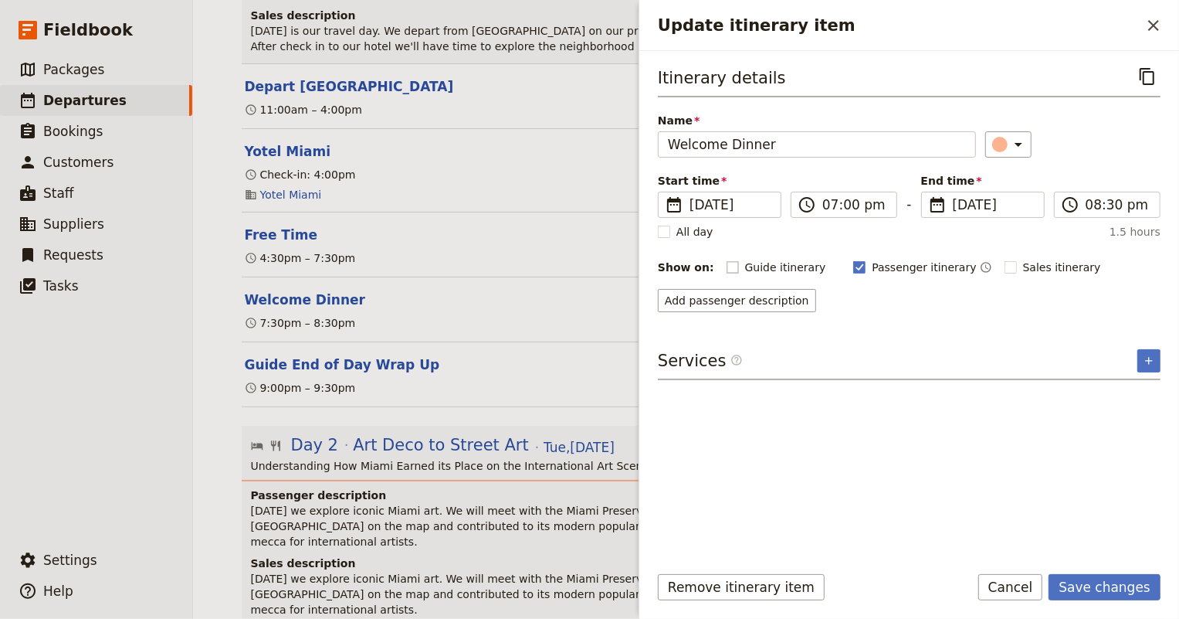
click at [727, 267] on rect "Update itinerary item" at bounding box center [733, 267] width 12 height 12
click at [726, 259] on input "Guide itinerary" at bounding box center [726, 259] width 1 height 1
checkbox input "true"
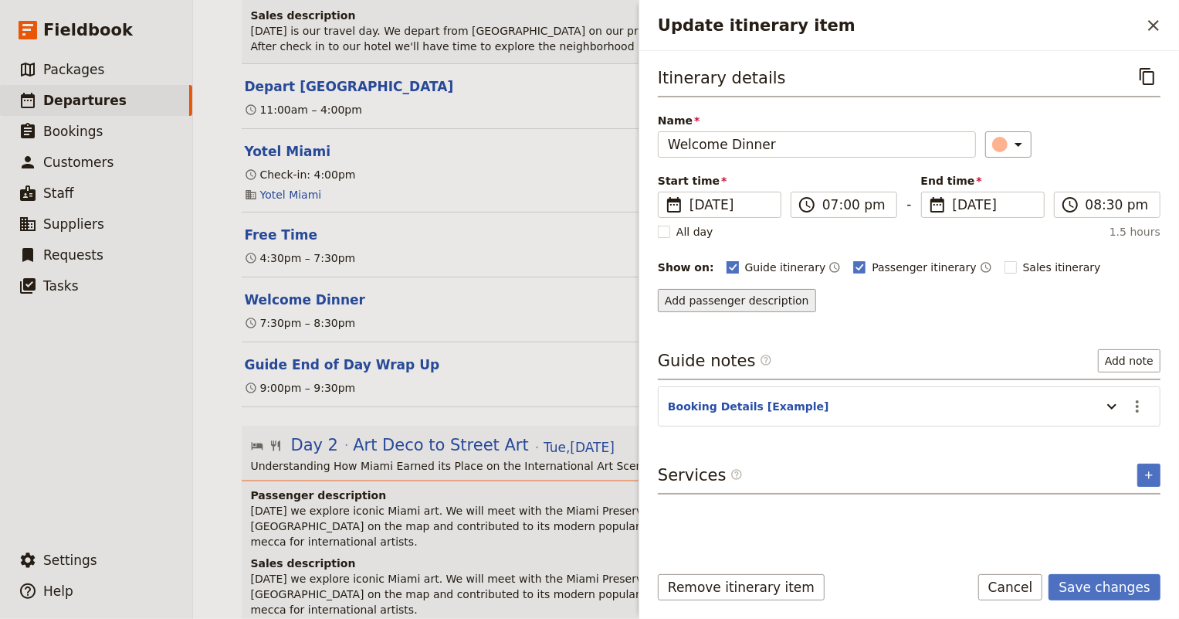
click at [720, 297] on button "Add passenger description" at bounding box center [737, 300] width 158 height 23
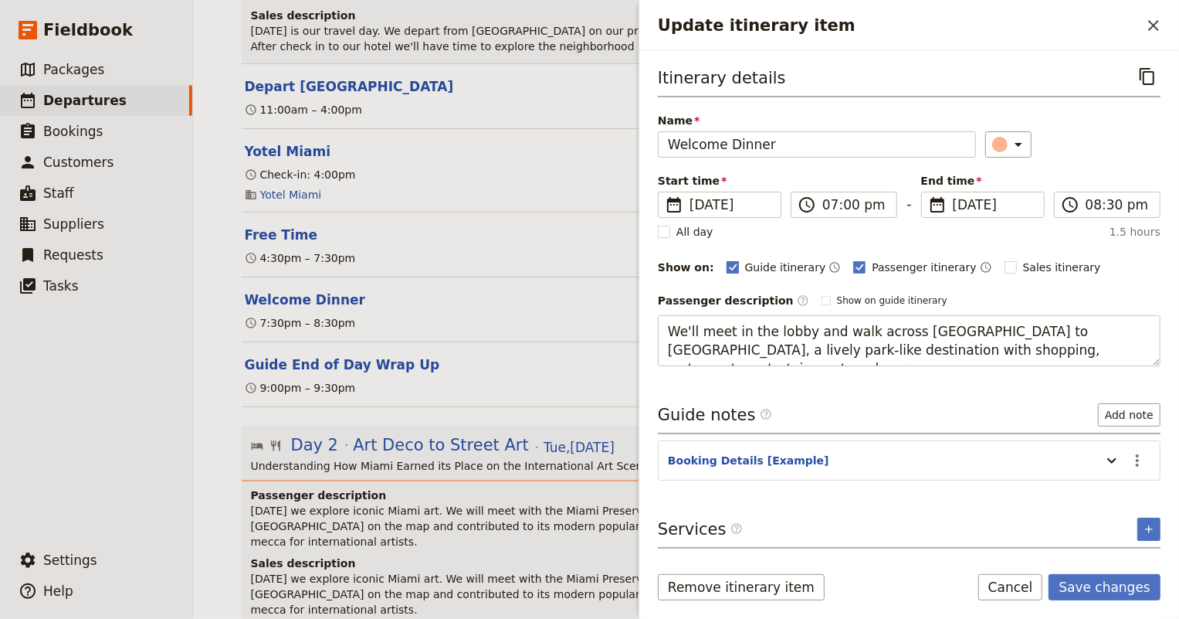
type textarea "We'll meet in the lobby and walk across Biscayne Blvd. to Bayfront, a lively pa…"
click at [764, 462] on div "Itinerary details ​ Name Welcome Dinner ​ Start time ​ 8 Dec 2025 12/08/2025 20…" at bounding box center [909, 306] width 503 height 486
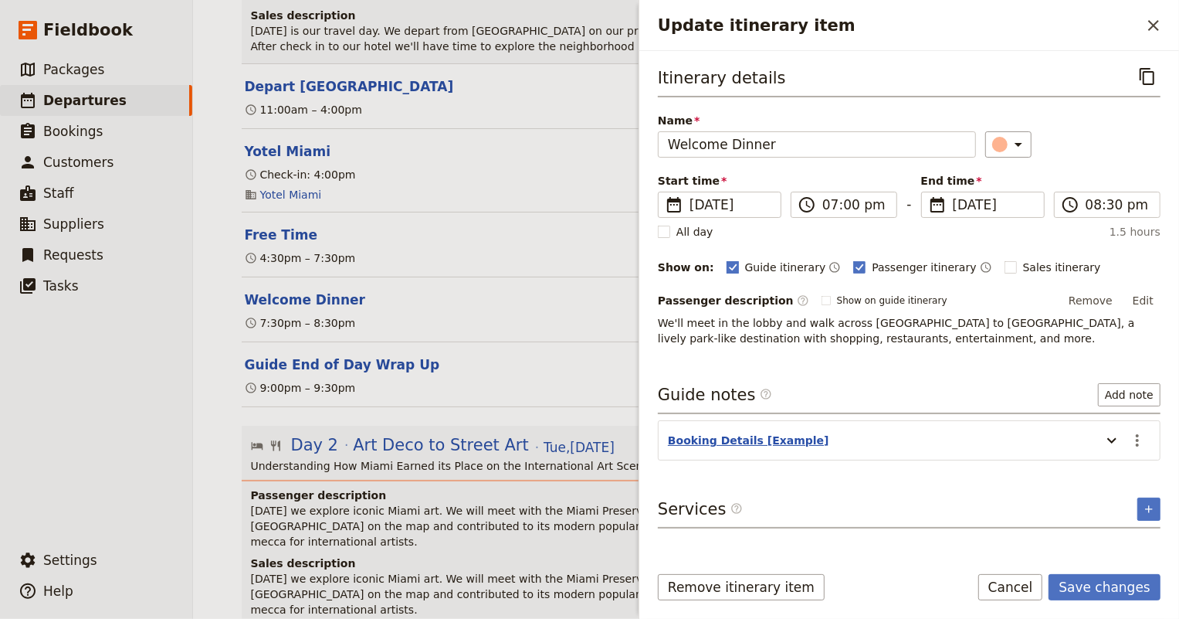
click at [791, 441] on button "Booking Details [Example]" at bounding box center [748, 439] width 161 height 15
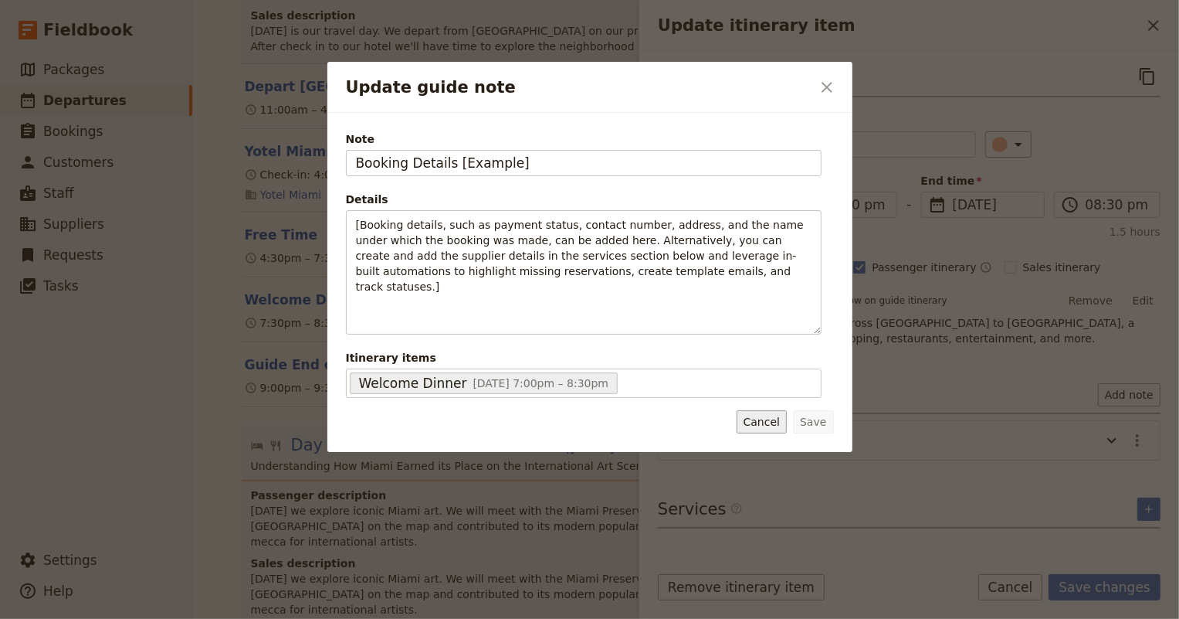
click at [764, 423] on button "Cancel" at bounding box center [762, 421] width 50 height 23
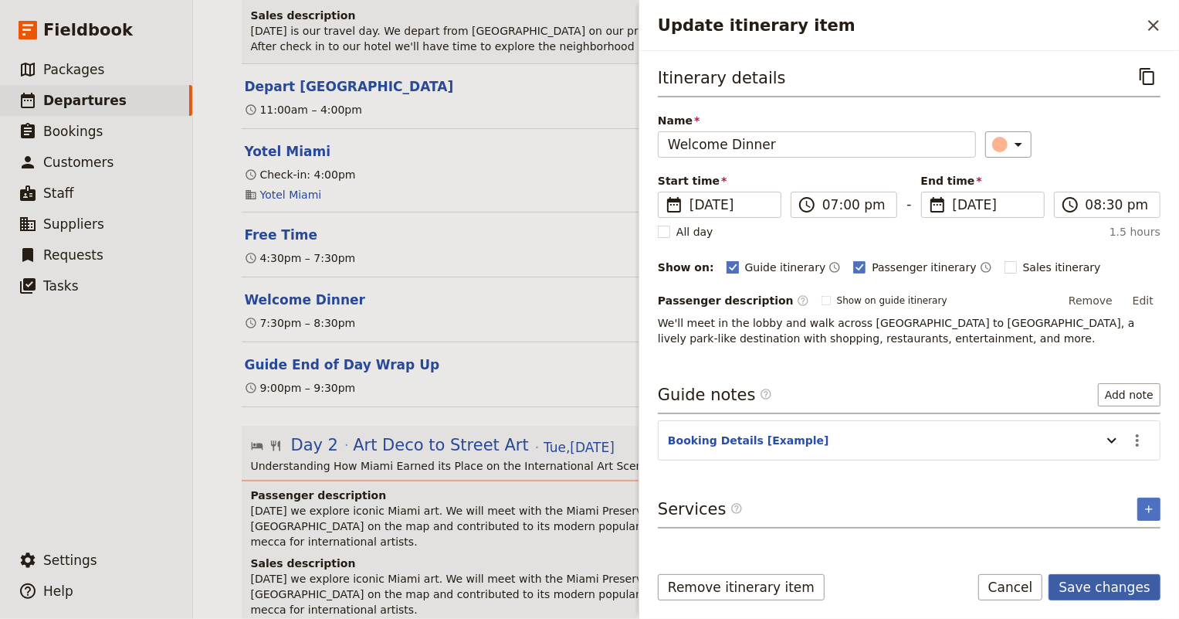
click at [1083, 587] on button "Save changes" at bounding box center [1105, 587] width 112 height 26
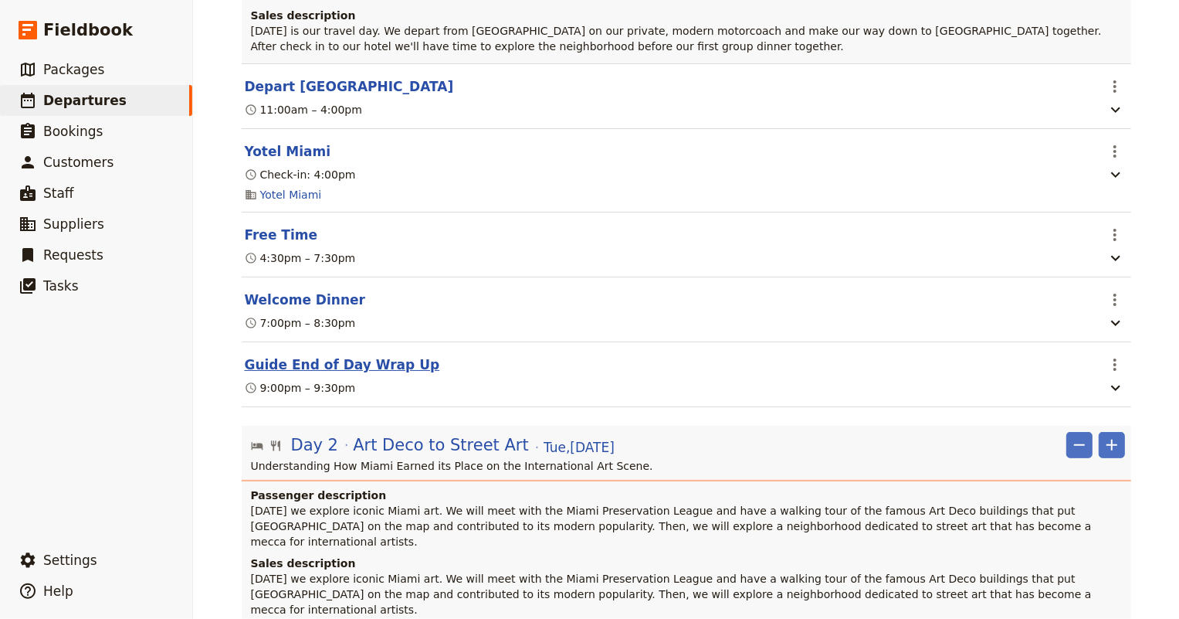
click at [327, 355] on button "Guide End of Day Wrap Up" at bounding box center [342, 364] width 195 height 19
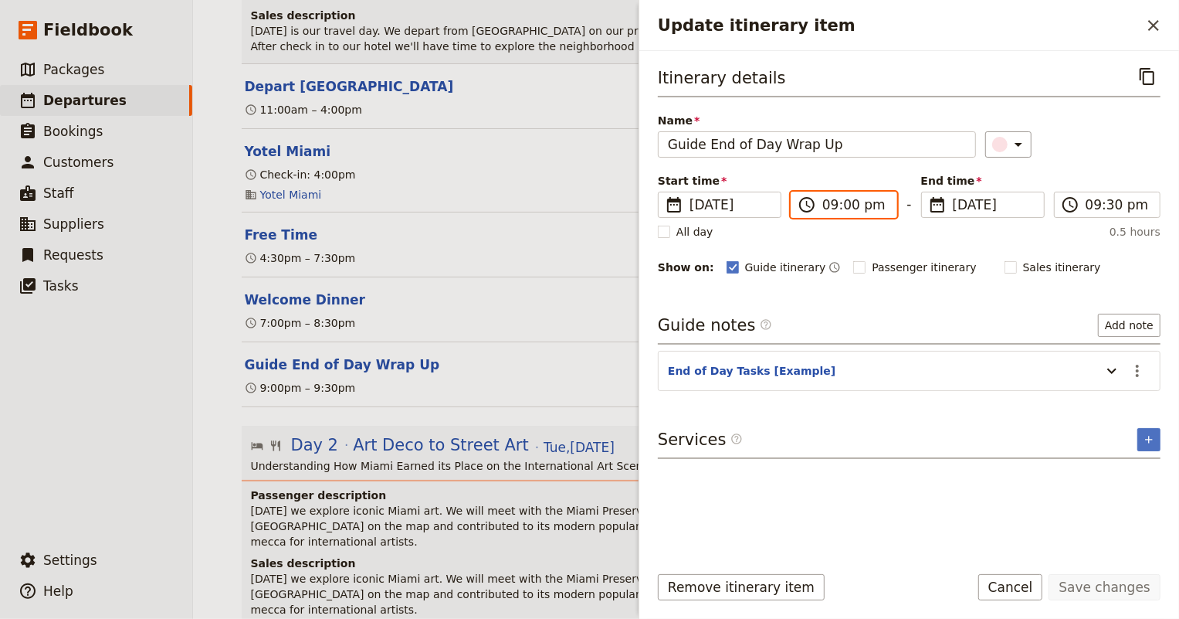
click at [852, 208] on input "09:00 pm" at bounding box center [854, 204] width 65 height 19
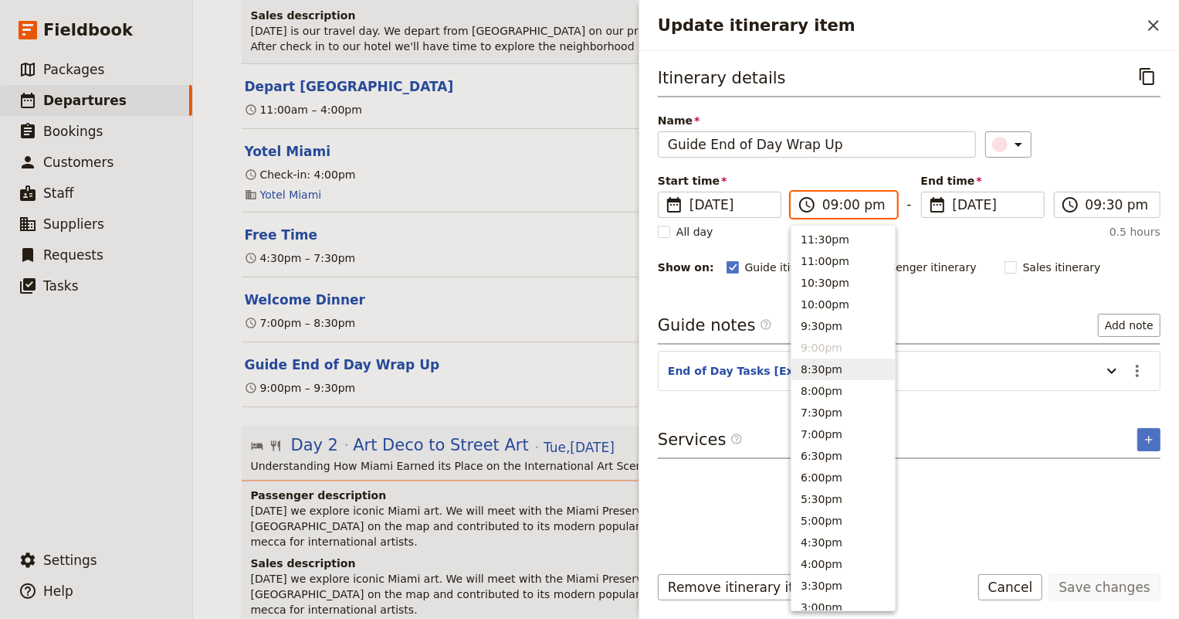
click at [826, 372] on button "8:30pm" at bounding box center [842, 369] width 103 height 22
type input "08:30 pm"
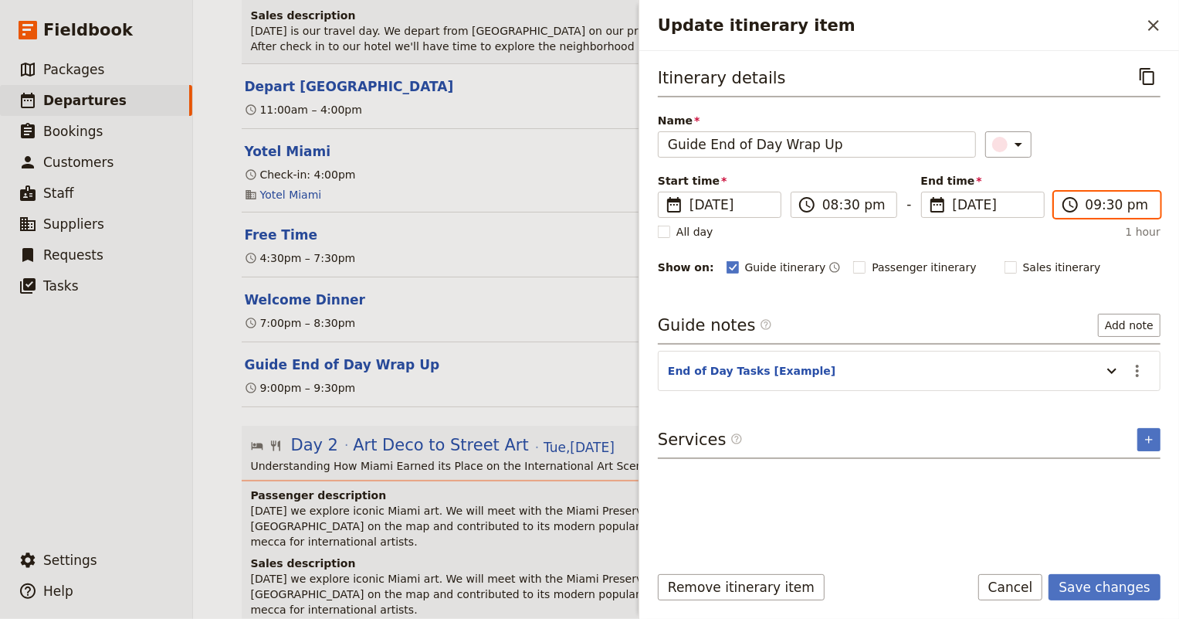
click at [1093, 206] on input "09:30 pm" at bounding box center [1118, 204] width 65 height 19
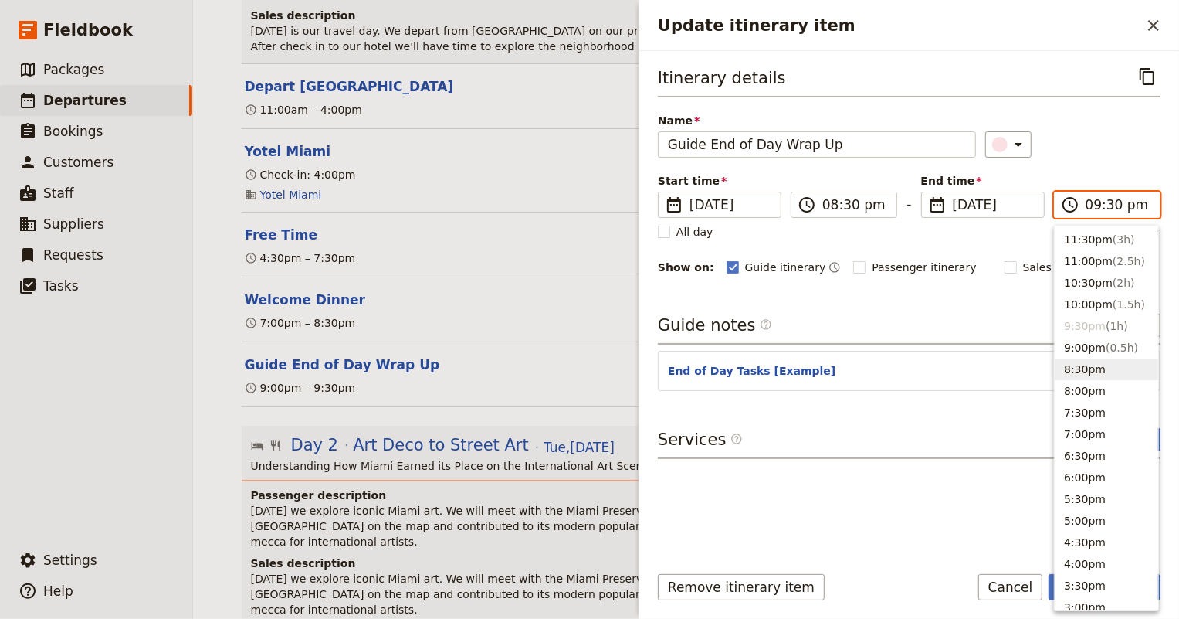
click at [1089, 365] on button "8:30pm" at bounding box center [1106, 369] width 103 height 22
type input "08:30 pm"
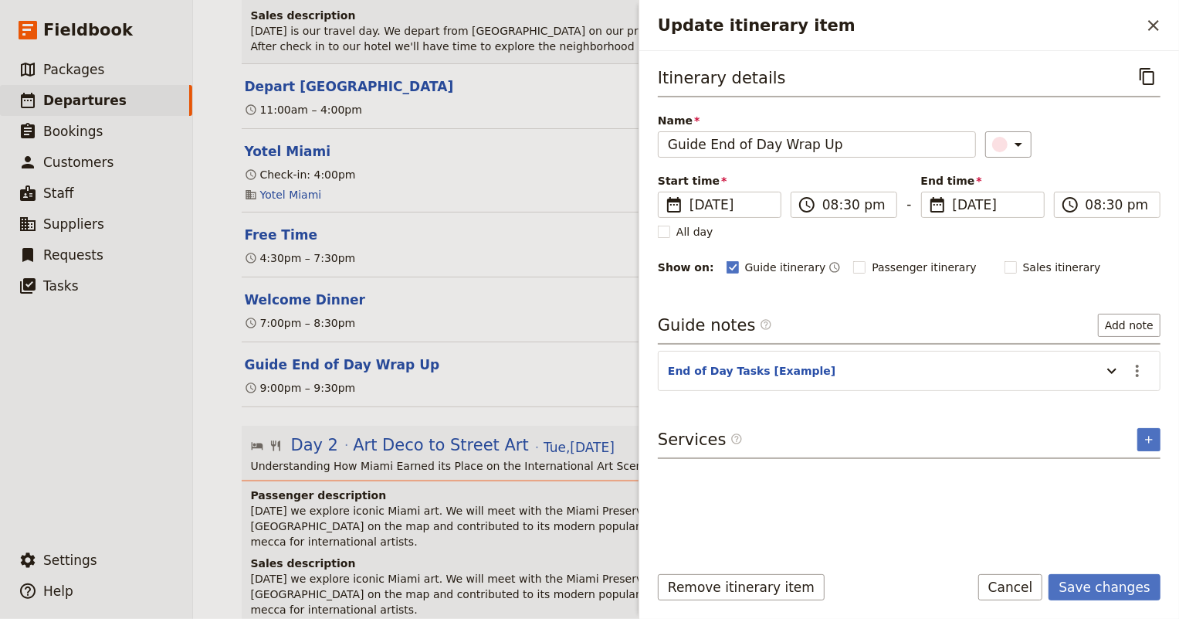
click at [961, 284] on div "Itinerary details ​ Name Guide End of Day Wrap Up ​ Start time ​ 8 Dec 2025 12/…" at bounding box center [909, 306] width 503 height 486
click at [1103, 585] on button "Save changes" at bounding box center [1105, 587] width 112 height 26
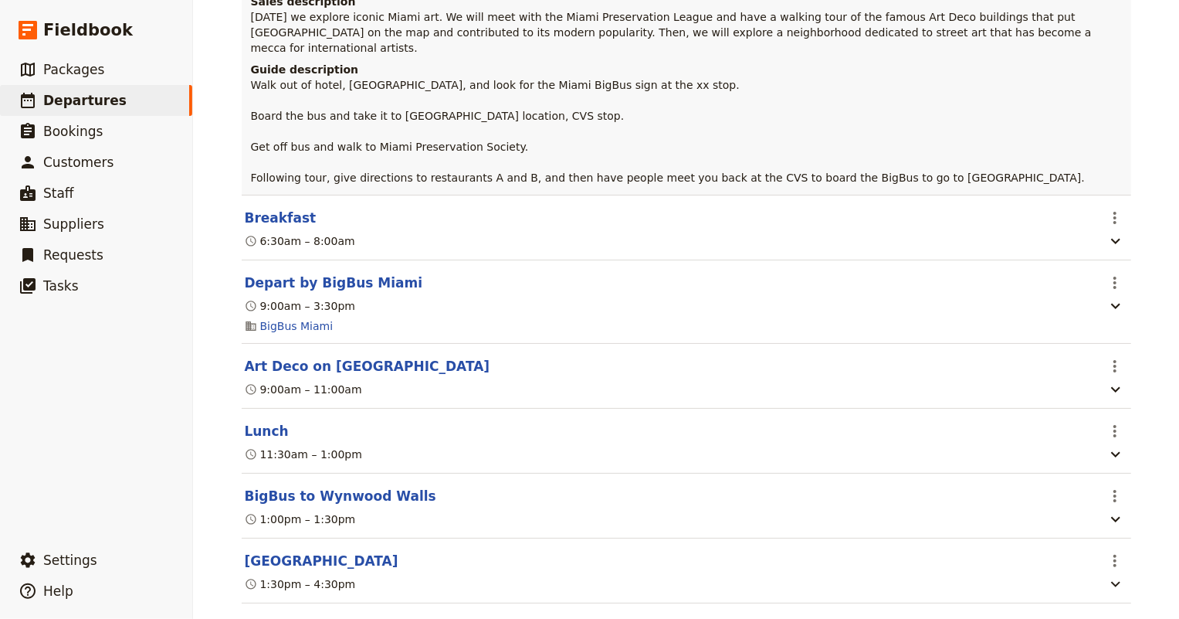
scroll to position [982, 0]
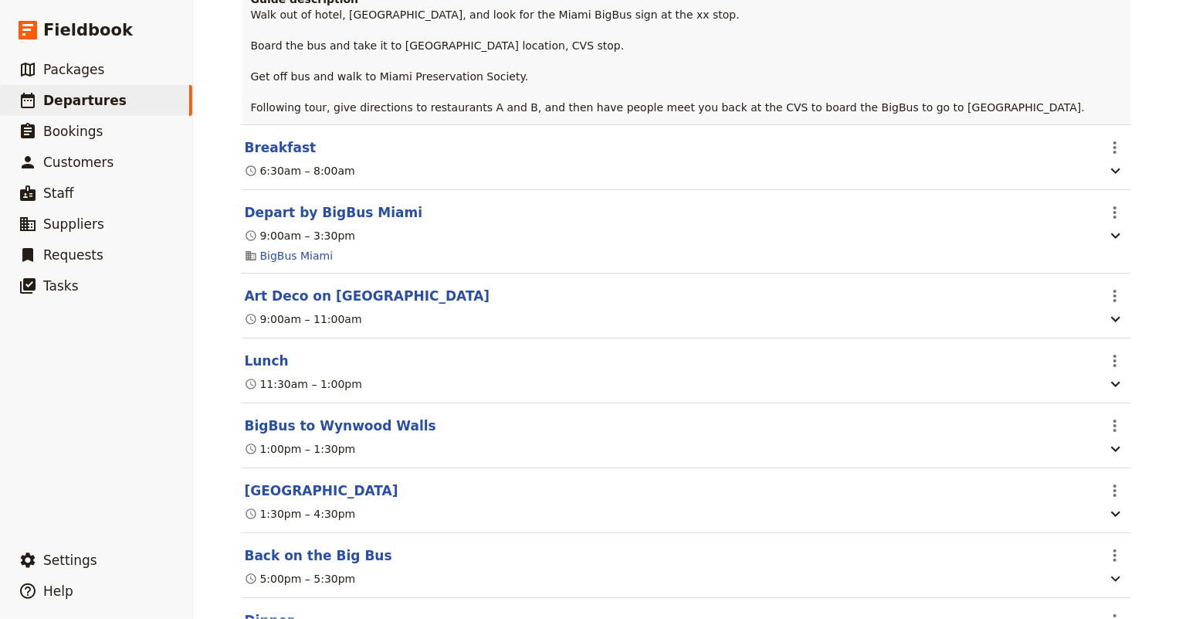
click at [614, 416] on header "BigBus to Wynwood Walls" at bounding box center [670, 425] width 851 height 19
click at [249, 351] on button "Lunch" at bounding box center [267, 360] width 44 height 19
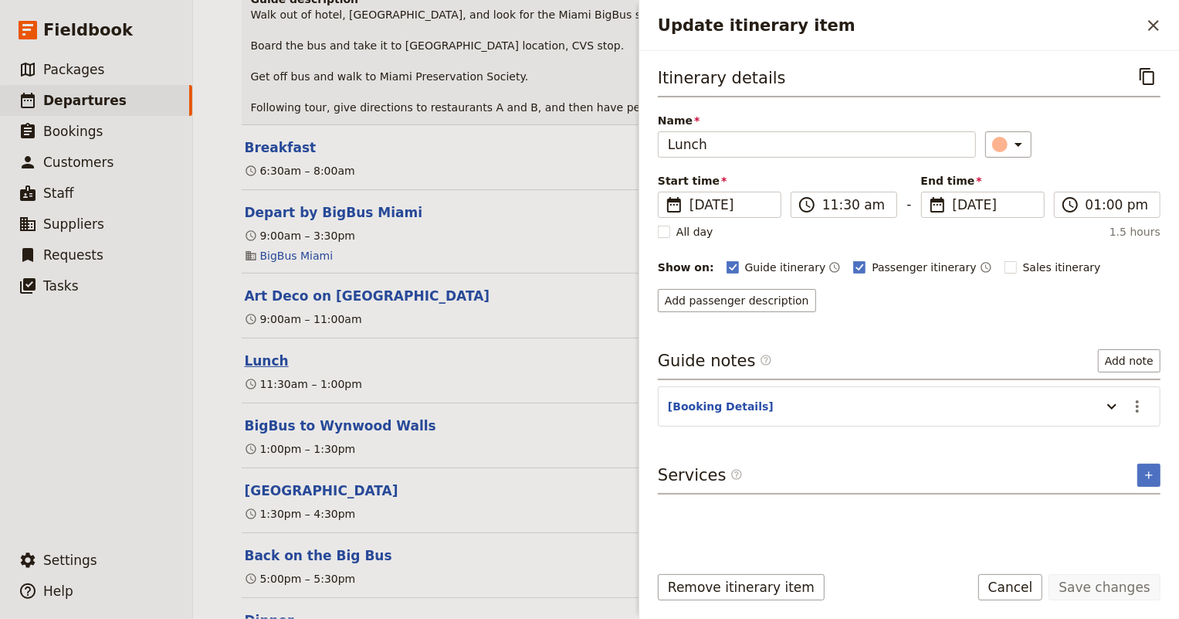
click at [249, 351] on button "Lunch" at bounding box center [267, 360] width 44 height 19
click at [262, 611] on button "Dinner" at bounding box center [269, 620] width 49 height 19
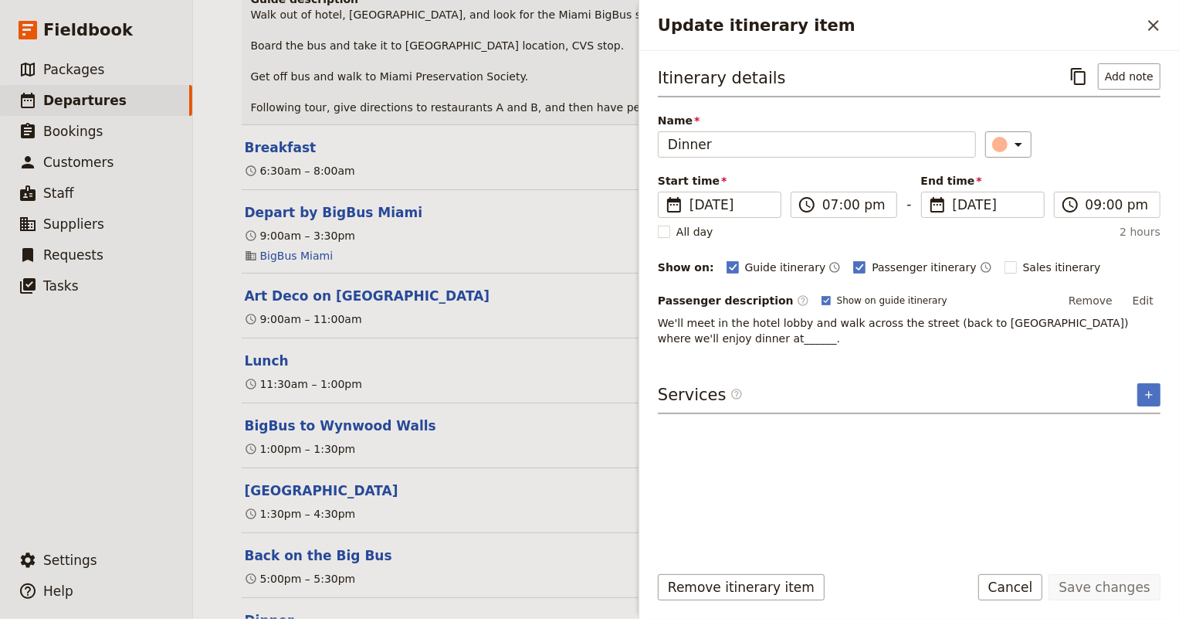
click at [481, 439] on div "1:00pm – 1:30pm" at bounding box center [670, 448] width 854 height 19
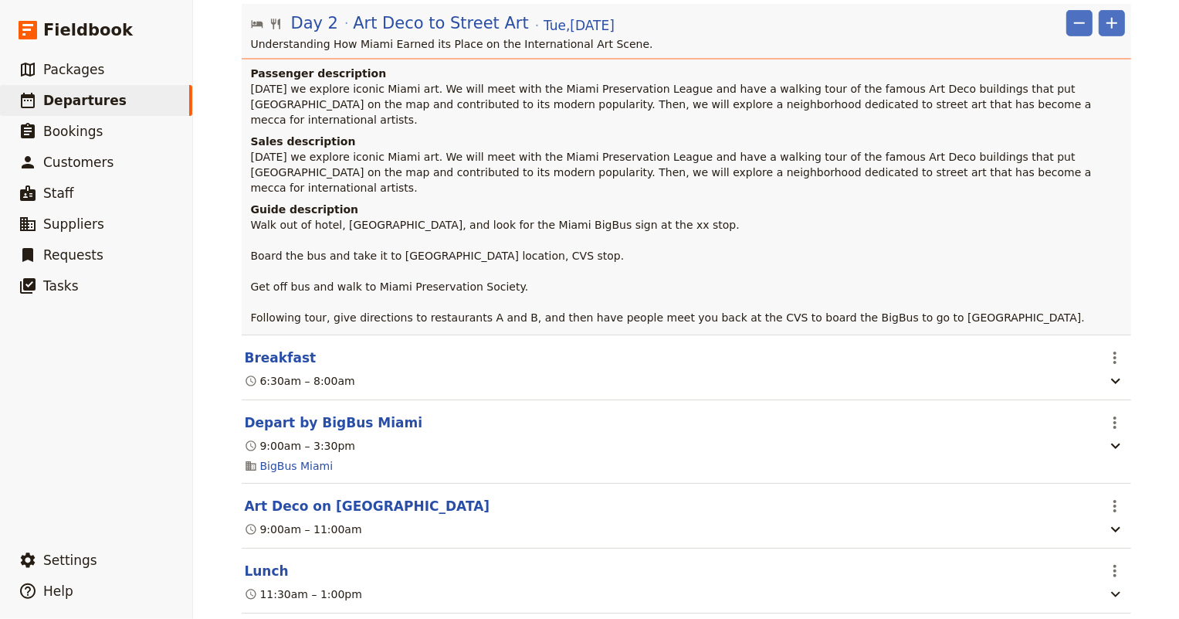
scroll to position [842, 0]
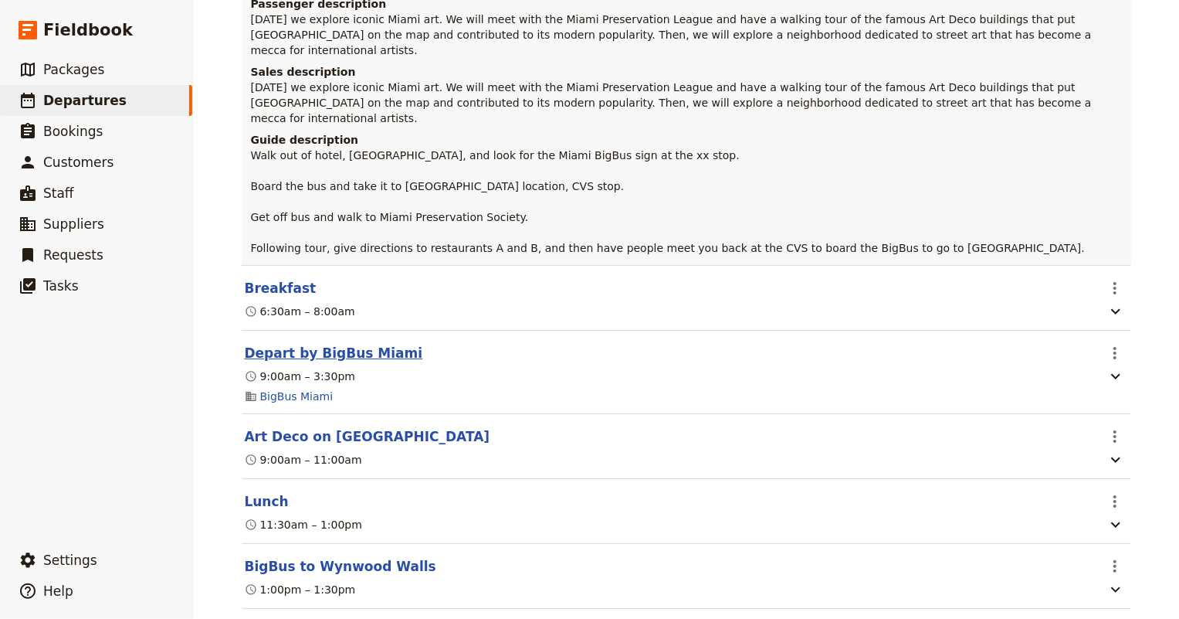
click at [337, 344] on button "Depart by BigBus Miami" at bounding box center [334, 353] width 178 height 19
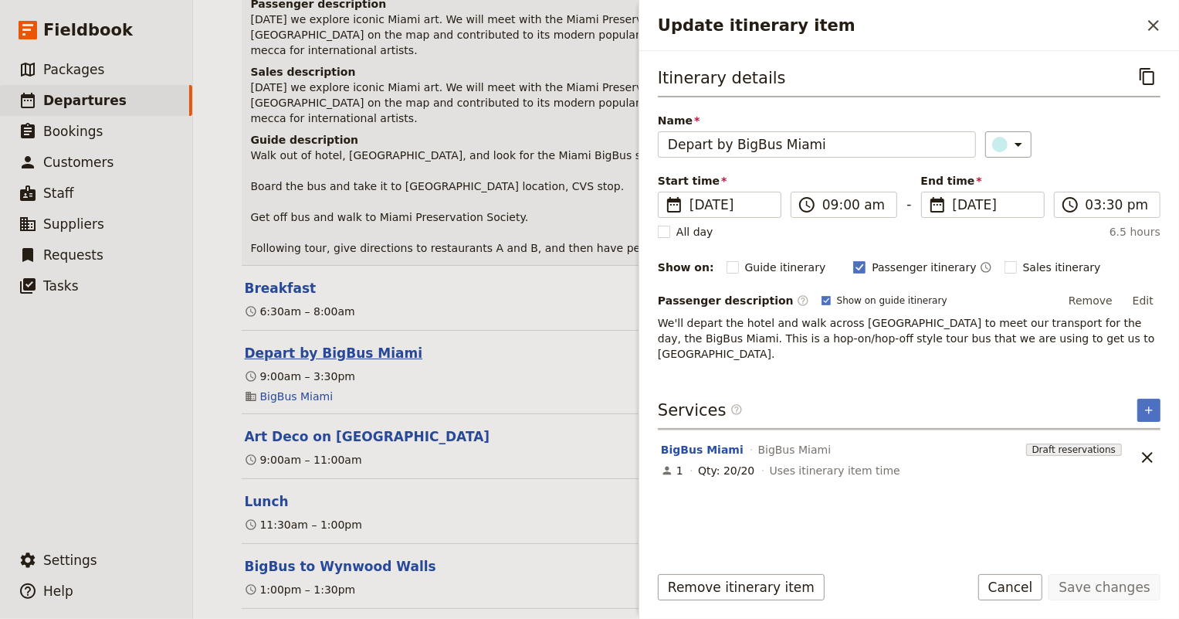
click at [337, 344] on button "Depart by BigBus Miami" at bounding box center [334, 353] width 178 height 19
click at [993, 587] on div "Remove itinerary item Save changes Cancel" at bounding box center [909, 596] width 540 height 45
click at [1012, 587] on button "Cancel" at bounding box center [1010, 587] width 65 height 26
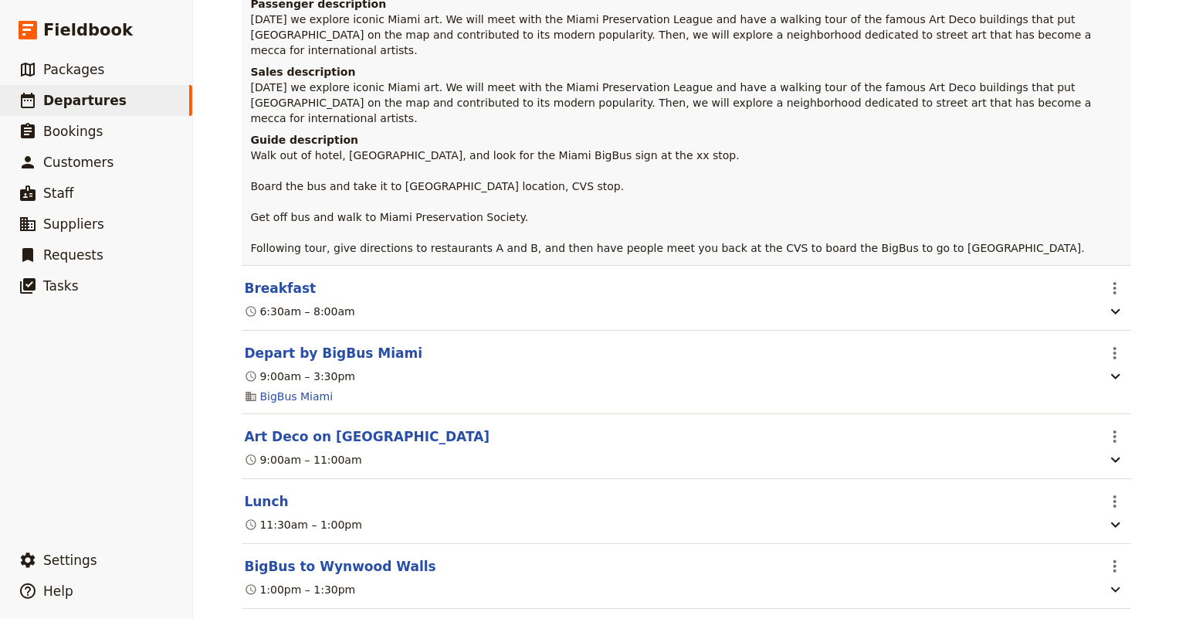
scroll to position [0, 0]
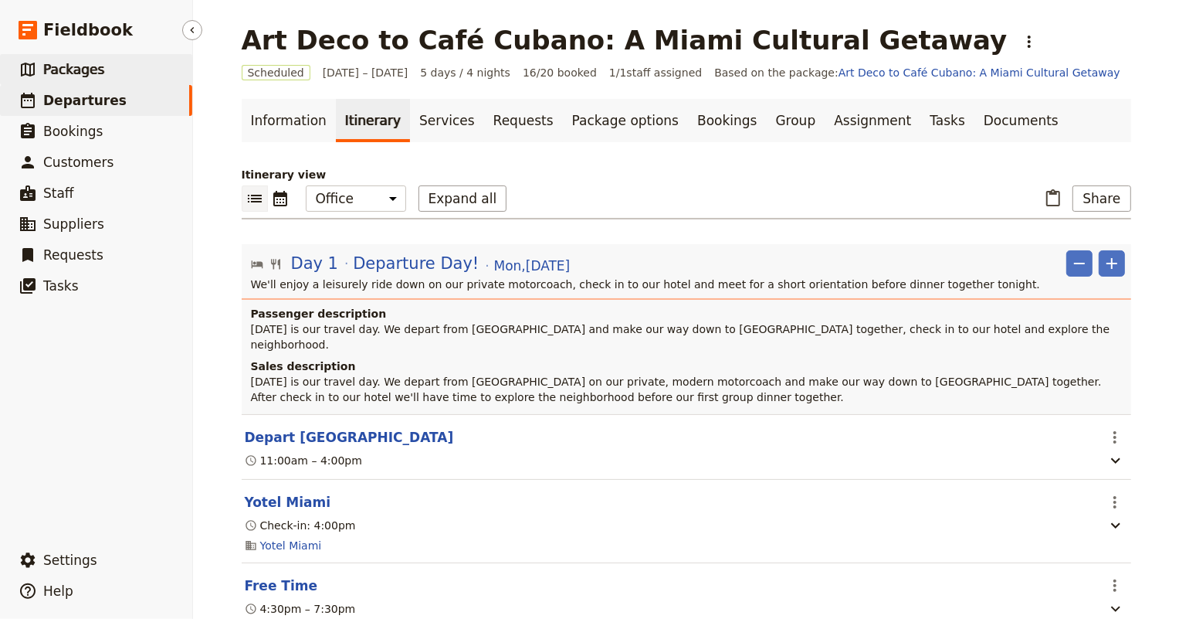
click at [100, 69] on link "​ Packages" at bounding box center [96, 69] width 192 height 31
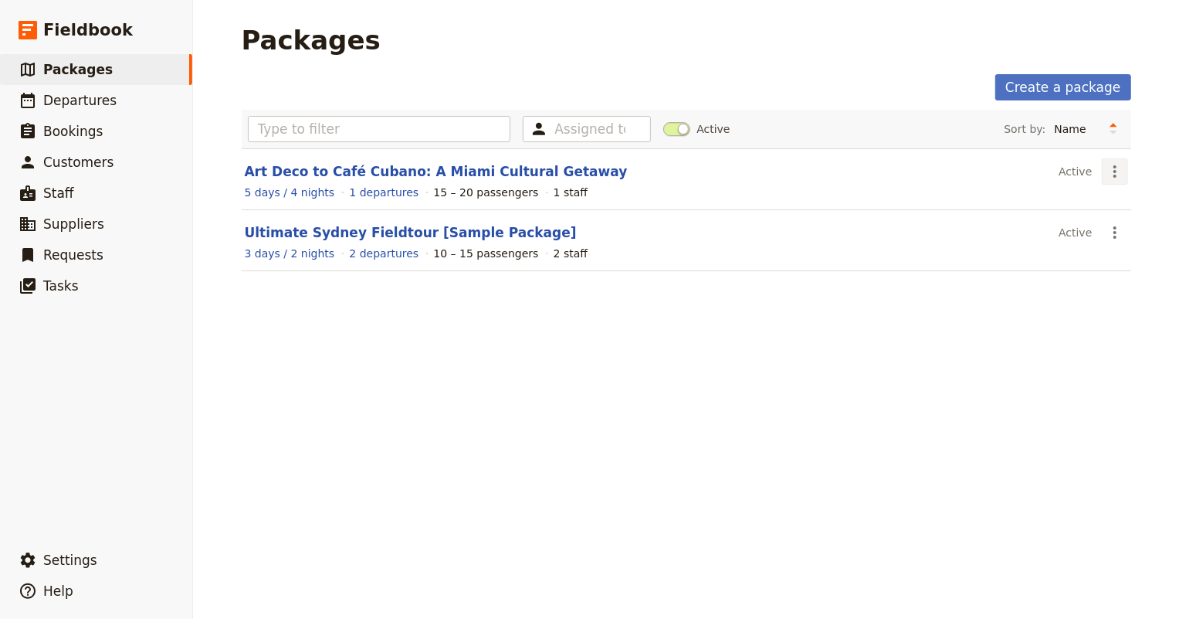
click at [1106, 168] on icon "Actions" at bounding box center [1115, 171] width 19 height 19
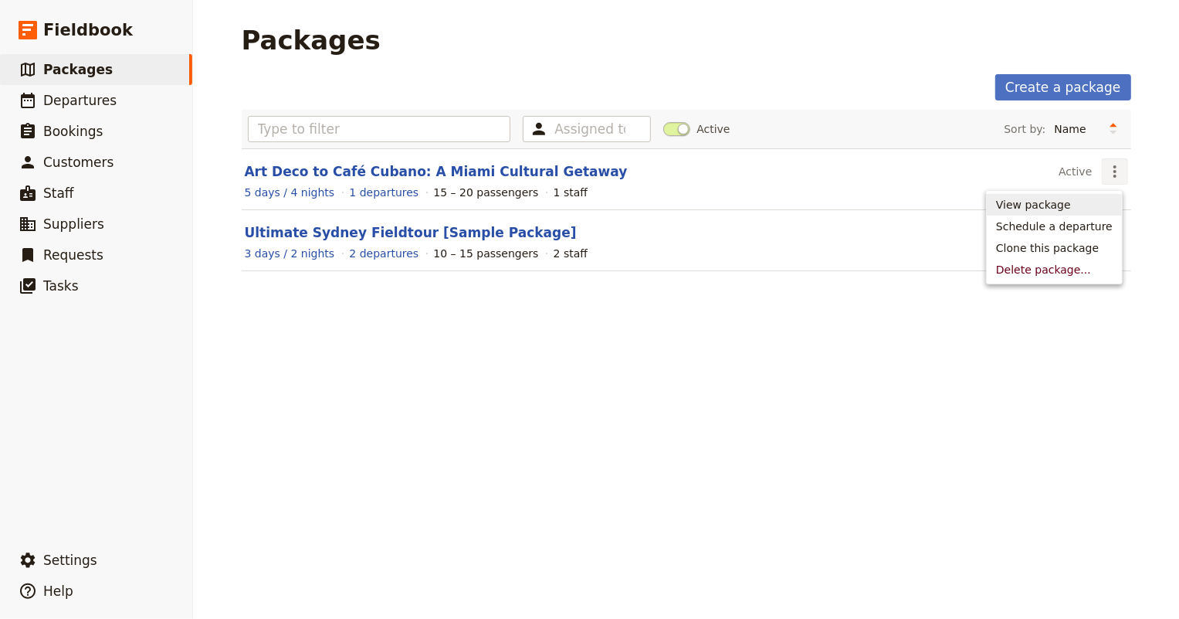
click at [1057, 208] on span "View package" at bounding box center [1033, 204] width 75 height 15
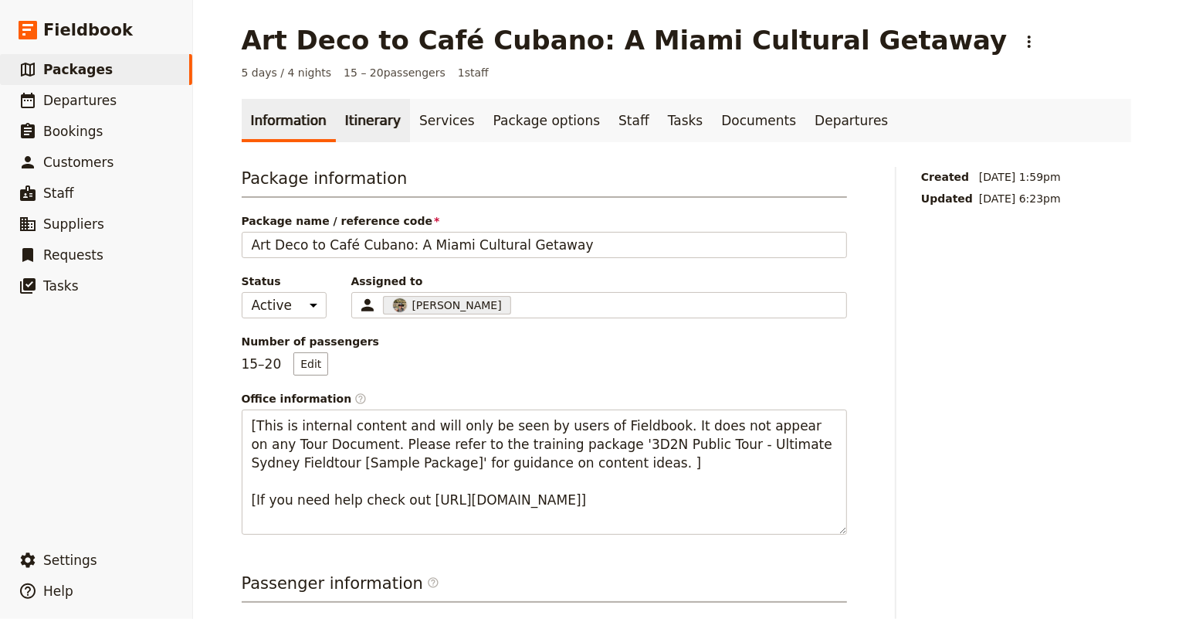
click at [358, 114] on link "Itinerary" at bounding box center [373, 120] width 74 height 43
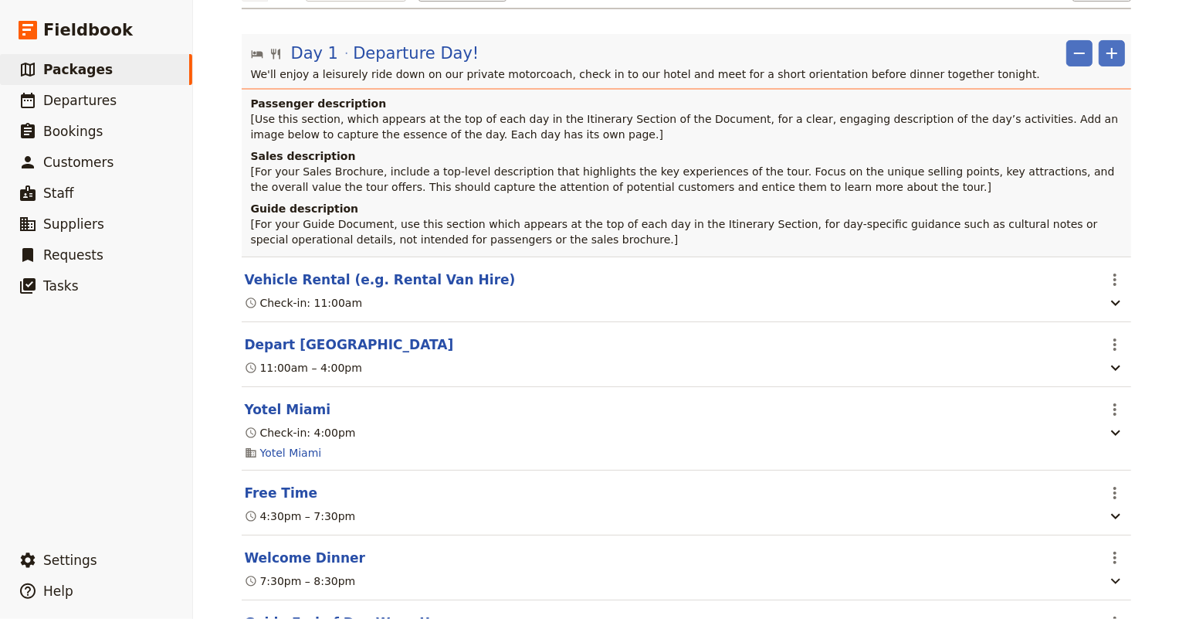
scroll to position [140, 0]
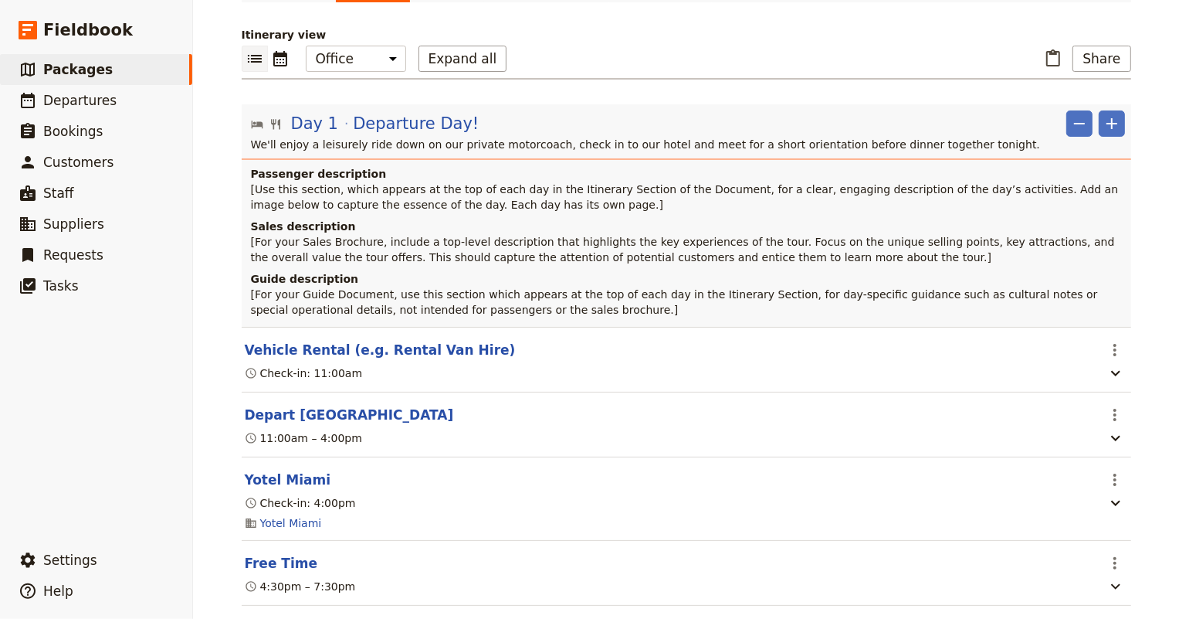
click at [735, 231] on h4 "Sales description" at bounding box center [688, 226] width 874 height 15
click at [304, 124] on span "Day 1" at bounding box center [315, 123] width 48 height 23
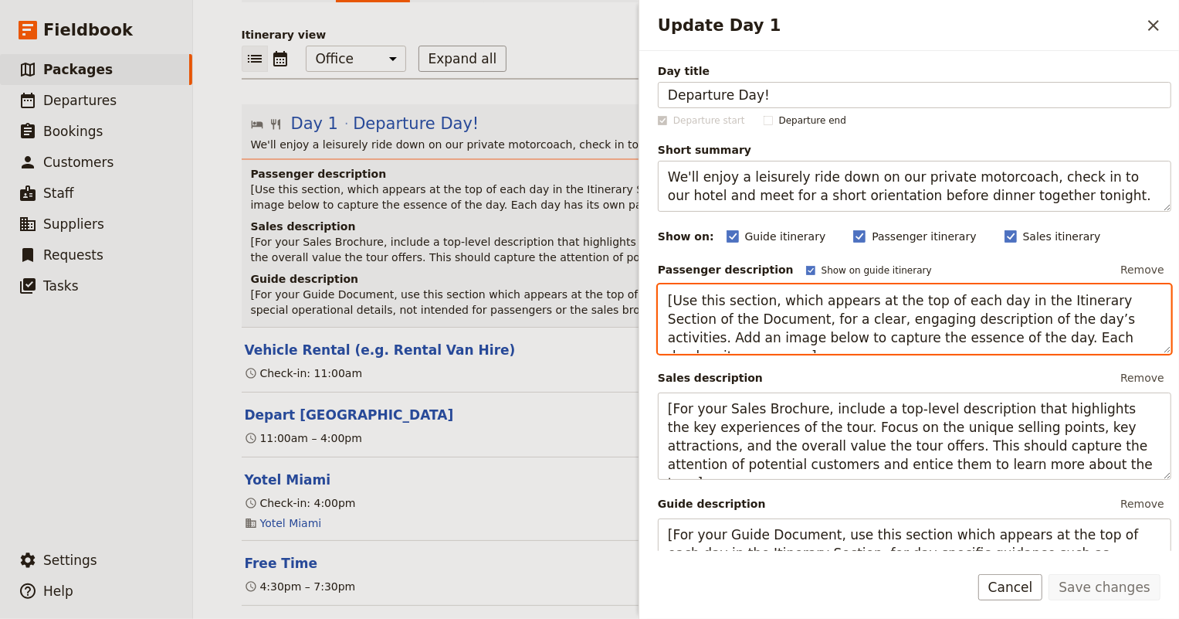
drag, startPoint x: 665, startPoint y: 297, endPoint x: 1164, endPoint y: 362, distance: 503.1
click at [1164, 362] on div "Day title Departure Day! Departure start Departure end Short summary We'll enjo…" at bounding box center [909, 301] width 540 height 500
click at [1100, 336] on textarea "[Use this section, which appears at the top of each day in the Itinerary Sectio…" at bounding box center [915, 318] width 514 height 69
click at [609, 347] on header "Vehicle Rental (e.g. Rental Van Hire)" at bounding box center [670, 350] width 851 height 19
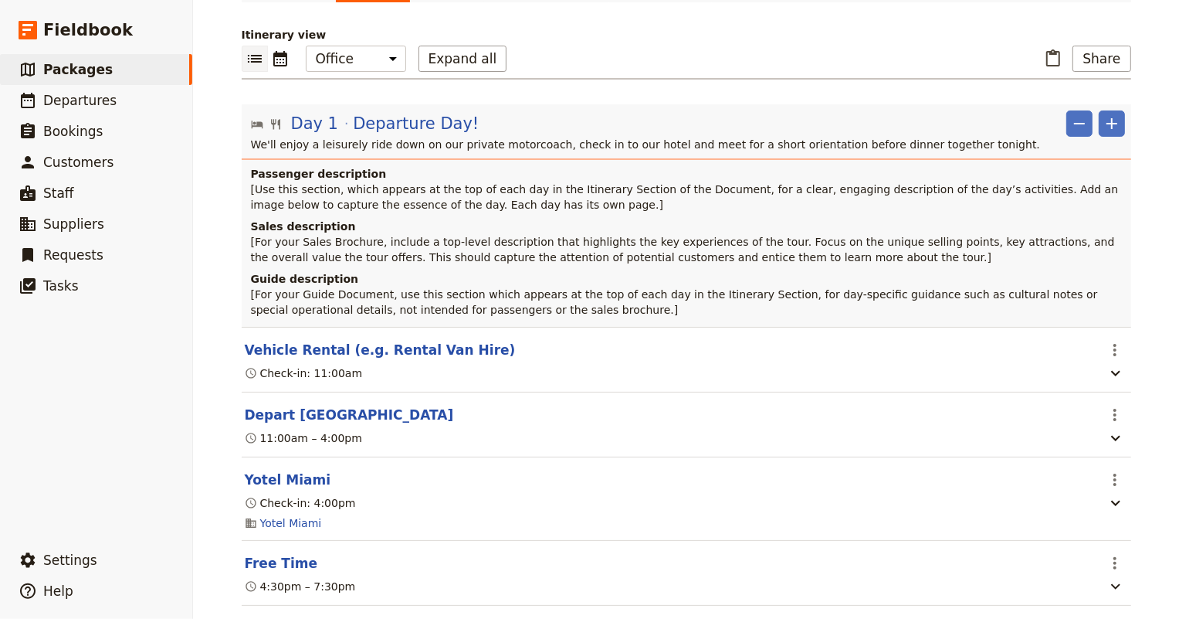
scroll to position [0, 0]
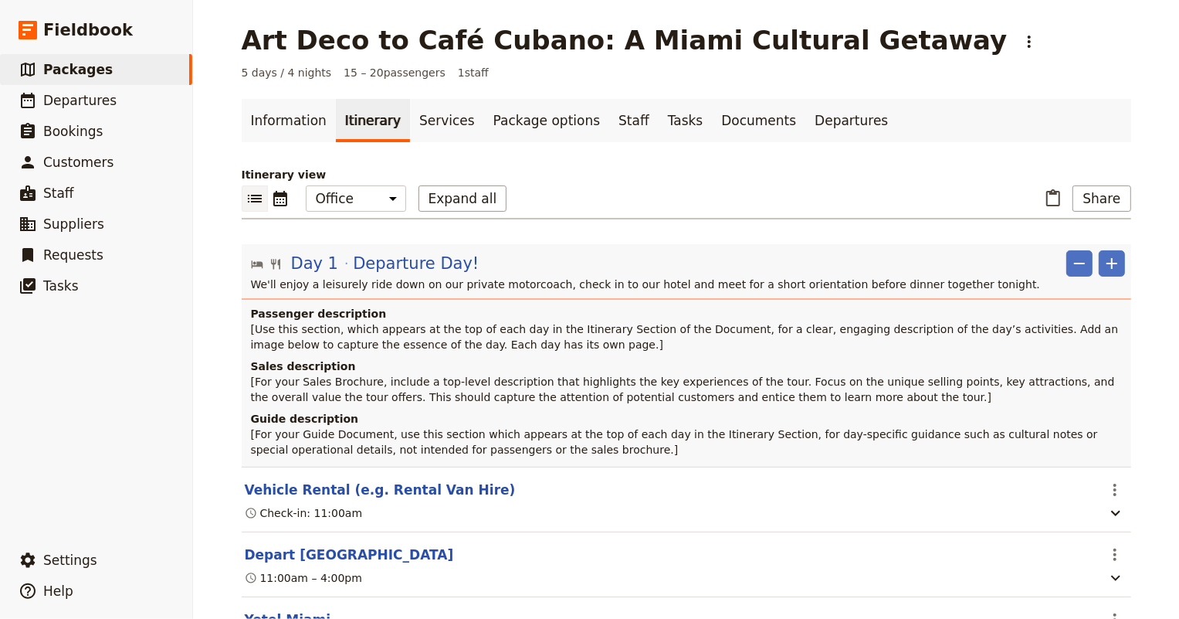
click at [602, 443] on p "[For your Guide Document, use this section which appears at the top of each day…" at bounding box center [688, 441] width 874 height 31
click at [1111, 424] on h4 "Guide description" at bounding box center [688, 418] width 874 height 15
click at [1107, 420] on h4 "Guide description" at bounding box center [688, 418] width 874 height 15
click at [1108, 440] on p "[For your Guide Document, use this section which appears at the top of each day…" at bounding box center [688, 441] width 874 height 31
click at [677, 437] on p "[For your Guide Document, use this section which appears at the top of each day…" at bounding box center [688, 441] width 874 height 31
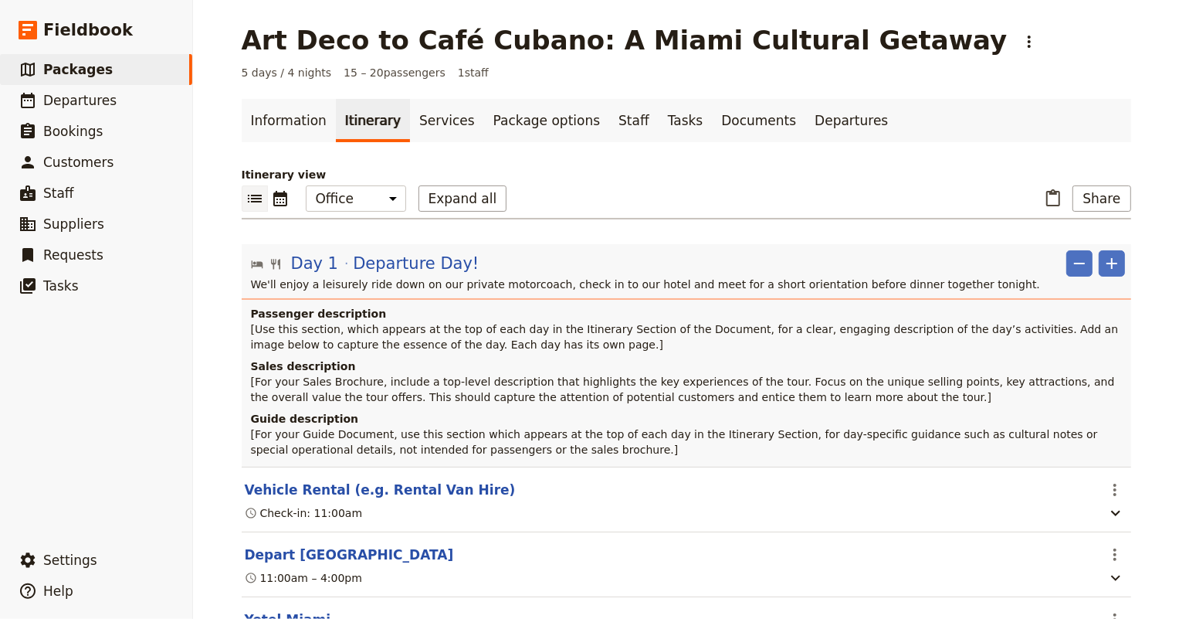
click at [1108, 446] on p "[For your Guide Document, use this section which appears at the top of each day…" at bounding box center [688, 441] width 874 height 31
click at [1109, 419] on h4 "Guide description" at bounding box center [688, 418] width 874 height 15
click at [813, 113] on link "Departures" at bounding box center [851, 120] width 92 height 43
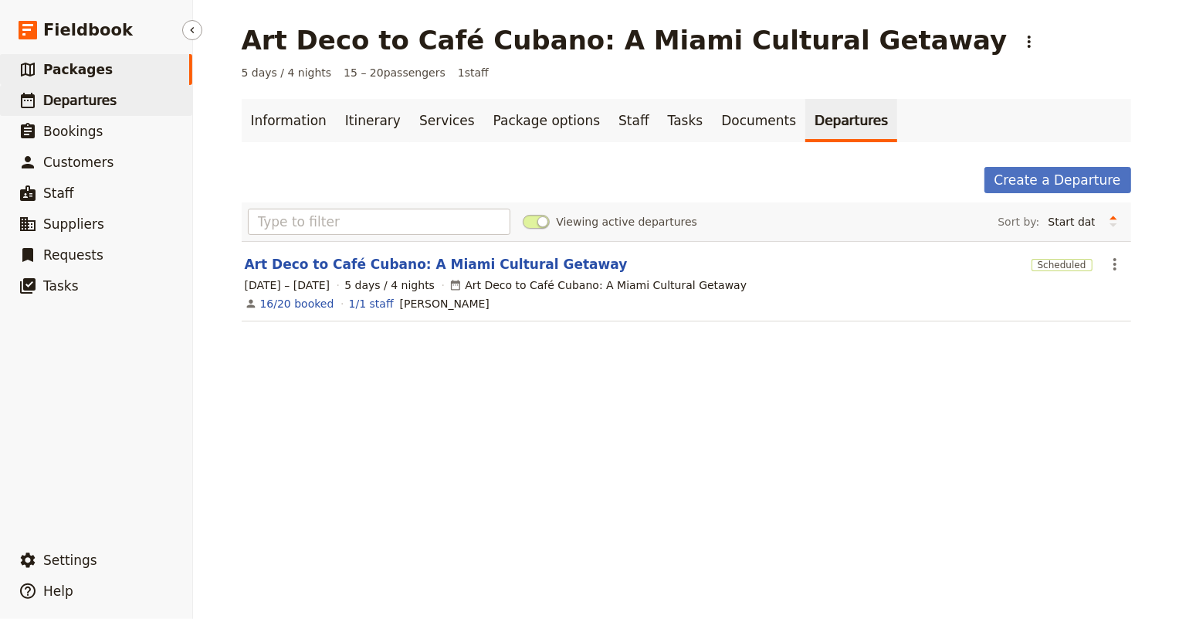
click at [61, 103] on span "Departures" at bounding box center [79, 100] width 73 height 15
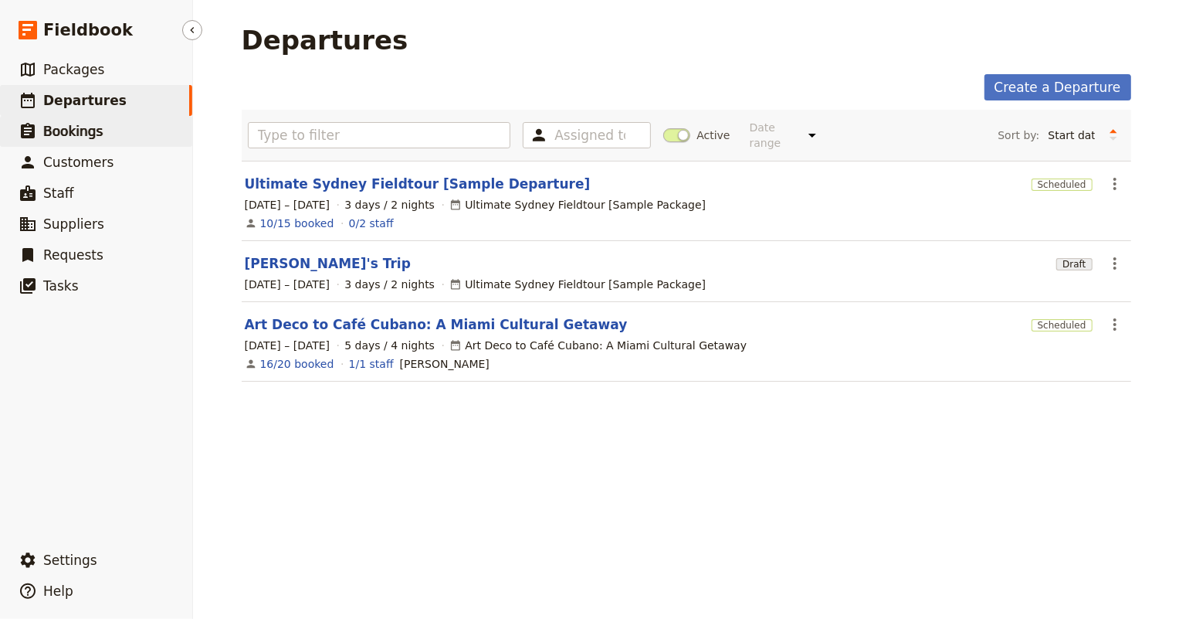
click at [59, 136] on span "Bookings" at bounding box center [72, 131] width 59 height 15
select select "STATUS"
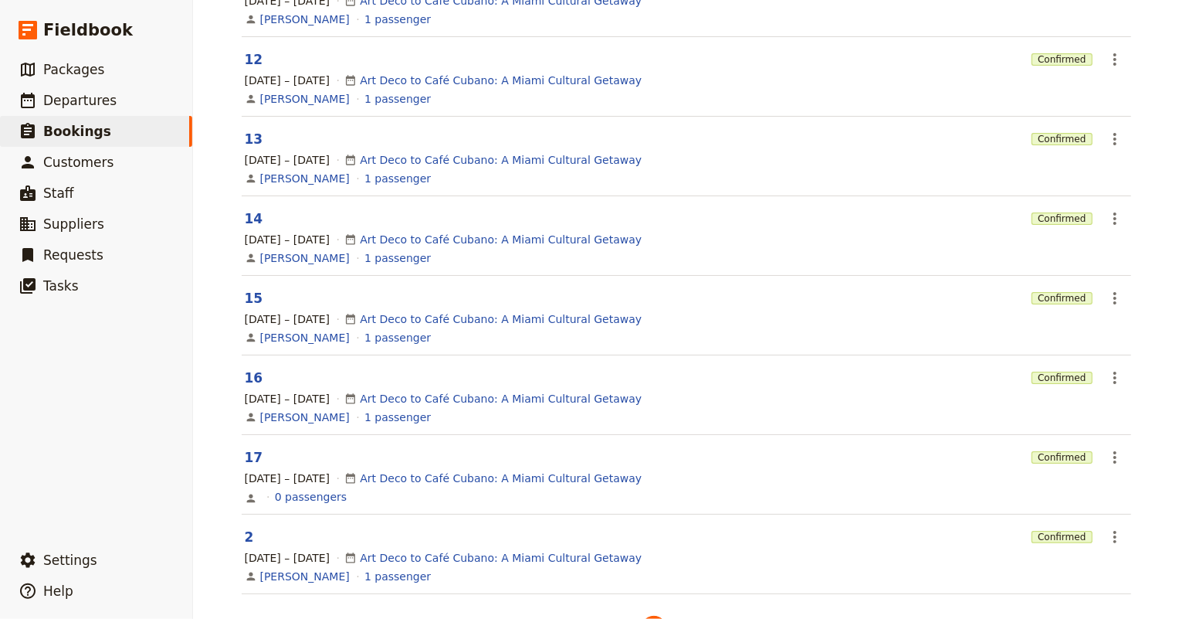
scroll to position [400, 0]
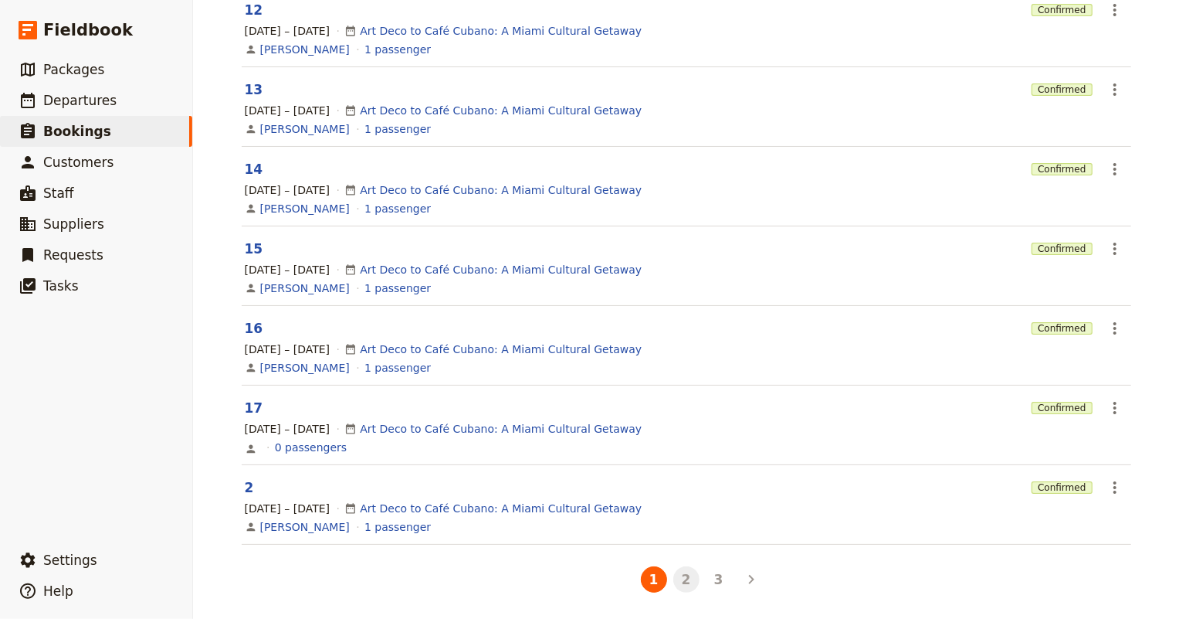
click at [680, 587] on button "2" at bounding box center [686, 579] width 26 height 26
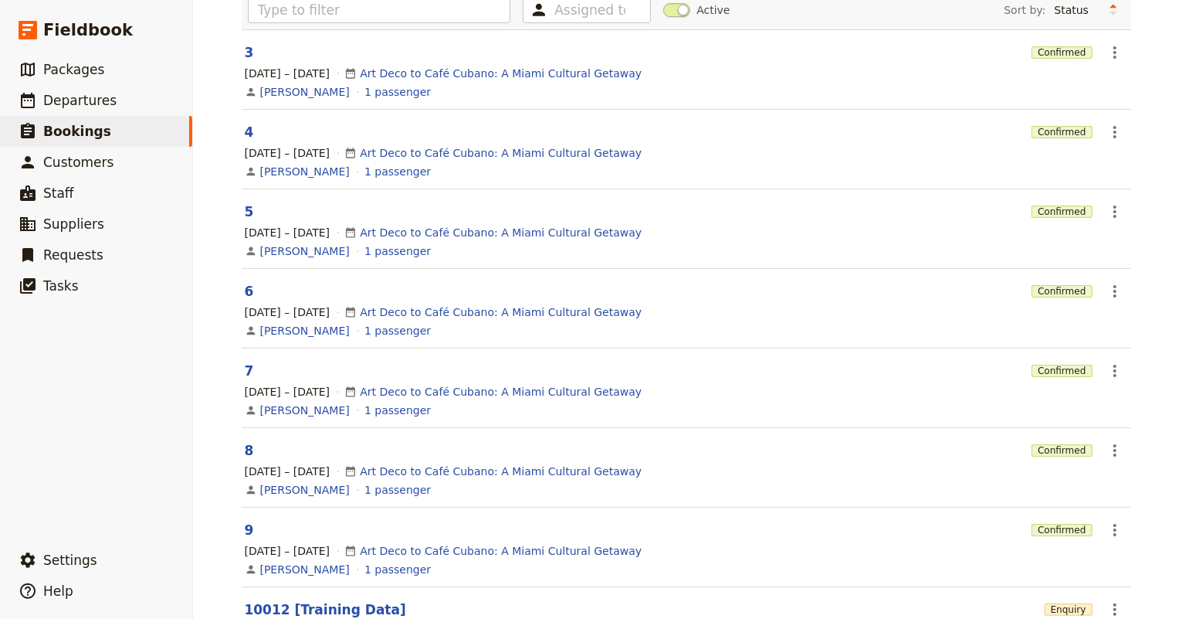
scroll to position [0, 0]
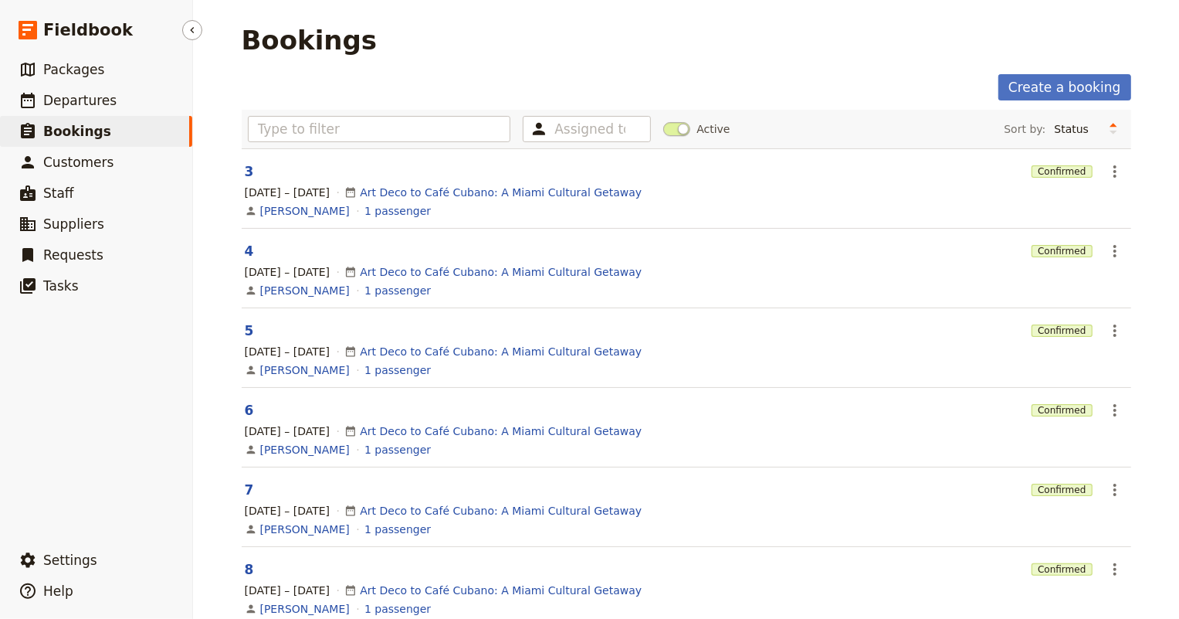
click at [76, 352] on ul "​ Packages ​ Departures ​ Bookings ​ Customers ​ Staff ​ Suppliers ​ Requests ​…" at bounding box center [96, 296] width 192 height 484
click at [77, 563] on span "Settings" at bounding box center [70, 559] width 54 height 15
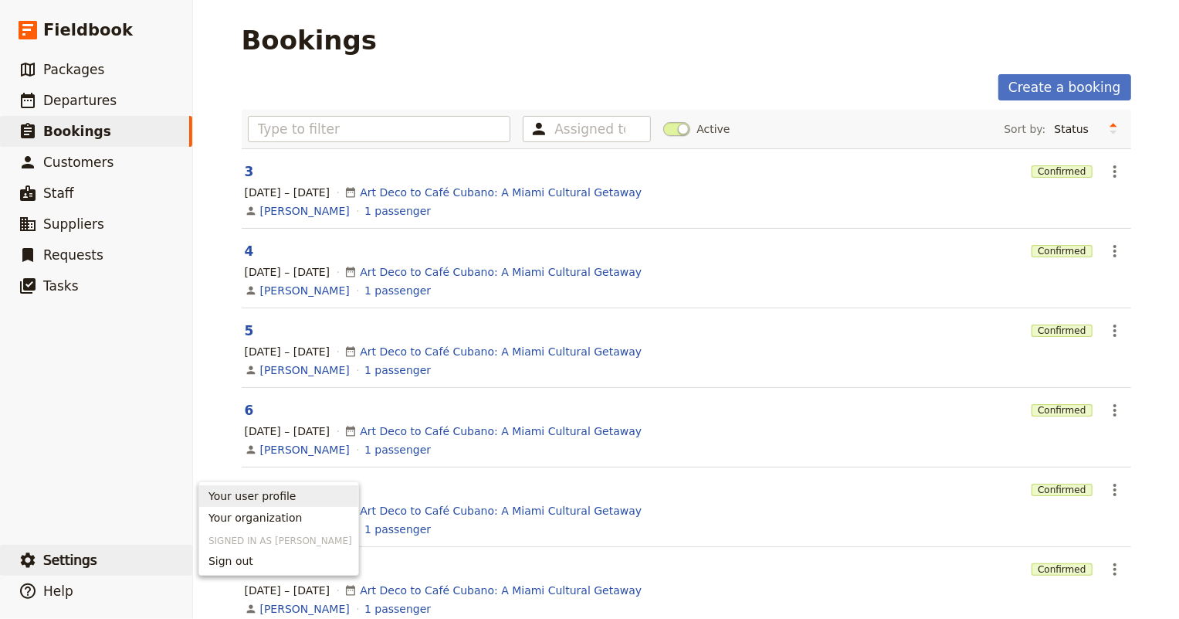
click at [222, 500] on span "Your user profile" at bounding box center [252, 495] width 88 height 15
select select "MDY"
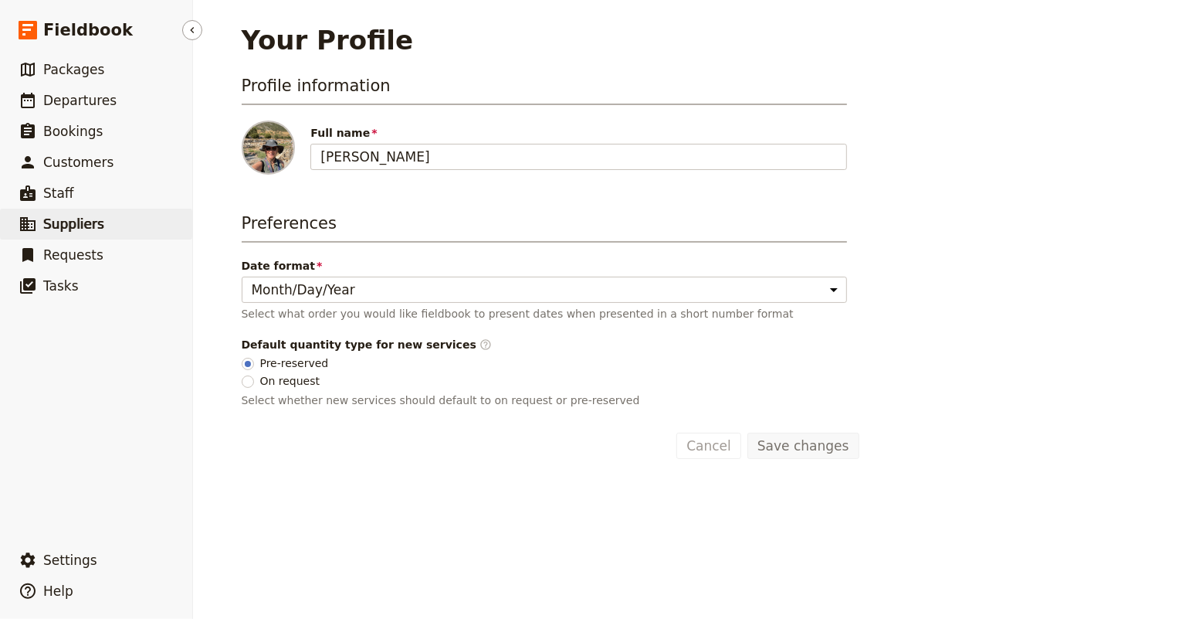
click at [64, 219] on span "Suppliers" at bounding box center [73, 223] width 61 height 15
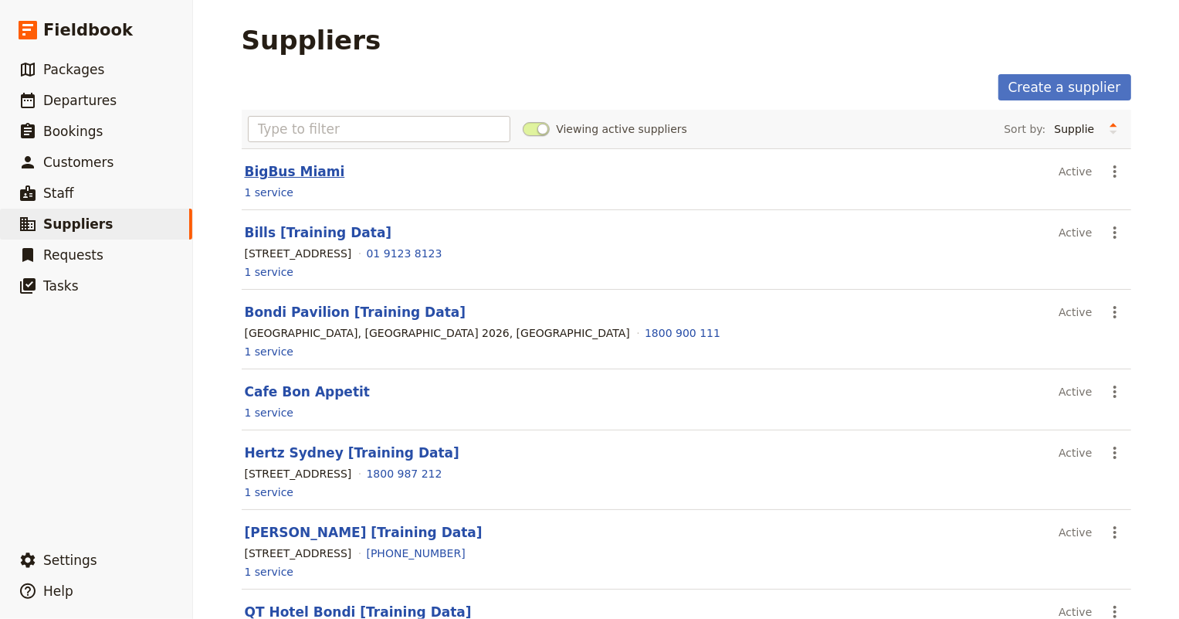
click at [303, 169] on link "BigBus Miami" at bounding box center [295, 171] width 100 height 15
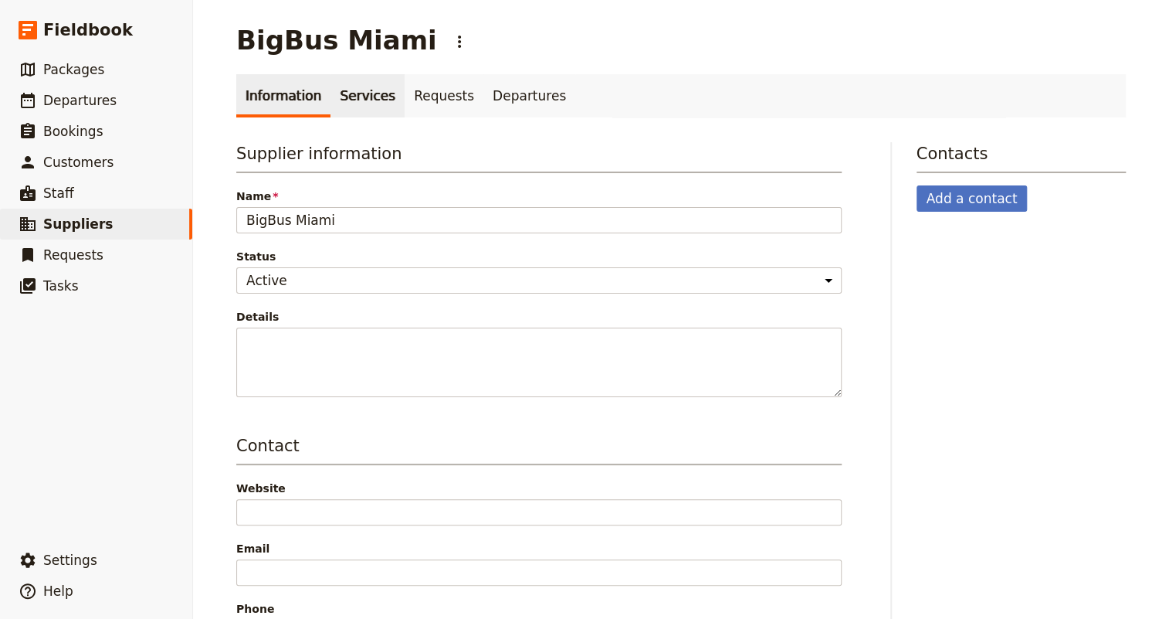
click at [337, 97] on link "Services" at bounding box center [367, 95] width 74 height 43
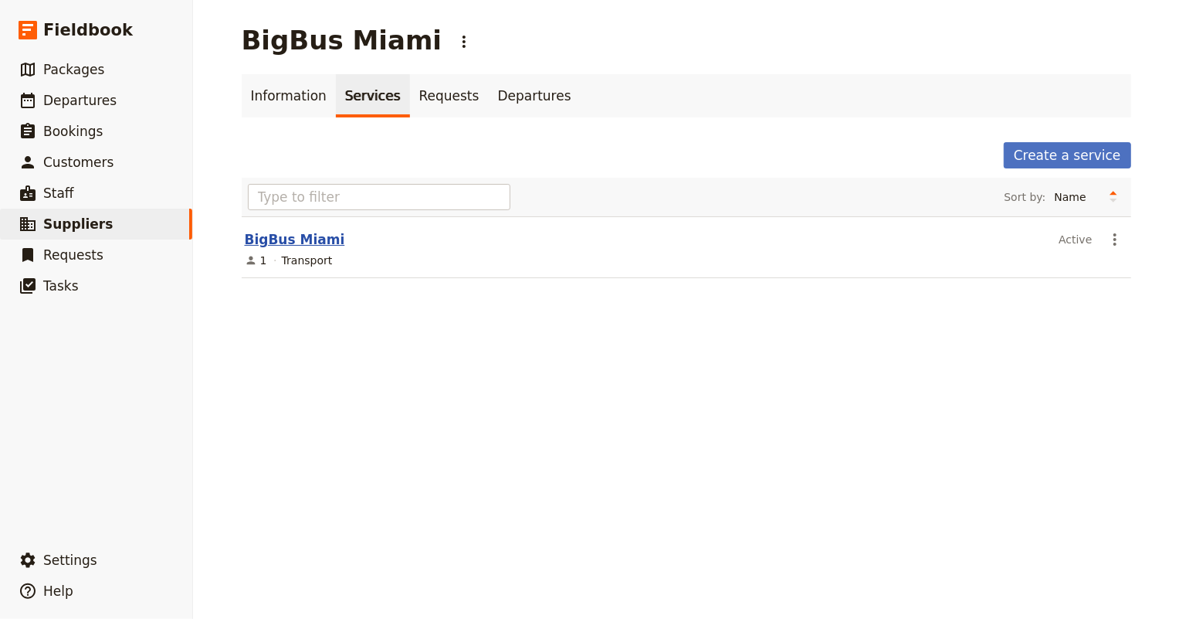
click at [294, 239] on link "BigBus Miami" at bounding box center [295, 239] width 100 height 15
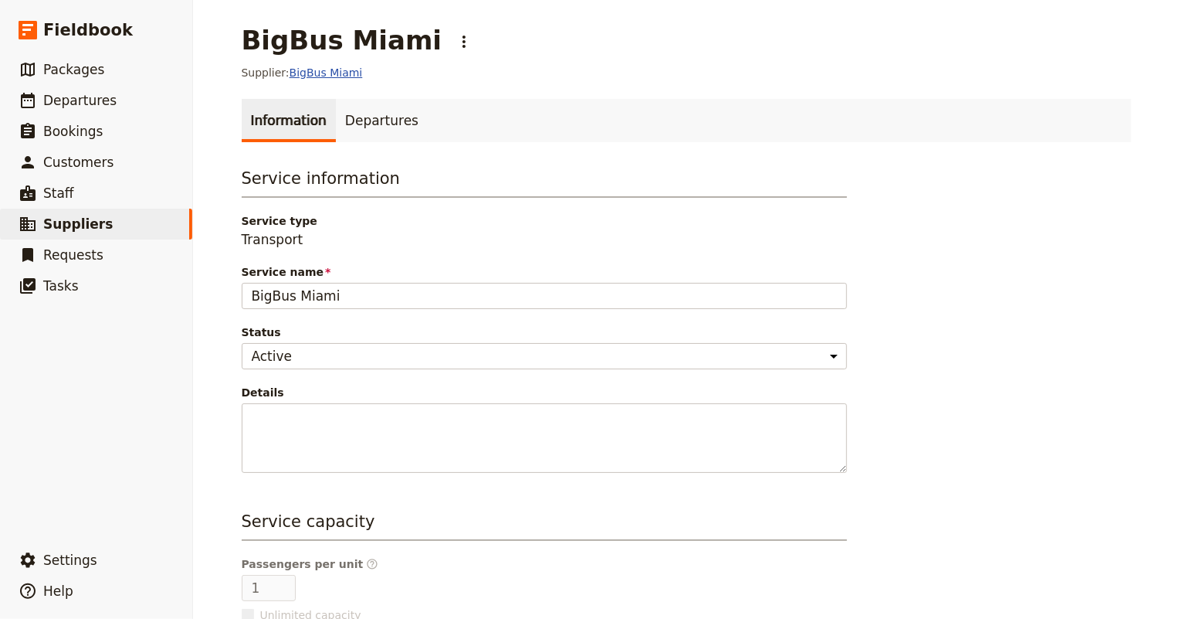
click at [300, 70] on link "BigBus Miami" at bounding box center [326, 72] width 73 height 12
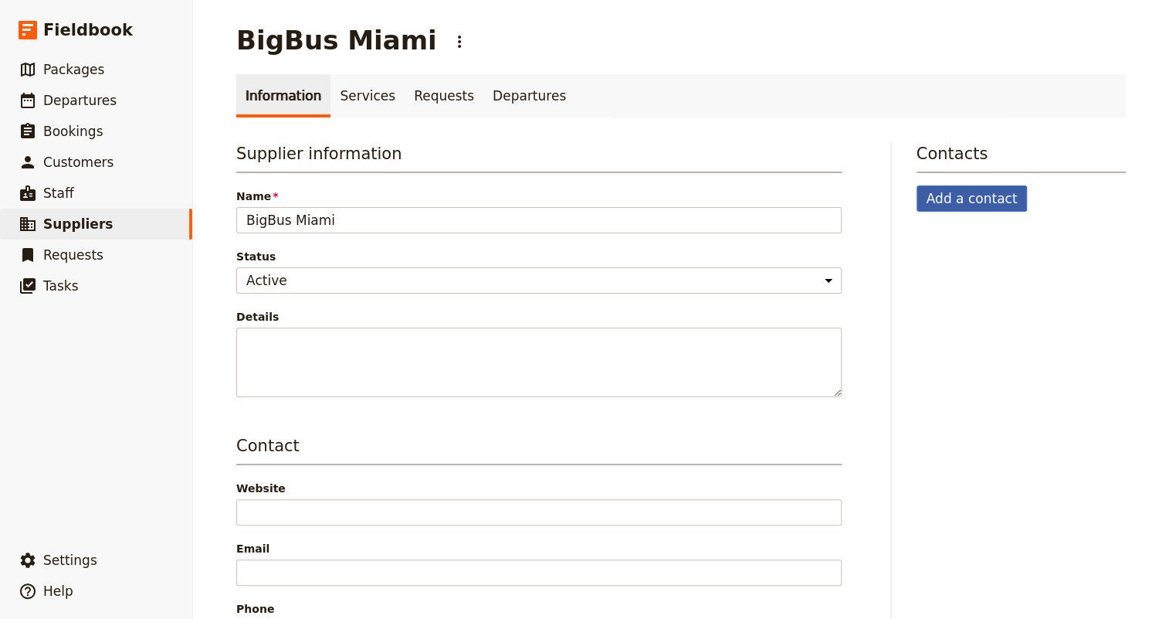
click at [956, 192] on button "Add a contact" at bounding box center [972, 198] width 111 height 26
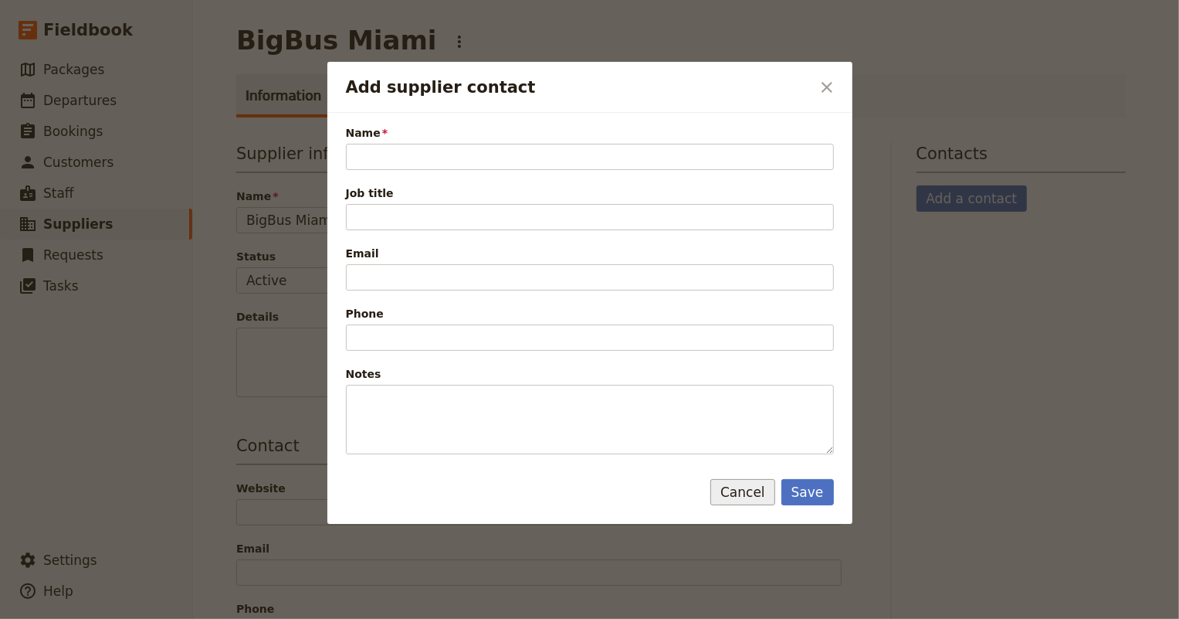
click at [746, 488] on button "Cancel" at bounding box center [742, 492] width 65 height 26
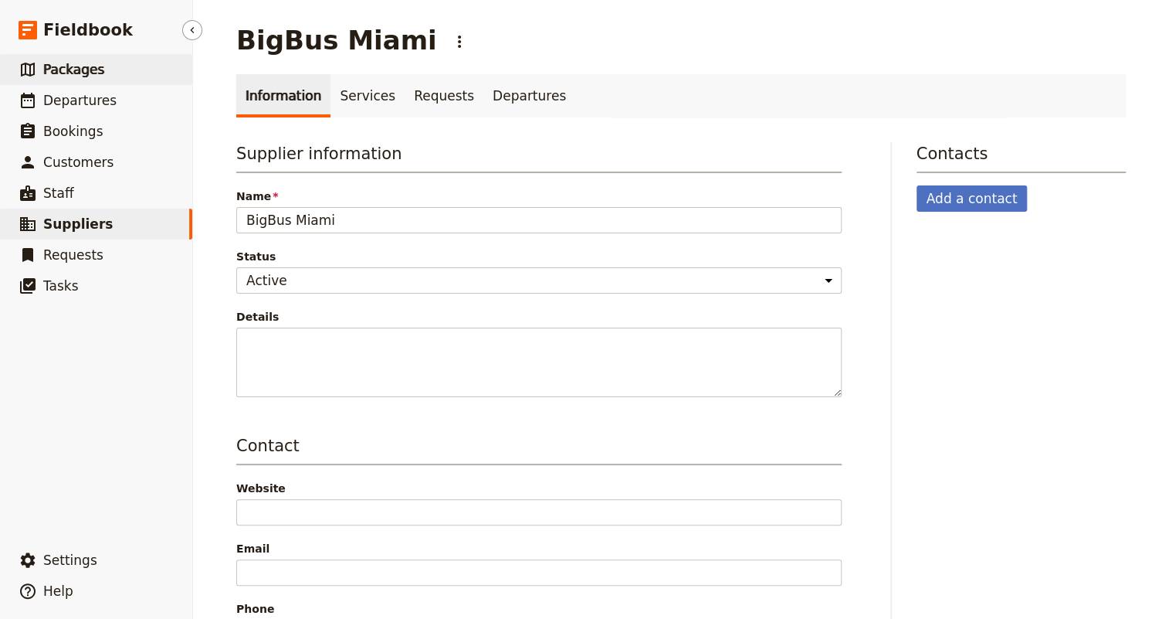
click at [62, 69] on span "Packages" at bounding box center [73, 69] width 61 height 15
